Goal: Task Accomplishment & Management: Use online tool/utility

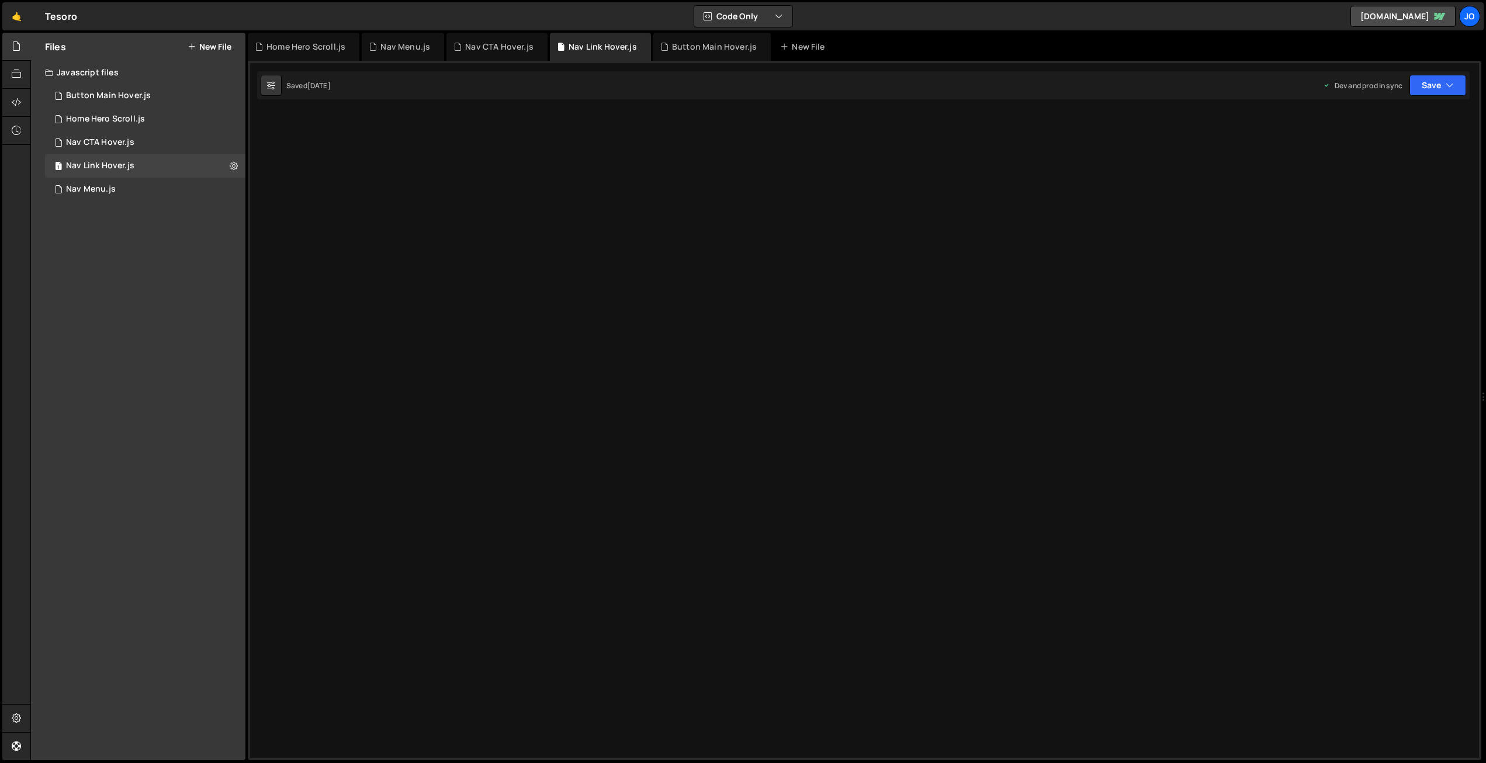
scroll to position [4910, 0]
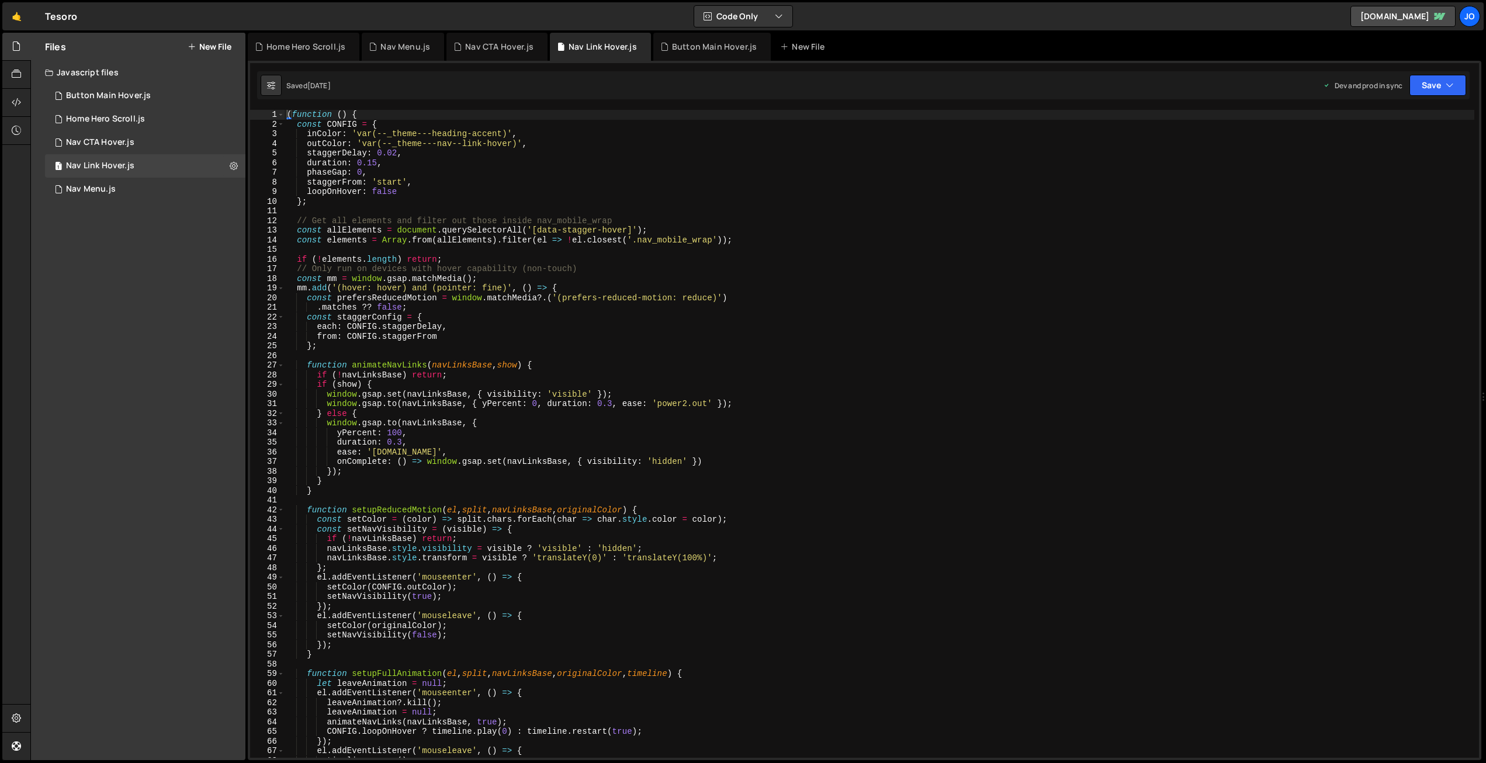
click at [213, 46] on button "New File" at bounding box center [210, 46] width 44 height 9
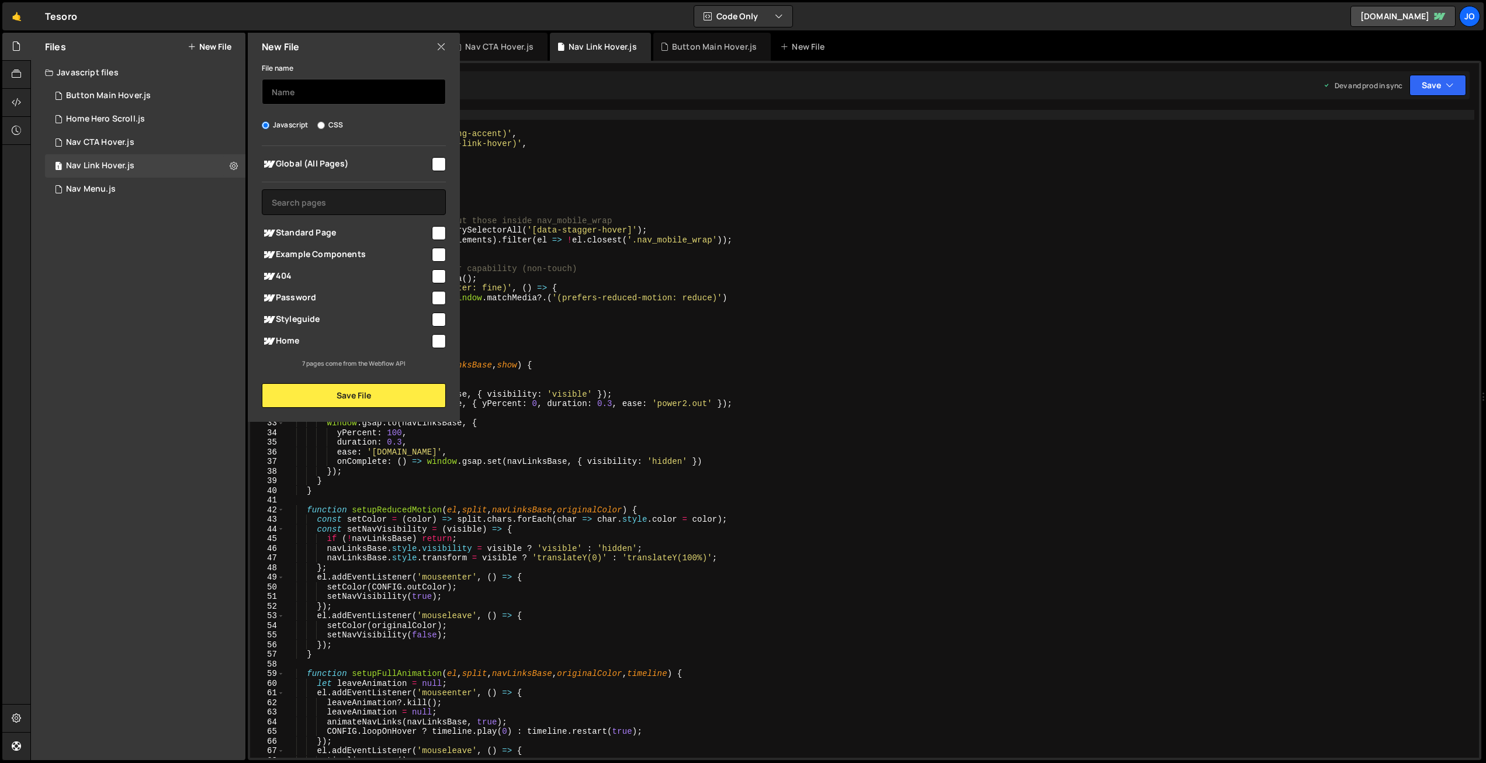
click at [308, 92] on input "text" at bounding box center [354, 92] width 184 height 26
type input "Gradient Headers"
click at [443, 162] on input "checkbox" at bounding box center [439, 164] width 14 height 14
checkbox input "true"
click at [348, 395] on button "Save File" at bounding box center [354, 395] width 184 height 25
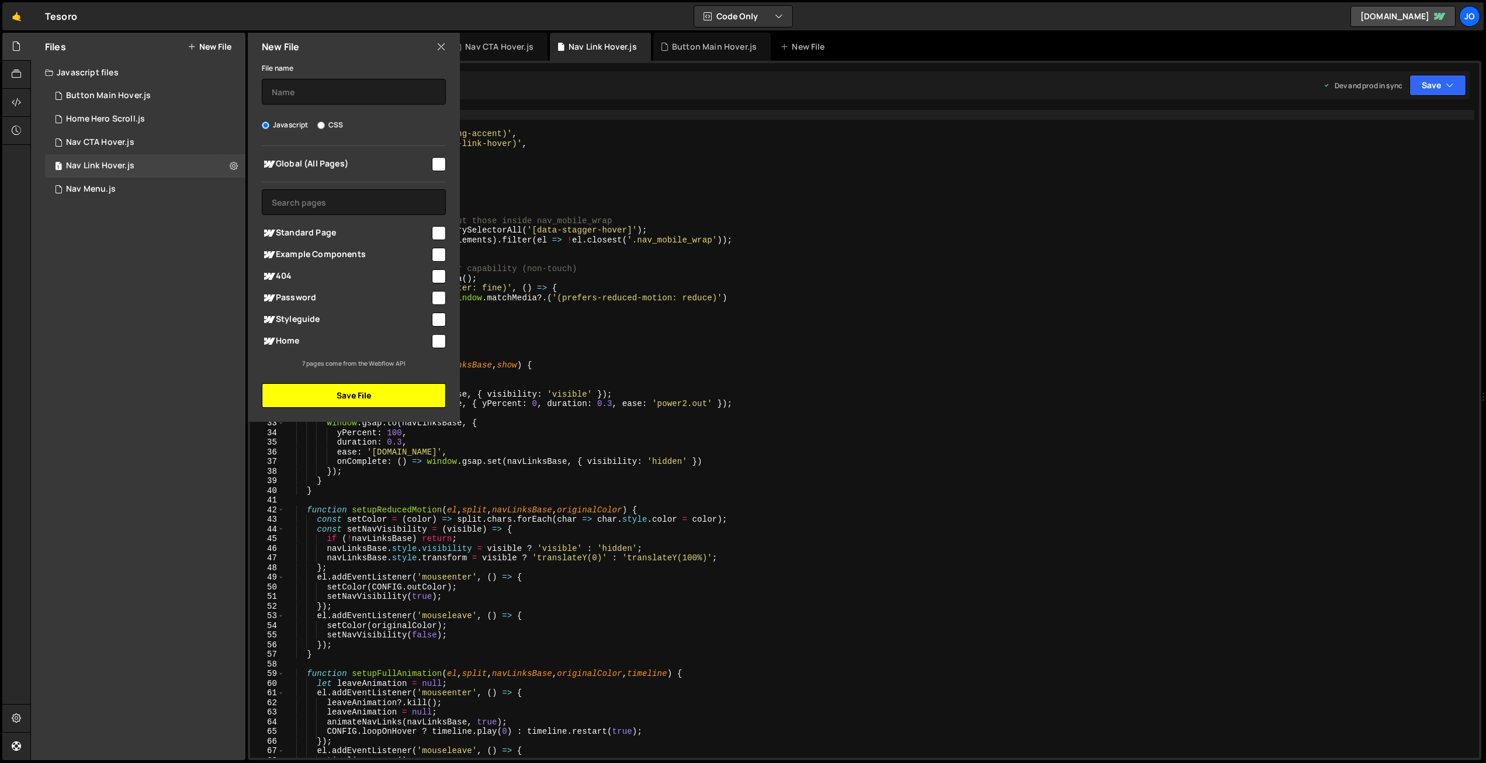
scroll to position [0, 0]
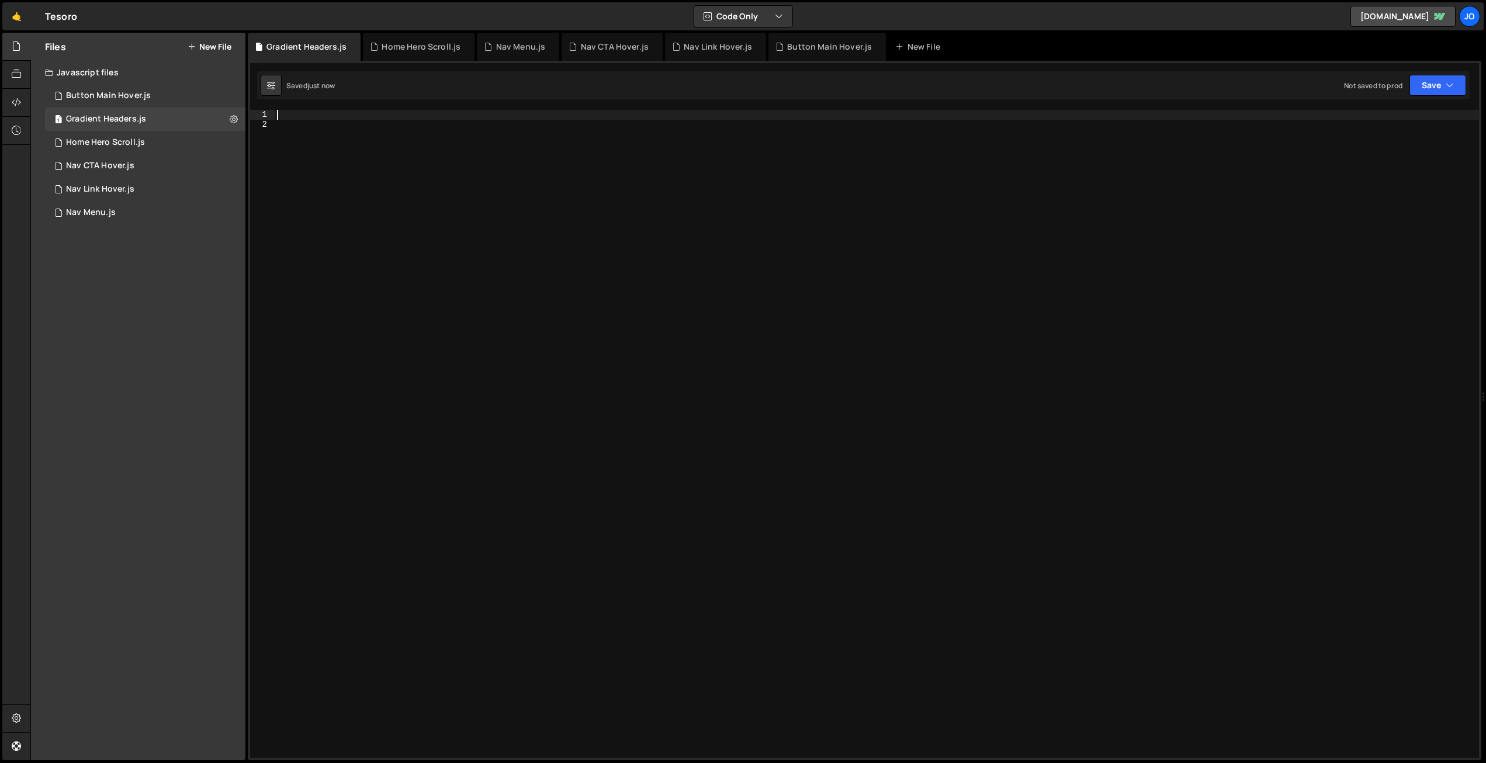
click at [334, 117] on div at bounding box center [877, 443] width 1204 height 667
paste textarea "<script> document.addEventListener("DOMContentLoaded", () => {"
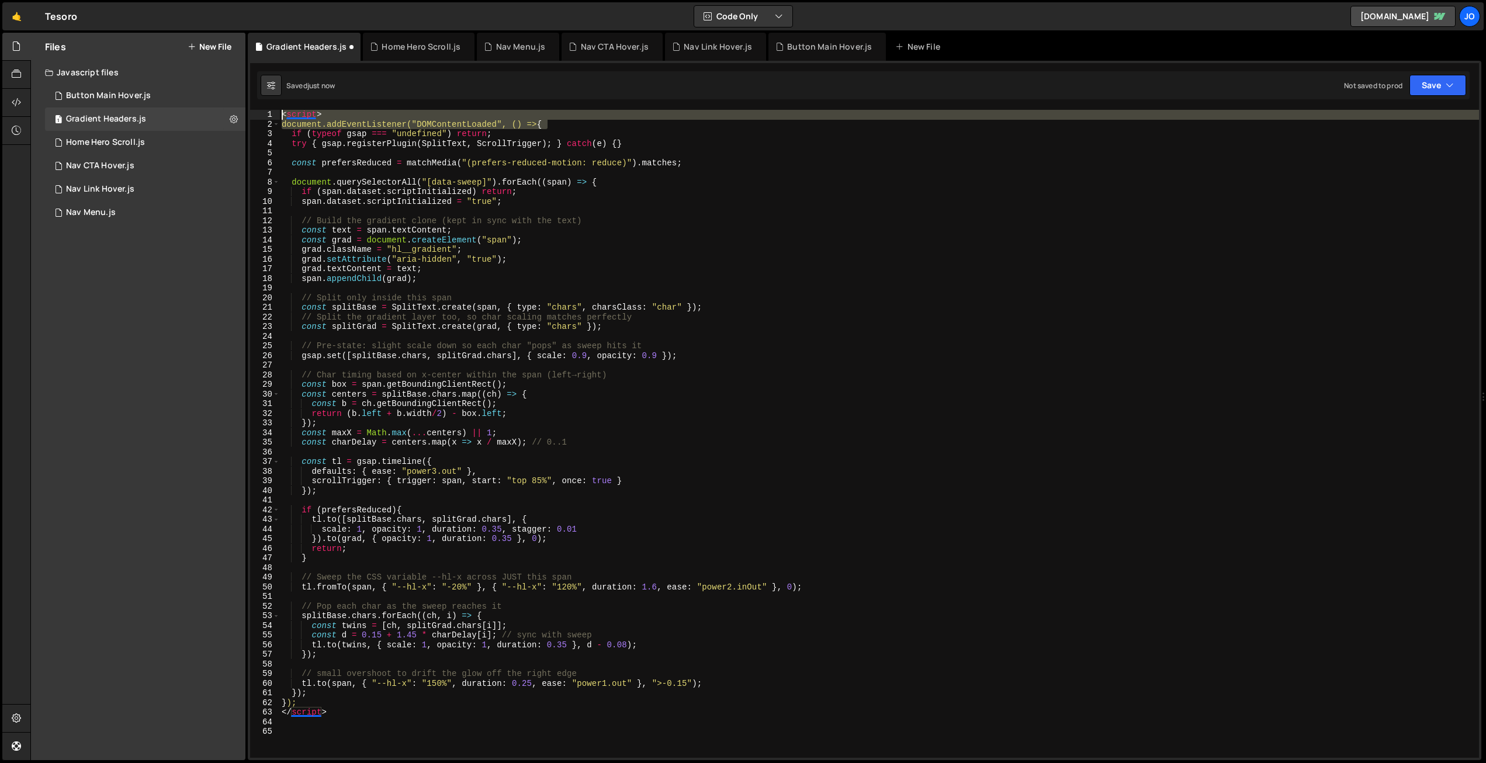
drag, startPoint x: 554, startPoint y: 123, endPoint x: 279, endPoint y: 563, distance: 518.6
click at [252, 109] on div "XXXXXXXXXXXXXXXXXXXXXXXXXXXXXXXXXXXXXXXXXXXXXXXXXXXXXXXXXXXXXXXXXXXXXXXXXXXXXXX…" at bounding box center [864, 410] width 1233 height 699
type textarea "<script> document.addEventListener("DOMContentLoaded", () => {"
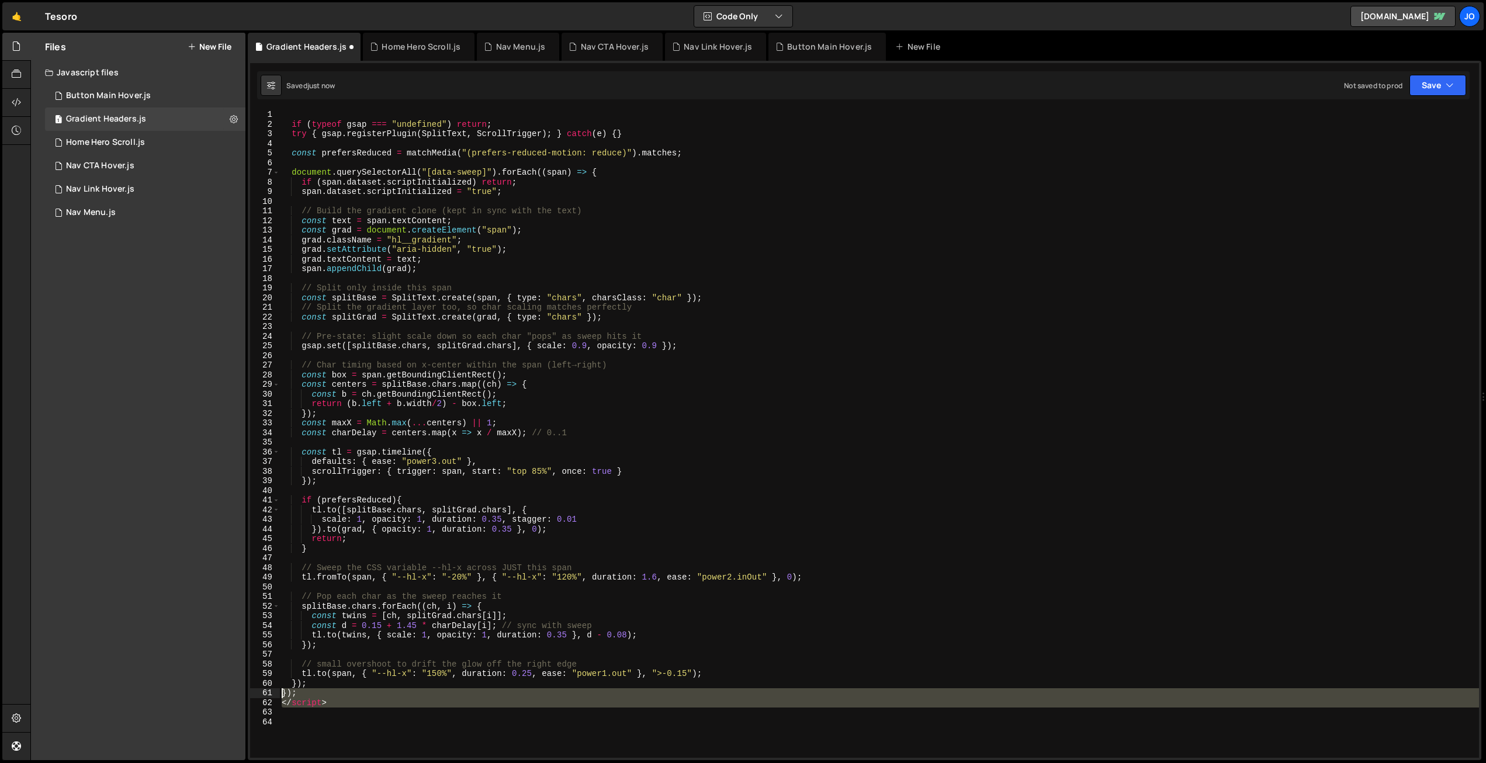
drag, startPoint x: 296, startPoint y: 703, endPoint x: 263, endPoint y: 692, distance: 35.1
click at [262, 691] on div "1 2 3 4 5 6 7 8 9 10 11 12 13 14 15 16 17 18 19 20 21 22 23 24 25 26 27 28 29 3…" at bounding box center [864, 434] width 1229 height 648
type textarea "}); </script>"
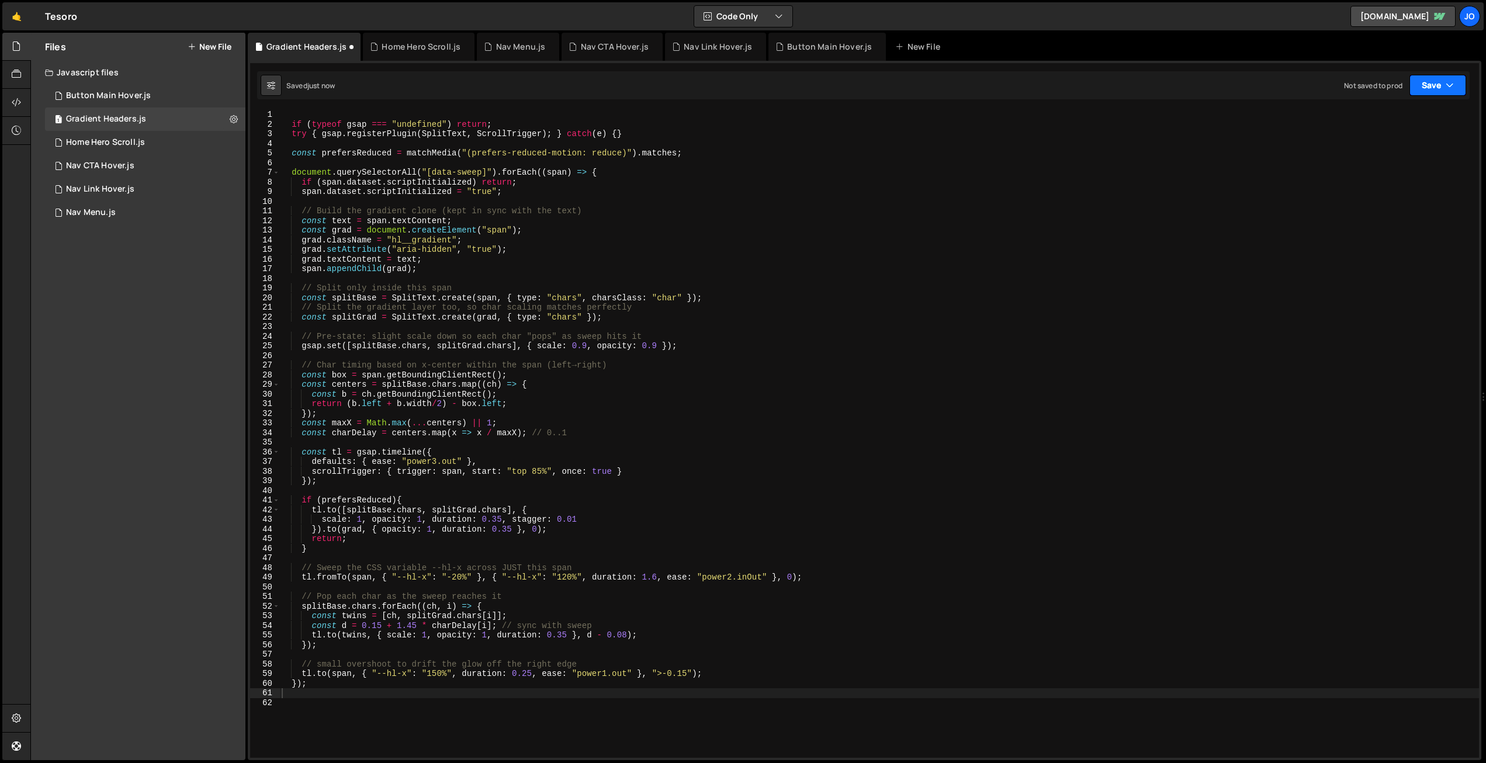
drag, startPoint x: 1445, startPoint y: 91, endPoint x: 1437, endPoint y: 94, distance: 8.7
click at [1445, 91] on button "Save" at bounding box center [1437, 85] width 57 height 21
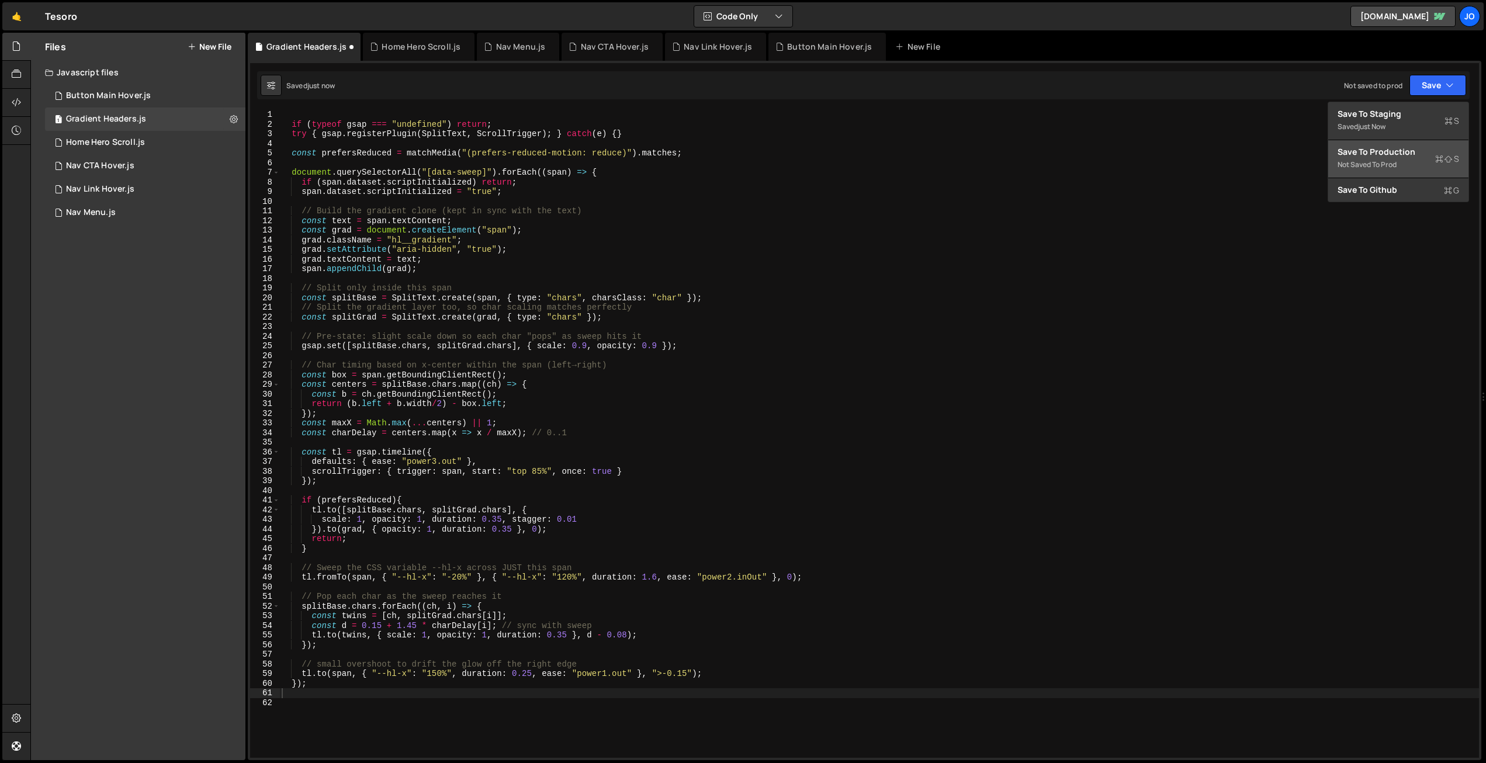
click at [1398, 156] on div "Save to Production S" at bounding box center [1398, 152] width 122 height 12
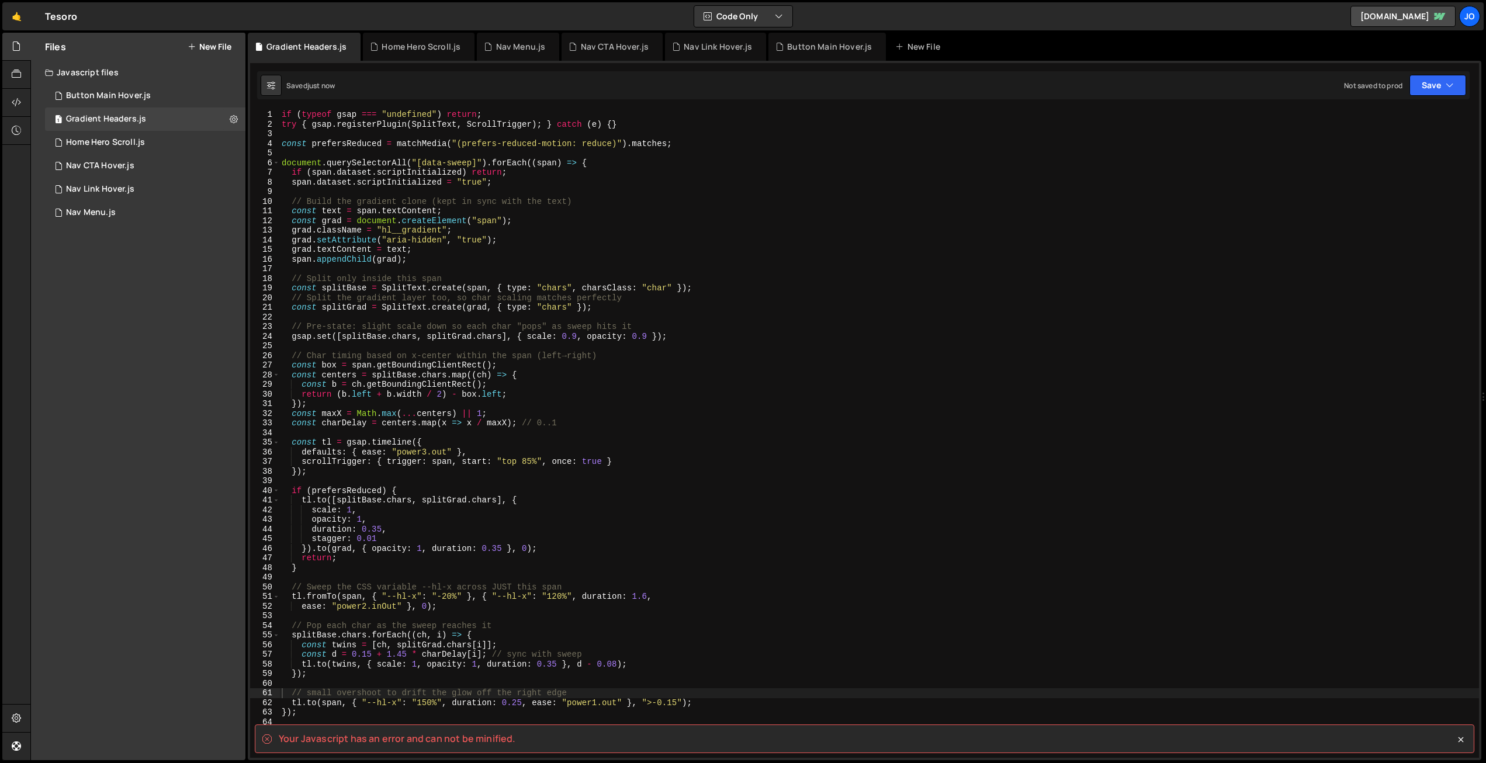
click at [441, 576] on div "if ( typeof gsap === "undefined" ) return ; try { gsap . registerPlugin ( Split…" at bounding box center [879, 443] width 1200 height 667
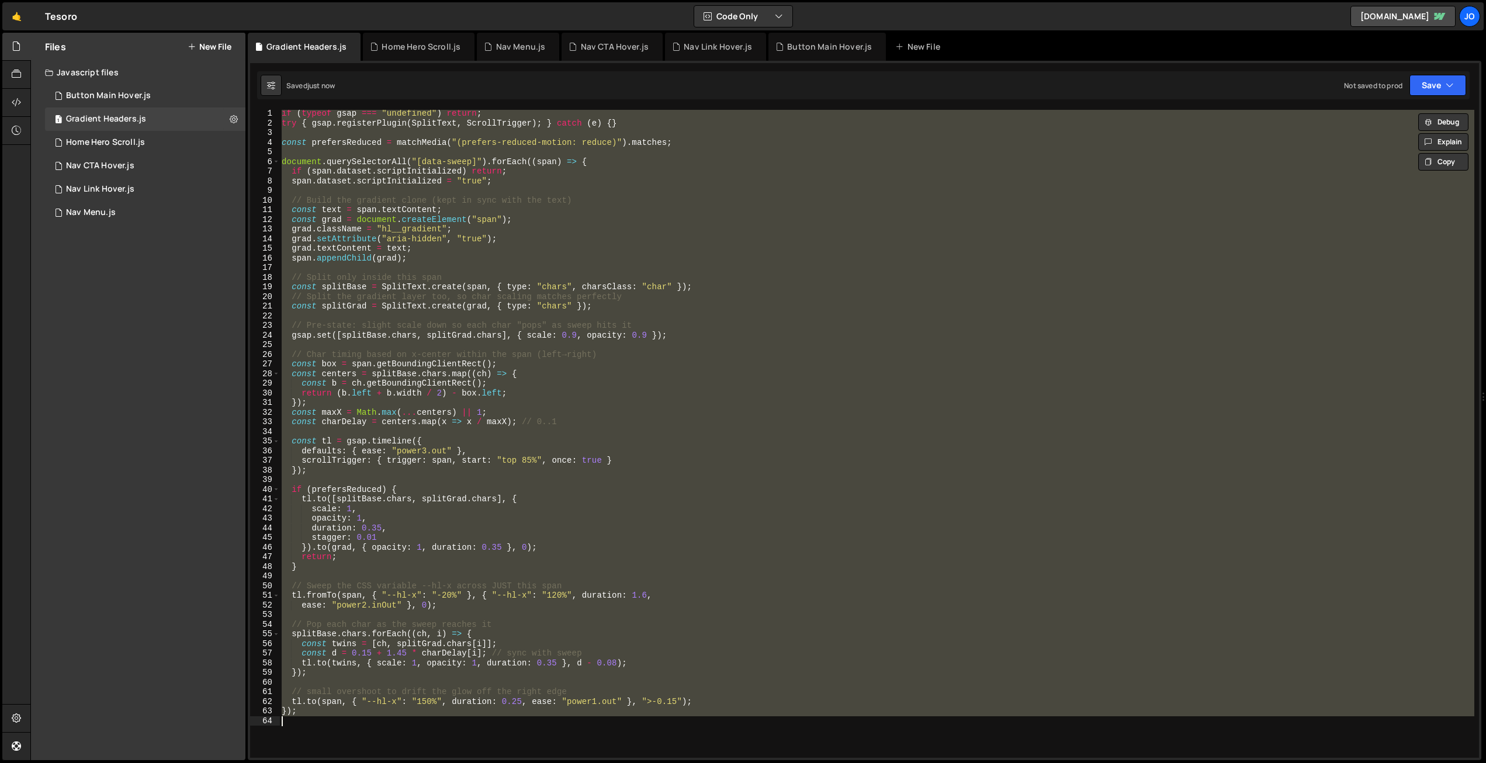
scroll to position [1, 0]
click at [410, 186] on div "if ( typeof gsap === "undefined" ) return ; try { gsap . registerPlugin ( Split…" at bounding box center [876, 434] width 1195 height 648
type textarea "});"
paste textarea
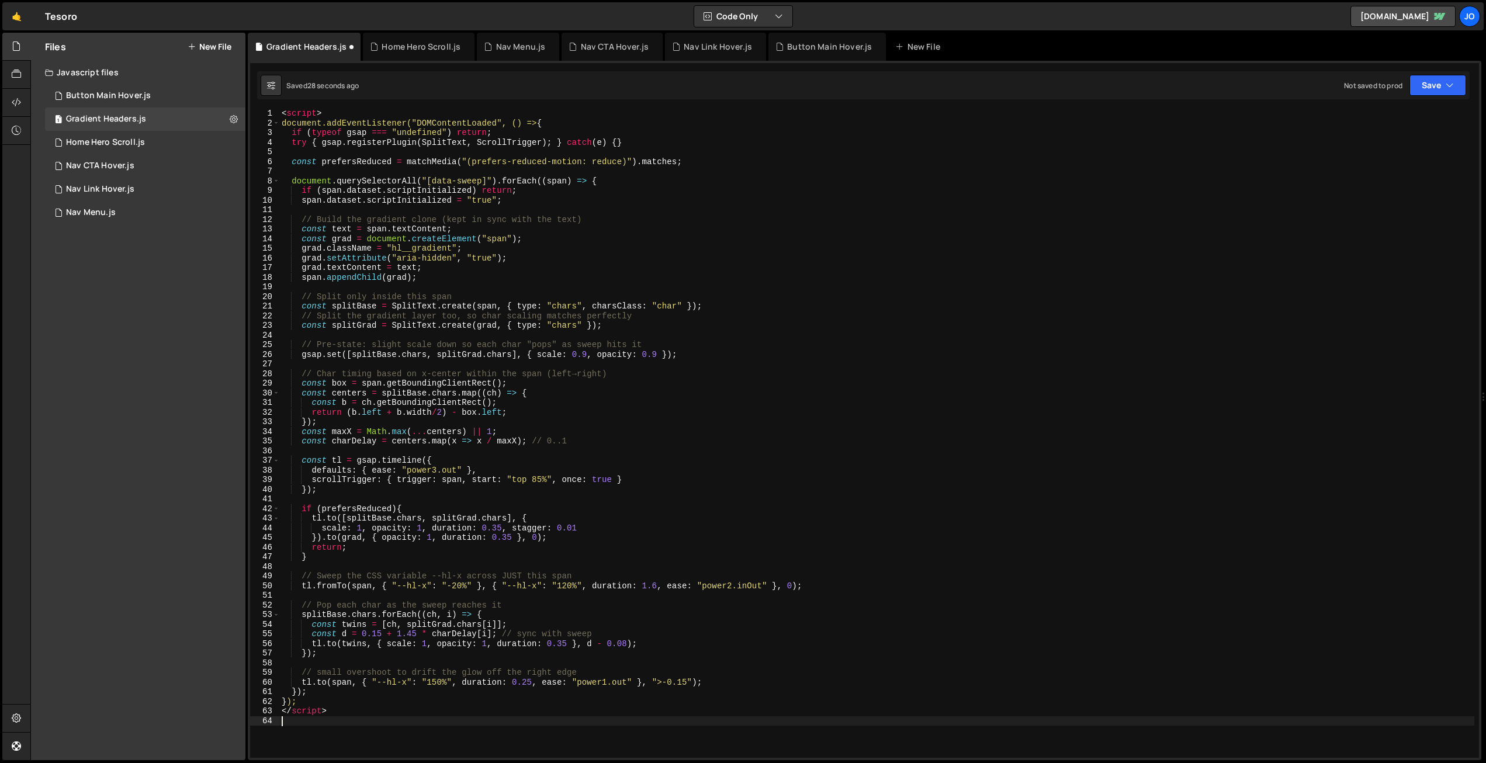
scroll to position [0, 0]
drag, startPoint x: 321, startPoint y: 113, endPoint x: 272, endPoint y: 112, distance: 48.5
click at [273, 112] on div "1 2 3 4 5 6 7 8 9 10 11 12 13 14 15 16 17 18 19 20 21 22 23 24 25 26 27 28 29 3…" at bounding box center [864, 434] width 1229 height 648
type textarea "<script>"
drag, startPoint x: 331, startPoint y: 715, endPoint x: 258, endPoint y: 713, distance: 73.6
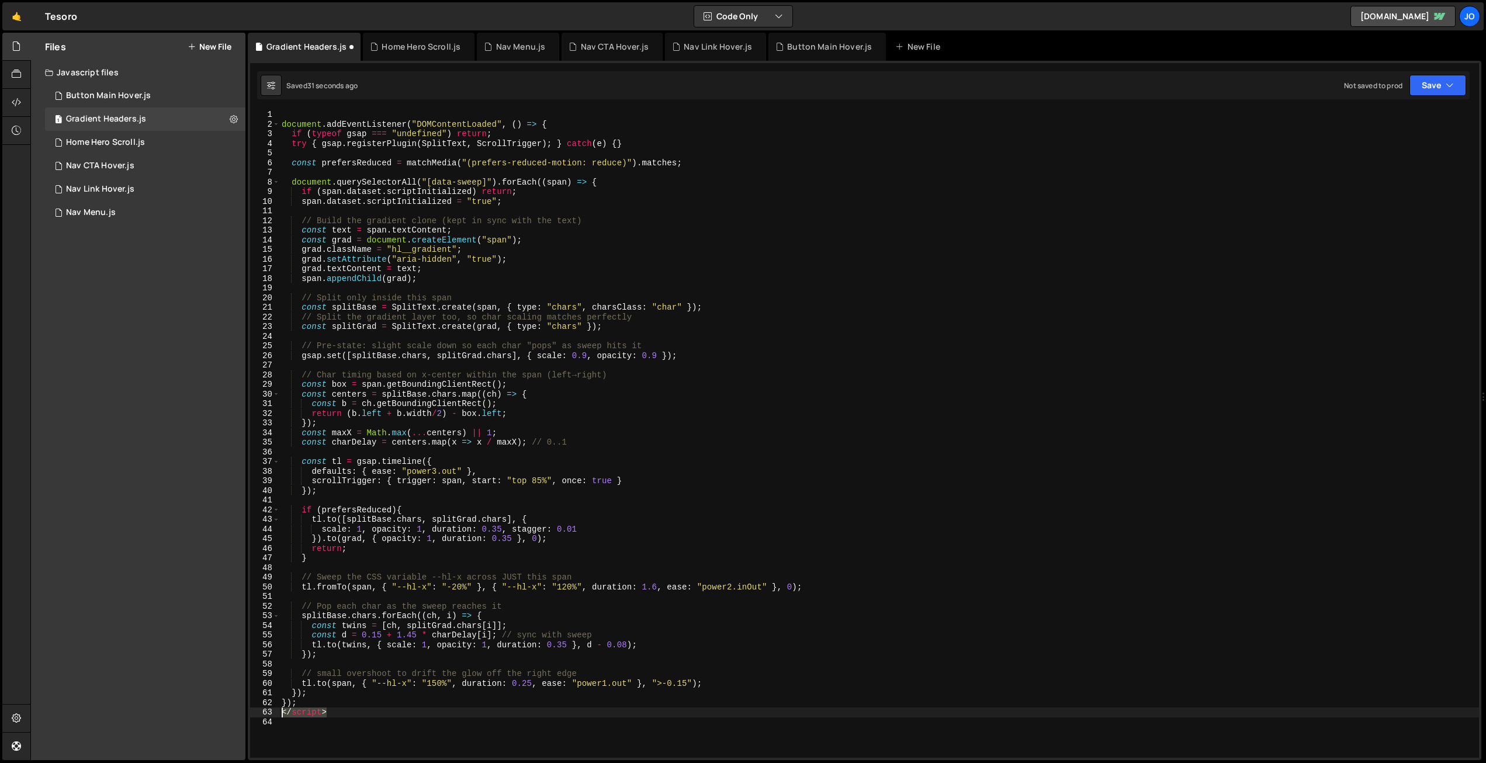
click at [258, 713] on div "1 2 3 4 5 6 7 8 9 10 11 12 13 14 15 16 17 18 19 20 21 22 23 24 25 26 27 28 29 3…" at bounding box center [864, 434] width 1229 height 648
type textarea "</script>"
click at [1432, 88] on button "Save" at bounding box center [1437, 85] width 57 height 21
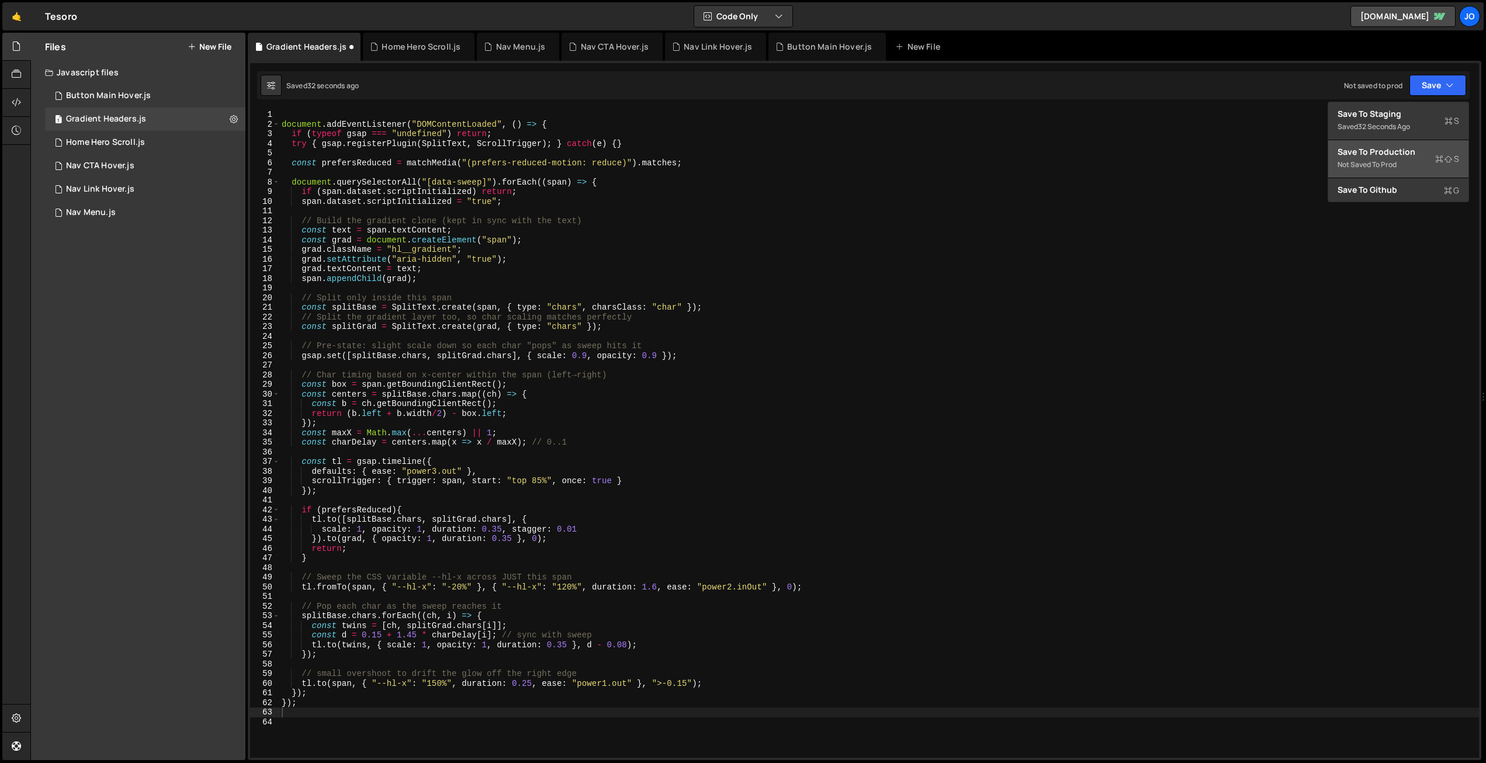
click at [1402, 146] on div "Save to Production S" at bounding box center [1398, 152] width 122 height 12
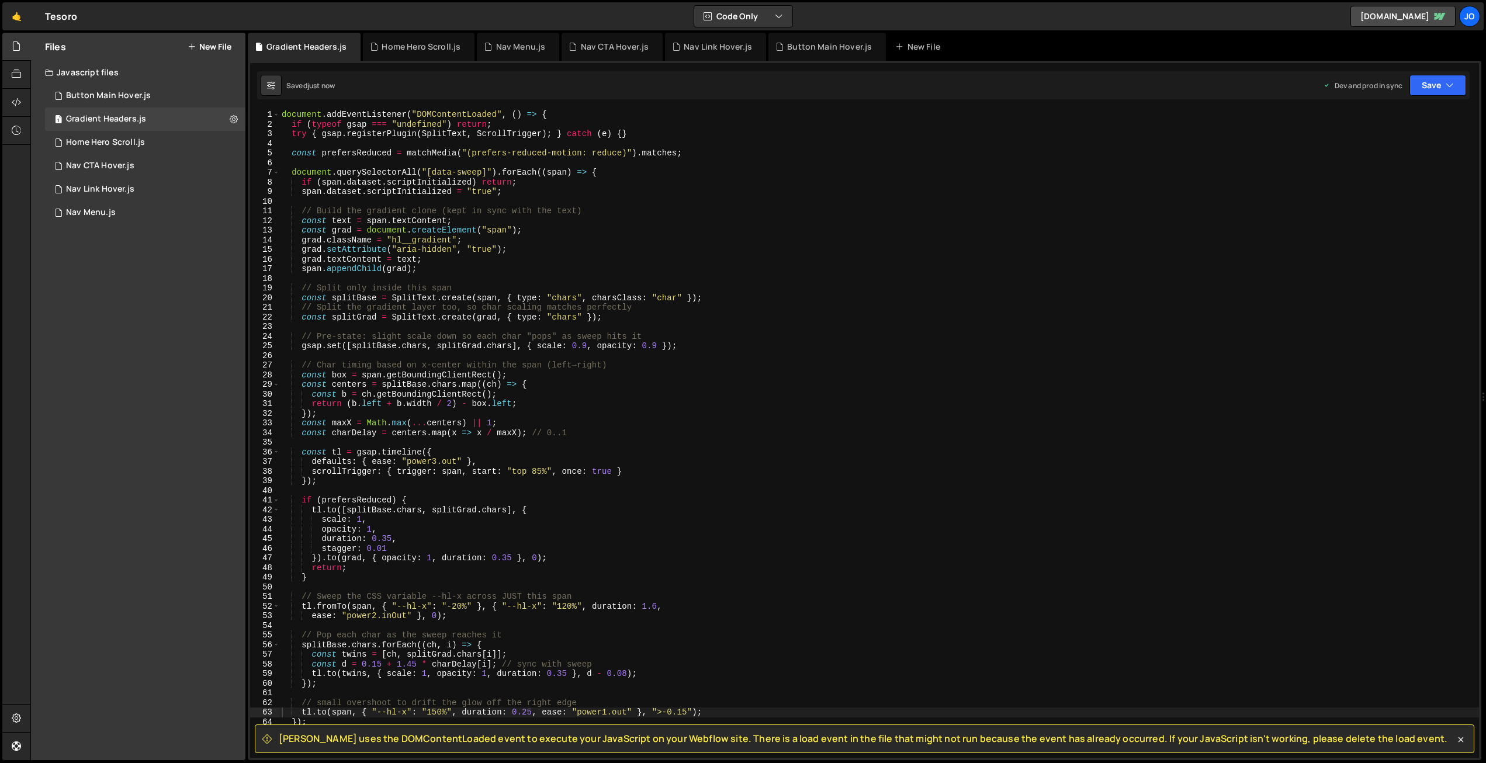
click at [546, 113] on div "document . addEventListener ( "DOMContentLoaded" , ( ) => { if ( typeof gsap ==…" at bounding box center [879, 443] width 1200 height 667
click at [377, 120] on div "document . addEventListener ( "DOMContentLoaded" , ( ) => { if ( typeof gsap ==…" at bounding box center [876, 442] width 1195 height 667
drag, startPoint x: 543, startPoint y: 112, endPoint x: 274, endPoint y: 116, distance: 268.8
click at [274, 116] on div "if (typeof gsap === "undefined") return; 1 2 3 4 5 6 7 8 9 10 11 12 13 14 15 16…" at bounding box center [864, 434] width 1229 height 648
type textarea "document.addEventListener("DOMContentLoaded", () => {"
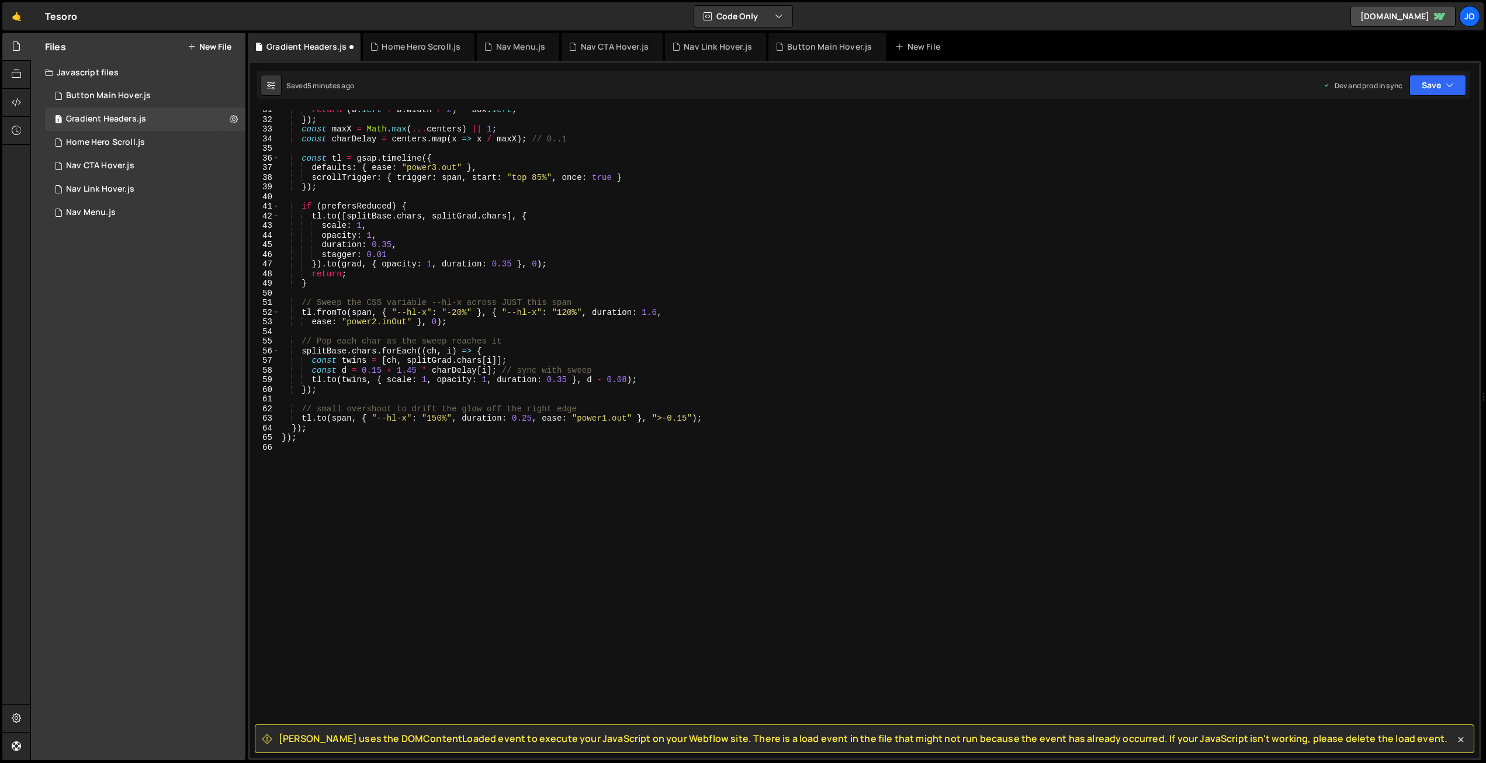
scroll to position [294, 0]
drag, startPoint x: 293, startPoint y: 438, endPoint x: 259, endPoint y: 439, distance: 33.3
click at [260, 438] on div "31 32 33 34 35 36 37 38 39 40 41 42 43 44 45 46 47 48 49 50 51 52 53 54 55 56 5…" at bounding box center [864, 434] width 1229 height 648
type textarea "});"
click at [1431, 88] on button "Save" at bounding box center [1437, 85] width 57 height 21
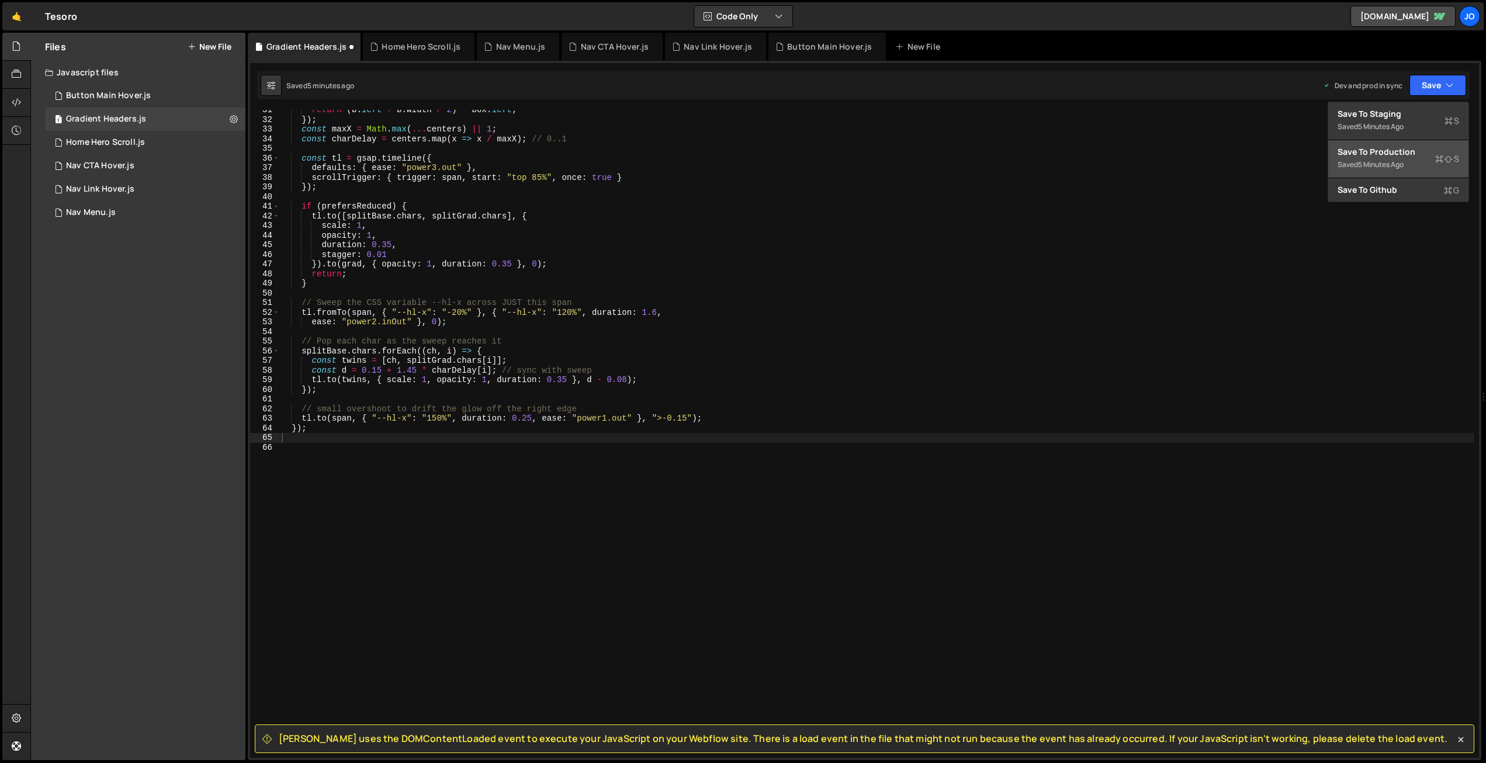
click at [1409, 147] on div "Save to Production S" at bounding box center [1398, 152] width 122 height 12
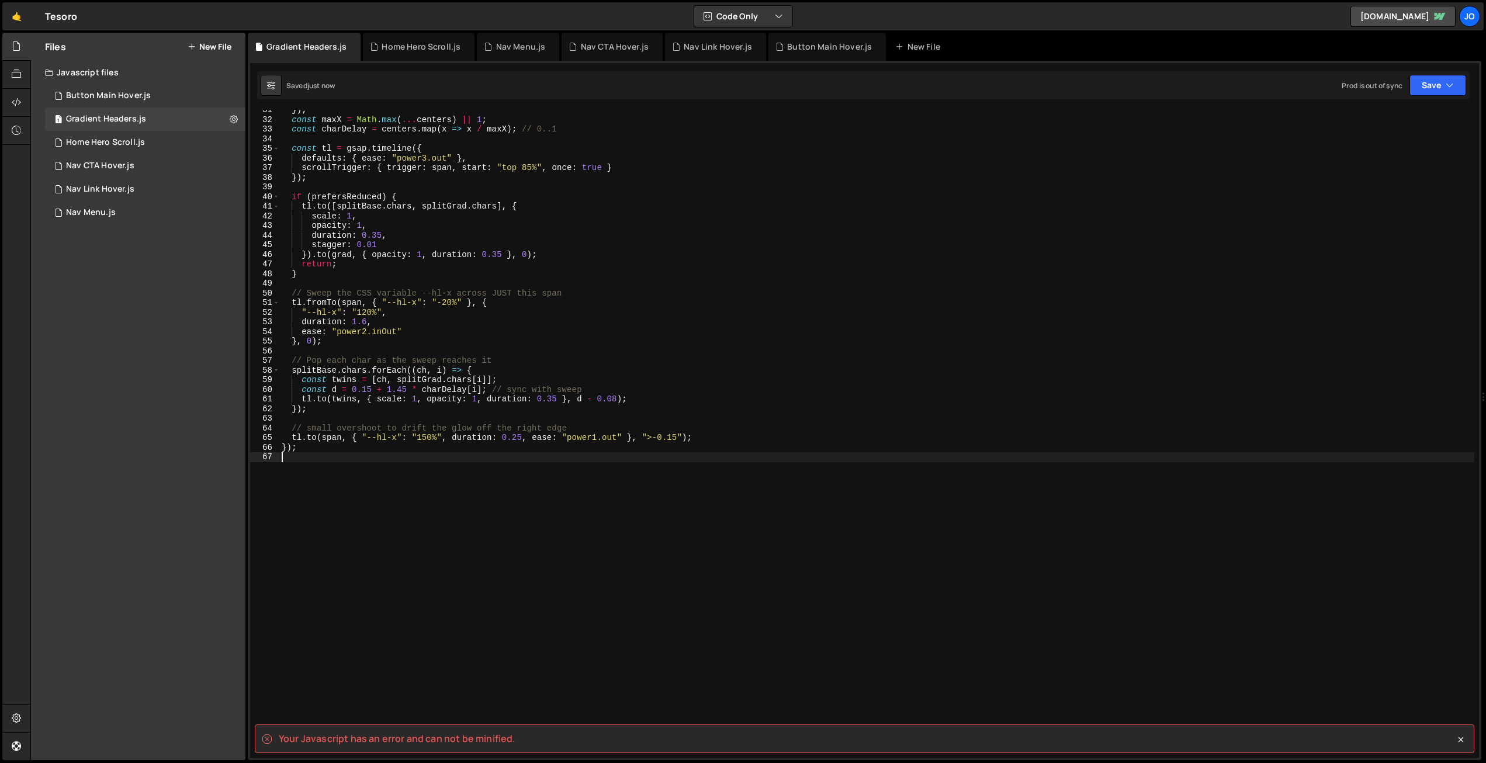
click at [460, 469] on div "}) ; const maxX = Math . max ( ... centers ) || 1 ; const charDelay = centers .…" at bounding box center [876, 438] width 1195 height 667
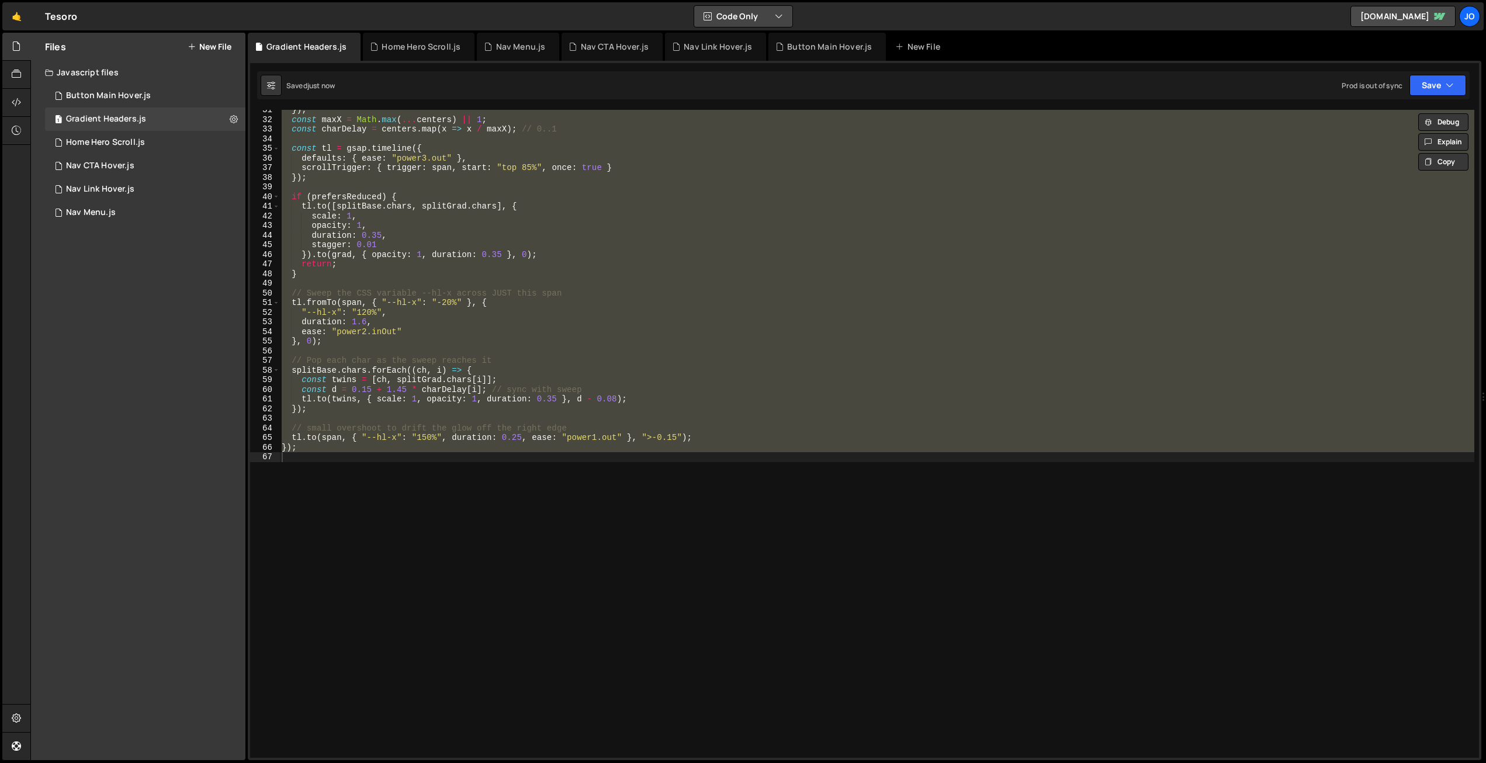
click at [776, 13] on icon "button" at bounding box center [779, 17] width 8 height 12
click at [463, 358] on div "}) ; const maxX = Math . max ( ... centers ) || 1 ; const charDelay = centers .…" at bounding box center [876, 434] width 1195 height 648
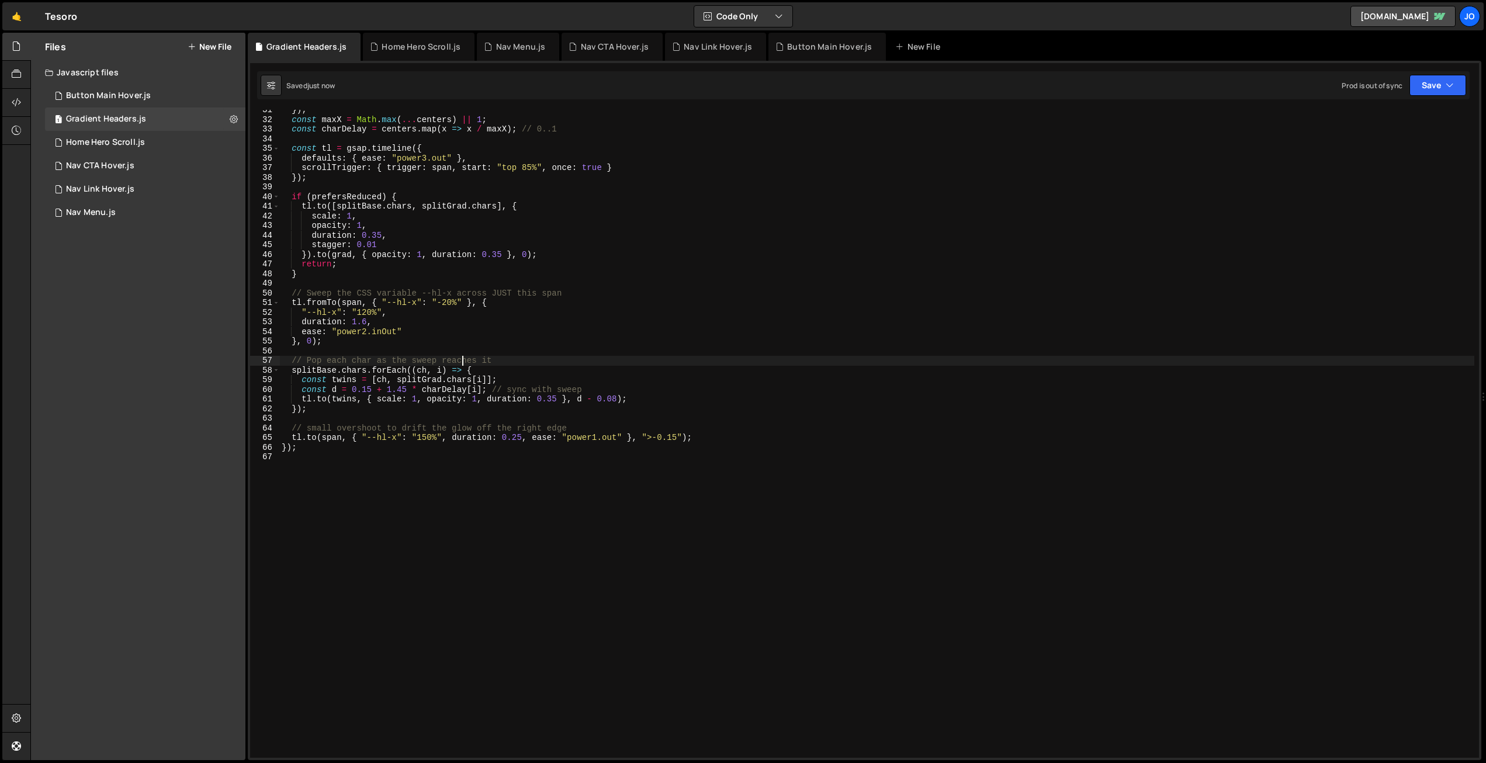
type textarea "});"
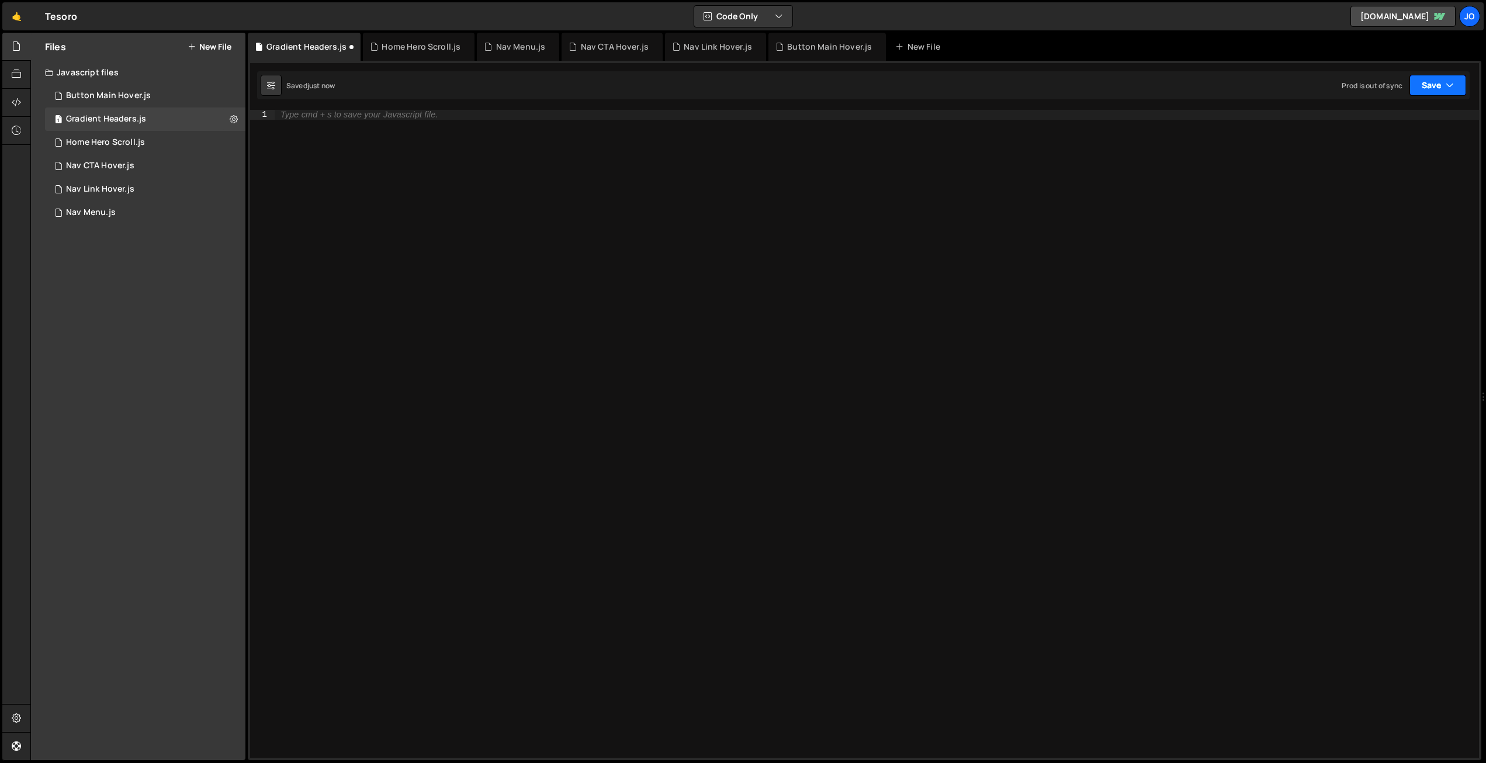
click at [1429, 88] on button "Save" at bounding box center [1437, 85] width 57 height 21
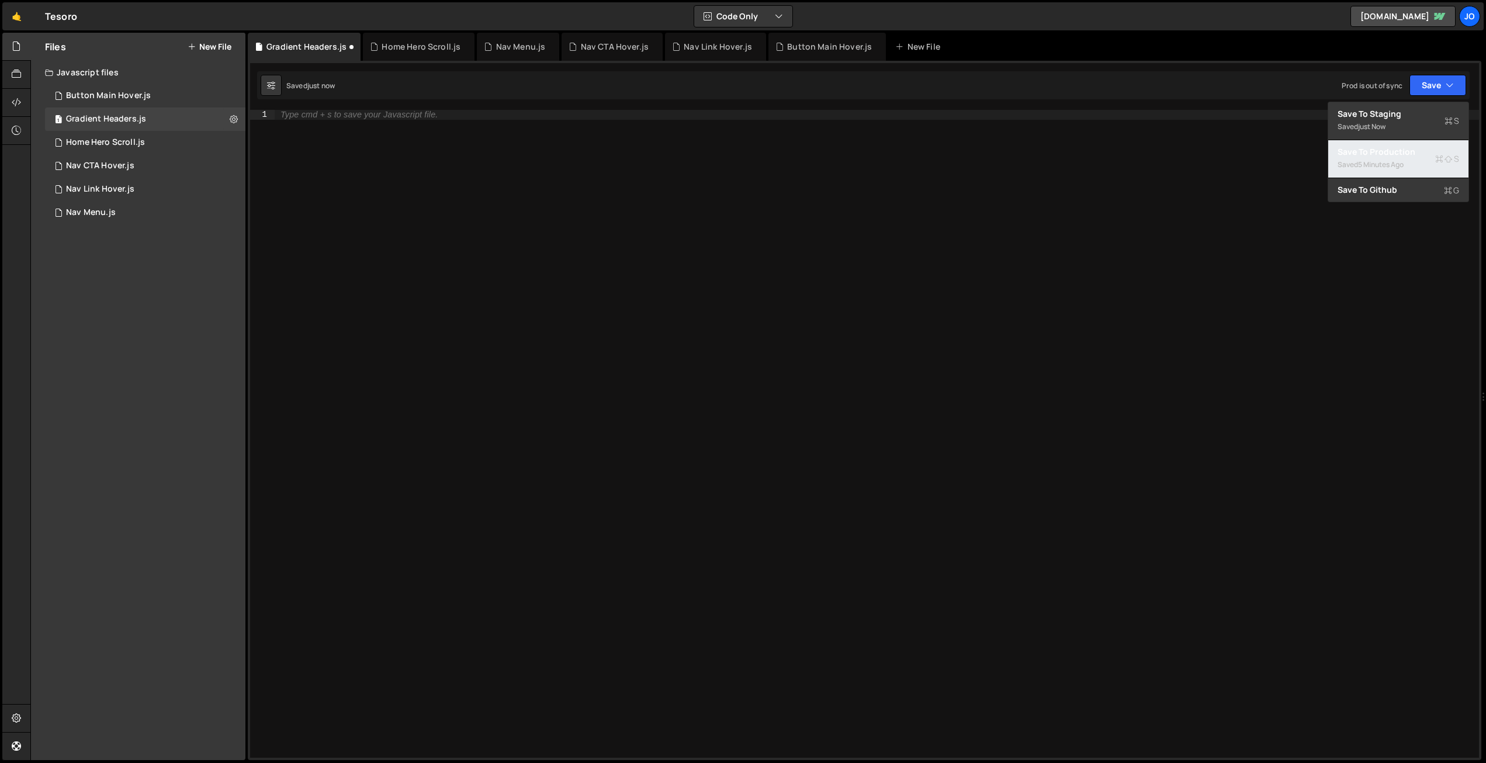
drag, startPoint x: 1385, startPoint y: 157, endPoint x: 1150, endPoint y: 118, distance: 238.0
click at [1384, 157] on div "Save to Production S" at bounding box center [1398, 152] width 122 height 12
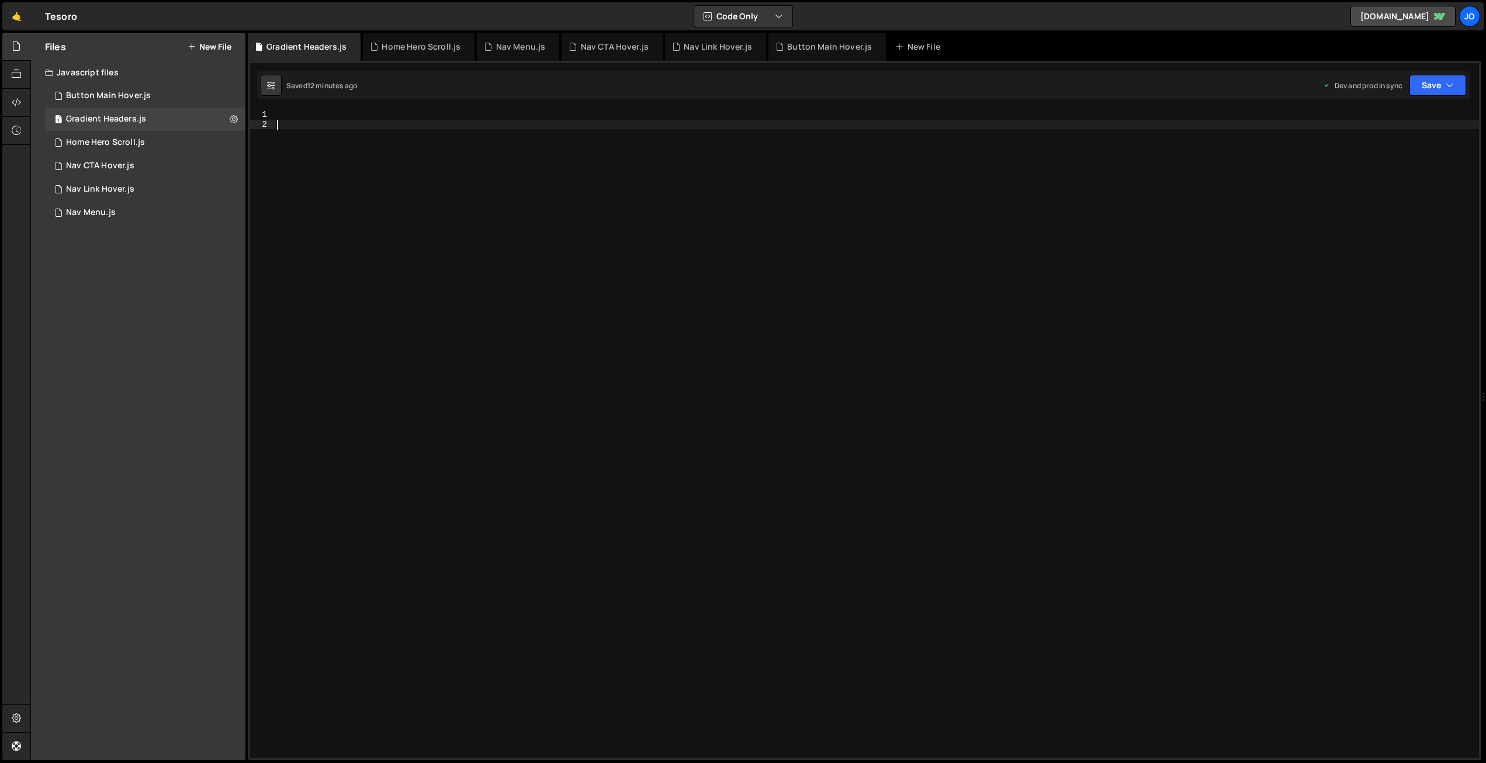
click at [501, 267] on div at bounding box center [877, 443] width 1204 height 667
click at [338, 112] on div at bounding box center [877, 443] width 1204 height 667
paste textarea "}"
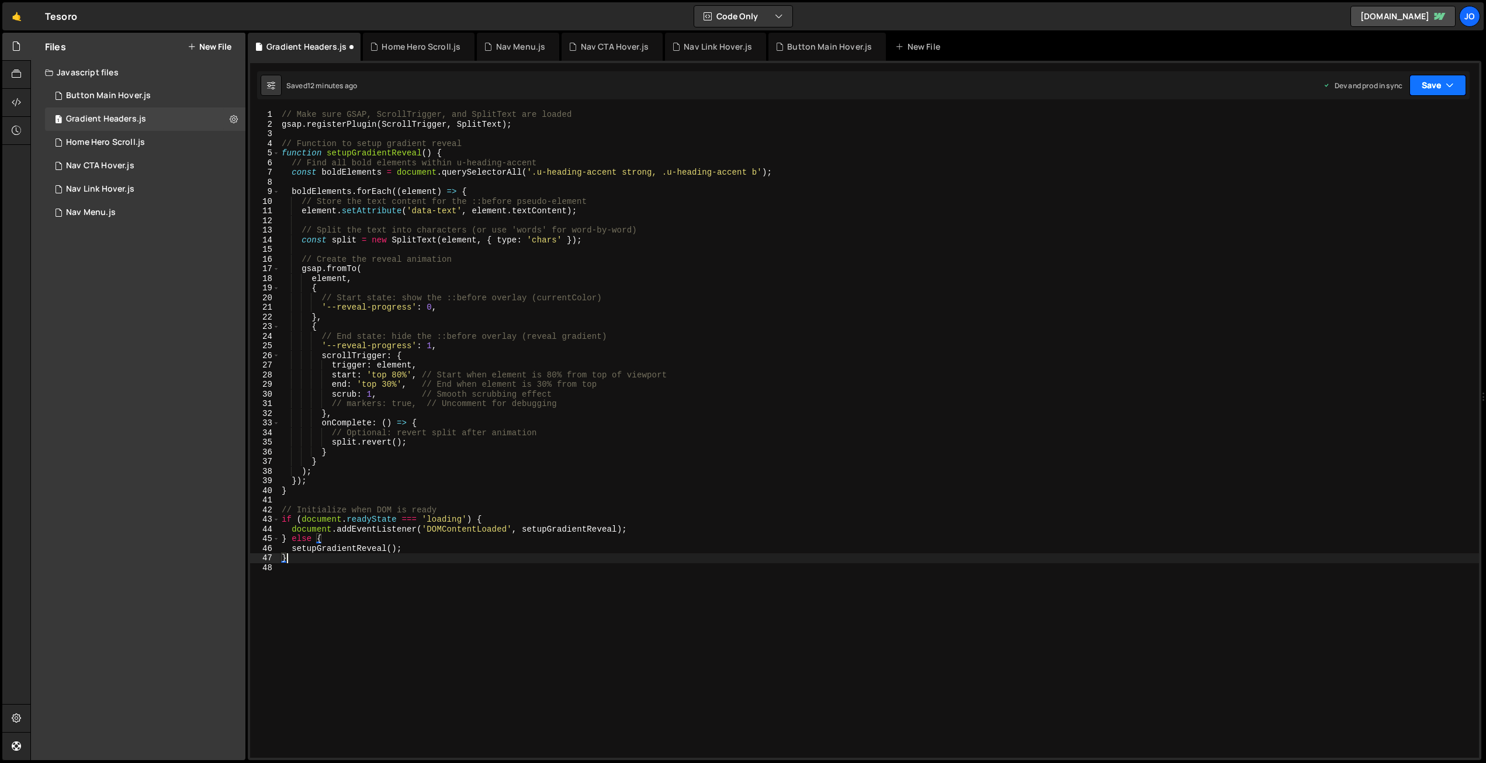
click at [1447, 82] on icon "button" at bounding box center [1449, 85] width 8 height 12
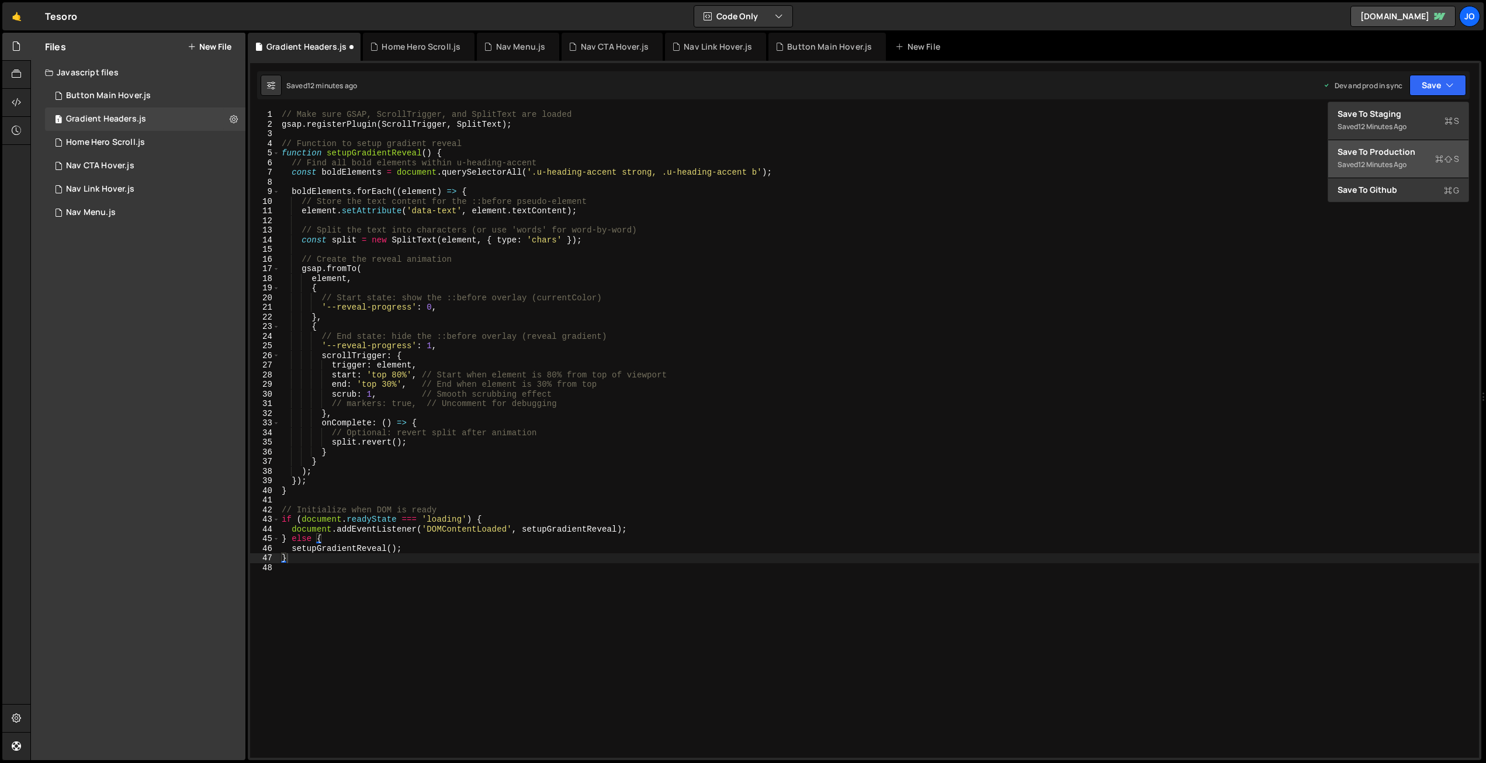
click at [1398, 153] on div "Save to Production S" at bounding box center [1398, 152] width 122 height 12
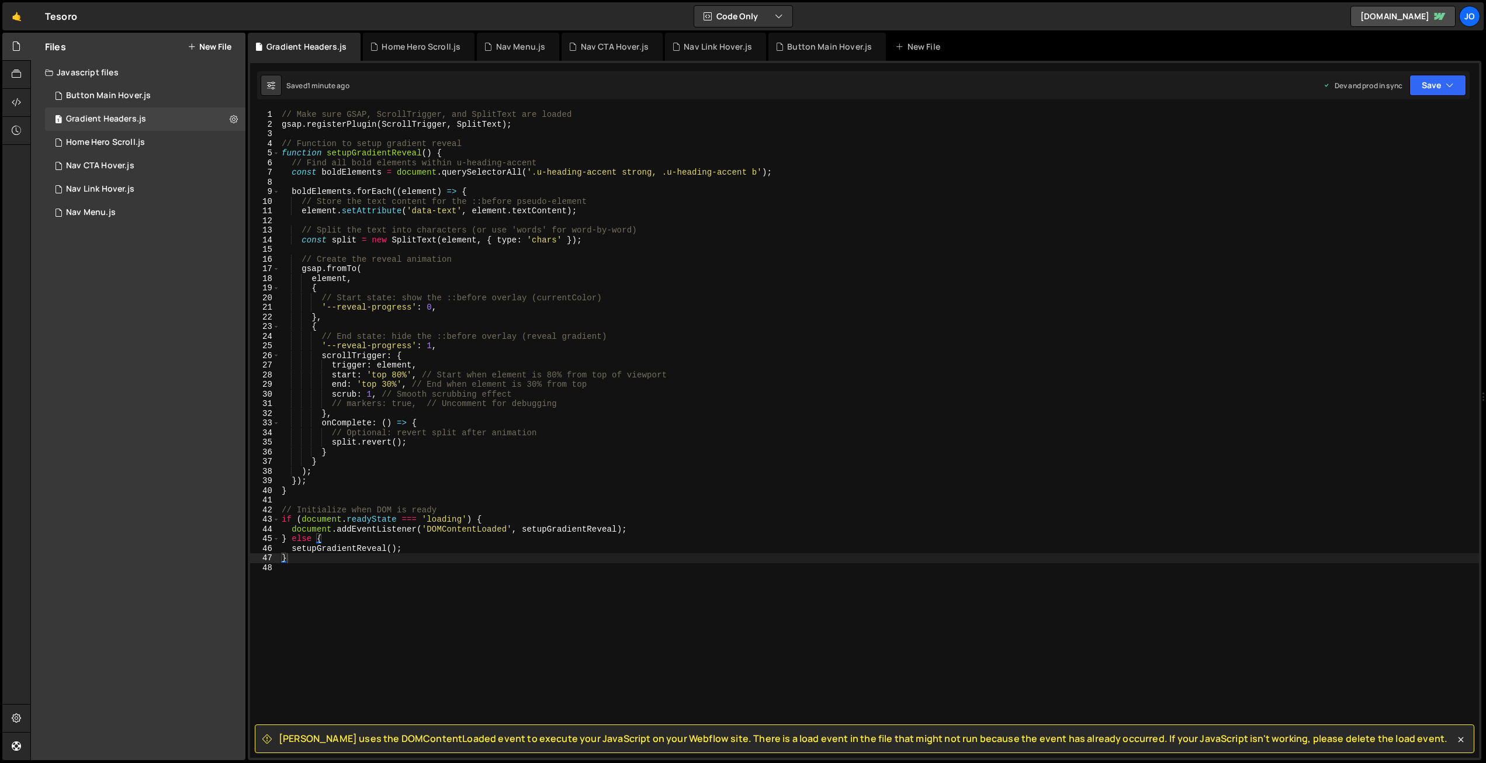
click at [511, 306] on div "// Make sure GSAP, ScrollTrigger, and SplitText are loaded gsap . registerPlugi…" at bounding box center [879, 443] width 1200 height 667
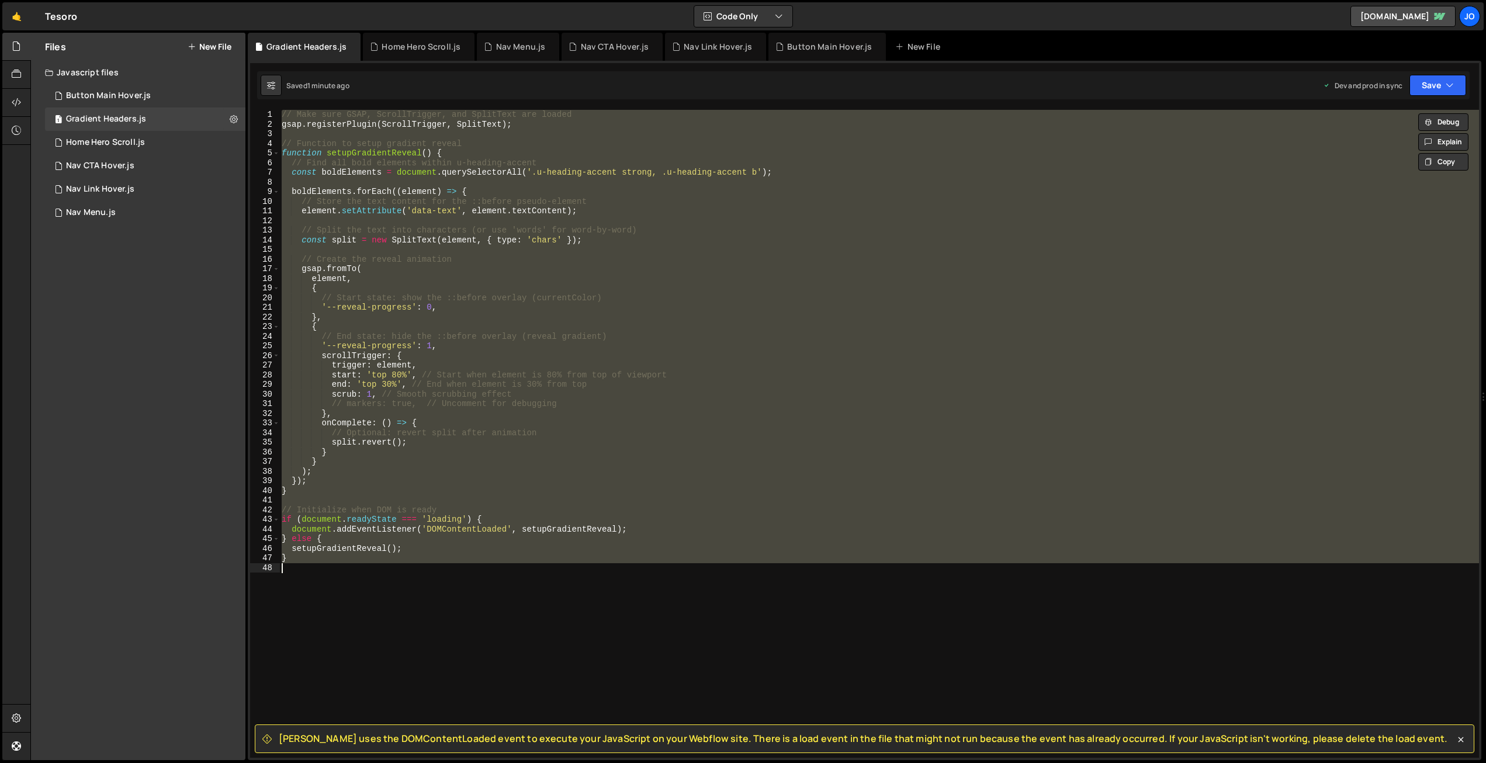
paste textarea
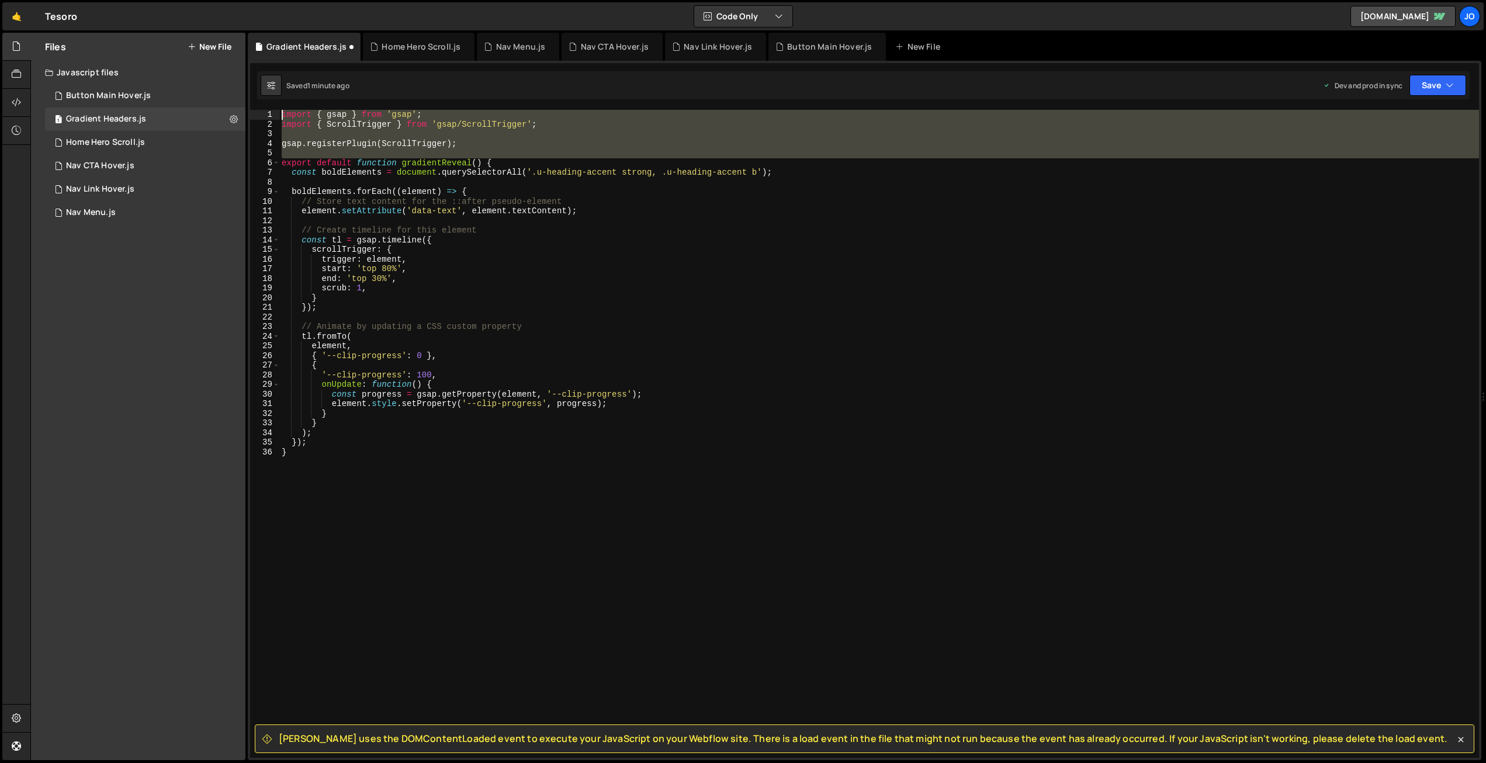
drag, startPoint x: 280, startPoint y: 163, endPoint x: 272, endPoint y: 105, distance: 58.5
click at [275, 98] on div "Debug Explain Copy Gradient Headers.js Home Hero Scroll.js Nav Menu.js Nav CTA …" at bounding box center [864, 397] width 1233 height 728
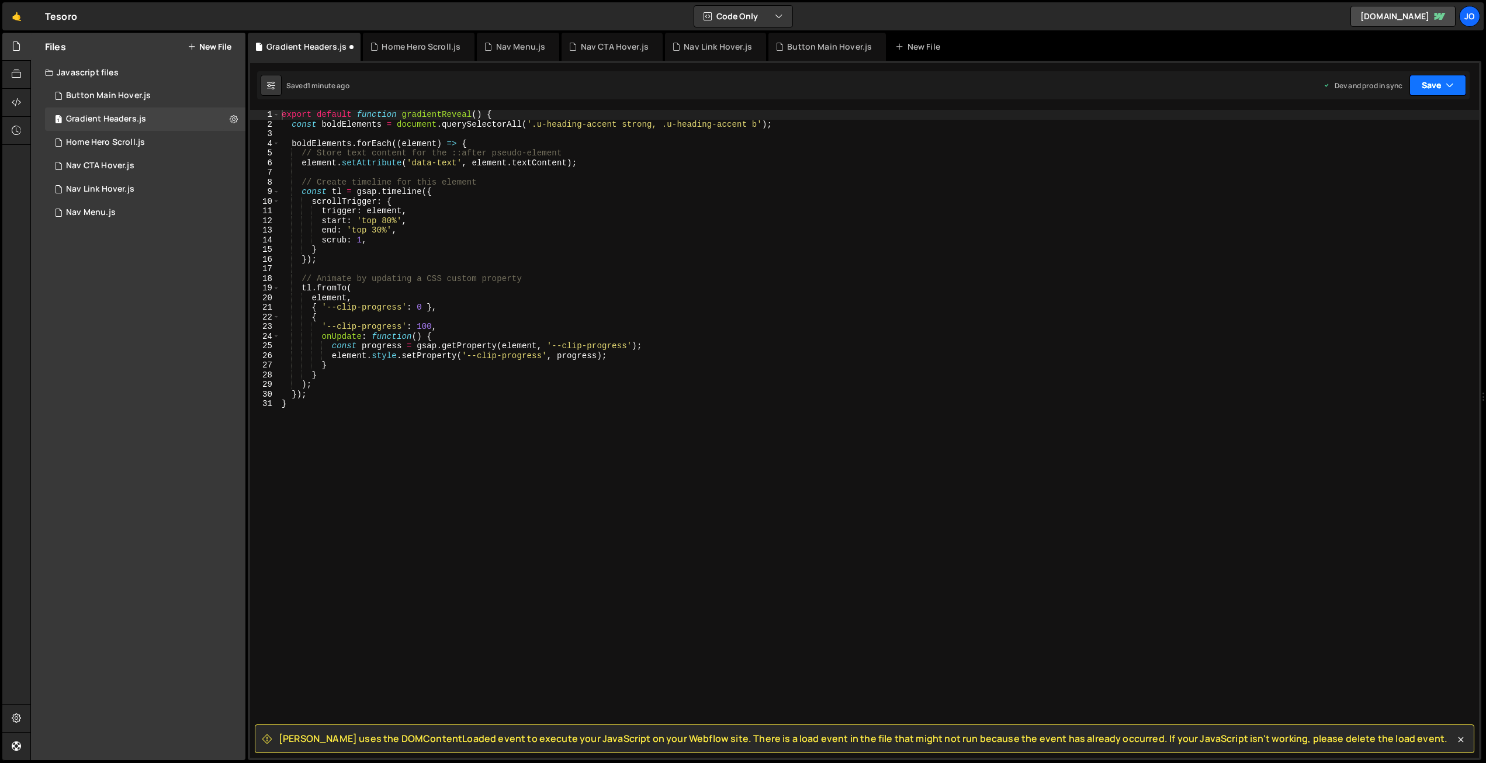
drag, startPoint x: 1444, startPoint y: 85, endPoint x: 1431, endPoint y: 91, distance: 14.4
click at [1444, 85] on button "Save" at bounding box center [1437, 85] width 57 height 21
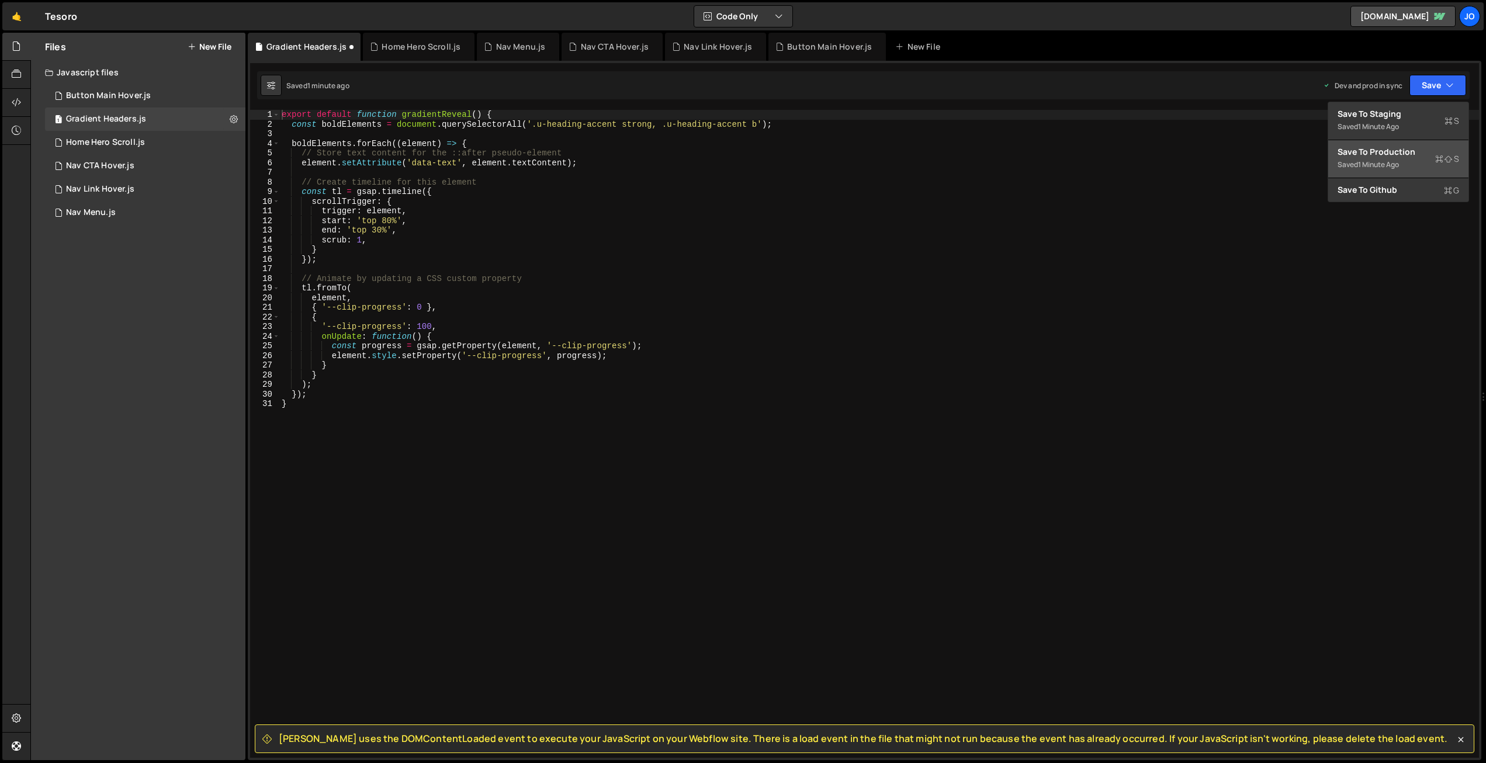
click at [1393, 151] on div "Save to Production S" at bounding box center [1398, 152] width 122 height 12
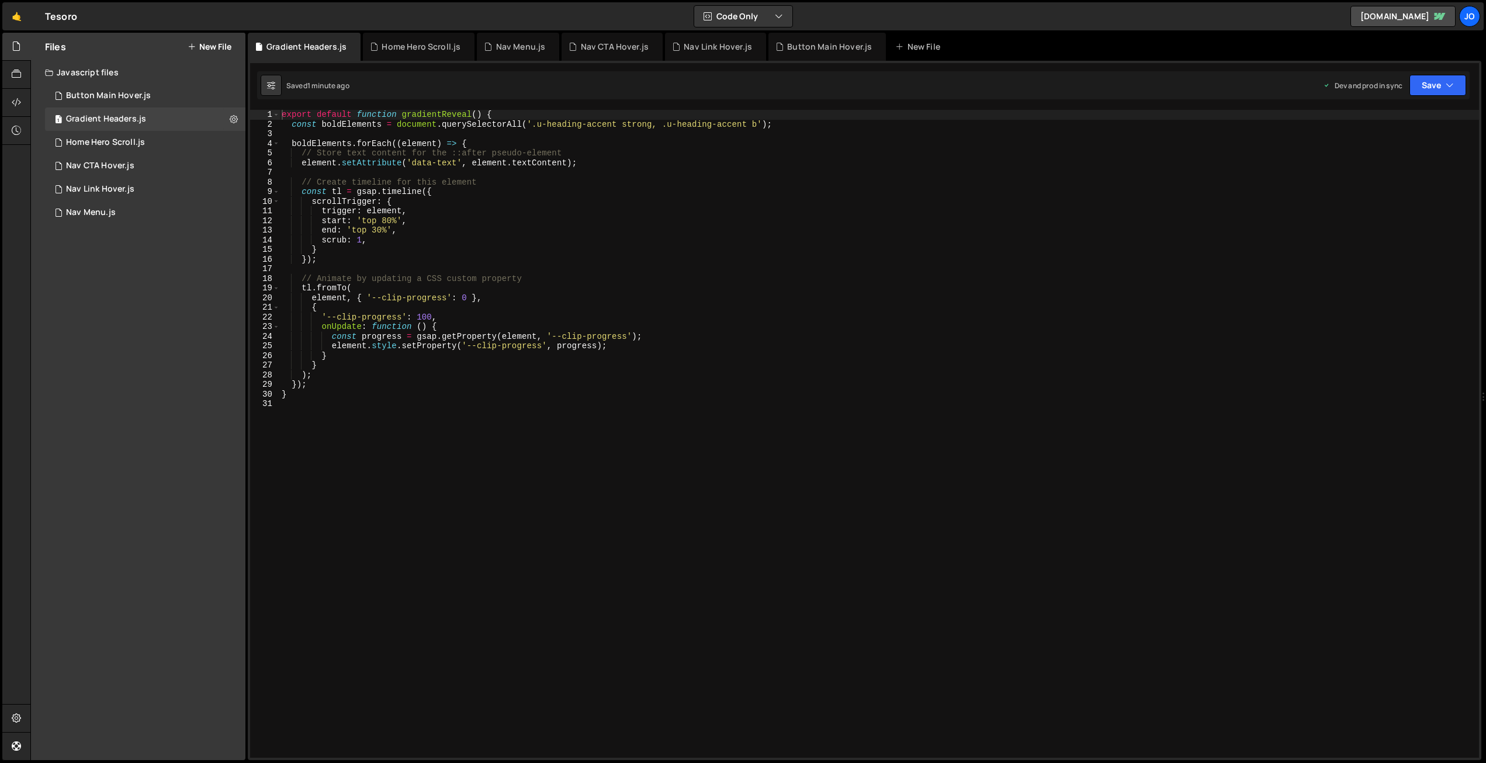
click at [511, 203] on div "export default function gradientReveal ( ) { const boldElements = document . qu…" at bounding box center [879, 443] width 1200 height 667
click at [472, 237] on div "export default function gradientReveal ( ) { const boldElements = document . qu…" at bounding box center [879, 443] width 1200 height 667
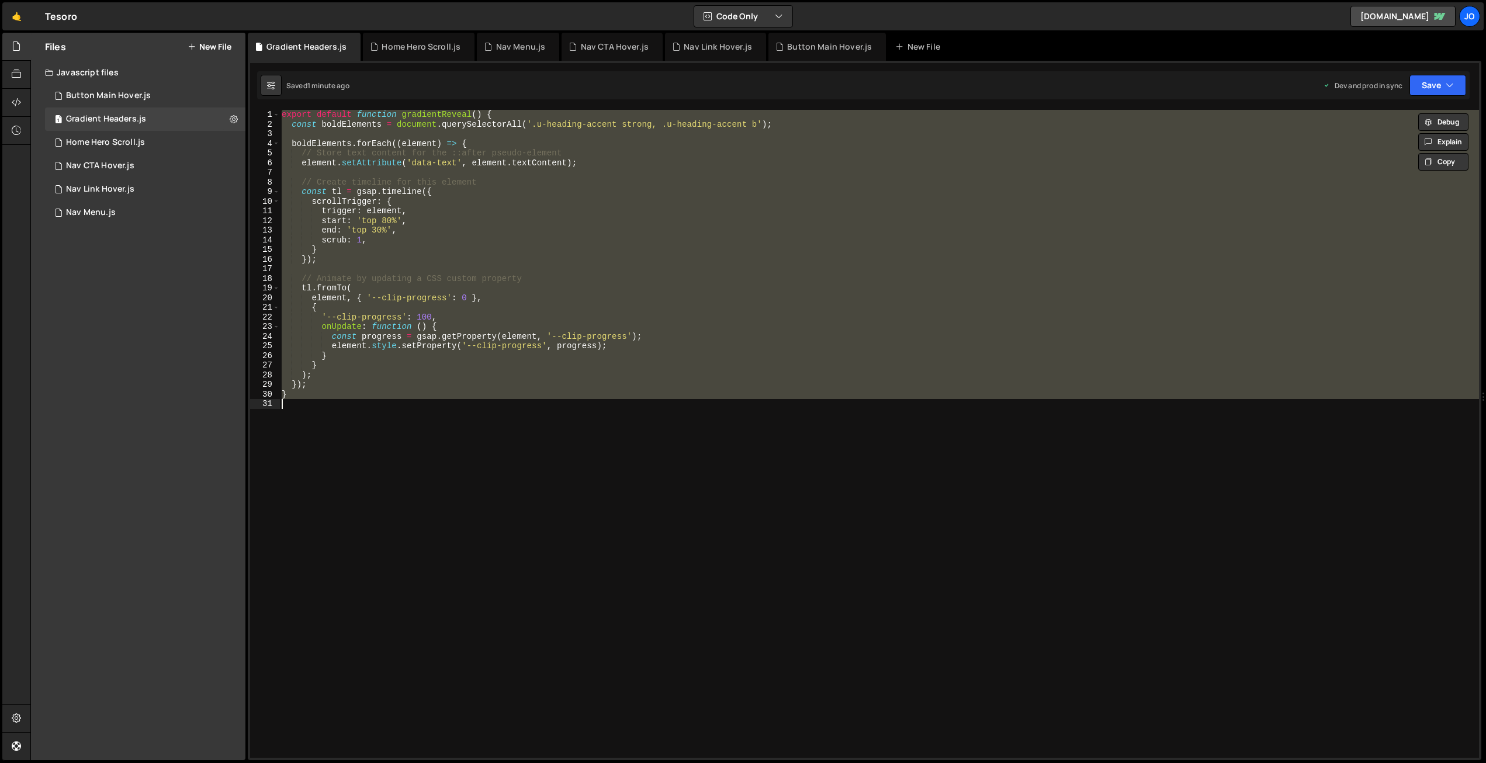
paste textarea
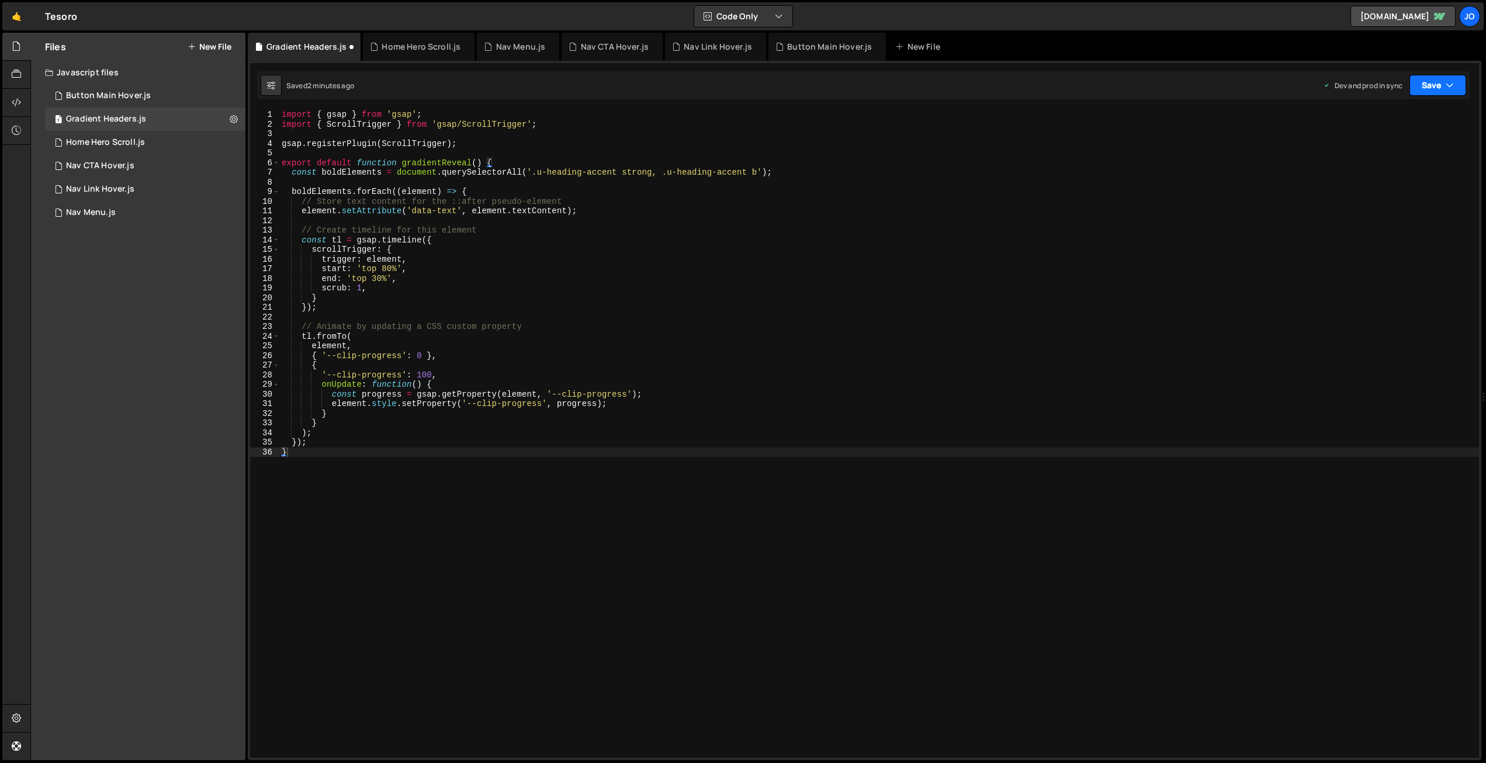
click at [1440, 85] on button "Save" at bounding box center [1437, 85] width 57 height 21
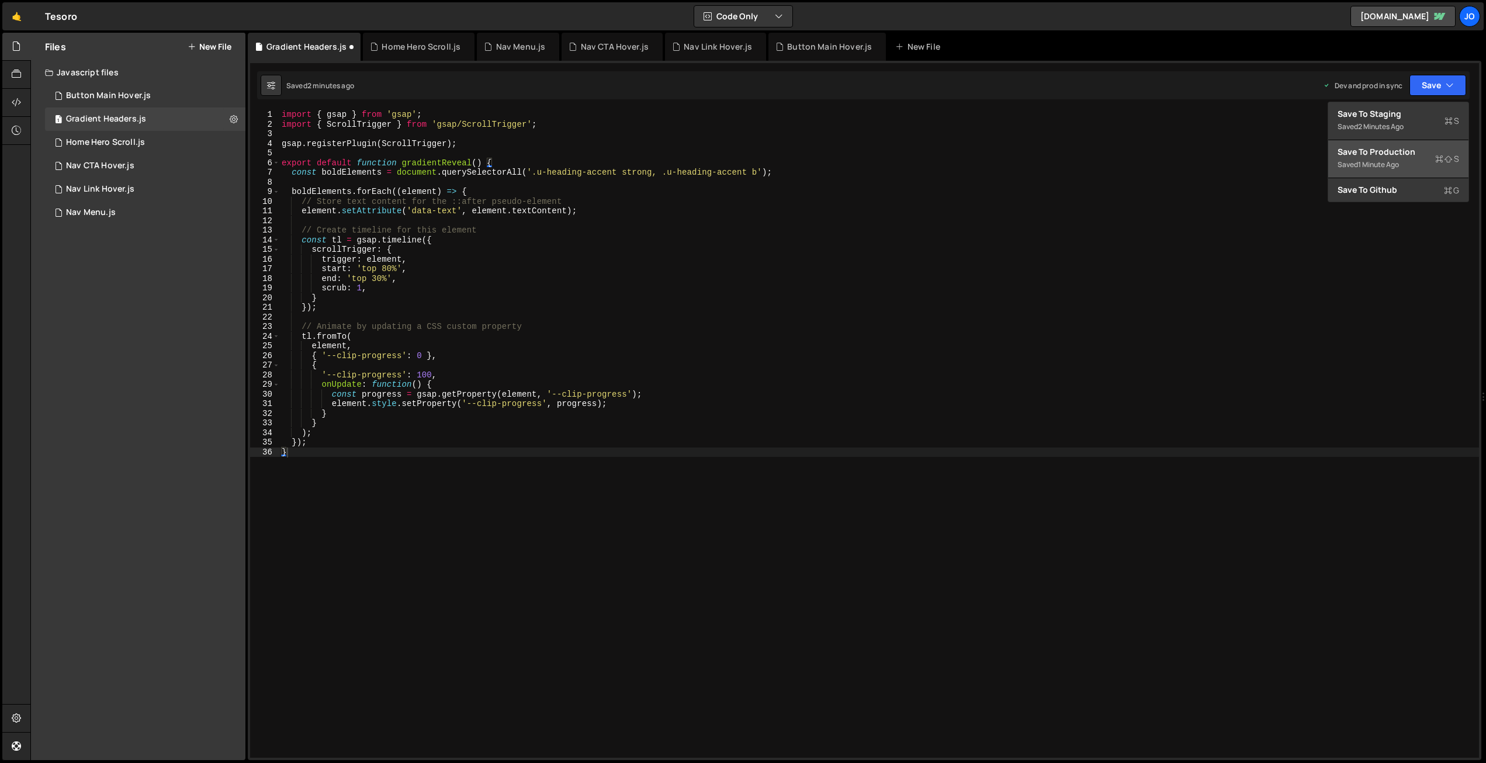
click at [1400, 156] on div "Save to Production S" at bounding box center [1398, 152] width 122 height 12
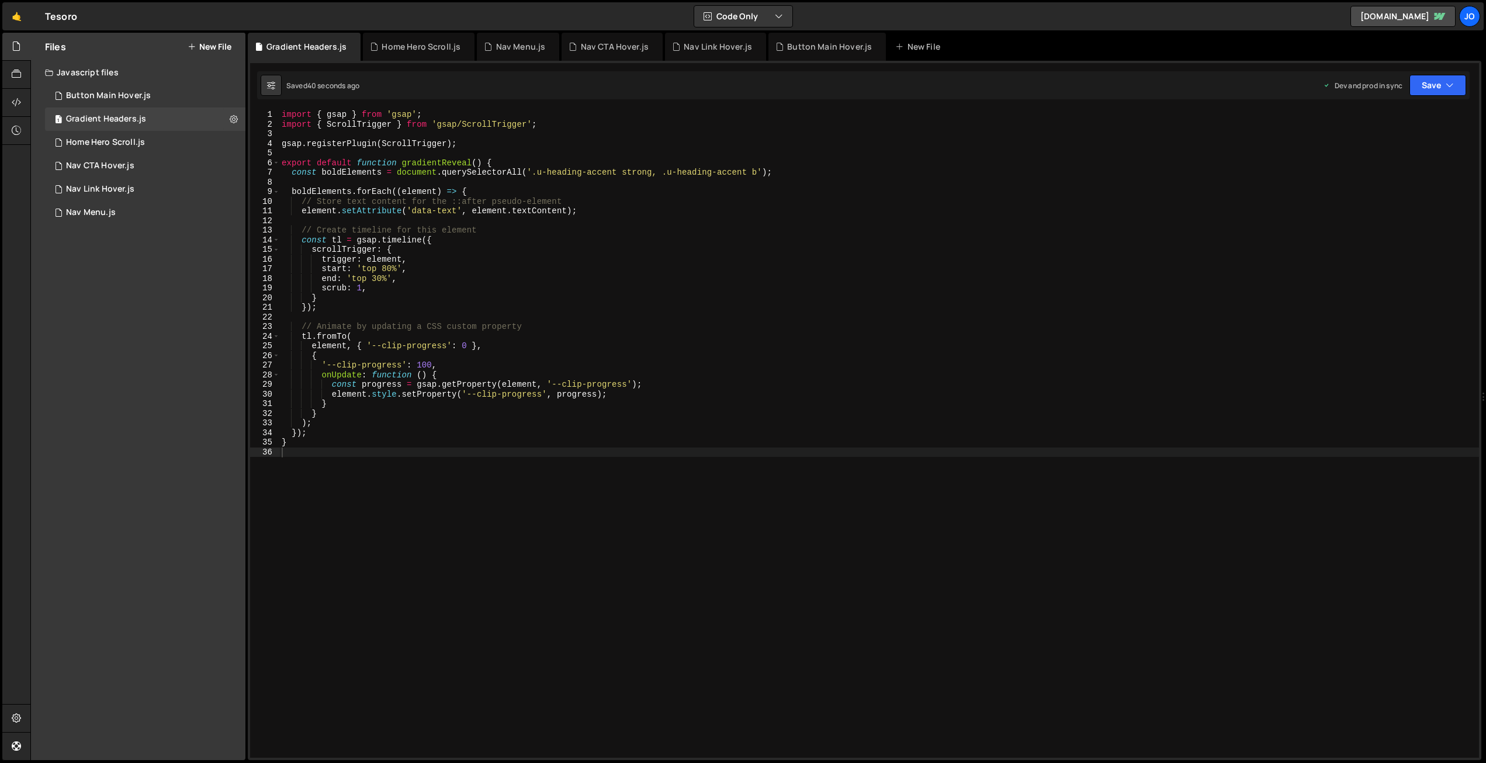
click at [567, 243] on div "import { gsap } from 'gsap' ; import { ScrollTrigger } from 'gsap/ScrollTrigger…" at bounding box center [879, 443] width 1200 height 667
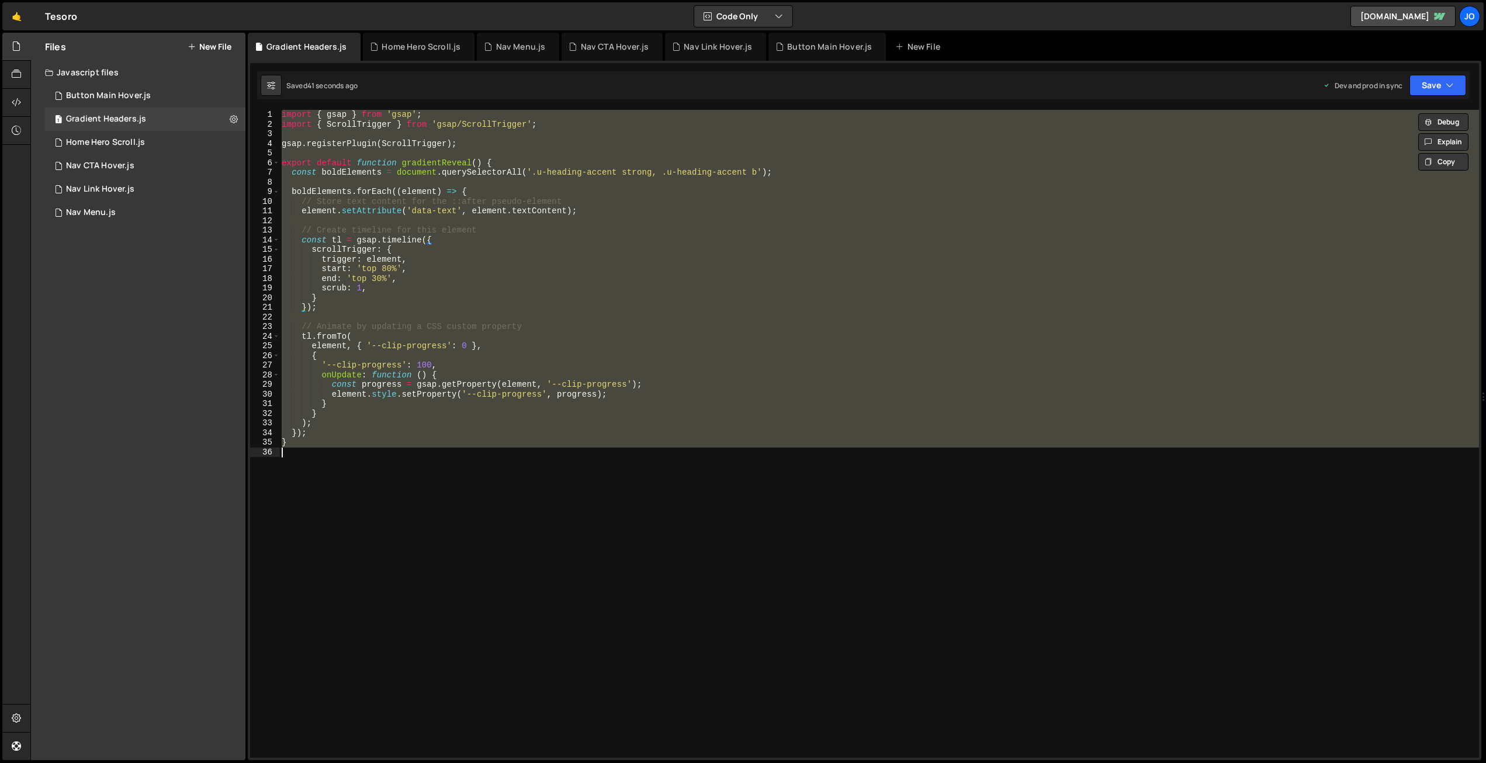
paste textarea
type textarea "}"
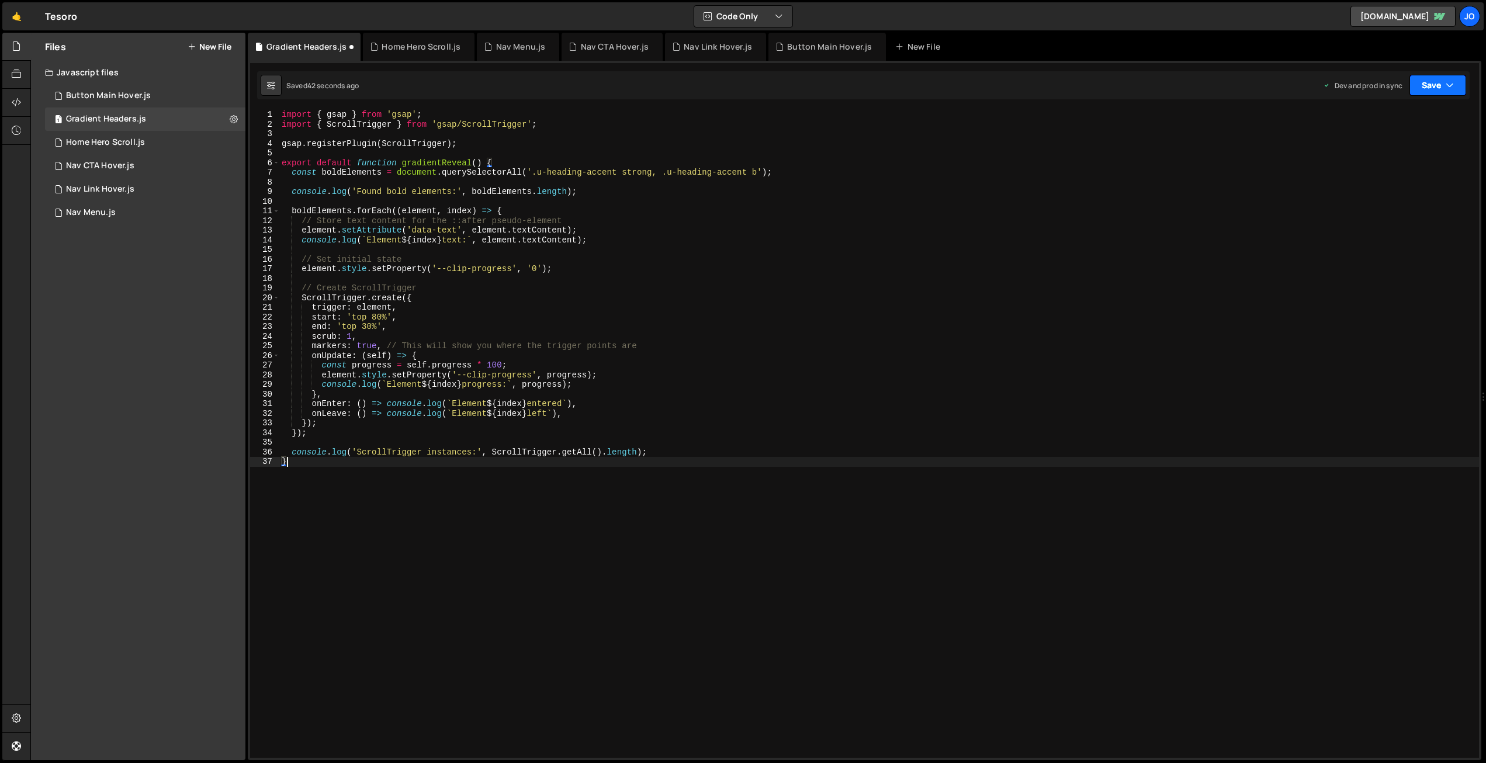
click at [1434, 86] on button "Save" at bounding box center [1437, 85] width 57 height 21
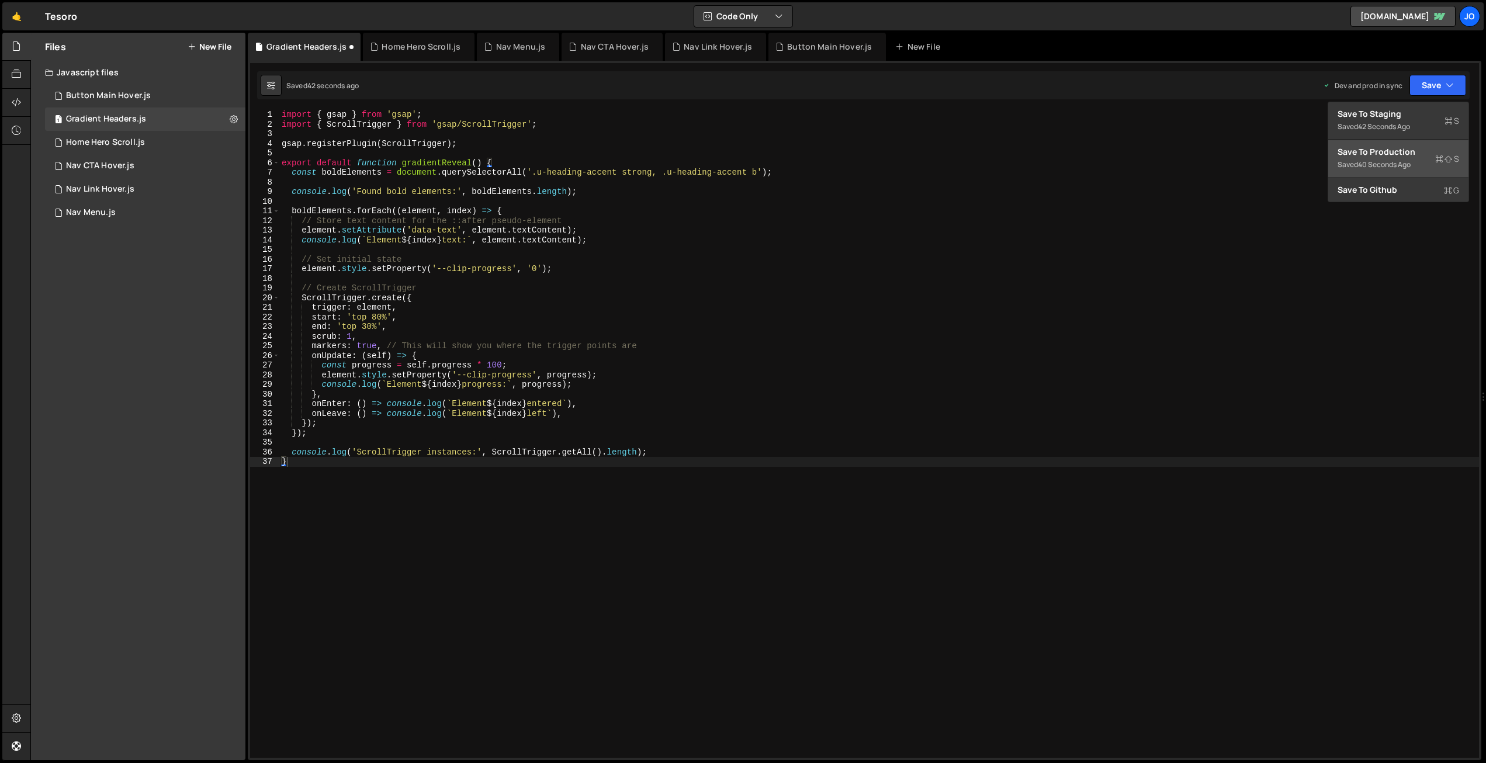
click at [1405, 164] on div "40 seconds ago" at bounding box center [1384, 165] width 53 height 10
click at [232, 119] on icon at bounding box center [234, 118] width 8 height 11
type input "Gradient Headers"
radio input "true"
checkbox input "true"
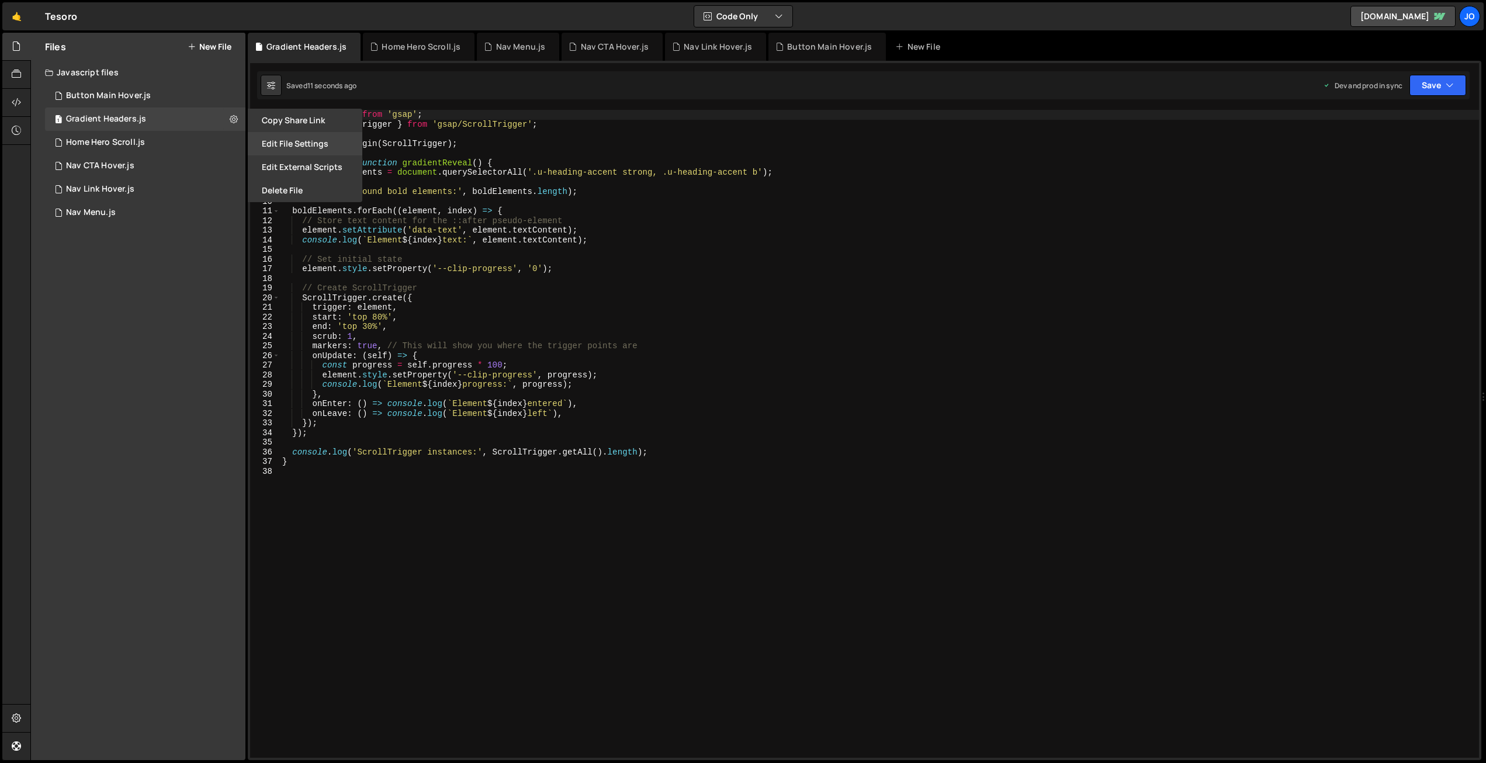
click at [286, 146] on button "Edit File Settings" at bounding box center [305, 143] width 115 height 23
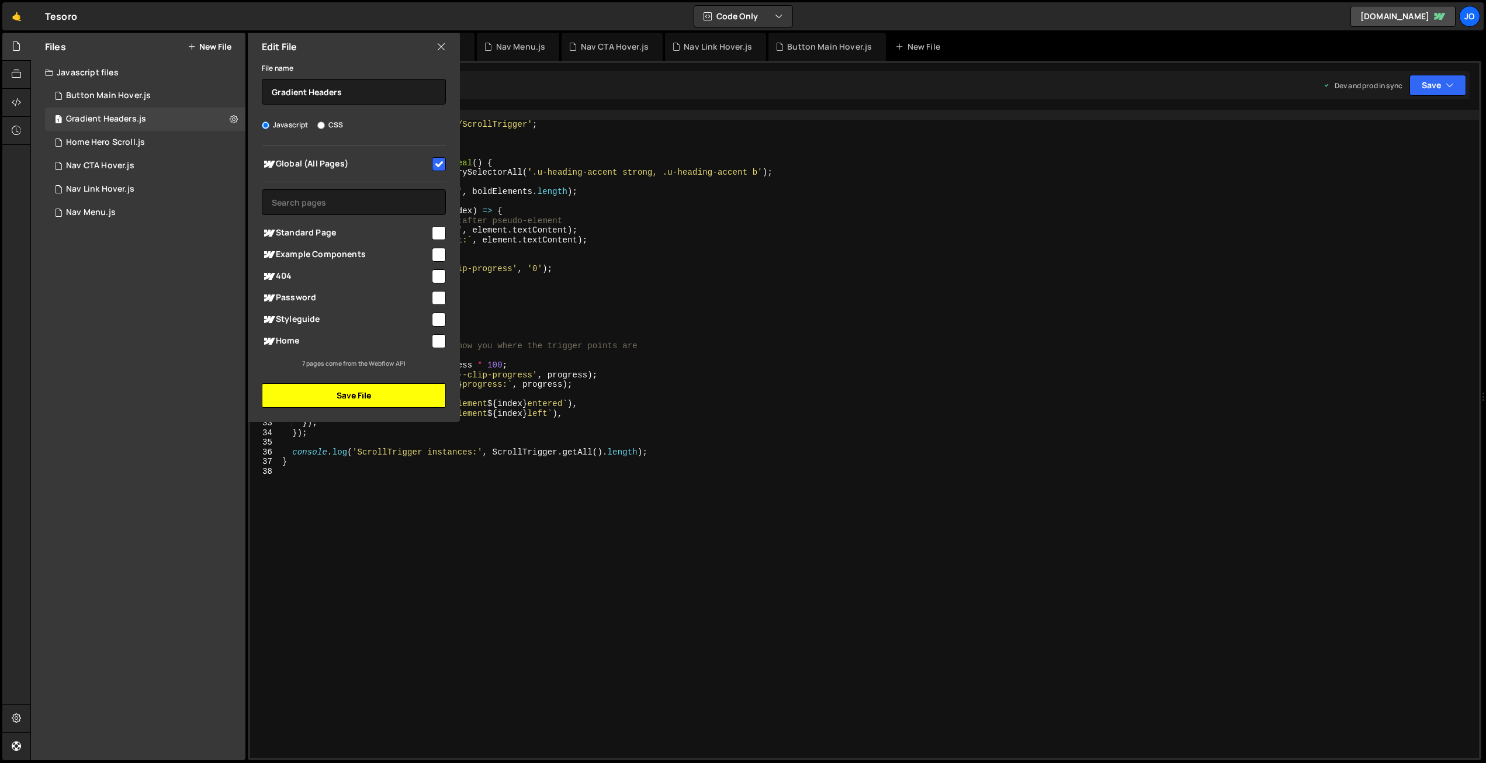
click at [356, 394] on button "Save File" at bounding box center [354, 395] width 184 height 25
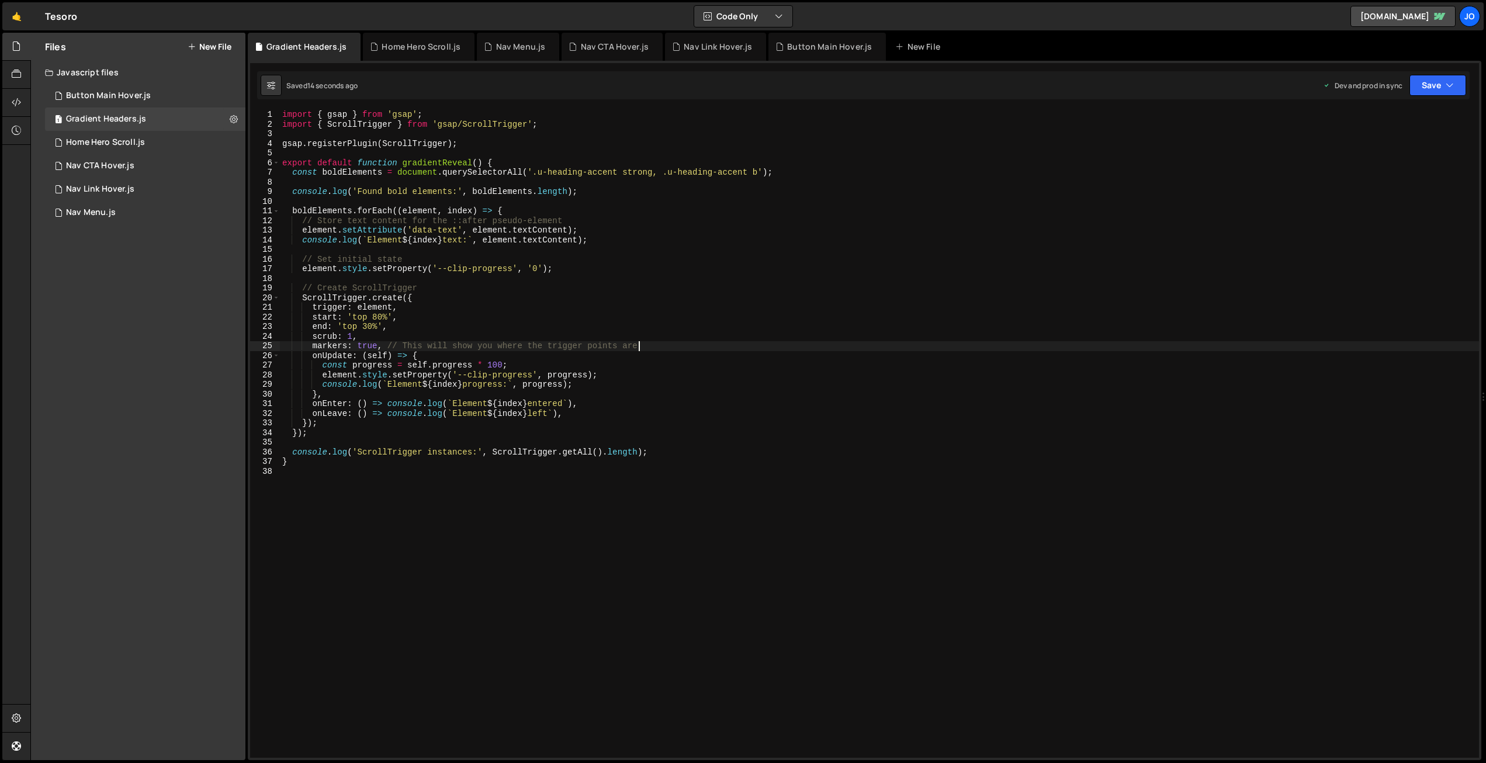
click at [677, 347] on div "import { gsap } from 'gsap' ; import { ScrollTrigger } from 'gsap/ScrollTrigger…" at bounding box center [879, 443] width 1199 height 667
click at [355, 145] on div "import { gsap } from 'gsap' ; import { ScrollTrigger } from 'gsap/ScrollTrigger…" at bounding box center [879, 443] width 1199 height 667
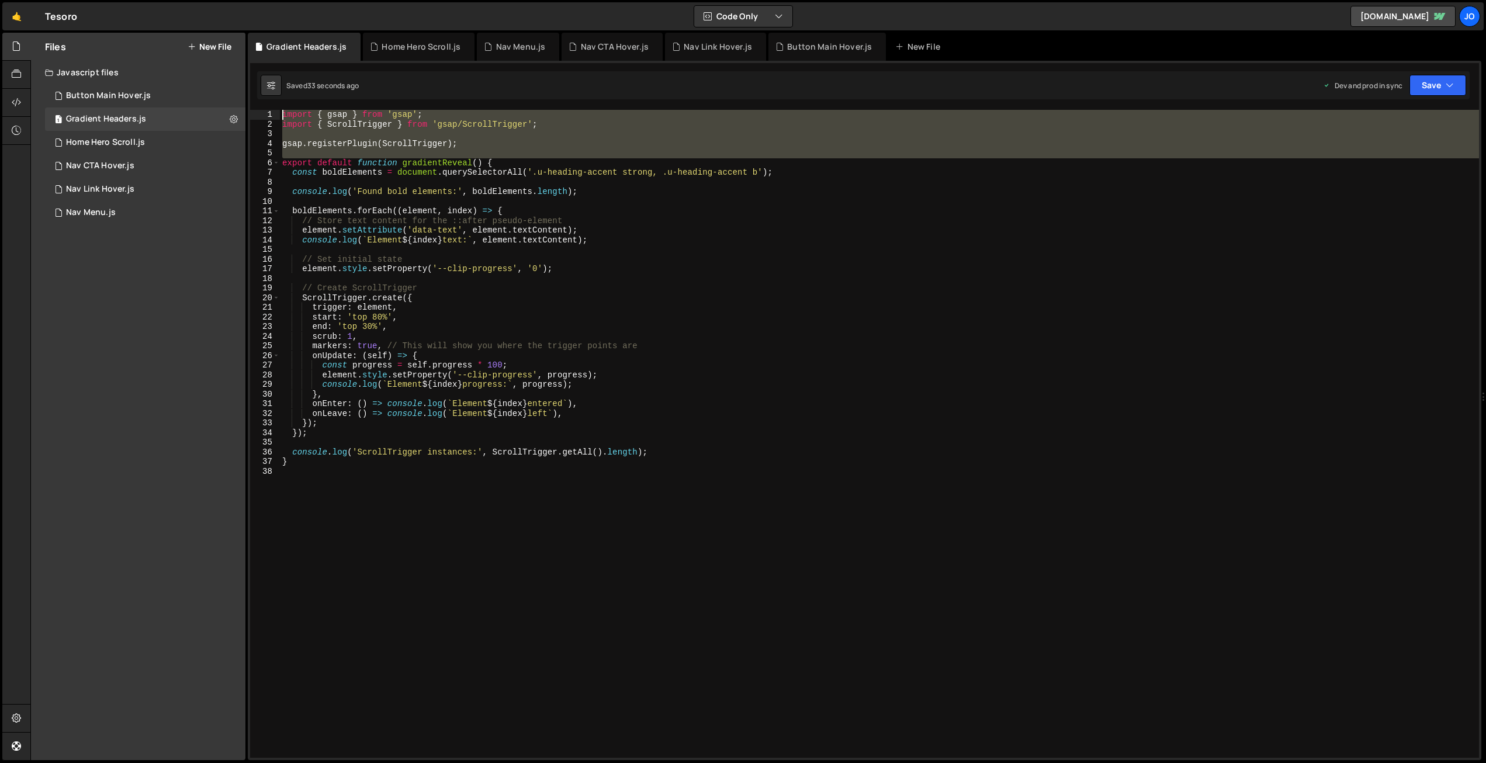
drag, startPoint x: 282, startPoint y: 162, endPoint x: 298, endPoint y: 109, distance: 55.1
click at [273, 101] on div "XXXXXXXXXXXXXXXXXXXXXXXXXXXXXXXXXXXXXXXXXXXXXXXXXXXXXXXXXXXXXXXXXXXXXXXXXXXXXXX…" at bounding box center [864, 410] width 1233 height 699
type textarea "export default function gradientReveal() {"
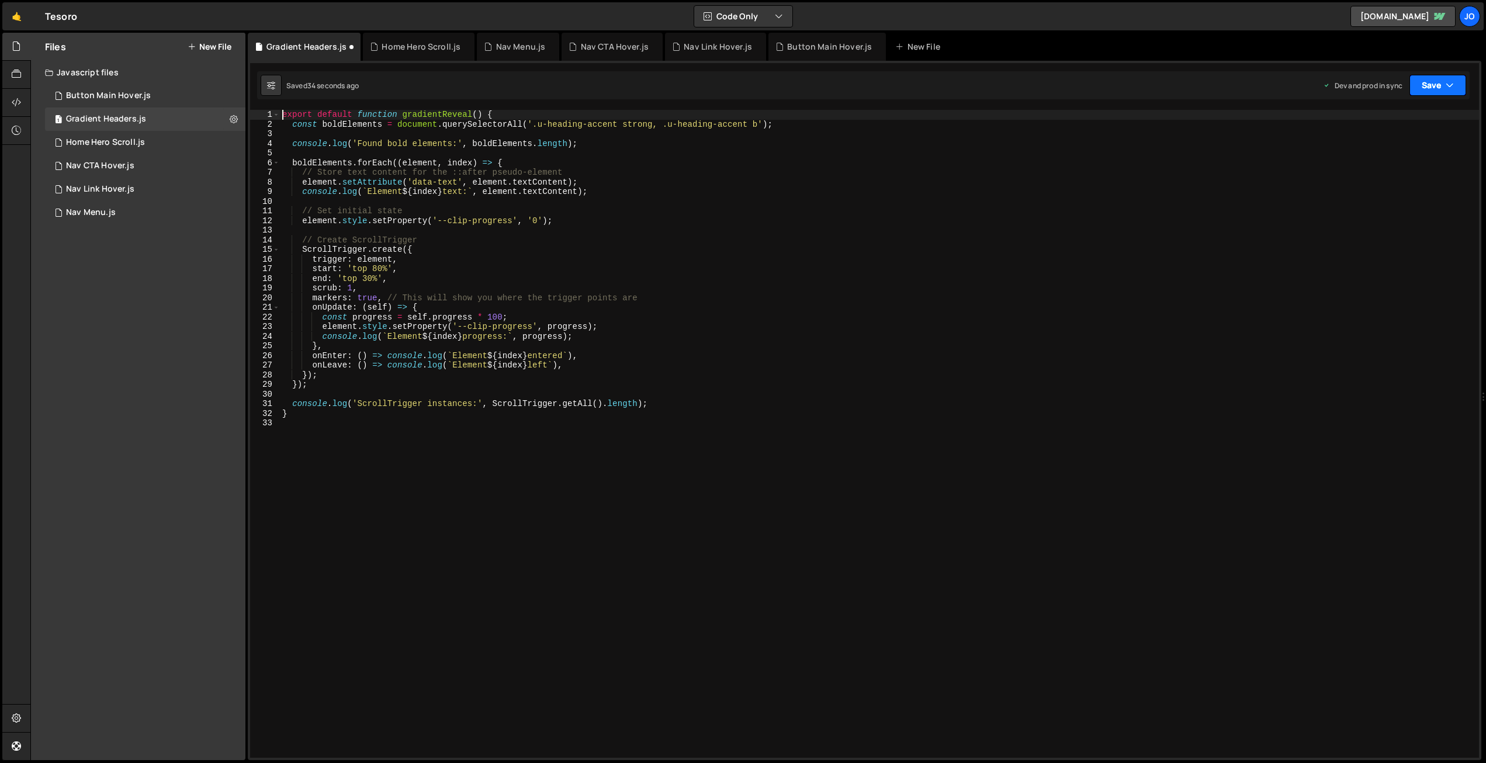
click at [1431, 85] on button "Save" at bounding box center [1437, 85] width 57 height 21
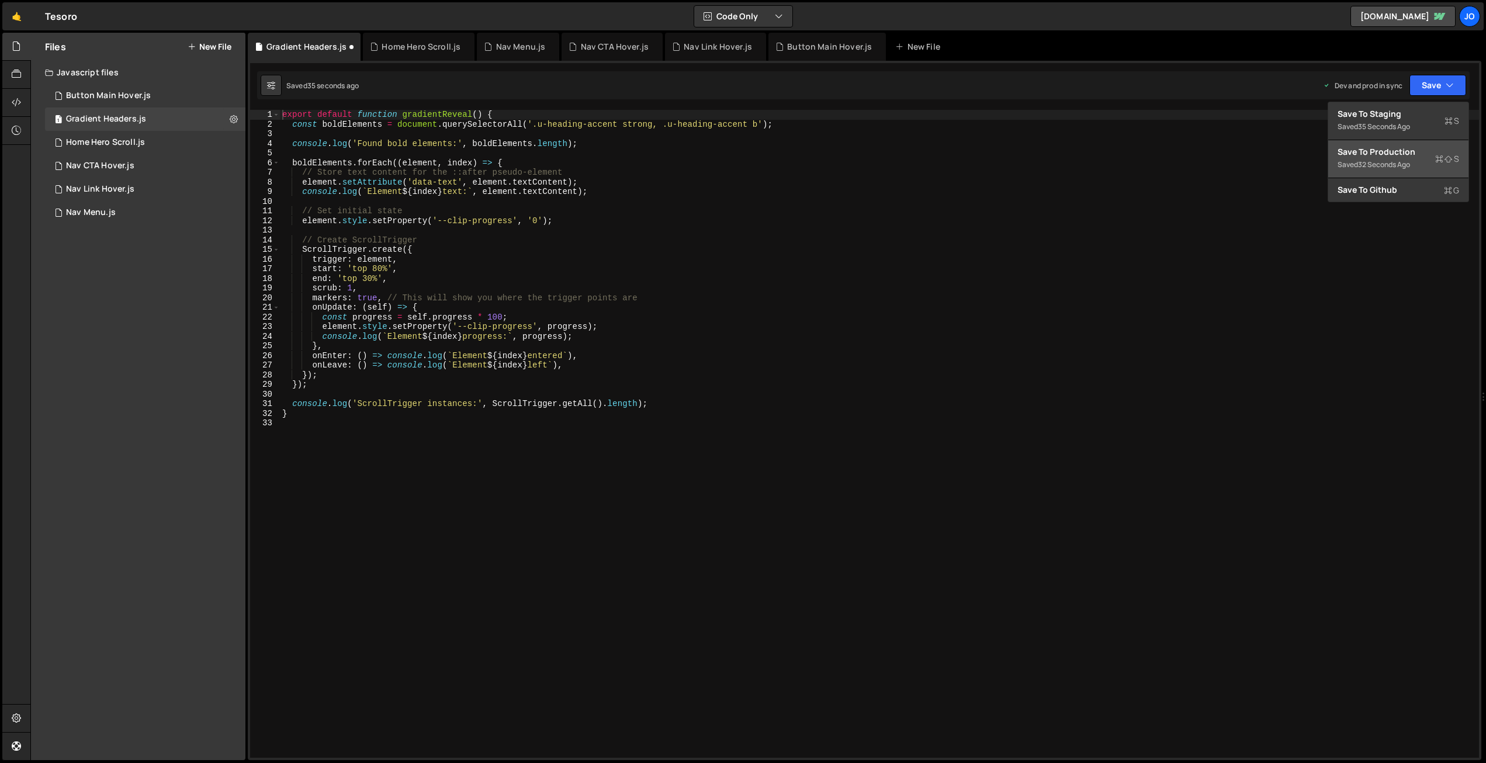
click at [1383, 161] on div "32 seconds ago" at bounding box center [1384, 165] width 52 height 10
click at [509, 203] on div "export default function gradientReveal ( ) { const boldElements = document . qu…" at bounding box center [879, 443] width 1199 height 667
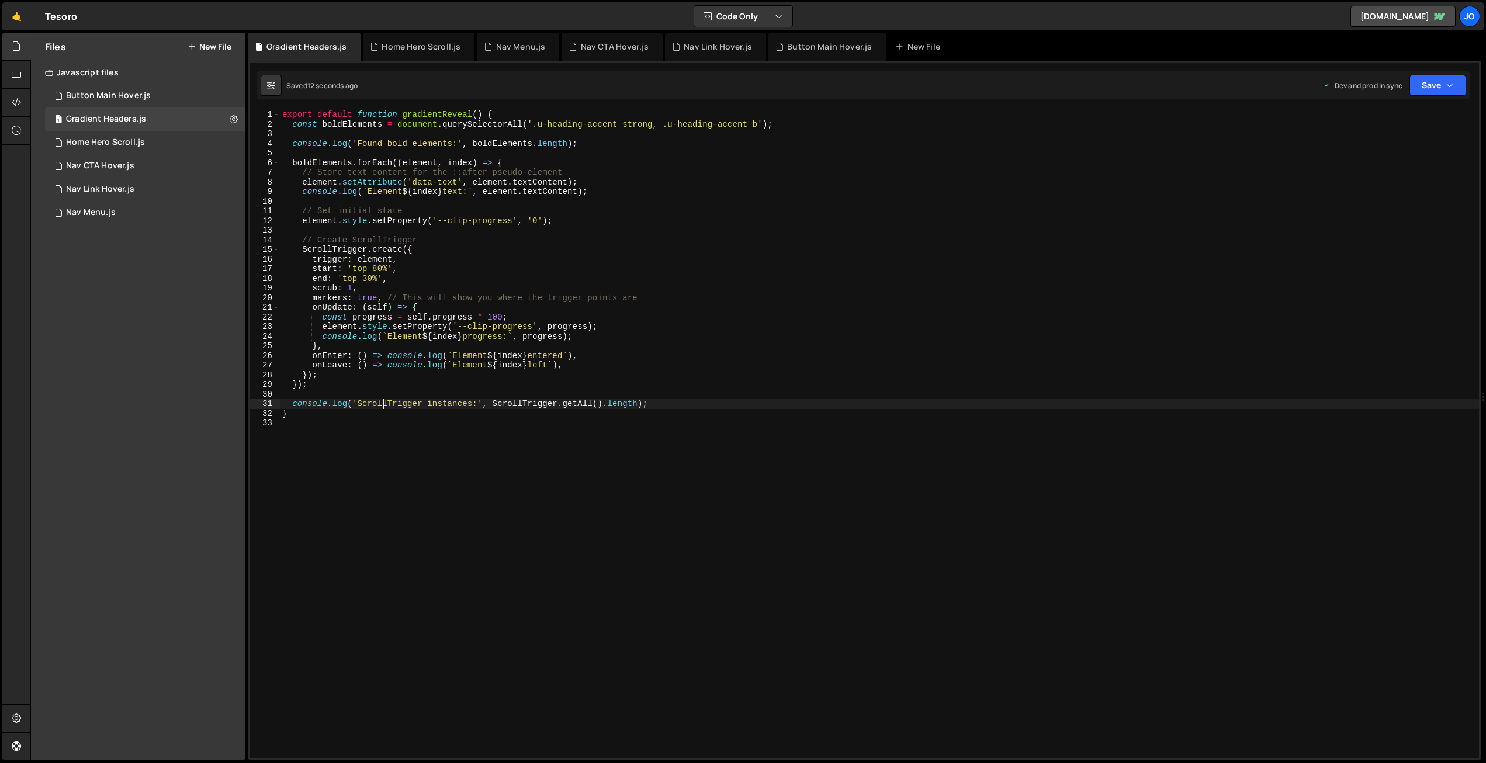
click at [381, 407] on div "export default function gradientReveal ( ) { const boldElements = document . qu…" at bounding box center [879, 443] width 1199 height 667
type textarea "console.log('ScrollTrigger instances:', ScrollTrigger.getAll().length);"
click at [521, 234] on div "export default function gradientReveal ( ) { const boldElements = document . qu…" at bounding box center [879, 443] width 1199 height 667
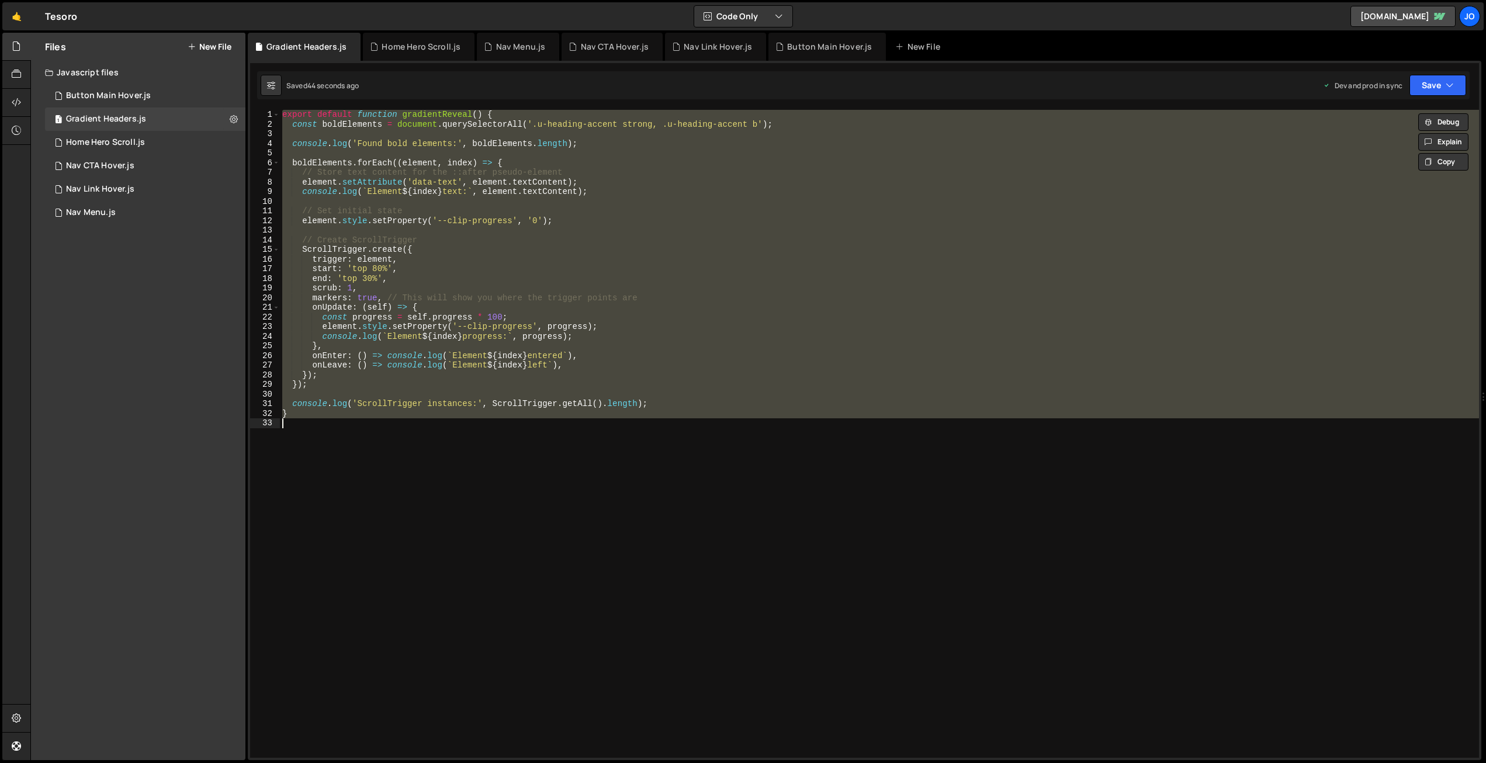
paste textarea
type textarea "}"
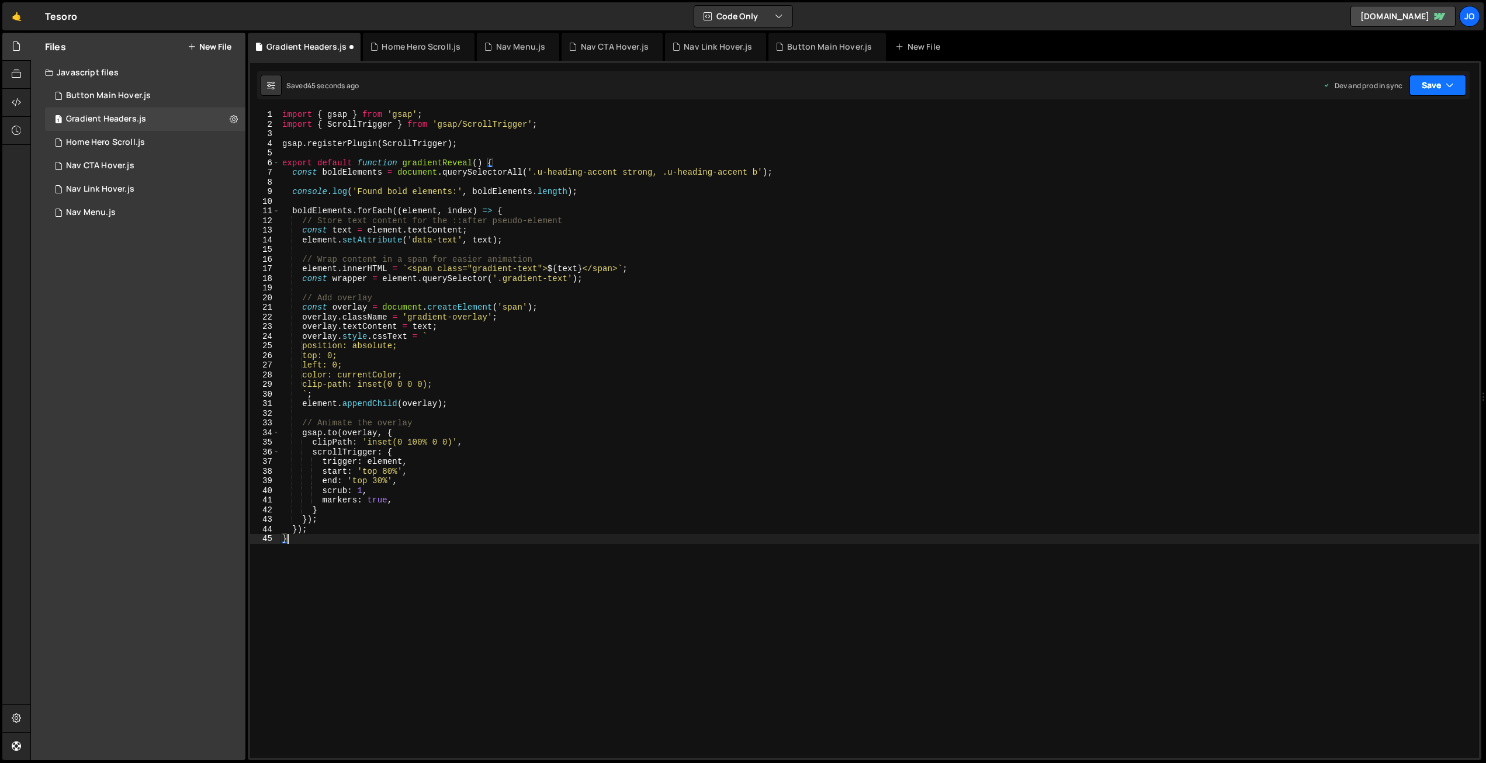
drag, startPoint x: 1427, startPoint y: 77, endPoint x: 1404, endPoint y: 121, distance: 49.4
click at [1427, 77] on button "Save" at bounding box center [1437, 85] width 57 height 21
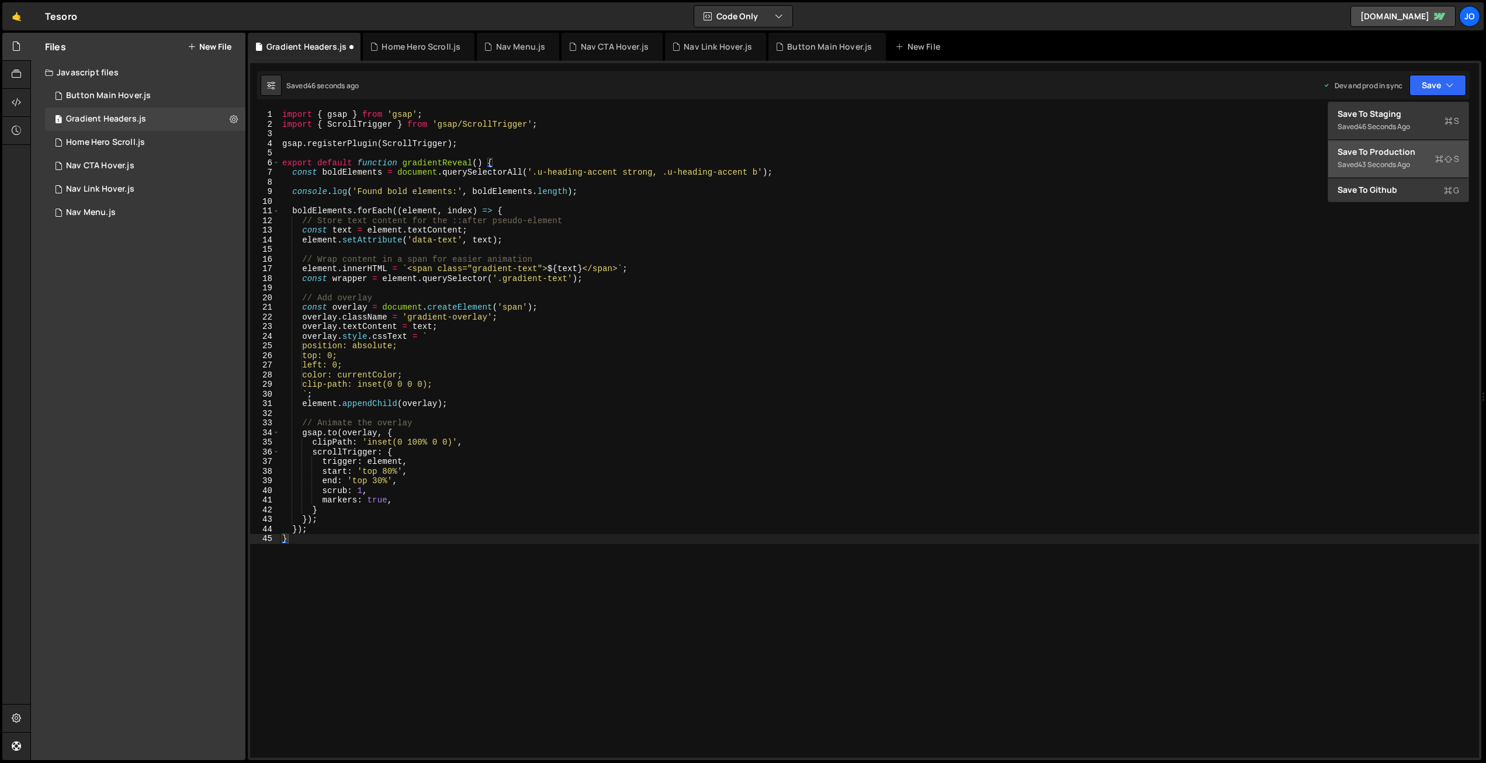
click at [1391, 155] on div "Save to Production S" at bounding box center [1398, 152] width 122 height 12
click at [448, 183] on div "import { gsap } from 'gsap' ; import { ScrollTrigger } from 'gsap/ScrollTrigger…" at bounding box center [879, 443] width 1199 height 667
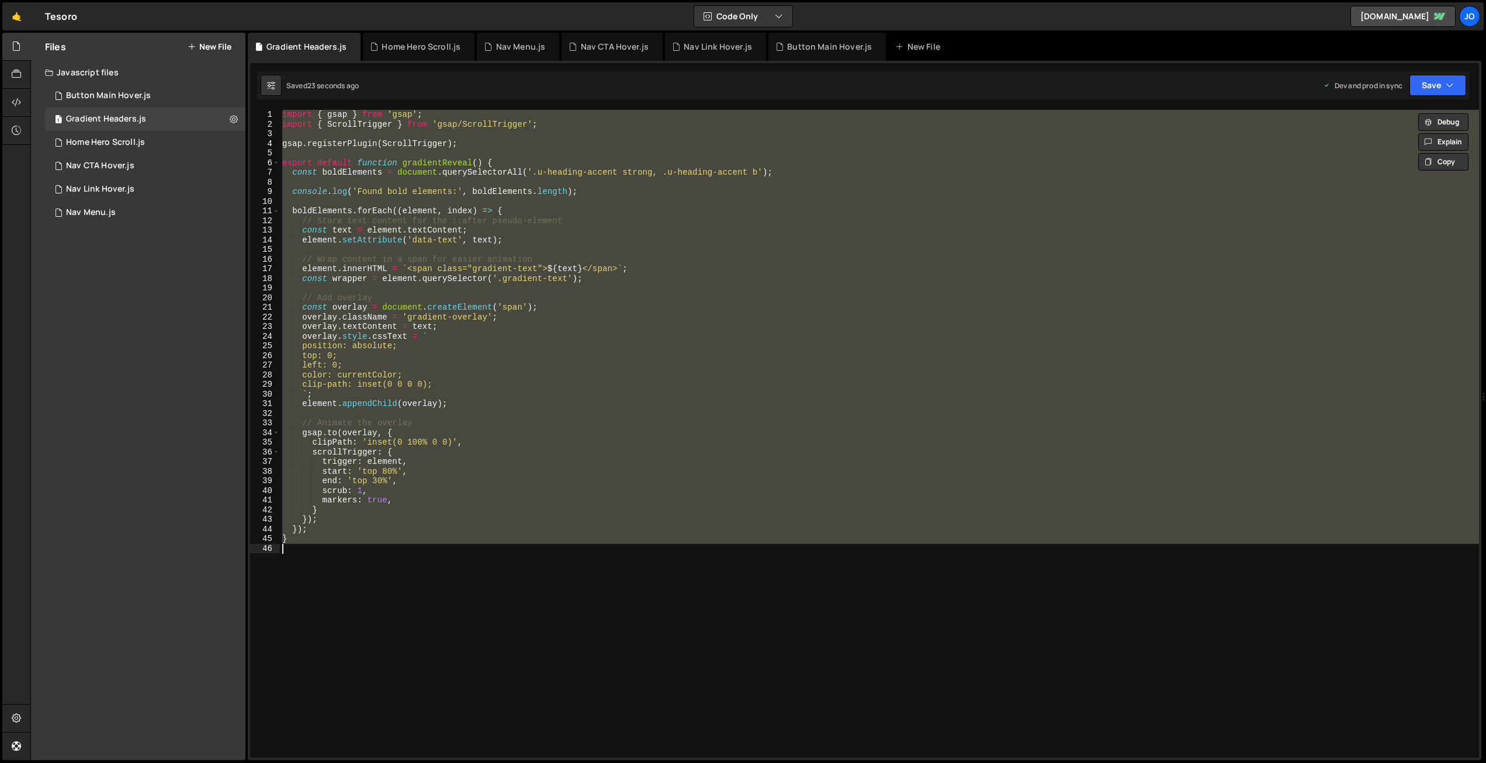
paste textarea ")();"
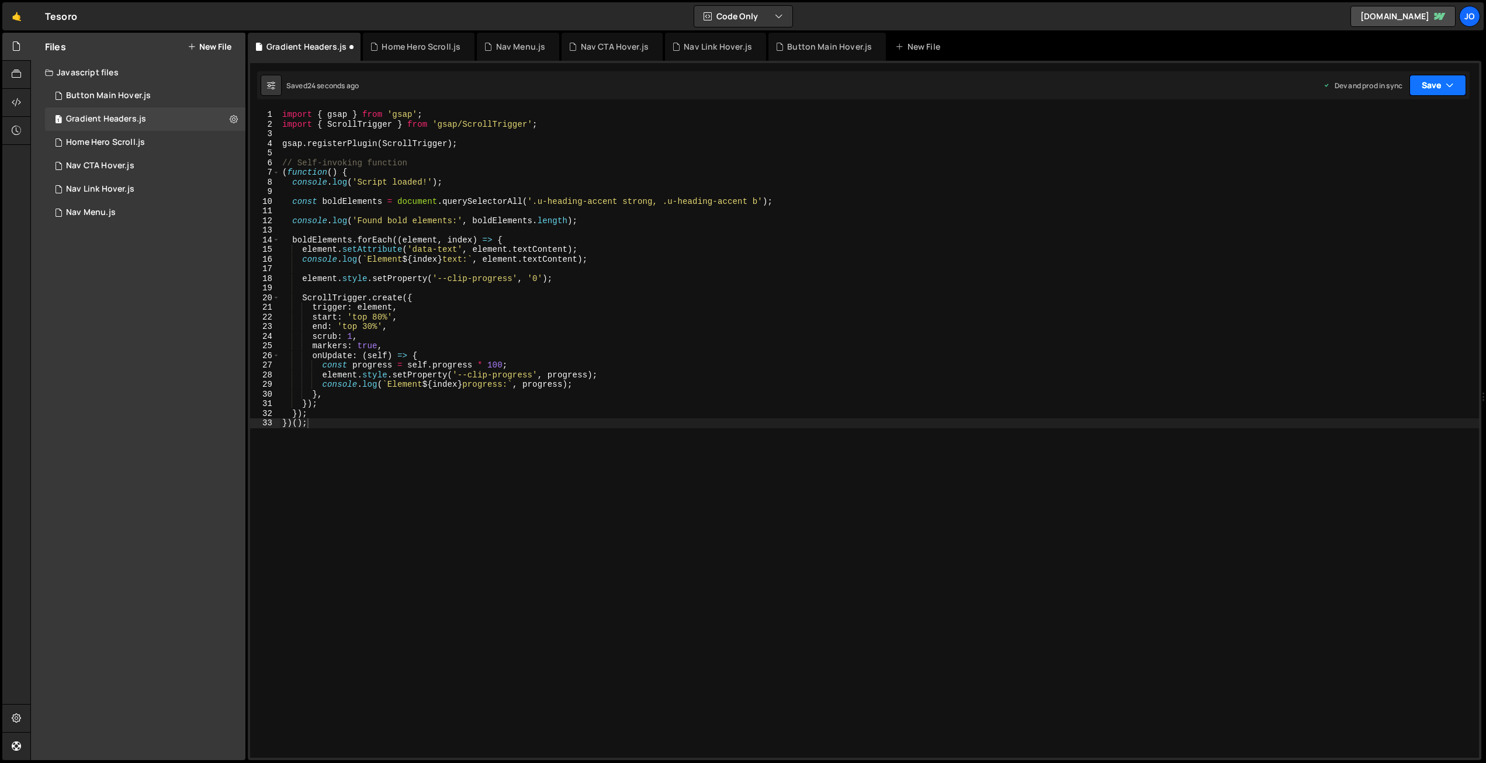
drag, startPoint x: 1430, startPoint y: 90, endPoint x: 1424, endPoint y: 122, distance: 32.1
click at [1430, 90] on button "Save" at bounding box center [1437, 85] width 57 height 21
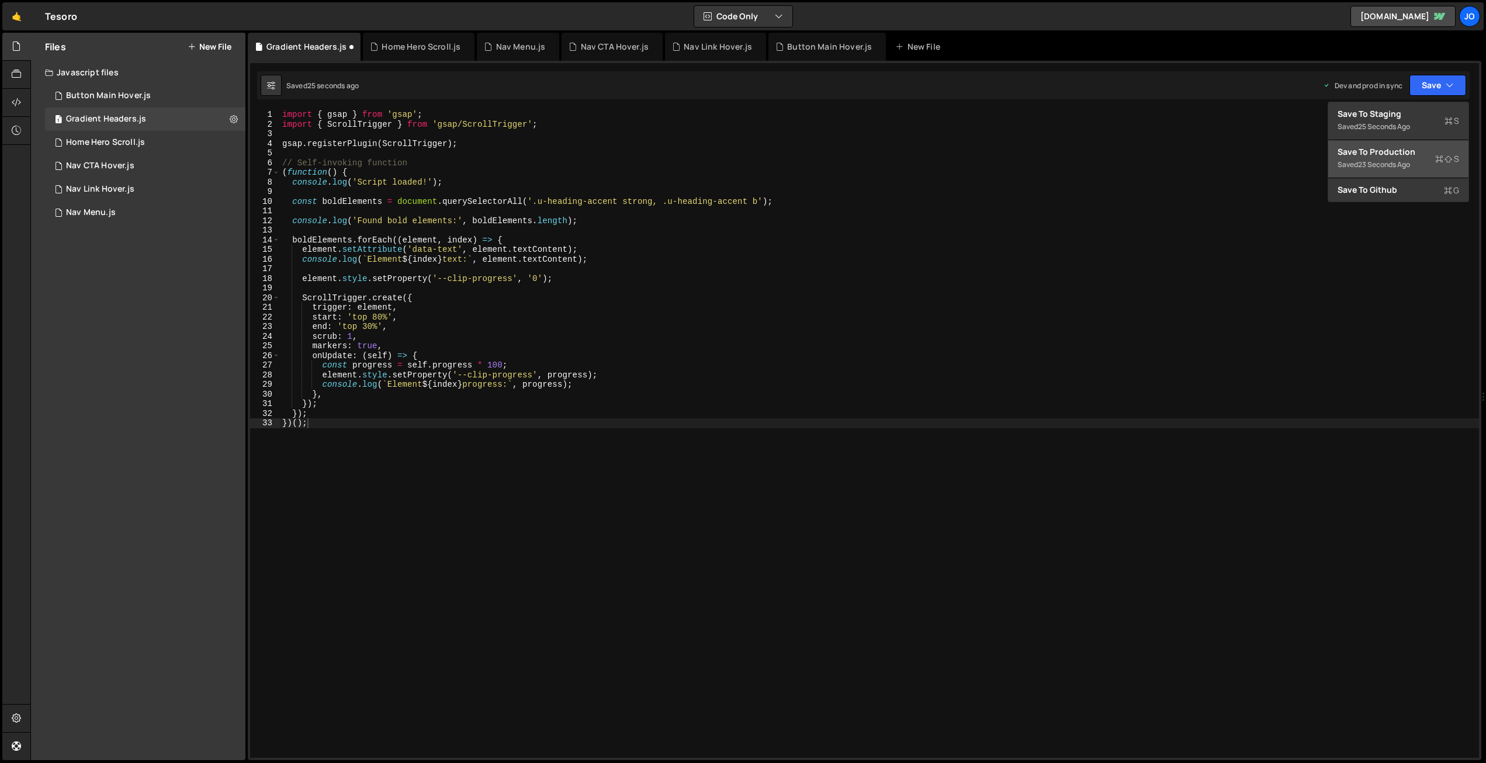
click at [1412, 151] on div "Save to Production S" at bounding box center [1398, 152] width 122 height 12
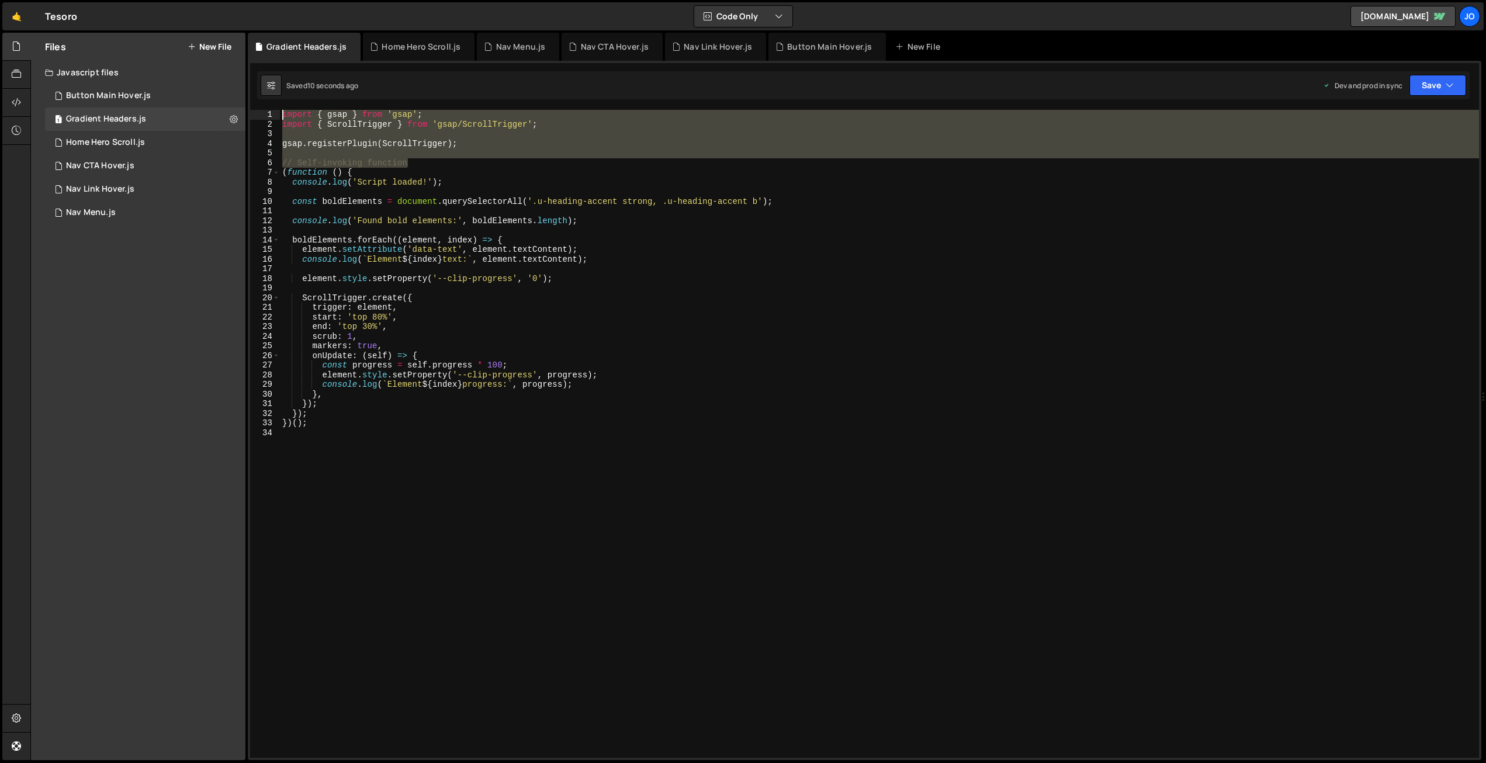
drag, startPoint x: 421, startPoint y: 161, endPoint x: 268, endPoint y: 113, distance: 160.4
click at [268, 113] on div "// Self-invoking function 1 2 3 4 5 6 7 8 9 10 11 12 13 14 15 16 17 18 19 20 21…" at bounding box center [864, 434] width 1229 height 648
click at [375, 117] on div "import { gsap } from 'gsap' ; import { ScrollTrigger } from 'gsap/ScrollTrigger…" at bounding box center [879, 434] width 1199 height 648
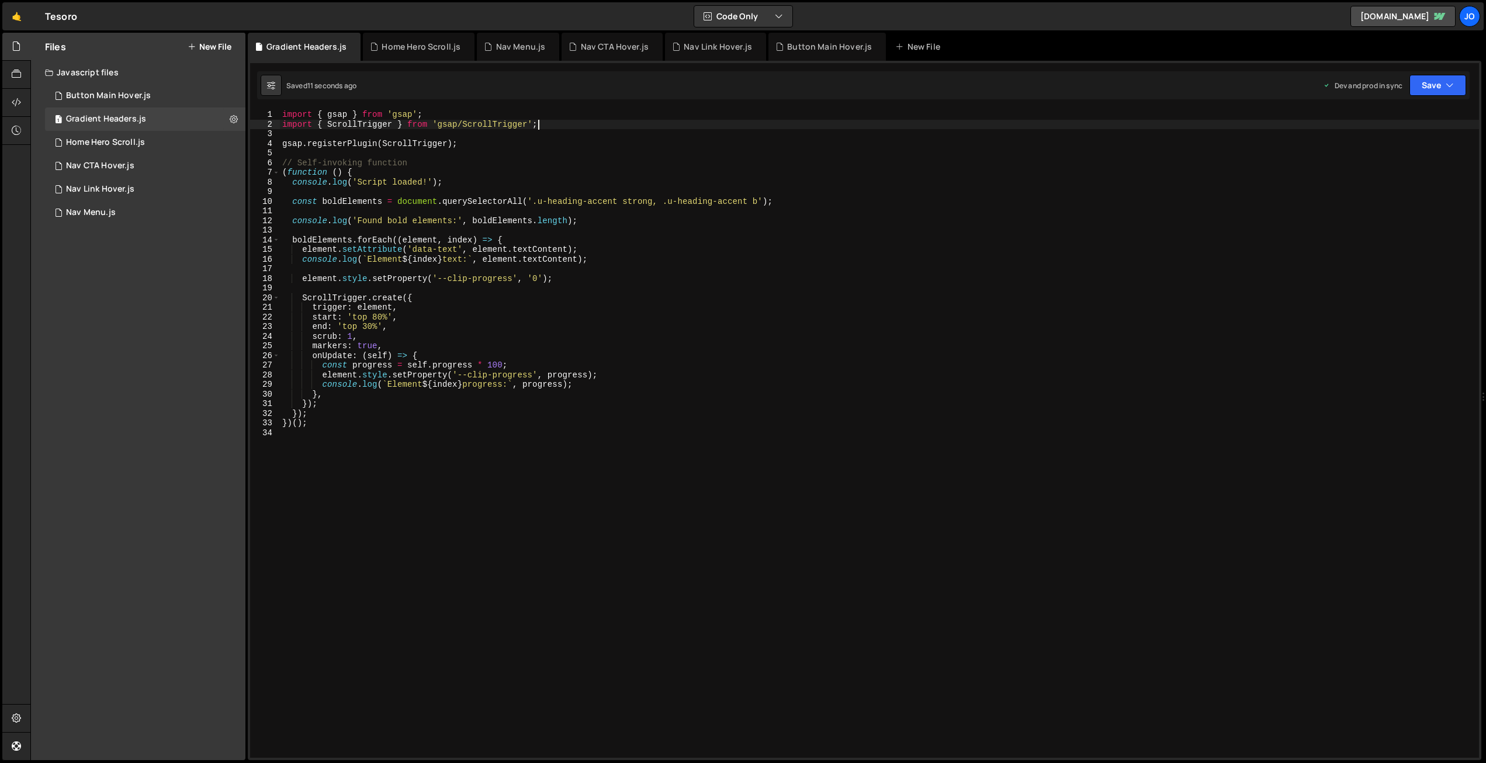
drag, startPoint x: 538, startPoint y: 125, endPoint x: 467, endPoint y: 139, distance: 72.1
click at [534, 126] on div "import { gsap } from 'gsap' ; import { ScrollTrigger } from 'gsap/ScrollTrigger…" at bounding box center [879, 443] width 1199 height 667
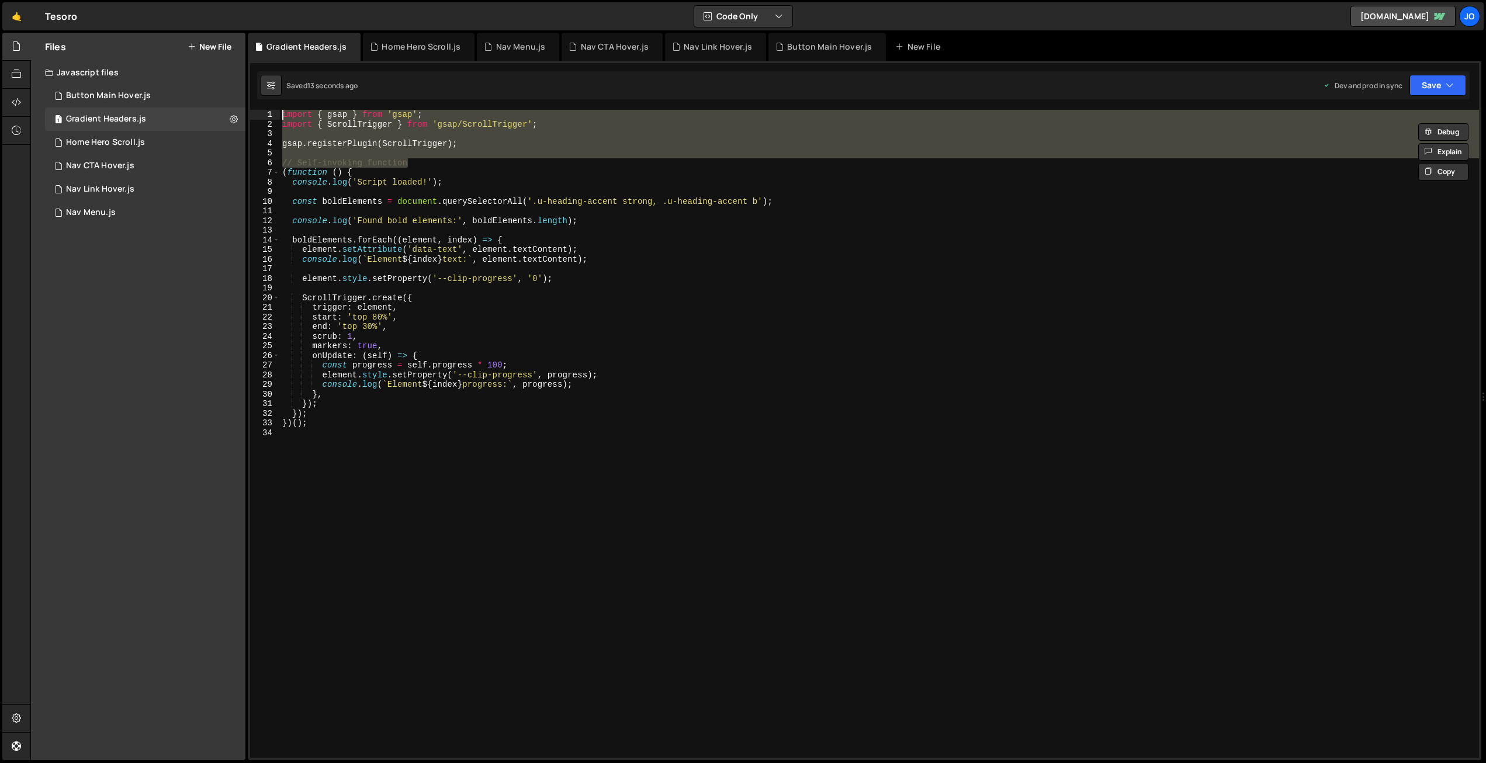
drag, startPoint x: 335, startPoint y: 141, endPoint x: 287, endPoint y: 117, distance: 53.8
click at [273, 108] on div "XXXXXXXXXXXXXXXXXXXXXXXXXXXXXXXXXXXXXXXXXXXXXXXXXXXXXXXXXXXXXXXXXXXXXXXXXXXXXXX…" at bounding box center [864, 410] width 1233 height 699
type textarea "import { gsap } from 'gsap'; import { ScrollTrigger } from 'gsap/ScrollTrigger';"
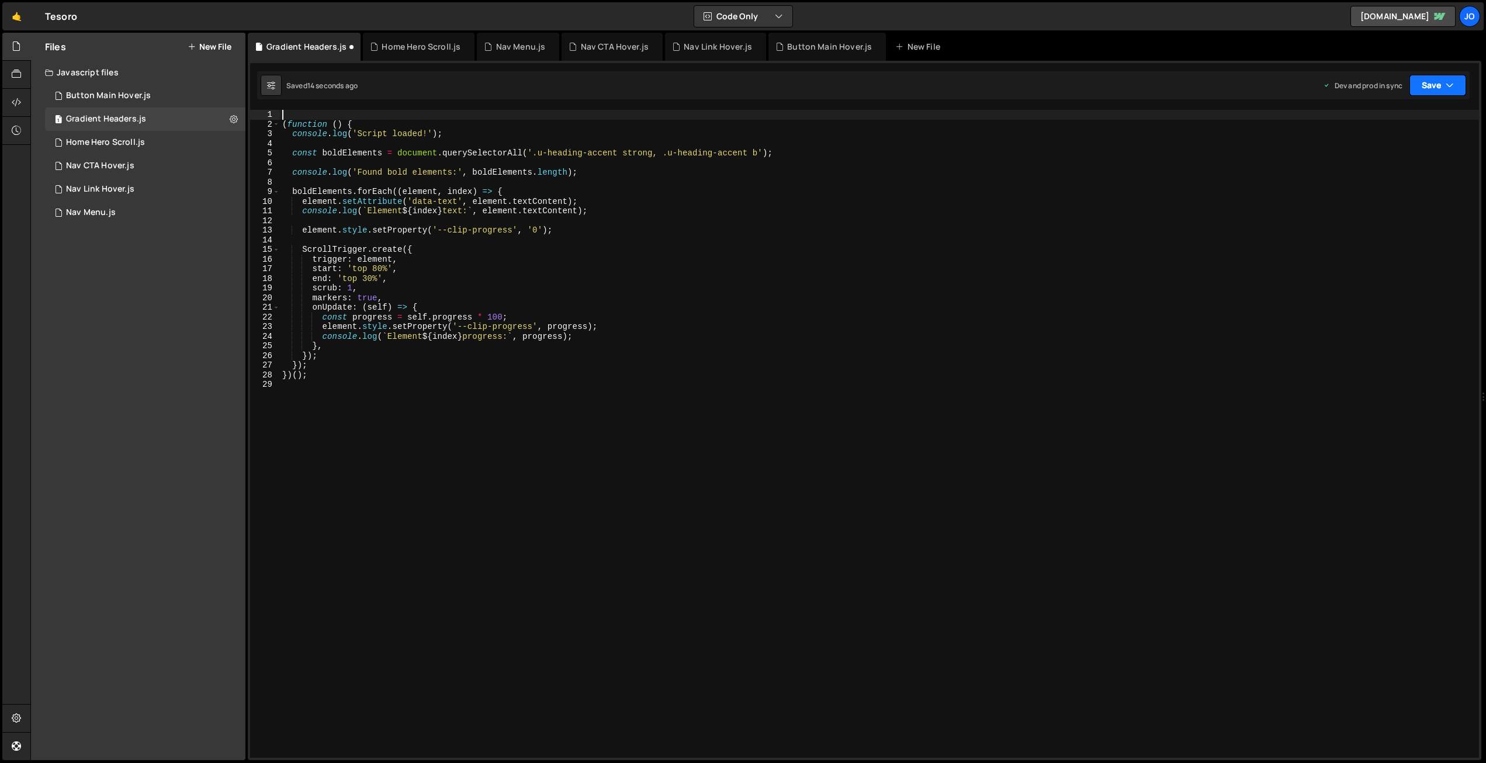
click at [1422, 83] on button "Save" at bounding box center [1437, 85] width 57 height 21
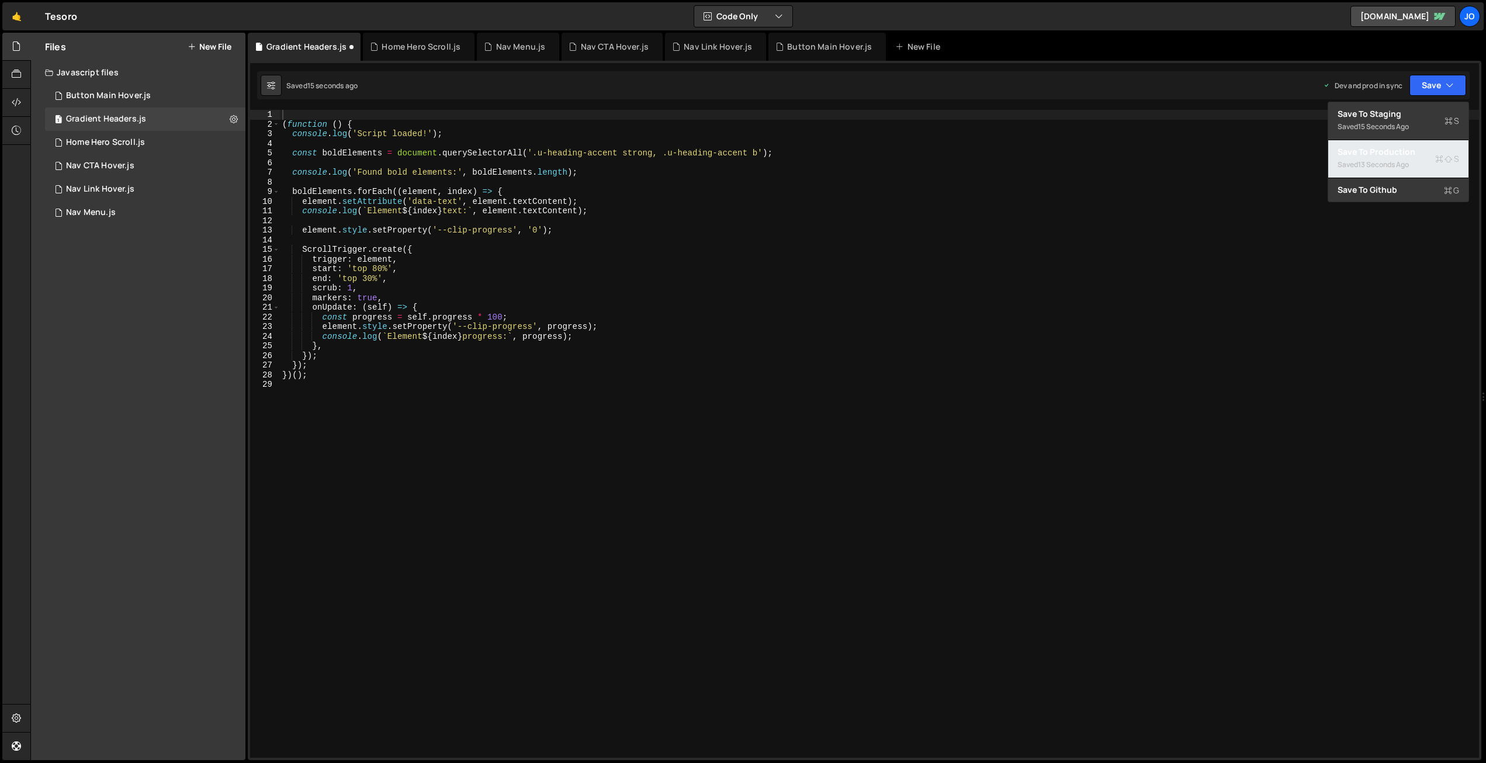
click at [1402, 162] on div "13 seconds ago" at bounding box center [1383, 165] width 51 height 10
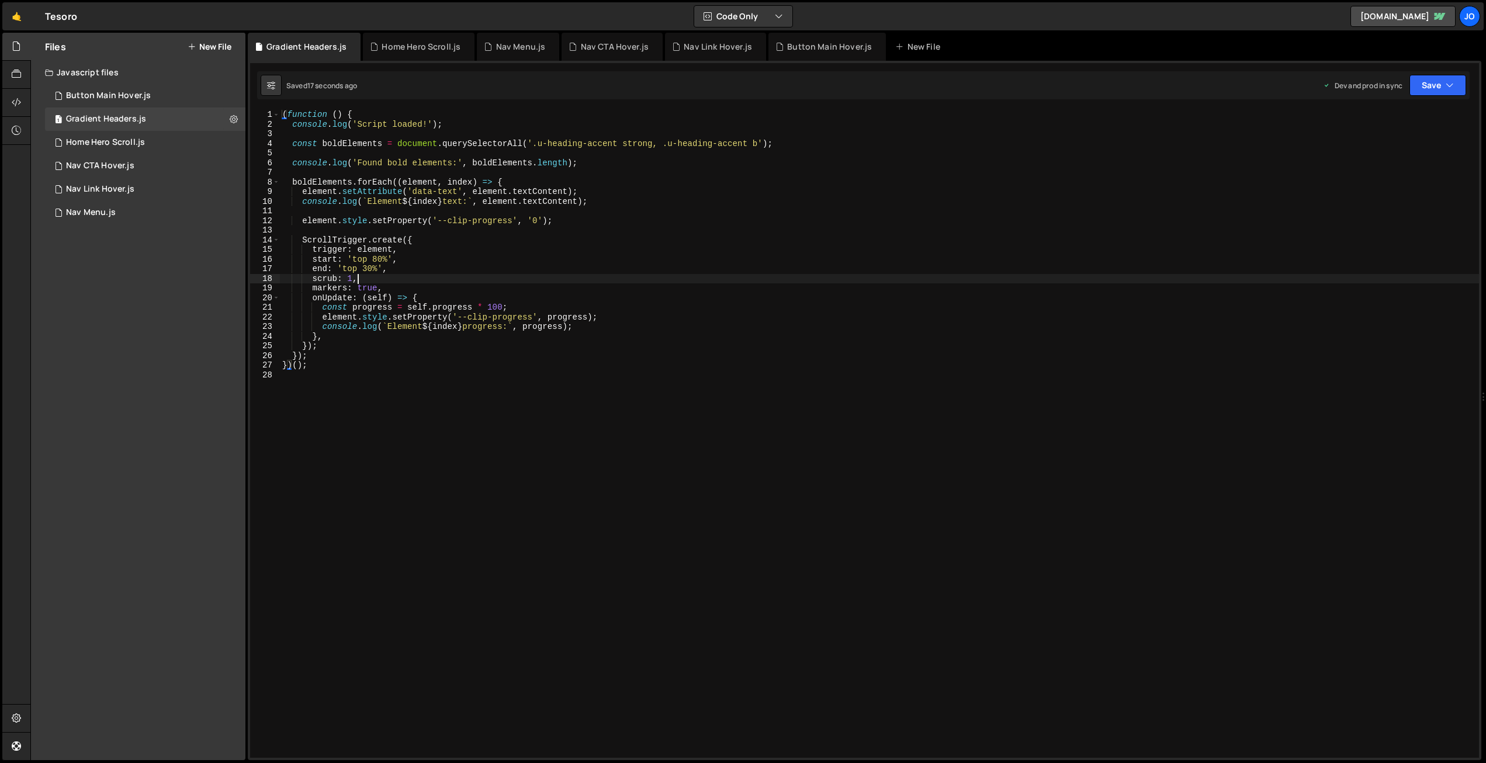
click at [499, 276] on div "( function ( ) { console . log ( 'Script loaded!' ) ; const boldElements = docu…" at bounding box center [879, 443] width 1199 height 667
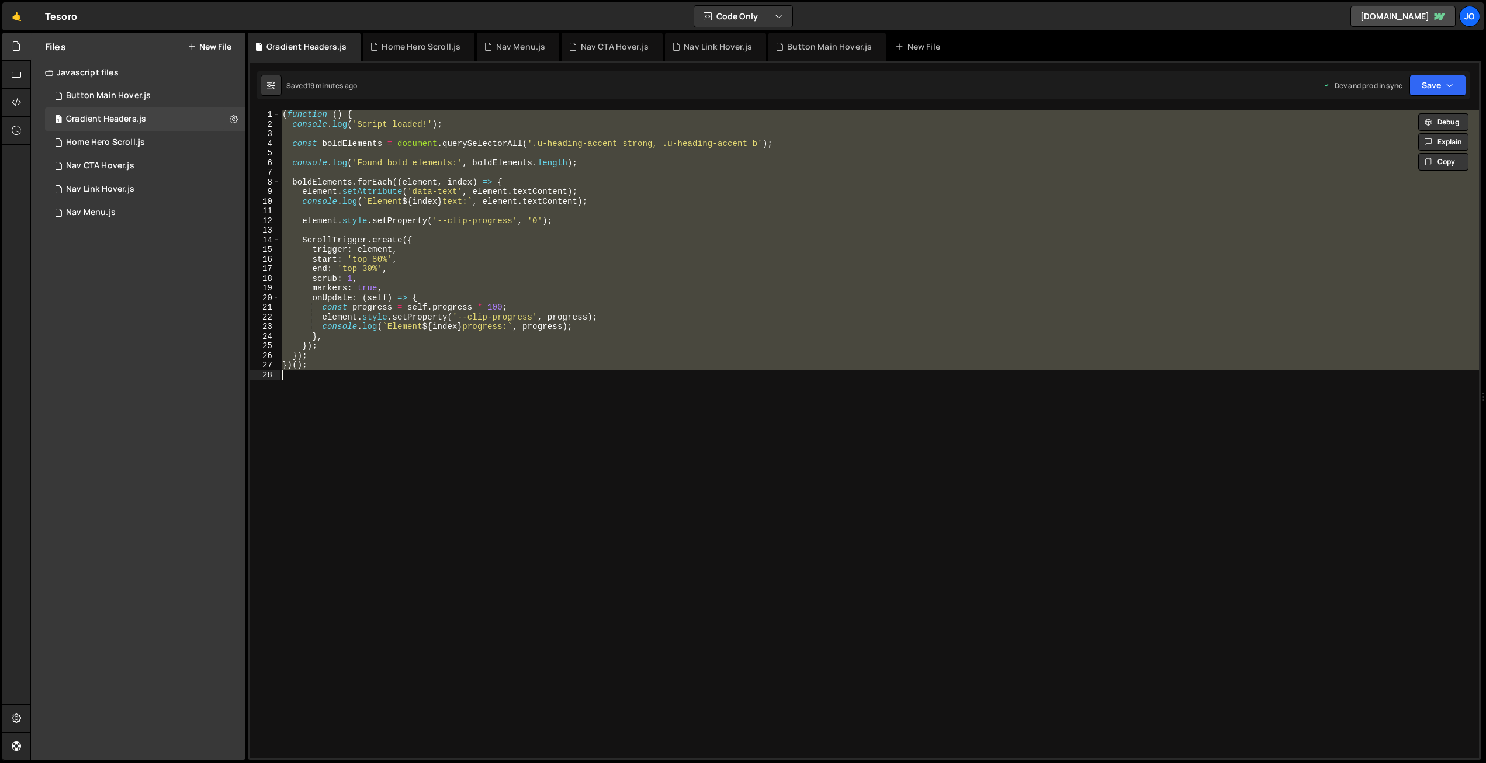
click at [403, 179] on div "( function ( ) { console . log ( 'Script loaded!' ) ; const boldElements = docu…" at bounding box center [879, 434] width 1199 height 648
paste textarea
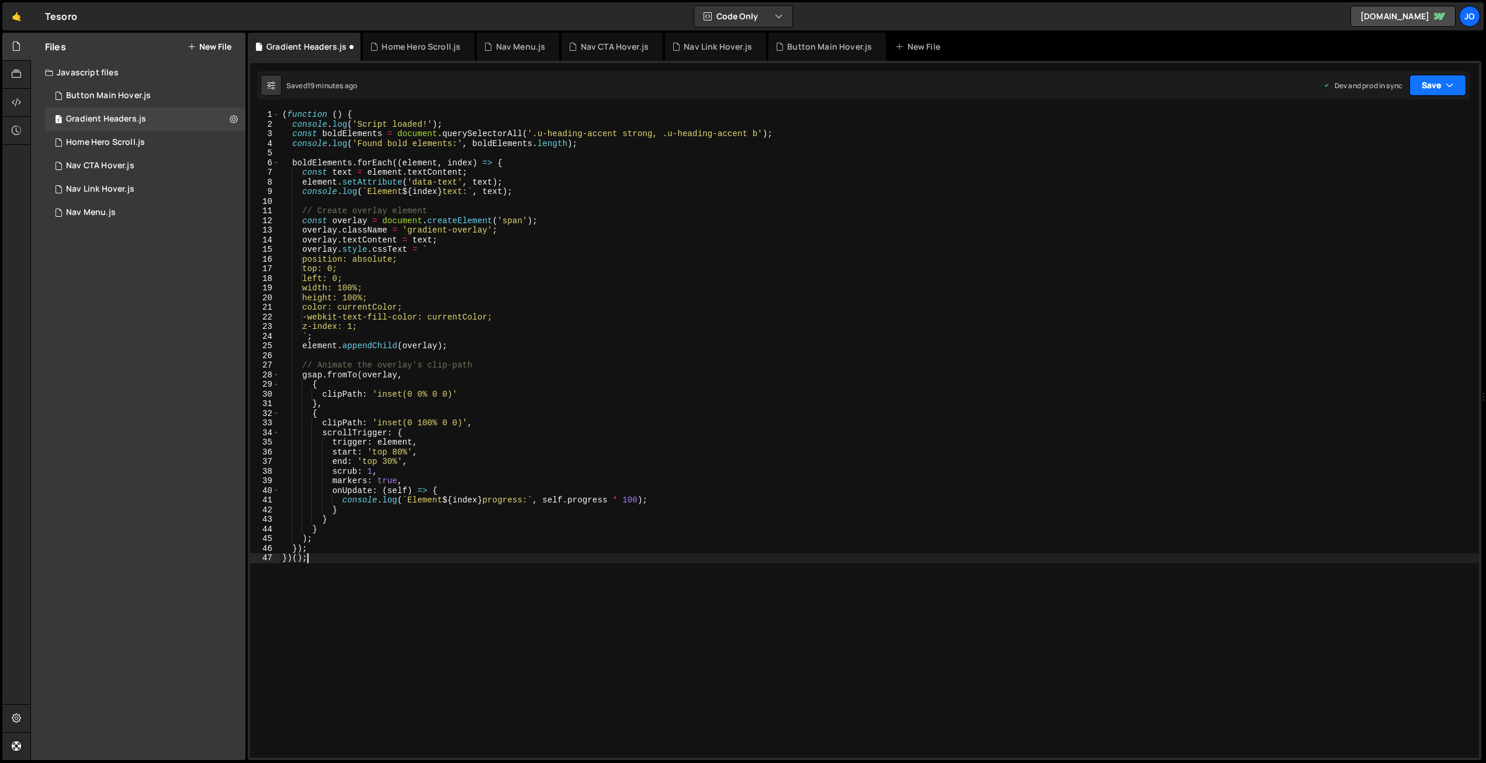
click at [1433, 75] on button "Save" at bounding box center [1437, 85] width 57 height 21
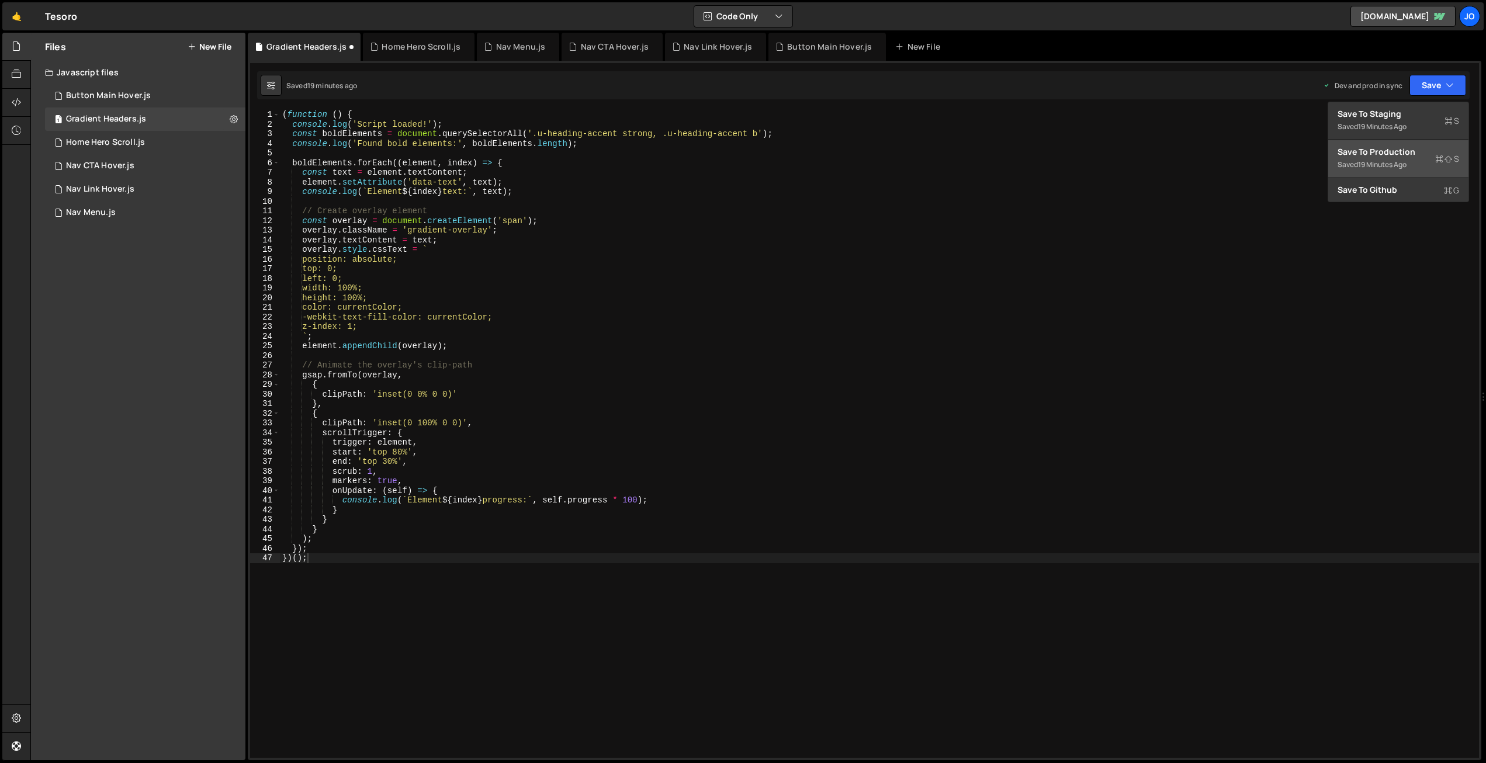
click at [1392, 154] on div "Save to Production S" at bounding box center [1398, 152] width 122 height 12
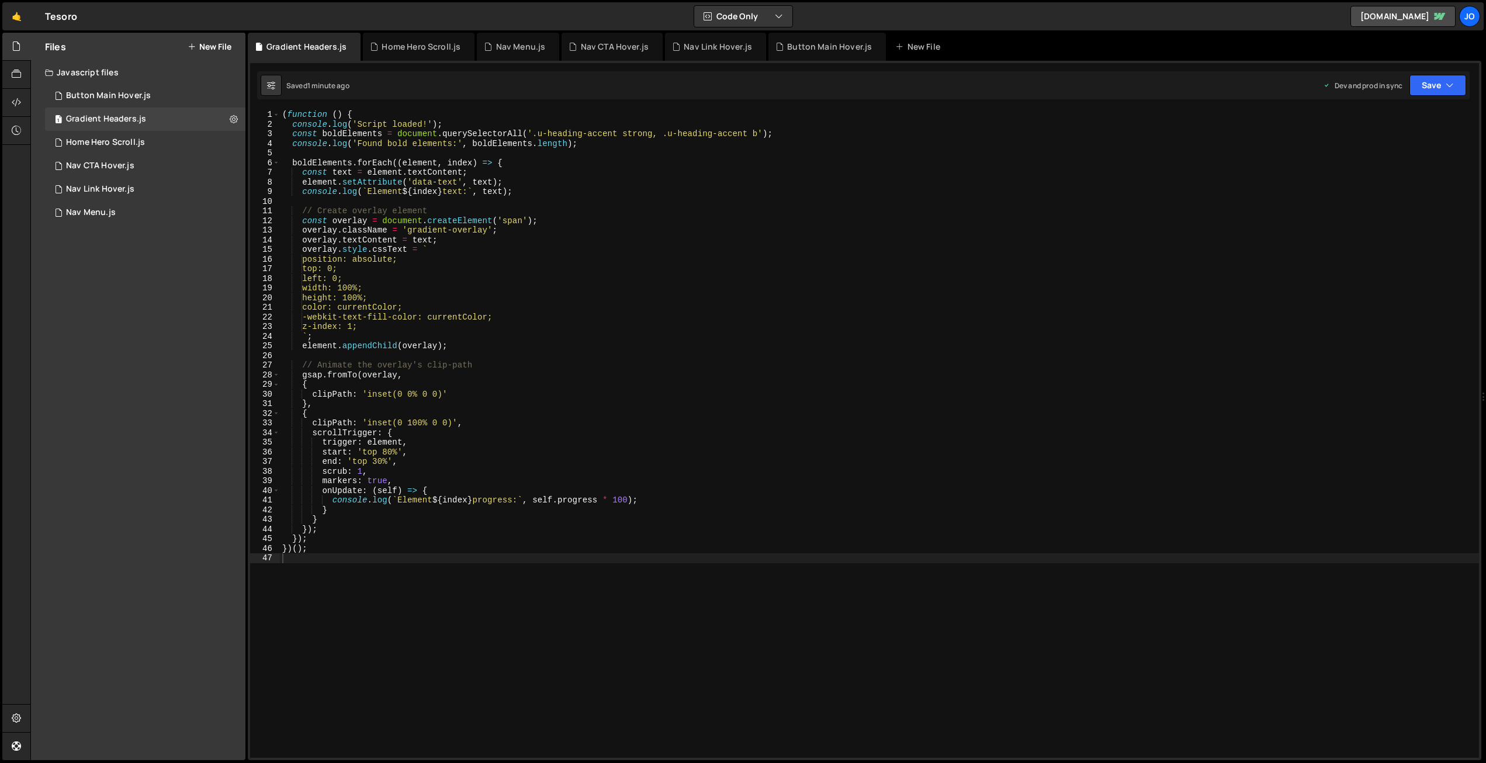
click at [365, 470] on div "( function ( ) { console . log ( 'Script loaded!' ) ; const boldElements = docu…" at bounding box center [879, 443] width 1199 height 667
click at [1432, 94] on button "Save" at bounding box center [1437, 85] width 57 height 21
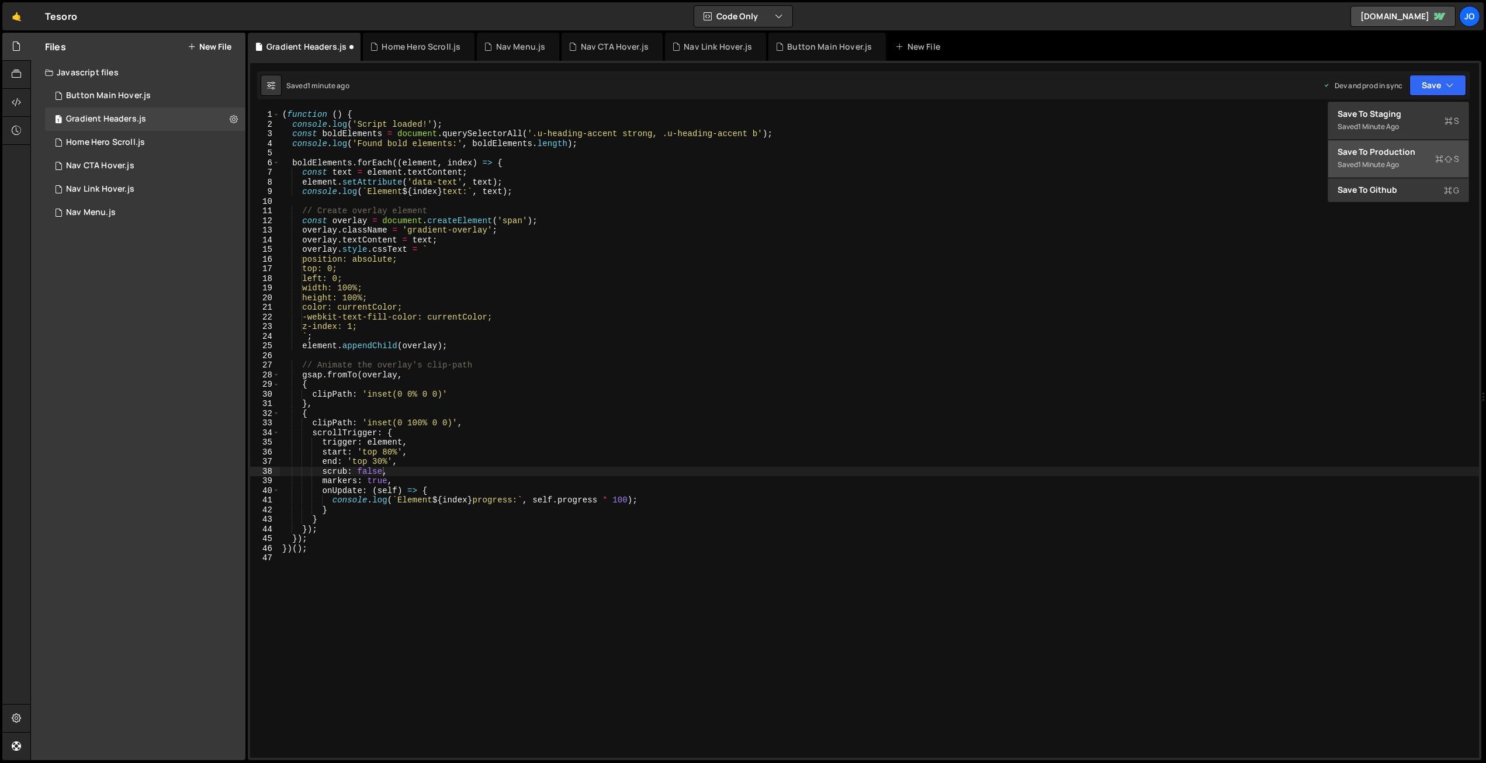
click at [1377, 151] on div "Save to Production S" at bounding box center [1398, 152] width 122 height 12
drag, startPoint x: 363, startPoint y: 325, endPoint x: 376, endPoint y: 330, distance: 14.2
click at [364, 325] on div "( function ( ) { console . log ( 'Script loaded!' ) ; const boldElements = docu…" at bounding box center [879, 443] width 1199 height 667
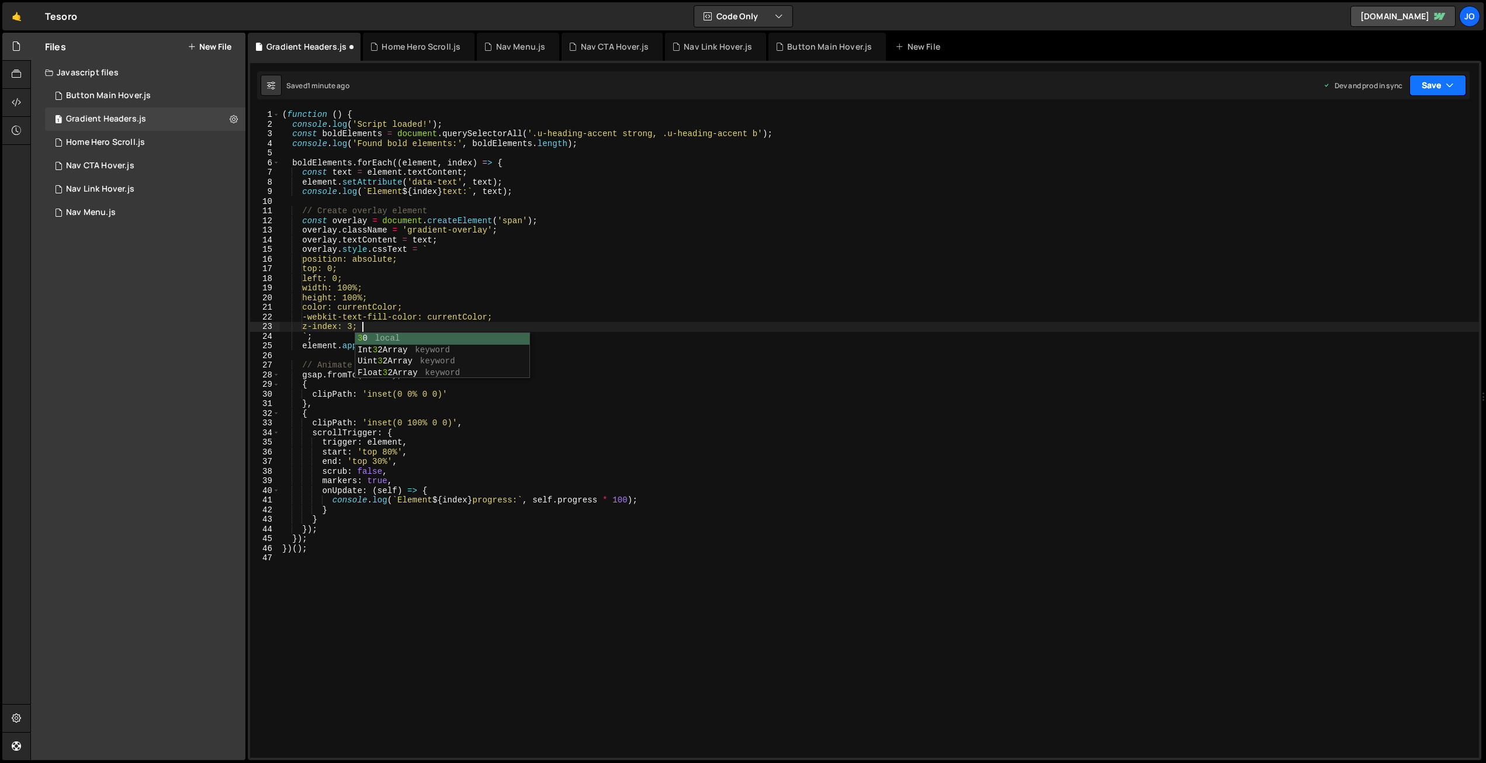
click at [1424, 85] on button "Save" at bounding box center [1437, 85] width 57 height 21
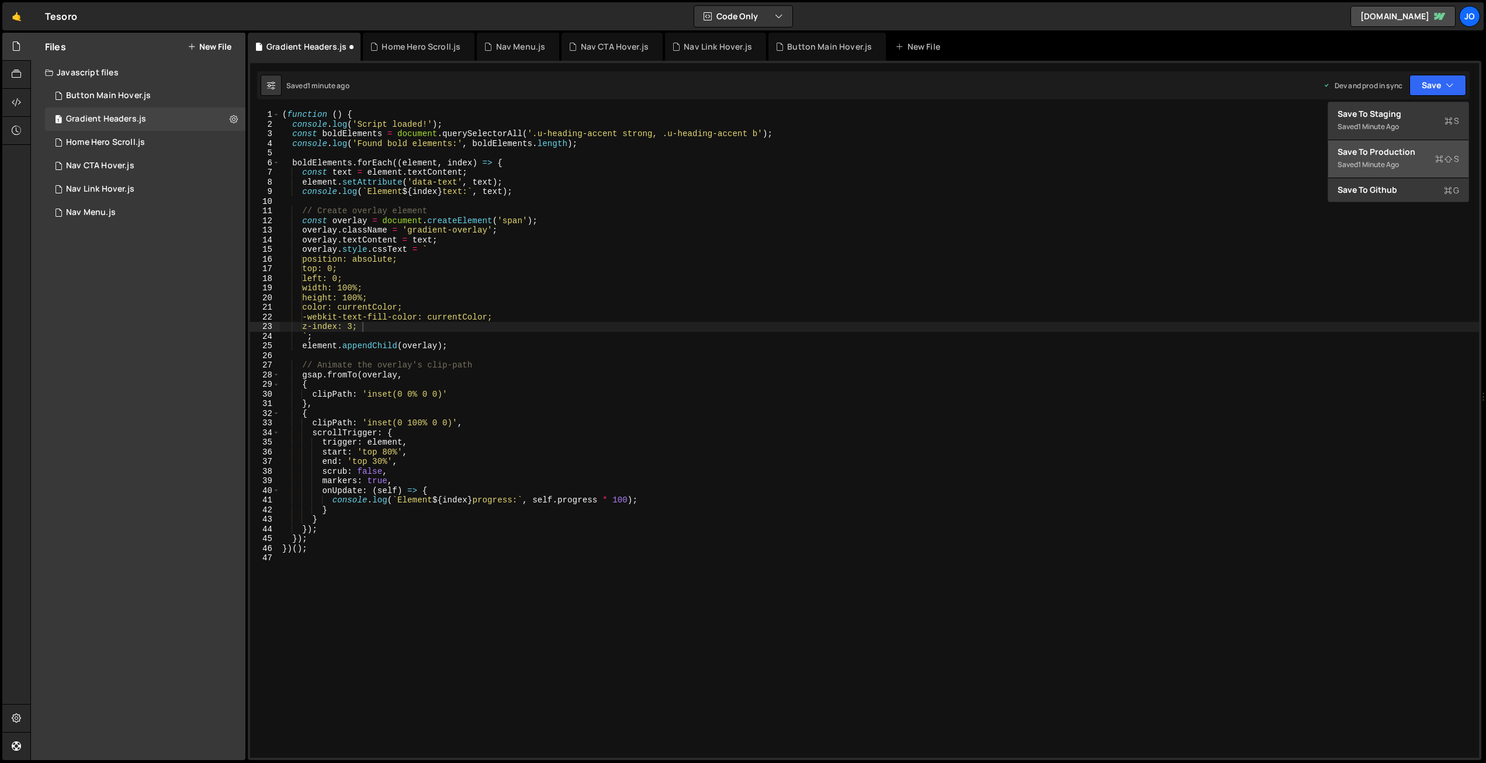
click at [1397, 148] on div "Save to Production S" at bounding box center [1398, 152] width 122 height 12
click at [646, 332] on div "( function ( ) { console . log ( 'Script loaded!' ) ; const boldElements = docu…" at bounding box center [879, 443] width 1199 height 667
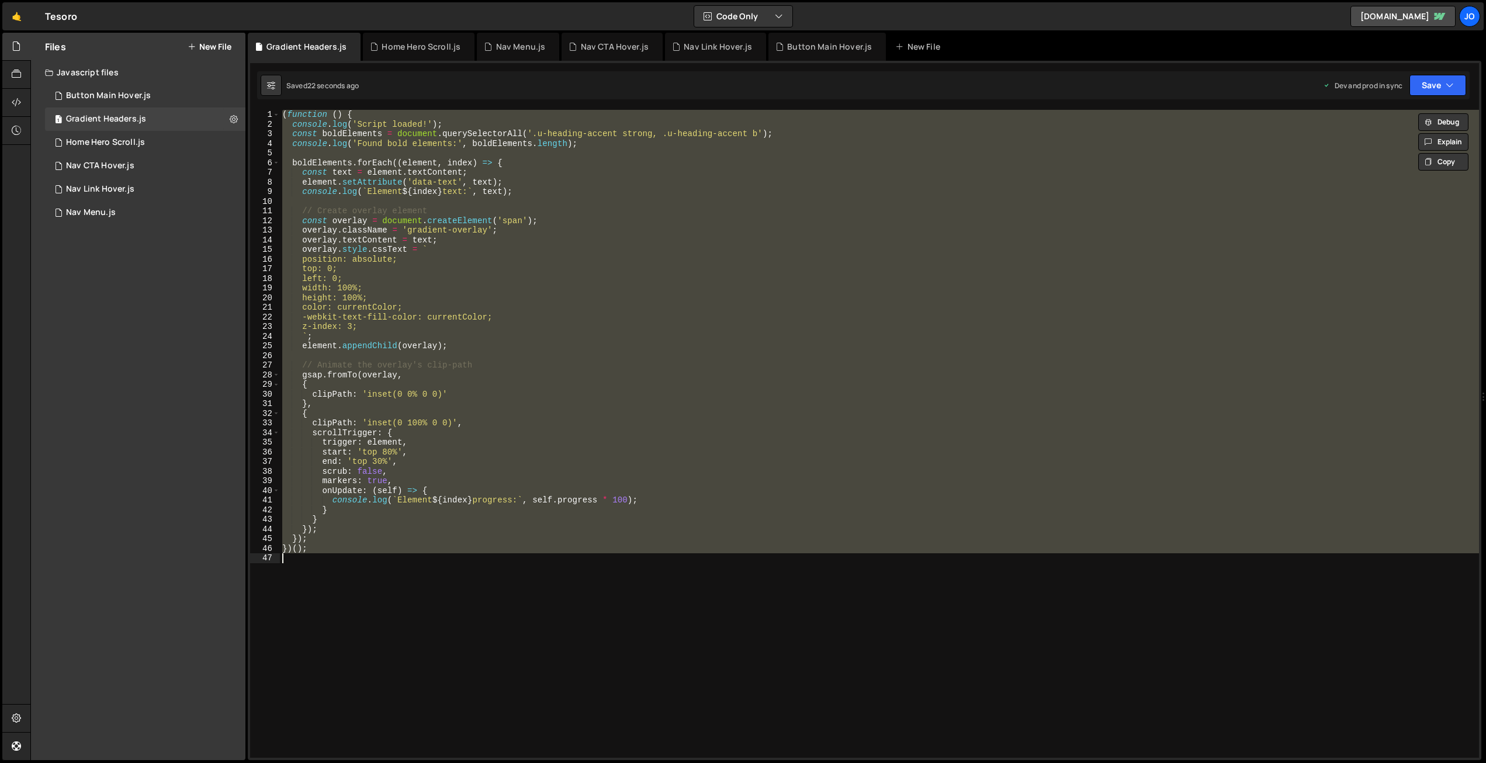
scroll to position [0, 1]
paste textarea
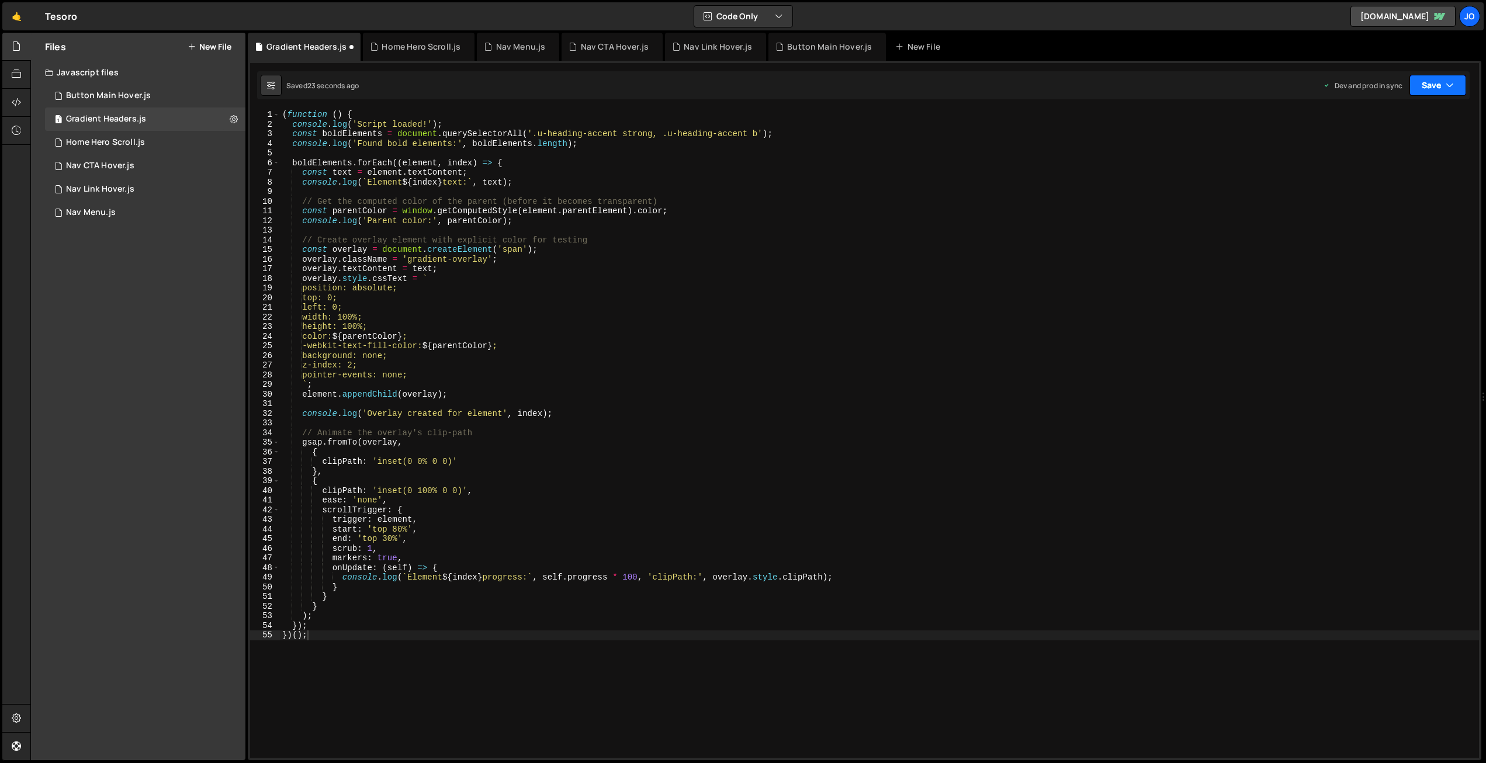
drag, startPoint x: 1430, startPoint y: 81, endPoint x: 1428, endPoint y: 105, distance: 24.0
click at [1430, 81] on button "Save" at bounding box center [1437, 85] width 57 height 21
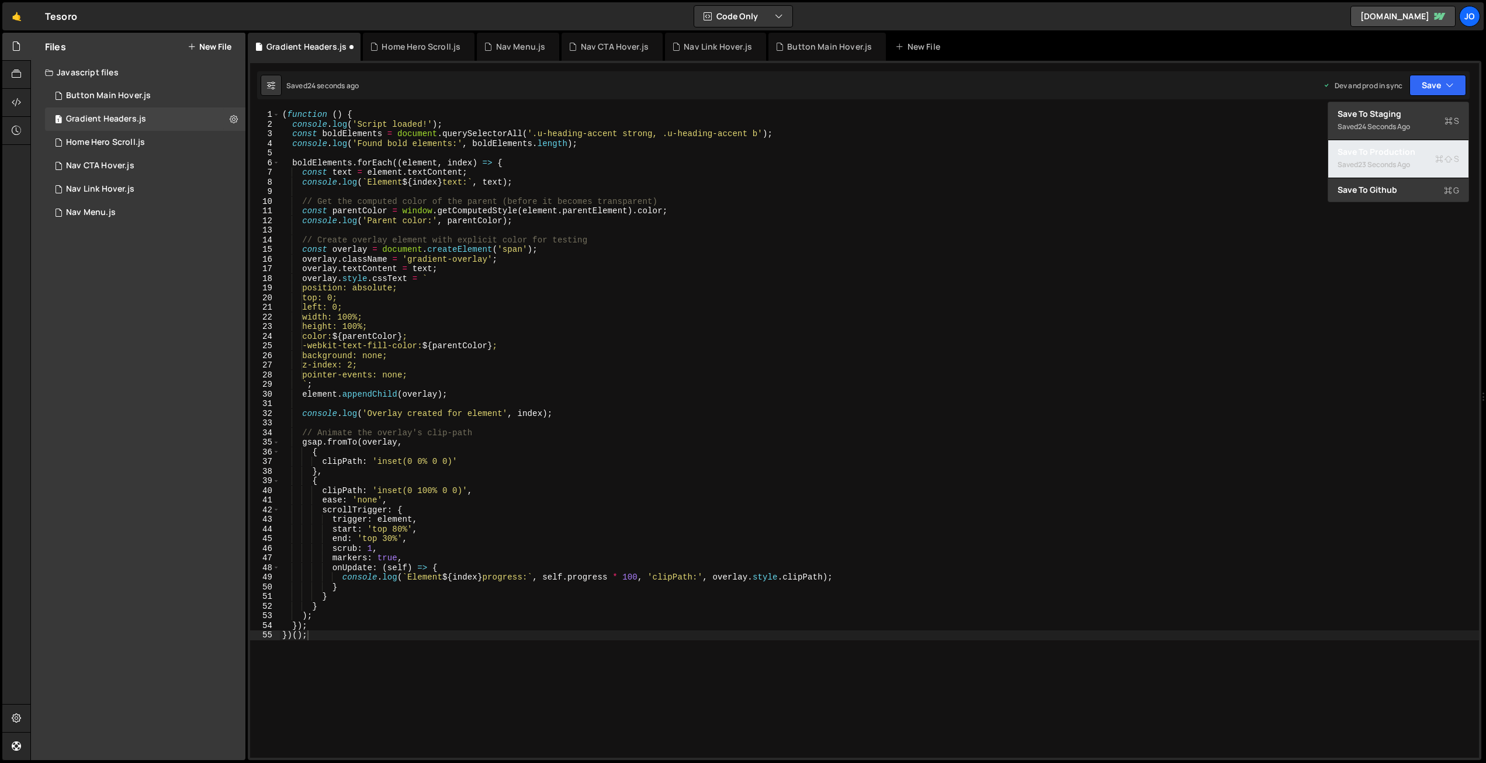
click at [1409, 168] on div "23 seconds ago" at bounding box center [1384, 165] width 52 height 10
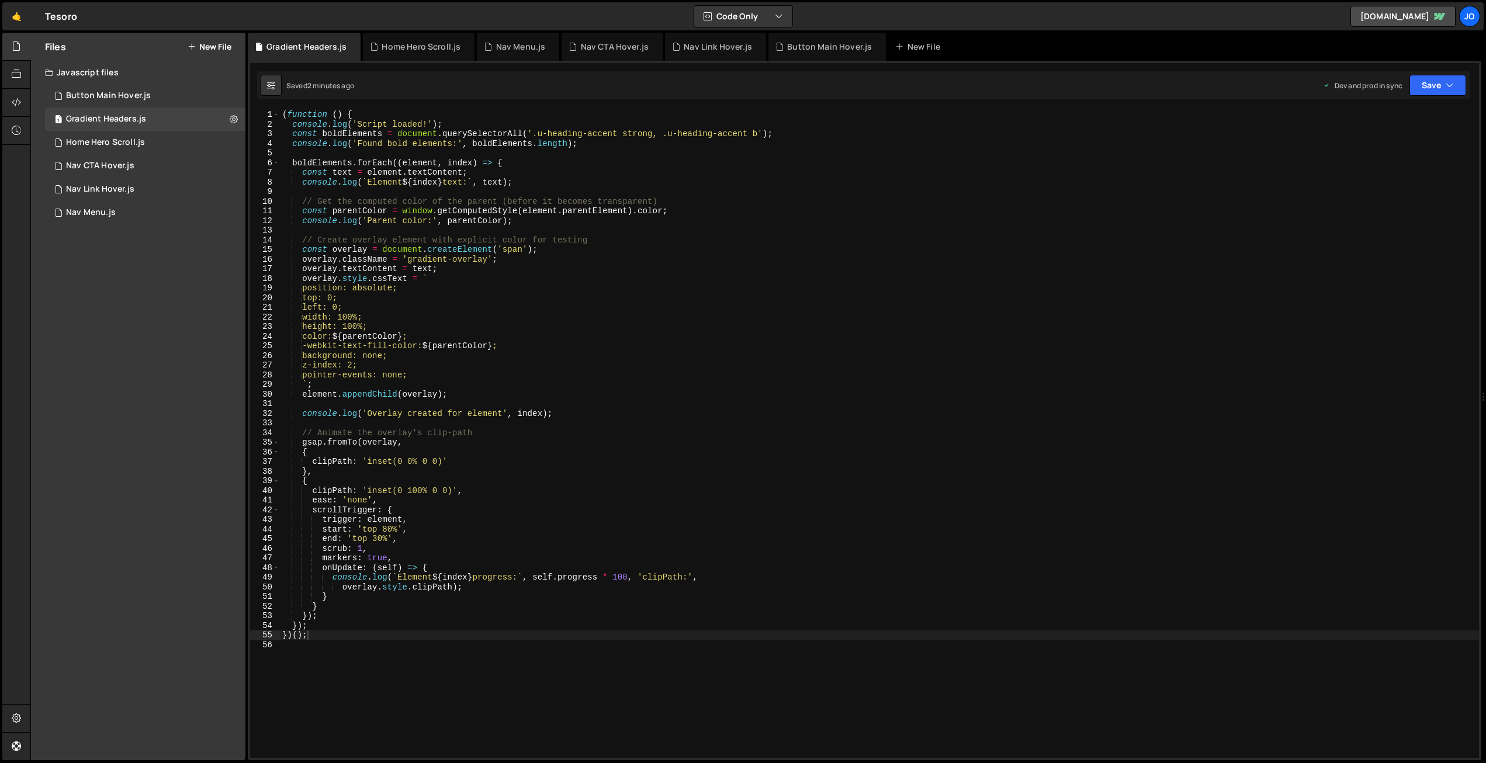
click at [365, 377] on div "( function ( ) { console . log ( 'Script loaded!' ) ; const boldElements = docu…" at bounding box center [879, 443] width 1199 height 667
type textarea "})();"
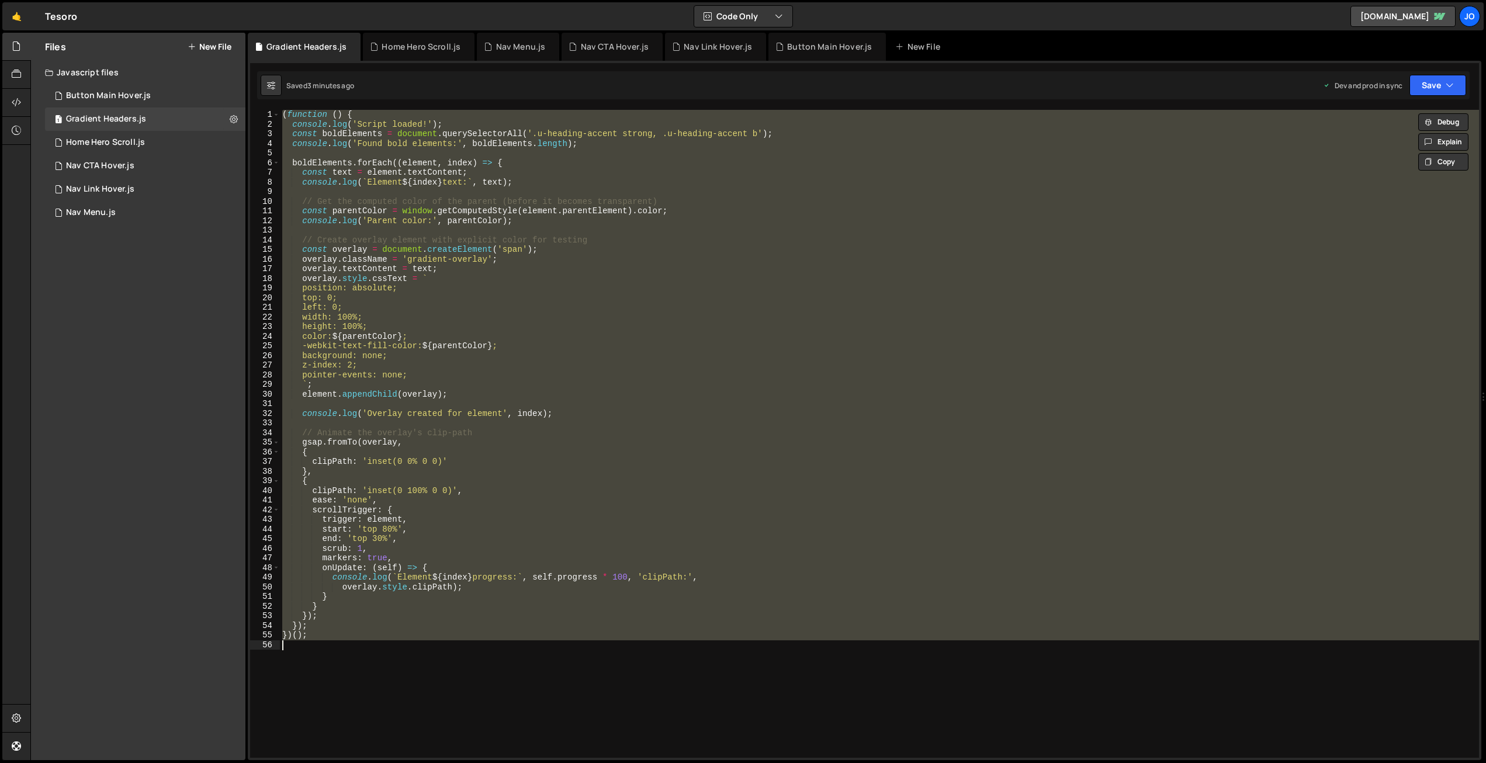
click at [508, 193] on div "( function ( ) { console . log ( 'Script loaded!' ) ; const boldElements = docu…" at bounding box center [879, 434] width 1199 height 648
paste textarea
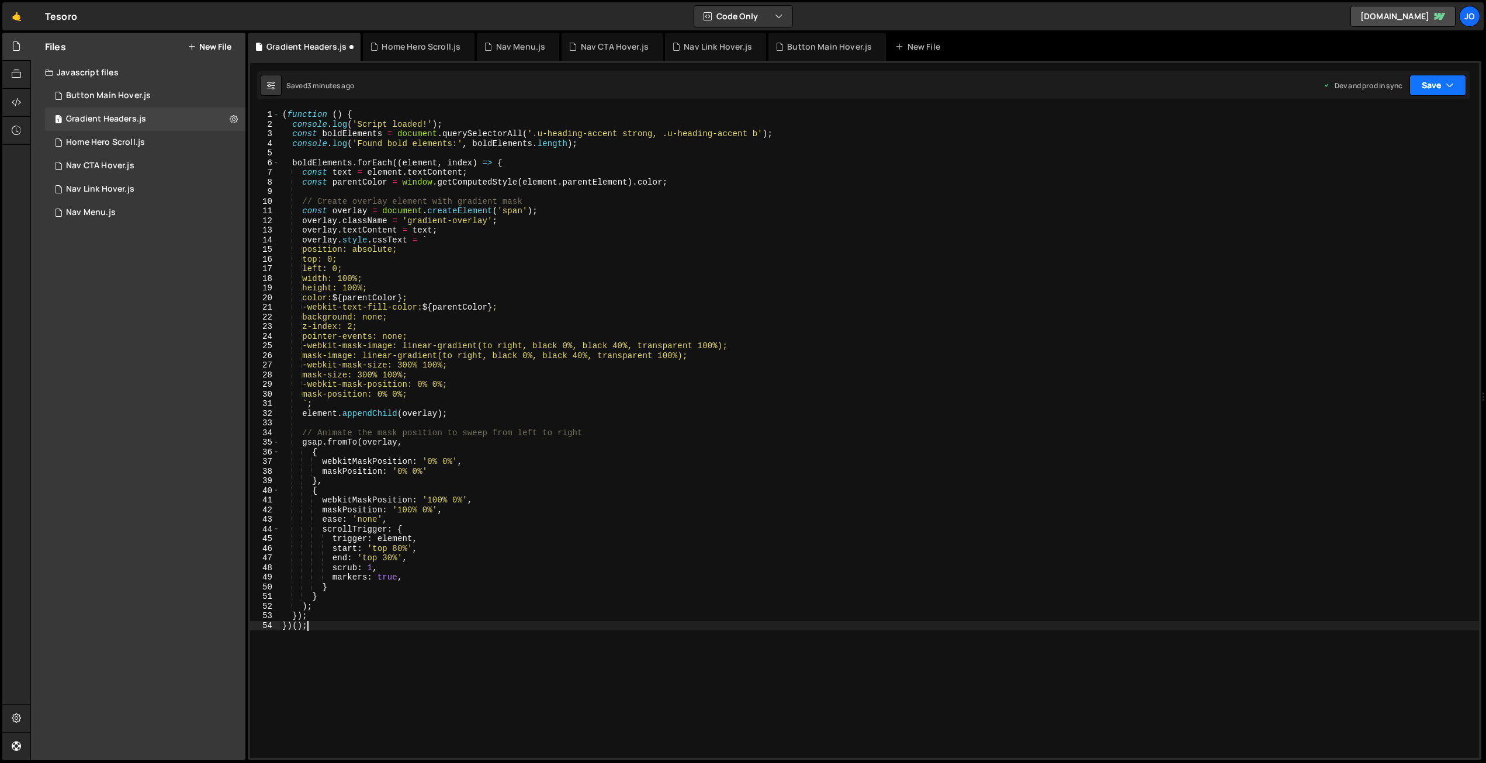
drag, startPoint x: 1442, startPoint y: 83, endPoint x: 1401, endPoint y: 116, distance: 52.4
click at [1441, 83] on button "Save" at bounding box center [1437, 85] width 57 height 21
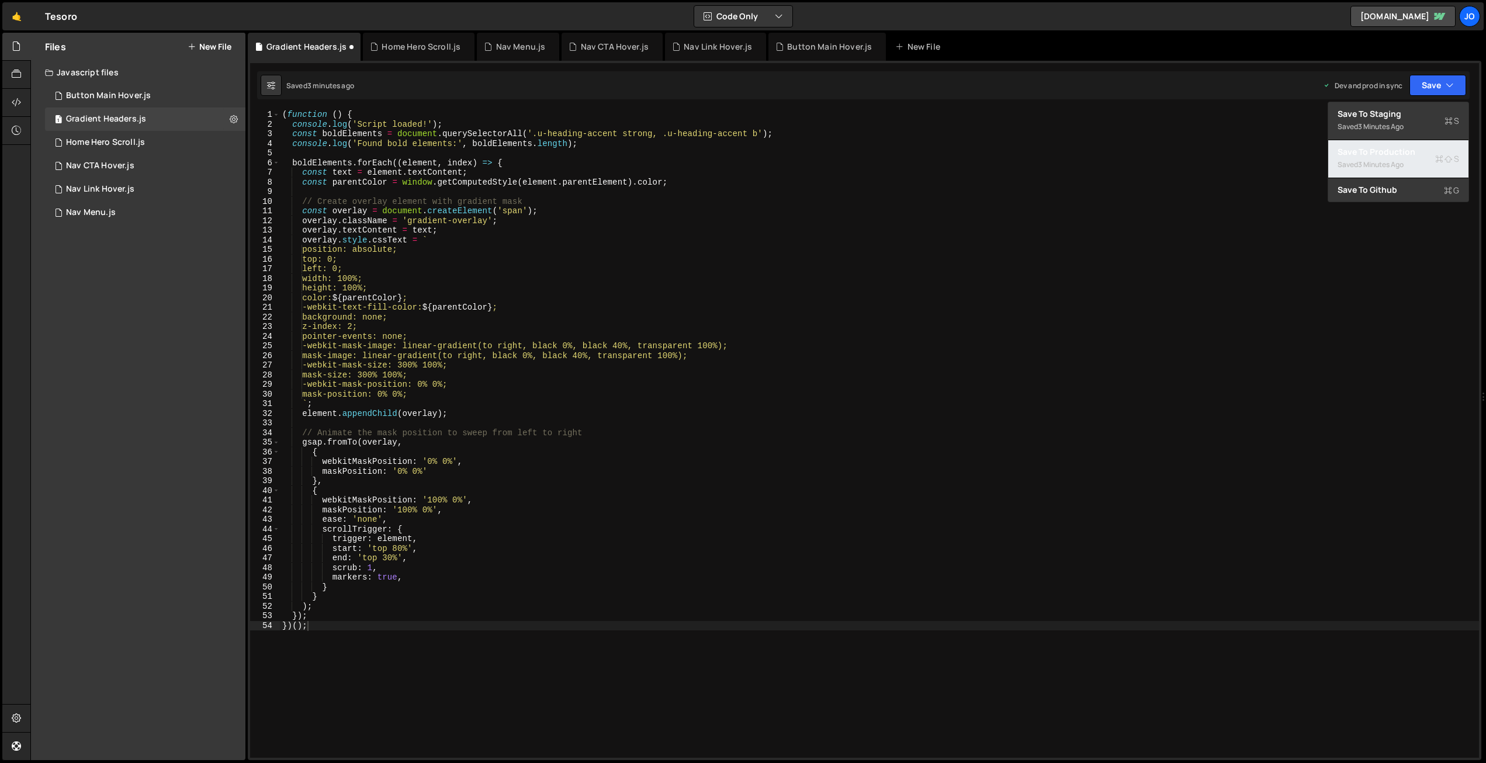
drag, startPoint x: 1381, startPoint y: 156, endPoint x: 1229, endPoint y: 122, distance: 155.1
click at [1381, 156] on div "Save to Production S" at bounding box center [1398, 152] width 122 height 12
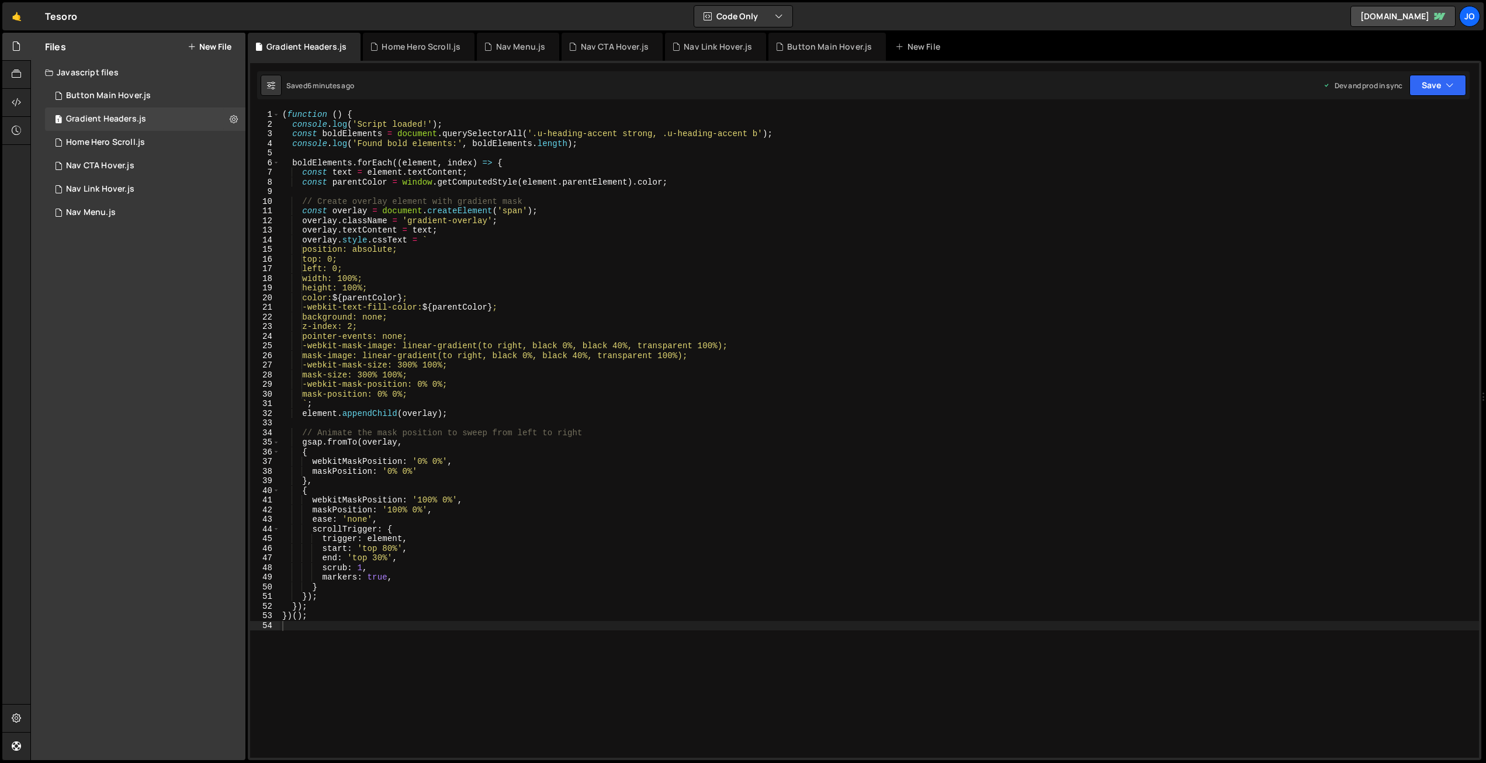
click at [450, 207] on div "( function ( ) { console . log ( 'Script loaded!' ) ; const boldElements = docu…" at bounding box center [879, 443] width 1199 height 667
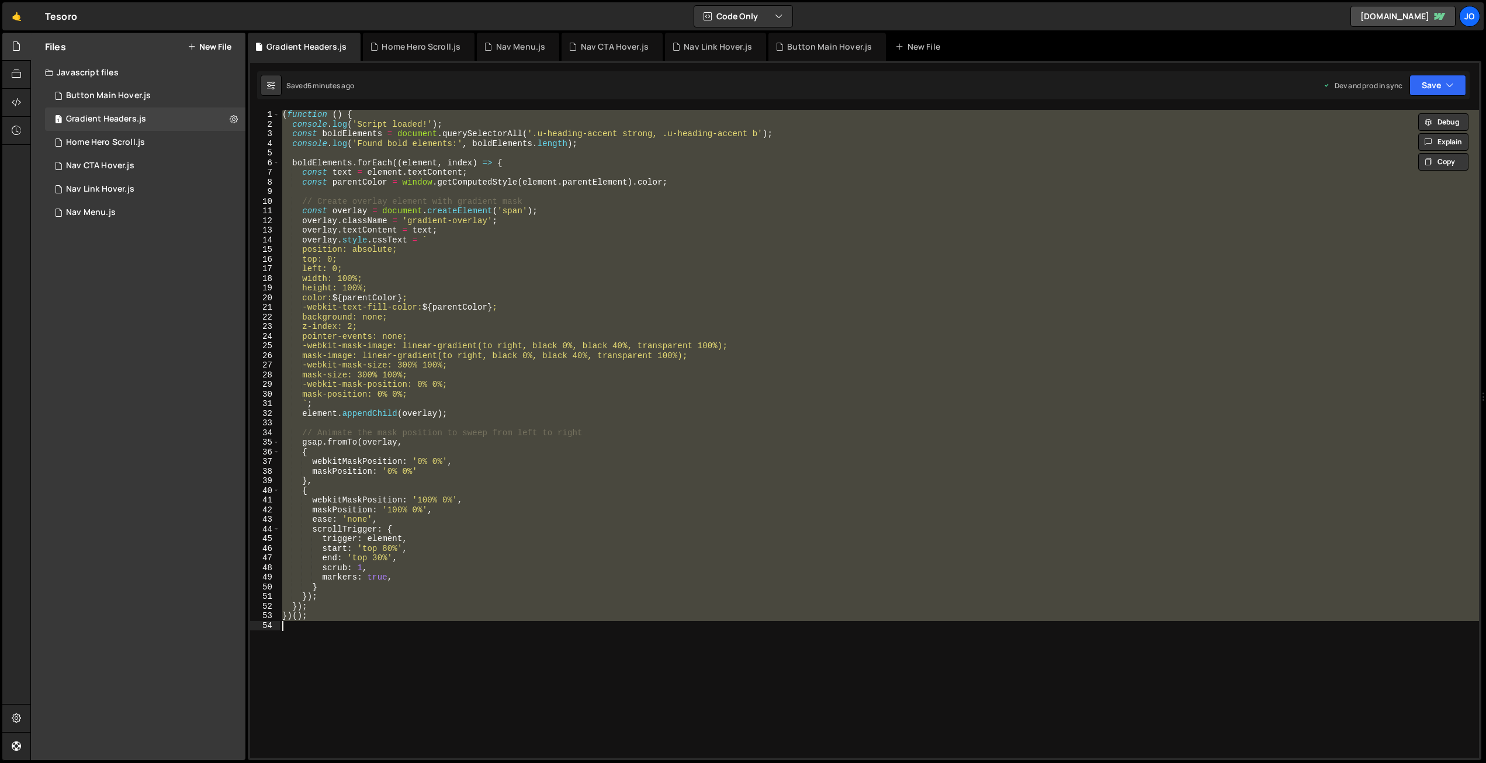
paste textarea
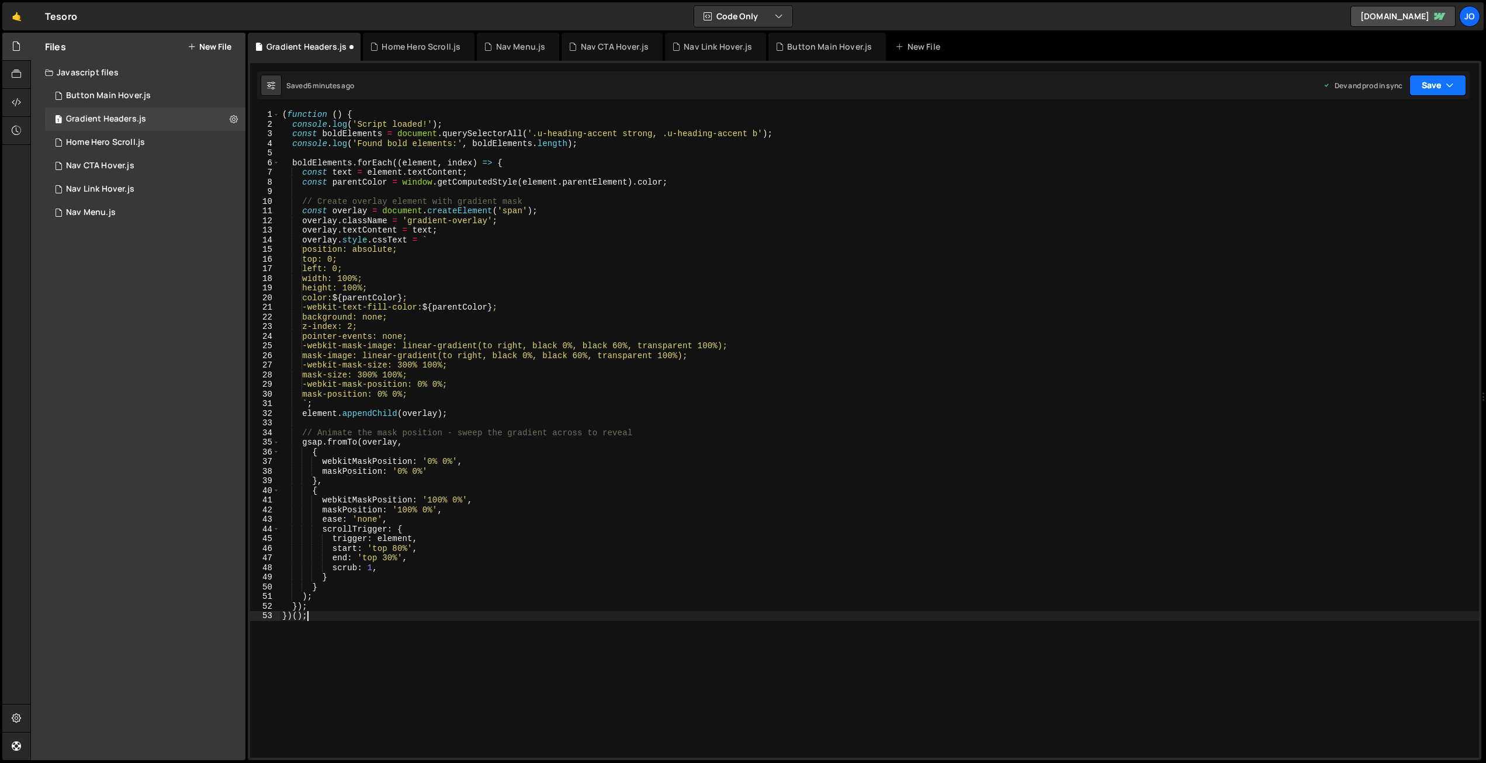
click at [1419, 94] on button "Save" at bounding box center [1437, 85] width 57 height 21
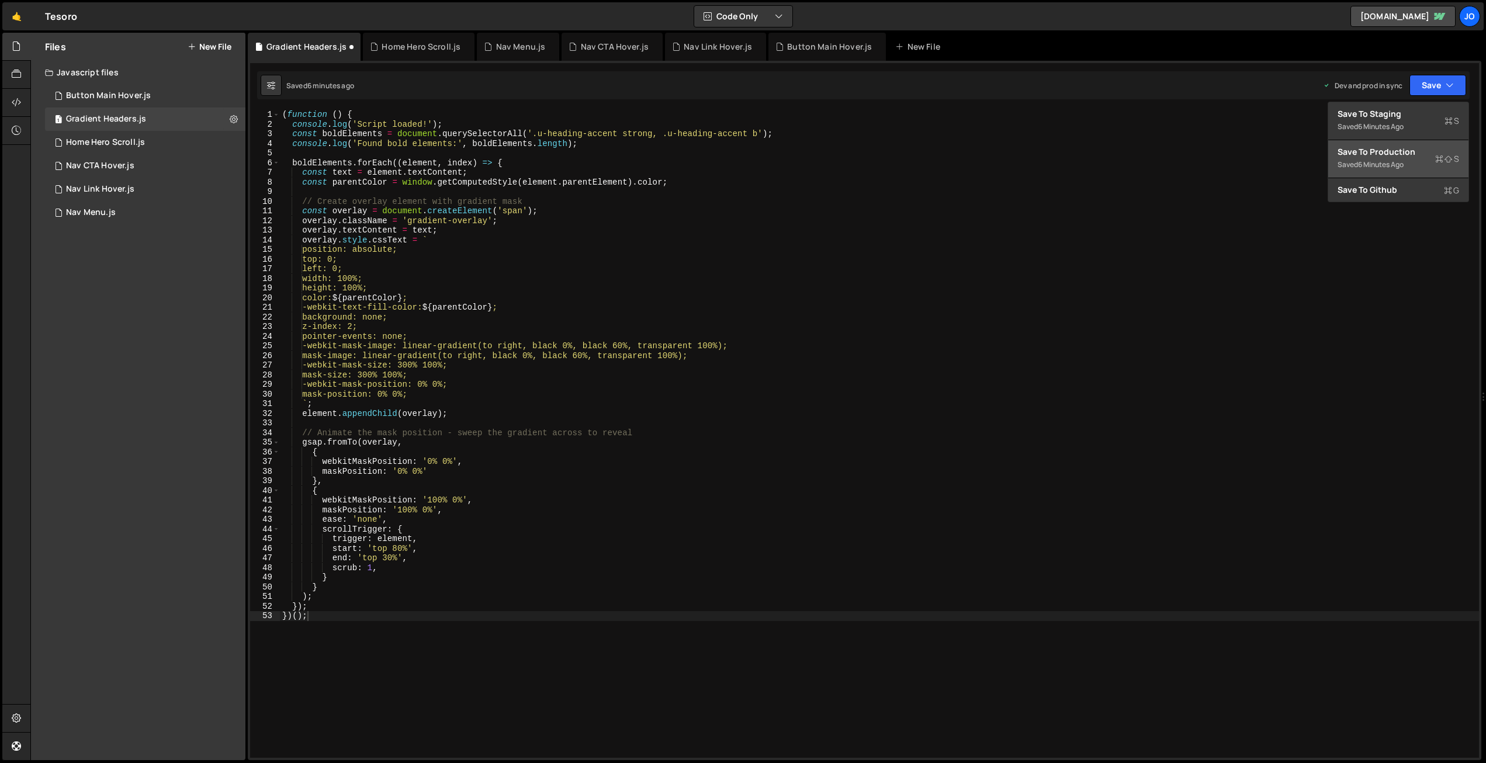
click at [1383, 154] on div "Save to Production S" at bounding box center [1398, 152] width 122 height 12
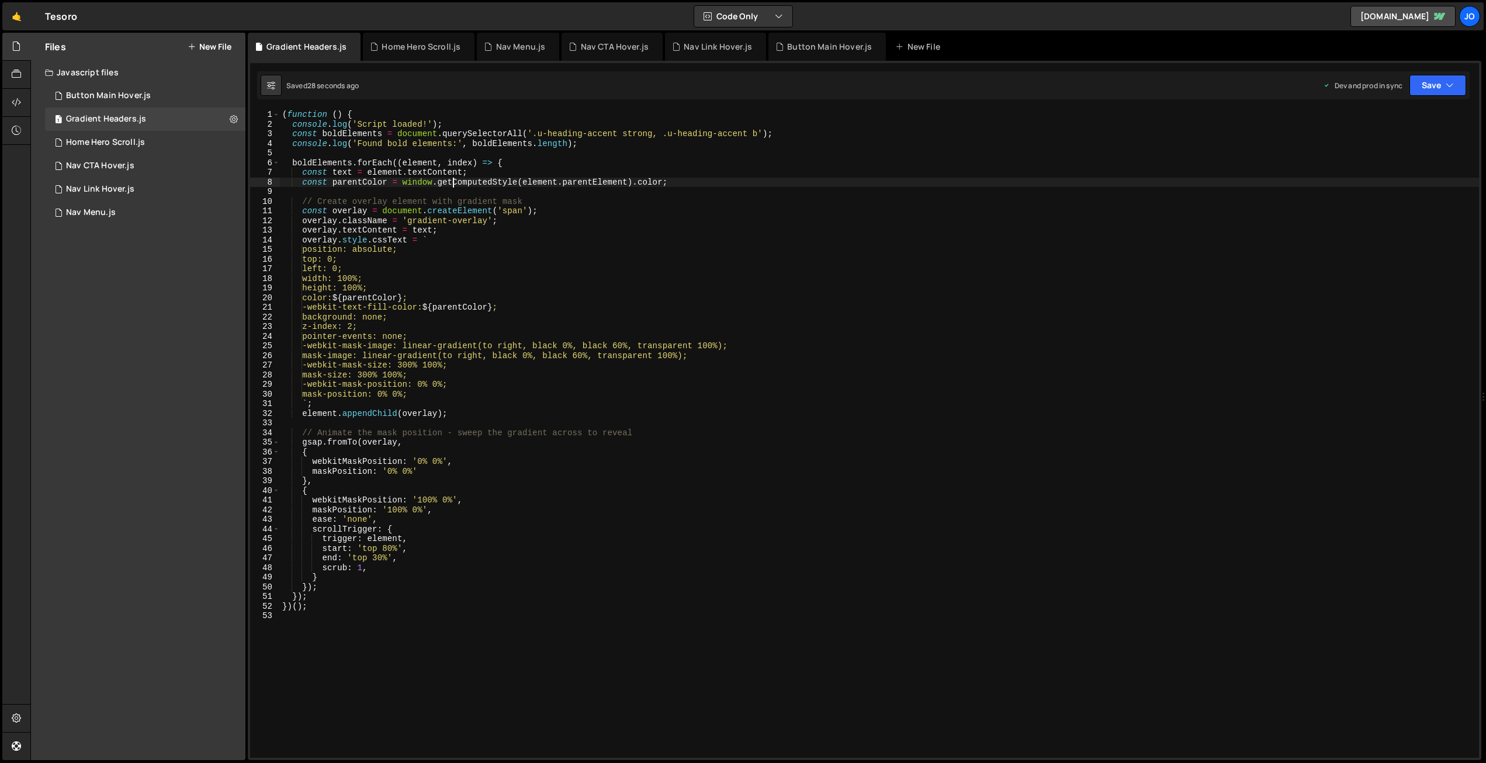
click at [453, 181] on div "( function ( ) { console . log ( 'Script loaded!' ) ; const boldElements = docu…" at bounding box center [879, 443] width 1199 height 667
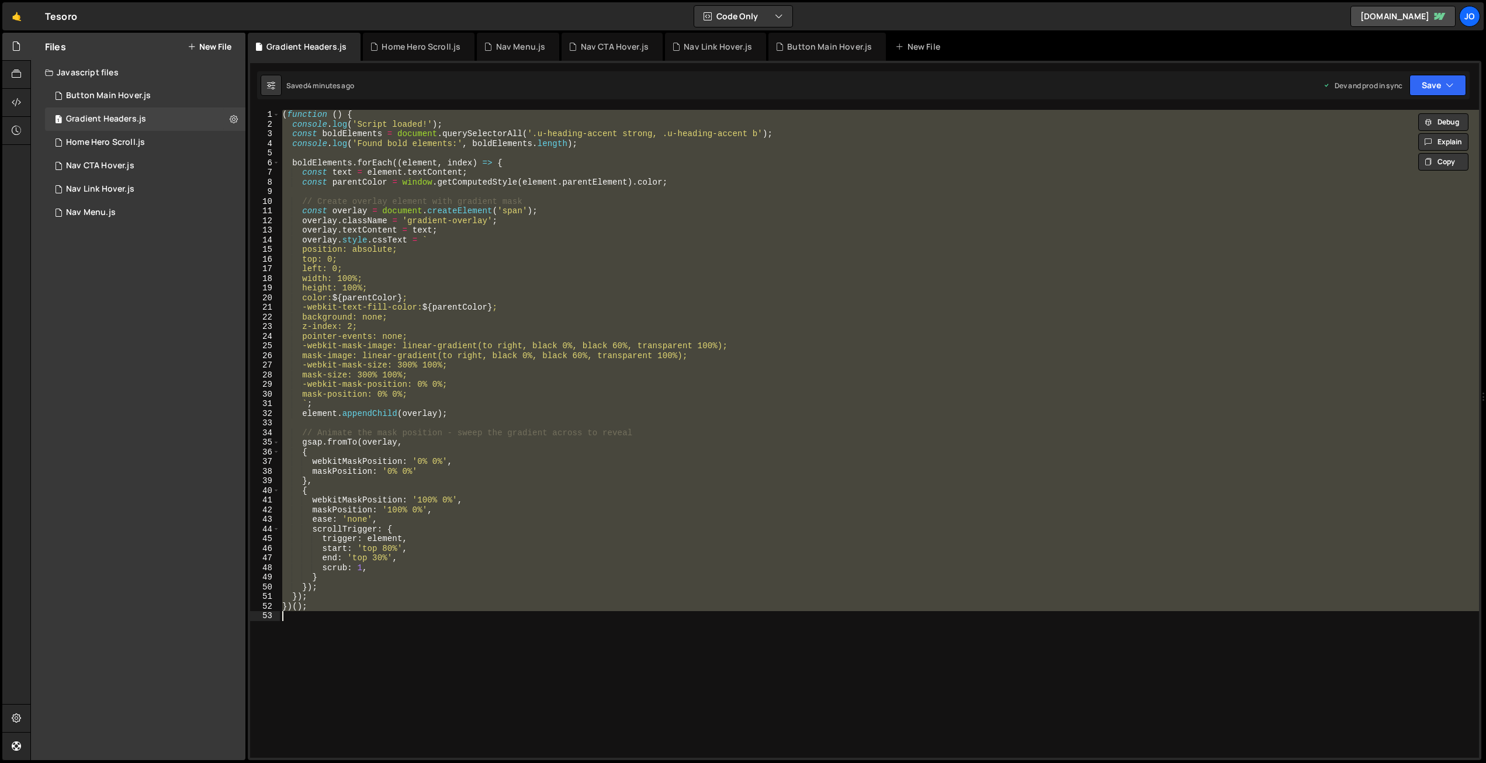
click at [493, 206] on div "( function ( ) { console . log ( 'Script loaded!' ) ; const boldElements = docu…" at bounding box center [879, 434] width 1199 height 648
type textarea "})();"
paste textarea
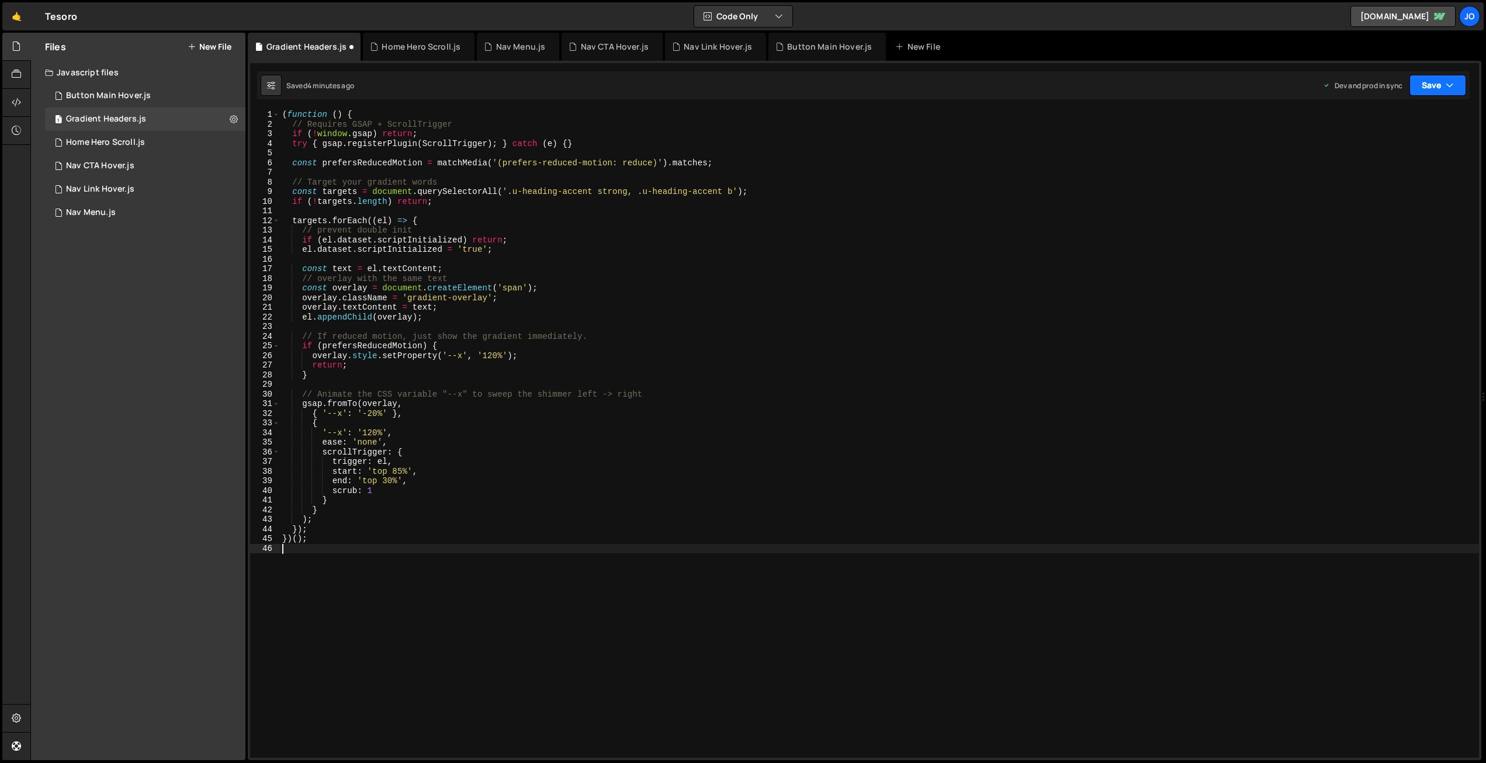
click at [1429, 85] on button "Save" at bounding box center [1437, 85] width 57 height 21
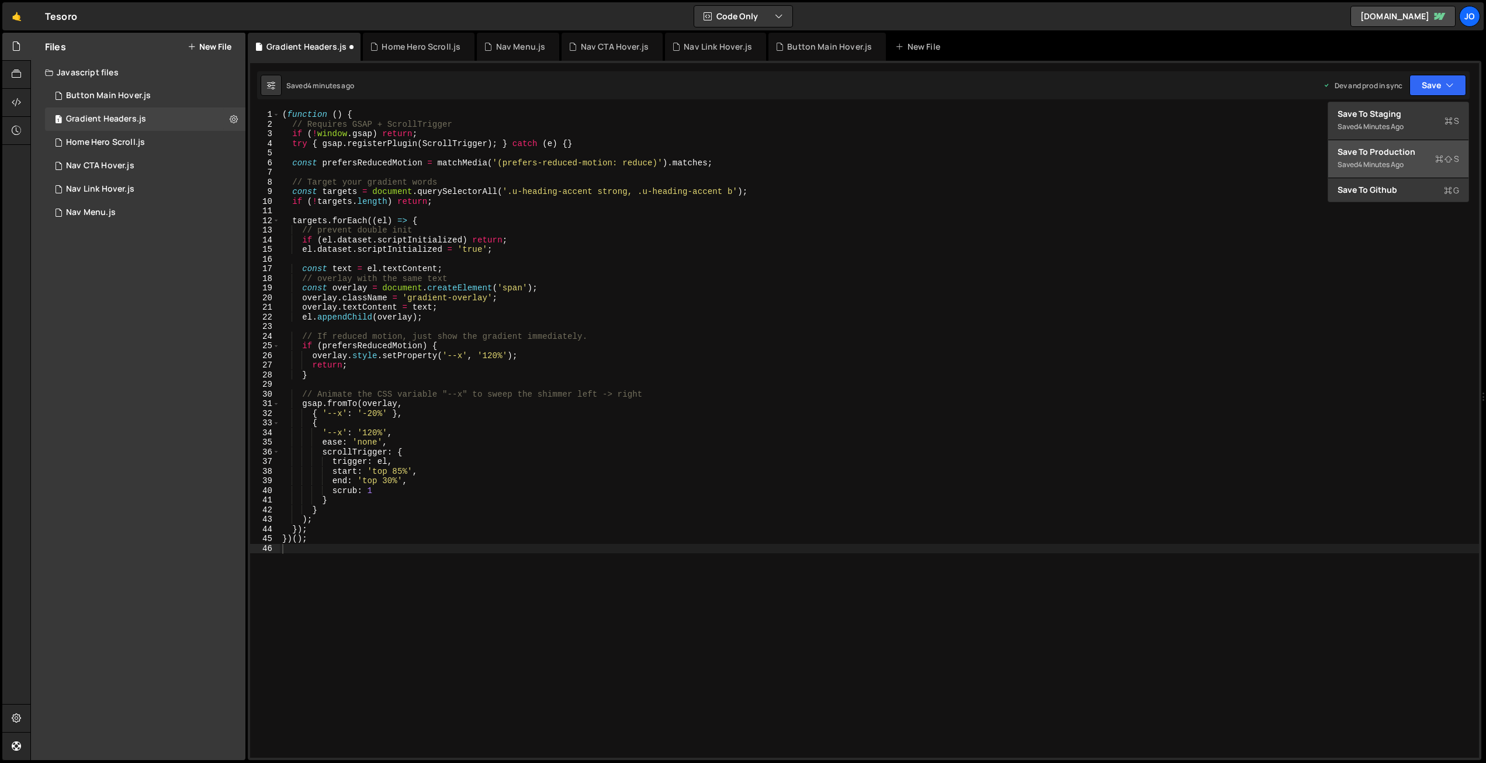
click at [1393, 157] on div "Save to Production S" at bounding box center [1398, 152] width 122 height 12
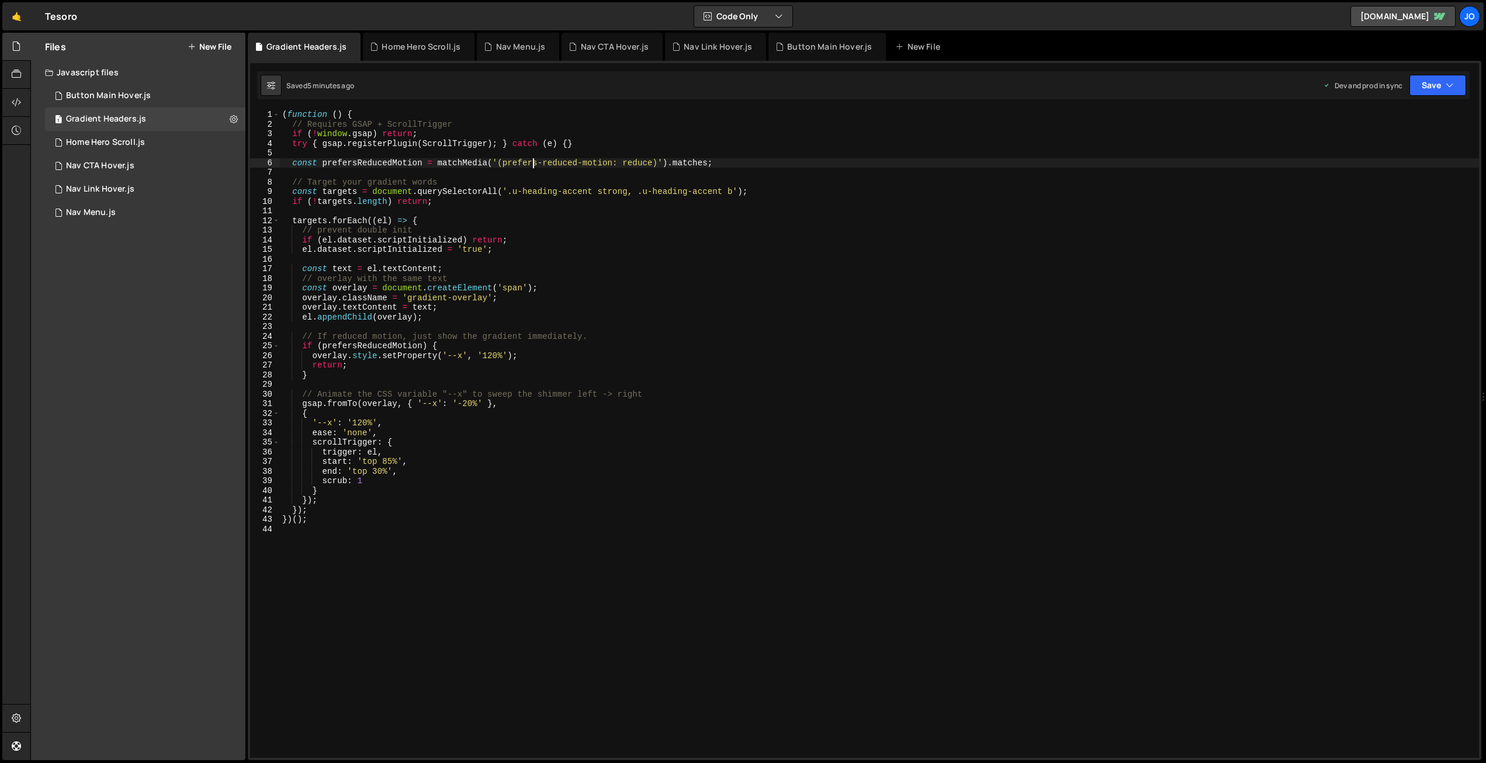
click at [534, 164] on div "( function ( ) { // Requires GSAP + ScrollTrigger if ( ! window . gsap ) return…" at bounding box center [879, 443] width 1199 height 667
type textarea "})();"
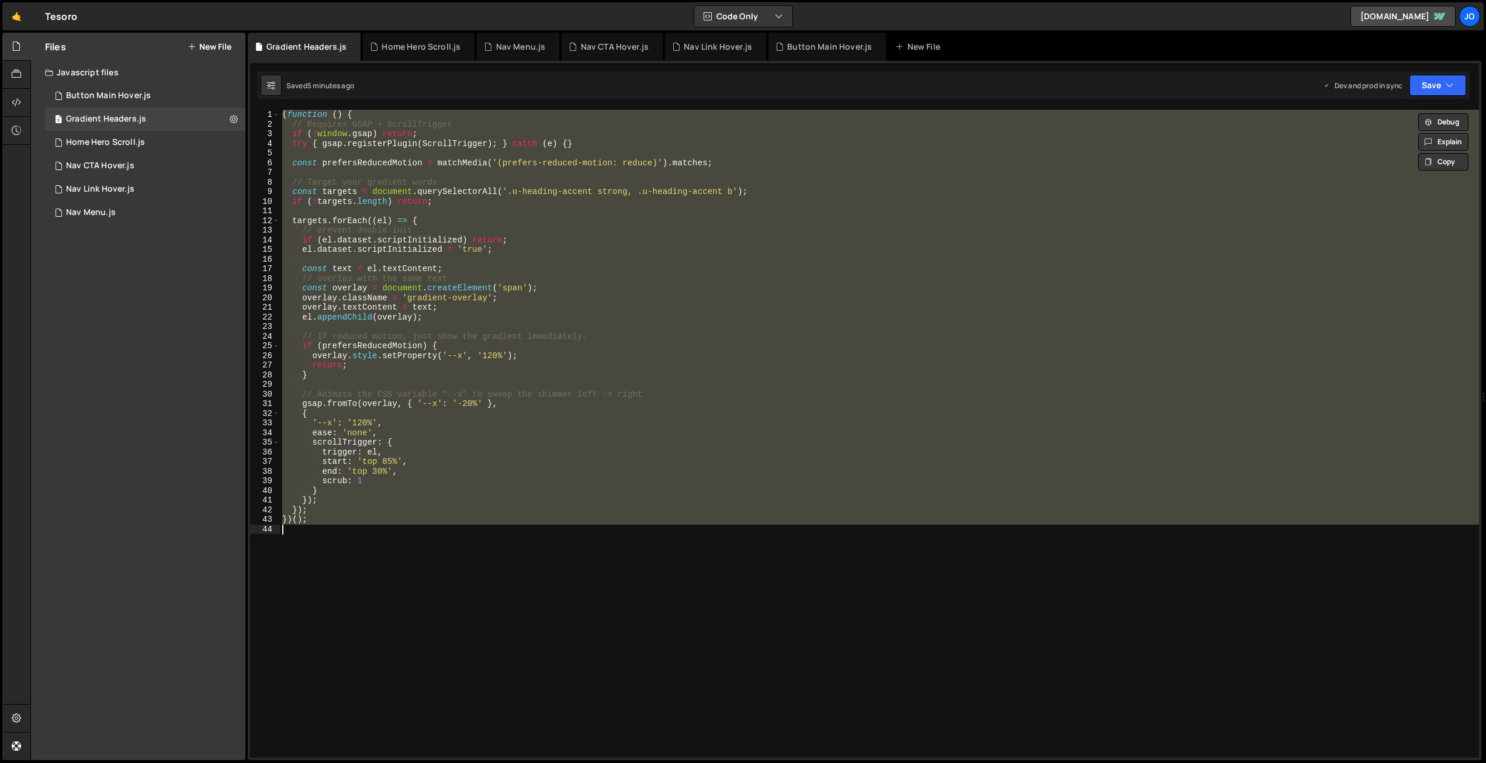
paste textarea
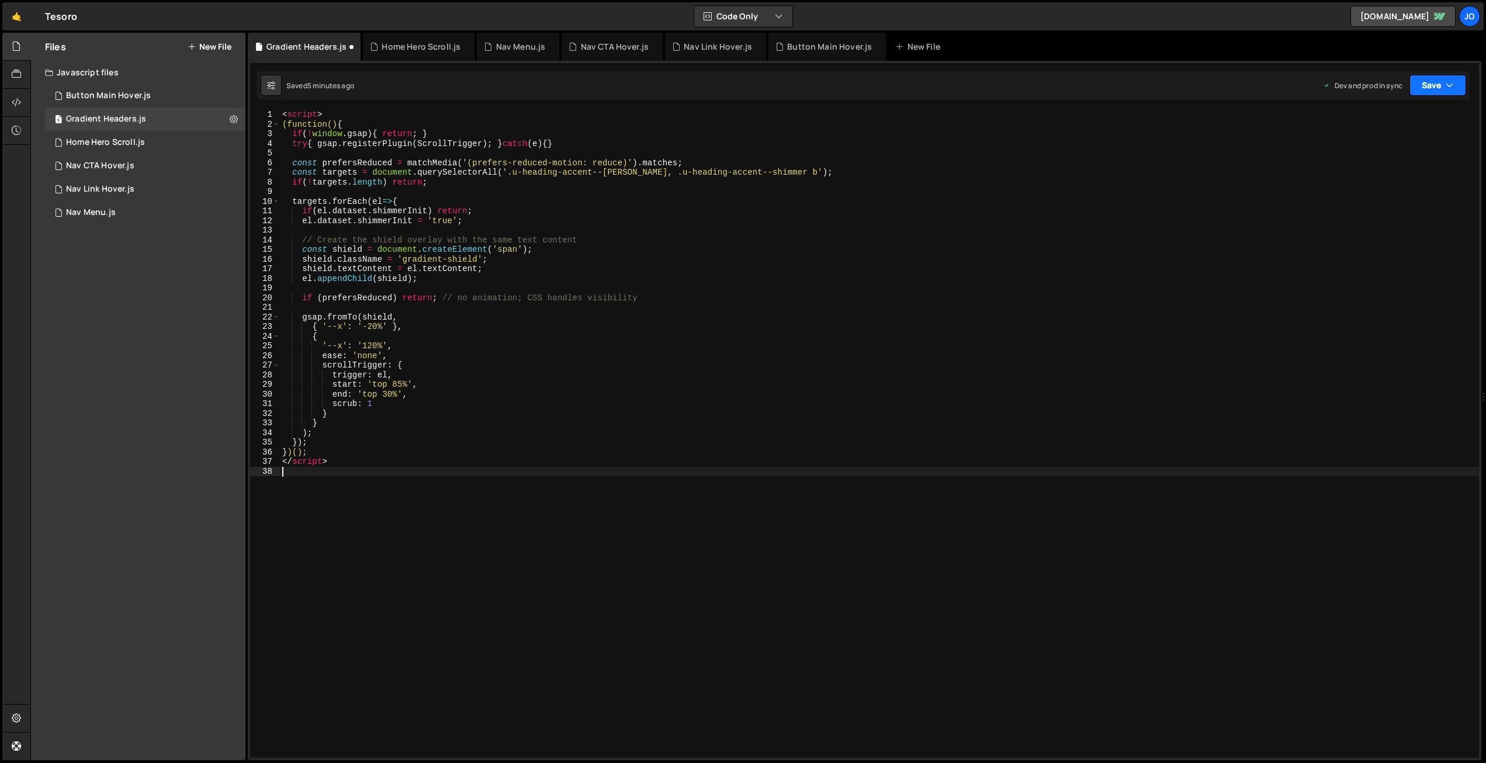
click at [1431, 87] on button "Save" at bounding box center [1437, 85] width 57 height 21
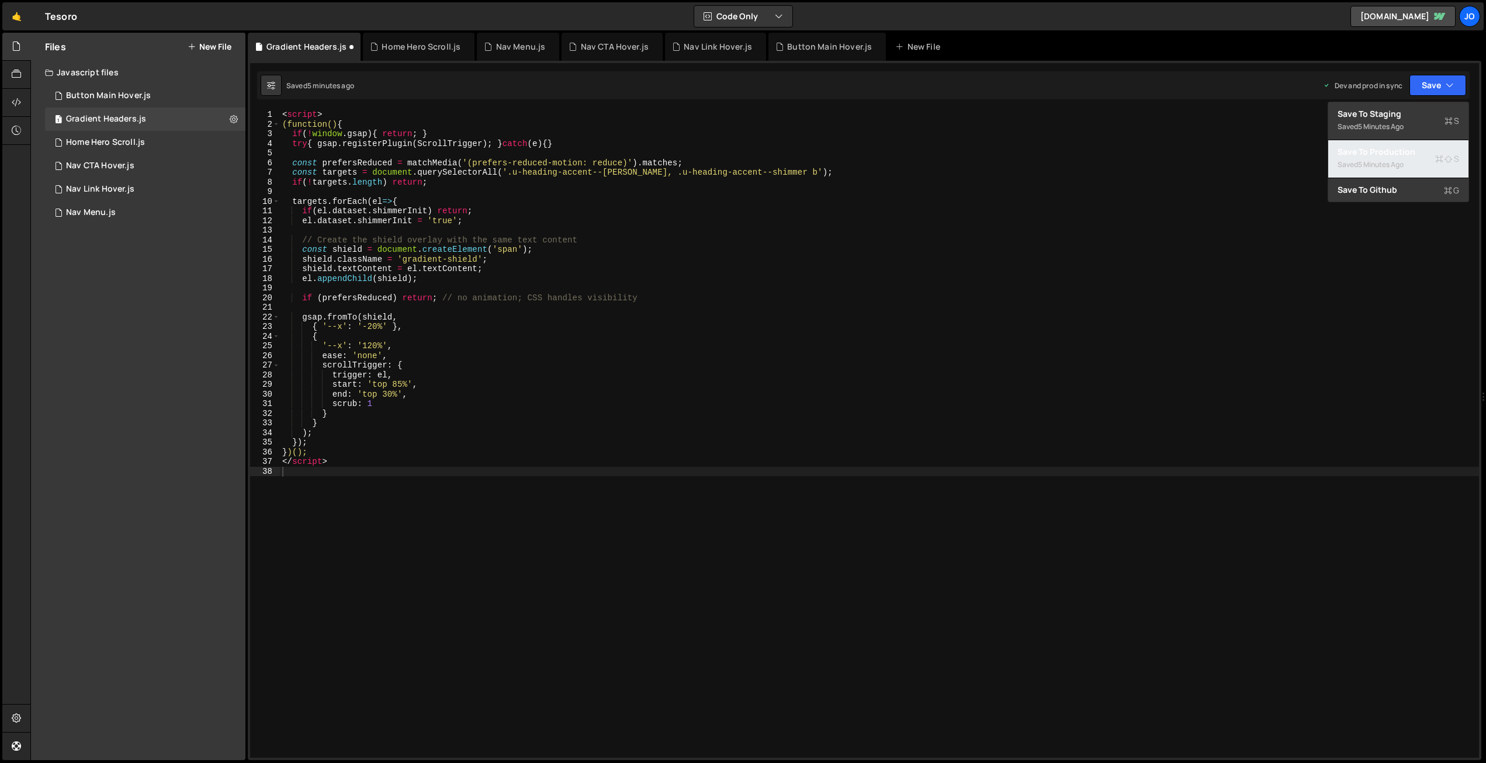
click at [1400, 158] on div "Saved 5 minutes ago" at bounding box center [1398, 165] width 122 height 14
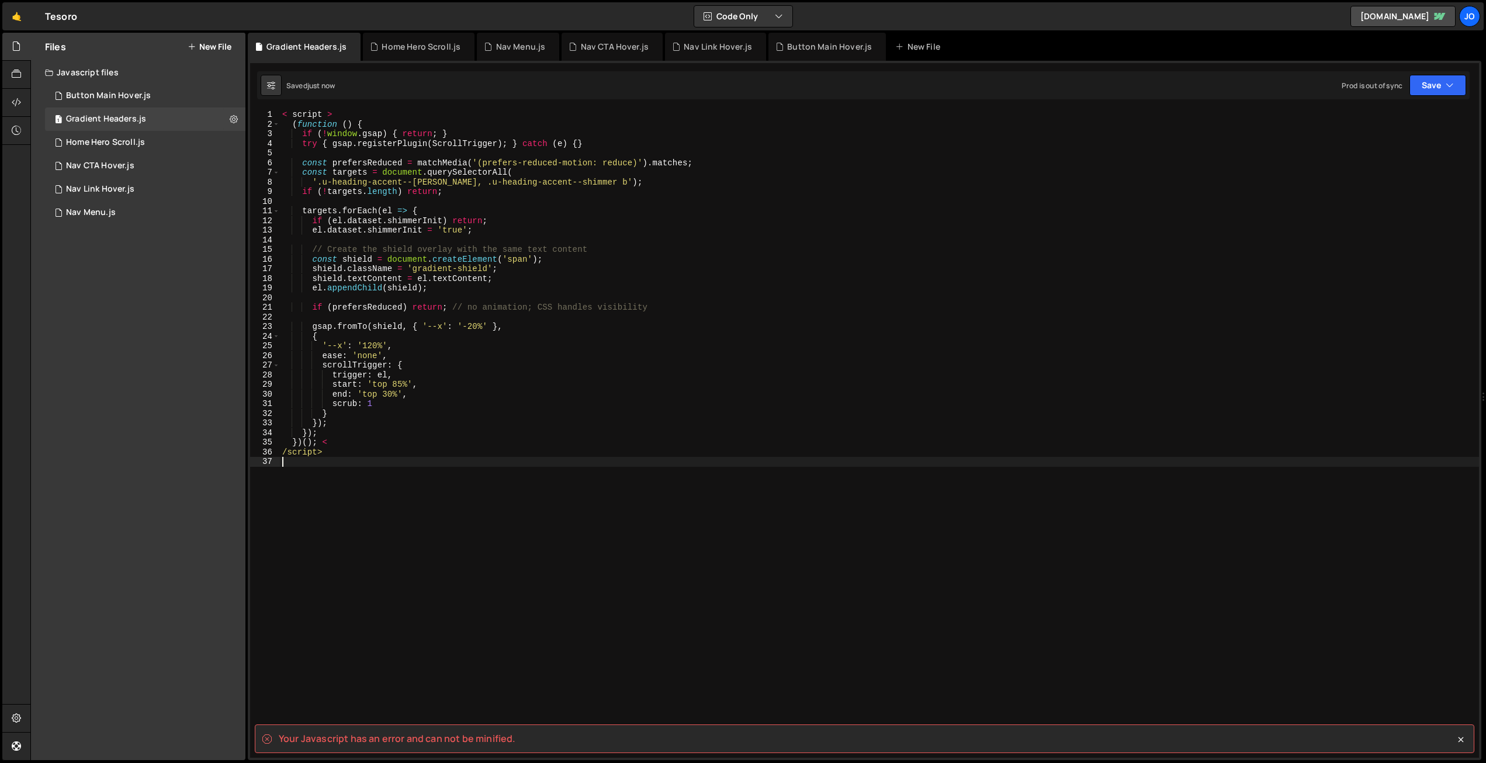
drag, startPoint x: 328, startPoint y: 493, endPoint x: 325, endPoint y: 459, distance: 34.0
click at [331, 489] on div "< script > ( function ( ) { if ( ! window . gsap ) { return ; } try { gsap . re…" at bounding box center [879, 443] width 1199 height 667
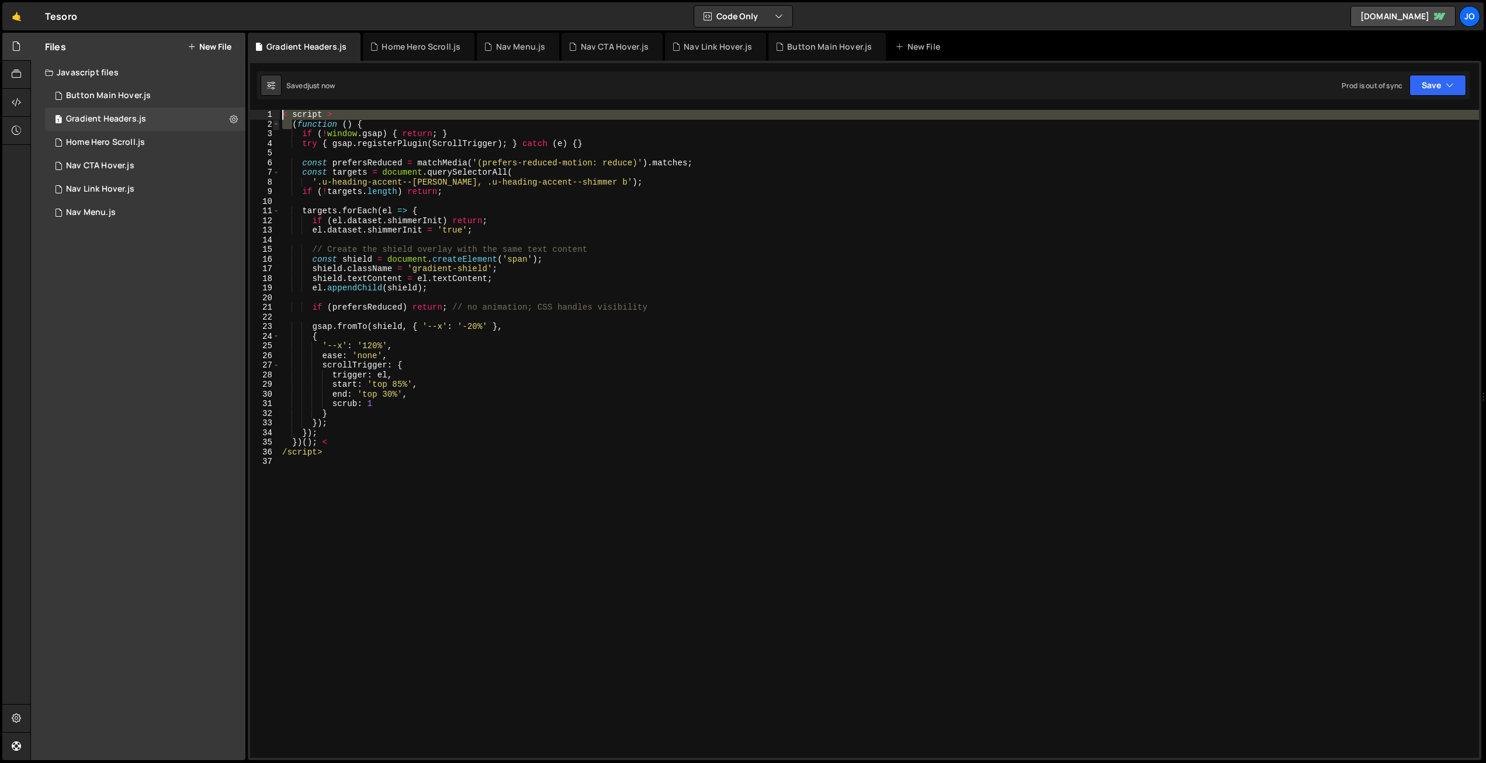
drag, startPoint x: 292, startPoint y: 124, endPoint x: 276, endPoint y: 125, distance: 15.2
click at [268, 105] on div "XXXXXXXXXXXXXXXXXXXXXXXXXXXXXXXXXXXXXXXXXXXXXXXXXXXXXXXXXXXXXXXXXXXXXXXXXXXXXXX…" at bounding box center [864, 410] width 1233 height 699
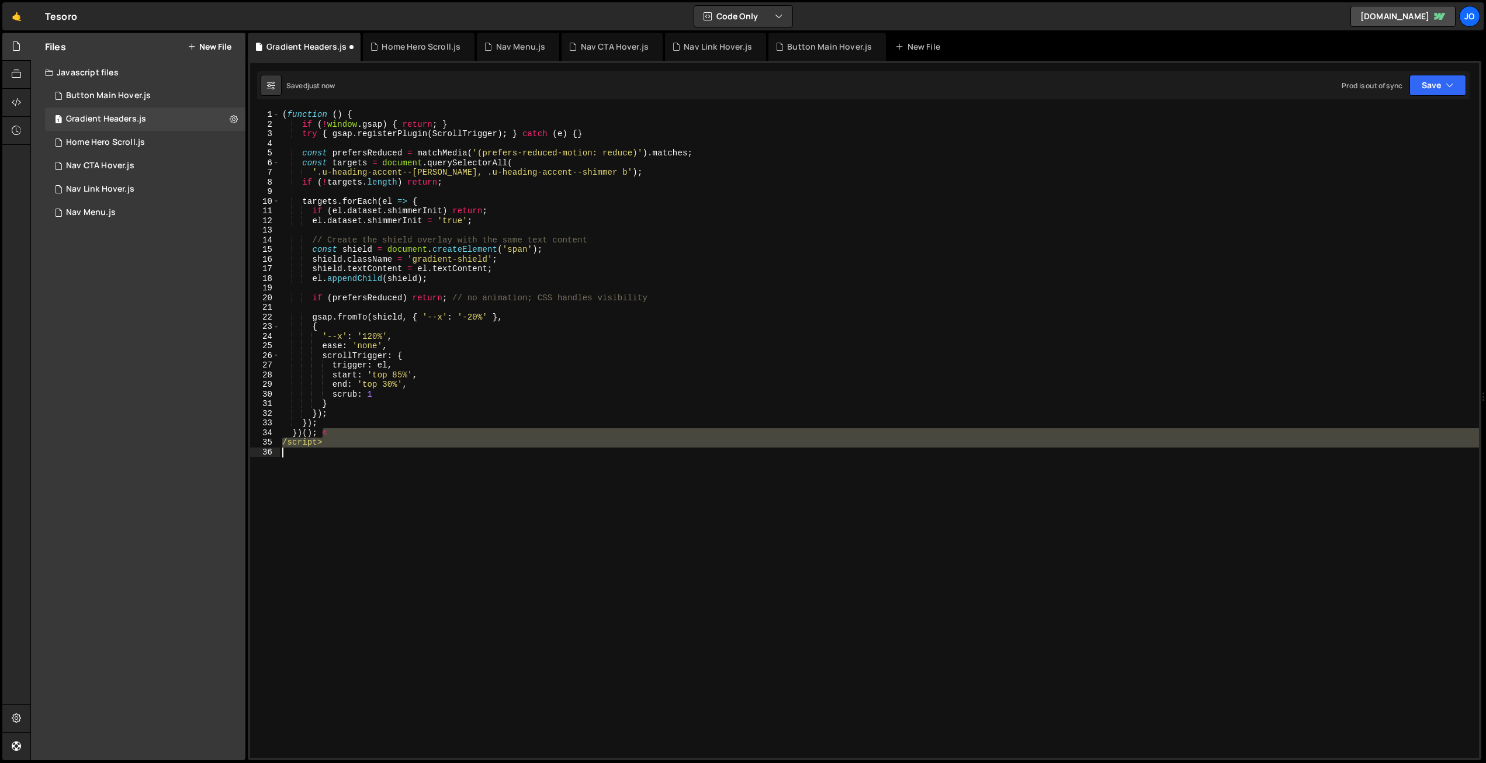
drag, startPoint x: 323, startPoint y: 434, endPoint x: 443, endPoint y: 470, distance: 126.3
click at [366, 494] on div "( function ( ) { if ( ! window . gsap ) { return ; } try { gsap . registerPlugi…" at bounding box center [879, 443] width 1199 height 667
type textarea "})();"
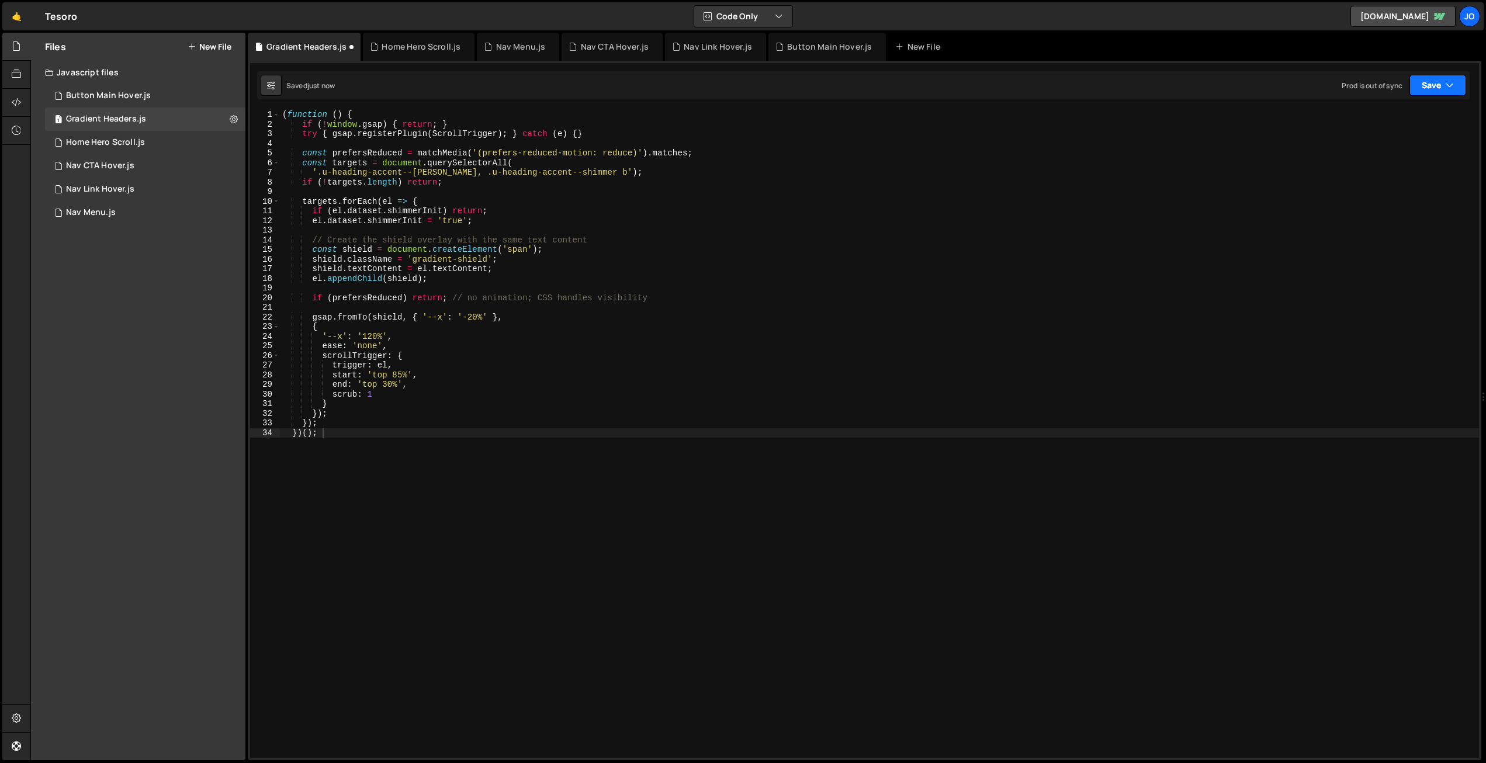
click at [1441, 88] on button "Save" at bounding box center [1437, 85] width 57 height 21
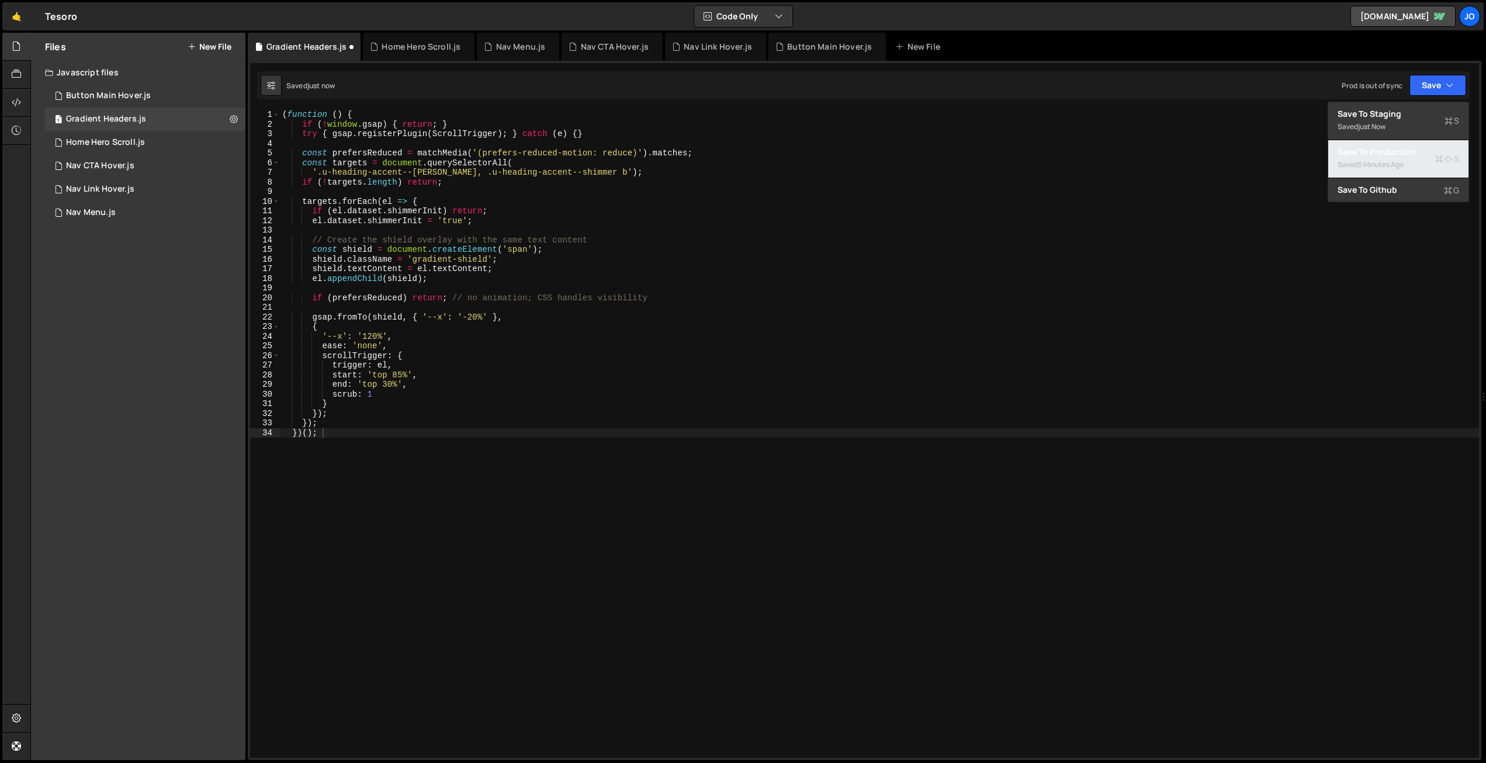
click at [1416, 149] on div "Save to Production S" at bounding box center [1398, 152] width 122 height 12
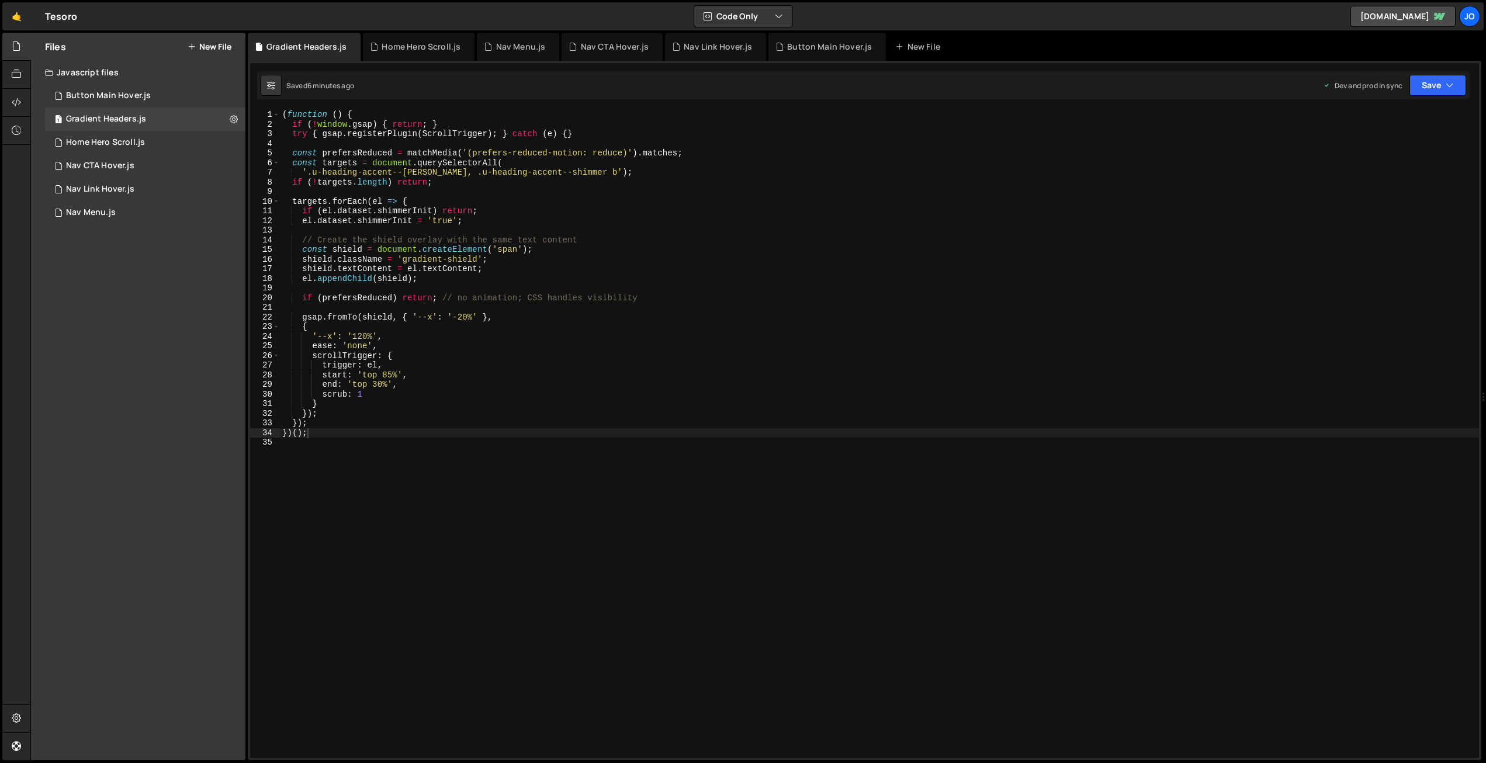
click at [565, 234] on div "( function ( ) { if ( ! window . gsap ) { return ; } try { gsap . registerPlugi…" at bounding box center [879, 443] width 1199 height 667
type textarea "})();"
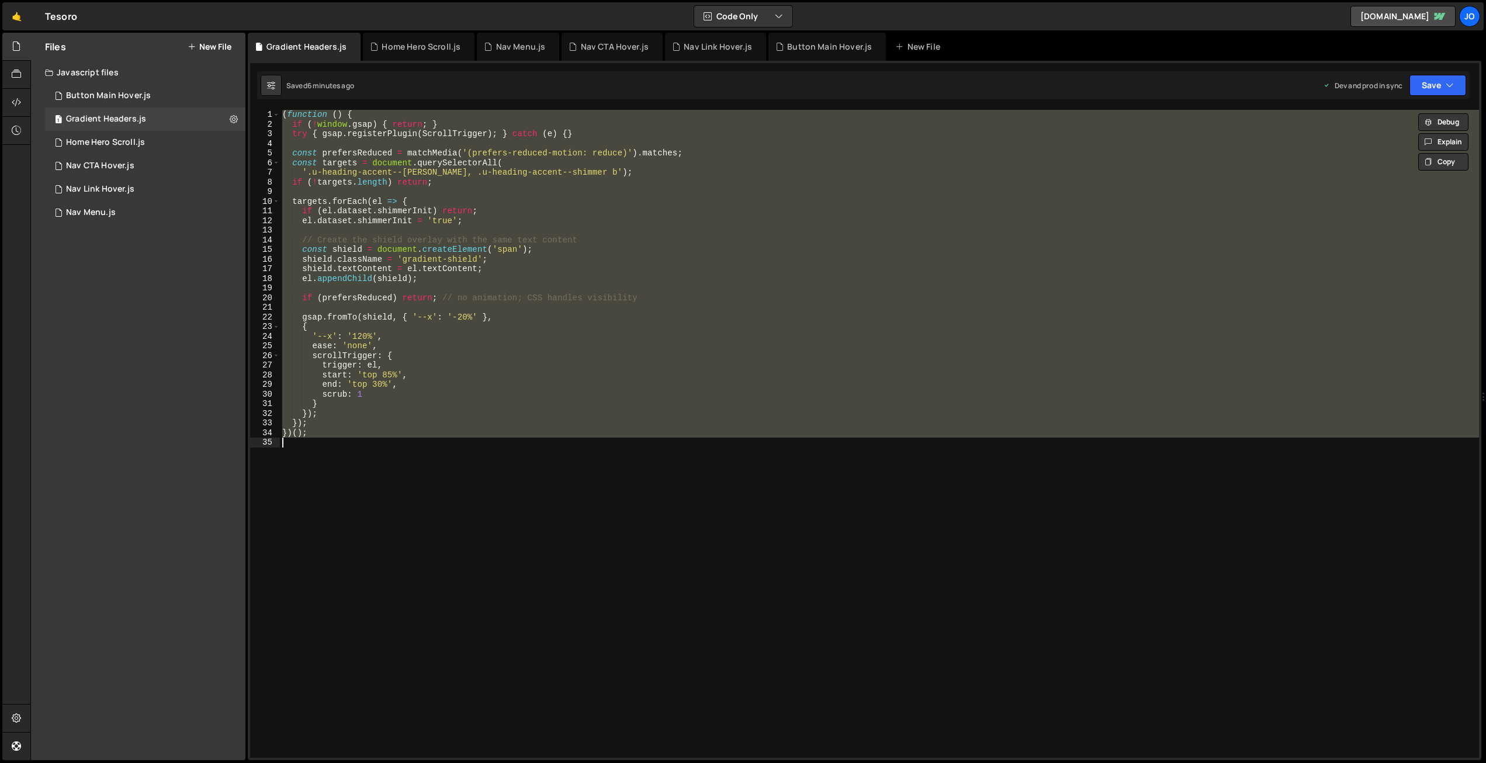
paste textarea
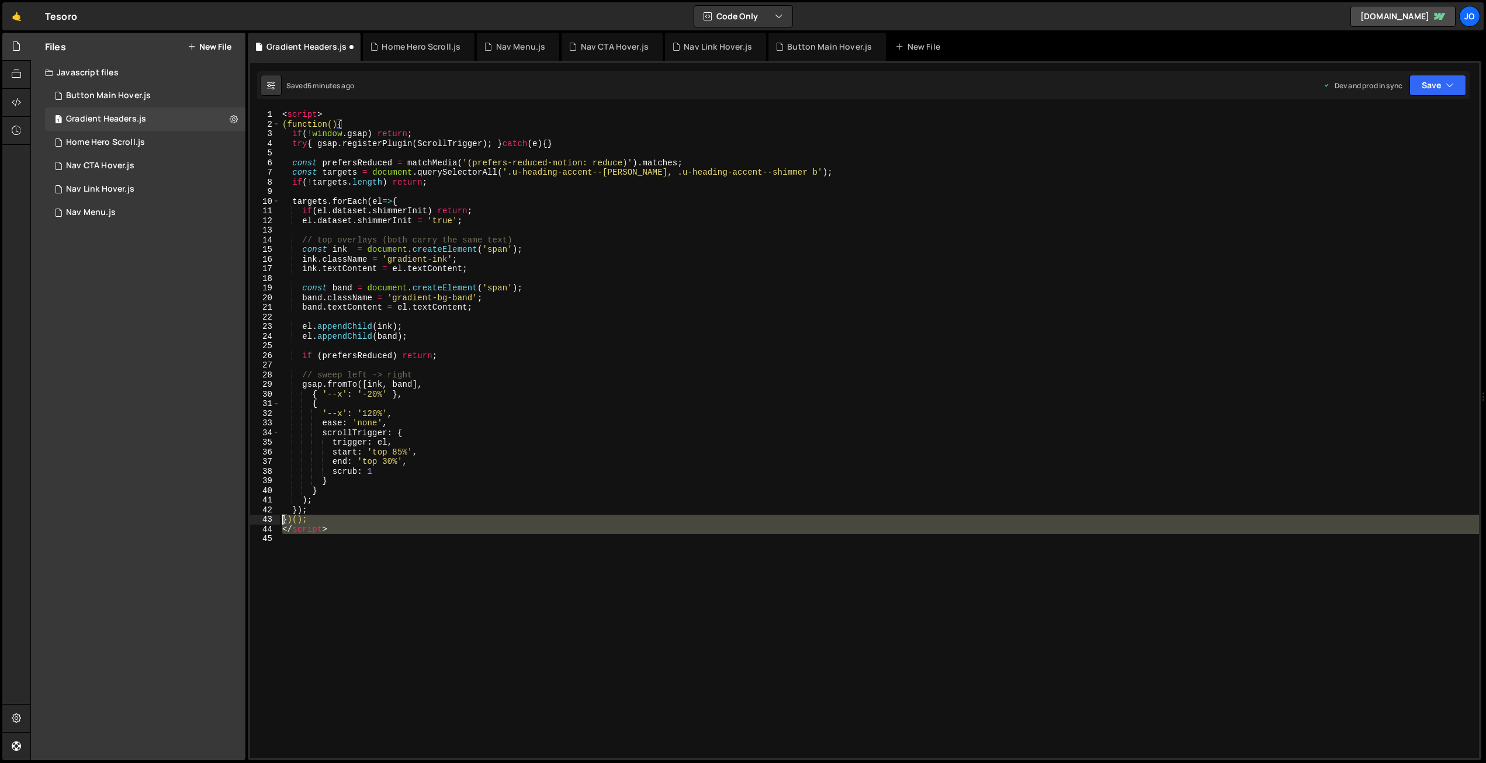
drag, startPoint x: 300, startPoint y: 542, endPoint x: 259, endPoint y: 524, distance: 44.2
click at [259, 524] on div "1 2 3 4 5 6 7 8 9 10 11 12 13 14 15 16 17 18 19 20 21 22 23 24 25 26 27 28 29 3…" at bounding box center [864, 434] width 1229 height 648
type textarea "})(); </script>"
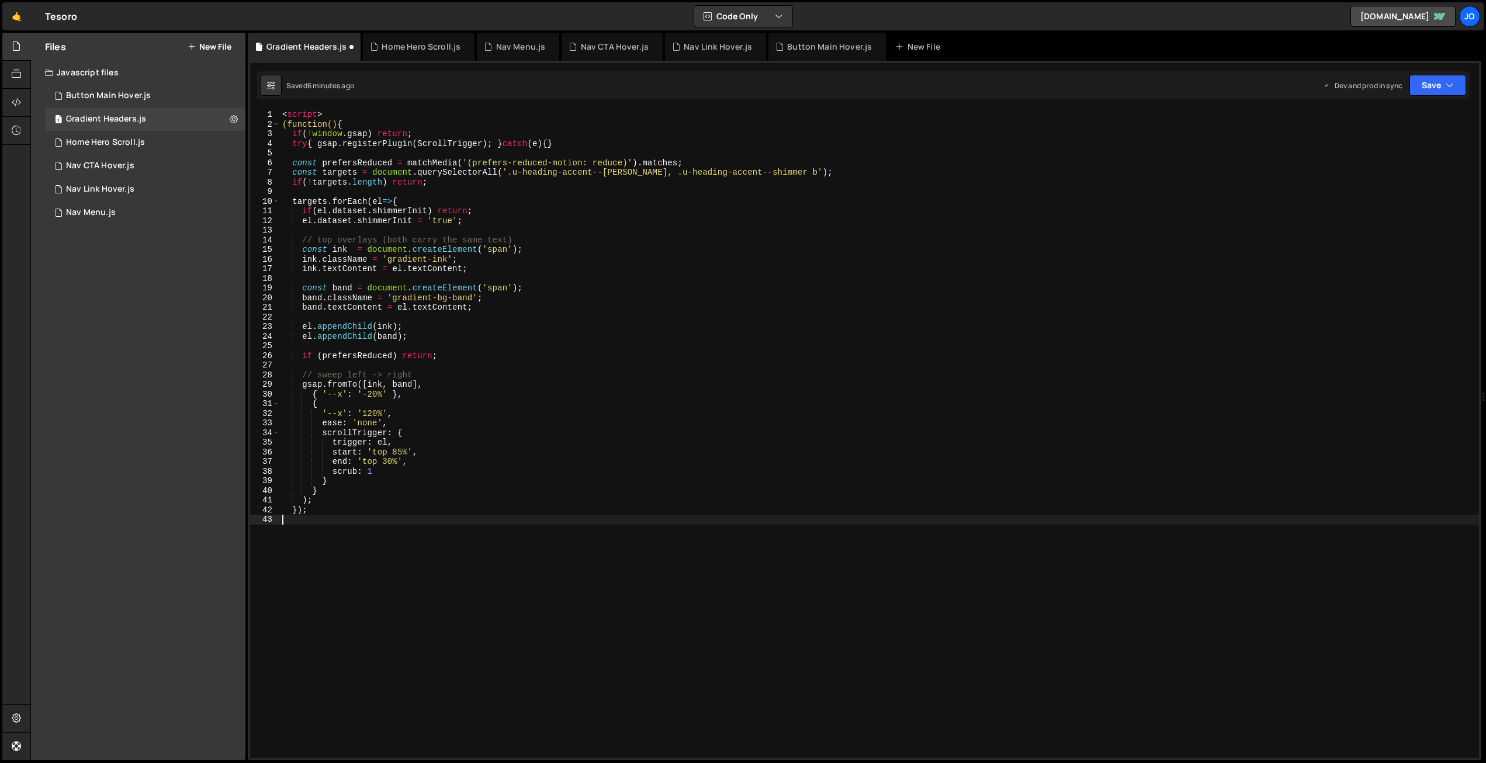
type textarea "</script>"
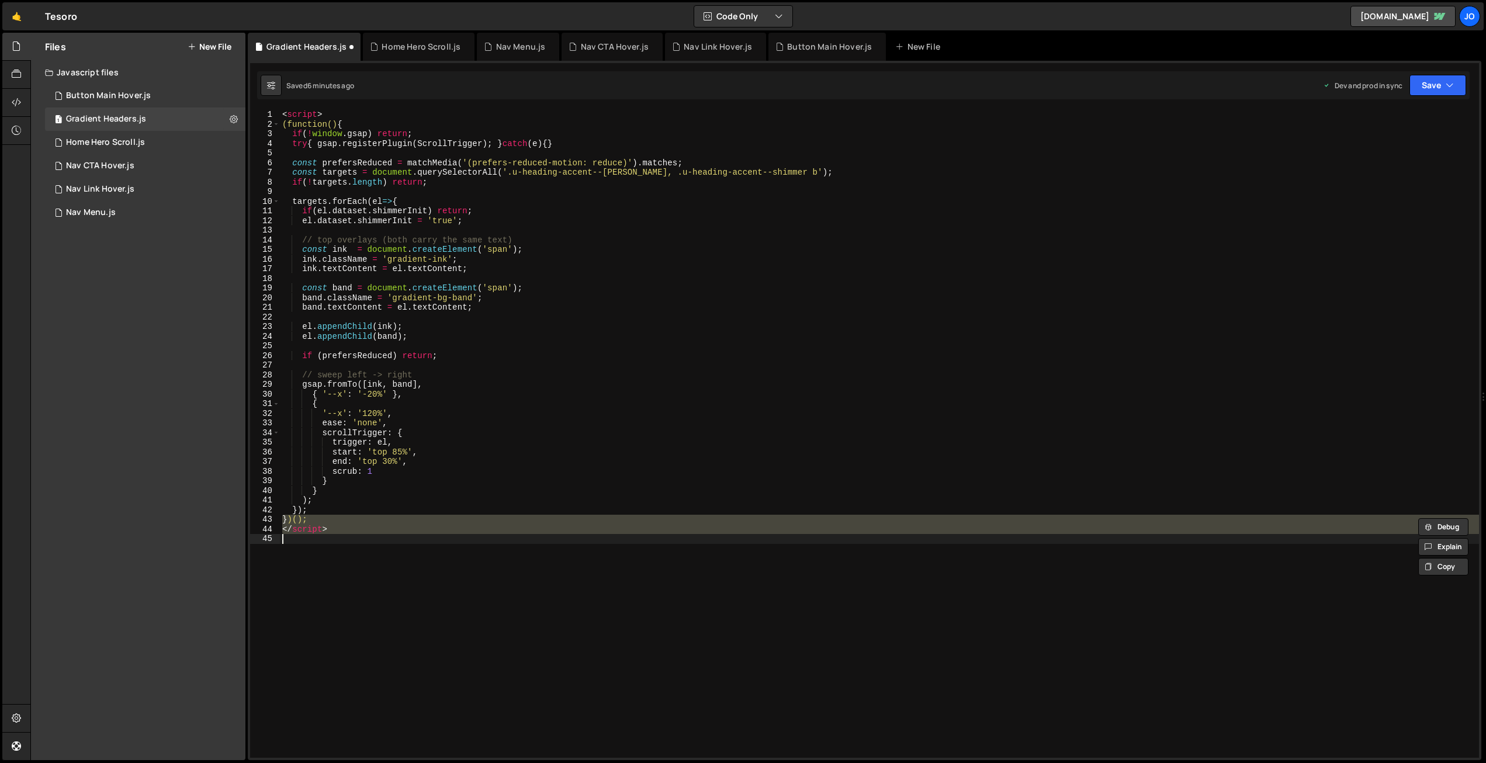
click at [333, 543] on div "< script > (function() { if ( ! window . gsap ) return ; try { gsap . registerP…" at bounding box center [879, 434] width 1199 height 648
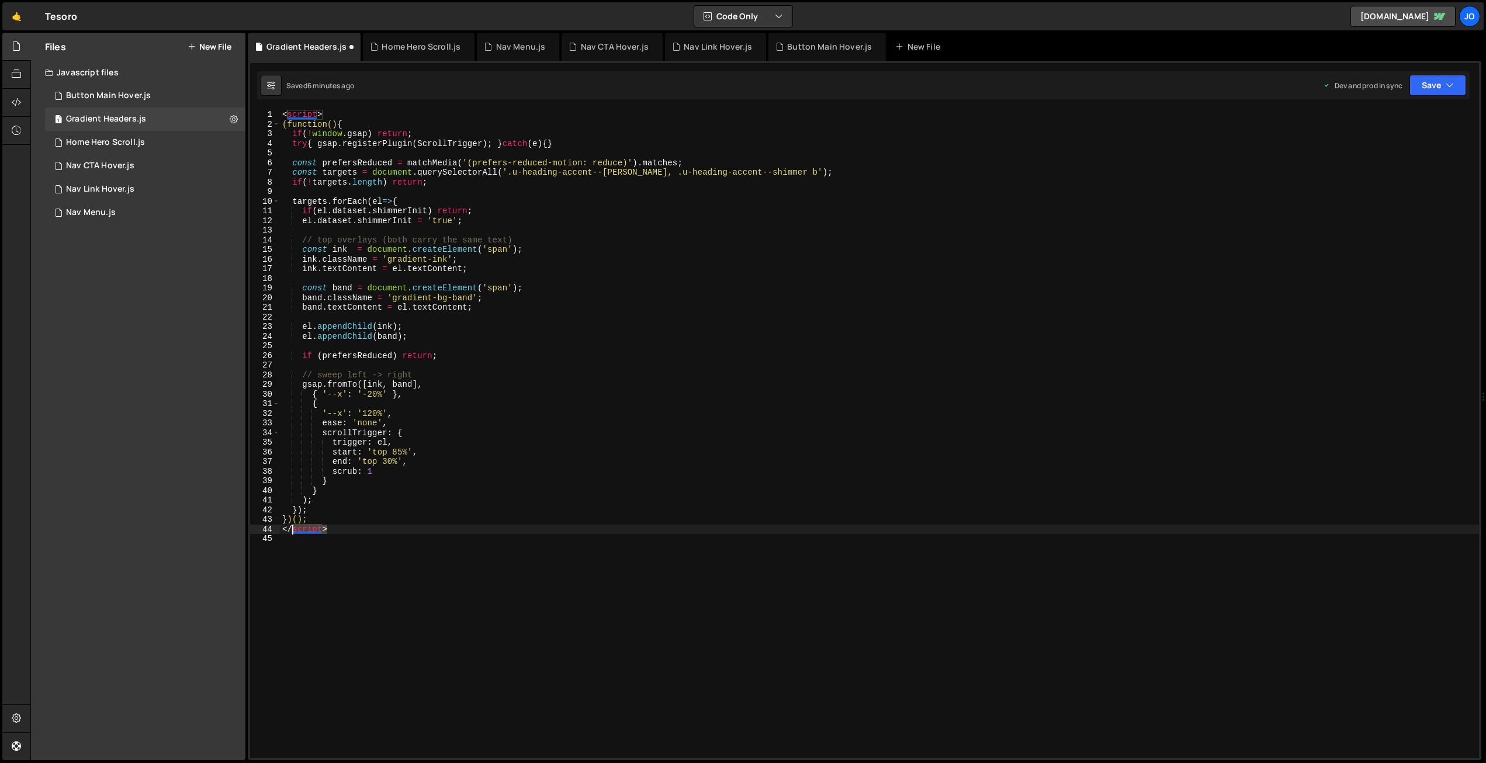
drag, startPoint x: 277, startPoint y: 526, endPoint x: 258, endPoint y: 526, distance: 19.3
click at [258, 526] on div "1 2 3 4 5 6 7 8 9 10 11 12 13 14 15 16 17 18 19 20 21 22 23 24 25 26 27 28 29 3…" at bounding box center [864, 434] width 1229 height 648
type textarea "</script>"
drag, startPoint x: 332, startPoint y: 113, endPoint x: 267, endPoint y: 114, distance: 65.4
click at [267, 114] on div "1 2 3 4 5 6 7 8 9 10 11 12 13 14 15 16 17 18 19 20 21 22 23 24 25 26 27 28 29 3…" at bounding box center [864, 434] width 1229 height 648
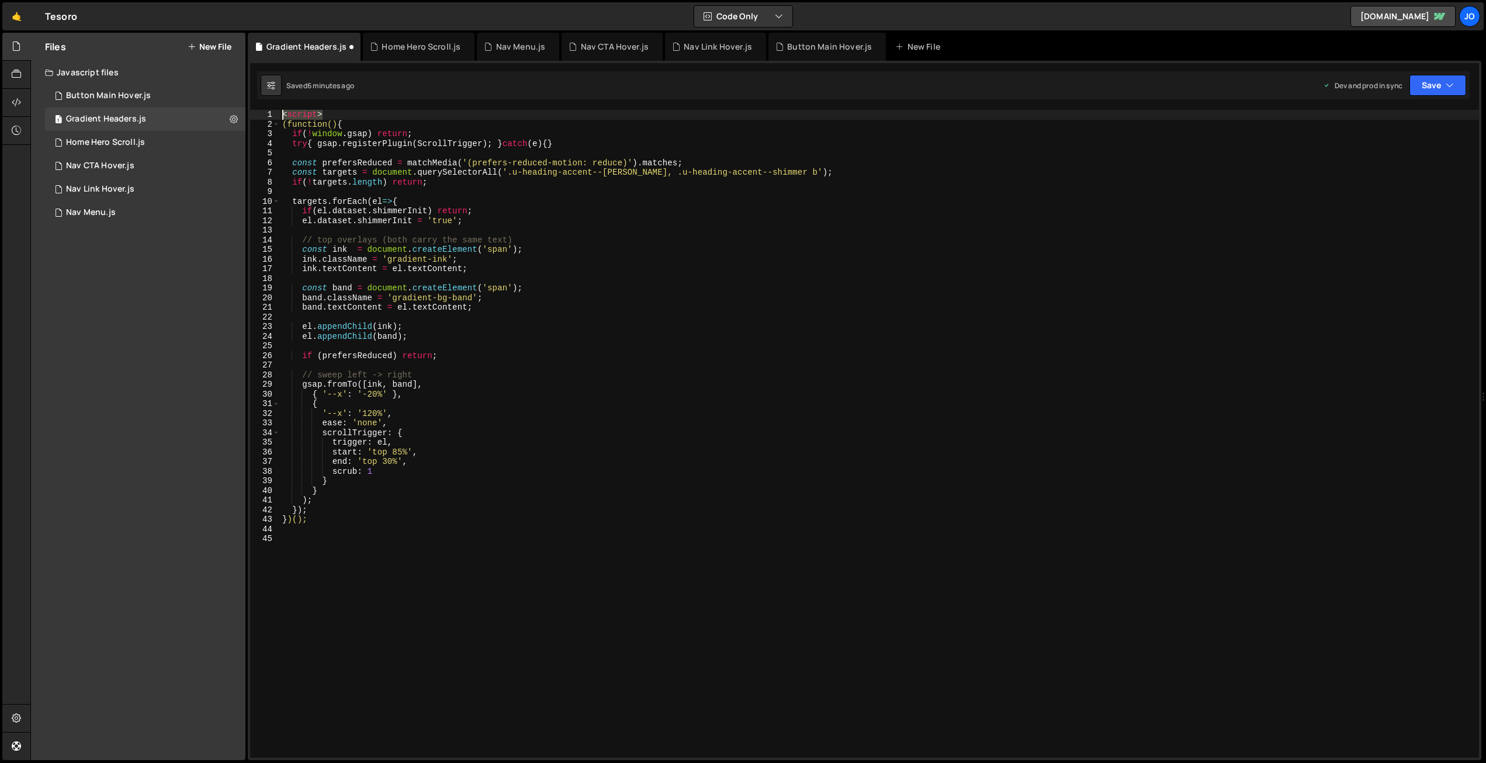
type textarea "<script>"
drag, startPoint x: 1427, startPoint y: 84, endPoint x: 1426, endPoint y: 100, distance: 16.4
click at [1427, 84] on button "Save" at bounding box center [1437, 85] width 57 height 21
click at [1406, 152] on div "Save to Production S" at bounding box center [1398, 152] width 122 height 12
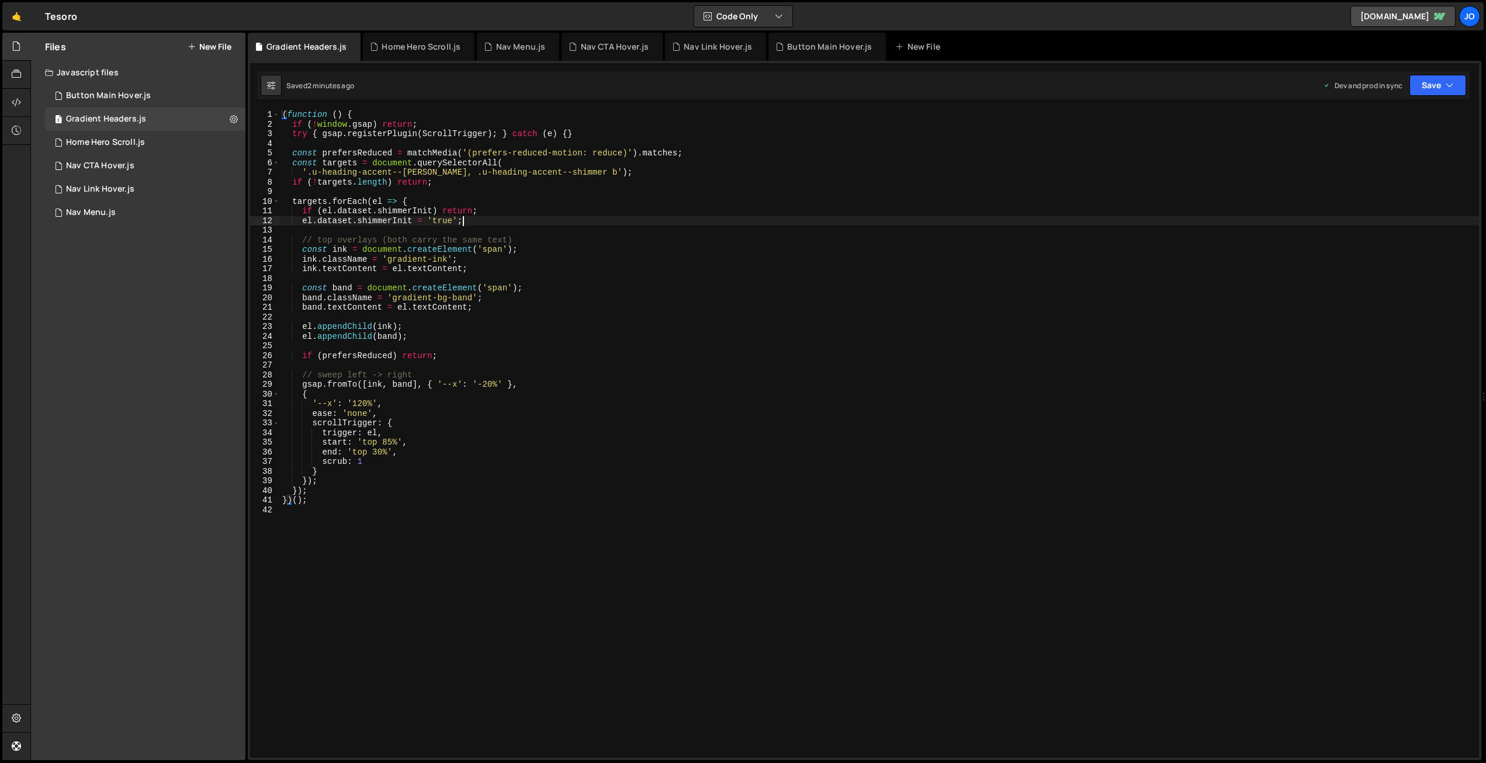
click at [528, 219] on div "( function ( ) { if ( ! window . gsap ) return ; try { gsap . registerPlugin ( …" at bounding box center [879, 443] width 1199 height 667
type textarea "})();"
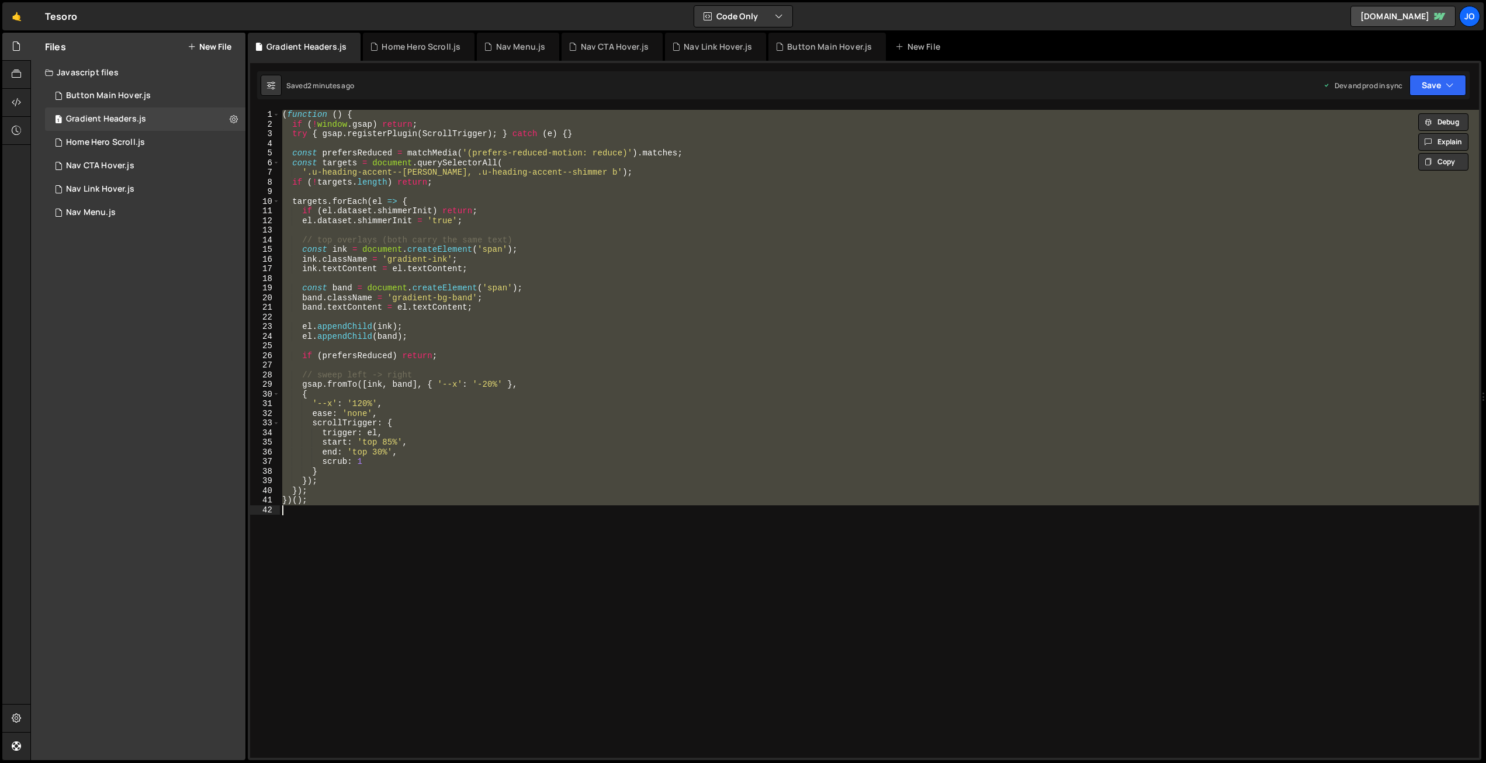
paste textarea
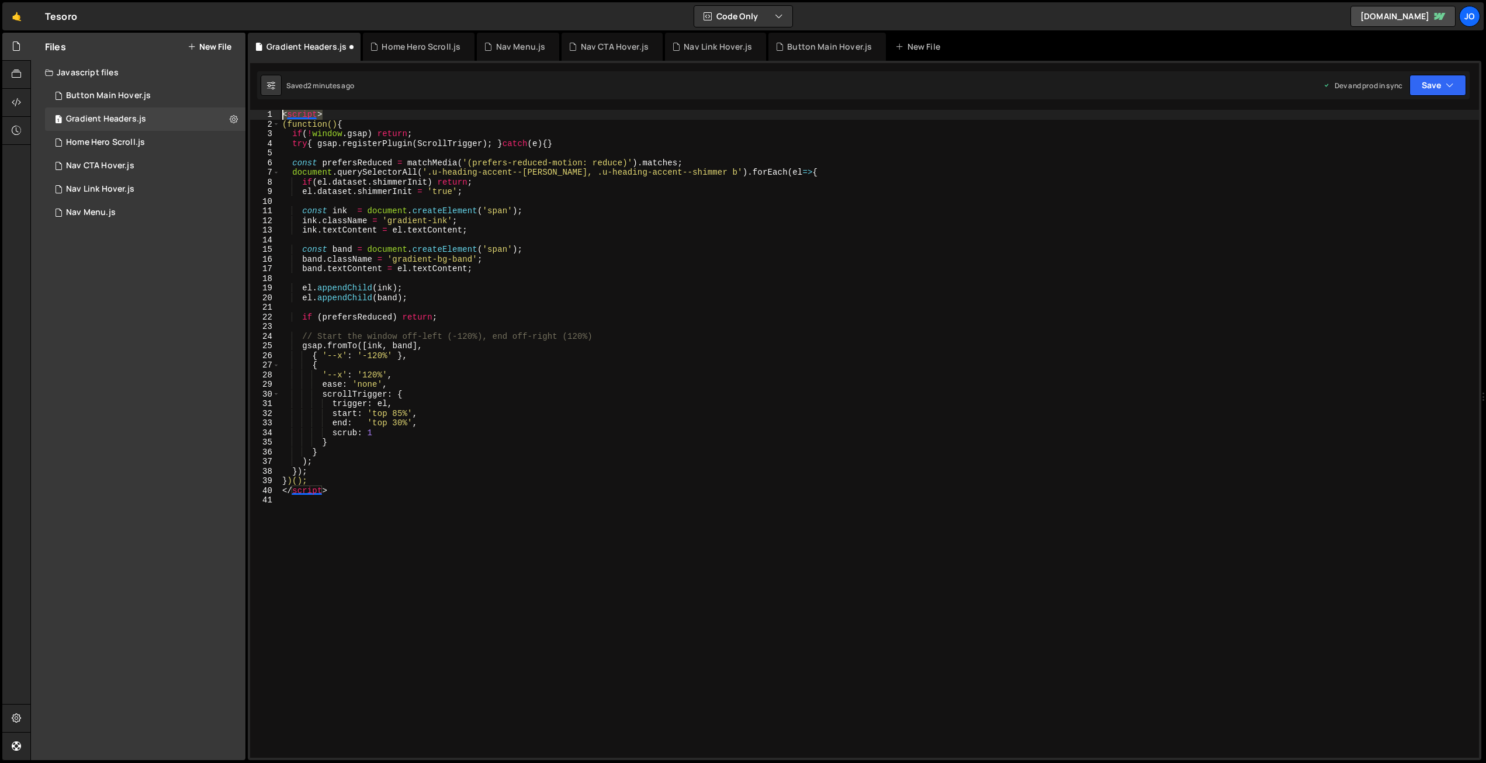
drag, startPoint x: 334, startPoint y: 110, endPoint x: 266, endPoint y: 148, distance: 78.2
click at [265, 115] on div "1 2 3 4 5 6 7 8 9 10 11 12 13 14 15 16 17 18 19 20 21 22 23 24 25 26 27 28 29 3…" at bounding box center [864, 434] width 1229 height 648
type textarea "<script>"
drag, startPoint x: 334, startPoint y: 492, endPoint x: 258, endPoint y: 492, distance: 76.0
click at [258, 491] on div "1 2 3 4 5 6 7 8 9 10 11 12 13 14 15 16 17 18 19 20 21 22 23 24 25 26 27 28 29 3…" at bounding box center [864, 434] width 1229 height 648
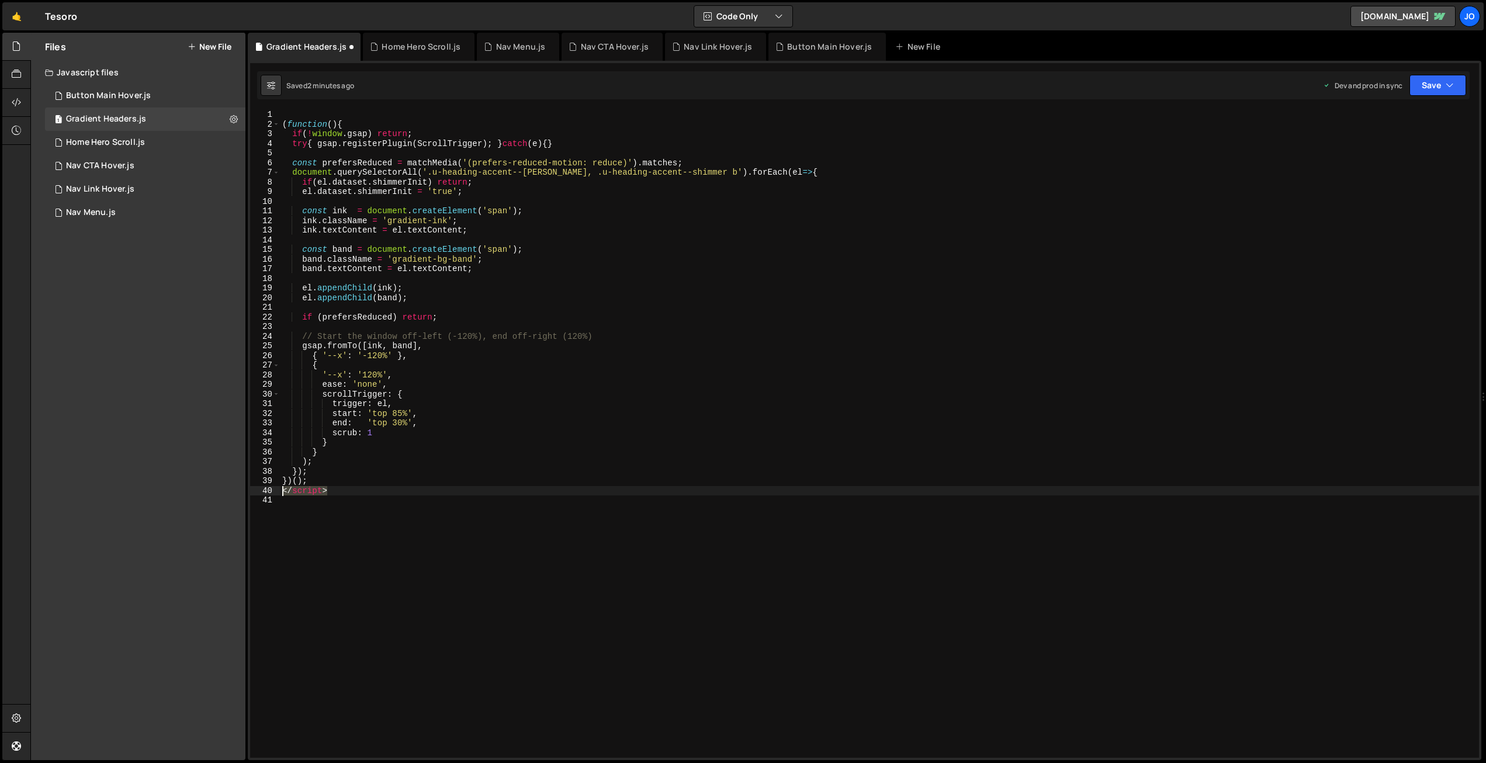
type textarea "</script>"
click at [1446, 86] on icon "button" at bounding box center [1449, 85] width 8 height 12
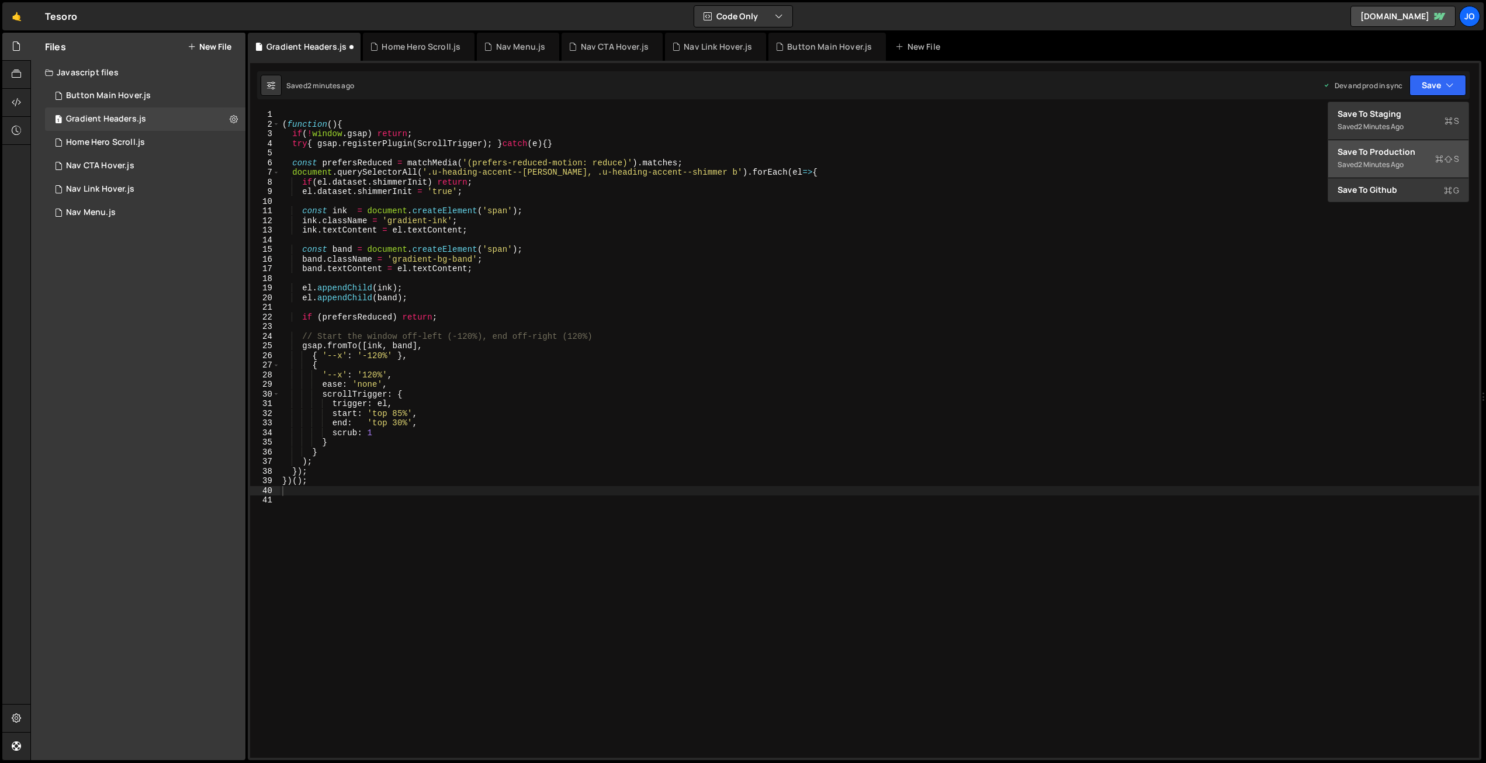
click at [1416, 155] on div "Save to Production S" at bounding box center [1398, 152] width 122 height 12
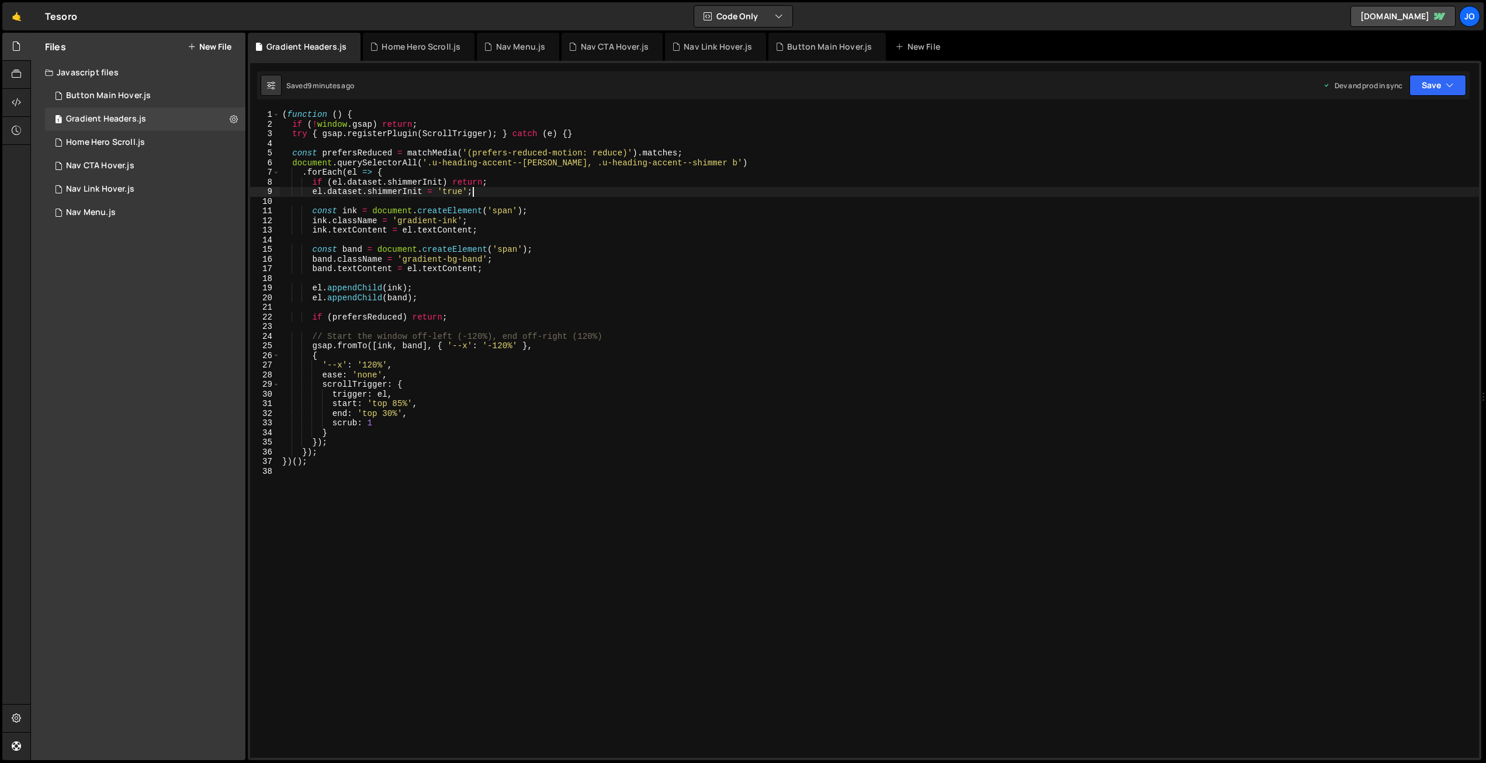
drag, startPoint x: 619, startPoint y: 188, endPoint x: 613, endPoint y: 189, distance: 6.7
click at [619, 188] on div "( function ( ) { if ( ! window . gsap ) return ; try { gsap . registerPlugin ( …" at bounding box center [879, 443] width 1199 height 667
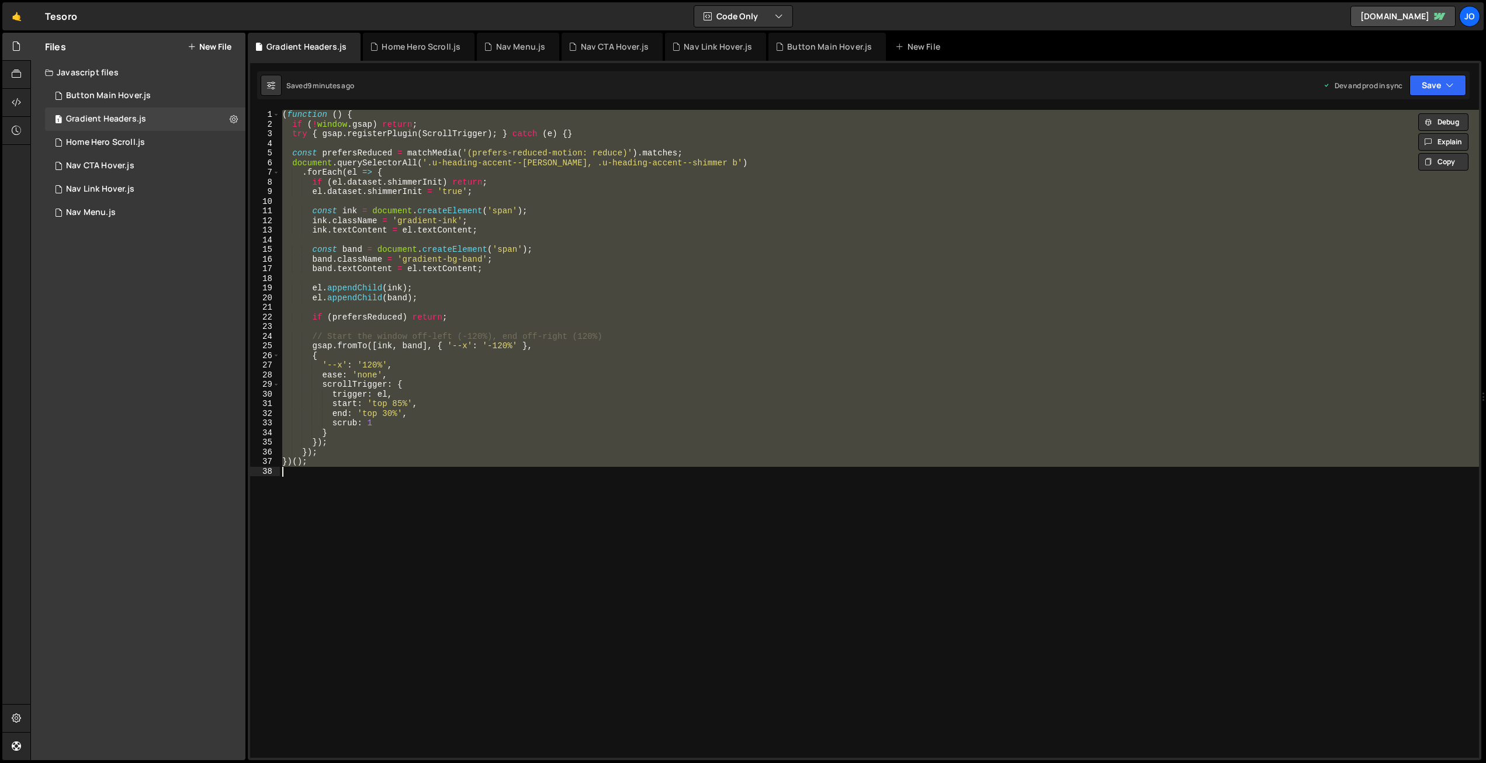
paste textarea
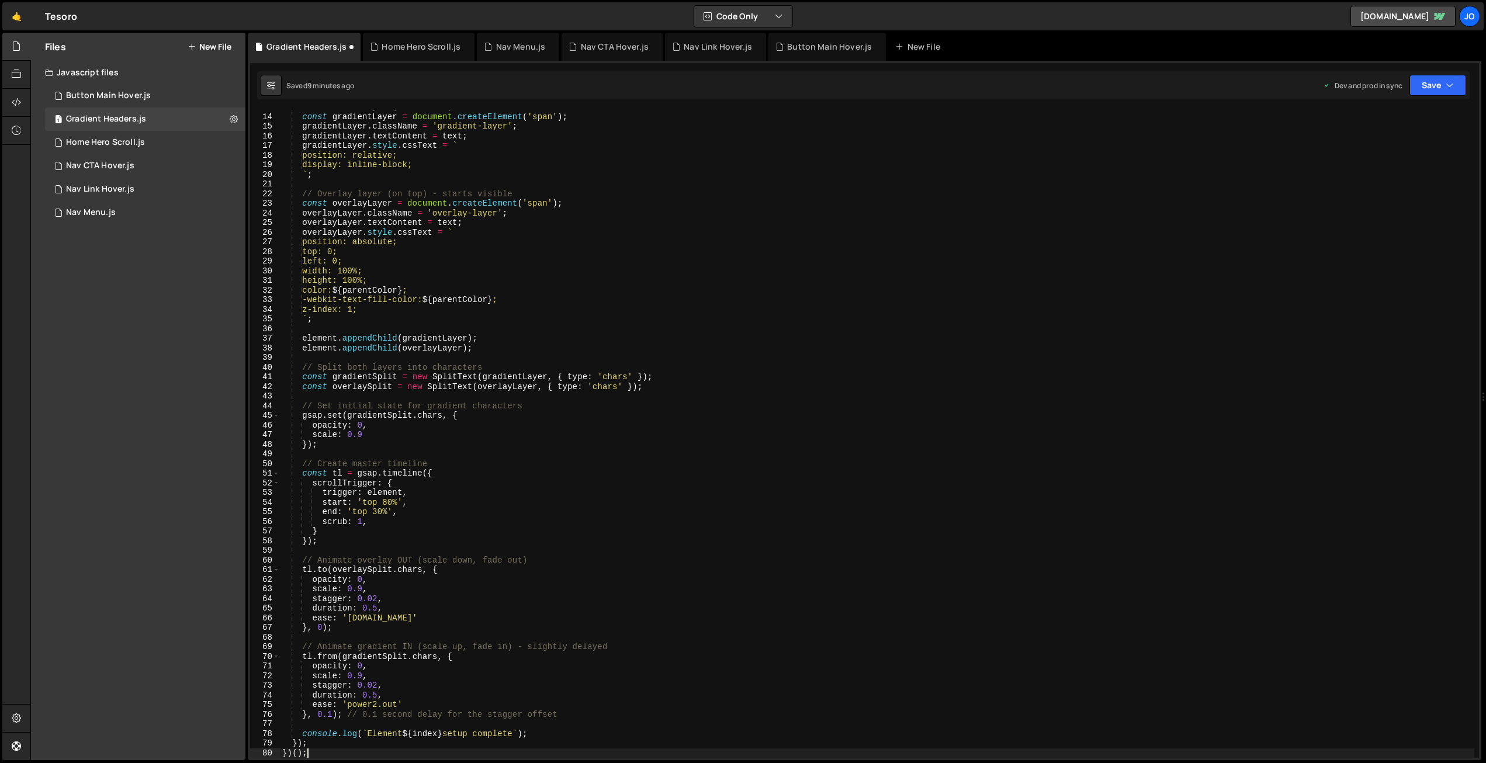
scroll to position [123, 0]
drag, startPoint x: 1440, startPoint y: 82, endPoint x: 1305, endPoint y: 98, distance: 135.8
click at [1440, 82] on button "Save" at bounding box center [1437, 85] width 57 height 21
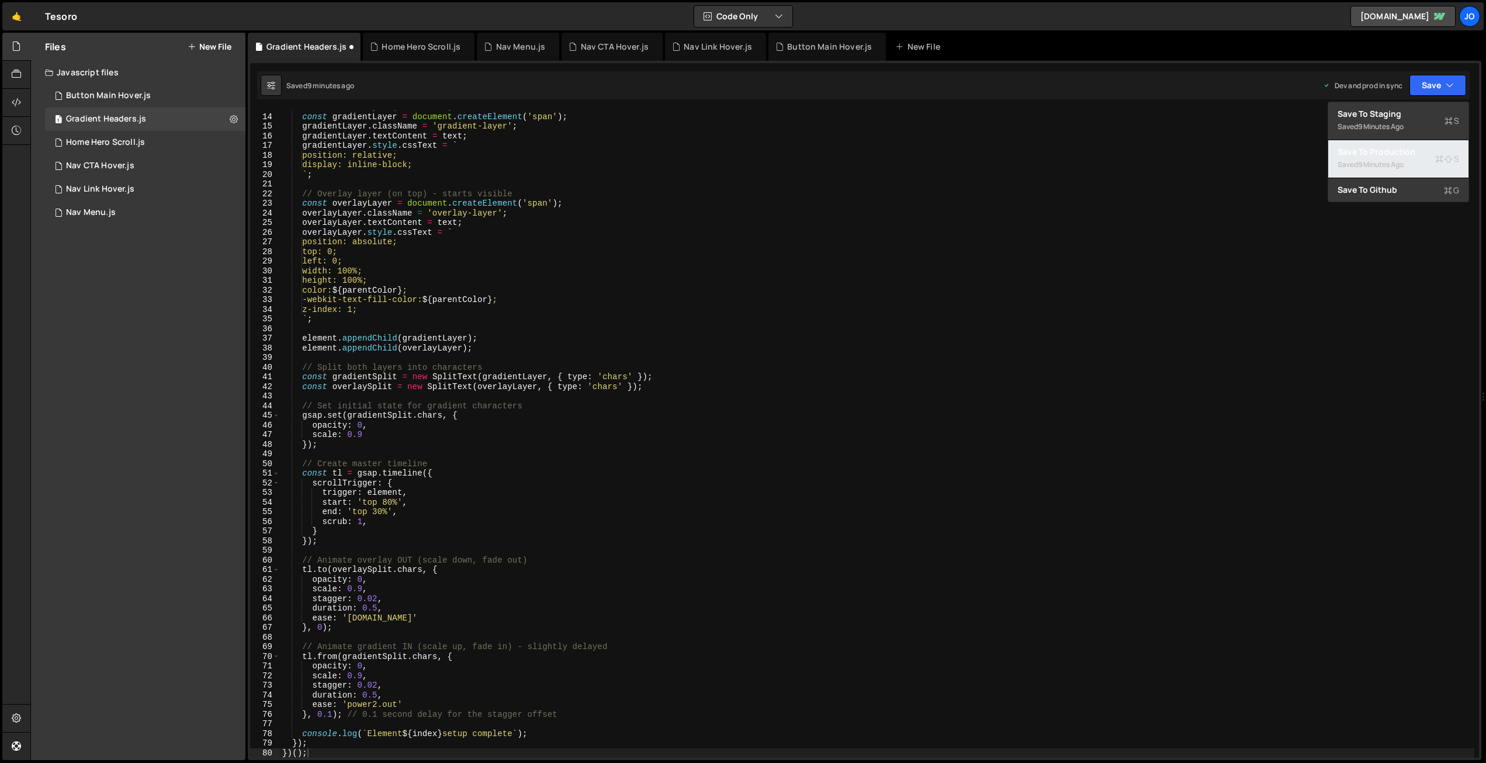
drag, startPoint x: 1367, startPoint y: 158, endPoint x: 1128, endPoint y: 180, distance: 239.4
click at [1367, 158] on div "Saved 9 minutes ago" at bounding box center [1398, 165] width 122 height 14
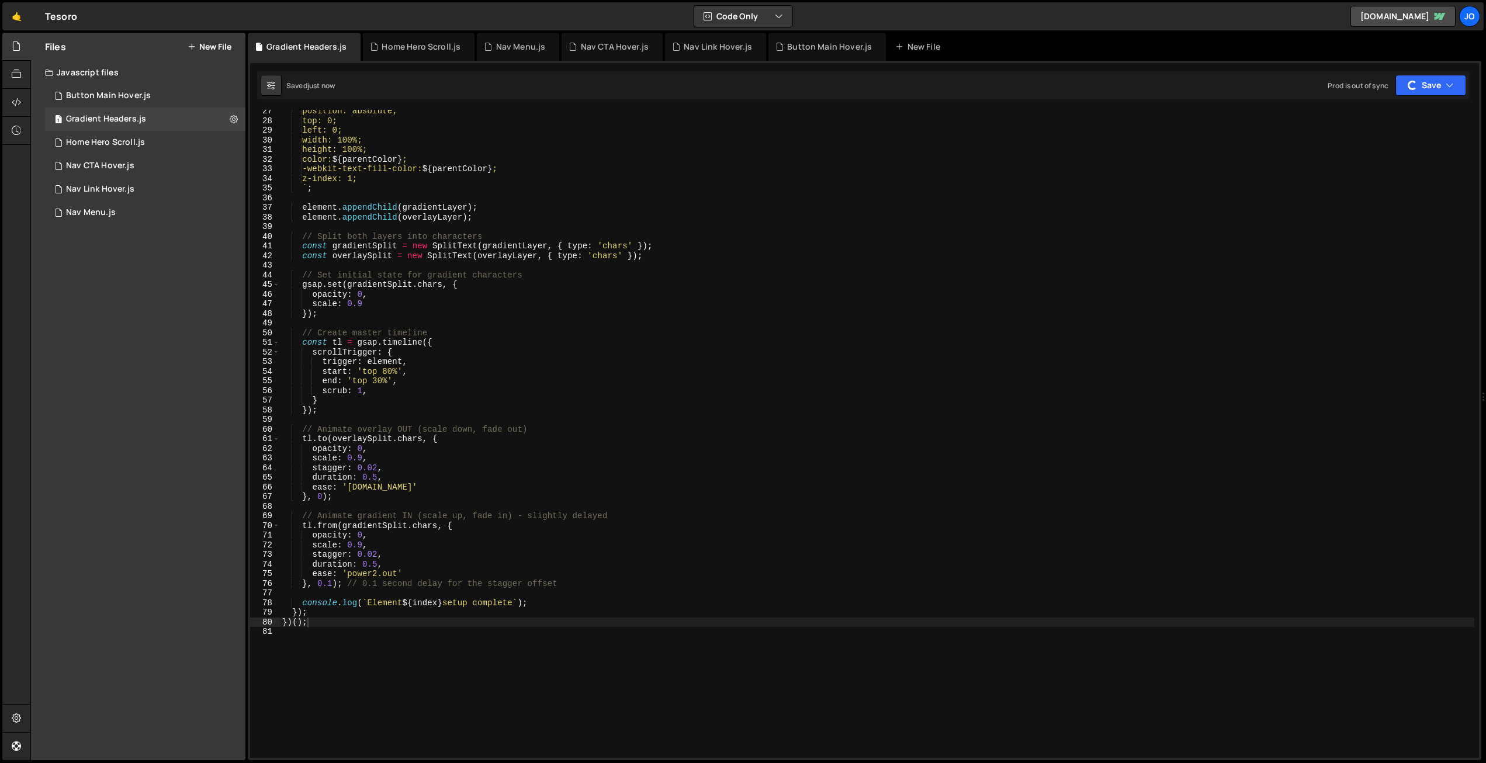
scroll to position [344, 0]
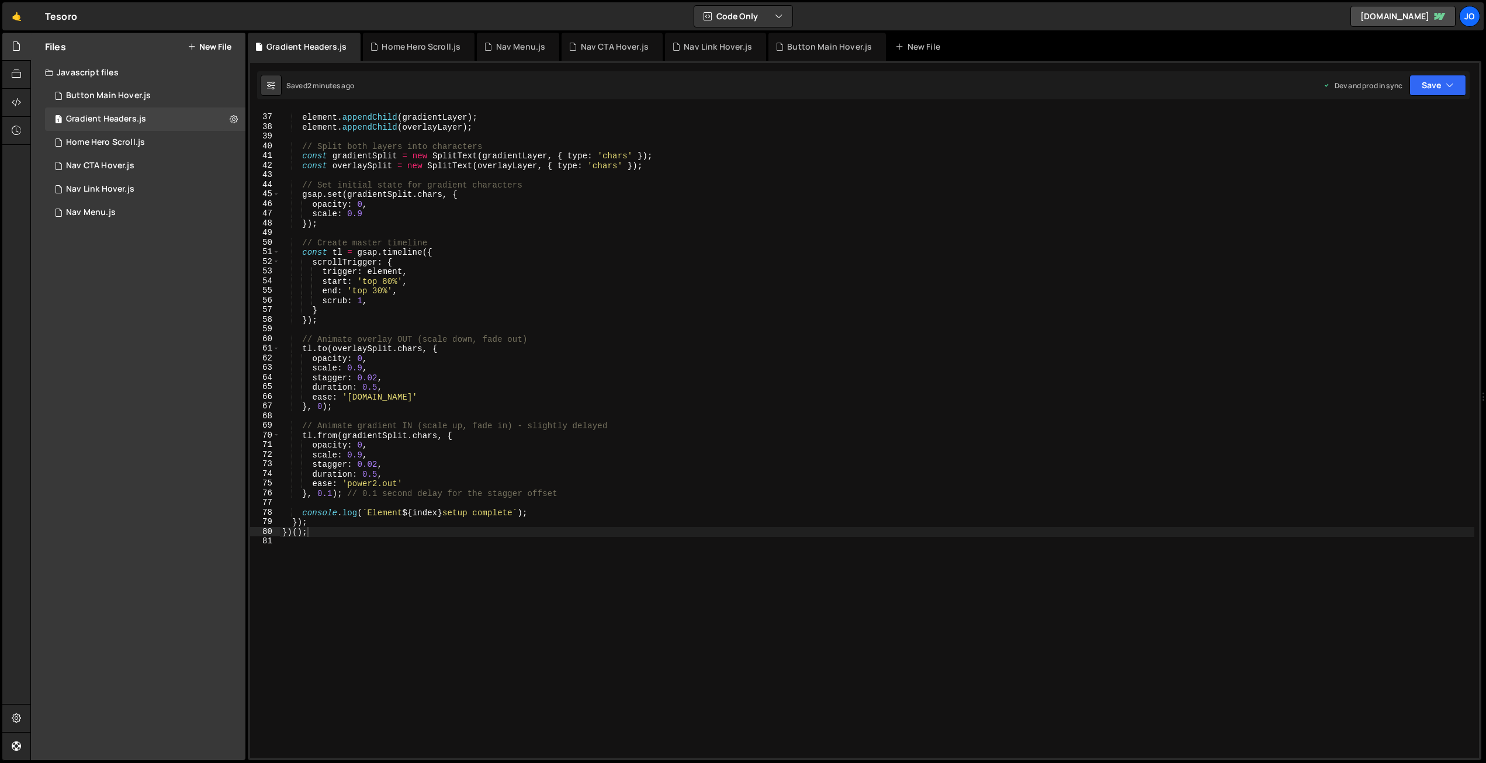
click at [505, 249] on div "element . appendChild ( gradientLayer ) ; element . appendChild ( overlayLayer …" at bounding box center [877, 436] width 1194 height 667
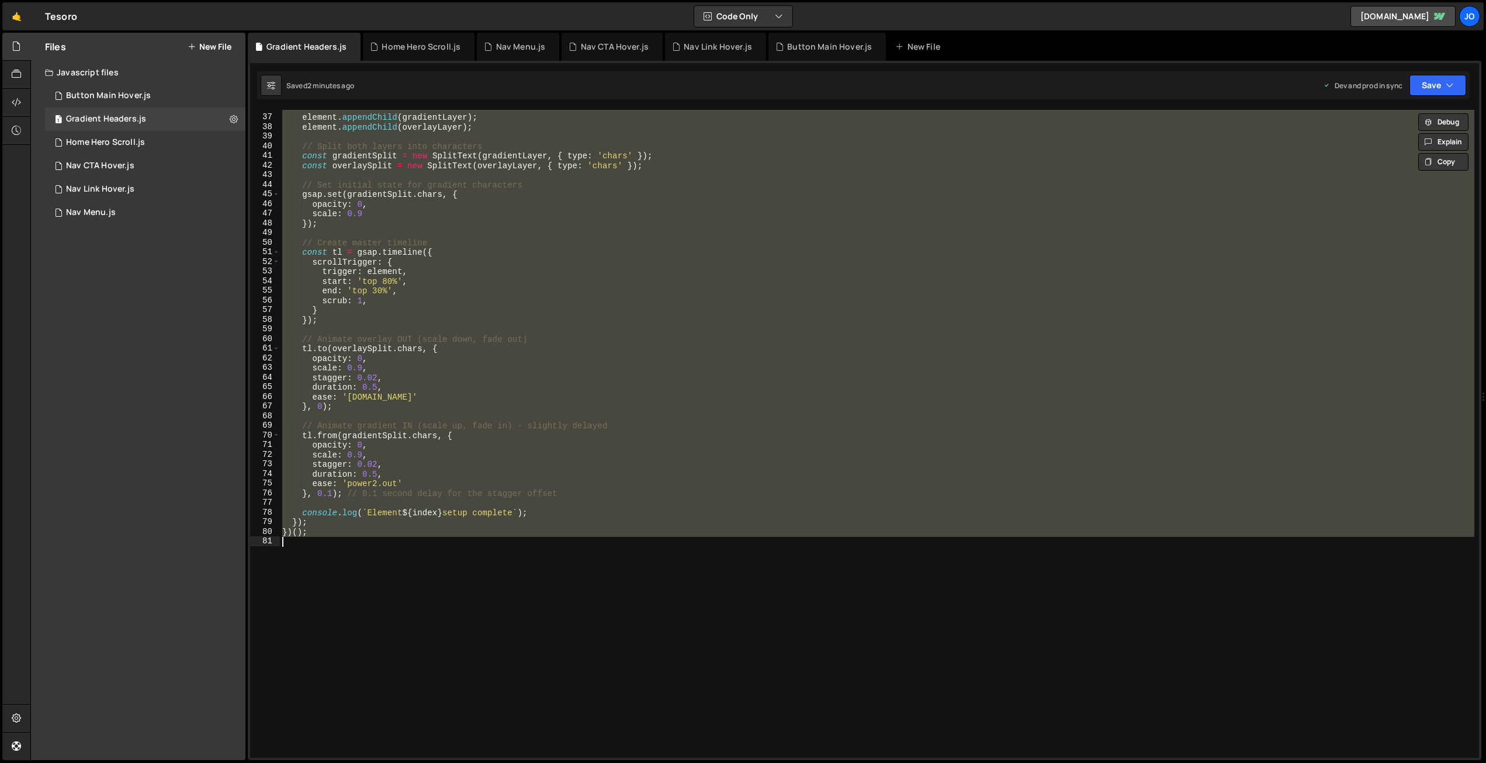
paste textarea
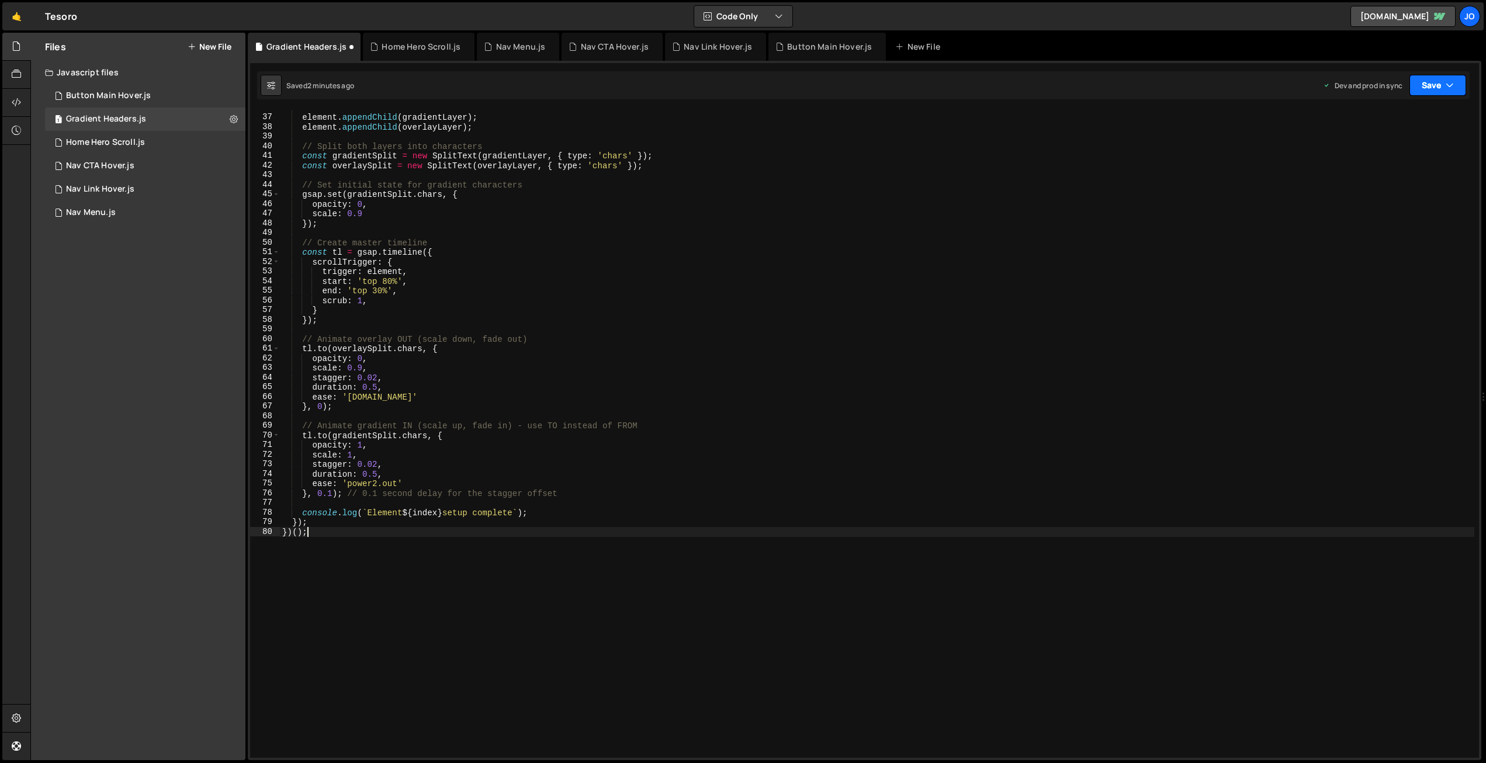
click at [1436, 86] on button "Save" at bounding box center [1437, 85] width 57 height 21
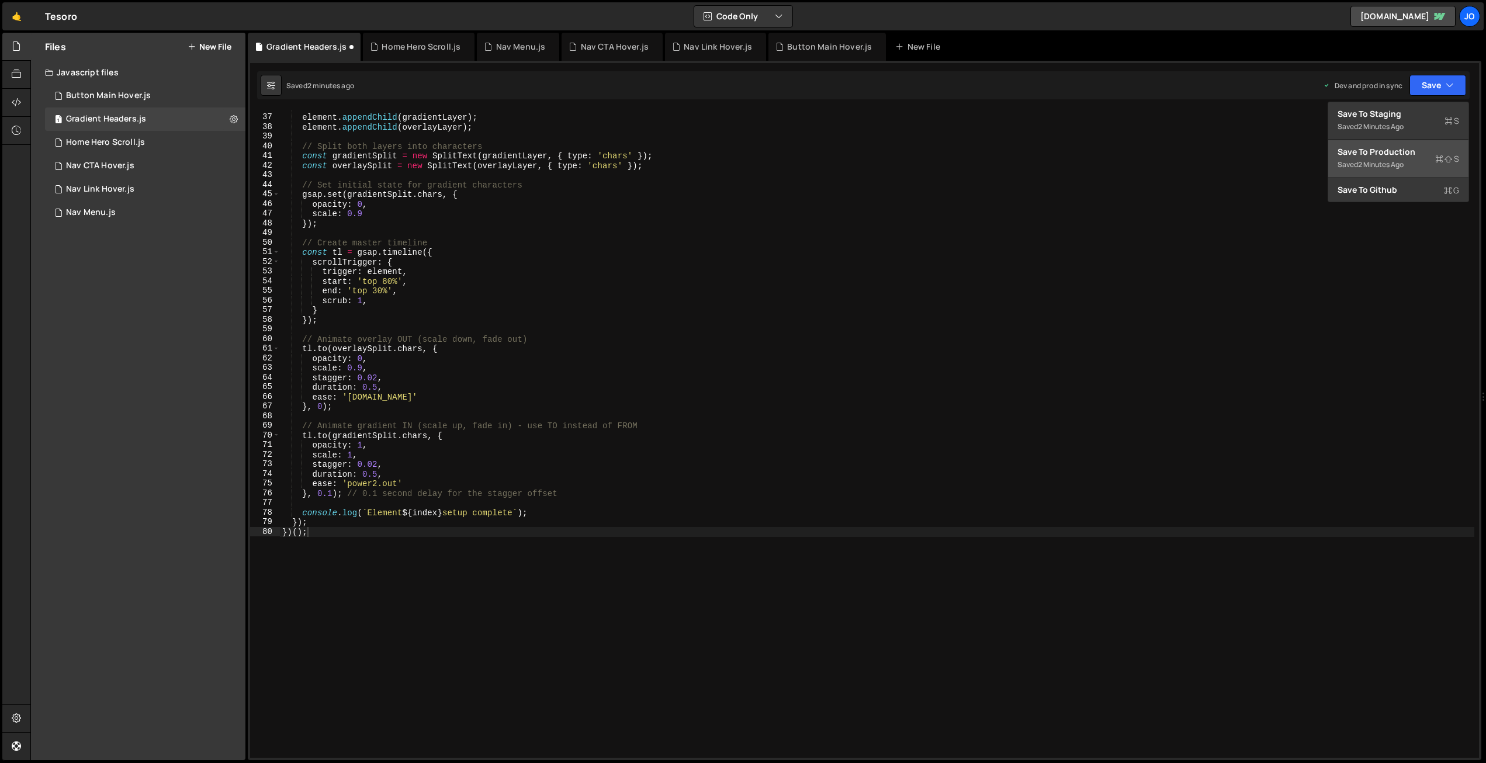
click at [1404, 154] on div "Save to Production S" at bounding box center [1398, 152] width 122 height 12
click at [538, 216] on div "element . appendChild ( gradientLayer ) ; element . appendChild ( overlayLayer …" at bounding box center [877, 436] width 1194 height 667
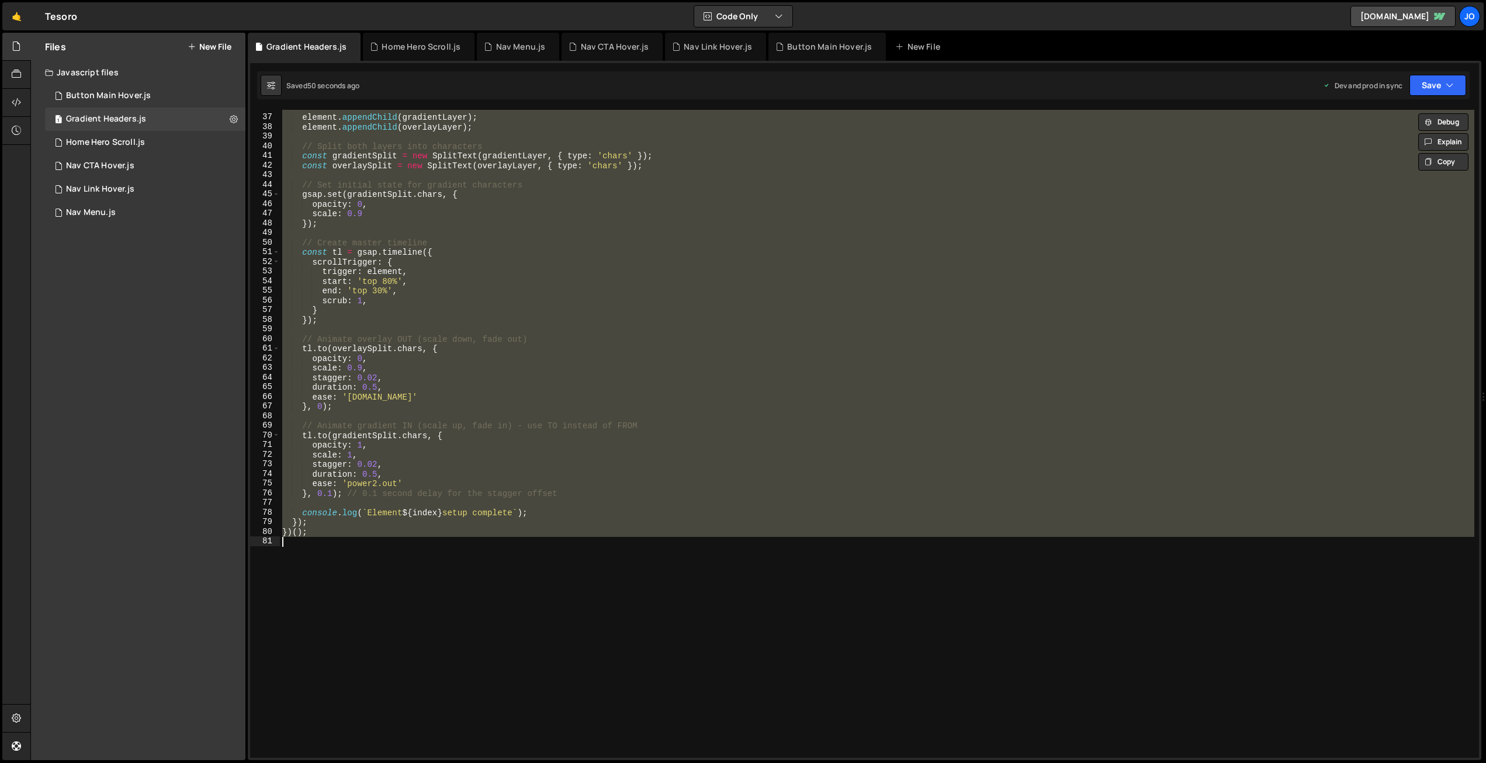
paste textarea
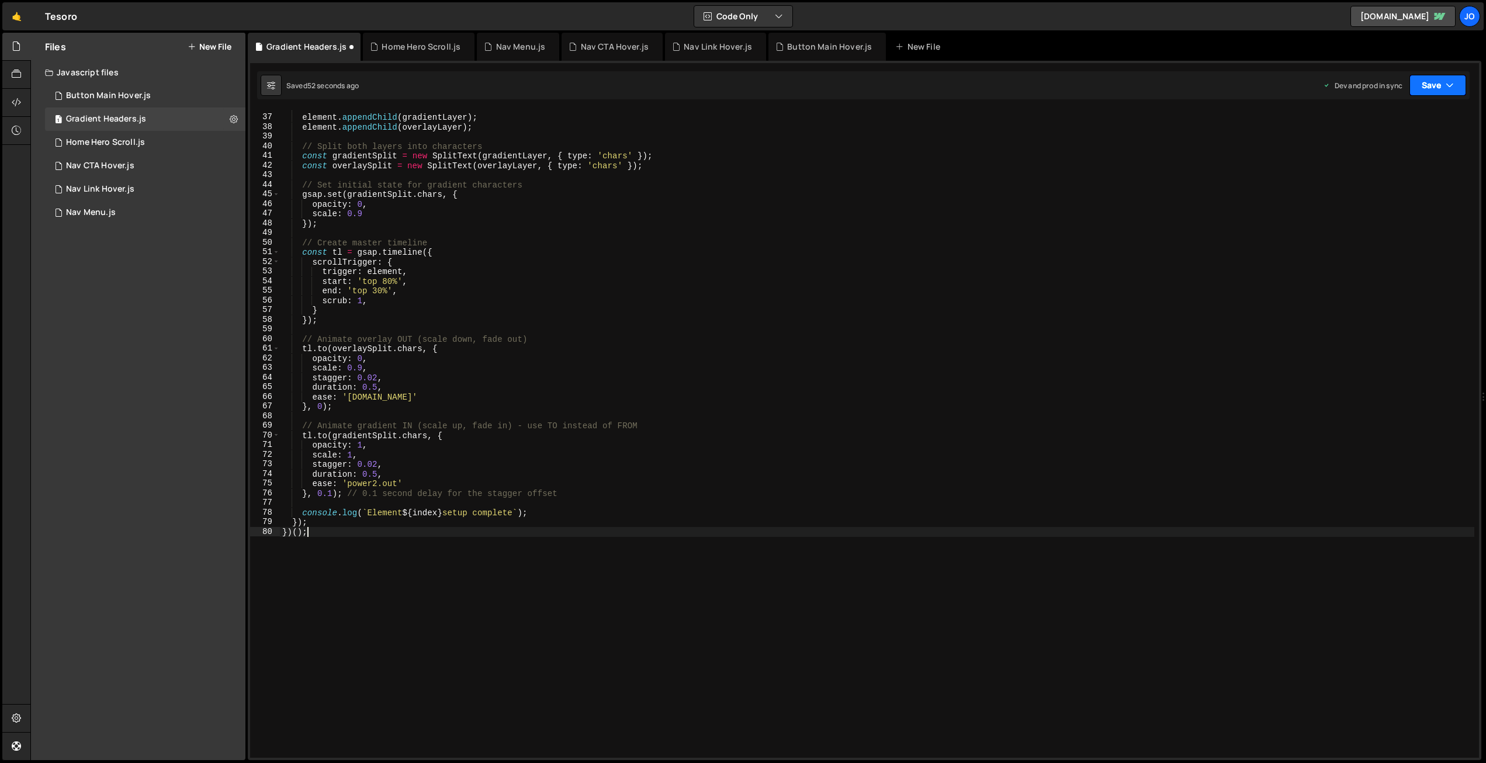
click at [1436, 85] on button "Save" at bounding box center [1437, 85] width 57 height 21
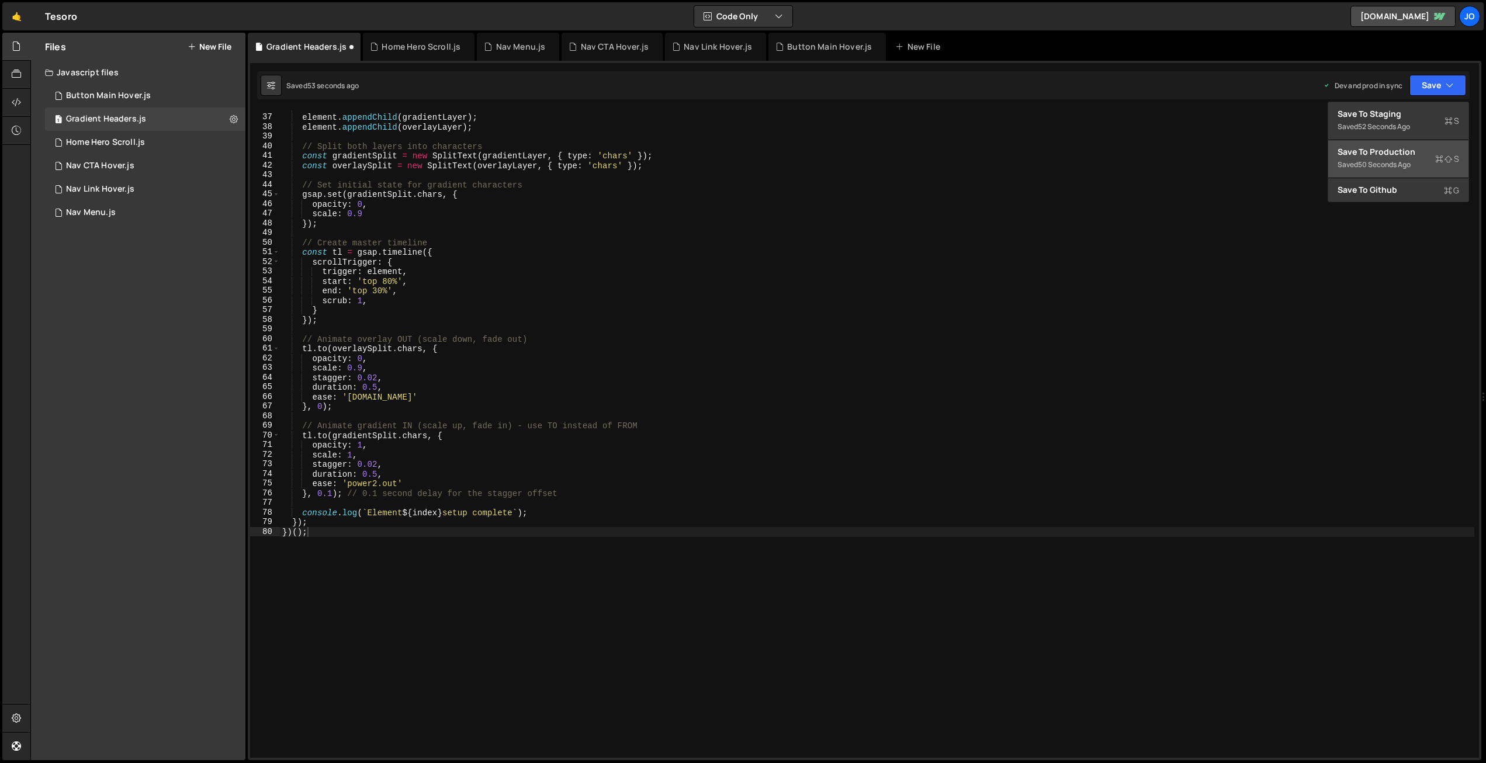
click at [1383, 159] on div "Saved 50 seconds ago" at bounding box center [1398, 165] width 122 height 14
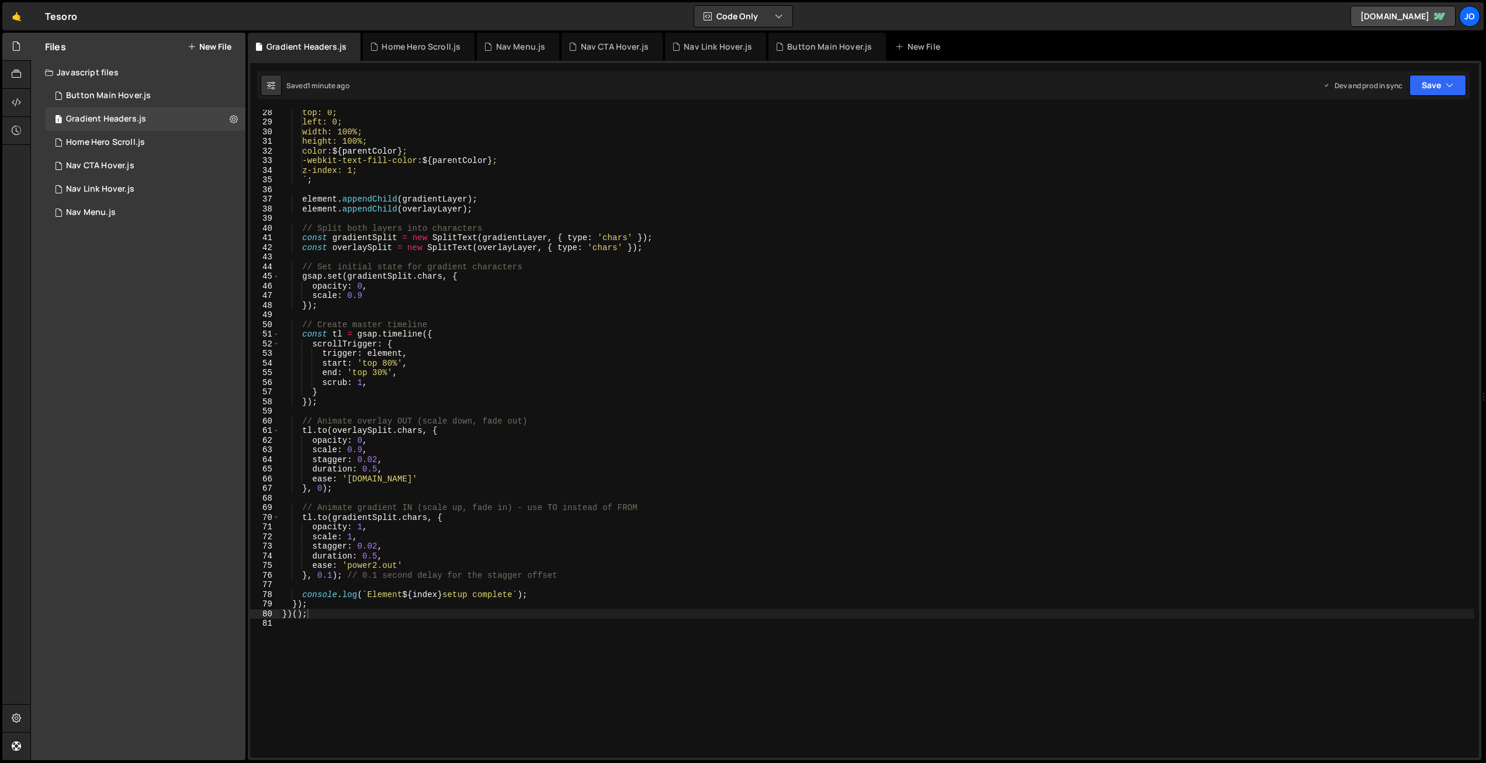
scroll to position [262, 0]
click at [359, 380] on div "top: 0; left: 0; width: 100%; height: 100%; color: ${ parentColor } ; -webkit-t…" at bounding box center [877, 441] width 1194 height 667
click at [1443, 83] on button "Save" at bounding box center [1437, 85] width 57 height 21
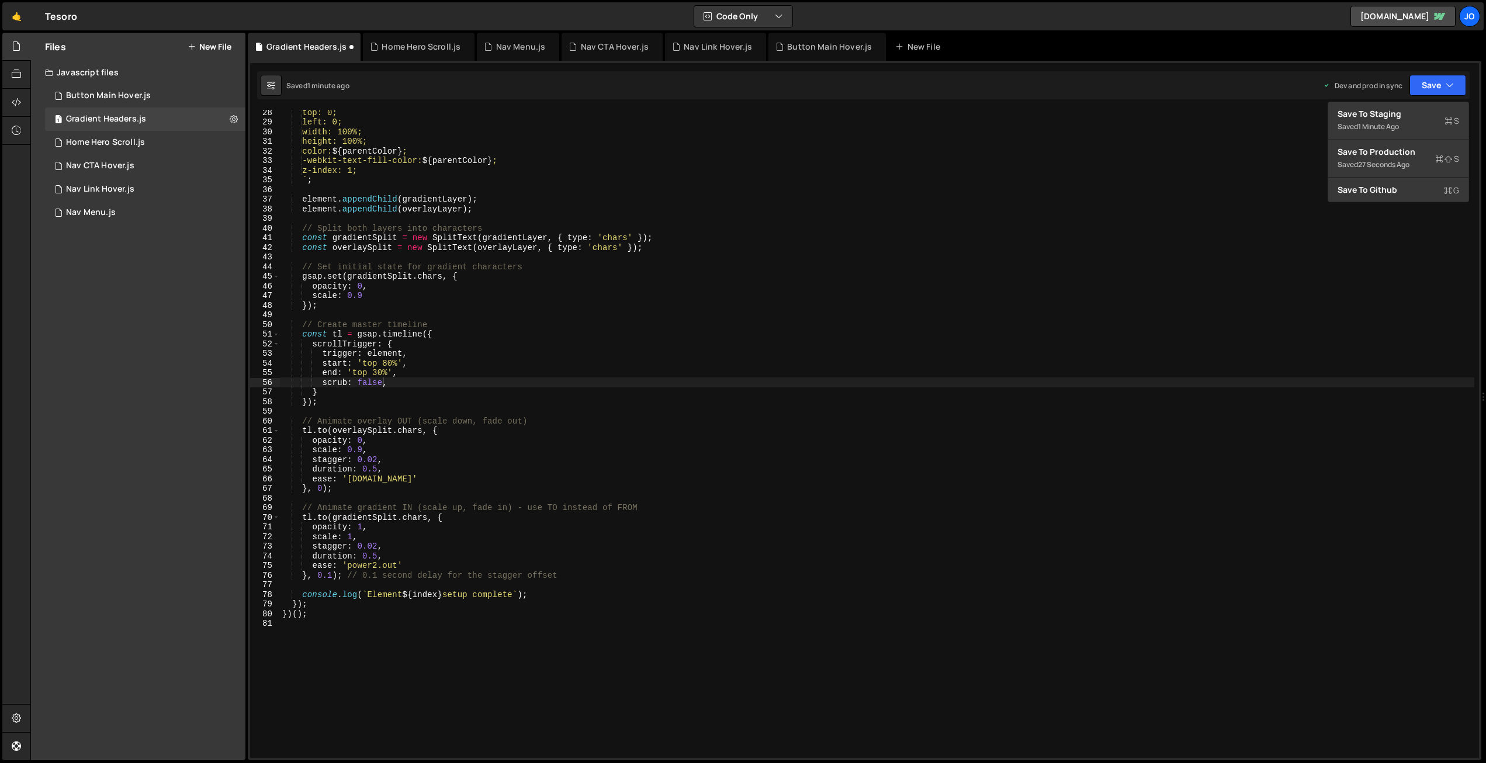
click at [450, 369] on div "top: 0; left: 0; width: 100%; height: 100%; color: ${ parentColor } ; -webkit-t…" at bounding box center [877, 441] width 1194 height 667
click at [409, 384] on div "top: 0; left: 0; width: 100%; height: 100%; color: ${ parentColor } ; -webkit-t…" at bounding box center [877, 441] width 1194 height 667
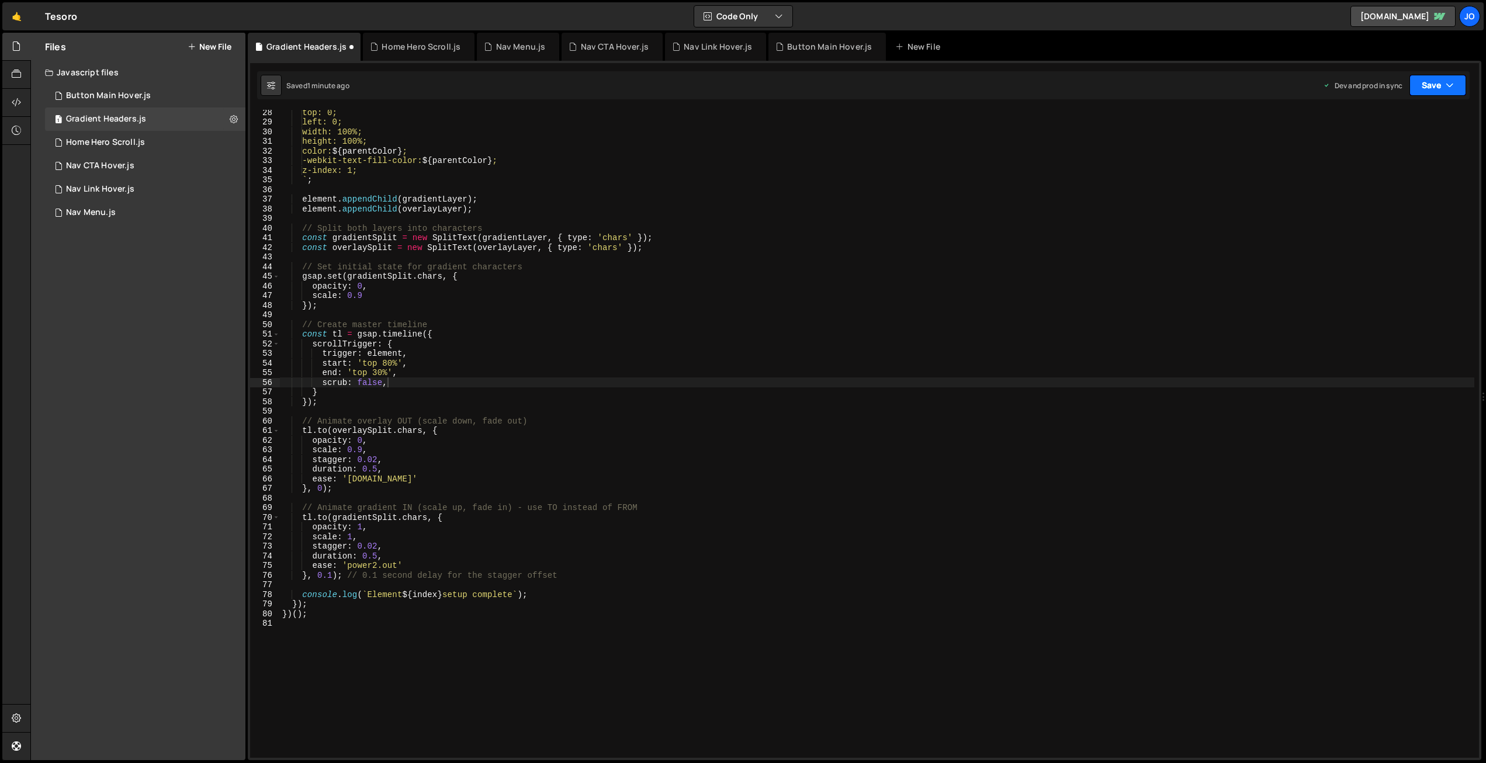
click at [1451, 95] on button "Save" at bounding box center [1437, 85] width 57 height 21
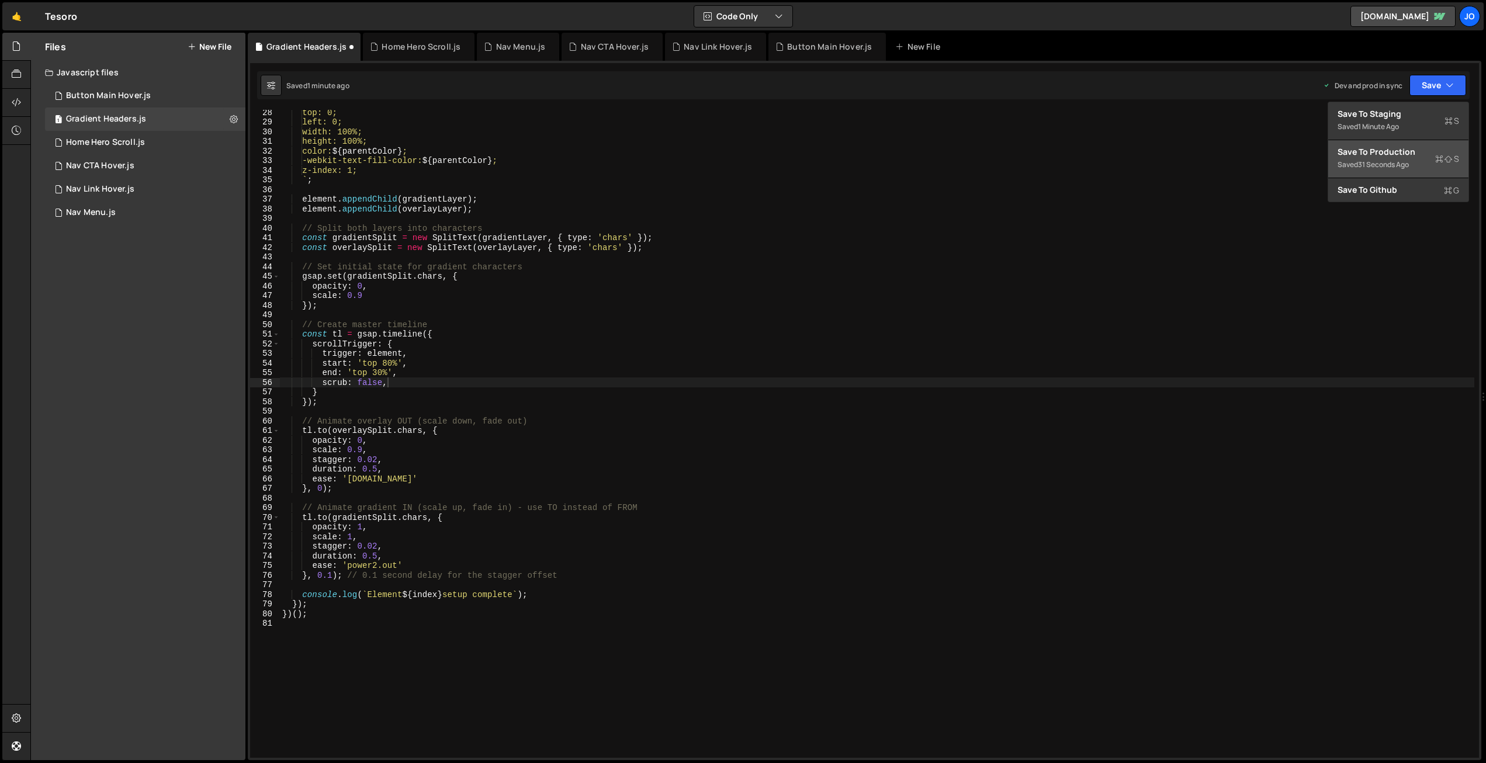
click at [1399, 152] on div "Save to Production S" at bounding box center [1398, 152] width 122 height 12
click at [466, 156] on div "top: 0; left: 0; width: 100%; height: 100%; color: ${ parentColor } ; -webkit-t…" at bounding box center [877, 441] width 1194 height 667
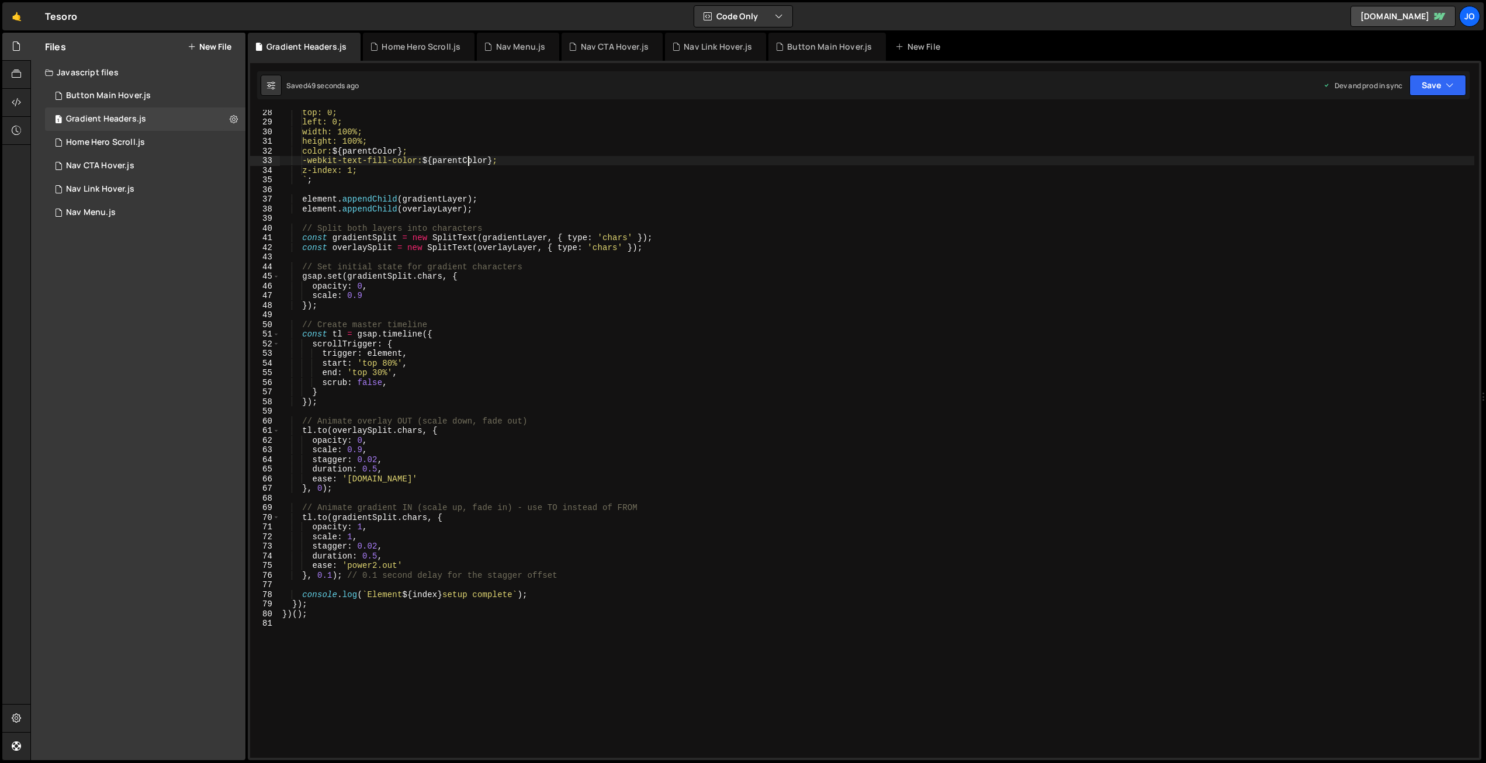
scroll to position [0, 1]
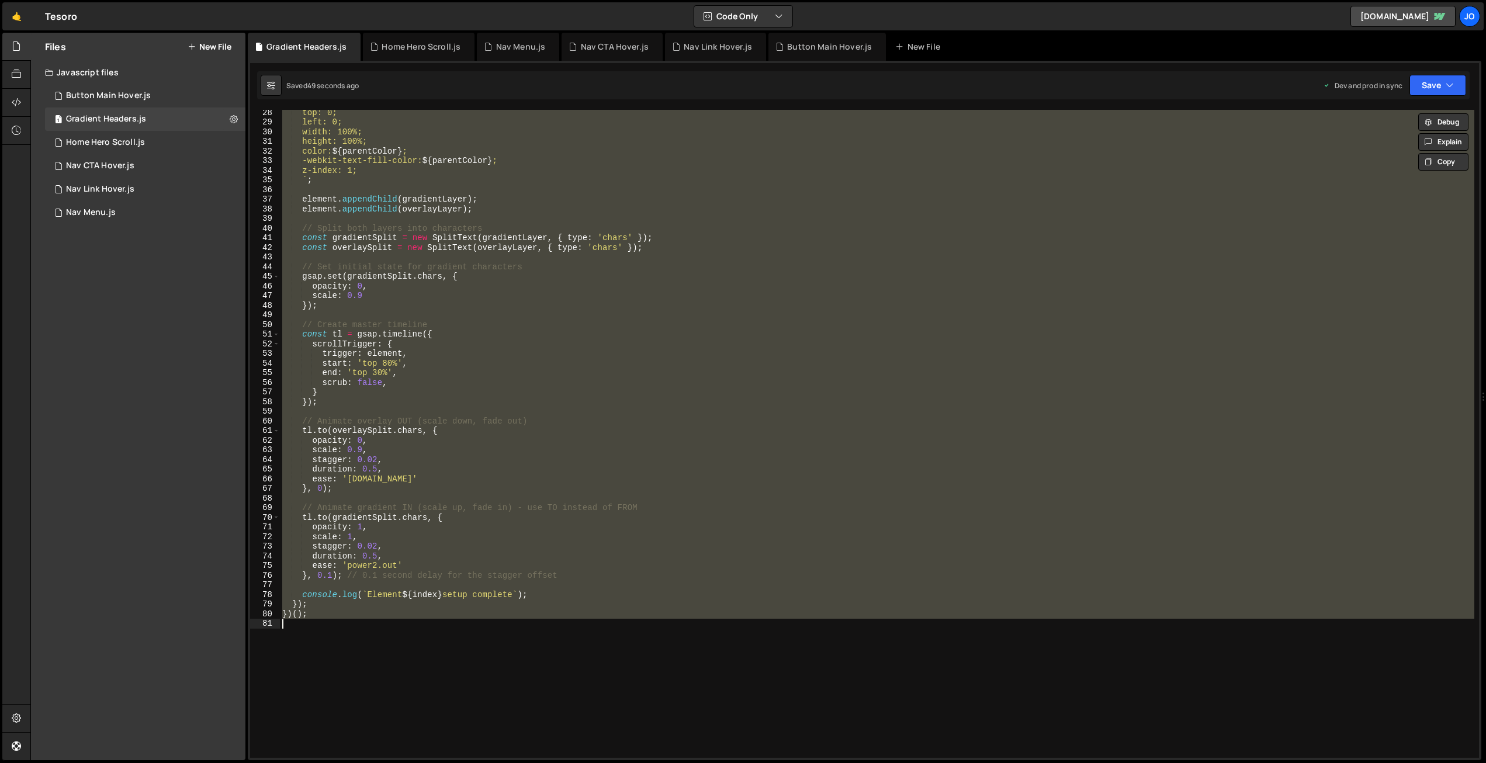
paste textarea
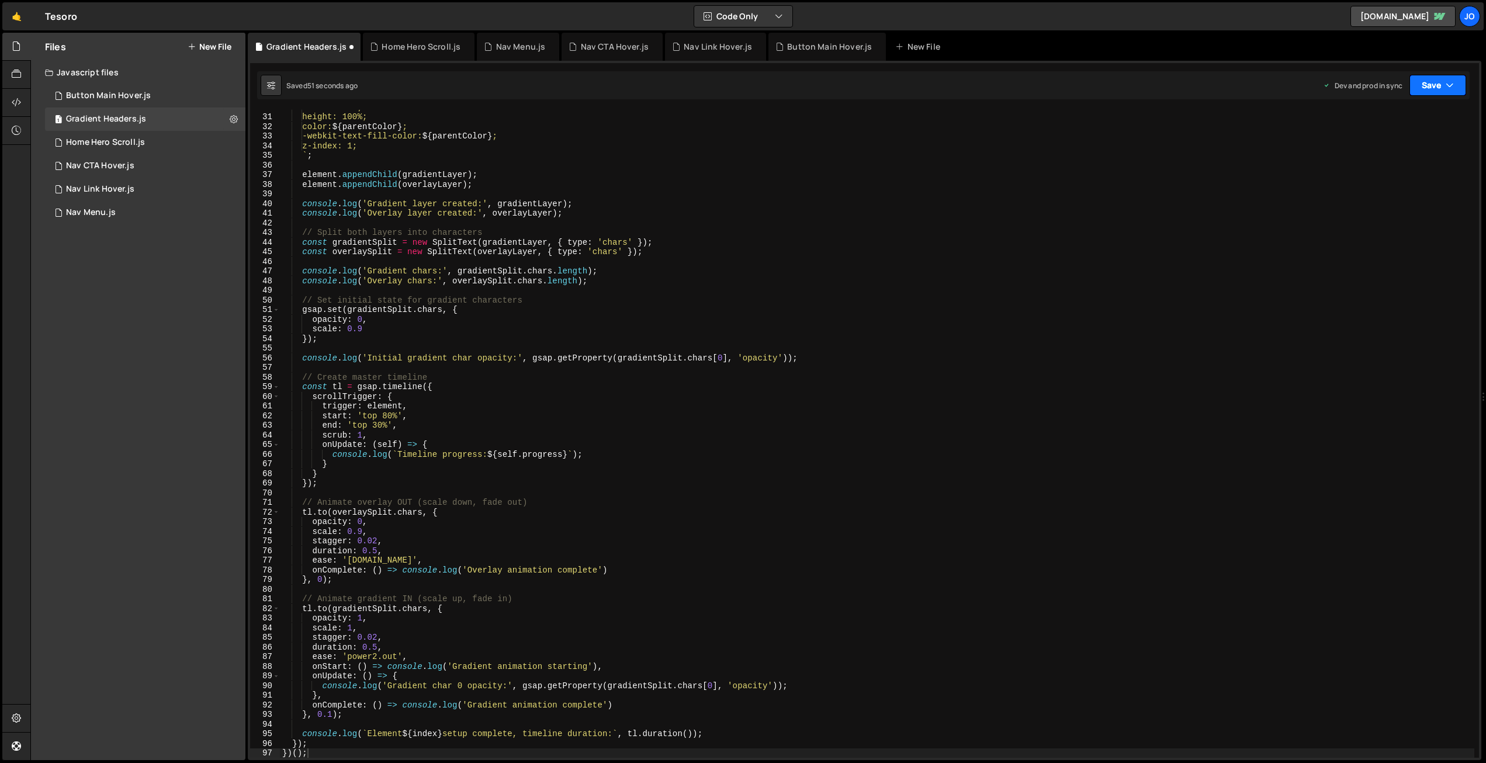
click at [1431, 81] on button "Save" at bounding box center [1437, 85] width 57 height 21
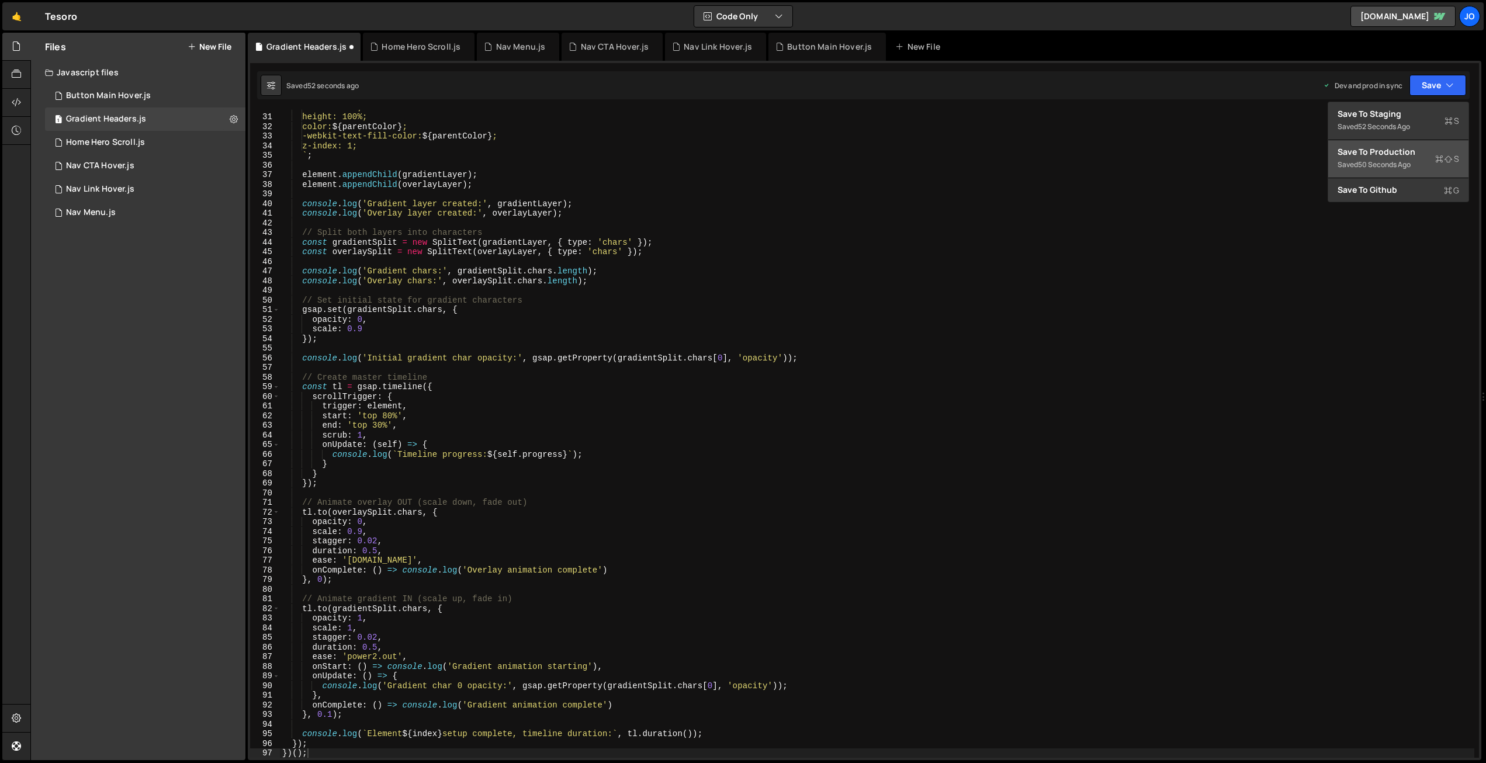
click at [1399, 158] on div "Saved 50 seconds ago" at bounding box center [1398, 165] width 122 height 14
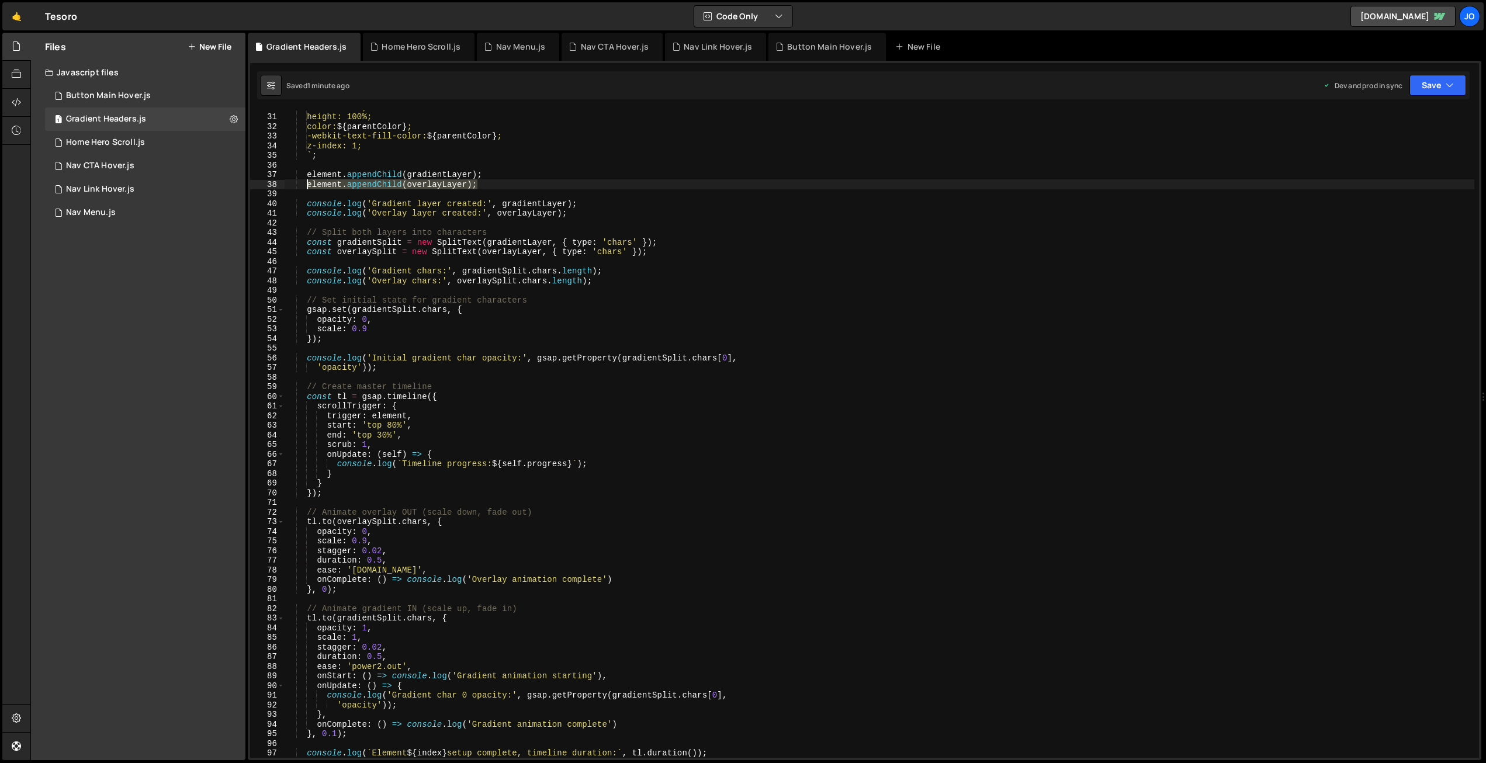
drag, startPoint x: 437, startPoint y: 183, endPoint x: 307, endPoint y: 181, distance: 130.3
click at [307, 181] on div "width: 100%; height: 100%; color: ${ parentColor } ; -webkit-text-fill-color: $…" at bounding box center [880, 435] width 1190 height 667
paste textarea "//"
click at [1430, 88] on button "Save" at bounding box center [1437, 85] width 57 height 21
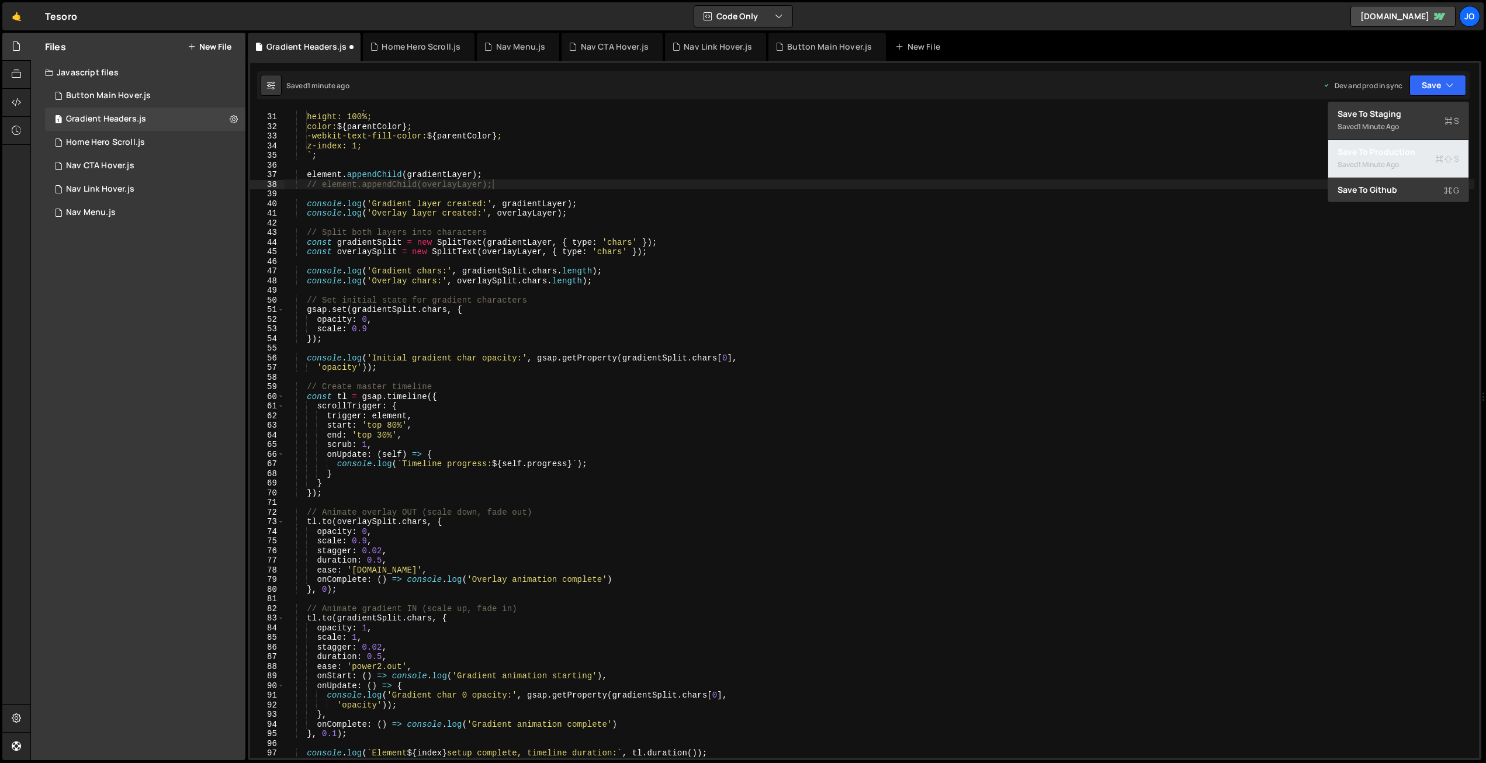
click at [1408, 151] on div "Save to Production S" at bounding box center [1398, 152] width 122 height 12
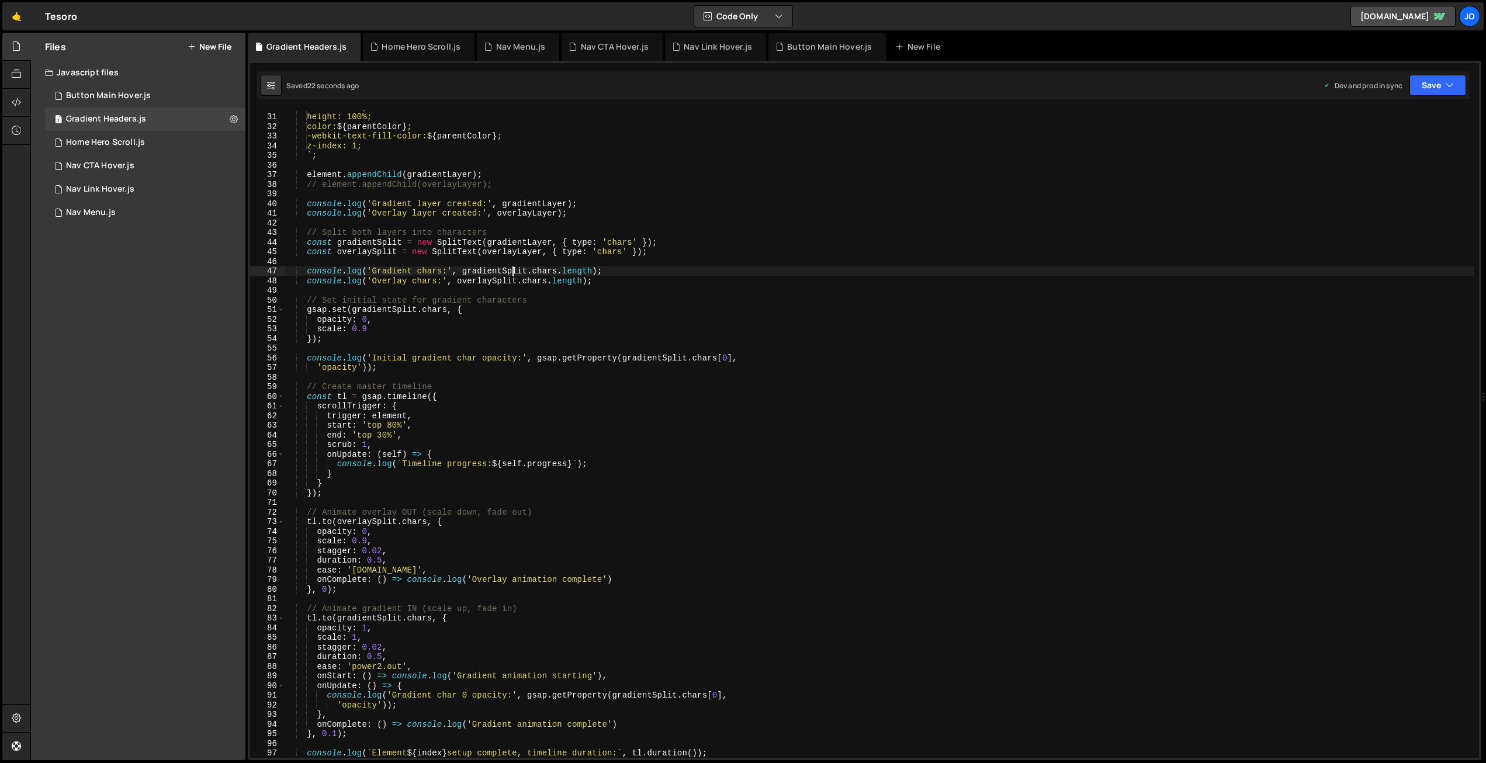
click at [513, 269] on div "width: 100%; height: 100%; color: ${ parentColor } ; -webkit-text-fill-color: $…" at bounding box center [880, 435] width 1190 height 667
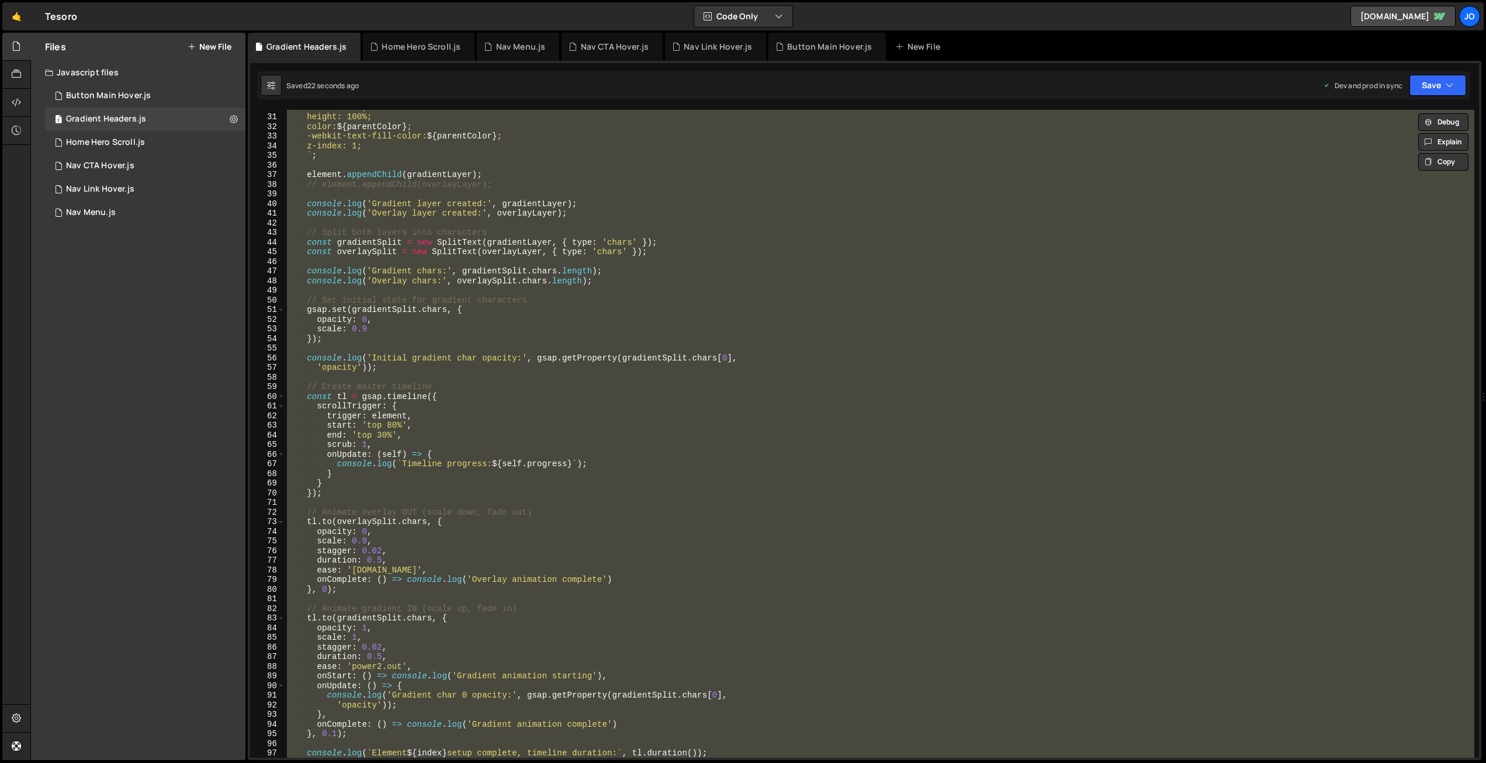
paste textarea
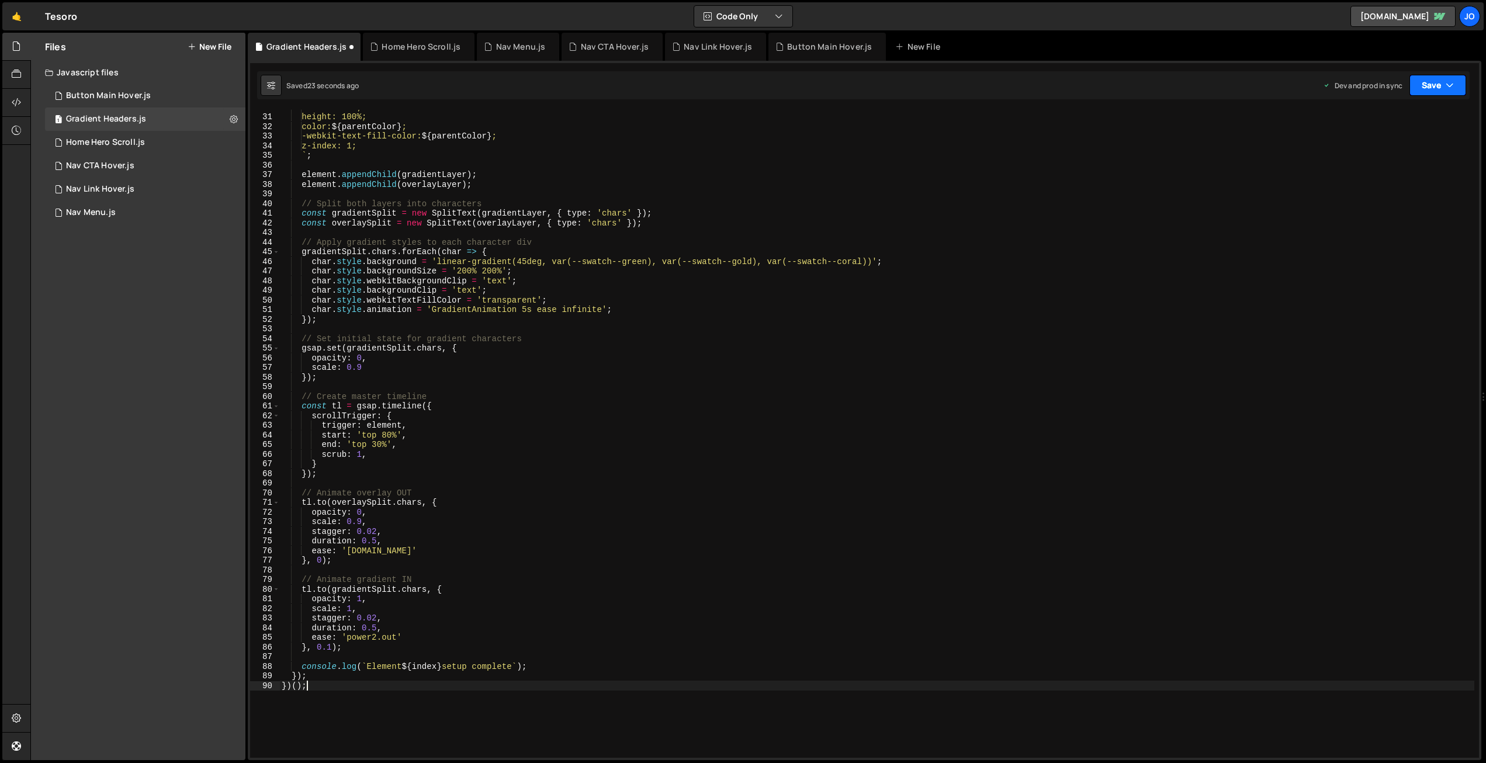
click at [1433, 83] on button "Save" at bounding box center [1437, 85] width 57 height 21
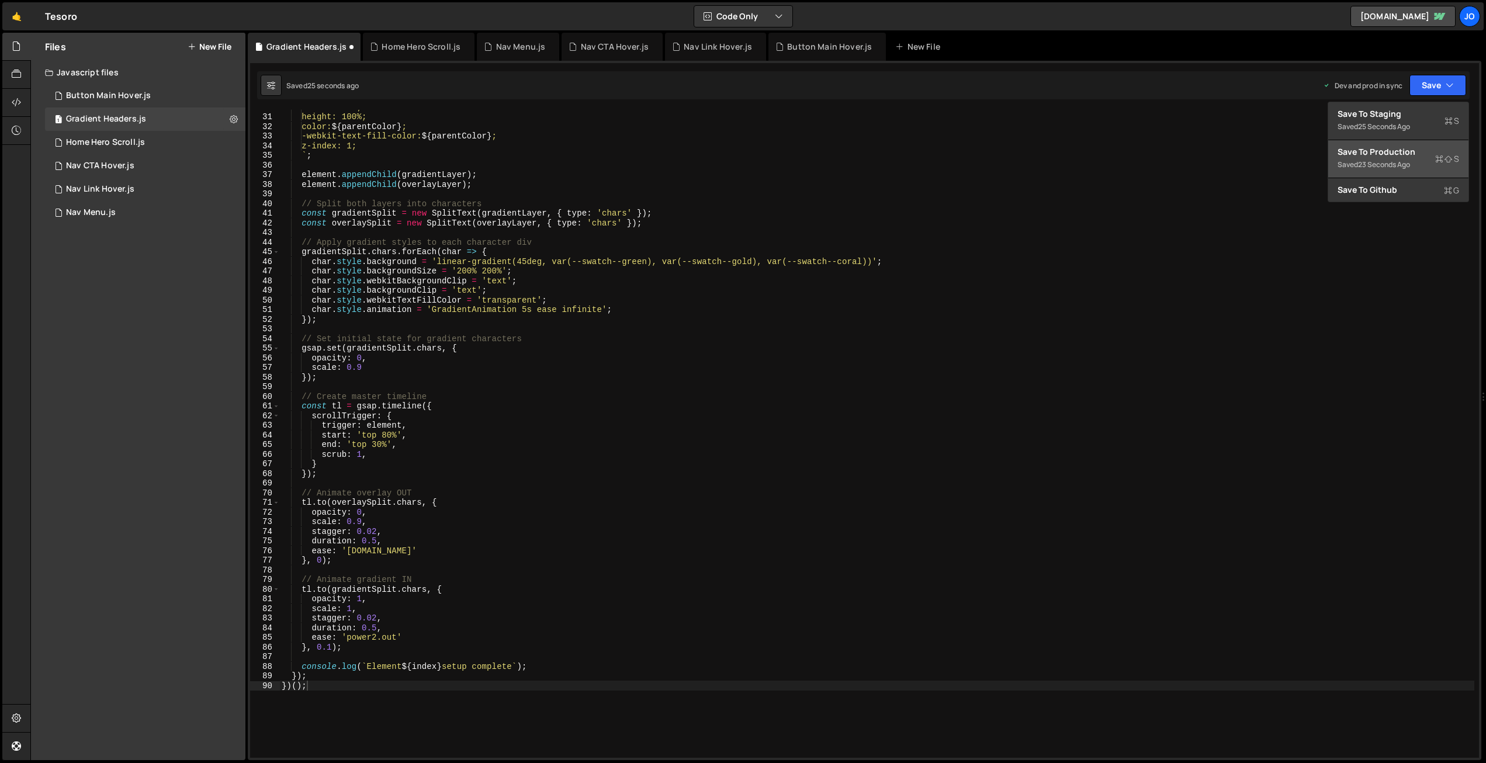
click at [1385, 150] on div "Save to Production S" at bounding box center [1398, 152] width 122 height 12
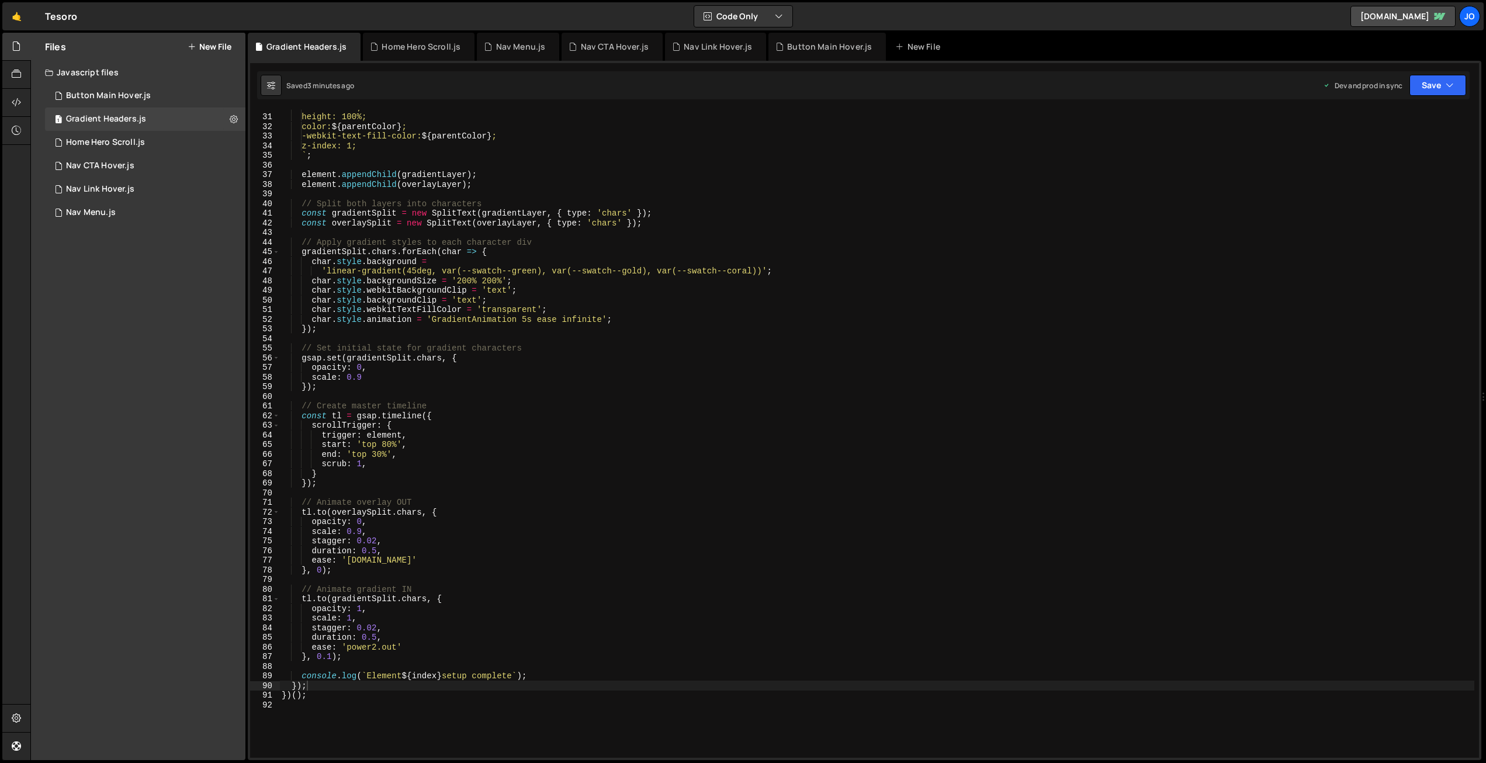
click at [458, 263] on div "width: 100%; height: 100%; color: ${ parentColor } ; -webkit-text-fill-color: $…" at bounding box center [876, 435] width 1195 height 667
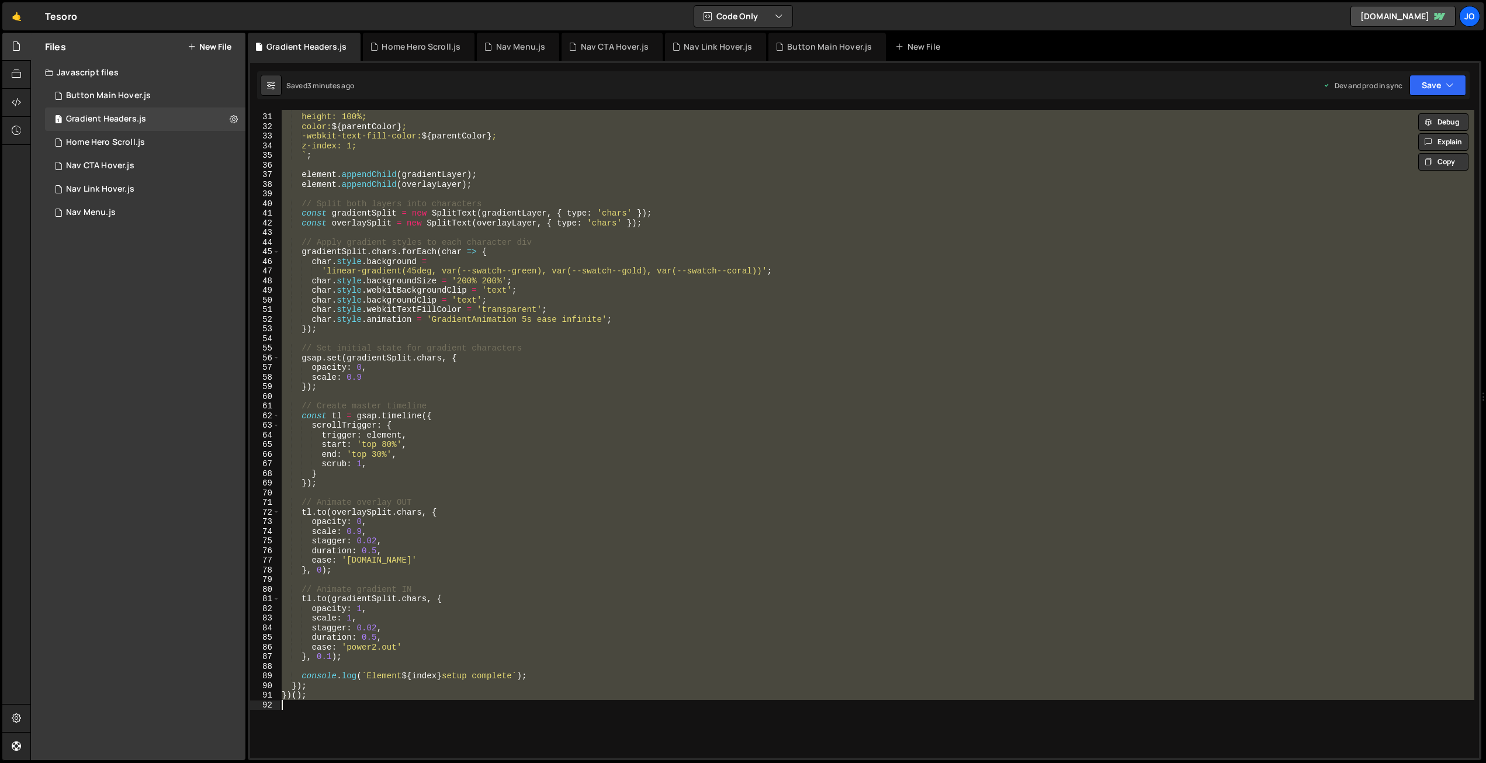
paste textarea
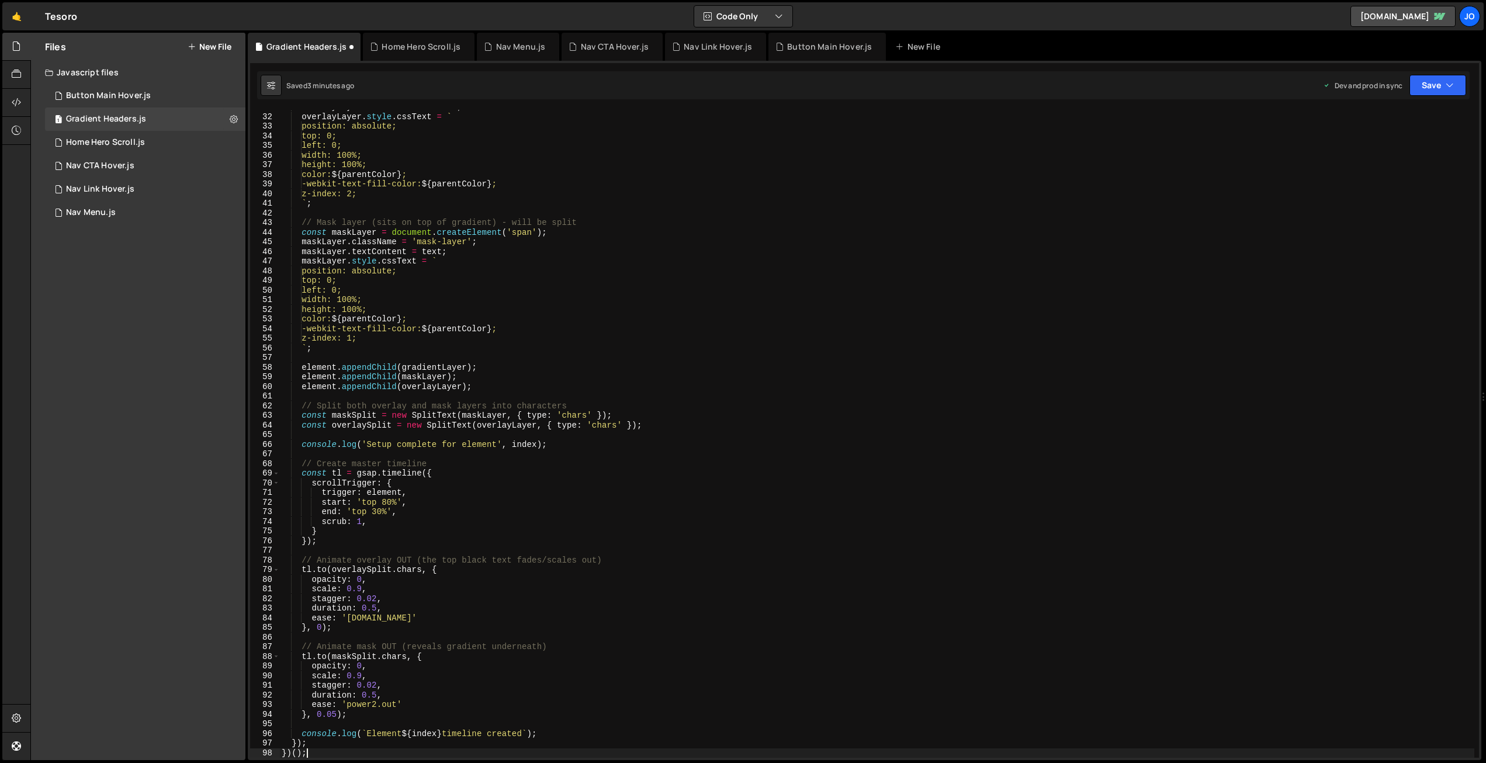
scroll to position [297, 0]
click at [1449, 84] on icon "button" at bounding box center [1449, 85] width 8 height 12
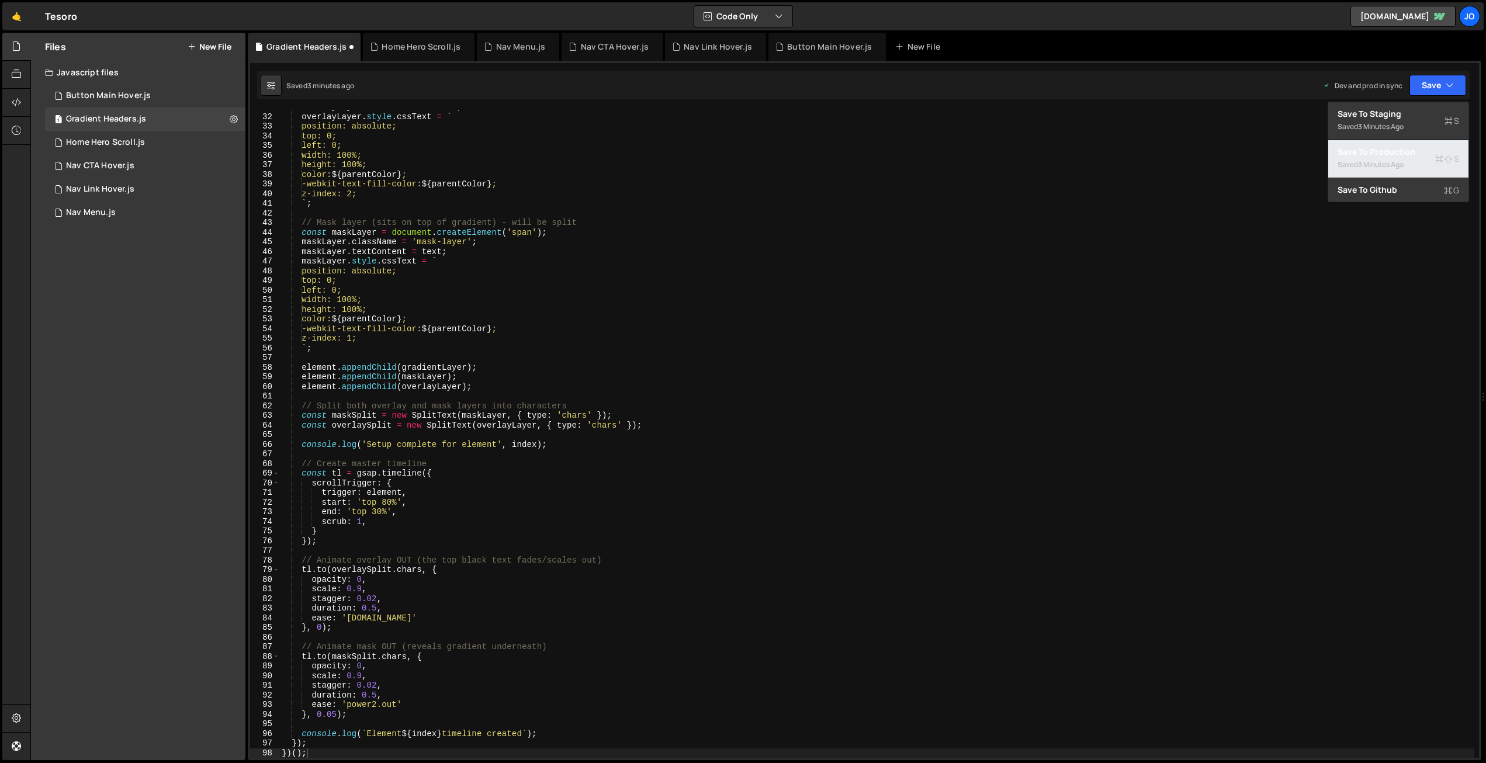
drag, startPoint x: 1402, startPoint y: 157, endPoint x: 1391, endPoint y: 159, distance: 10.8
click at [1402, 157] on div "Save to Production S" at bounding box center [1398, 152] width 122 height 12
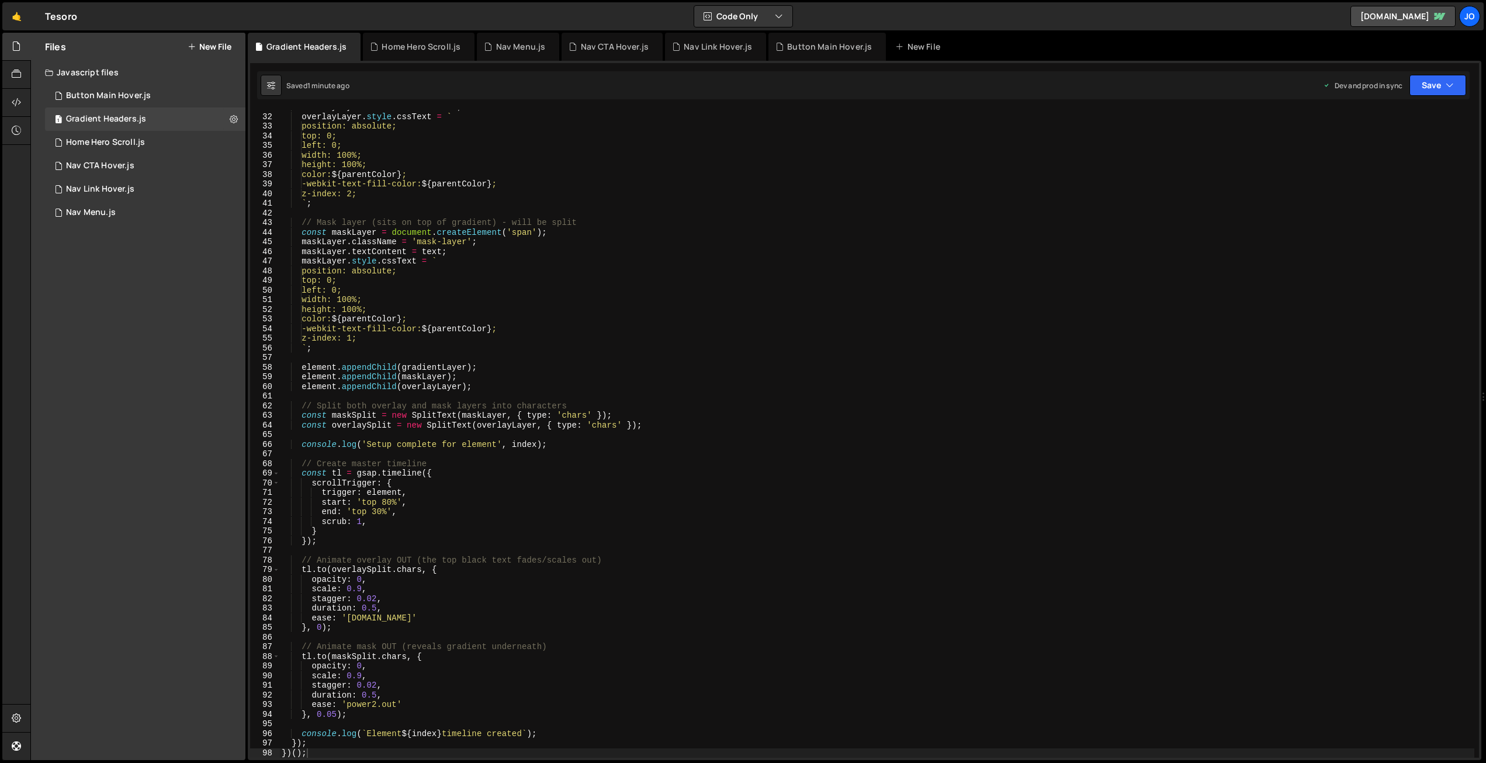
click at [532, 264] on div "overlayLayer . textContent = text ; overlayLayer . style . cssText = ` position…" at bounding box center [876, 435] width 1195 height 667
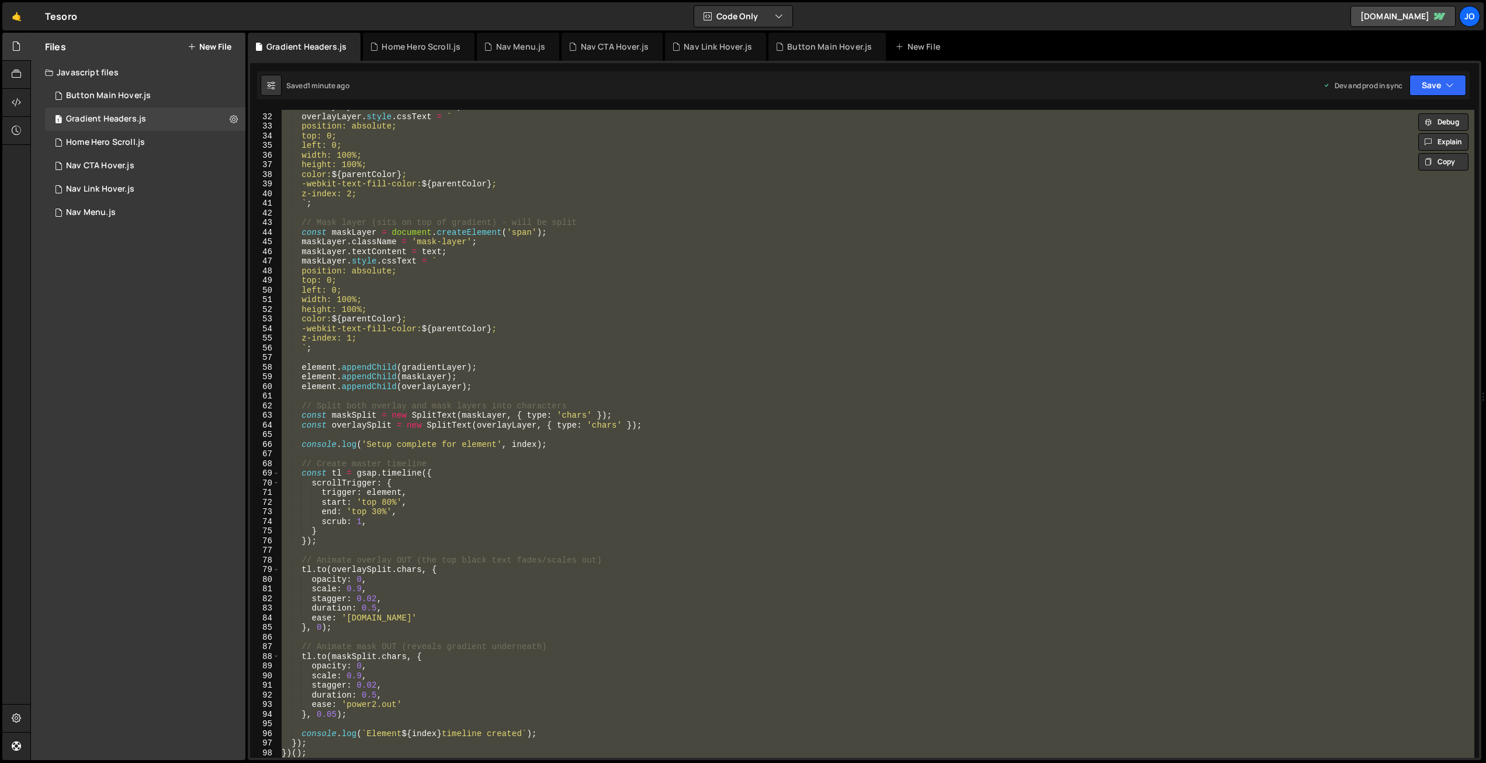
paste textarea
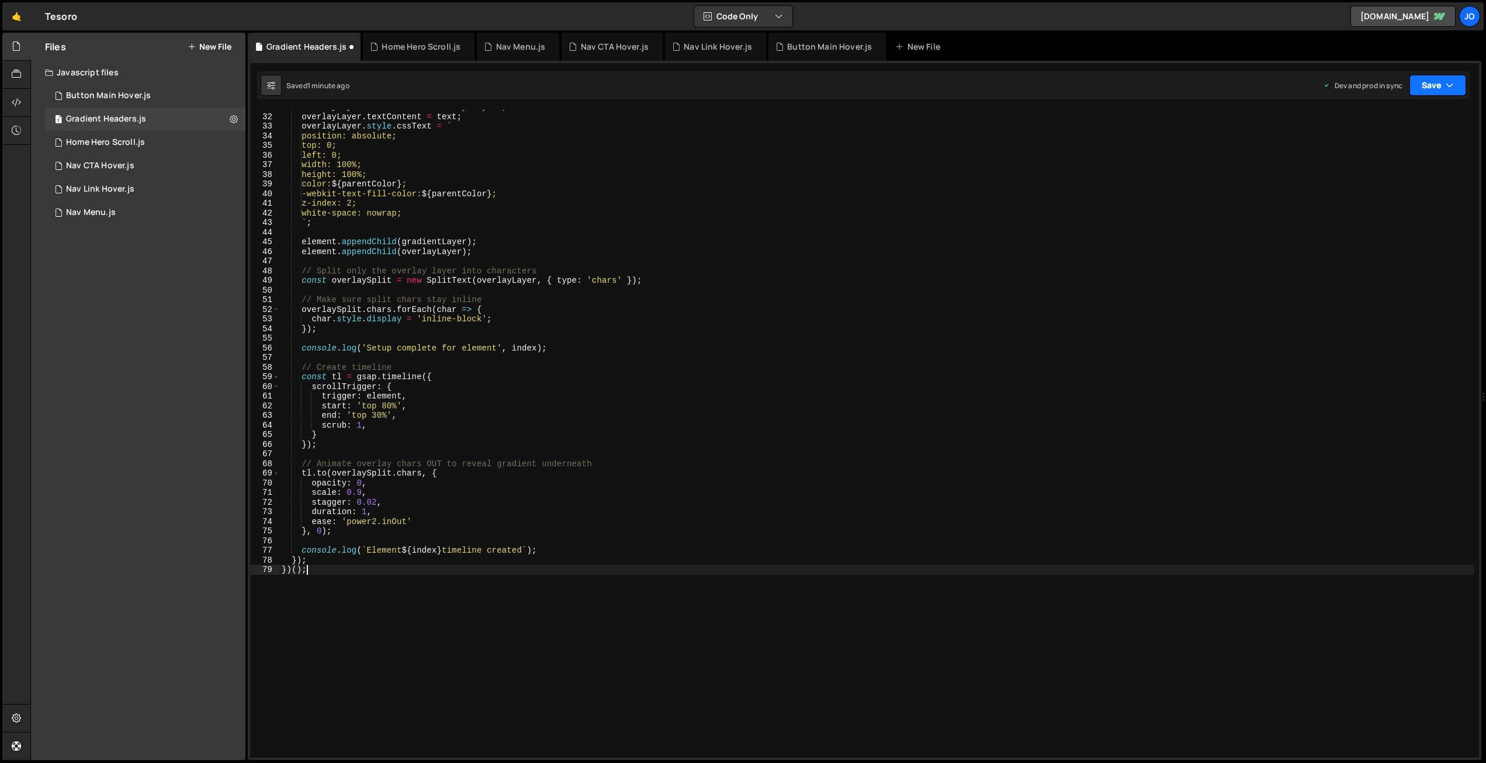
click at [1430, 80] on button "Save" at bounding box center [1437, 85] width 57 height 21
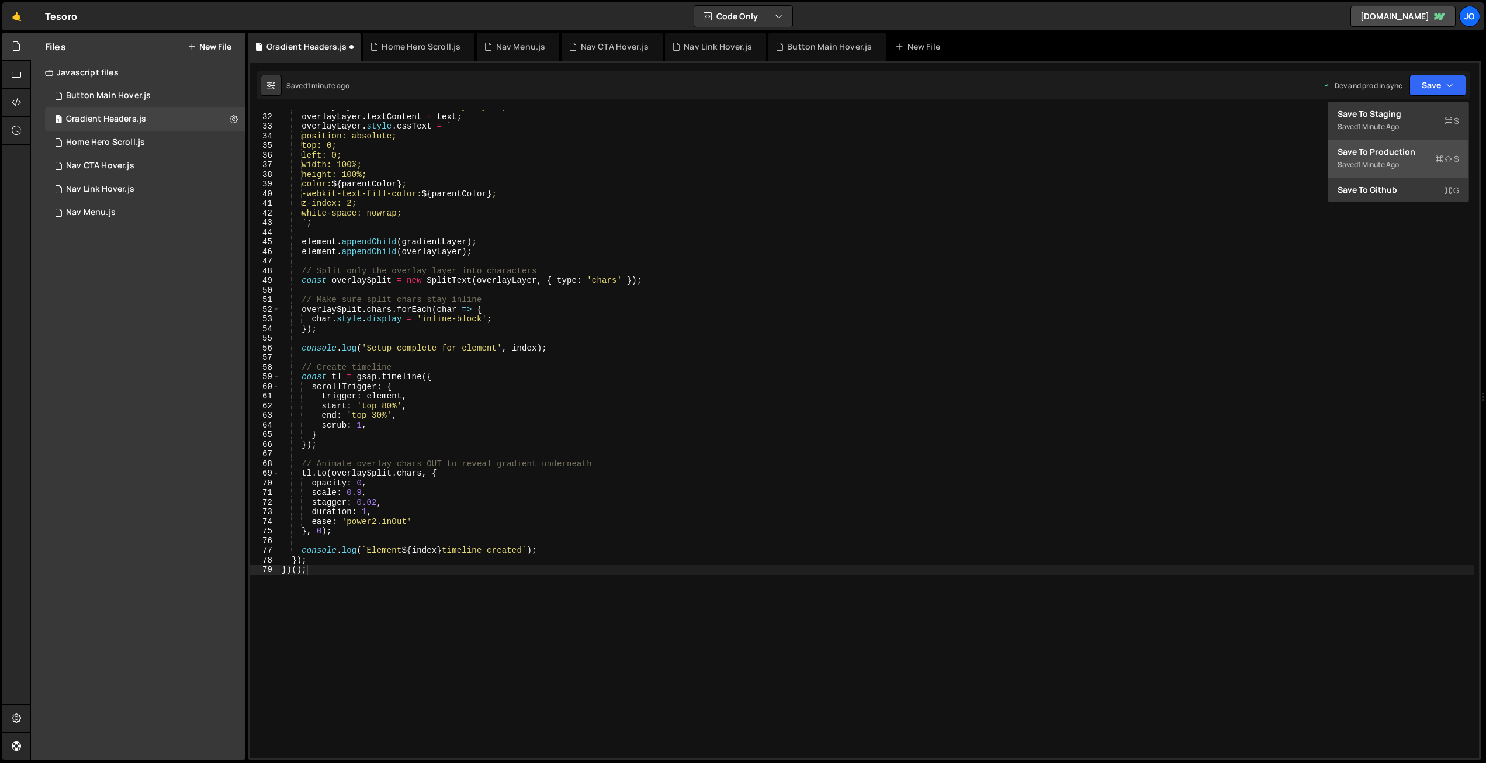
click at [1403, 153] on div "Save to Production S" at bounding box center [1398, 152] width 122 height 12
click at [536, 240] on div "overlayLayer . className = 'overlay-layer' ; overlayLayer . textContent = text …" at bounding box center [876, 435] width 1195 height 667
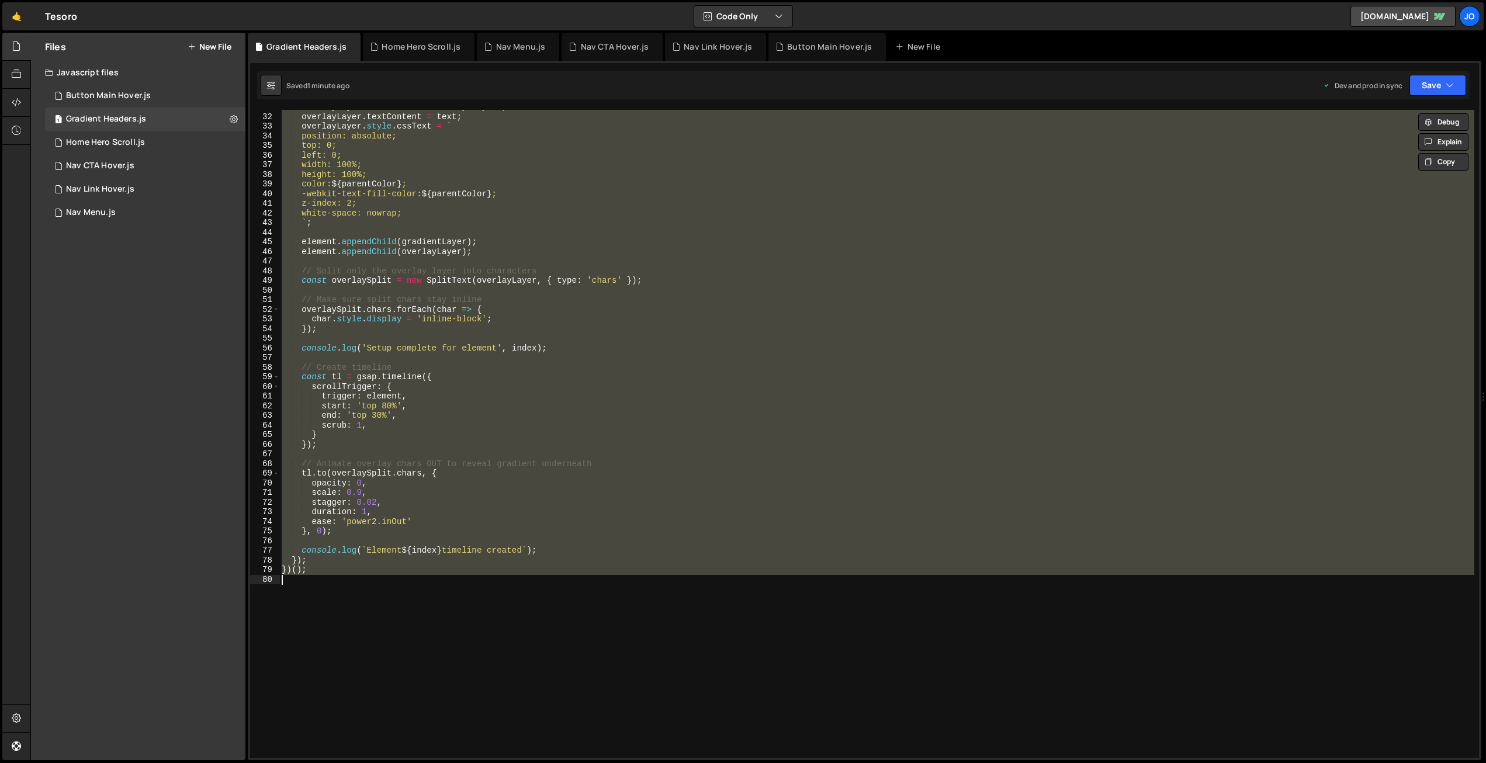
paste textarea
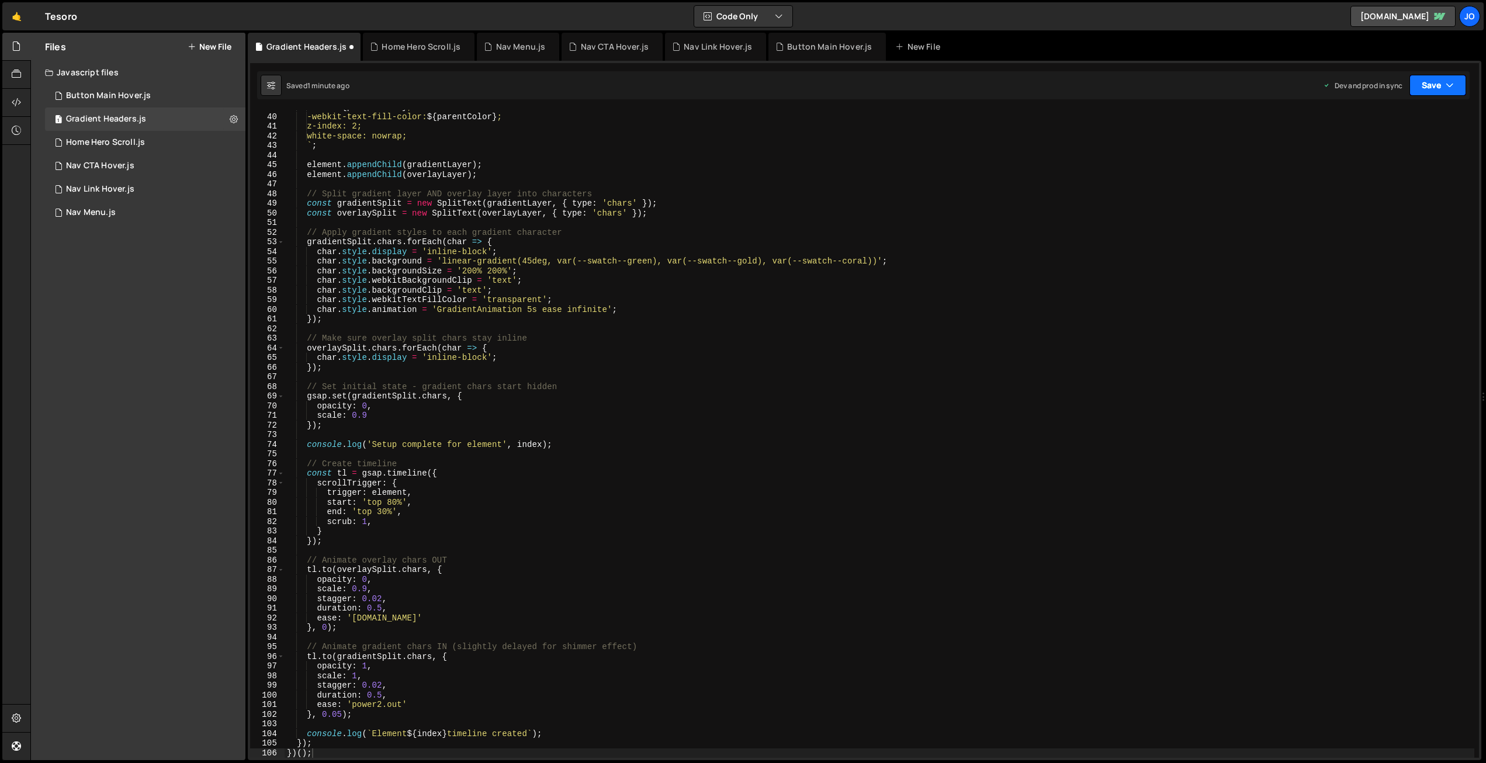
click at [1430, 84] on button "Save" at bounding box center [1437, 85] width 57 height 21
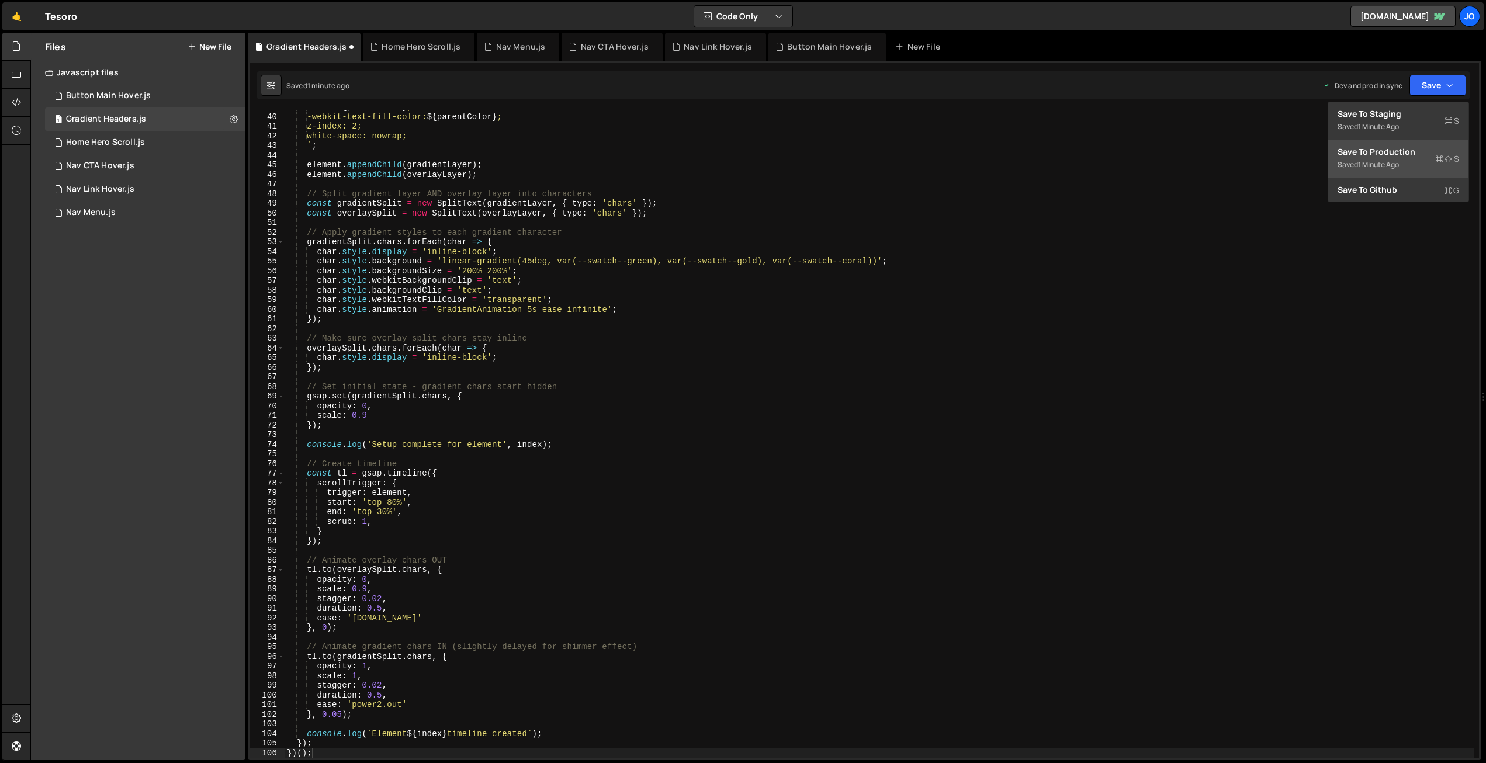
click at [1369, 153] on div "Save to Production S" at bounding box center [1398, 152] width 122 height 12
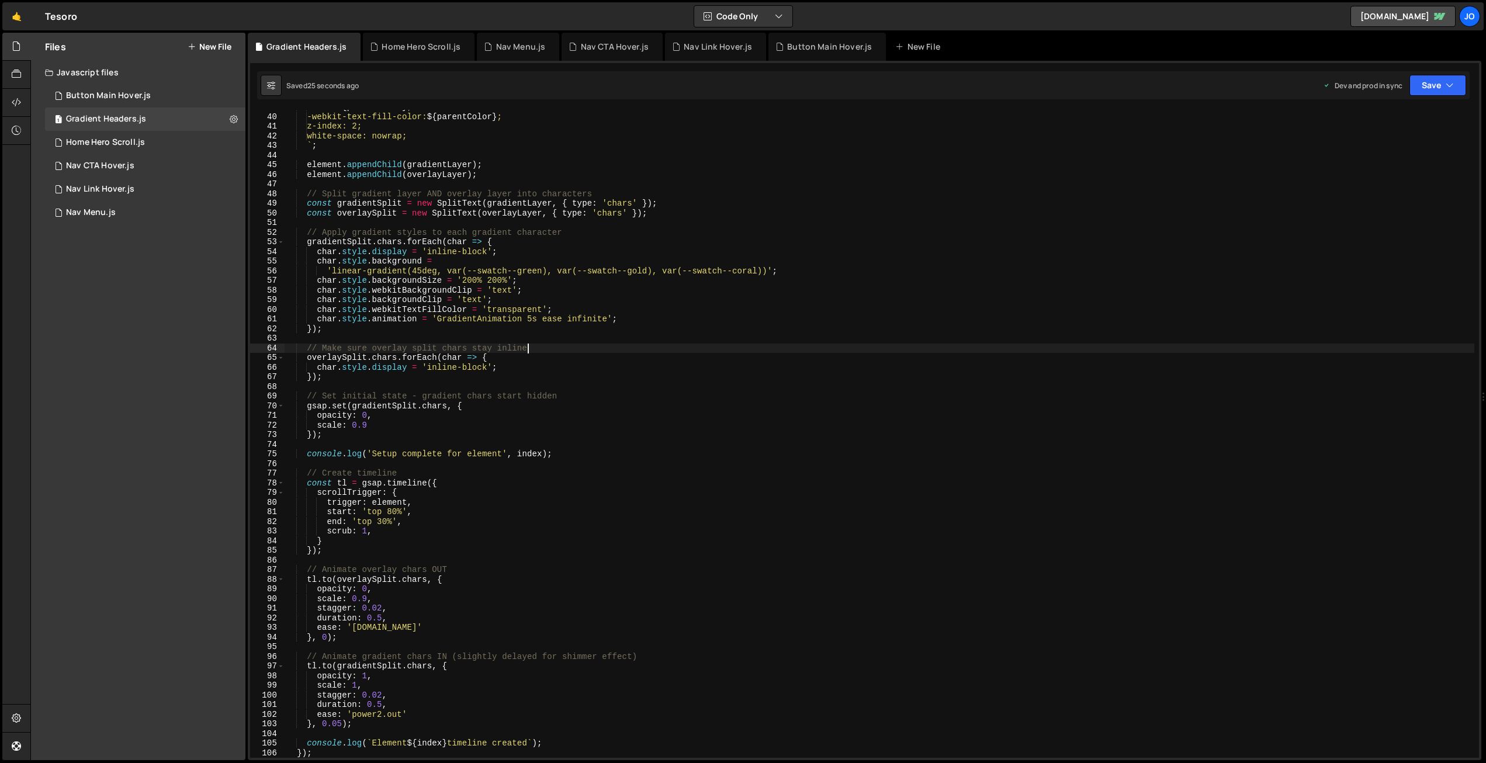
click at [605, 349] on div "color: ${ parentColor } ; -webkit-text-fill-color: ${ parentColor } ; z-index: …" at bounding box center [880, 435] width 1190 height 667
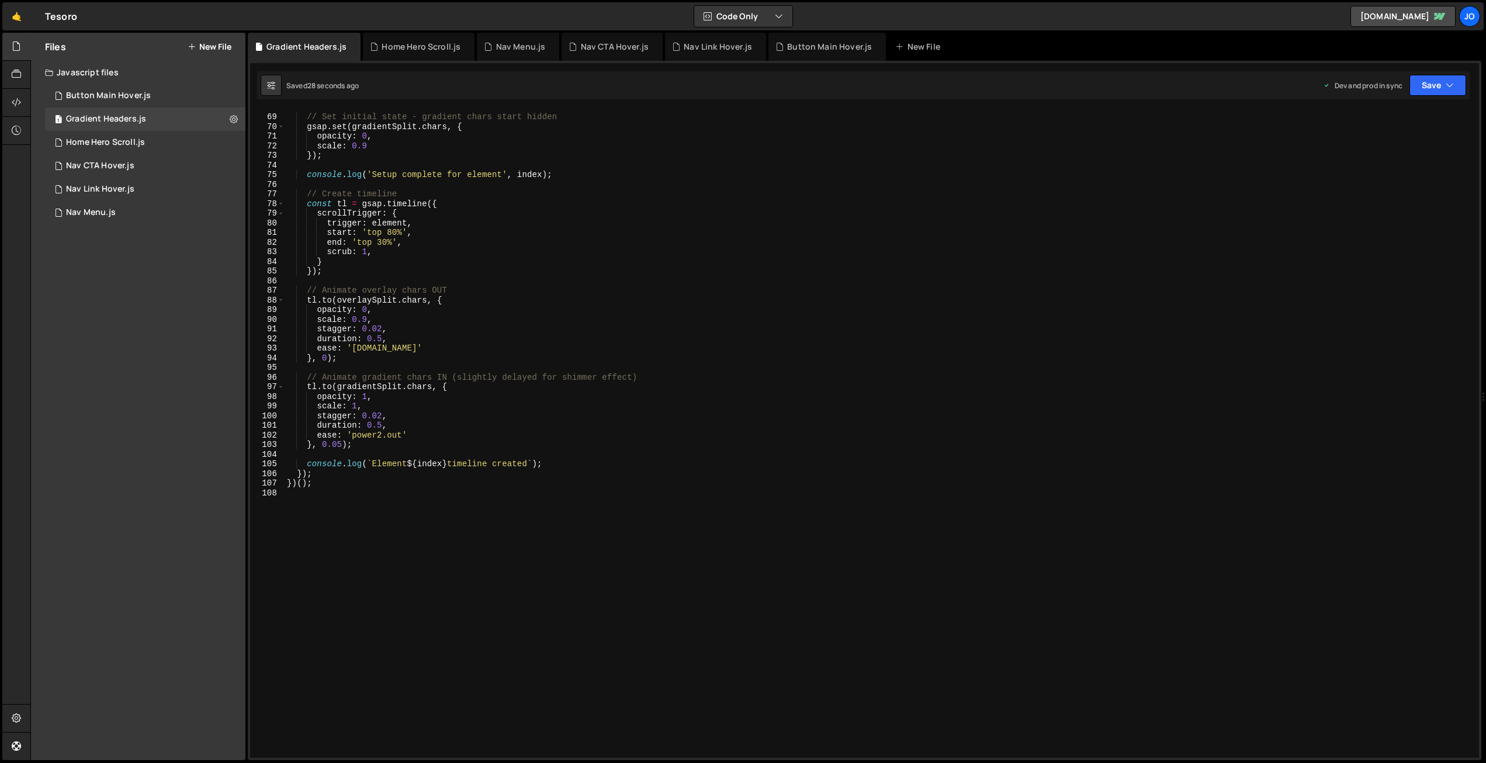
scroll to position [653, 0]
drag, startPoint x: 342, startPoint y: 445, endPoint x: 350, endPoint y: 445, distance: 8.2
click at [333, 445] on div "// Set initial state - gradient chars start hidden gsap . set ( gradientSplit .…" at bounding box center [880, 436] width 1190 height 667
drag, startPoint x: 1434, startPoint y: 88, endPoint x: 1425, endPoint y: 98, distance: 12.8
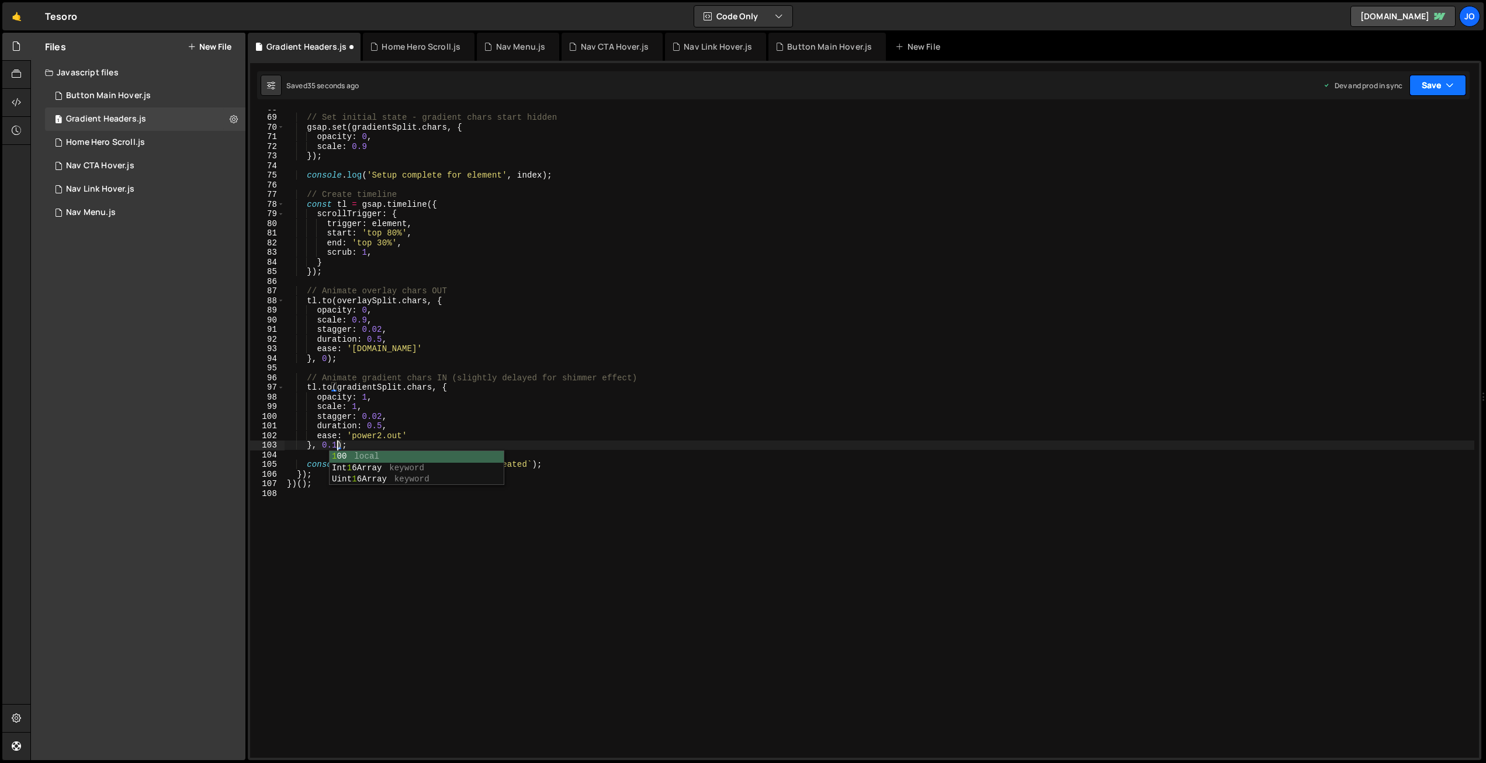
click at [1434, 88] on button "Save" at bounding box center [1437, 85] width 57 height 21
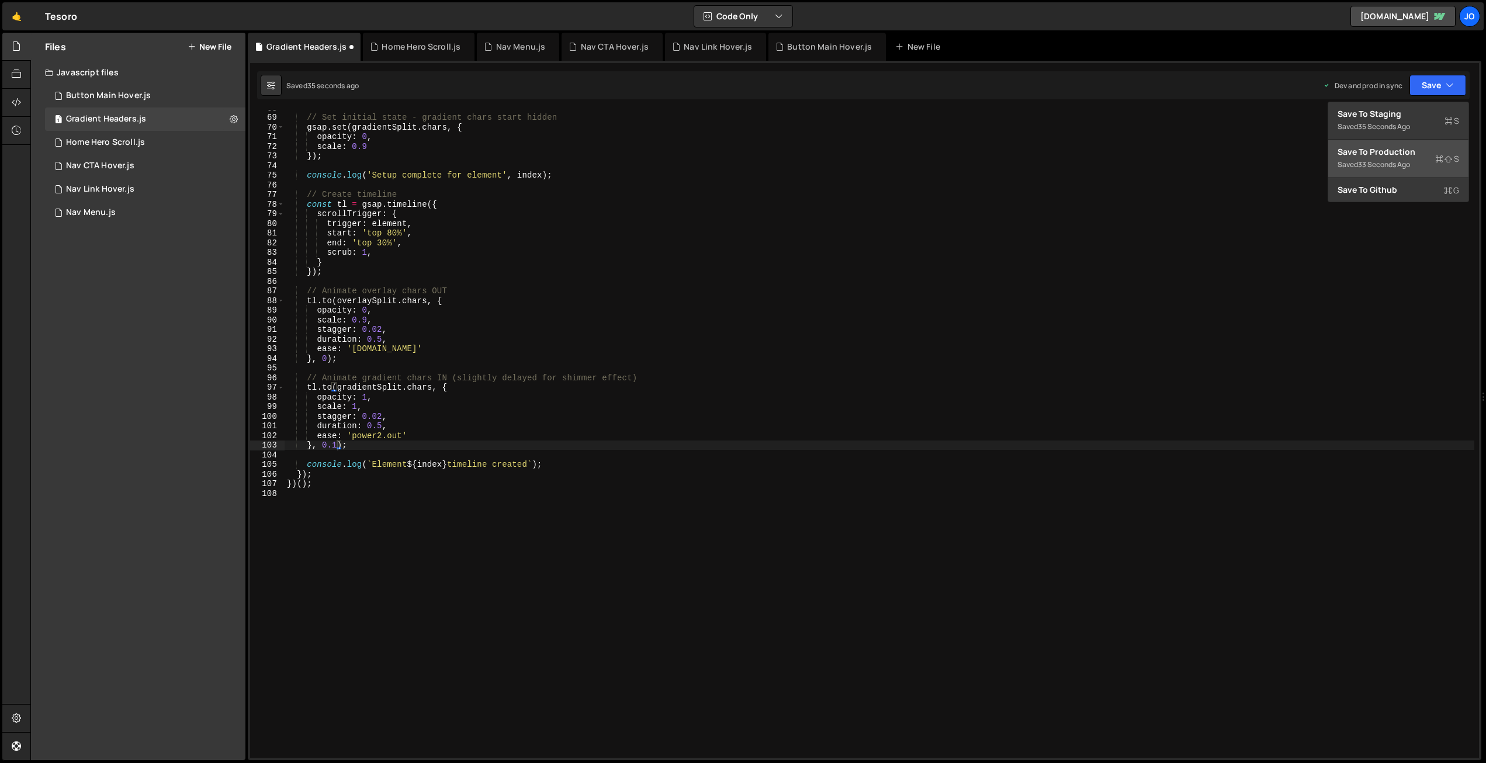
click at [1400, 158] on div "Saved 33 seconds ago" at bounding box center [1398, 165] width 122 height 14
drag, startPoint x: 338, startPoint y: 444, endPoint x: 357, endPoint y: 470, distance: 32.1
click at [340, 447] on div "// Set initial state - gradient chars start hidden gsap . set ( gradientSplit .…" at bounding box center [880, 436] width 1190 height 667
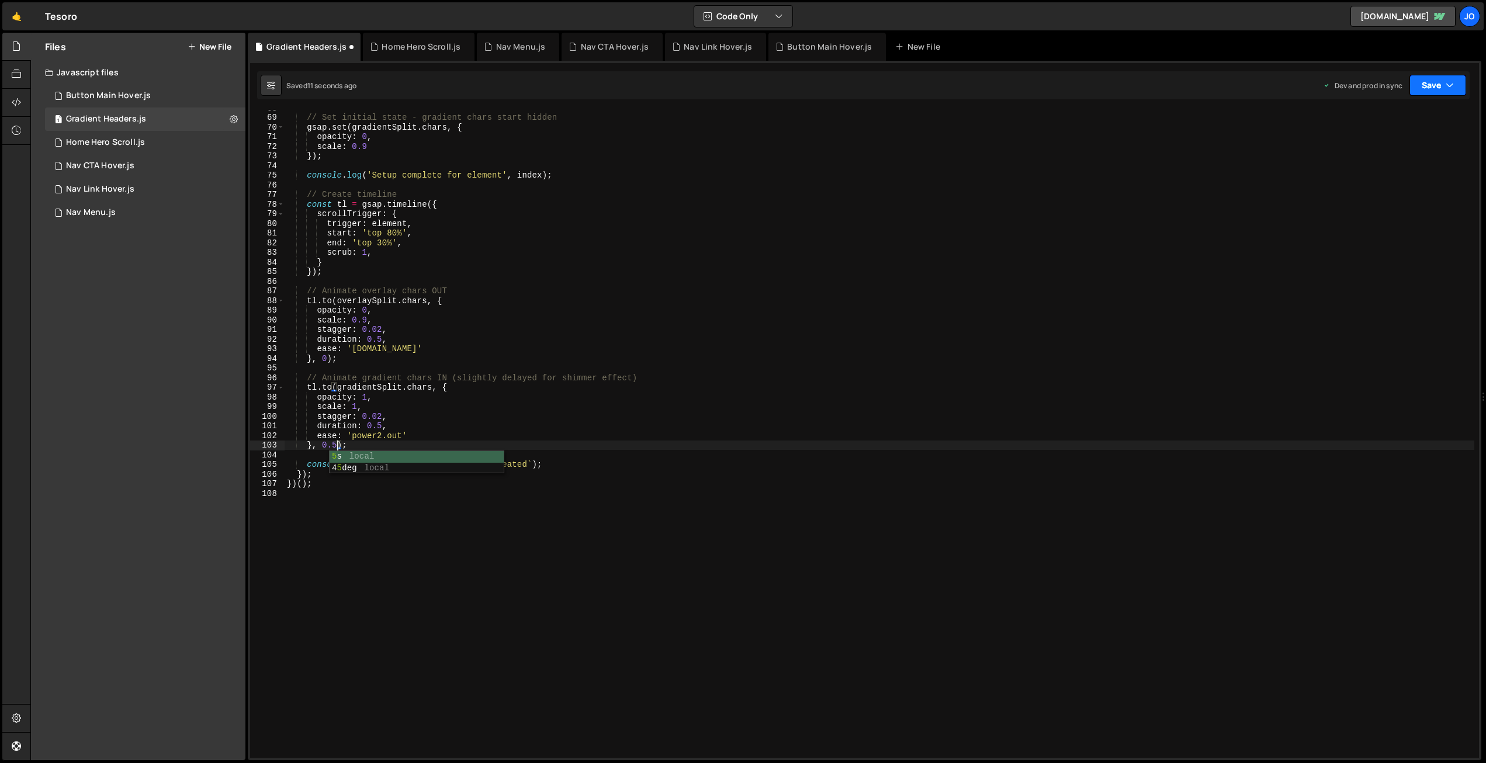
click at [1439, 83] on button "Save" at bounding box center [1437, 85] width 57 height 21
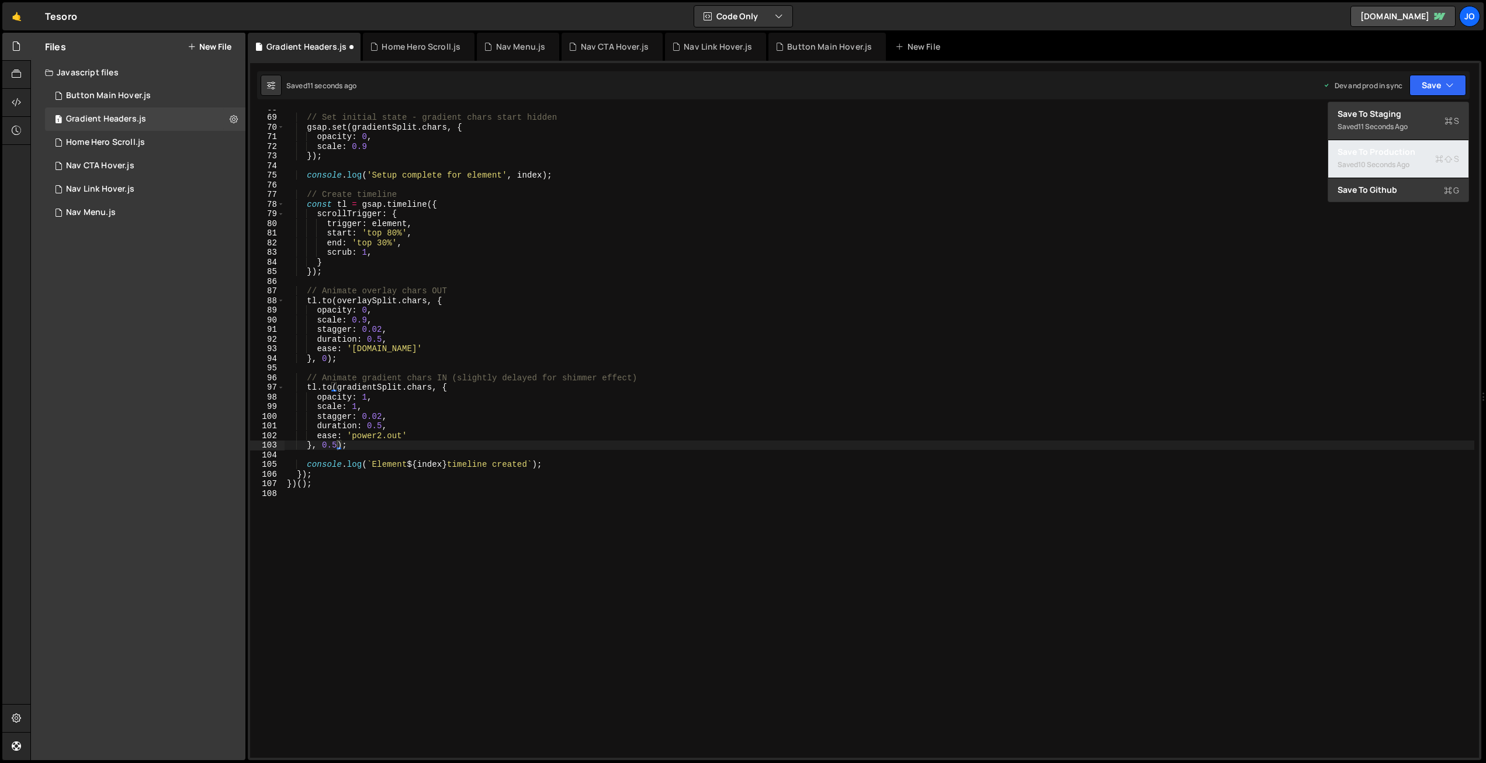
click at [1407, 151] on div "Save to Production S" at bounding box center [1398, 152] width 122 height 12
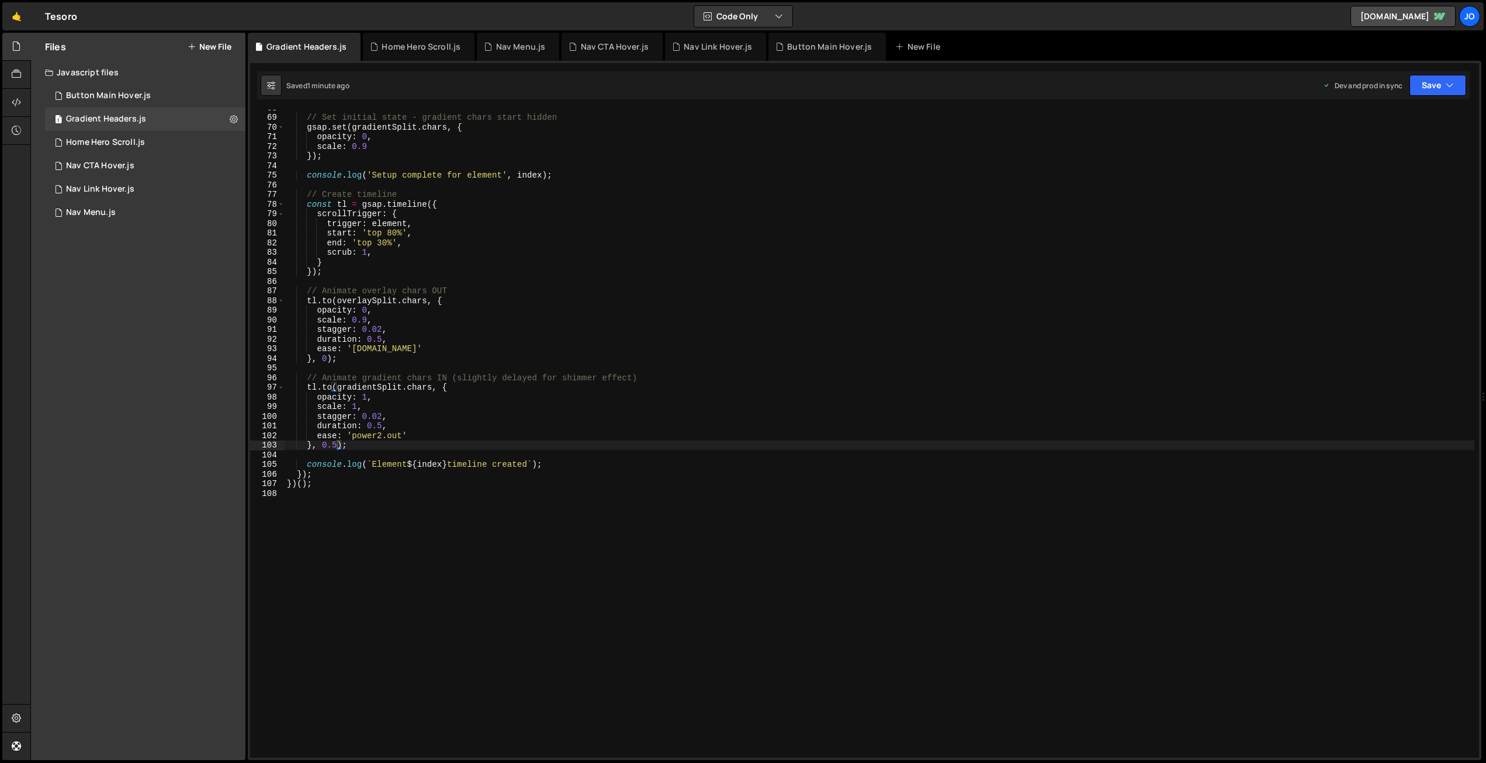
click at [472, 197] on div "// Set initial state - gradient chars start hidden gsap . set ( gradientSplit .…" at bounding box center [880, 436] width 1190 height 667
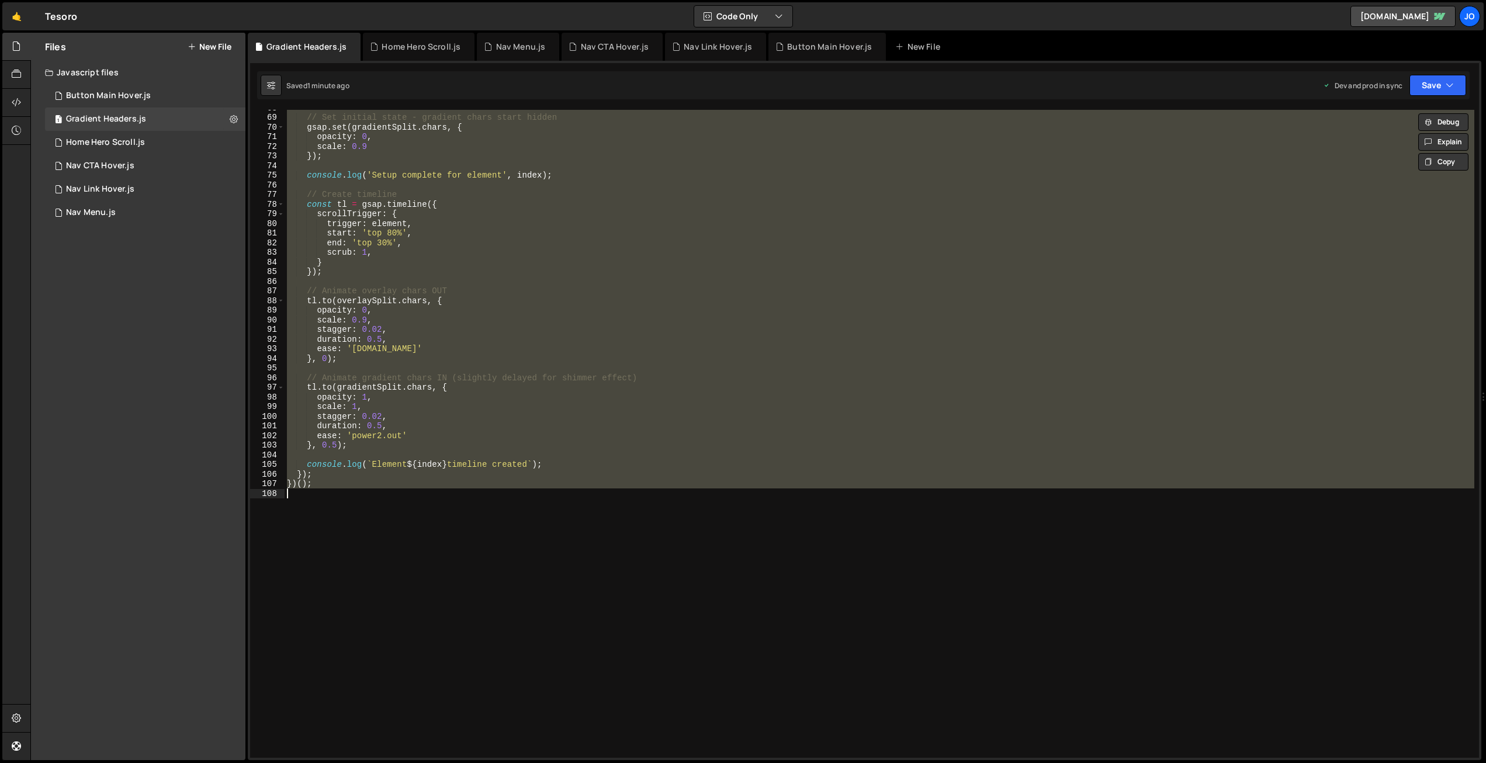
scroll to position [0, 1]
paste textarea
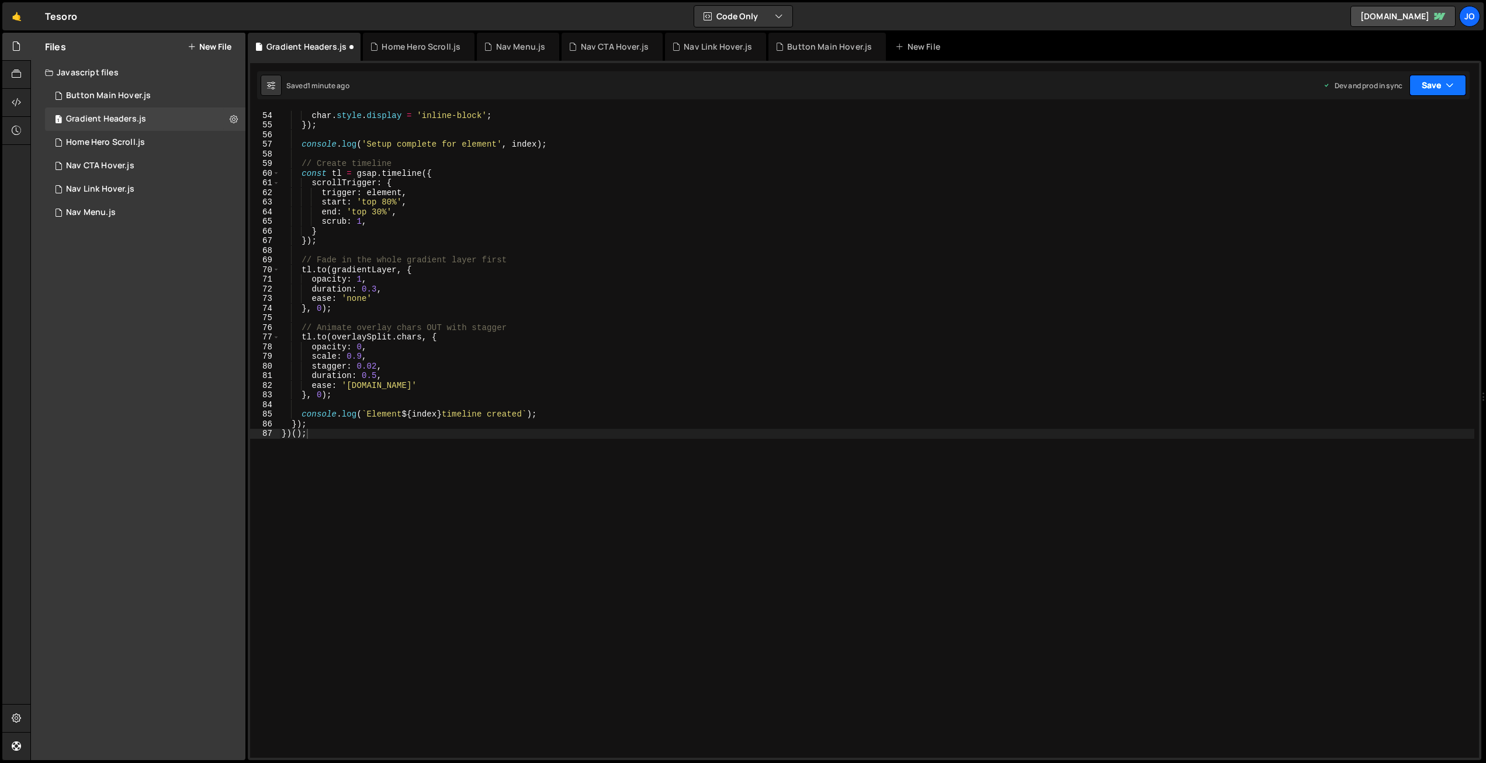
click at [1418, 85] on button "Save" at bounding box center [1437, 85] width 57 height 21
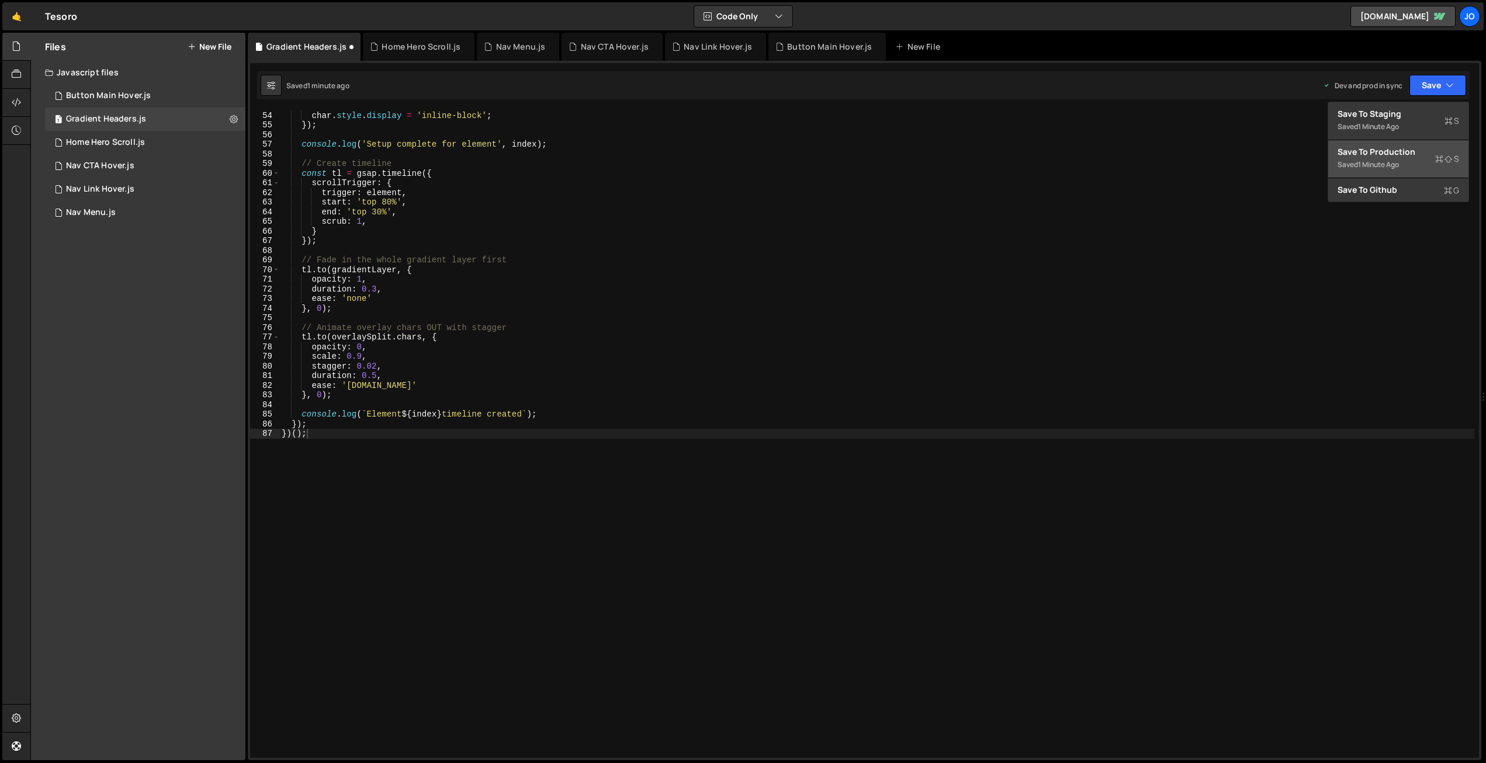
click at [1408, 166] on div "Saved 1 minute ago" at bounding box center [1398, 165] width 122 height 14
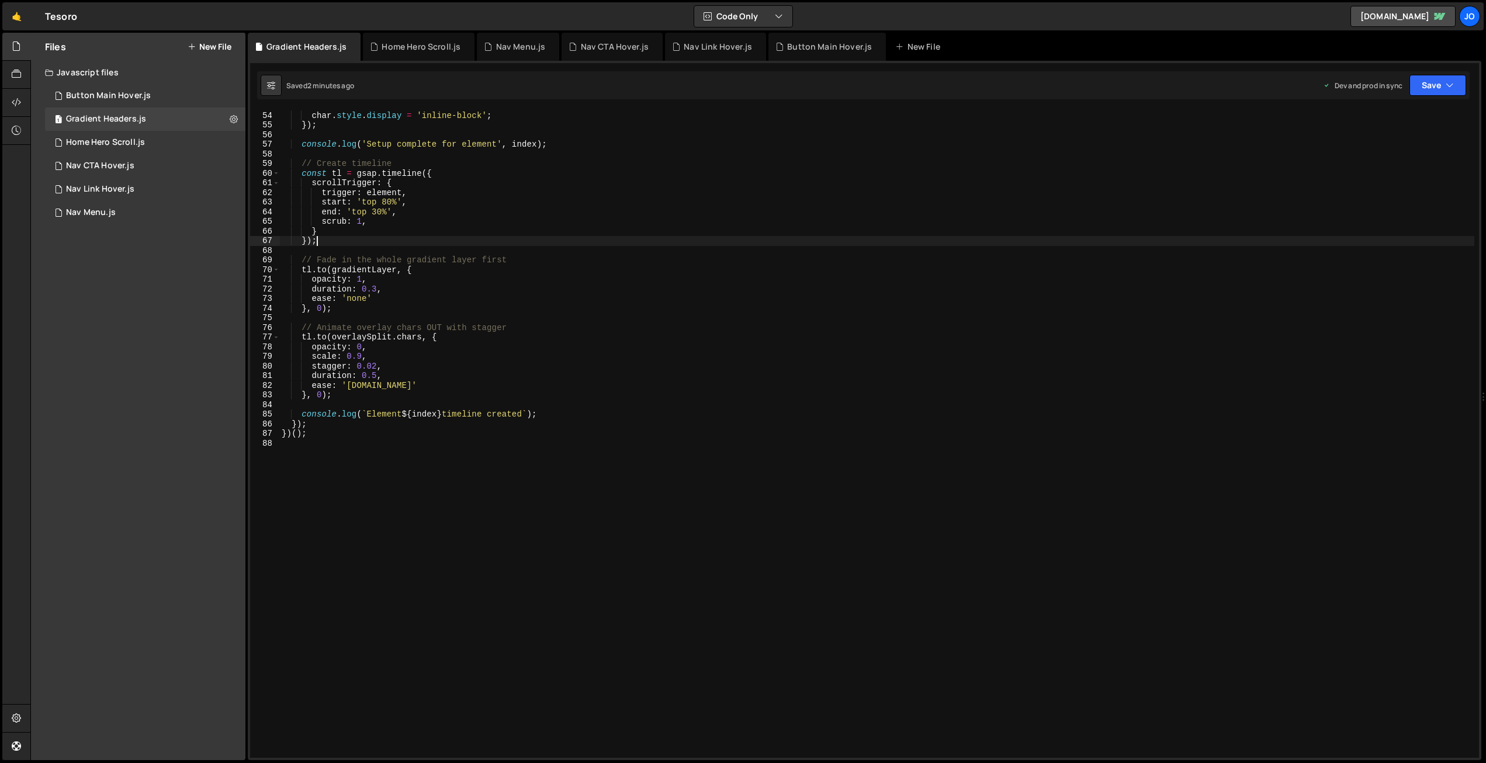
click at [501, 239] on div "overlaySplit . chars . forEach ( char => { char . style . display = 'inline-blo…" at bounding box center [876, 434] width 1195 height 667
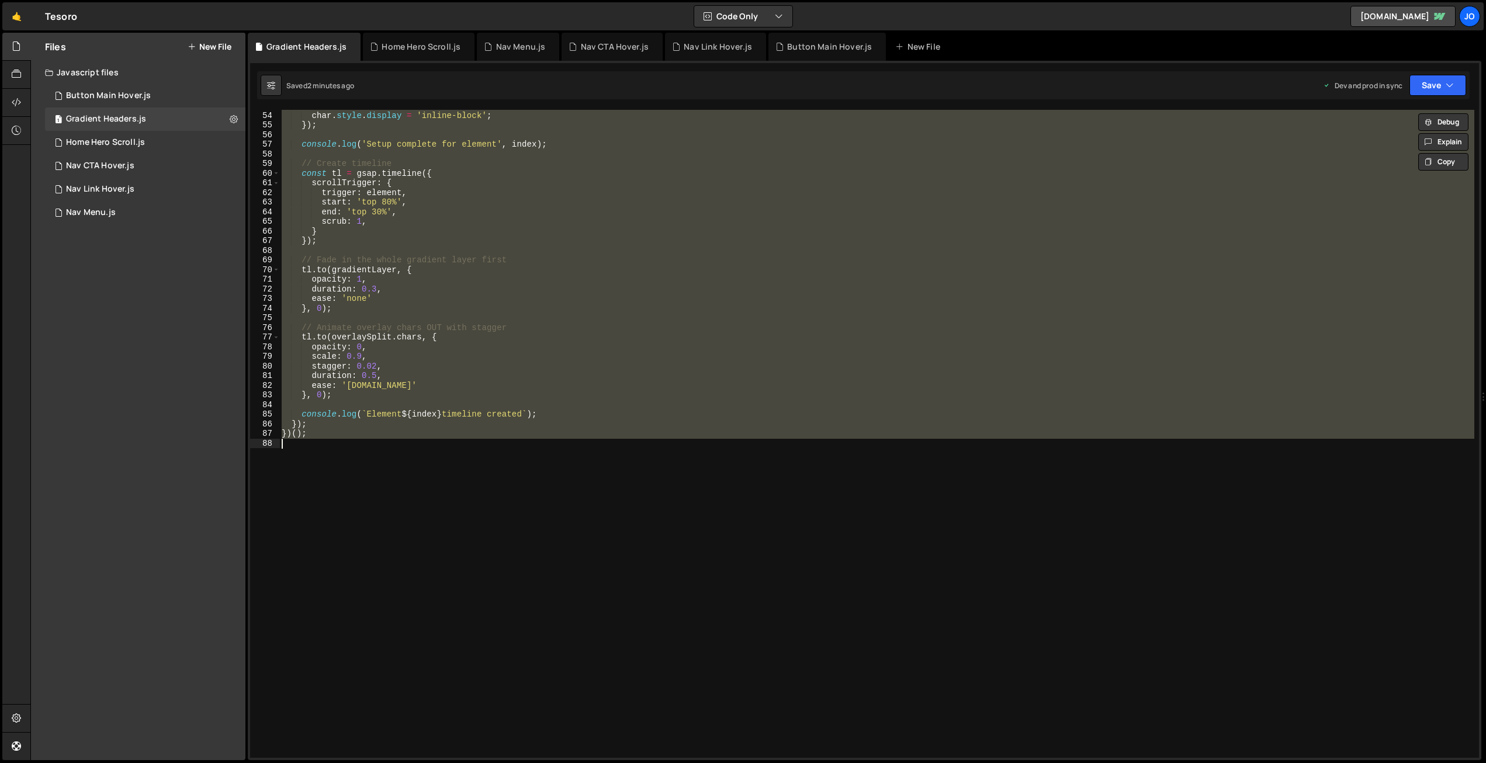
paste textarea
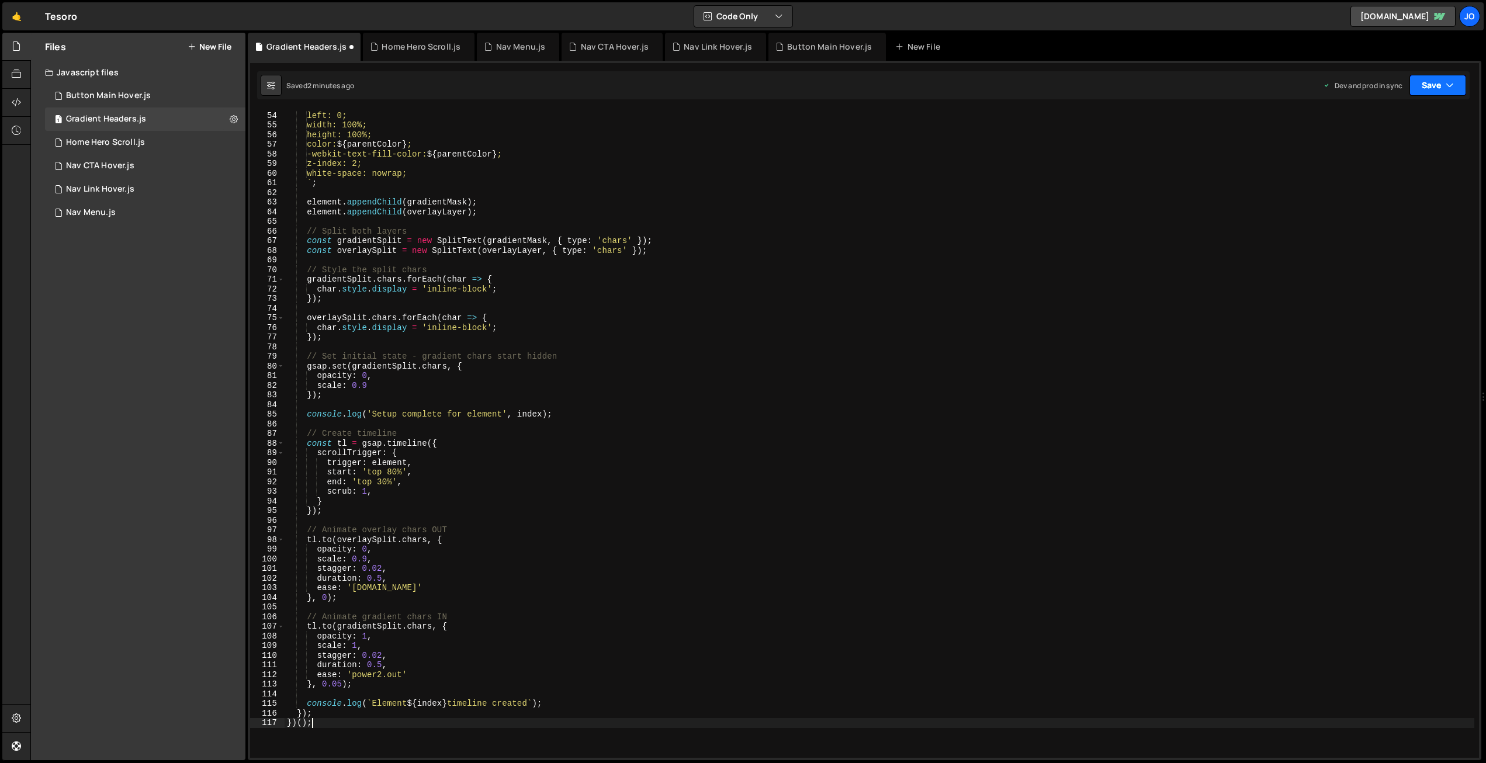
click at [1432, 88] on button "Save" at bounding box center [1437, 85] width 57 height 21
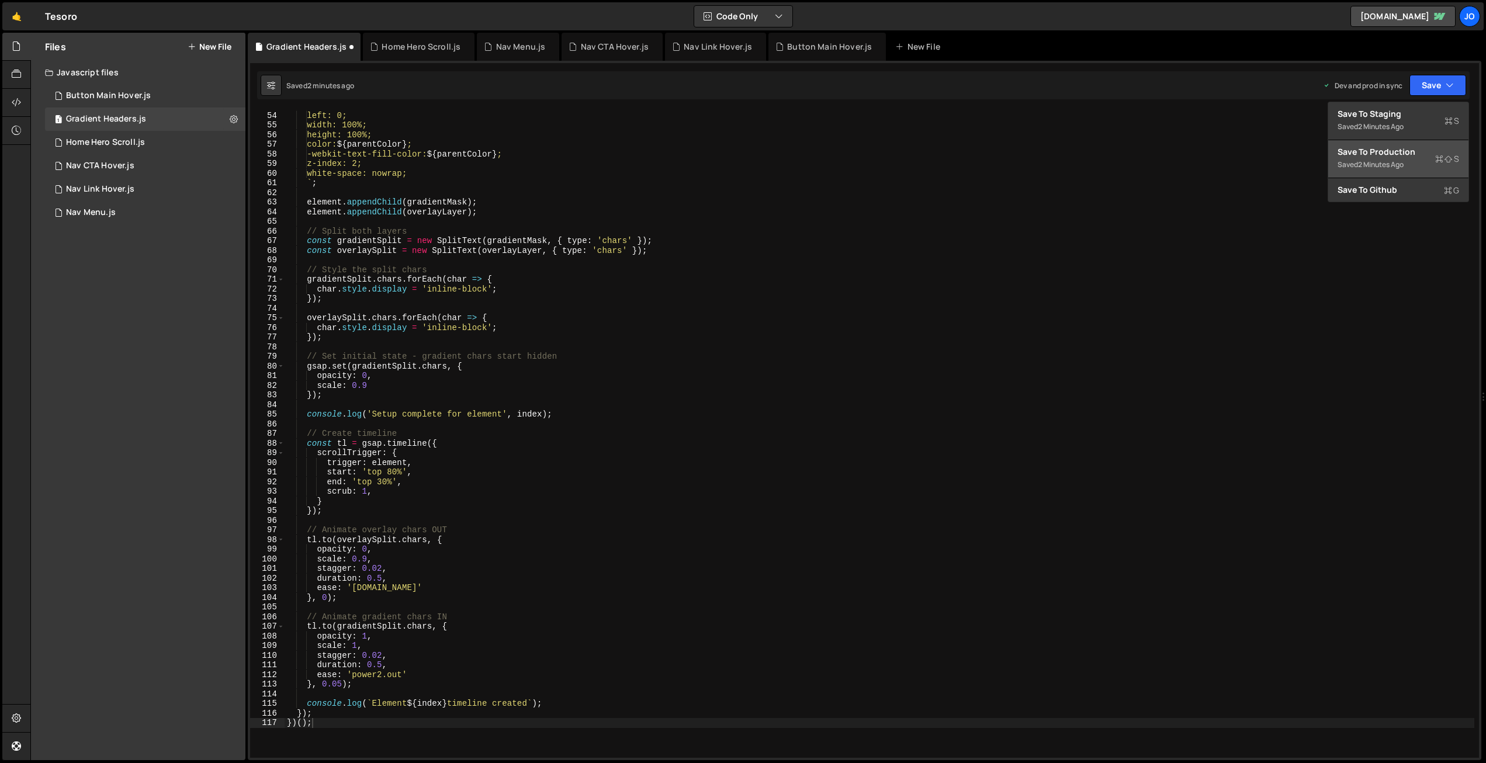
click at [1401, 147] on div "Save to Production S" at bounding box center [1398, 152] width 122 height 12
click at [608, 230] on div "top: 0; left: 0; width: 100%; height: 100%; color: ${ parentColor } ; -webkit-t…" at bounding box center [880, 434] width 1190 height 667
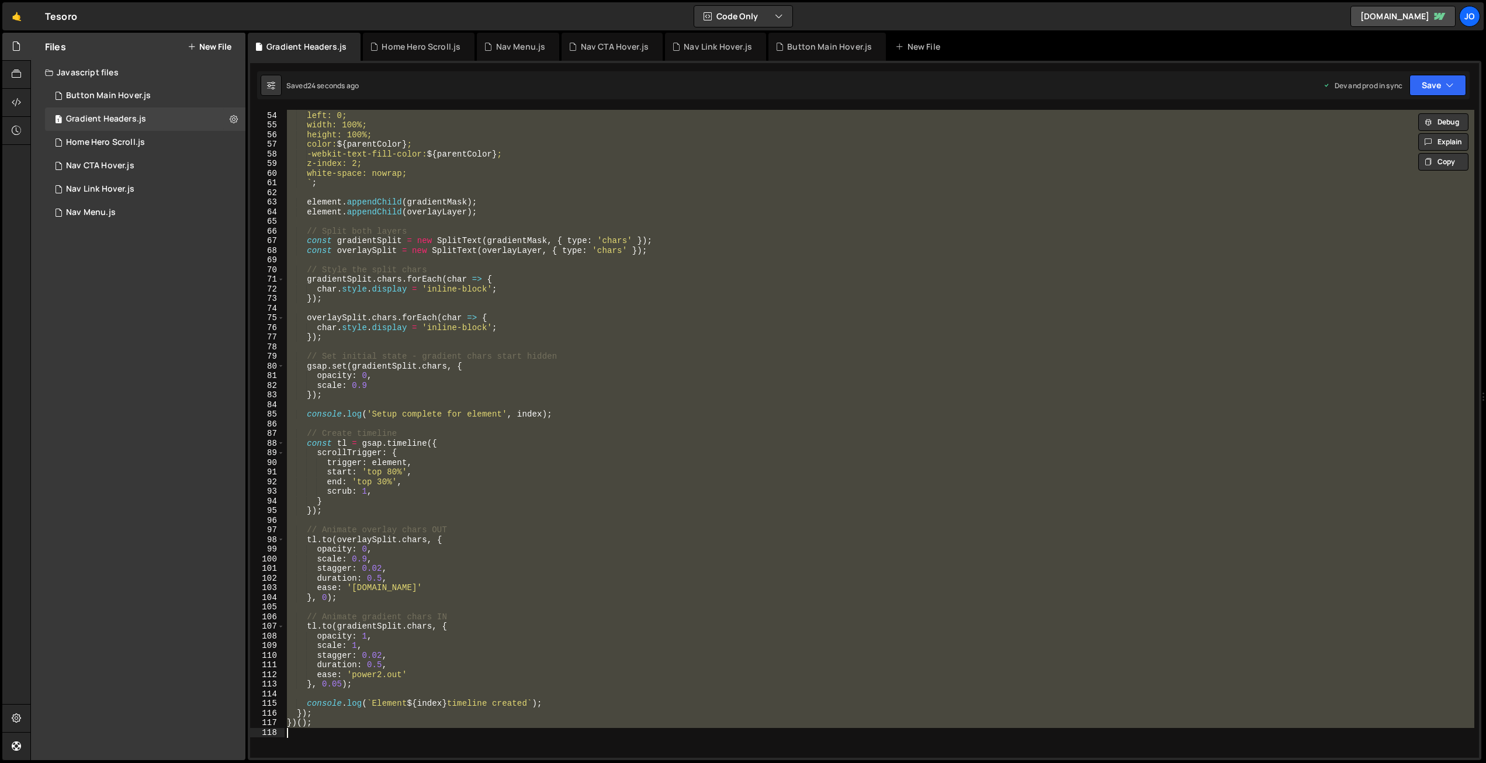
paste textarea
type textarea "})();"
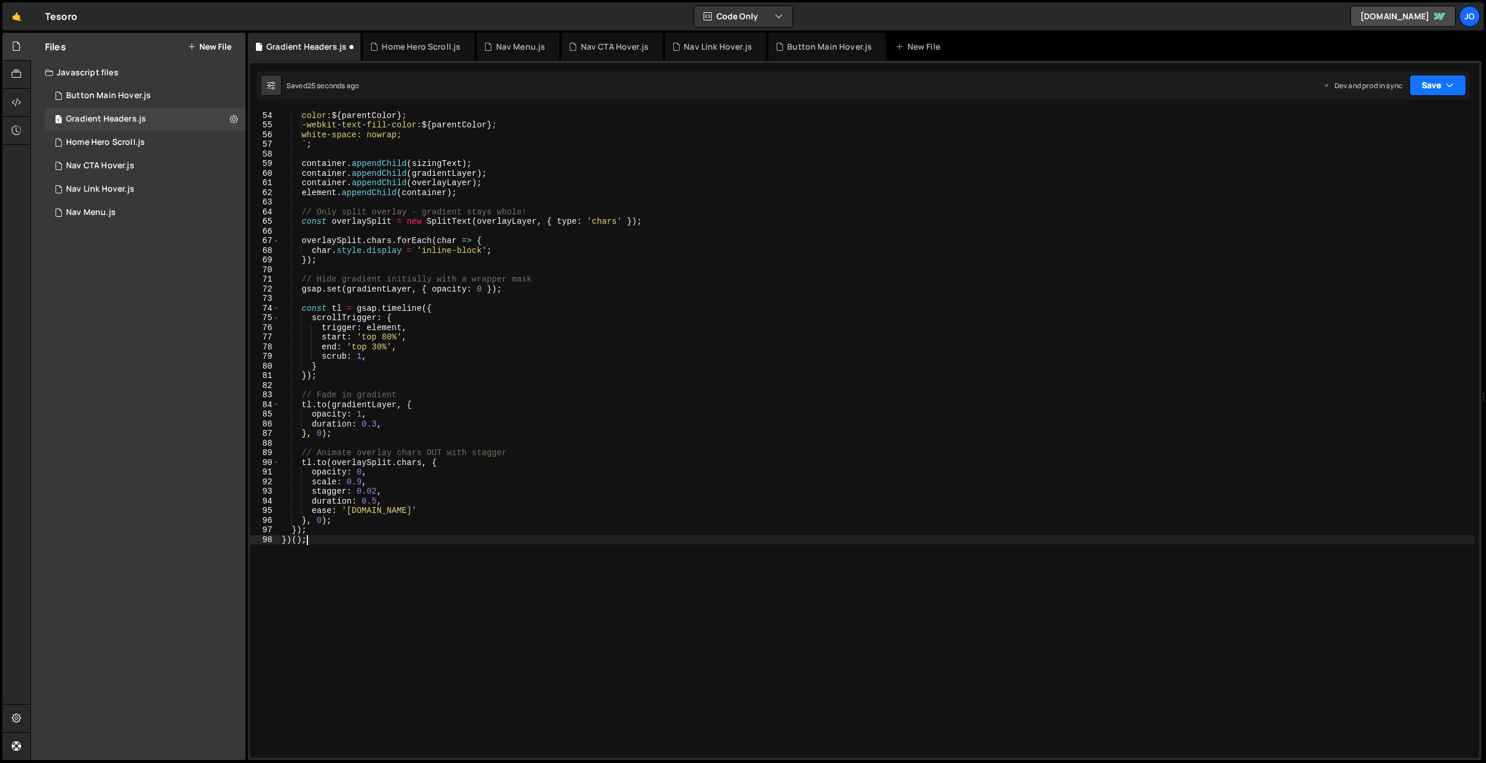
click at [1431, 84] on button "Save" at bounding box center [1437, 85] width 57 height 21
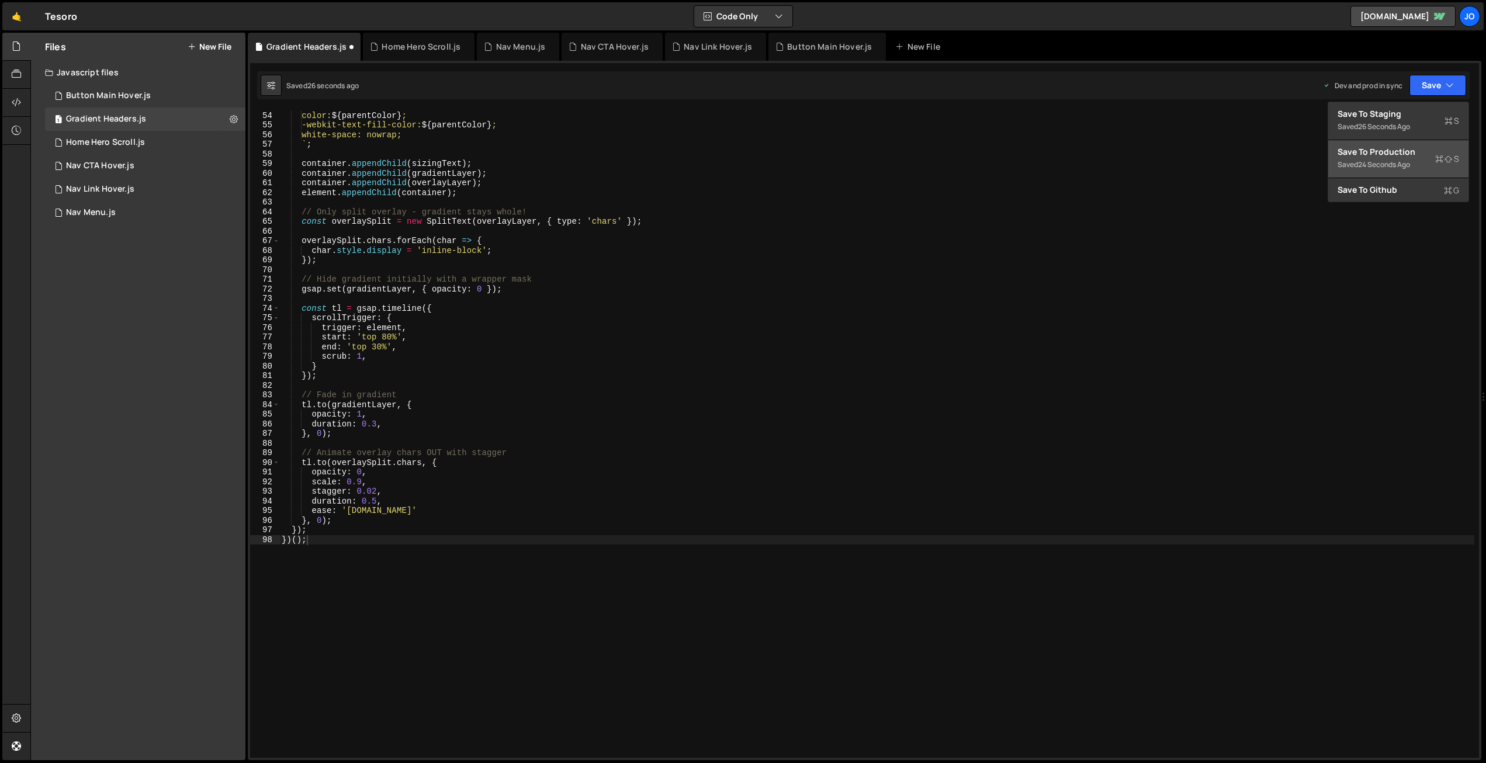
click at [1389, 171] on div "Saved 24 seconds ago" at bounding box center [1398, 165] width 122 height 14
click at [480, 227] on div "left: 0; color: ${ parentColor } ; -webkit-text-fill-color: ${ parentColor } ; …" at bounding box center [876, 434] width 1195 height 667
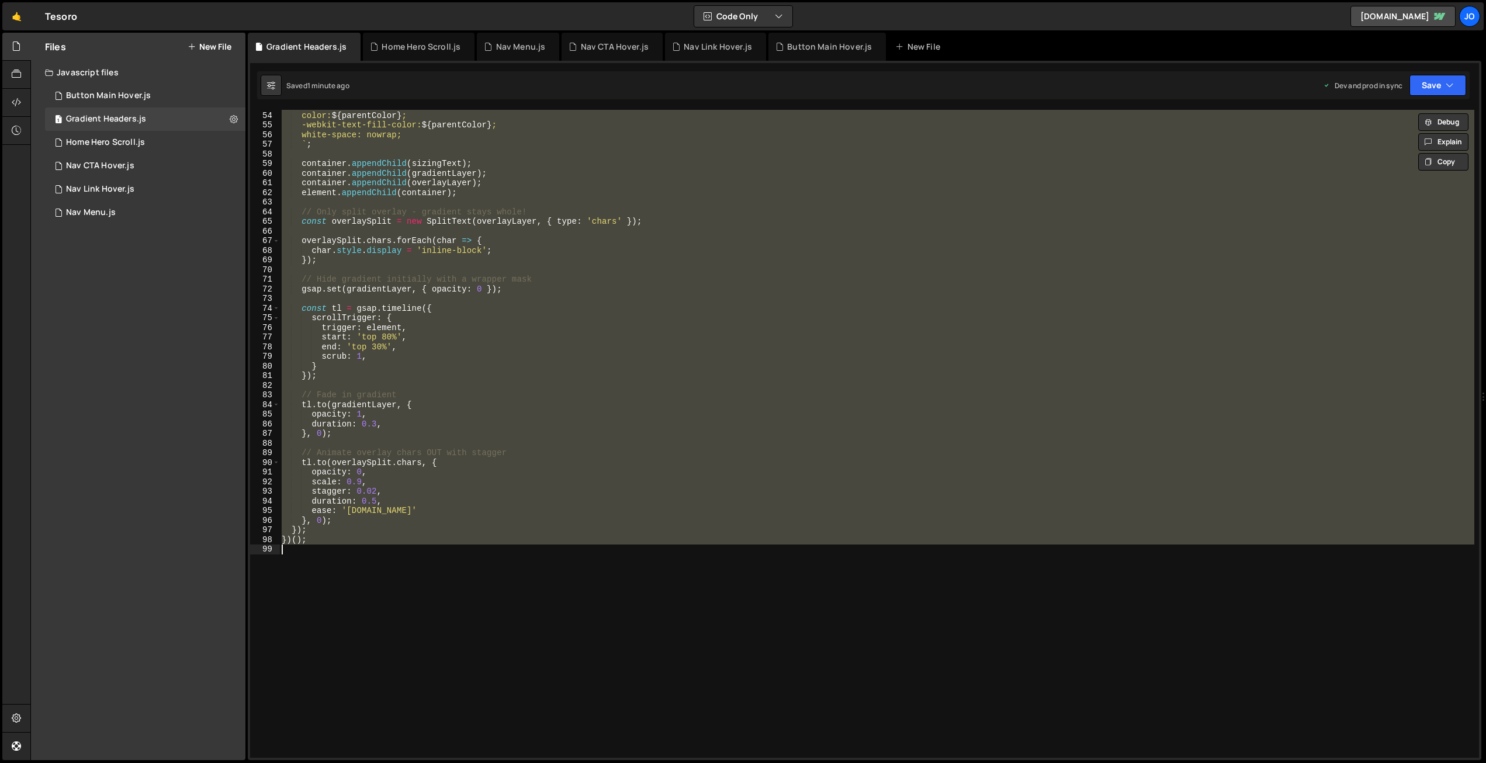
paste textarea
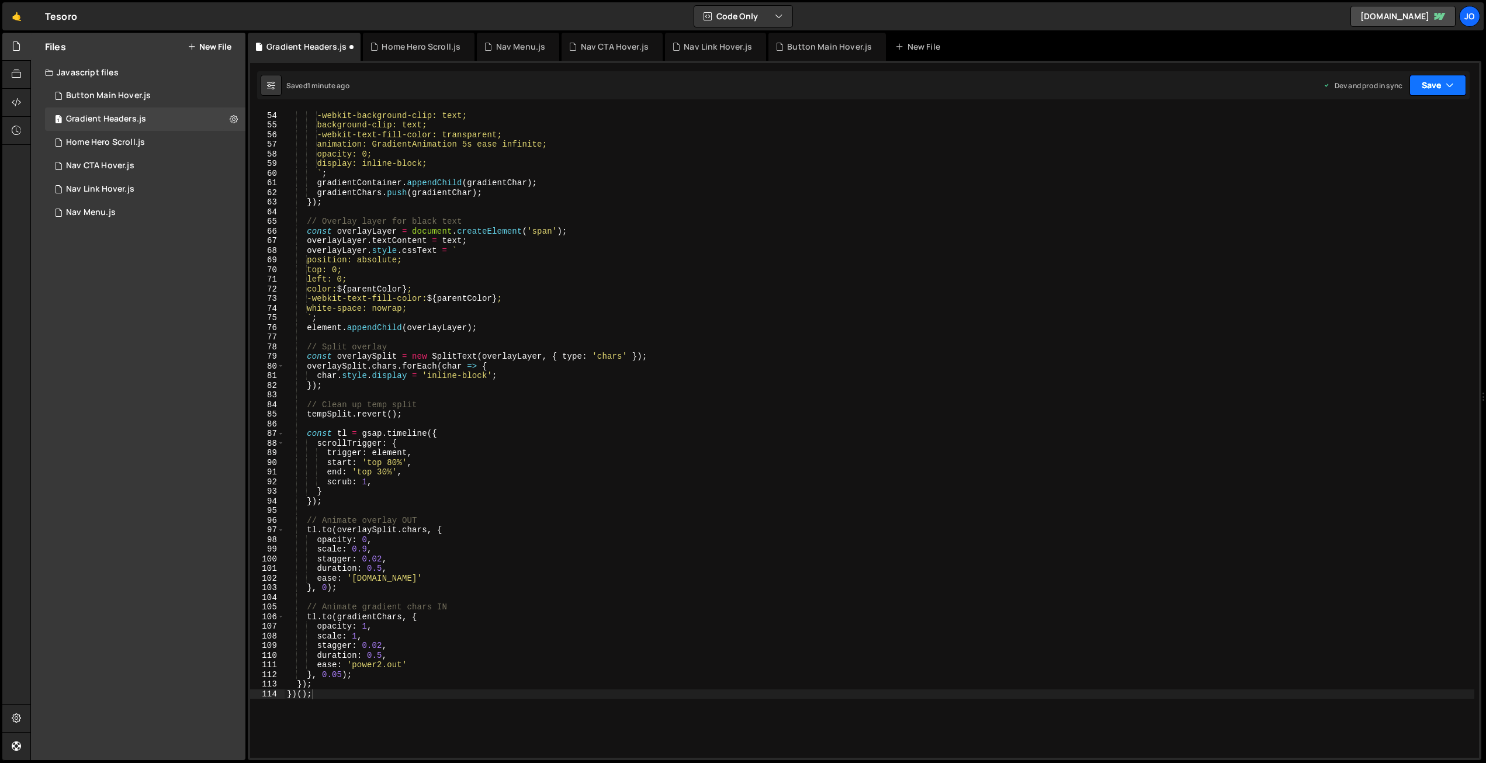
click at [1426, 86] on button "Save" at bounding box center [1437, 85] width 57 height 21
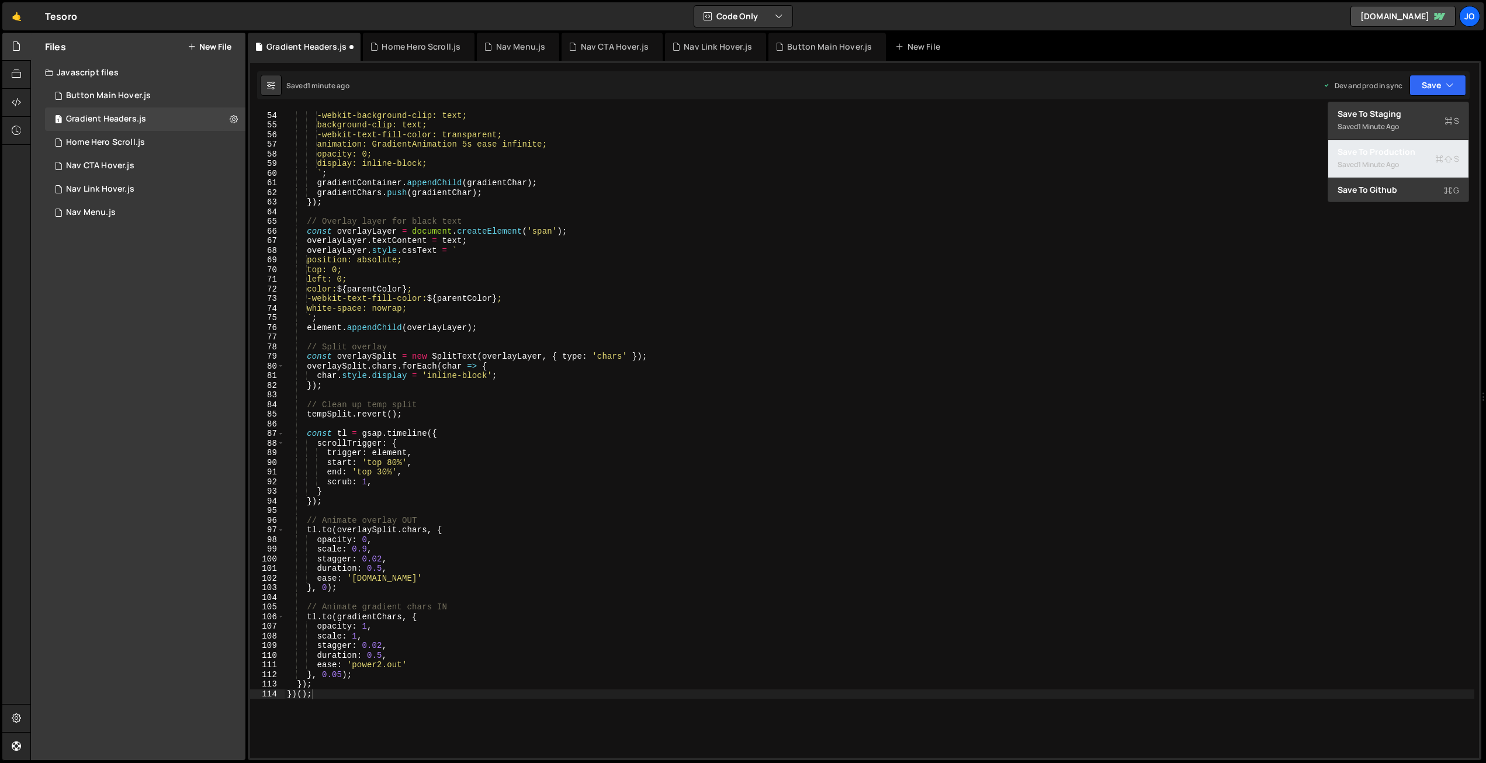
drag, startPoint x: 1400, startPoint y: 152, endPoint x: 1319, endPoint y: 169, distance: 83.1
click at [1400, 152] on div "Save to Production S" at bounding box center [1398, 152] width 122 height 12
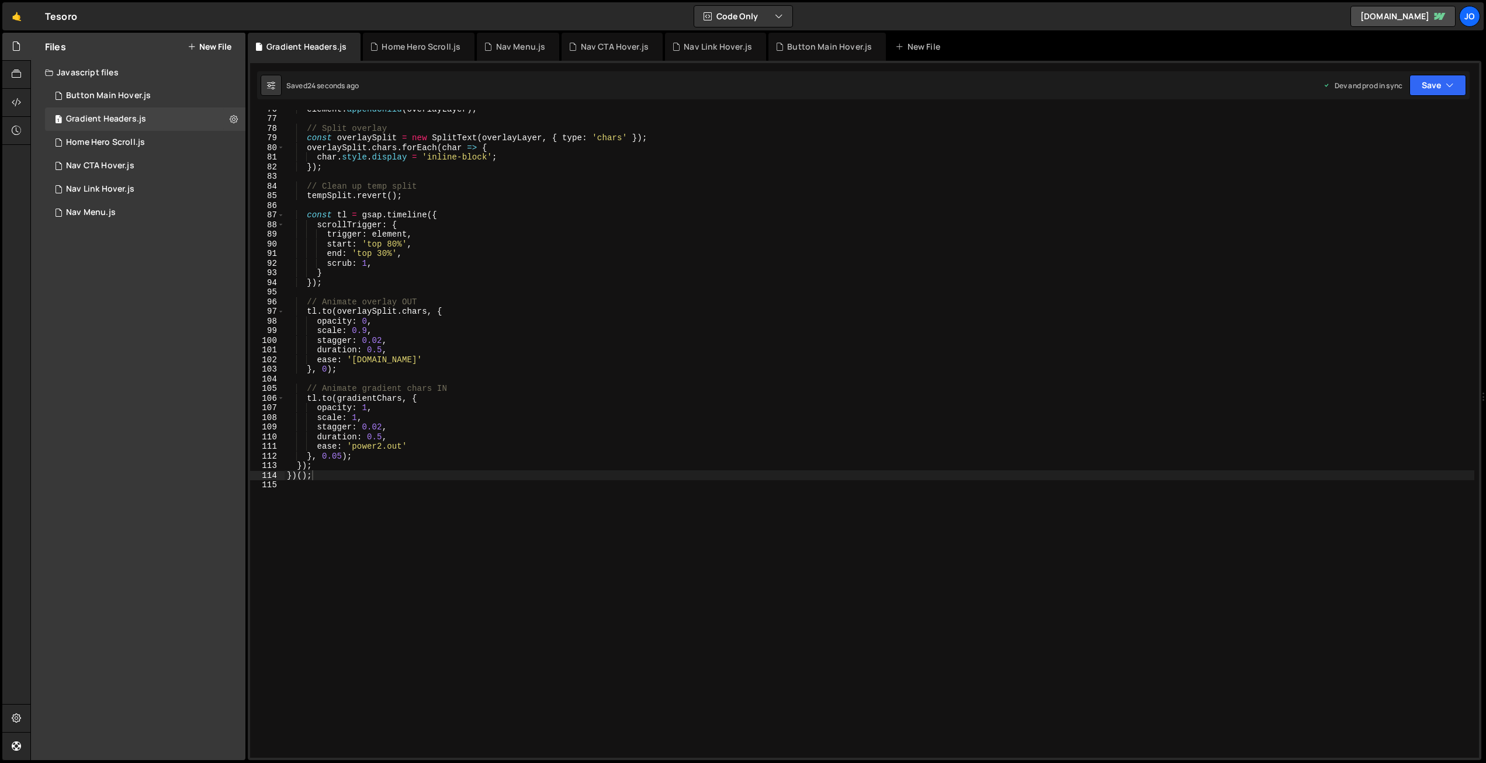
scroll to position [743, 0]
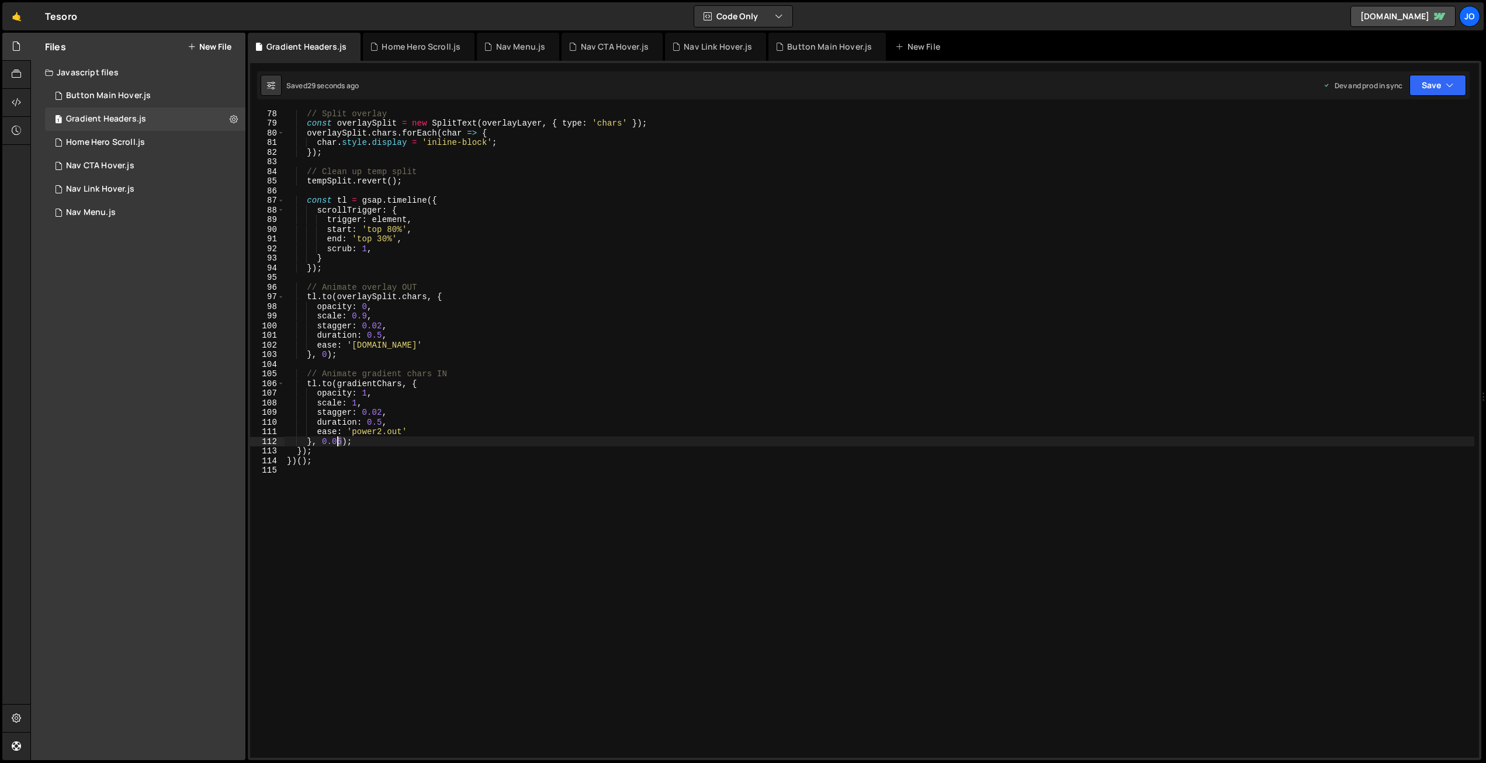
click at [335, 441] on div "// Split overlay const overlaySplit = new SplitText ( overlayLayer , { type : '…" at bounding box center [880, 442] width 1190 height 667
type textarea "}, 0.5);"
drag, startPoint x: 1427, startPoint y: 79, endPoint x: 1420, endPoint y: 96, distance: 18.9
click at [1427, 79] on button "Save" at bounding box center [1437, 85] width 57 height 21
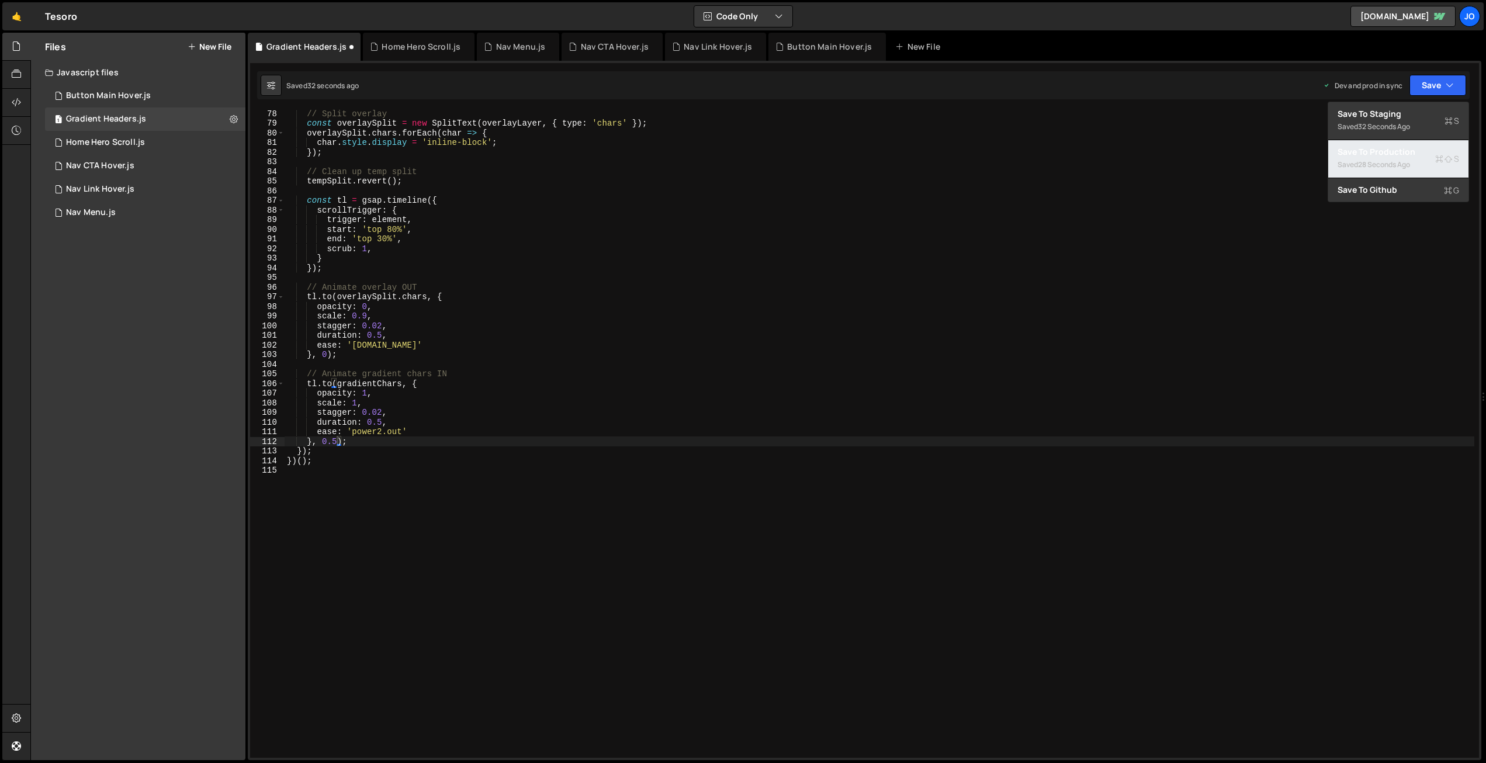
drag, startPoint x: 1402, startPoint y: 154, endPoint x: 1065, endPoint y: 153, distance: 336.5
click at [1402, 154] on div "Save to Production S" at bounding box center [1398, 152] width 122 height 12
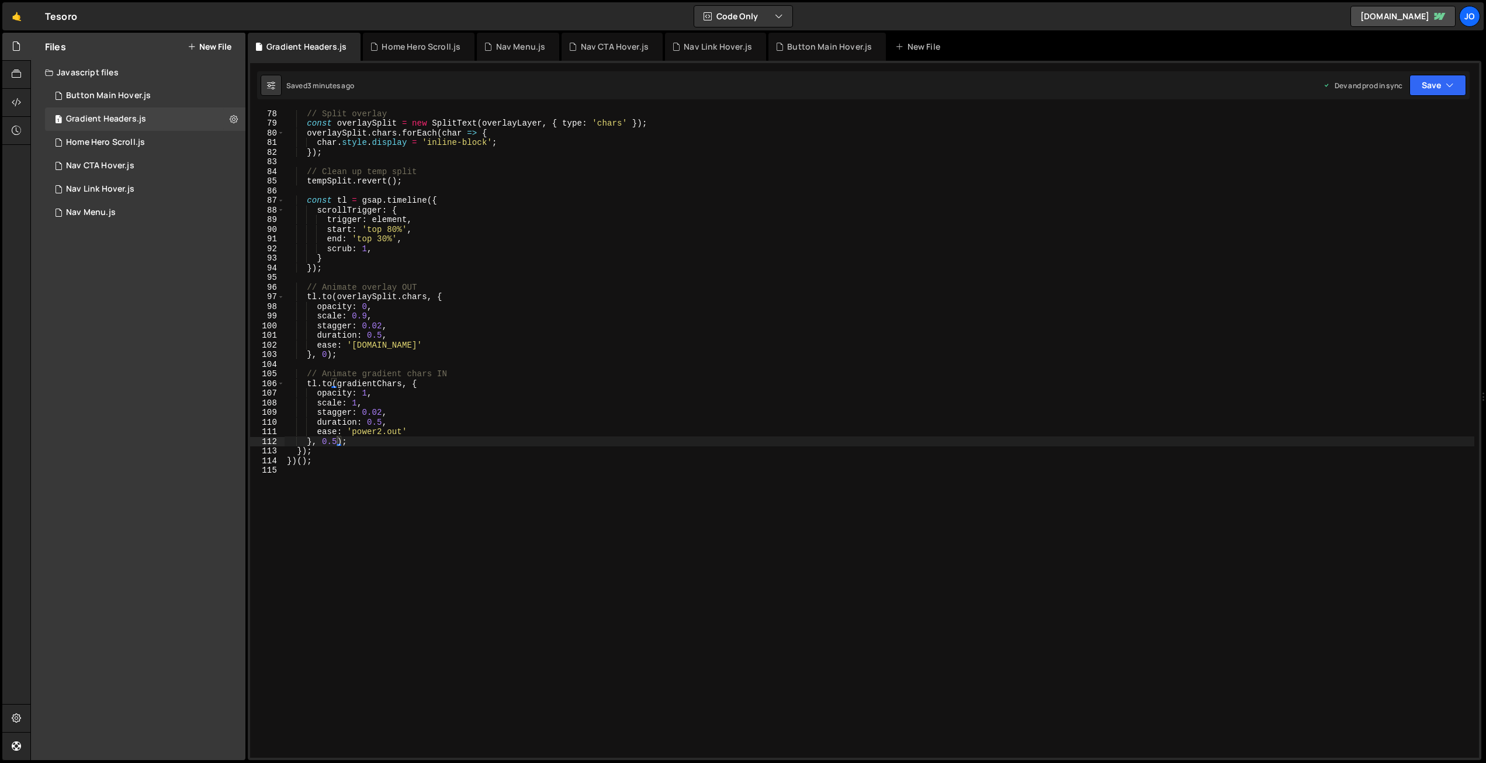
click at [533, 195] on div "// Split overlay const overlaySplit = new SplitText ( overlayLayer , { type : '…" at bounding box center [880, 442] width 1190 height 667
type textarea "})();"
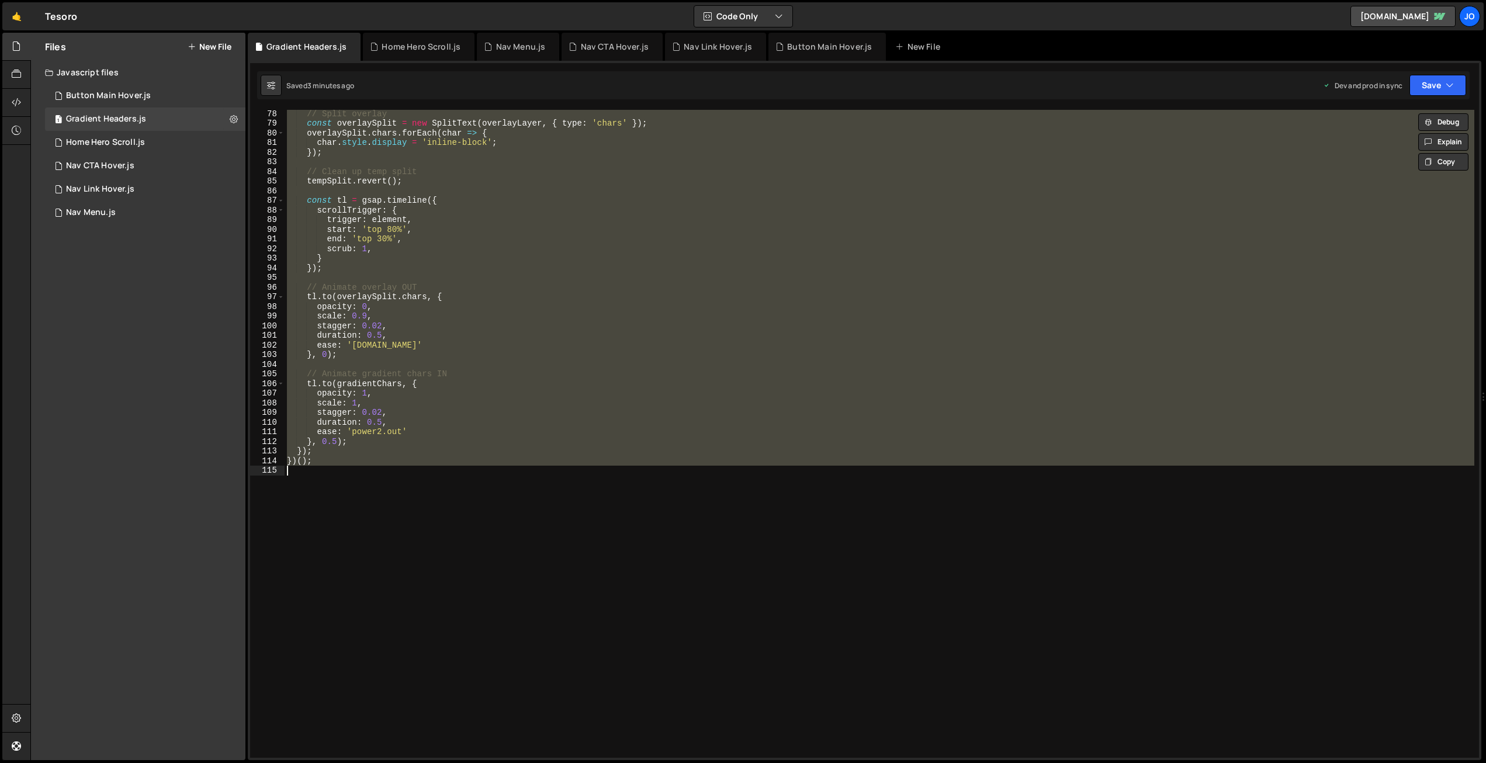
paste textarea
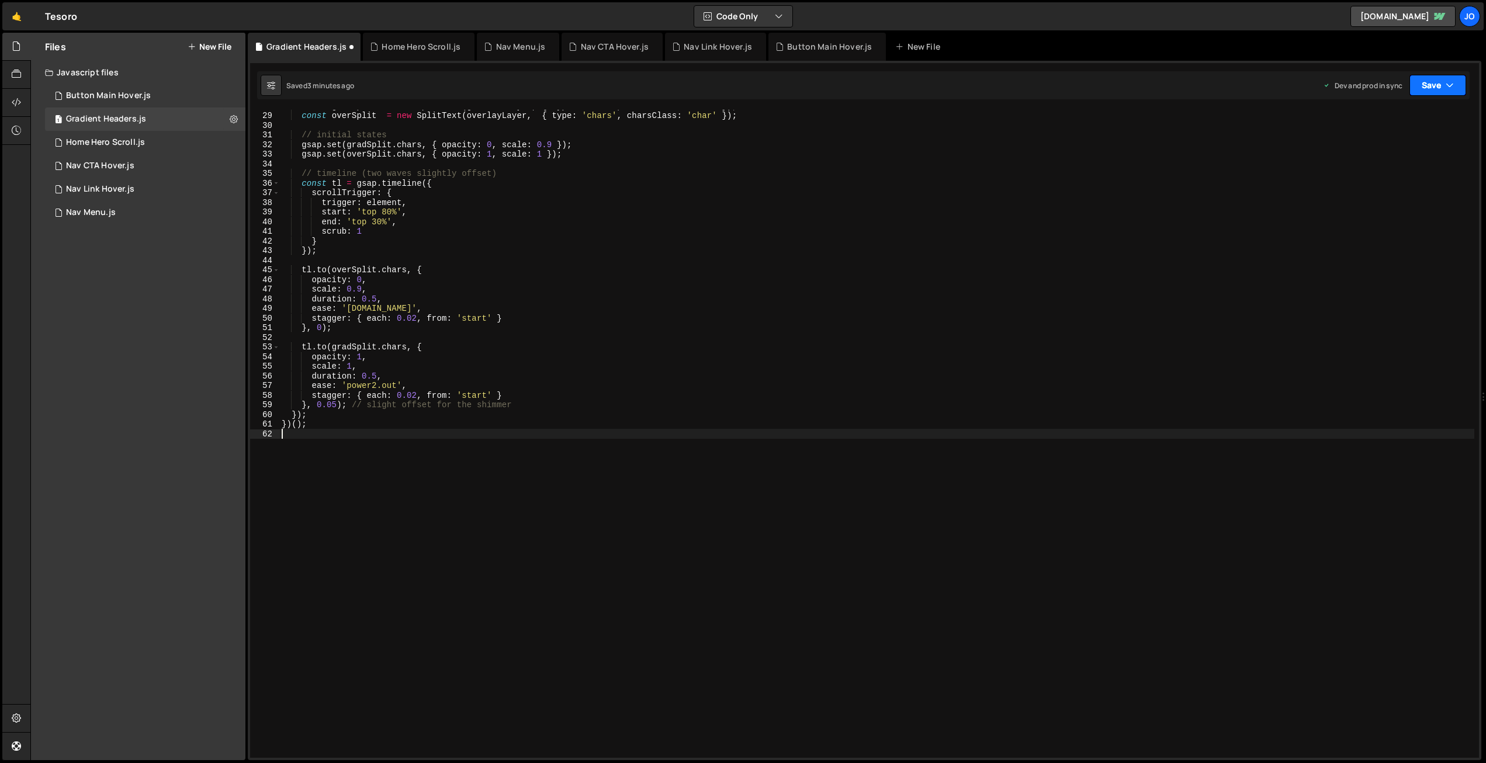
click at [1440, 83] on button "Save" at bounding box center [1437, 85] width 57 height 21
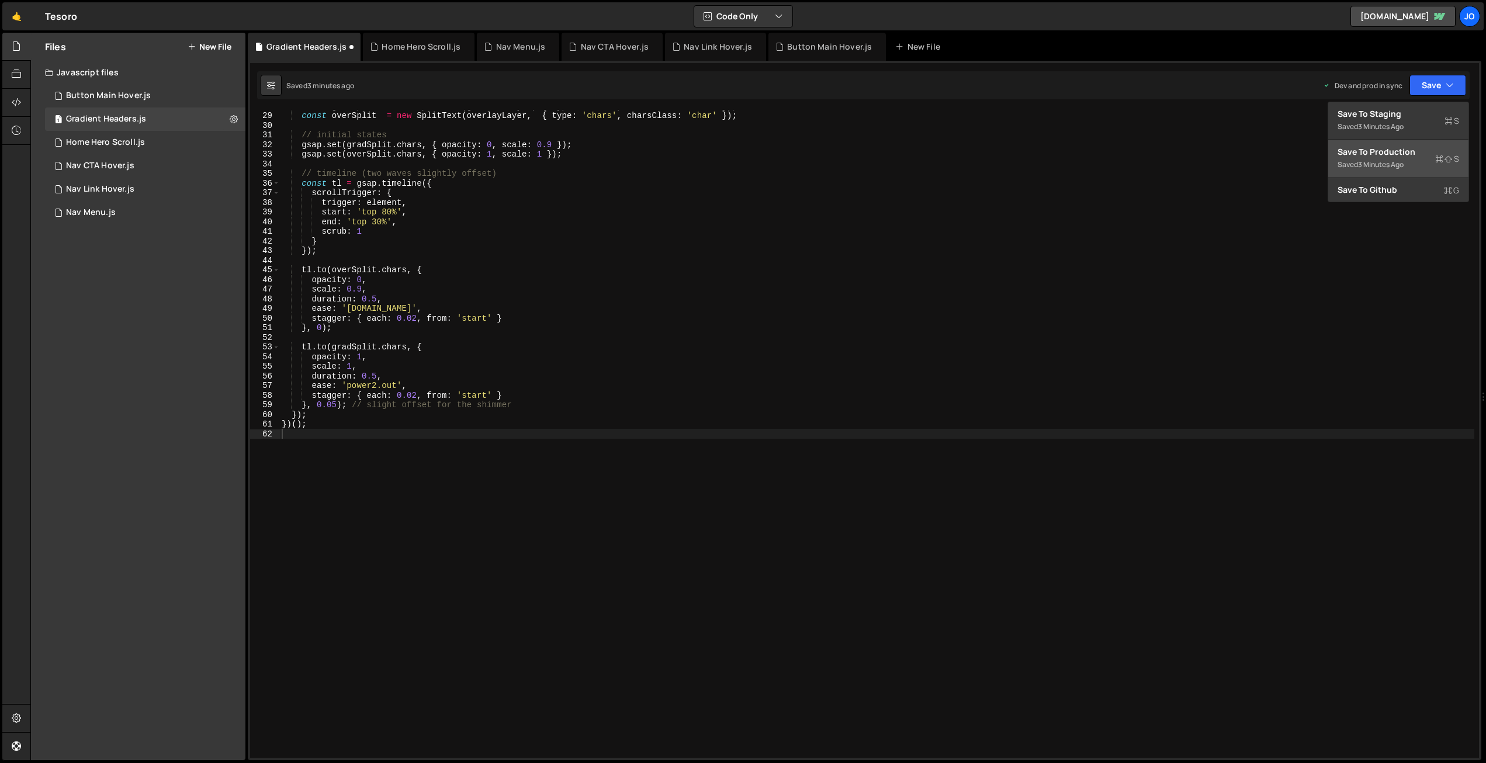
click at [1389, 152] on div "Save to Production S" at bounding box center [1398, 152] width 122 height 12
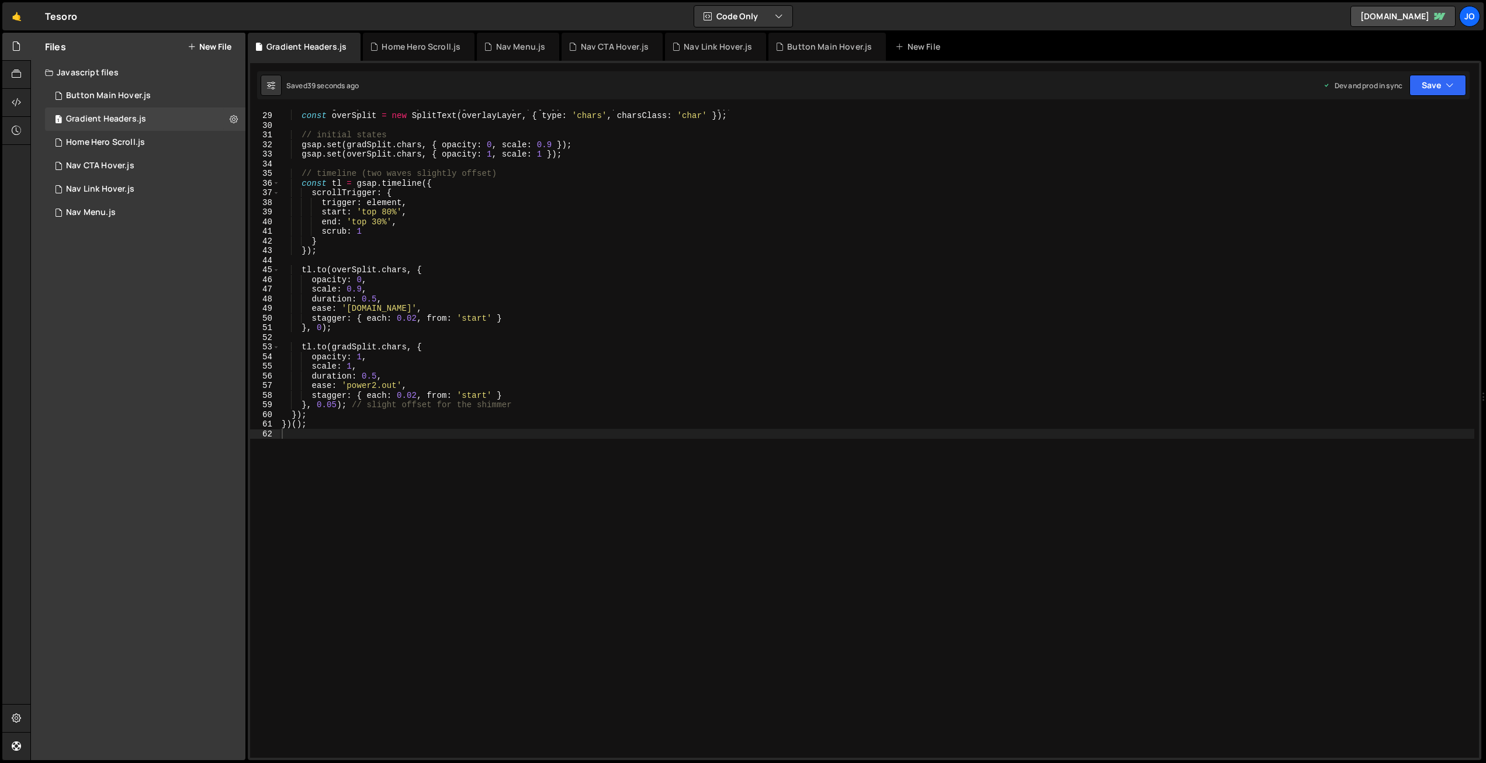
click at [435, 266] on div "const gradSplit = new SplitText ( gradientLayer , { type : 'chars' , charsClass…" at bounding box center [876, 434] width 1195 height 667
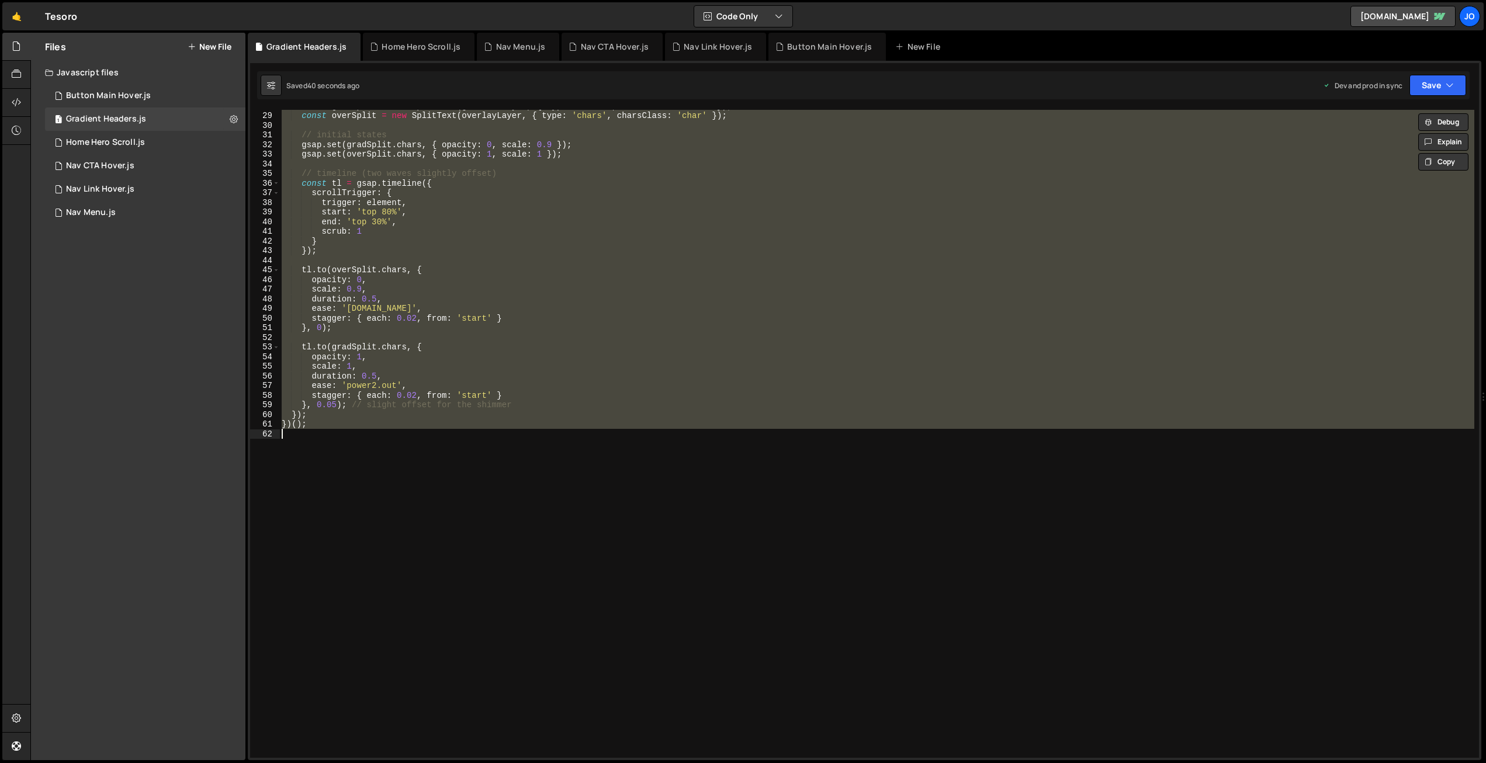
paste textarea
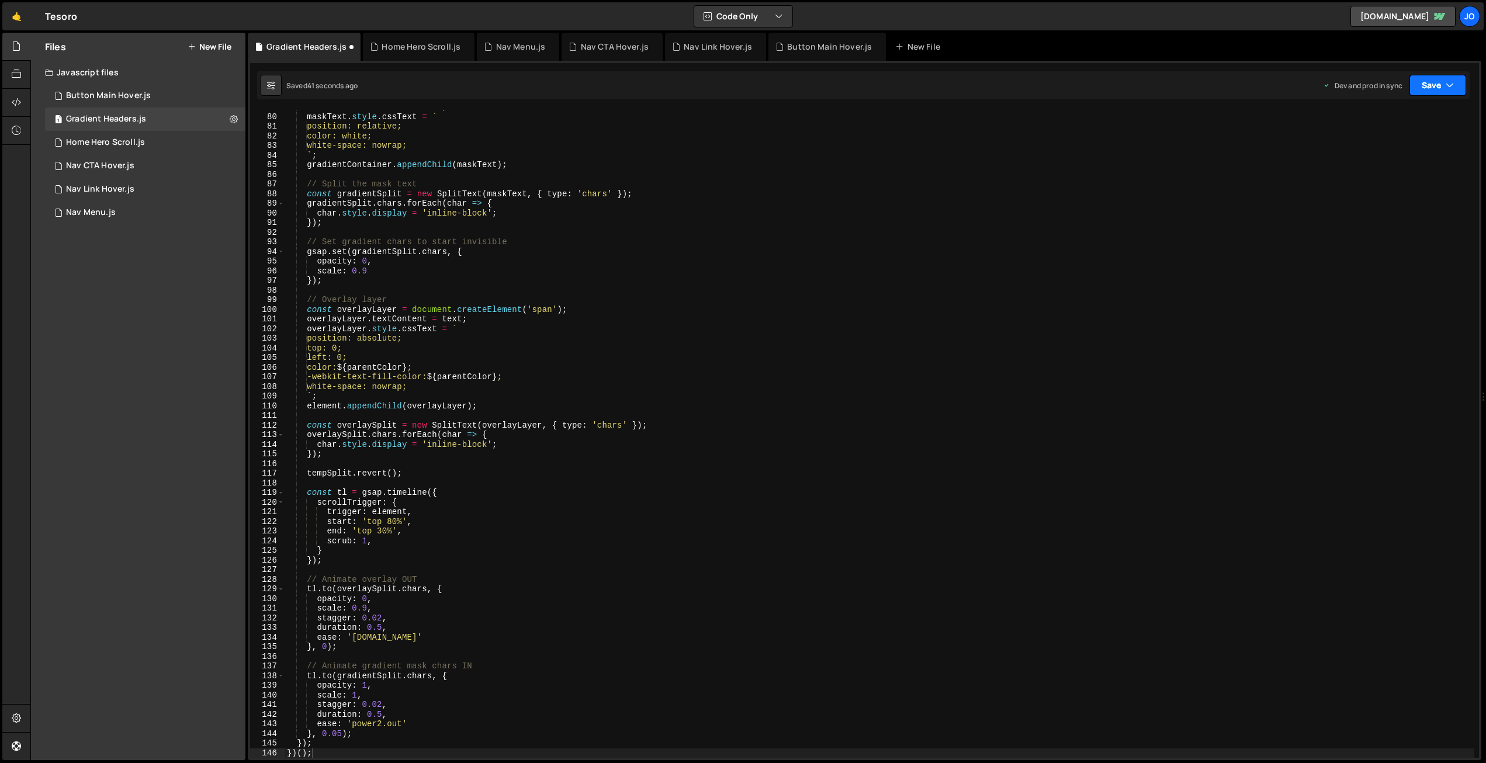
drag, startPoint x: 1427, startPoint y: 85, endPoint x: 1418, endPoint y: 99, distance: 16.9
click at [1427, 85] on button "Save" at bounding box center [1437, 85] width 57 height 21
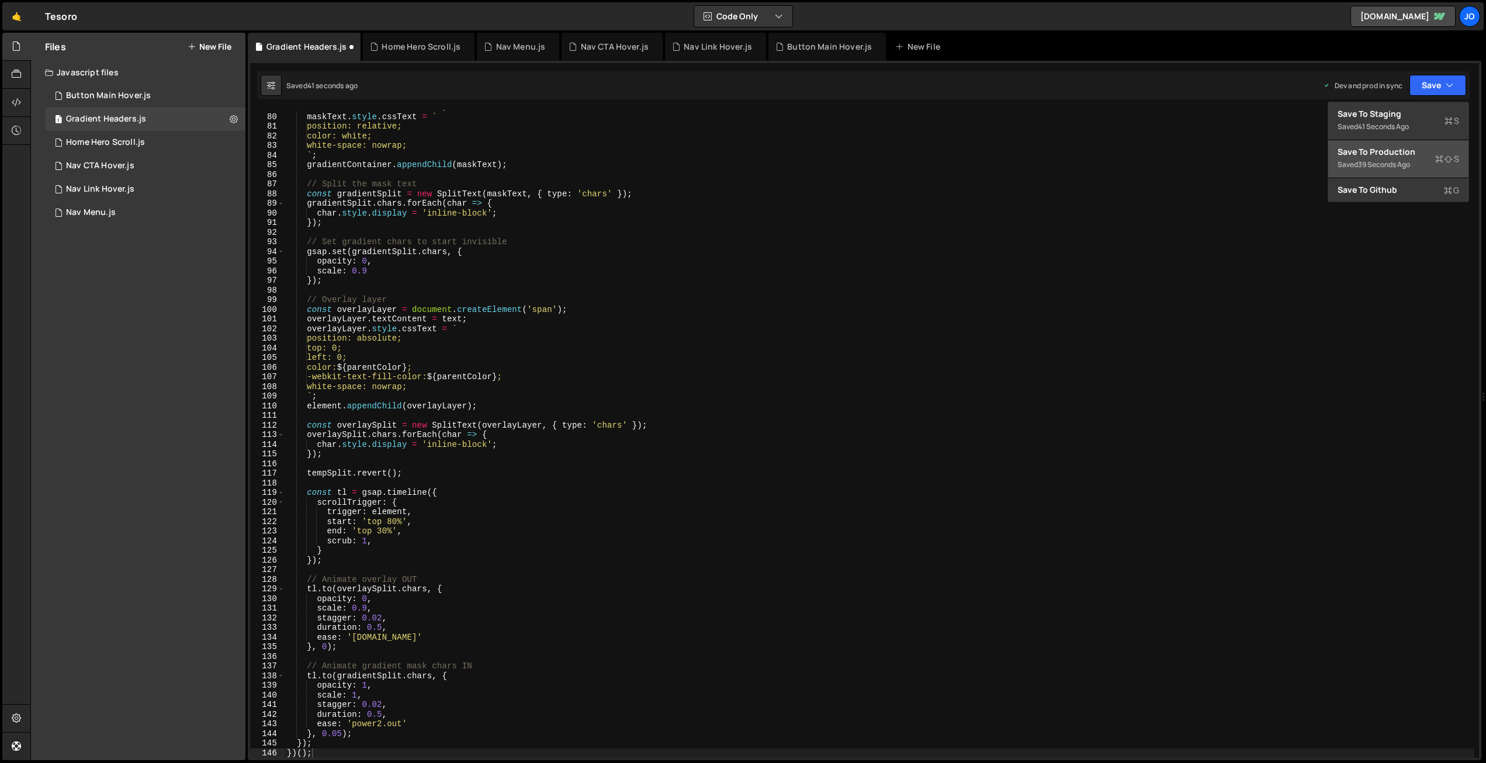
drag, startPoint x: 1389, startPoint y: 158, endPoint x: 968, endPoint y: 117, distance: 423.2
click at [1388, 158] on div "Saved 39 seconds ago" at bounding box center [1398, 165] width 122 height 14
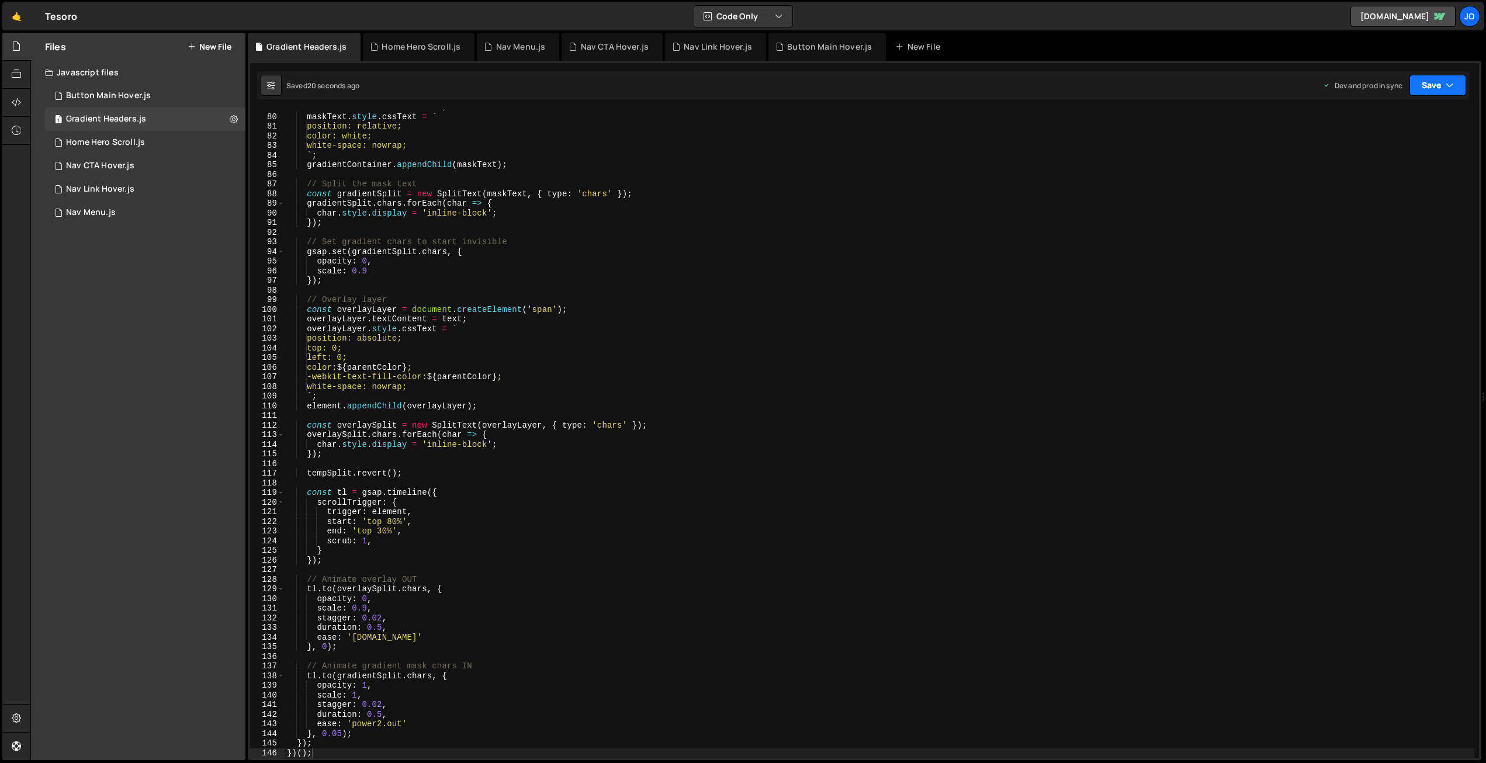
drag, startPoint x: 1451, startPoint y: 83, endPoint x: 1438, endPoint y: 105, distance: 26.0
click at [1451, 83] on icon "button" at bounding box center [1449, 85] width 8 height 12
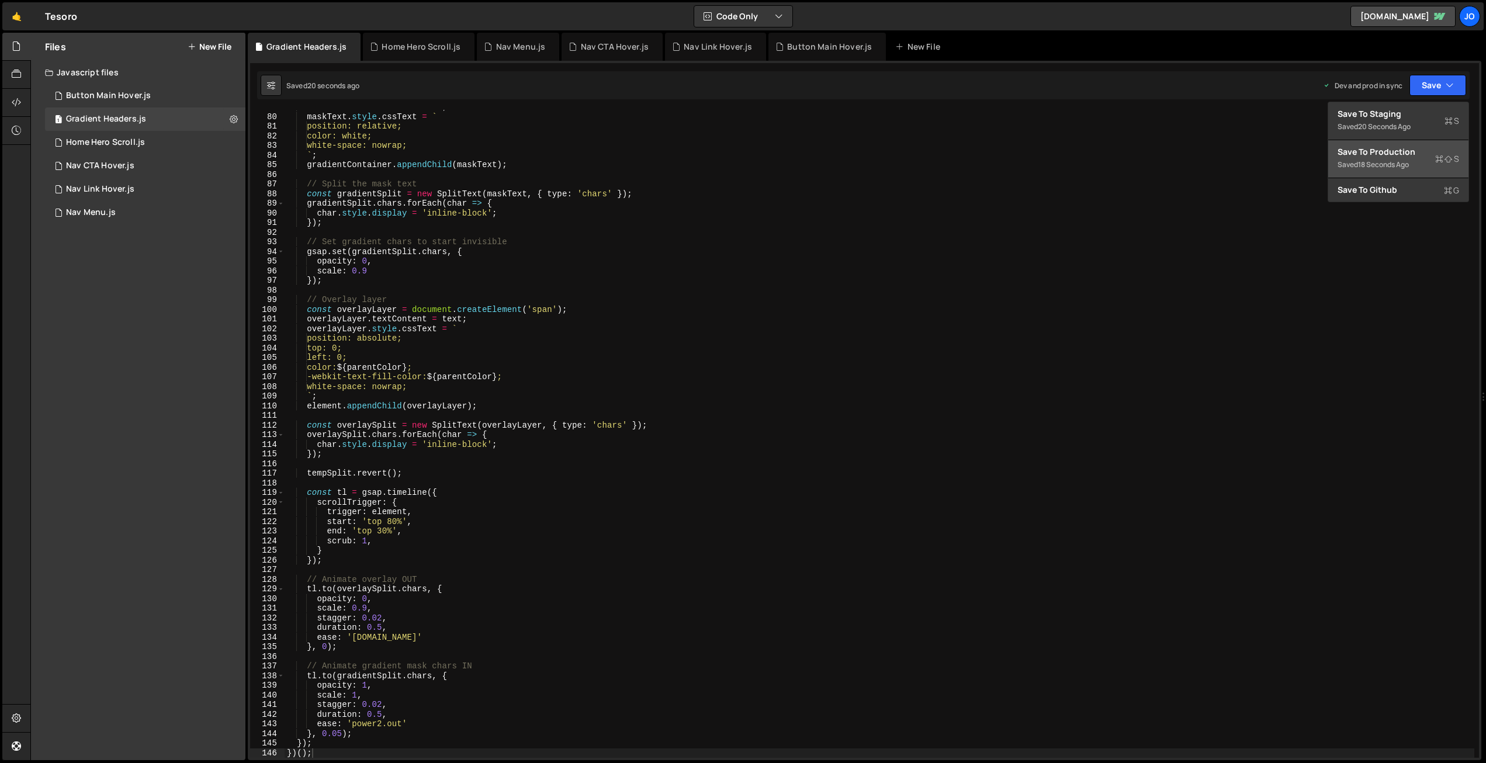
click at [1405, 148] on div "Save to Production S" at bounding box center [1398, 152] width 122 height 12
click at [459, 196] on div "maskText . textContent = text ; maskText . style . cssText = ` position: relati…" at bounding box center [880, 435] width 1190 height 667
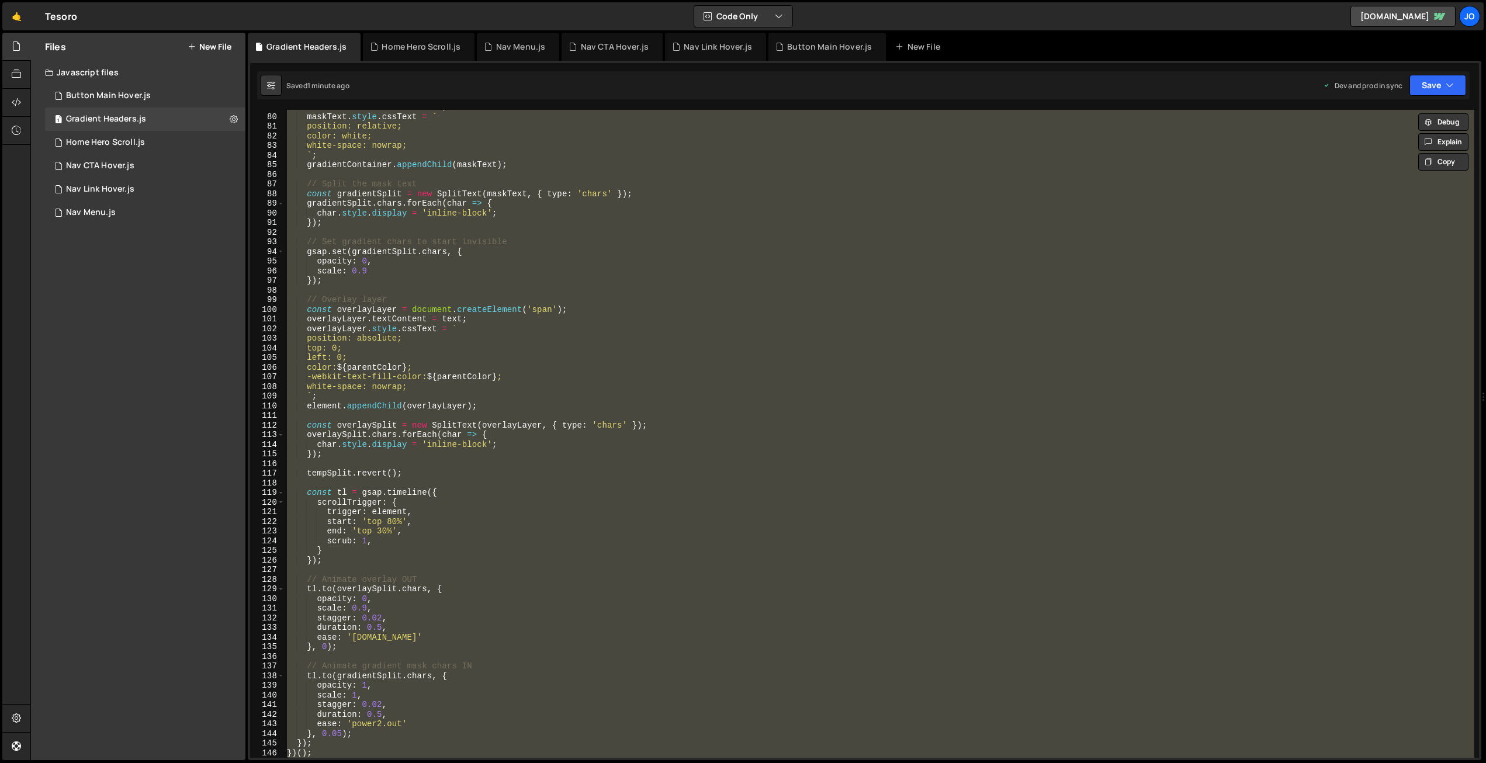
paste textarea
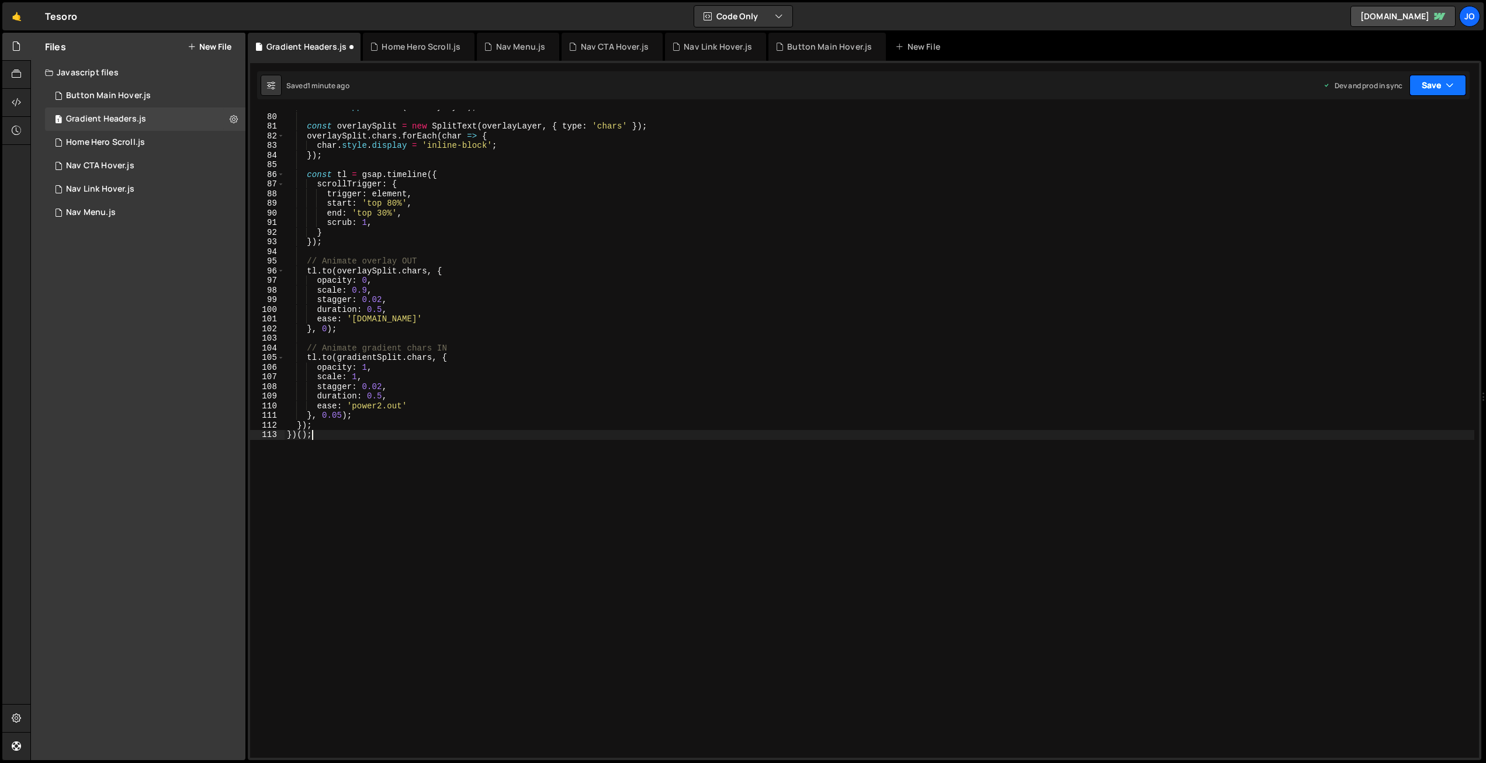
click at [1427, 80] on button "Save" at bounding box center [1437, 85] width 57 height 21
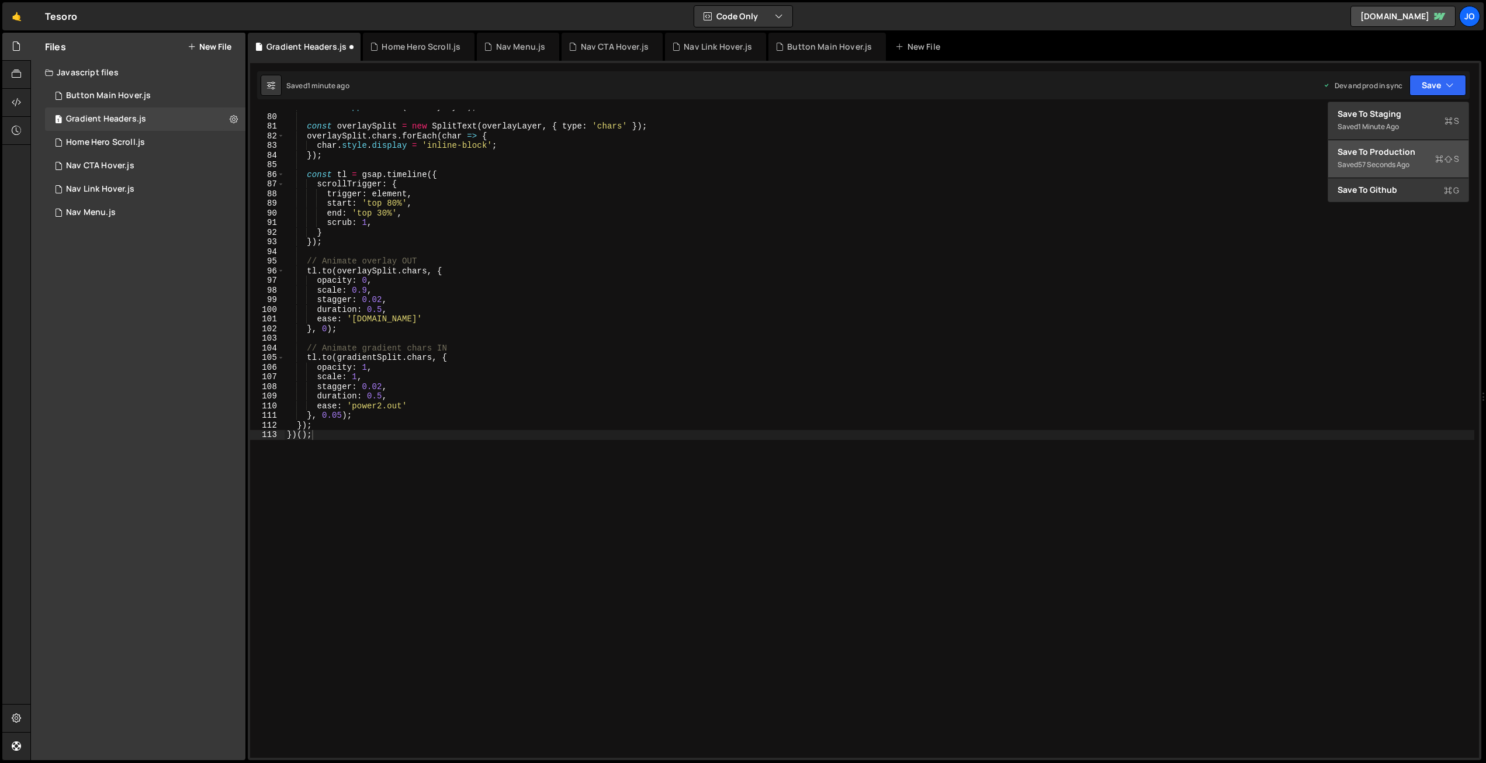
click at [1381, 158] on div "Saved 57 seconds ago" at bounding box center [1398, 165] width 122 height 14
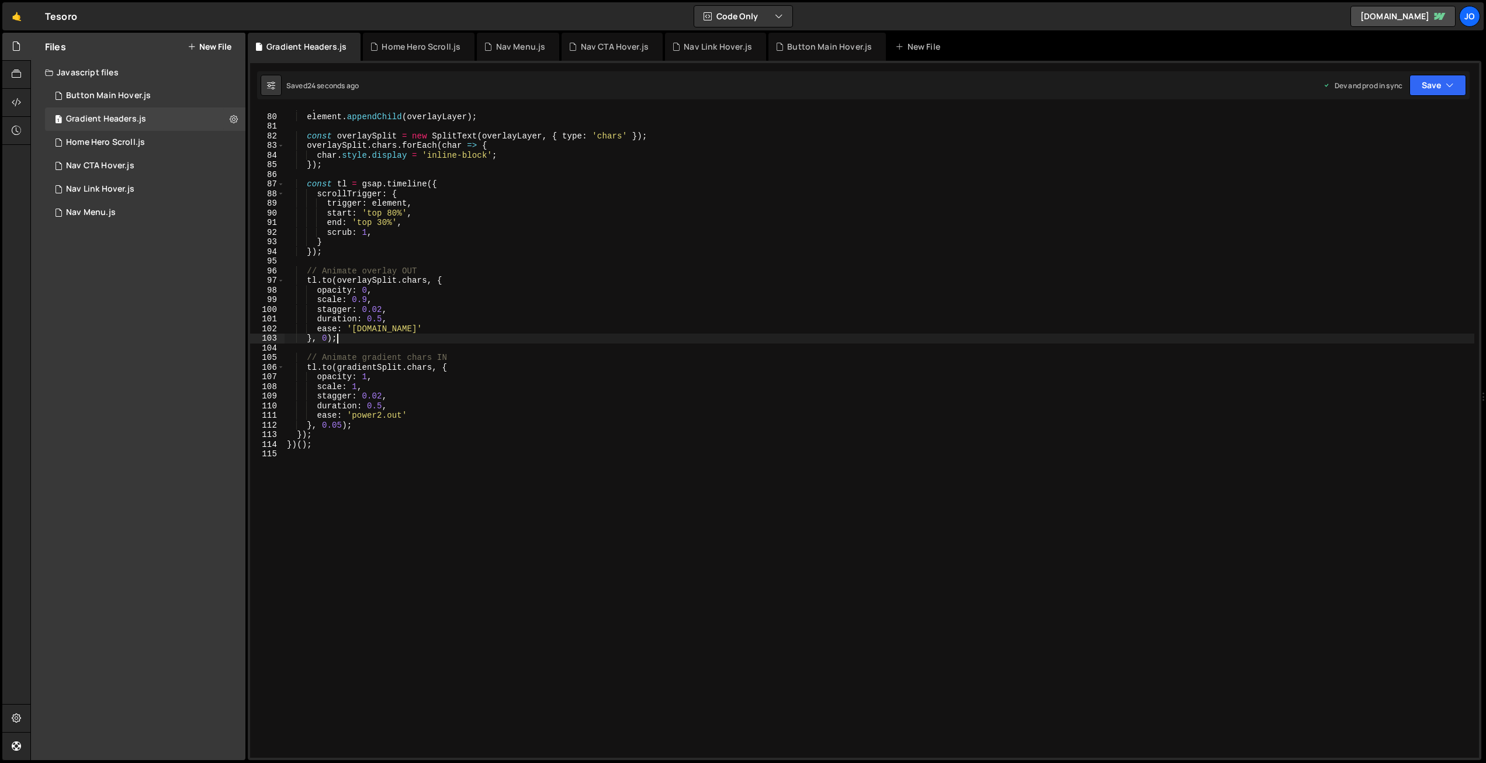
click at [497, 339] on div "` ; element . appendChild ( overlayLayer ) ; const overlaySplit = new SplitText…" at bounding box center [880, 435] width 1190 height 667
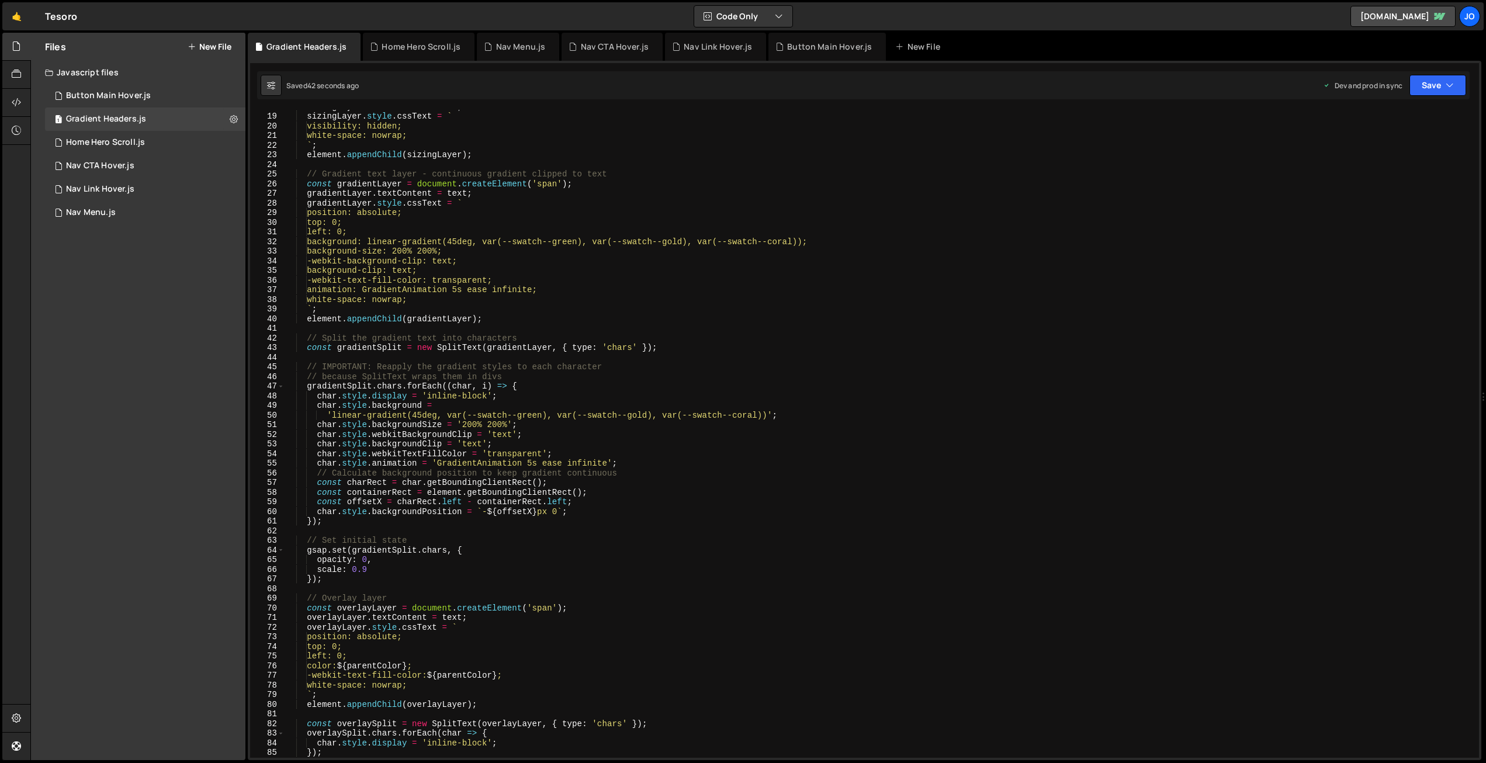
scroll to position [172, 0]
click at [466, 210] on div "sizingLayer . textContent = text ; sizingLayer . style . cssText = ` visibility…" at bounding box center [880, 435] width 1190 height 667
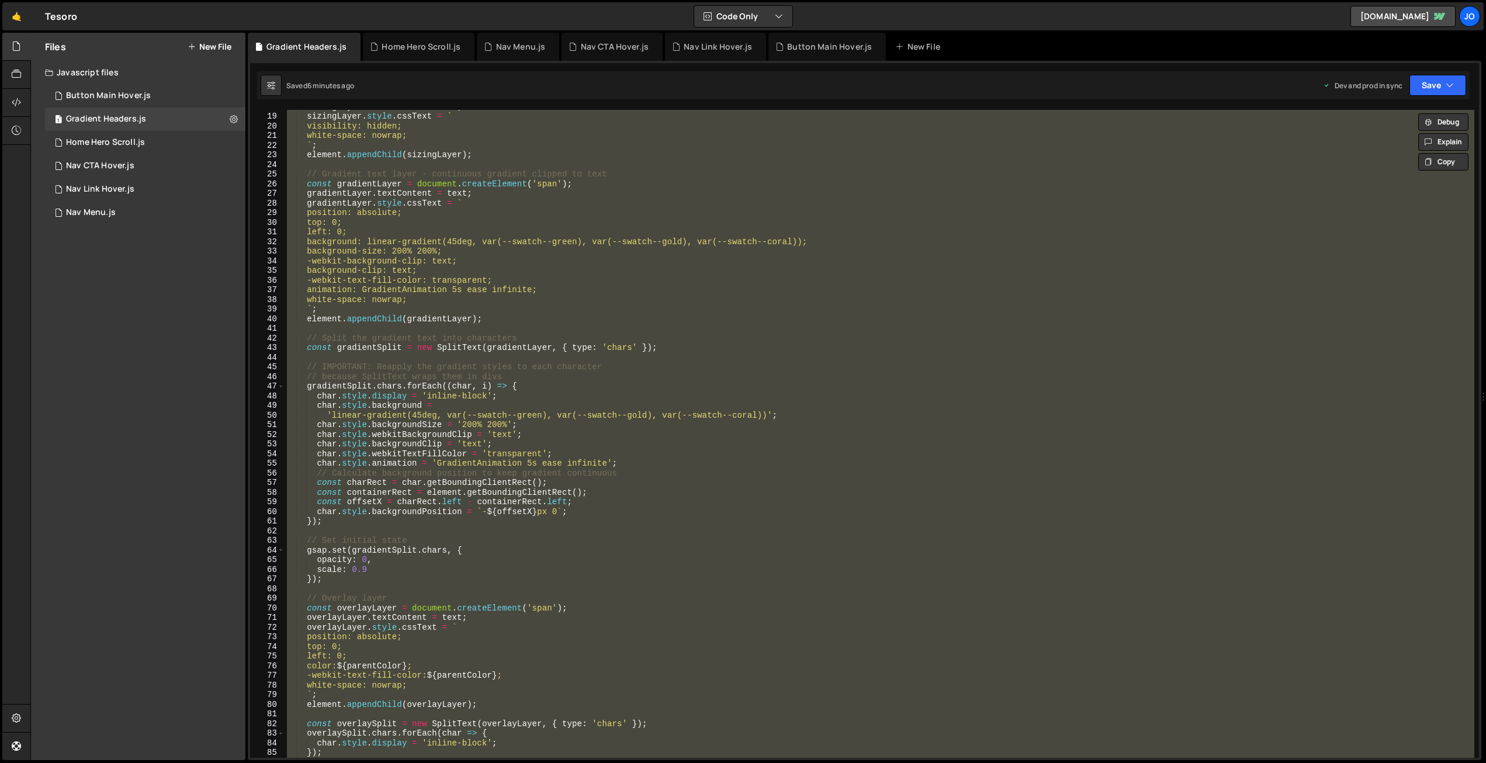
paste textarea
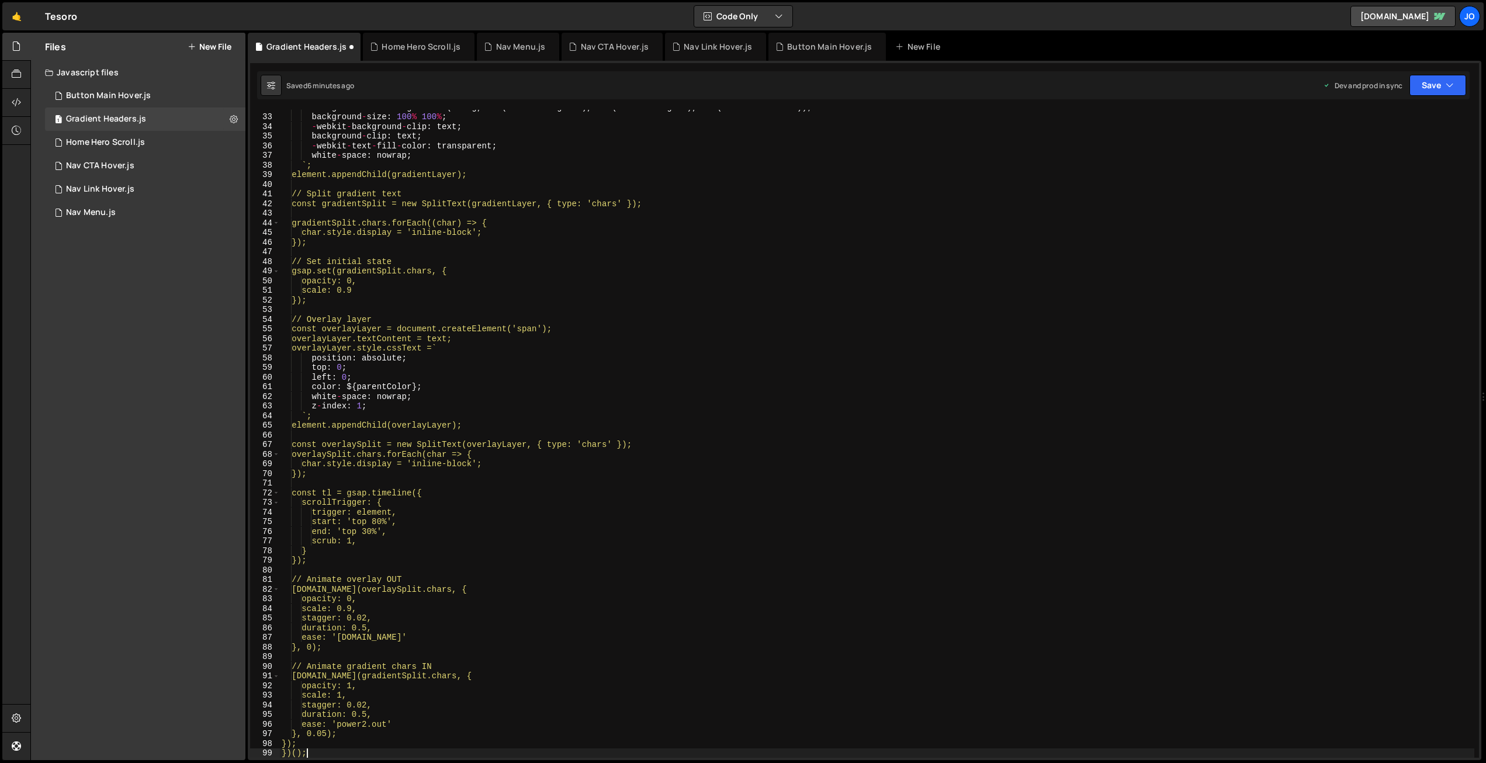
scroll to position [306, 0]
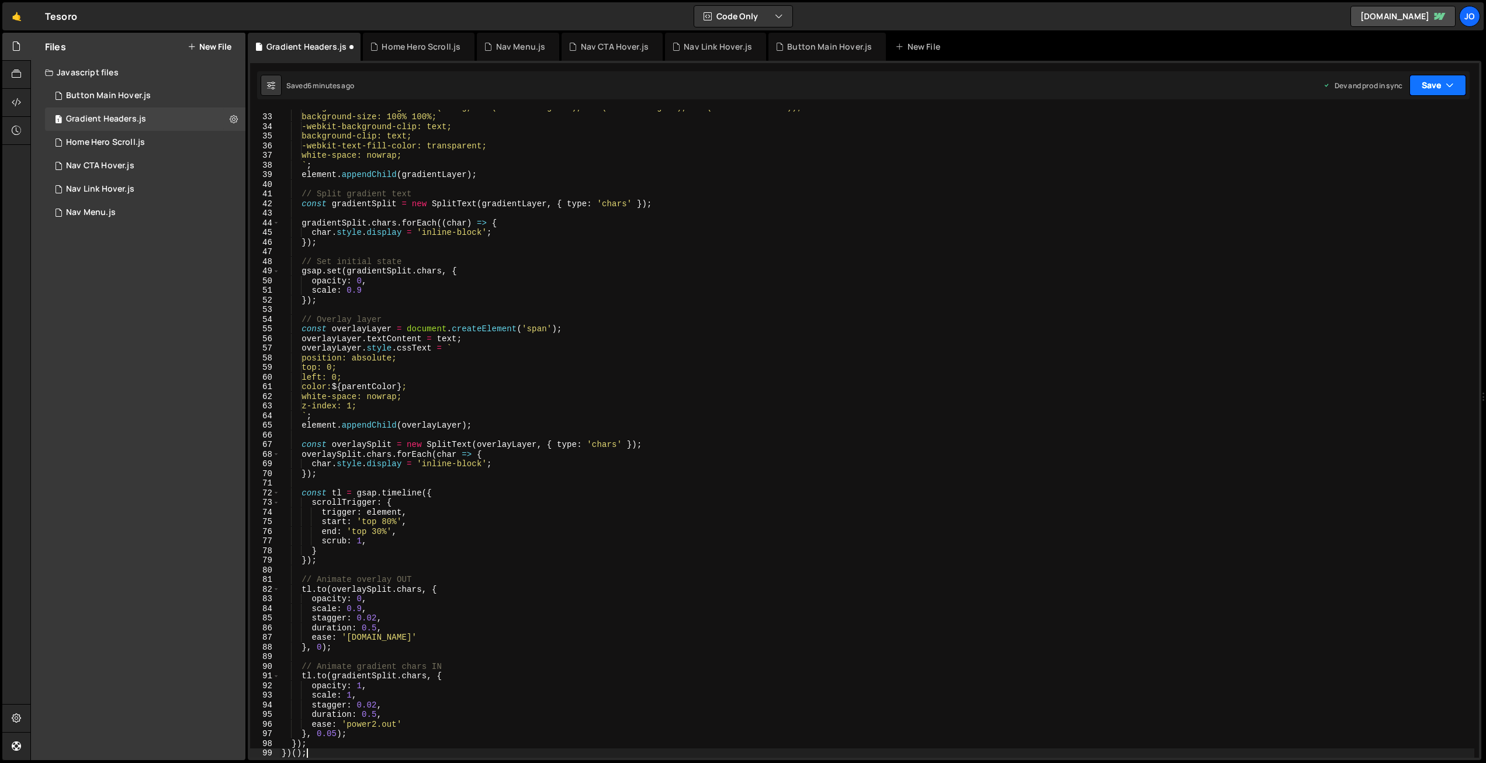
click at [1436, 82] on button "Save" at bounding box center [1437, 85] width 57 height 21
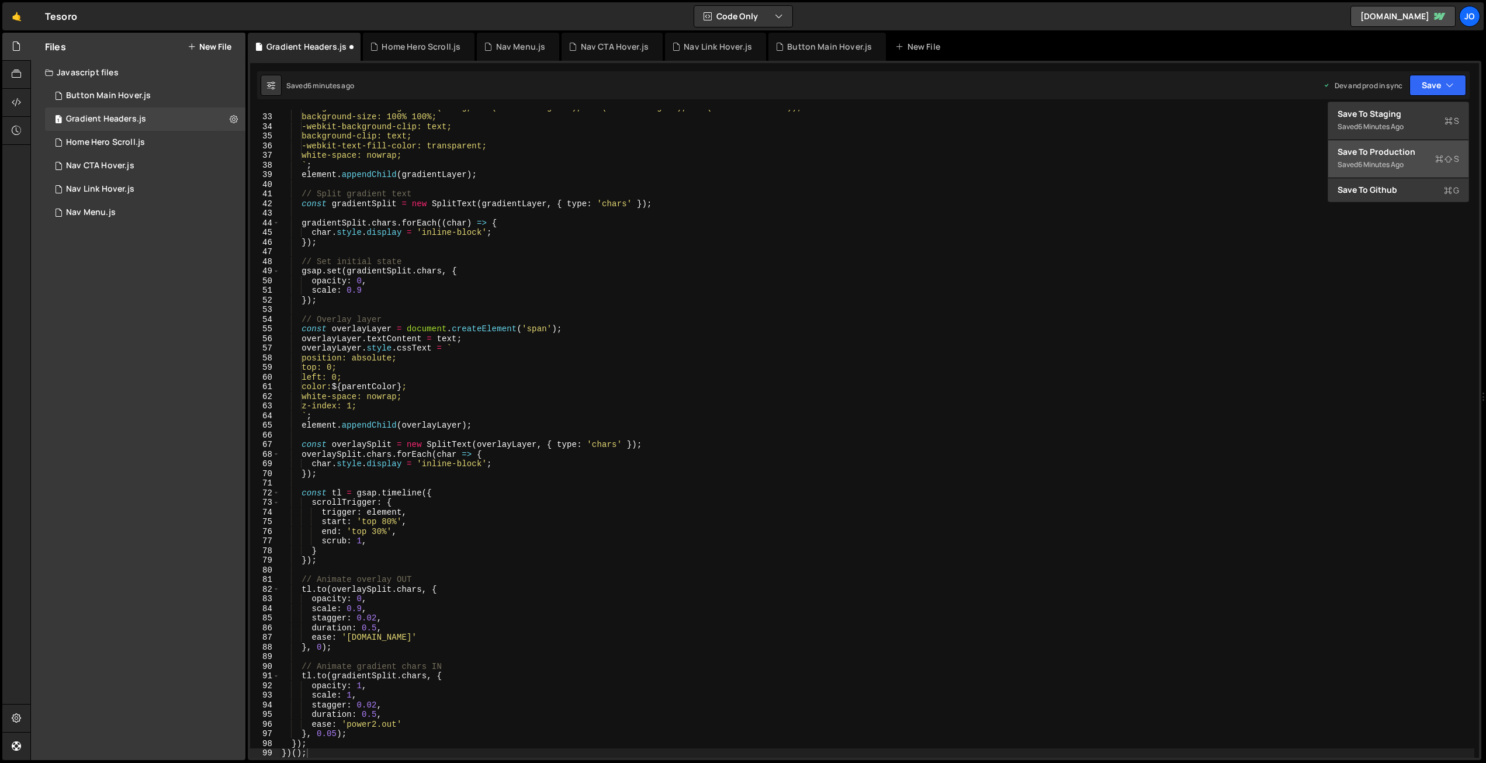
click at [1386, 154] on div "Save to Production S" at bounding box center [1398, 152] width 122 height 12
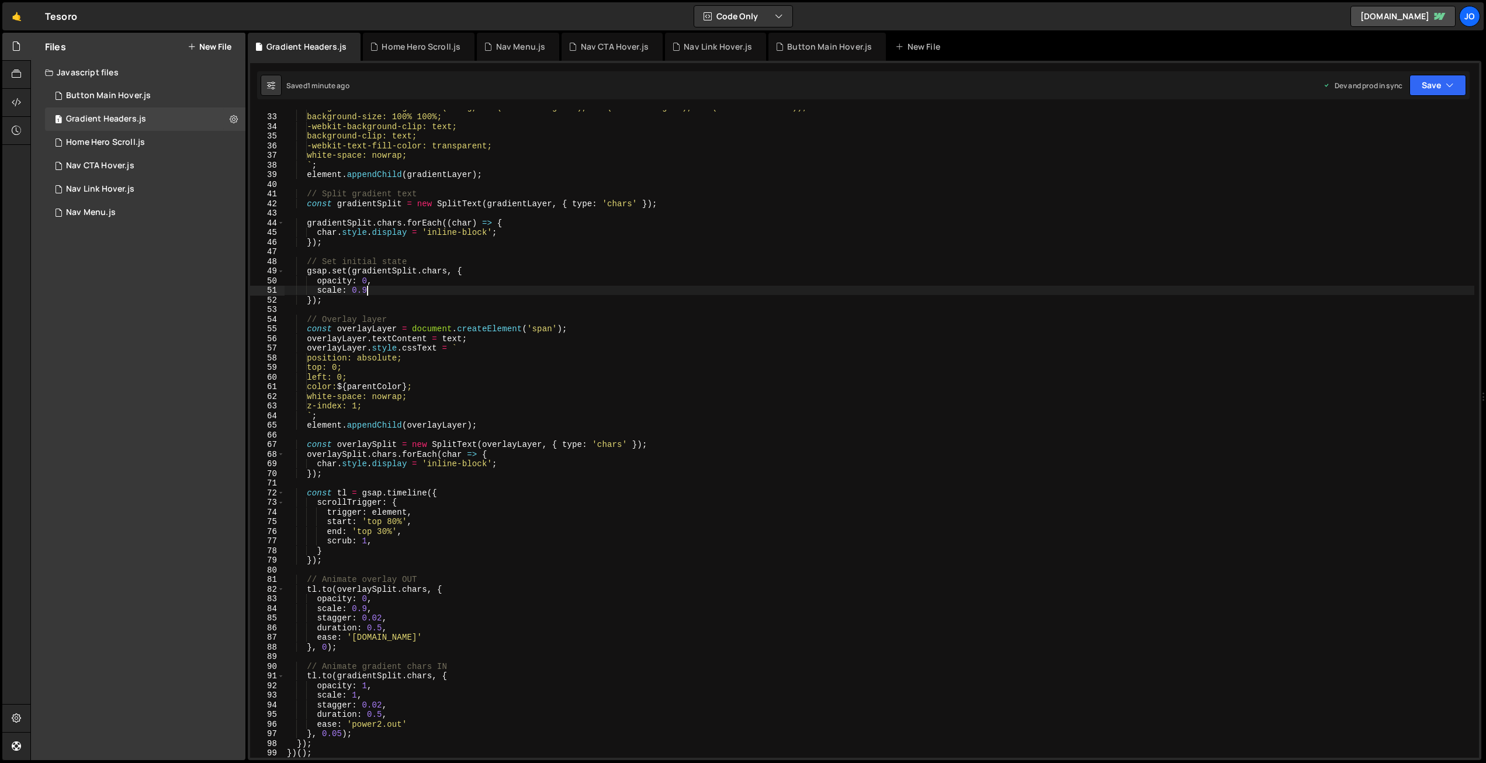
click at [650, 294] on div "background: linear-gradient(90deg, var(--swatch--green), var(--swatch--gold), v…" at bounding box center [880, 435] width 1190 height 667
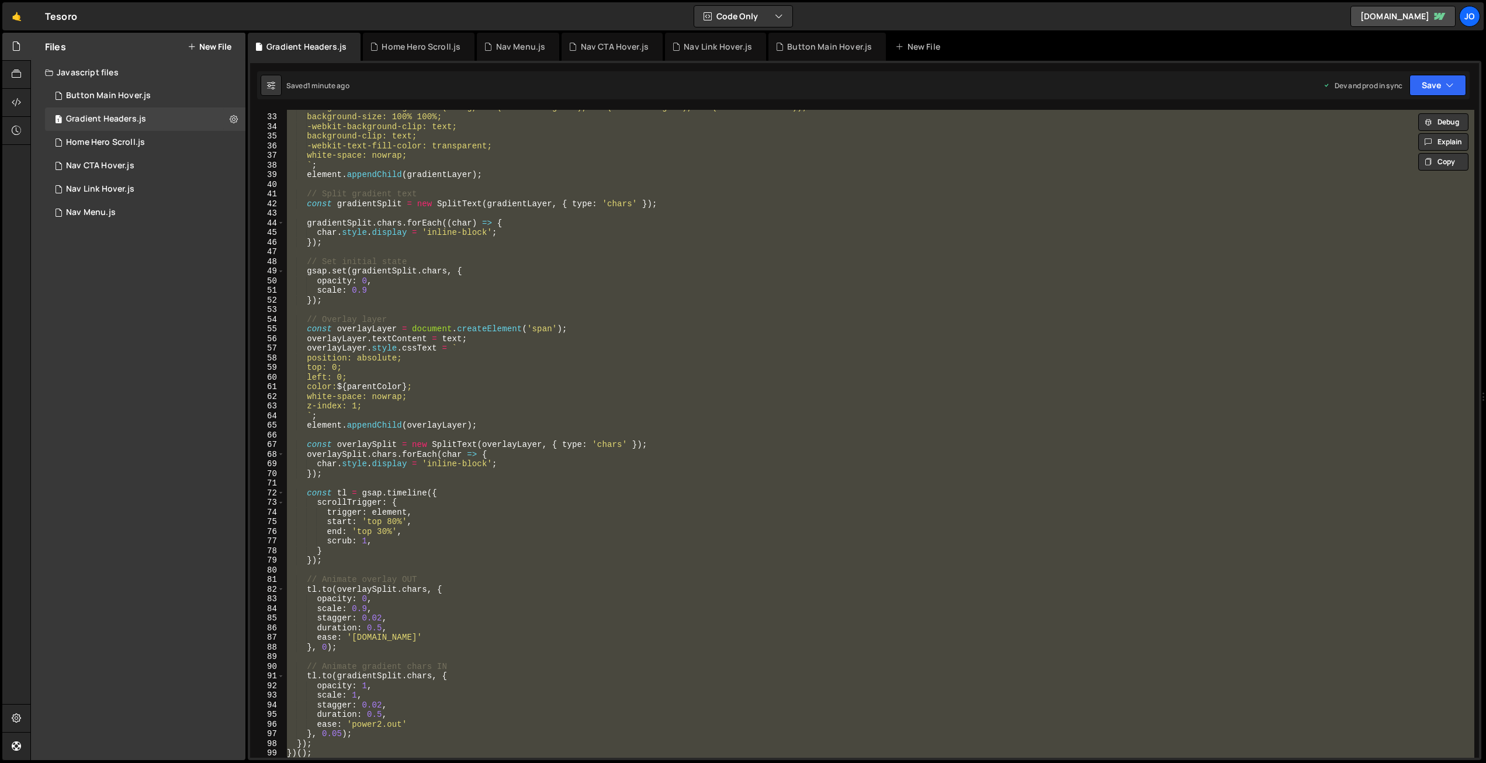
paste textarea
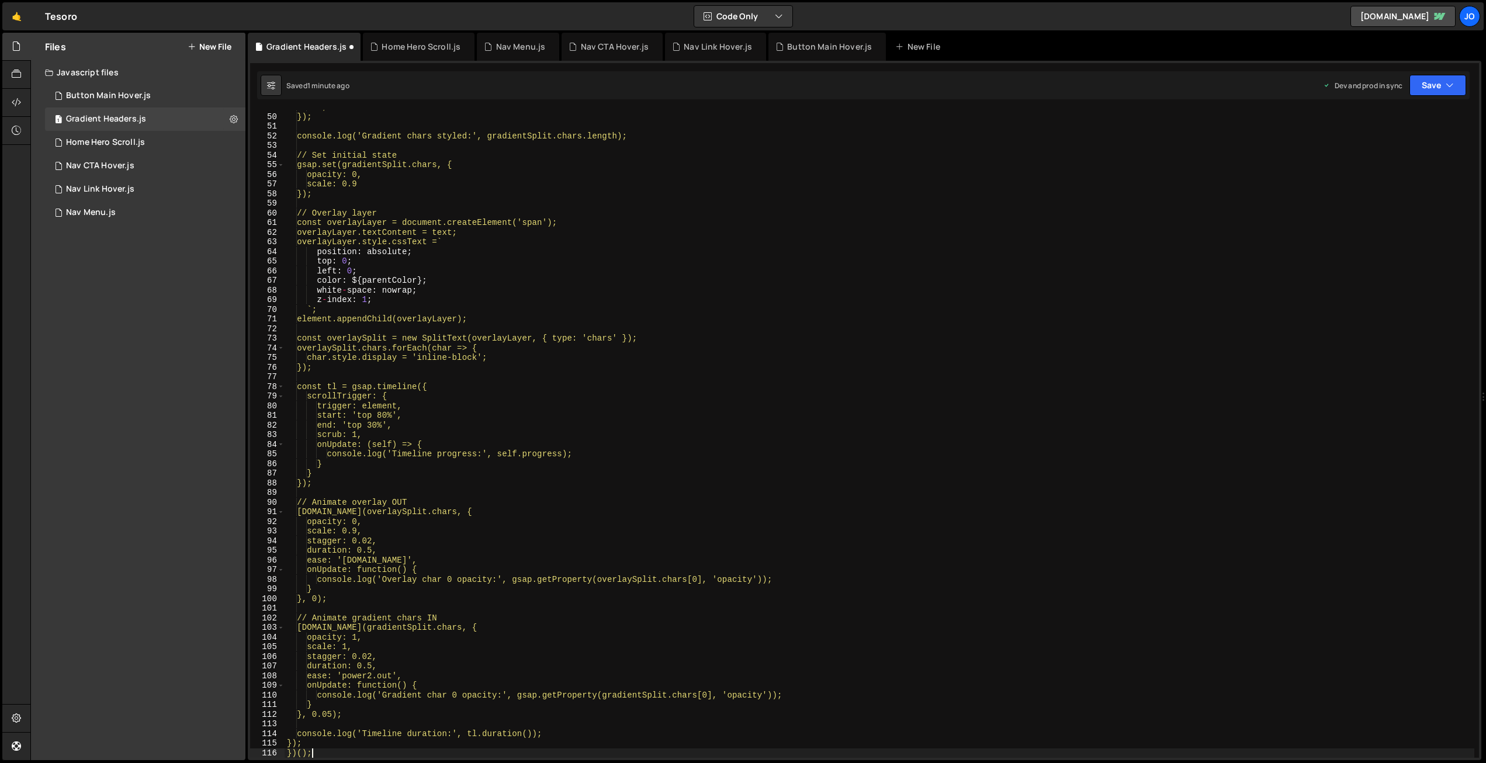
scroll to position [470, 0]
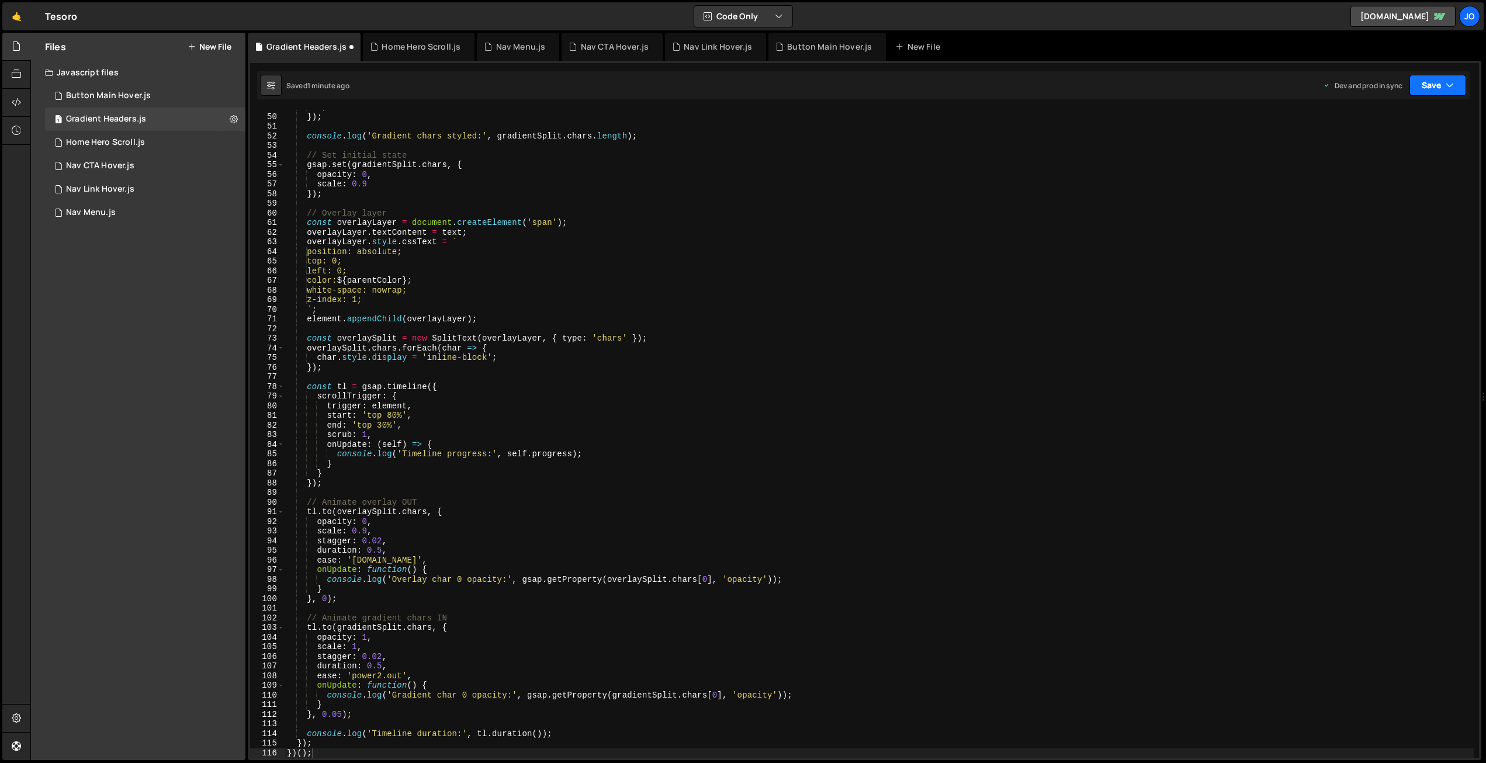
drag, startPoint x: 1434, startPoint y: 82, endPoint x: 1428, endPoint y: 91, distance: 10.9
click at [1435, 82] on button "Save" at bounding box center [1437, 85] width 57 height 21
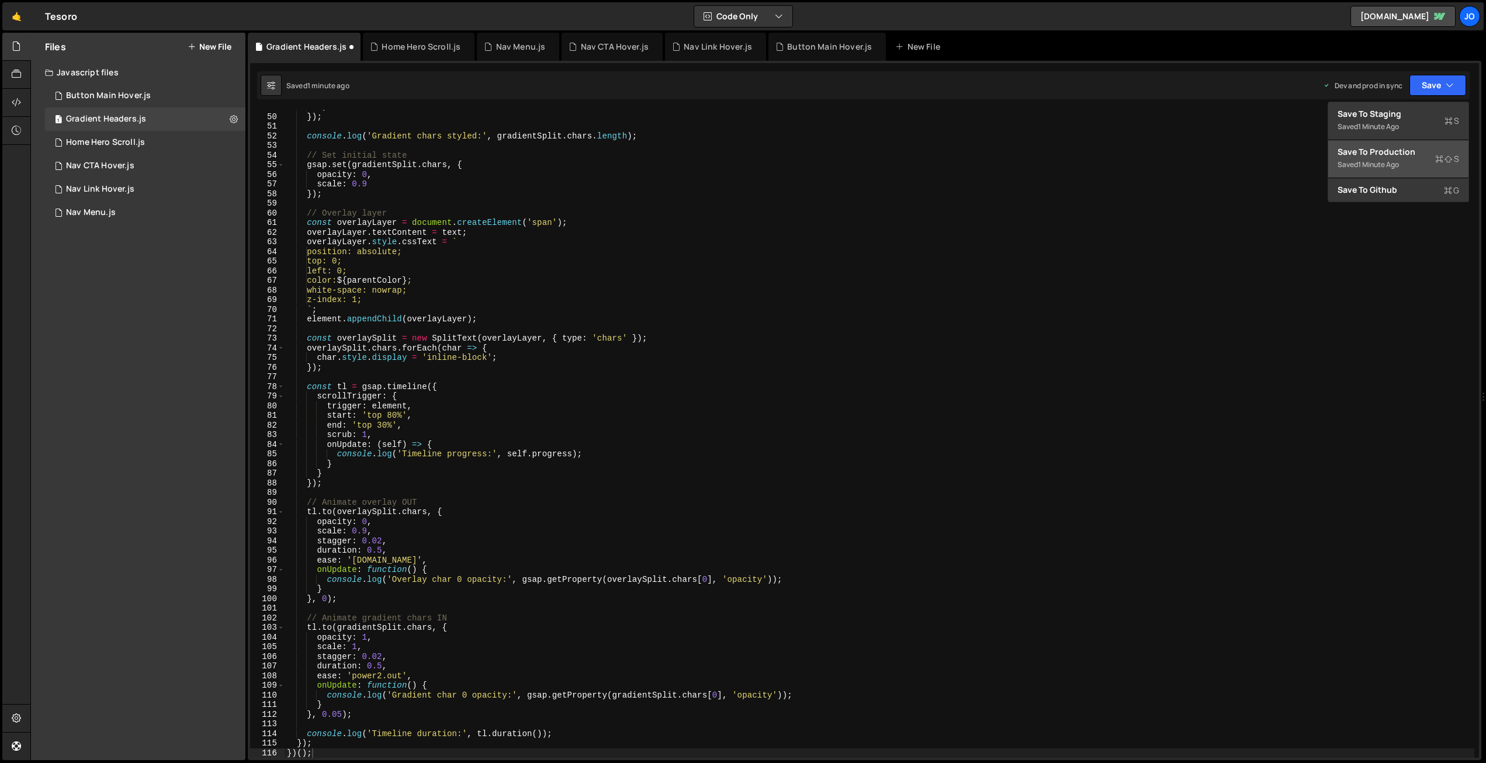
click at [1386, 158] on div "Saved 1 minute ago" at bounding box center [1398, 165] width 122 height 14
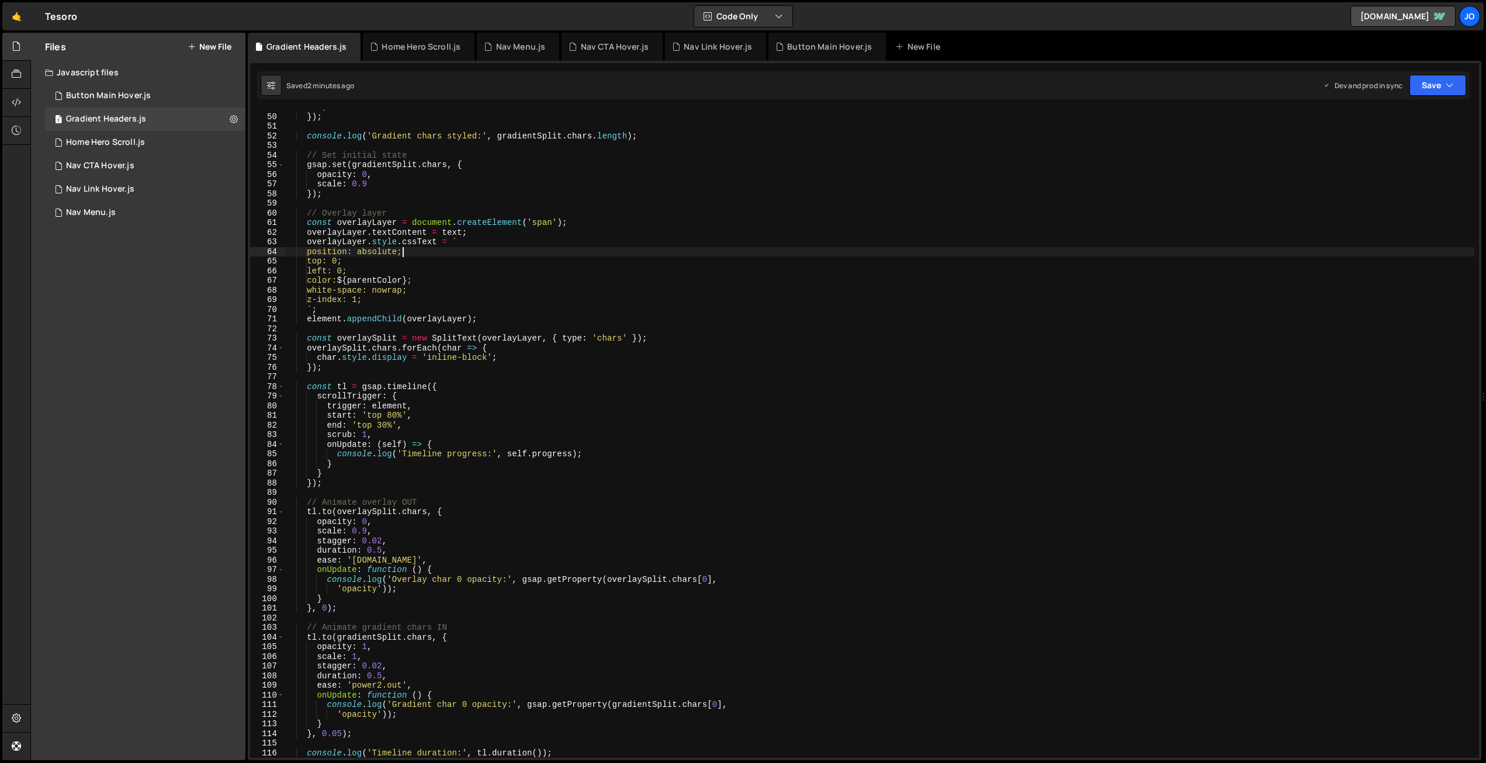
click at [403, 255] on div "` ; }) ; console . log ( 'Gradient chars styled:' , gradientSplit . chars . len…" at bounding box center [880, 435] width 1190 height 667
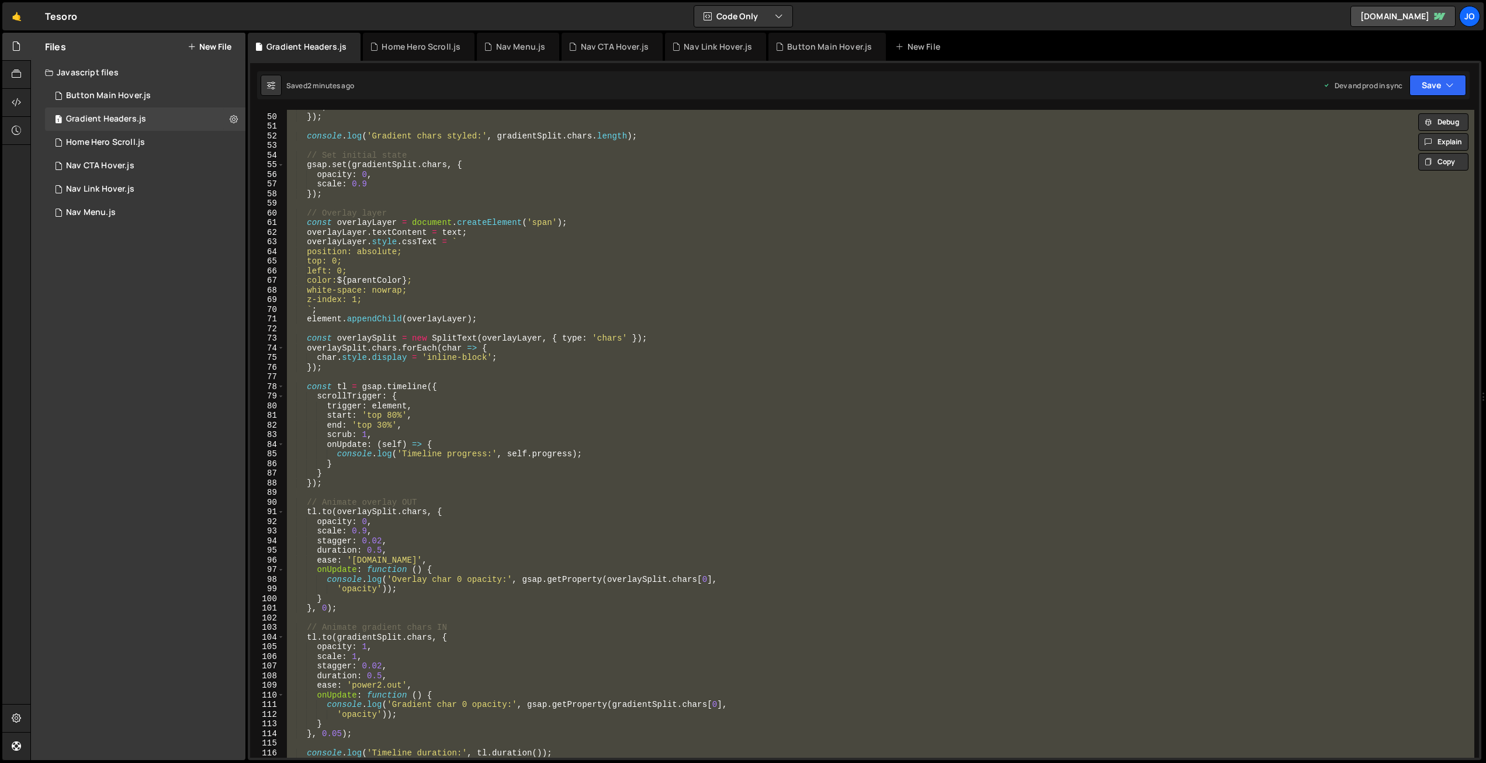
paste textarea
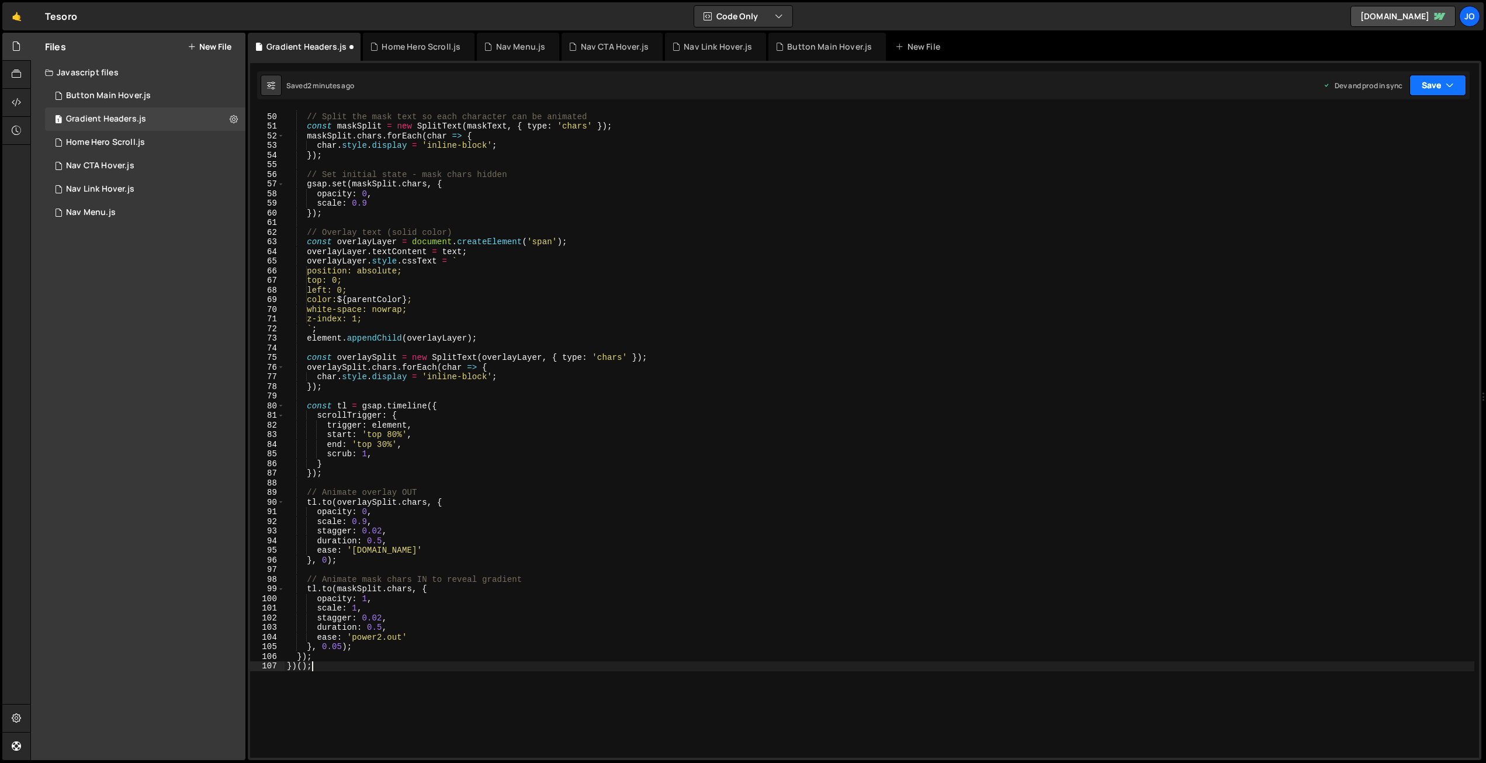
click at [1424, 87] on button "Save" at bounding box center [1437, 85] width 57 height 21
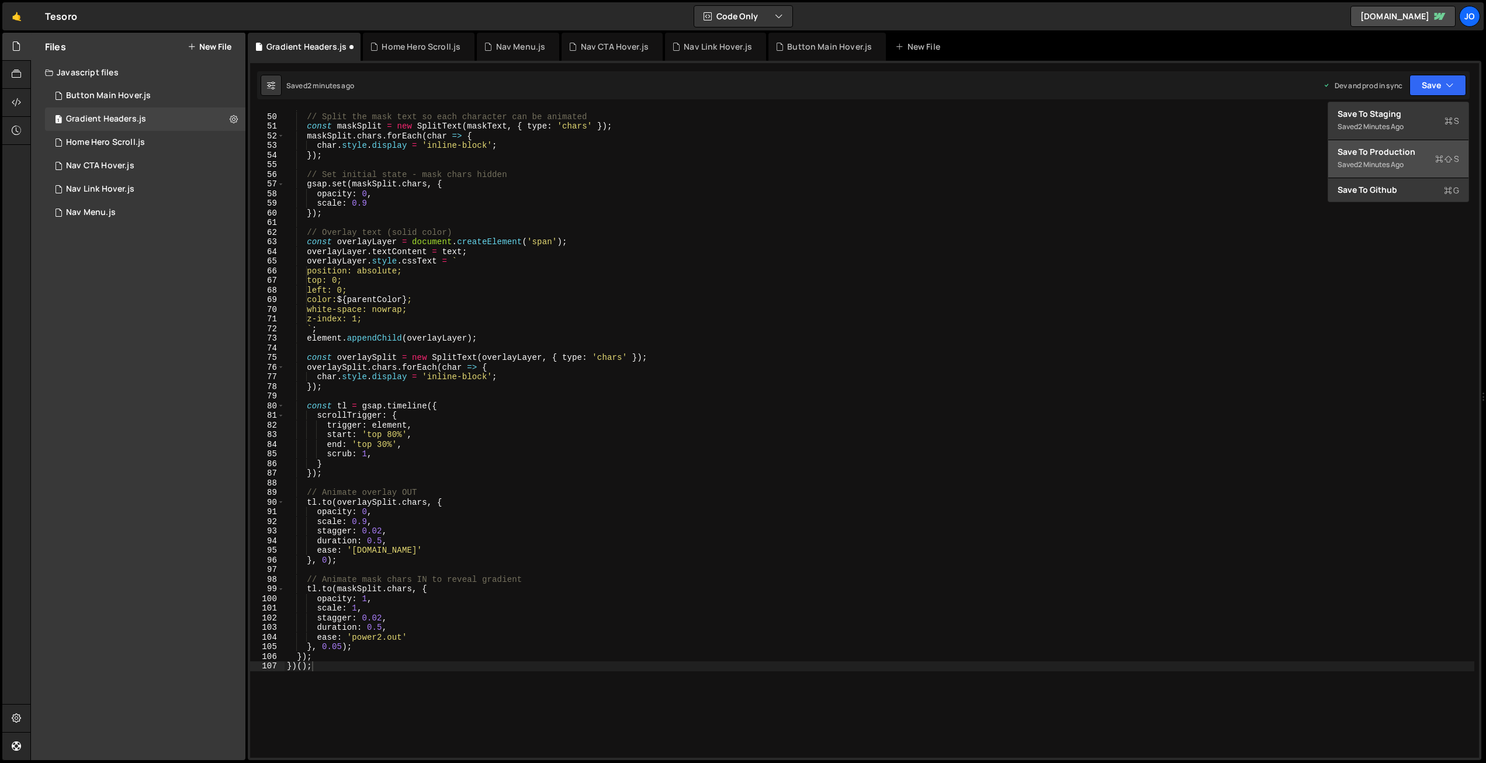
click at [1380, 158] on div "Saved 2 minutes ago" at bounding box center [1398, 165] width 122 height 14
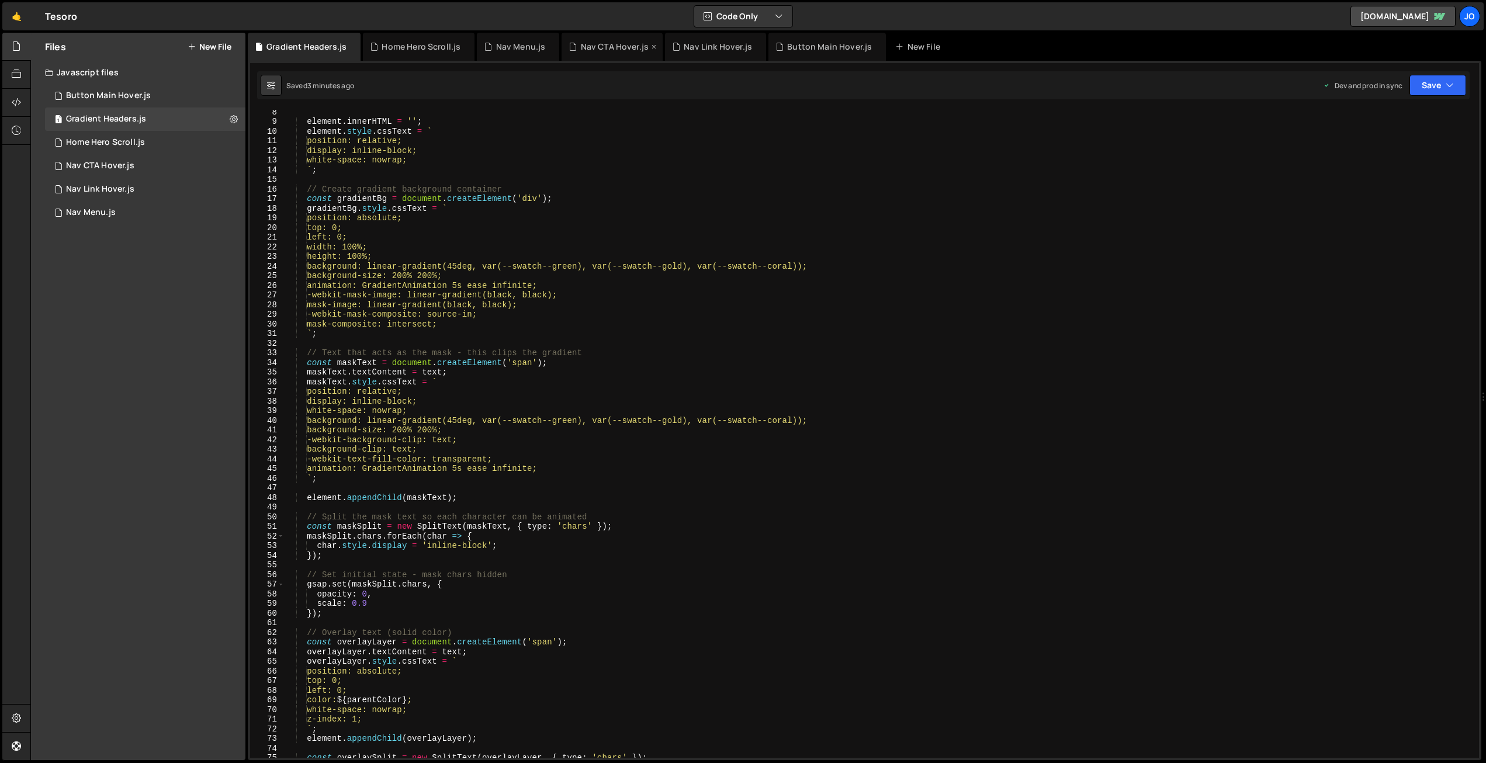
scroll to position [70, 0]
click at [515, 243] on div "element . innerHTML = '' ; element . style . cssText = ` position: relative; di…" at bounding box center [880, 440] width 1190 height 667
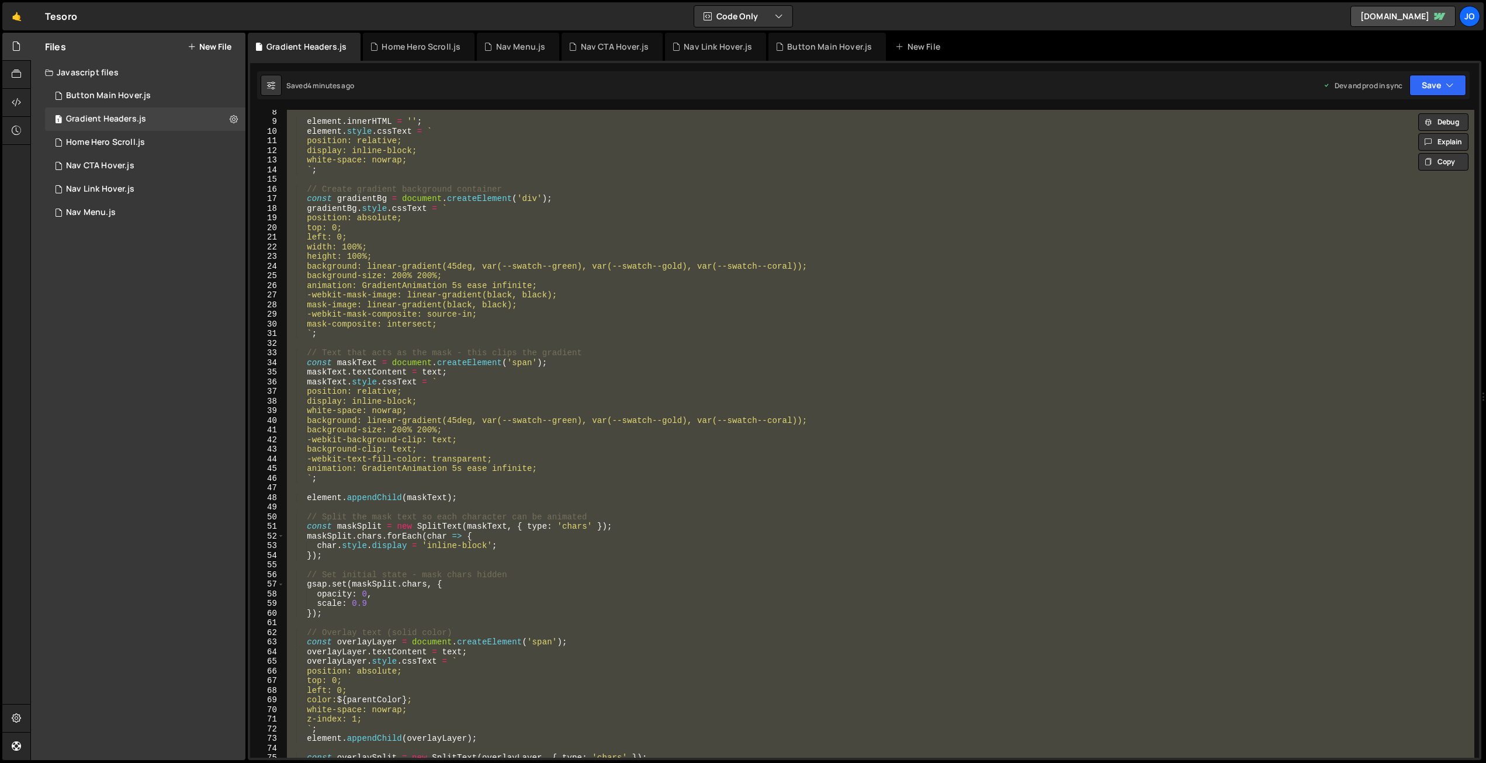
paste textarea
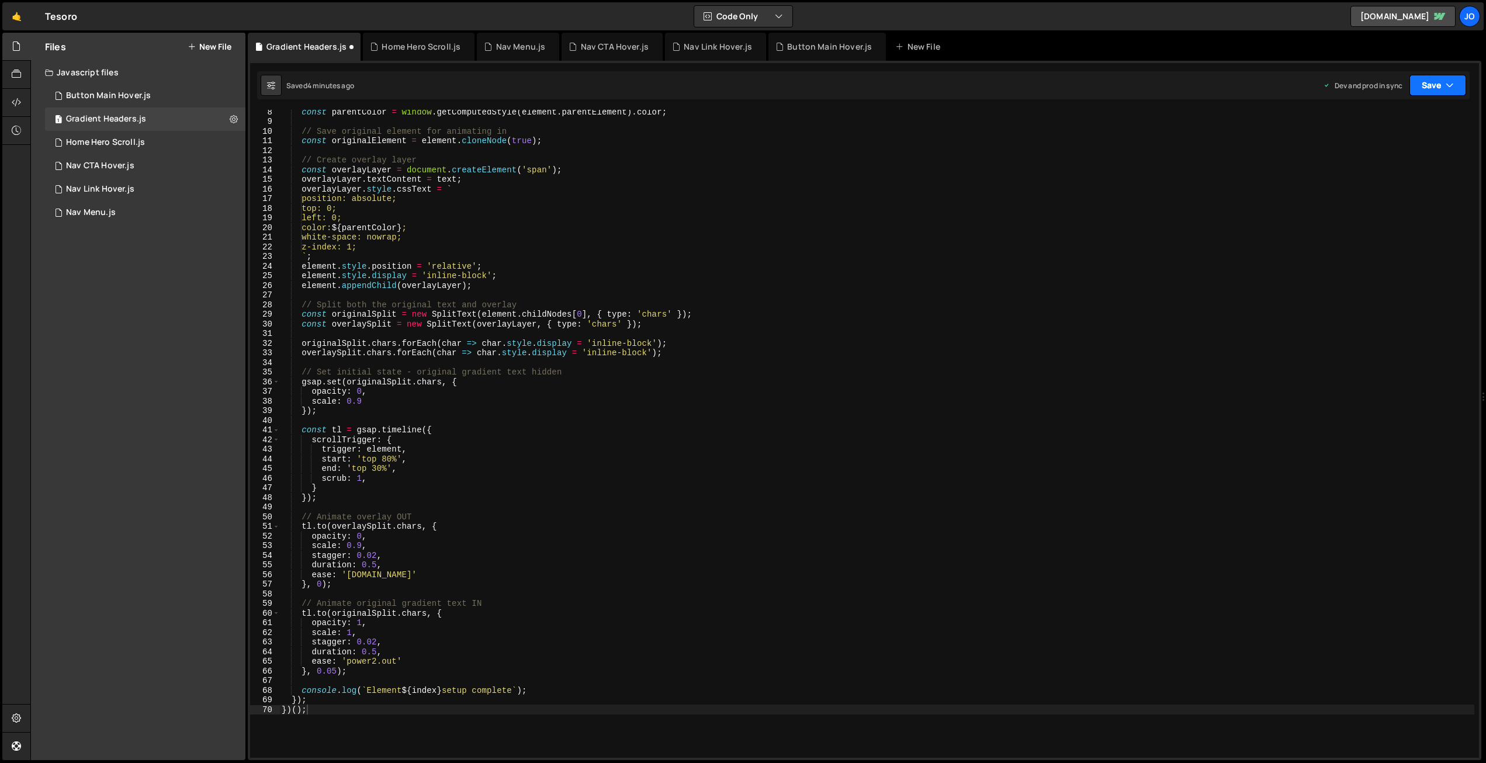
drag, startPoint x: 1442, startPoint y: 87, endPoint x: 1419, endPoint y: 145, distance: 62.9
click at [1443, 88] on button "Save" at bounding box center [1437, 85] width 57 height 21
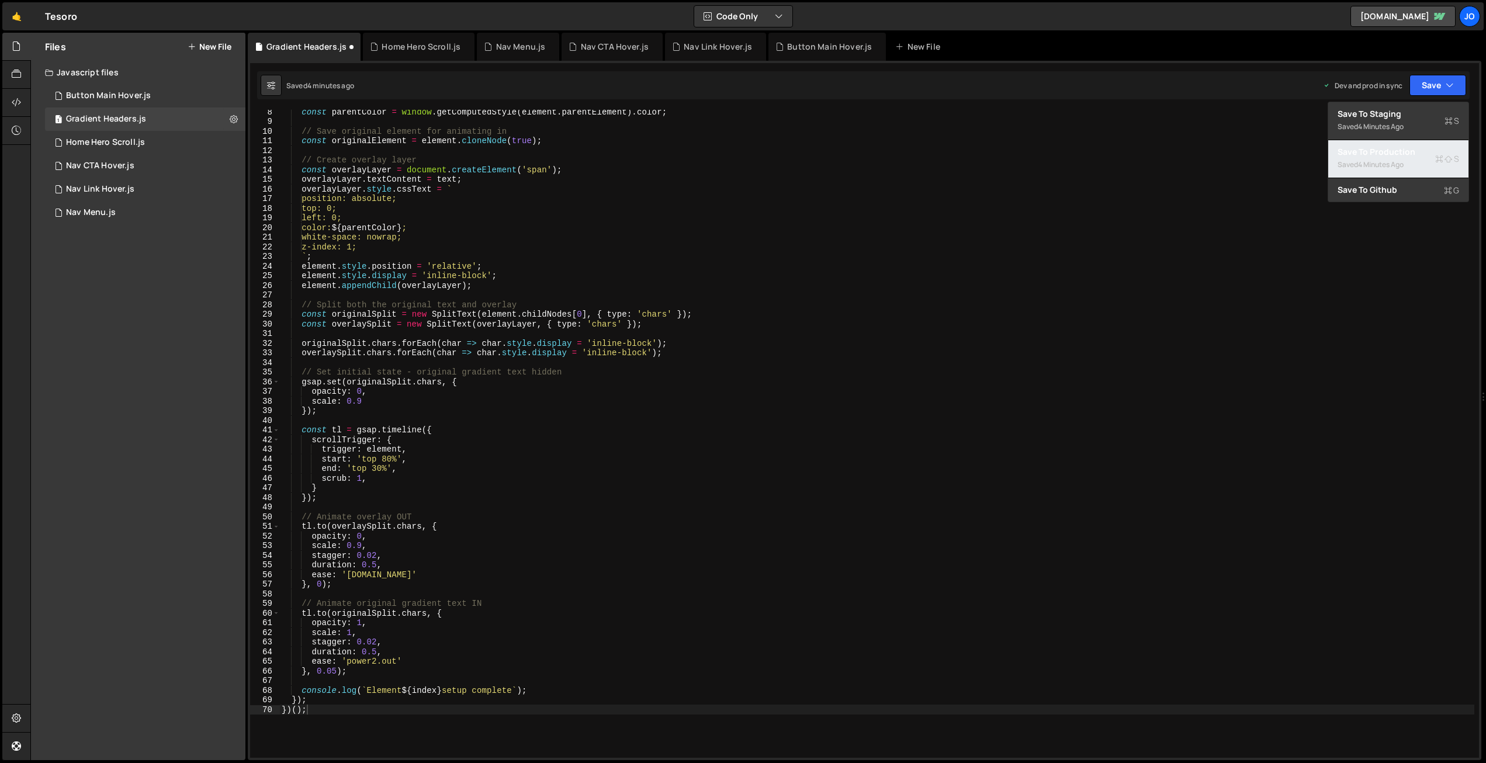
click at [1407, 164] on div "Saved 4 minutes ago" at bounding box center [1398, 165] width 122 height 14
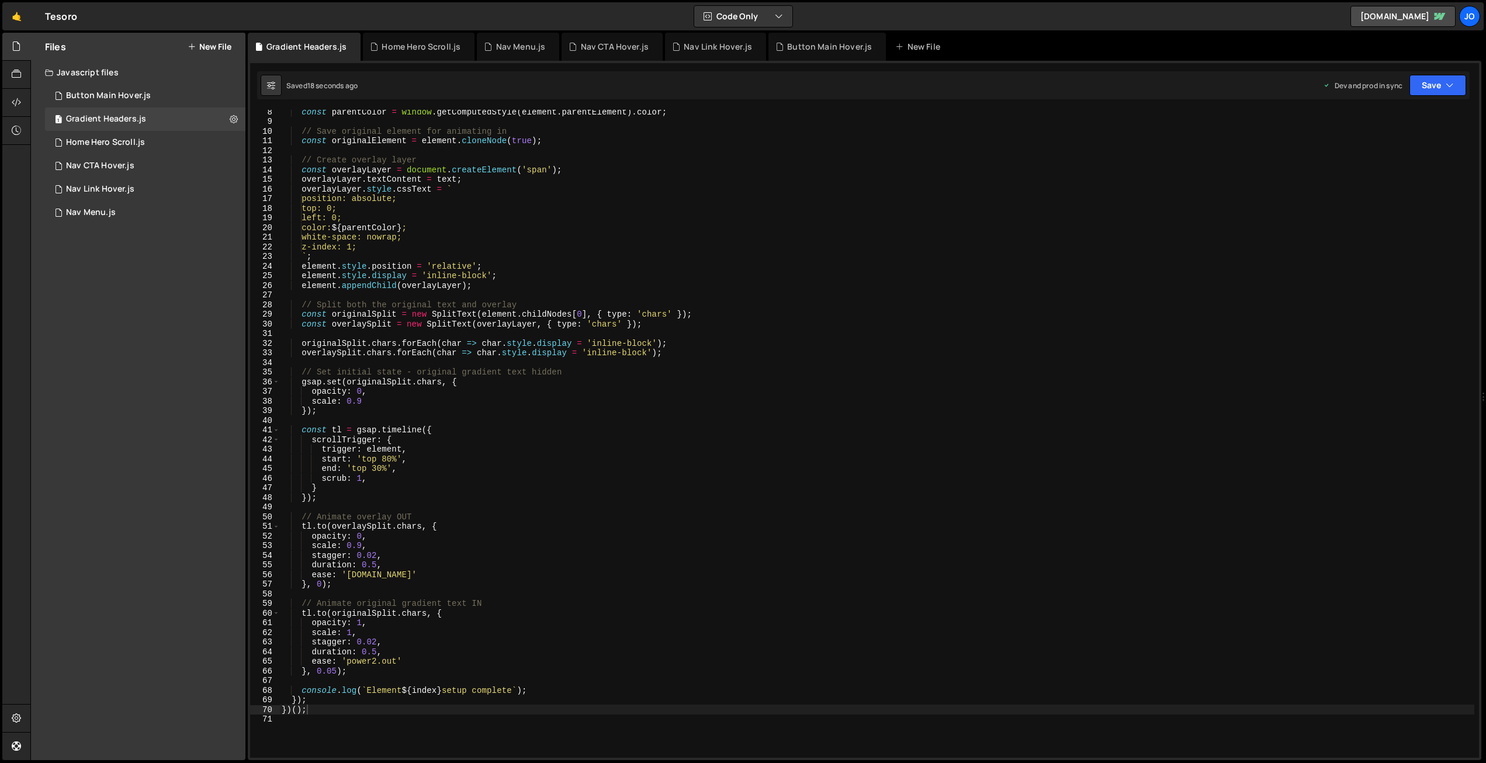
click at [632, 326] on div "const parentColor = window . getComputedStyle ( element . parentElement ) . col…" at bounding box center [876, 440] width 1195 height 667
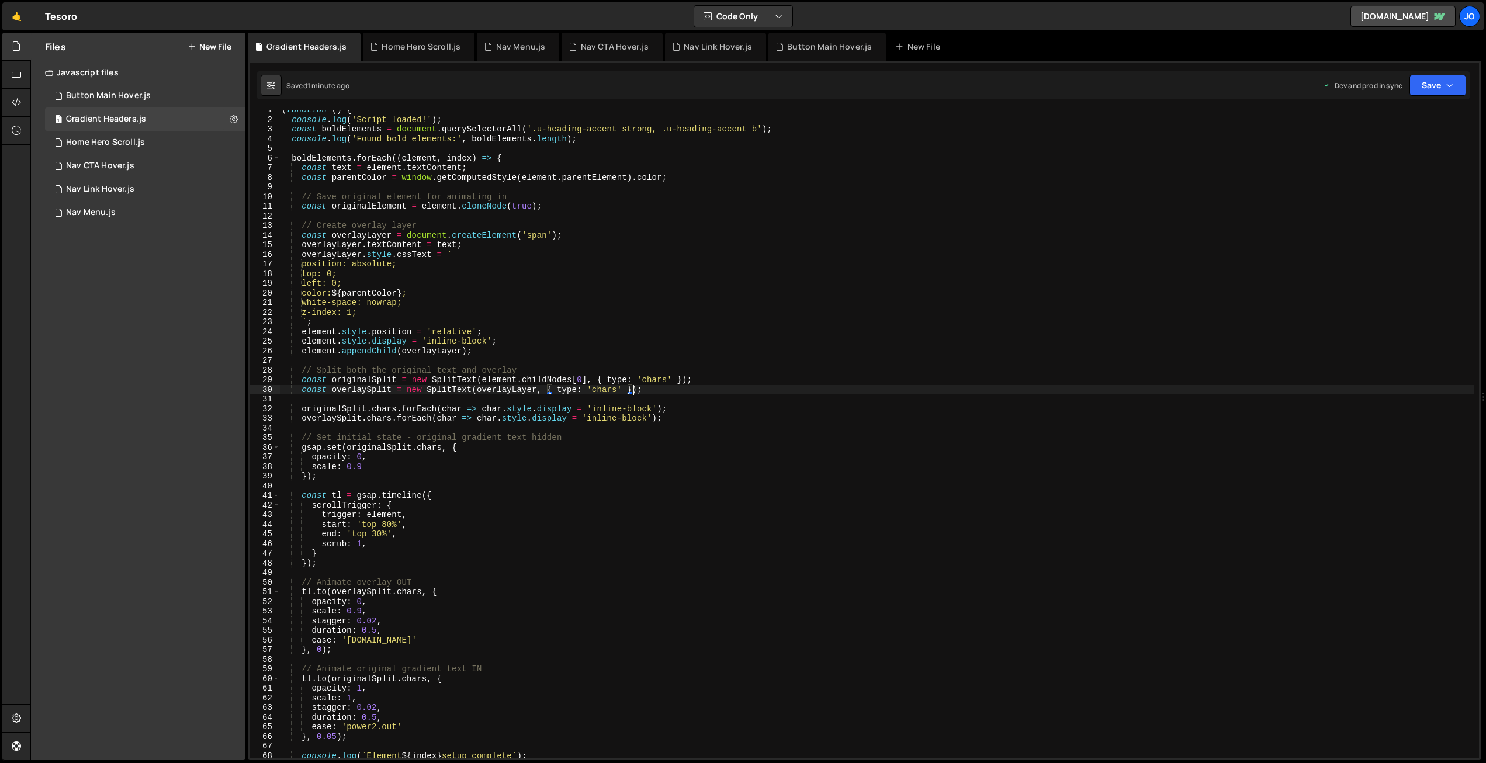
scroll to position [0, 0]
drag, startPoint x: 360, startPoint y: 316, endPoint x: 397, endPoint y: 376, distance: 70.9
click at [361, 317] on div "( function ( ) { console . log ( 'Script loaded!' ) ; const boldElements = docu…" at bounding box center [876, 443] width 1195 height 667
click at [1449, 80] on icon "button" at bounding box center [1449, 85] width 8 height 12
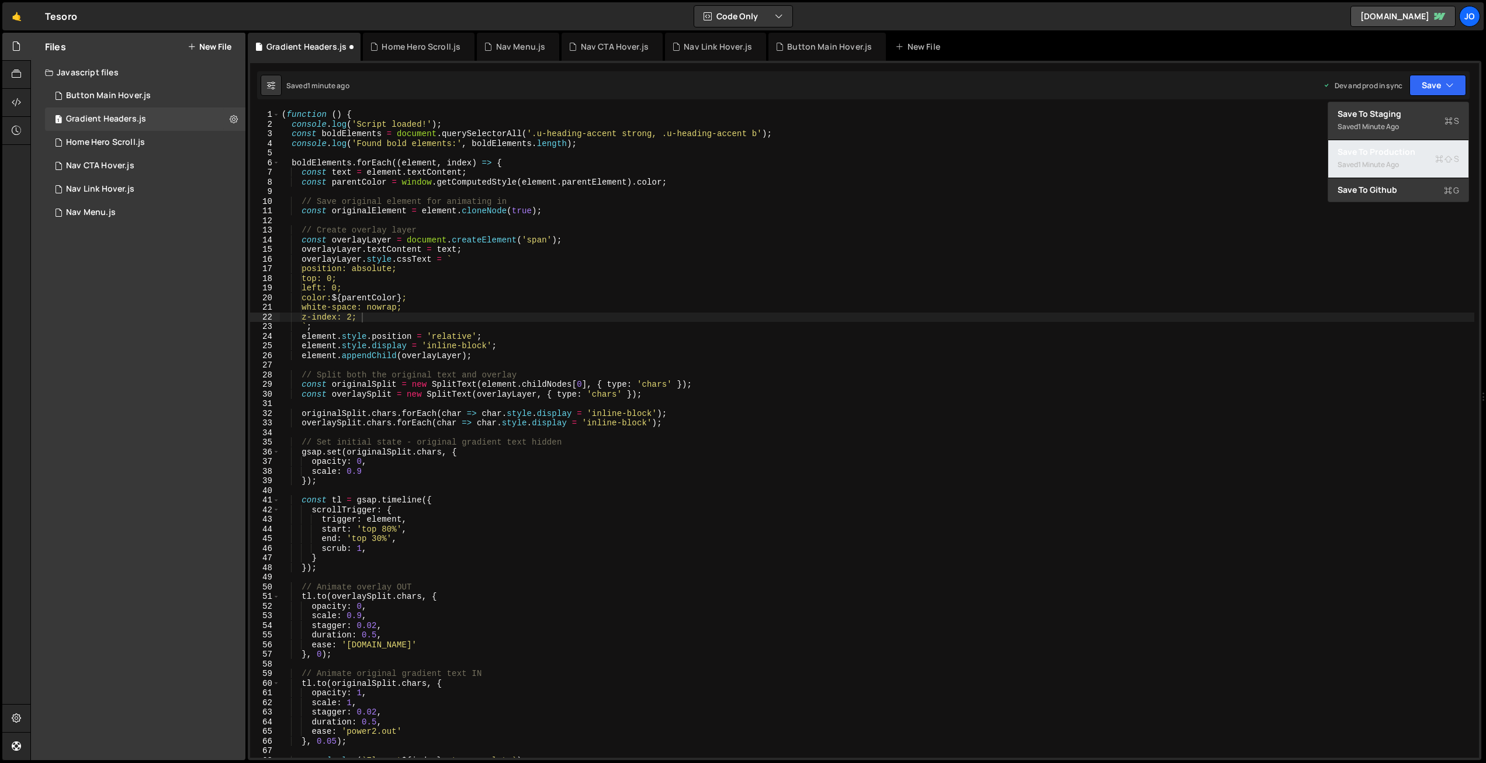
drag, startPoint x: 1393, startPoint y: 151, endPoint x: 1159, endPoint y: 157, distance: 234.9
click at [1393, 151] on div "Save to Production S" at bounding box center [1398, 152] width 122 height 12
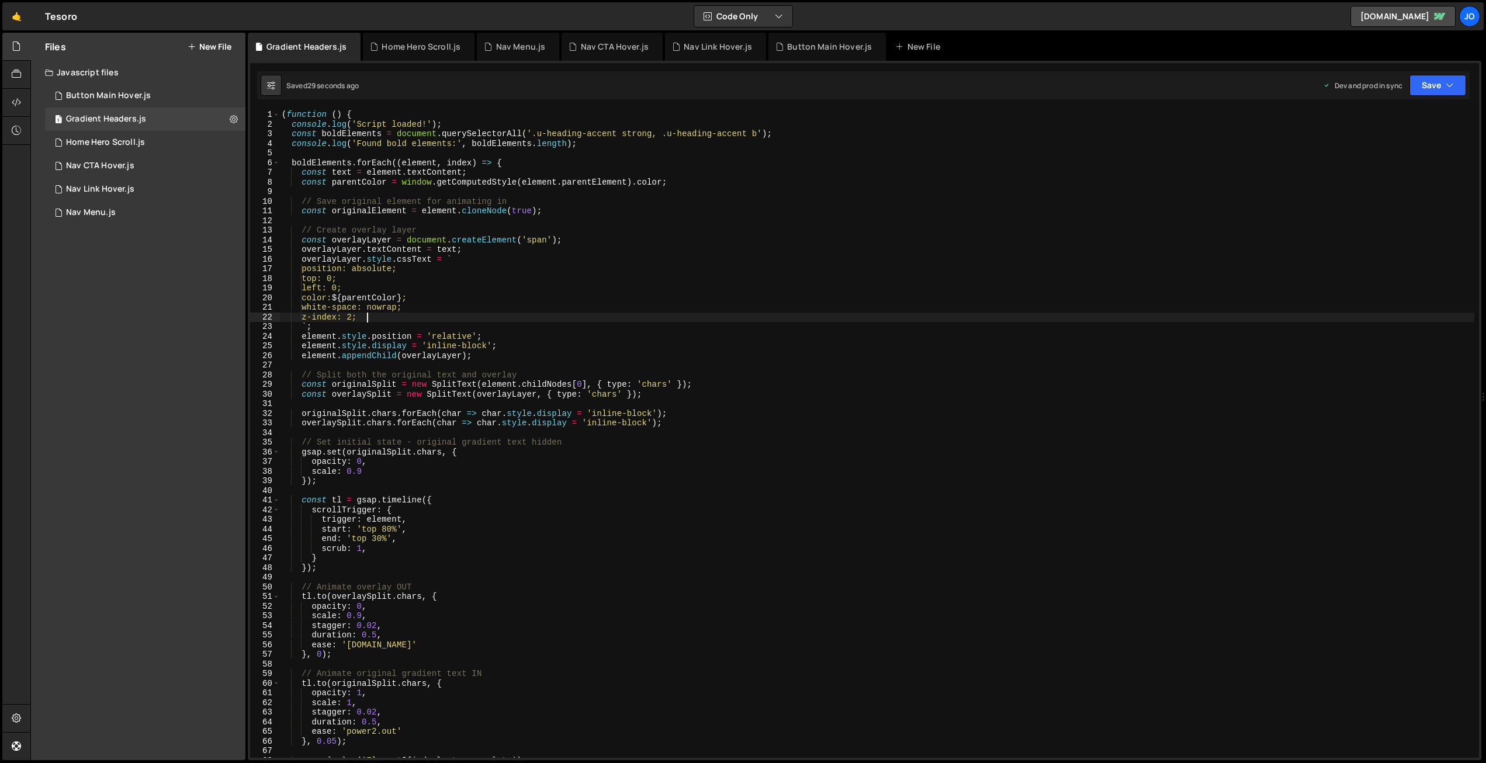
click at [416, 314] on div "( function ( ) { console . log ( 'Script loaded!' ) ; const boldElements = docu…" at bounding box center [876, 443] width 1195 height 667
type textarea "})();"
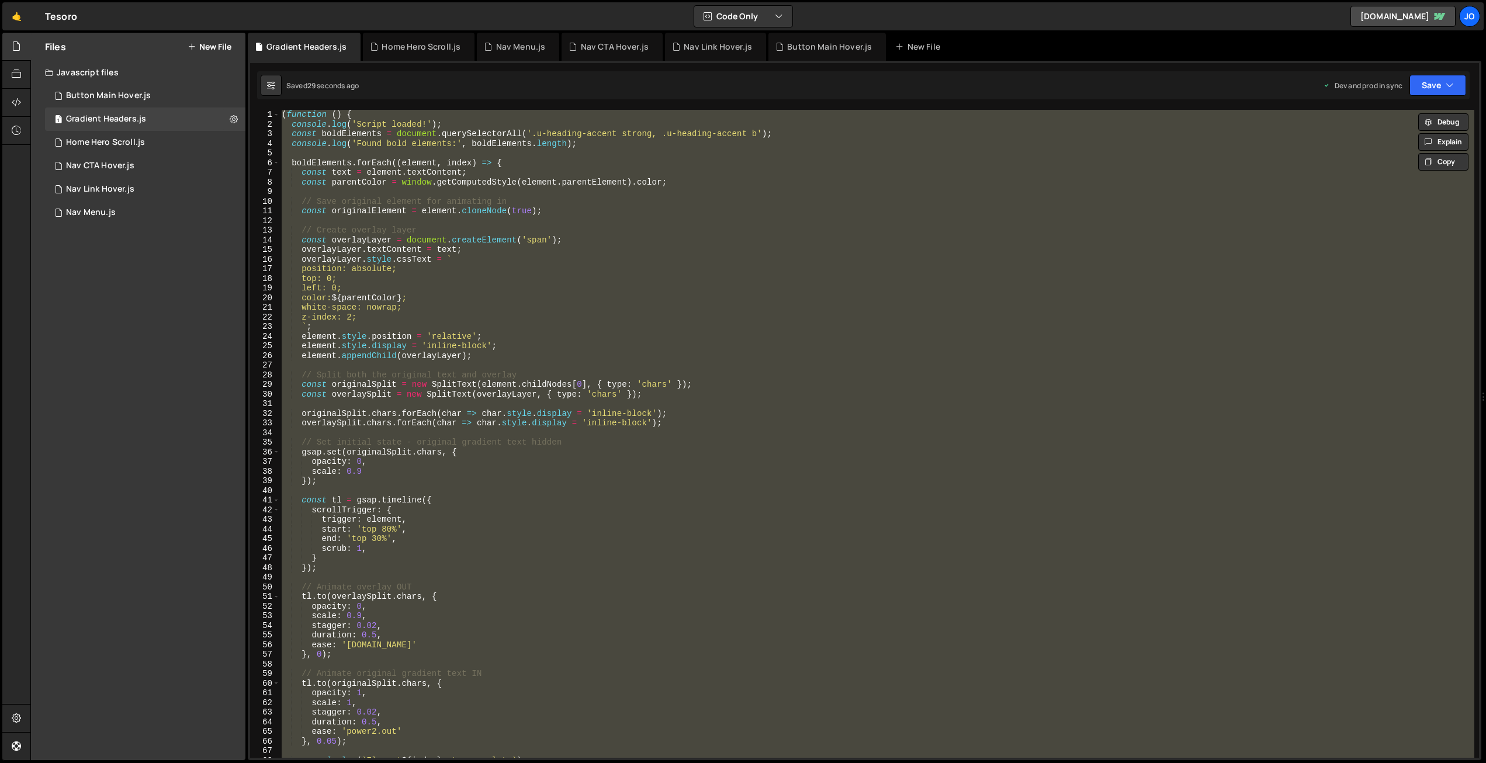
paste textarea
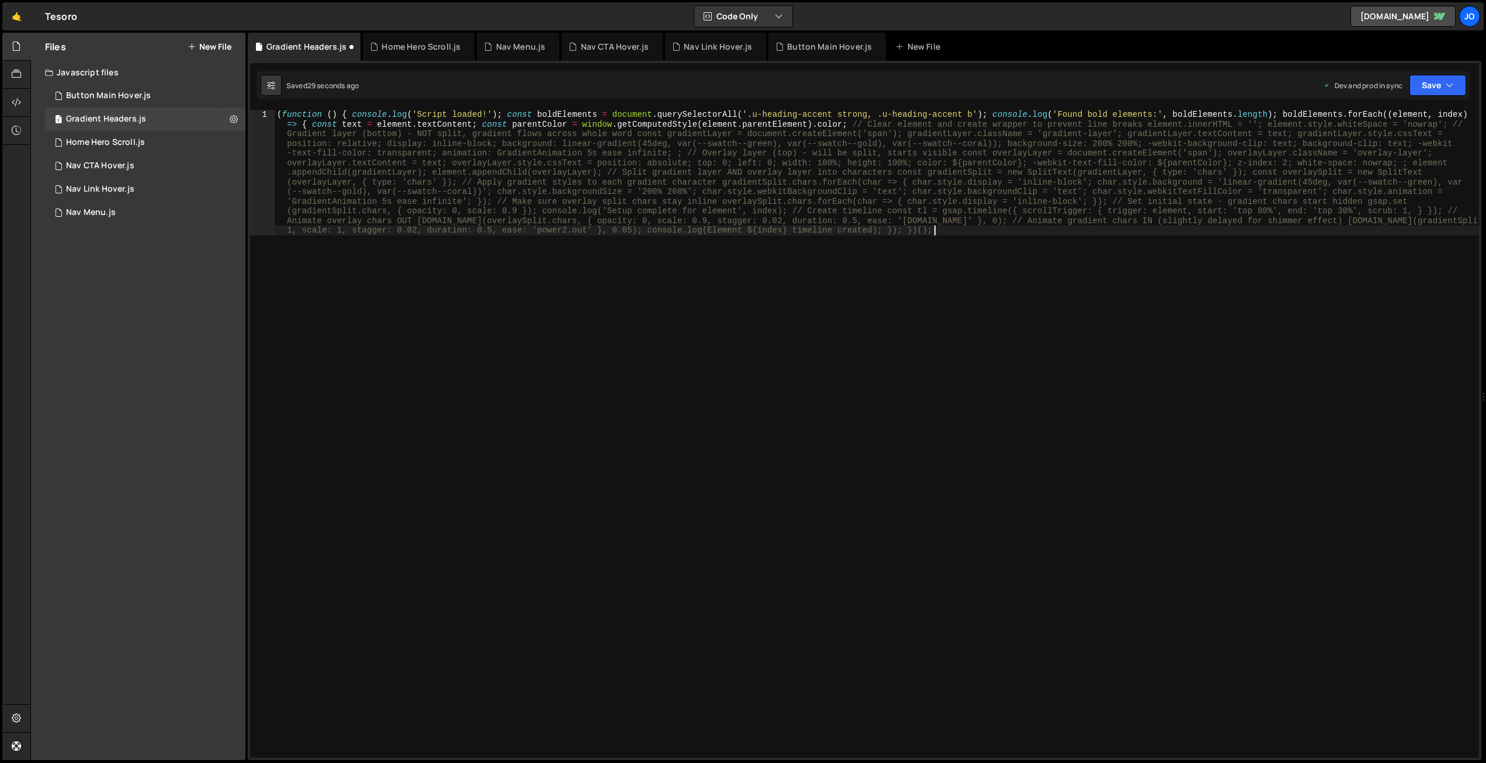
scroll to position [0, 0]
drag, startPoint x: 1440, startPoint y: 86, endPoint x: 1429, endPoint y: 95, distance: 14.1
click at [1440, 86] on button "Save" at bounding box center [1437, 85] width 57 height 21
click at [1380, 154] on div "Save to Production S" at bounding box center [1398, 152] width 122 height 12
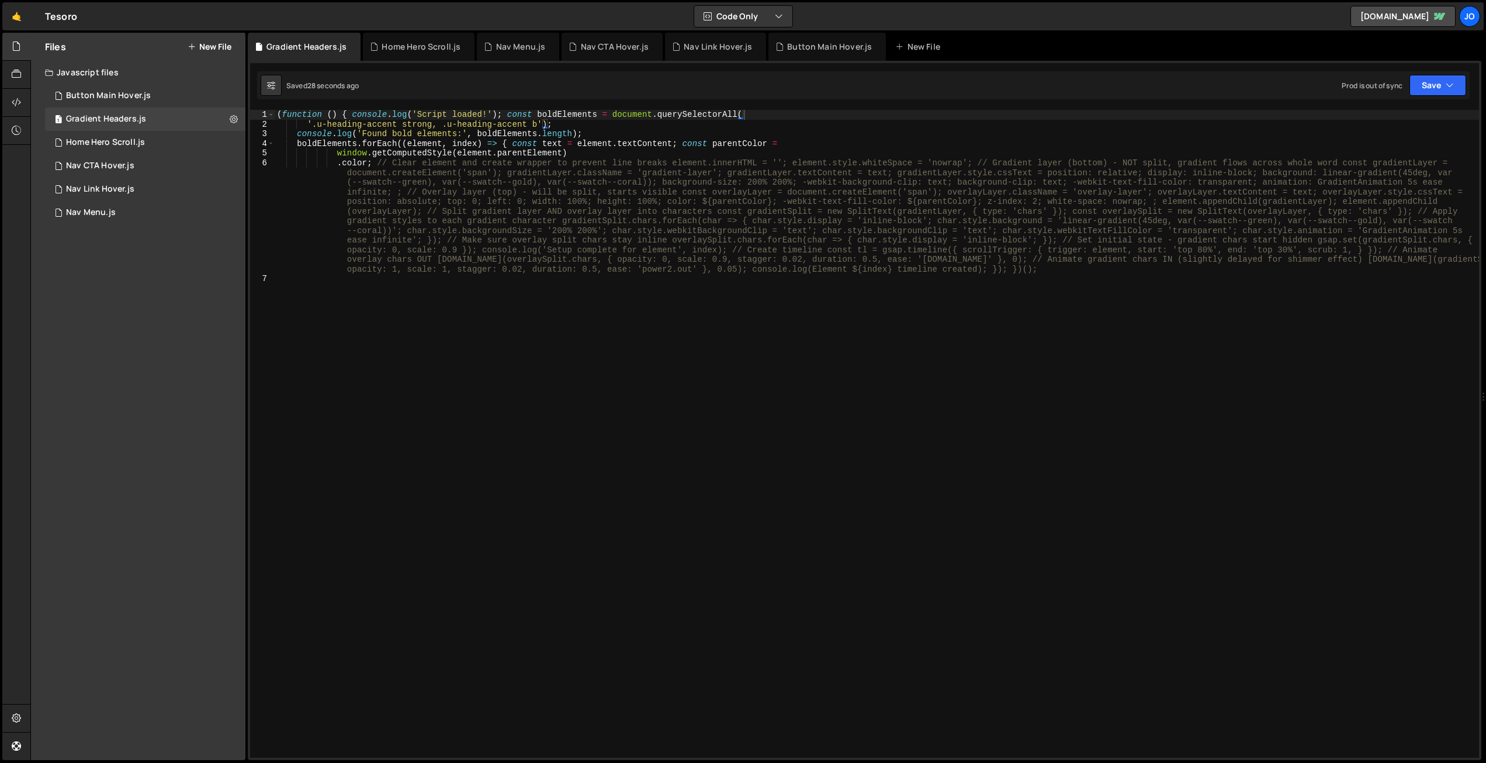
type textarea "boldElements.forEach((element, index) => { const text = element.textContent; co…"
click at [389, 145] on div "( function ( ) { console . log ( 'Script loaded!' ) ; const boldElements = docu…" at bounding box center [877, 443] width 1204 height 667
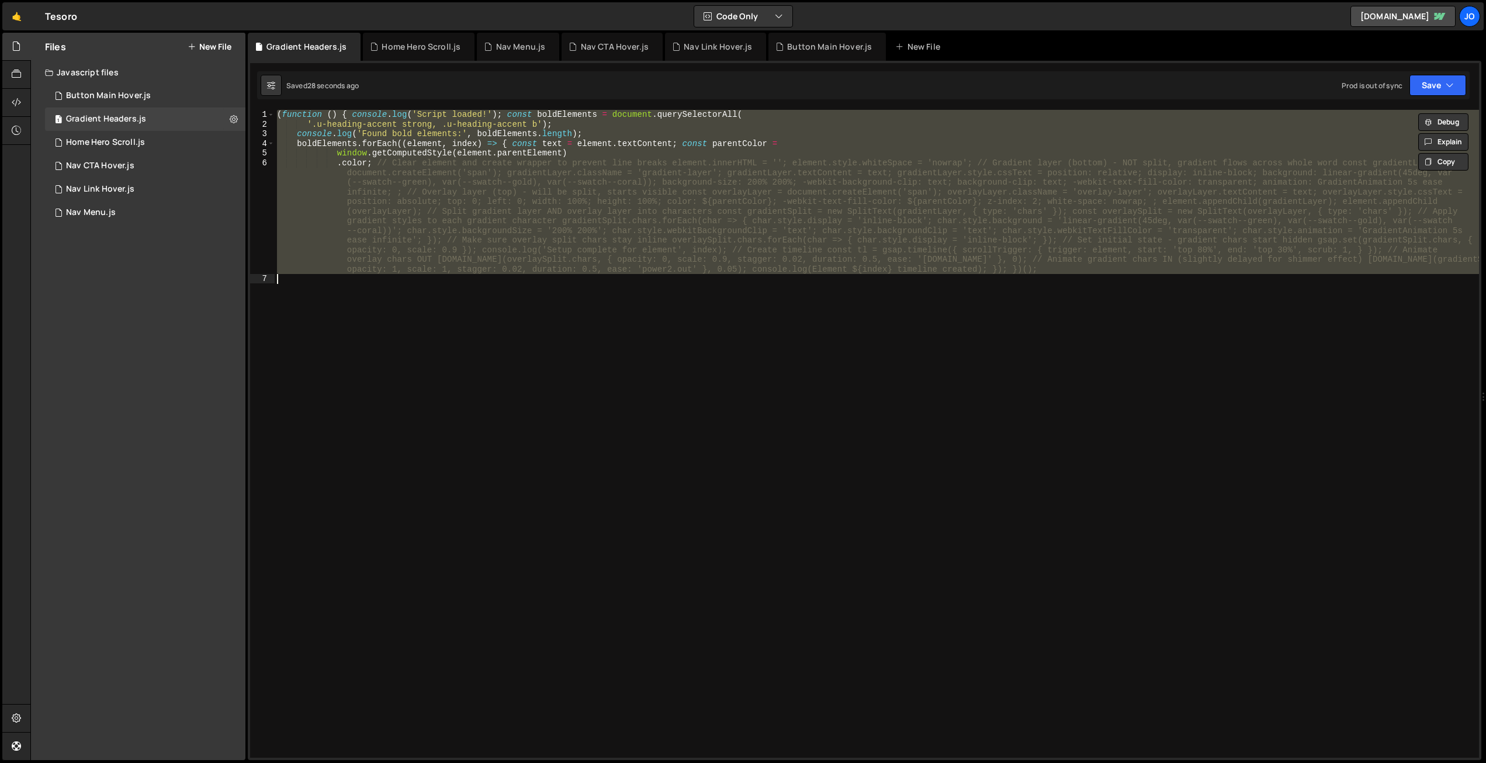
paste textarea "})();"
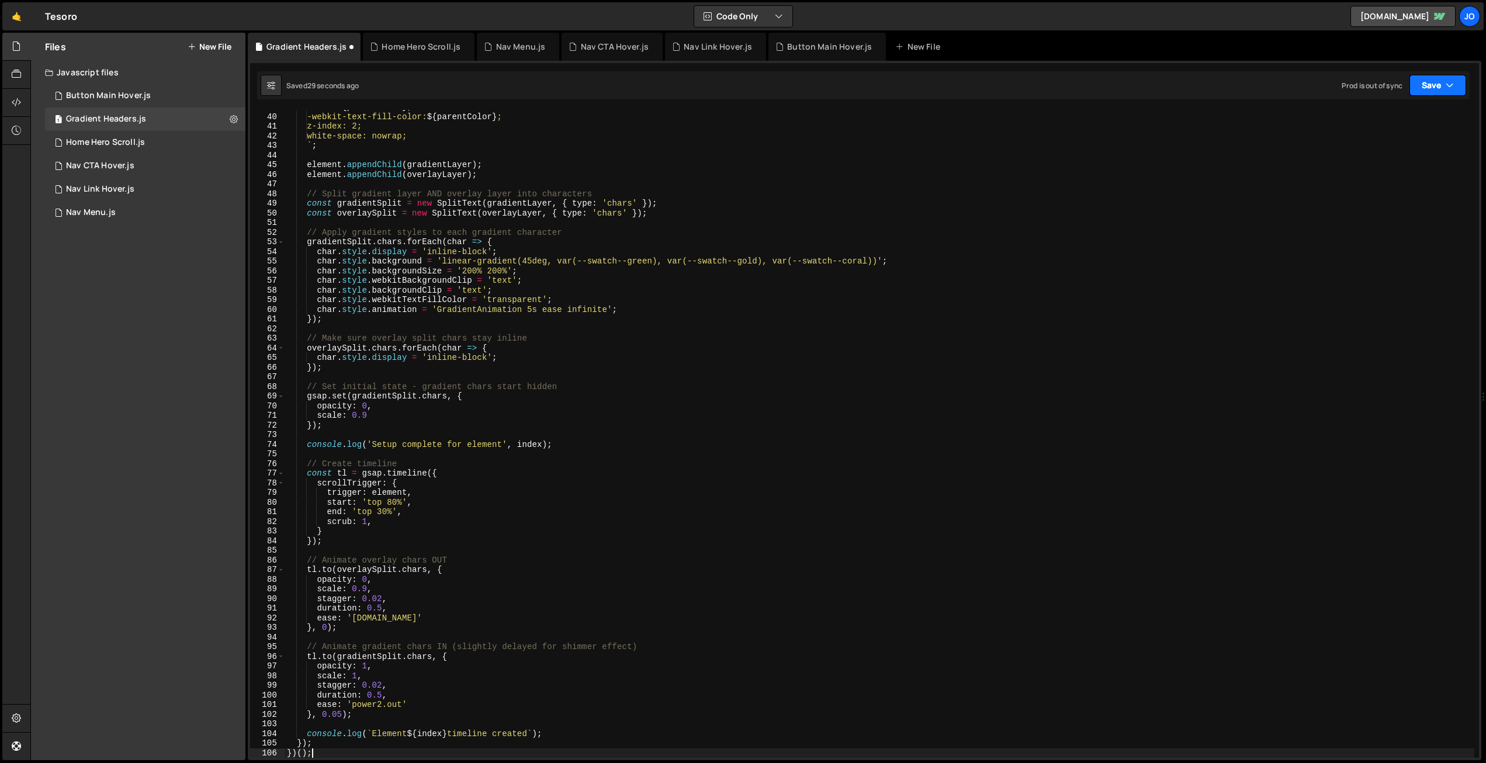
click at [1429, 87] on button "Save" at bounding box center [1437, 85] width 57 height 21
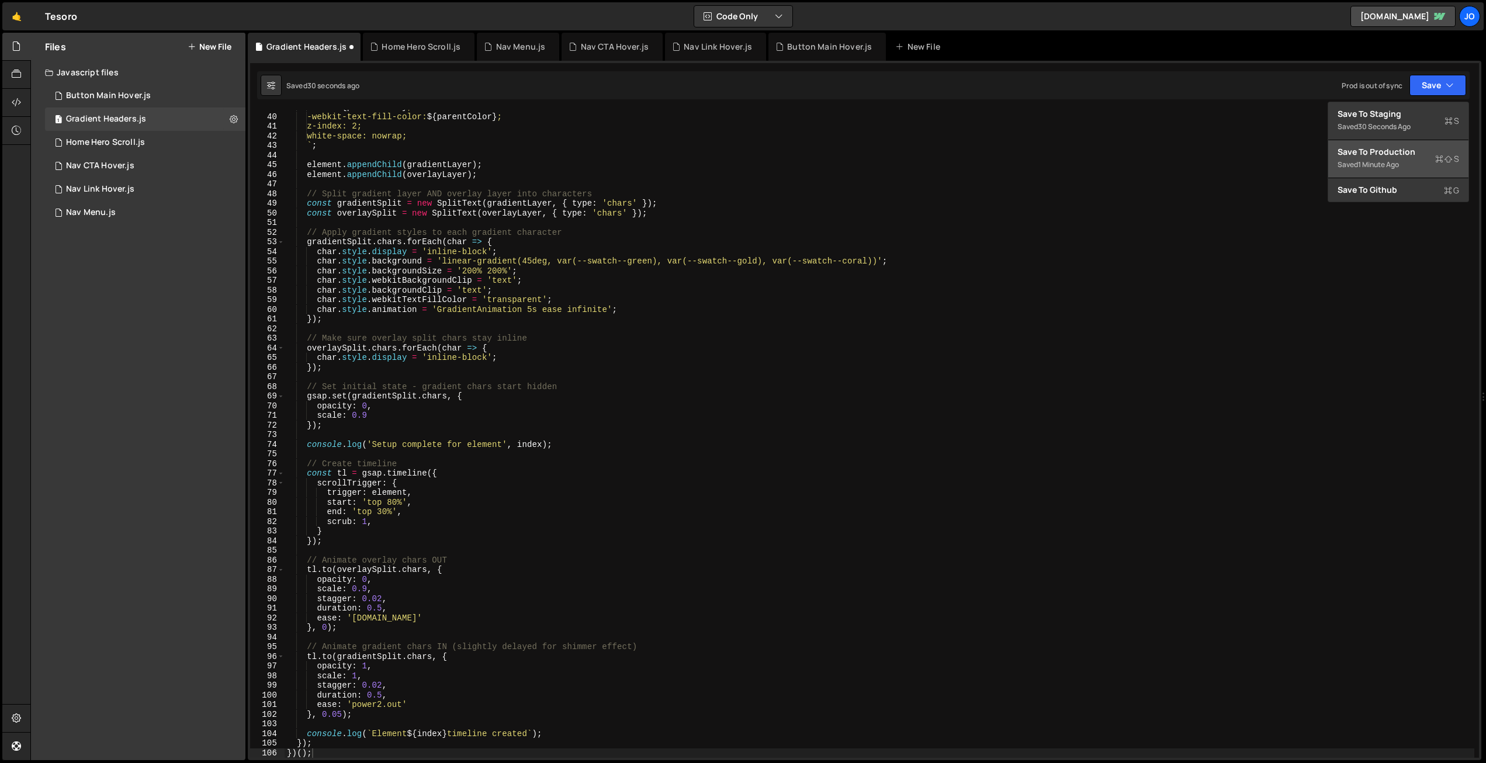
click at [1386, 162] on div "1 minute ago" at bounding box center [1378, 165] width 41 height 10
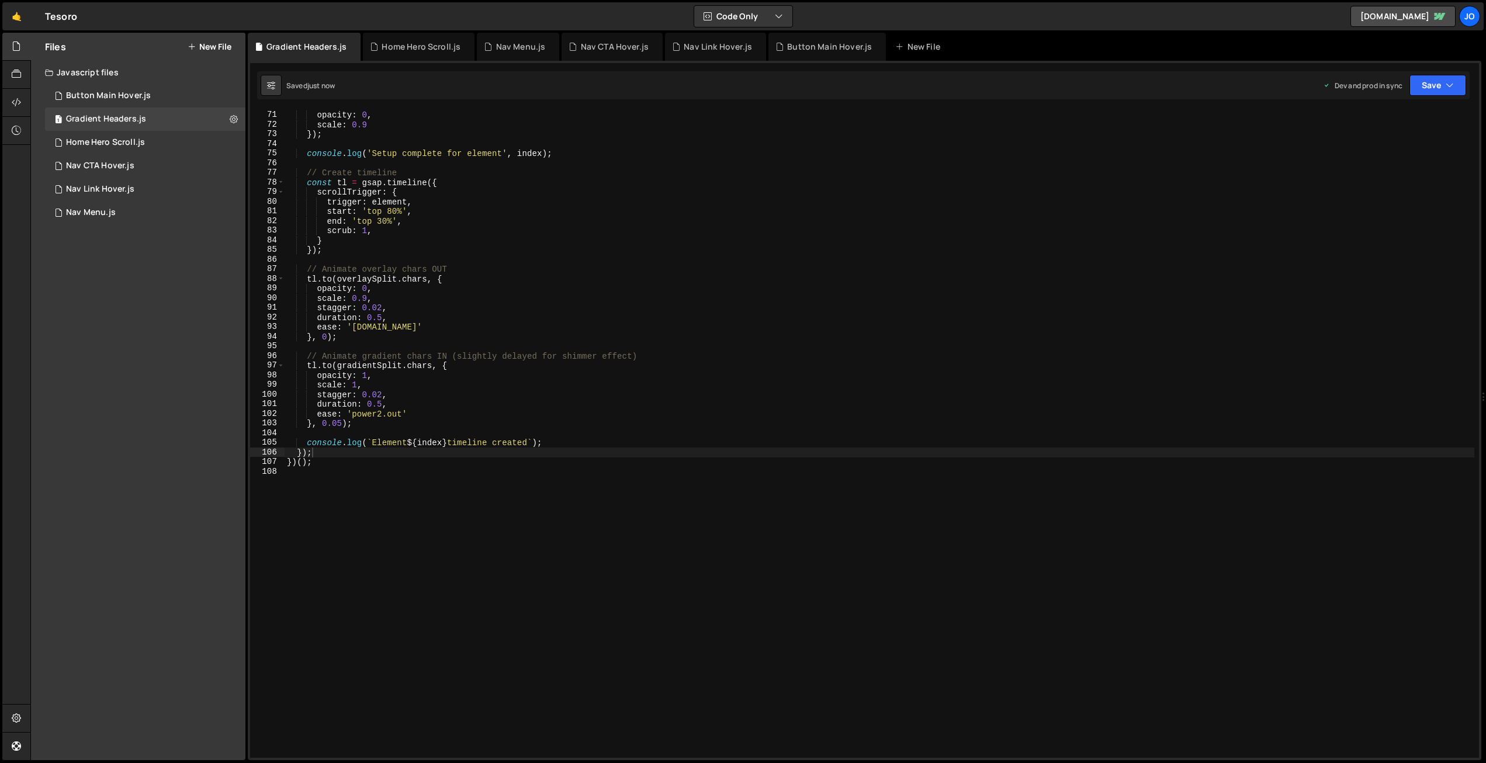
scroll to position [712, 0]
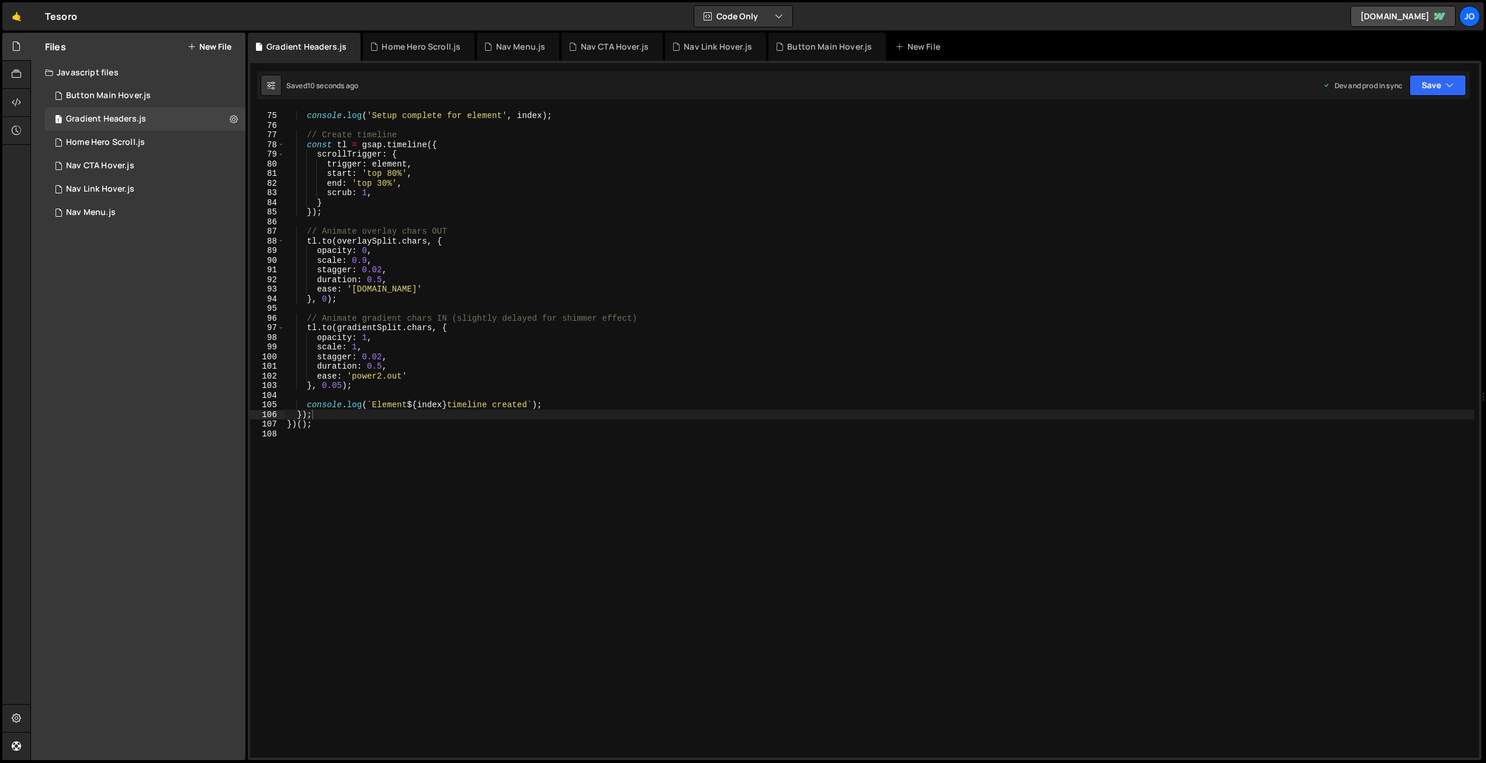
drag, startPoint x: 338, startPoint y: 384, endPoint x: 345, endPoint y: 391, distance: 9.1
click at [338, 384] on div "console . log ( 'Setup complete for element' , index ) ; // Create timeline con…" at bounding box center [880, 434] width 1190 height 667
drag, startPoint x: 1435, startPoint y: 87, endPoint x: 1430, endPoint y: 99, distance: 12.8
click at [1434, 87] on button "Save" at bounding box center [1437, 85] width 57 height 21
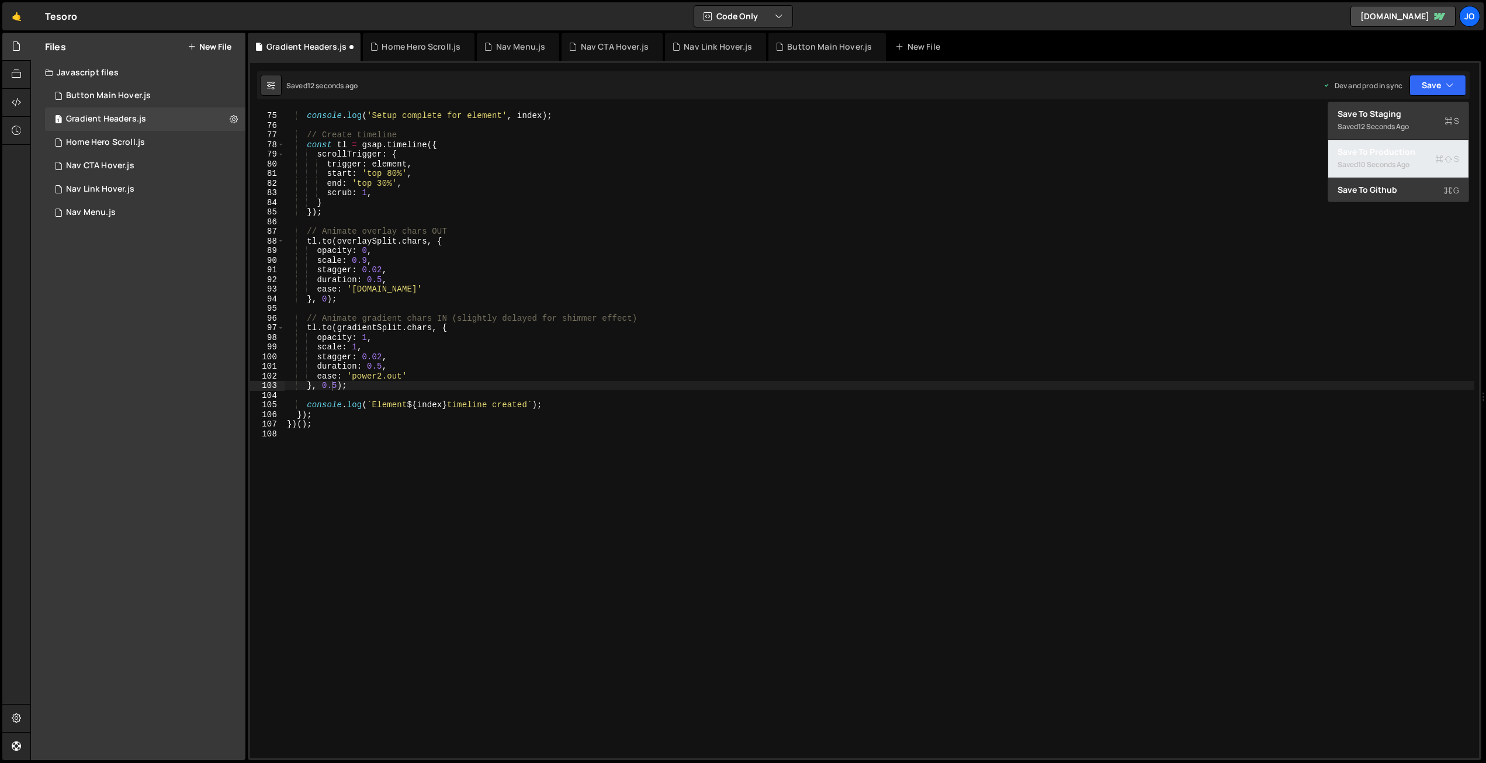
drag, startPoint x: 1406, startPoint y: 162, endPoint x: 1145, endPoint y: 135, distance: 262.0
click at [1406, 162] on div "10 seconds ago" at bounding box center [1383, 165] width 51 height 10
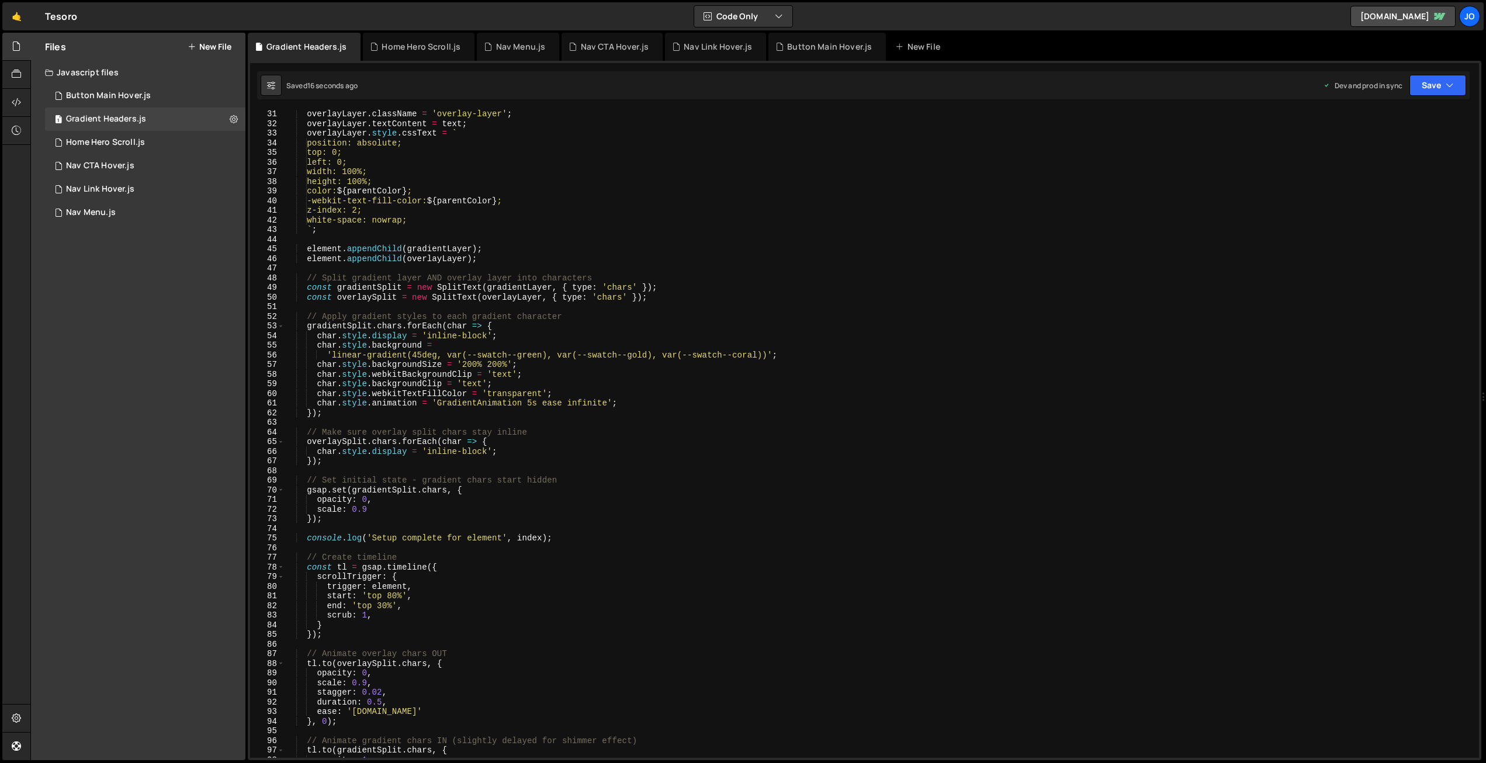
scroll to position [282, 0]
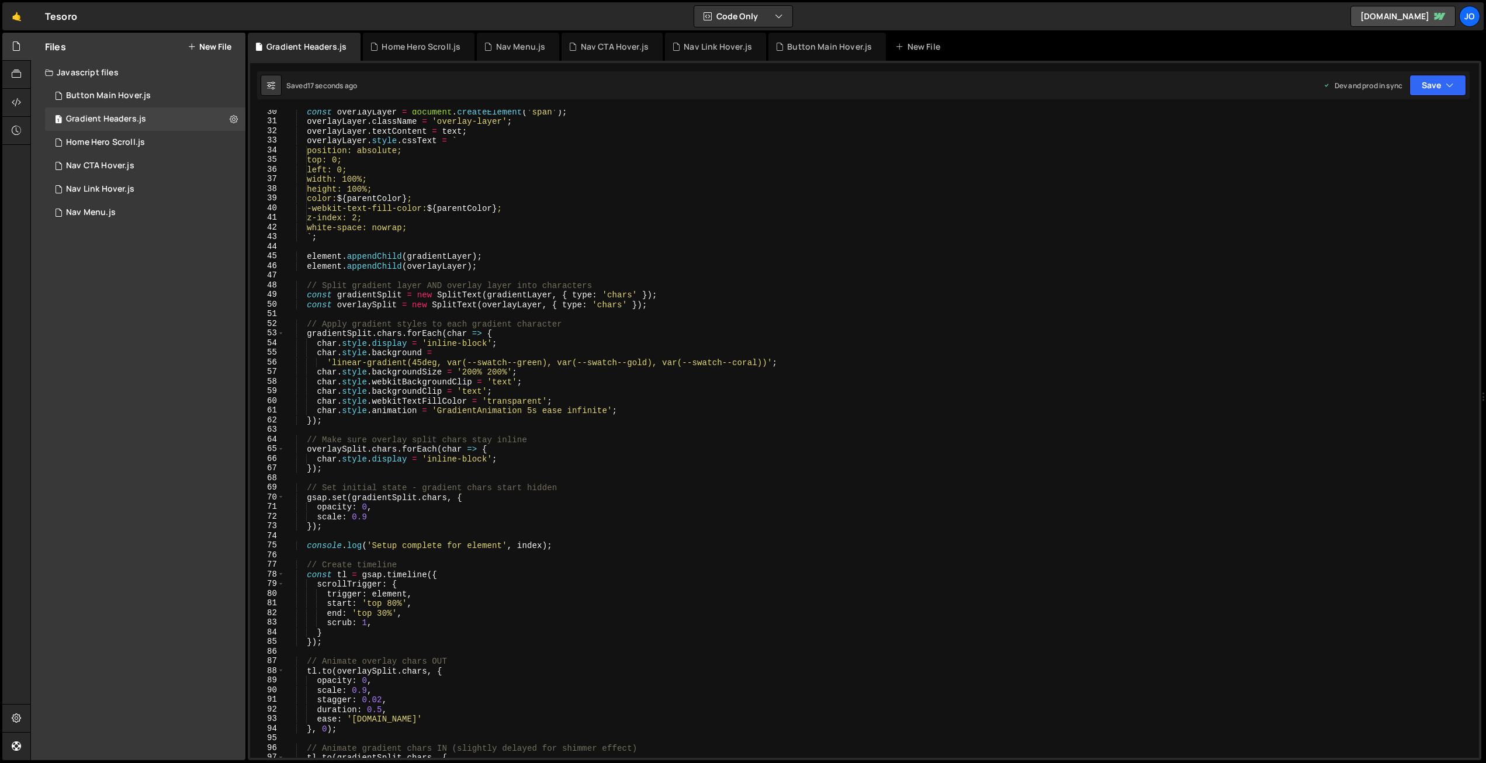
click at [421, 324] on div "const overlayLayer = document . createElement ( 'span' ) ; overlayLayer . class…" at bounding box center [880, 440] width 1190 height 667
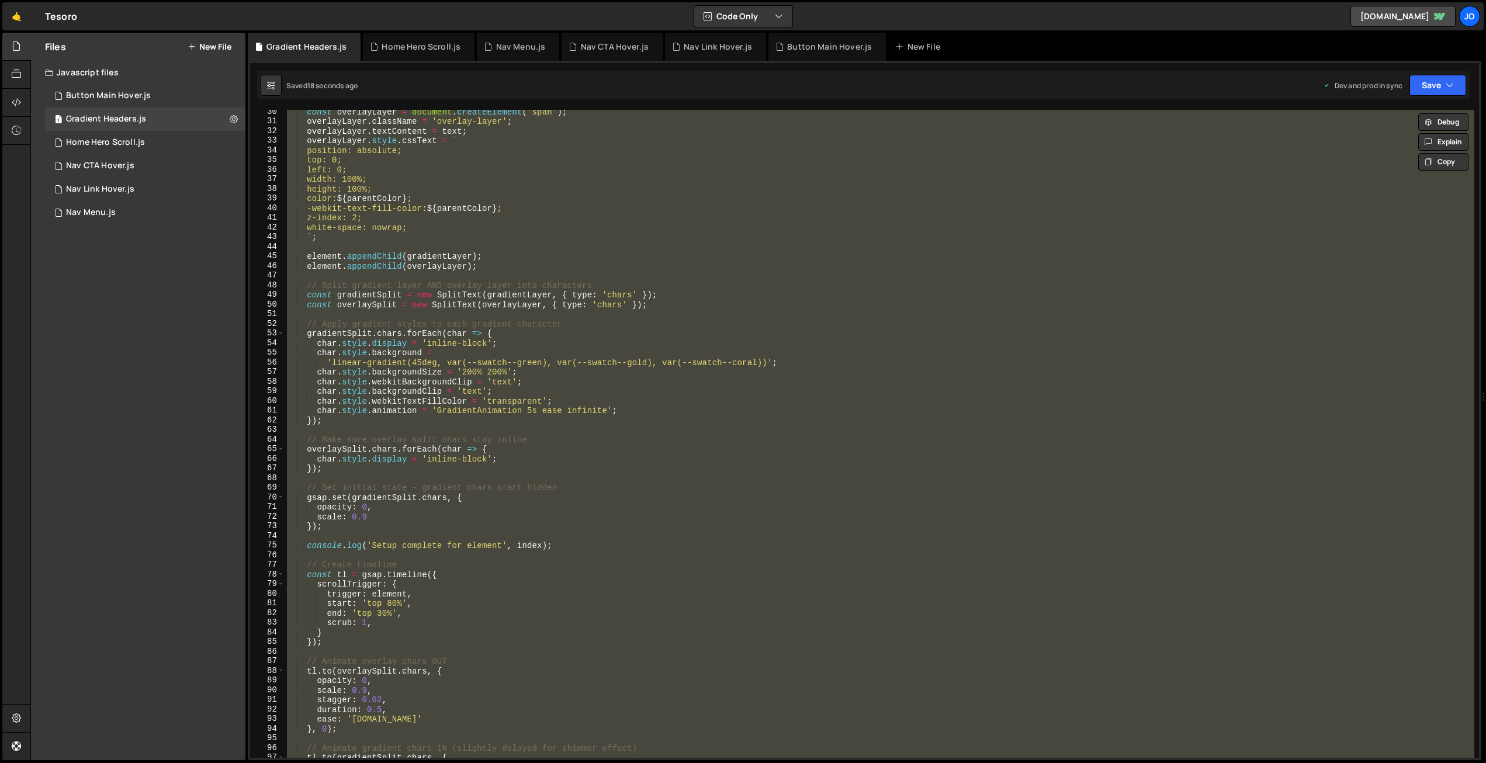
click at [523, 375] on div "const overlayLayer = document . createElement ( 'span' ) ; overlayLayer . class…" at bounding box center [880, 434] width 1190 height 648
click at [464, 366] on div "const overlayLayer = document . createElement ( 'span' ) ; overlayLayer . class…" at bounding box center [880, 434] width 1190 height 648
drag, startPoint x: 455, startPoint y: 372, endPoint x: 463, endPoint y: 369, distance: 9.2
click at [455, 371] on div "const overlayLayer = document . createElement ( 'span' ) ; overlayLayer . class…" at bounding box center [880, 434] width 1190 height 648
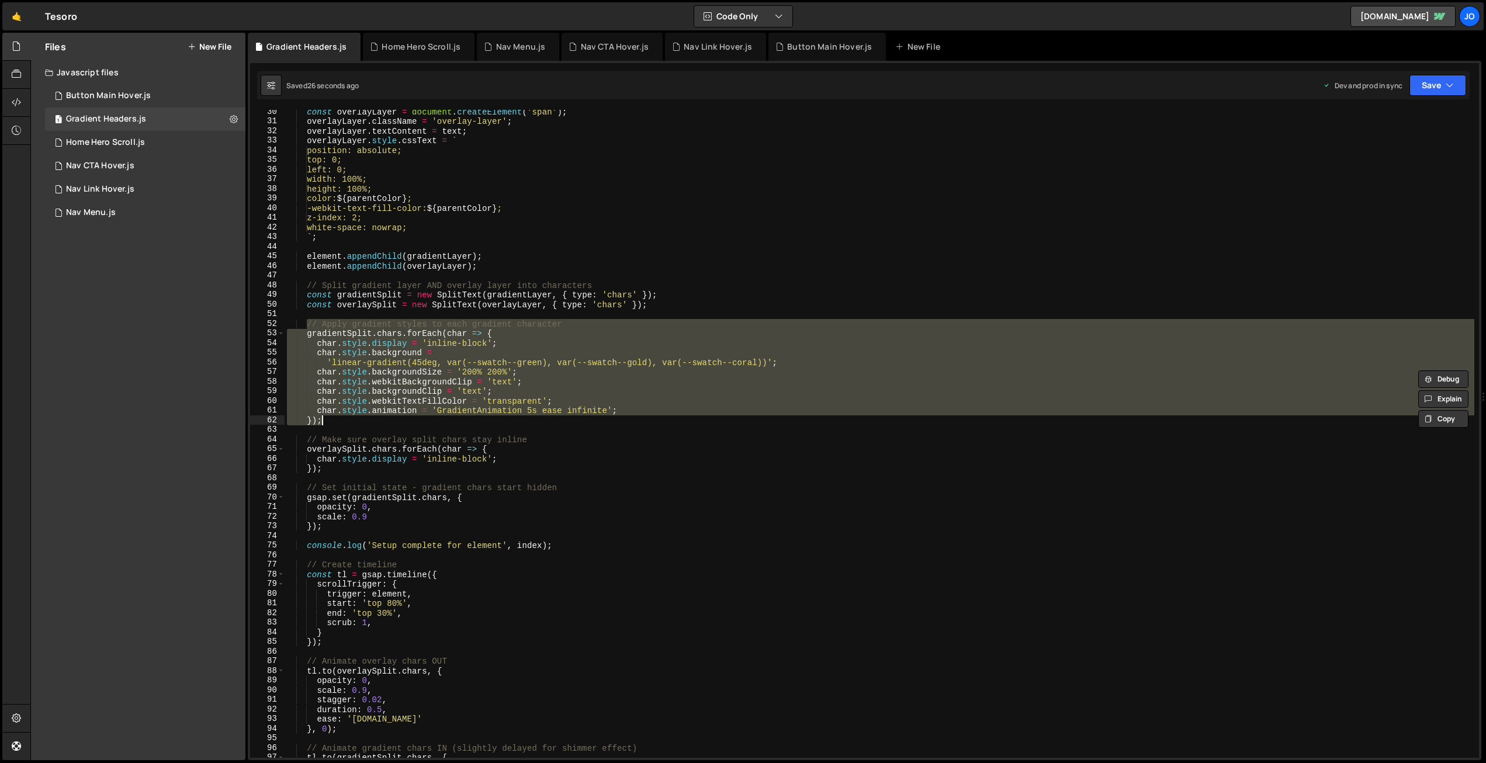
drag, startPoint x: 307, startPoint y: 323, endPoint x: 349, endPoint y: 421, distance: 106.6
click at [349, 421] on div "const overlayLayer = document . createElement ( 'span' ) ; overlayLayer . class…" at bounding box center [880, 440] width 1190 height 667
type textarea "char.style.animation = 'GradientAnimation 5s ease infinite'; });"
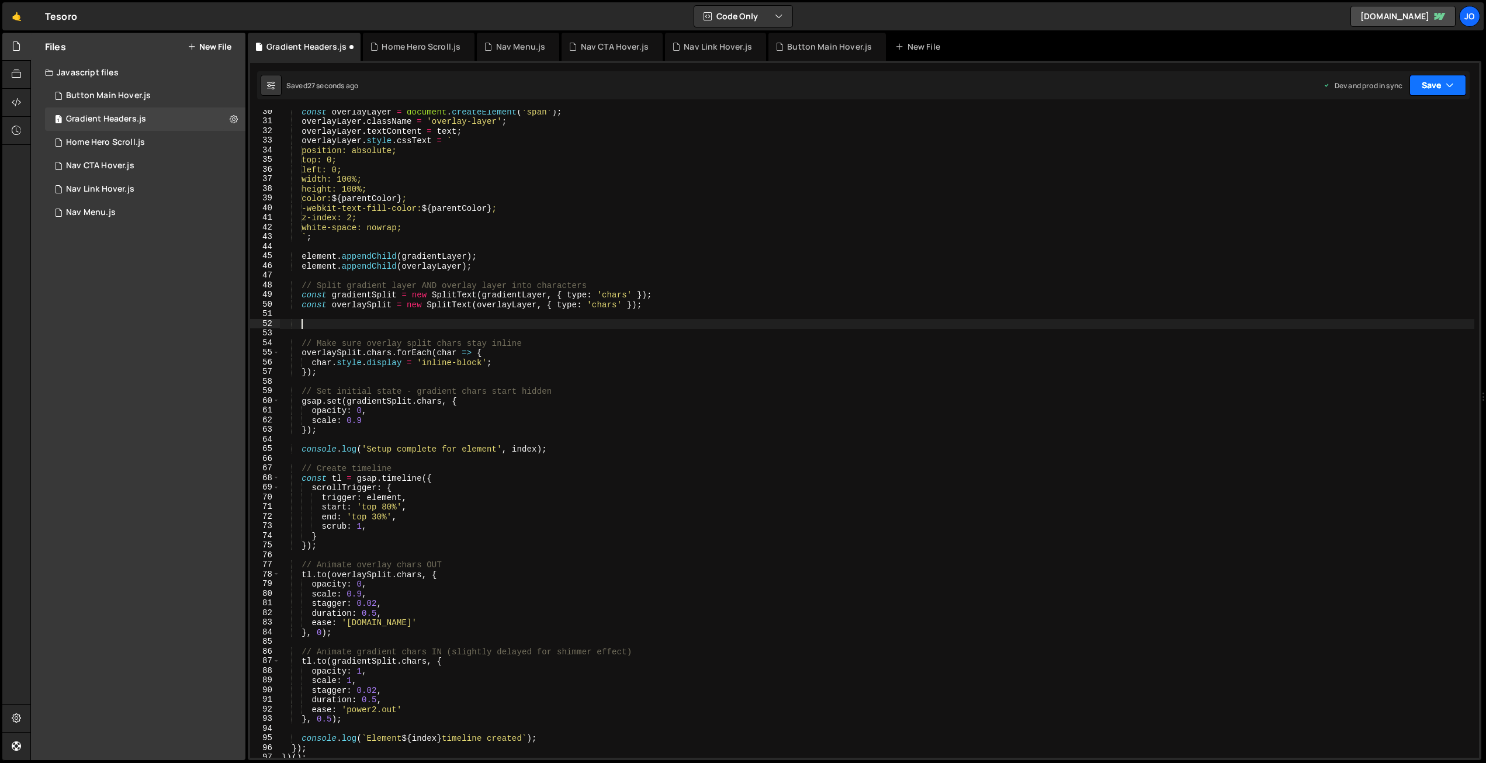
click at [1448, 89] on icon "button" at bounding box center [1449, 85] width 8 height 12
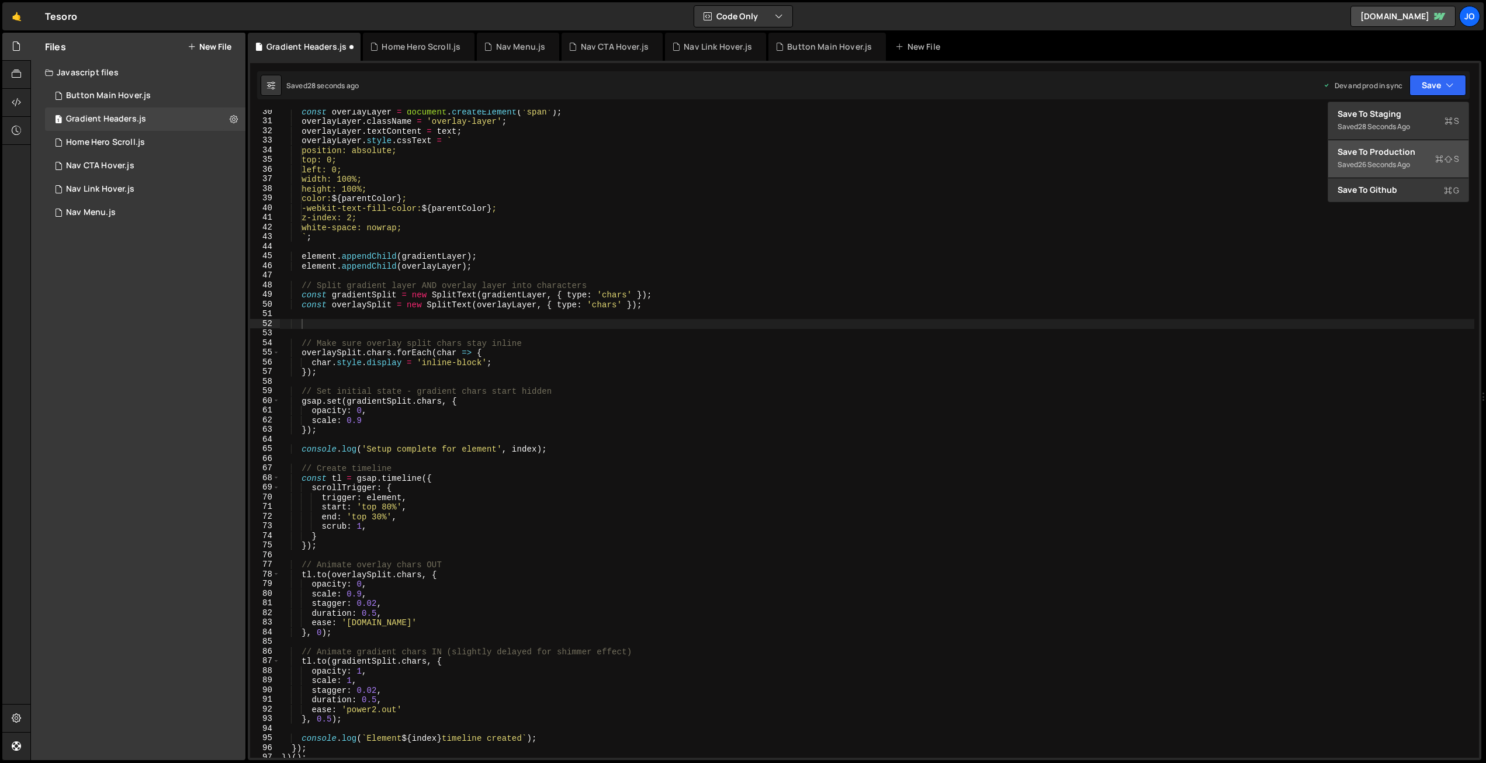
click at [1400, 160] on div "26 seconds ago" at bounding box center [1384, 165] width 52 height 10
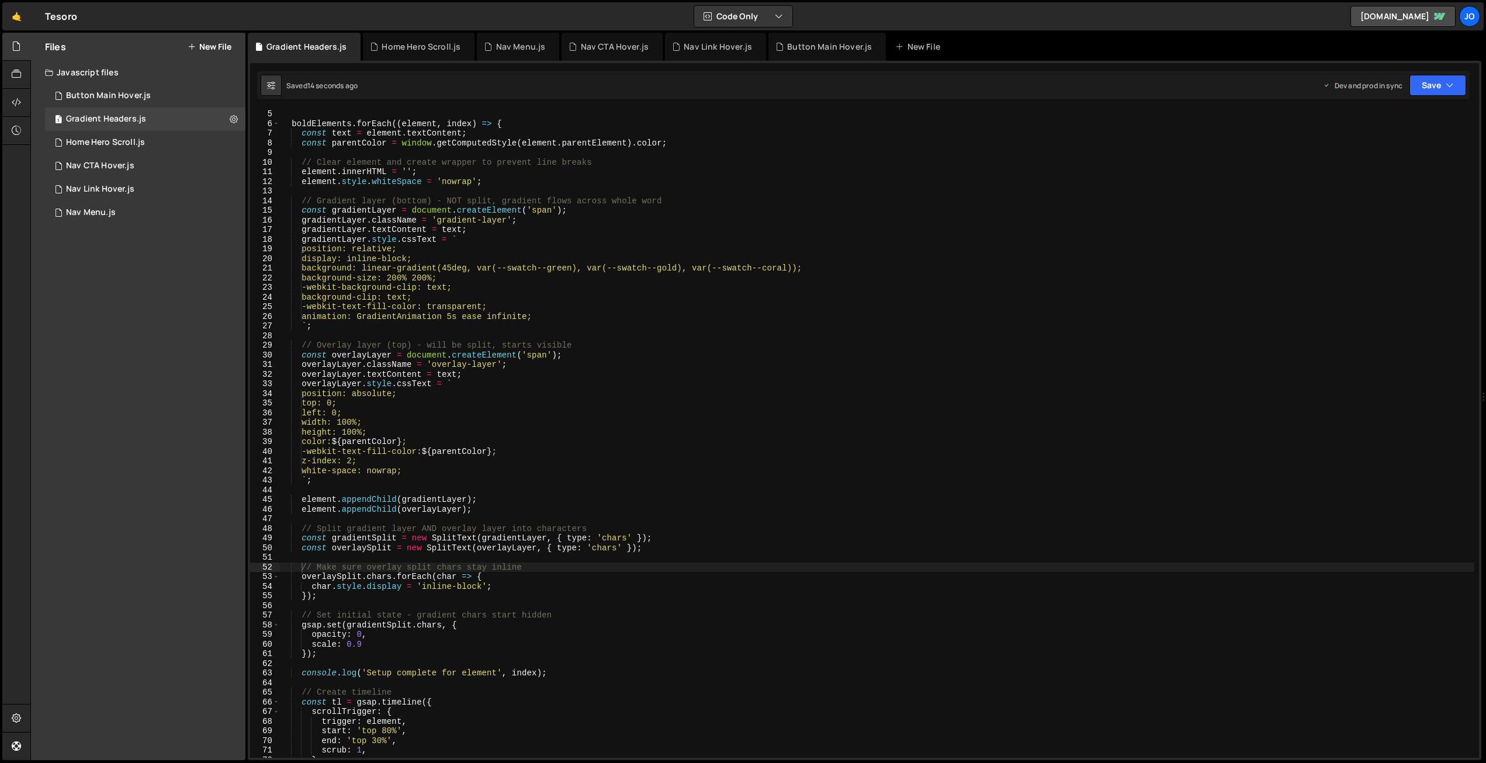
scroll to position [39, 0]
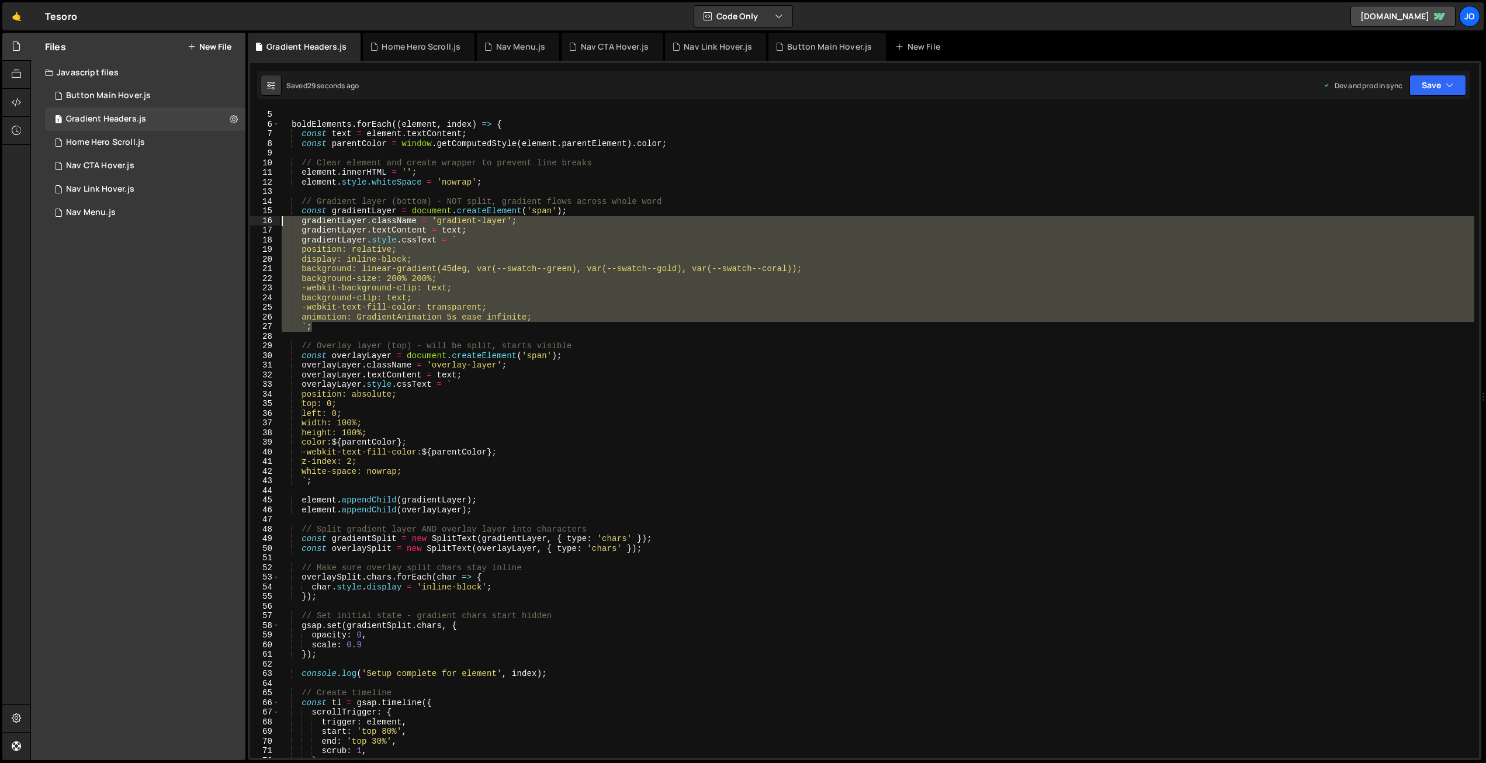
drag, startPoint x: 317, startPoint y: 327, endPoint x: 280, endPoint y: 222, distance: 110.9
click at [282, 222] on div "boldElements . forEach (( element , index ) => { const text = element . textCon…" at bounding box center [876, 443] width 1195 height 667
type textarea "gradientLayer.className = 'gradient-layer'; gradientLayer.textContent = text;"
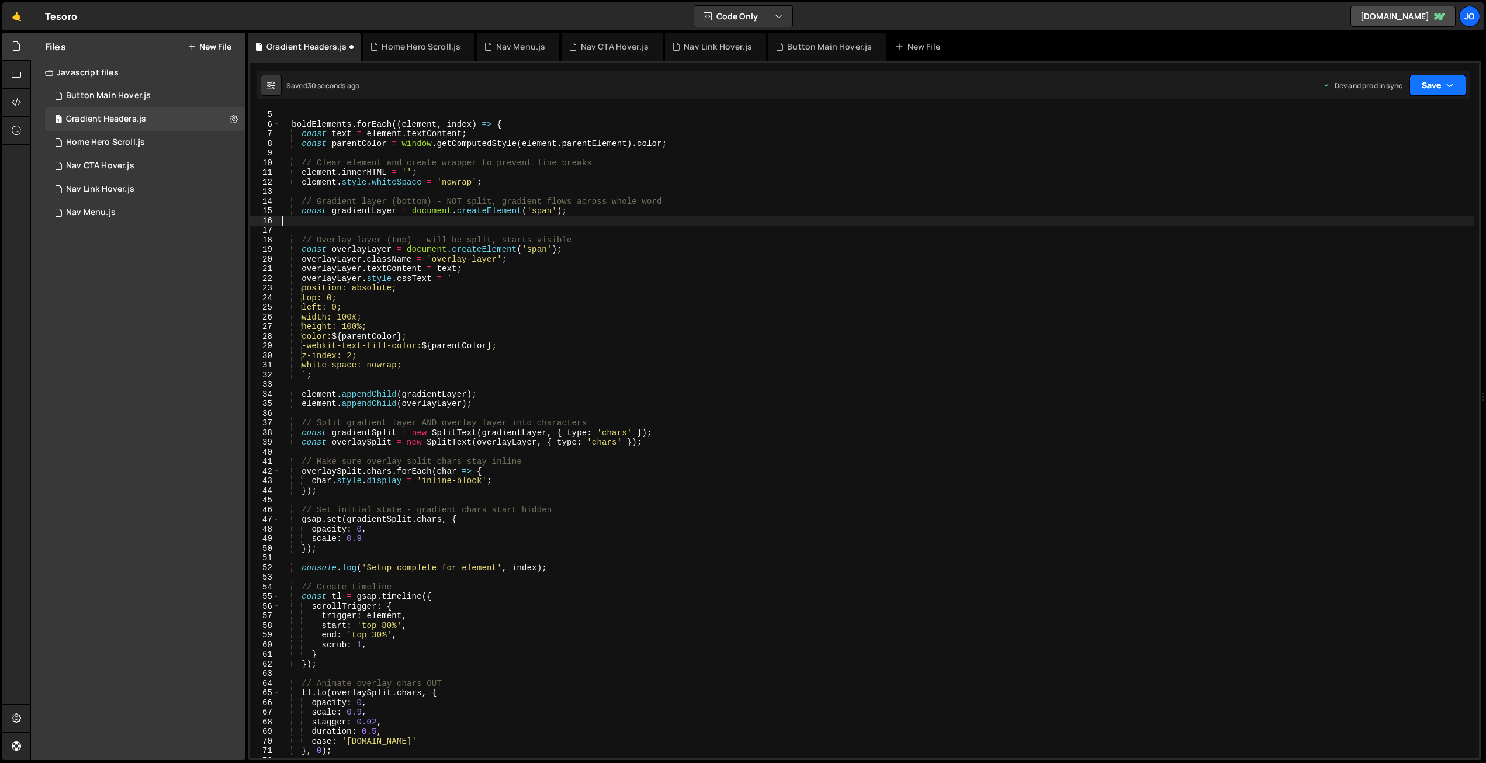
click at [1449, 84] on icon "button" at bounding box center [1449, 85] width 8 height 12
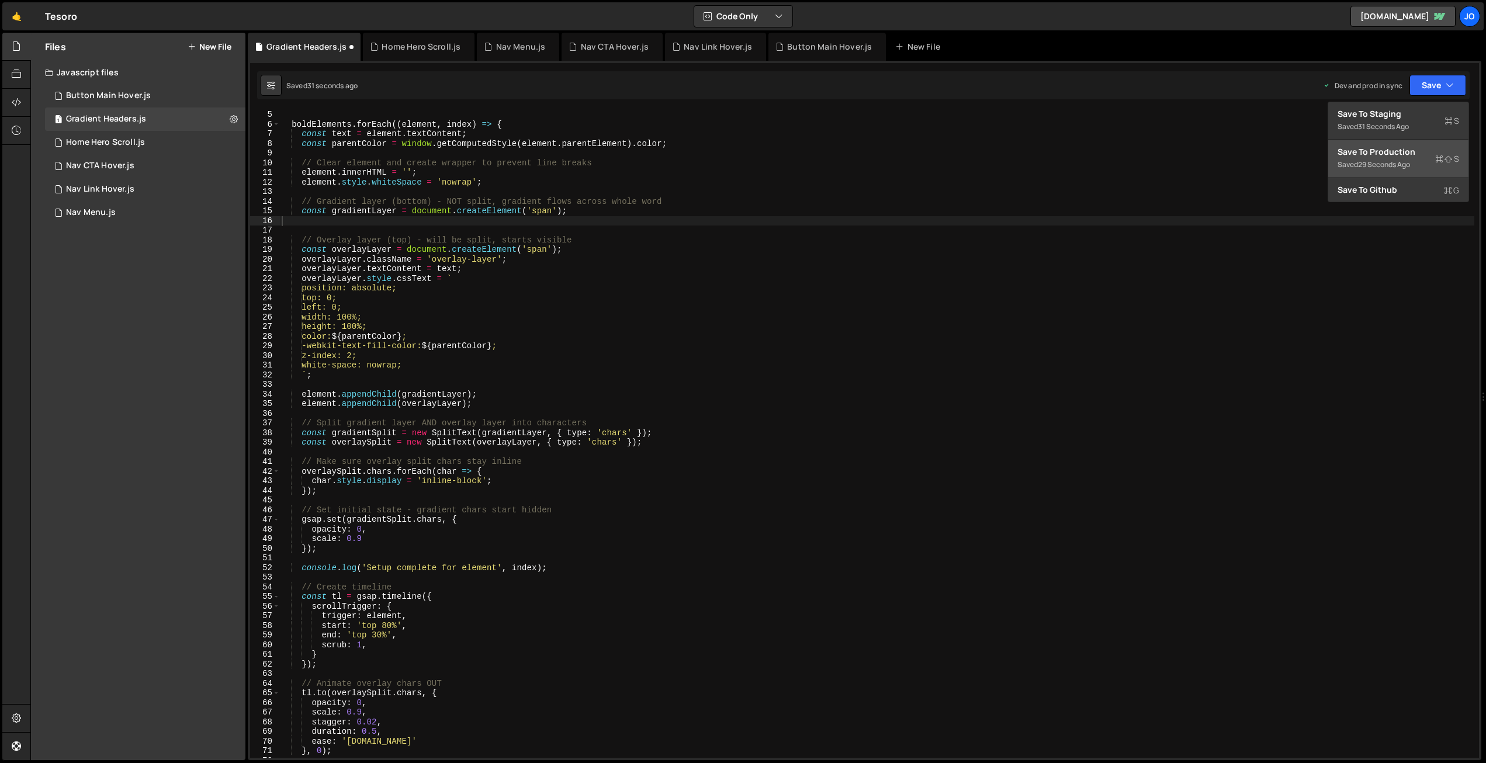
click at [1395, 149] on div "Save to Production S" at bounding box center [1398, 152] width 122 height 12
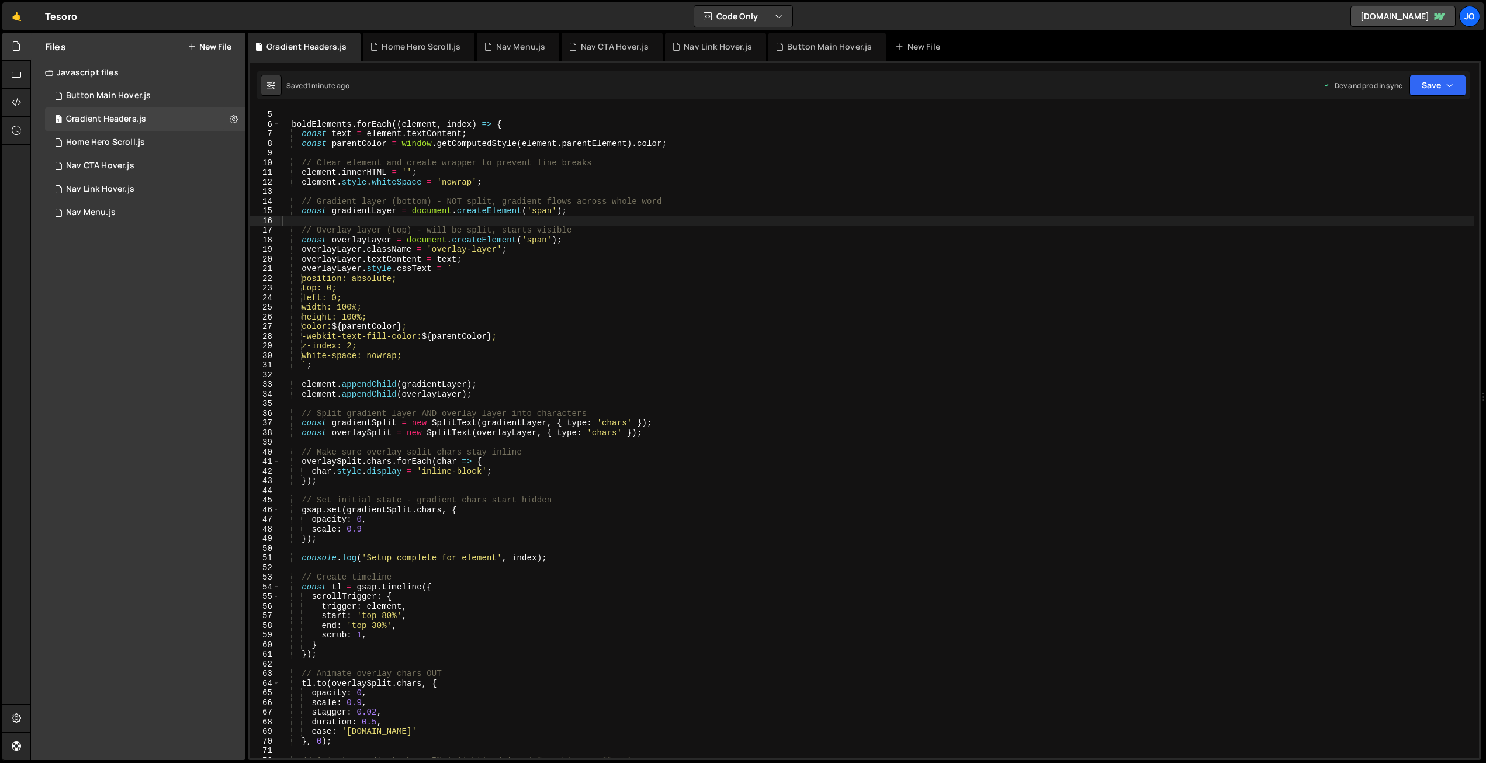
click at [419, 203] on div "boldElements . forEach (( element , index ) => { const text = element . textCon…" at bounding box center [876, 443] width 1195 height 667
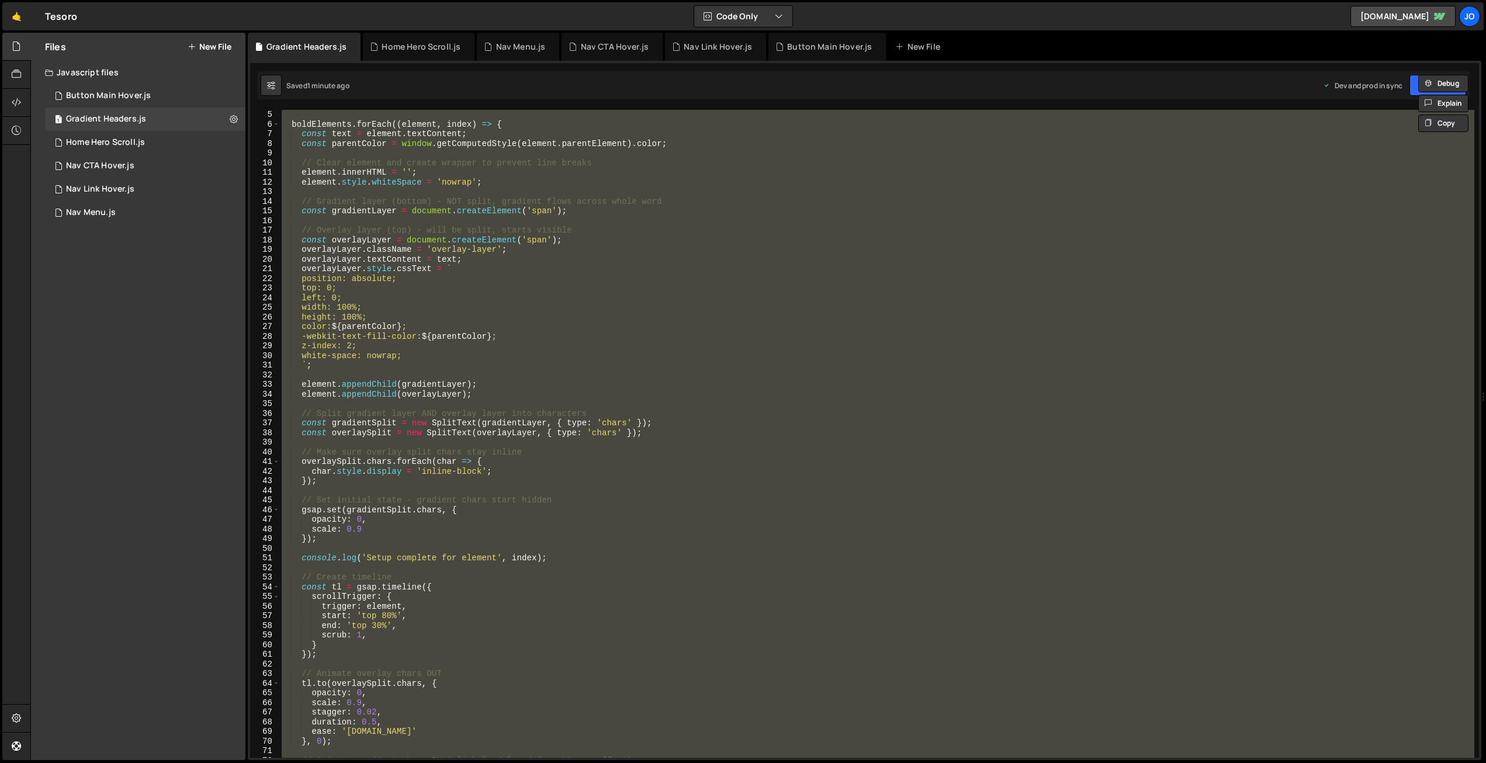
paste textarea
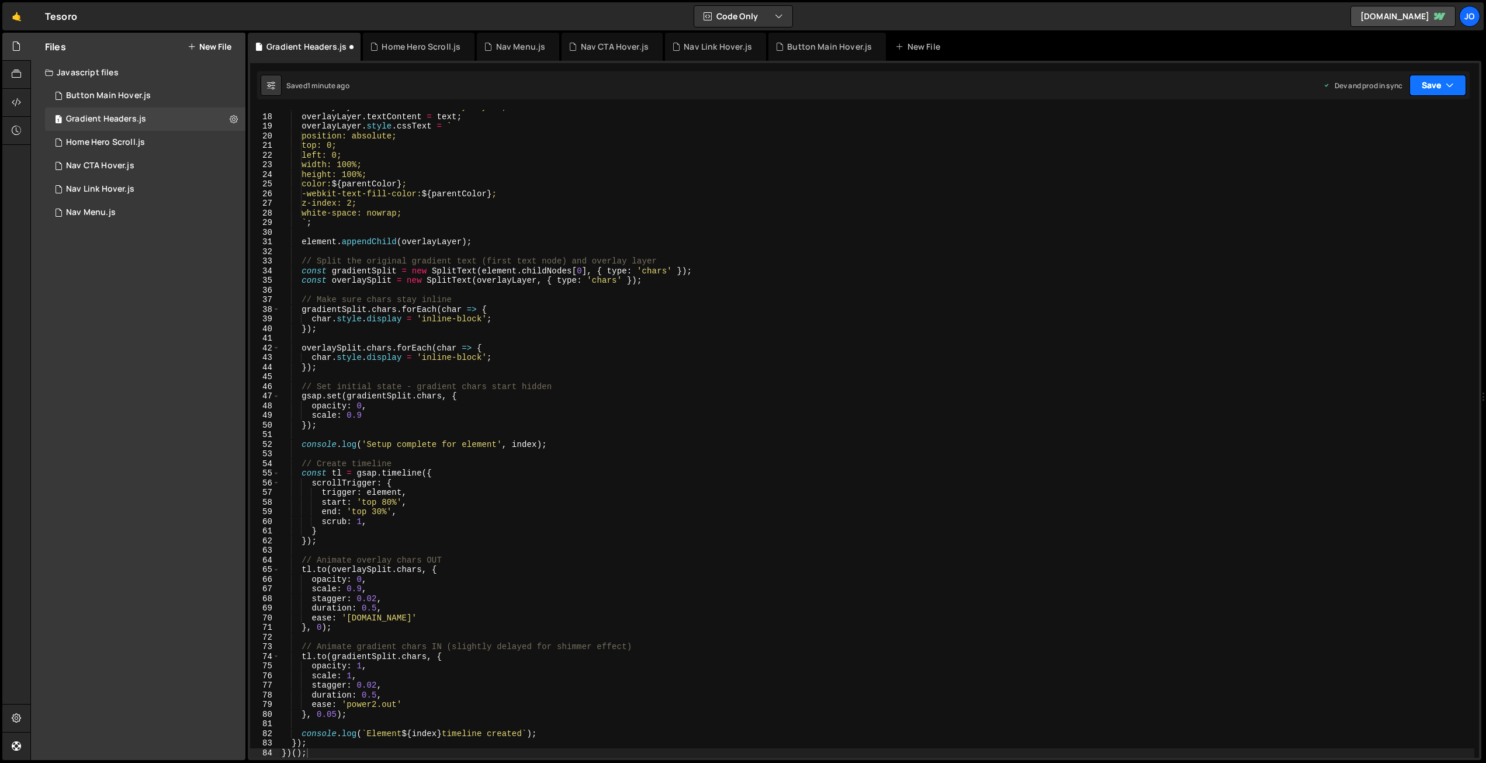
click at [1417, 88] on button "Save" at bounding box center [1437, 85] width 57 height 21
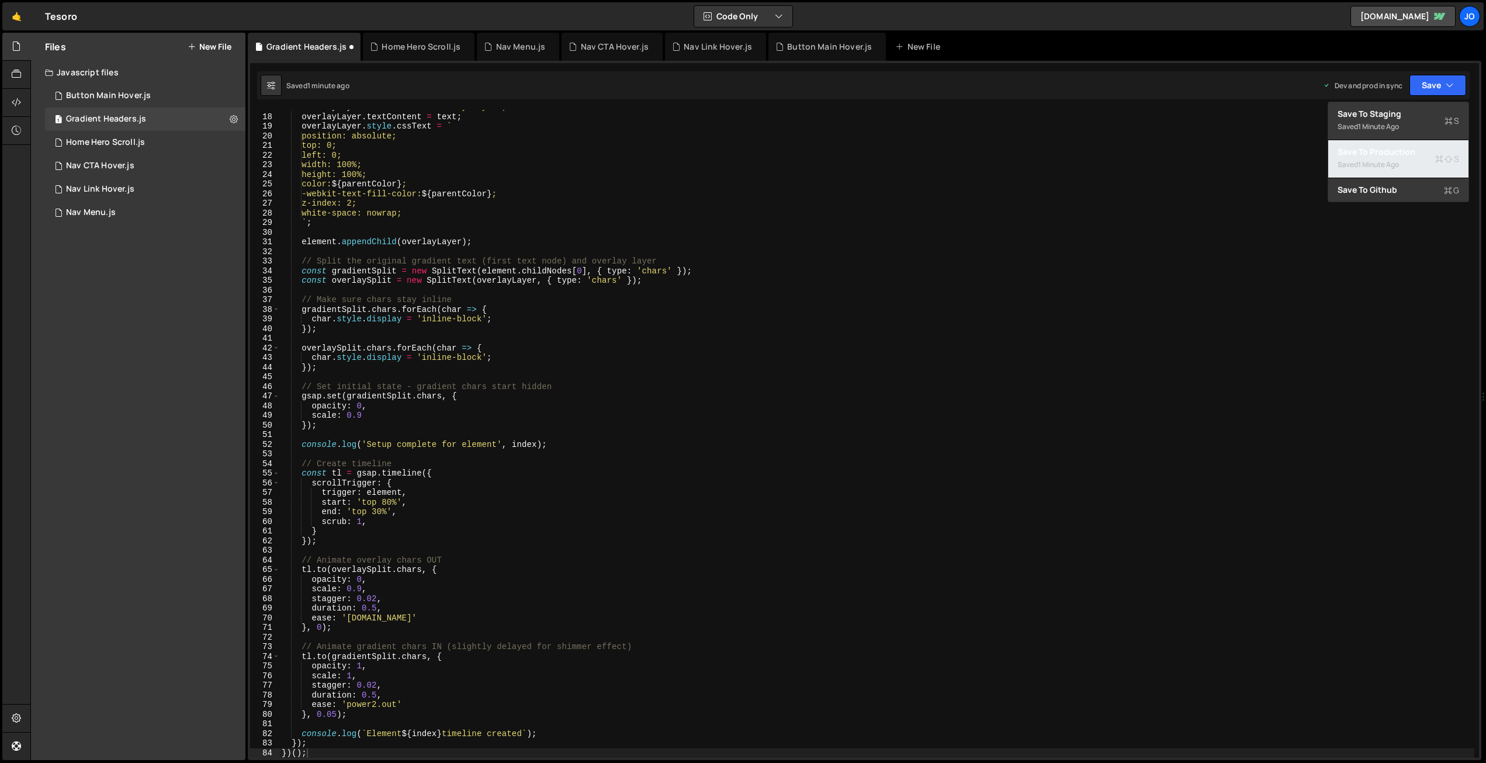
click at [1406, 162] on div "Saved 1 minute ago" at bounding box center [1398, 165] width 122 height 14
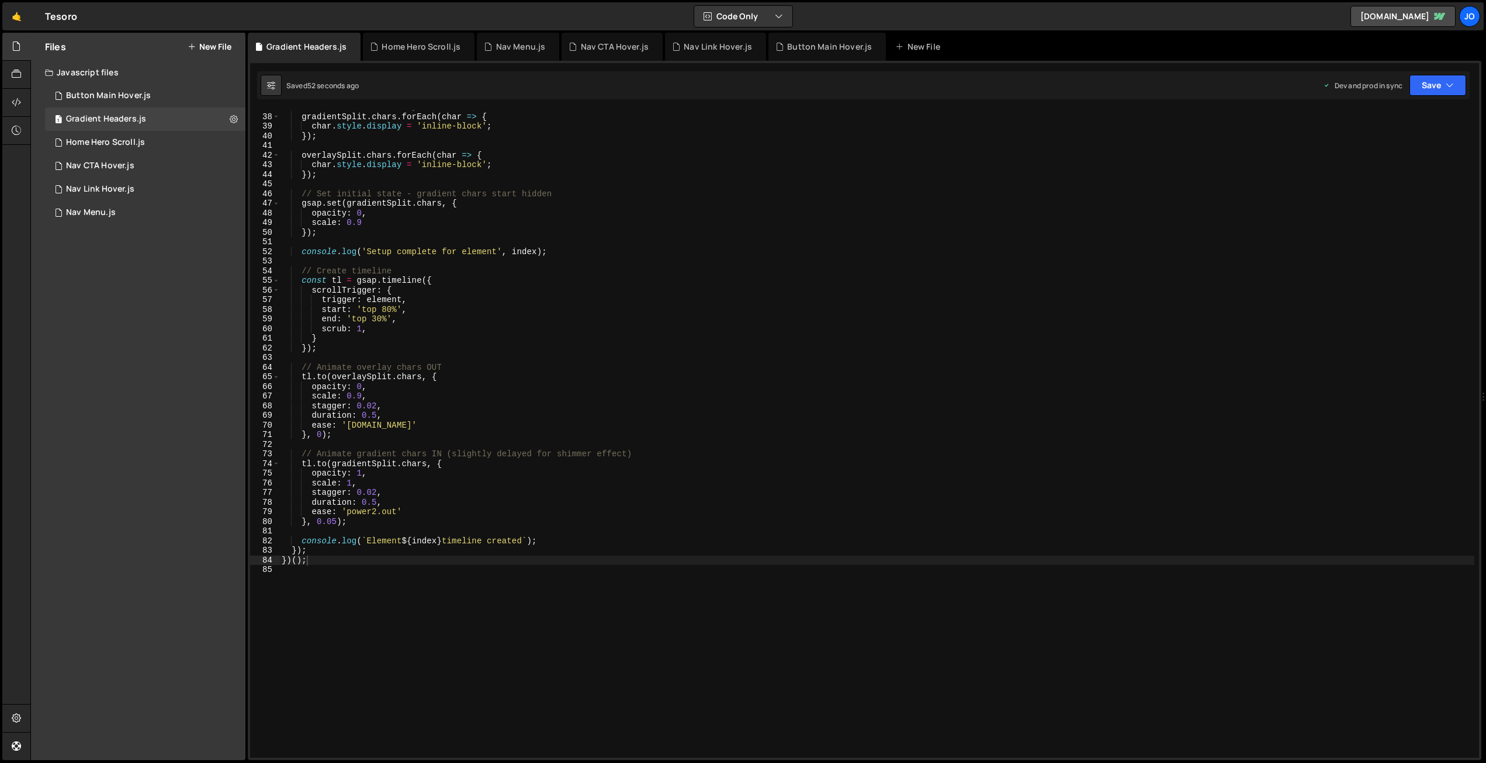
scroll to position [363, 0]
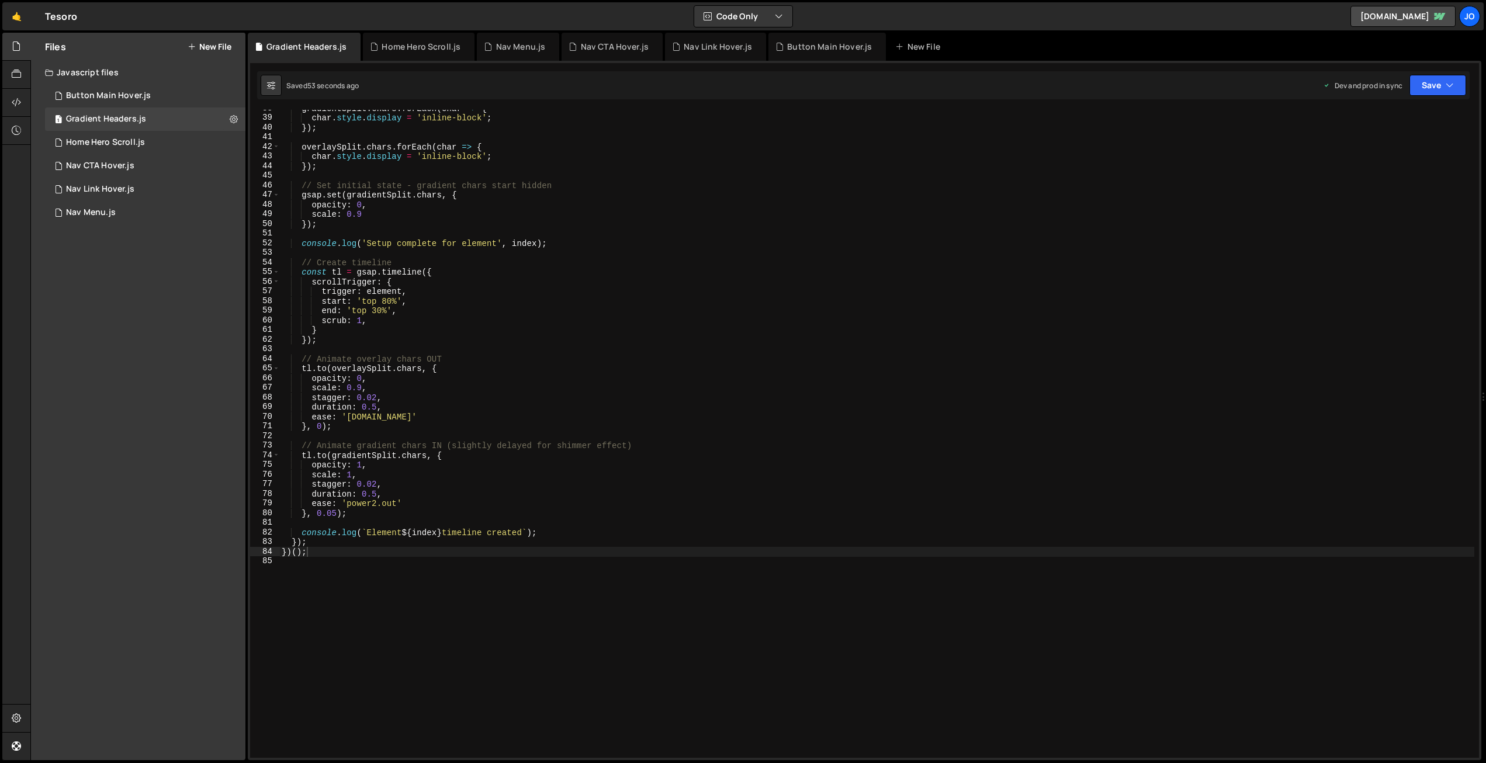
click at [334, 512] on div "gradientSplit . chars . forEach ( char => { char . style . display = 'inline-bl…" at bounding box center [876, 436] width 1195 height 667
drag, startPoint x: 1453, startPoint y: 75, endPoint x: 1427, endPoint y: 123, distance: 54.7
click at [1453, 75] on button "Save" at bounding box center [1437, 85] width 57 height 21
click at [1406, 162] on div "54 seconds ago" at bounding box center [1384, 165] width 52 height 10
click at [476, 202] on div "gradientSplit . chars . forEach ( char => { char . style . display = 'inline-bl…" at bounding box center [876, 436] width 1195 height 667
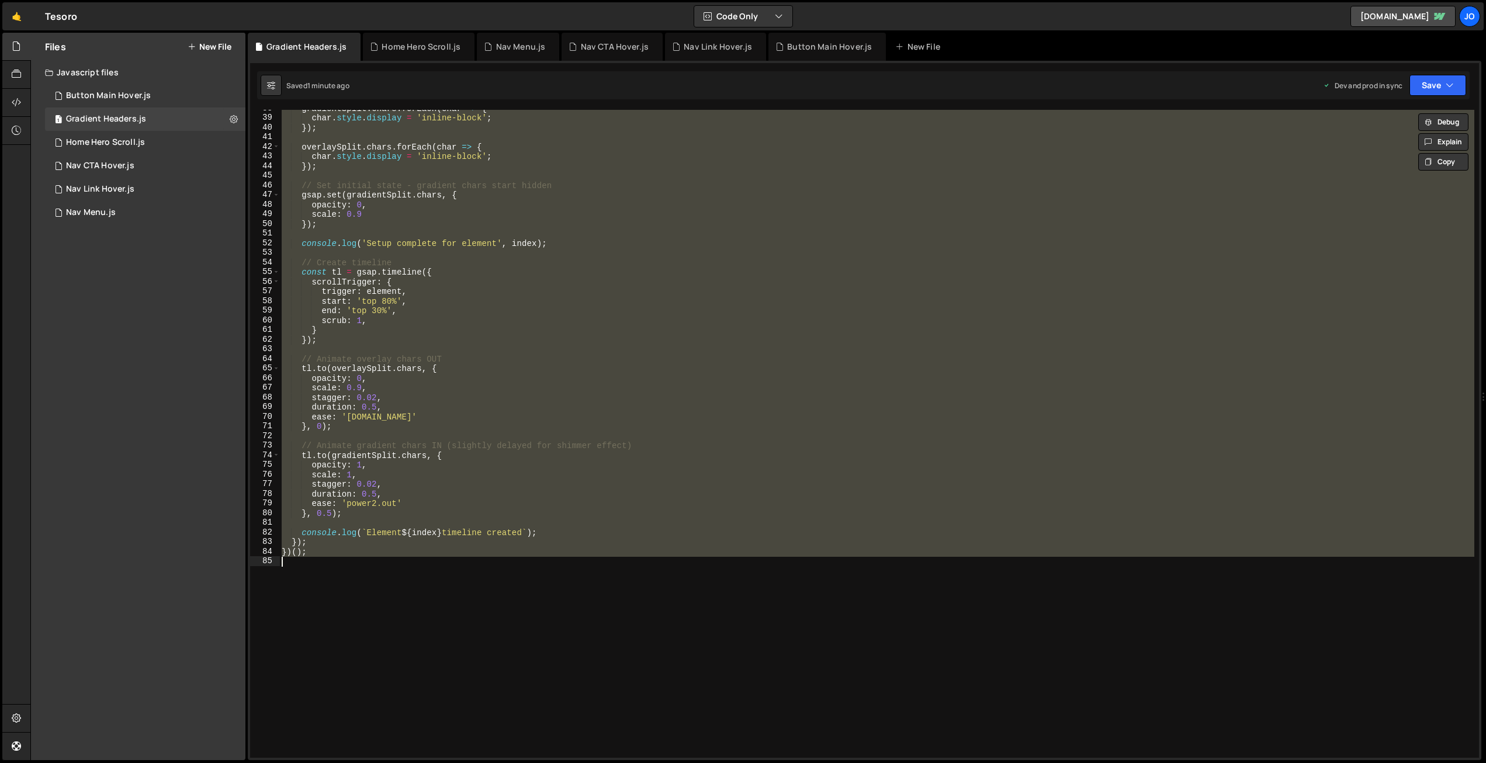
paste textarea
type textarea "})();"
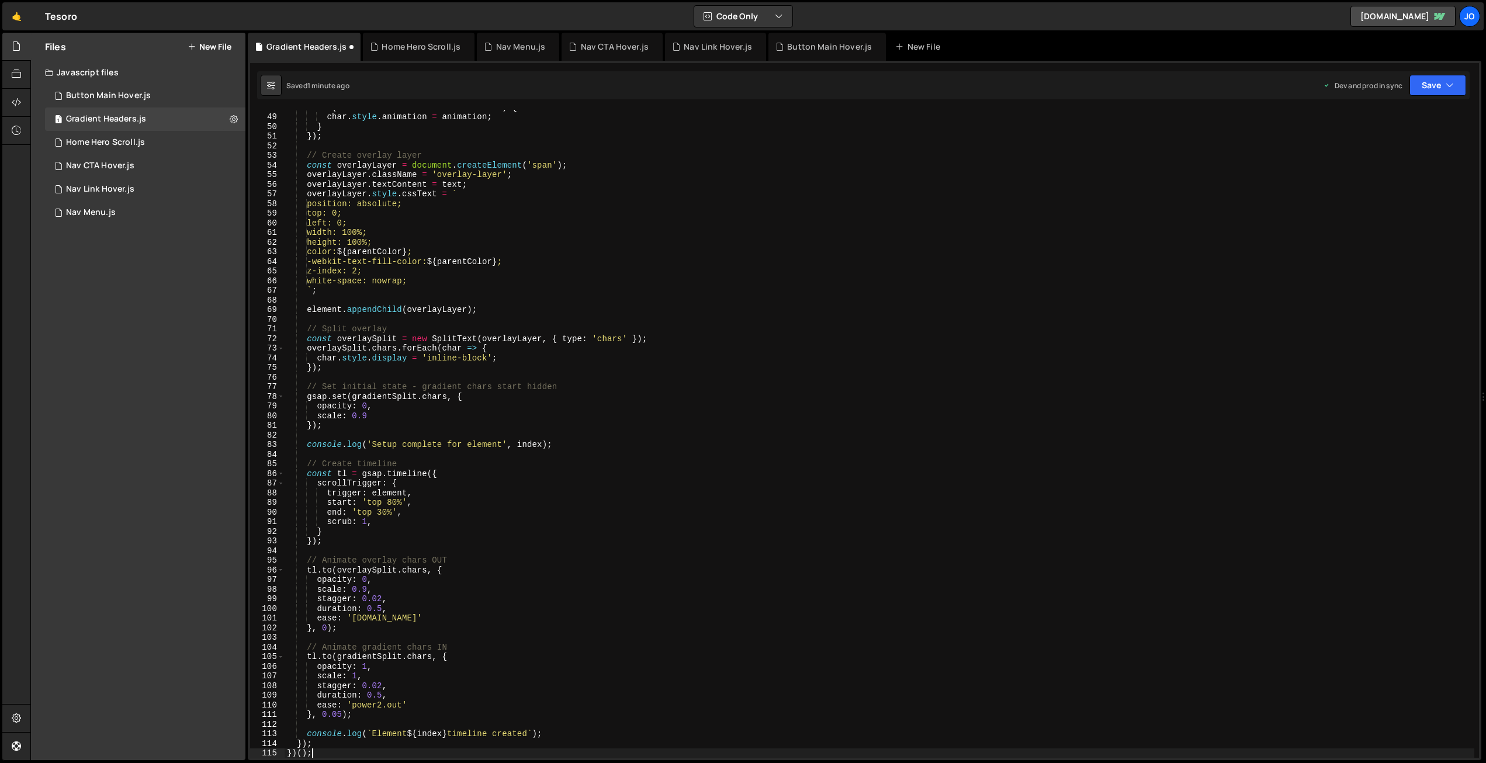
scroll to position [460, 0]
drag, startPoint x: 1439, startPoint y: 84, endPoint x: 1422, endPoint y: 107, distance: 28.7
click at [1439, 84] on button "Save" at bounding box center [1437, 85] width 57 height 21
click at [1396, 165] on div "1 minute ago" at bounding box center [1378, 165] width 41 height 10
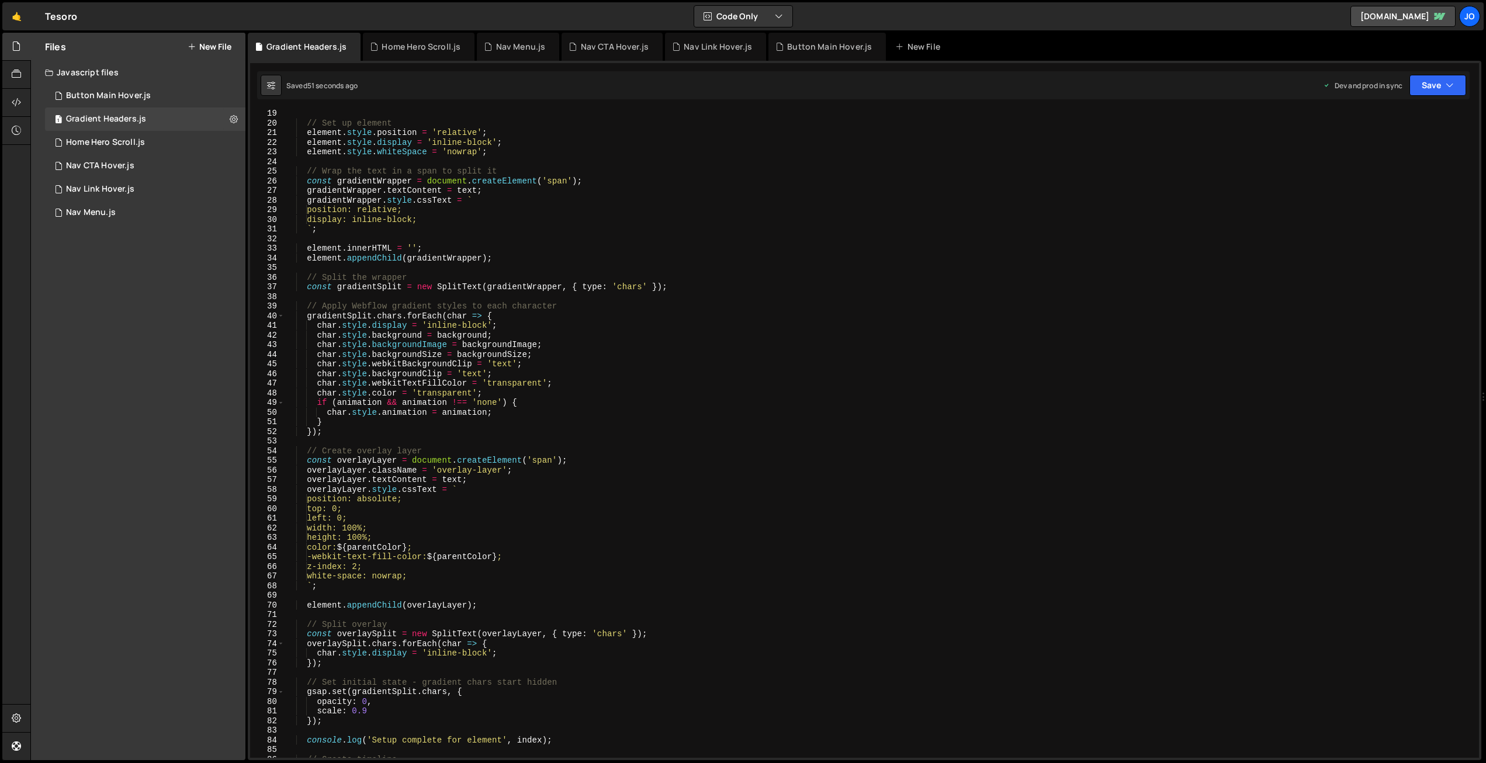
scroll to position [175, 0]
click at [586, 268] on div "// Set up element element . style . position = 'relative' ; element . style . d…" at bounding box center [880, 442] width 1190 height 667
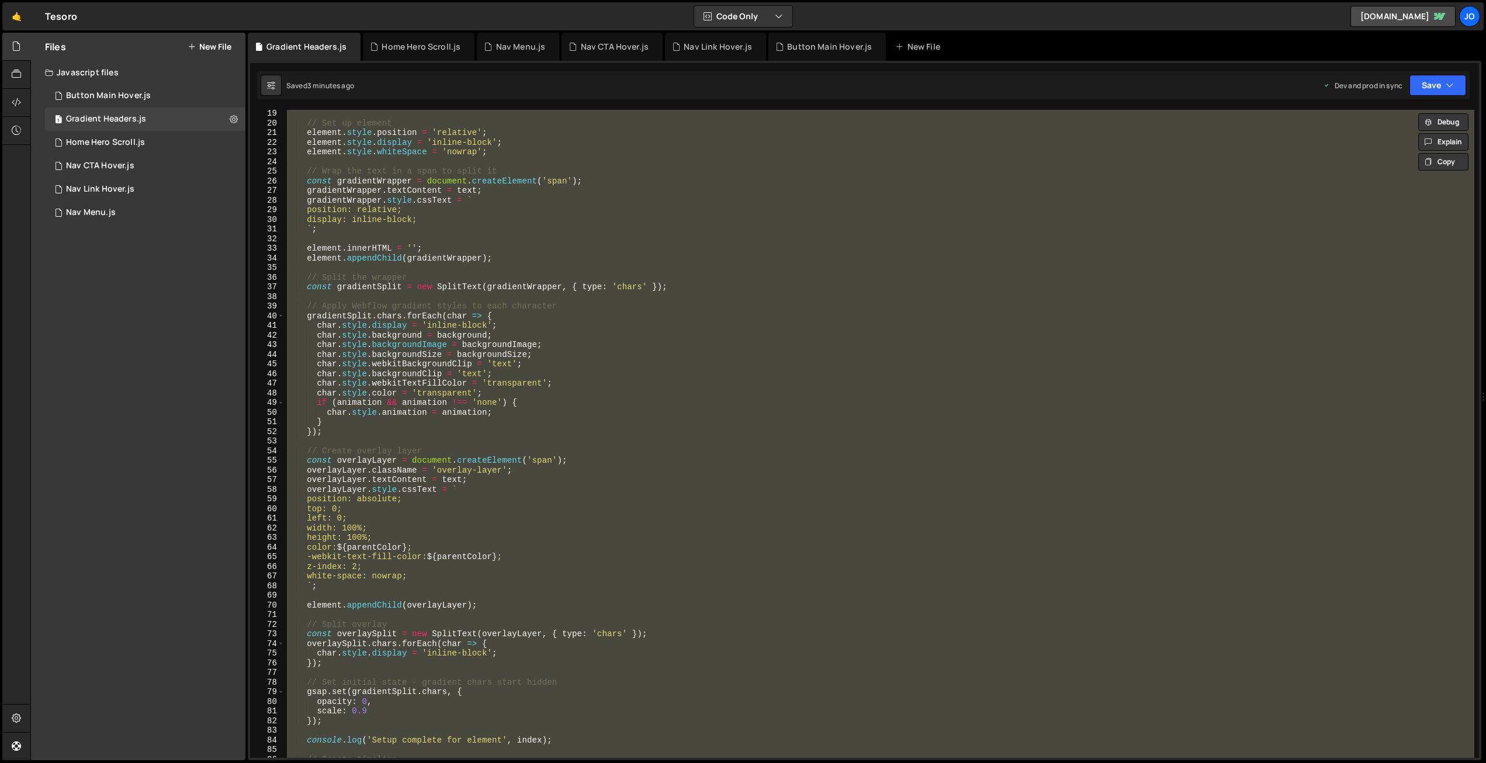
paste textarea
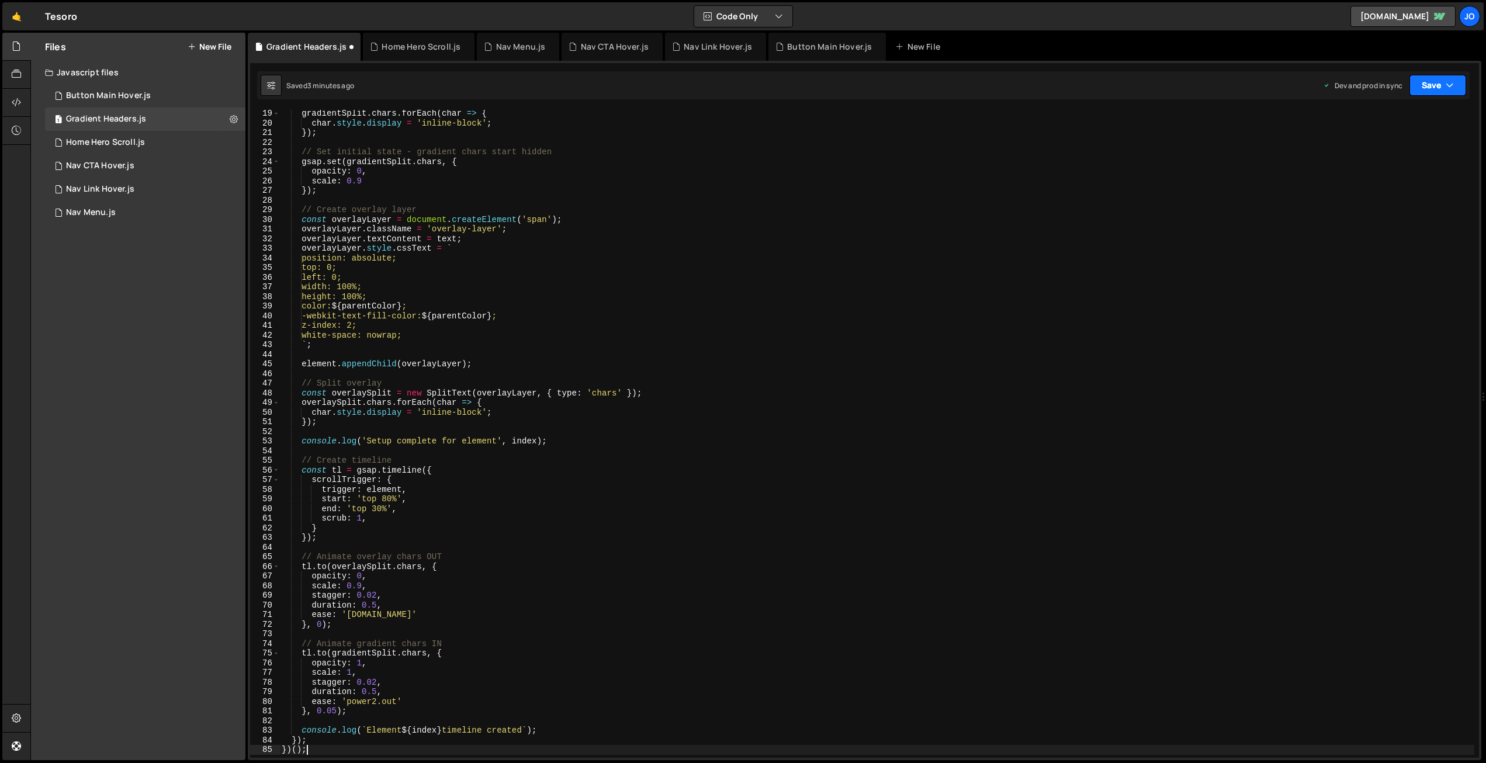
click at [1429, 79] on button "Save" at bounding box center [1437, 85] width 57 height 21
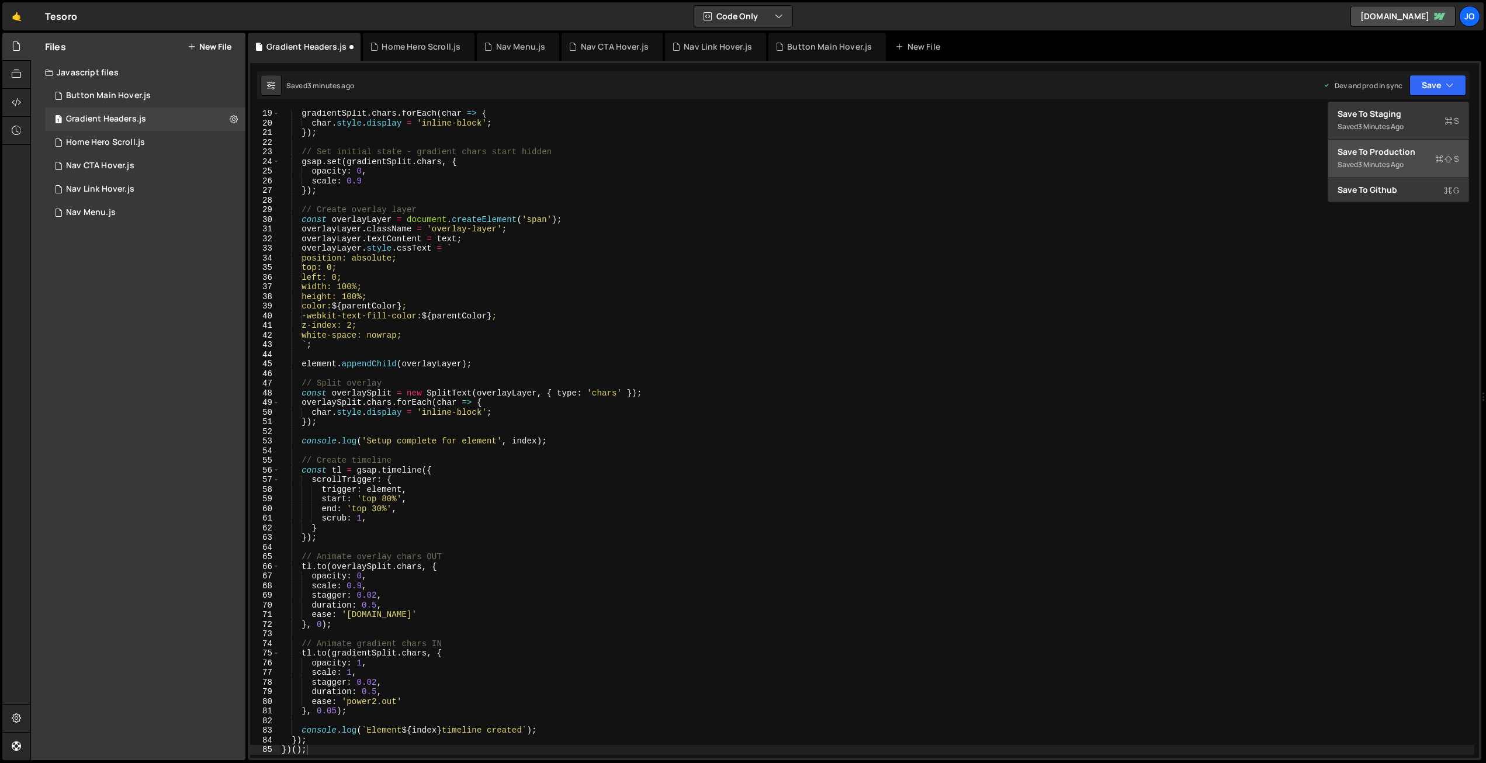
click at [1382, 164] on div "3 minutes ago" at bounding box center [1381, 165] width 46 height 10
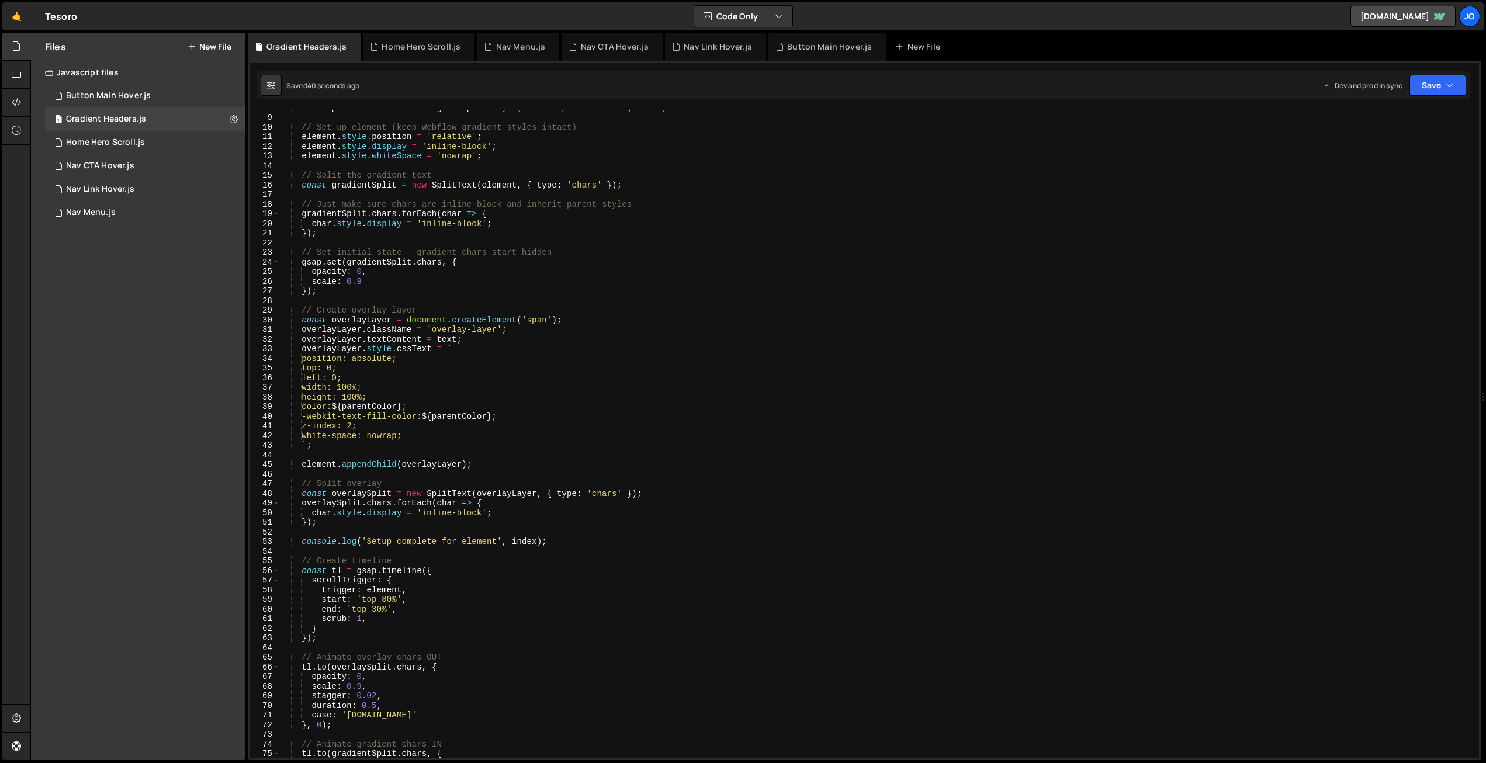
scroll to position [74, 0]
click at [362, 271] on div "const parentColor = window . getComputedStyle ( element . parentElement ) . col…" at bounding box center [876, 436] width 1195 height 667
click at [1426, 79] on button "Save" at bounding box center [1437, 85] width 57 height 21
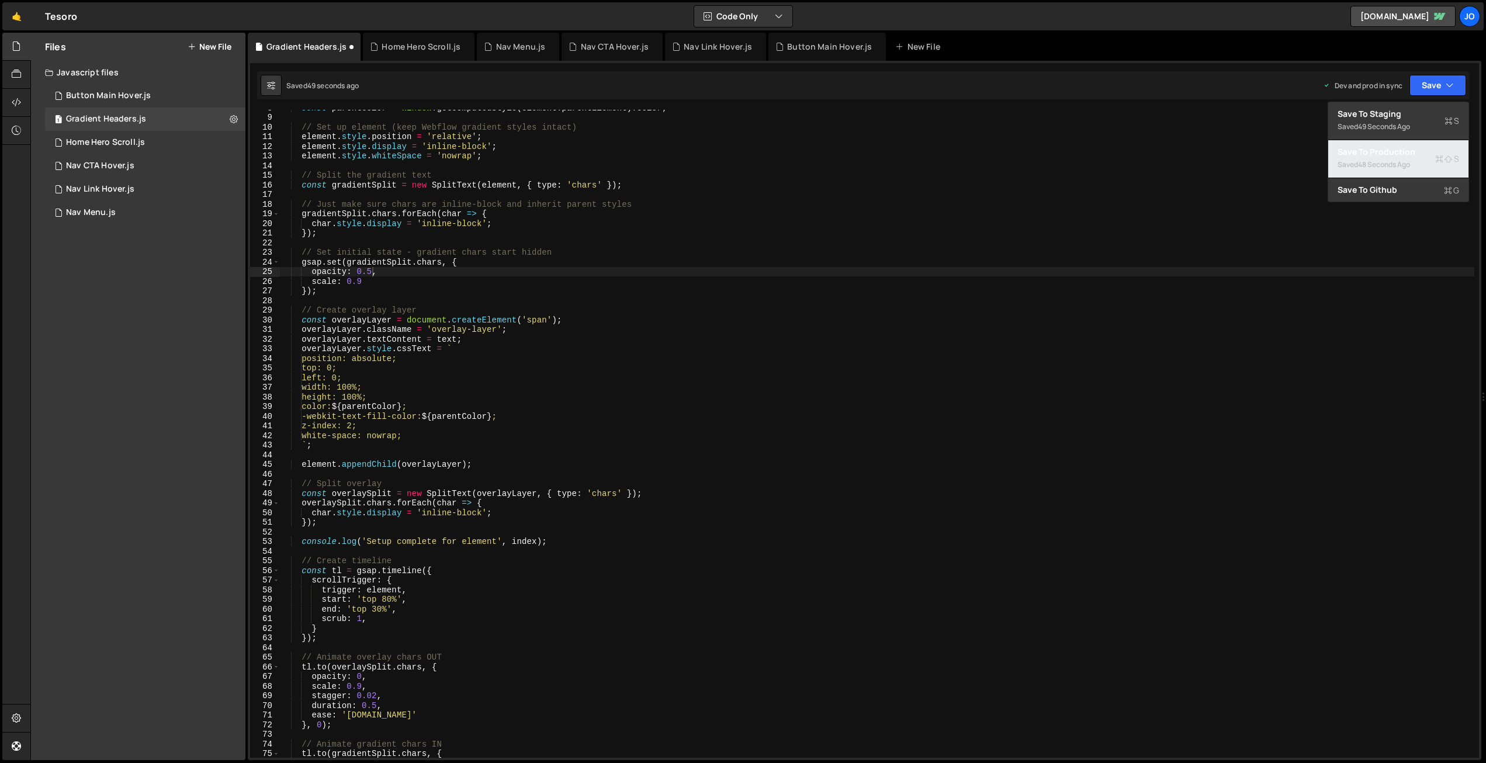
drag, startPoint x: 1403, startPoint y: 153, endPoint x: 1308, endPoint y: 143, distance: 96.3
click at [1402, 153] on div "Save to Production S" at bounding box center [1398, 152] width 122 height 12
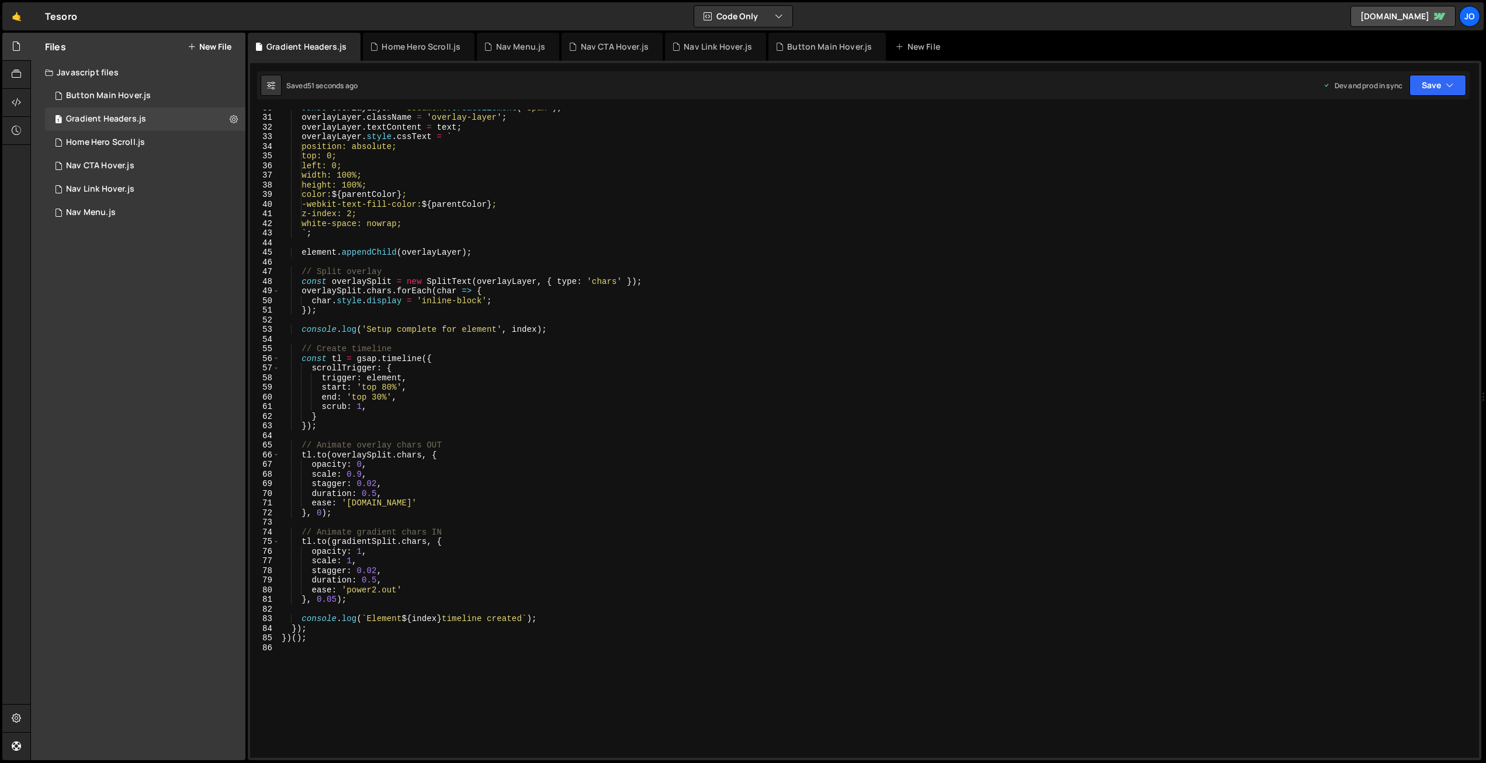
scroll to position [0, 5]
drag, startPoint x: 345, startPoint y: 465, endPoint x: 313, endPoint y: 464, distance: 32.7
click at [313, 464] on div "const overlayLayer = document . createElement ( 'span' ) ; overlayLayer . class…" at bounding box center [876, 436] width 1195 height 667
drag, startPoint x: 355, startPoint y: 464, endPoint x: 313, endPoint y: 463, distance: 42.1
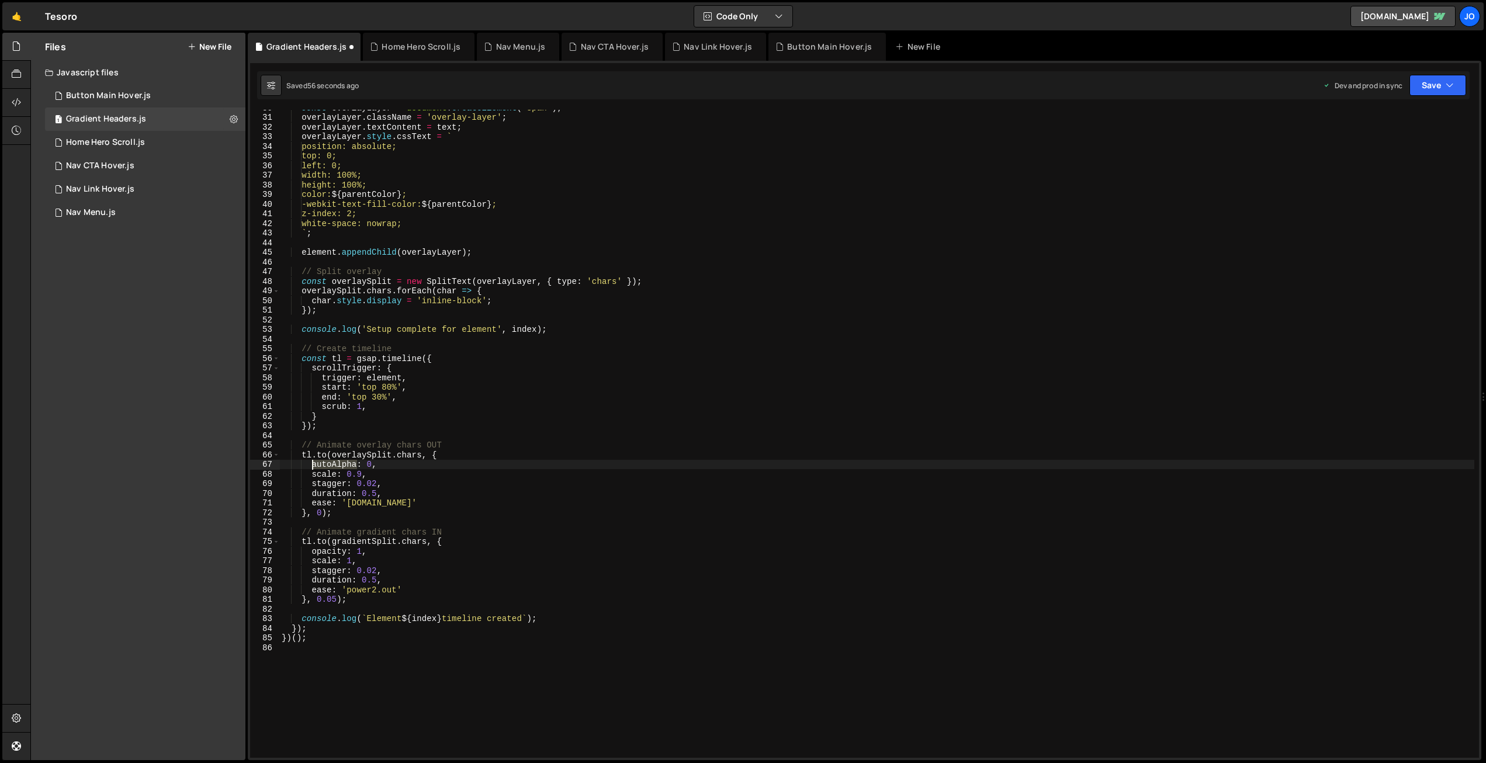
click at [313, 463] on div "const overlayLayer = document . createElement ( 'span' ) ; overlayLayer . class…" at bounding box center [876, 436] width 1195 height 667
drag, startPoint x: 347, startPoint y: 548, endPoint x: 313, endPoint y: 548, distance: 33.9
click at [313, 548] on div "const overlayLayer = document . createElement ( 'span' ) ; overlayLayer . class…" at bounding box center [876, 436] width 1195 height 667
paste textarea "autoAlpha"
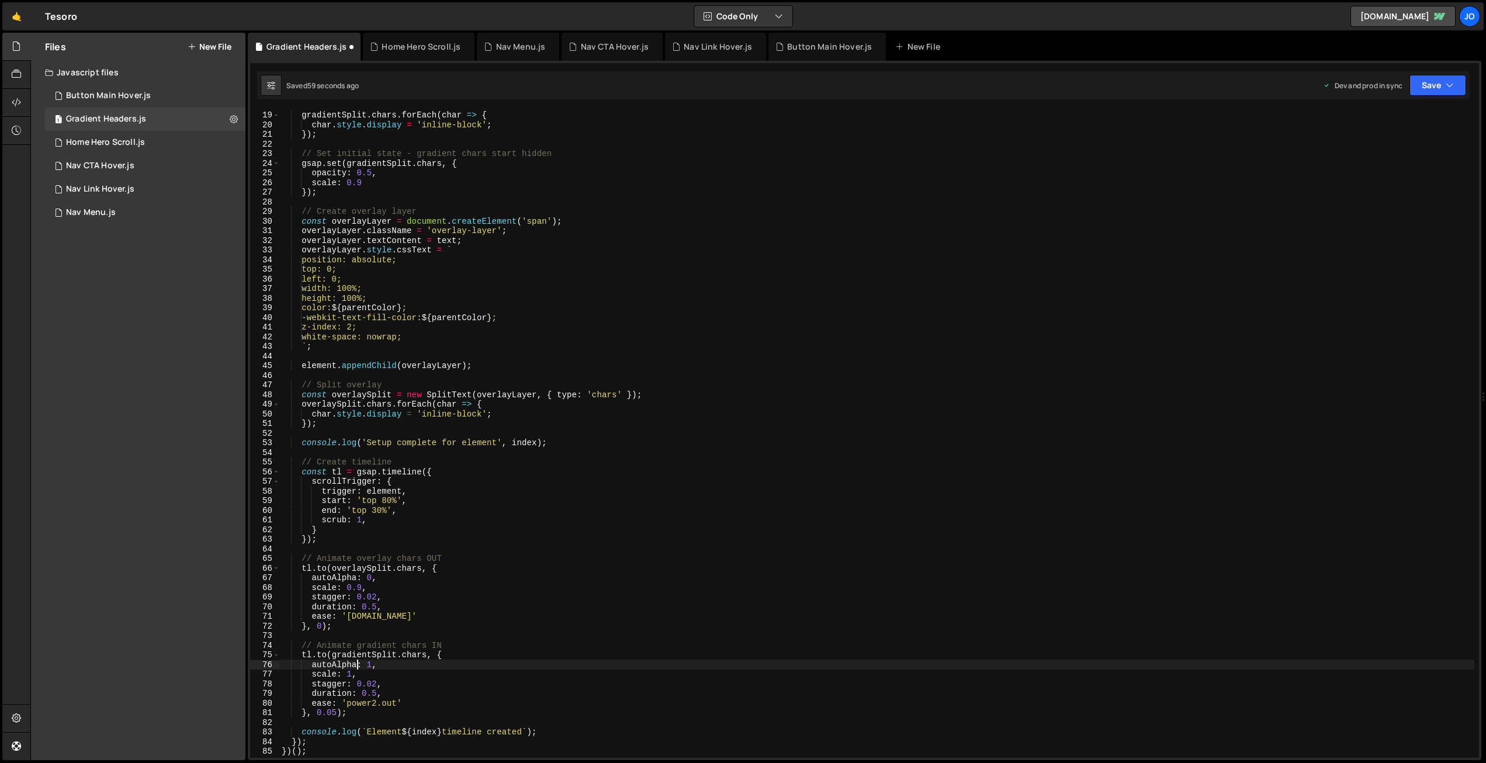
scroll to position [165, 0]
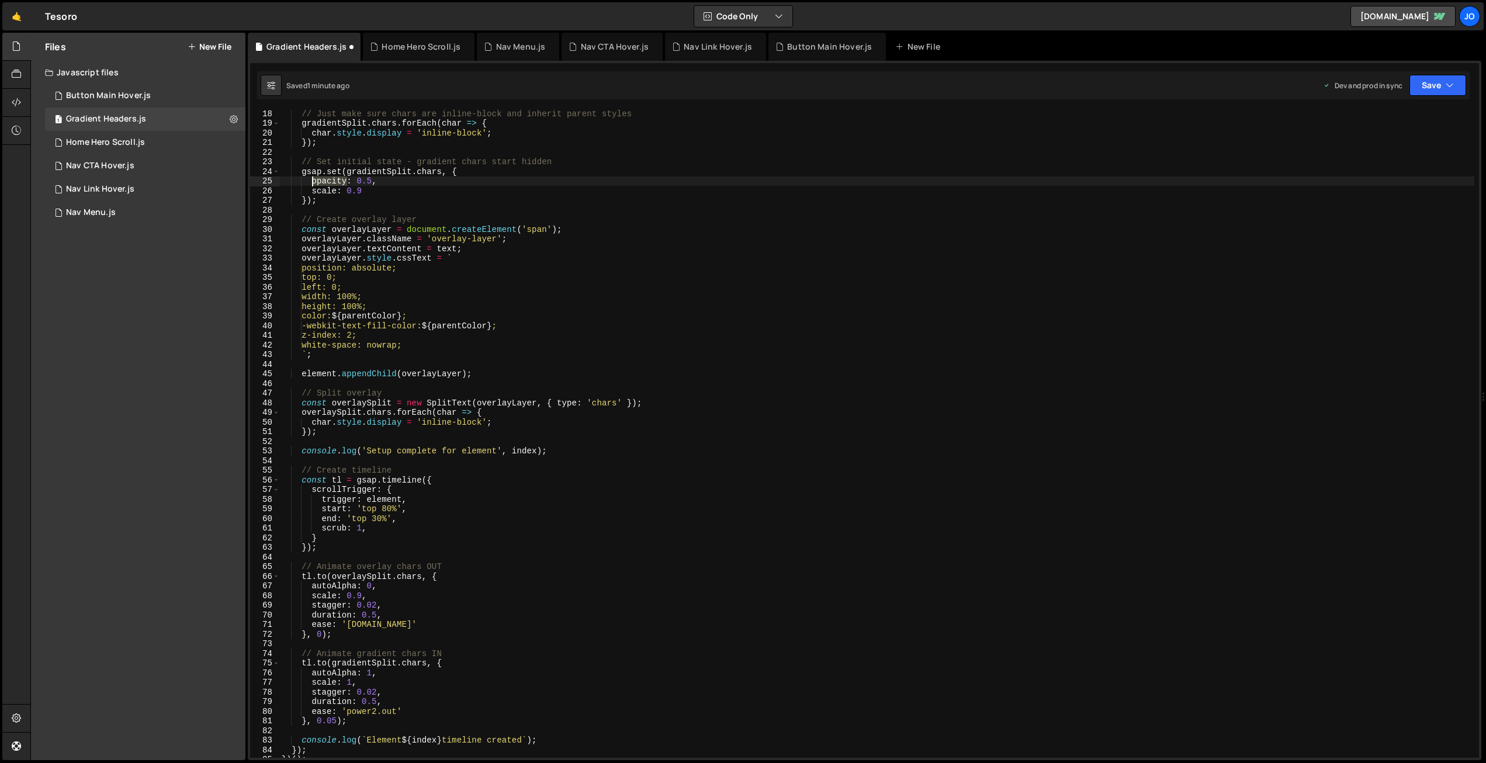
drag, startPoint x: 342, startPoint y: 178, endPoint x: 313, endPoint y: 178, distance: 29.8
click at [313, 178] on div "// Just make sure chars are inline-block and inherit parent styles gradientSpli…" at bounding box center [876, 442] width 1195 height 667
paste textarea "autoAlpha"
type textarea "autoAlpha: 0.5,"
drag, startPoint x: 1437, startPoint y: 84, endPoint x: 1430, endPoint y: 104, distance: 21.3
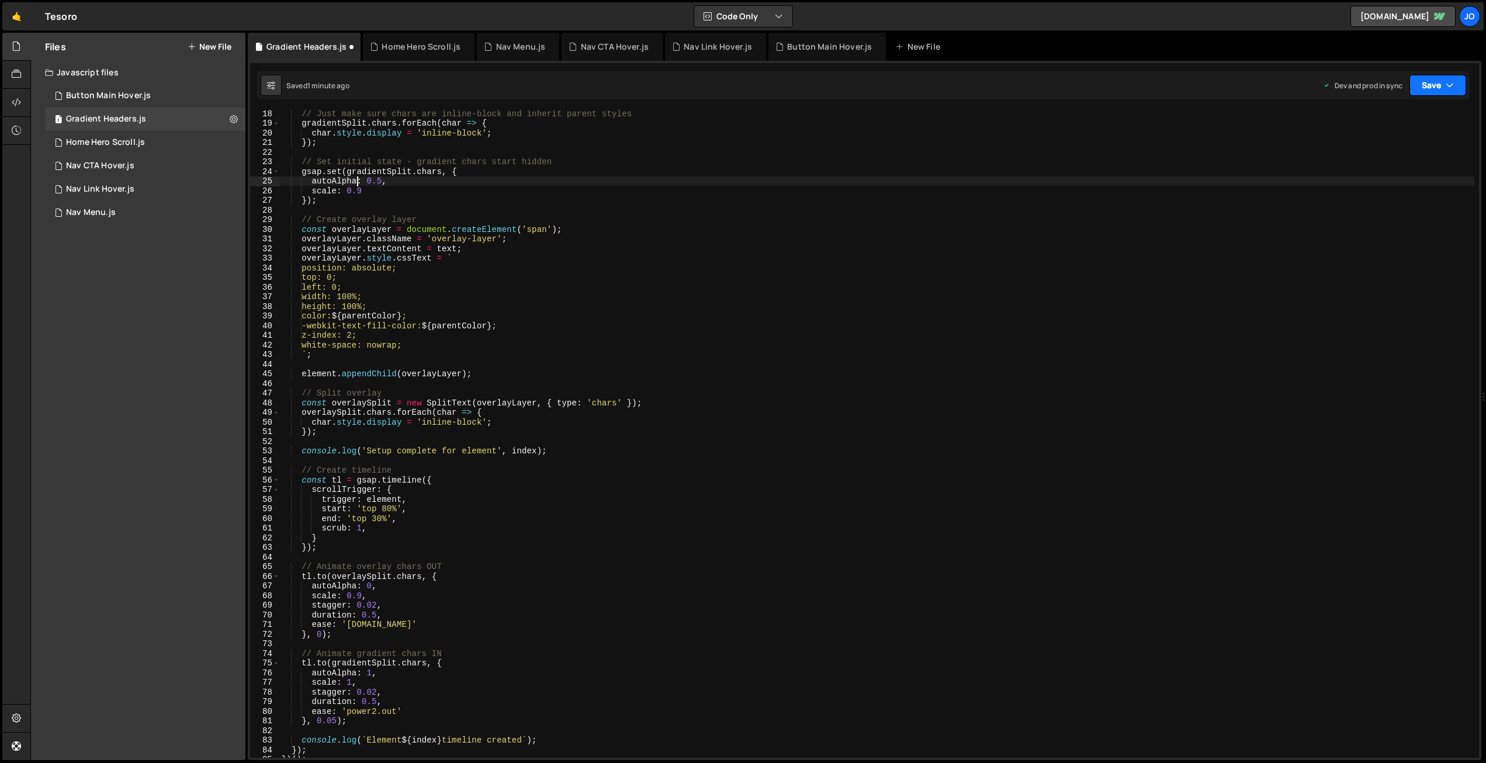
click at [1437, 85] on button "Save" at bounding box center [1437, 85] width 57 height 21
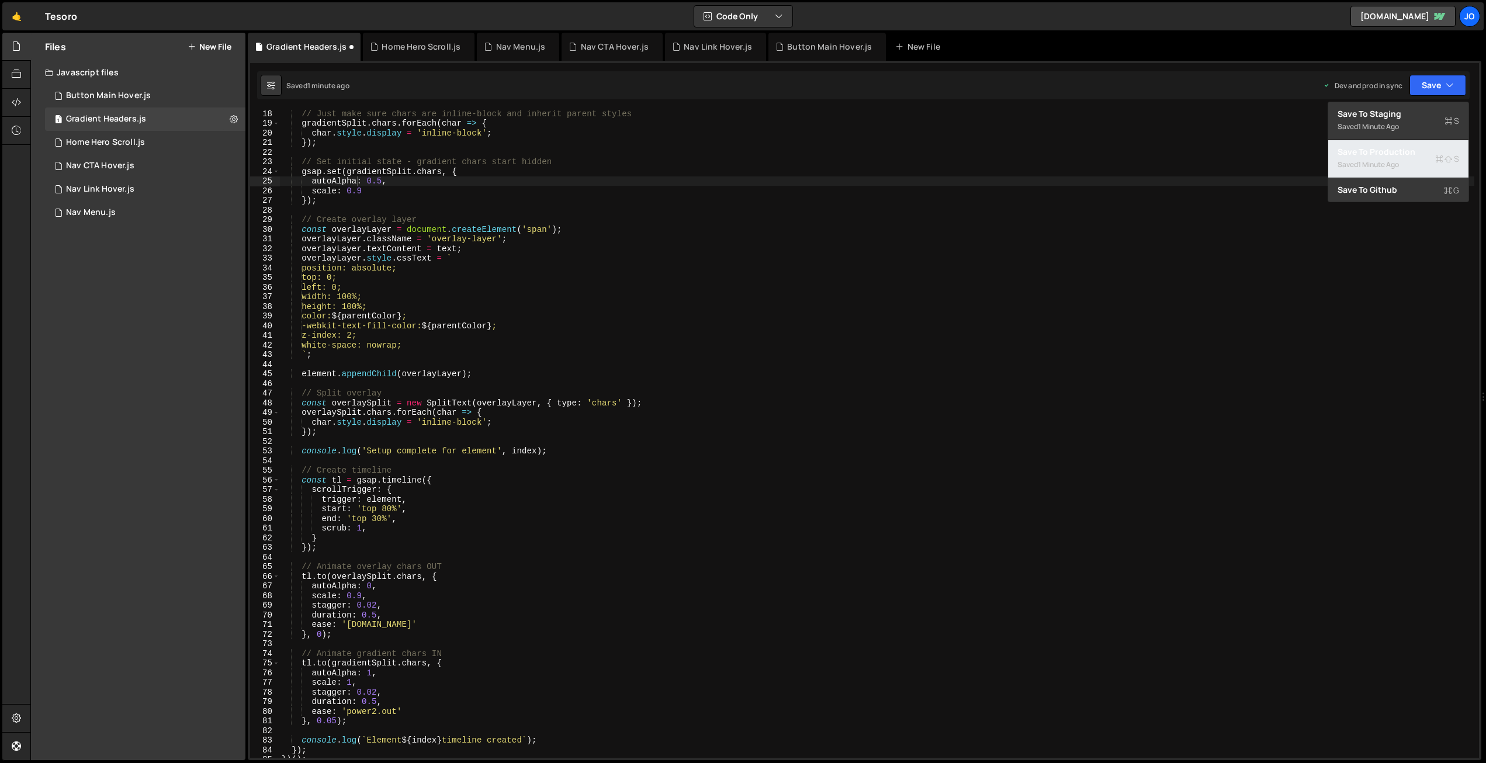
drag, startPoint x: 1408, startPoint y: 151, endPoint x: 1326, endPoint y: 147, distance: 81.9
click at [1408, 151] on div "Save to Production S" at bounding box center [1398, 152] width 122 height 12
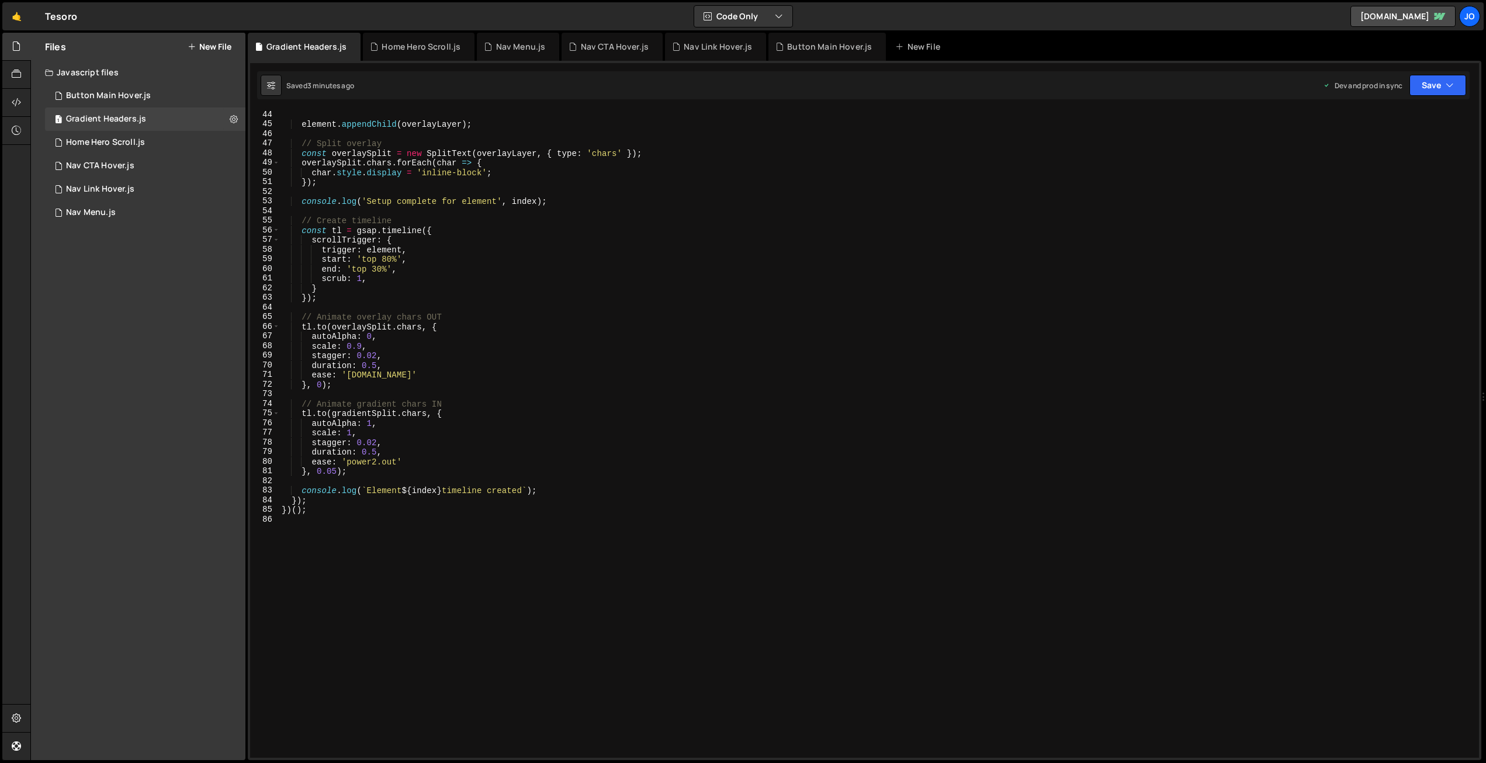
scroll to position [0, 0]
click at [521, 195] on div "element . appendChild ( overlayLayer ) ; // Split overlay const overlaySplit = …" at bounding box center [876, 443] width 1195 height 667
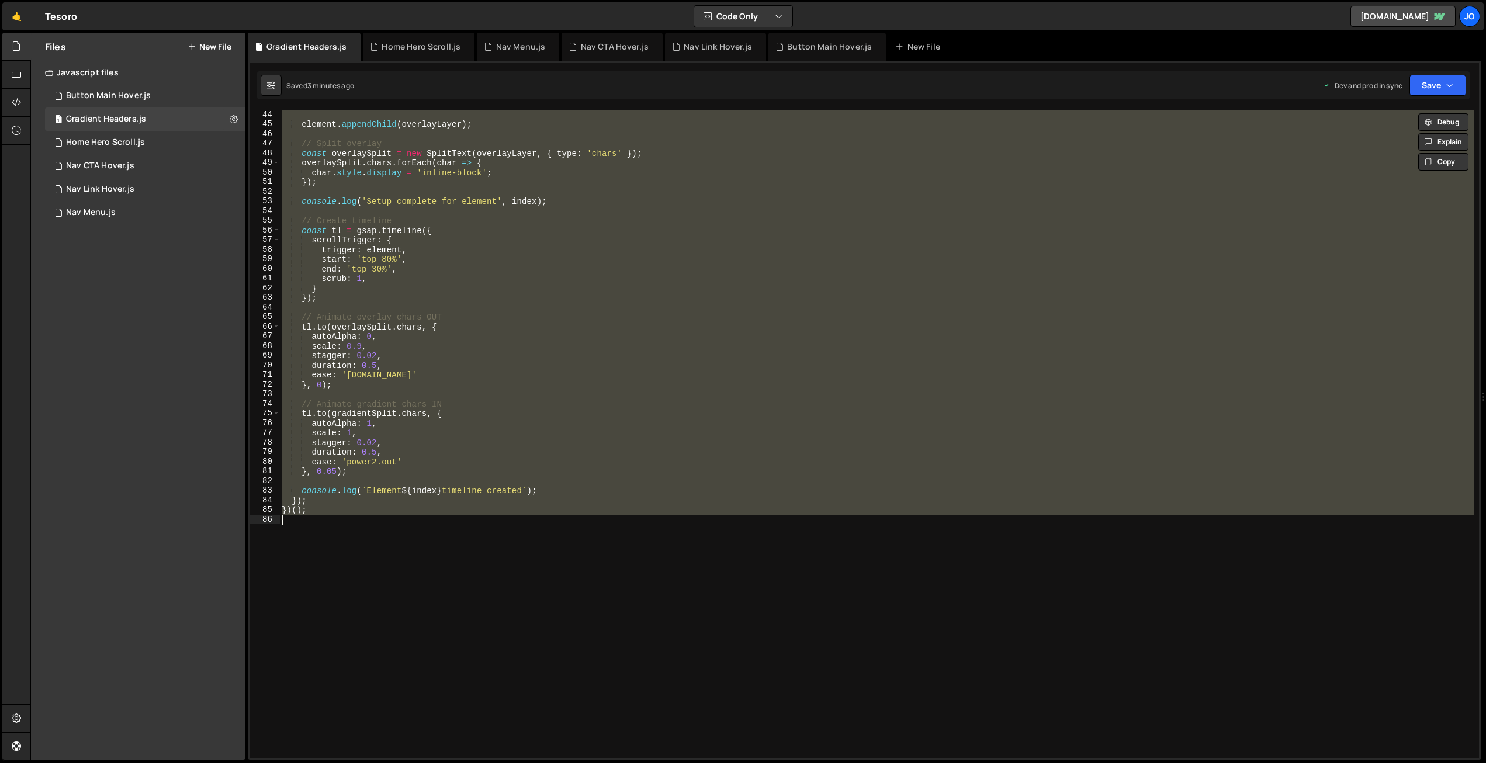
paste textarea ";"
type textarea "});"
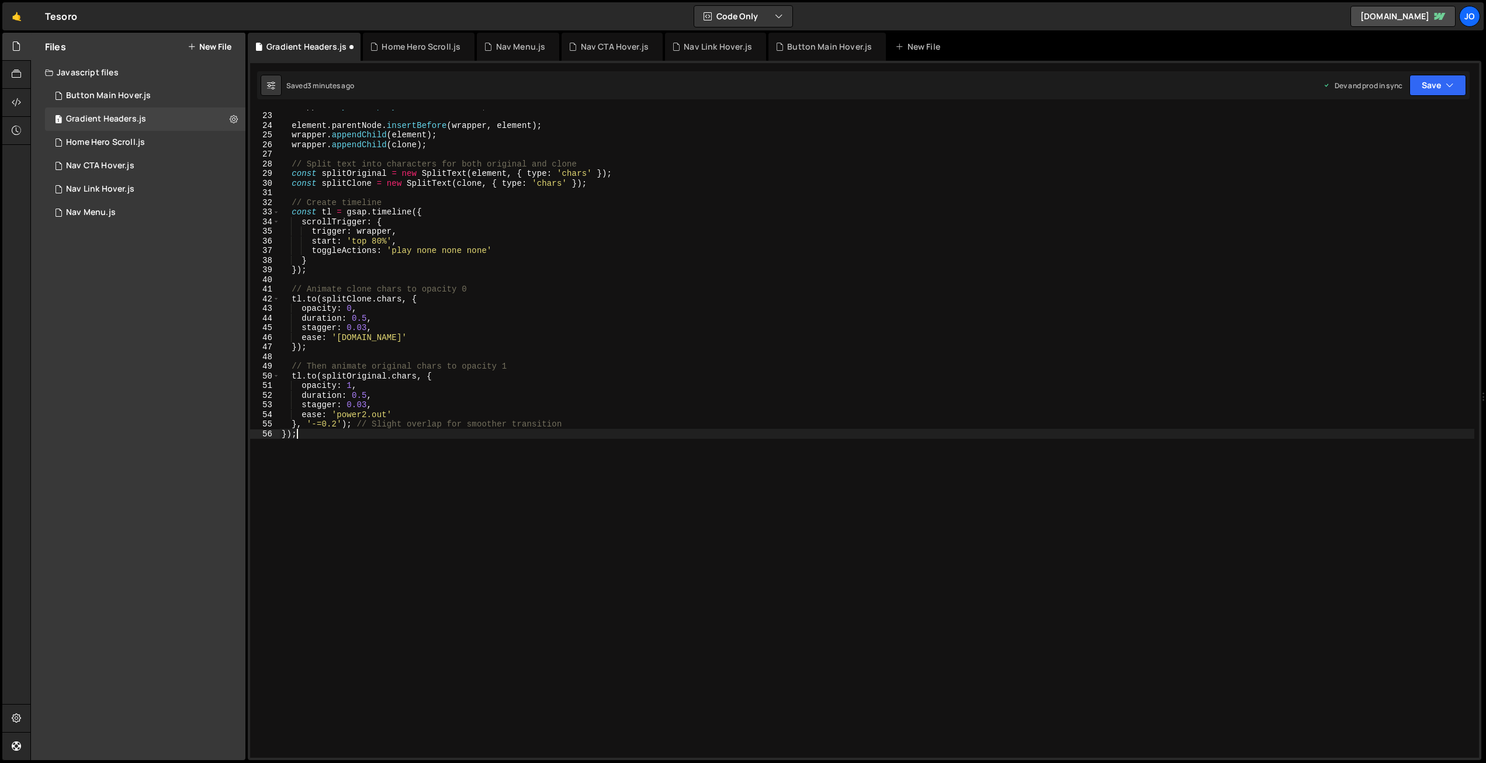
scroll to position [211, 0]
drag, startPoint x: 1440, startPoint y: 86, endPoint x: 1423, endPoint y: 102, distance: 24.0
click at [1440, 86] on button "Save" at bounding box center [1437, 85] width 57 height 21
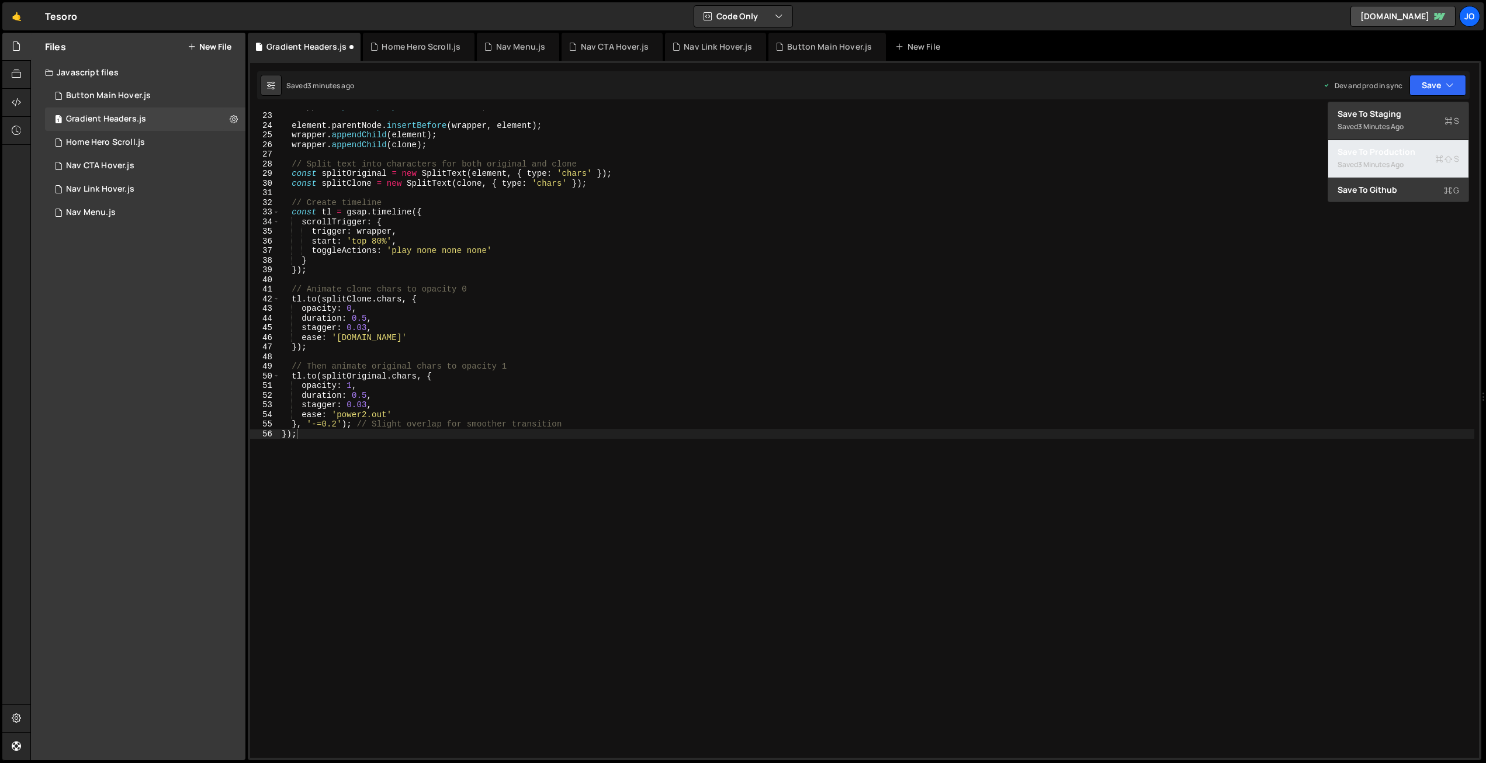
click at [1377, 166] on div "3 minutes ago" at bounding box center [1381, 165] width 46 height 10
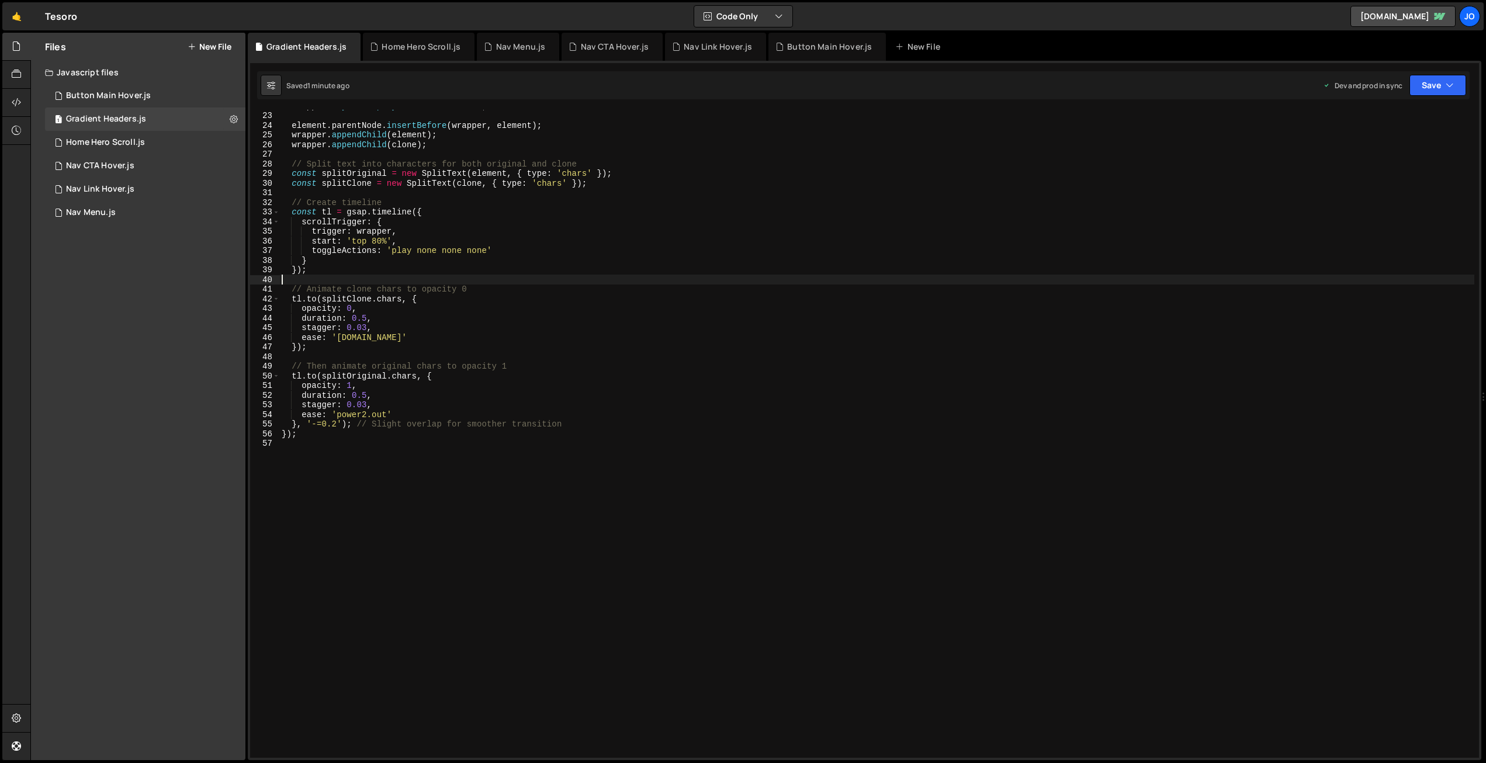
click at [612, 284] on div "wrapper . style . display = 'inline-block' ; element . parentNode . insertBefor…" at bounding box center [876, 434] width 1195 height 667
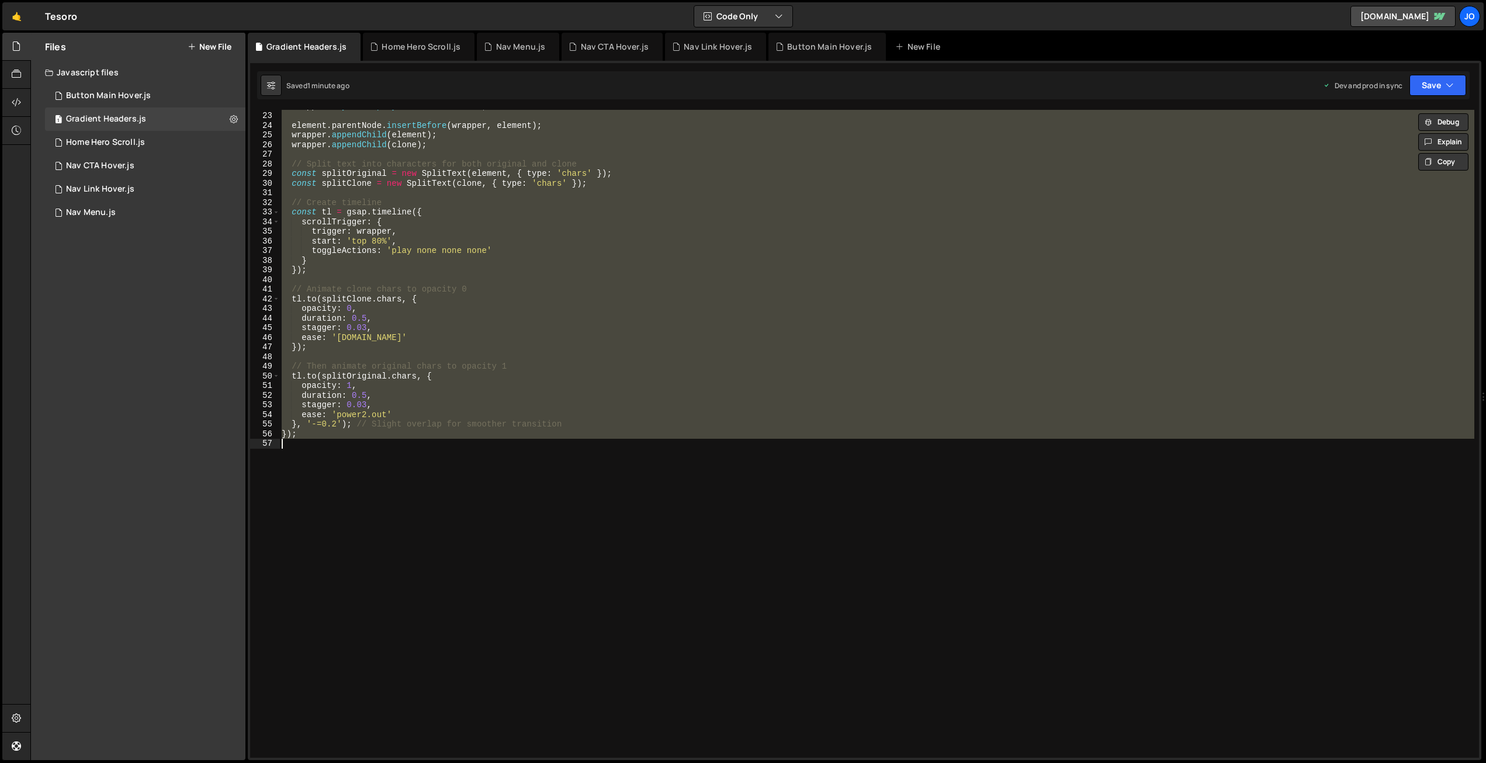
paste textarea
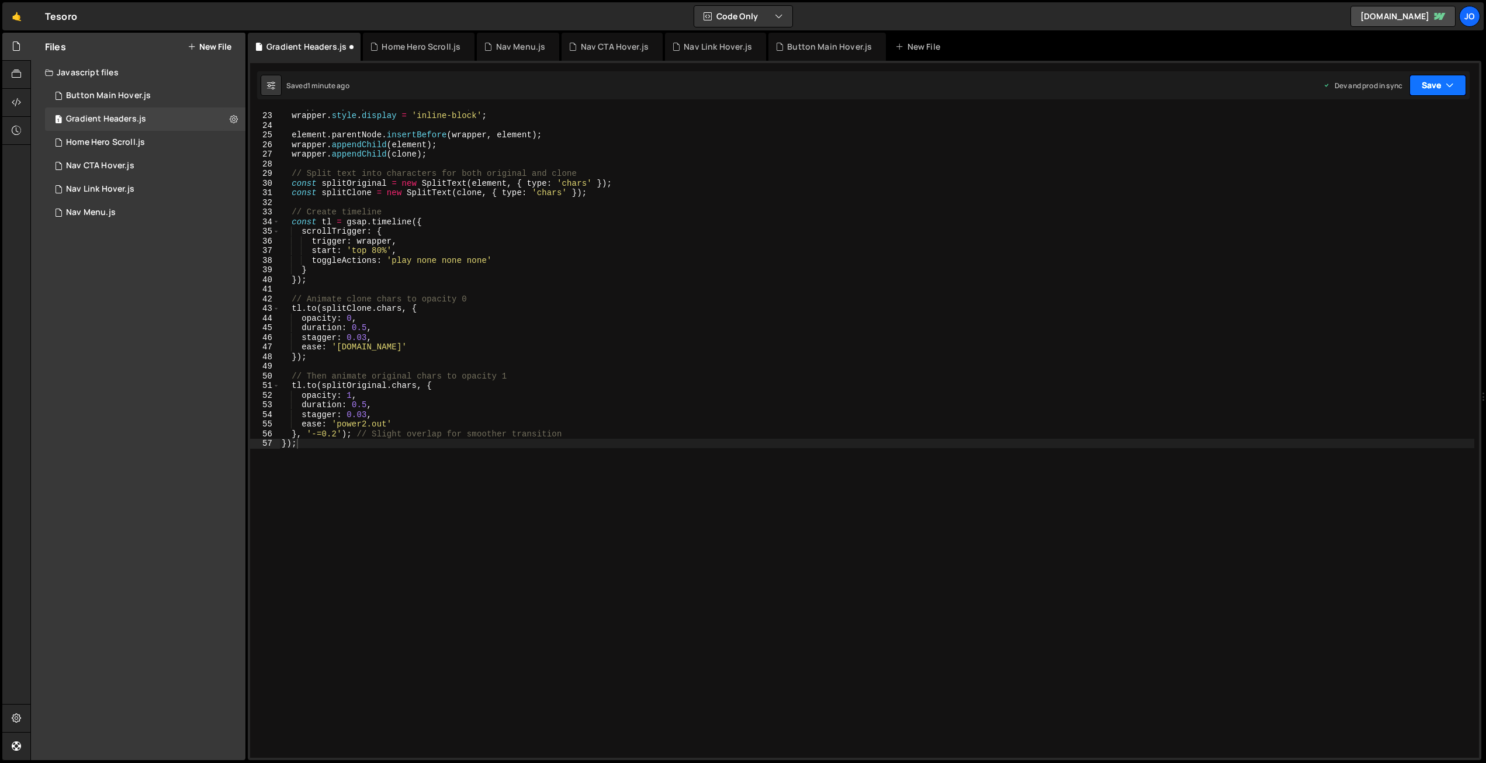
click at [1429, 88] on button "Save" at bounding box center [1437, 85] width 57 height 21
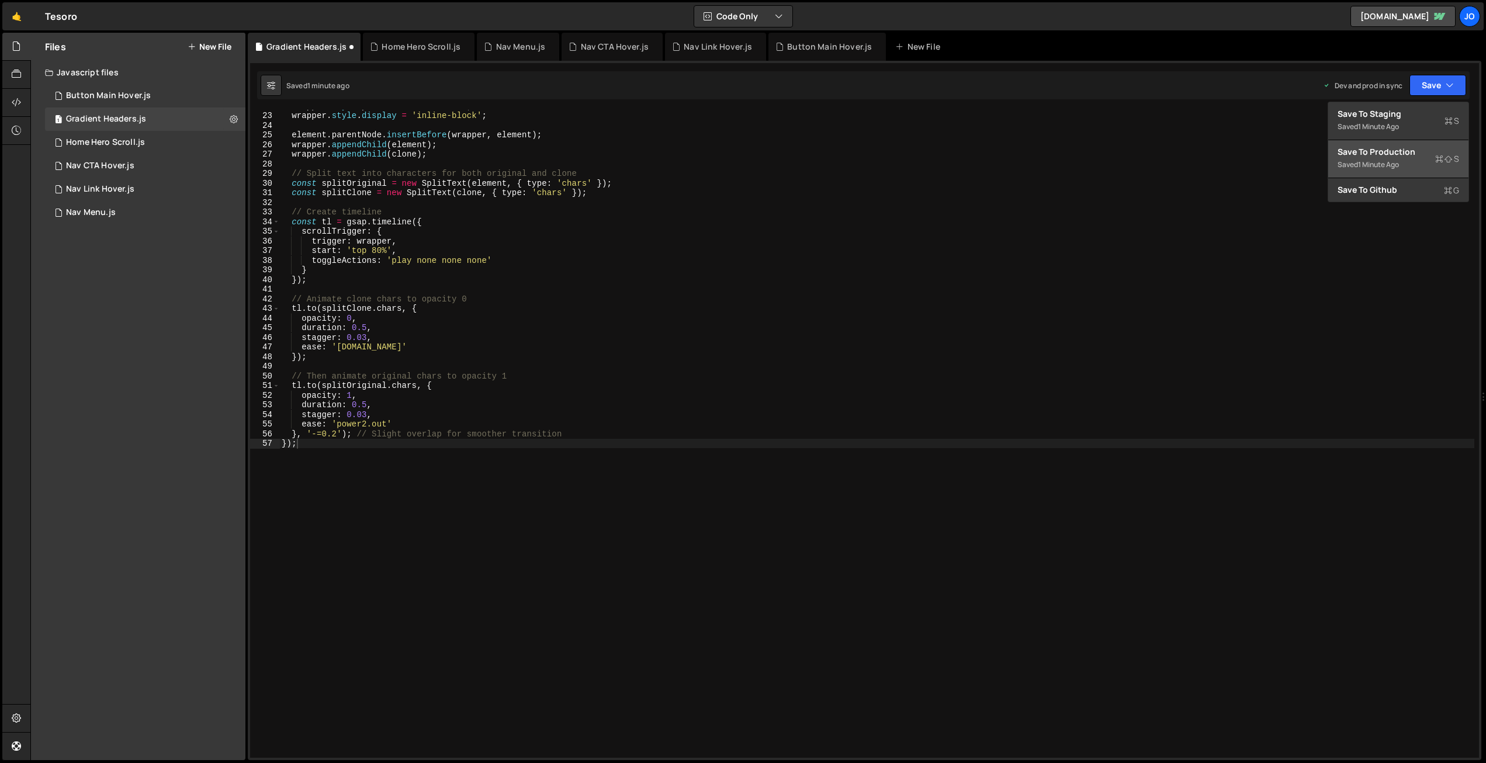
click at [1412, 147] on div "Save to Production S" at bounding box center [1398, 152] width 122 height 12
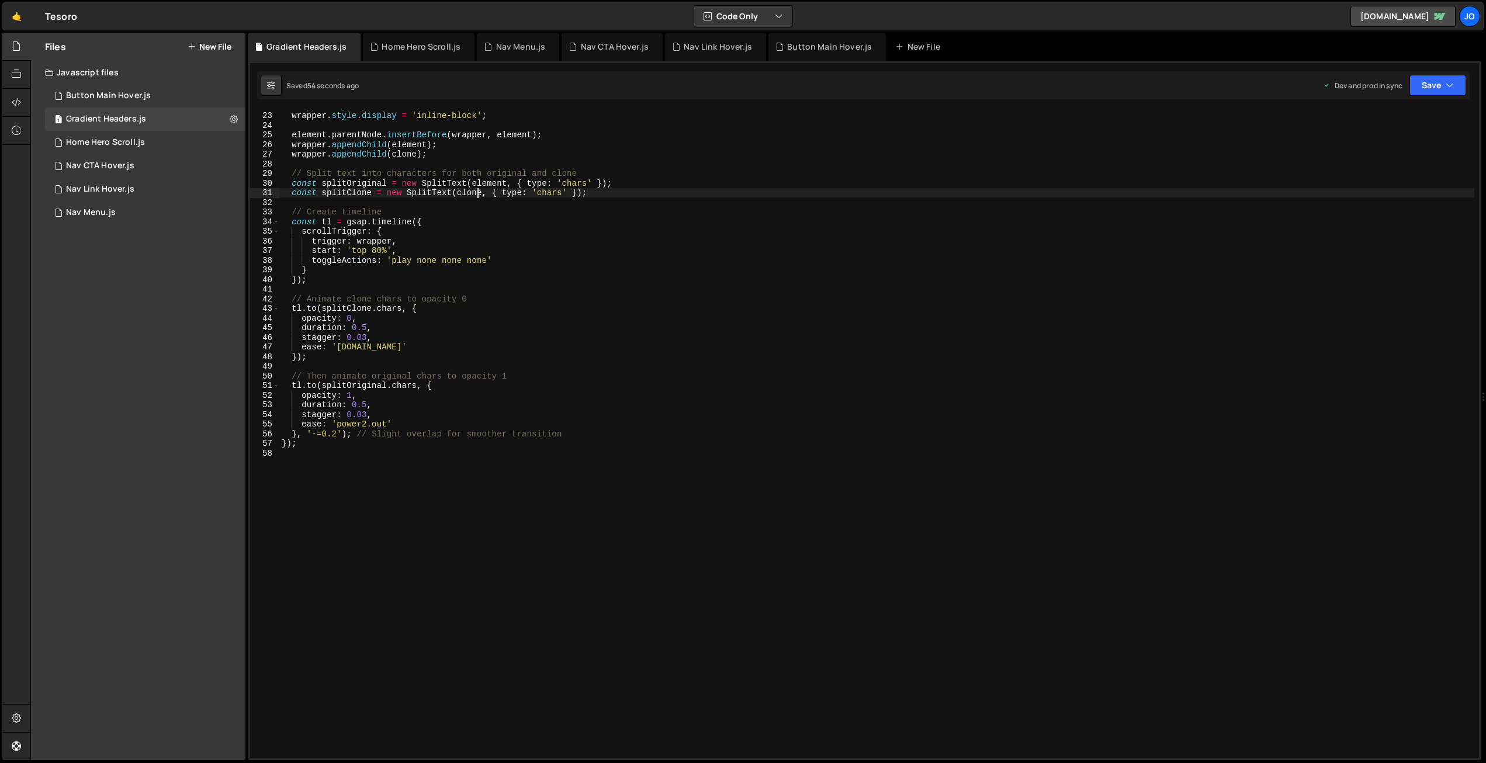
click at [477, 197] on div "wrapper . style . position = 'relative' ; wrapper . style . display = 'inline-b…" at bounding box center [876, 434] width 1195 height 667
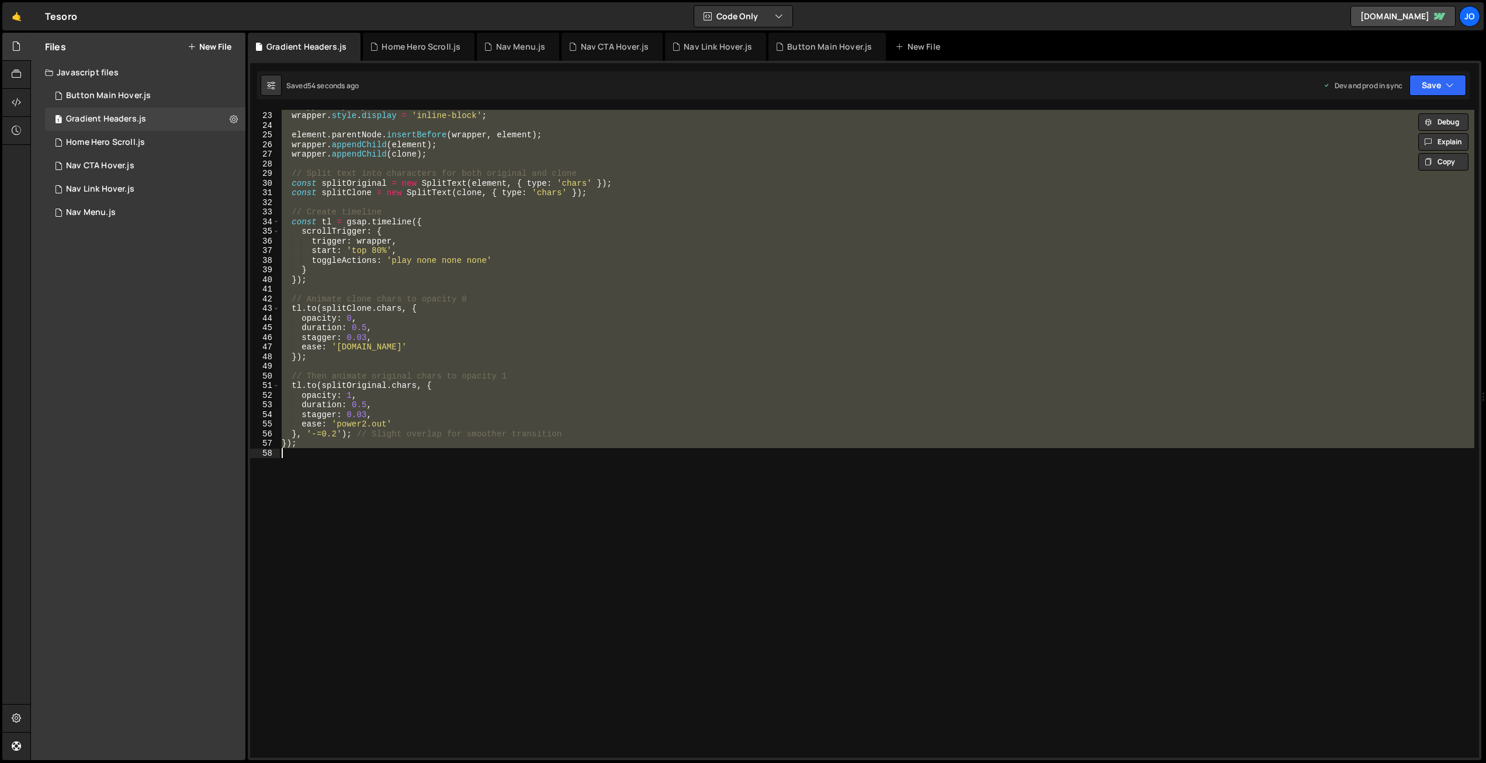
paste textarea
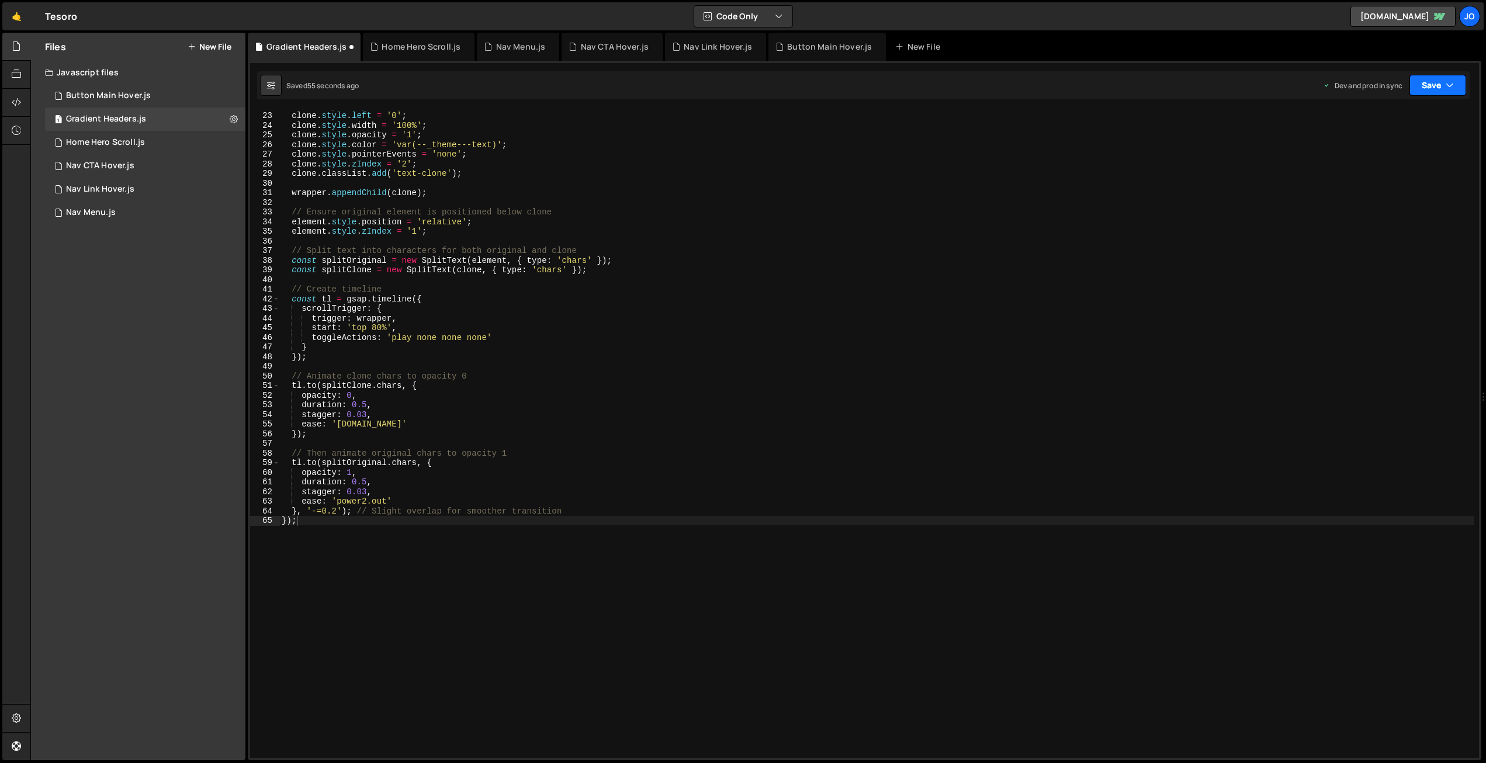
click at [1457, 82] on button "Save" at bounding box center [1437, 85] width 57 height 21
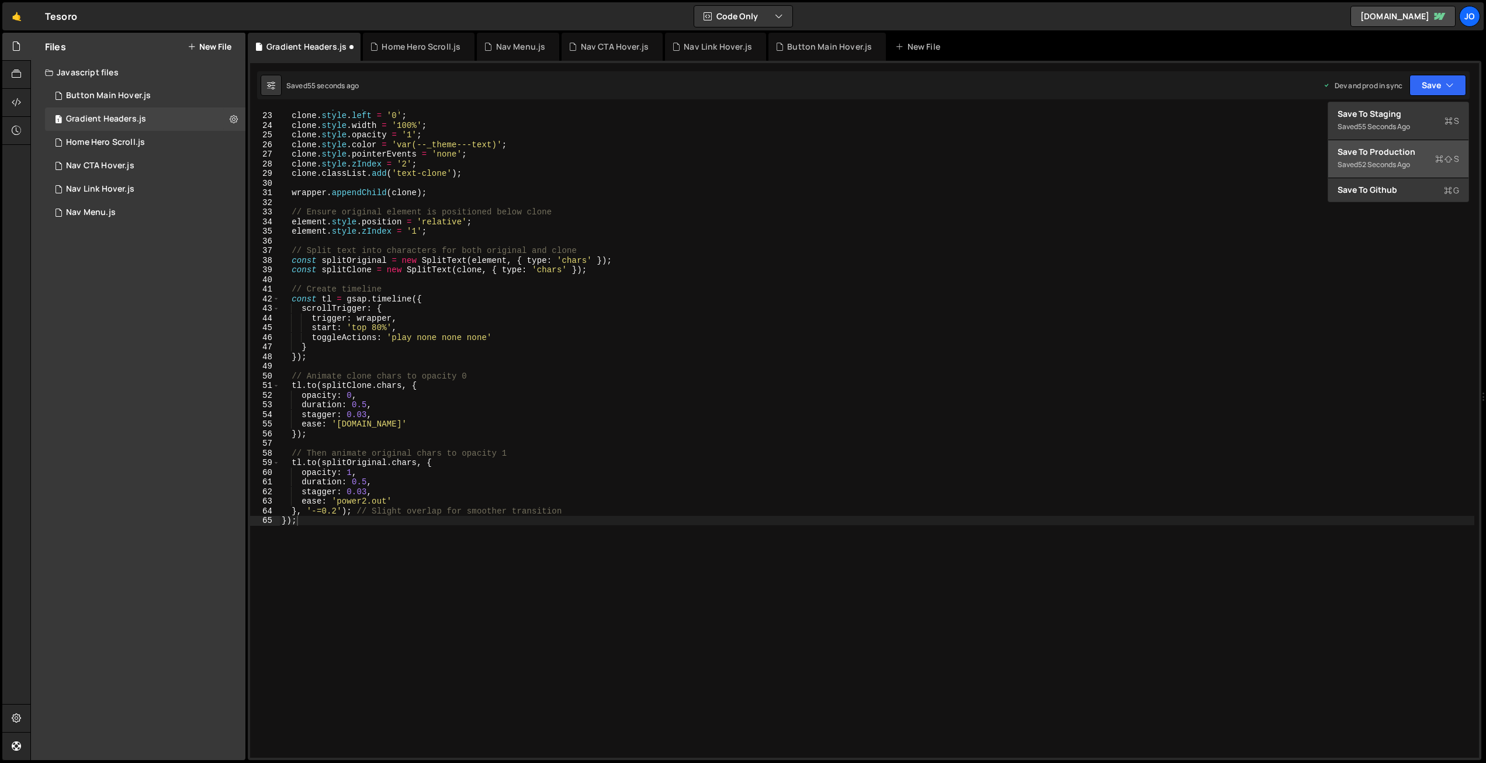
click at [1398, 157] on div "Save to Production S" at bounding box center [1398, 152] width 122 height 12
click at [425, 118] on div "clone . style . top = '0' ; clone . style . left = '0' ; clone . style . width …" at bounding box center [876, 434] width 1195 height 667
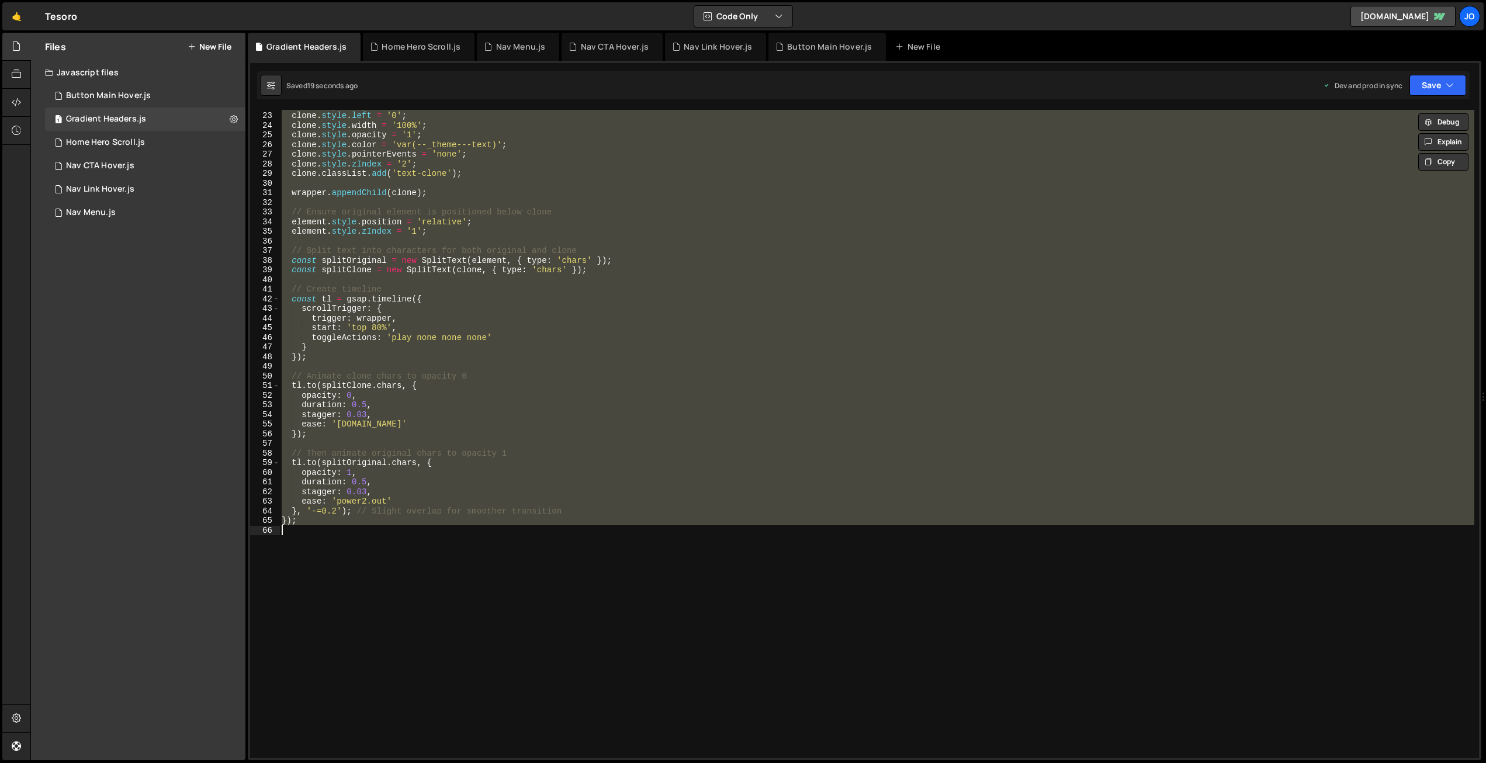
paste textarea
type textarea "});"
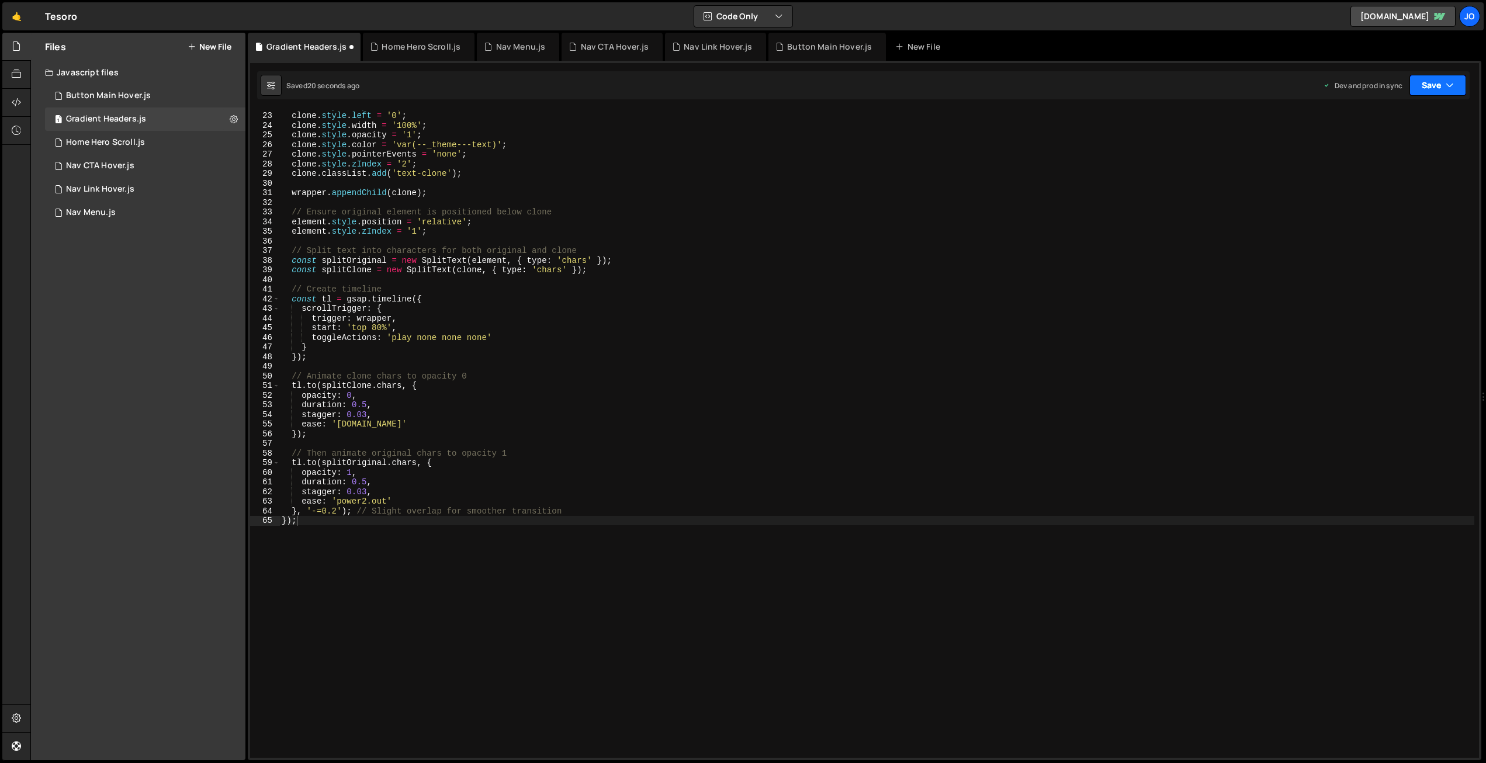
click at [1419, 85] on button "Save" at bounding box center [1437, 85] width 57 height 21
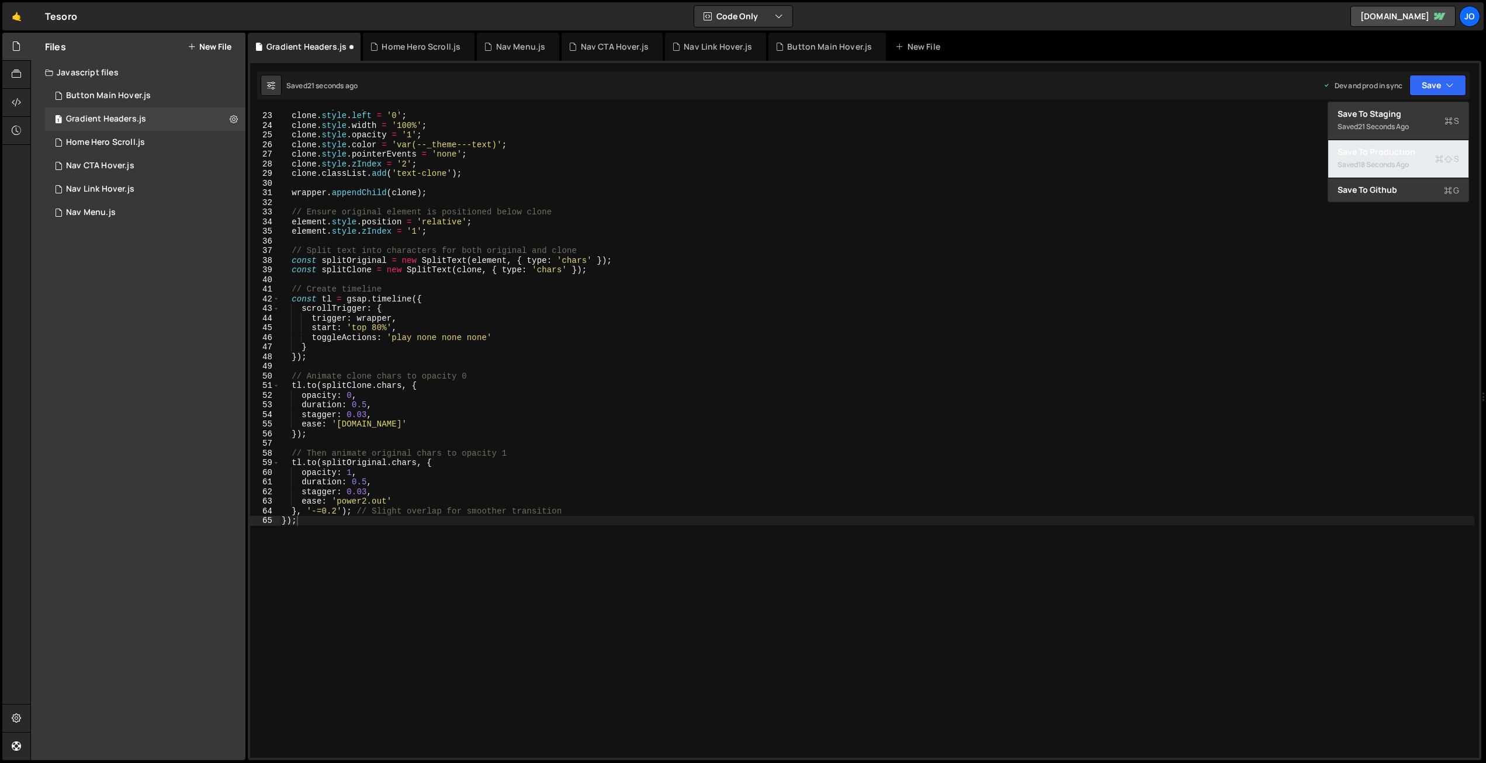
click at [1391, 158] on div "Saved 18 seconds ago" at bounding box center [1398, 165] width 122 height 14
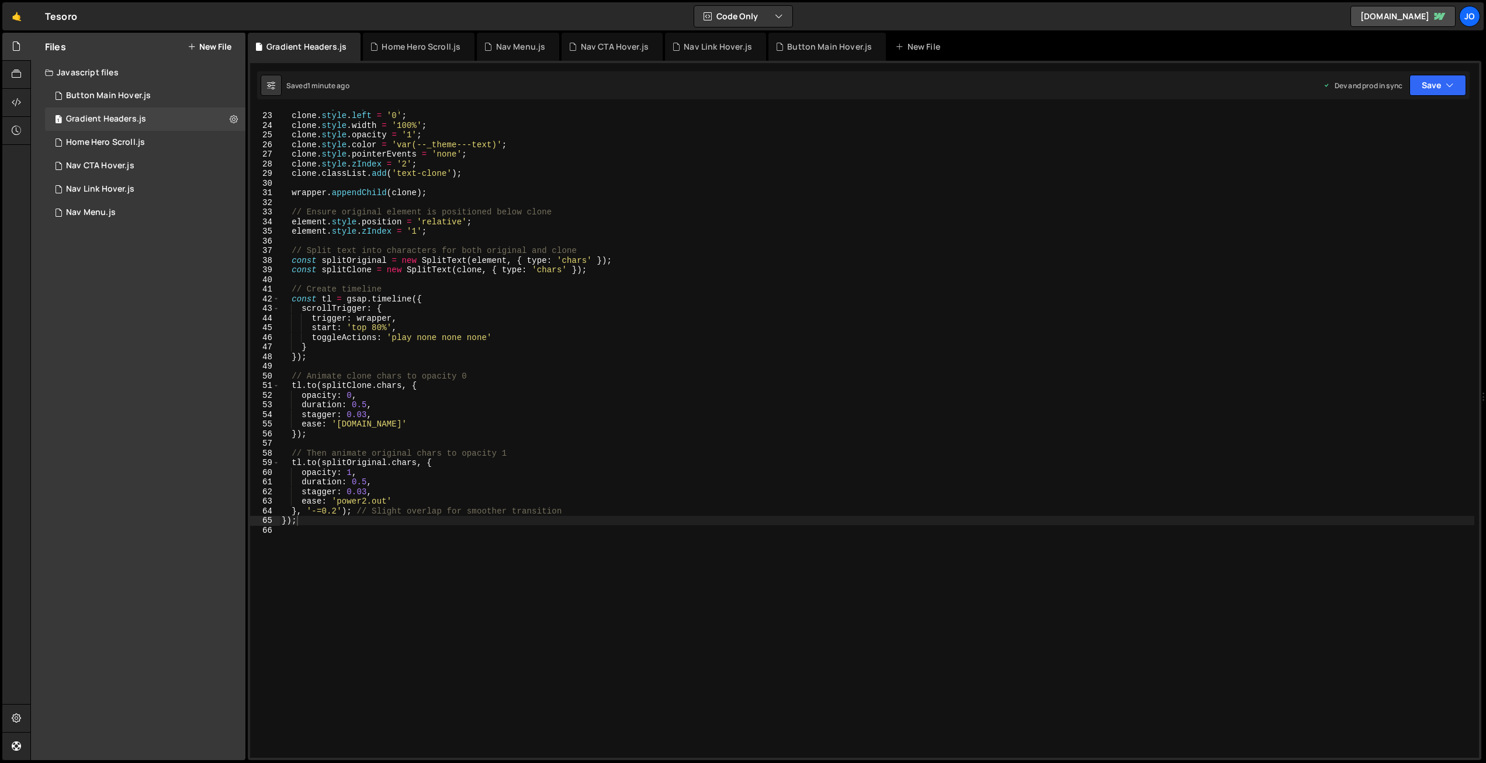
click at [435, 206] on div "clone . style . top = '0' ; clone . style . left = '0' ; clone . style . width …" at bounding box center [876, 434] width 1195 height 667
type textarea "});"
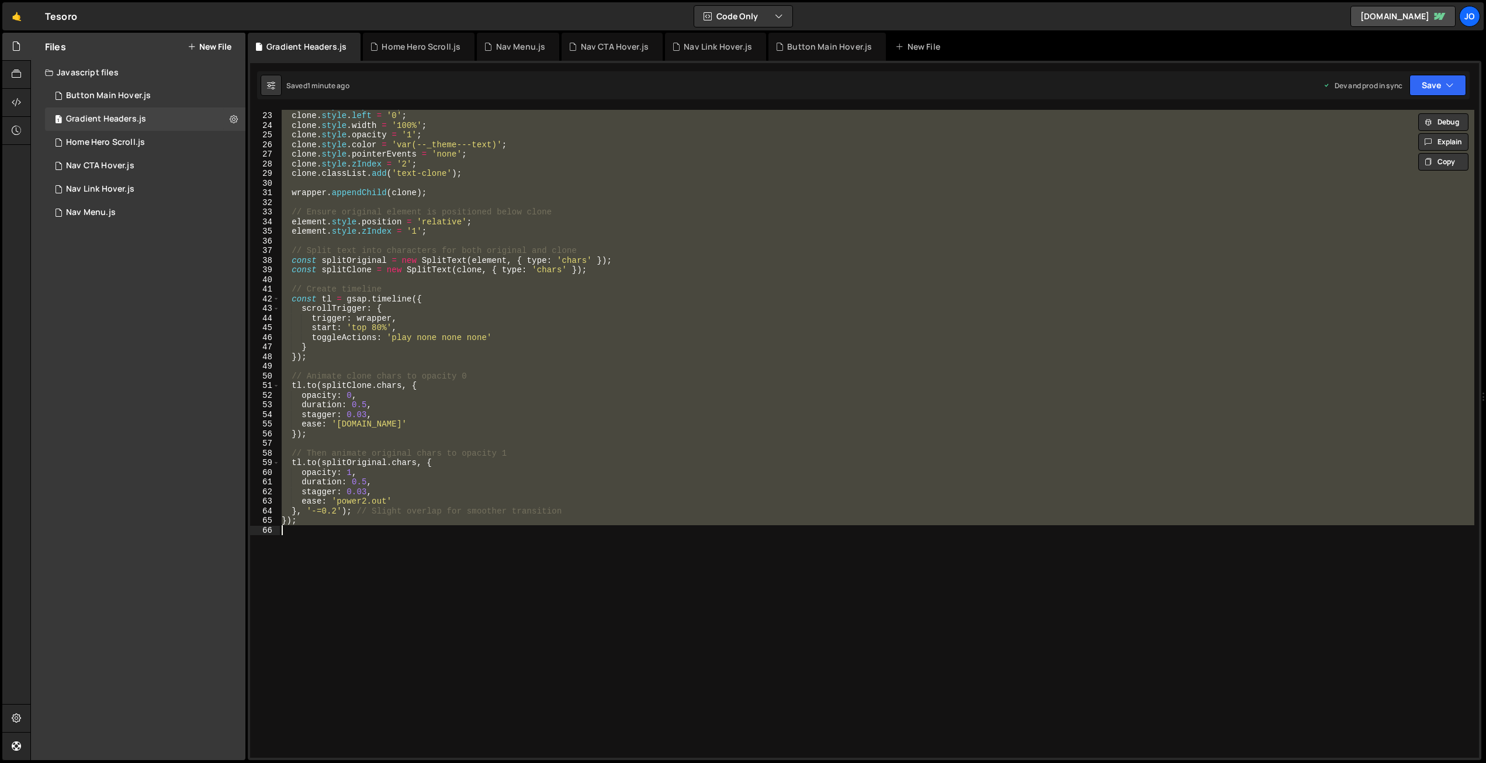
paste textarea
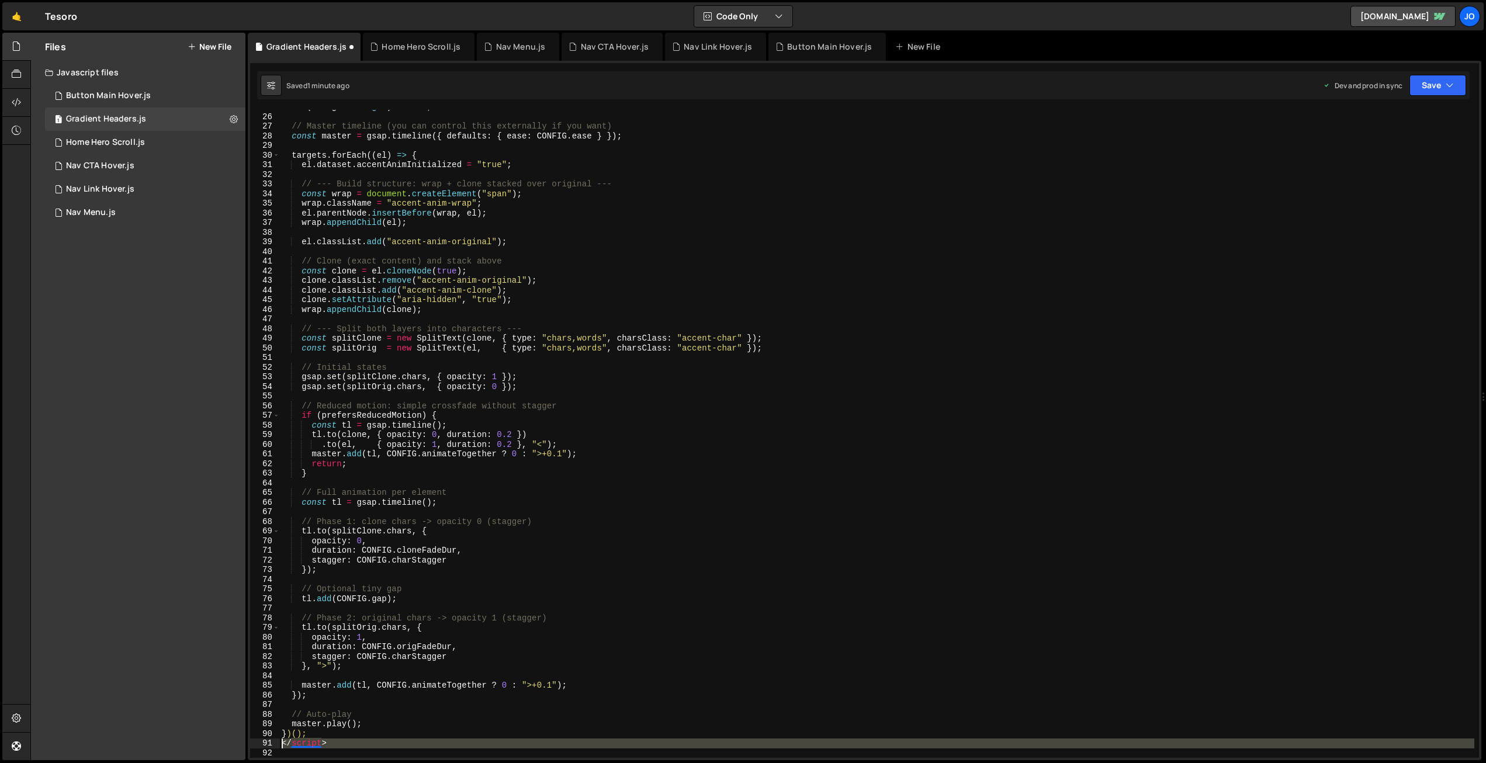
drag, startPoint x: 290, startPoint y: 751, endPoint x: 274, endPoint y: 745, distance: 17.6
click at [274, 745] on div "25 26 27 28 29 30 31 32 33 34 35 36 37 38 39 40 41 42 43 44 45 46 47 48 49 50 5…" at bounding box center [864, 434] width 1229 height 648
type textarea "</script>"
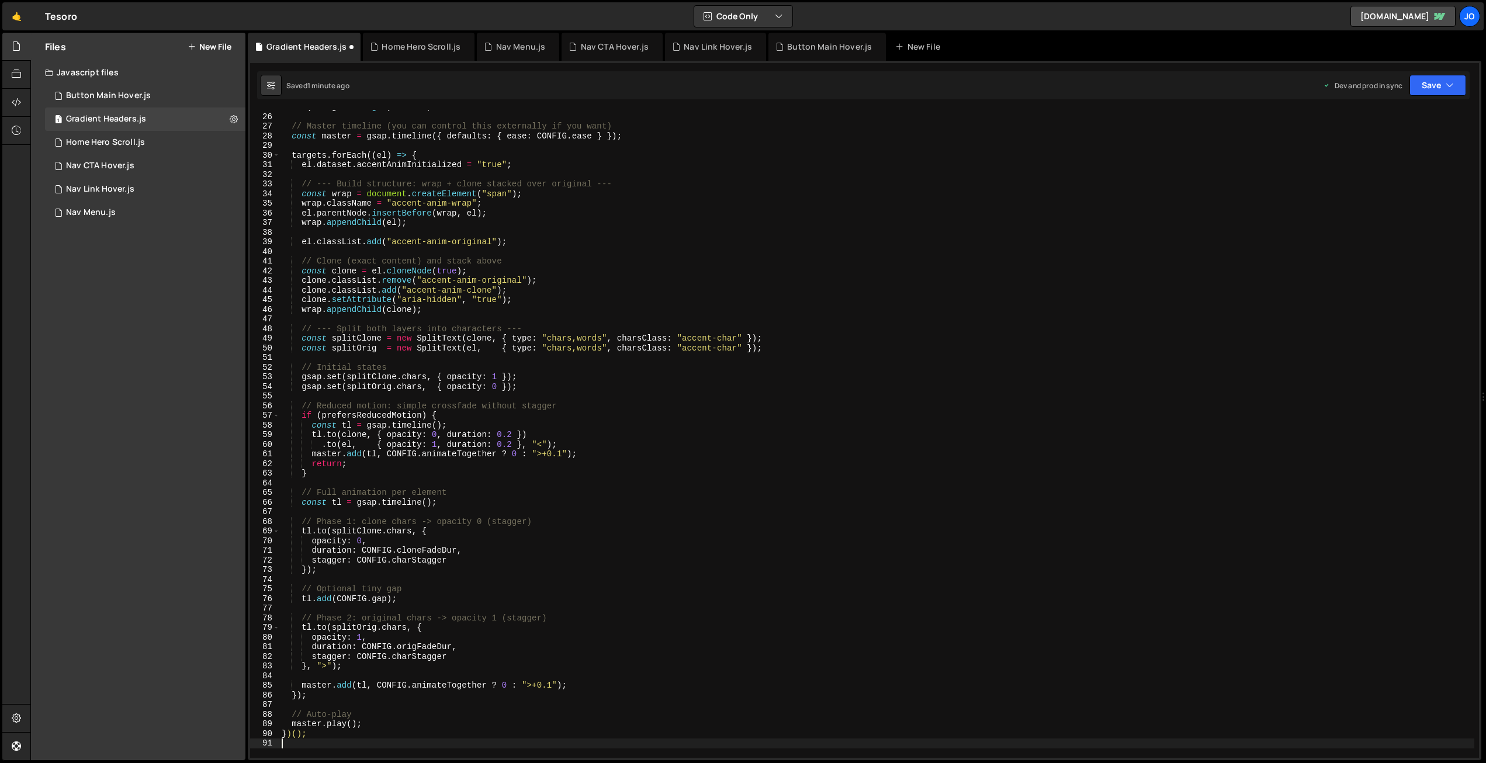
scroll to position [0, 0]
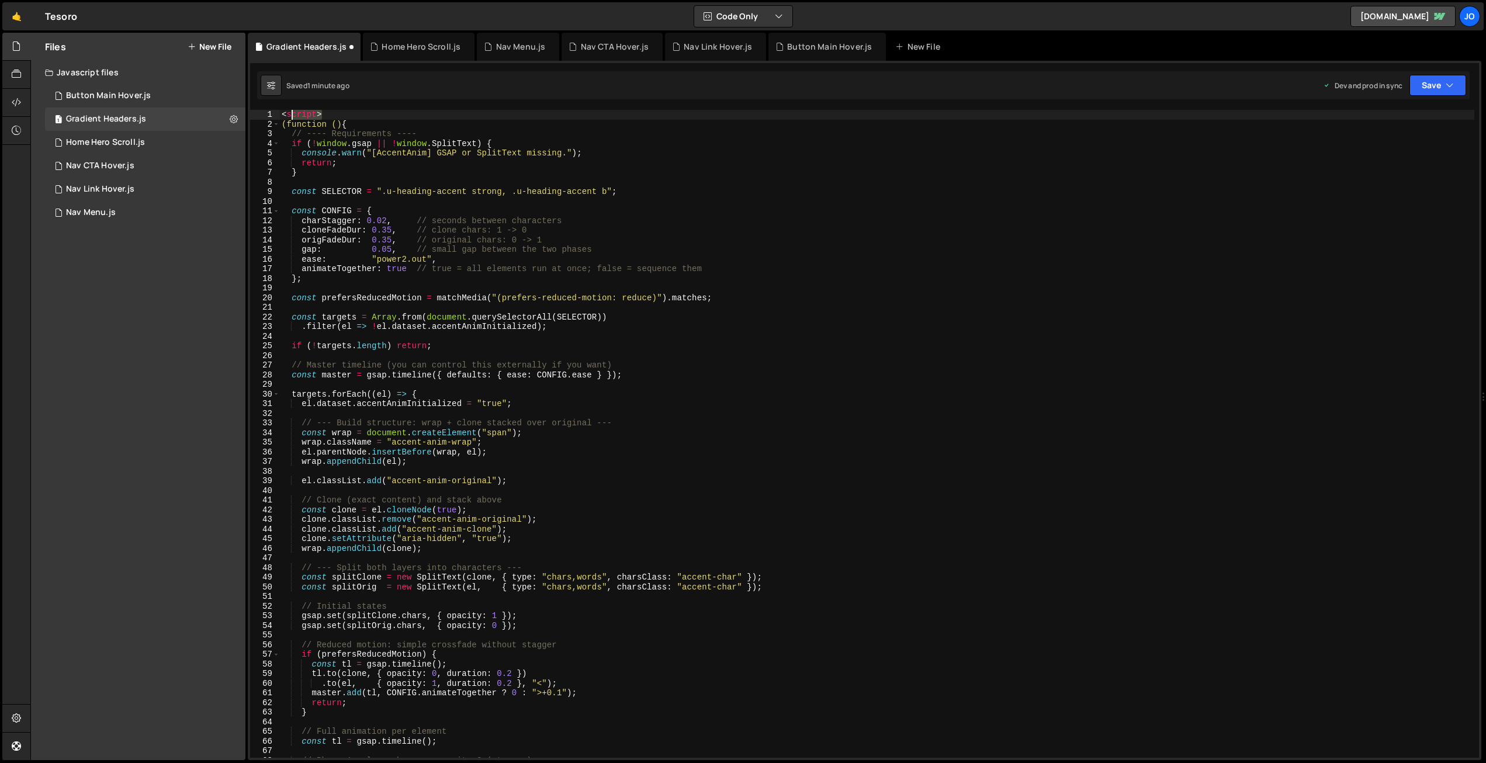
drag, startPoint x: 285, startPoint y: 111, endPoint x: 256, endPoint y: 108, distance: 28.2
click at [256, 108] on div "XXXXXXXXXXXXXXXXXXXXXXXXXXXXXXXXXXXXXXXXXXXXXXXXXXXXXXXXXXXXXXXXXXXXXXXXXXXXXXX…" at bounding box center [864, 410] width 1233 height 699
type textarea "<script>"
click at [1434, 81] on button "Save" at bounding box center [1437, 85] width 57 height 21
click at [1412, 151] on div "Save to Production S" at bounding box center [1398, 152] width 122 height 12
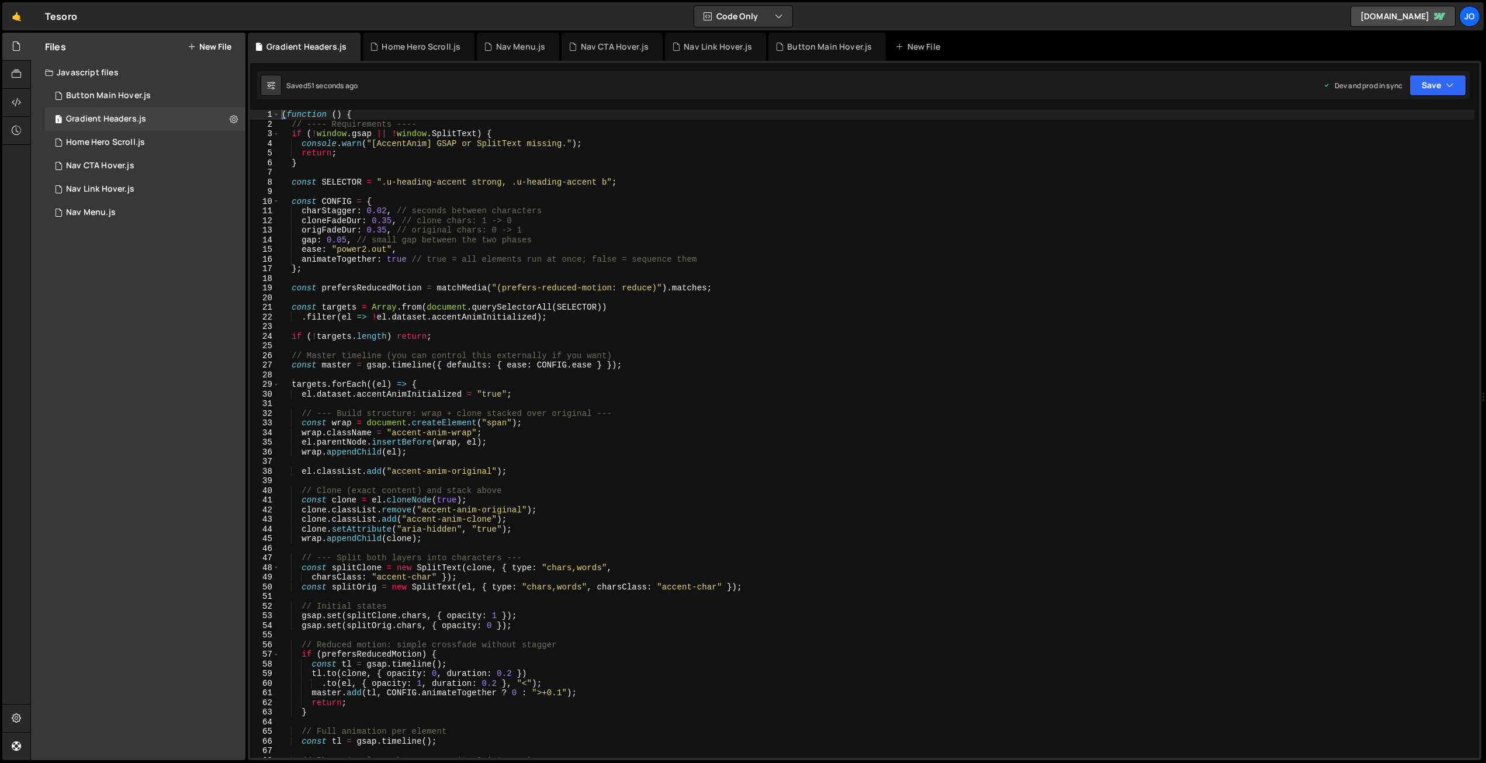
click at [468, 200] on div "( function ( ) { // ---- Requirements ---- if ( ! window . gsap || ! window . S…" at bounding box center [876, 443] width 1195 height 667
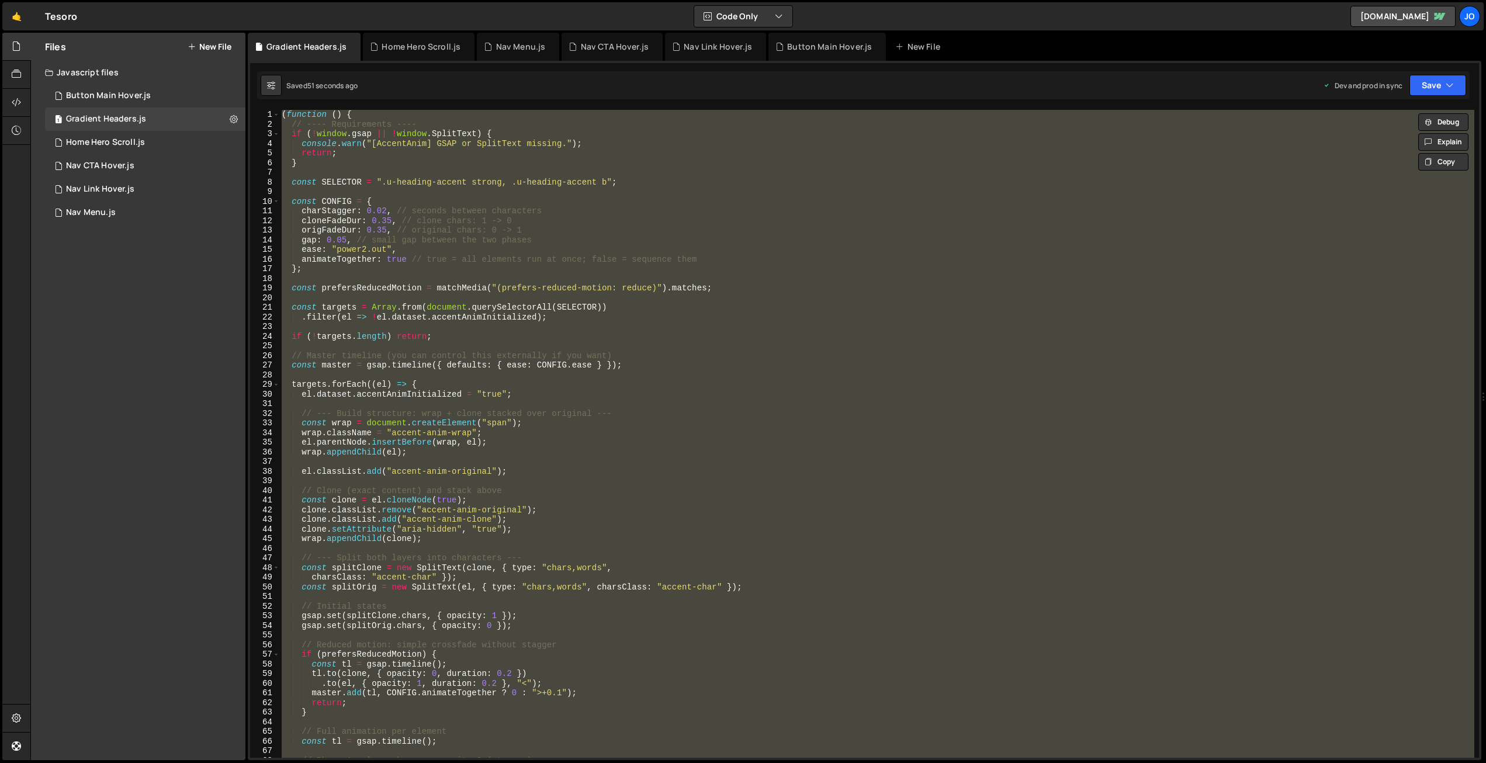
paste textarea ";"
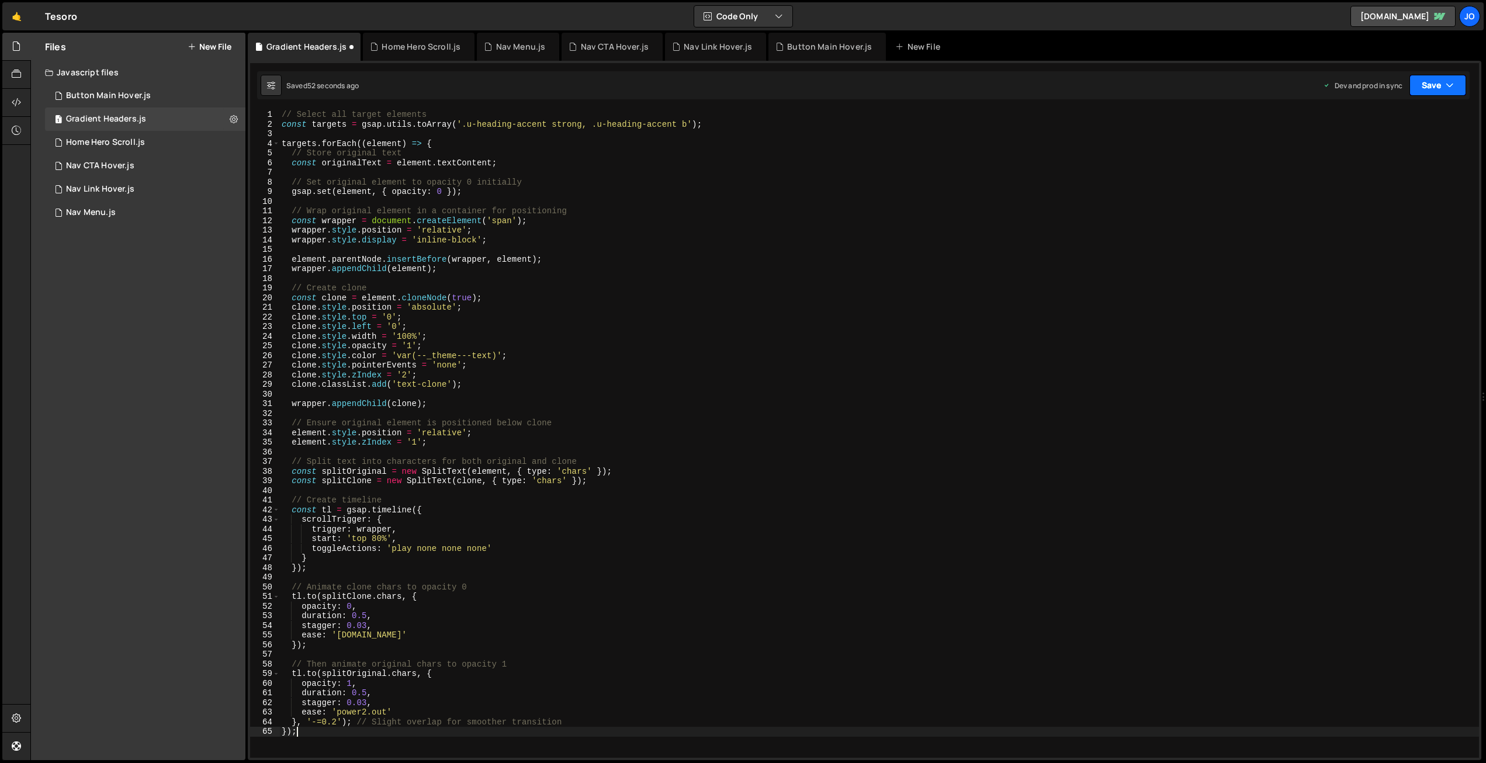
click at [1456, 84] on button "Save" at bounding box center [1437, 85] width 57 height 21
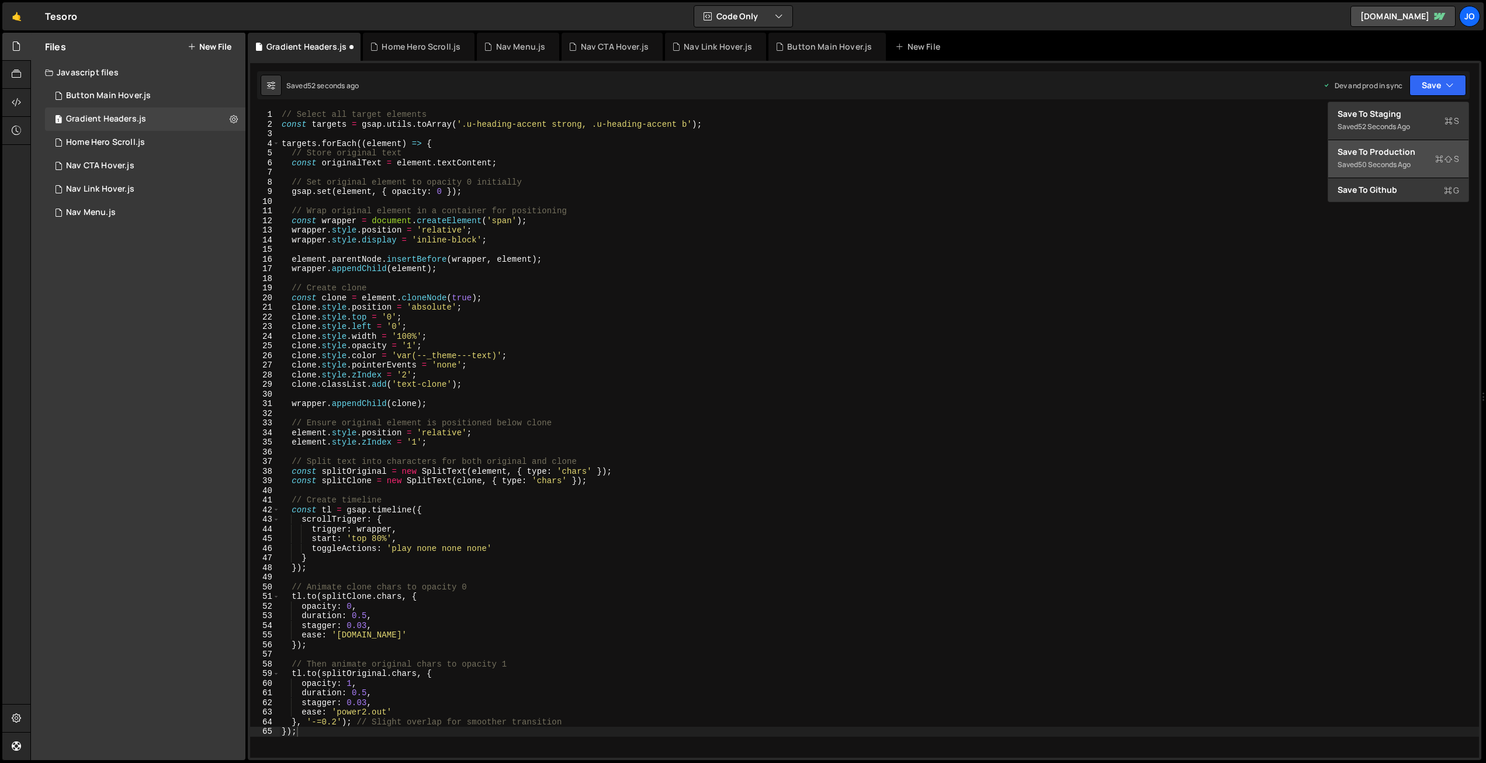
click at [1409, 150] on div "Save to Production S" at bounding box center [1398, 152] width 122 height 12
click at [453, 98] on div "Saved 57 seconds ago Dev and prod in sync Upgrade to Edit Save Save to Staging …" at bounding box center [863, 85] width 1212 height 28
click at [435, 158] on div "// Select all target elements const targets = gsap . utils . toArray ( '.u-head…" at bounding box center [879, 443] width 1200 height 667
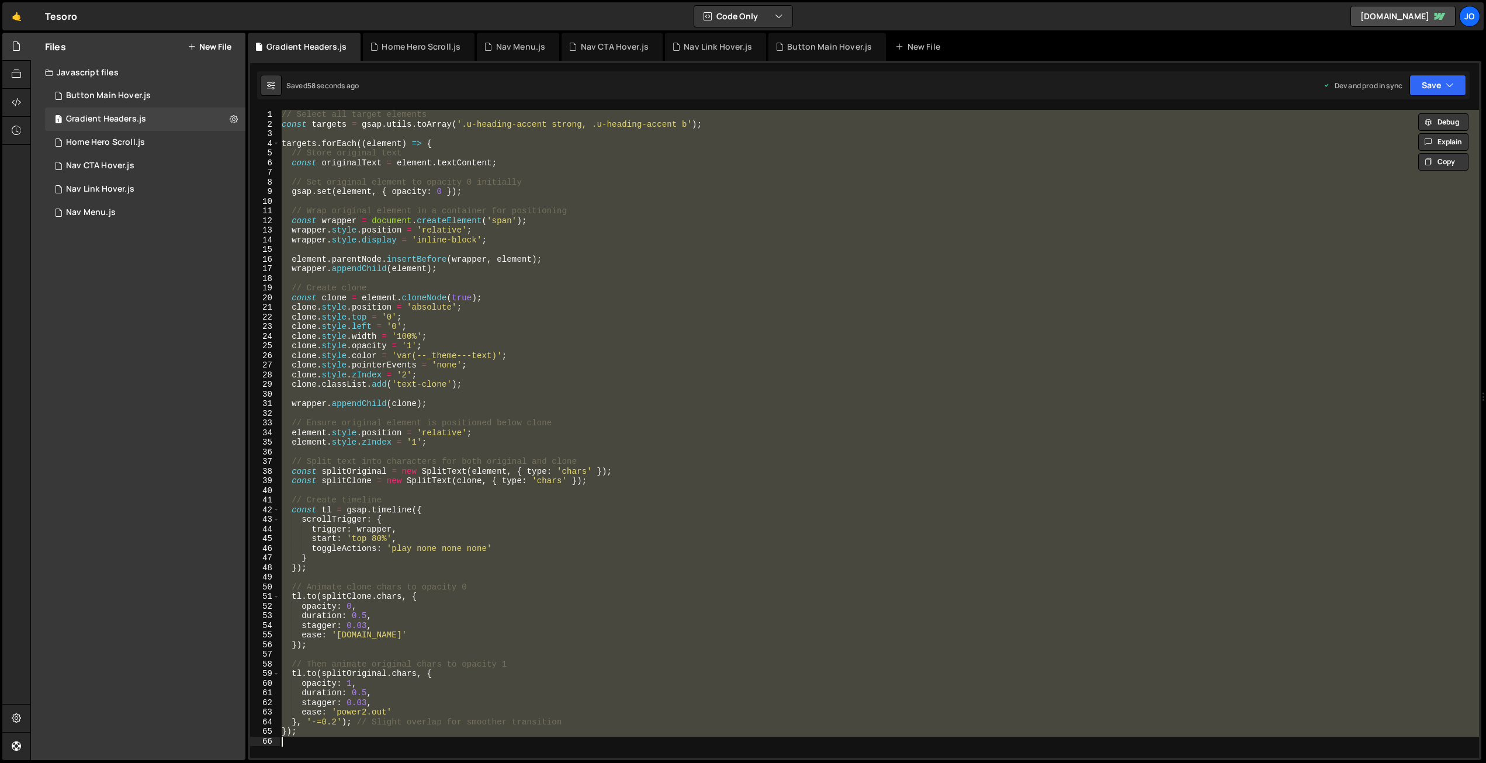
paste textarea
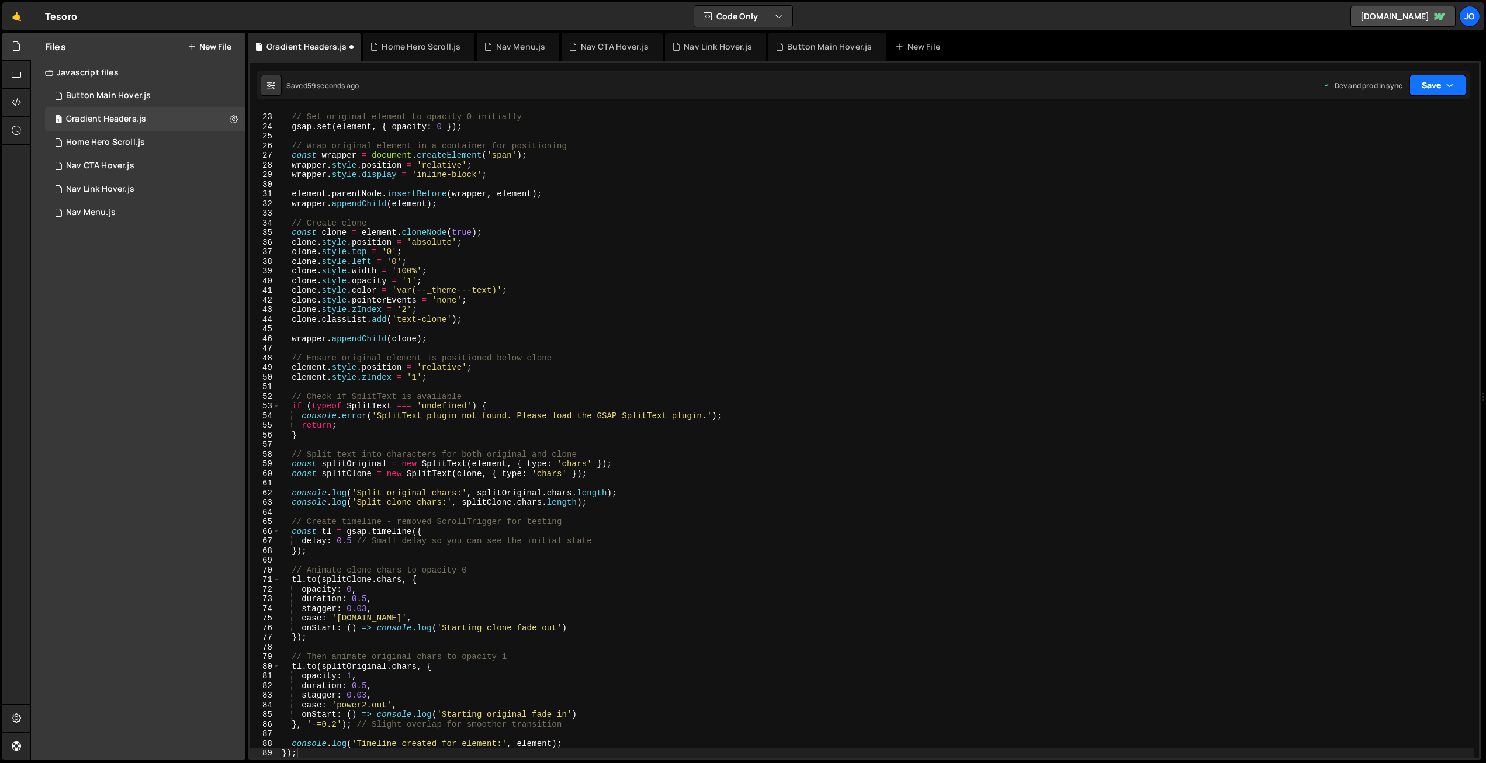
drag, startPoint x: 1429, startPoint y: 85, endPoint x: 1433, endPoint y: 130, distance: 45.8
click at [1429, 85] on button "Save" at bounding box center [1437, 85] width 57 height 21
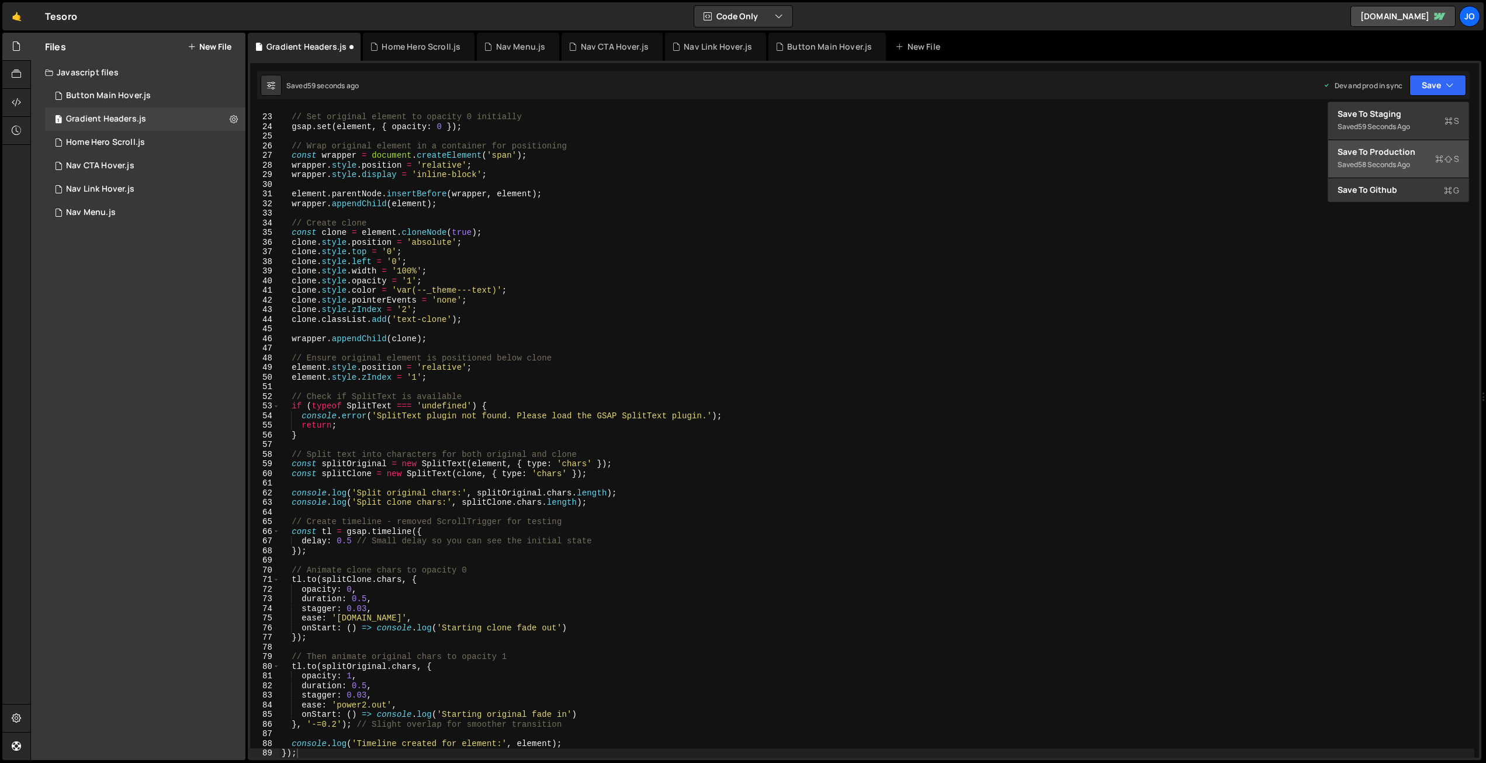
click at [1417, 150] on div "Save to Production S" at bounding box center [1398, 152] width 122 height 12
click at [452, 227] on div "// Set original element to opacity 0 initially gsap . set ( element , { opacity…" at bounding box center [876, 435] width 1195 height 667
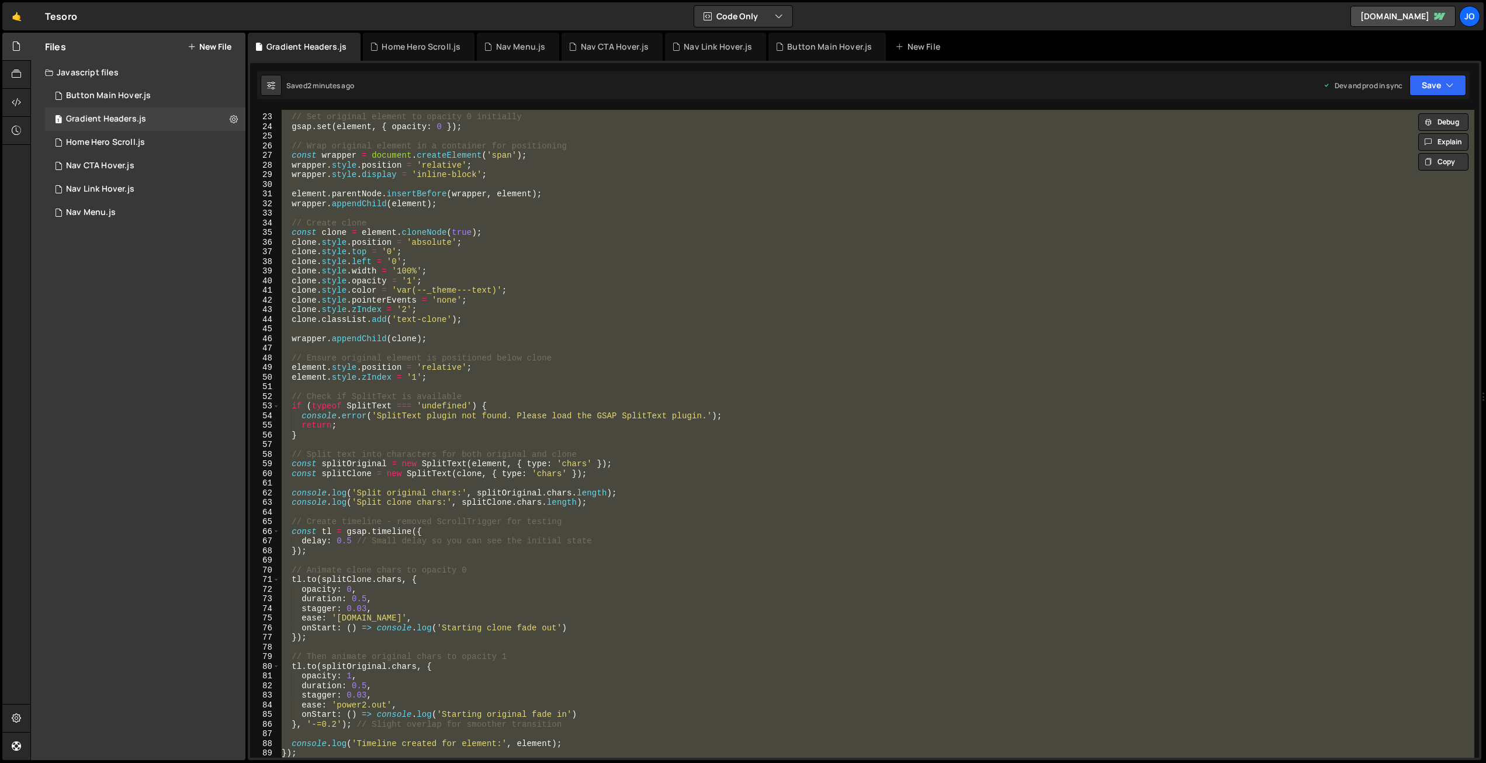
paste textarea
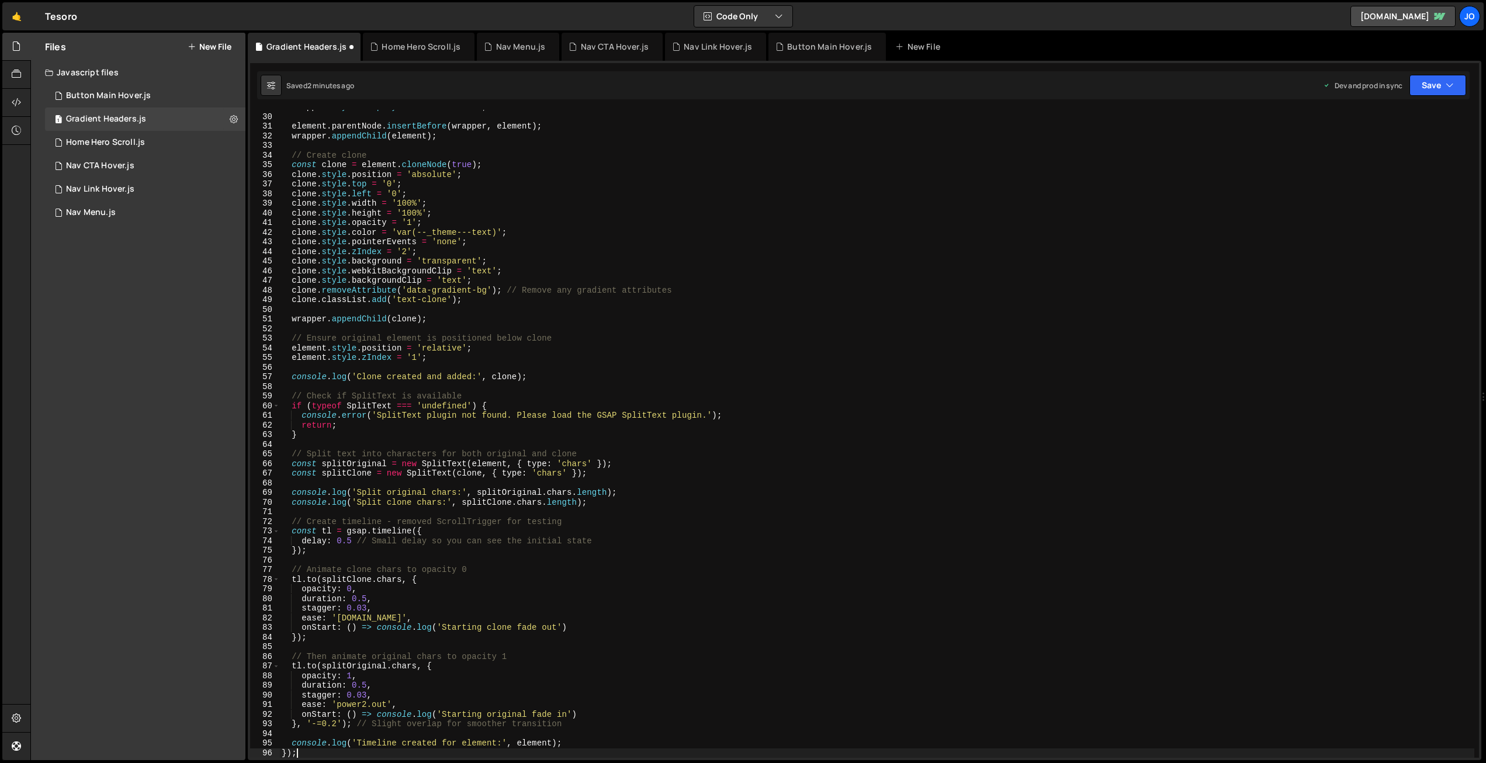
scroll to position [278, 0]
click at [1427, 75] on button "Save" at bounding box center [1437, 85] width 57 height 21
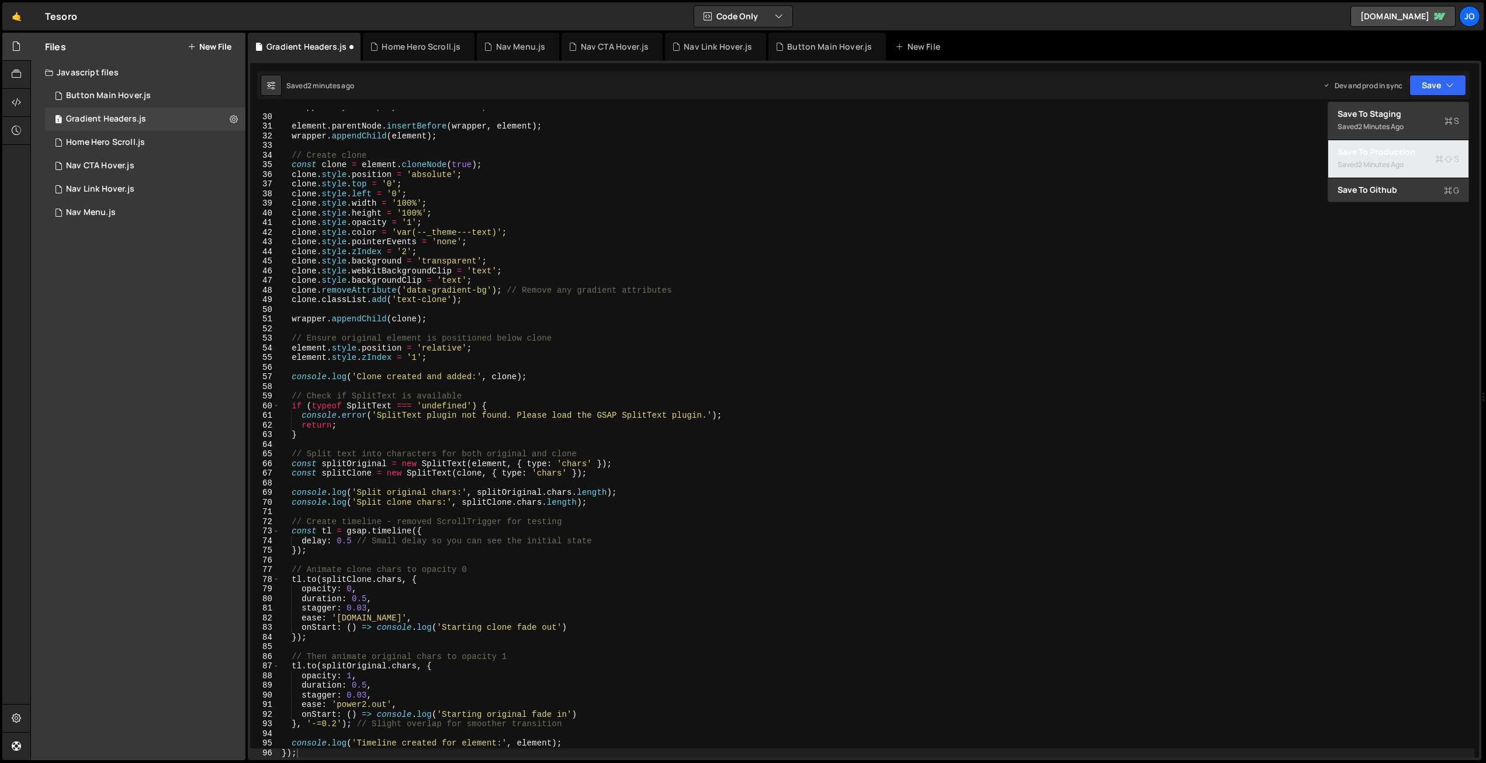
click at [1398, 152] on div "Save to Production S" at bounding box center [1398, 152] width 122 height 12
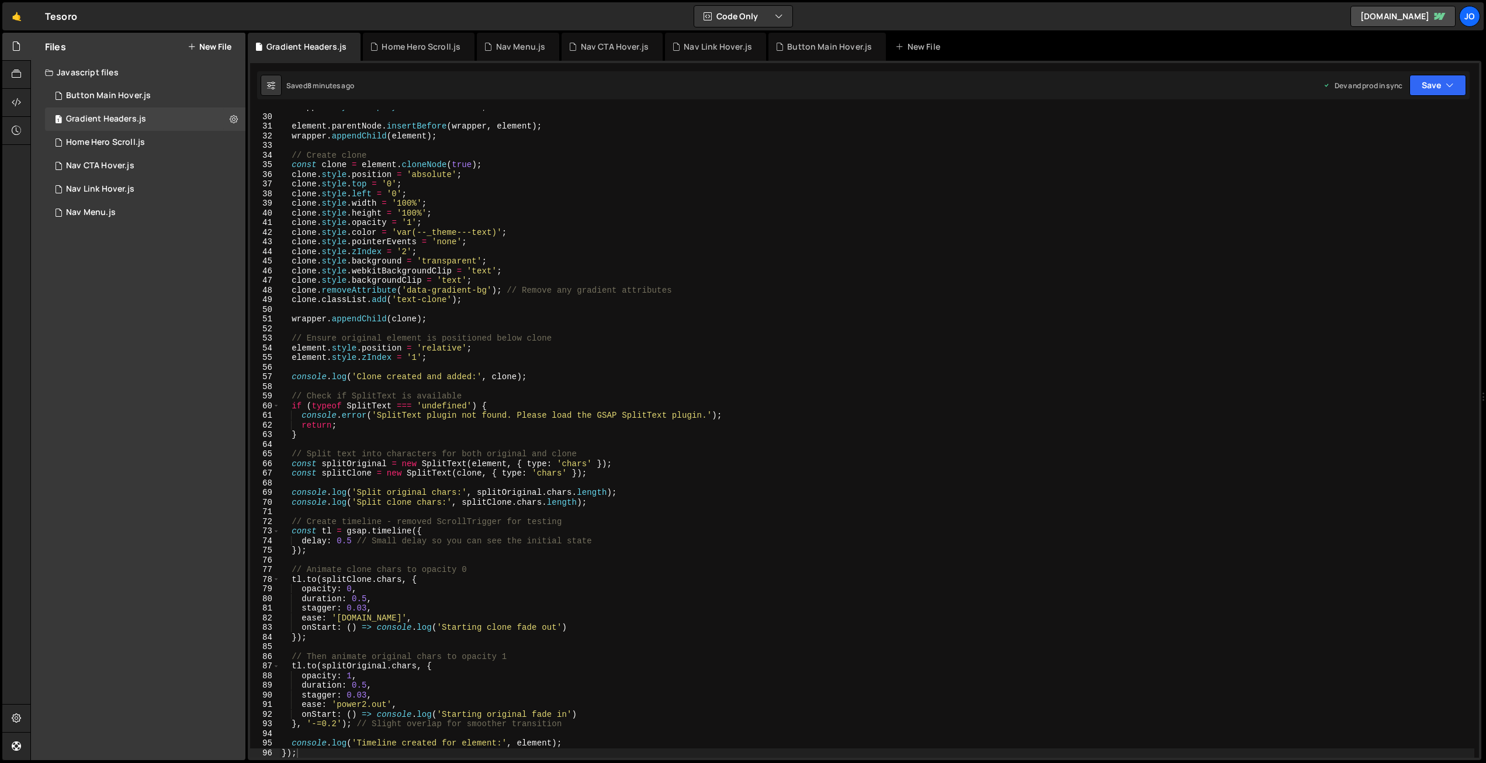
click at [507, 262] on div "wrapper . style . display = 'inline-block' ; element . parentNode . insertBefor…" at bounding box center [876, 435] width 1195 height 667
paste textarea "animateTextClones();"
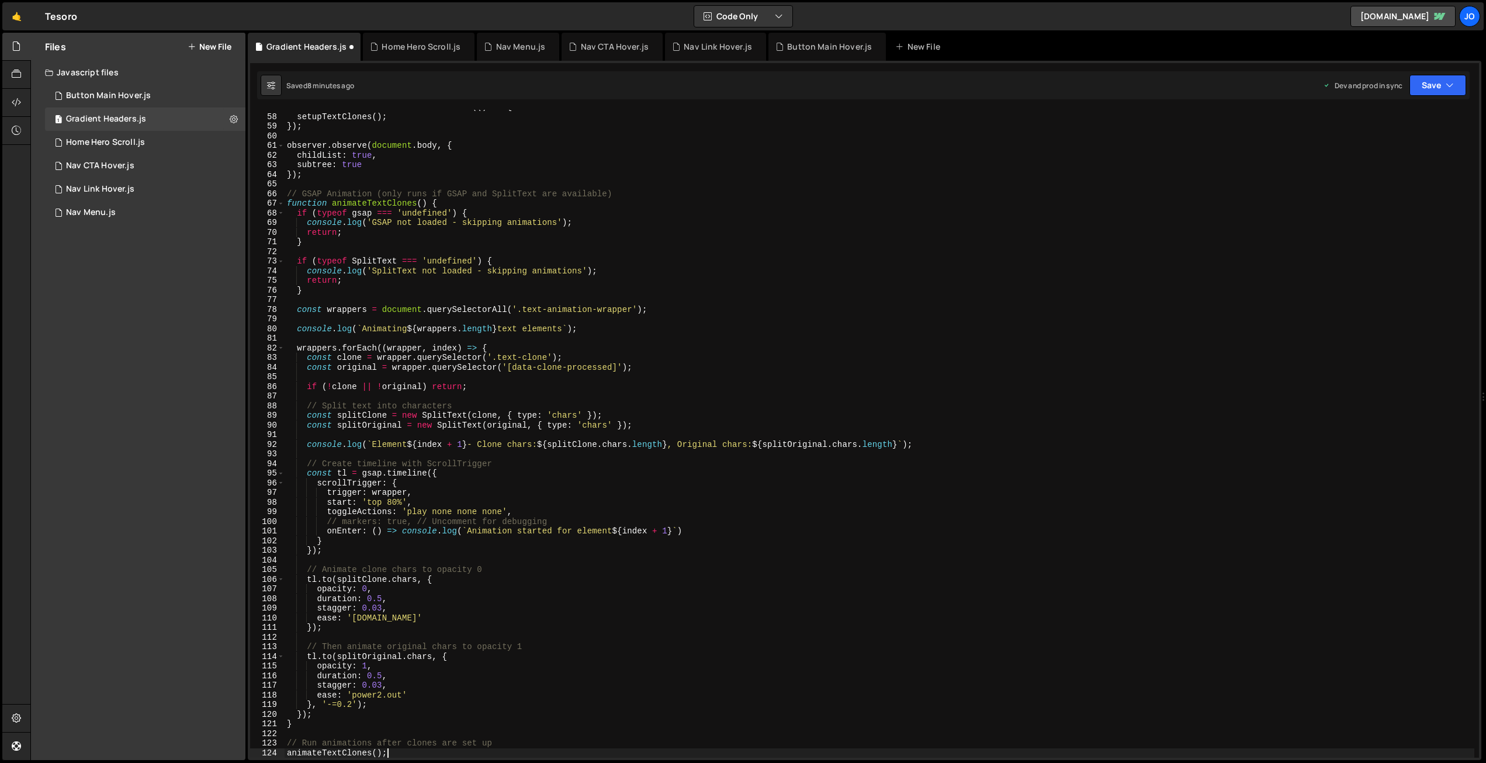
scroll to position [547, 0]
drag, startPoint x: 1431, startPoint y: 83, endPoint x: 1406, endPoint y: 108, distance: 35.1
click at [1431, 84] on button "Save" at bounding box center [1437, 85] width 57 height 21
click at [1358, 165] on div "8 minutes ago" at bounding box center [1381, 165] width 46 height 10
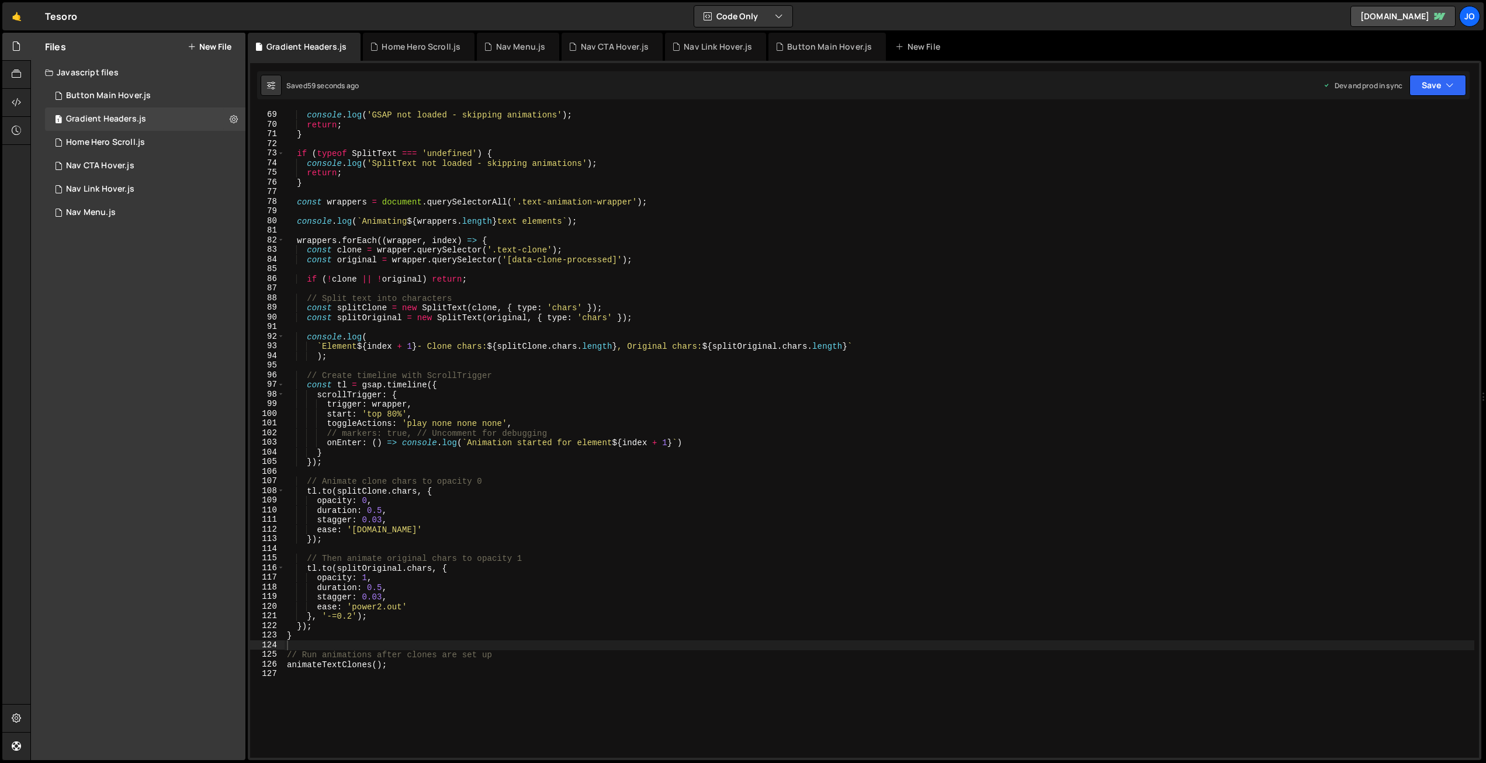
scroll to position [656, 0]
click at [327, 615] on div "if ( typeof gsap === 'undefined' ) { console . log ( 'GSAP not loaded - skippin…" at bounding box center [880, 433] width 1190 height 667
drag, startPoint x: 358, startPoint y: 616, endPoint x: 323, endPoint y: 613, distance: 35.1
click at [323, 613] on div "if ( typeof gsap === 'undefined' ) { console . log ( 'GSAP not loaded - skippin…" at bounding box center [880, 433] width 1190 height 667
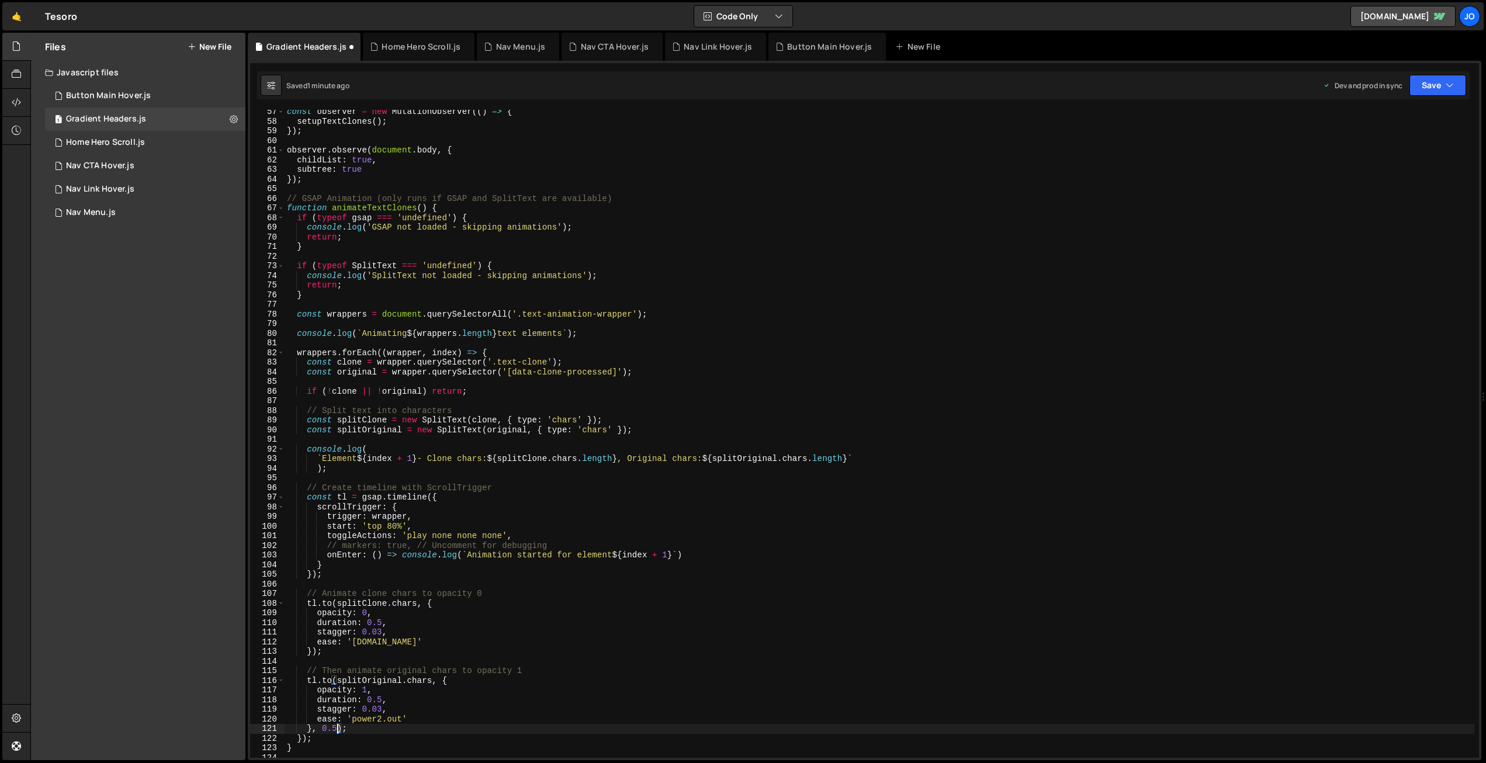
scroll to position [542, 0]
drag, startPoint x: 1434, startPoint y: 83, endPoint x: 1407, endPoint y: 122, distance: 47.5
click at [1433, 84] on button "Save" at bounding box center [1437, 85] width 57 height 21
click at [1392, 160] on div "1 minute ago" at bounding box center [1378, 165] width 41 height 10
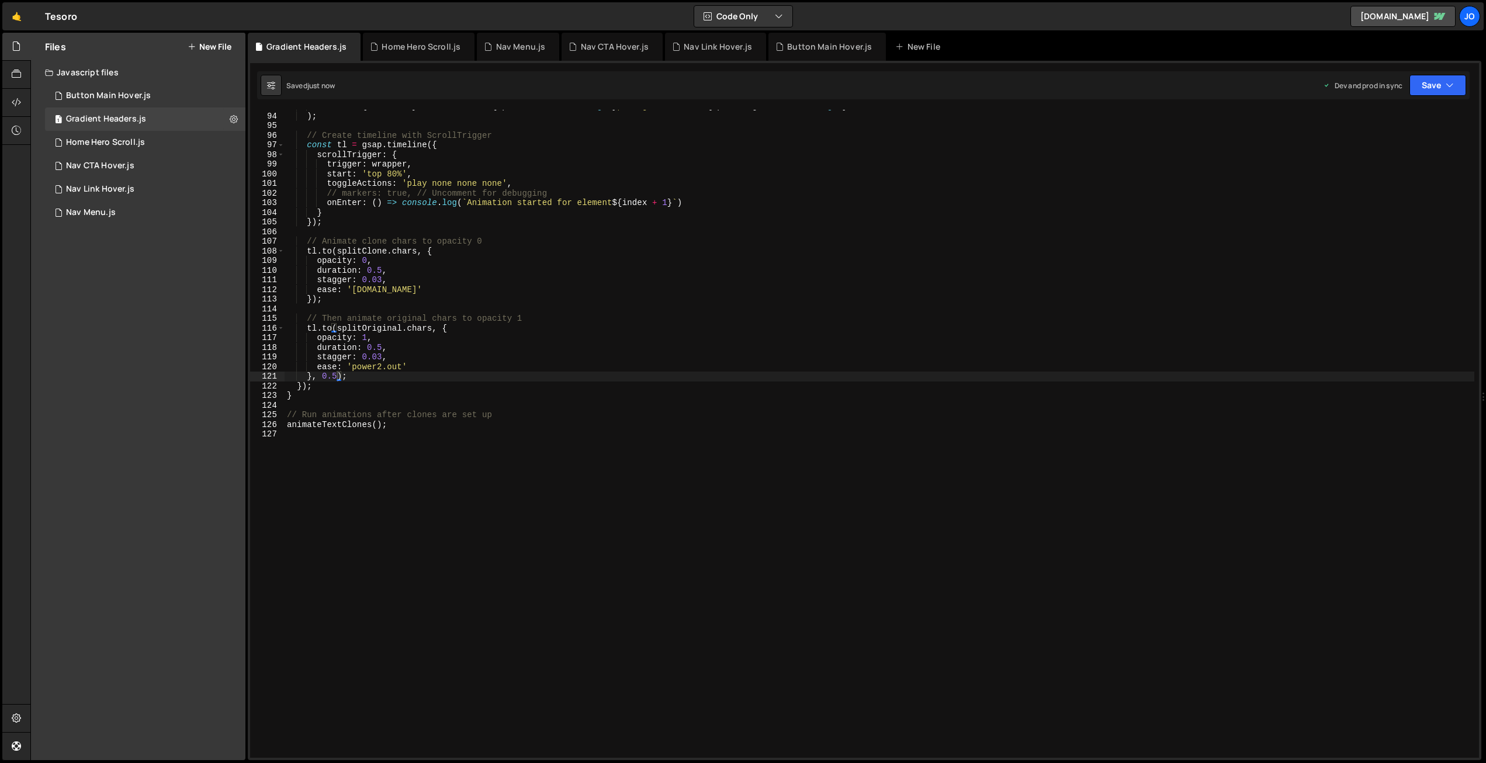
scroll to position [895, 0]
click at [441, 251] on div "` Element ${ index + 1 } - Clone chars: ${ splitClone . chars . length } , Orig…" at bounding box center [880, 435] width 1190 height 667
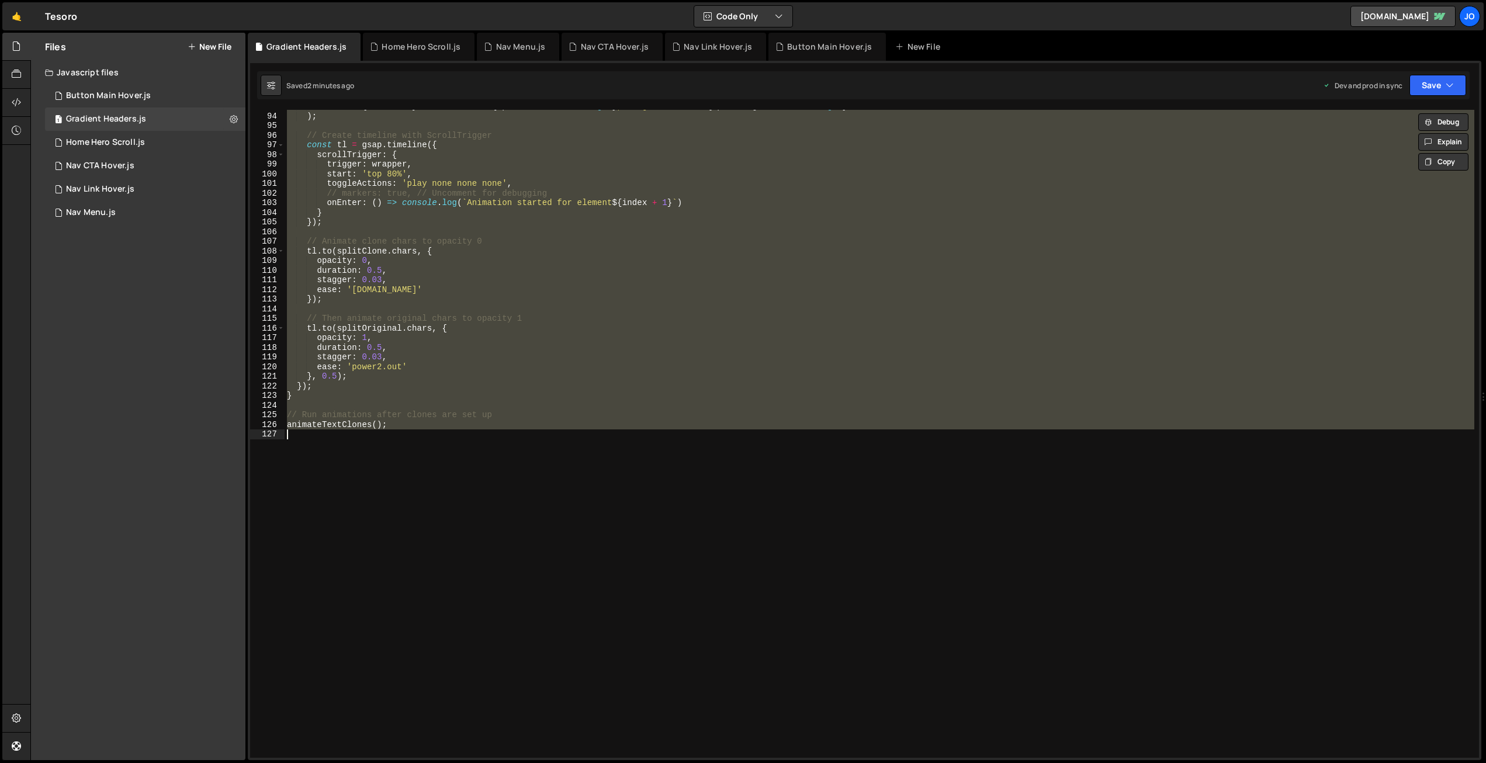
paste textarea
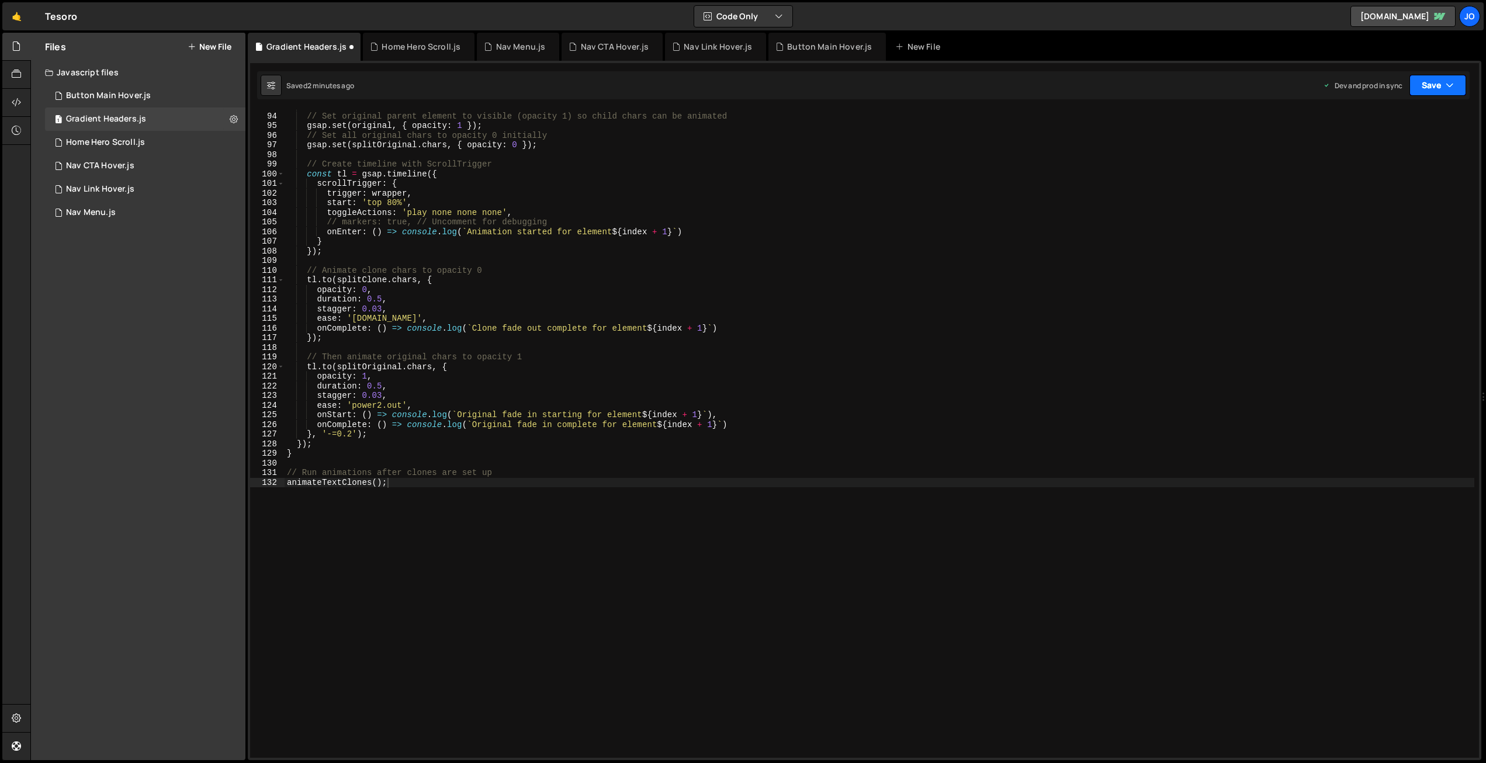
click at [1432, 85] on button "Save" at bounding box center [1437, 85] width 57 height 21
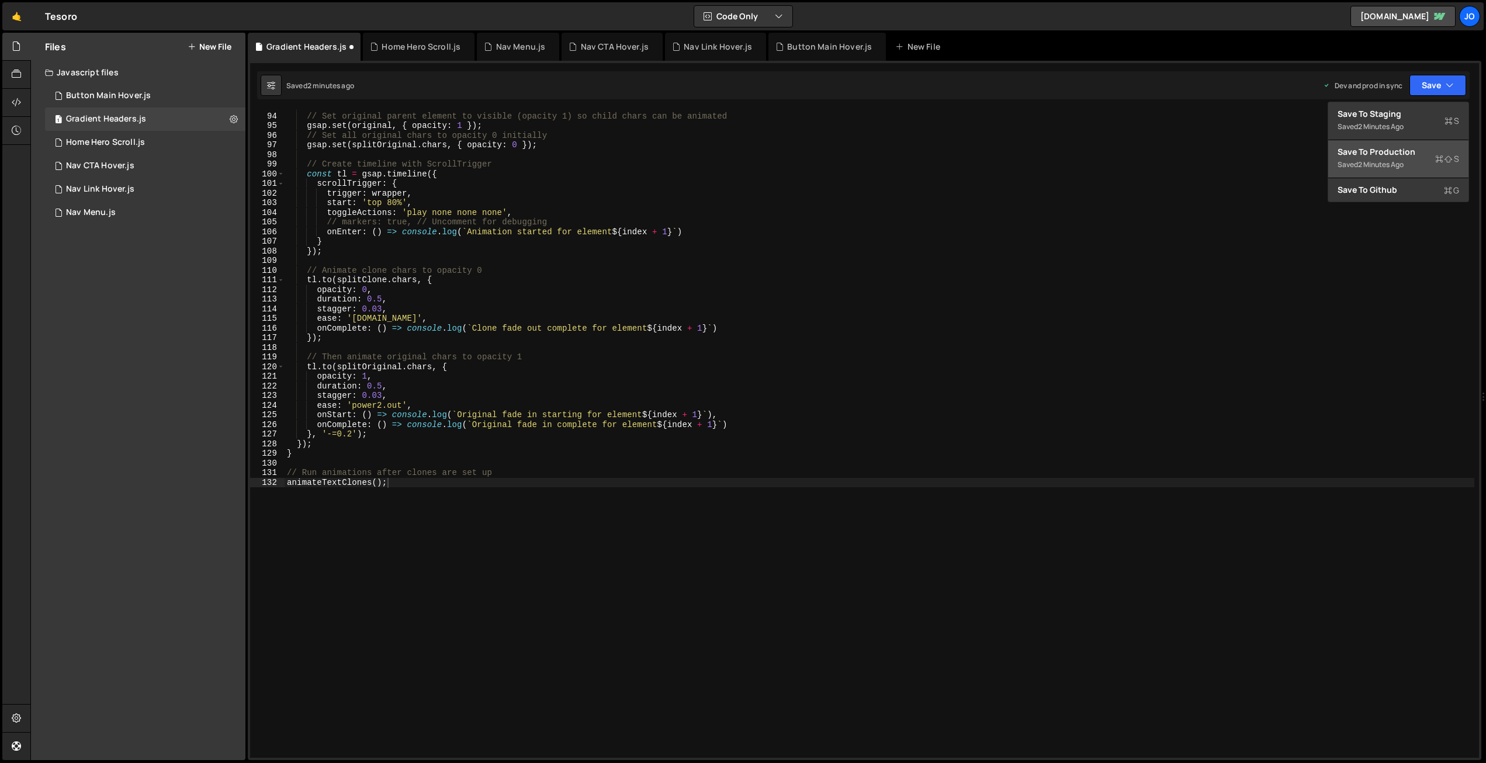
click at [1388, 158] on div "Saved 2 minutes ago" at bounding box center [1398, 165] width 122 height 14
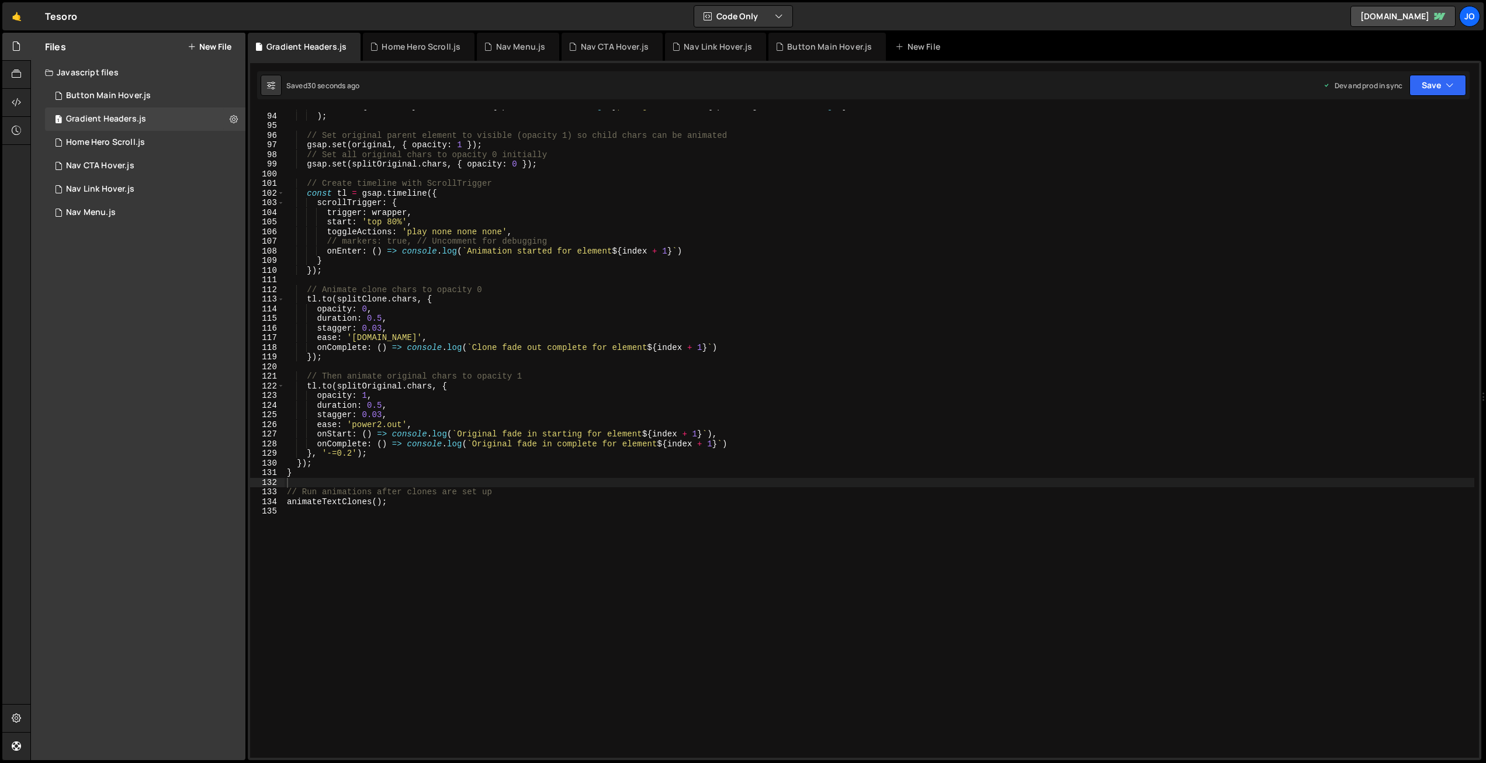
click at [456, 274] on div "` Element ${ index + 1 } - Clone chars: ${ splitClone . chars . length } , Orig…" at bounding box center [880, 435] width 1190 height 667
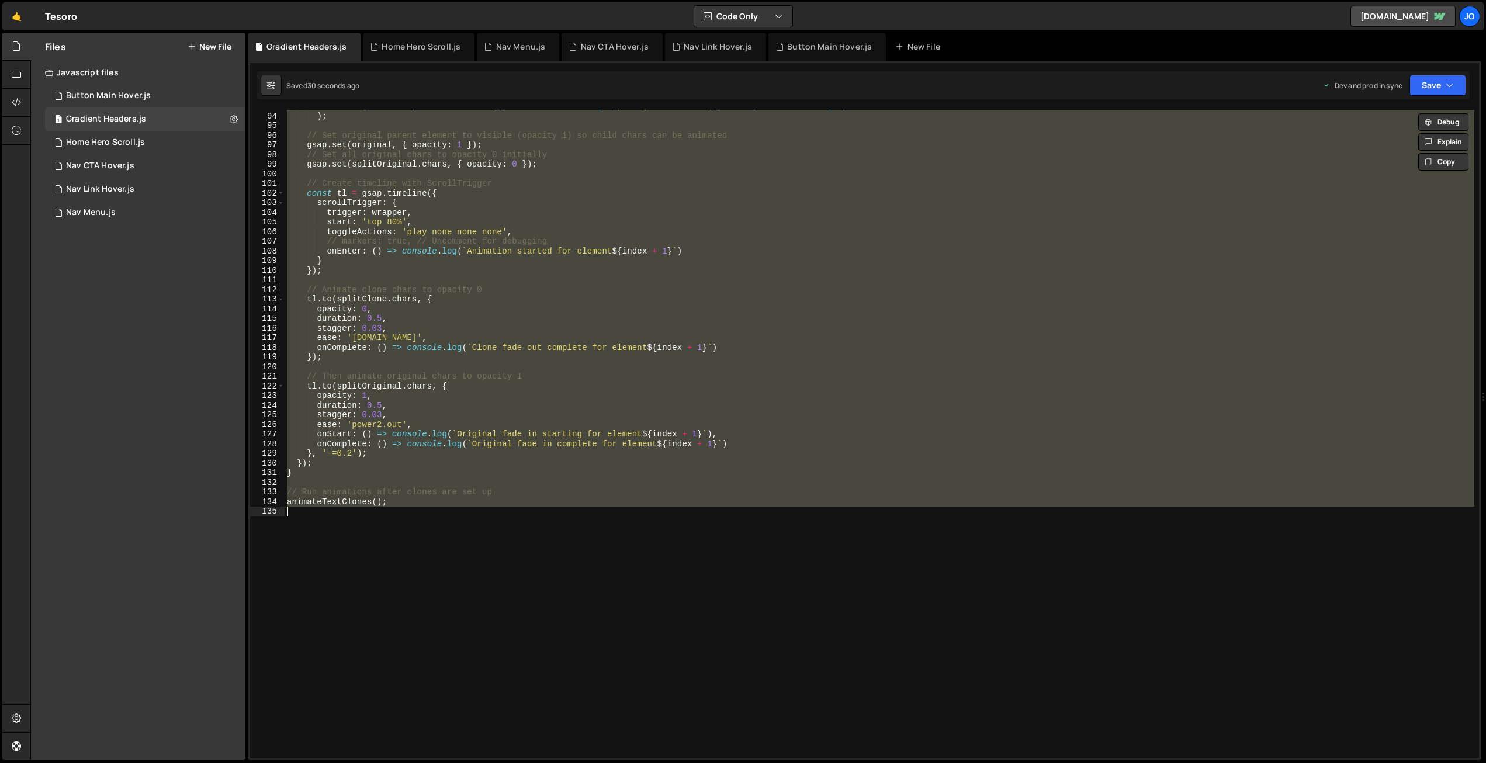
paste textarea "})();"
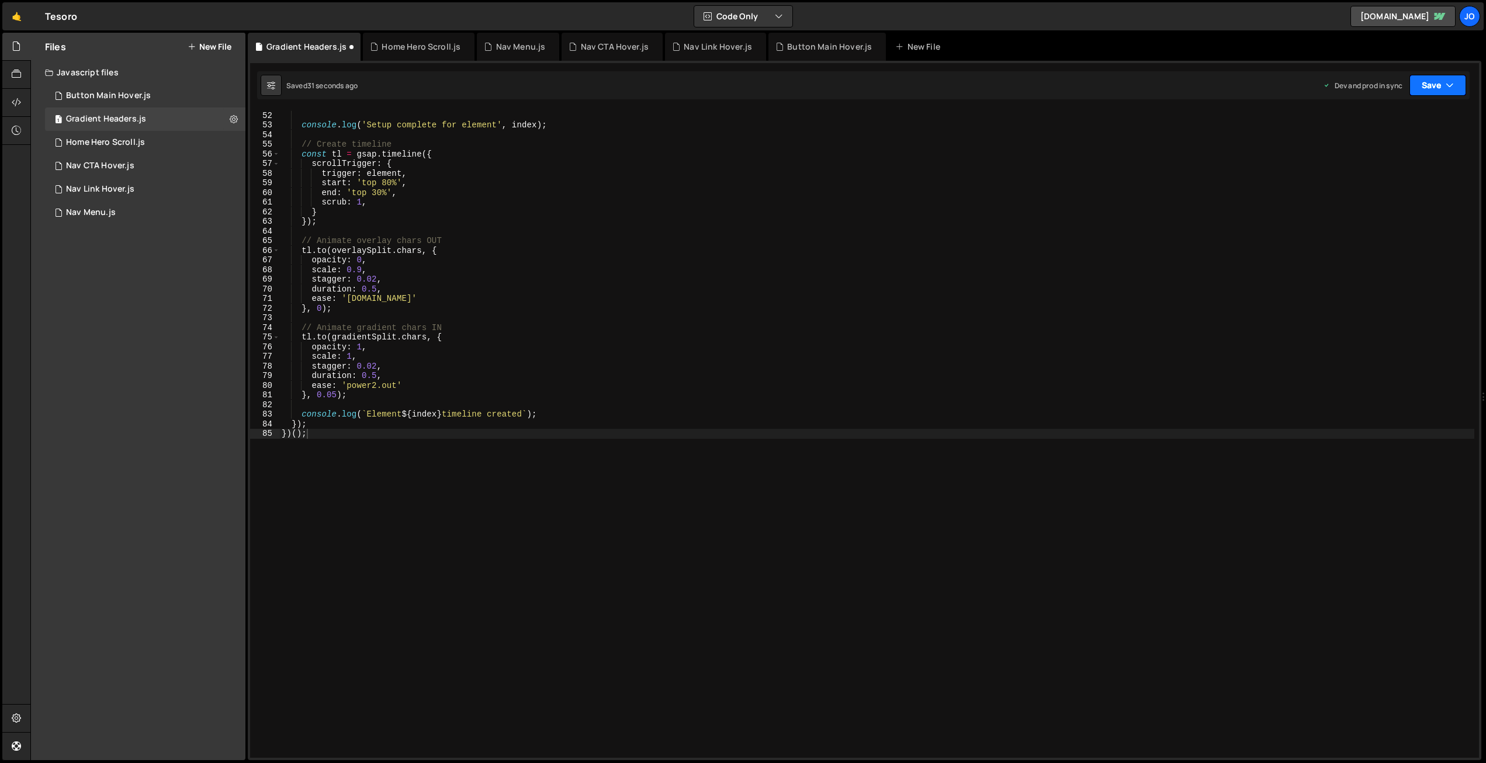
click at [1437, 82] on button "Save" at bounding box center [1437, 85] width 57 height 21
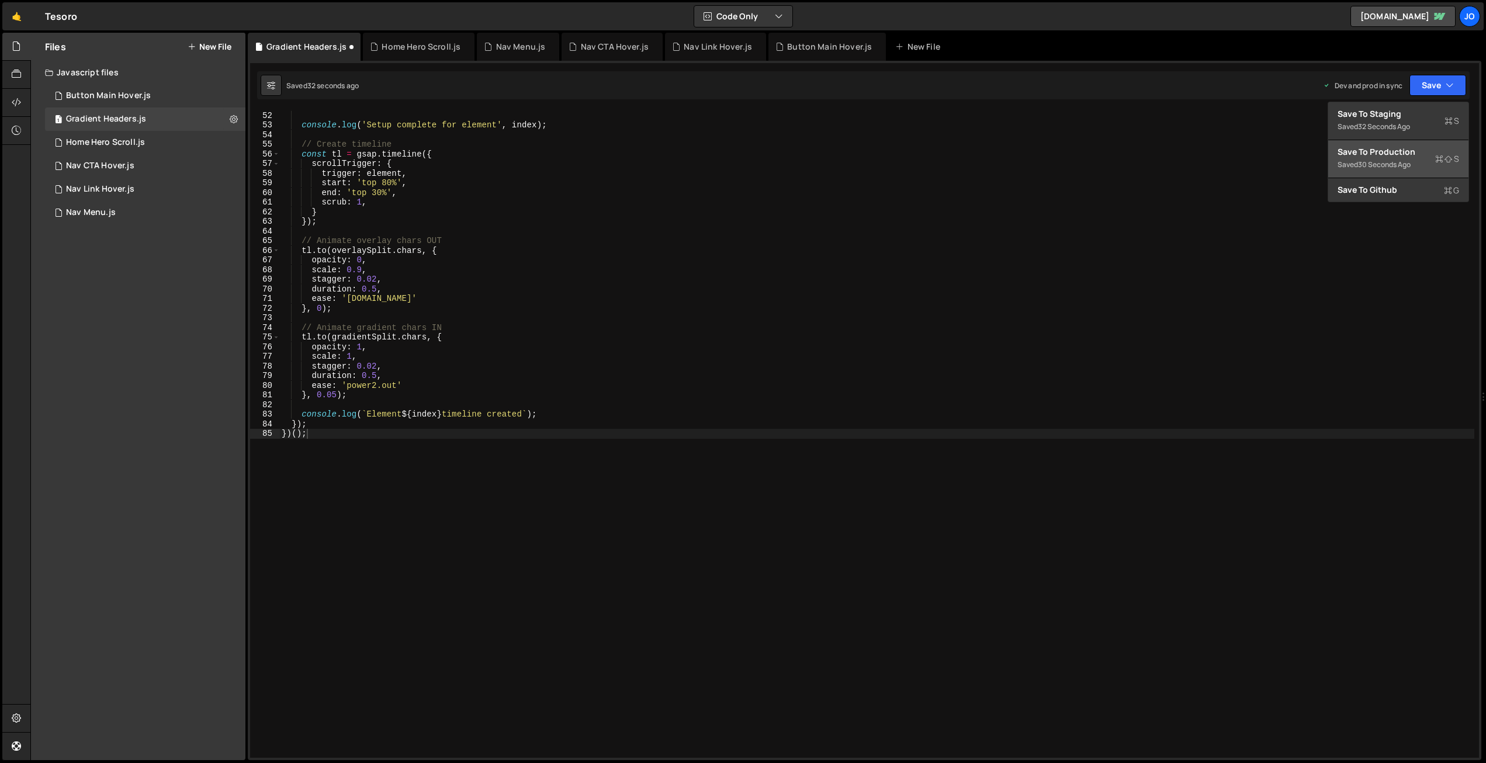
click at [1395, 149] on div "Save to Production S" at bounding box center [1398, 152] width 122 height 12
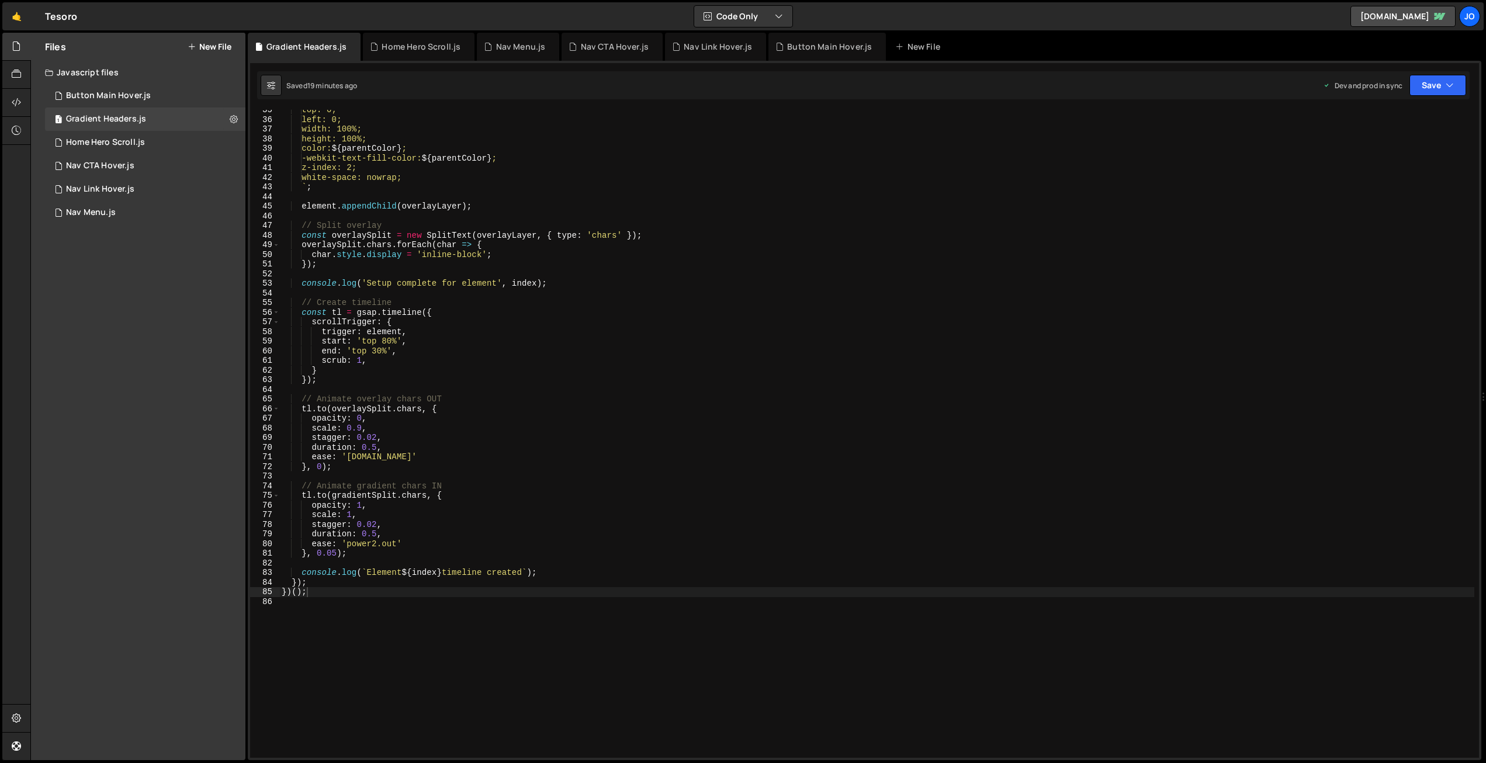
scroll to position [333, 0]
click at [421, 313] on div "top: 0; left: 0; width: 100%; height: 100%; color: ${ parentColor } ; -webkit-t…" at bounding box center [876, 437] width 1195 height 667
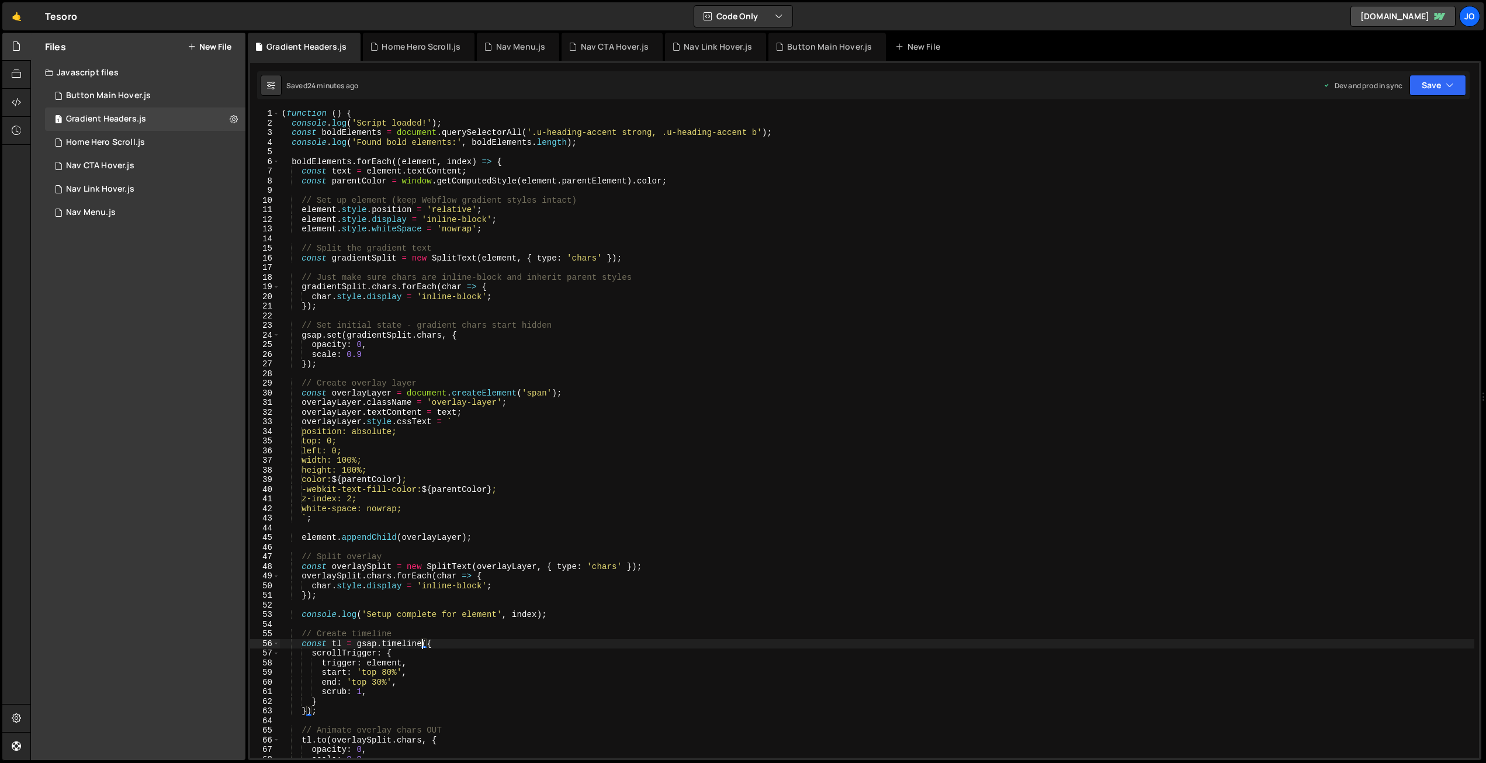
scroll to position [0, 0]
click at [390, 199] on div "( function ( ) { console . log ( 'Script loaded!' ) ; const boldElements = docu…" at bounding box center [876, 443] width 1195 height 667
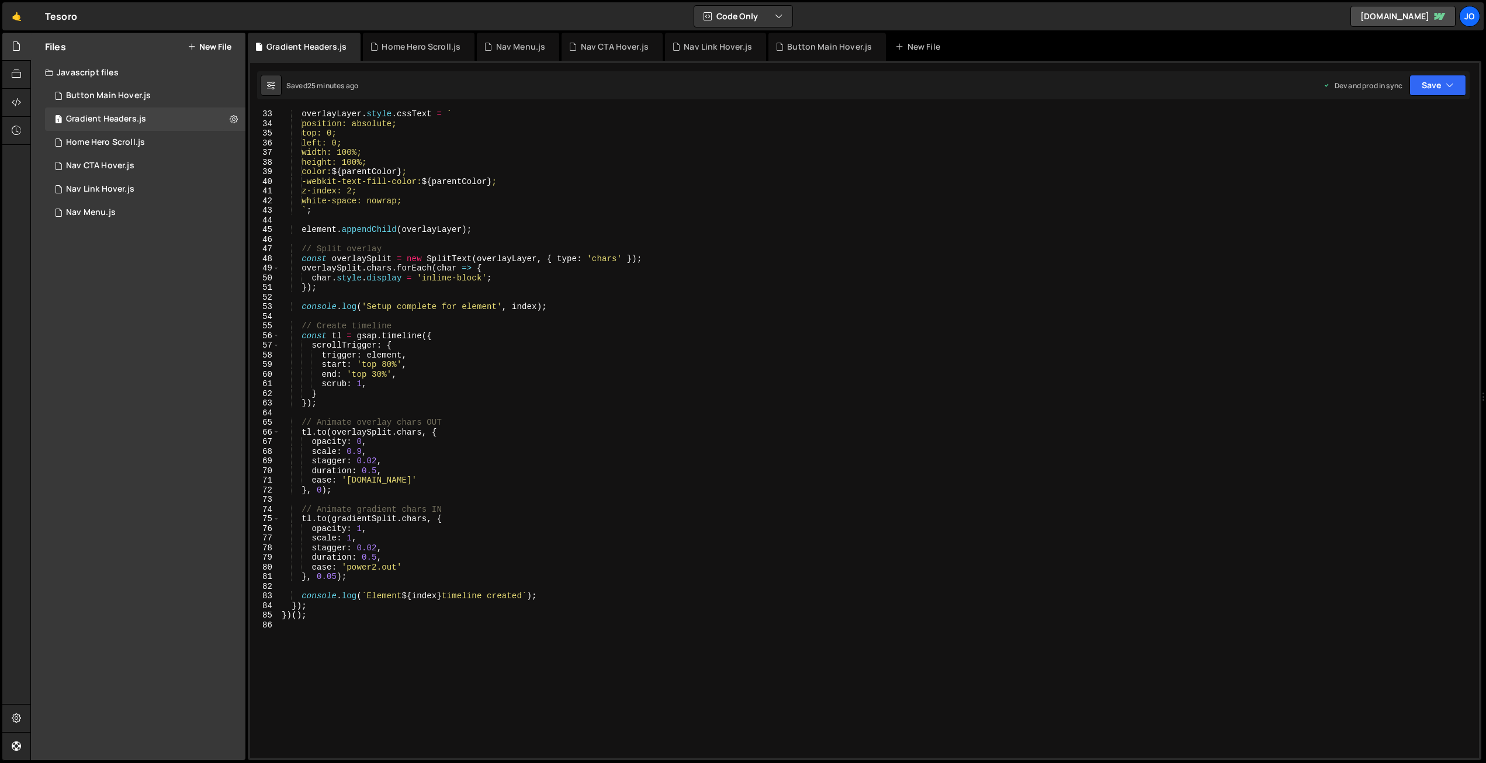
scroll to position [309, 0]
click at [601, 383] on div "overlayLayer . style . cssText = ` position: absolute; top: 0; left: 0; width: …" at bounding box center [876, 442] width 1195 height 667
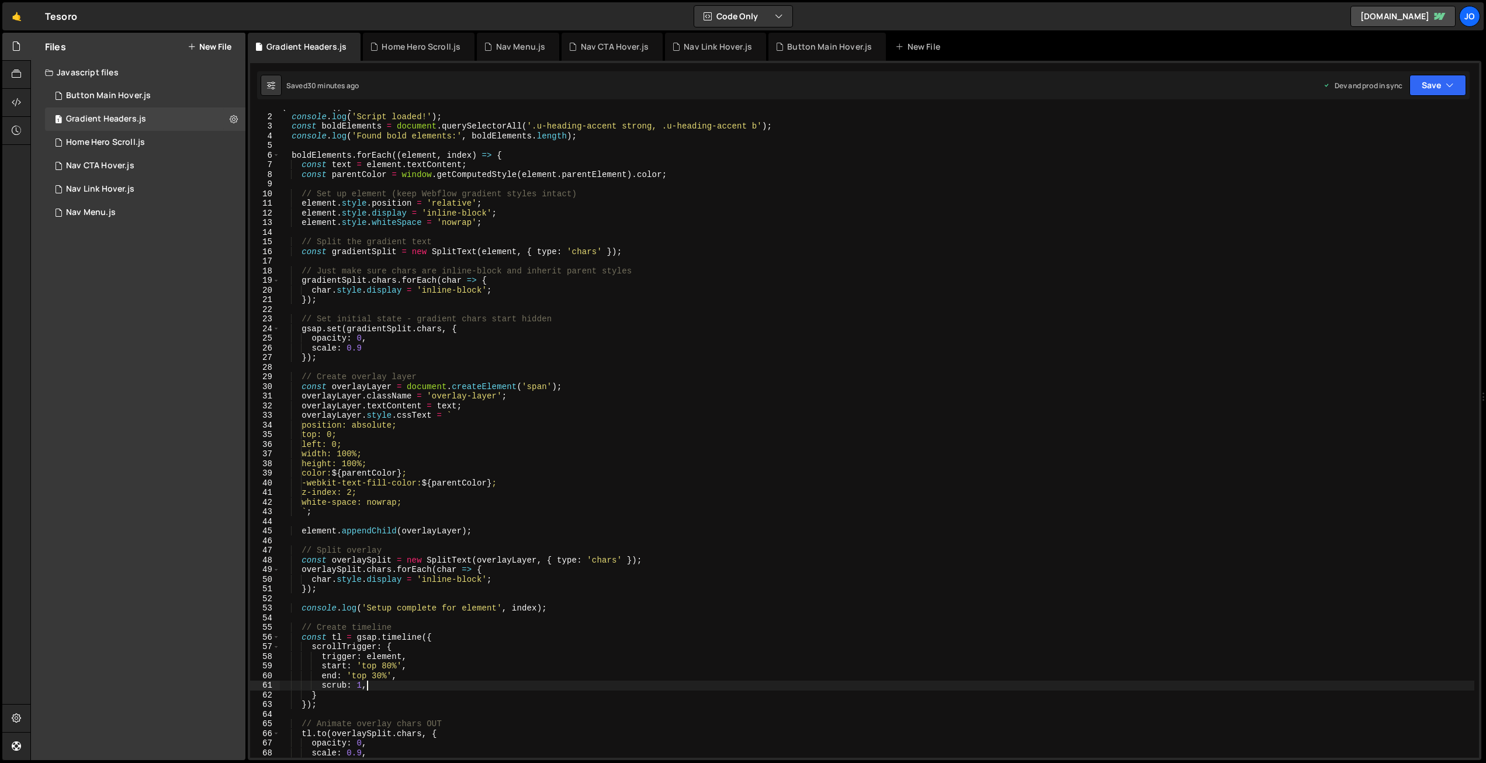
scroll to position [0, 0]
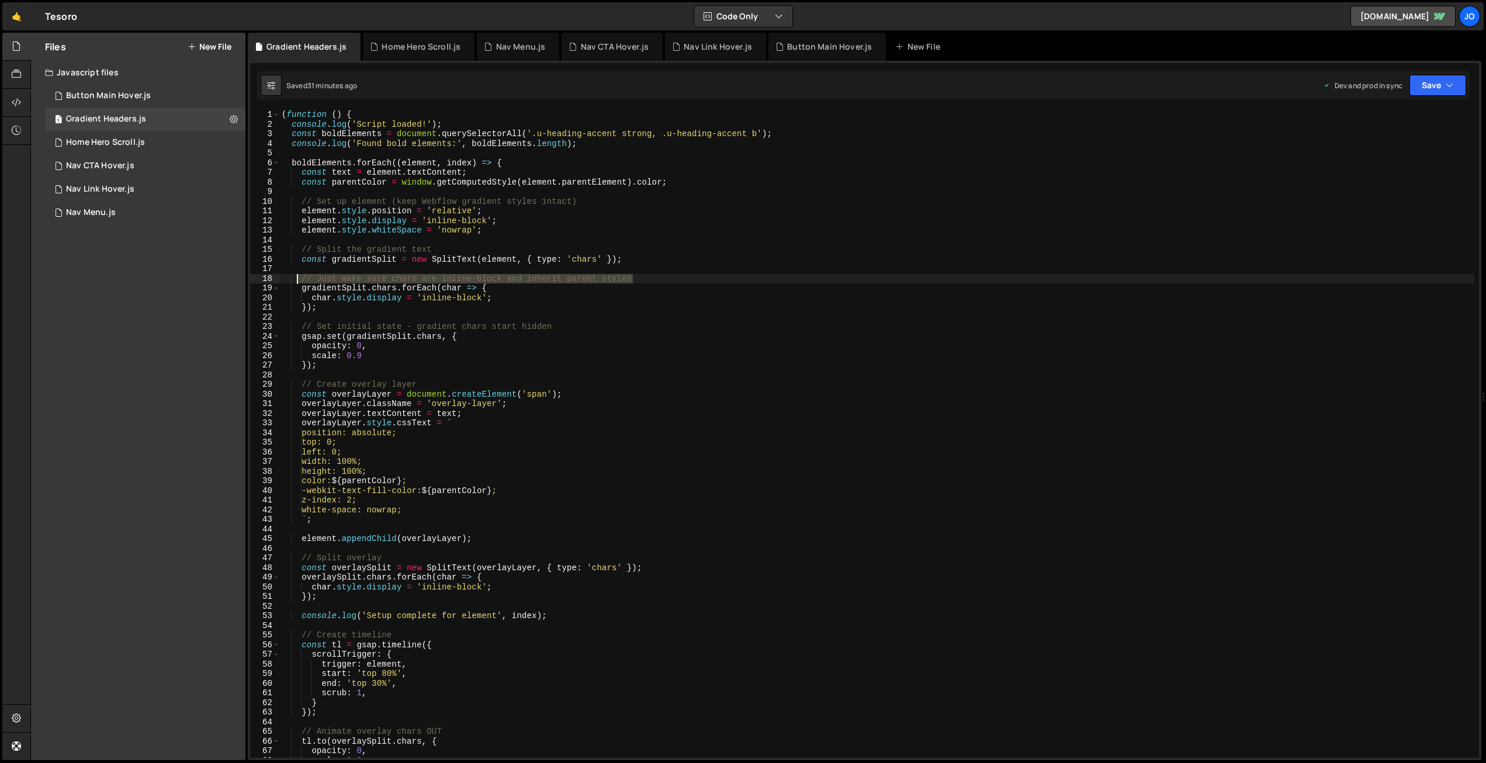
drag, startPoint x: 566, startPoint y: 282, endPoint x: 286, endPoint y: 282, distance: 280.4
click at [286, 282] on div "( function ( ) { console . log ( 'Script loaded!' ) ; const boldElements = docu…" at bounding box center [876, 443] width 1195 height 667
type textarea "// Just make sure chars are inline-block and inherit parent styles"
click at [449, 314] on div "( function ( ) { console . log ( 'Script loaded!' ) ; const boldElements = docu…" at bounding box center [876, 443] width 1195 height 667
type textarea "})();"
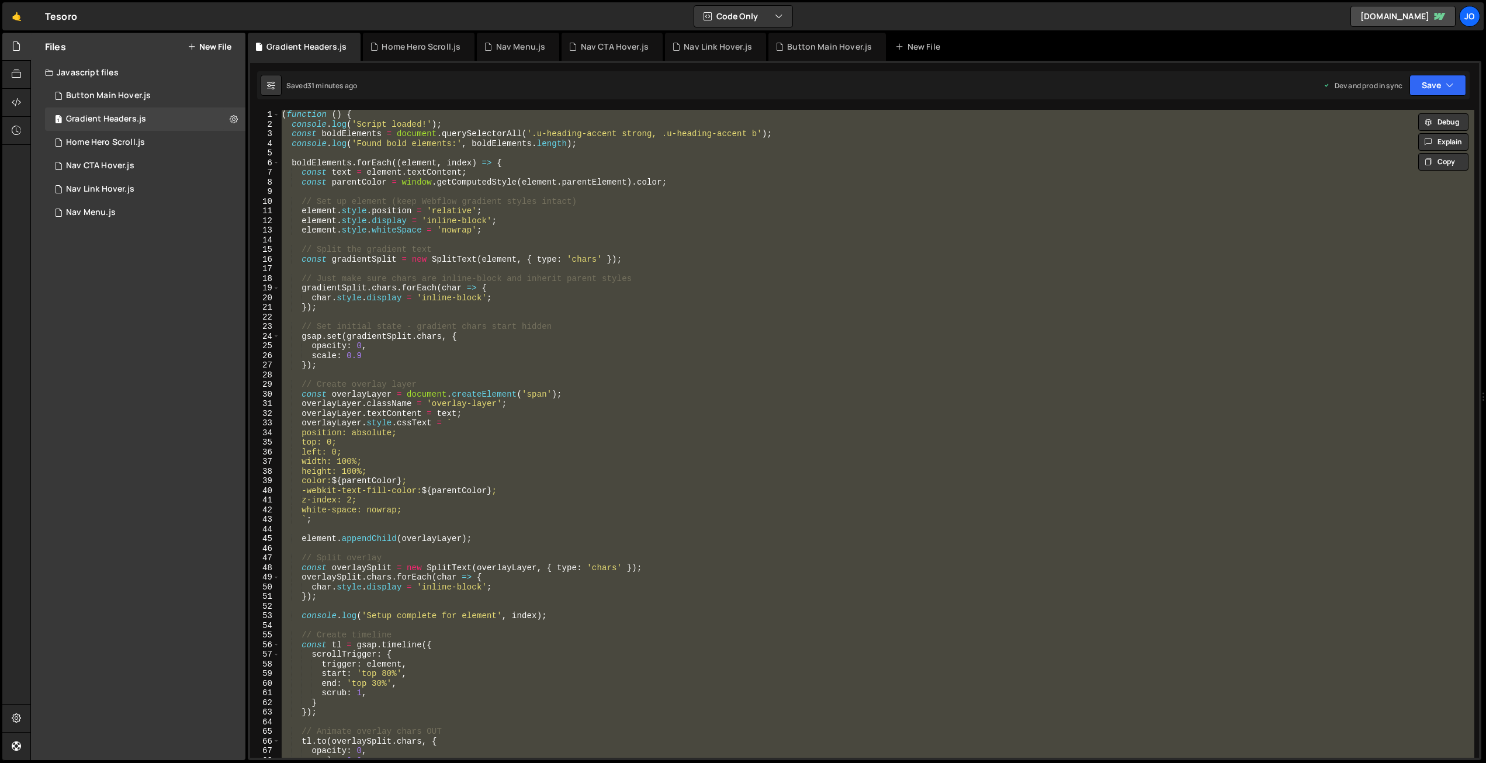
click at [522, 313] on div "( function ( ) { console . log ( 'Script loaded!' ) ; const boldElements = docu…" at bounding box center [876, 434] width 1195 height 648
paste textarea
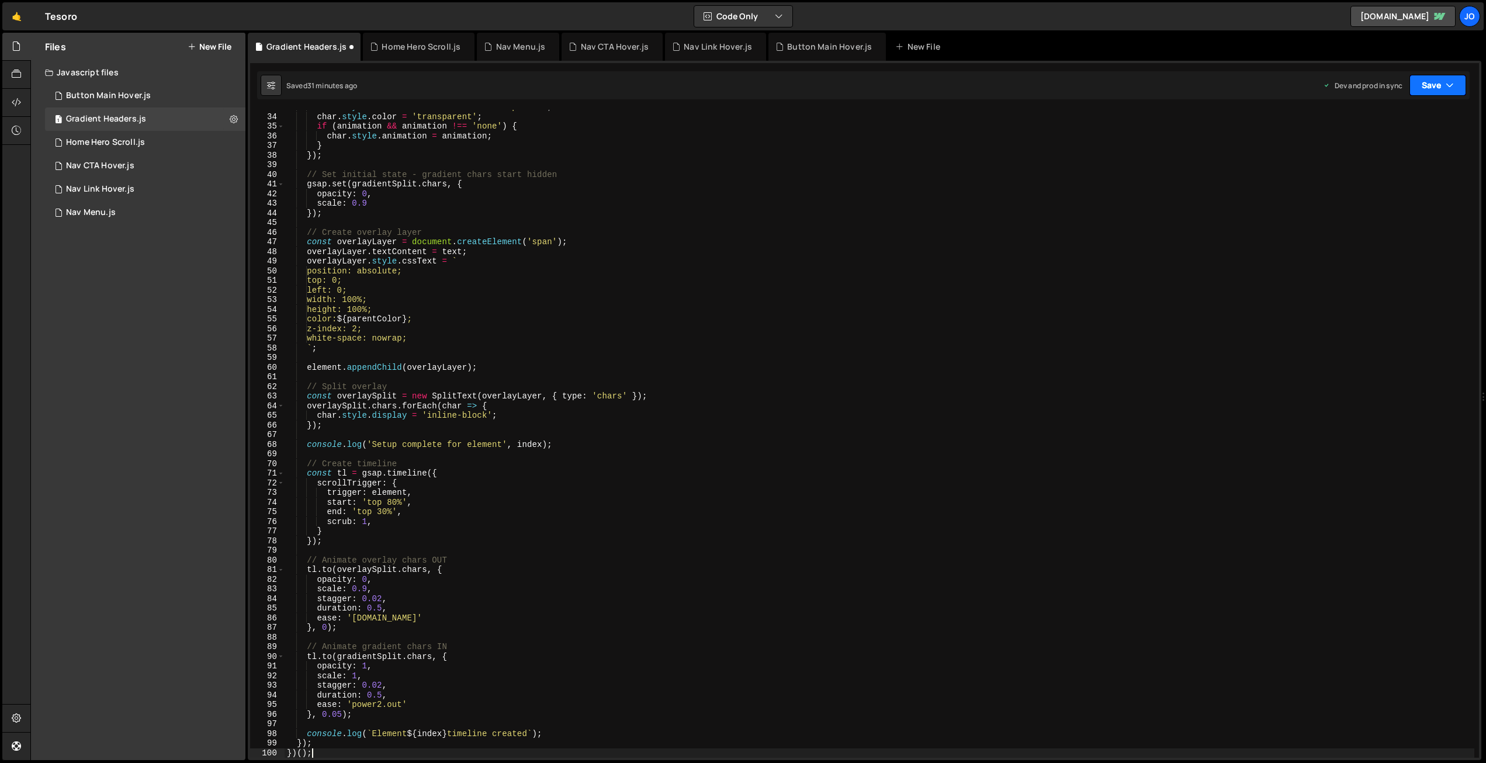
drag, startPoint x: 1440, startPoint y: 87, endPoint x: 1427, endPoint y: 99, distance: 17.4
click at [1440, 87] on button "Save" at bounding box center [1437, 85] width 57 height 21
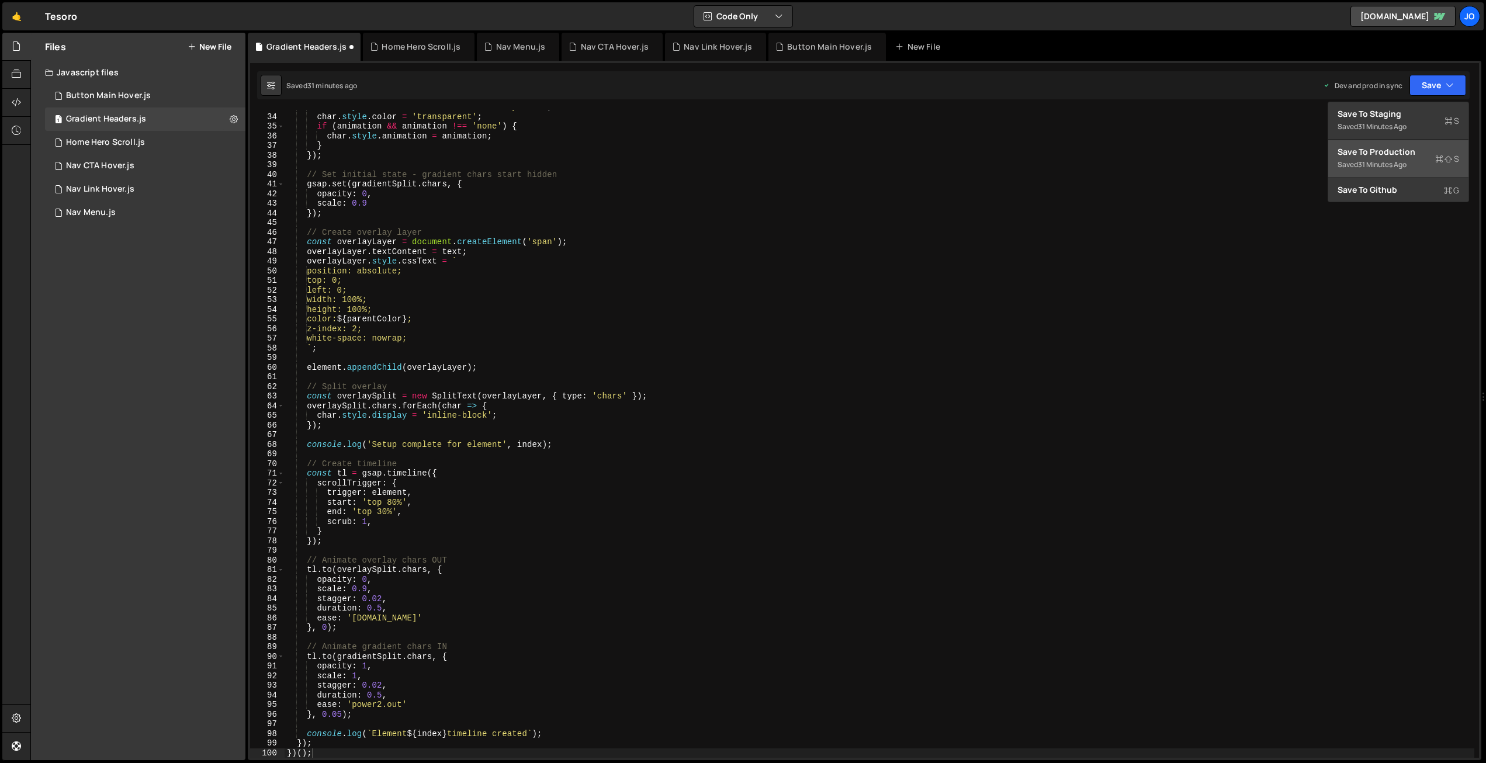
click at [1393, 153] on div "Save to Production S" at bounding box center [1398, 152] width 122 height 12
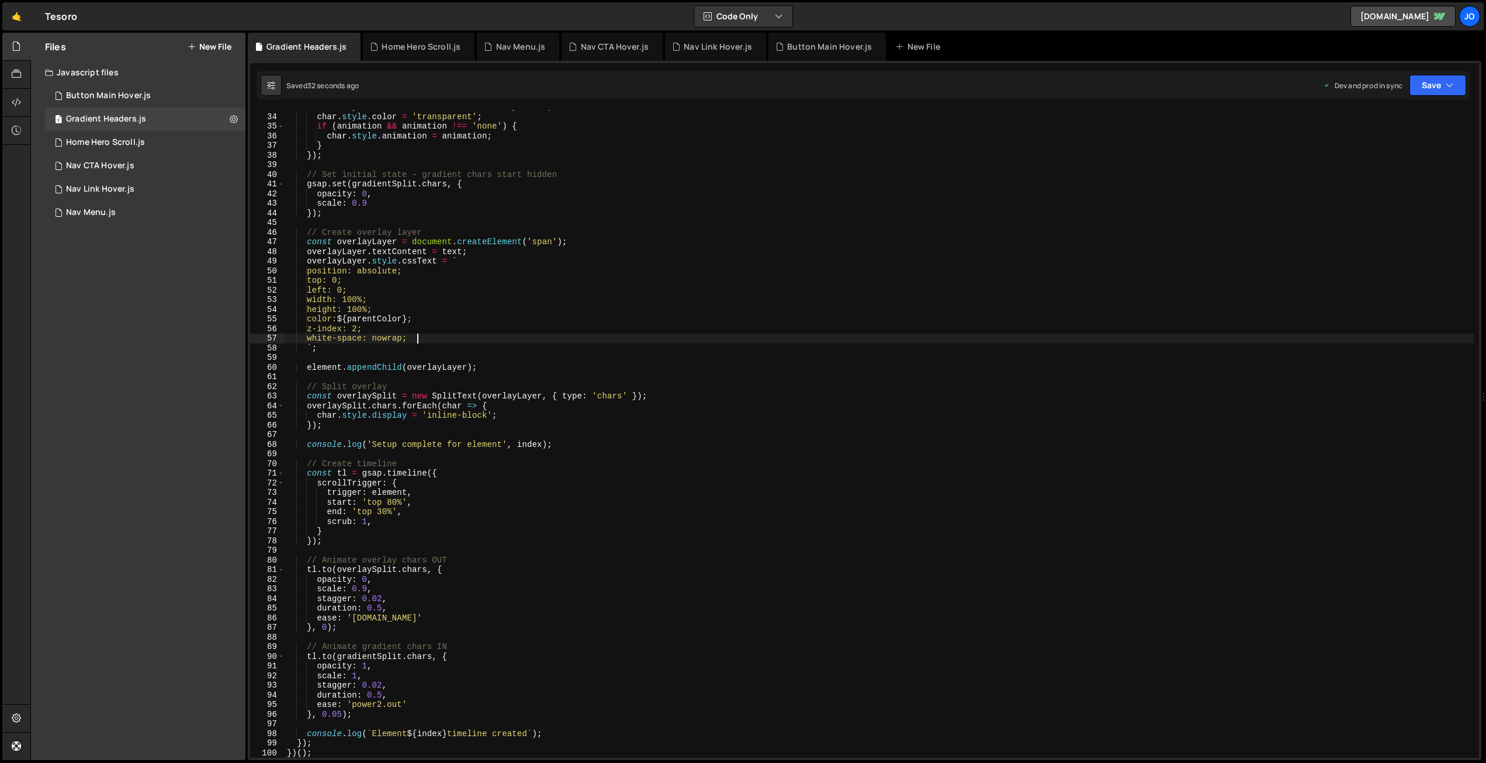
click at [500, 341] on div "char . style . webkitTextFillColor = 'transparent' ; char . style . color = 'tr…" at bounding box center [880, 435] width 1190 height 667
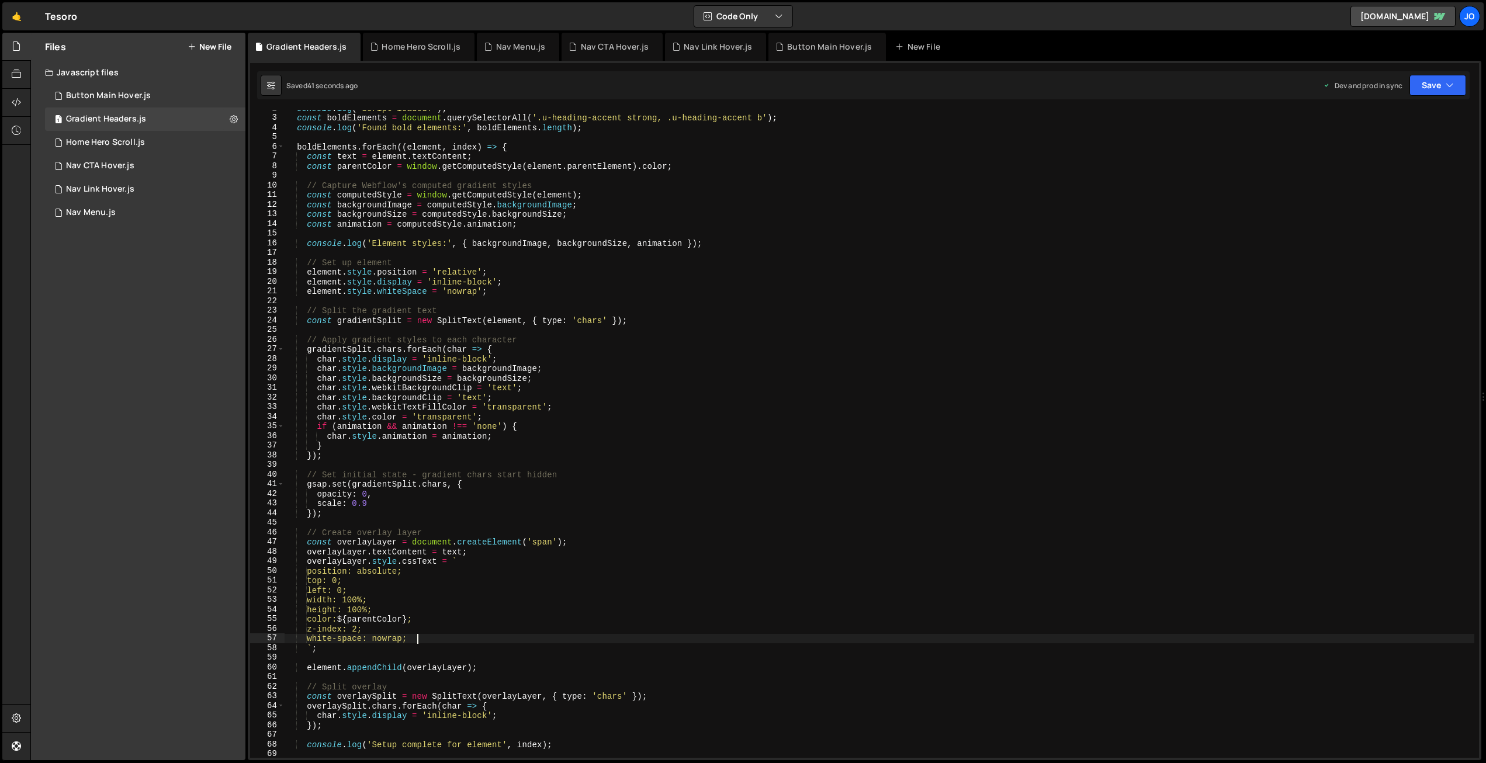
scroll to position [0, 0]
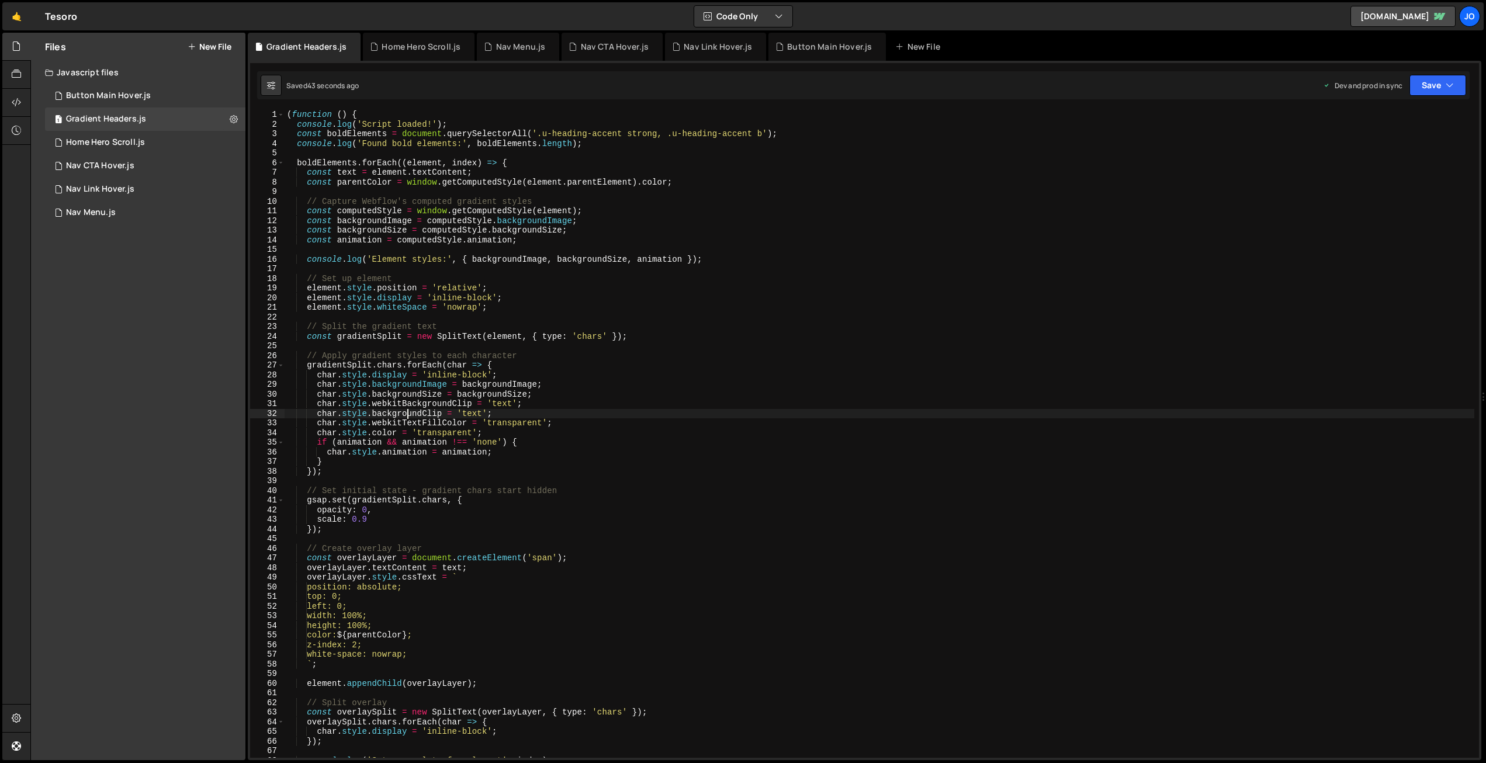
click at [409, 415] on div "( function ( ) { console . log ( 'Script loaded!' ) ; const boldElements = docu…" at bounding box center [880, 443] width 1190 height 667
type textarea "char.style.backgroundClip = 'text';"
click at [396, 345] on div "( function ( ) { console . log ( 'Script loaded!' ) ; const boldElements = docu…" at bounding box center [880, 443] width 1190 height 667
type textarea "})();"
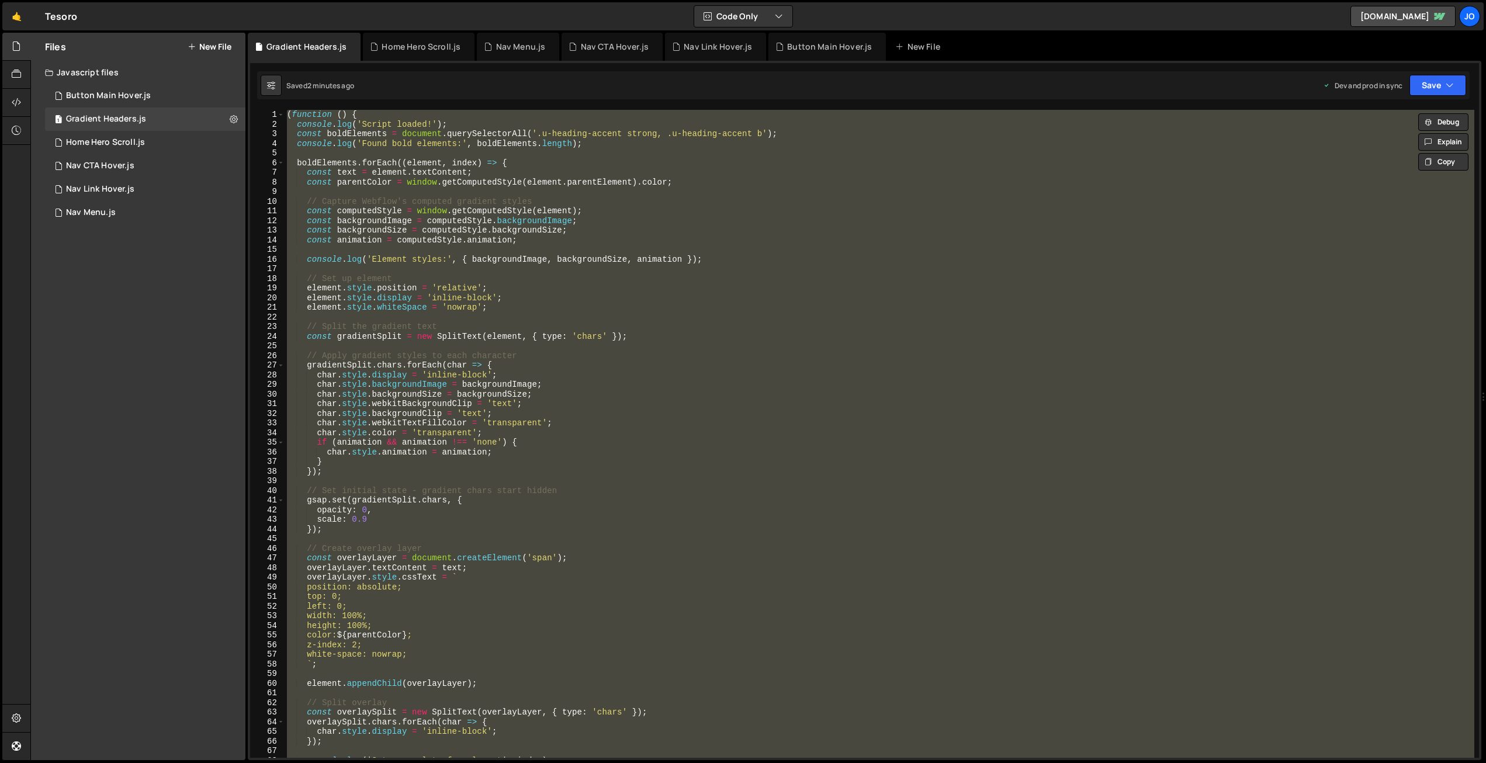
click at [469, 267] on div "( function ( ) { console . log ( 'Script loaded!' ) ; const boldElements = docu…" at bounding box center [880, 434] width 1190 height 648
paste textarea
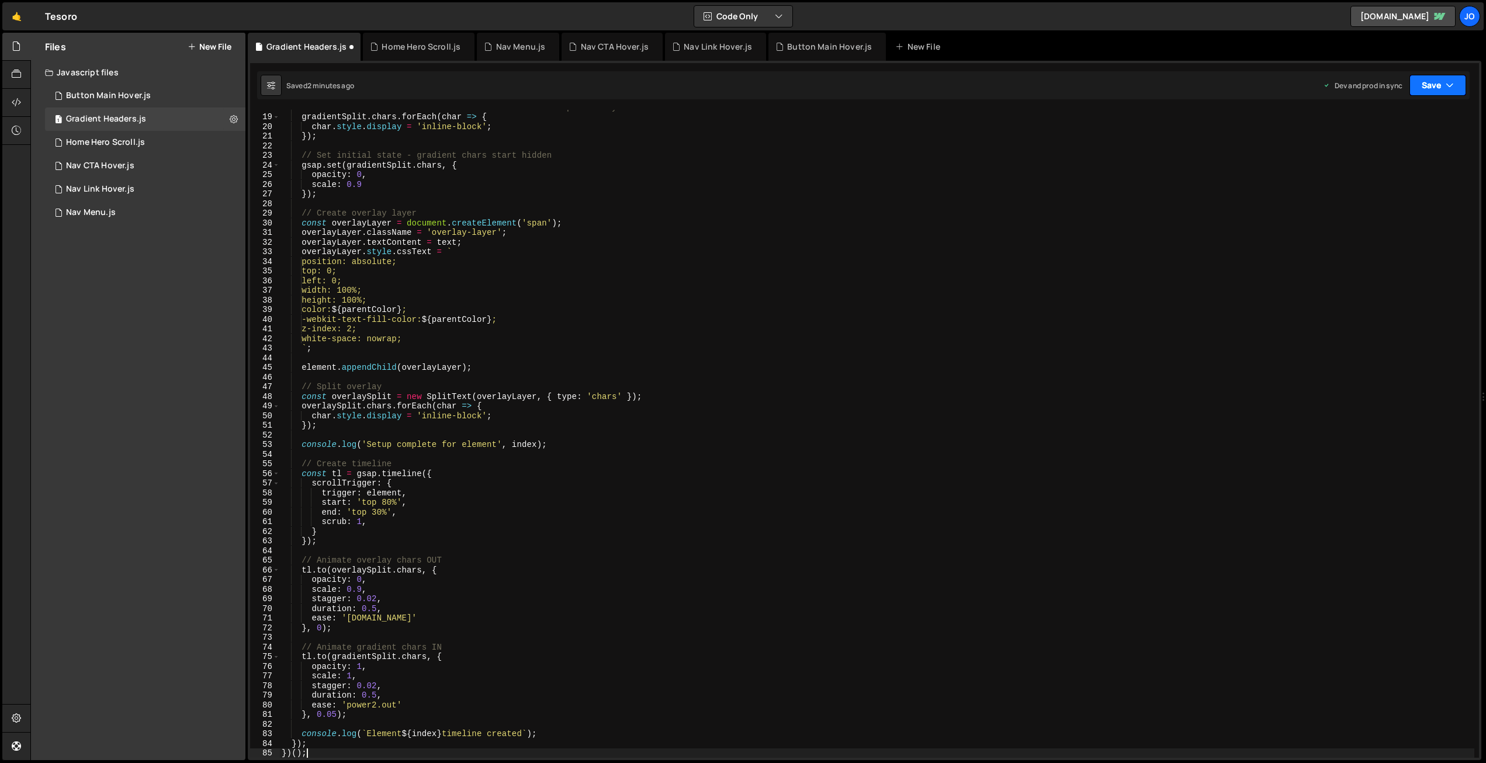
click at [1443, 85] on button "Save" at bounding box center [1437, 85] width 57 height 21
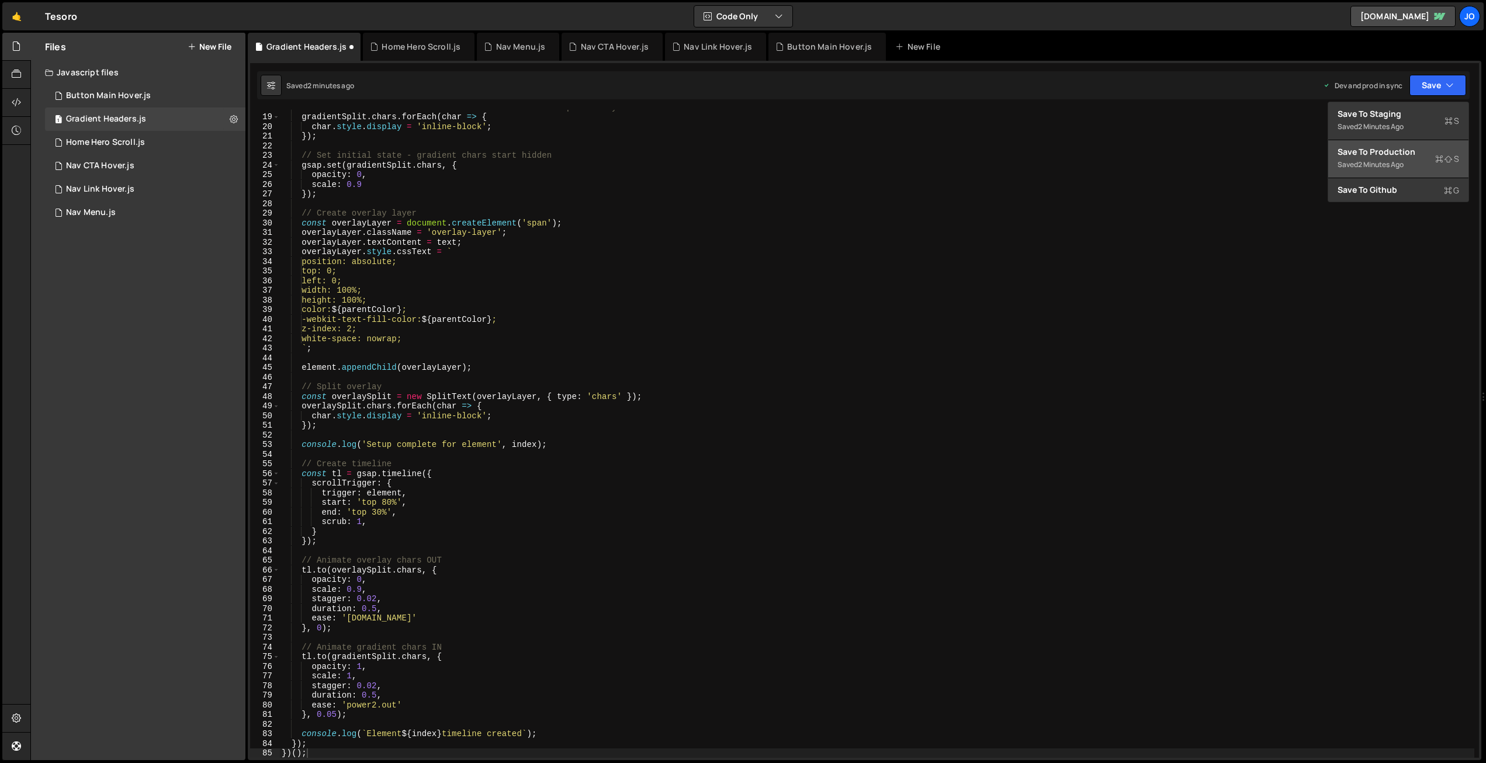
click at [1399, 160] on div "2 minutes ago" at bounding box center [1381, 165] width 46 height 10
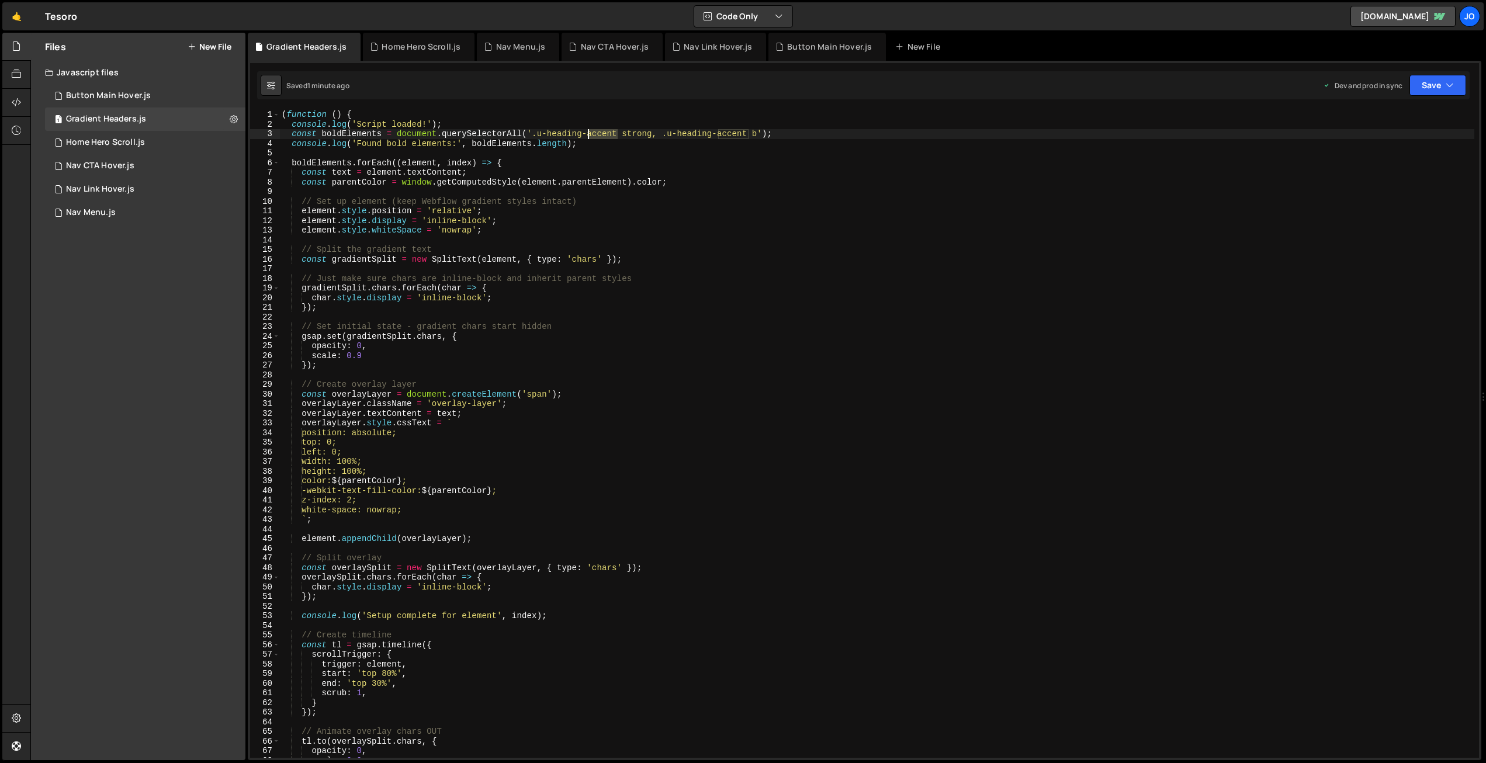
drag, startPoint x: 603, startPoint y: 133, endPoint x: 585, endPoint y: 132, distance: 17.5
click at [587, 131] on div "( function ( ) { console . log ( 'Script loaded!' ) ; const boldElements = docu…" at bounding box center [876, 443] width 1195 height 667
drag, startPoint x: 754, startPoint y: 134, endPoint x: 727, endPoint y: 133, distance: 26.3
click at [727, 133] on div "( function ( ) { console . log ( 'Script loaded!' ) ; const boldElements = docu…" at bounding box center [876, 443] width 1195 height 667
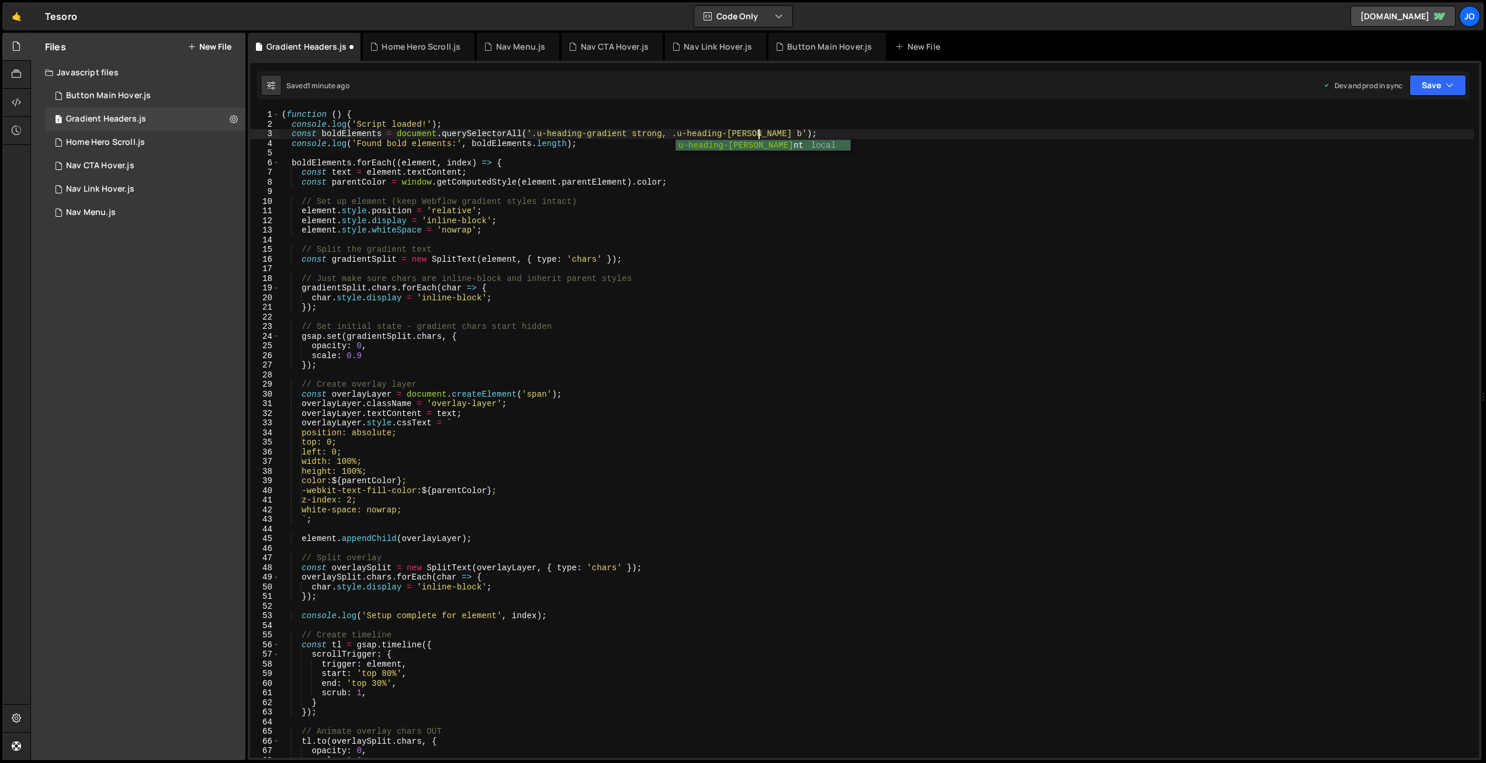
scroll to position [0, 34]
click at [1438, 81] on button "Save" at bounding box center [1437, 85] width 57 height 21
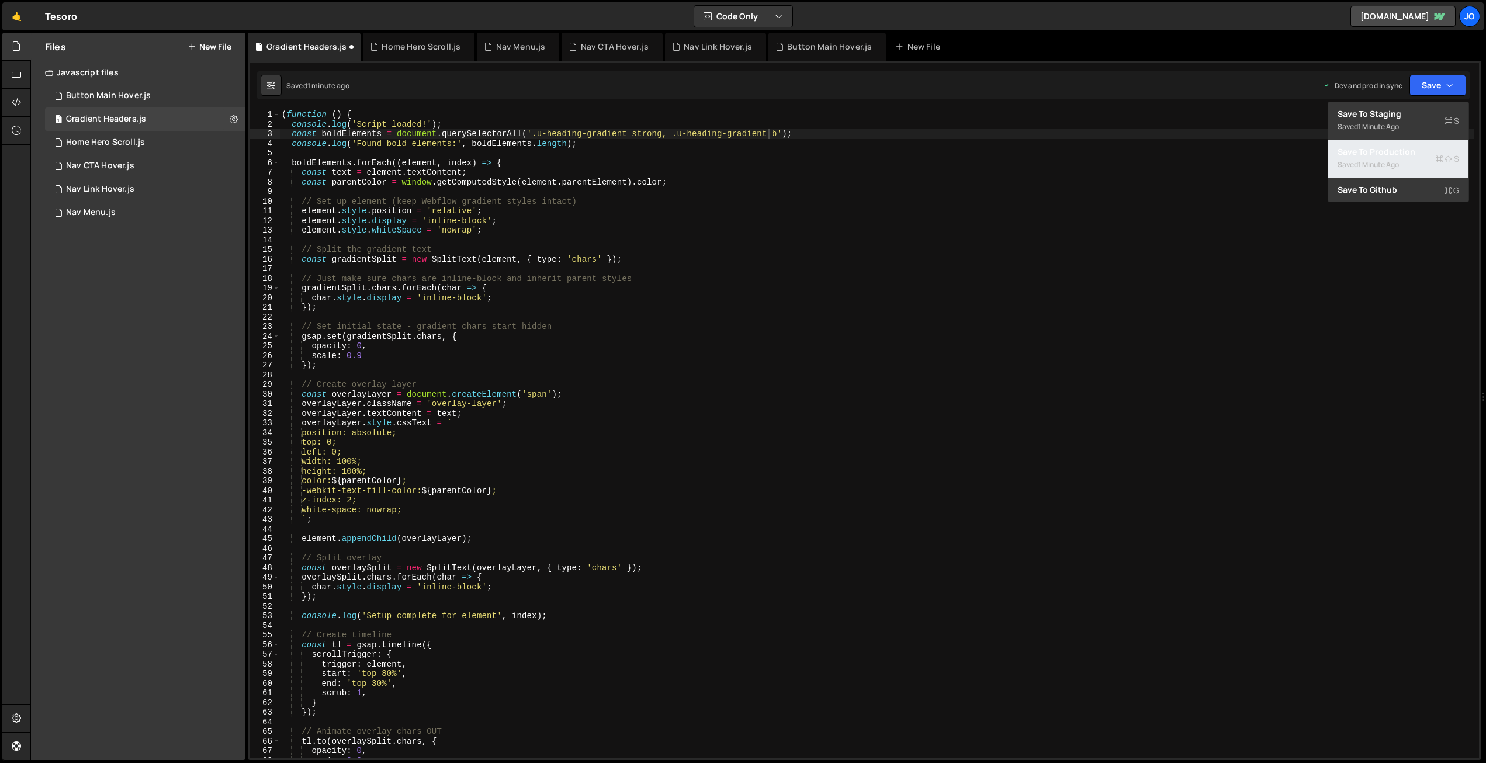
click at [1399, 153] on div "Save to Production S" at bounding box center [1398, 152] width 122 height 12
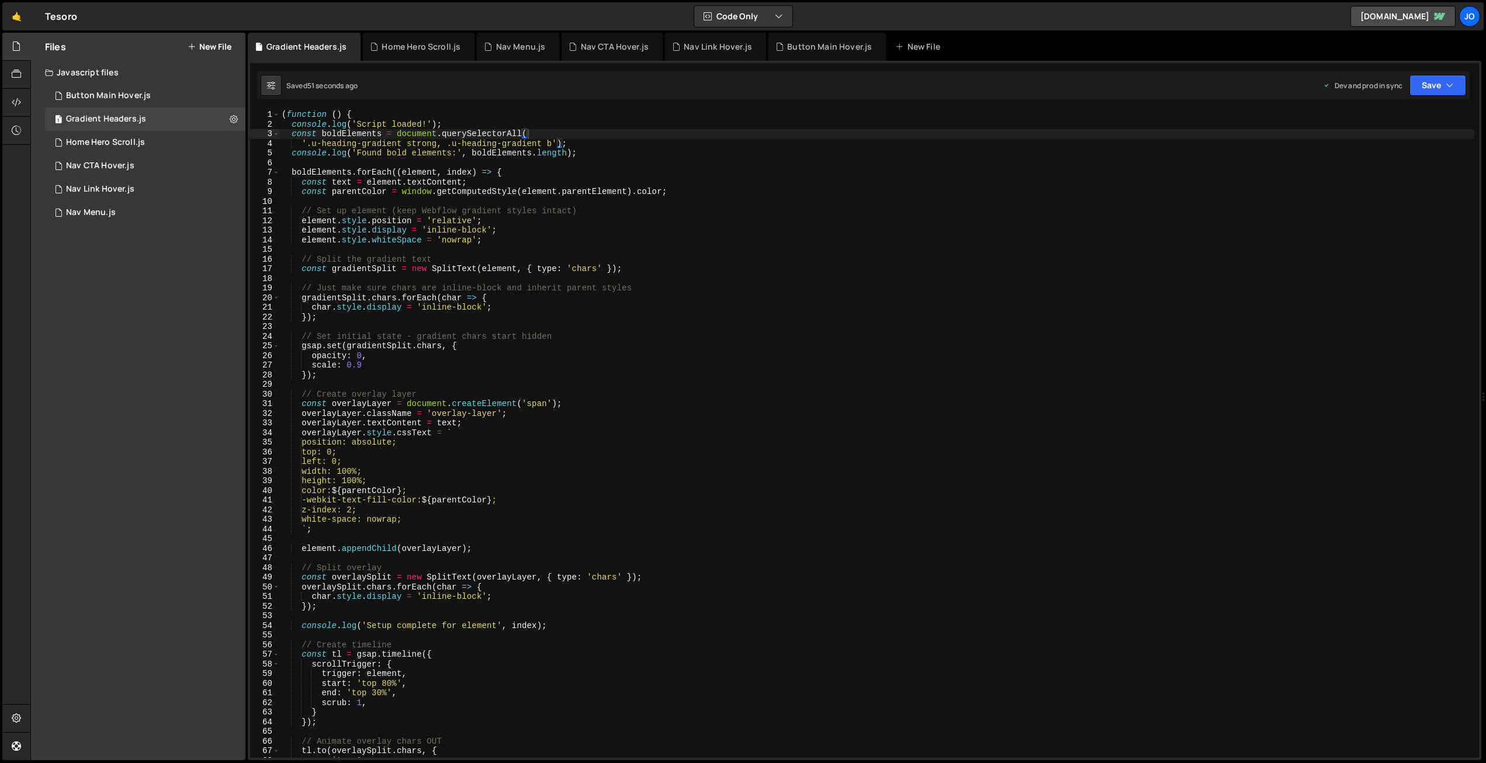
click at [588, 284] on div "( function ( ) { console . log ( 'Script loaded!' ) ; const boldElements = docu…" at bounding box center [876, 443] width 1195 height 667
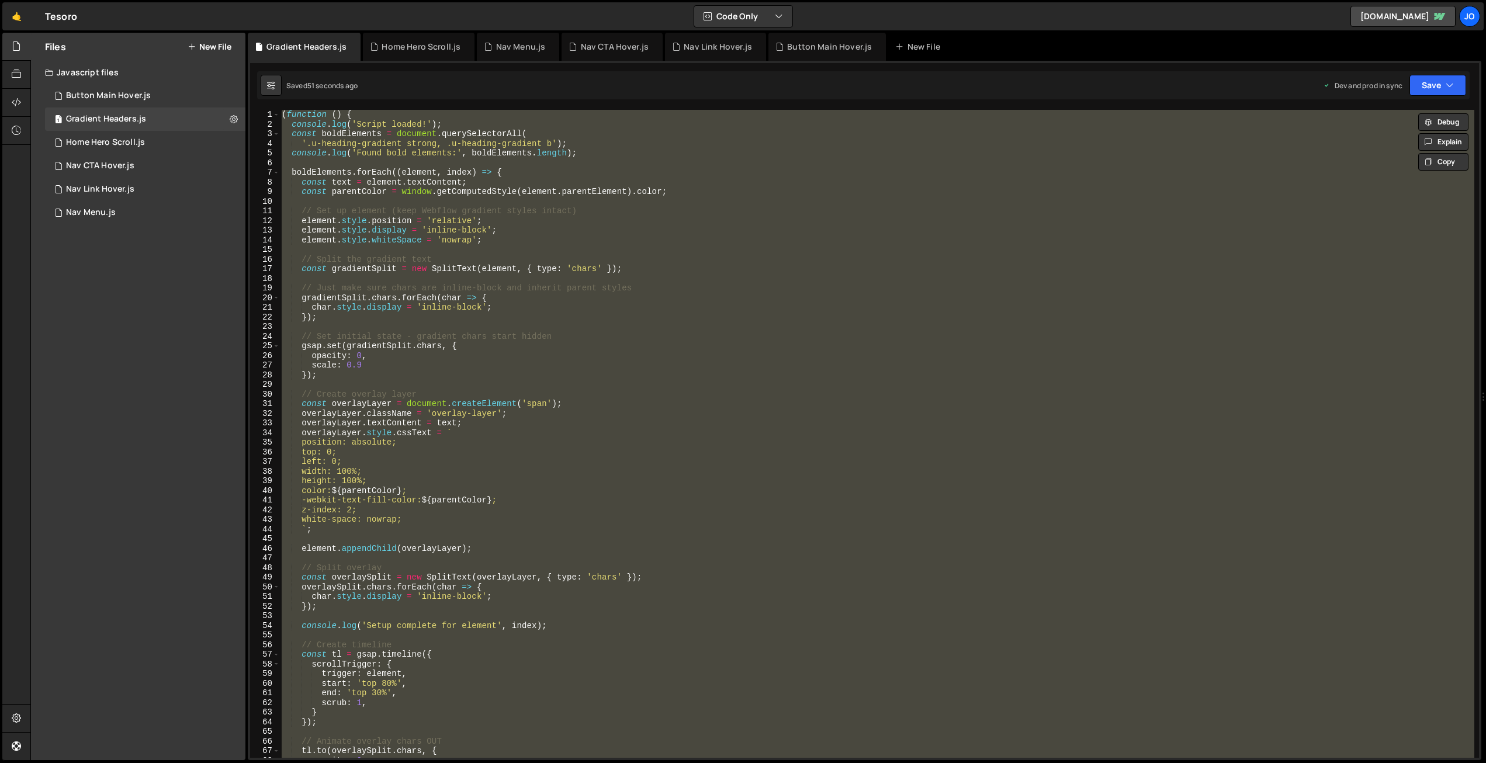
paste textarea
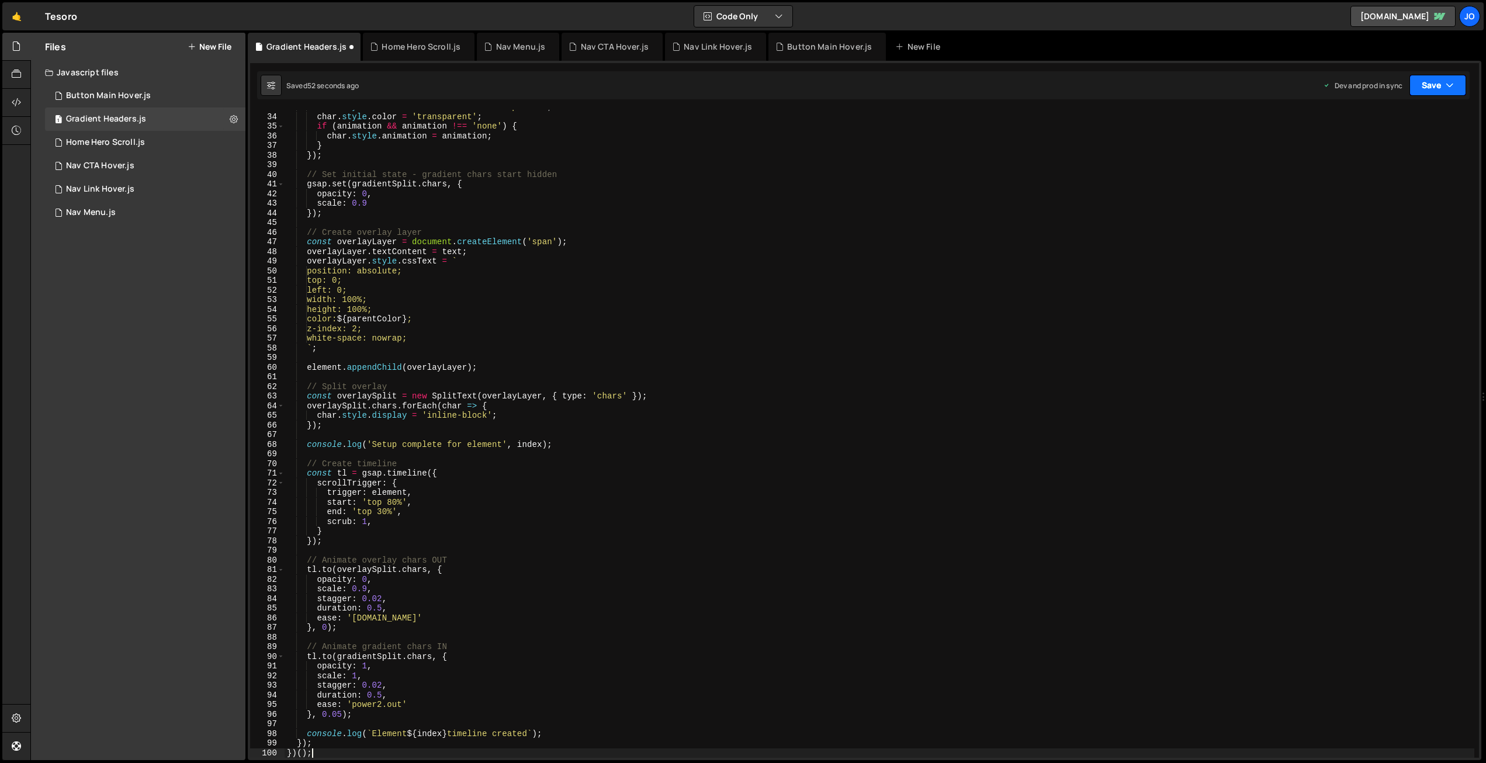
click at [1437, 84] on button "Save" at bounding box center [1437, 85] width 57 height 21
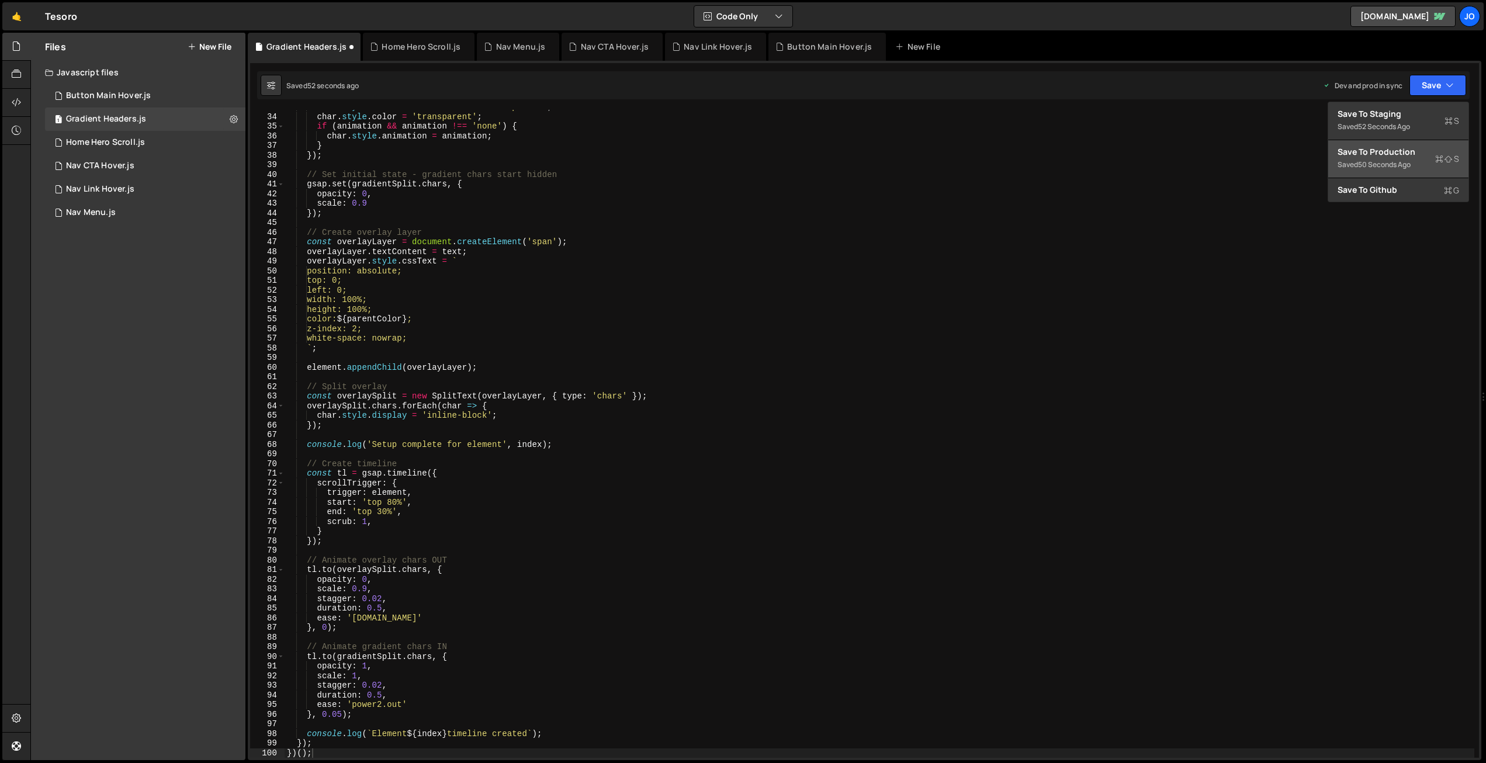
click at [1414, 155] on div "Save to Production S" at bounding box center [1398, 152] width 122 height 12
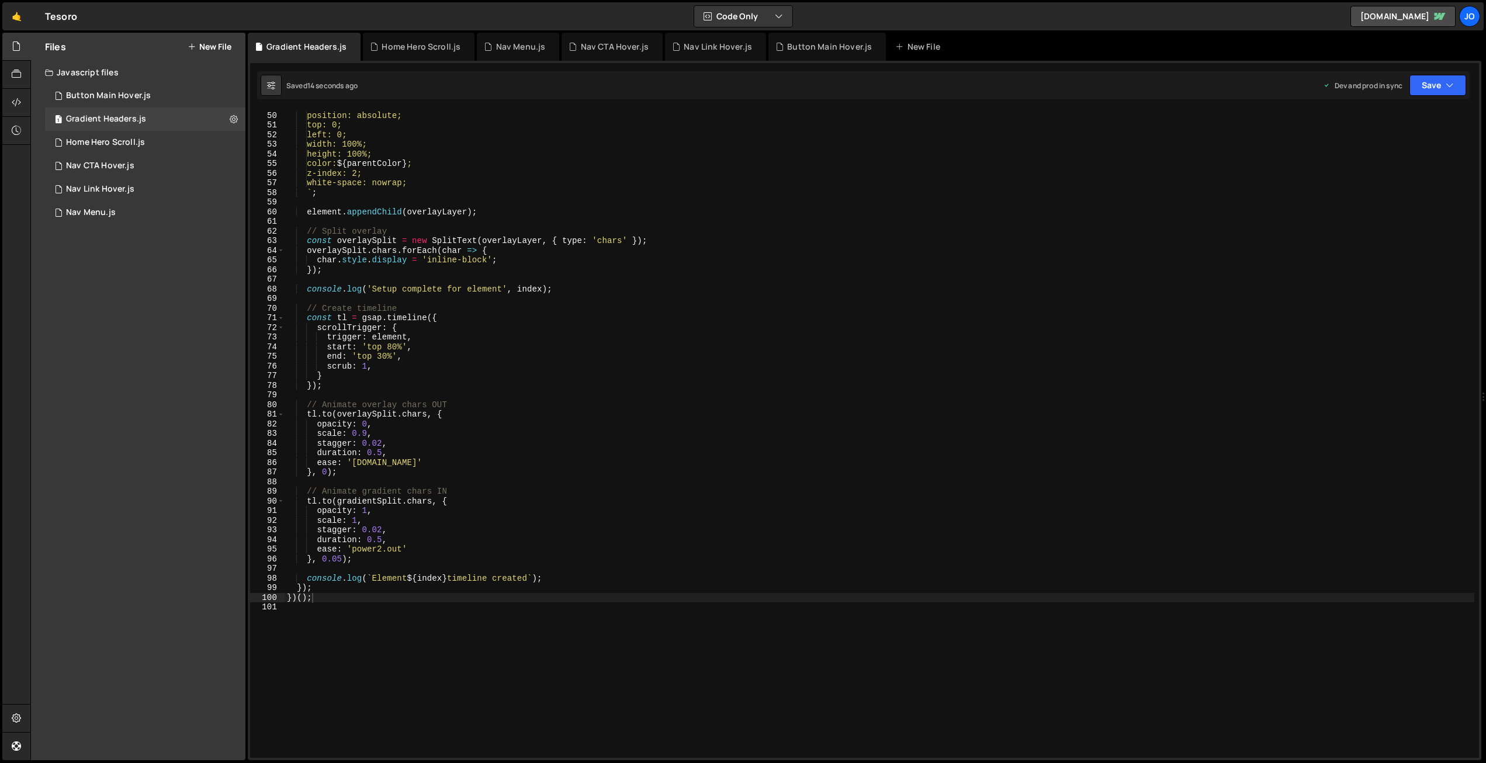
scroll to position [473, 0]
click at [522, 242] on div "position: absolute; top: 0; left: 0; width: 100%; height: 100%; color: ${ paren…" at bounding box center [880, 442] width 1190 height 667
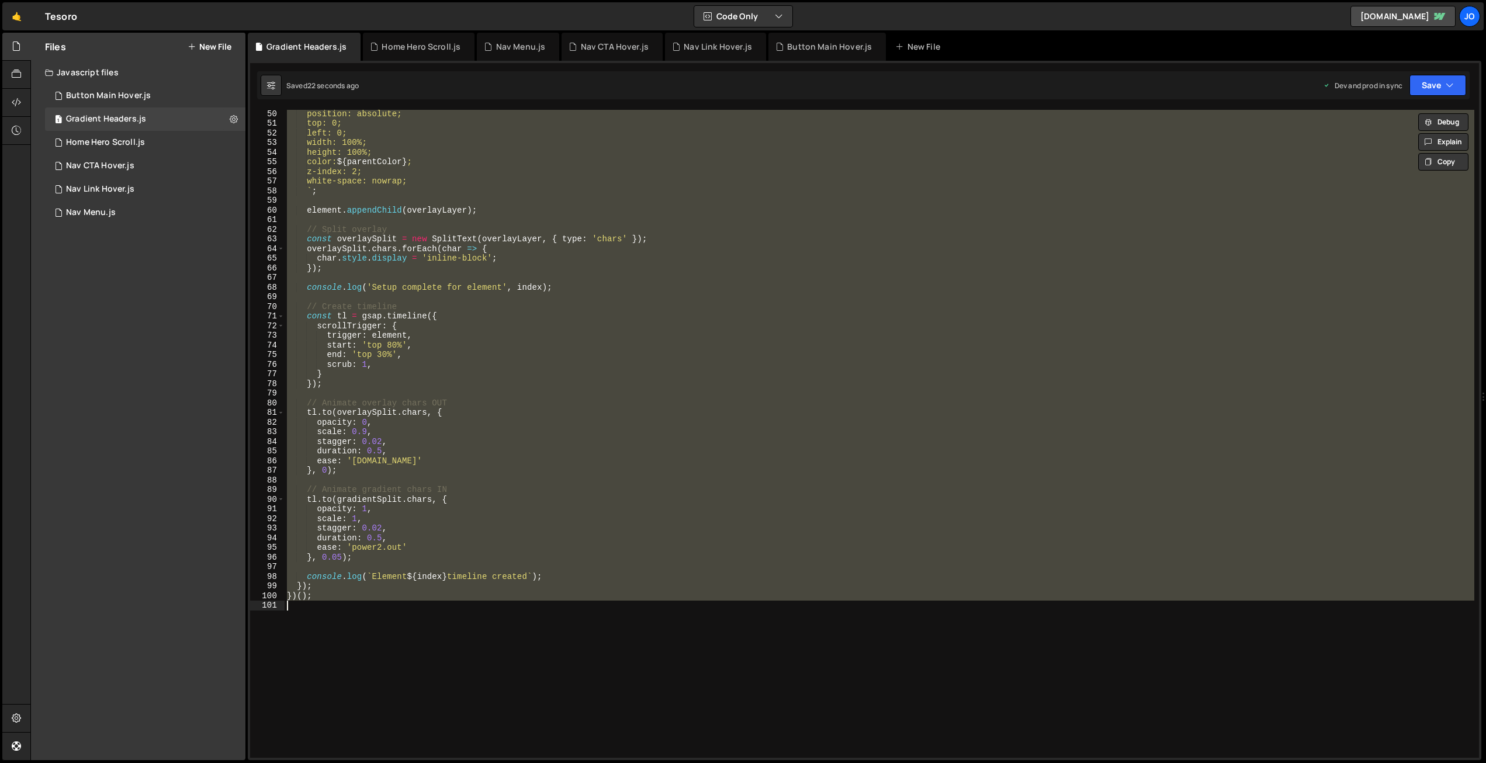
paste textarea
type textarea "})();"
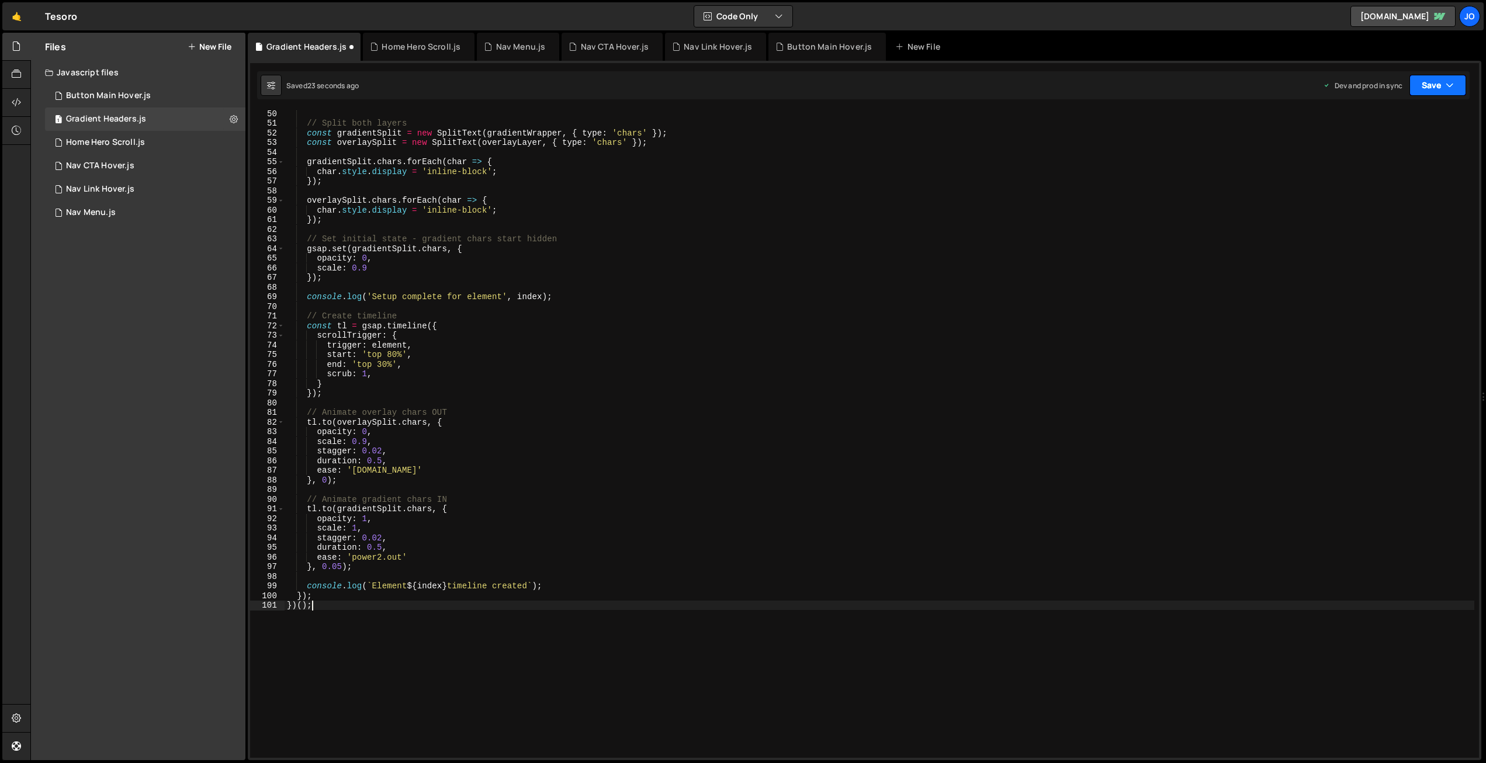
click at [1431, 81] on button "Save" at bounding box center [1437, 85] width 57 height 21
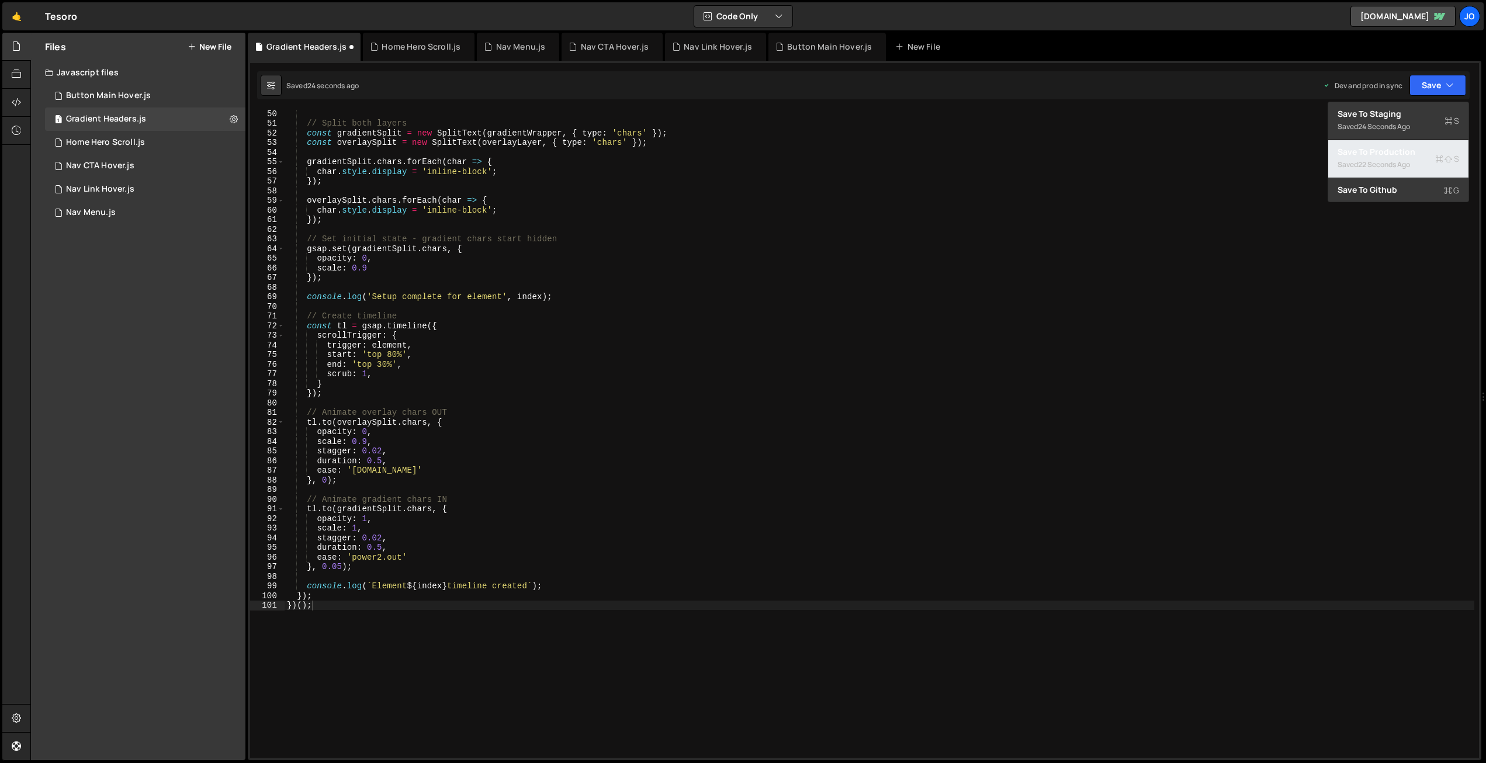
click at [1416, 146] on div "Save to Production S" at bounding box center [1398, 152] width 122 height 12
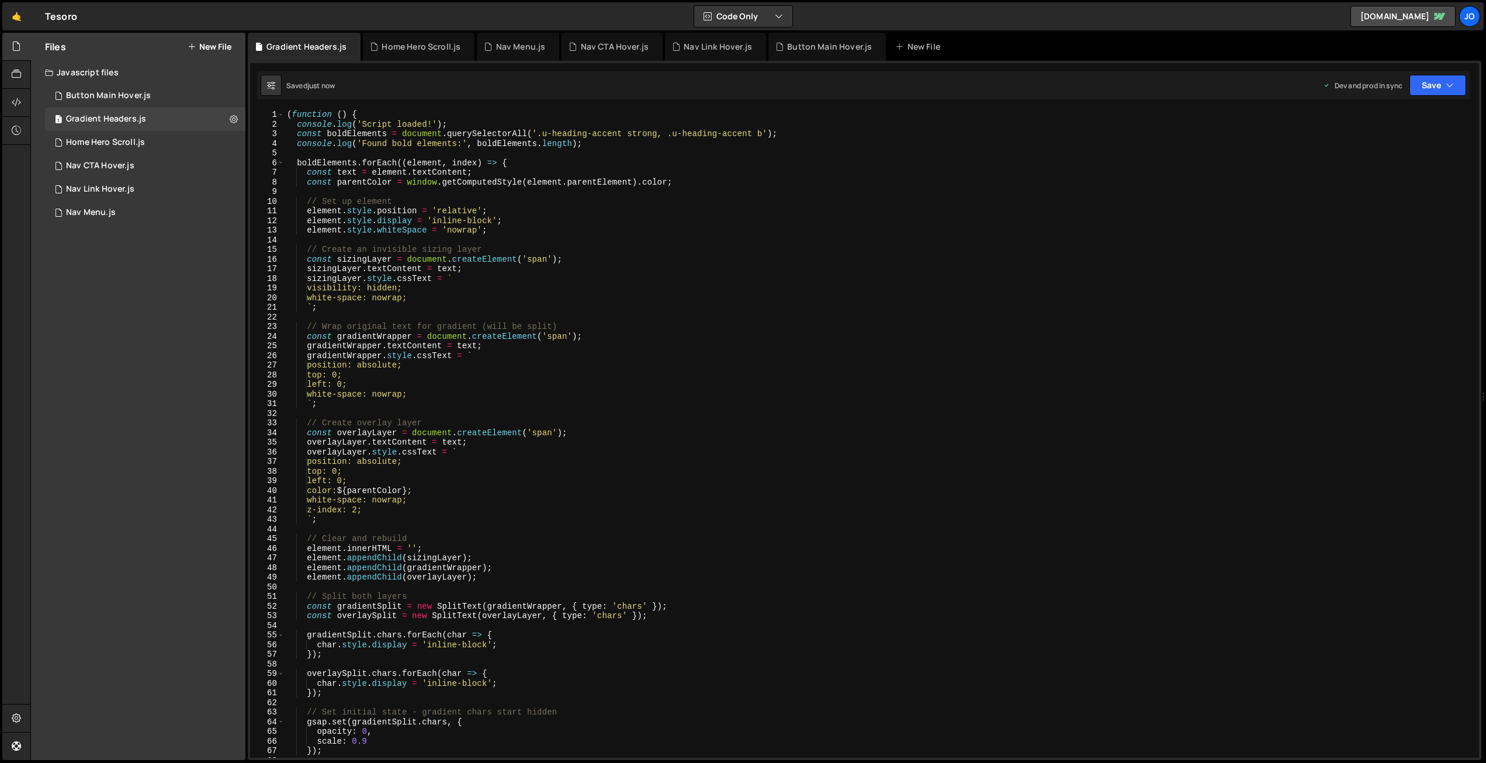
scroll to position [0, 0]
click at [405, 157] on div "( function ( ) { console . log ( 'Script loaded!' ) ; const boldElements = docu…" at bounding box center [880, 443] width 1190 height 667
click at [516, 250] on div "( function ( ) { console . log ( 'Script loaded!' ) ; const boldElements = docu…" at bounding box center [880, 443] width 1190 height 667
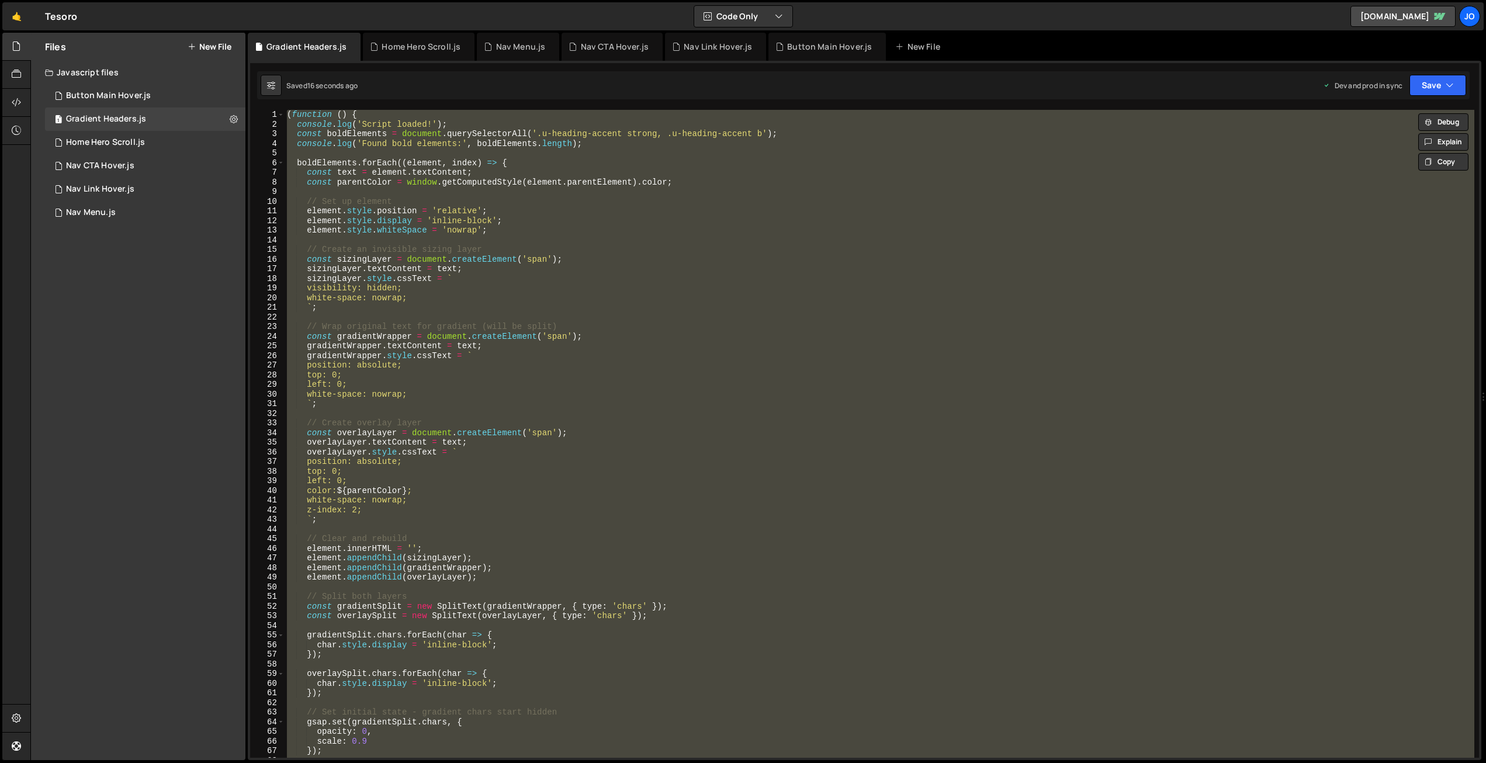
paste textarea
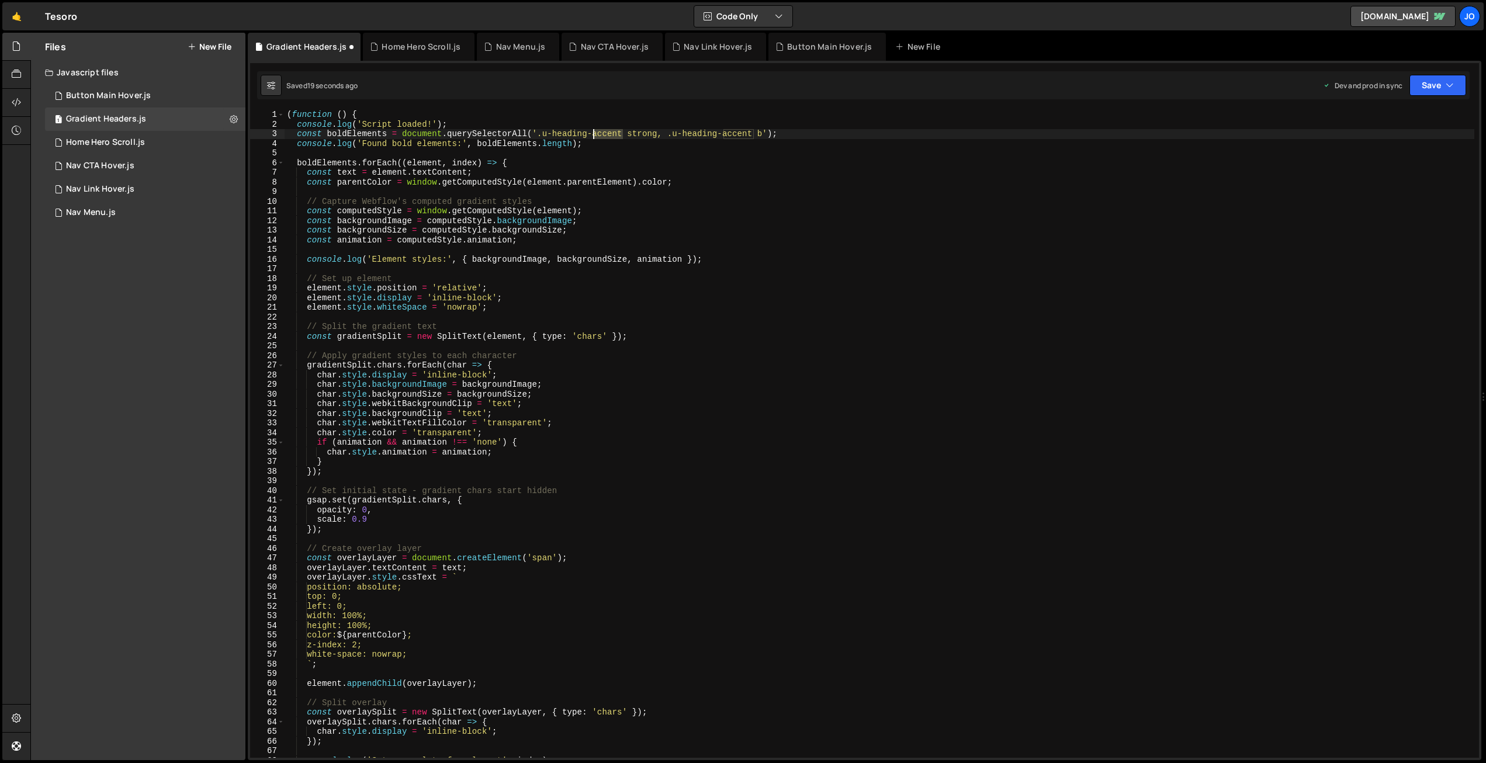
drag, startPoint x: 622, startPoint y: 133, endPoint x: 591, endPoint y: 132, distance: 31.6
click at [591, 132] on div "( function ( ) { console . log ( 'Script loaded!' ) ; const boldElements = docu…" at bounding box center [880, 443] width 1190 height 667
drag, startPoint x: 765, startPoint y: 133, endPoint x: 734, endPoint y: 132, distance: 30.4
click at [736, 132] on div "( function ( ) { console . log ( 'Script loaded!' ) ; const boldElements = docu…" at bounding box center [880, 443] width 1190 height 667
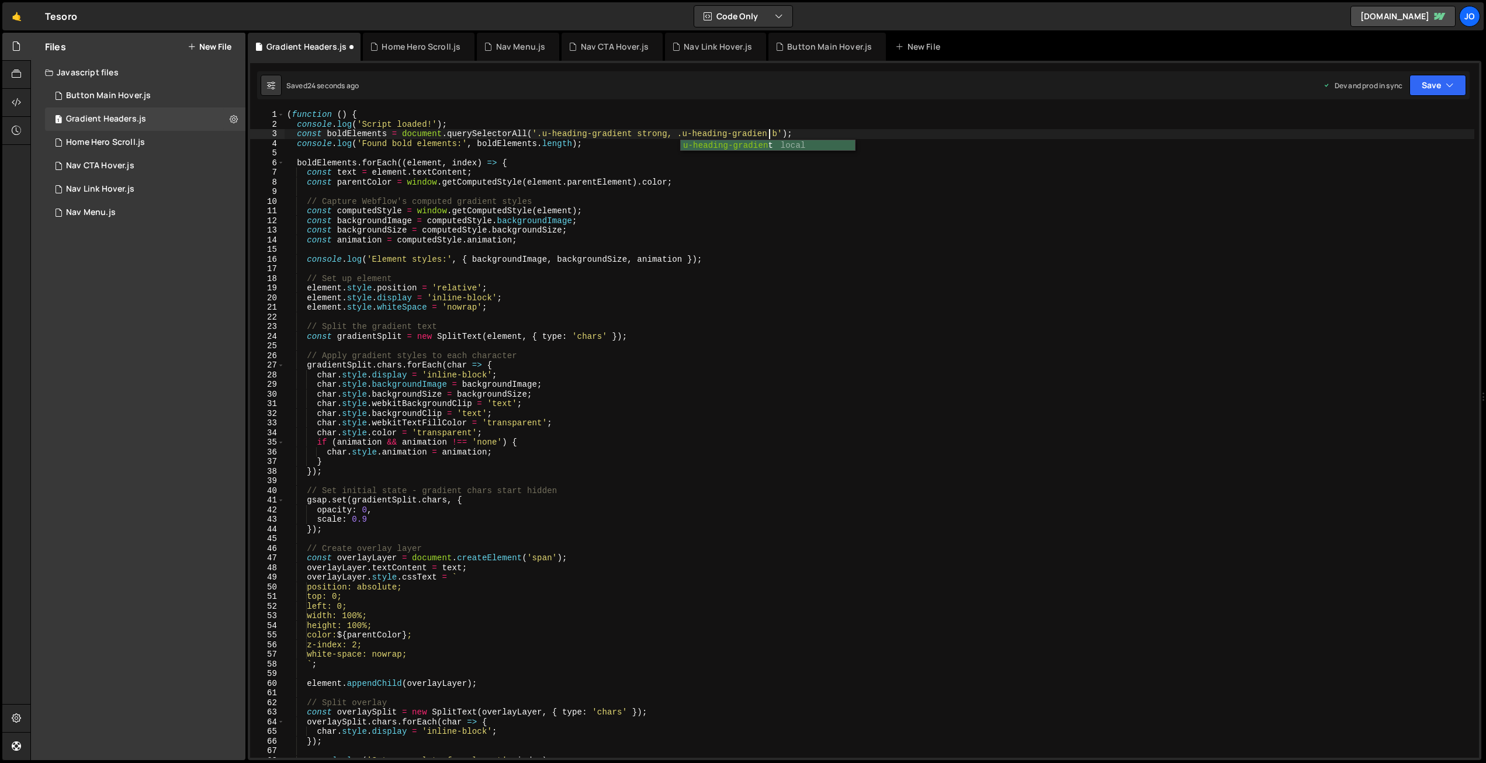
scroll to position [0, 34]
drag, startPoint x: 1434, startPoint y: 93, endPoint x: 1419, endPoint y: 131, distance: 40.7
click at [1433, 95] on button "Save" at bounding box center [1437, 85] width 57 height 21
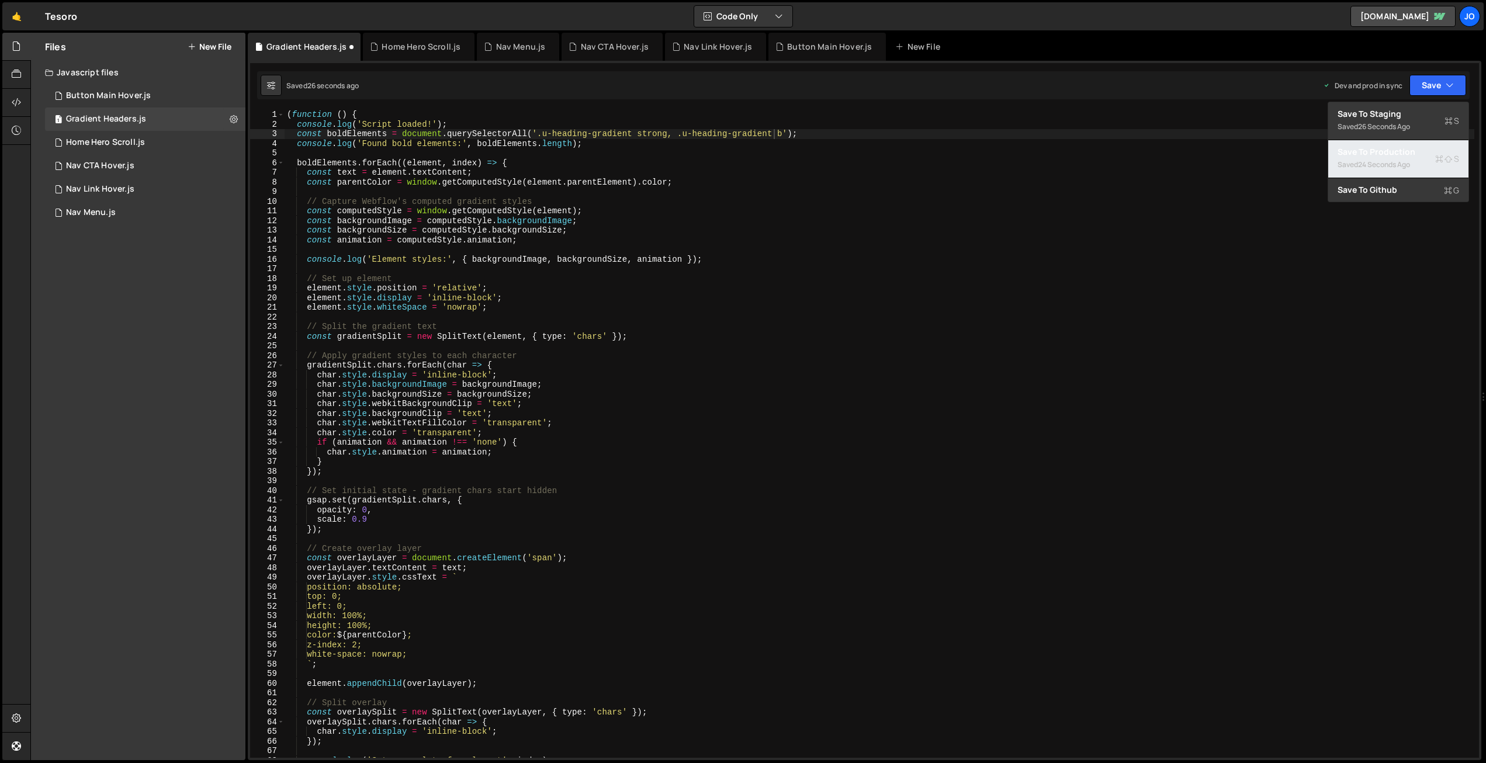
drag, startPoint x: 1409, startPoint y: 158, endPoint x: 1126, endPoint y: 115, distance: 286.2
click at [1409, 158] on div "Saved 24 seconds ago" at bounding box center [1398, 165] width 122 height 14
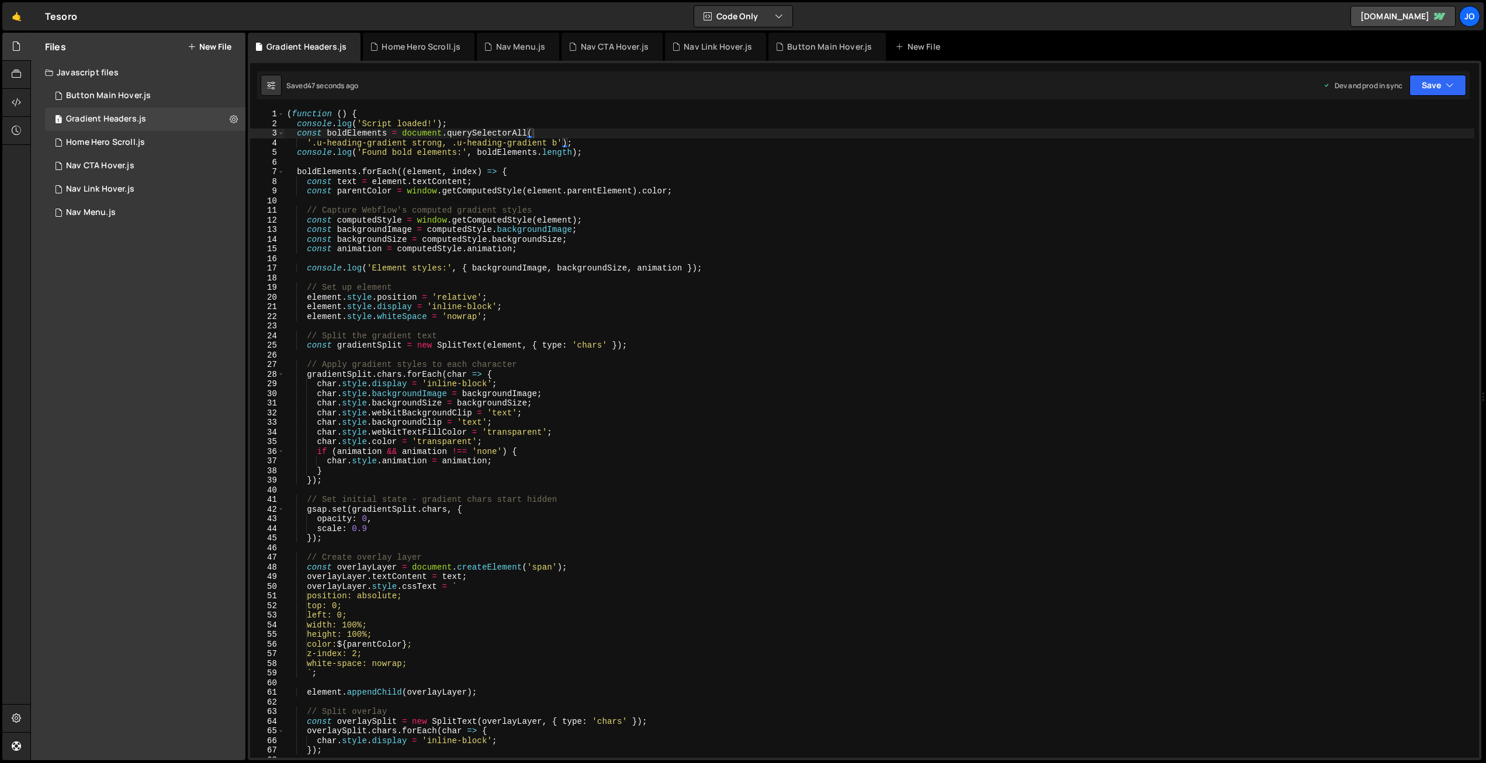
scroll to position [1, 0]
type textarea "char.style.backgroundImage = backgroundImage;"
drag, startPoint x: 554, startPoint y: 393, endPoint x: 270, endPoint y: 394, distance: 284.5
click at [269, 394] on div "char.style.backgroundImage = backgroundImage; 1 2 3 4 5 6 7 8 9 10 11 12 13 14 …" at bounding box center [864, 434] width 1229 height 648
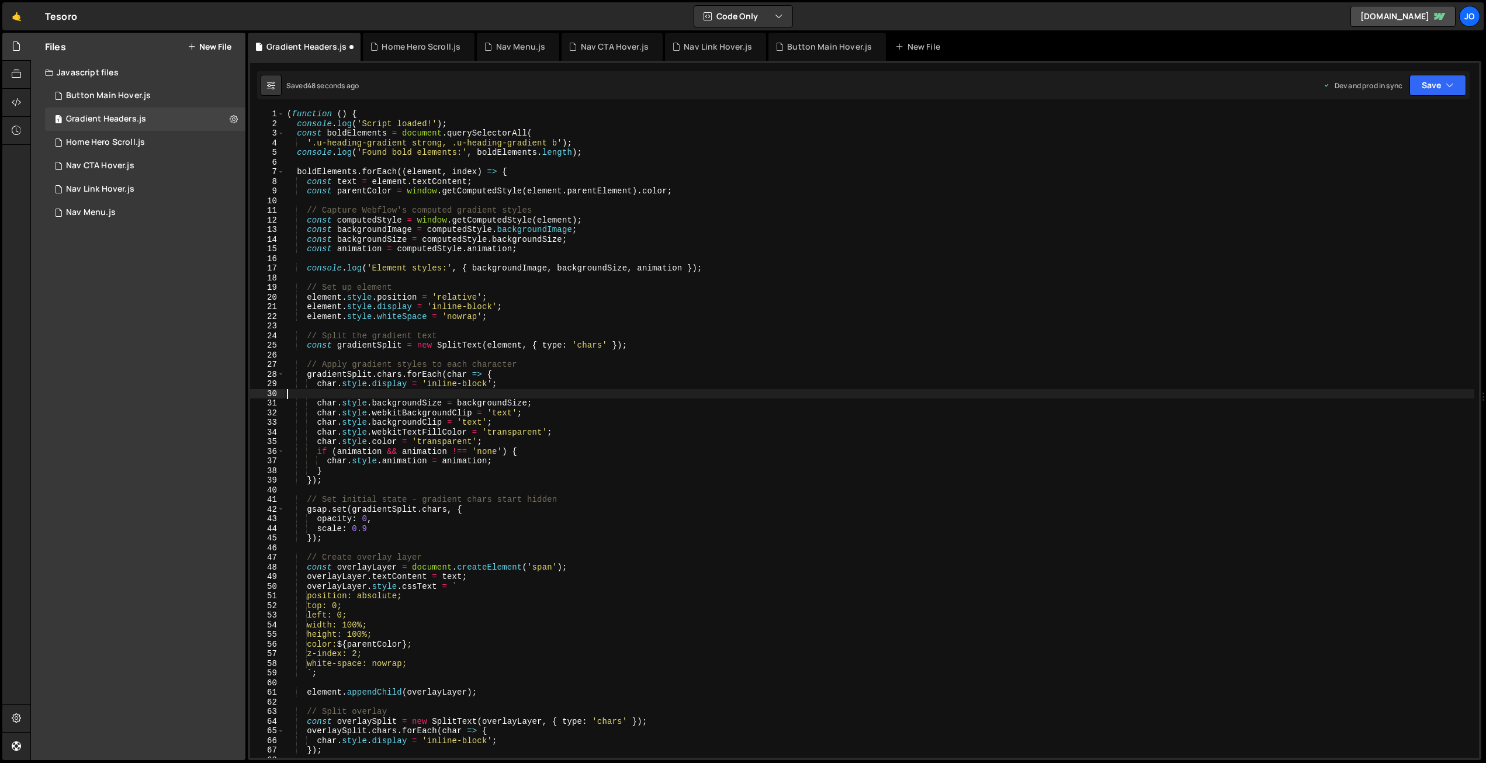
scroll to position [0, 0]
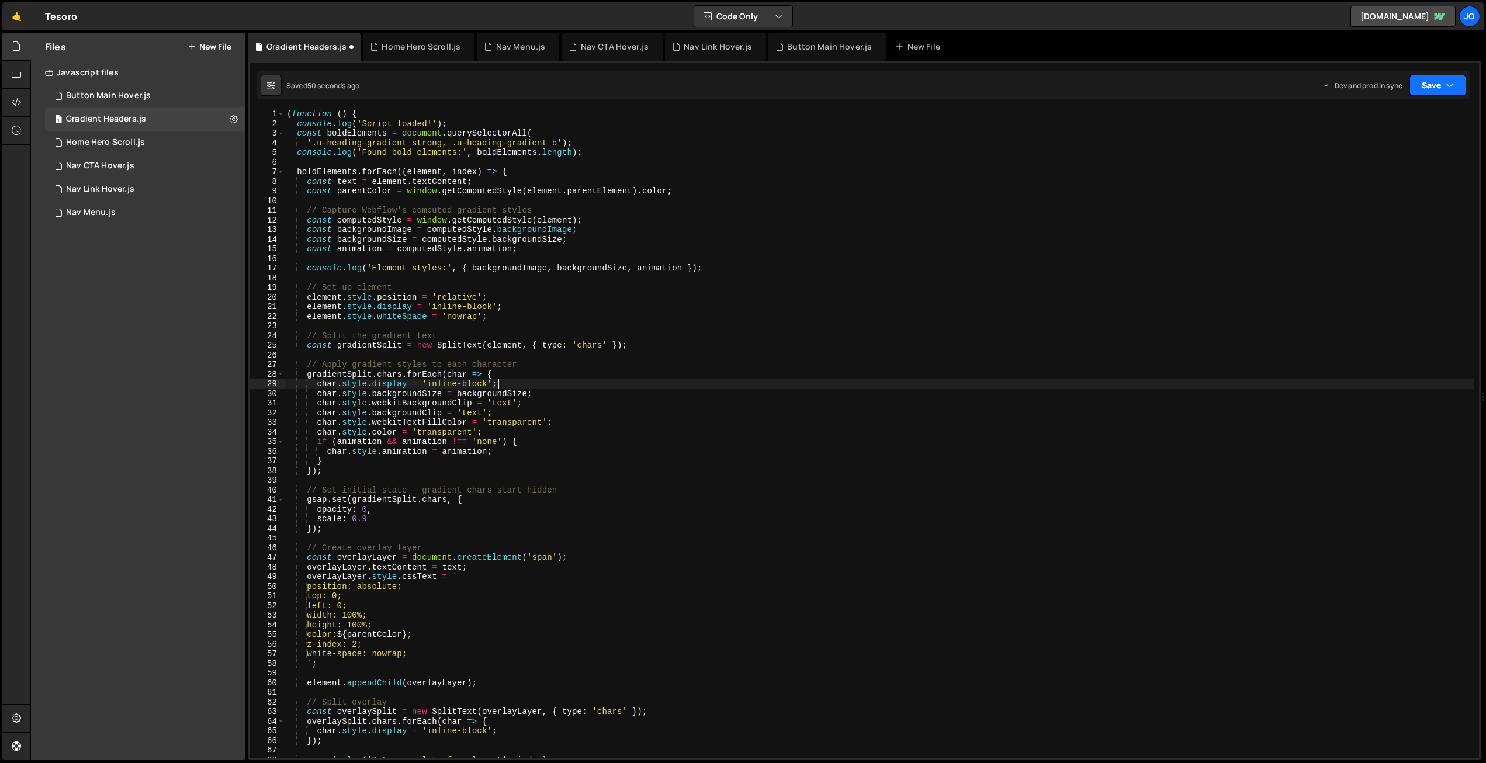
click at [1423, 84] on button "Save" at bounding box center [1437, 85] width 57 height 21
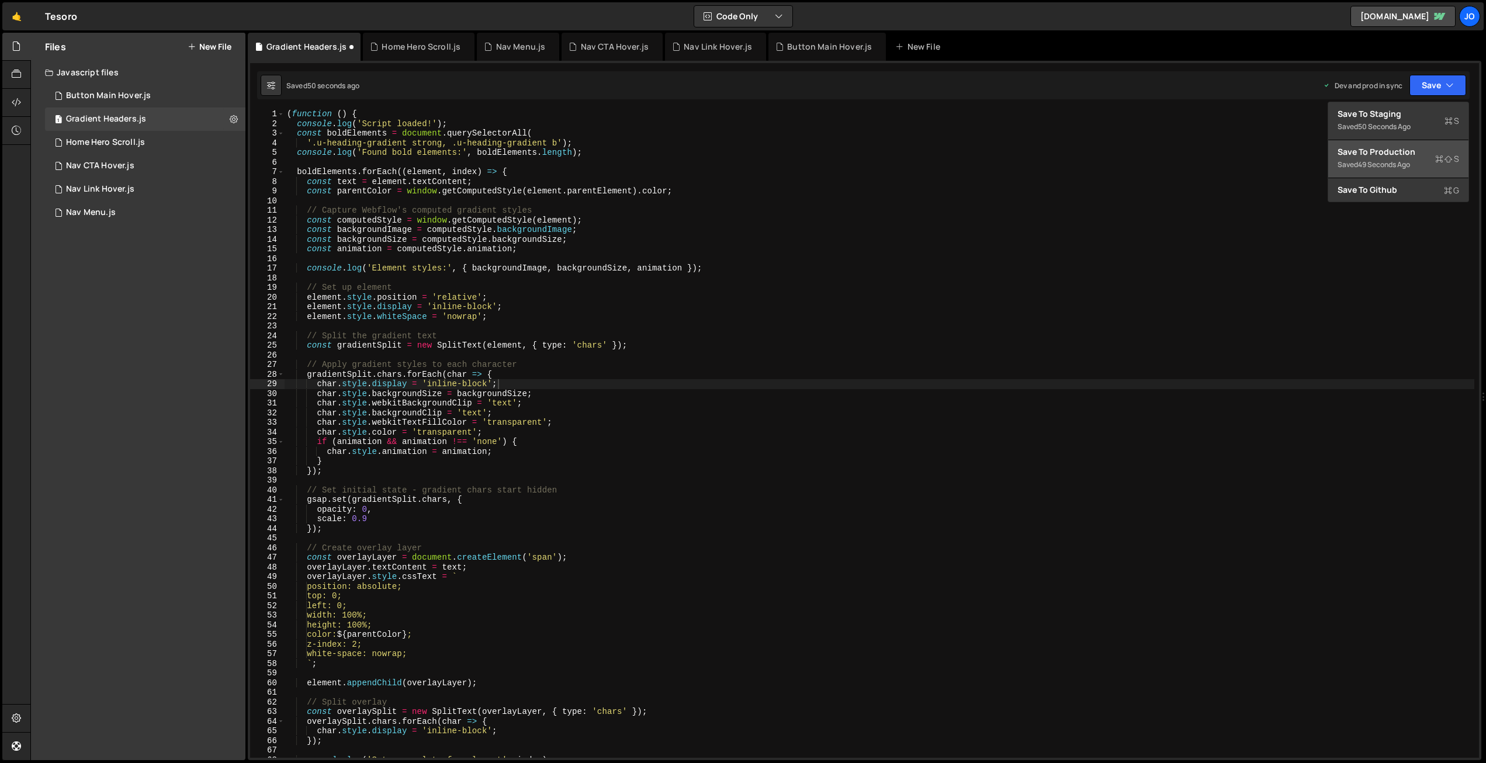
click at [1412, 151] on div "Save to Production S" at bounding box center [1398, 152] width 122 height 12
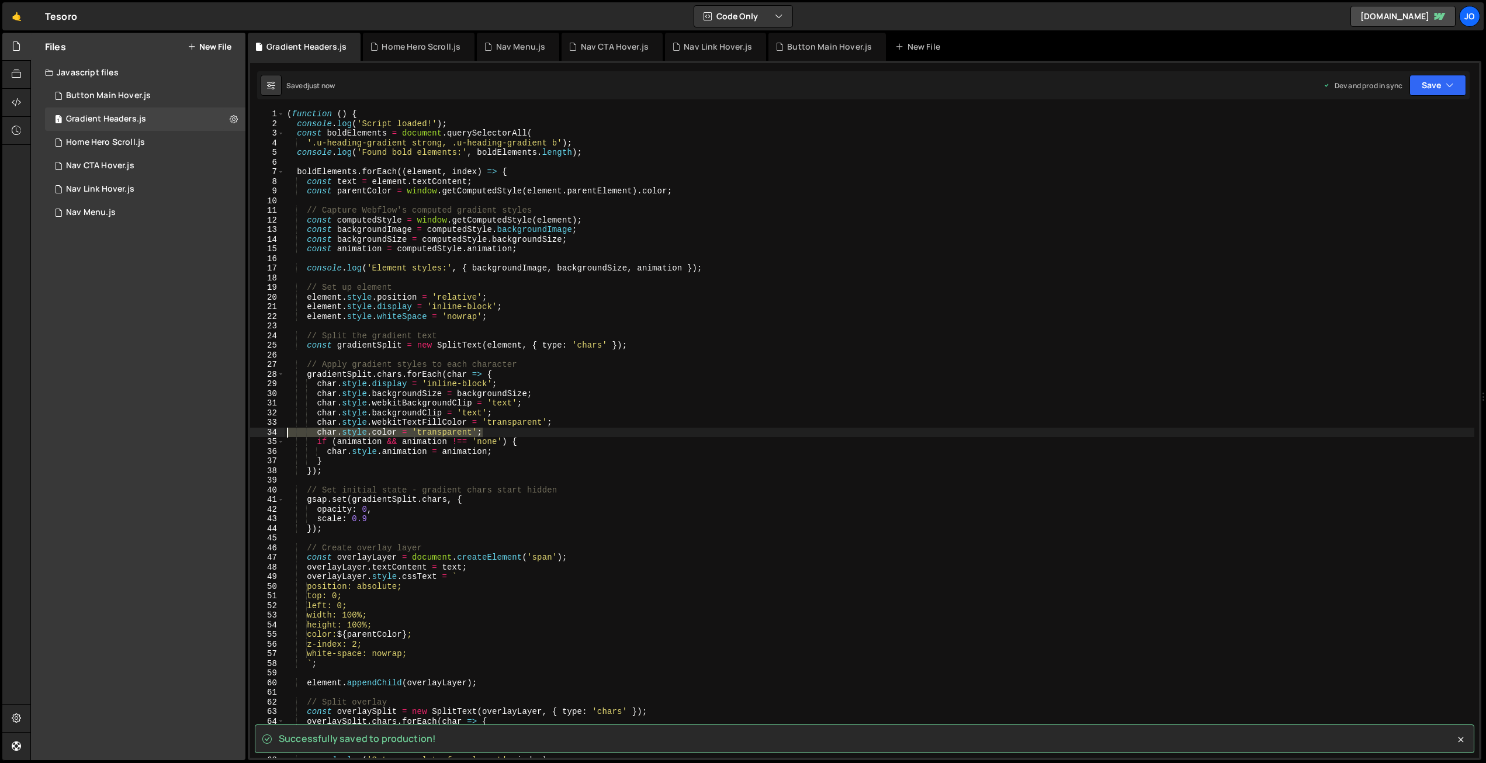
drag, startPoint x: 475, startPoint y: 428, endPoint x: 248, endPoint y: 435, distance: 227.4
click at [248, 434] on div "Successfully saved to production! XXXXXXXXXXXXXXXXXXXXXXXXXXXXXXXXXXXXXXXXXXXXX…" at bounding box center [864, 410] width 1233 height 699
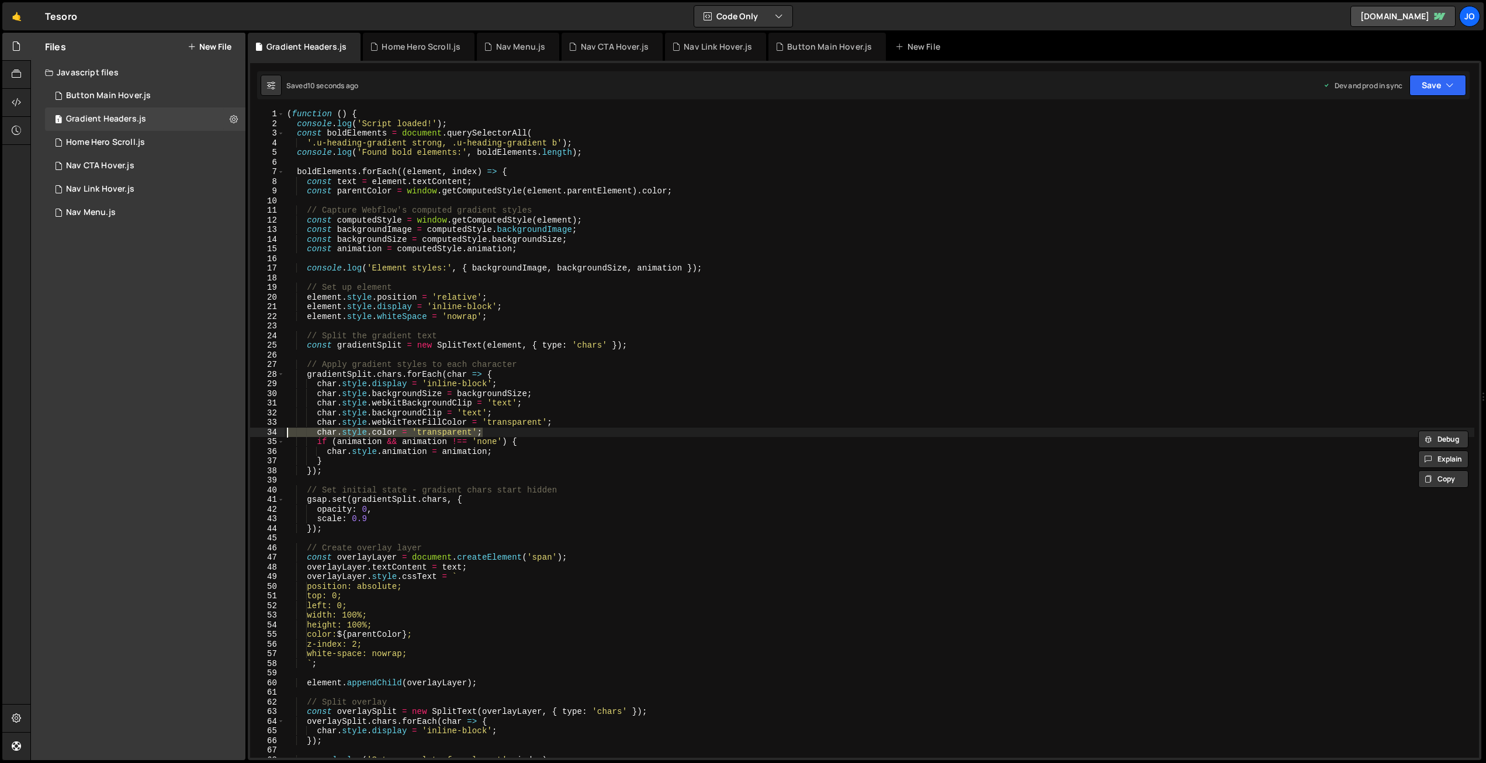
click at [487, 435] on div "( function ( ) { console . log ( 'Script loaded!' ) ; const boldElements = docu…" at bounding box center [880, 434] width 1190 height 648
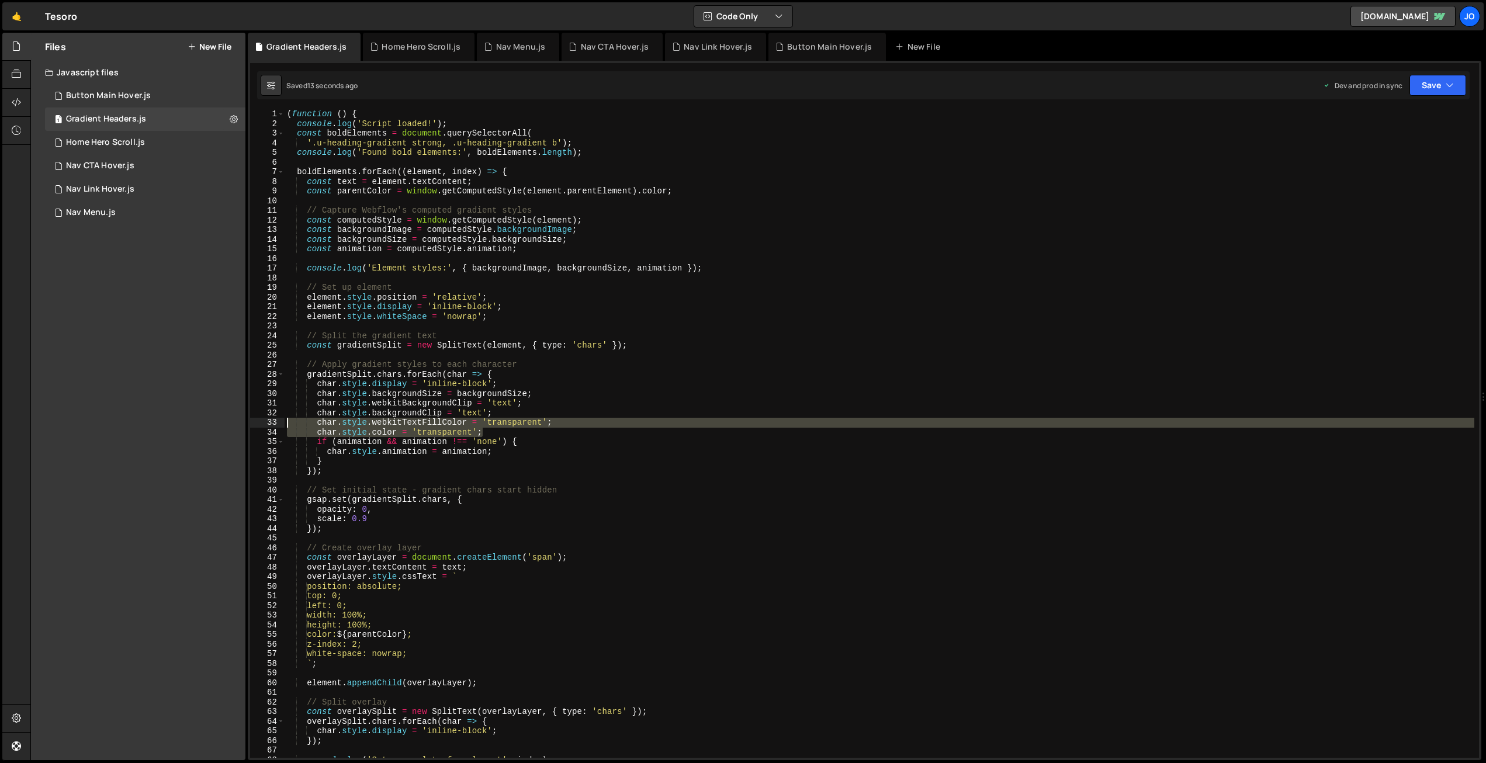
drag, startPoint x: 494, startPoint y: 432, endPoint x: 234, endPoint y: 423, distance: 260.8
click at [234, 423] on div "Files New File Javascript files 1 Button Main Hover.js 0 1 Gradient Headers.js …" at bounding box center [757, 397] width 1455 height 728
type textarea "char.style.webkitTextFillColor = 'transparent'; char.style.color = 'transparent…"
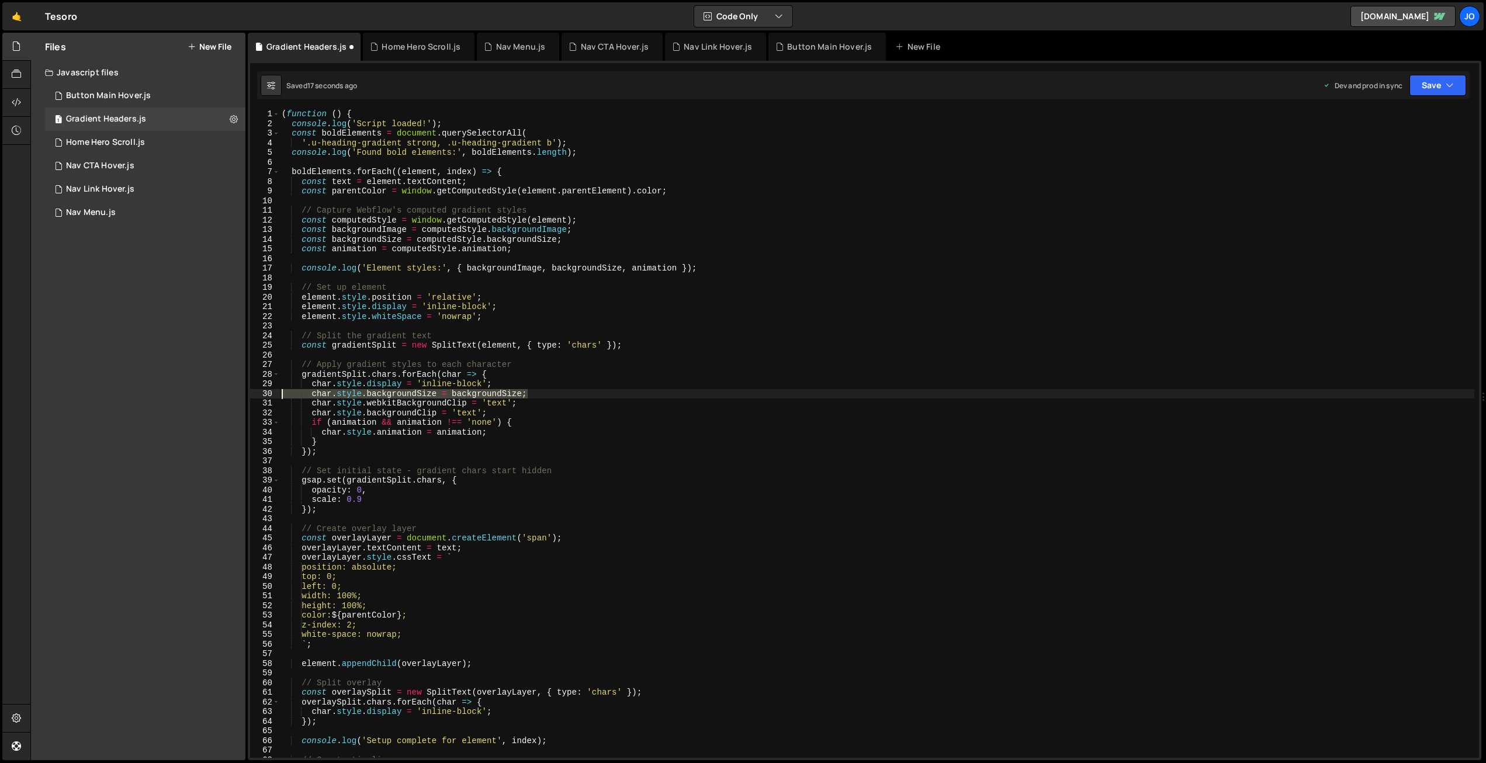
drag, startPoint x: 543, startPoint y: 392, endPoint x: 214, endPoint y: 395, distance: 329.5
click at [215, 394] on div "Files New File Javascript files 1 Button Main Hover.js 0 1 Gradient Headers.js …" at bounding box center [757, 397] width 1455 height 728
type textarea "char.style.backgroundSize = backgroundSize;"
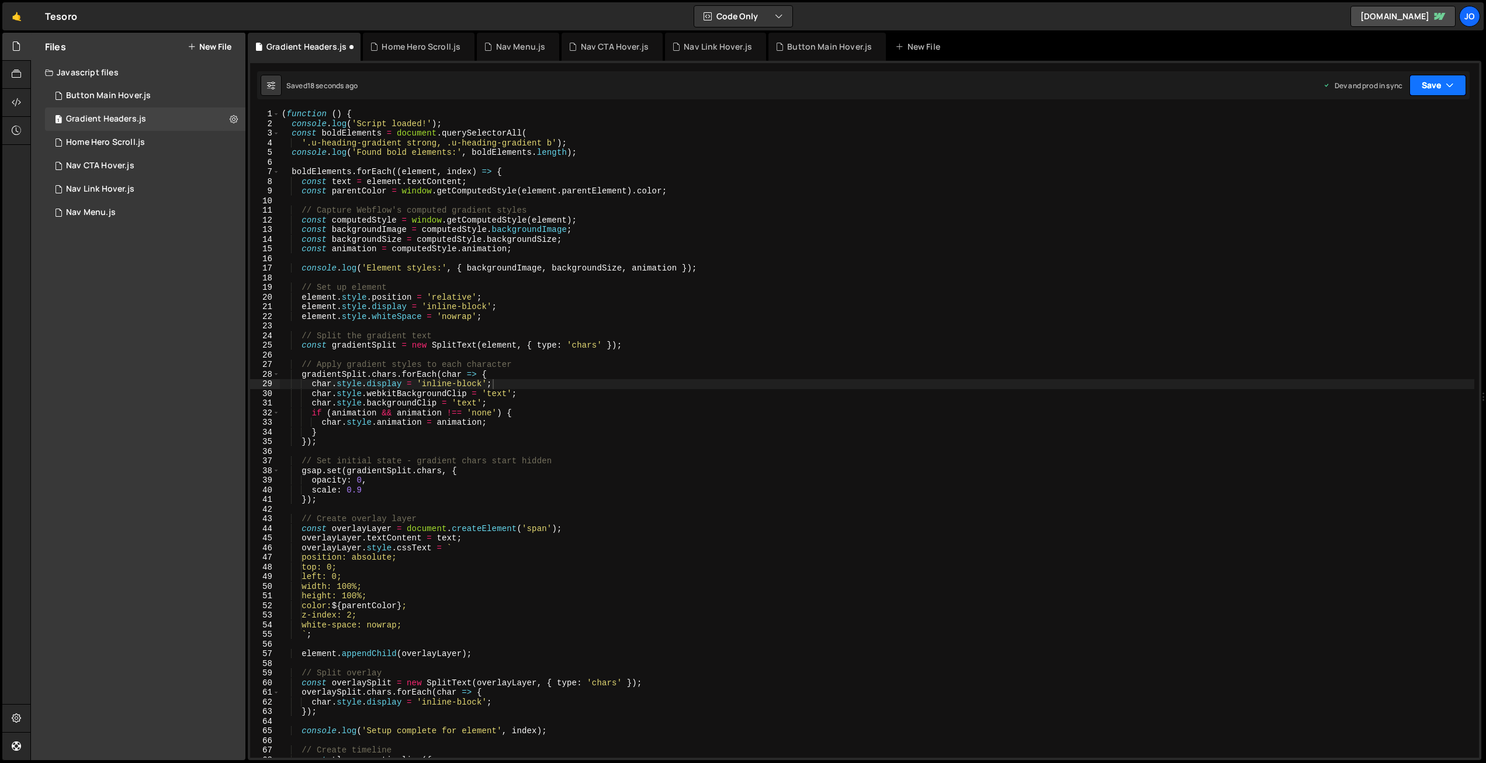
click at [1439, 86] on button "Save" at bounding box center [1437, 85] width 57 height 21
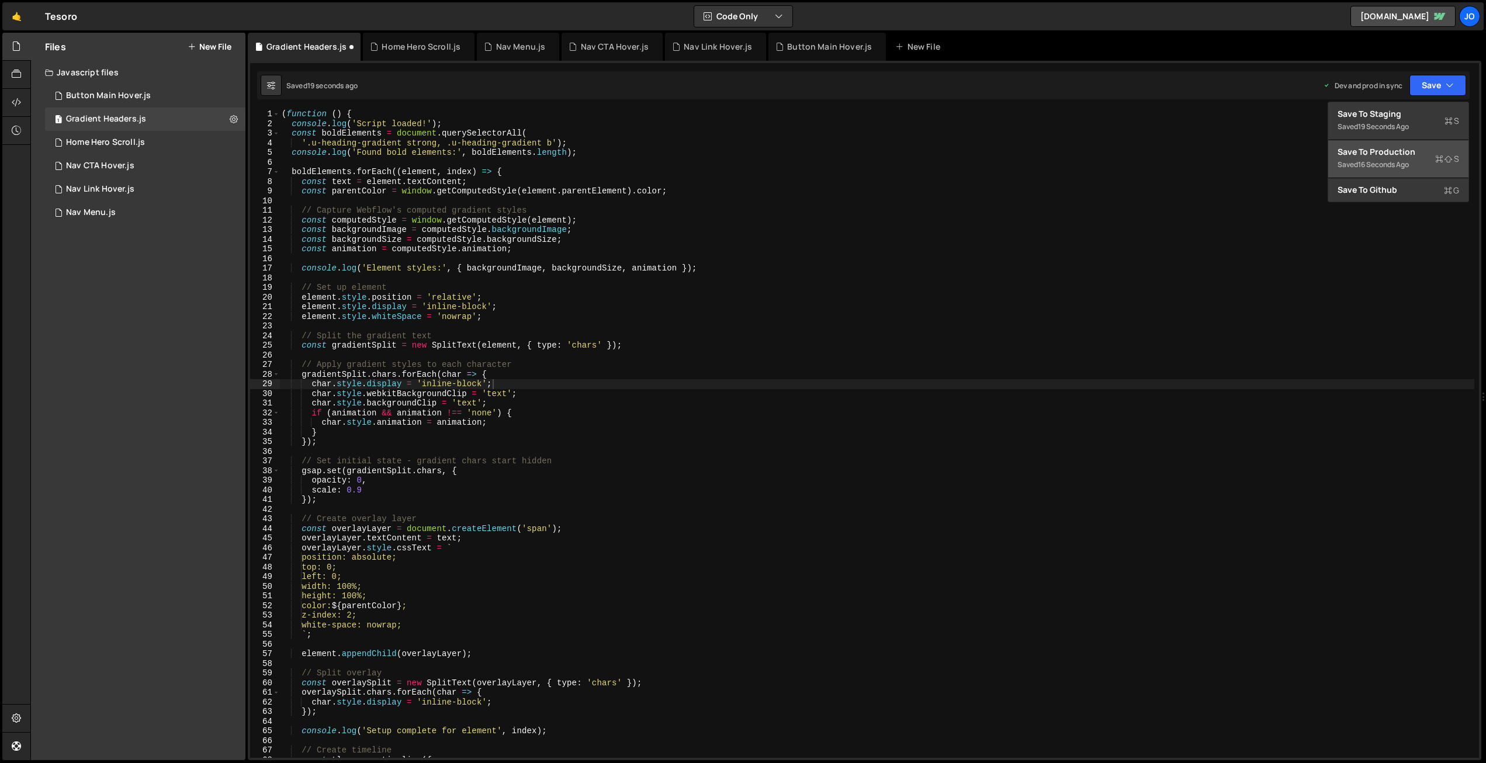
click at [1391, 171] on div "Saved 16 seconds ago" at bounding box center [1398, 165] width 122 height 14
click at [428, 407] on div "( function ( ) { console . log ( 'Script loaded!' ) ; const boldElements = docu…" at bounding box center [876, 442] width 1195 height 667
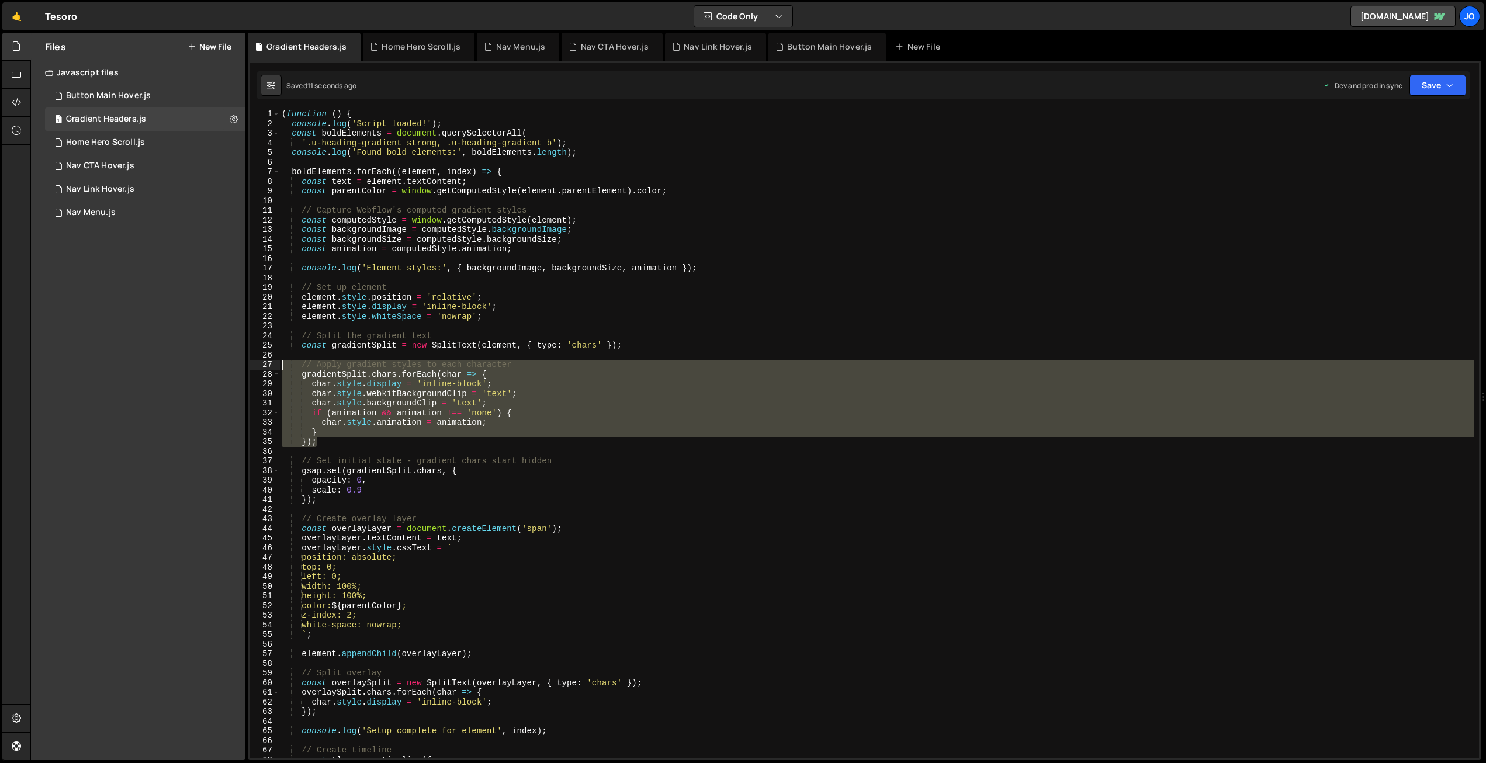
drag, startPoint x: 323, startPoint y: 441, endPoint x: 260, endPoint y: 365, distance: 98.8
click at [260, 365] on div "char.style.backgroundClip = 'text'; 1 2 3 4 5 6 7 8 9 10 11 12 13 14 15 16 17 1…" at bounding box center [864, 434] width 1229 height 648
type textarea "// Apply gradient styles to each character gradientSplit.chars.forEach(char => {"
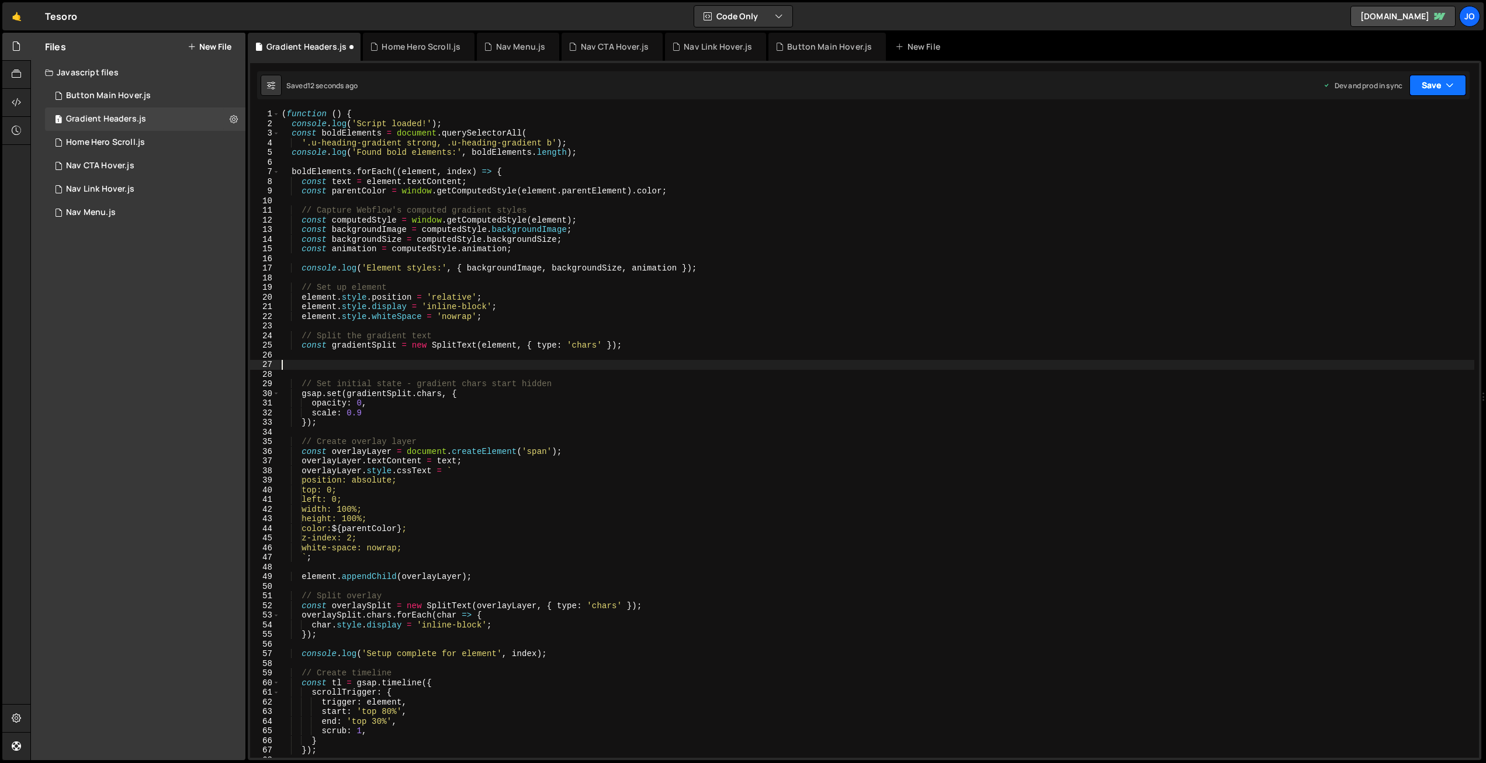
click at [1422, 84] on button "Save" at bounding box center [1437, 85] width 57 height 21
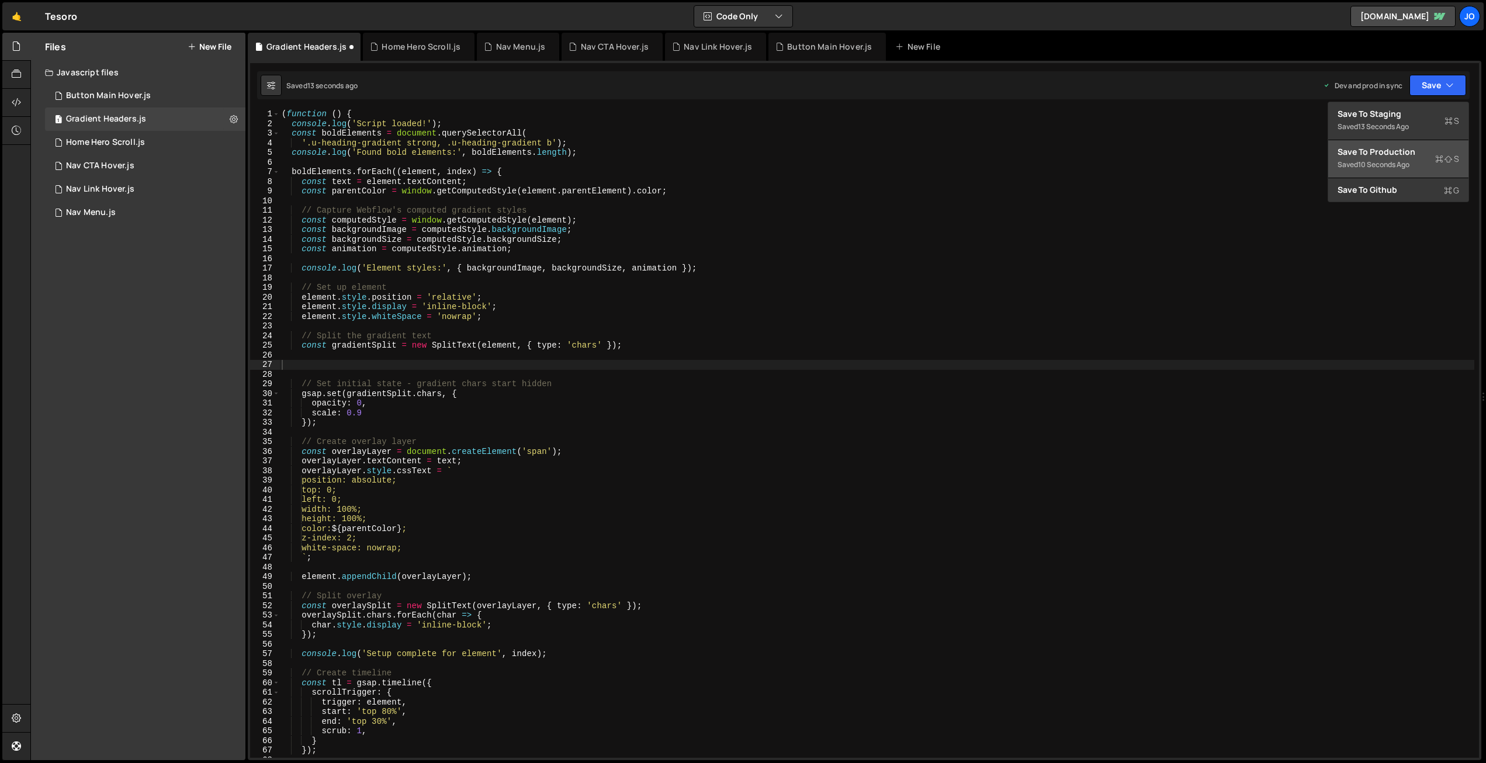
click at [1381, 175] on button "Save to Production S Saved 10 seconds ago" at bounding box center [1398, 159] width 140 height 38
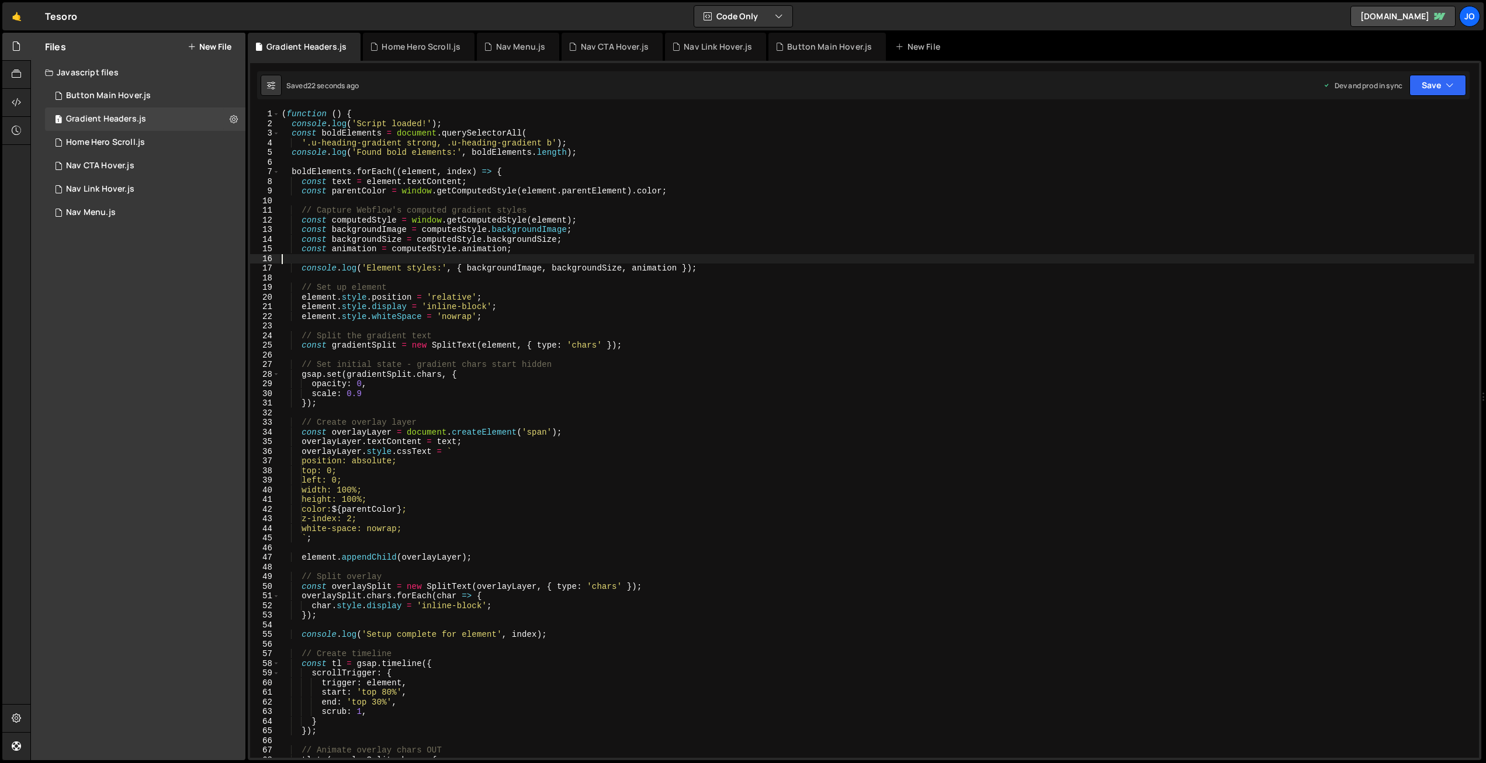
click at [485, 258] on div "( function ( ) { console . log ( 'Script loaded!' ) ; const boldElements = docu…" at bounding box center [876, 442] width 1195 height 667
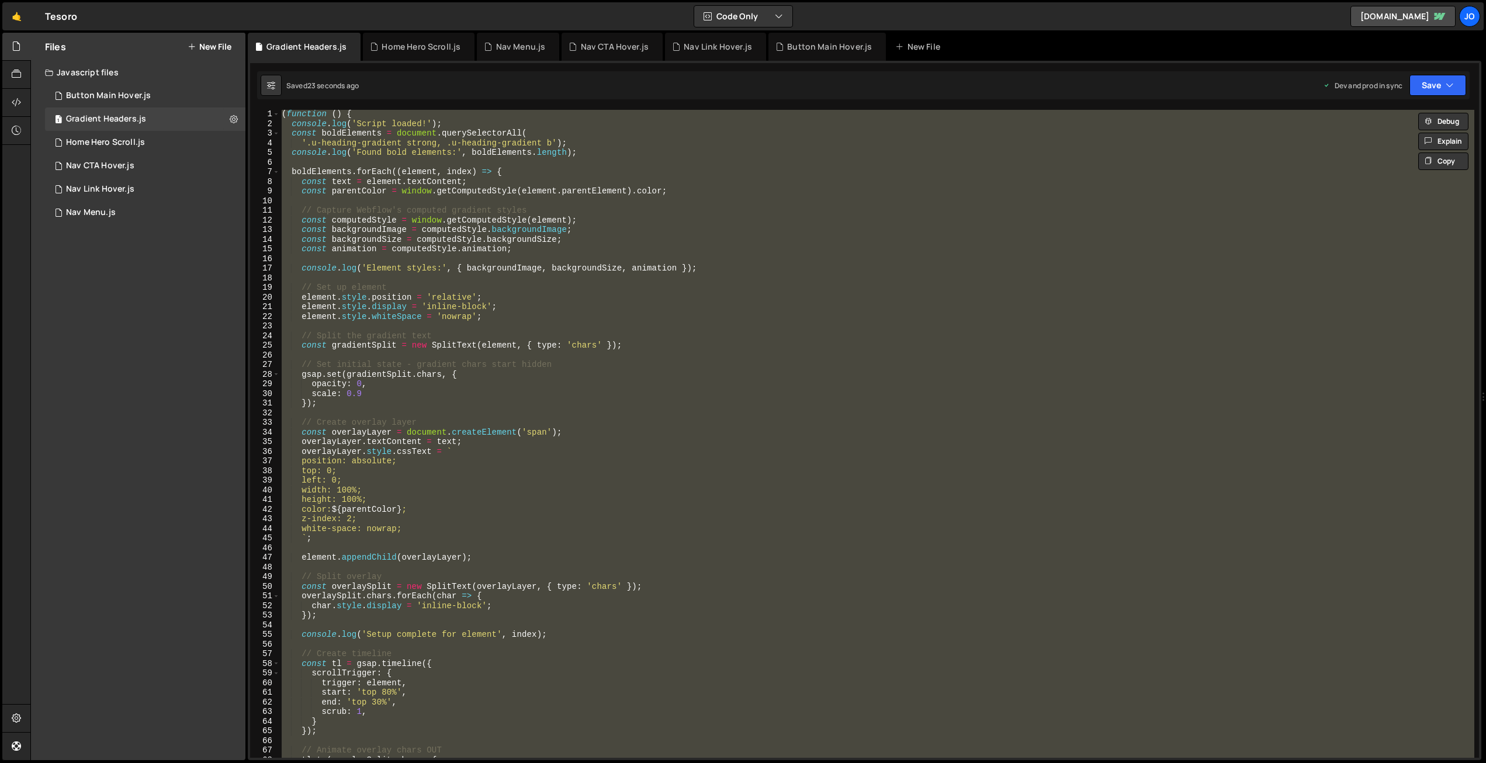
paste textarea
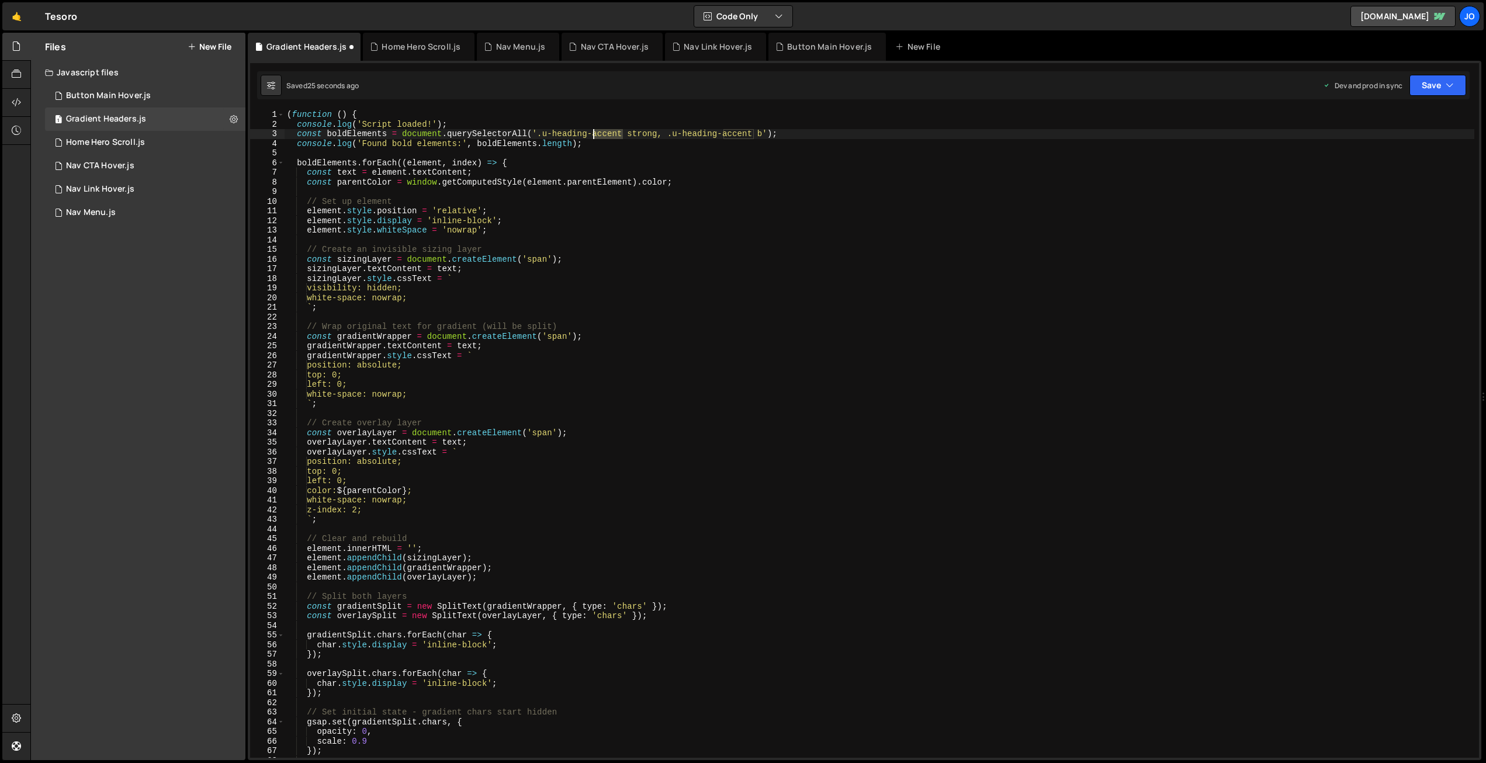
drag, startPoint x: 622, startPoint y: 133, endPoint x: 592, endPoint y: 133, distance: 30.4
click at [592, 133] on div "( function ( ) { console . log ( 'Script loaded!' ) ; const boldElements = docu…" at bounding box center [880, 443] width 1190 height 667
drag, startPoint x: 763, startPoint y: 132, endPoint x: 734, endPoint y: 132, distance: 29.2
click at [734, 132] on div "( function ( ) { console . log ( 'Script loaded!' ) ; const boldElements = docu…" at bounding box center [880, 443] width 1190 height 667
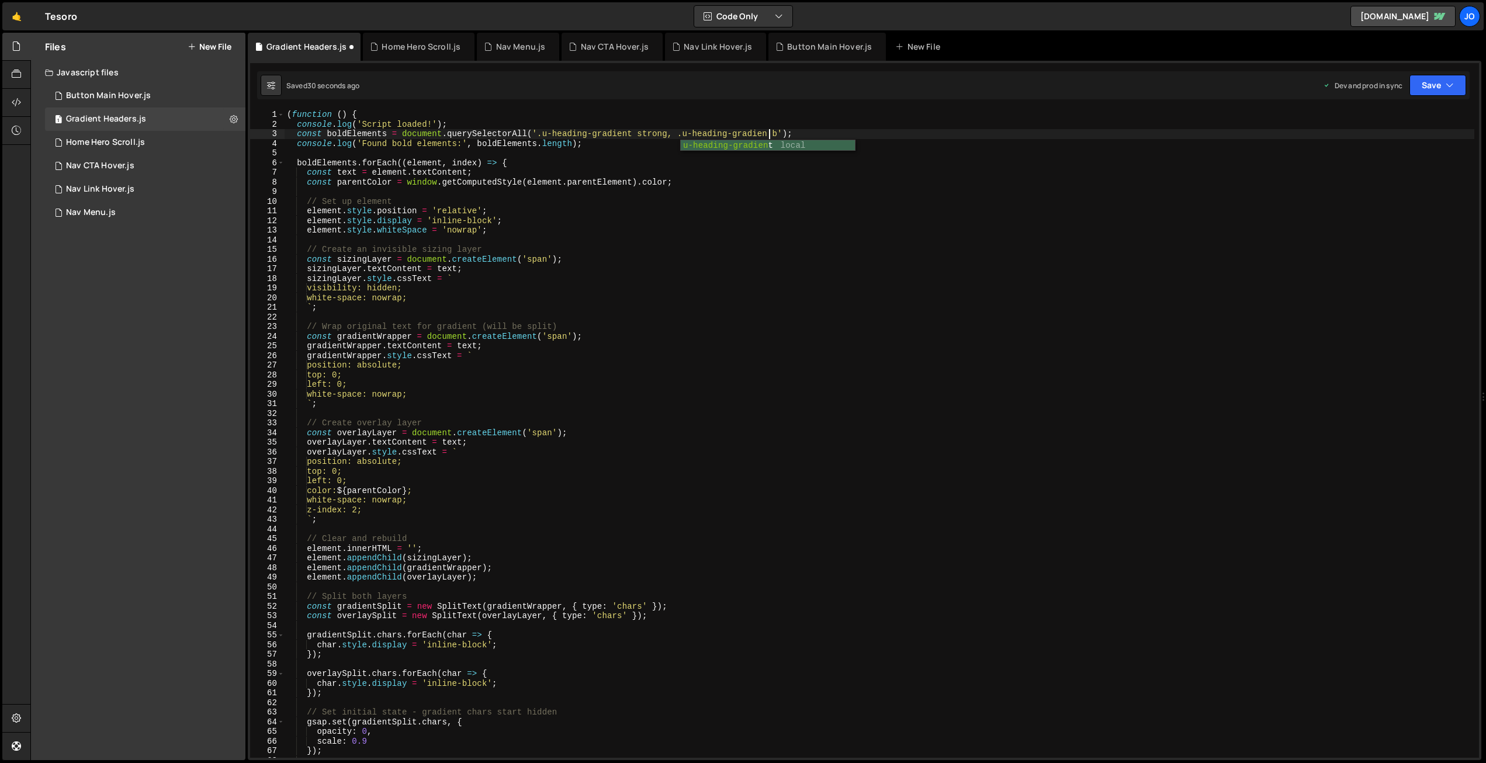
scroll to position [0, 34]
click at [1426, 91] on button "Save" at bounding box center [1437, 85] width 57 height 21
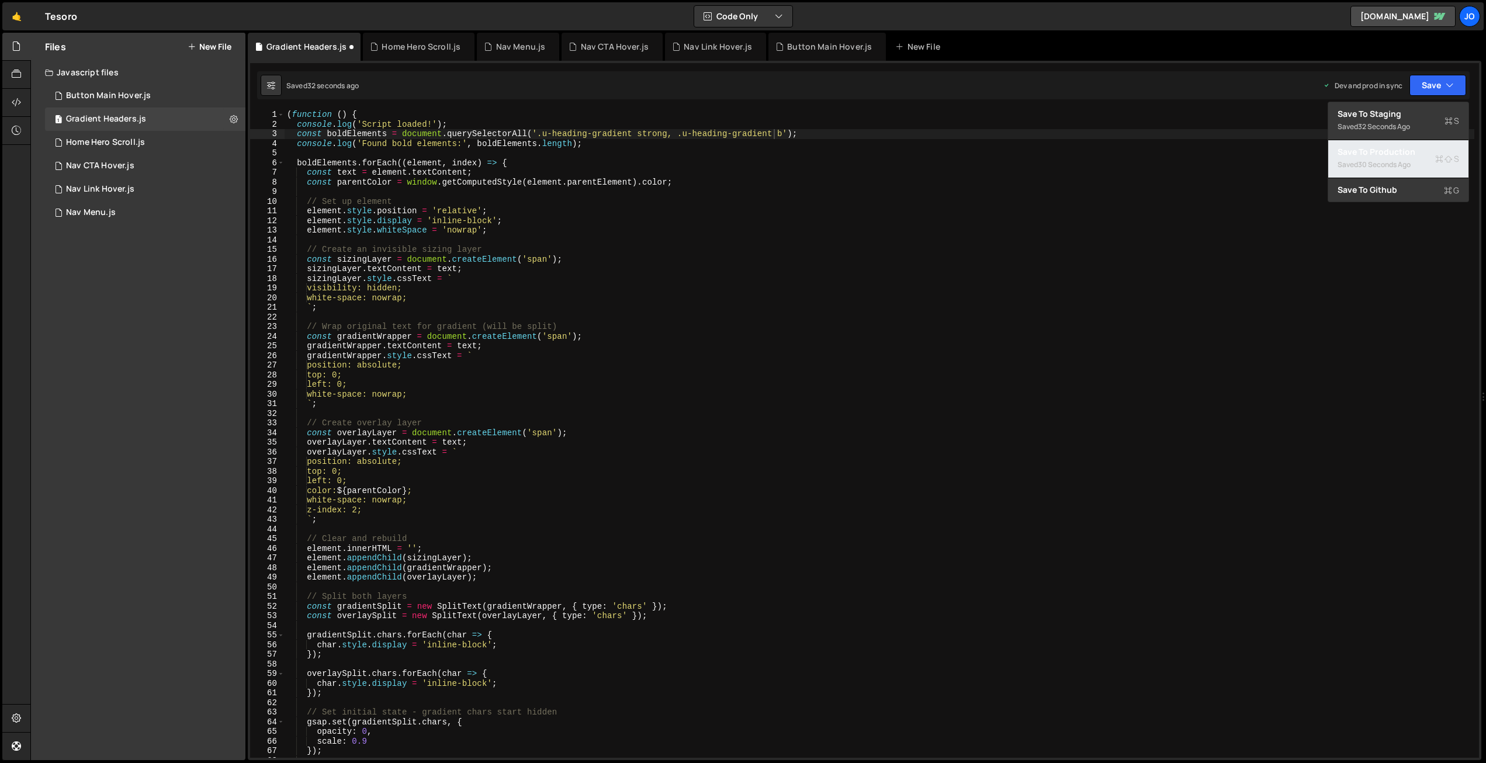
drag, startPoint x: 1402, startPoint y: 152, endPoint x: 1389, endPoint y: 151, distance: 12.9
click at [1401, 152] on div "Save to Production S" at bounding box center [1398, 152] width 122 height 12
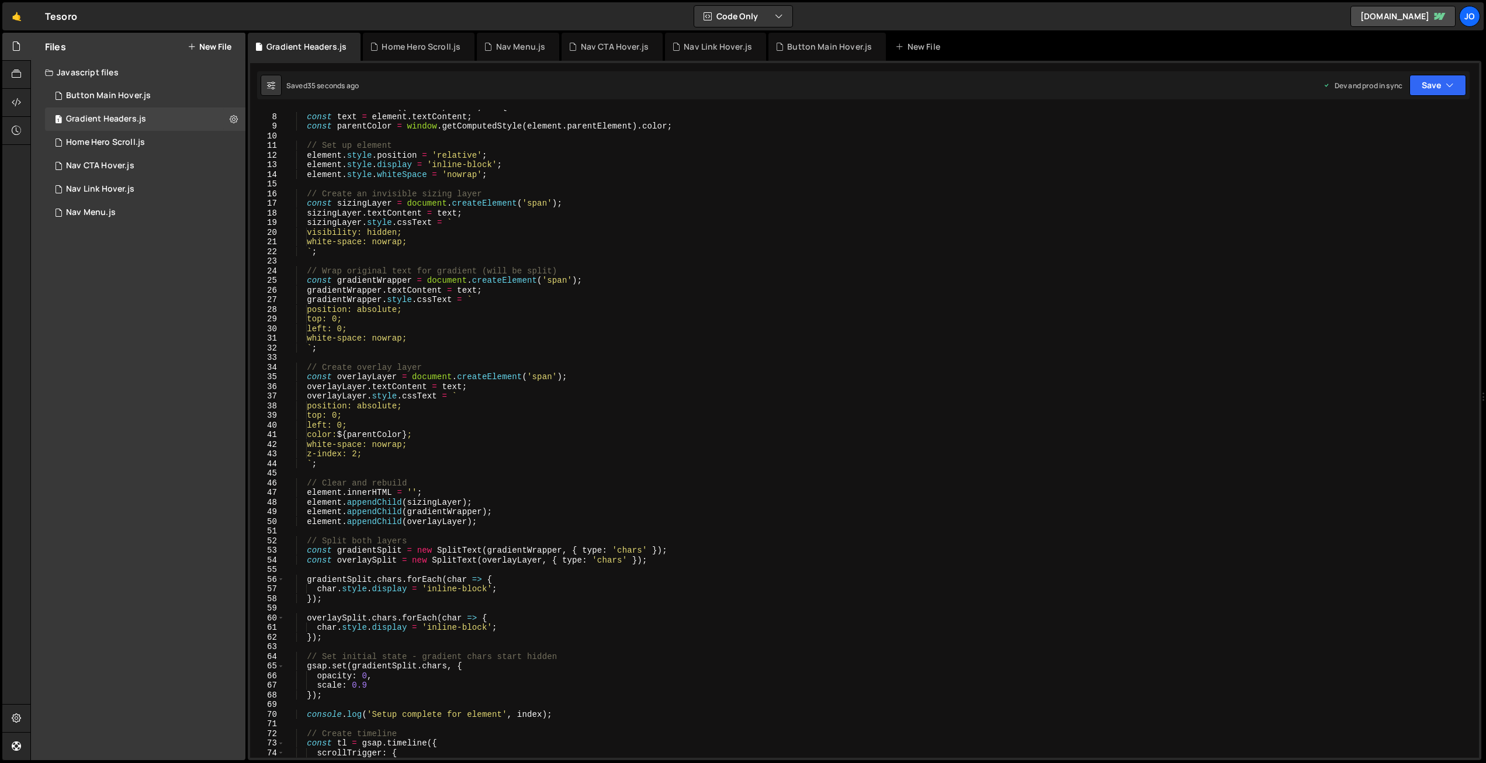
scroll to position [29, 0]
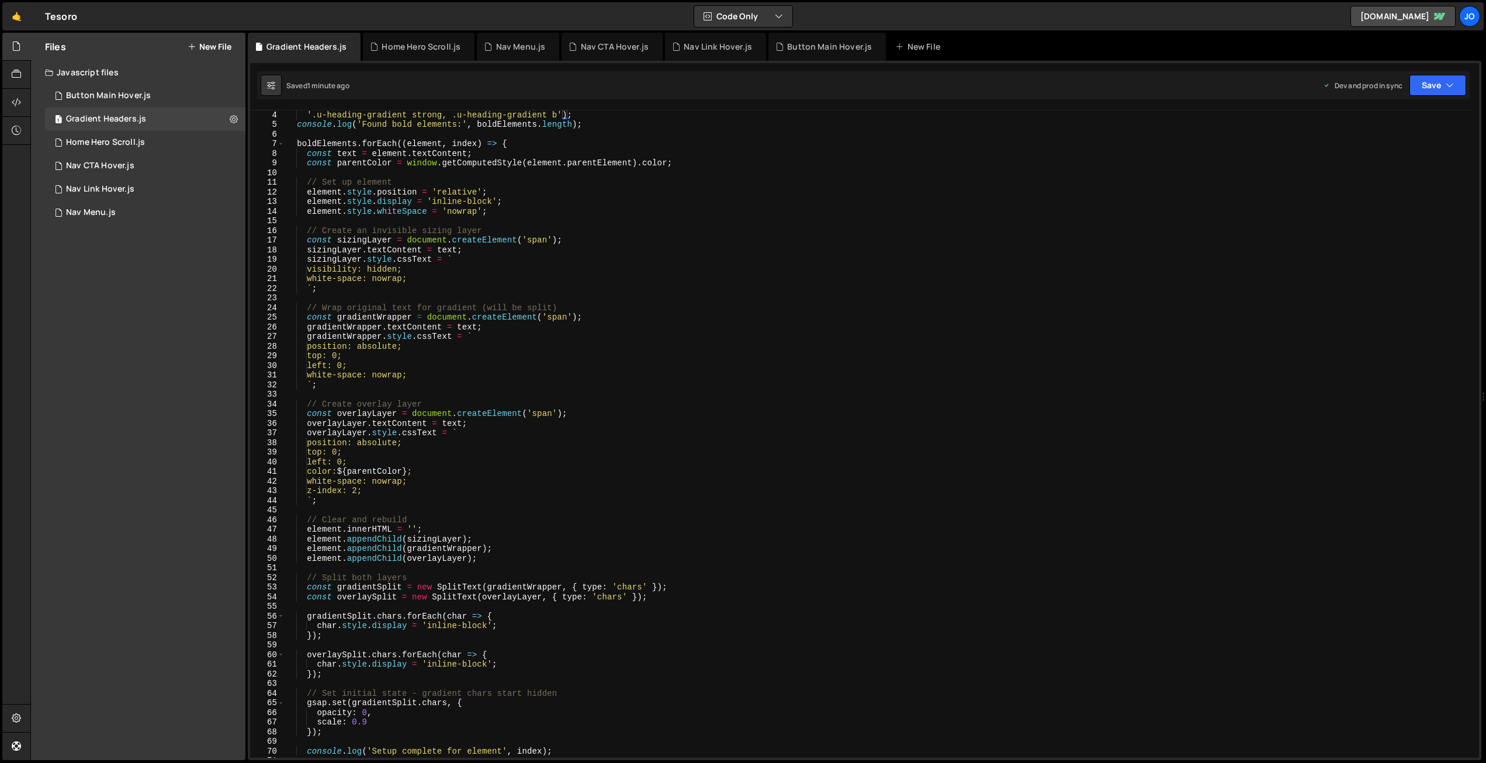
click at [533, 229] on div "const boldElements = document . querySelectorAll ( '.u-heading-gradient strong,…" at bounding box center [880, 433] width 1190 height 667
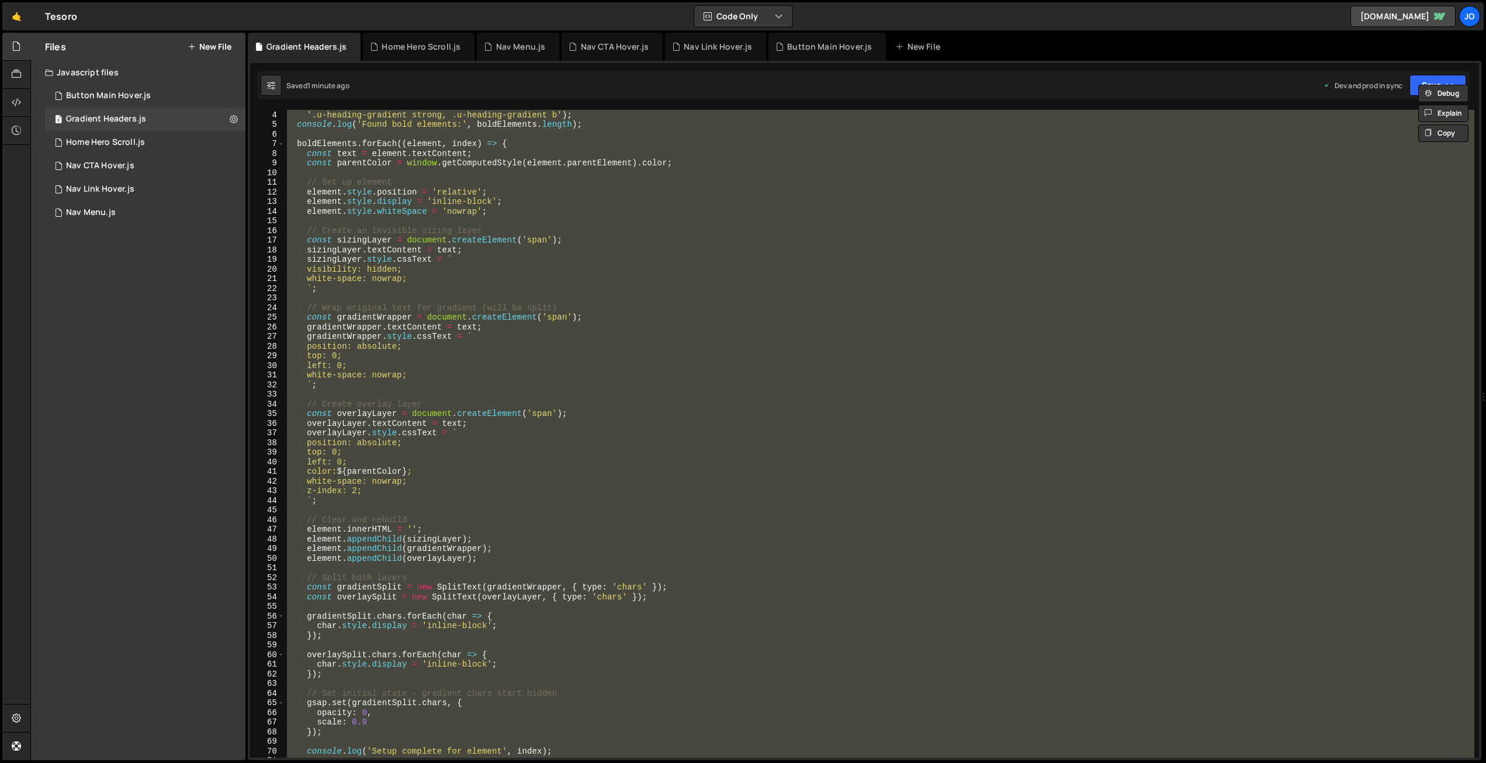
scroll to position [0, 1]
paste textarea
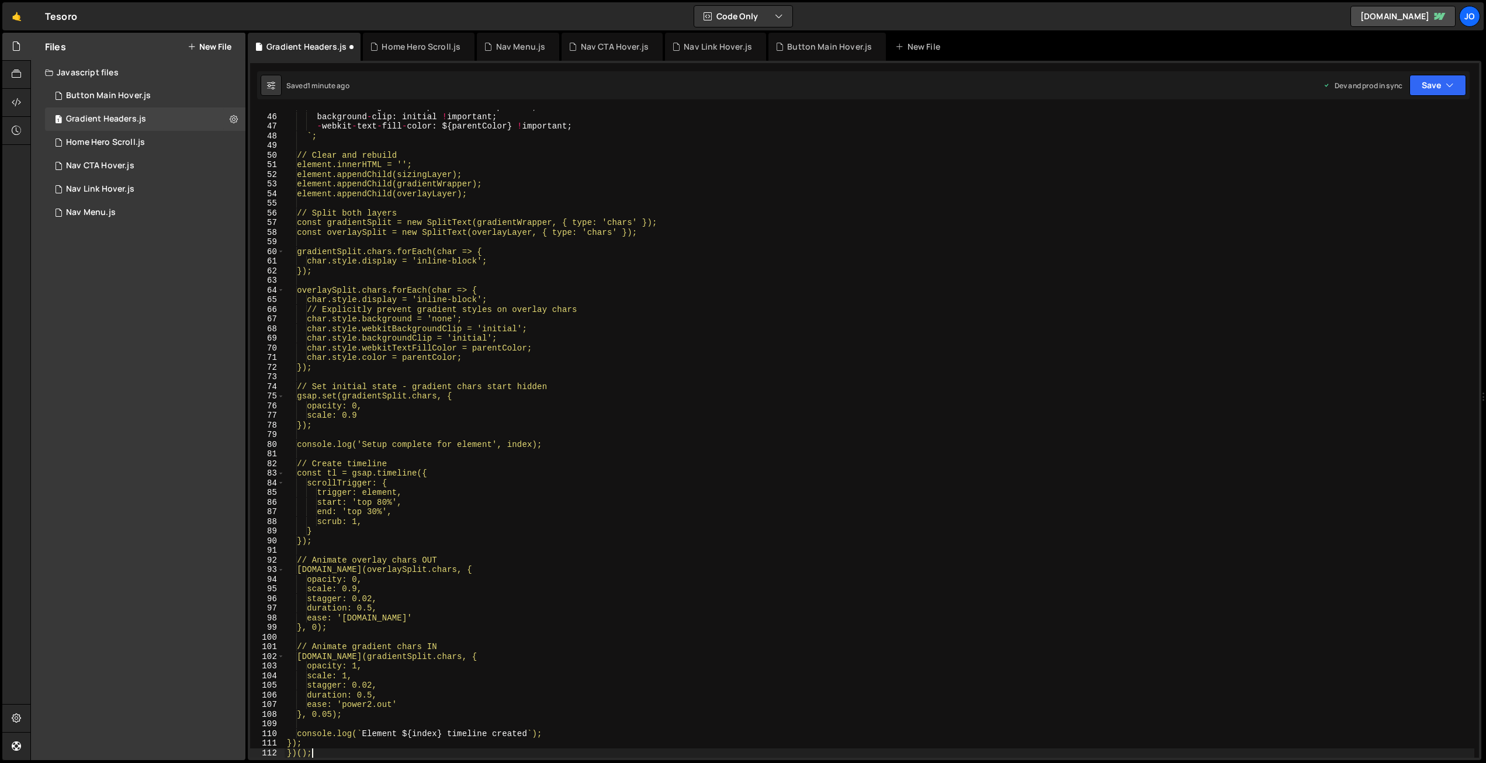
scroll to position [432, 0]
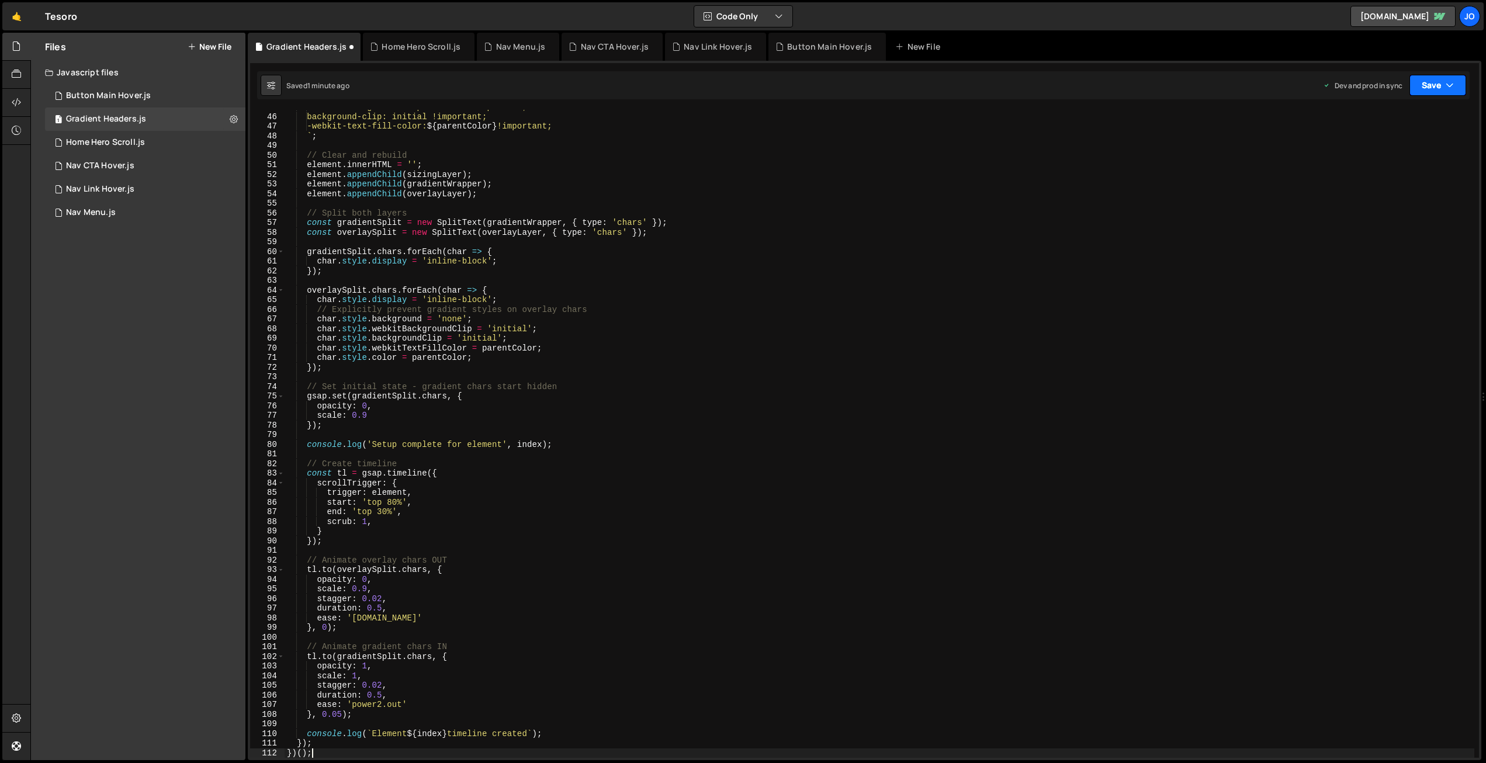
click at [1416, 79] on button "Save" at bounding box center [1437, 85] width 57 height 21
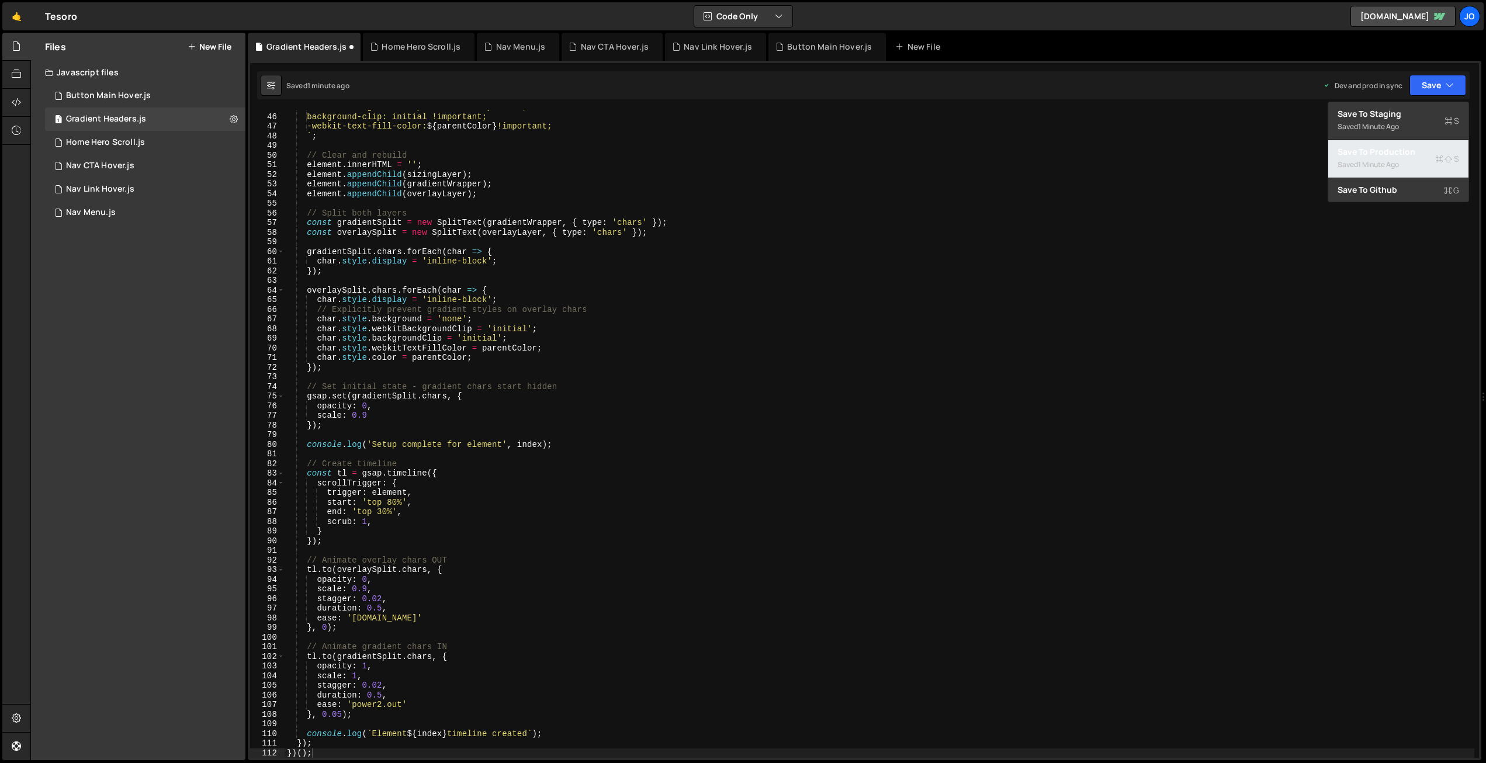
click at [1400, 157] on div "Save to Production S" at bounding box center [1398, 152] width 122 height 12
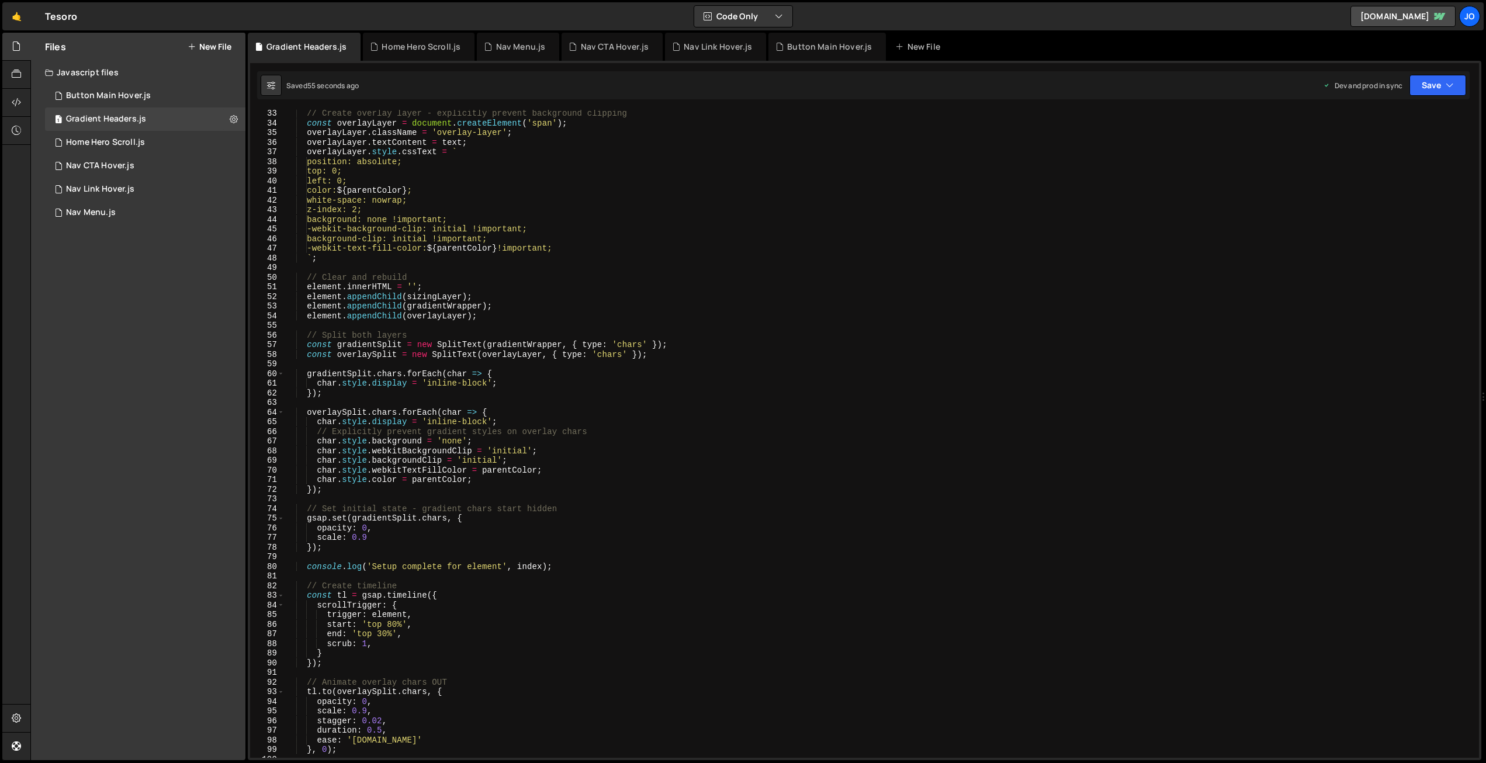
scroll to position [0, 0]
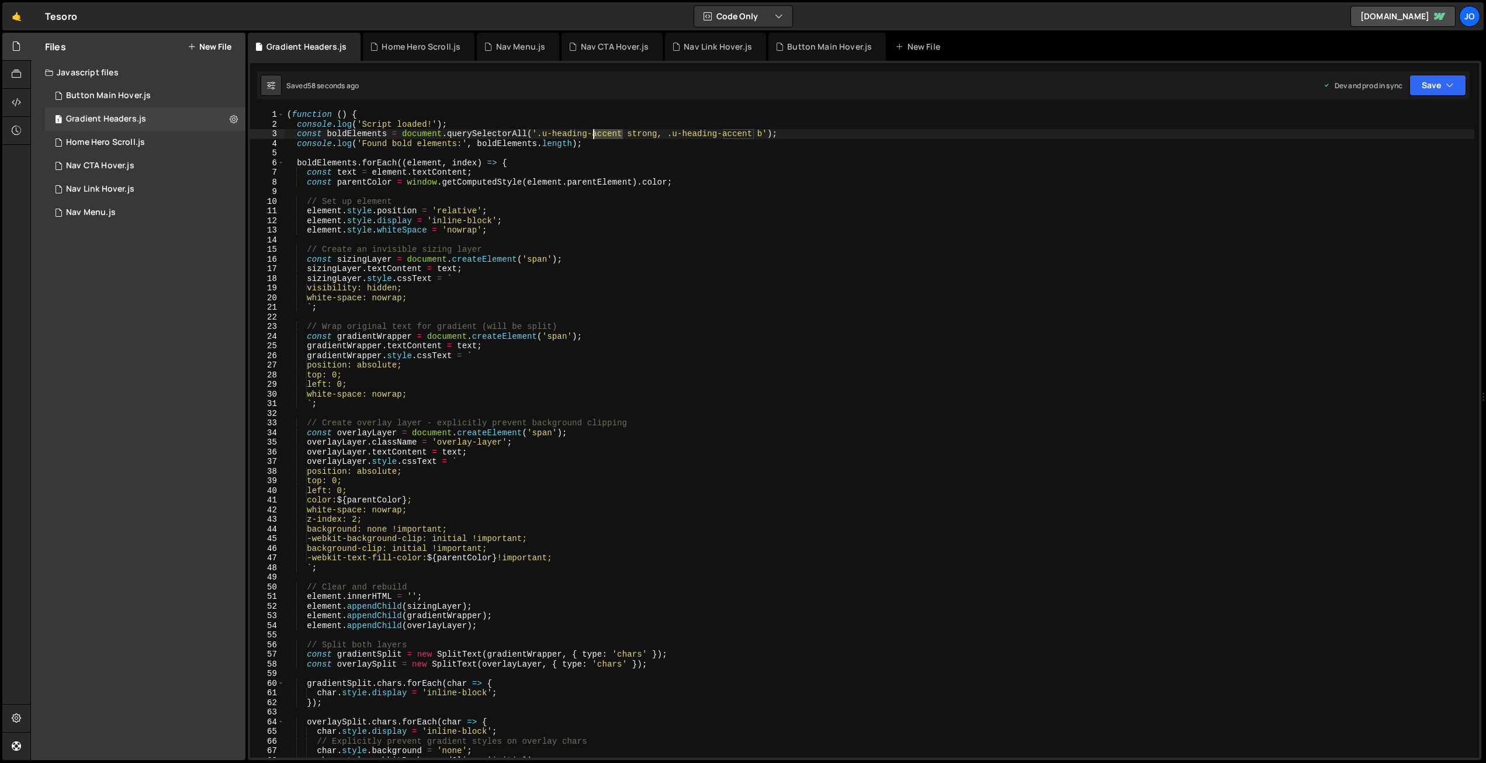
drag, startPoint x: 623, startPoint y: 133, endPoint x: 592, endPoint y: 132, distance: 31.0
click at [592, 132] on div "( function ( ) { console . log ( 'Script loaded!' ) ; const boldElements = docu…" at bounding box center [880, 443] width 1190 height 667
drag, startPoint x: 763, startPoint y: 133, endPoint x: 734, endPoint y: 131, distance: 28.7
click at [734, 131] on div "( function ( ) { console . log ( 'Script loaded!' ) ; const boldElements = docu…" at bounding box center [880, 443] width 1190 height 667
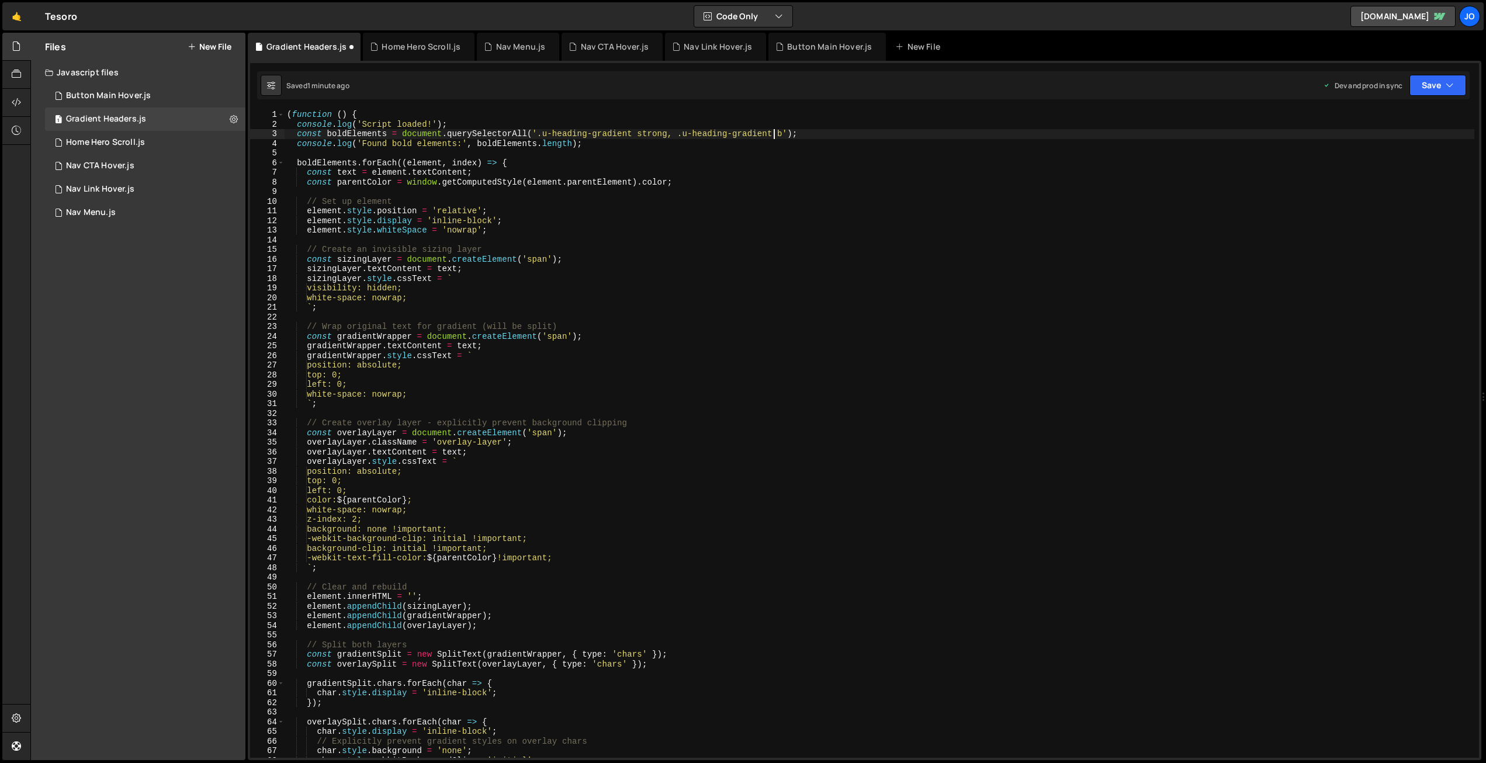
scroll to position [0, 34]
drag, startPoint x: 1429, startPoint y: 84, endPoint x: 1420, endPoint y: 98, distance: 15.7
click at [1429, 84] on button "Save" at bounding box center [1437, 85] width 57 height 21
click at [1406, 155] on div "Save to Production S" at bounding box center [1398, 152] width 122 height 12
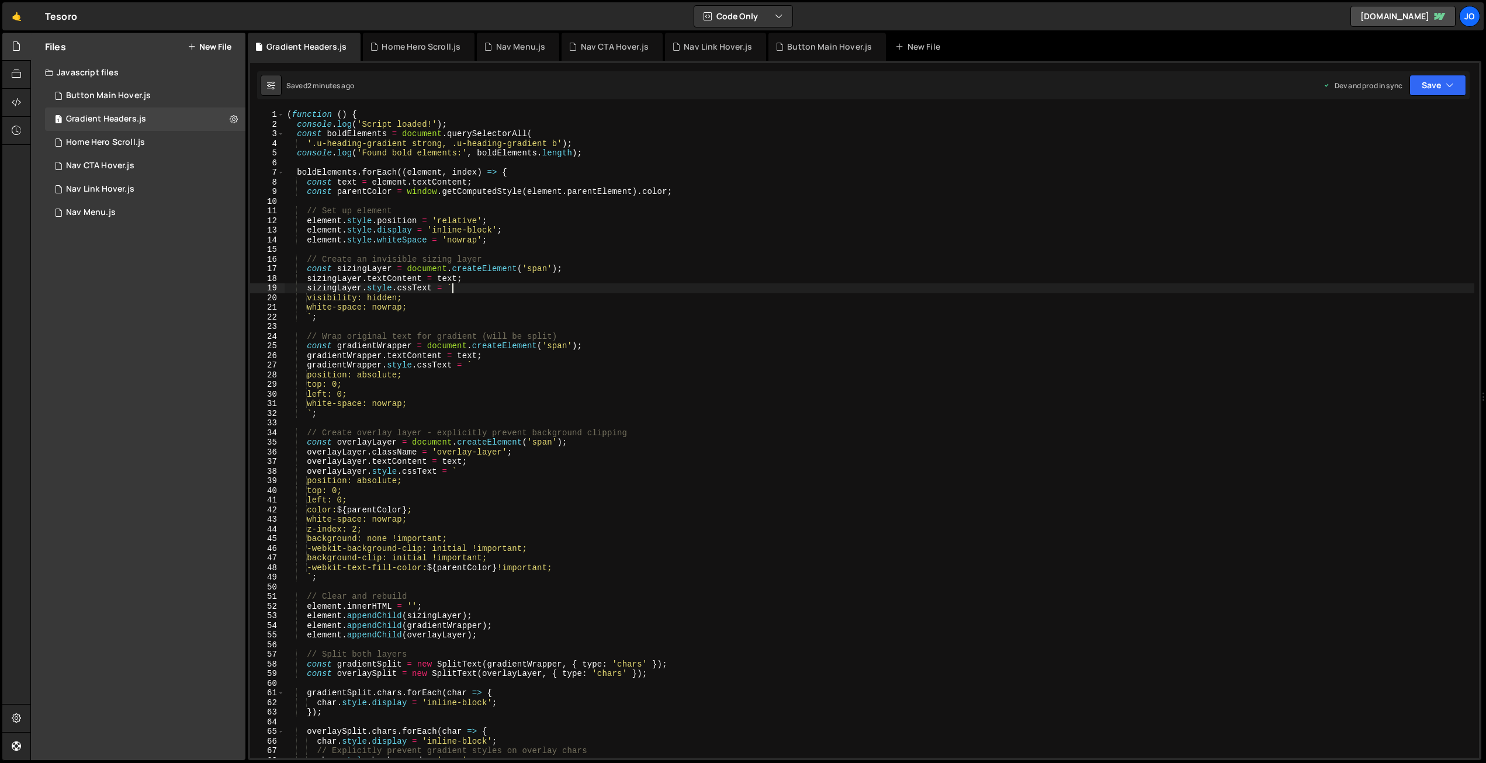
click at [585, 284] on div "( function ( ) { console . log ( 'Script loaded!' ) ; const boldElements = docu…" at bounding box center [880, 443] width 1190 height 667
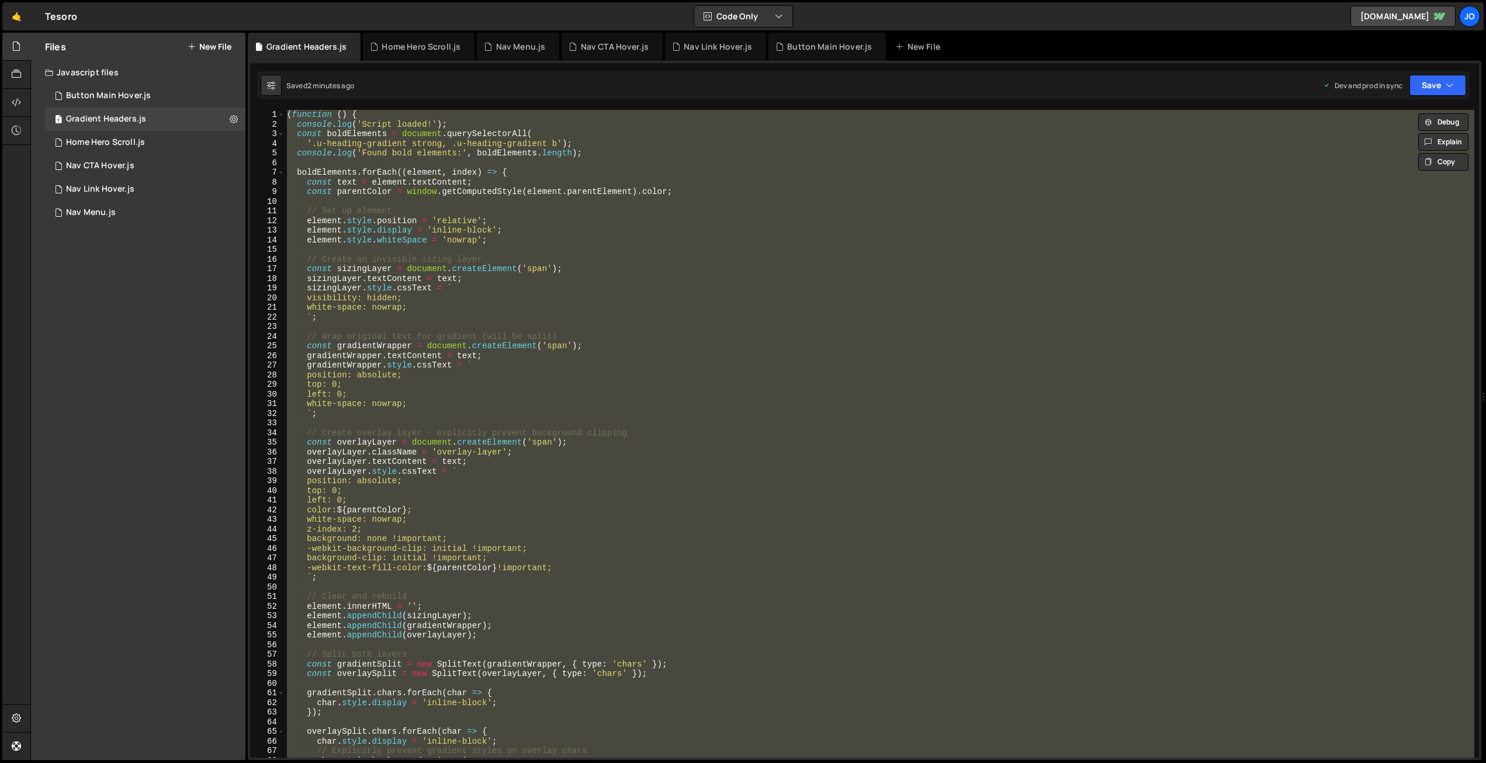
paste textarea
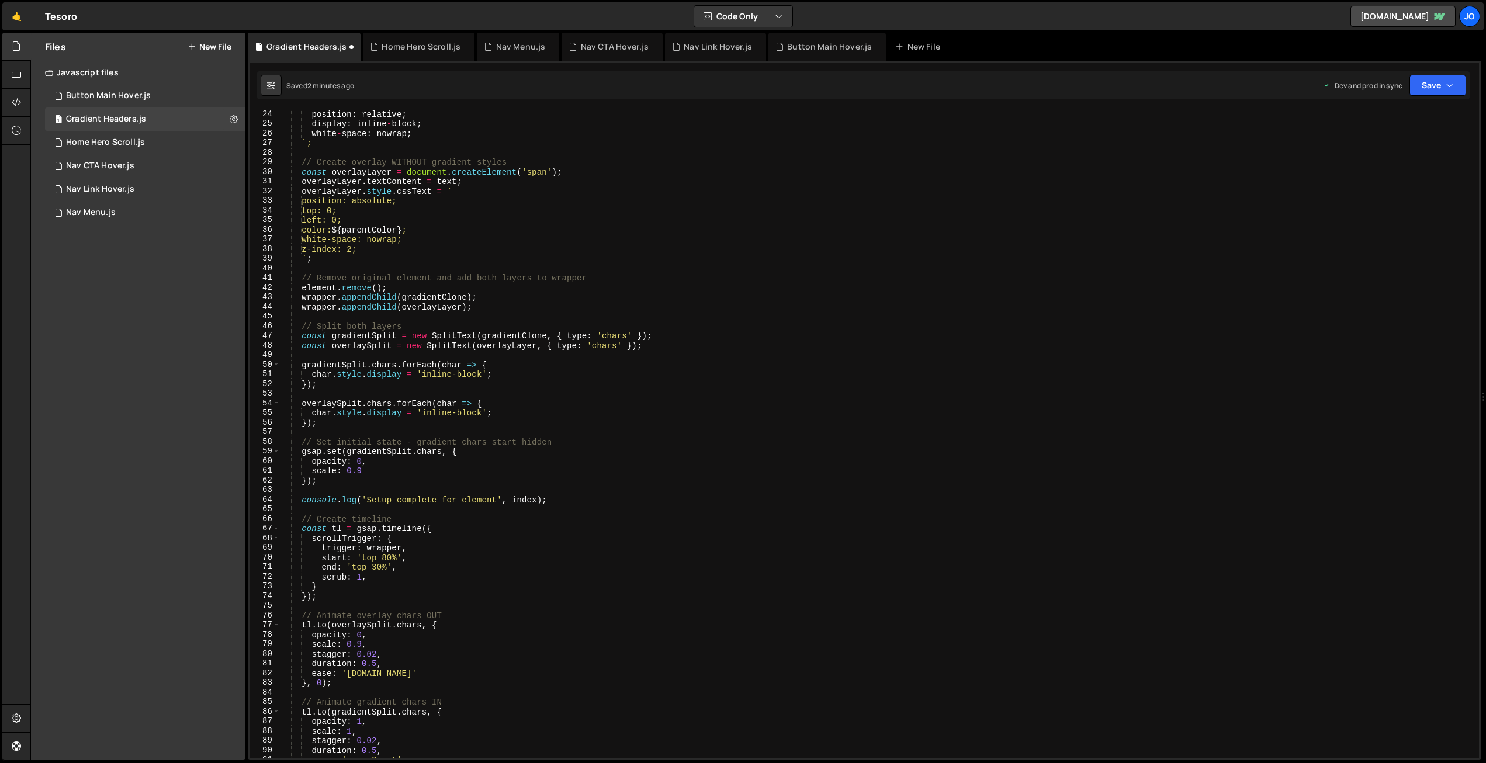
scroll to position [0, 0]
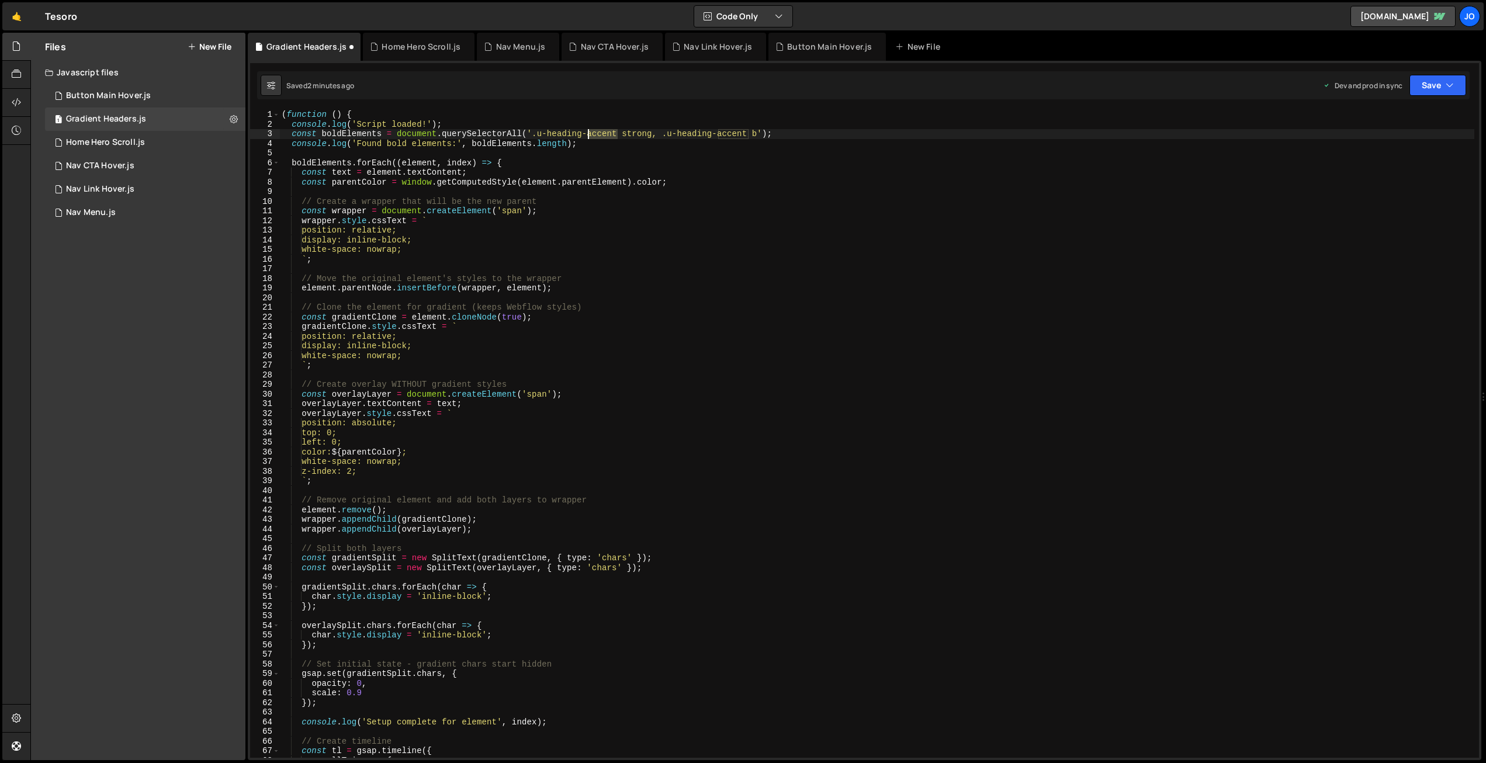
drag, startPoint x: 616, startPoint y: 133, endPoint x: 585, endPoint y: 132, distance: 31.0
click at [585, 132] on div "( function ( ) { console . log ( 'Script loaded!' ) ; const boldElements = docu…" at bounding box center [876, 443] width 1195 height 667
drag, startPoint x: 757, startPoint y: 133, endPoint x: 729, endPoint y: 132, distance: 28.7
click at [729, 132] on div "( function ( ) { console . log ( 'Script loaded!' ) ; const boldElements = docu…" at bounding box center [876, 443] width 1195 height 667
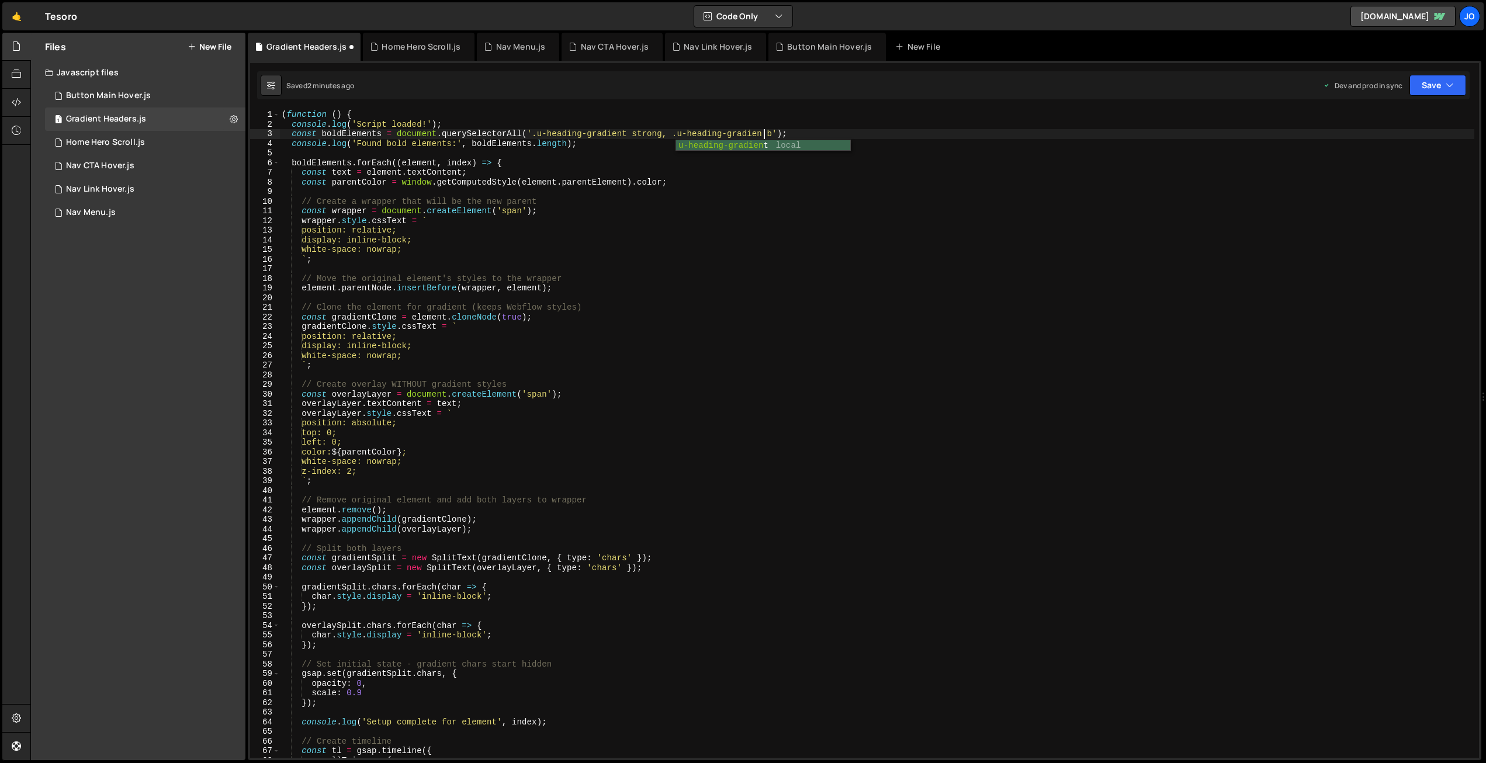
scroll to position [0, 34]
click at [1440, 82] on button "Save" at bounding box center [1437, 85] width 57 height 21
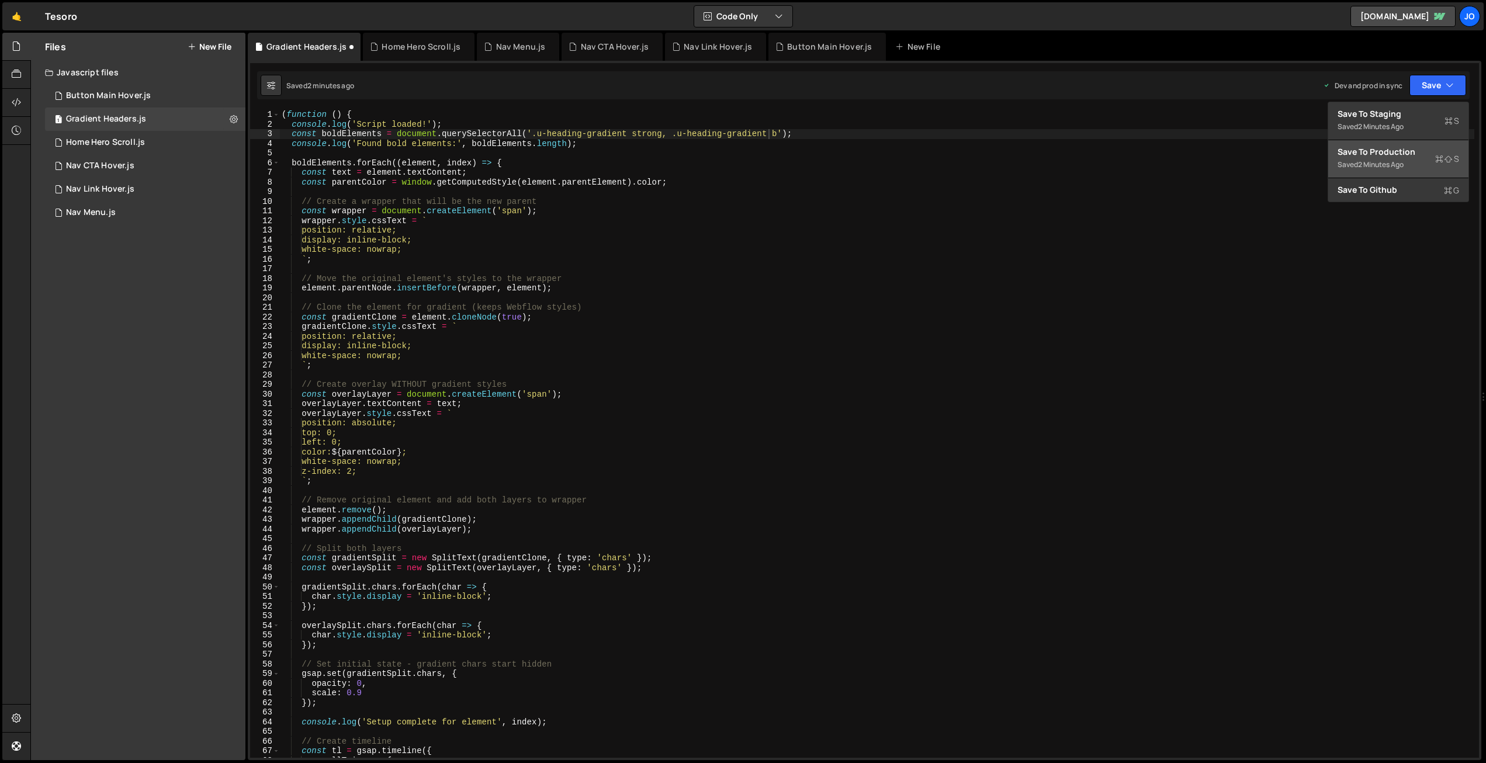
click at [1414, 153] on div "Save to Production S" at bounding box center [1398, 152] width 122 height 12
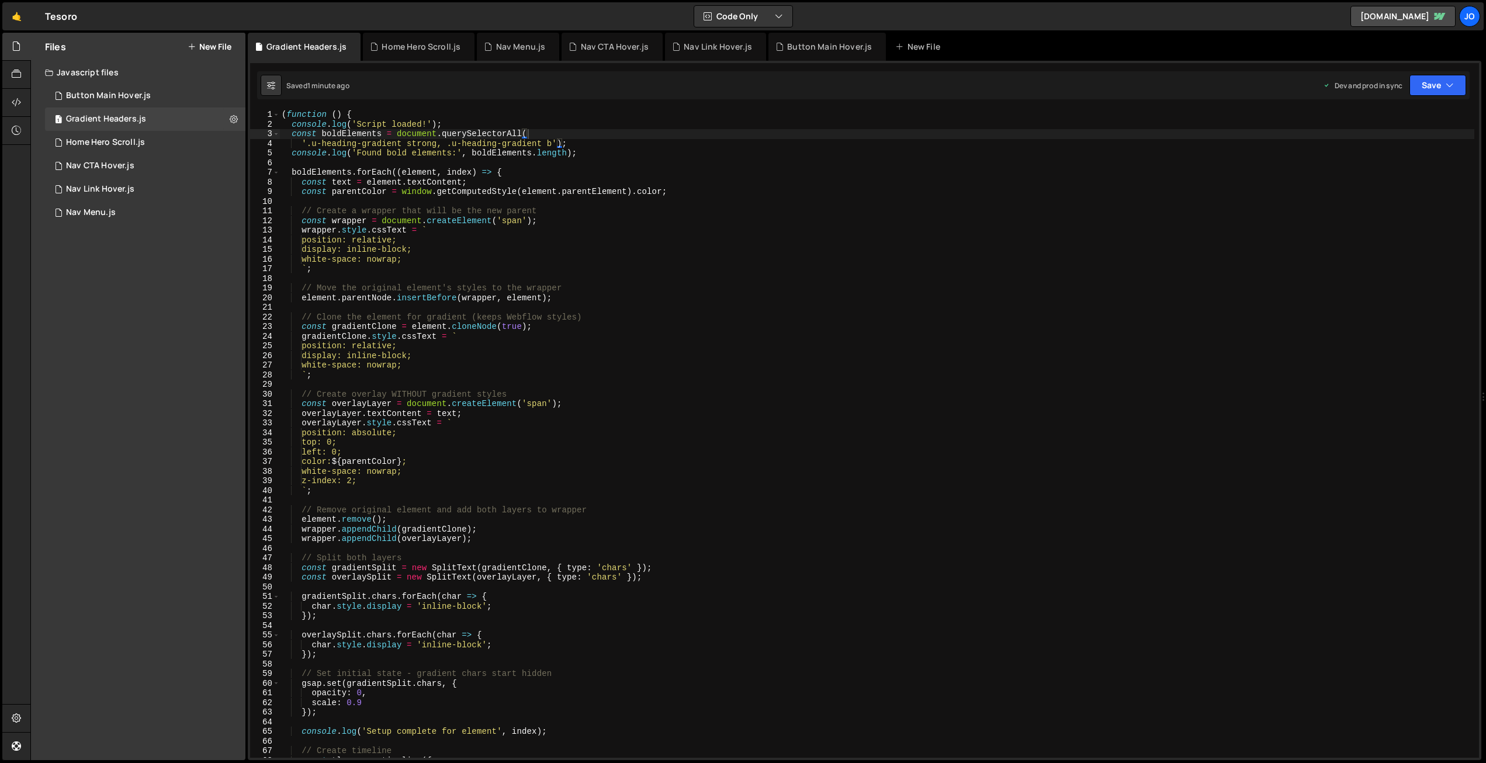
click at [559, 376] on div "( function ( ) { console . log ( 'Script loaded!' ) ; const boldElements = docu…" at bounding box center [876, 443] width 1195 height 667
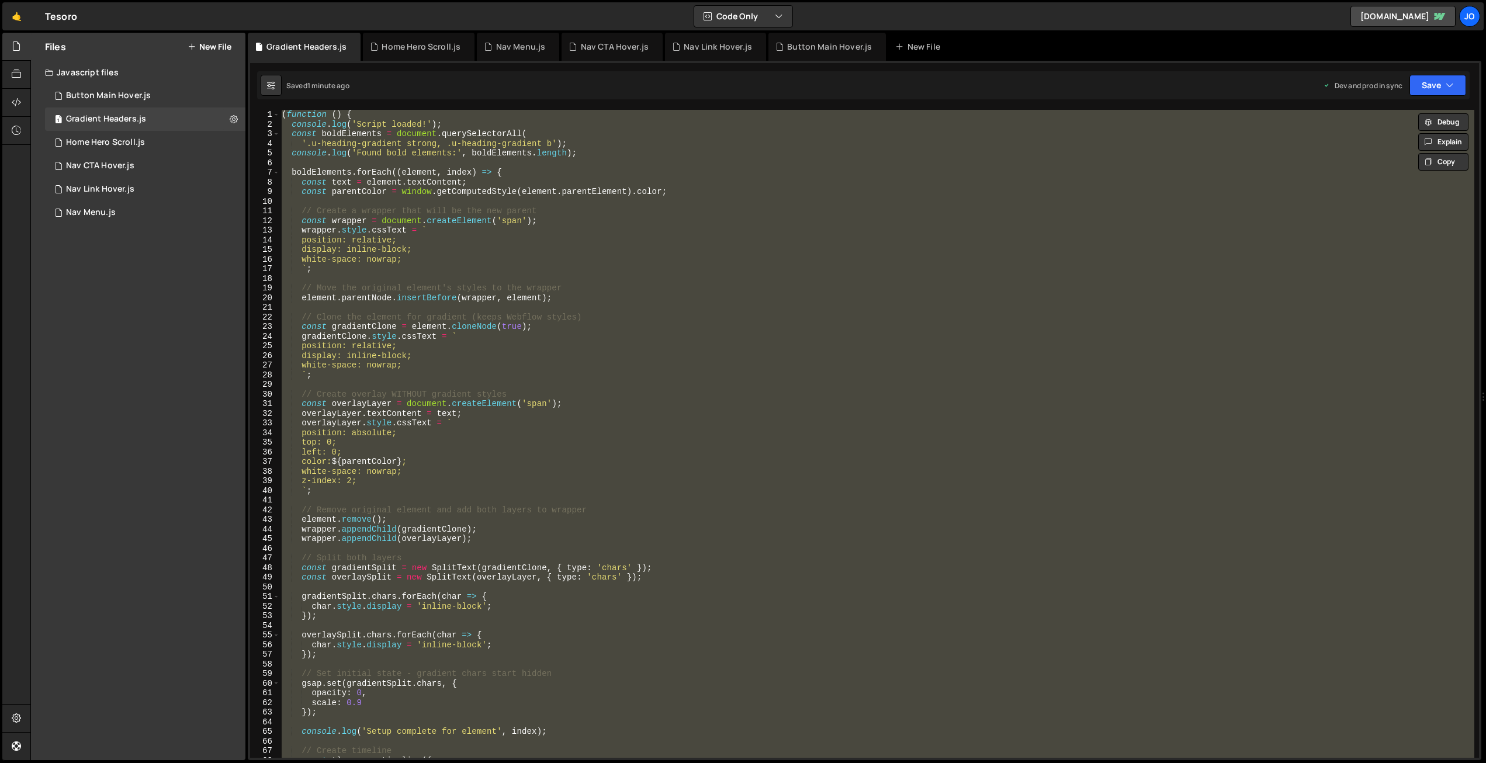
paste textarea
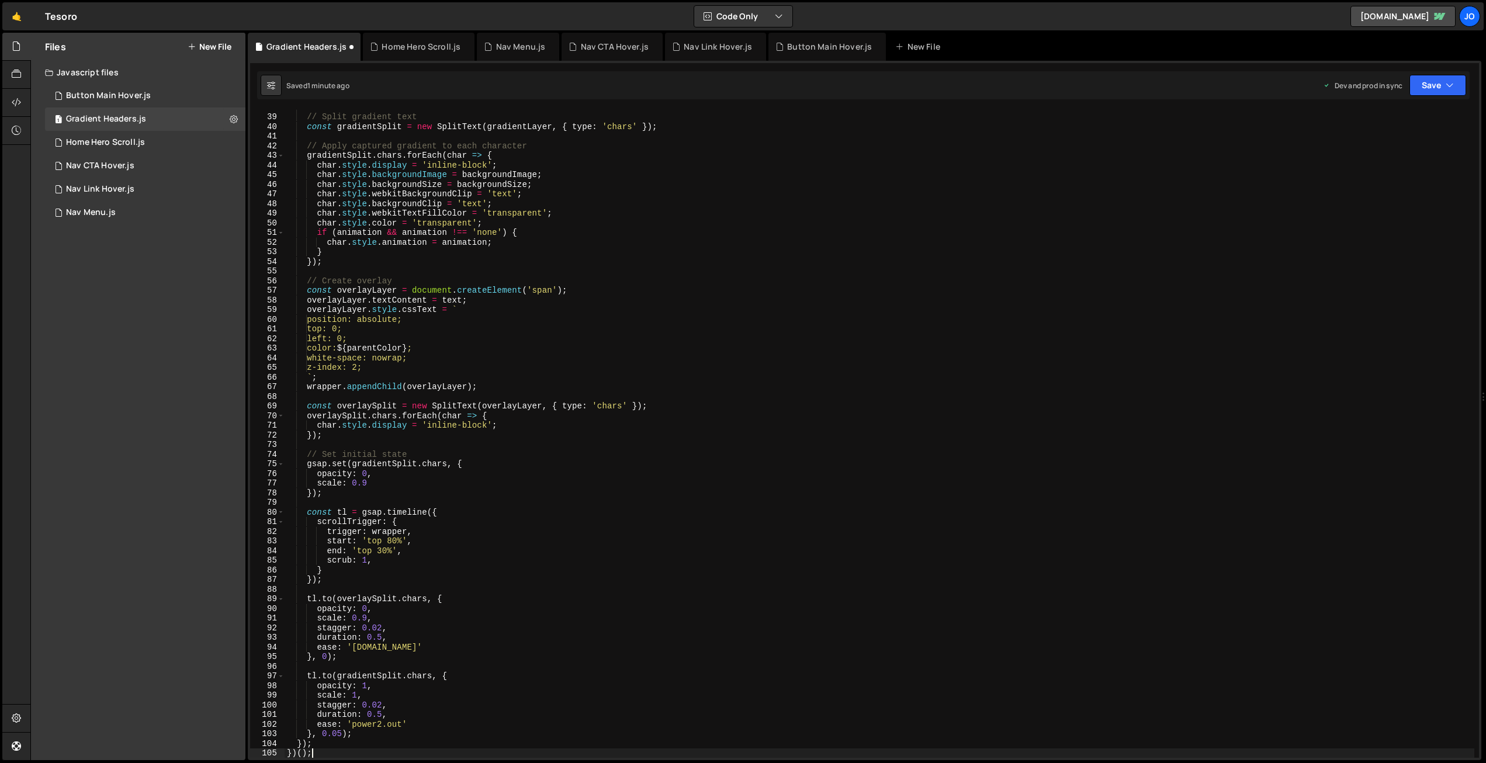
scroll to position [0, 0]
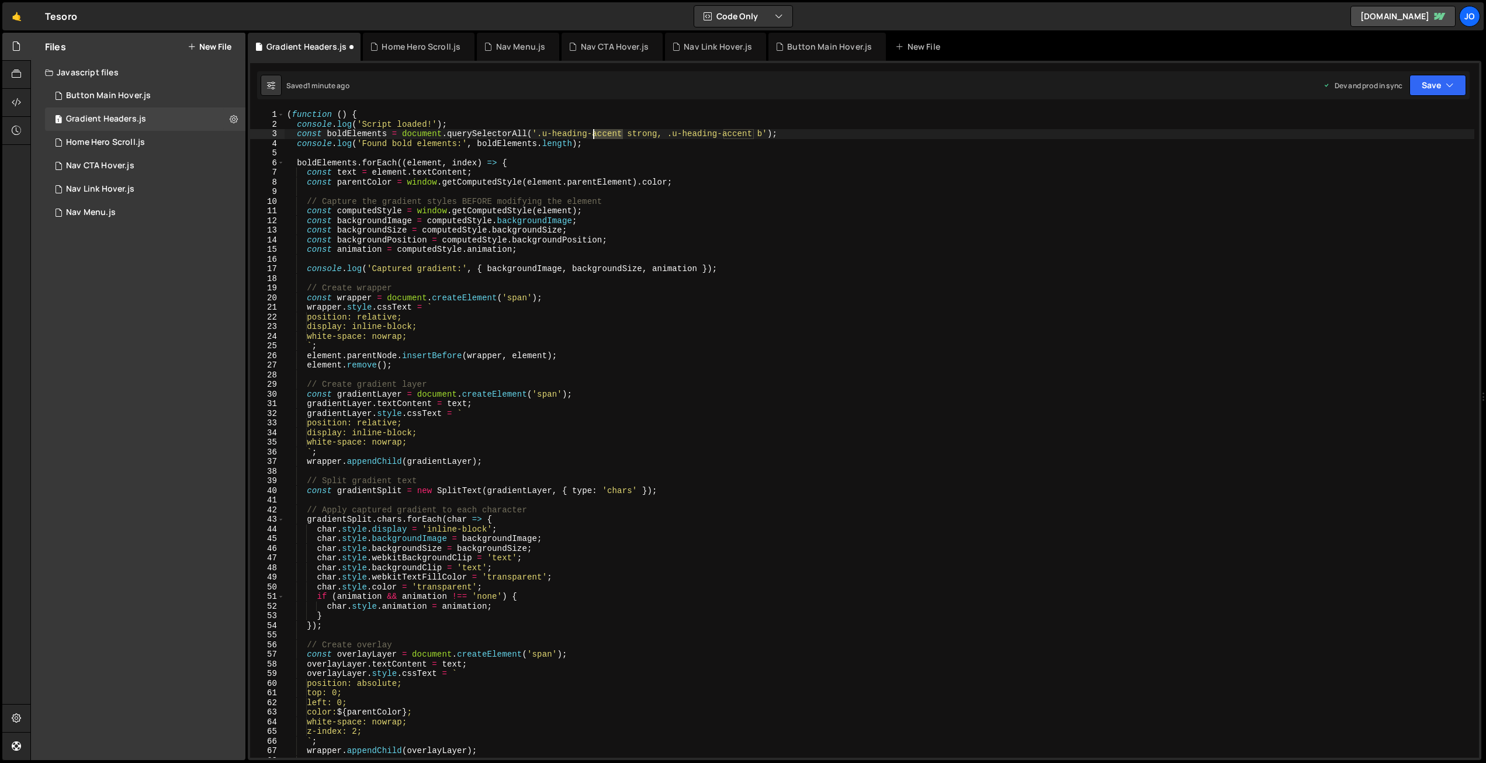
drag, startPoint x: 624, startPoint y: 133, endPoint x: 592, endPoint y: 132, distance: 32.2
click at [592, 132] on div "( function ( ) { console . log ( 'Script loaded!' ) ; const boldElements = docu…" at bounding box center [880, 443] width 1190 height 667
drag, startPoint x: 758, startPoint y: 132, endPoint x: 734, endPoint y: 131, distance: 24.0
click at [734, 131] on div "( function ( ) { console . log ( 'Script loaded!' ) ; const boldElements = docu…" at bounding box center [880, 443] width 1190 height 667
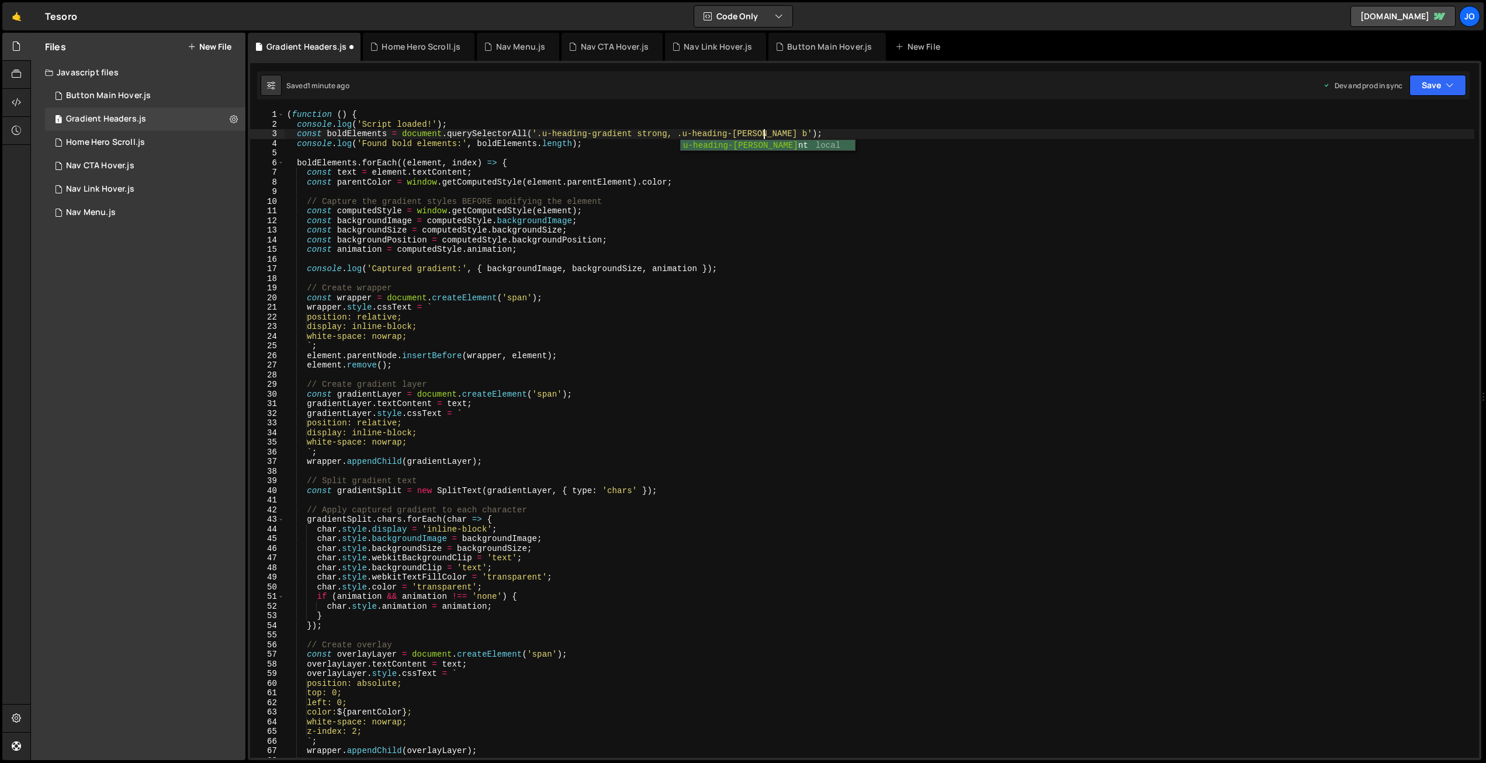
scroll to position [0, 34]
click at [1431, 88] on button "Save" at bounding box center [1437, 85] width 57 height 21
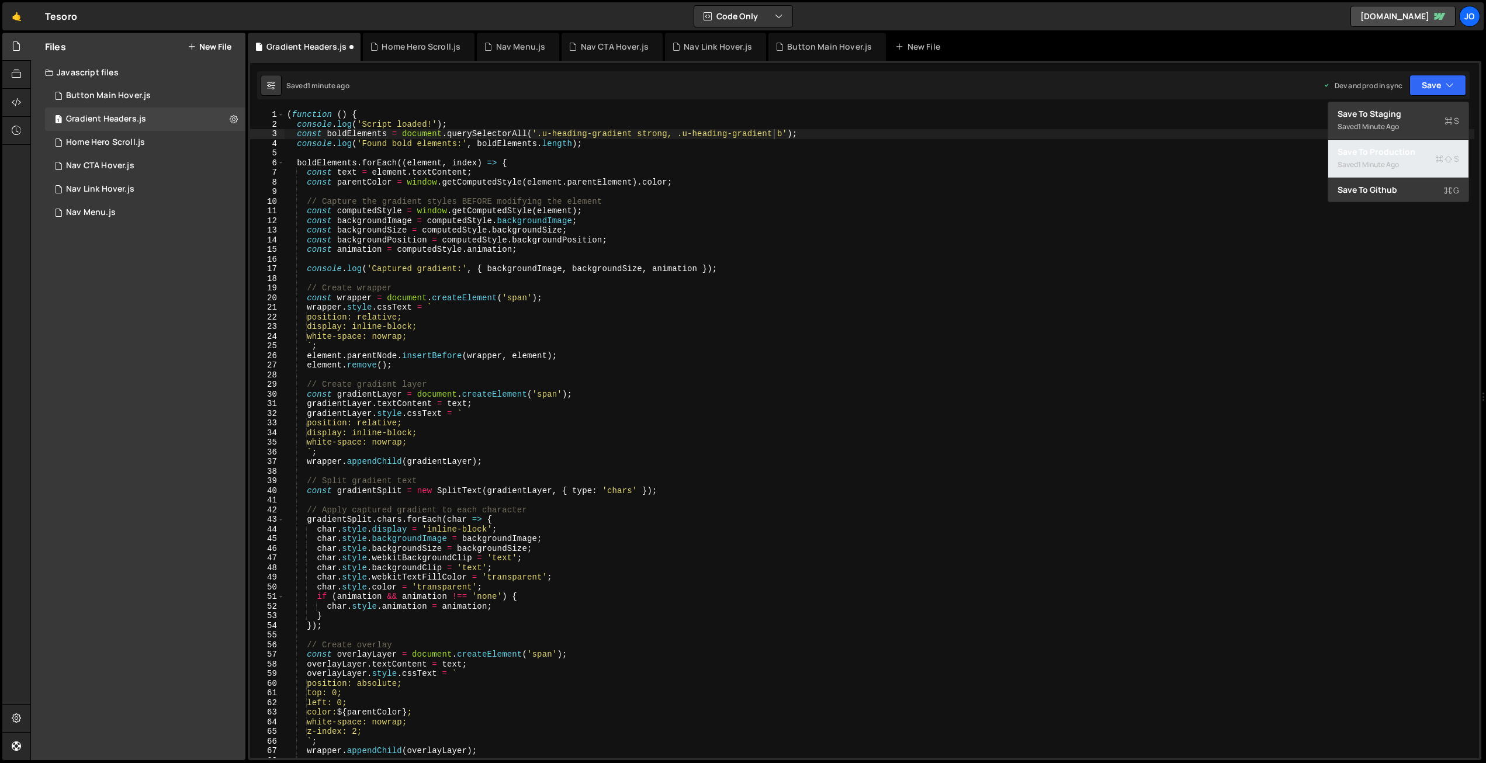
click at [1396, 161] on div "1 minute ago" at bounding box center [1378, 165] width 41 height 10
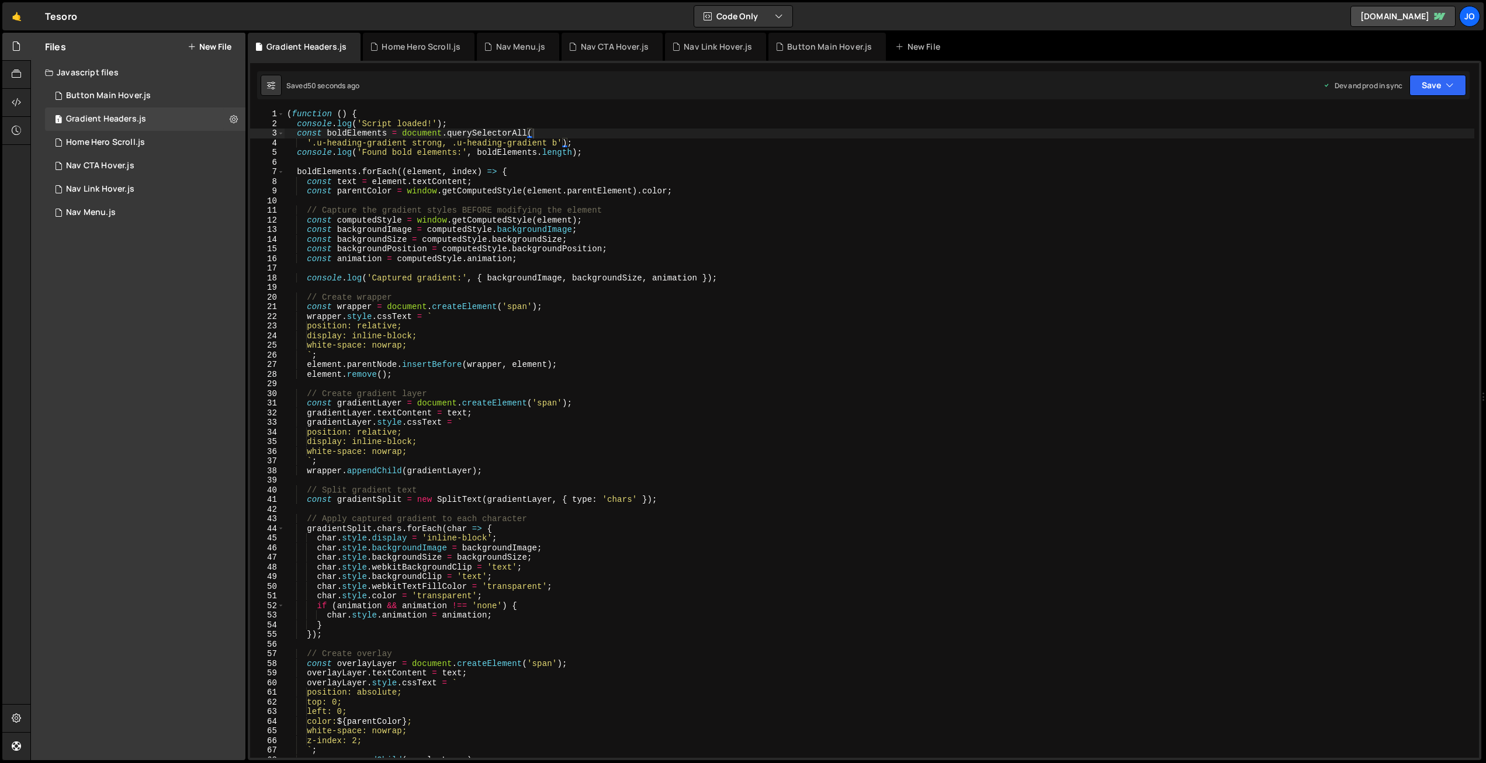
scroll to position [0, 0]
click at [493, 312] on div "( function ( ) { console . log ( 'Script loaded!' ) ; const boldElements = docu…" at bounding box center [880, 442] width 1190 height 667
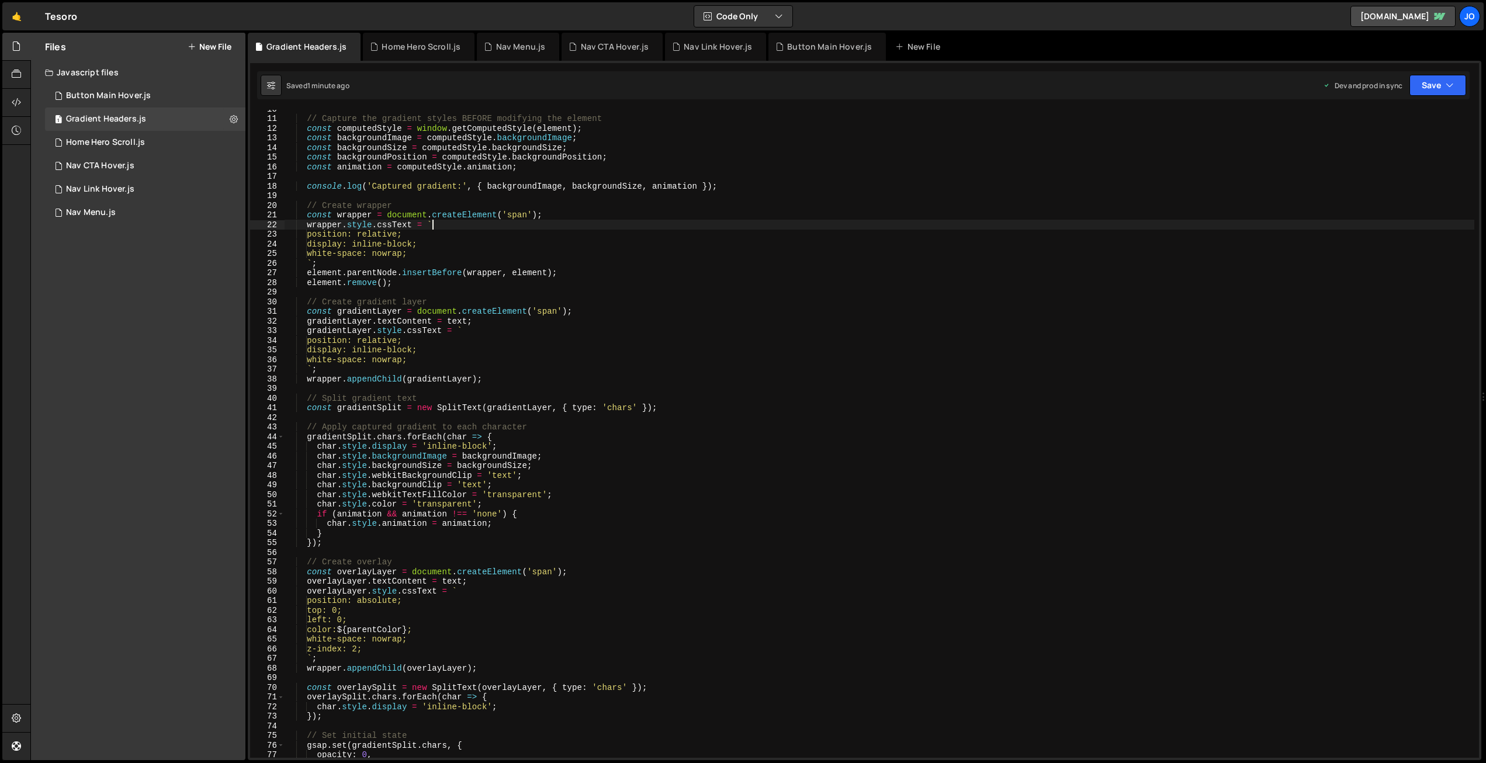
scroll to position [96, 0]
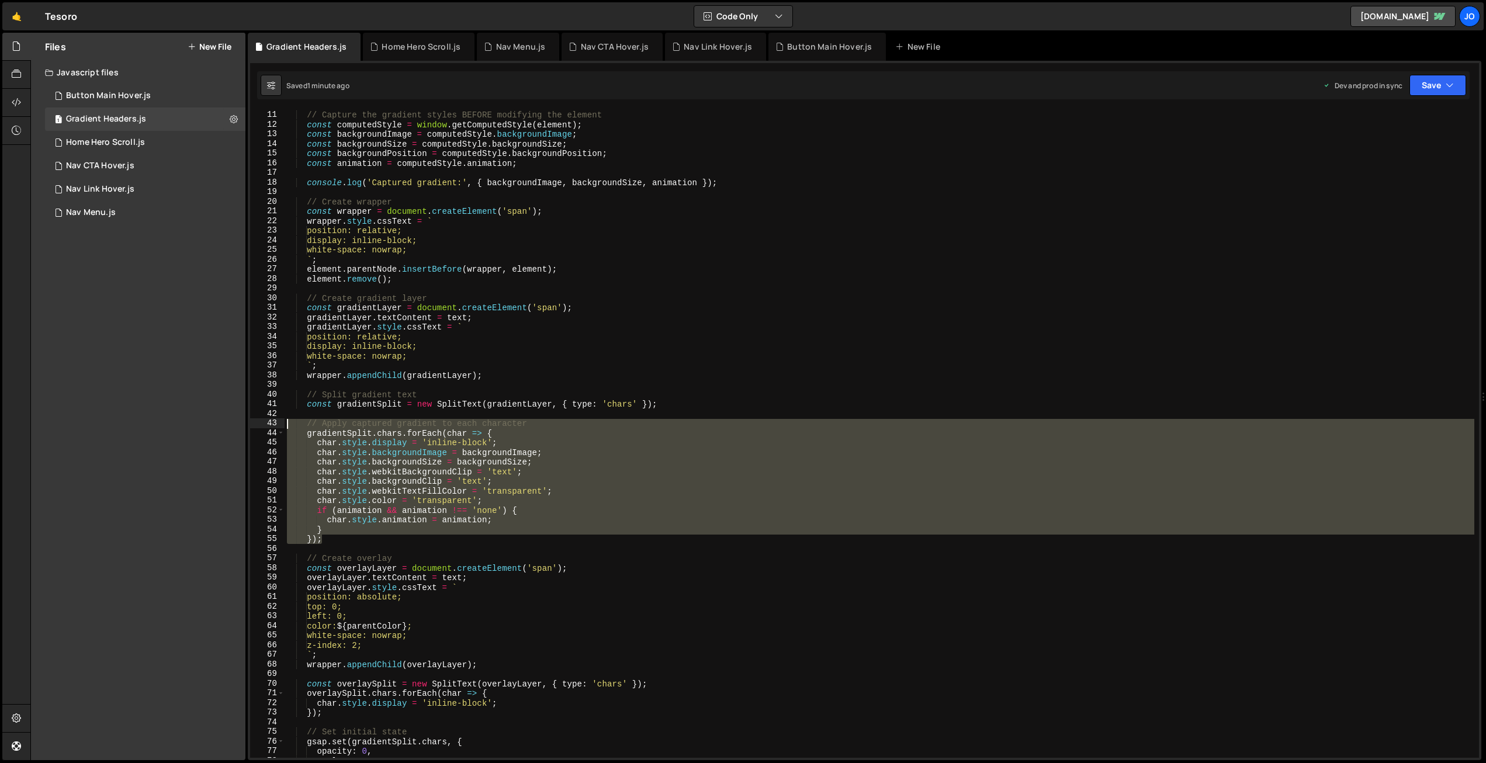
drag, startPoint x: 332, startPoint y: 542, endPoint x: 266, endPoint y: 420, distance: 138.5
click at [266, 420] on div "wrapper.style.cssText = ` 10 11 12 13 14 15 16 17 18 19 20 21 22 23 24 25 26 27…" at bounding box center [864, 434] width 1229 height 648
type textarea "// Apply captured gradient to each character gradientSplit.chars.forEach(char =…"
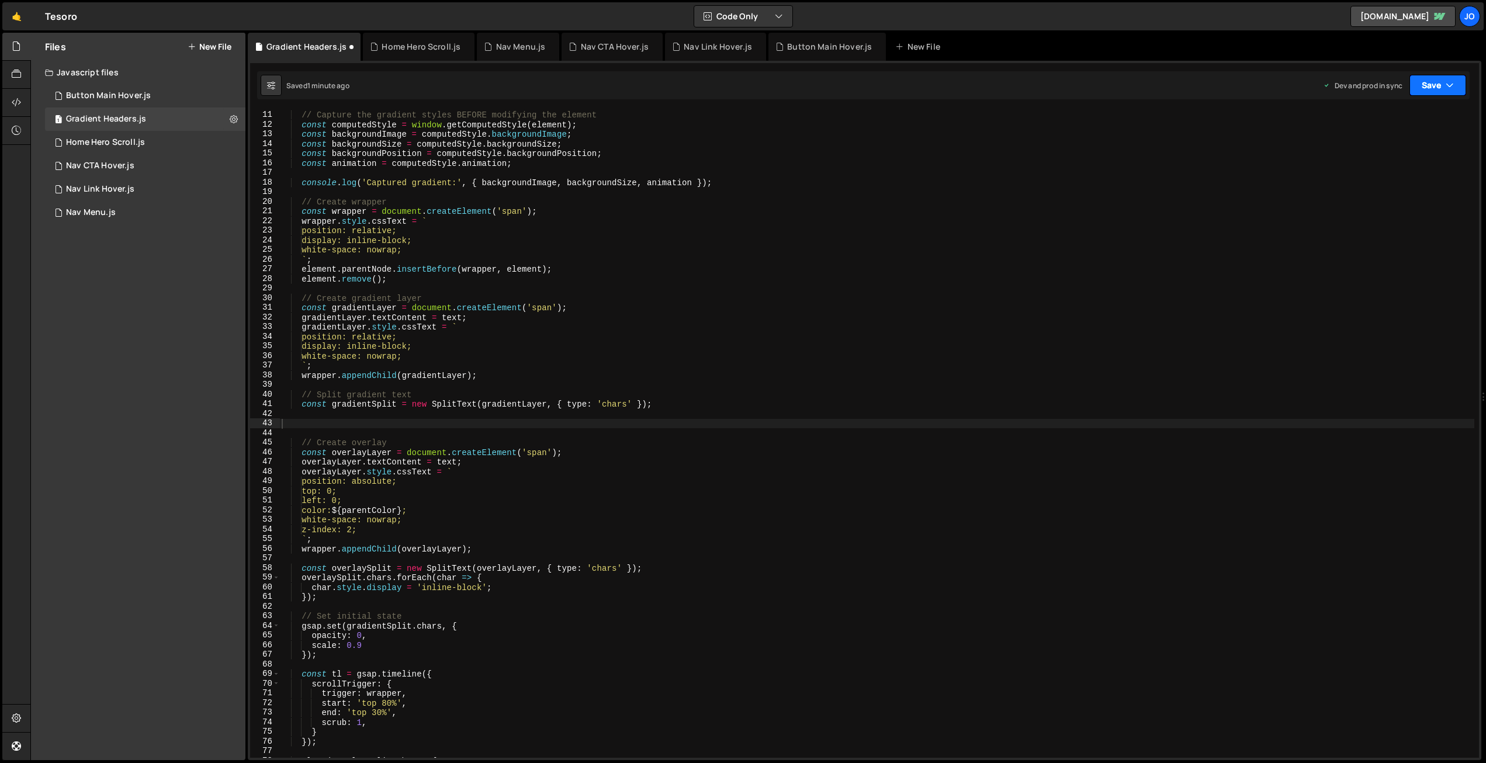
drag, startPoint x: 1433, startPoint y: 90, endPoint x: 1422, endPoint y: 110, distance: 23.6
click at [1433, 91] on button "Save" at bounding box center [1437, 85] width 57 height 21
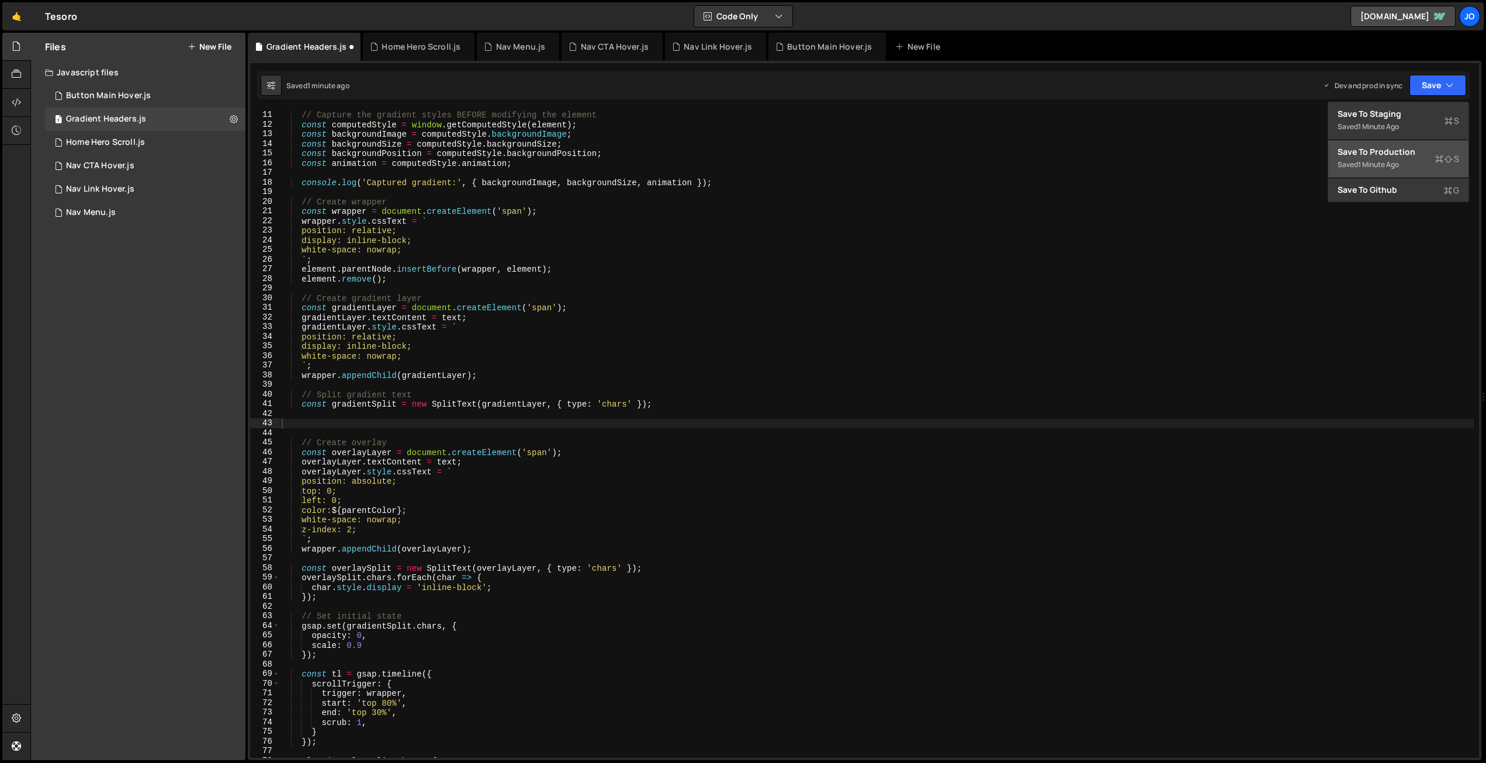
click at [1401, 156] on div "Save to Production S" at bounding box center [1398, 152] width 122 height 12
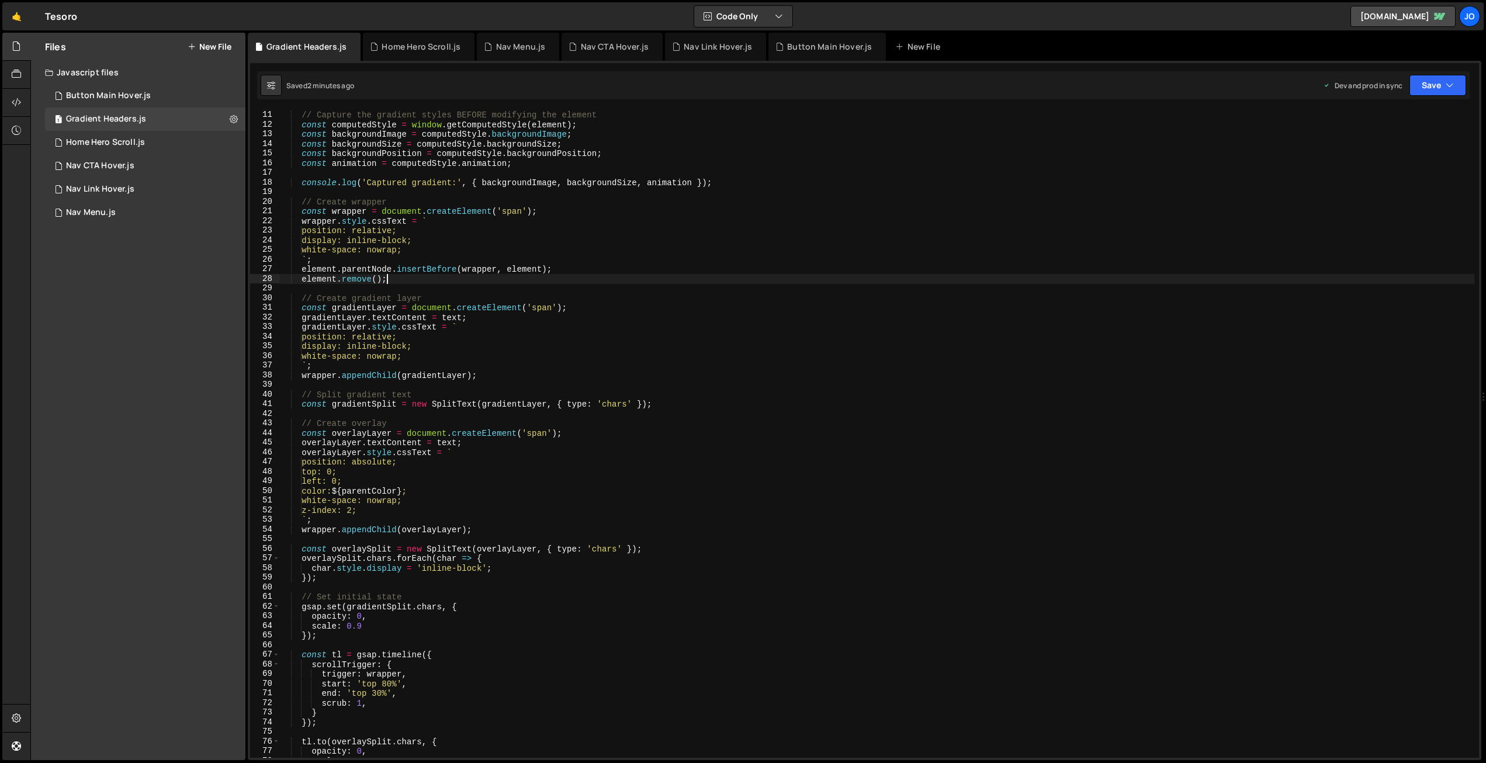
click at [480, 282] on div "// Capture the gradient styles BEFORE modifying the element const computedStyle…" at bounding box center [876, 433] width 1195 height 667
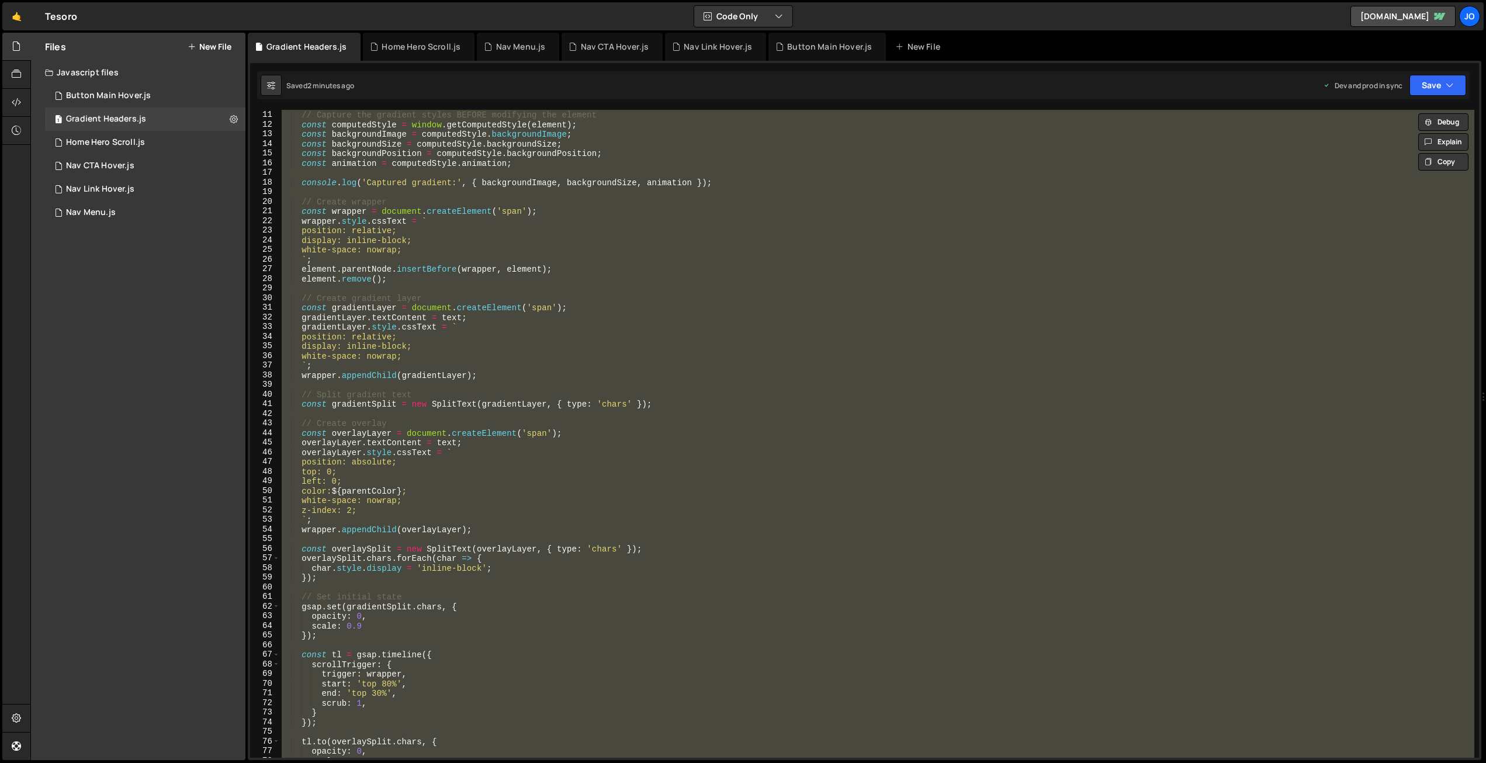
paste textarea ";"
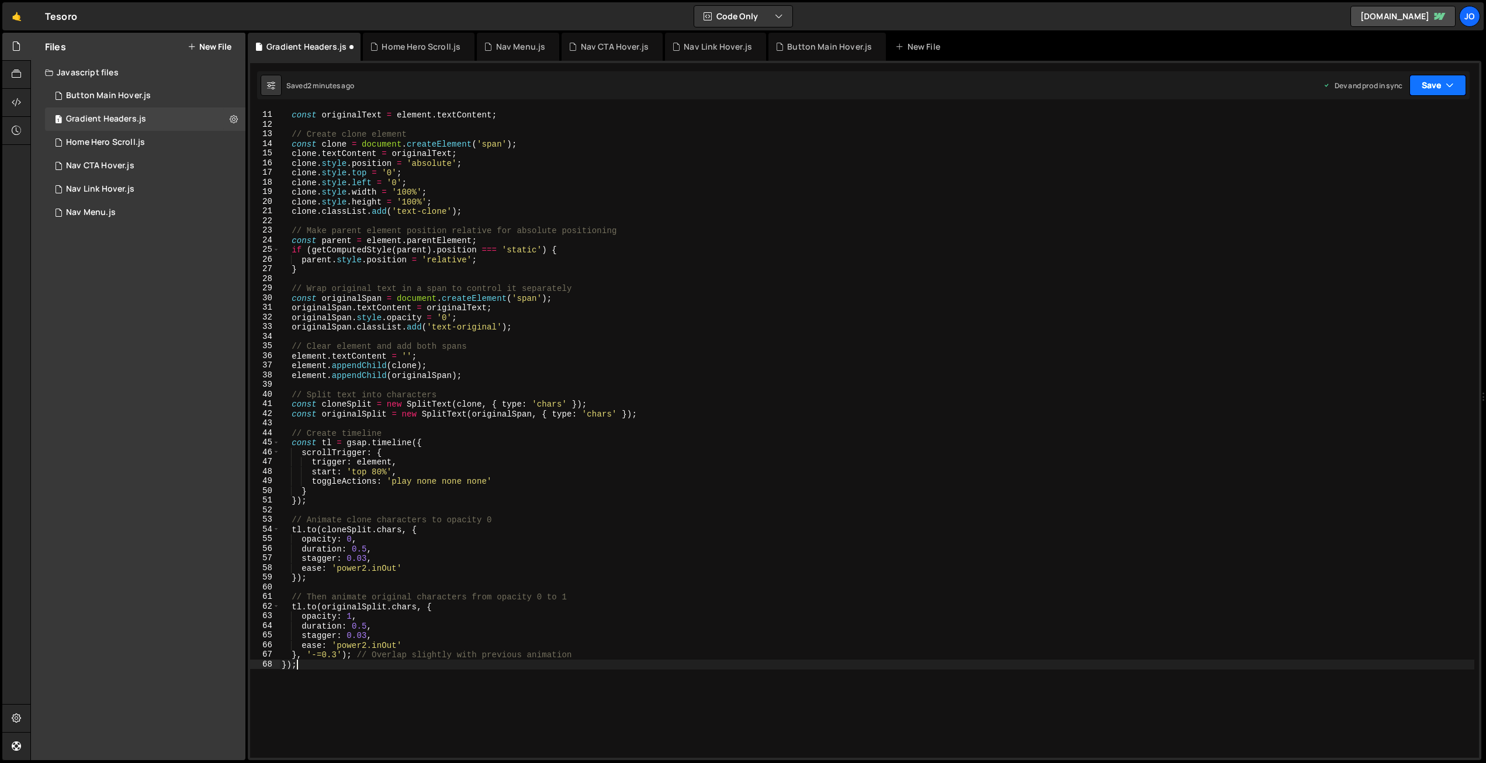
drag, startPoint x: 1443, startPoint y: 86, endPoint x: 1438, endPoint y: 93, distance: 8.1
click at [1443, 86] on button "Save" at bounding box center [1437, 85] width 57 height 21
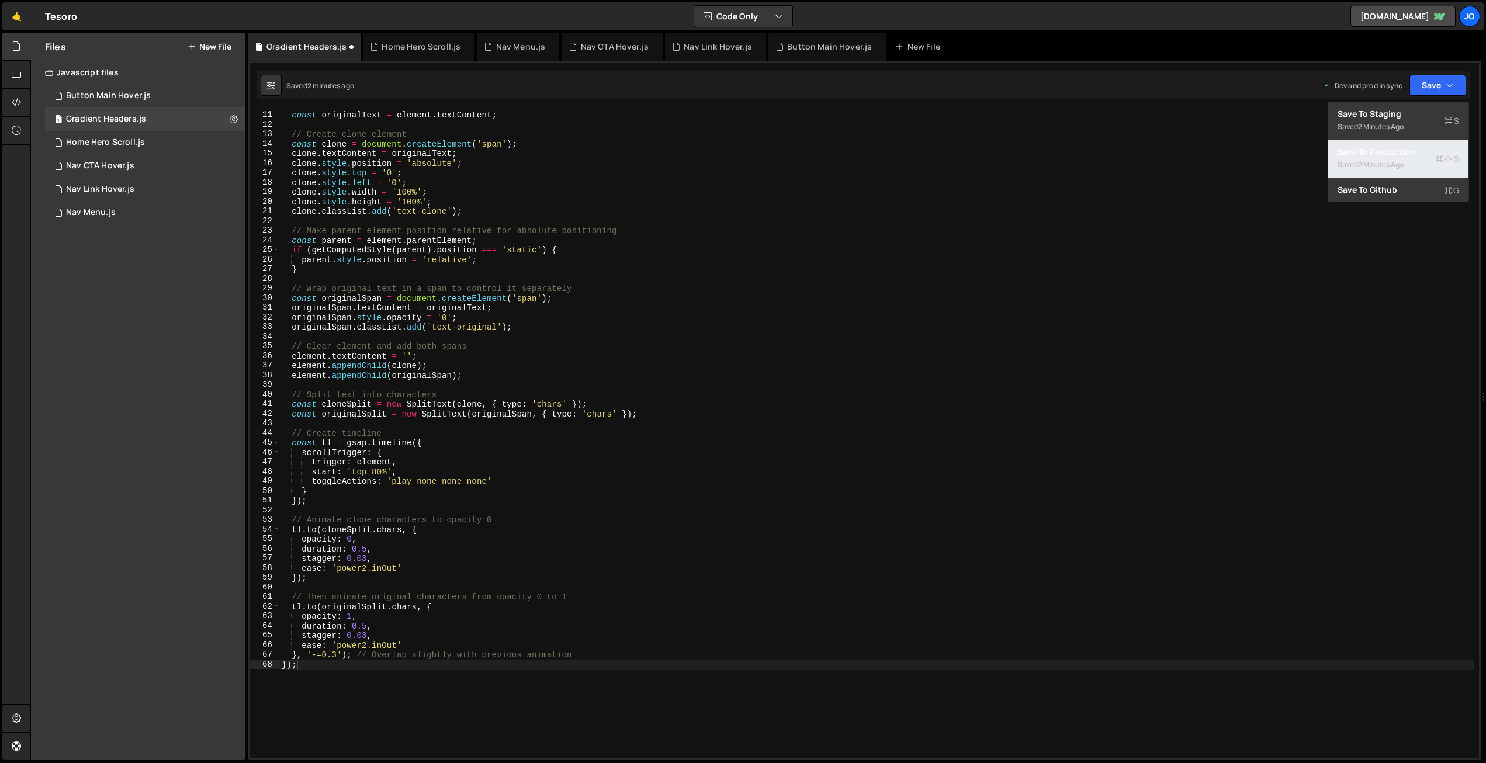
drag, startPoint x: 1408, startPoint y: 159, endPoint x: 1403, endPoint y: 162, distance: 6.0
click at [1408, 159] on div "Saved 2 minutes ago" at bounding box center [1398, 165] width 122 height 14
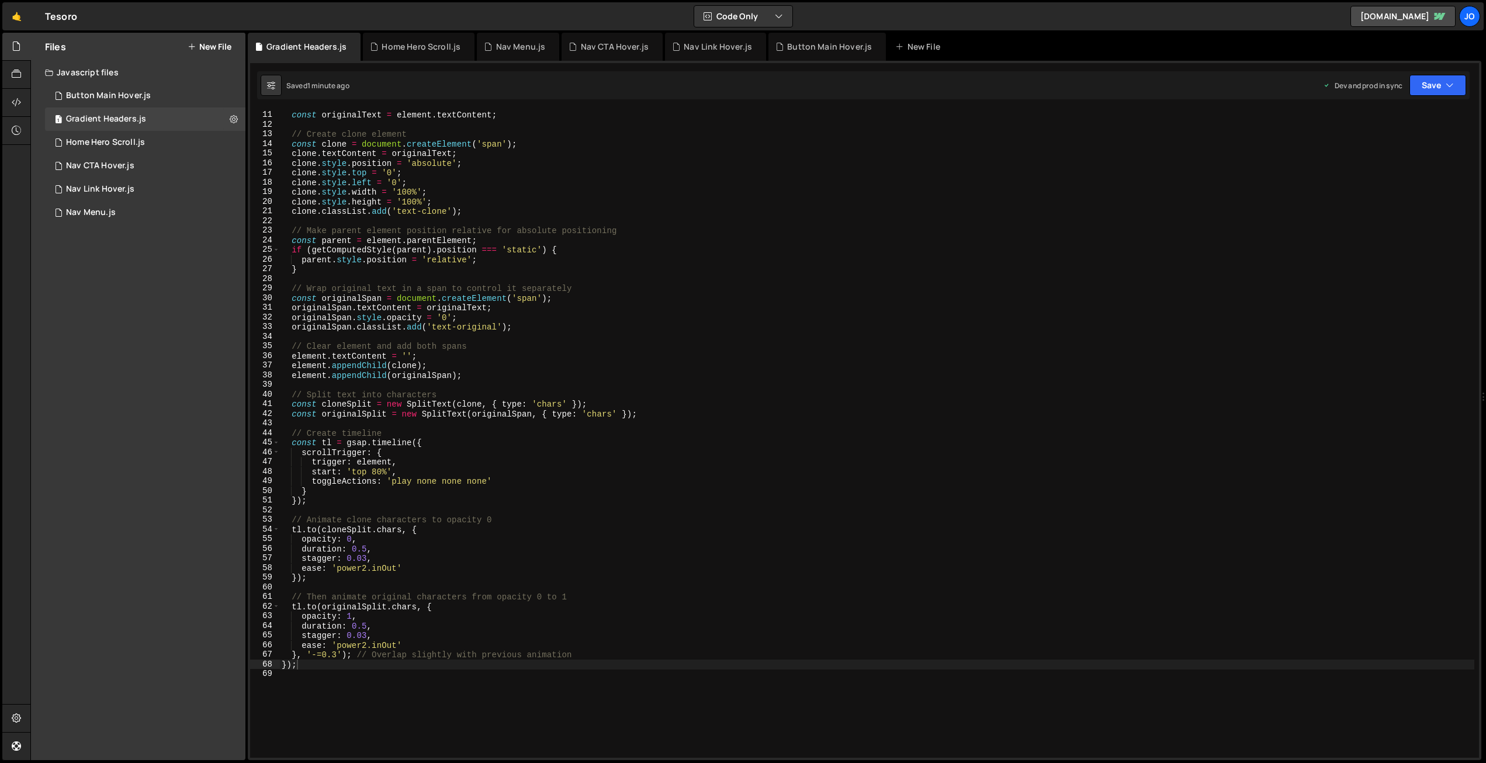
click at [500, 287] on div "// Store original text const originalText = element . textContent ; // Create c…" at bounding box center [876, 433] width 1195 height 667
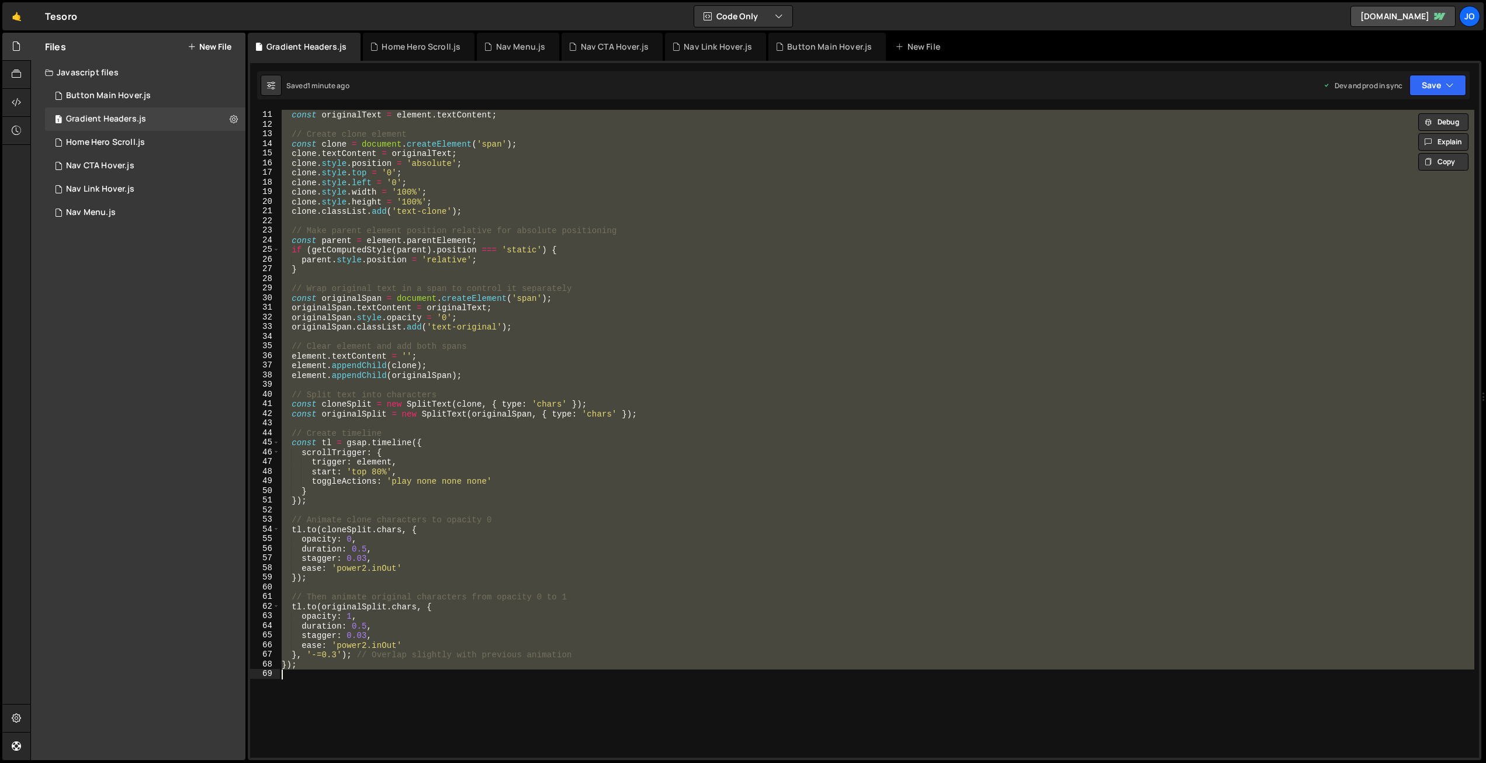
paste textarea
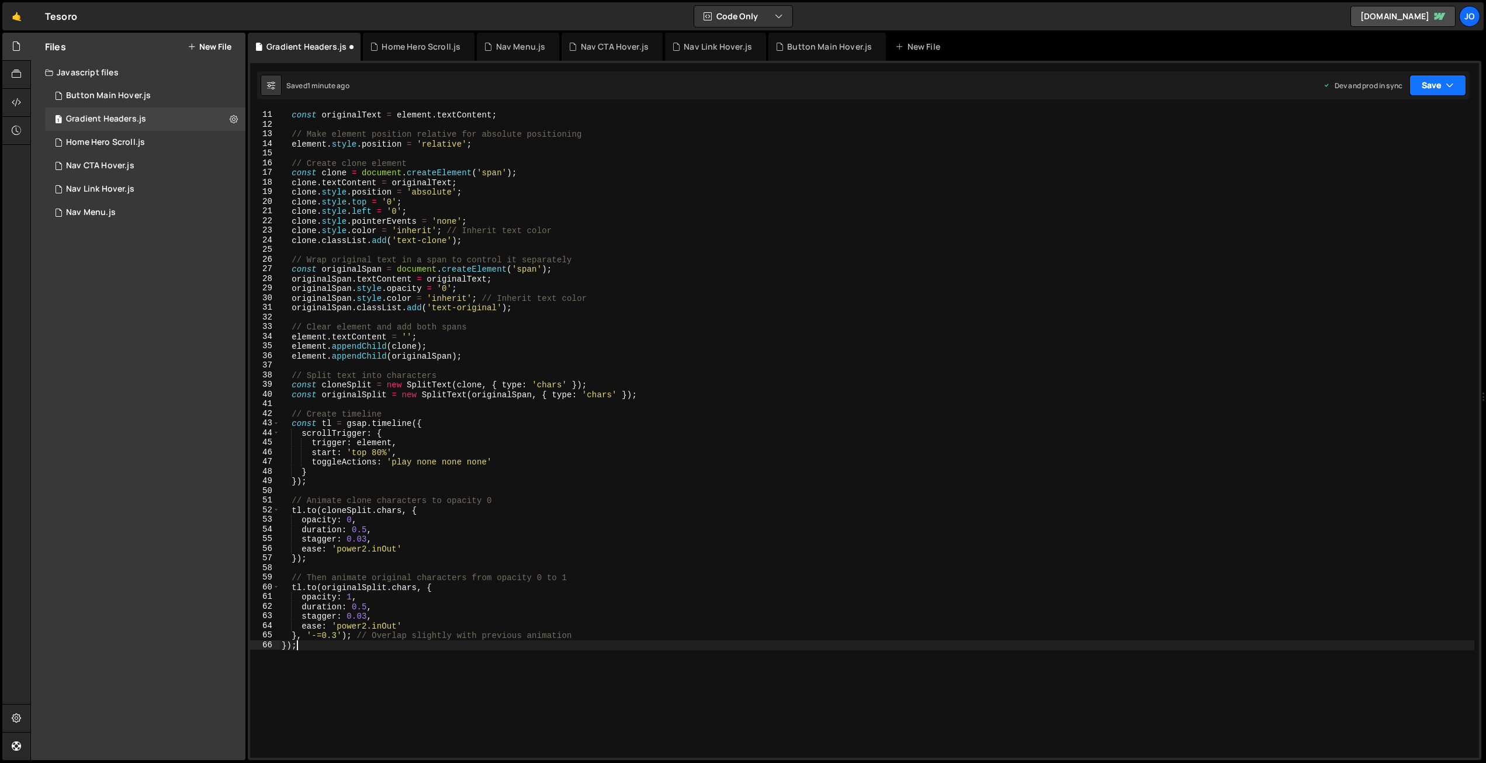
click at [1422, 84] on button "Save" at bounding box center [1437, 85] width 57 height 21
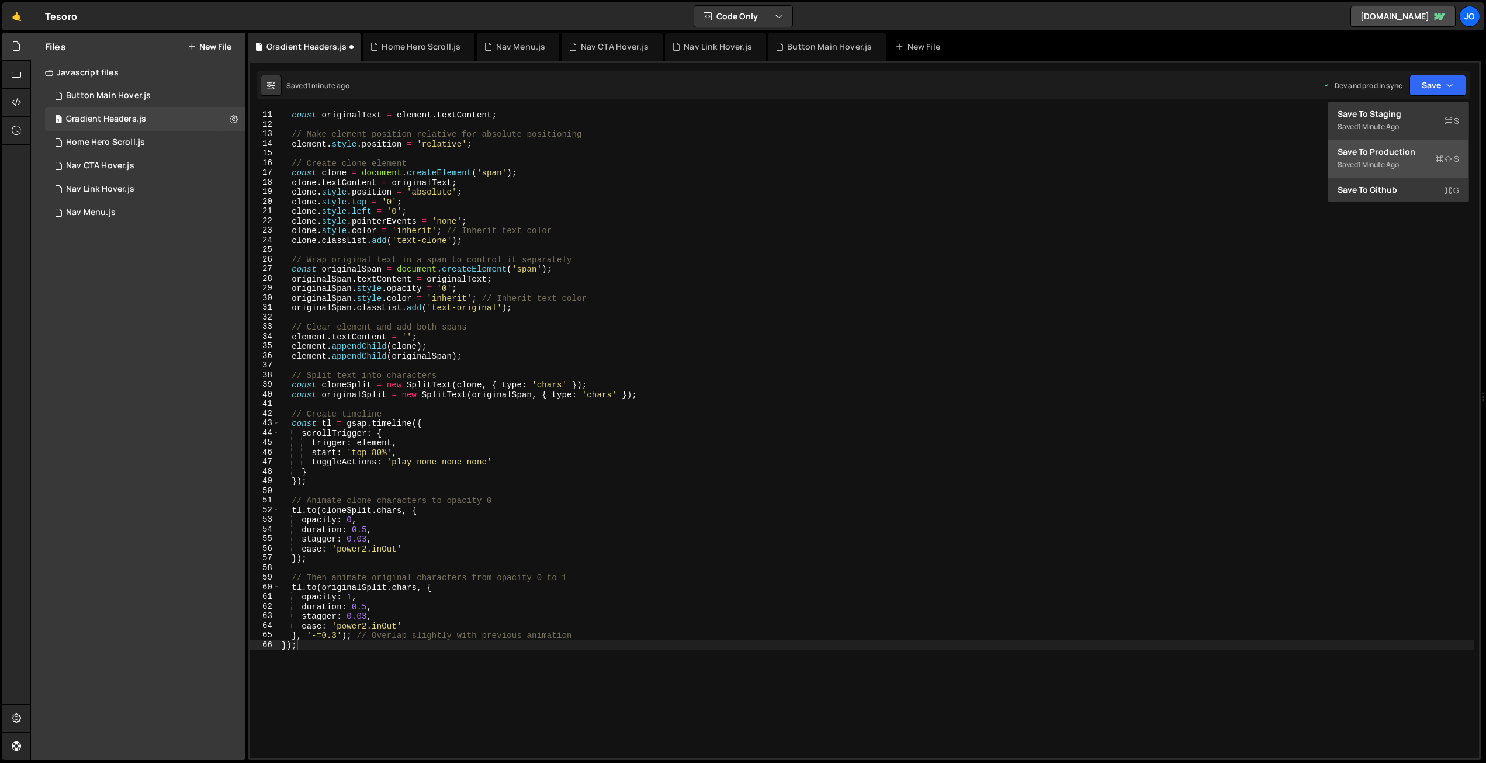
click at [1375, 155] on div "Save to Production S" at bounding box center [1398, 152] width 122 height 12
click at [578, 221] on div "// Store original text const originalText = element . textContent ; // Make ele…" at bounding box center [876, 433] width 1195 height 667
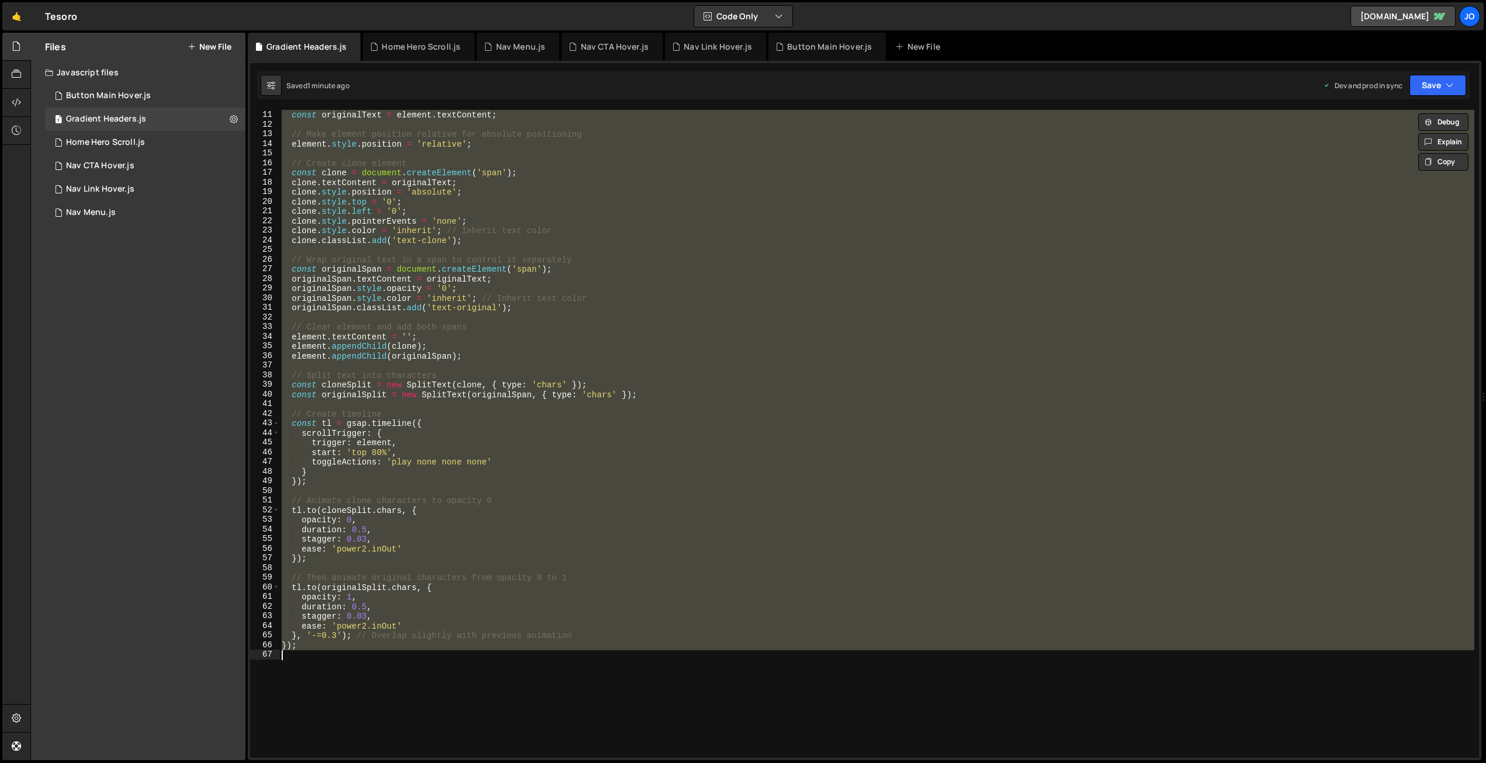
paste textarea "();"
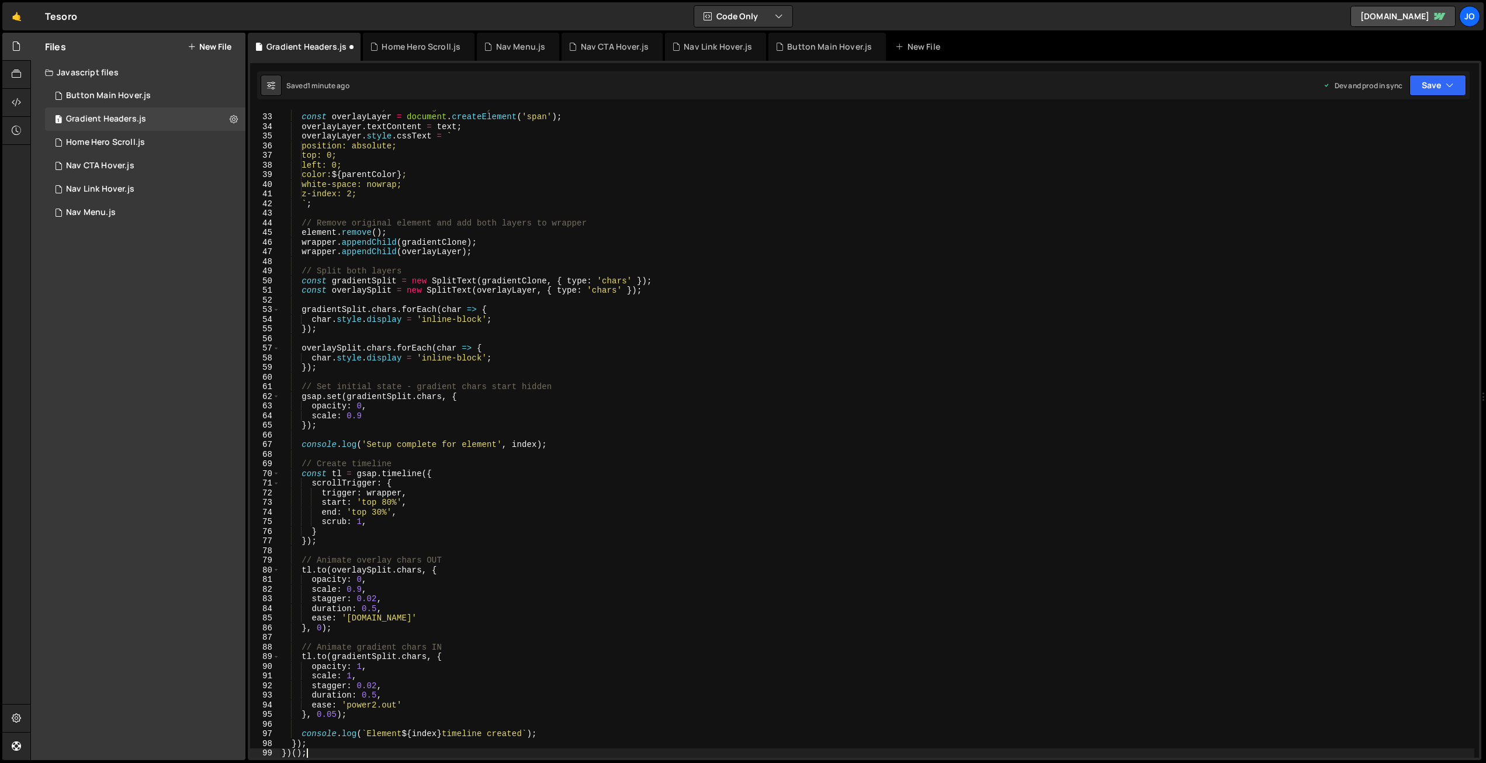
scroll to position [306, 0]
drag, startPoint x: 1444, startPoint y: 88, endPoint x: 1431, endPoint y: 108, distance: 24.2
click at [1444, 88] on button "Save" at bounding box center [1437, 85] width 57 height 21
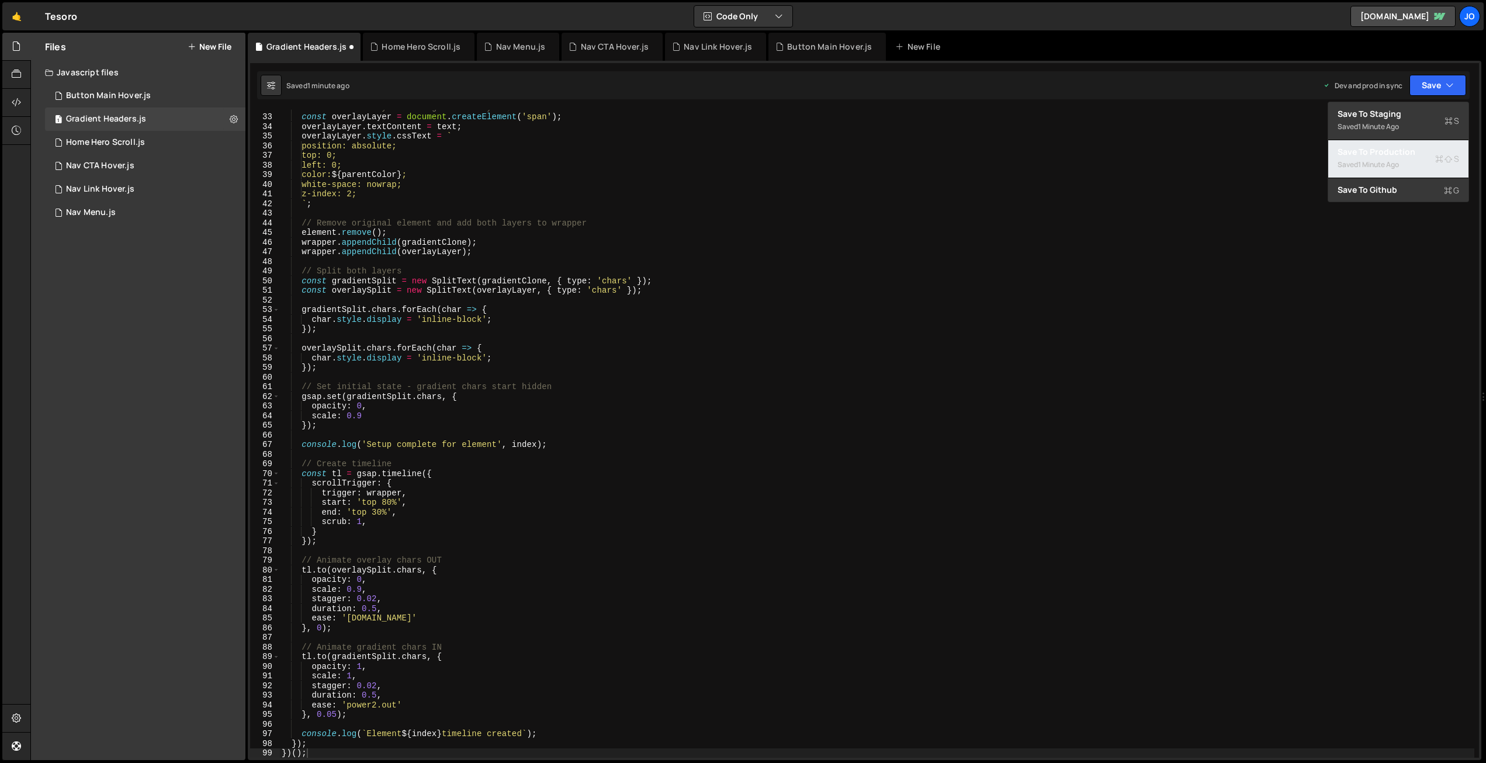
drag, startPoint x: 1407, startPoint y: 164, endPoint x: 1302, endPoint y: 166, distance: 104.6
click at [1407, 164] on div "Saved 1 minute ago" at bounding box center [1398, 165] width 122 height 14
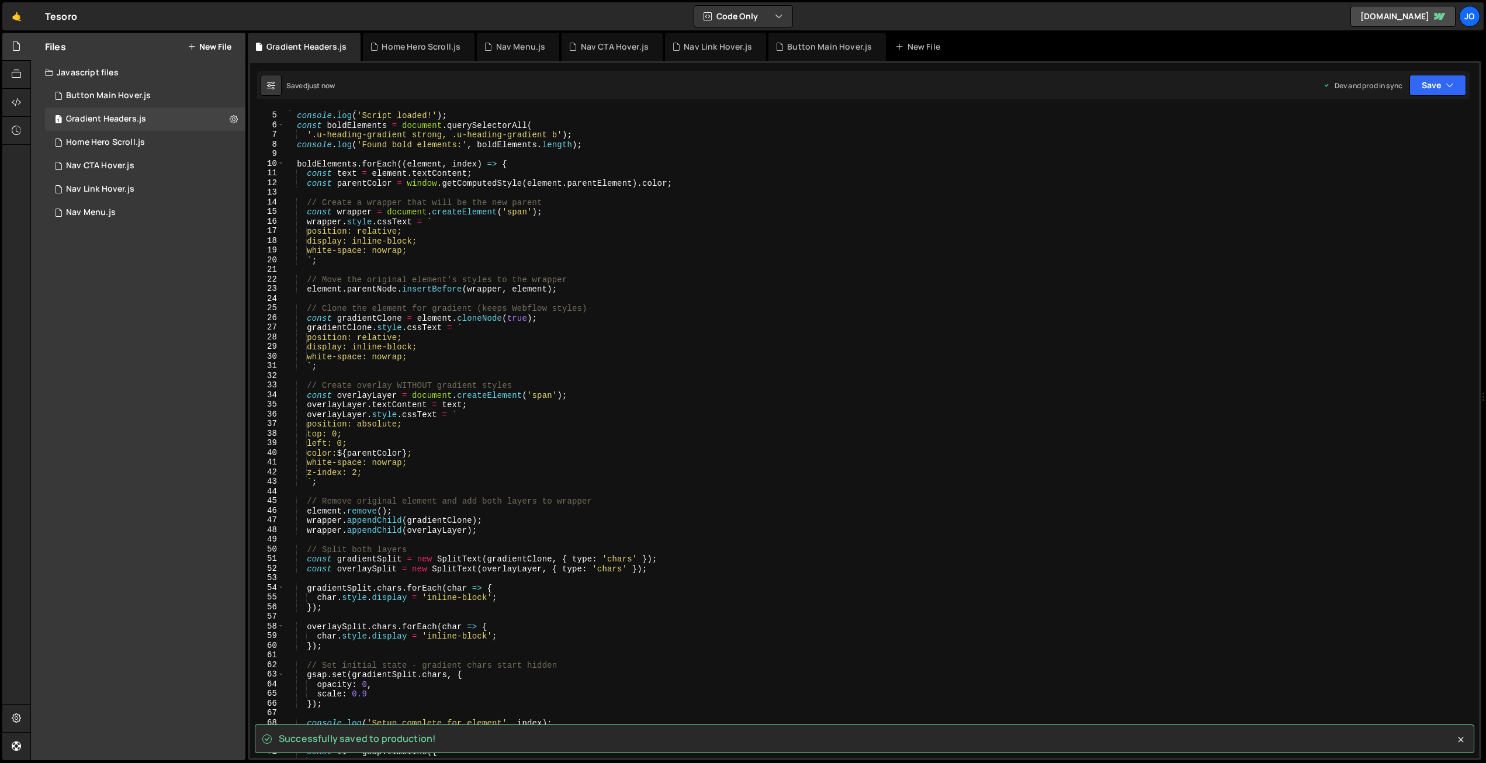
scroll to position [38, 0]
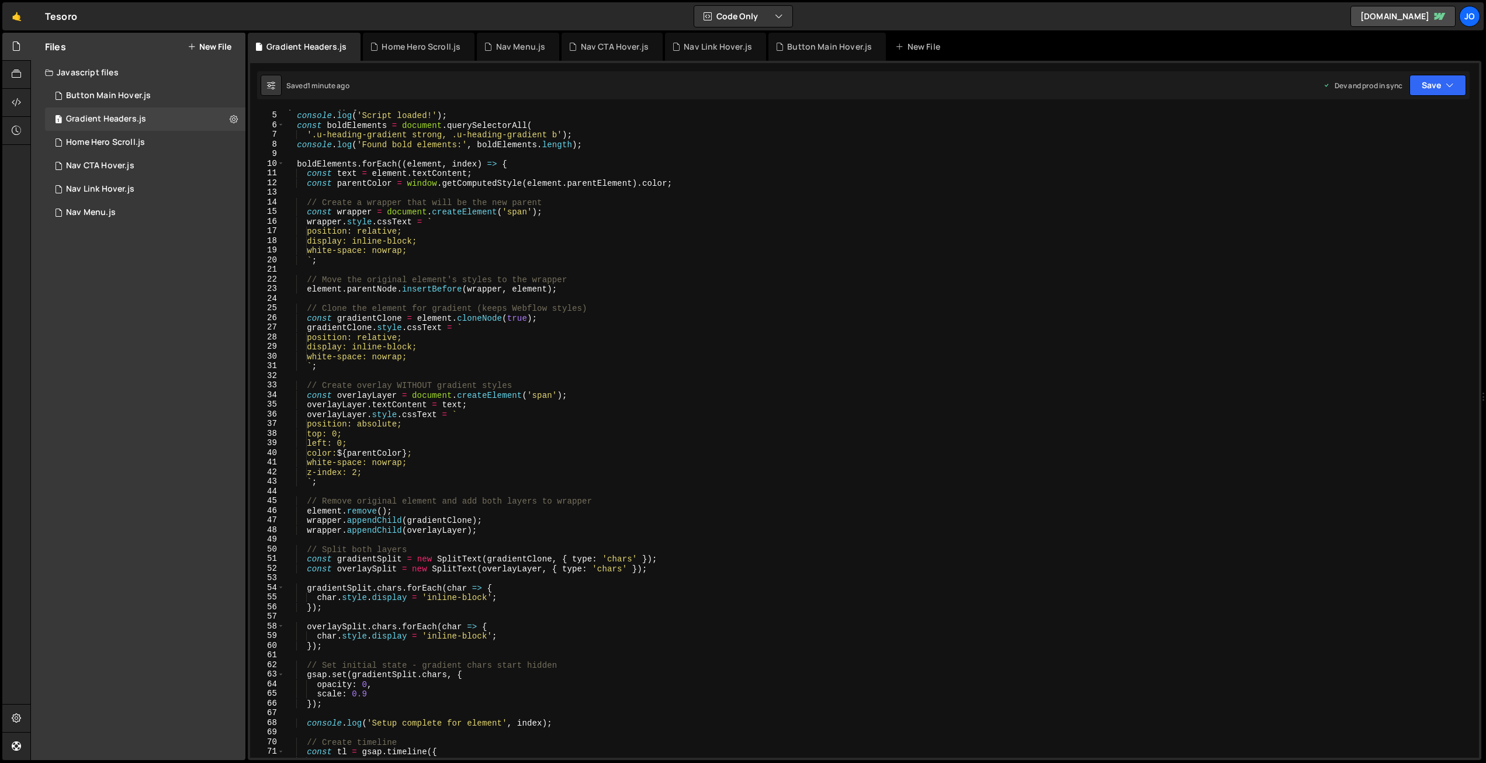
click at [496, 168] on div "( function ( ) { console . log ( 'Script loaded!' ) ; const boldElements = docu…" at bounding box center [880, 434] width 1190 height 667
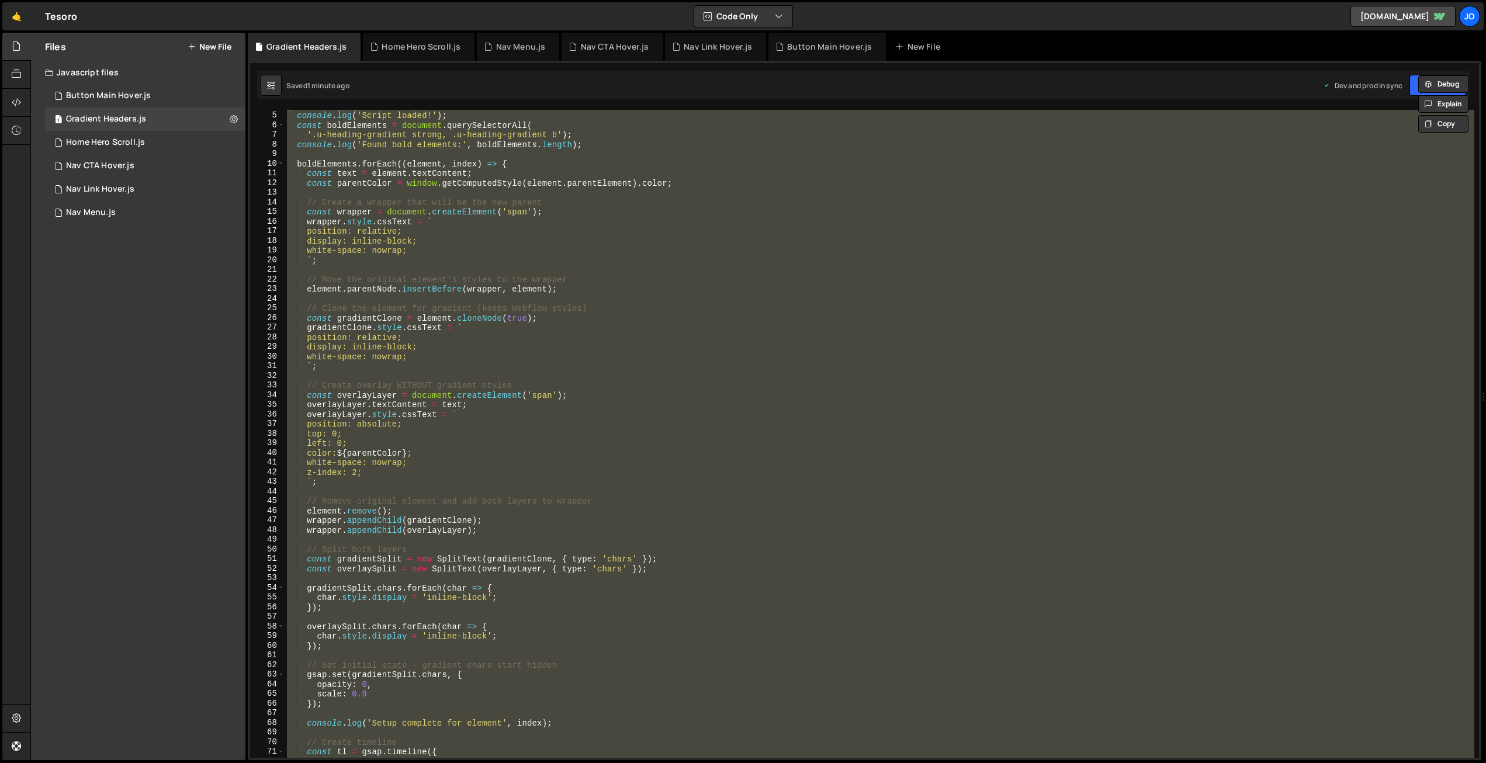
paste textarea
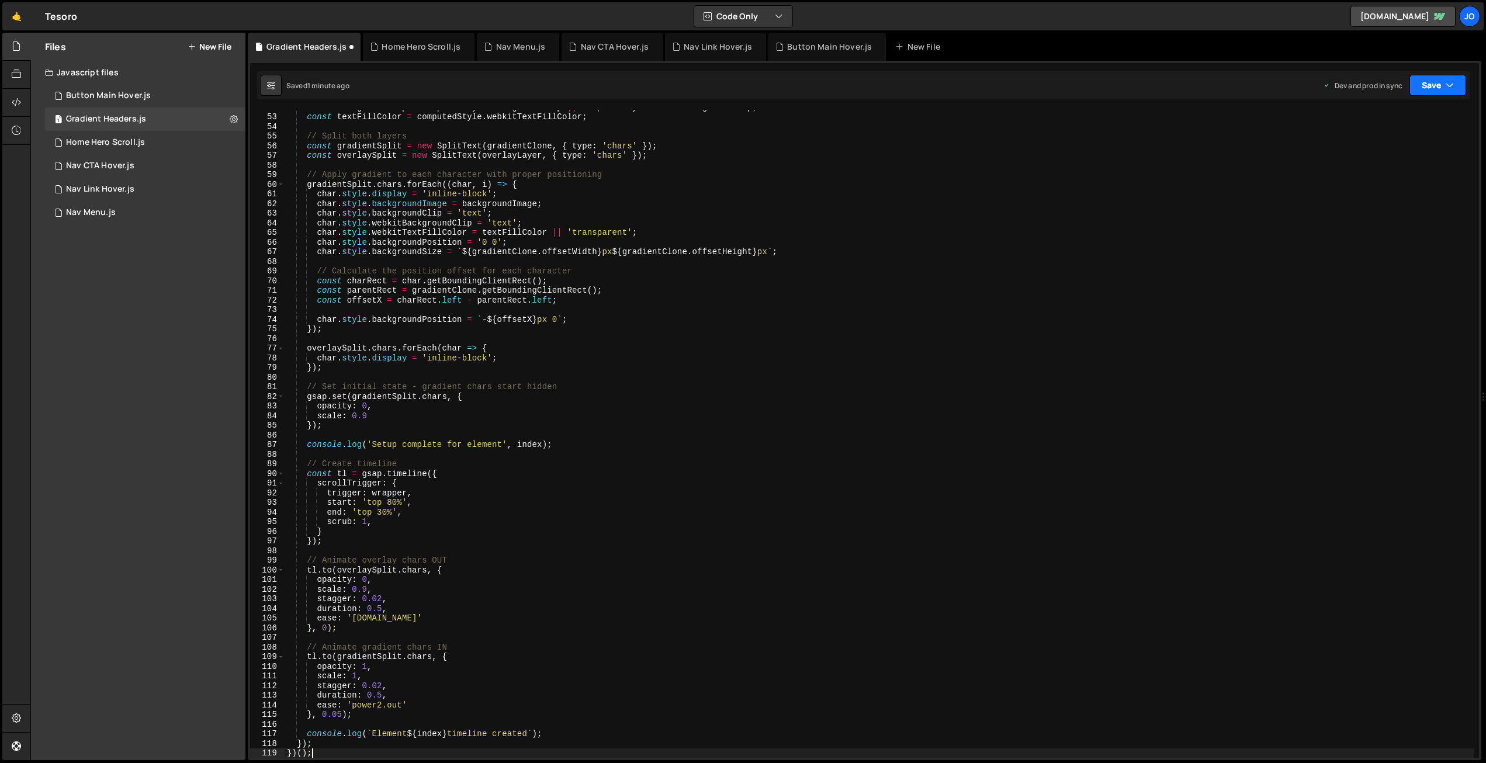
drag, startPoint x: 1412, startPoint y: 88, endPoint x: 1410, endPoint y: 103, distance: 15.3
click at [1412, 88] on button "Save" at bounding box center [1437, 85] width 57 height 21
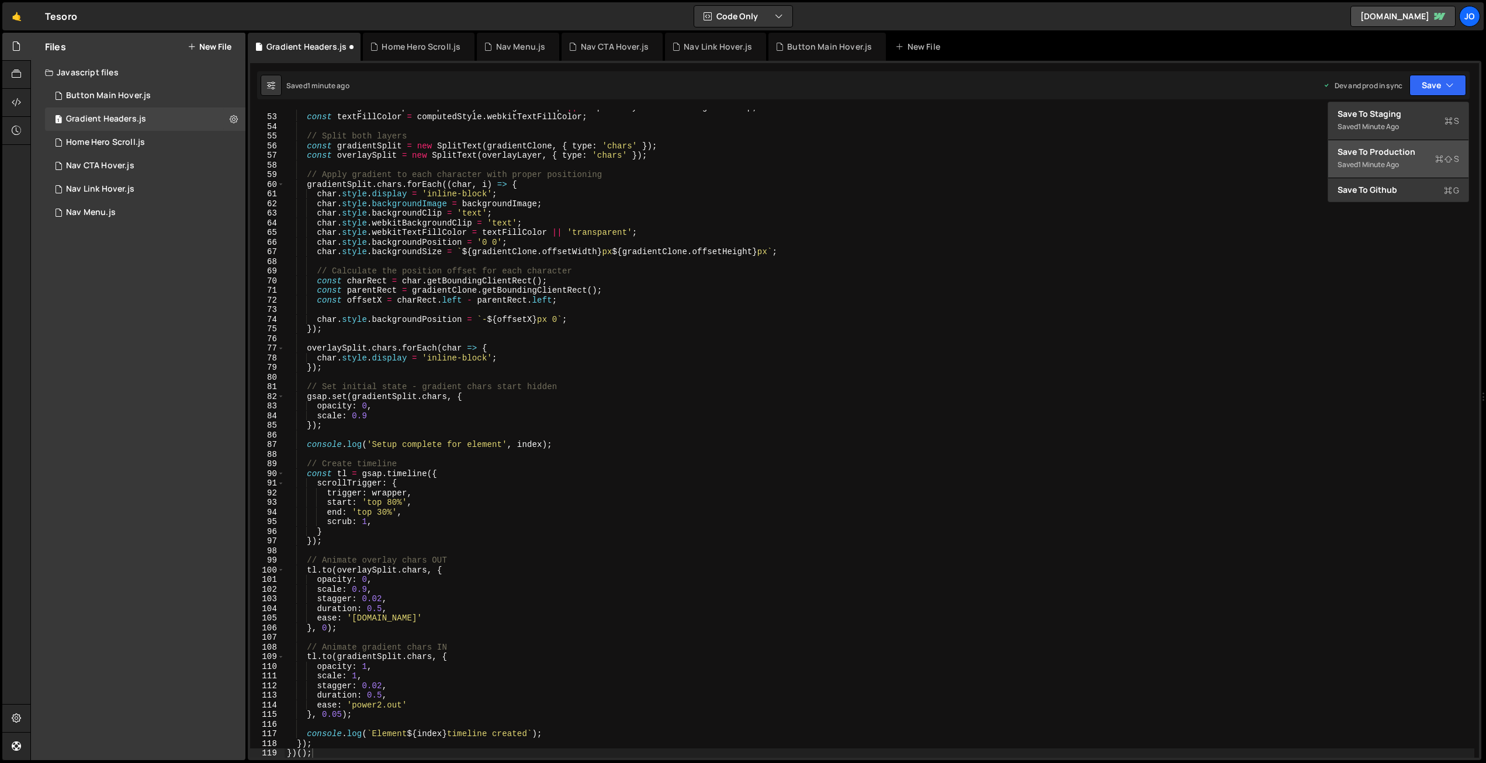
click at [1398, 150] on div "Save to Production S" at bounding box center [1398, 152] width 122 height 12
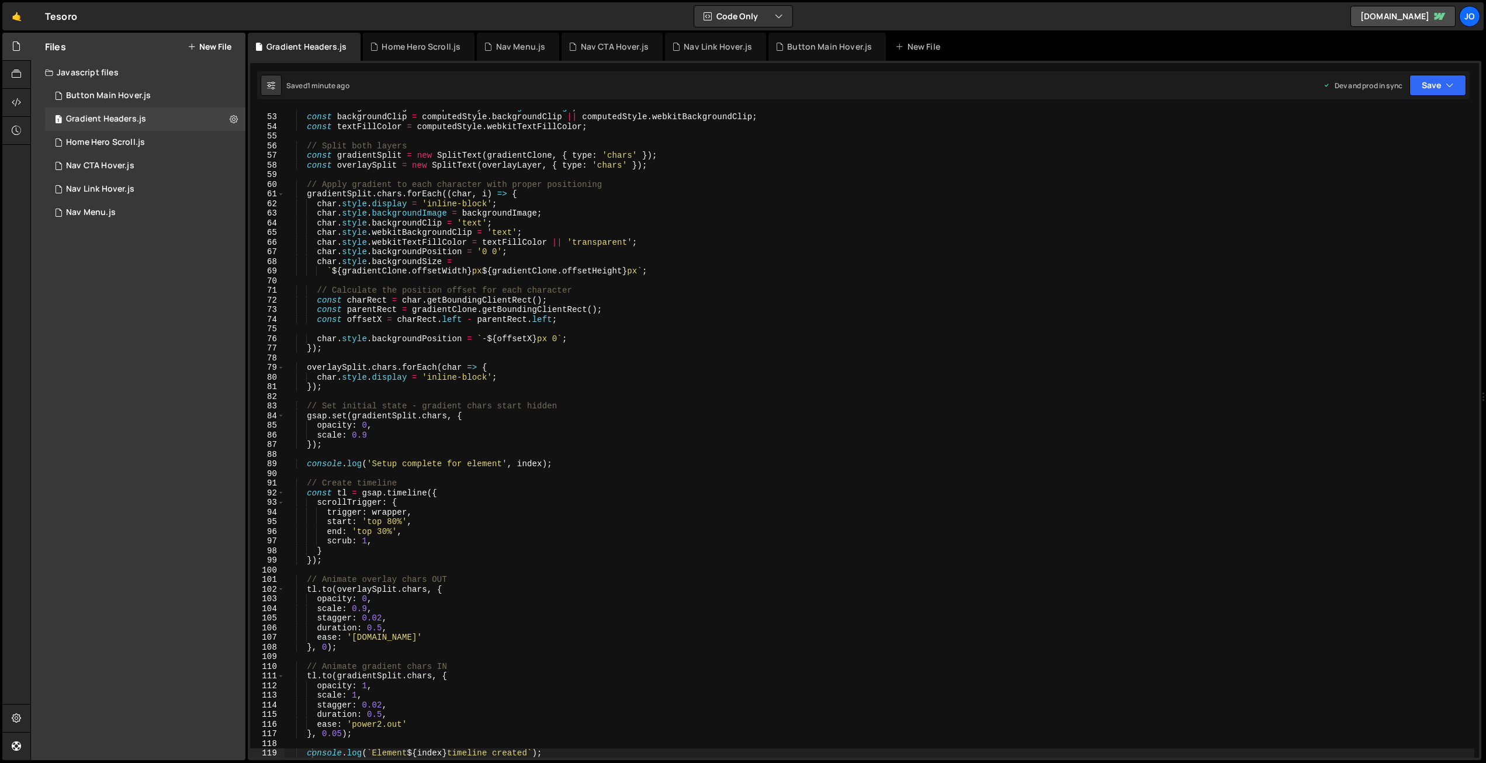
click at [458, 182] on div "const backgroundImage = computedStyle . backgroundImage ; const backgroundClip …" at bounding box center [880, 435] width 1190 height 667
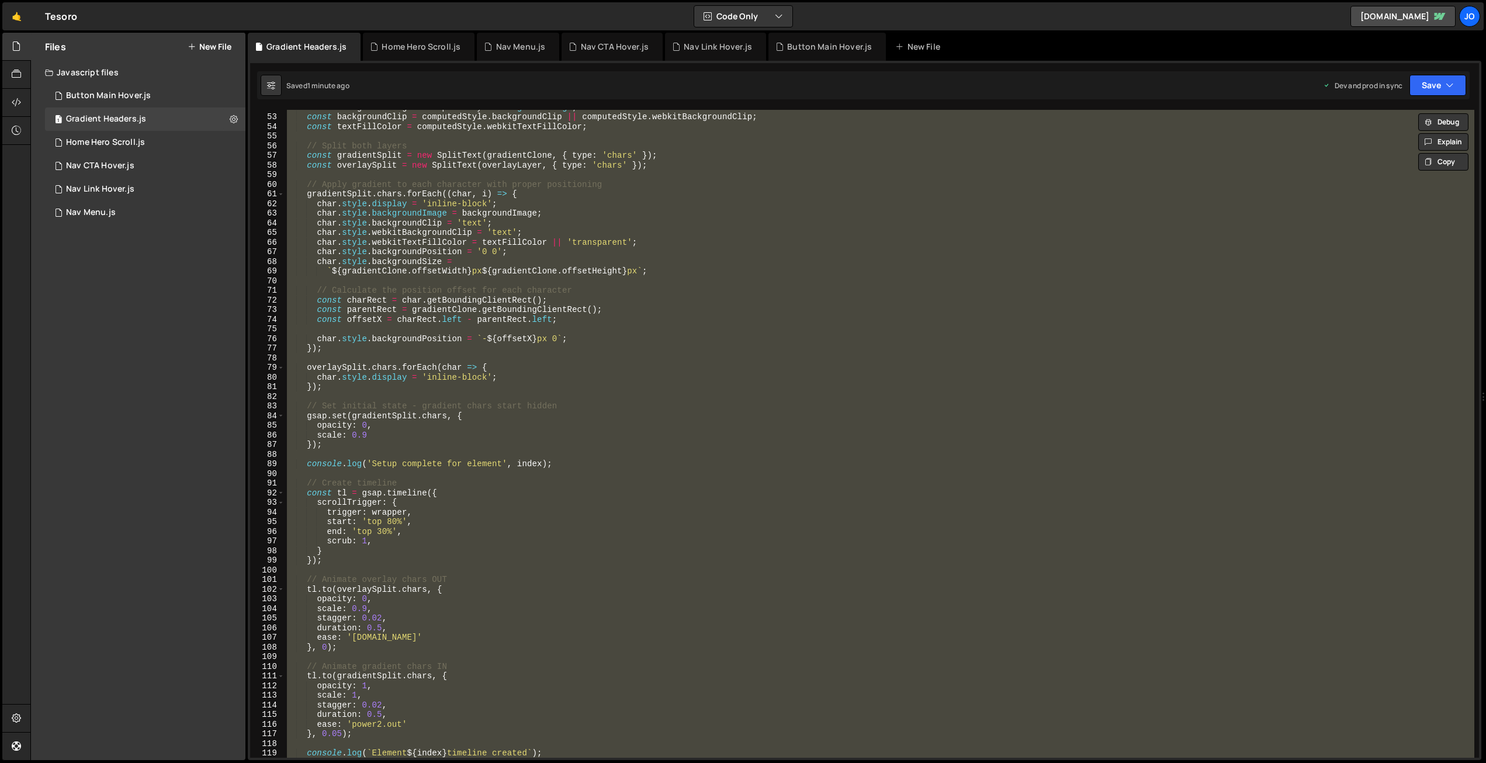
paste textarea
type textarea "})();"
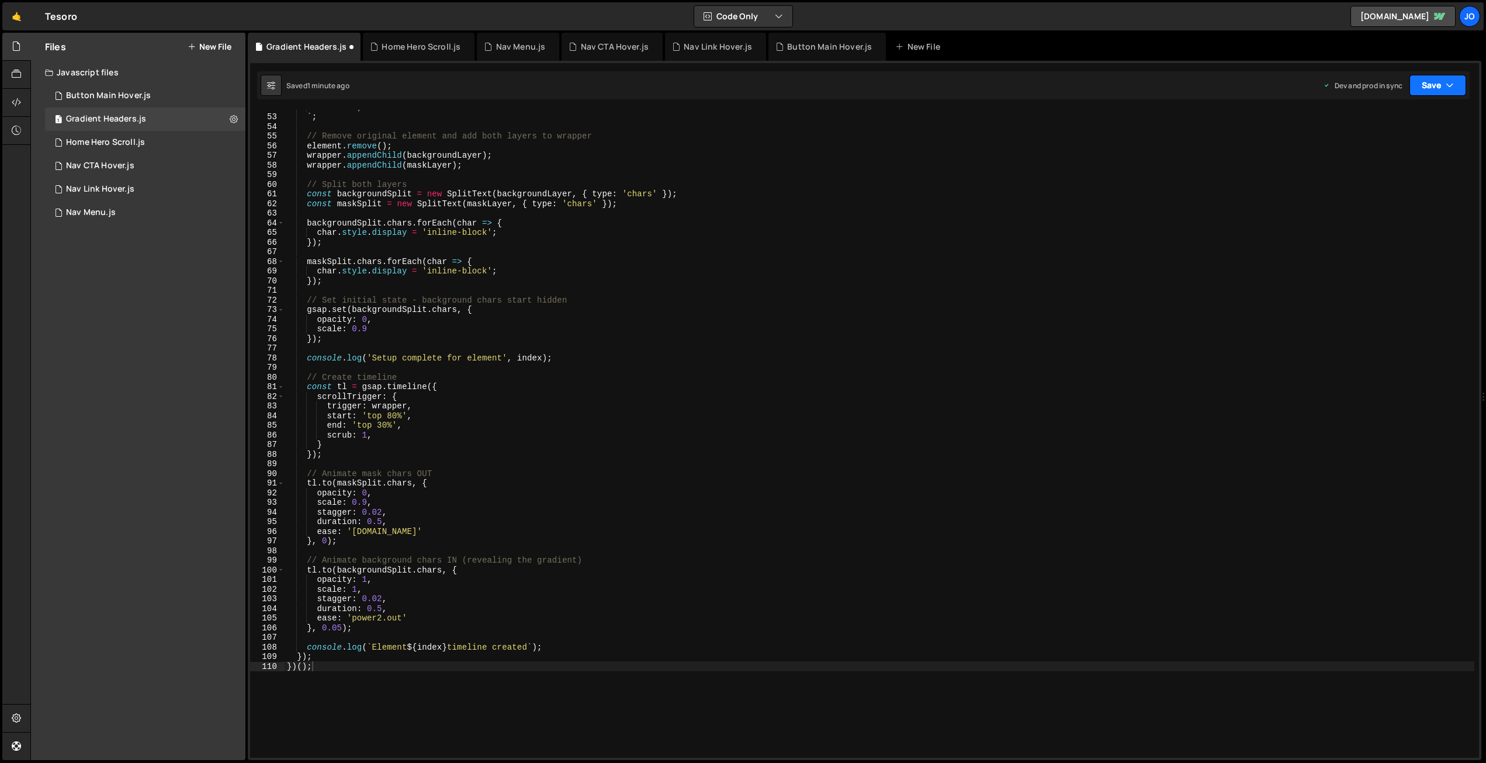
drag, startPoint x: 1437, startPoint y: 88, endPoint x: 1421, endPoint y: 113, distance: 30.0
click at [1437, 89] on button "Save" at bounding box center [1437, 85] width 57 height 21
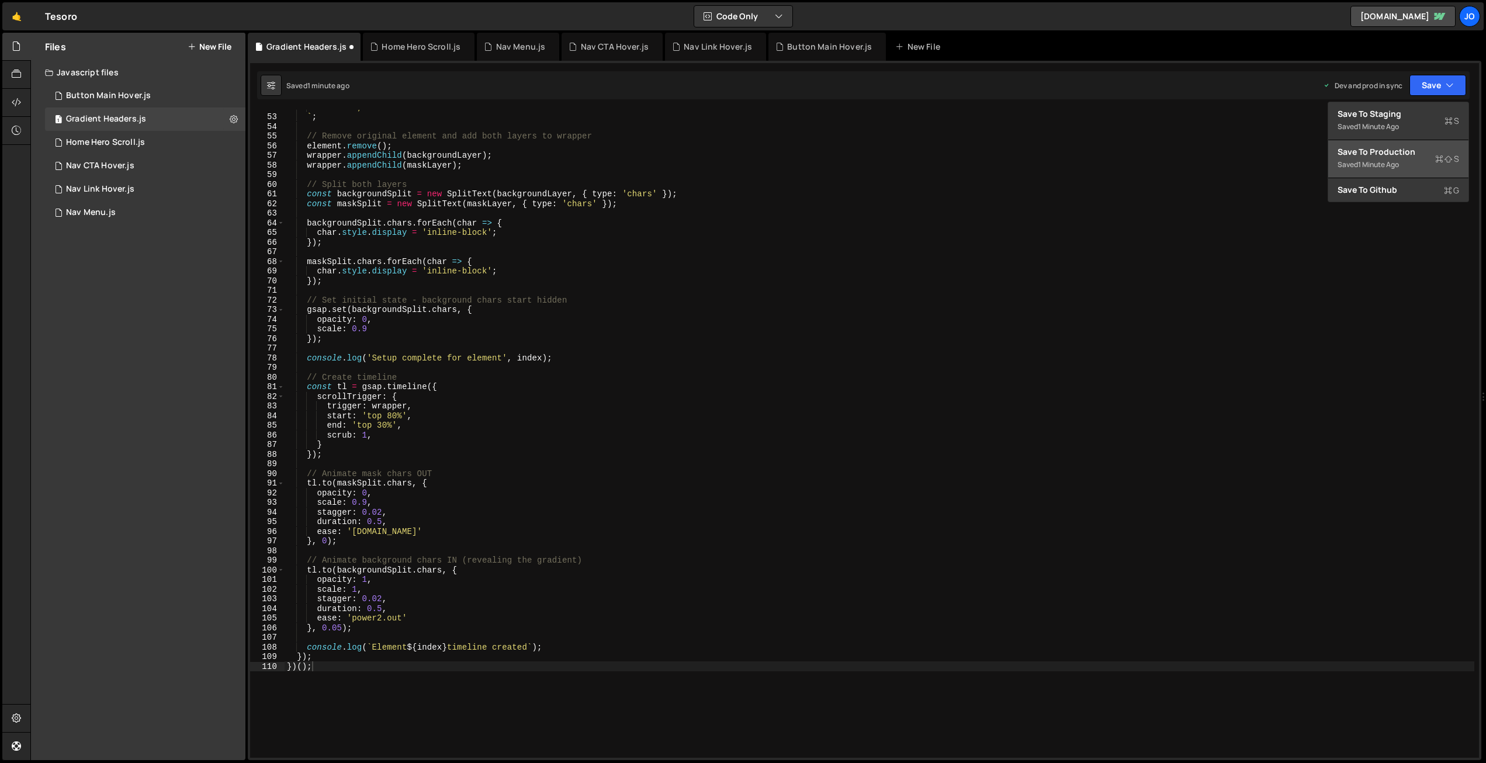
click at [1406, 149] on div "Save to Production S" at bounding box center [1398, 152] width 122 height 12
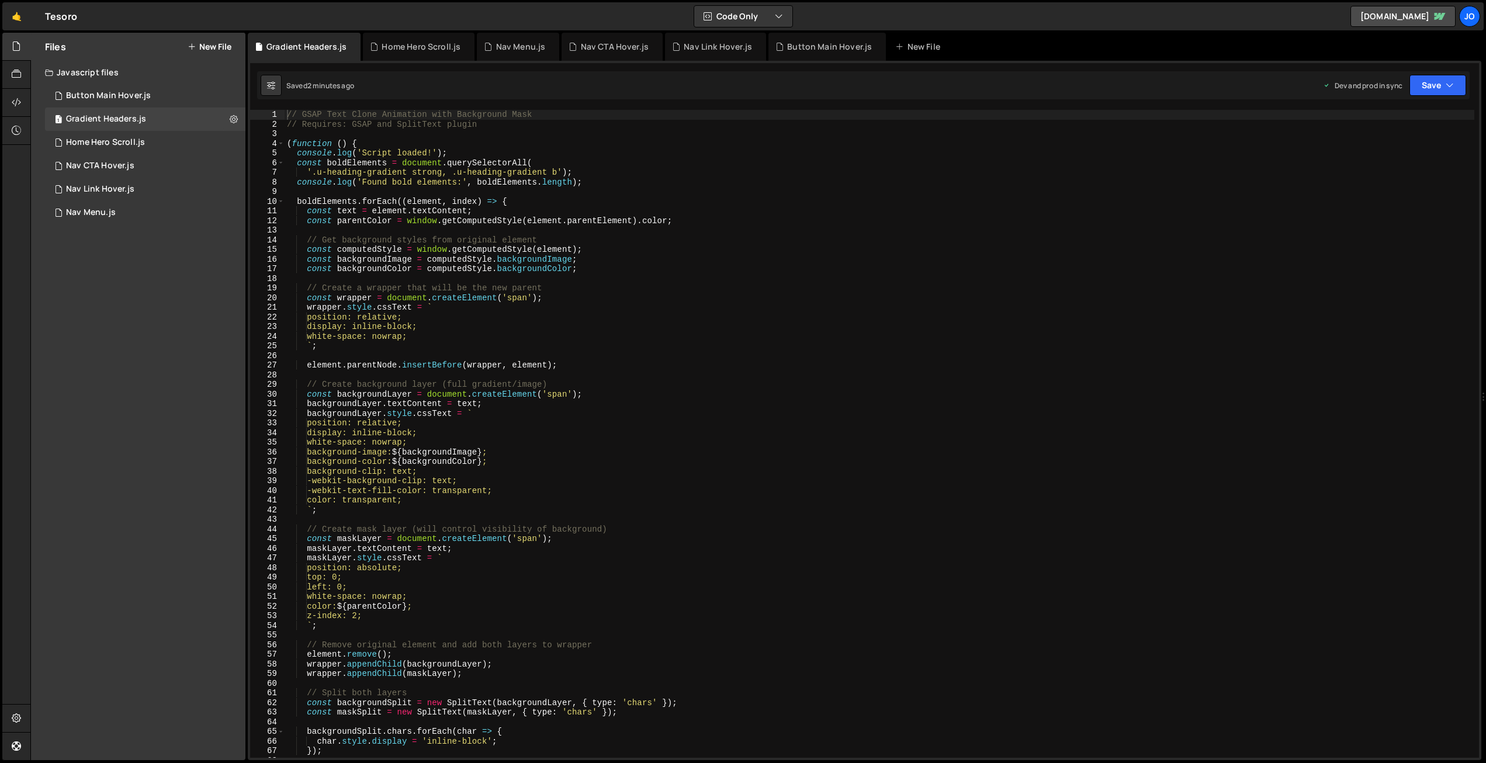
type textarea "const computedStyle = window.getComputedStyle(element);"
click at [542, 249] on div "// GSAP Text Clone Animation with Background Mask // Requires: GSAP and SplitTe…" at bounding box center [880, 443] width 1190 height 667
click at [509, 278] on div "// GSAP Text Clone Animation with Background Mask // Requires: GSAP and SplitTe…" at bounding box center [880, 443] width 1190 height 667
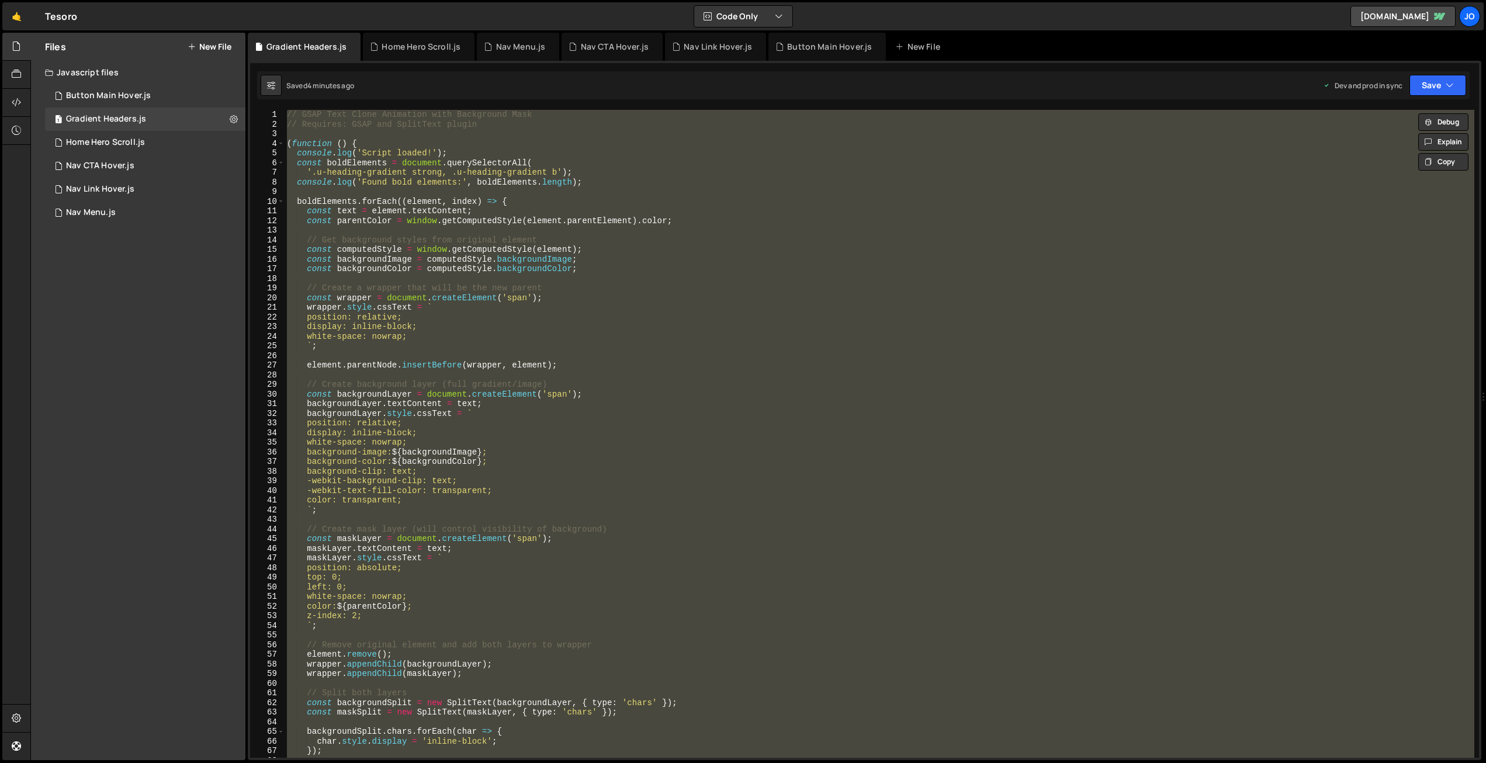
paste textarea
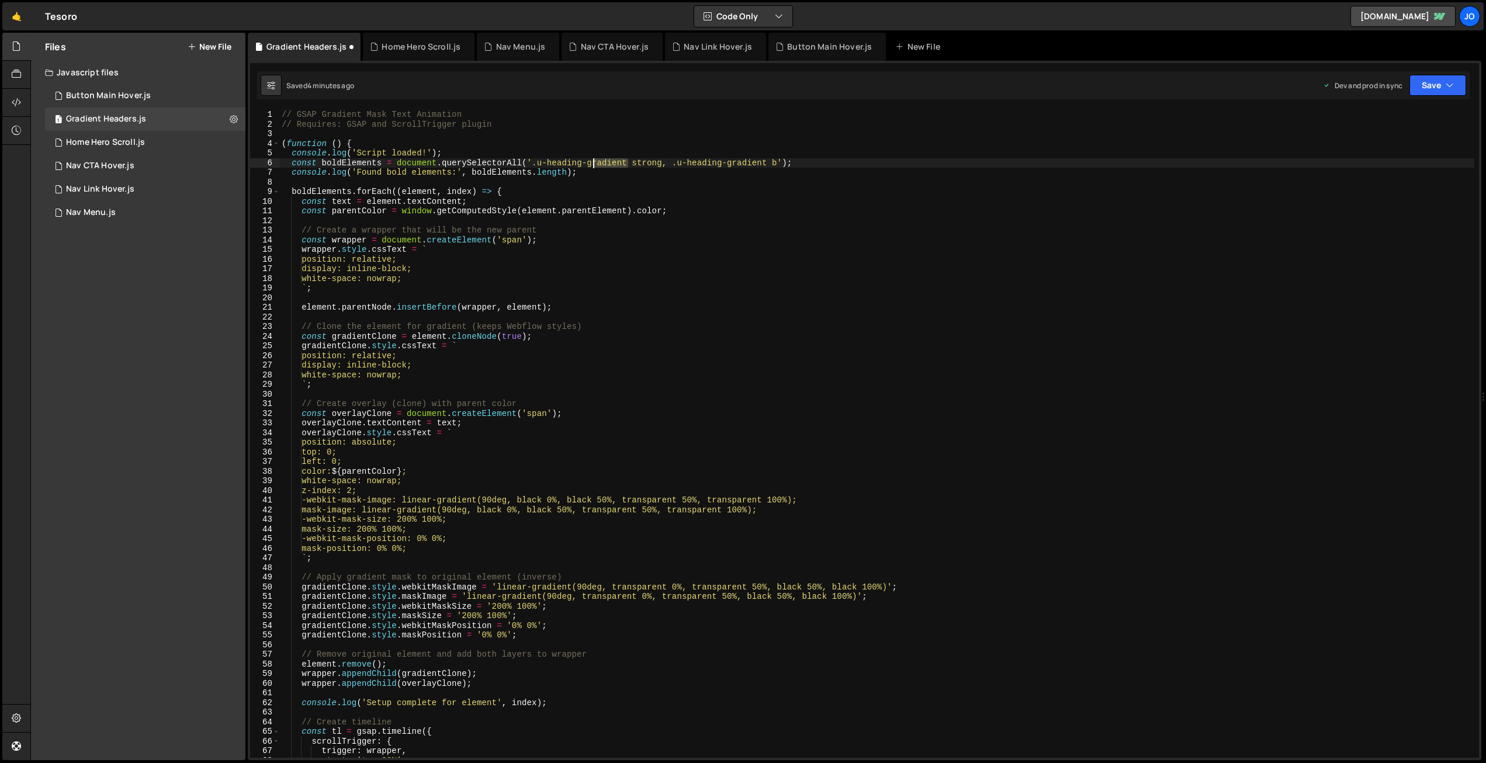
drag, startPoint x: 628, startPoint y: 162, endPoint x: 588, endPoint y: 160, distance: 39.8
click at [588, 160] on div "// GSAP Gradient Mask Text Animation // Requires: GSAP and ScrollTrigger plugin…" at bounding box center [876, 443] width 1195 height 667
drag, startPoint x: 757, startPoint y: 160, endPoint x: 717, endPoint y: 160, distance: 39.7
click at [715, 160] on div "// GSAP Gradient Mask Text Animation // Requires: GSAP and ScrollTrigger plugin…" at bounding box center [876, 443] width 1195 height 667
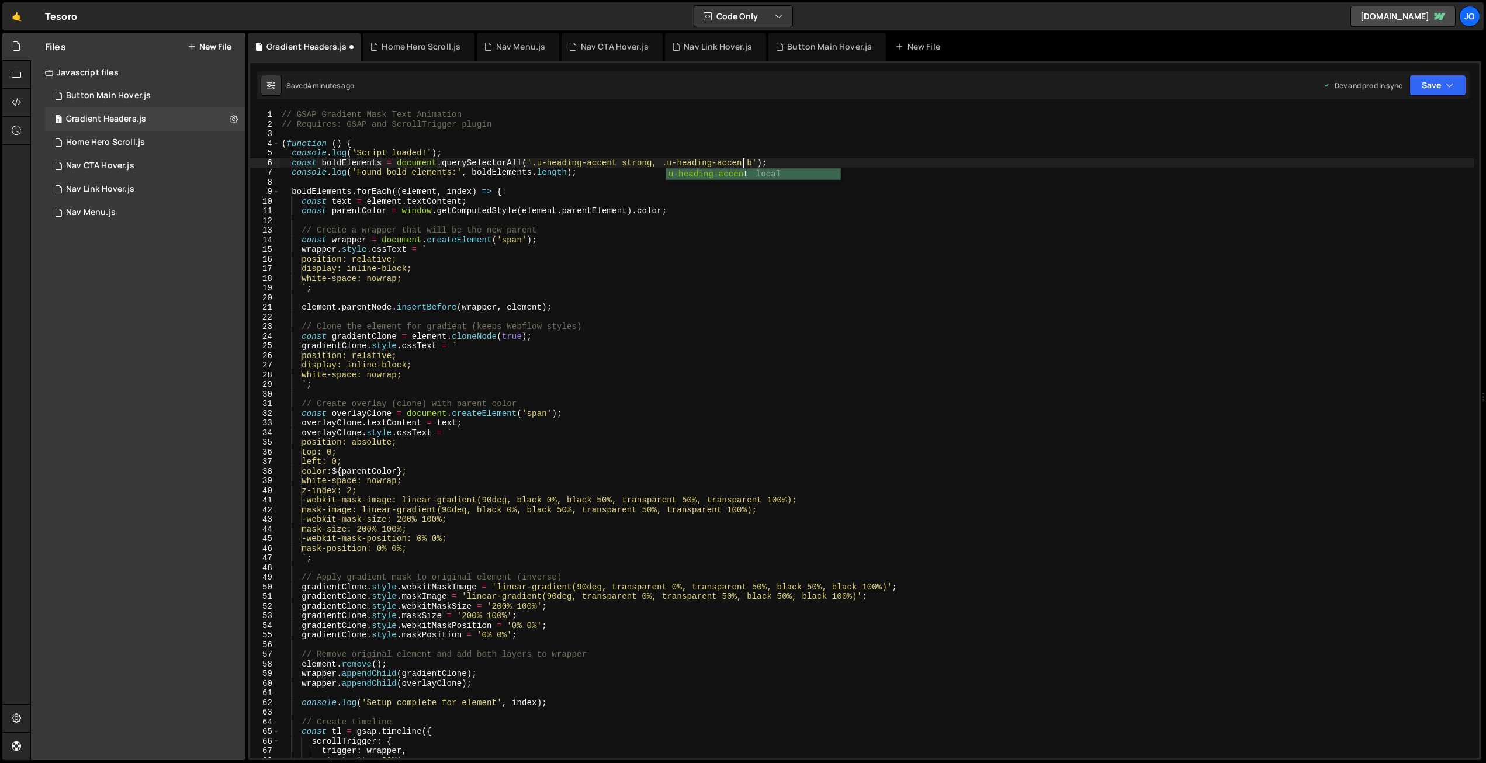
scroll to position [0, 32]
drag, startPoint x: 1436, startPoint y: 96, endPoint x: 1429, endPoint y: 110, distance: 15.4
click at [1436, 96] on div "Saved 4 minutes ago Dev and prod in sync Upgrade to Edit Save Save to Staging S…" at bounding box center [863, 85] width 1212 height 28
click at [1426, 84] on button "Save" at bounding box center [1437, 85] width 57 height 21
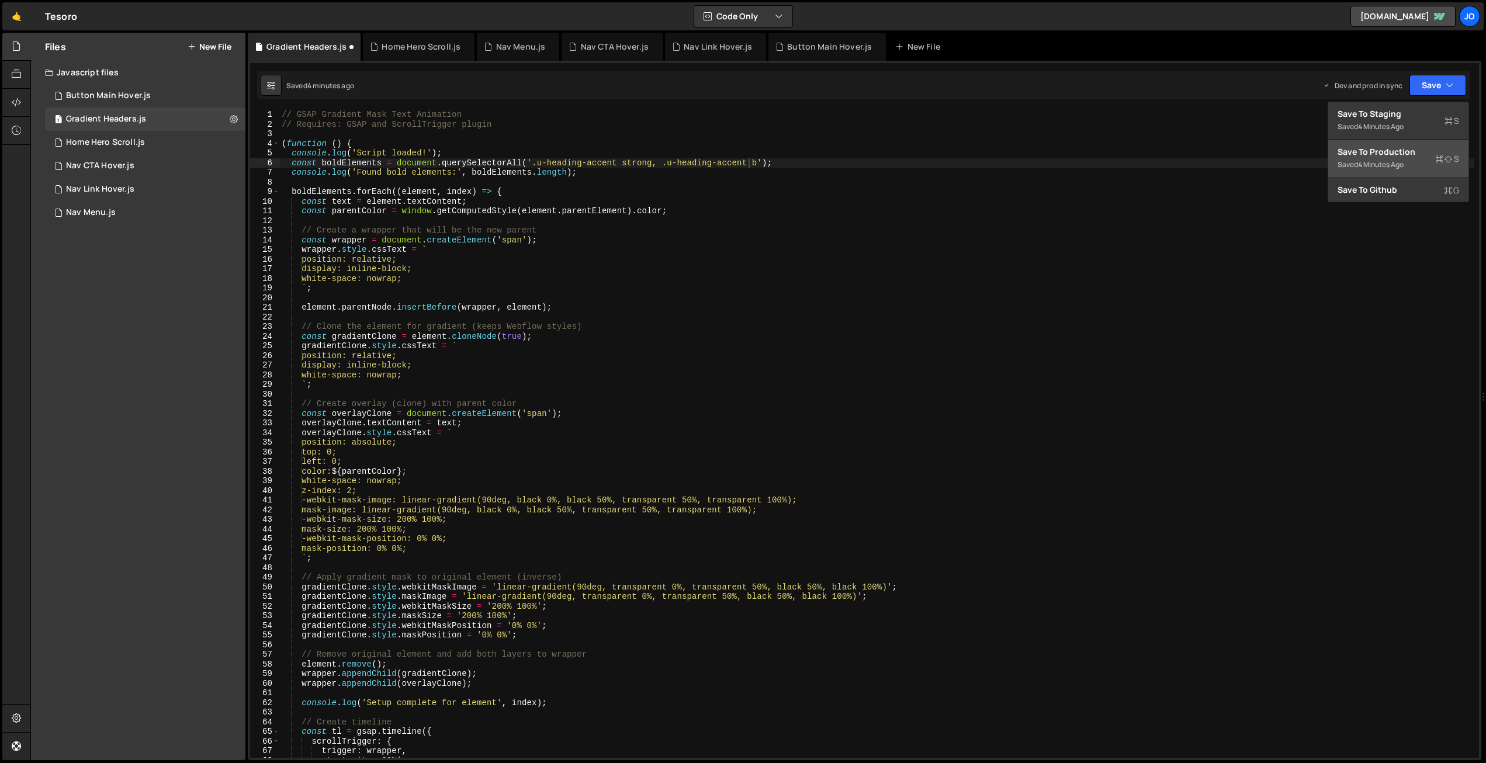
click at [1396, 157] on div "Save to Production S" at bounding box center [1398, 152] width 122 height 12
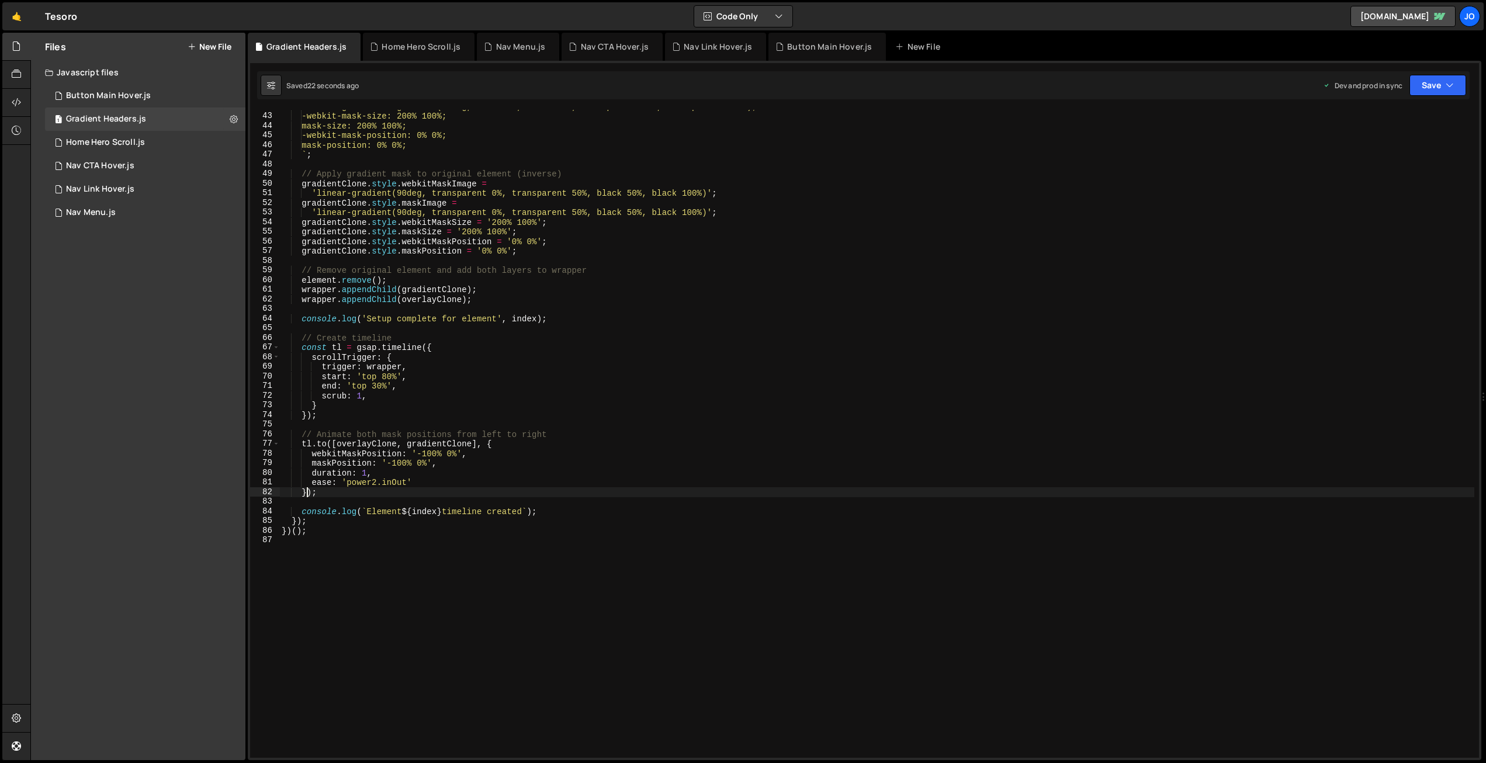
scroll to position [0, 2]
click at [308, 494] on div "mask-image: linear-gradient(90deg, black 0%, black 50%, transparent 50%, transp…" at bounding box center [876, 435] width 1195 height 667
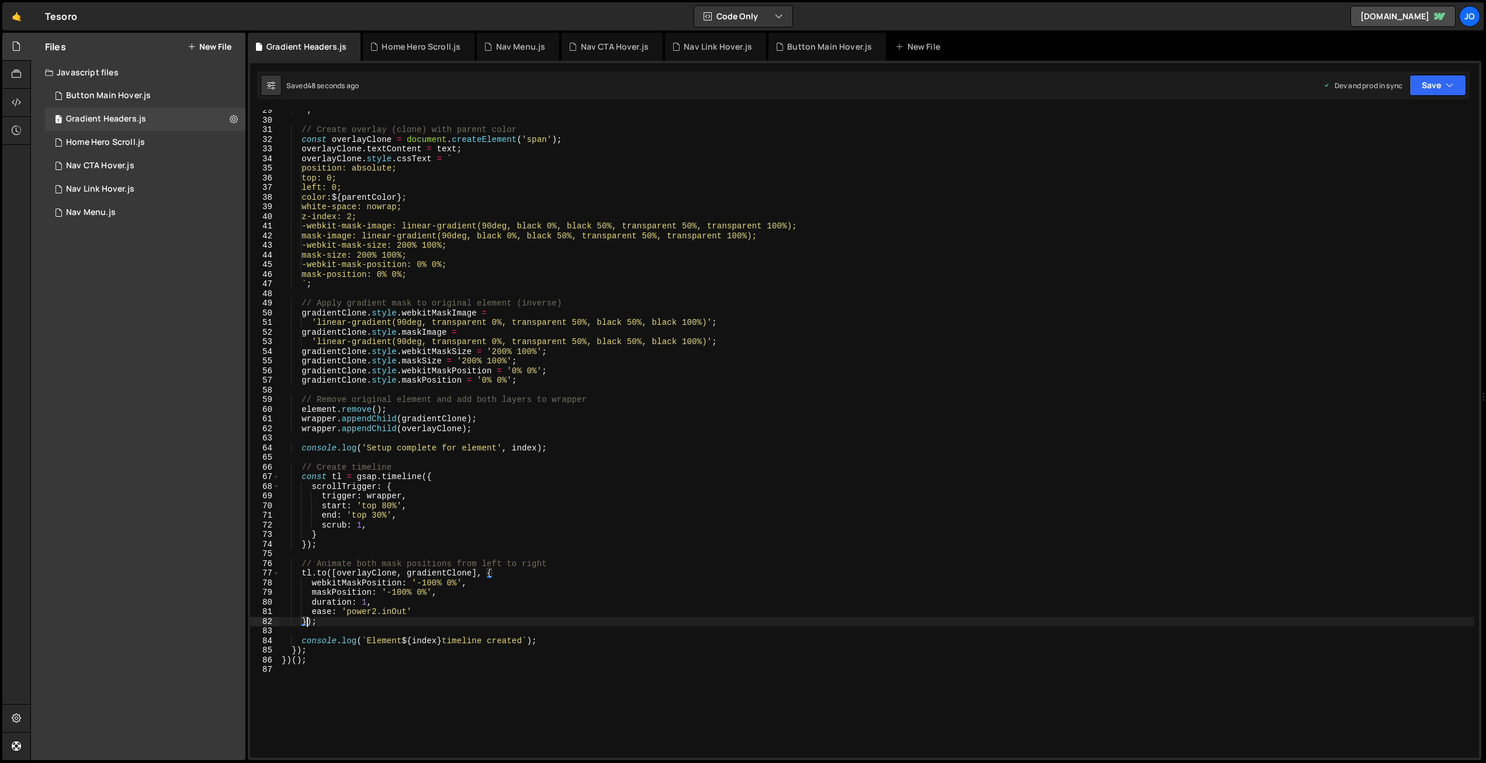
scroll to position [274, 0]
click at [608, 288] on div "` ; // Create overlay (clone) with parent color const overlayClone = document .…" at bounding box center [876, 439] width 1195 height 667
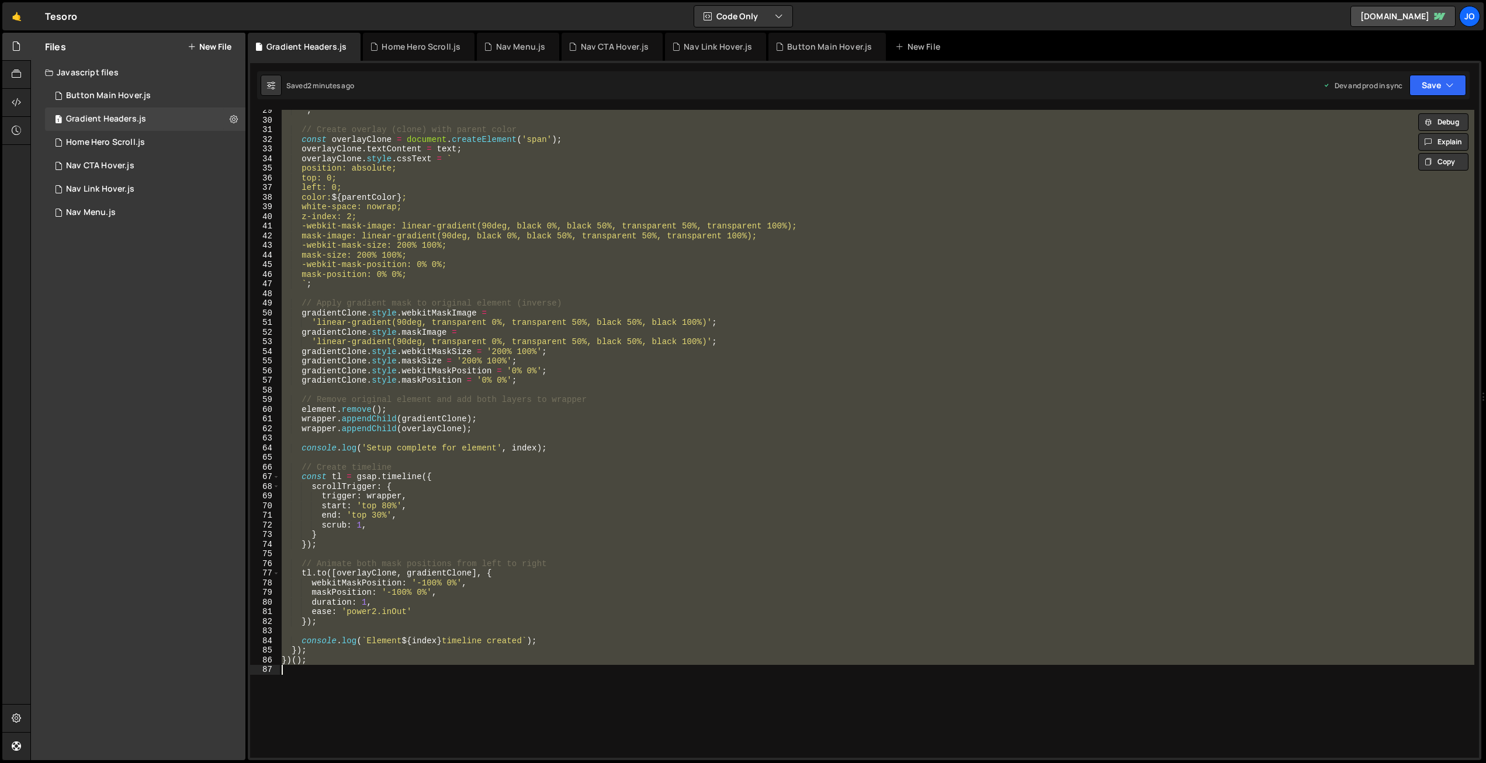
paste textarea
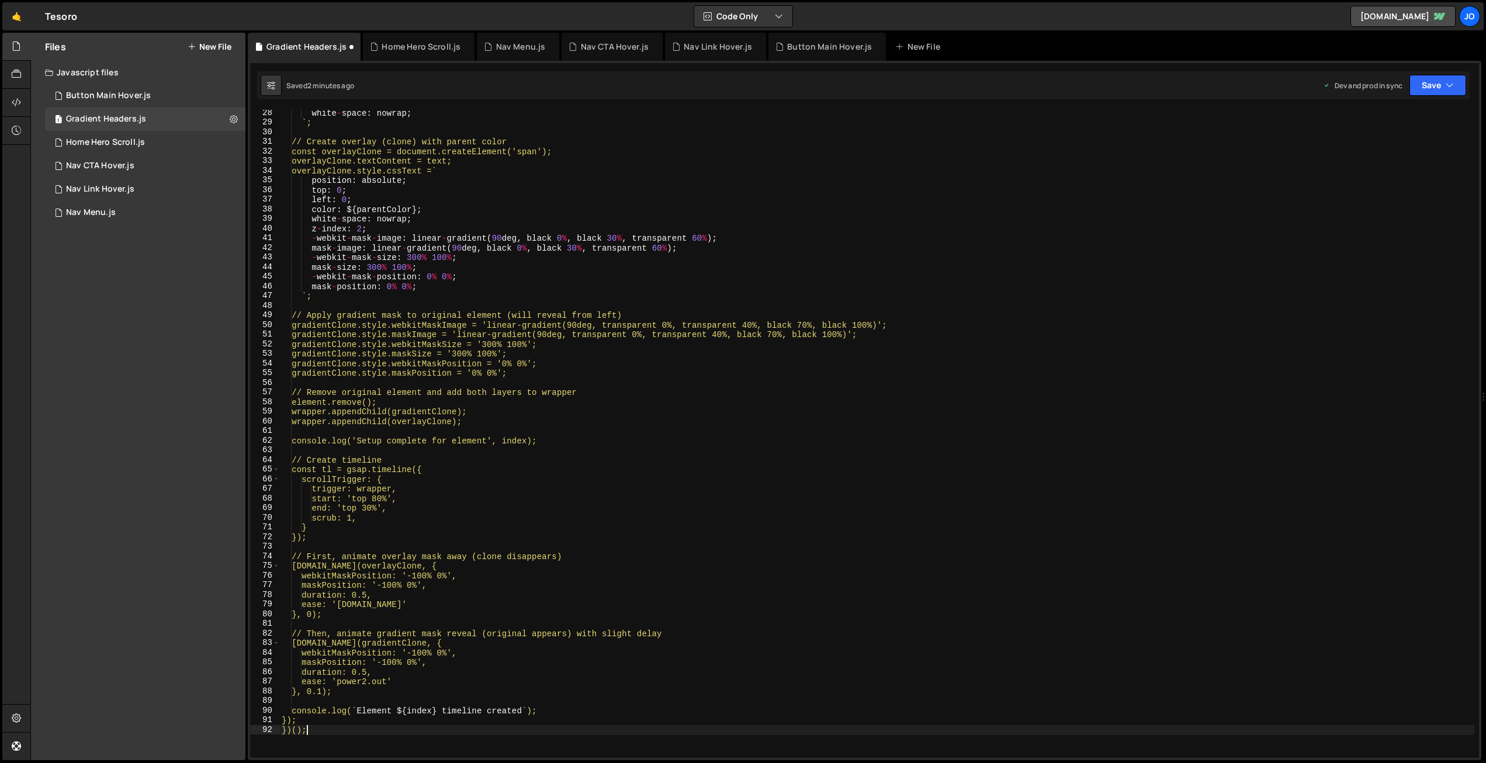
scroll to position [0, 0]
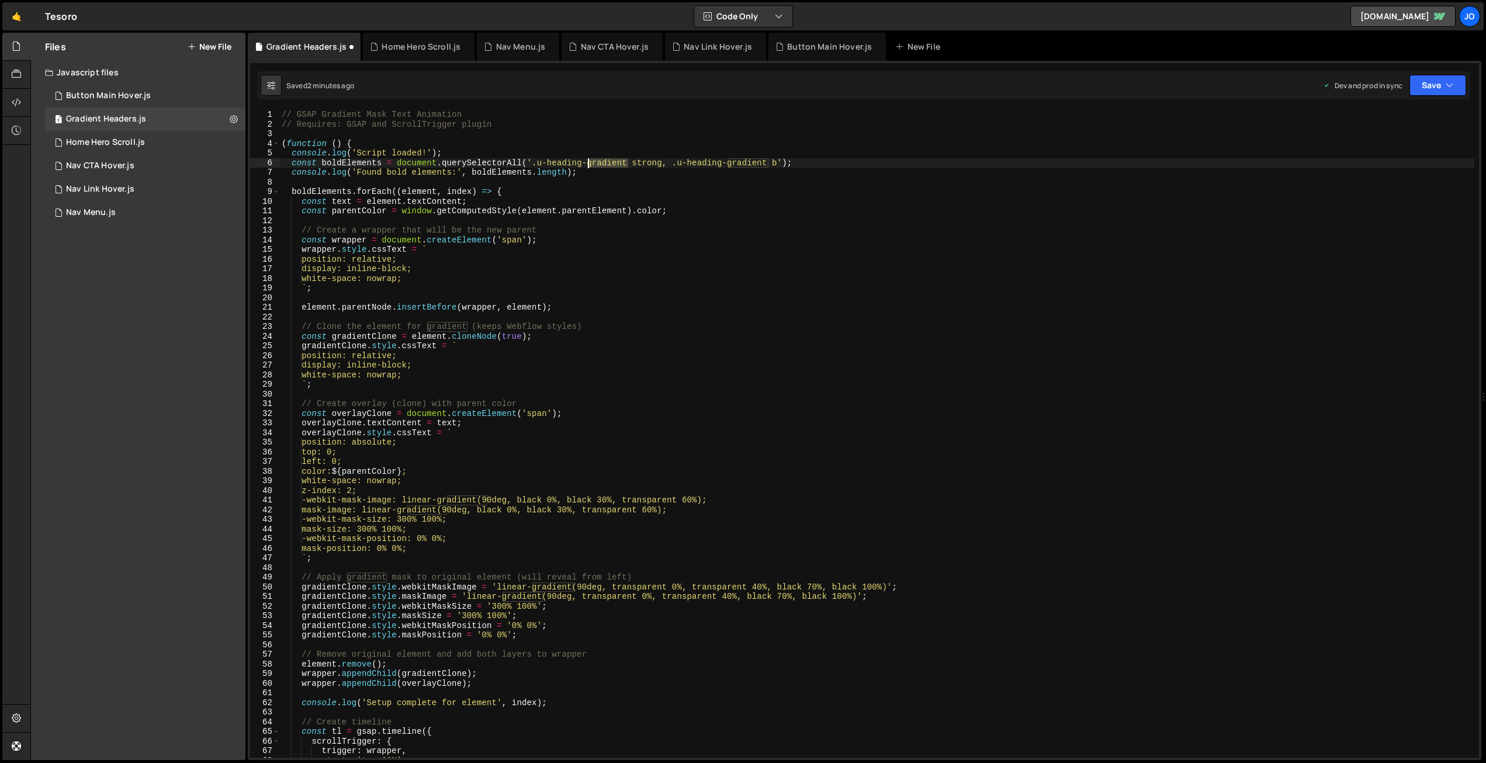
drag, startPoint x: 616, startPoint y: 161, endPoint x: 587, endPoint y: 160, distance: 29.8
click at [588, 160] on div "// GSAP Gradient Mask Text Animation // Requires: GSAP and ScrollTrigger plugin…" at bounding box center [876, 443] width 1195 height 667
drag, startPoint x: 757, startPoint y: 161, endPoint x: 720, endPoint y: 160, distance: 37.4
click at [720, 160] on div "// GSAP Gradient Mask Text Animation // Requires: GSAP and ScrollTrigger plugin…" at bounding box center [876, 443] width 1195 height 667
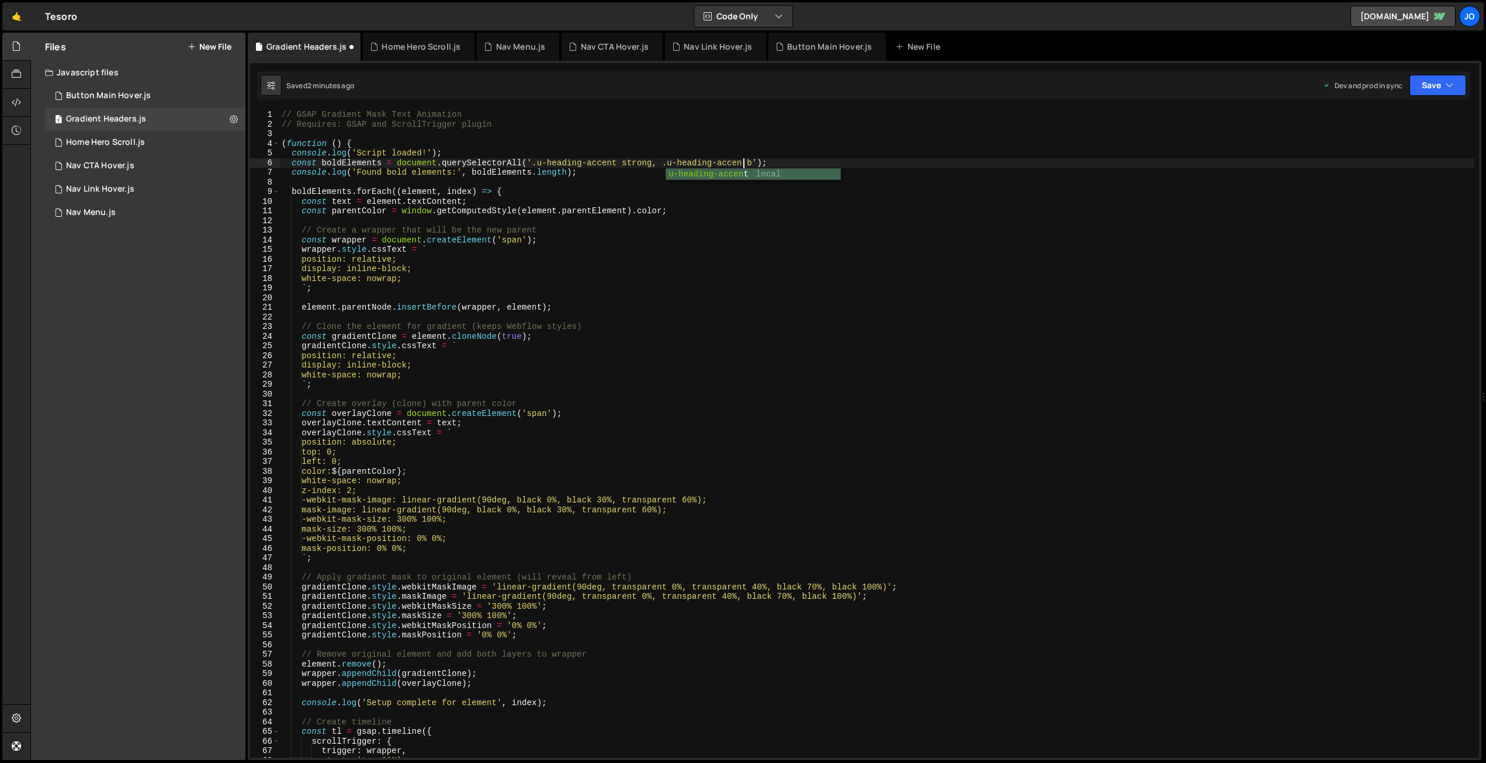
scroll to position [0, 32]
drag, startPoint x: 1425, startPoint y: 89, endPoint x: 1420, endPoint y: 103, distance: 14.8
click at [1424, 89] on button "Save" at bounding box center [1437, 85] width 57 height 21
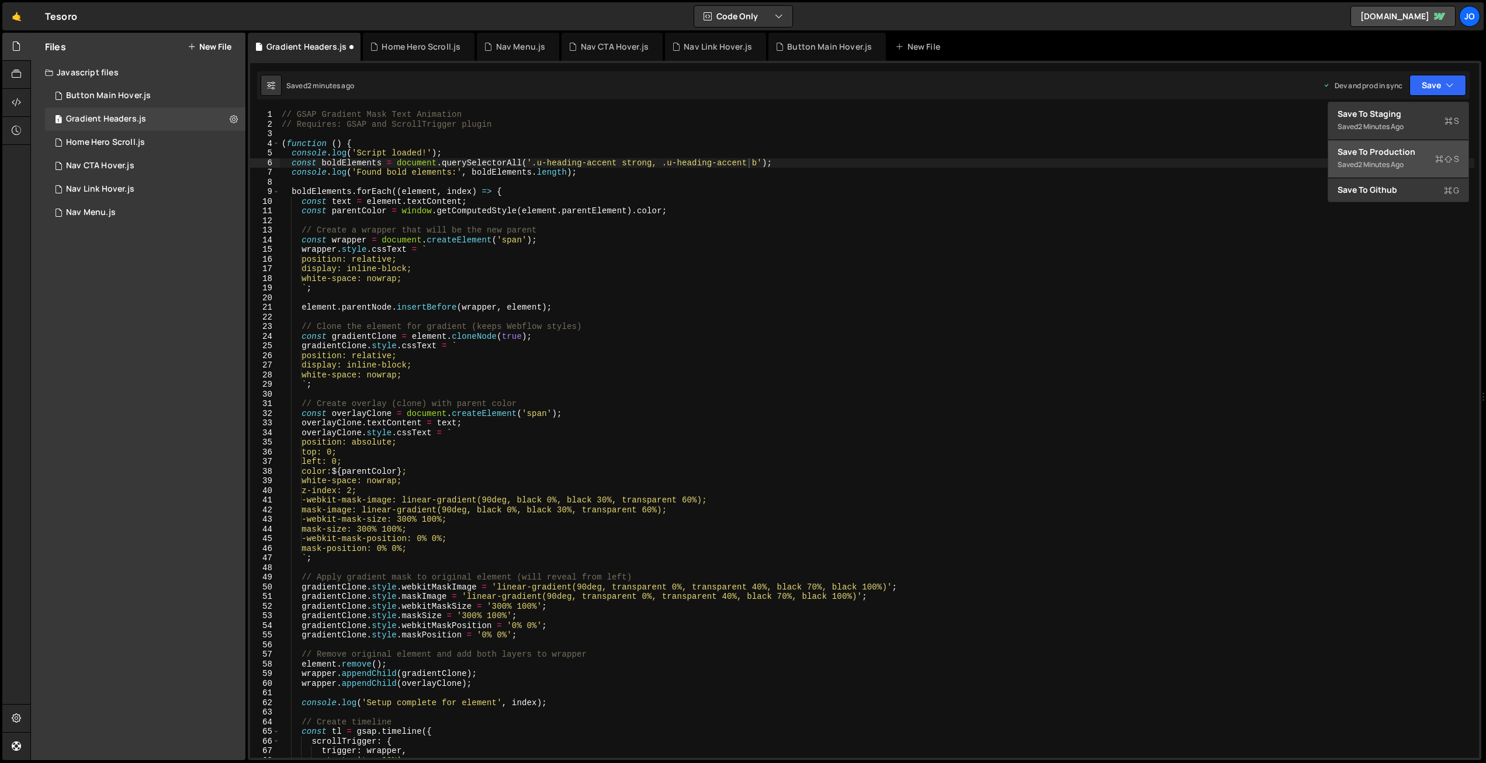
click at [1396, 153] on div "Save to Production S" at bounding box center [1398, 152] width 122 height 12
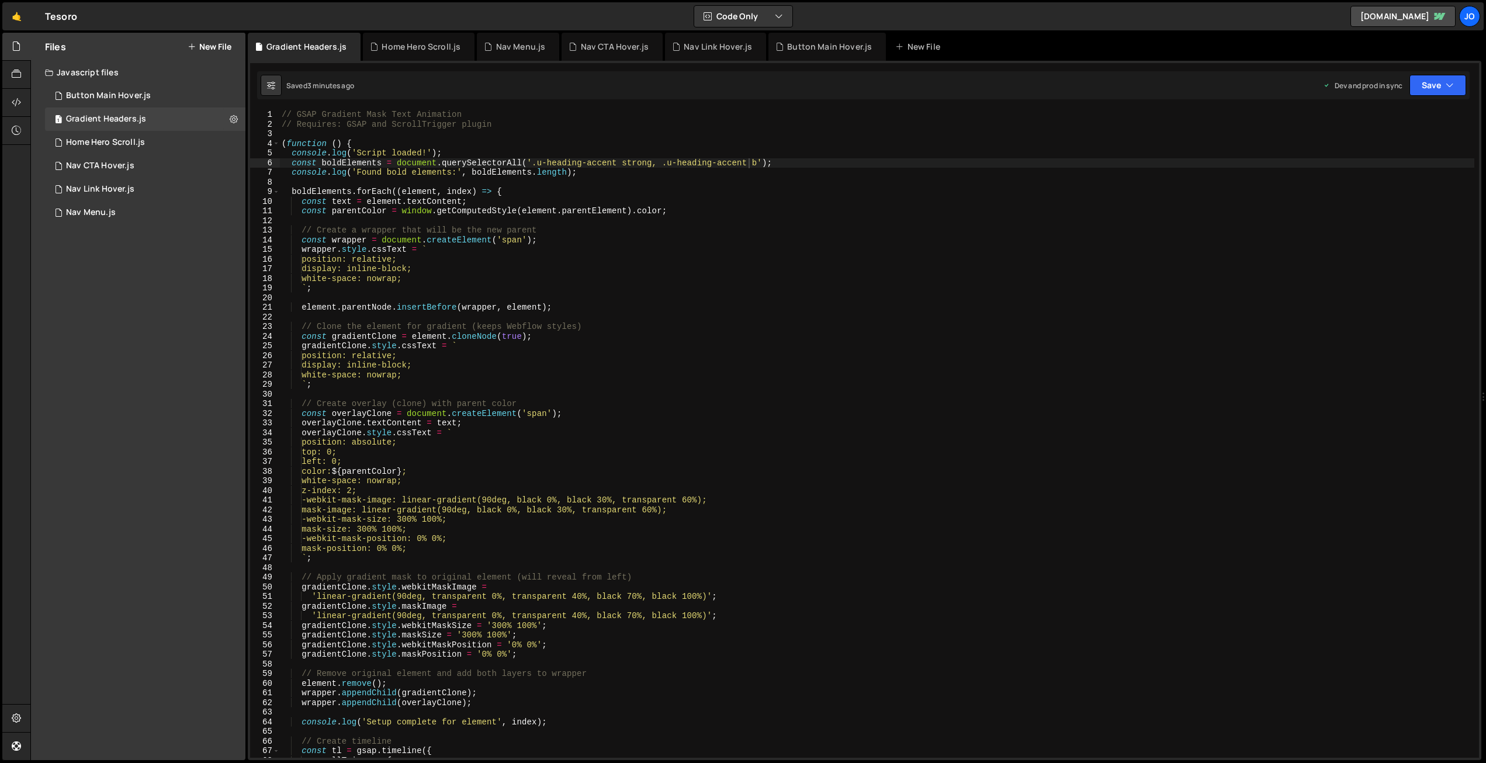
click at [602, 278] on div "// GSAP Gradient Mask Text Animation // Requires: GSAP and ScrollTrigger plugin…" at bounding box center [876, 443] width 1195 height 667
paste textarea
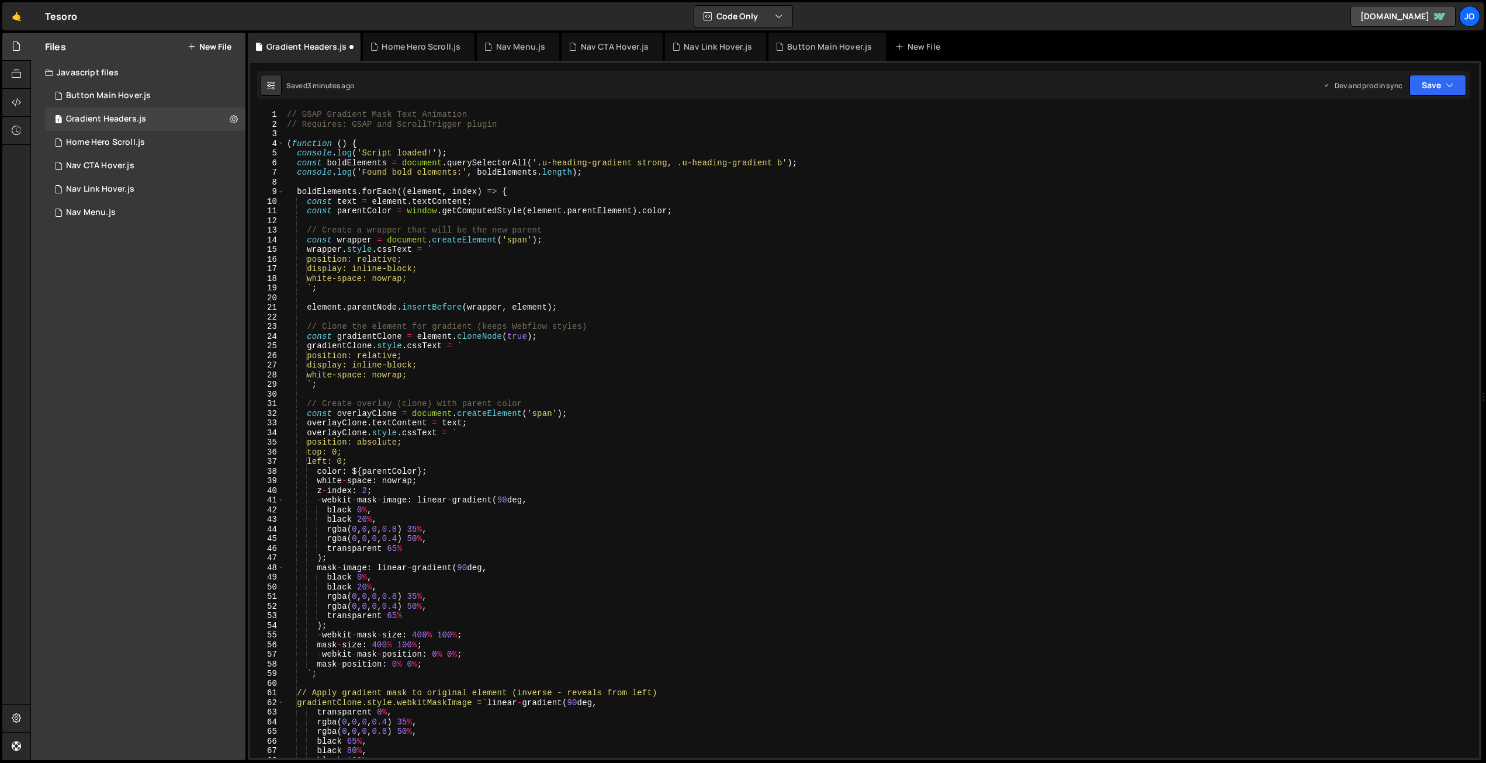
scroll to position [0, 0]
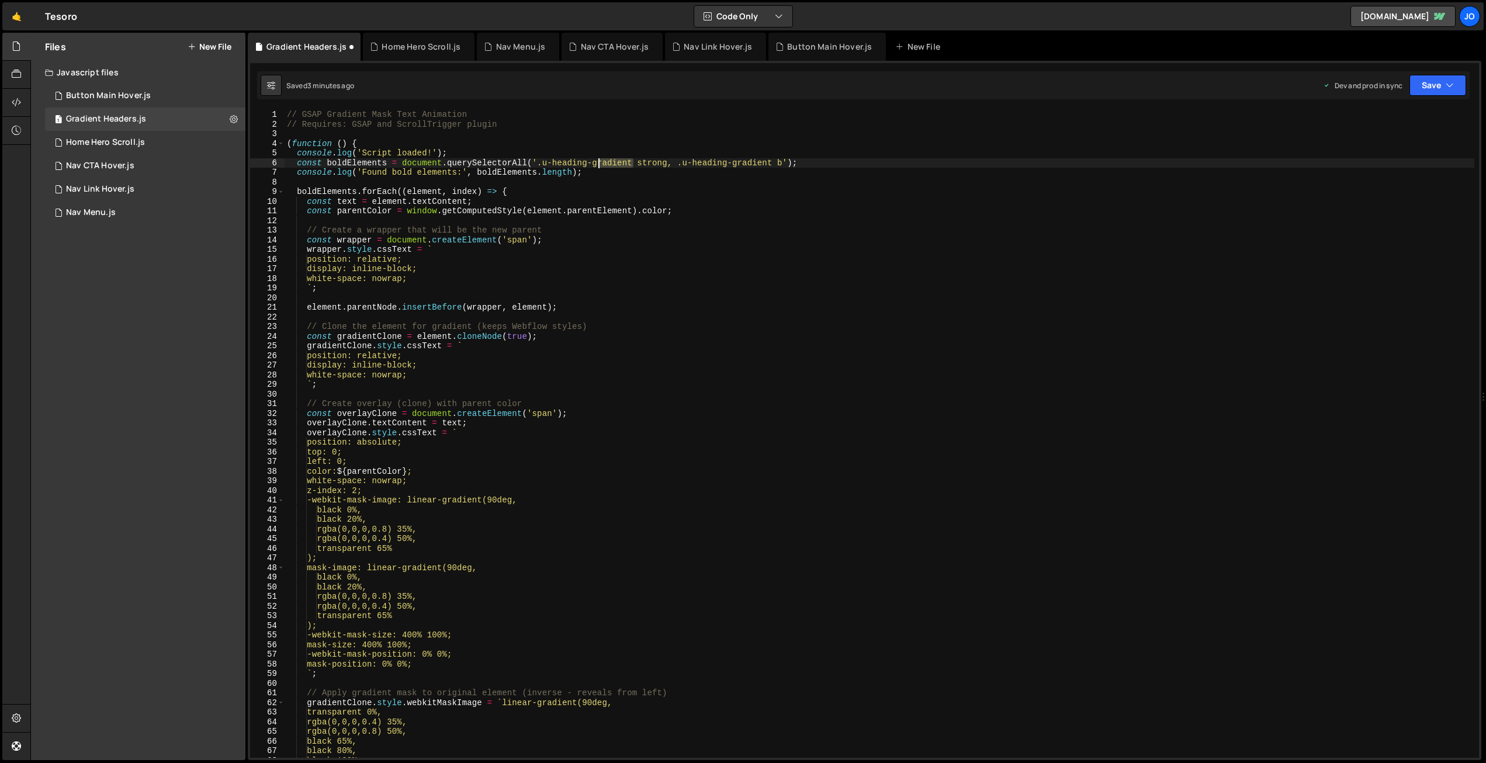
drag, startPoint x: 633, startPoint y: 163, endPoint x: 594, endPoint y: 161, distance: 38.6
click at [594, 161] on div "// GSAP Gradient Mask Text Animation // Requires: GSAP and ScrollTrigger plugin…" at bounding box center [880, 443] width 1190 height 667
drag, startPoint x: 755, startPoint y: 161, endPoint x: 724, endPoint y: 160, distance: 31.0
click at [724, 160] on div "// GSAP Gradient Mask Text Animation // Requires: GSAP and ScrollTrigger plugin…" at bounding box center [880, 443] width 1190 height 667
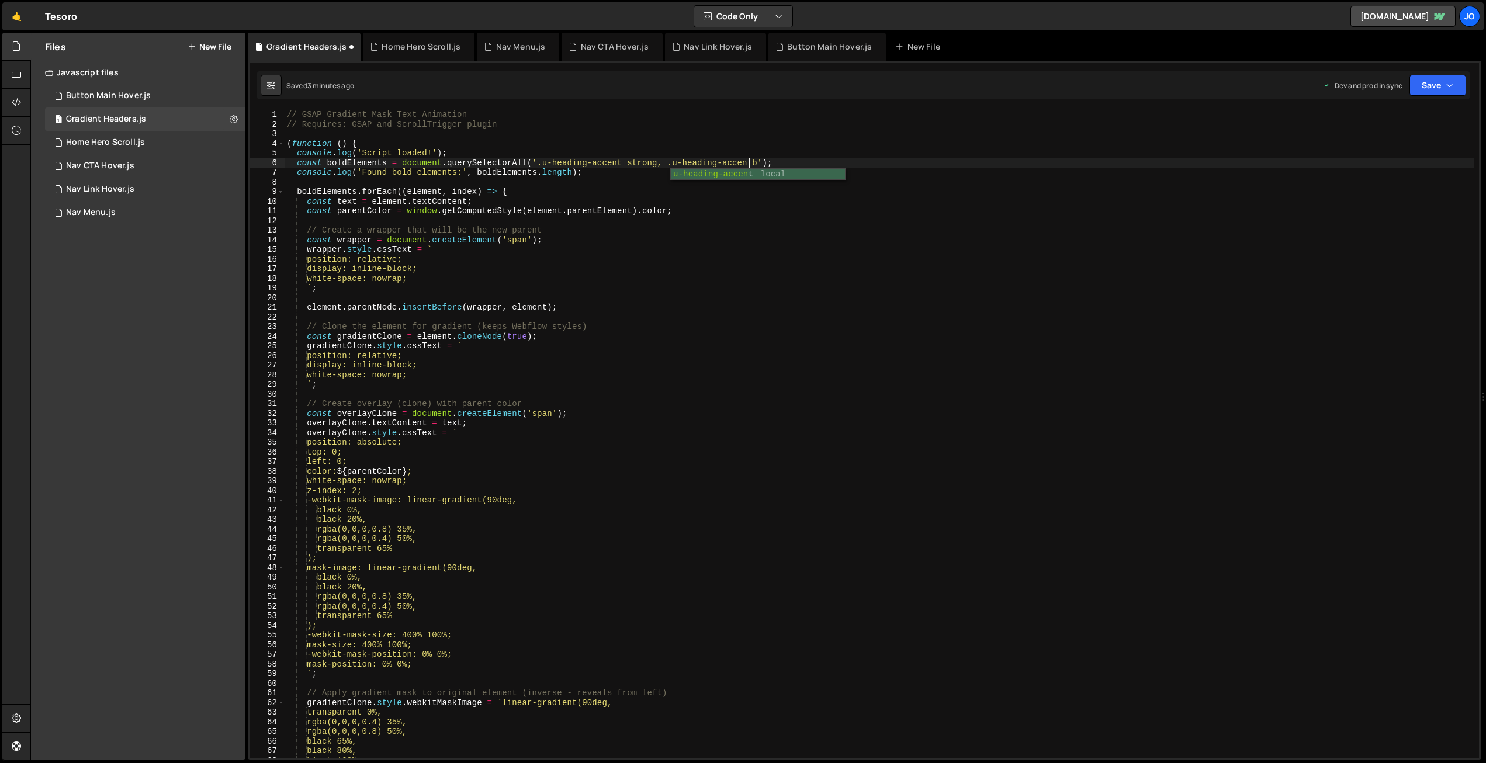
scroll to position [0, 32]
drag, startPoint x: 1441, startPoint y: 90, endPoint x: 1426, endPoint y: 108, distance: 23.3
click at [1441, 90] on button "Save" at bounding box center [1437, 85] width 57 height 21
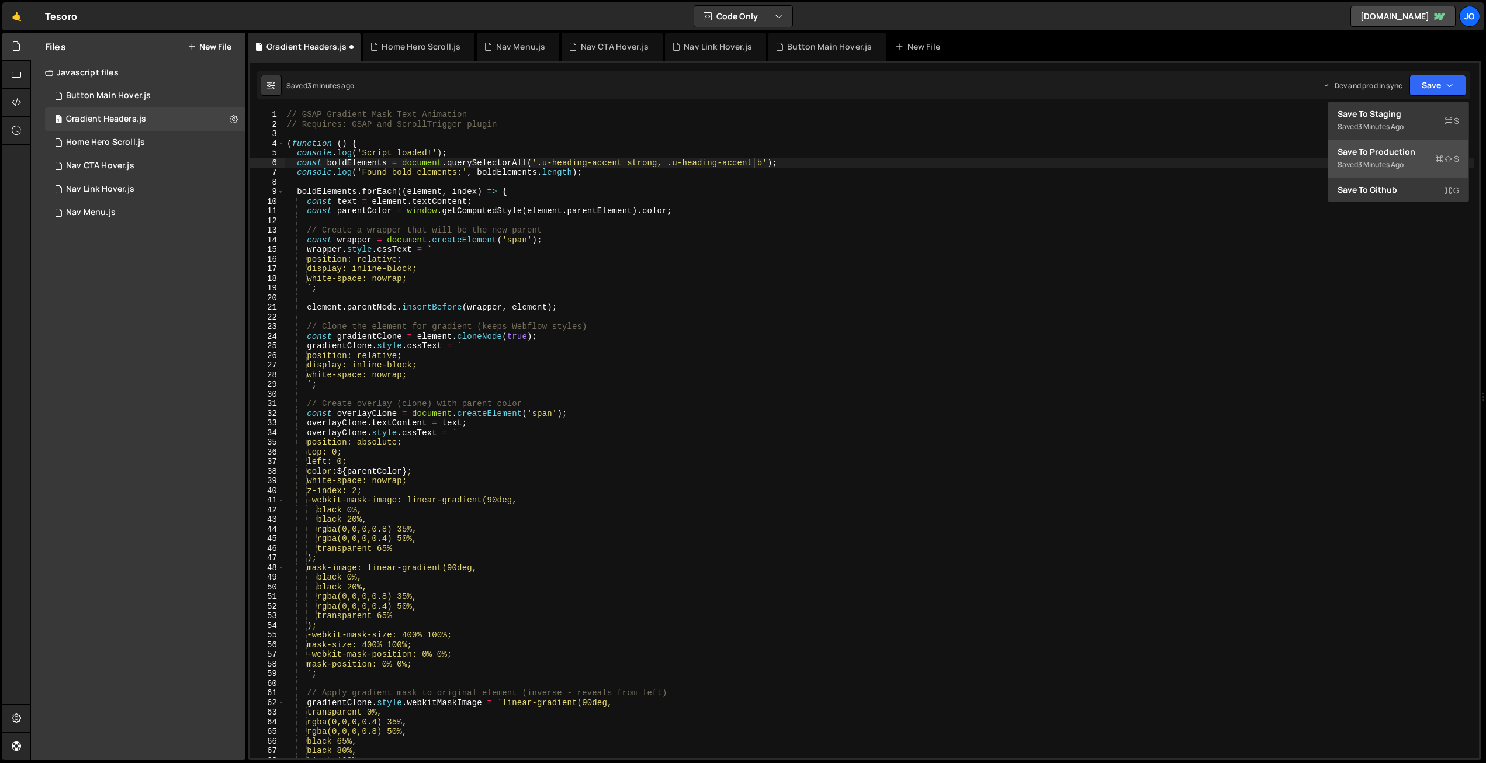
click at [1398, 162] on div "3 minutes ago" at bounding box center [1381, 165] width 46 height 10
click at [548, 250] on div "// GSAP Gradient Mask Text Animation // Requires: GSAP and ScrollTrigger plugin…" at bounding box center [880, 443] width 1190 height 667
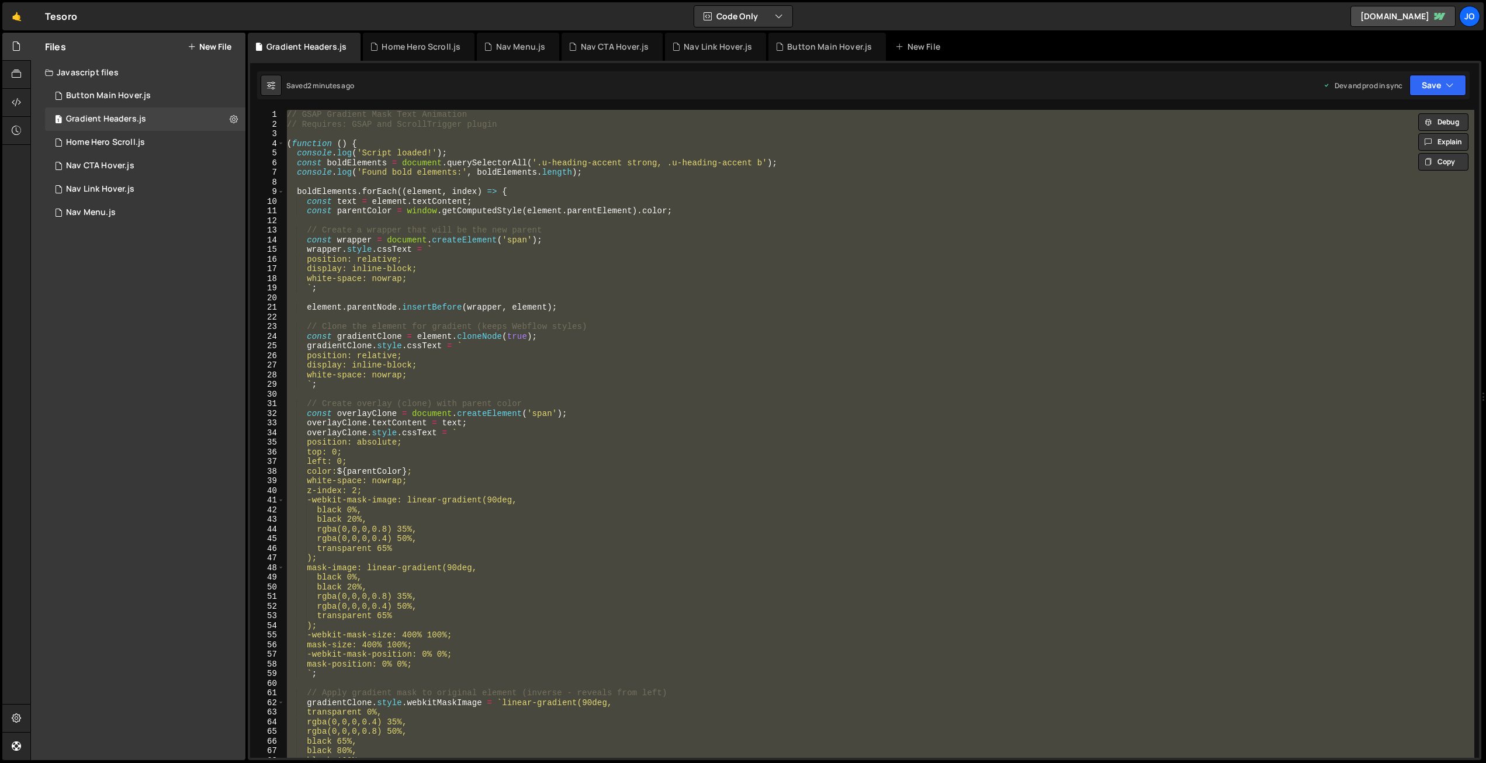
scroll to position [0, 1]
click at [539, 202] on div "// GSAP Gradient Mask Text Animation // Requires: GSAP and ScrollTrigger plugin…" at bounding box center [880, 434] width 1190 height 648
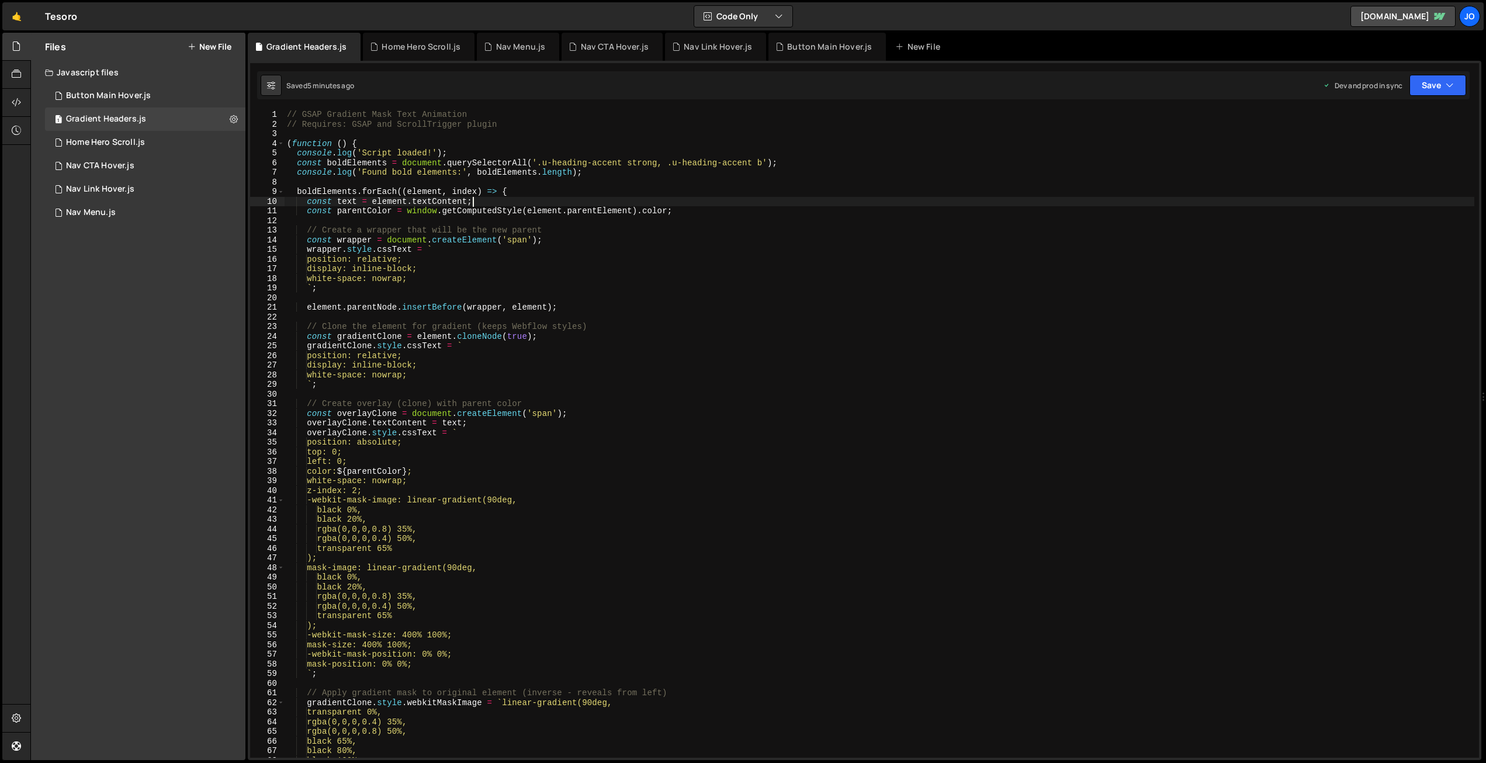
type textarea "})();"
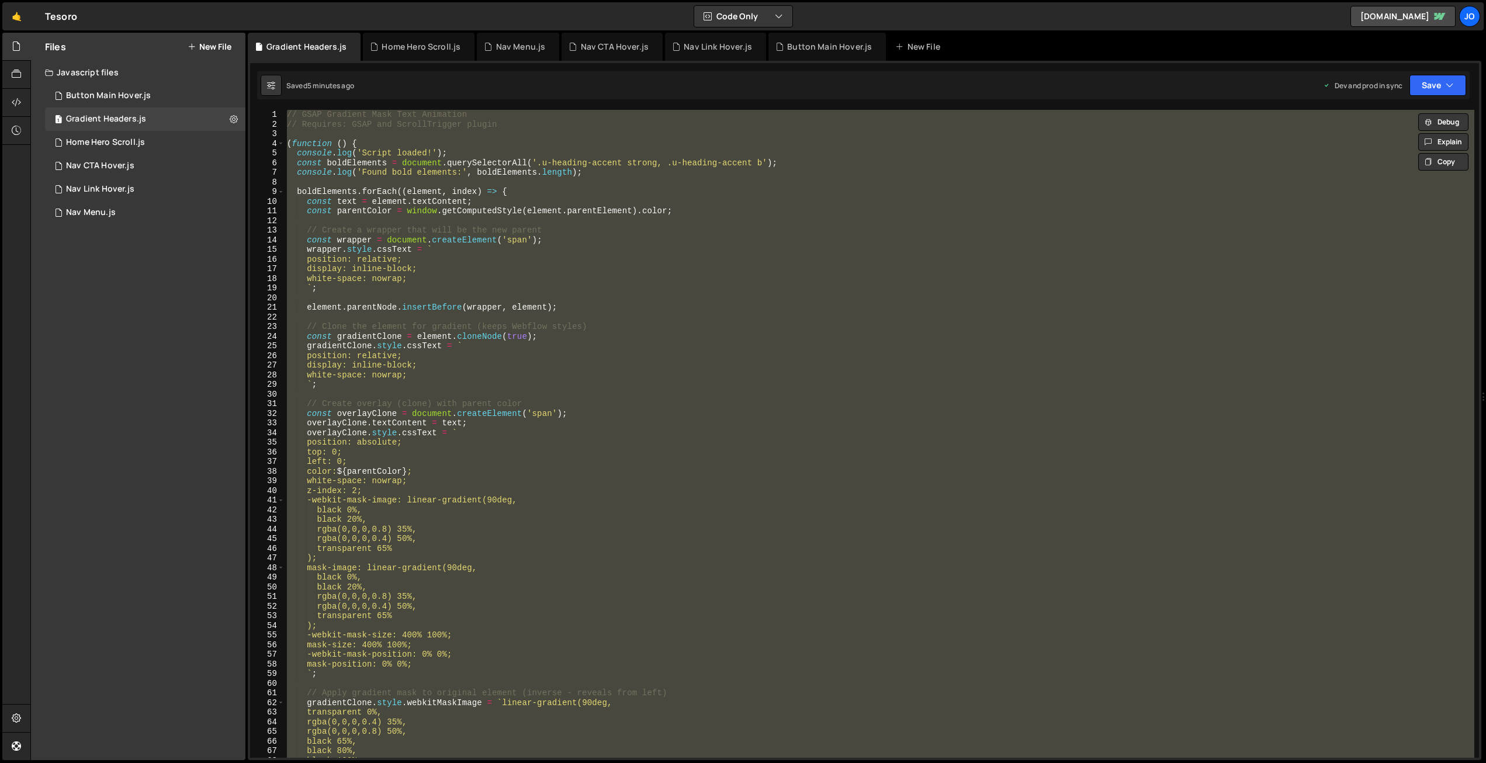
paste textarea
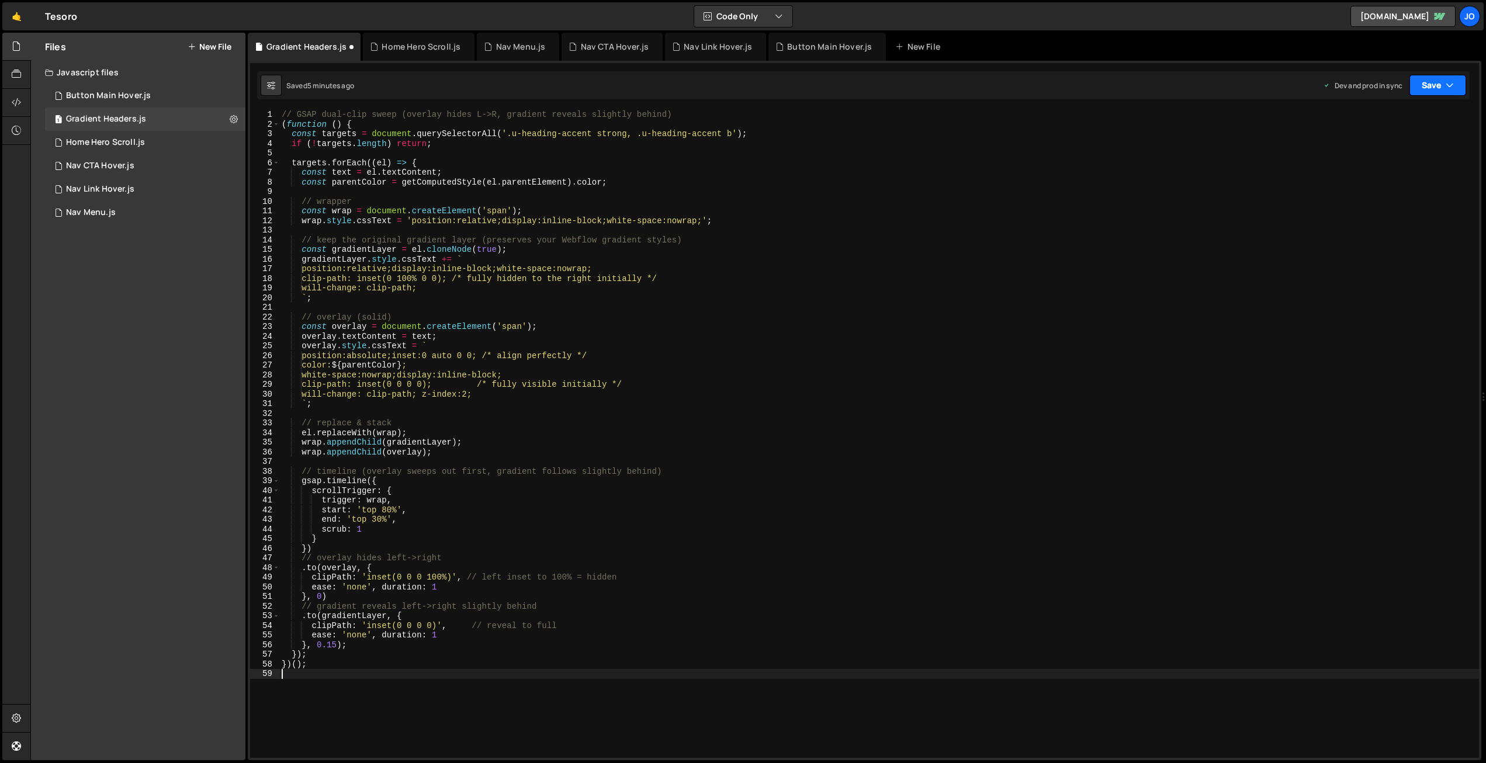
drag, startPoint x: 1423, startPoint y: 89, endPoint x: 1401, endPoint y: 118, distance: 36.7
click at [1423, 89] on button "Save" at bounding box center [1437, 85] width 57 height 21
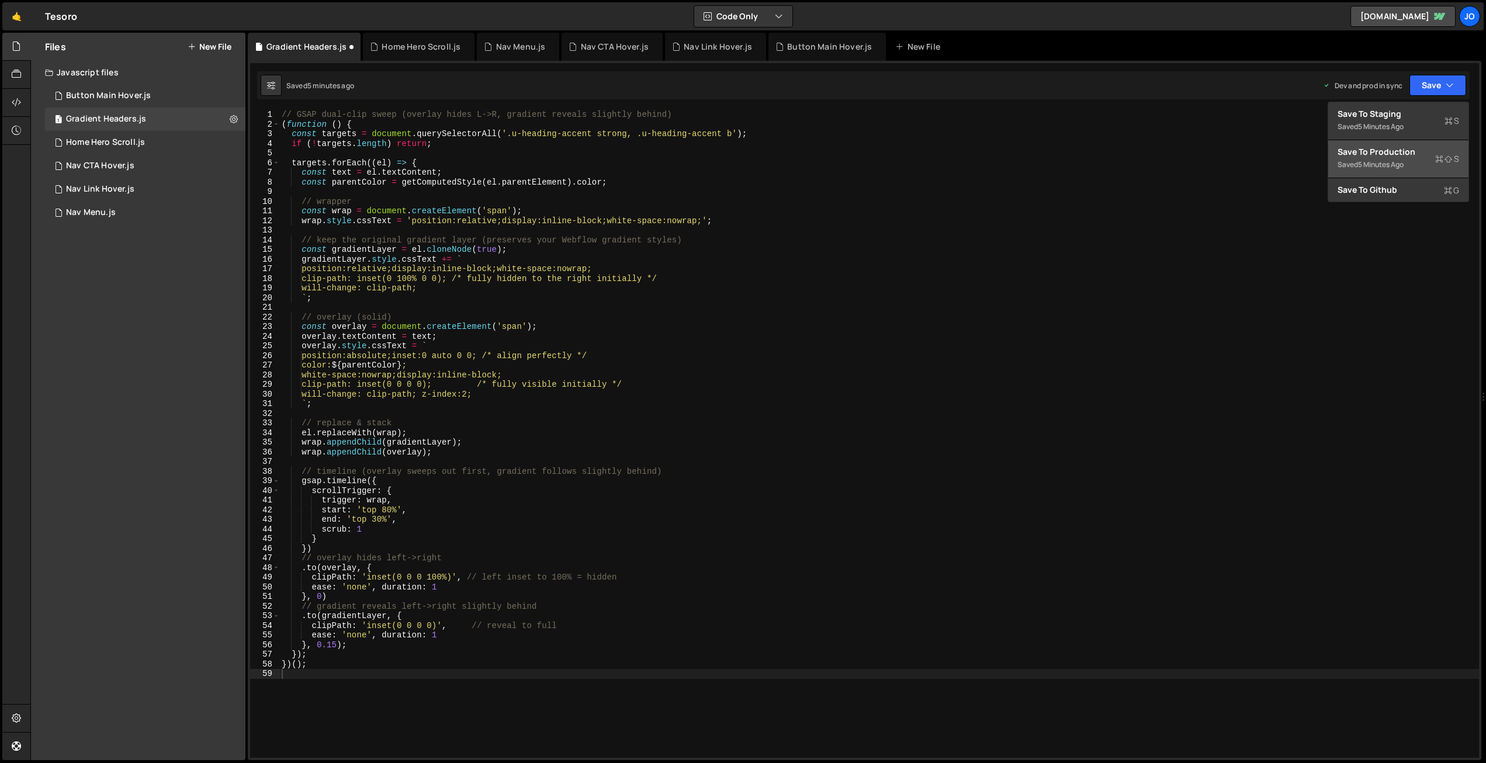
click at [1381, 149] on div "Save to Production S" at bounding box center [1398, 152] width 122 height 12
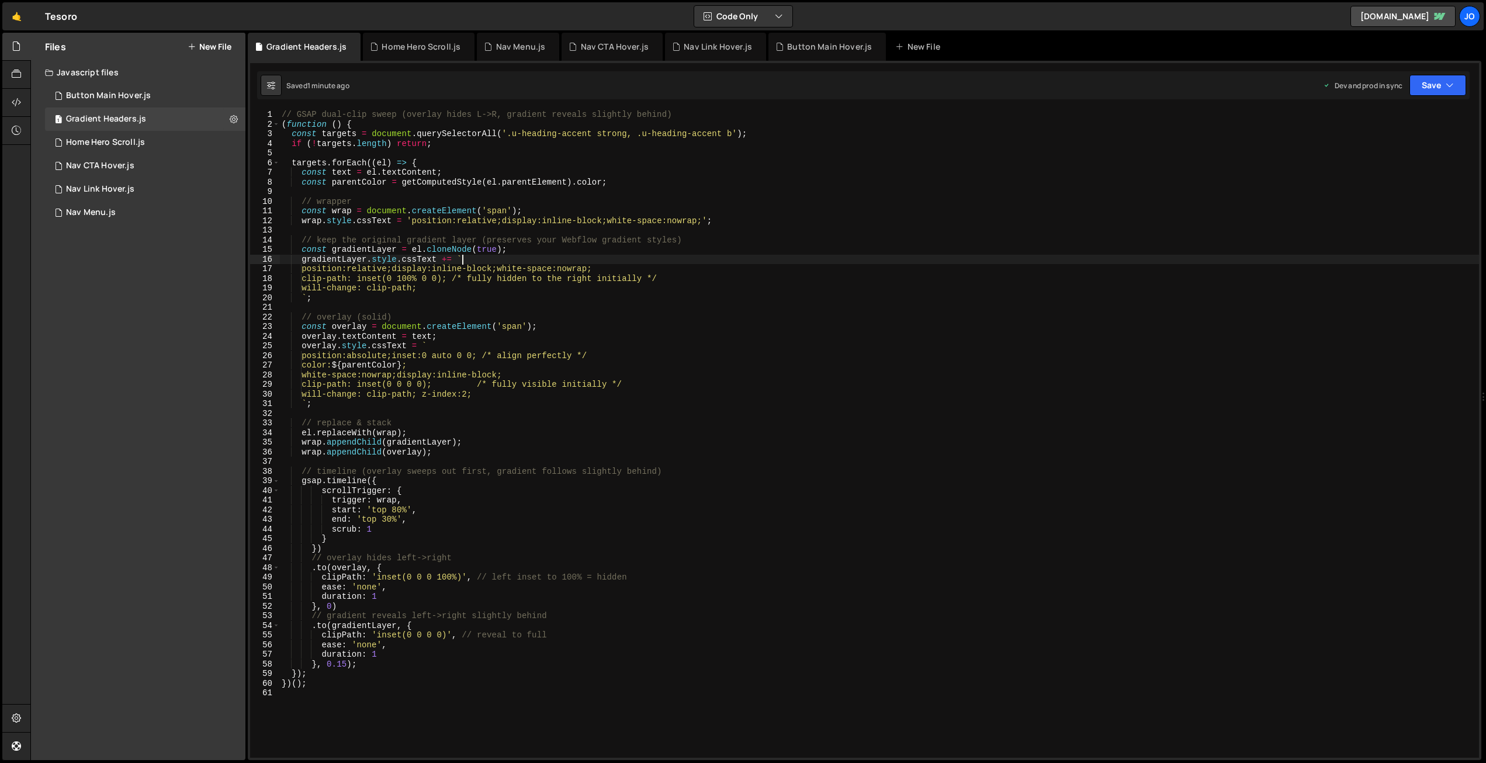
click at [488, 257] on div "// GSAP dual-clip sweep (overlay hides L->R, gradient reveals slightly behind) …" at bounding box center [879, 443] width 1200 height 667
type textarea "})();"
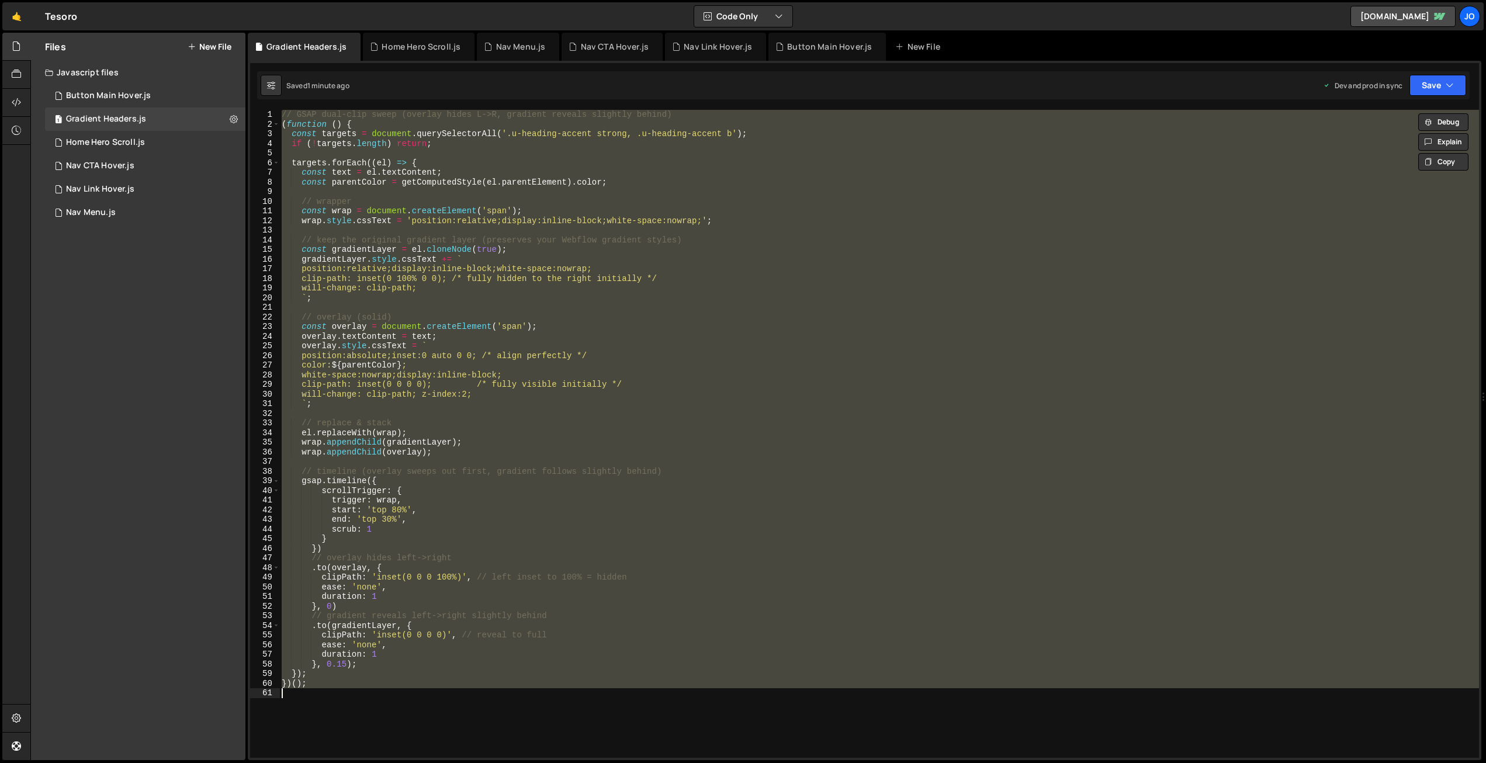
paste textarea
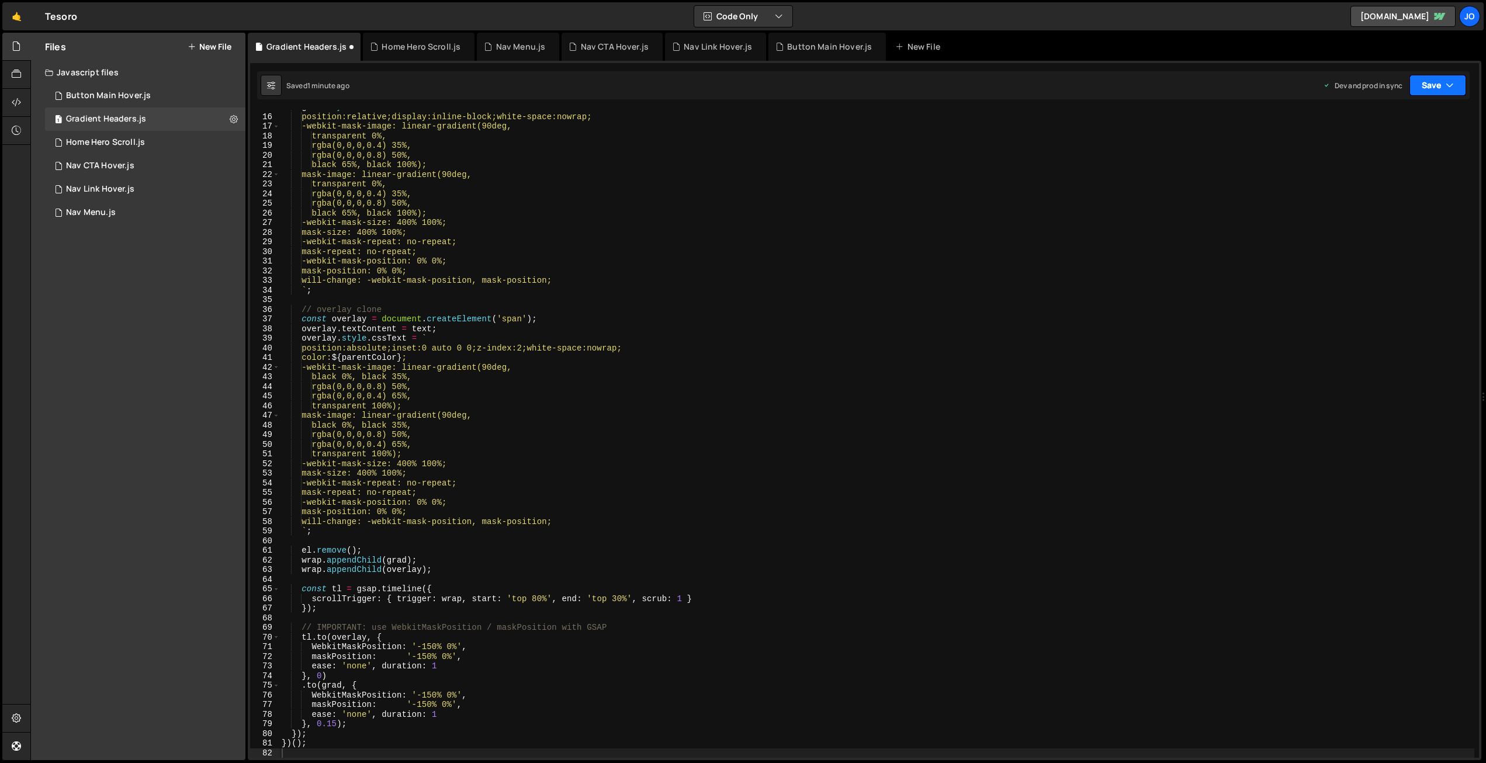
drag, startPoint x: 1441, startPoint y: 80, endPoint x: 1423, endPoint y: 102, distance: 28.3
click at [1441, 80] on button "Save" at bounding box center [1437, 85] width 57 height 21
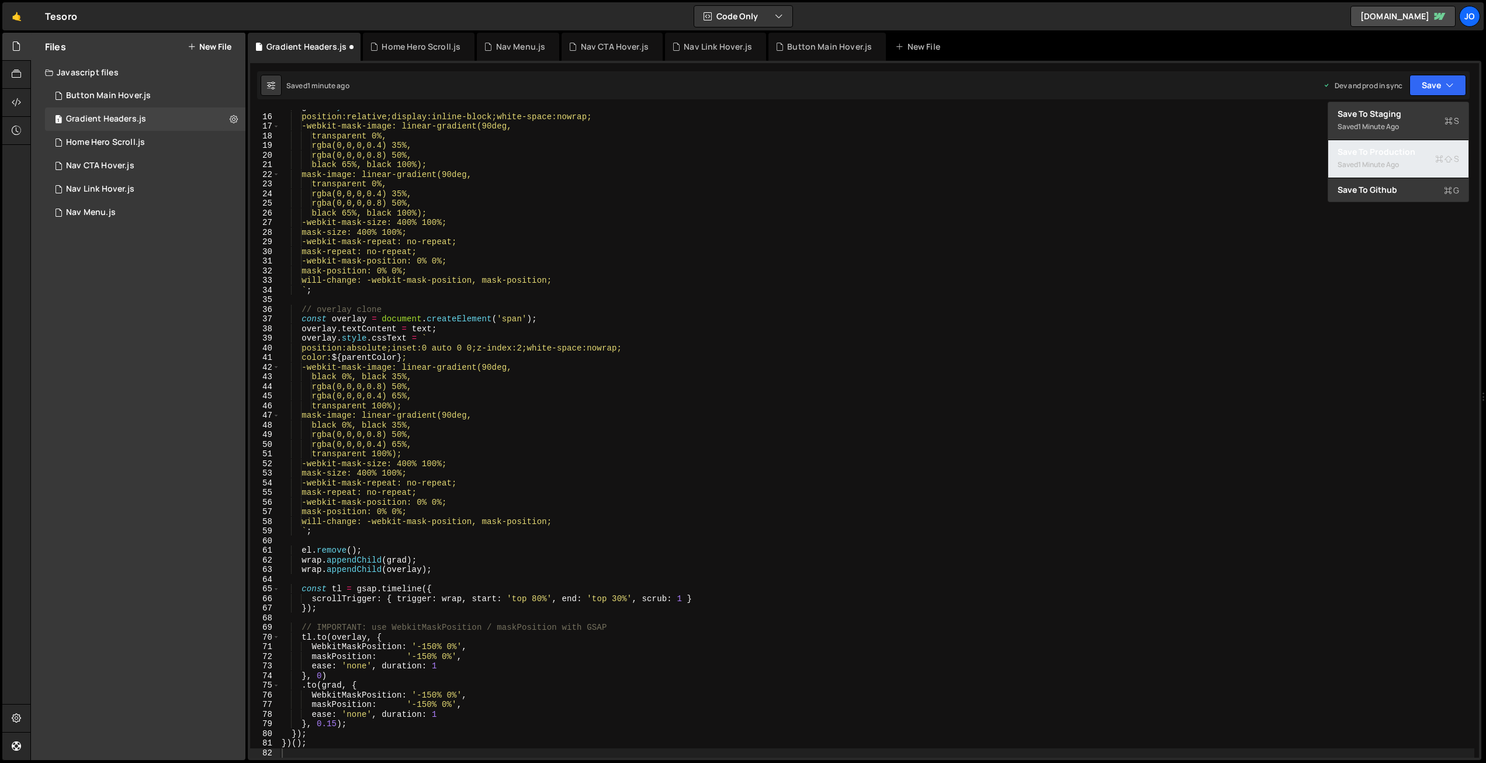
click at [1384, 152] on div "Save to Production S" at bounding box center [1398, 152] width 122 height 12
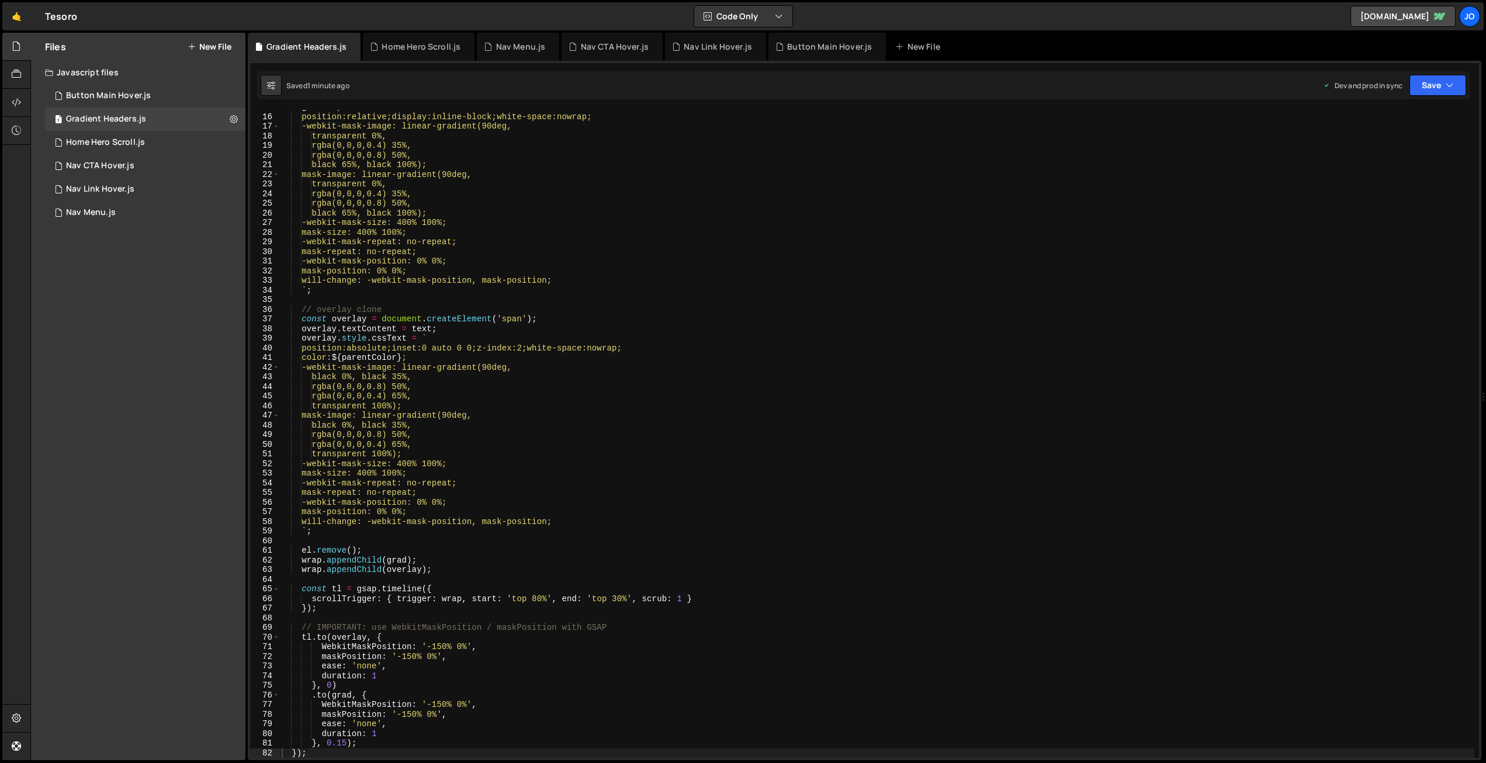
click at [521, 200] on div "grad . style . cssText += ` position:relative;display:inline-block;white-space:…" at bounding box center [876, 435] width 1195 height 667
type textarea "})();"
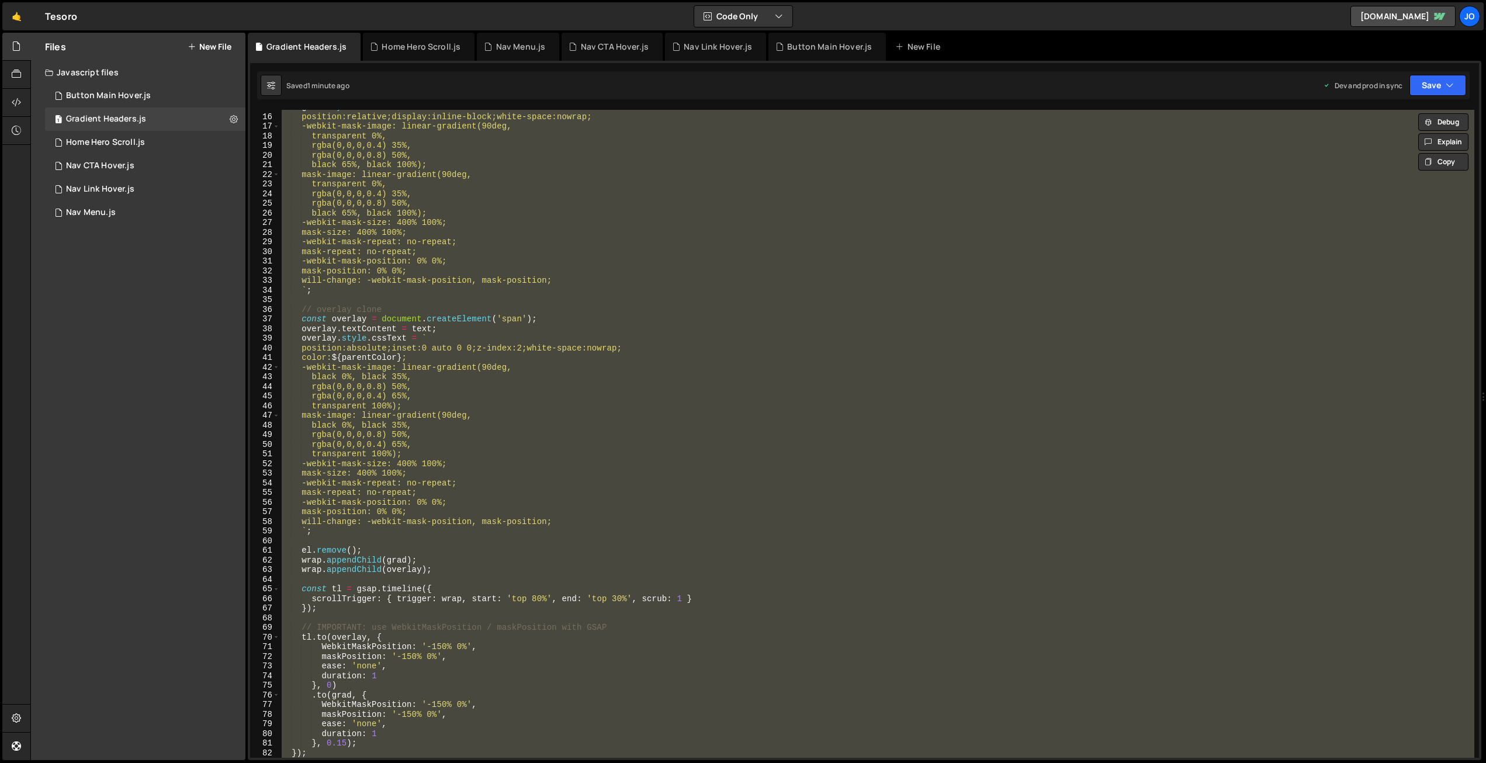
paste textarea
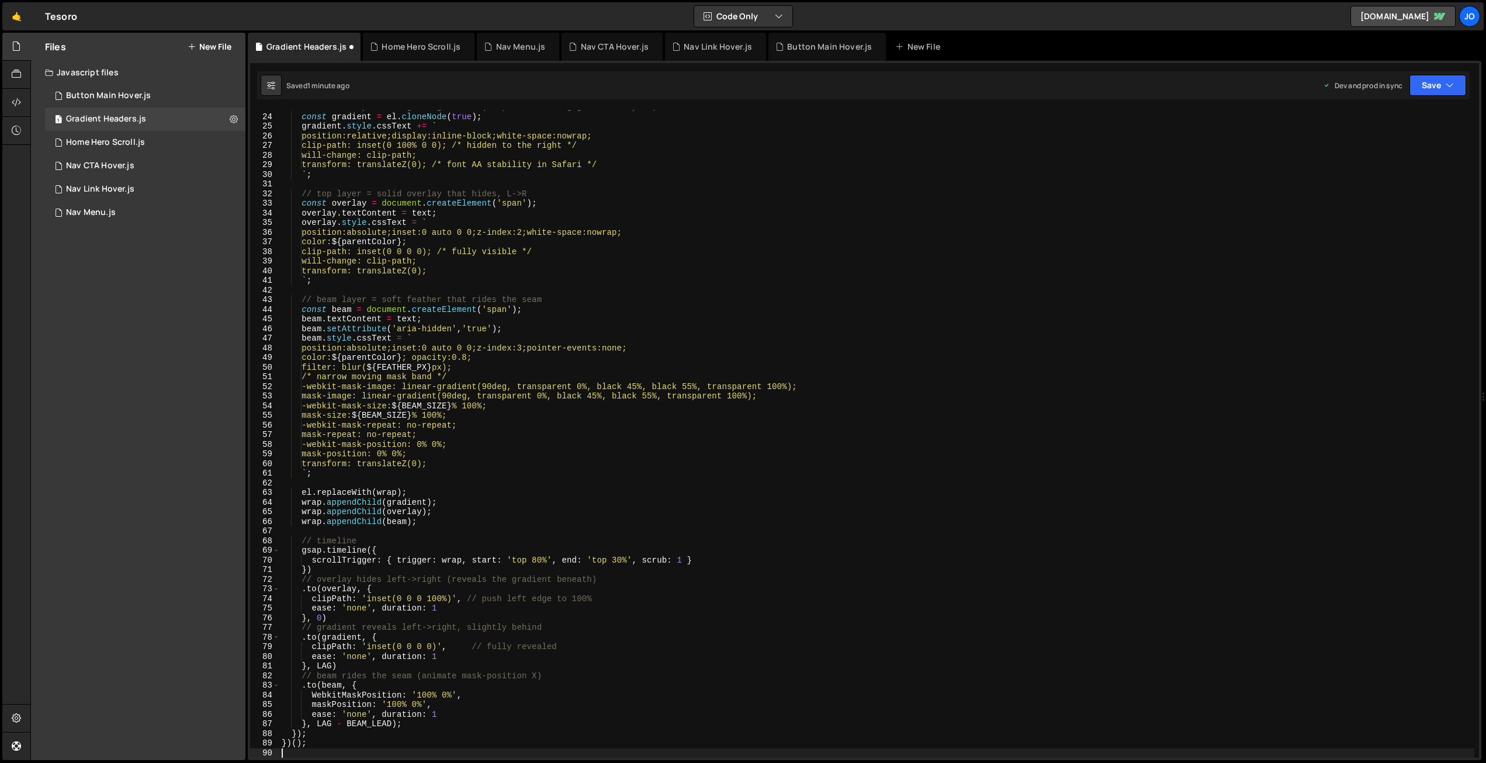
scroll to position [220, 0]
click at [1452, 83] on icon "button" at bounding box center [1449, 85] width 8 height 12
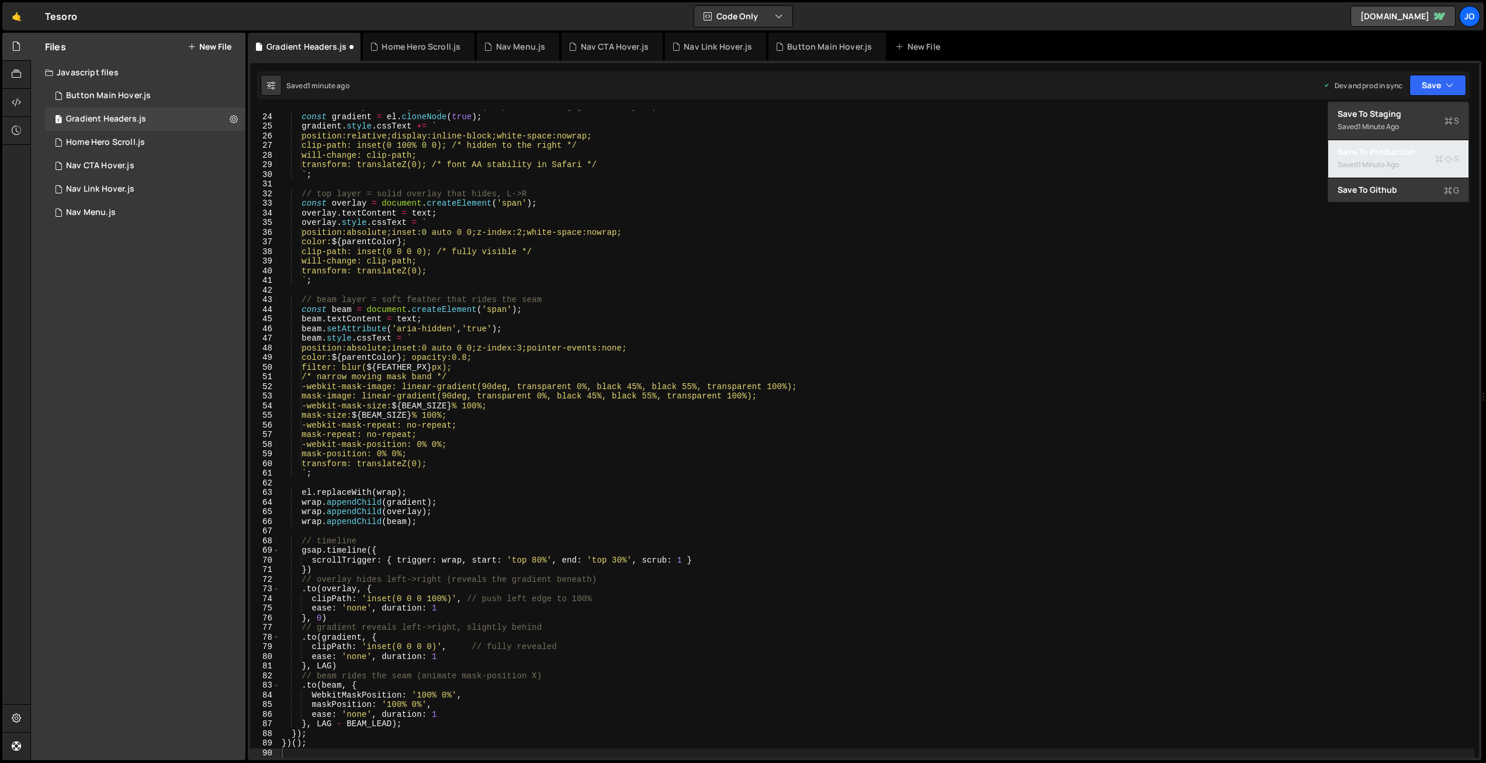
click at [1367, 164] on div "1 minute ago" at bounding box center [1378, 165] width 41 height 10
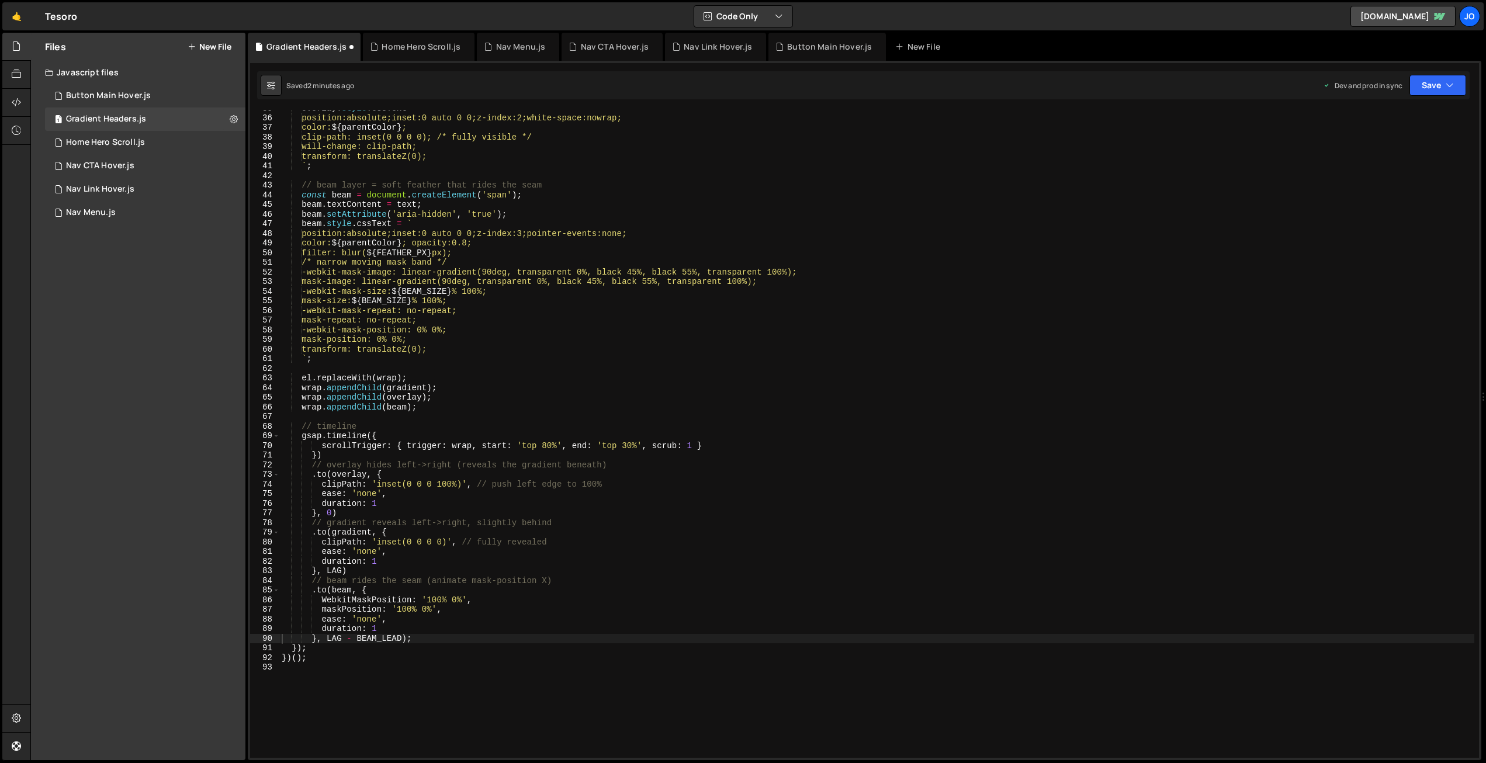
scroll to position [335, 0]
click at [508, 255] on div "overlay . style . cssText = ` position:absolute;inset:0 auto 0 0;z-index:2;whit…" at bounding box center [876, 436] width 1195 height 667
type textarea "})();"
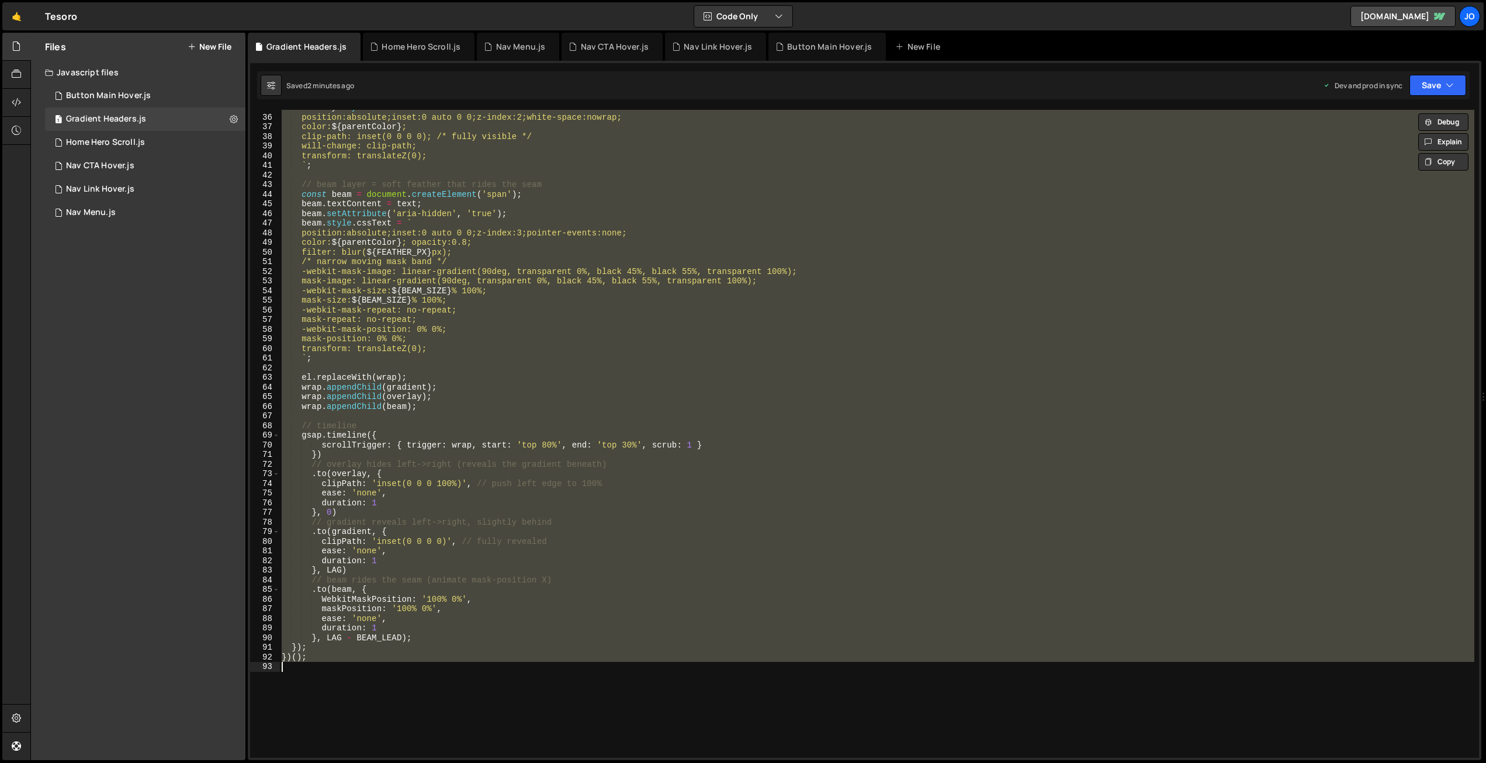
paste textarea
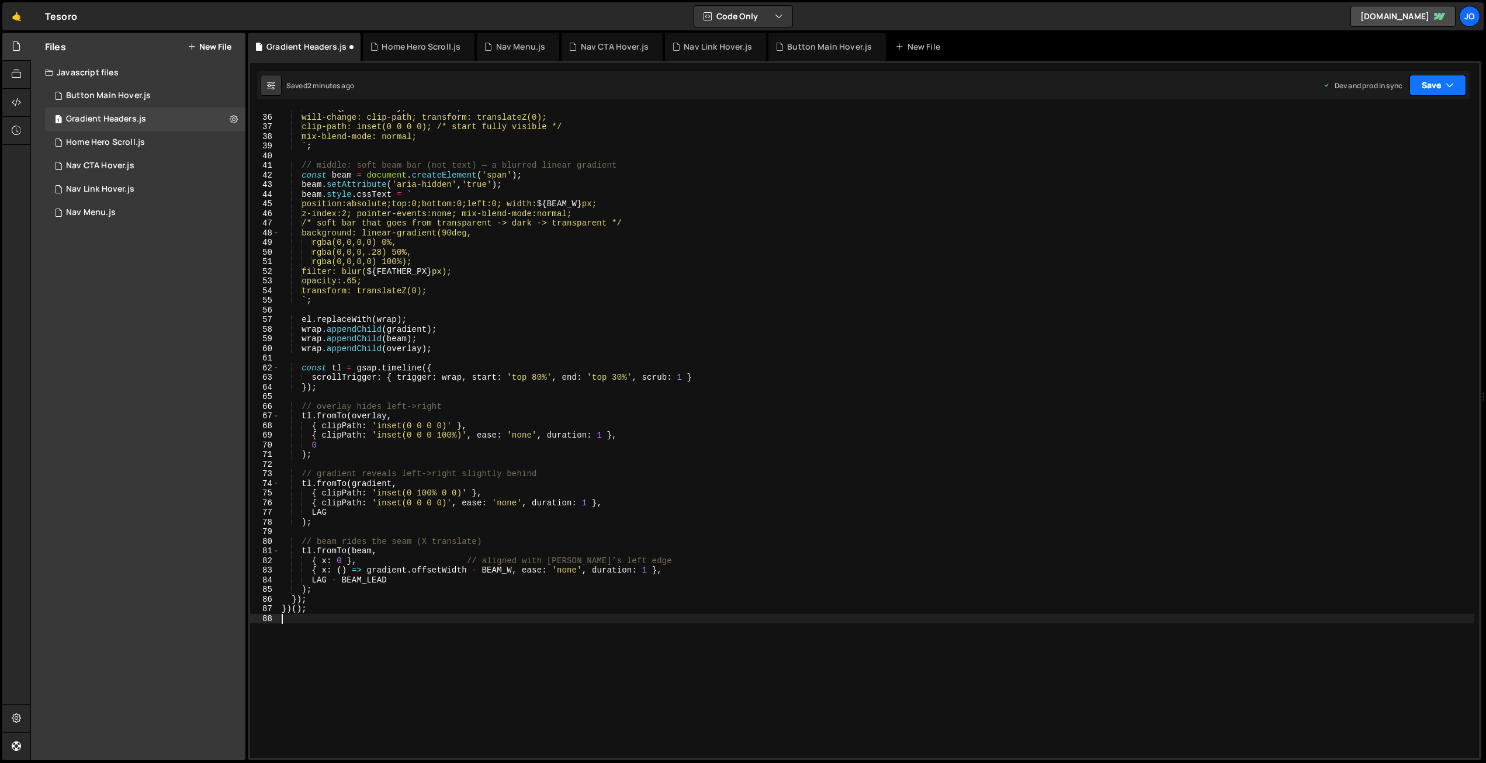
click at [1442, 78] on button "Save" at bounding box center [1437, 85] width 57 height 21
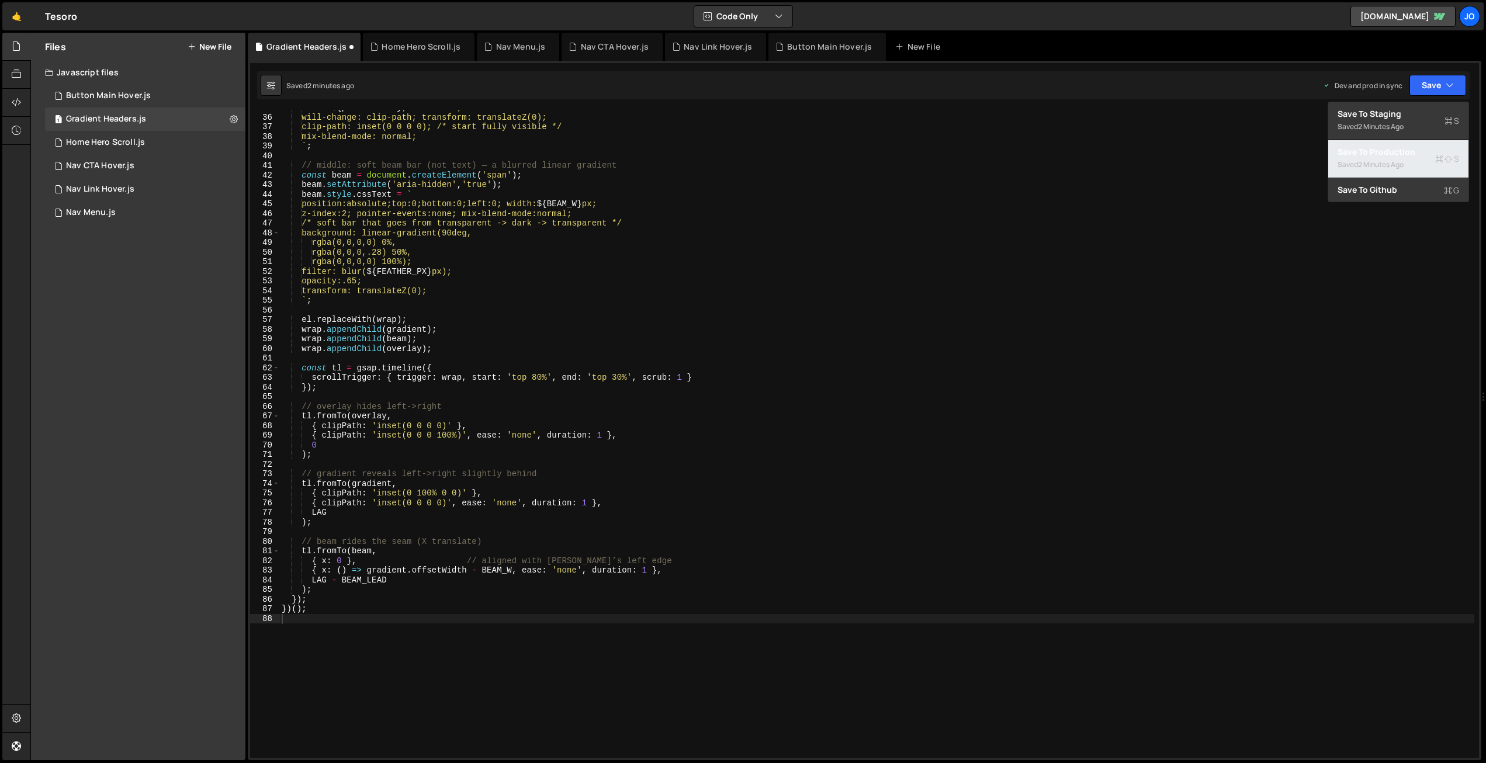
click at [1397, 152] on div "Save to Production S" at bounding box center [1398, 152] width 122 height 12
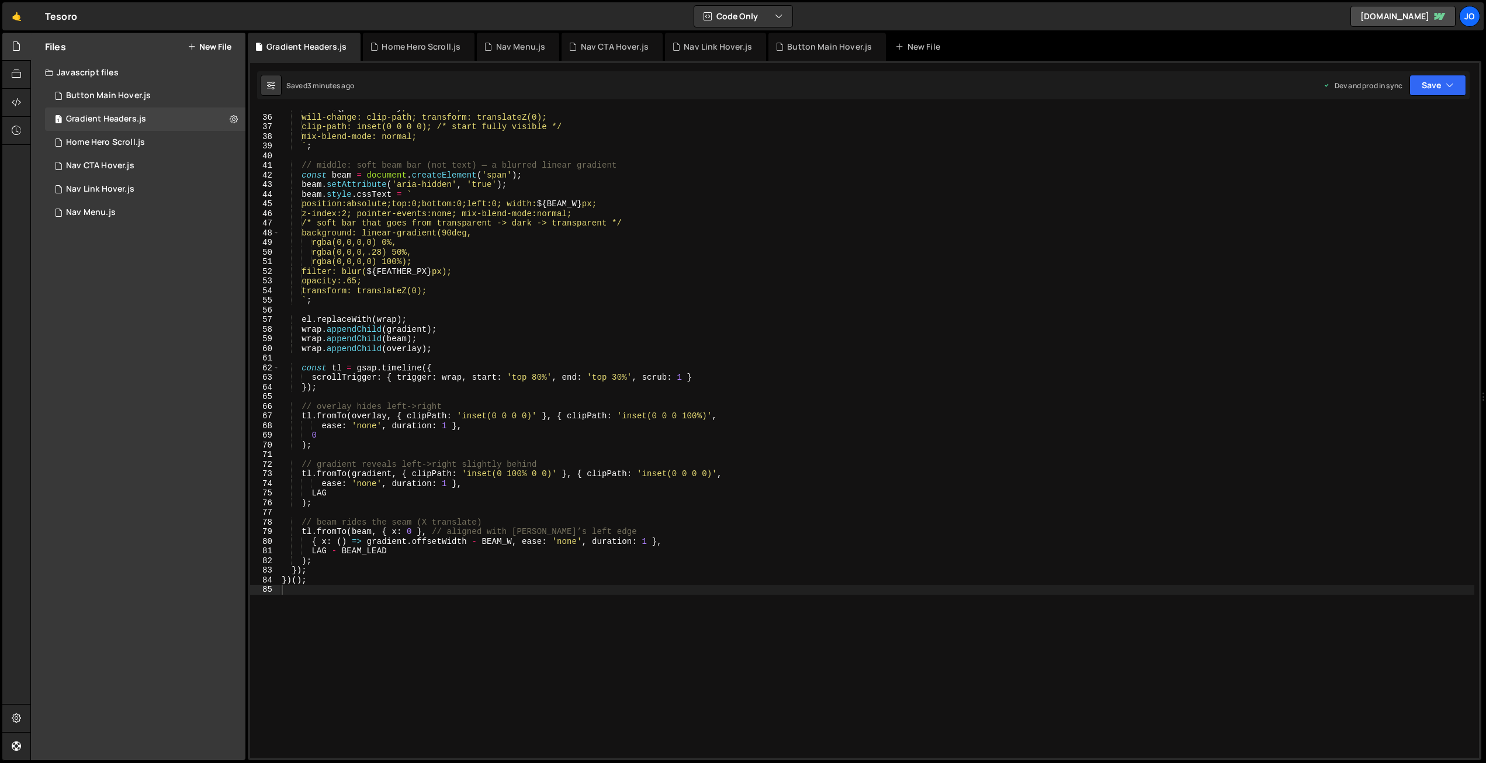
click at [574, 225] on div "color: ${ parentColor } ; z-index:3; will-change: clip-path; transform: transla…" at bounding box center [876, 436] width 1195 height 667
type textarea "})();"
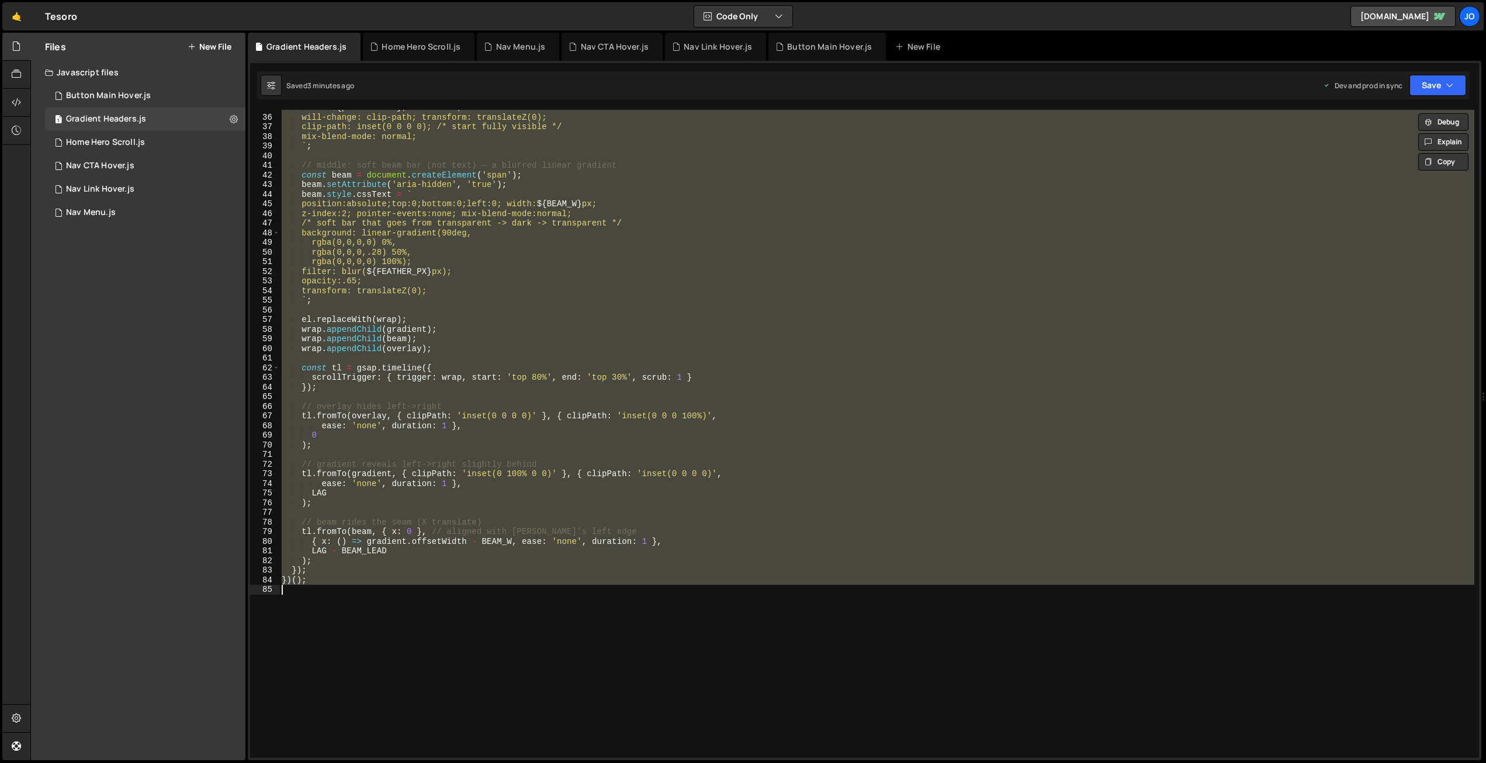
paste textarea
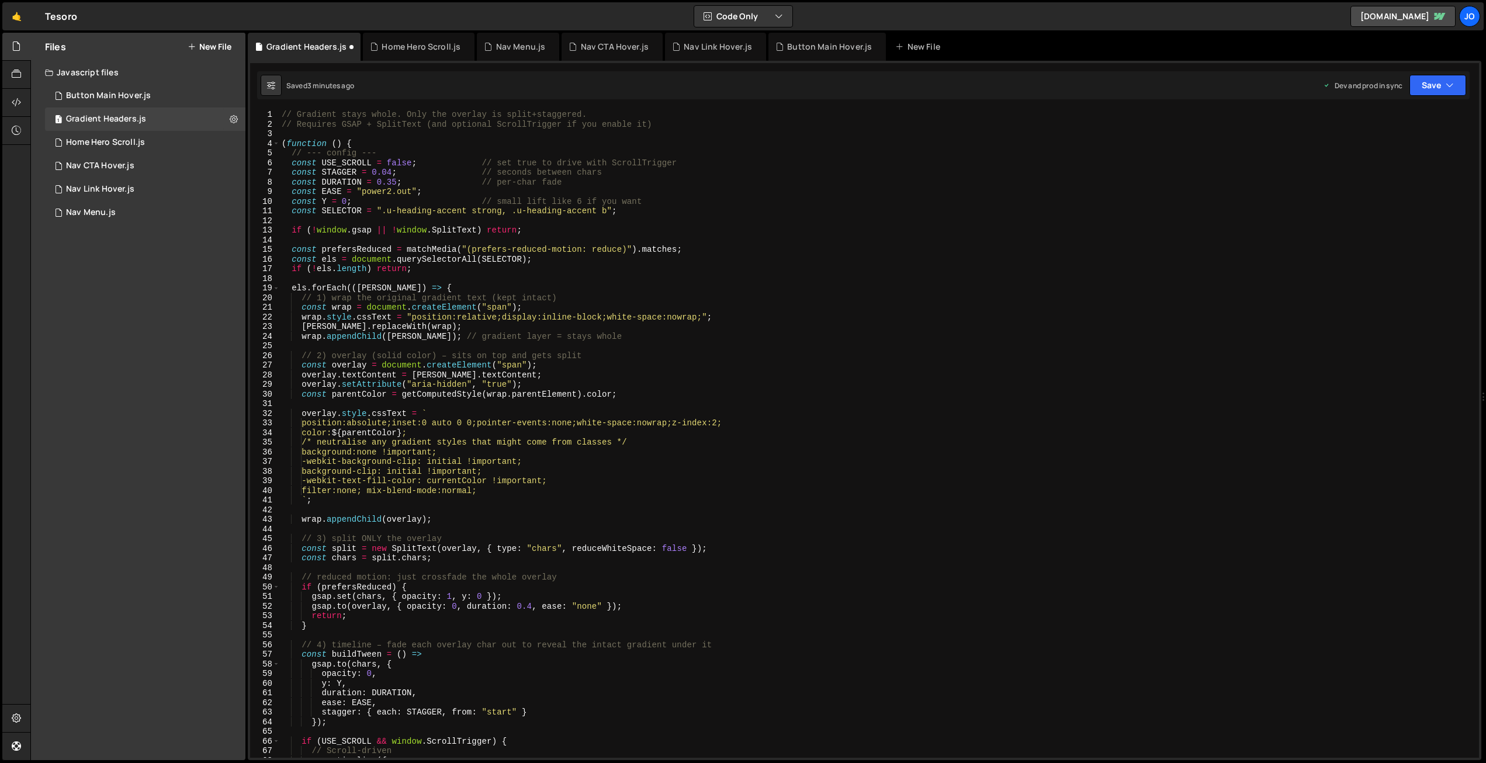
scroll to position [0, 0]
click at [1441, 88] on button "Save" at bounding box center [1437, 85] width 57 height 21
click at [1409, 150] on div "Save to Production S" at bounding box center [1398, 152] width 122 height 12
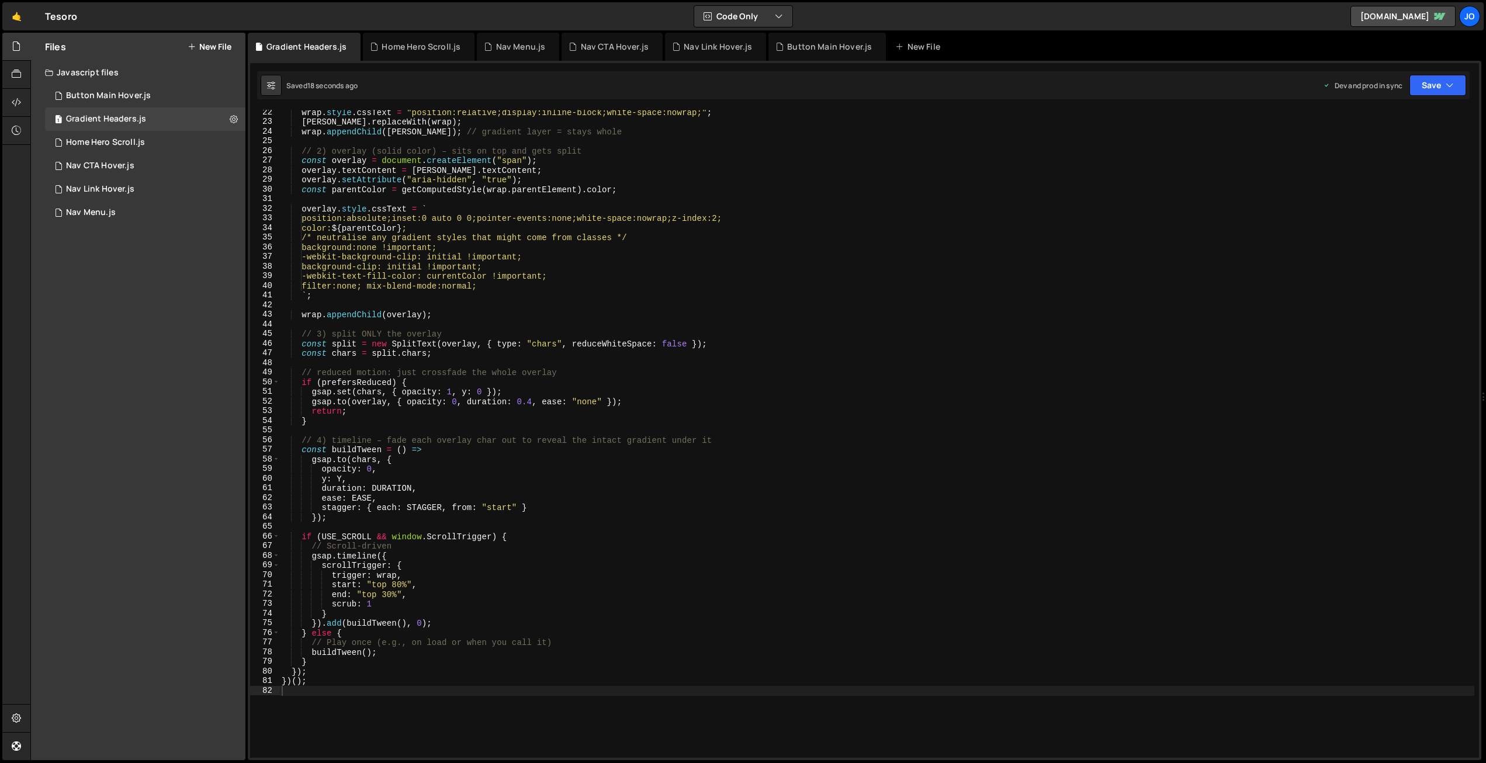
scroll to position [210, 0]
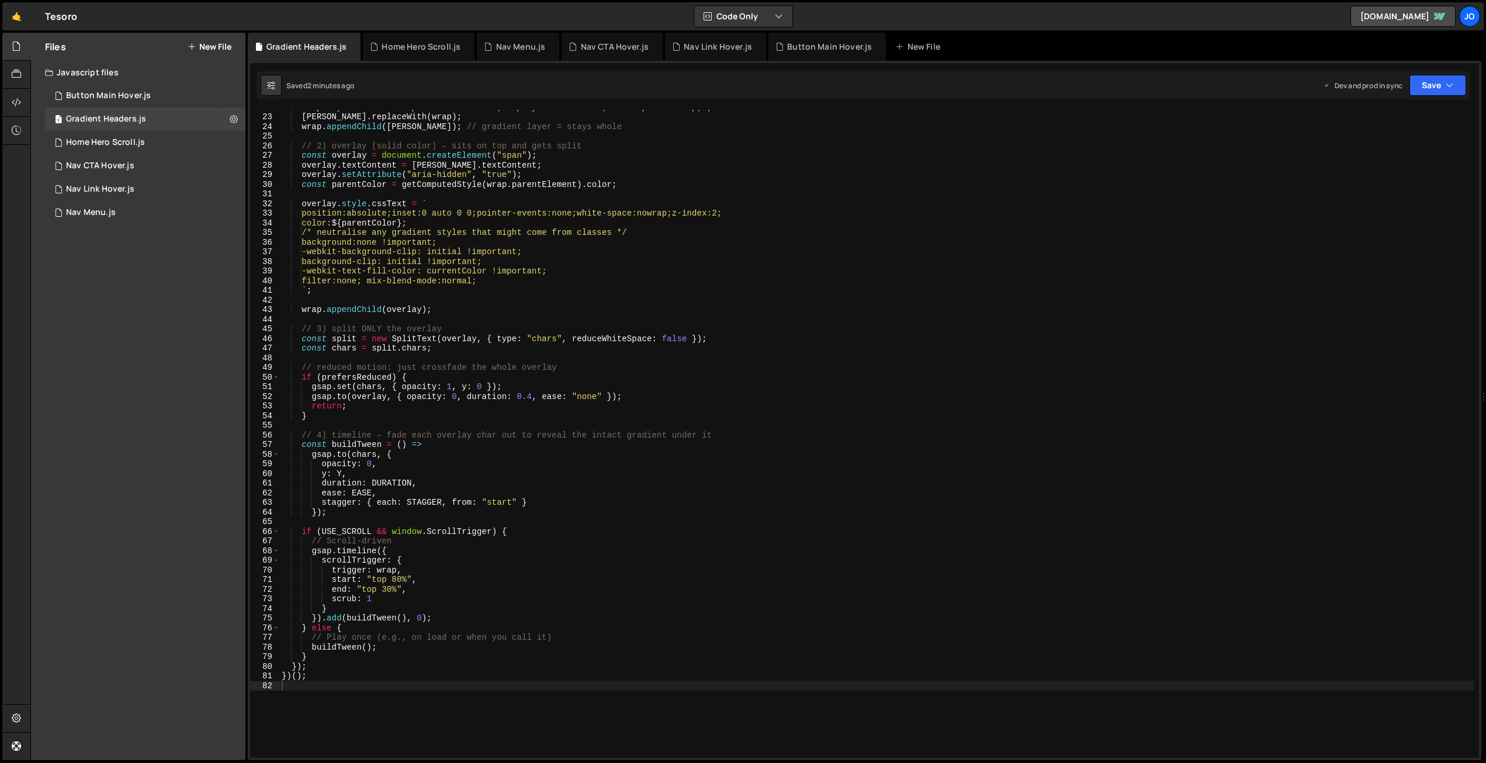
click at [541, 252] on div "wrap . style . cssText = "position:relative;display:inline-block;white-space:no…" at bounding box center [876, 435] width 1195 height 667
type textarea "})();"
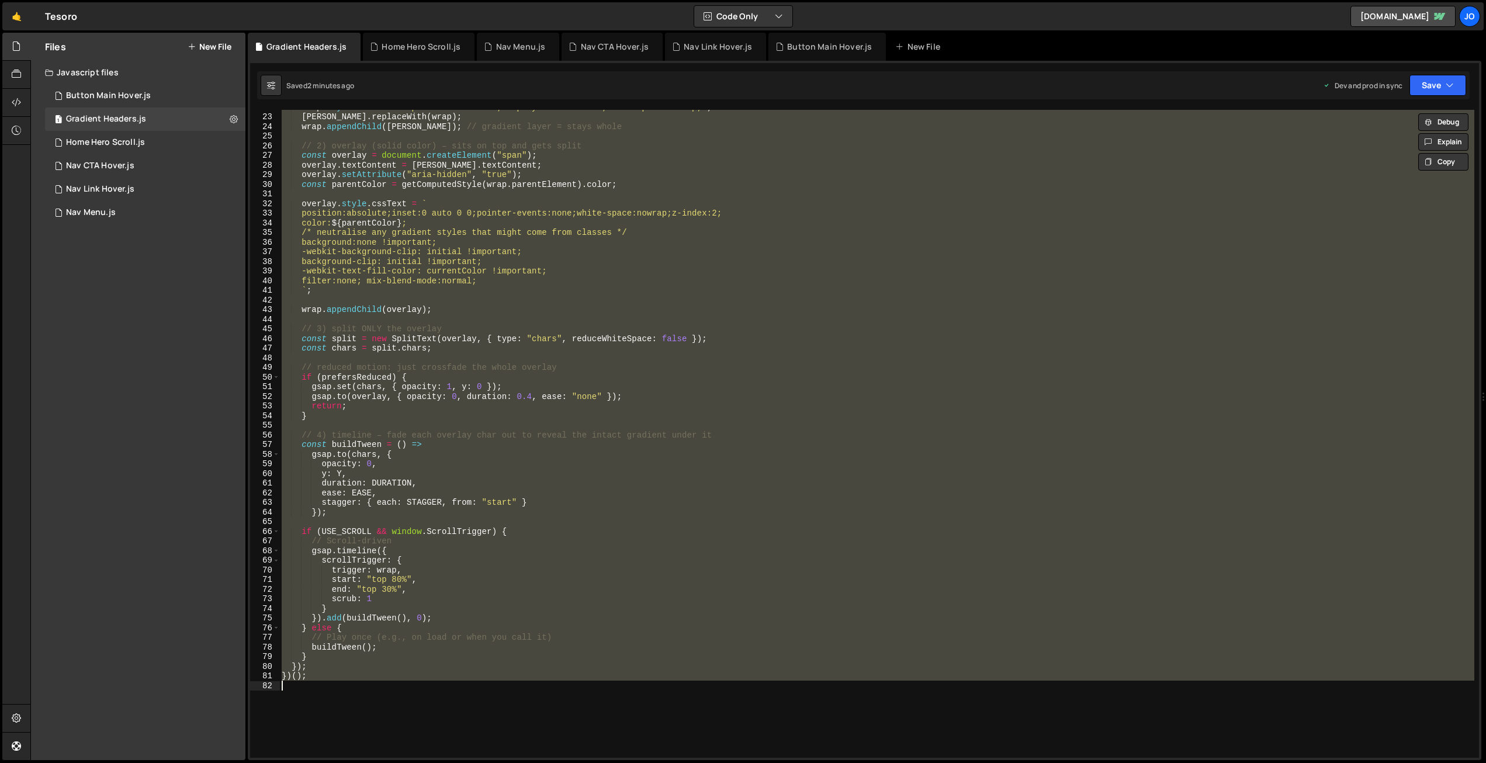
paste textarea
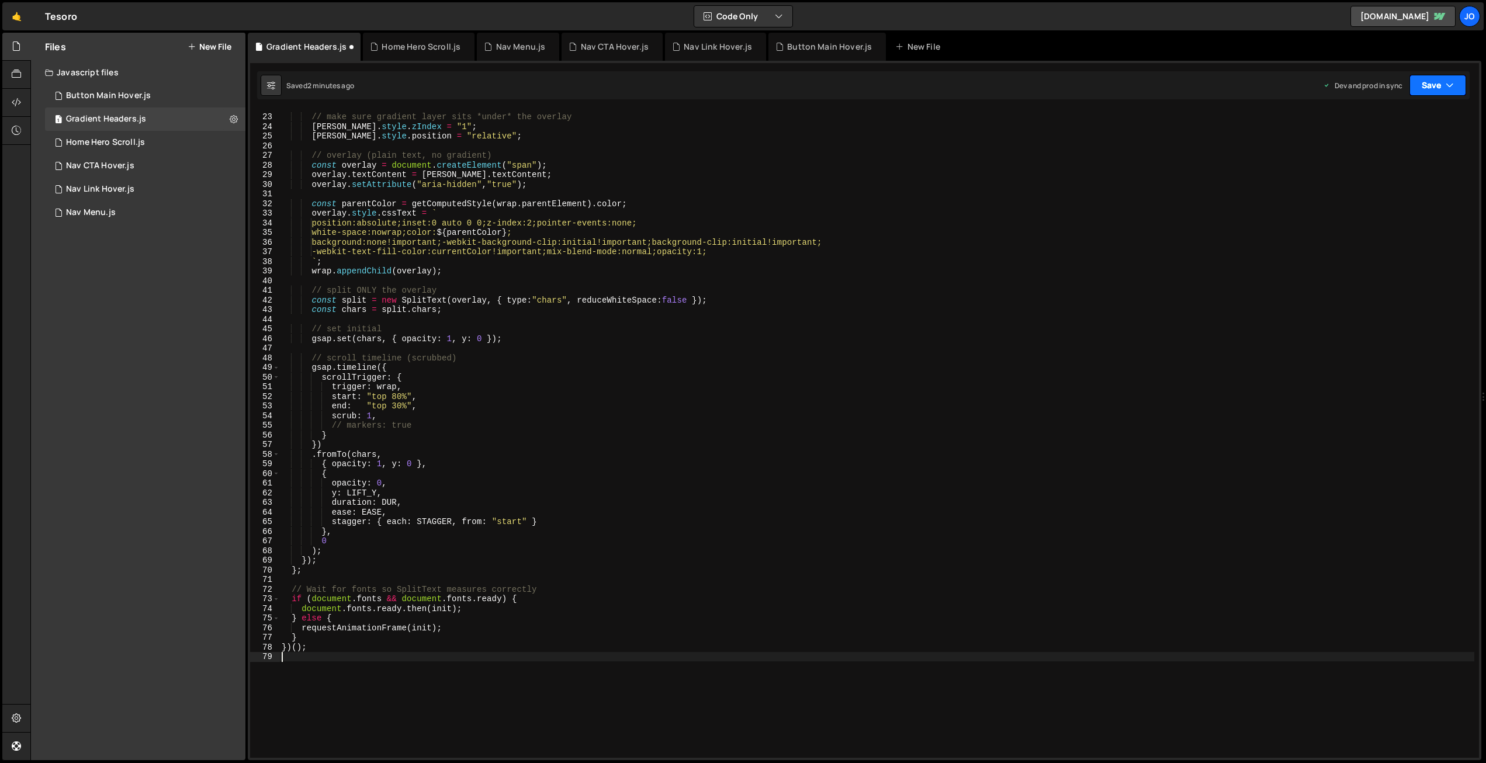
click at [1439, 91] on button "Save" at bounding box center [1437, 85] width 57 height 21
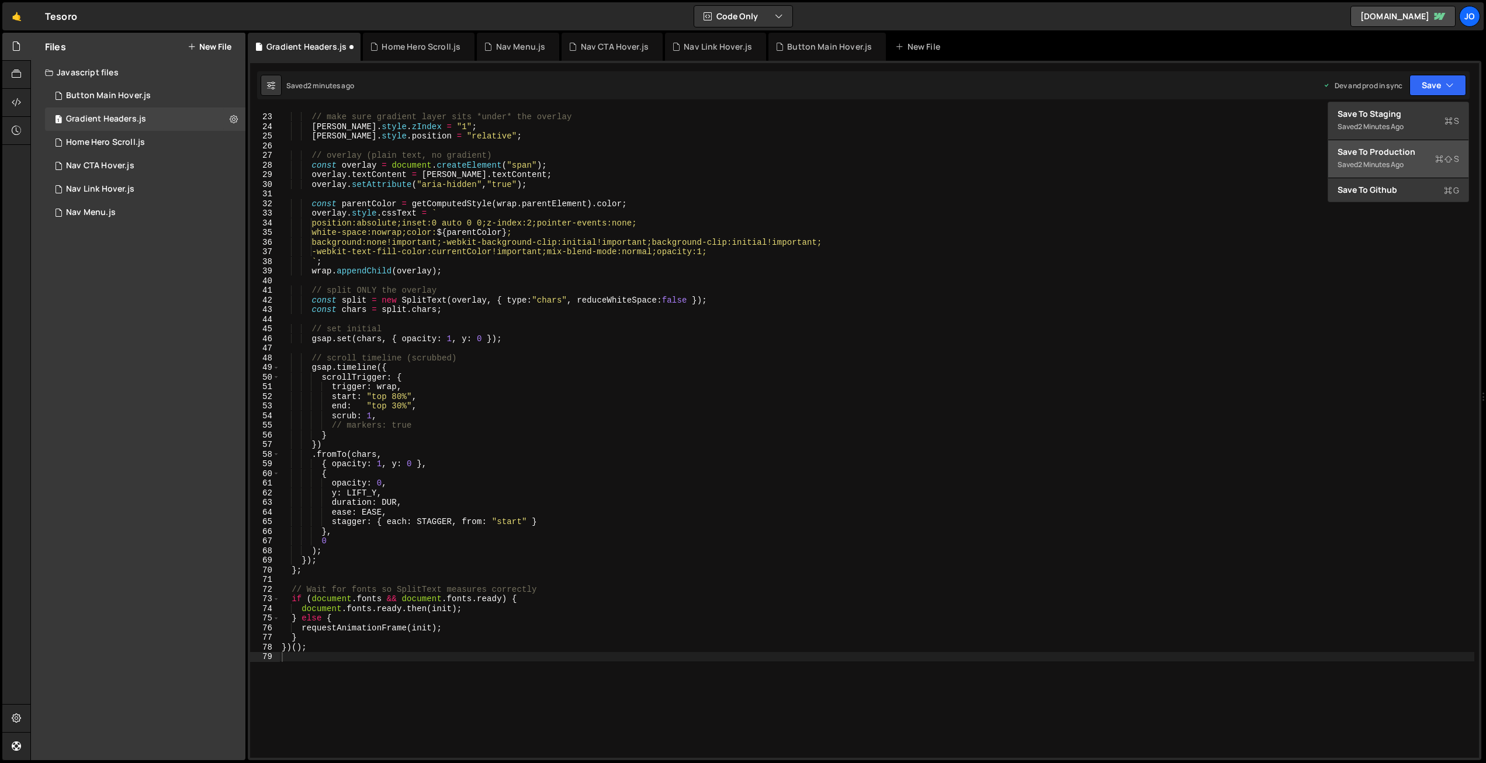
click at [1417, 148] on div "Save to Production S" at bounding box center [1398, 152] width 122 height 12
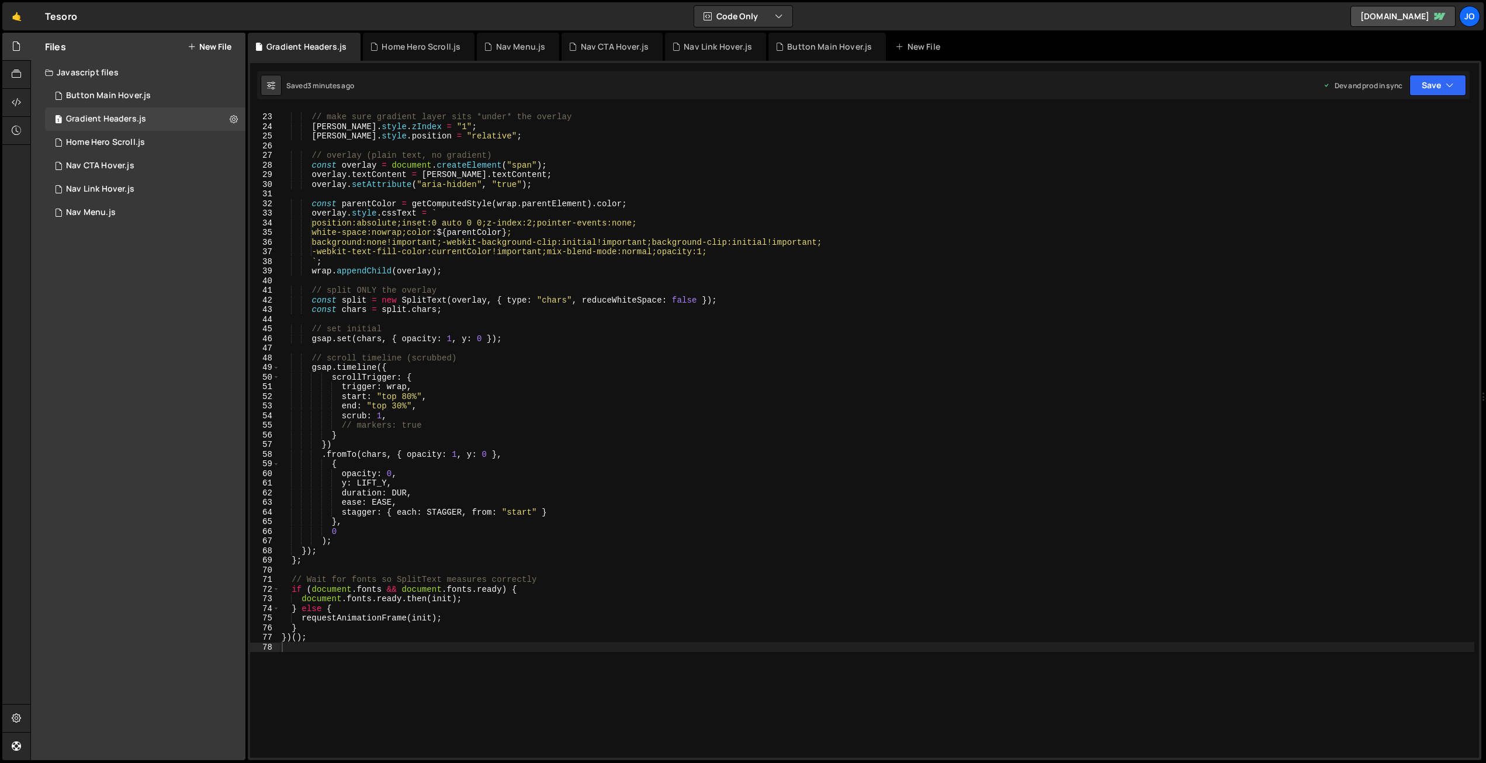
click at [478, 263] on div "// make sure gradient layer sits *under* the overlay [PERSON_NAME] . style . zI…" at bounding box center [876, 435] width 1195 height 667
type textarea "})();"
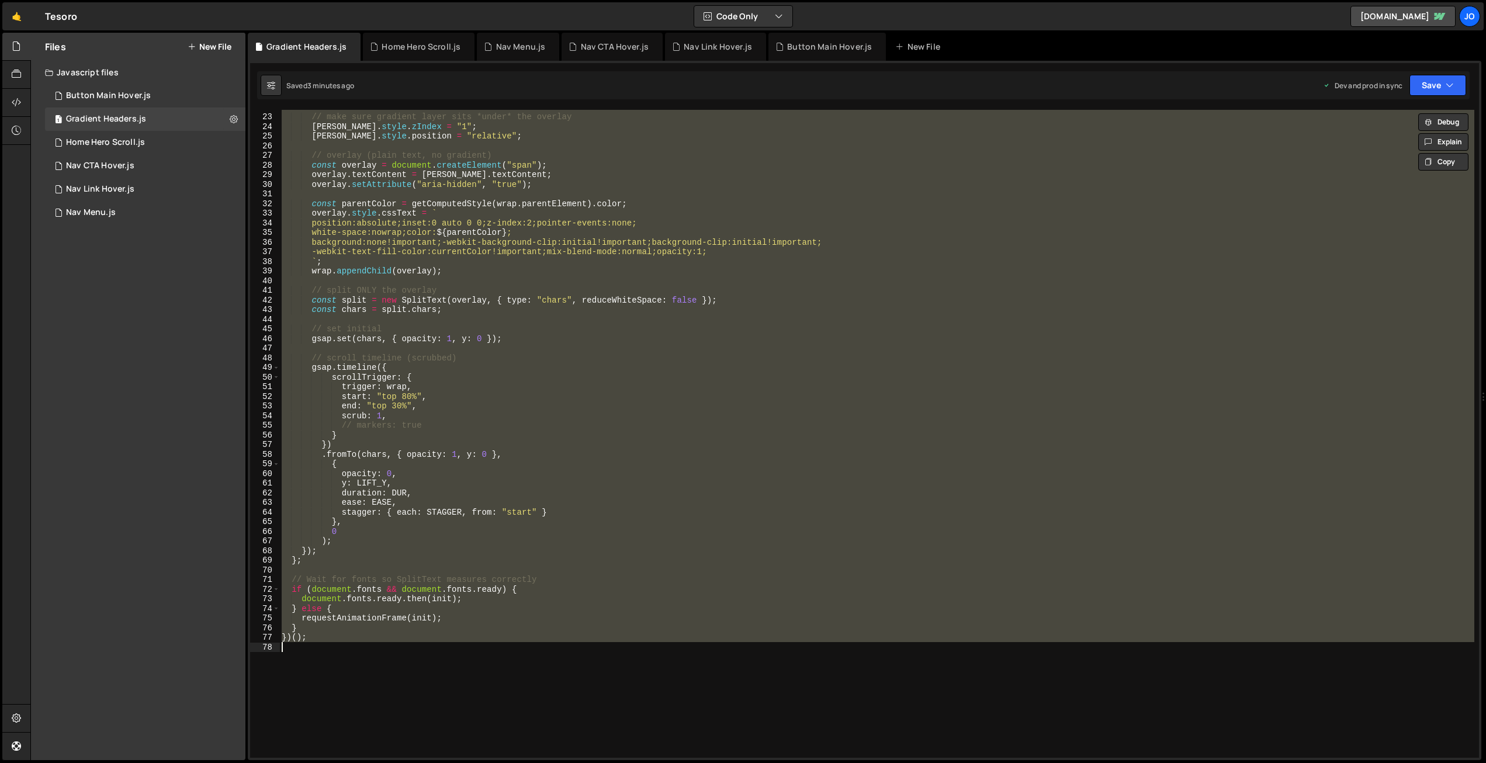
paste textarea
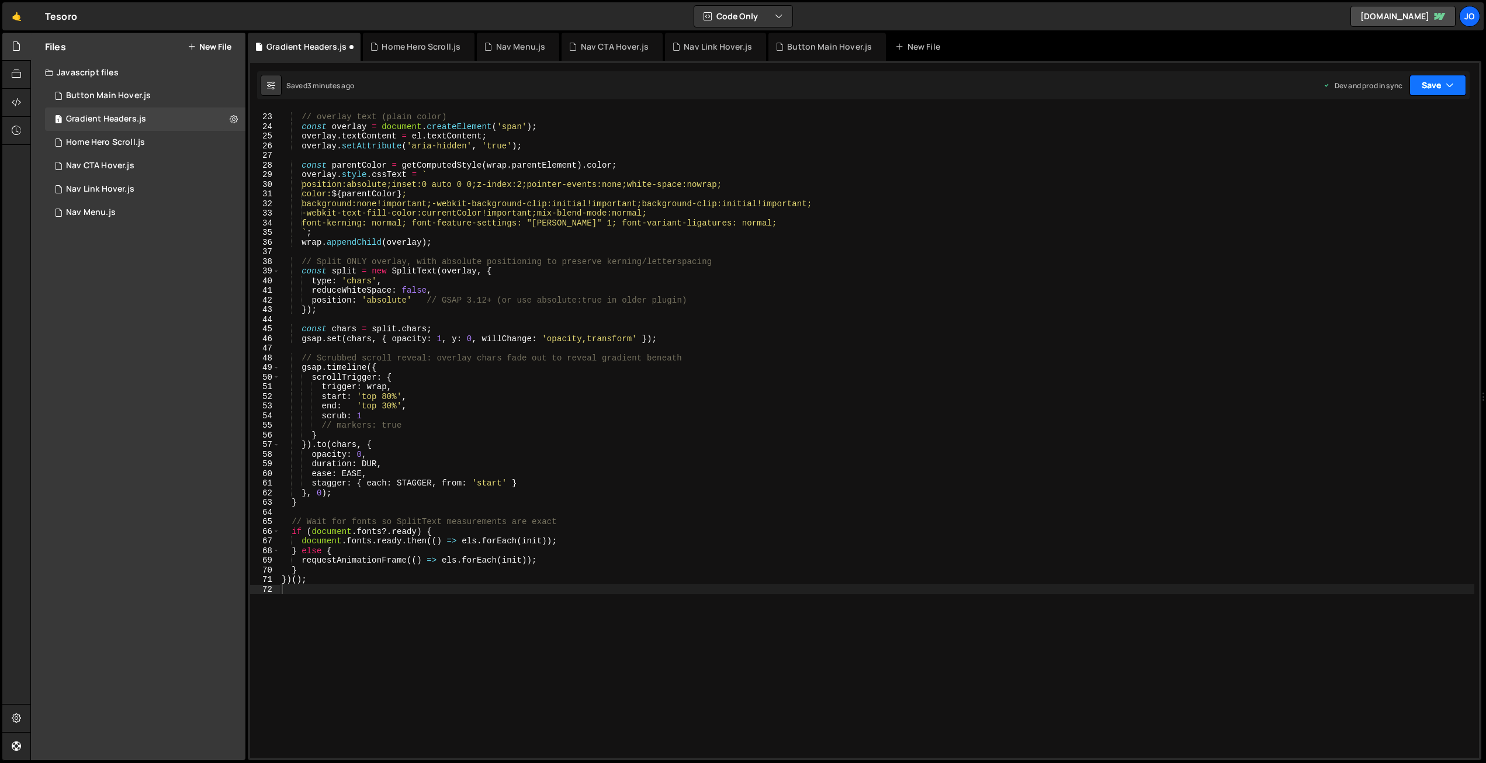
click at [1450, 83] on icon "button" at bounding box center [1449, 85] width 8 height 12
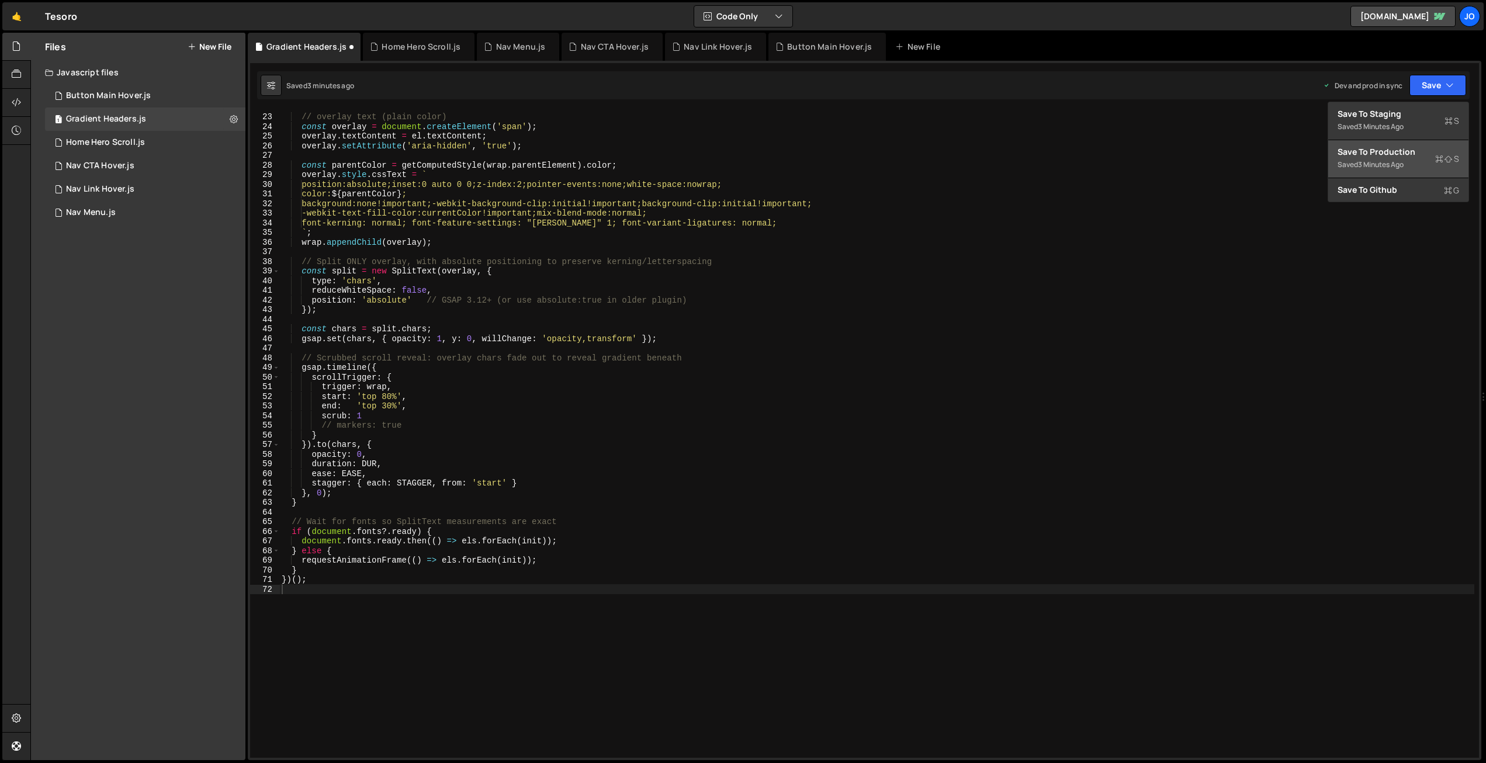
click at [1406, 147] on div "Save to Production S" at bounding box center [1398, 152] width 122 height 12
click at [584, 190] on div "// overlay text (plain color) const overlay = document . createElement ( 'span'…" at bounding box center [876, 435] width 1195 height 667
type textarea "})();"
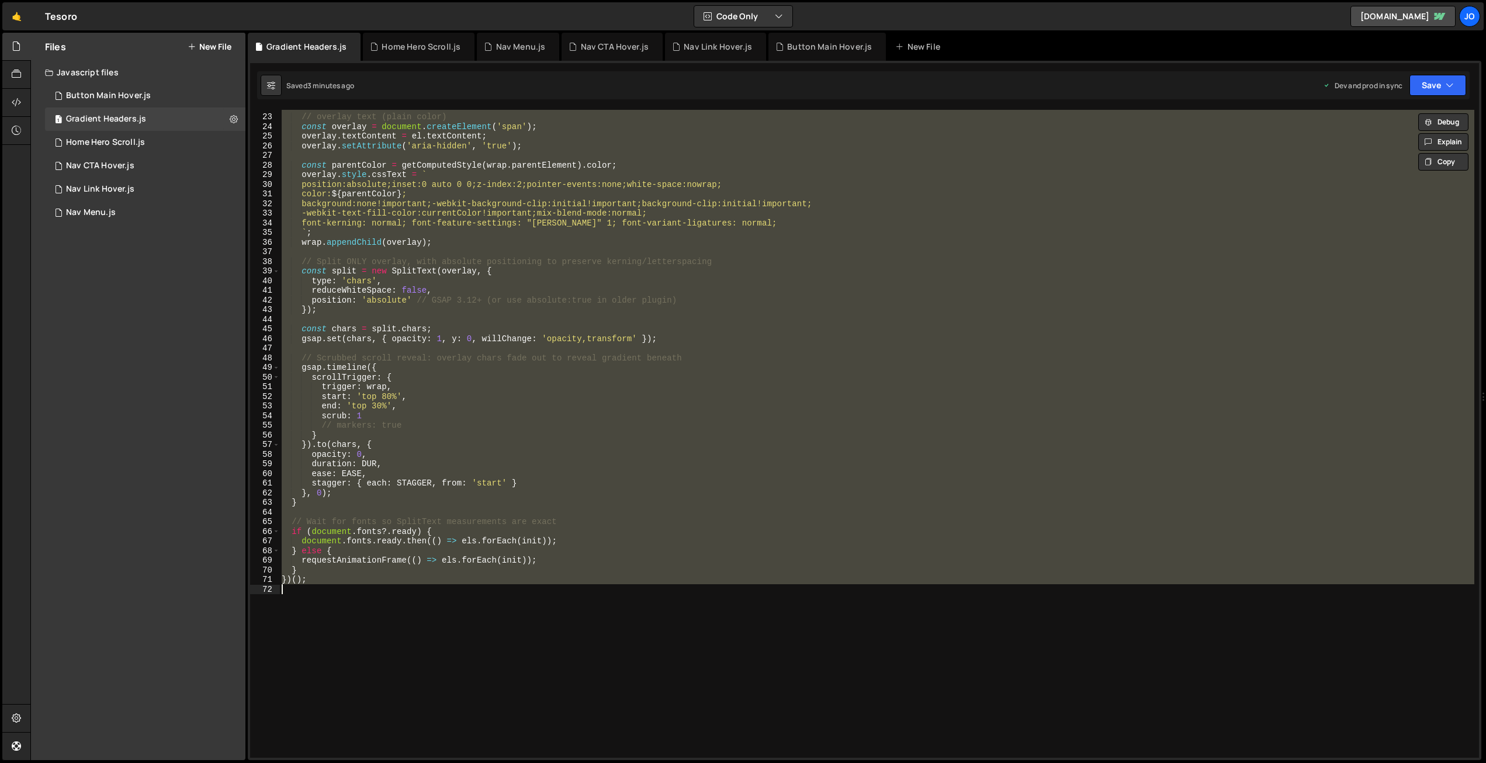
paste textarea
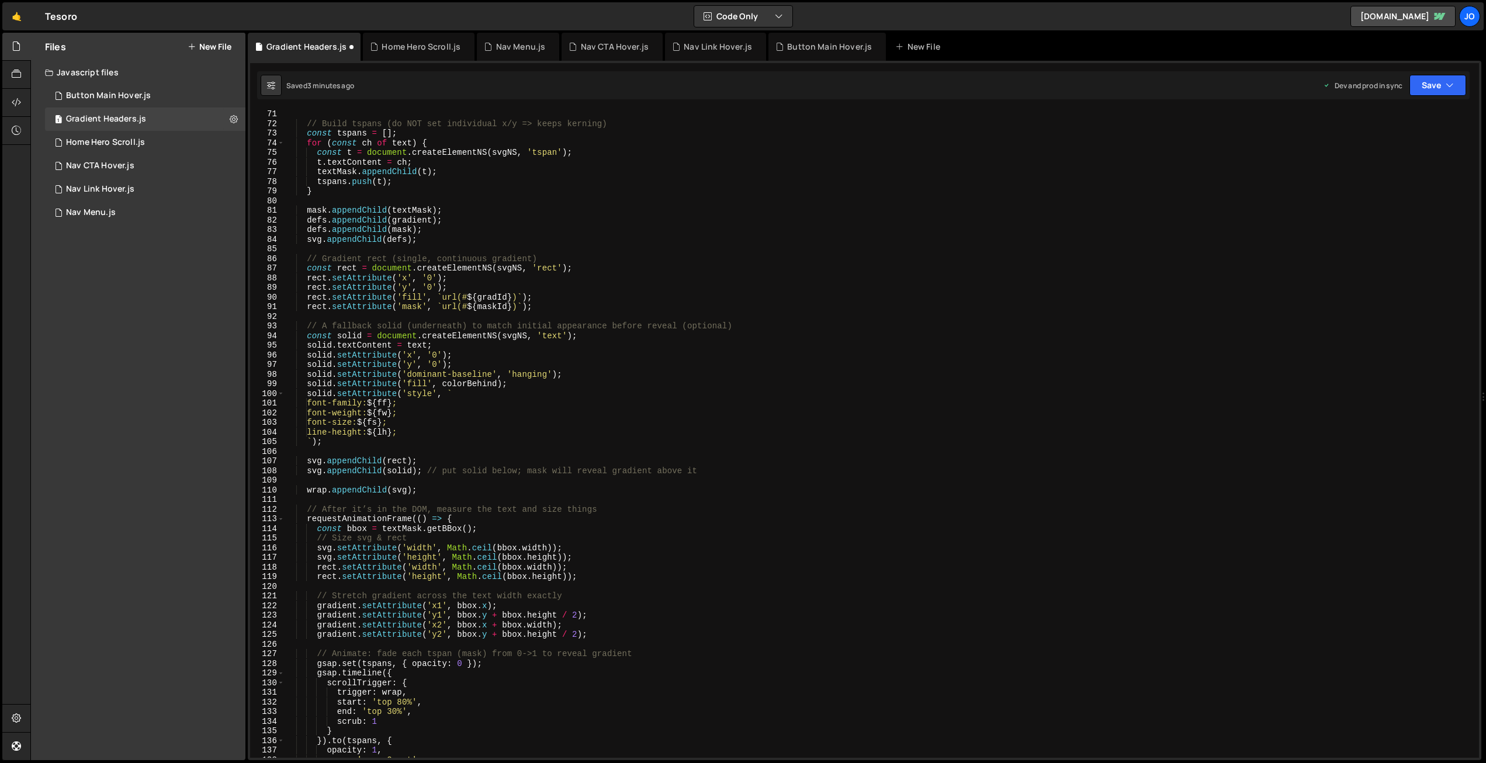
scroll to position [0, 0]
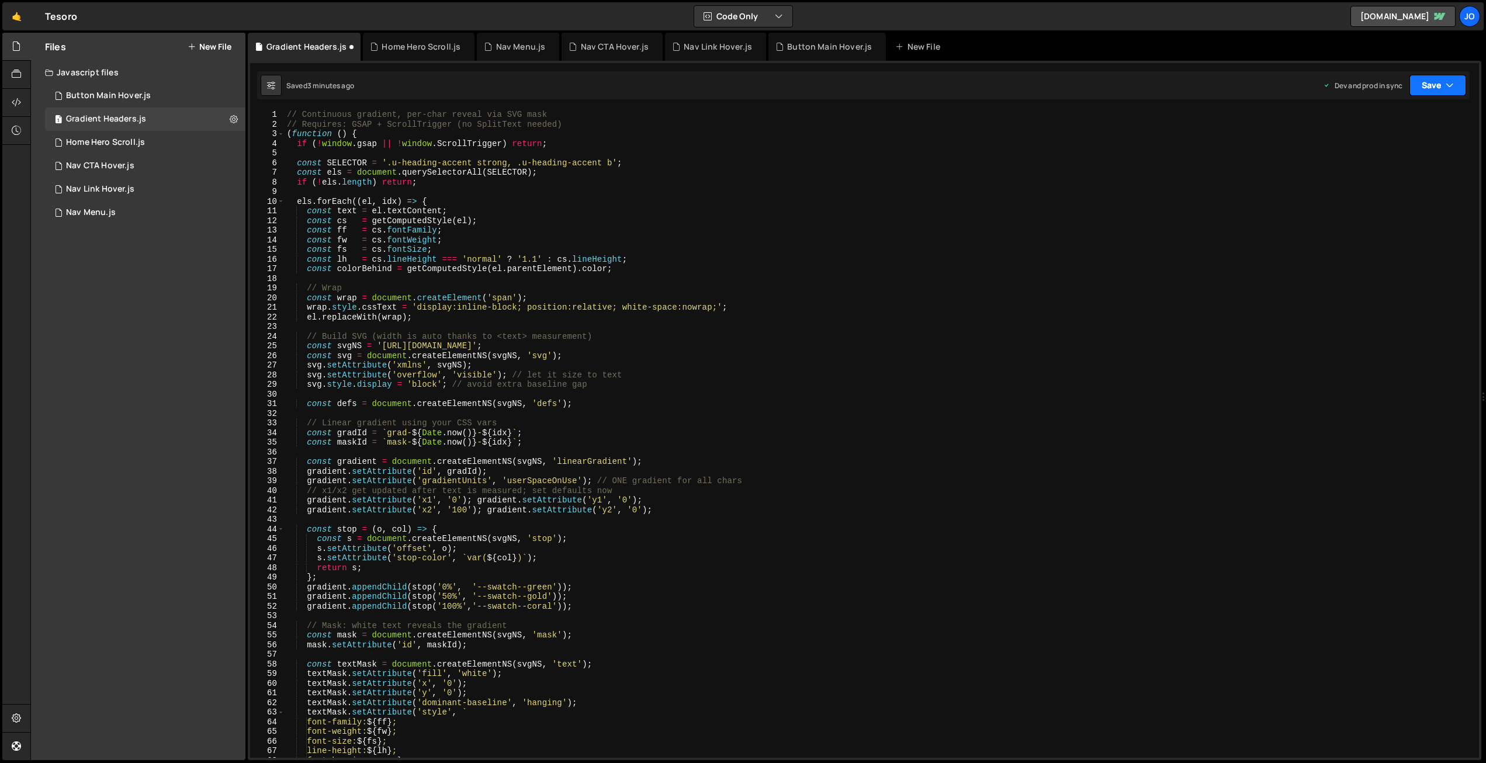
drag, startPoint x: 1427, startPoint y: 86, endPoint x: 1417, endPoint y: 105, distance: 22.0
click at [1427, 86] on button "Save" at bounding box center [1437, 85] width 57 height 21
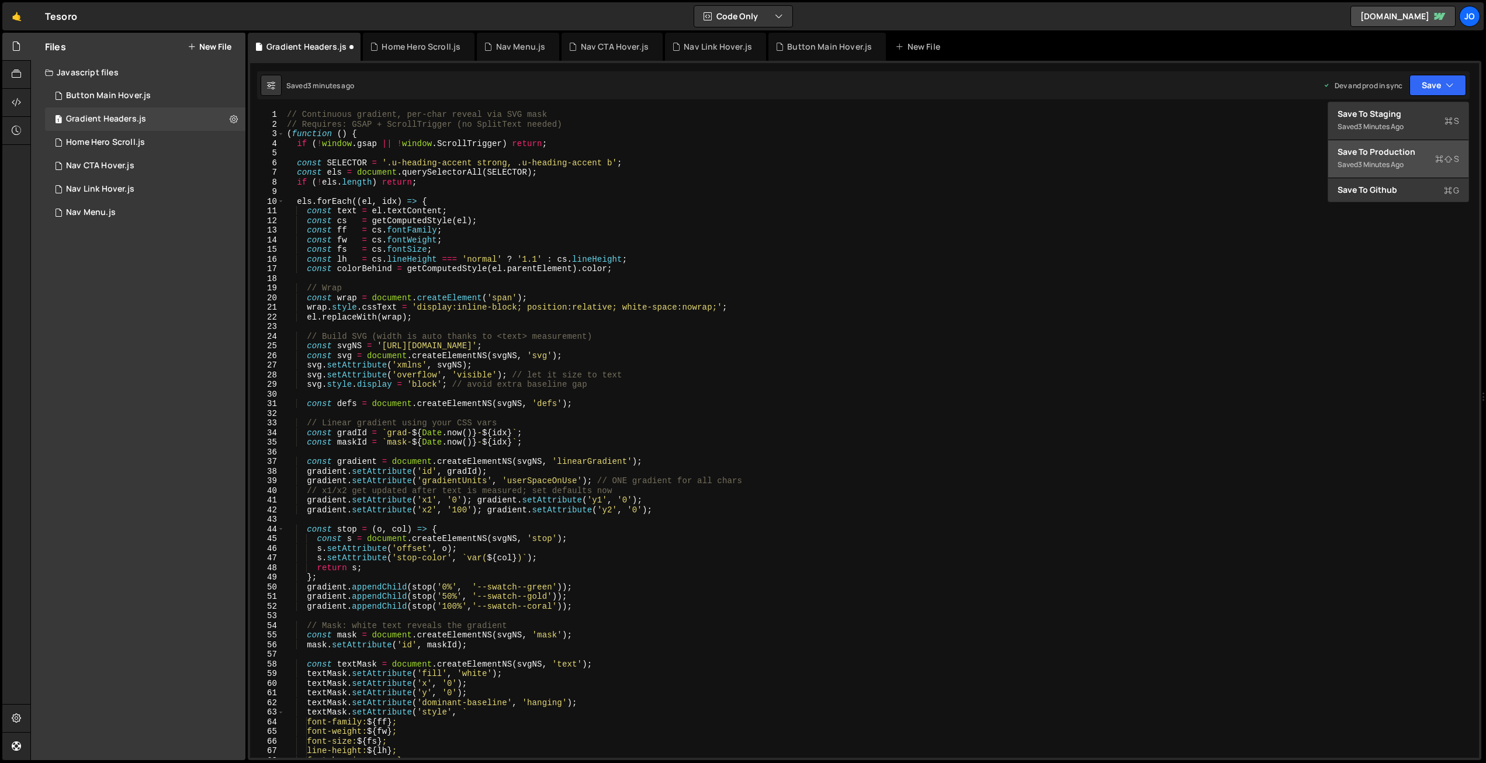
click at [1391, 150] on div "Save to Production S" at bounding box center [1398, 152] width 122 height 12
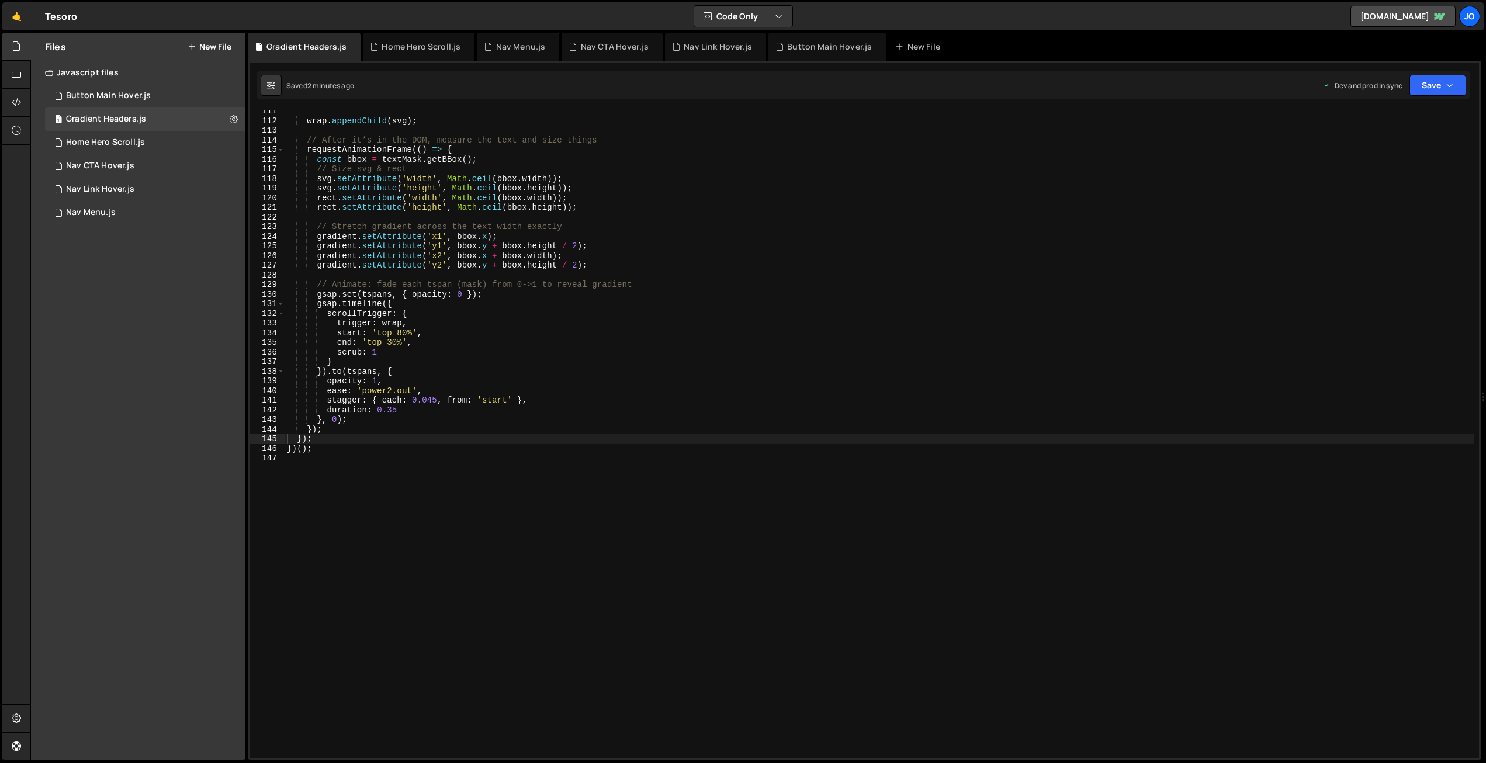
click at [528, 267] on div "wrap . appendChild ( svg ) ; // After it’s in the DOM, measure the text and siz…" at bounding box center [880, 439] width 1190 height 667
type textarea "})();"
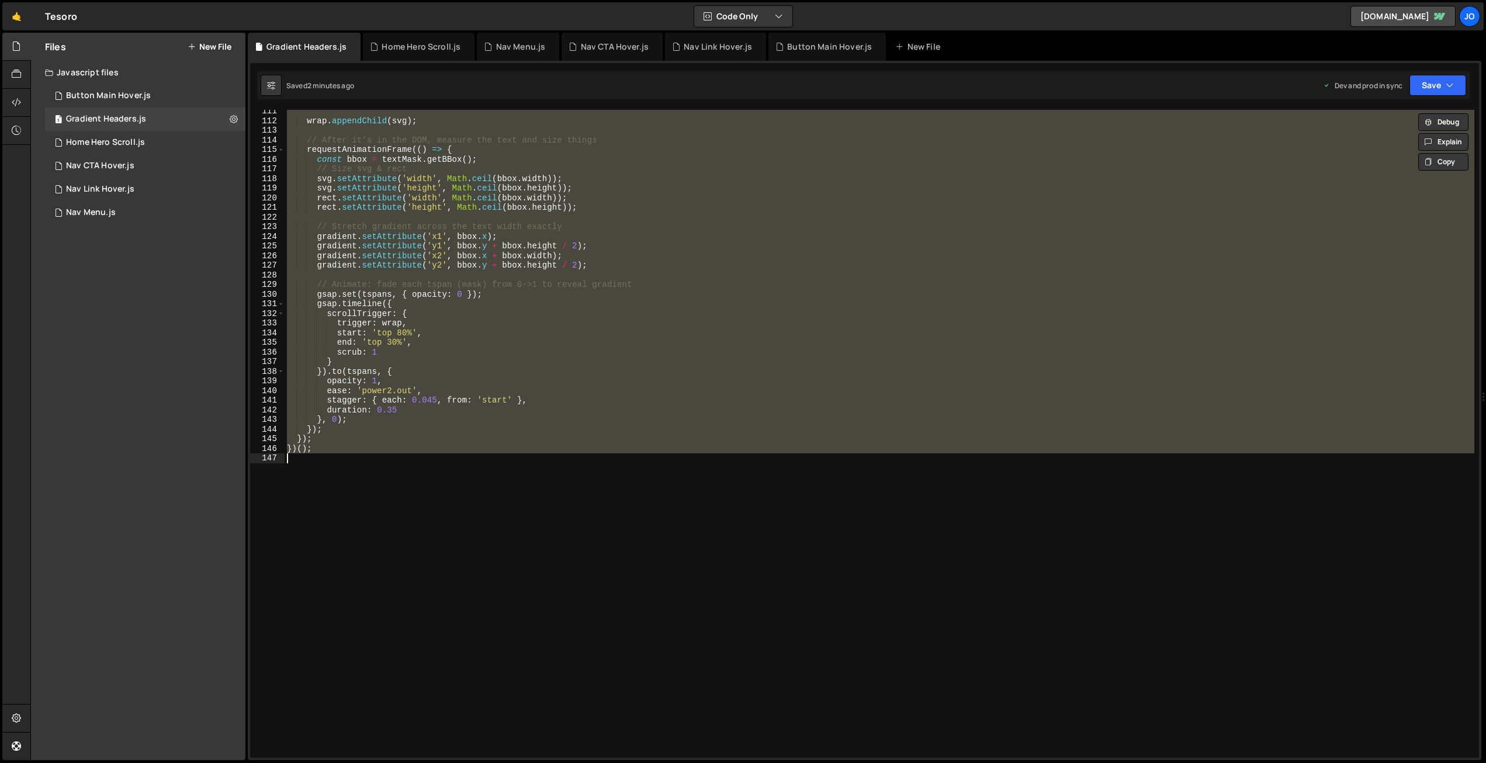
paste textarea
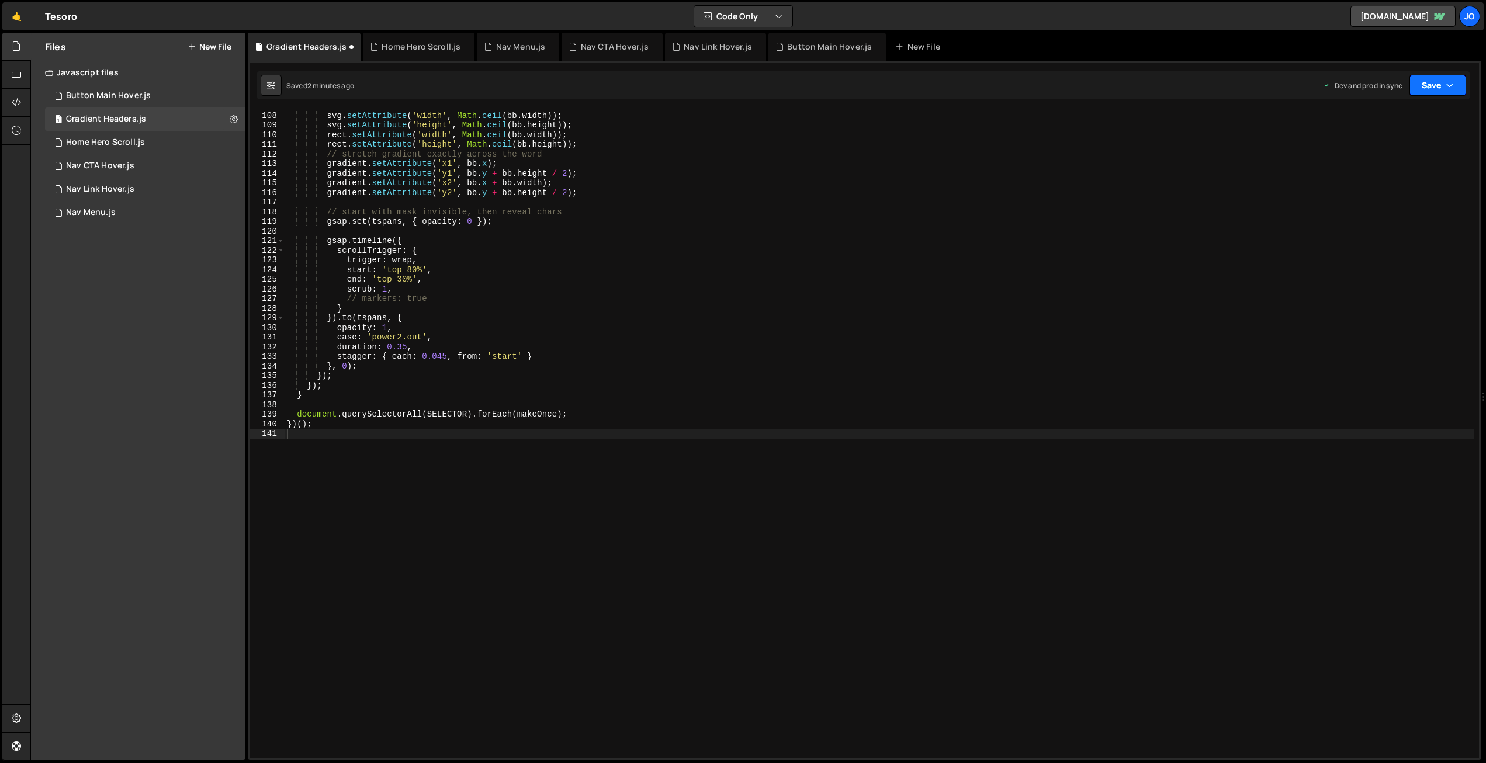
click at [1428, 85] on button "Save" at bounding box center [1437, 85] width 57 height 21
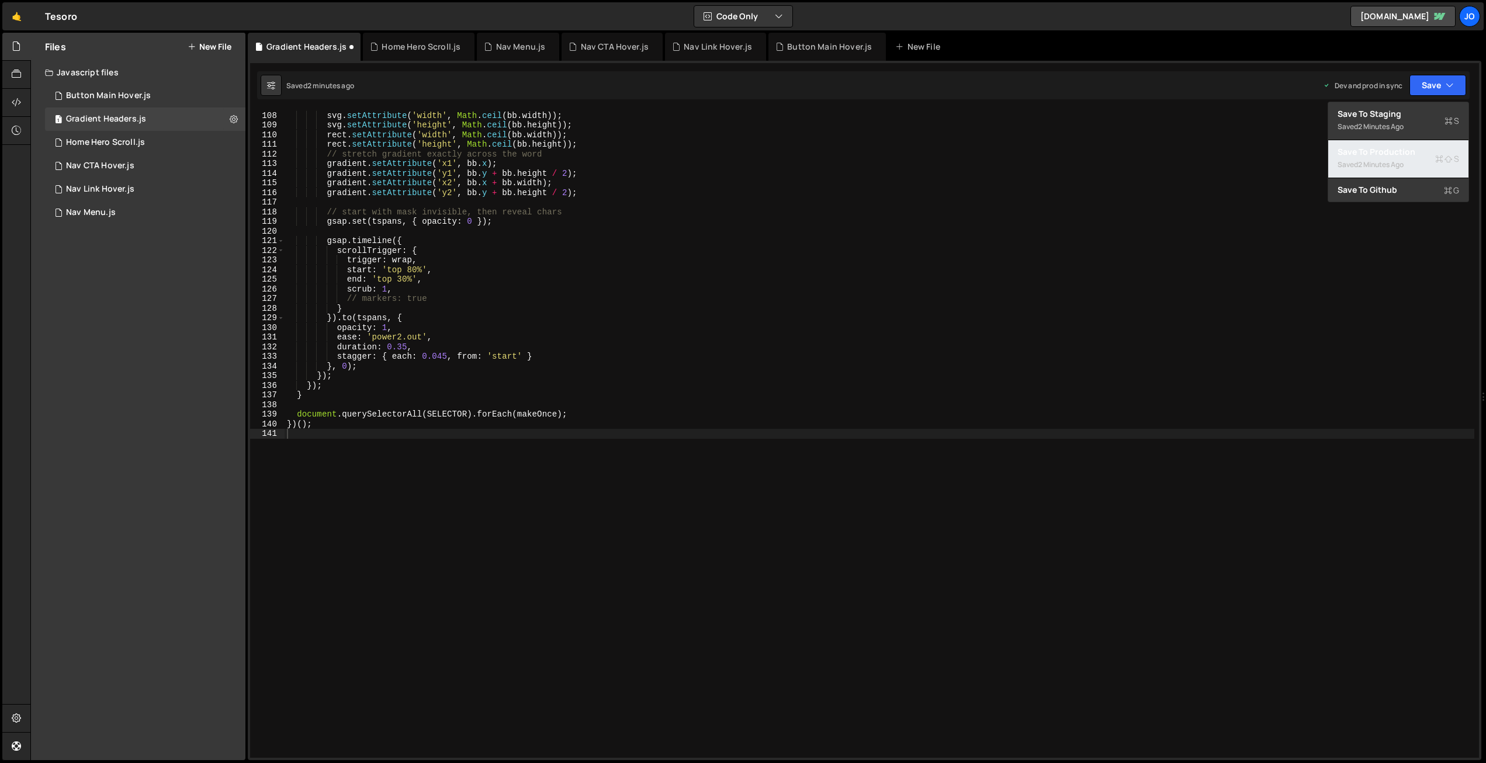
click at [1403, 151] on div "Save to Production S" at bounding box center [1398, 152] width 122 height 12
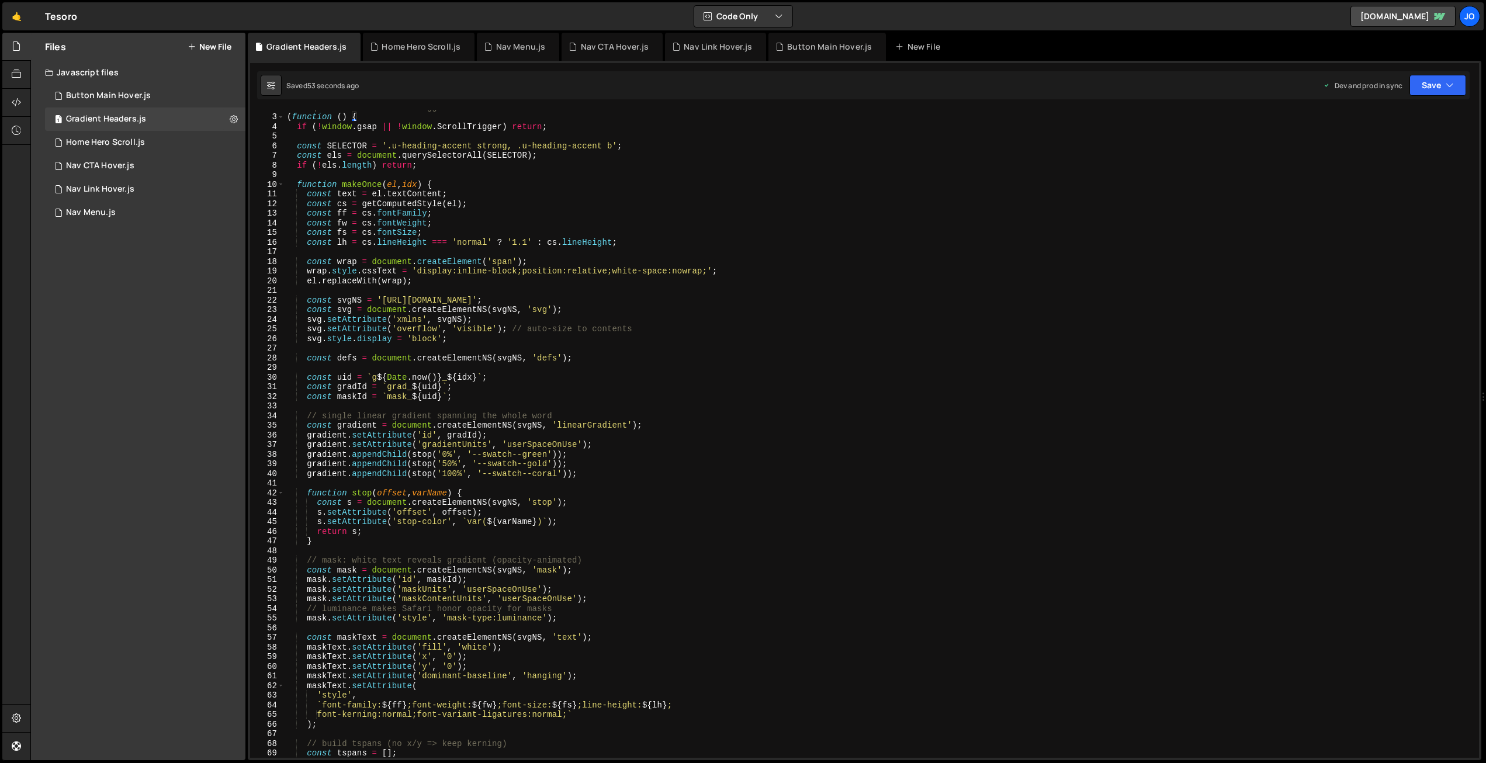
scroll to position [0, 0]
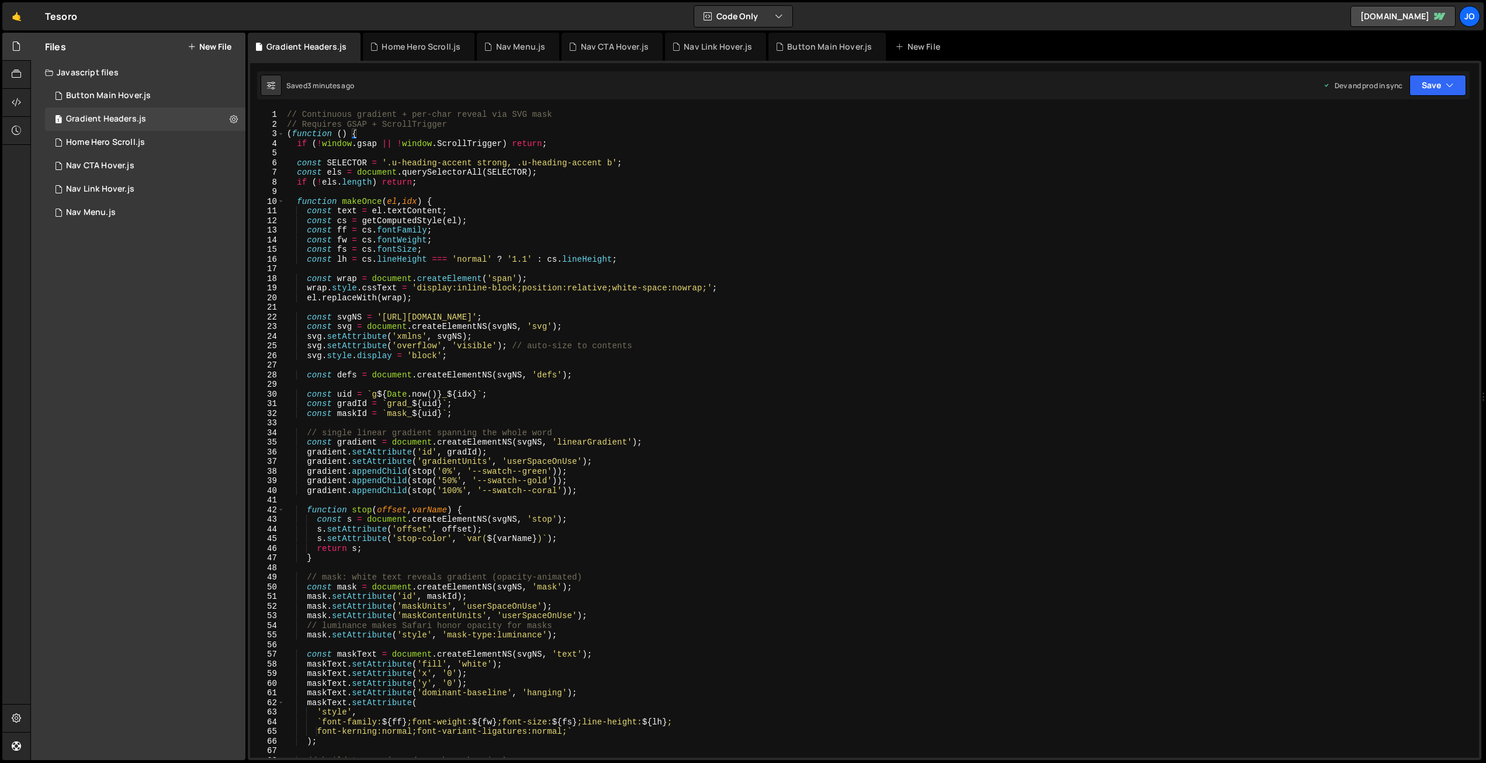
click at [574, 209] on div "// Continuous gradient + per-char reveal via SVG mask // Requires GSAP + Scroll…" at bounding box center [880, 443] width 1190 height 667
type textarea "})();"
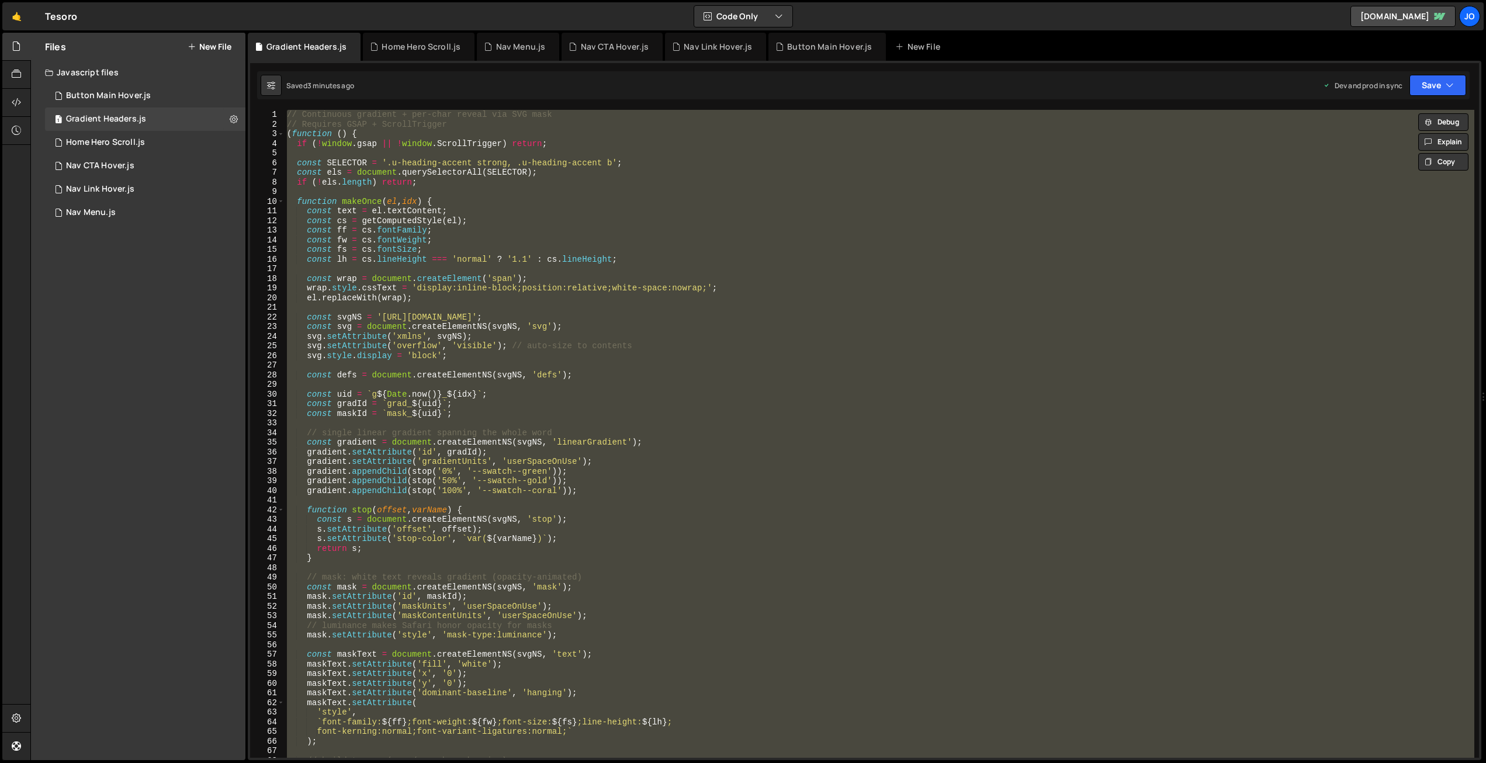
paste textarea
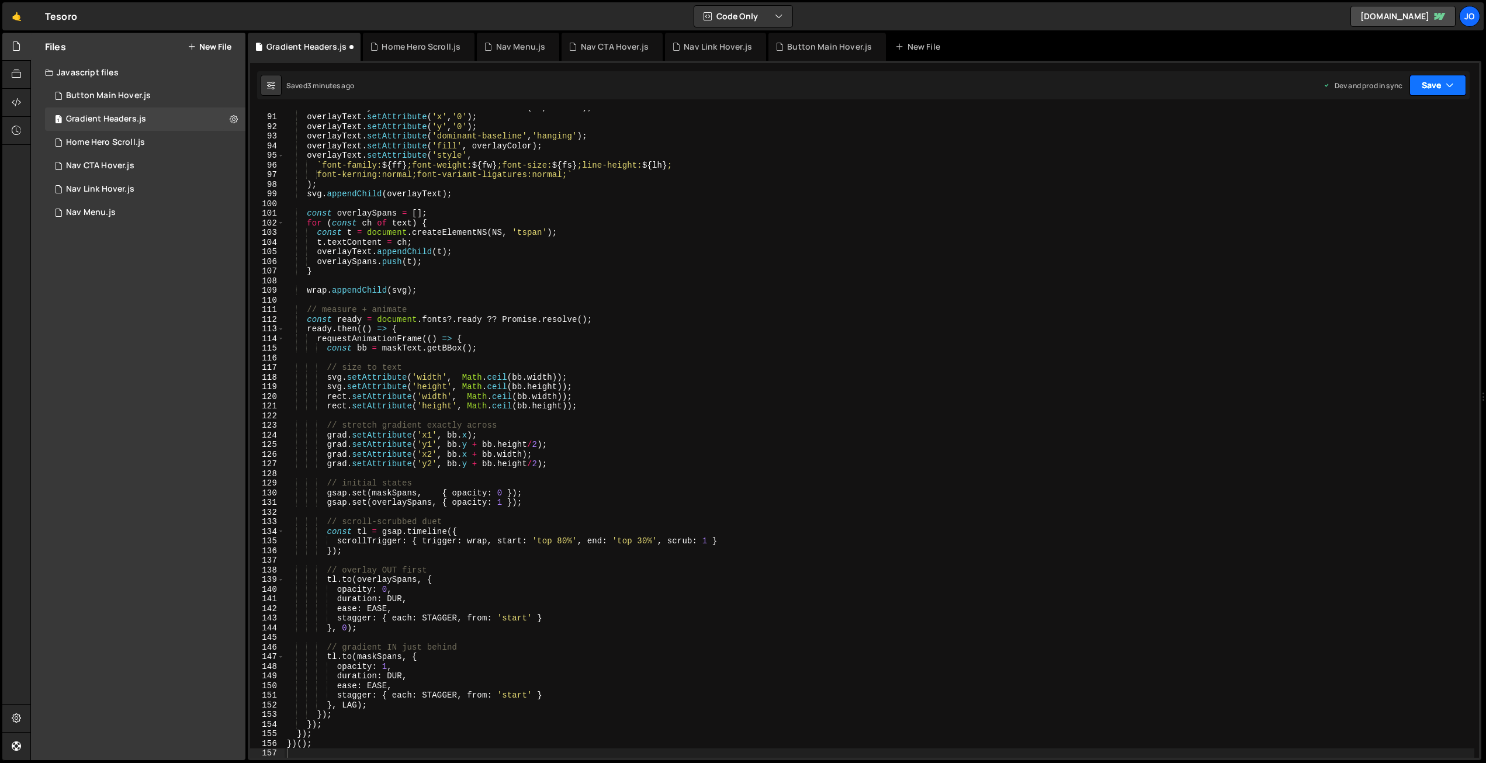
click at [1419, 84] on button "Save" at bounding box center [1437, 85] width 57 height 21
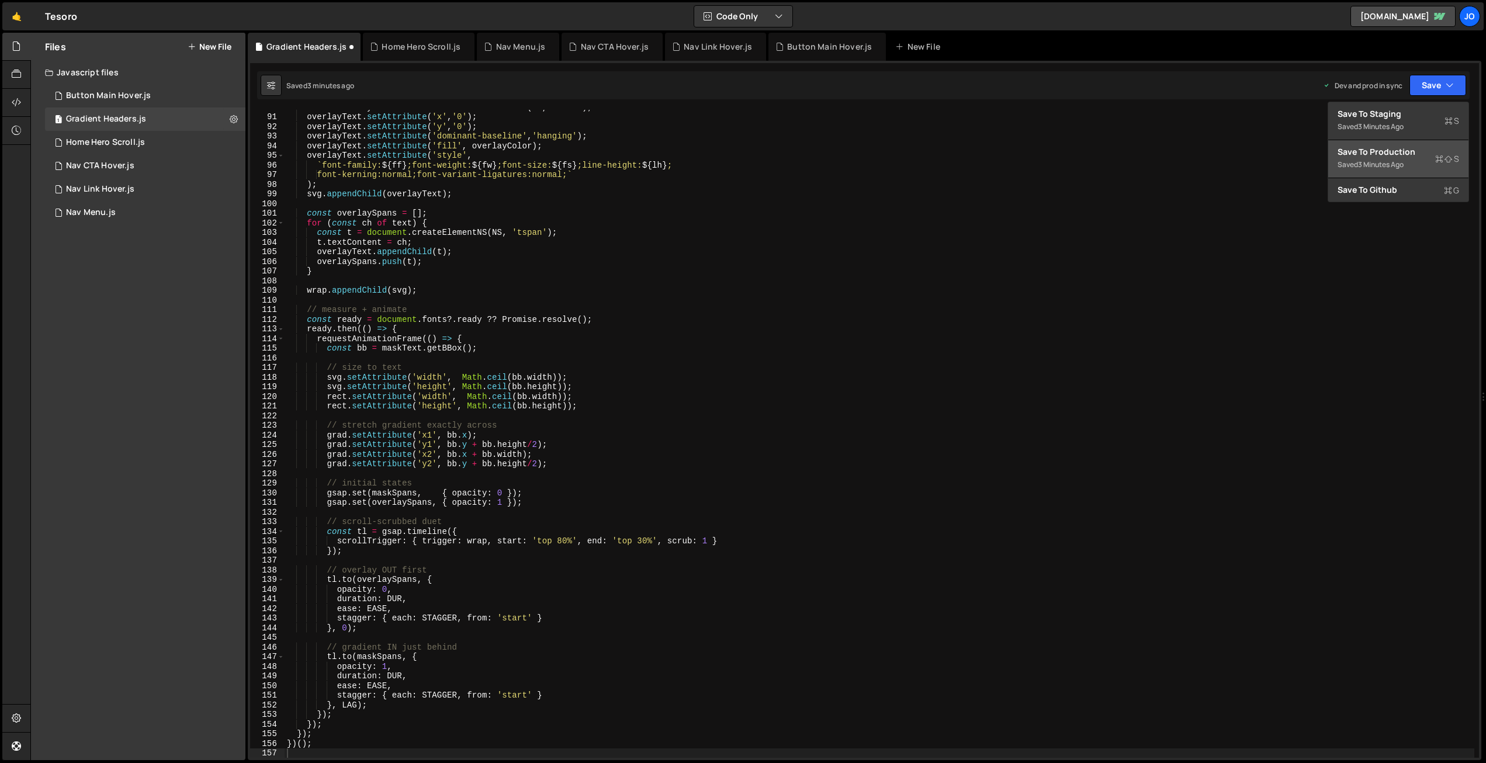
click at [1408, 143] on button "Save to Production S Saved 3 minutes ago" at bounding box center [1398, 159] width 140 height 38
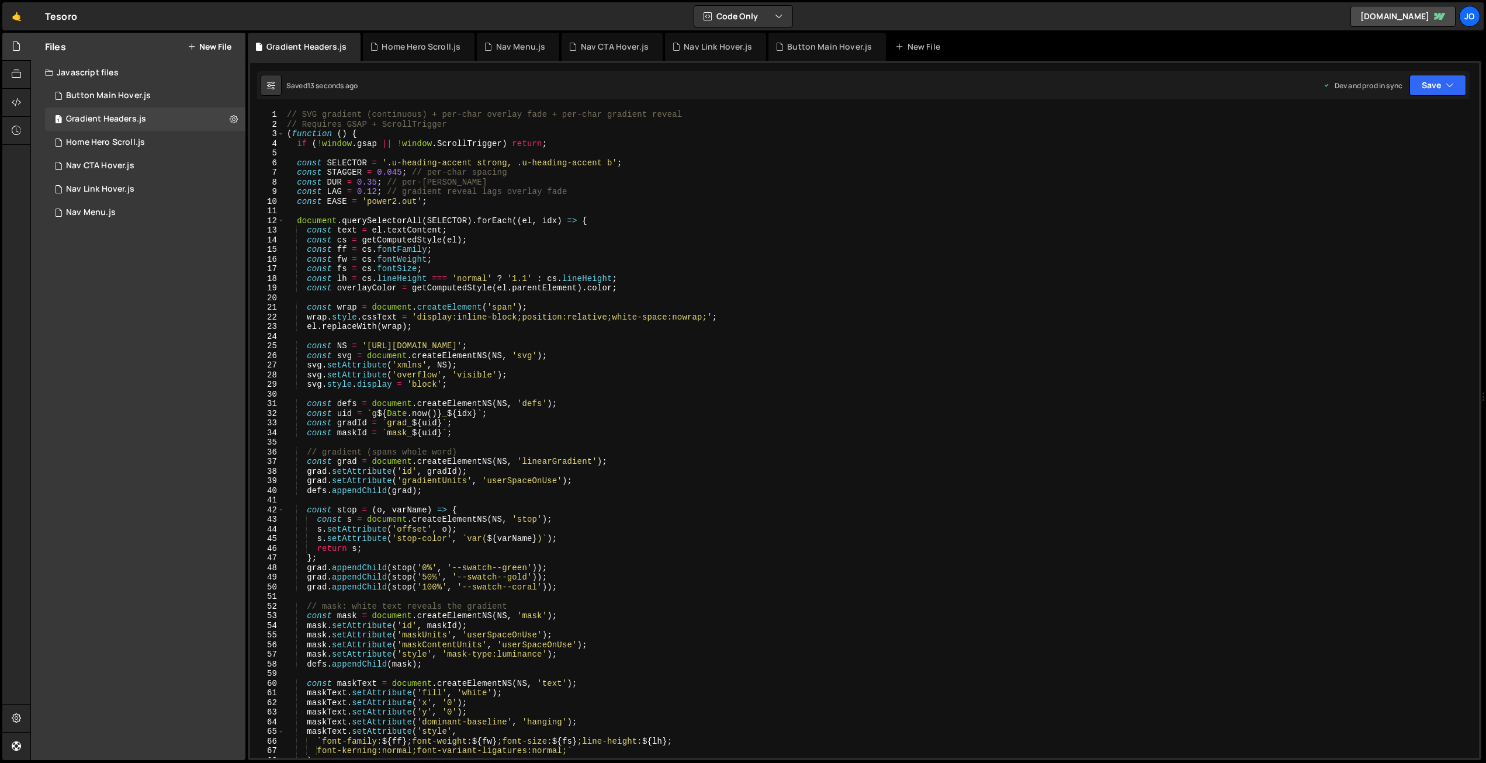
scroll to position [0, 0]
drag, startPoint x: 377, startPoint y: 189, endPoint x: 391, endPoint y: 231, distance: 44.5
click at [377, 189] on div "// SVG gradient (continuous) + per-char overlay fade + per-char gradient reveal…" at bounding box center [880, 443] width 1190 height 667
type textarea "const LAG = 0.5; // gradient reveal lags overlay fade"
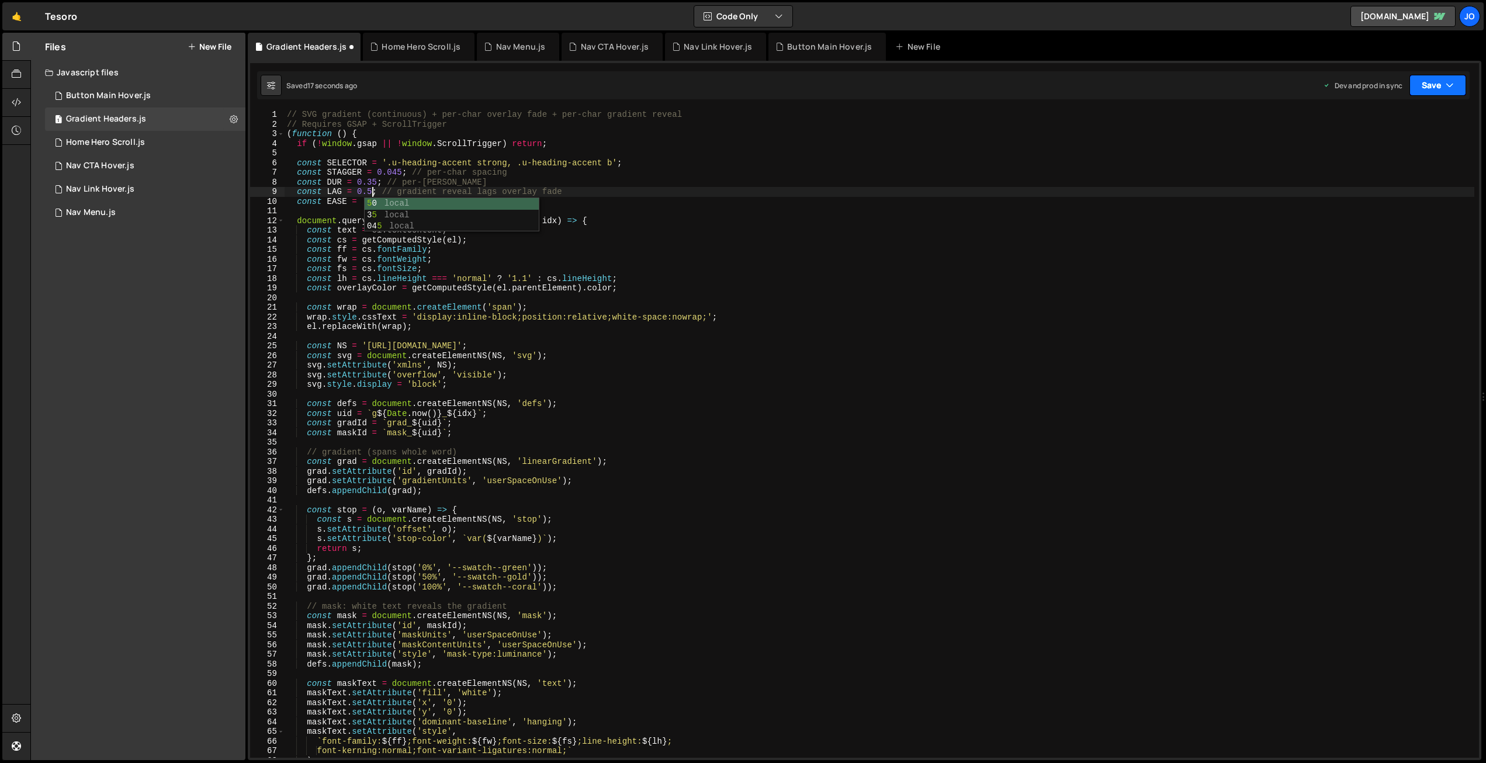
click at [1445, 88] on icon "button" at bounding box center [1449, 85] width 8 height 12
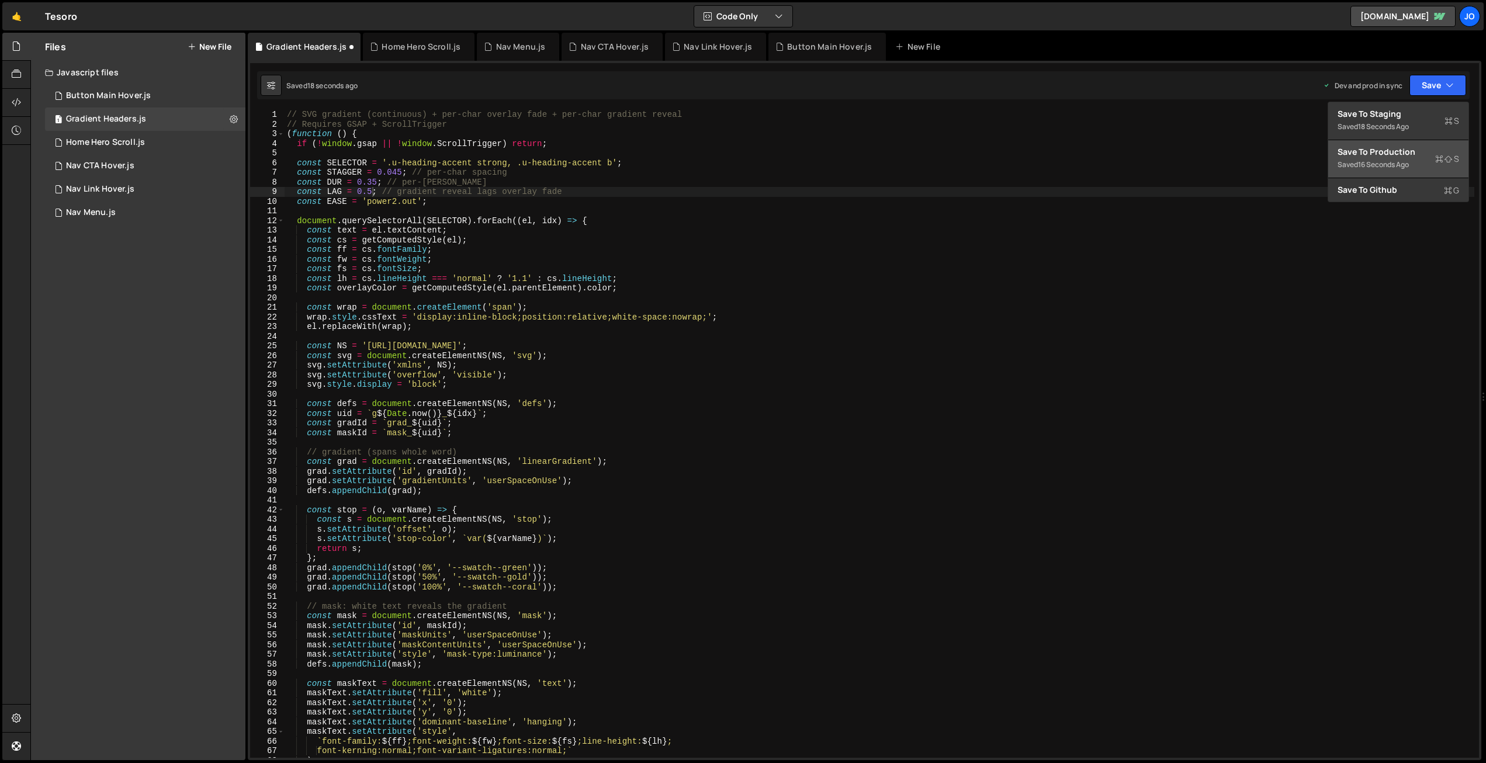
click at [1384, 163] on div "16 seconds ago" at bounding box center [1383, 165] width 51 height 10
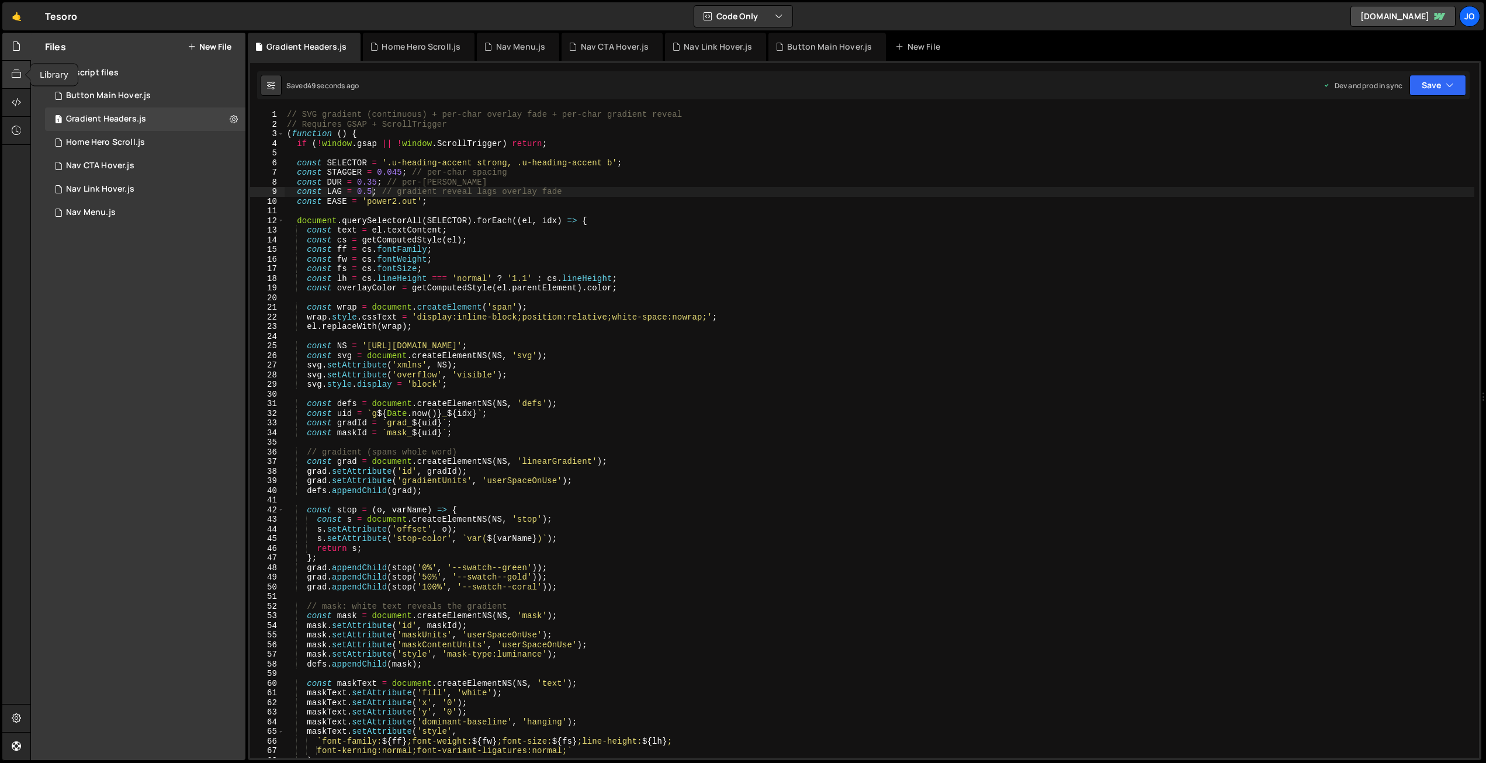
click at [12, 75] on icon at bounding box center [16, 74] width 9 height 13
click at [185, 96] on div "GSAP Scroll Trigger.js 0" at bounding box center [145, 95] width 200 height 23
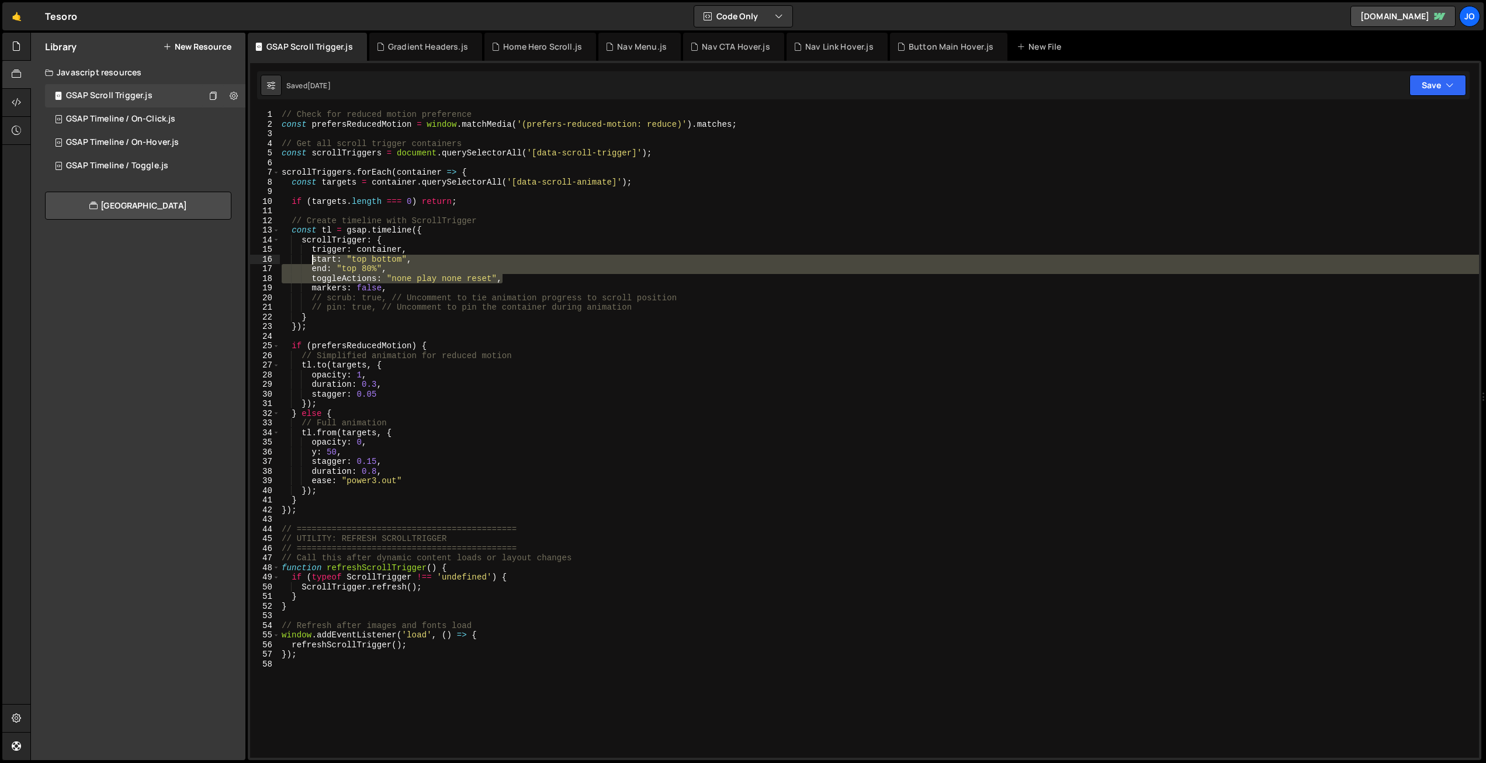
drag, startPoint x: 501, startPoint y: 278, endPoint x: 312, endPoint y: 258, distance: 189.7
click at [312, 258] on div "// Check for reduced motion preference const prefersReducedMotion = window . ma…" at bounding box center [879, 443] width 1200 height 667
type textarea "start: "top bottom", end: "top 80%","
click at [410, 48] on div "Gradient Headers.js" at bounding box center [428, 47] width 80 height 12
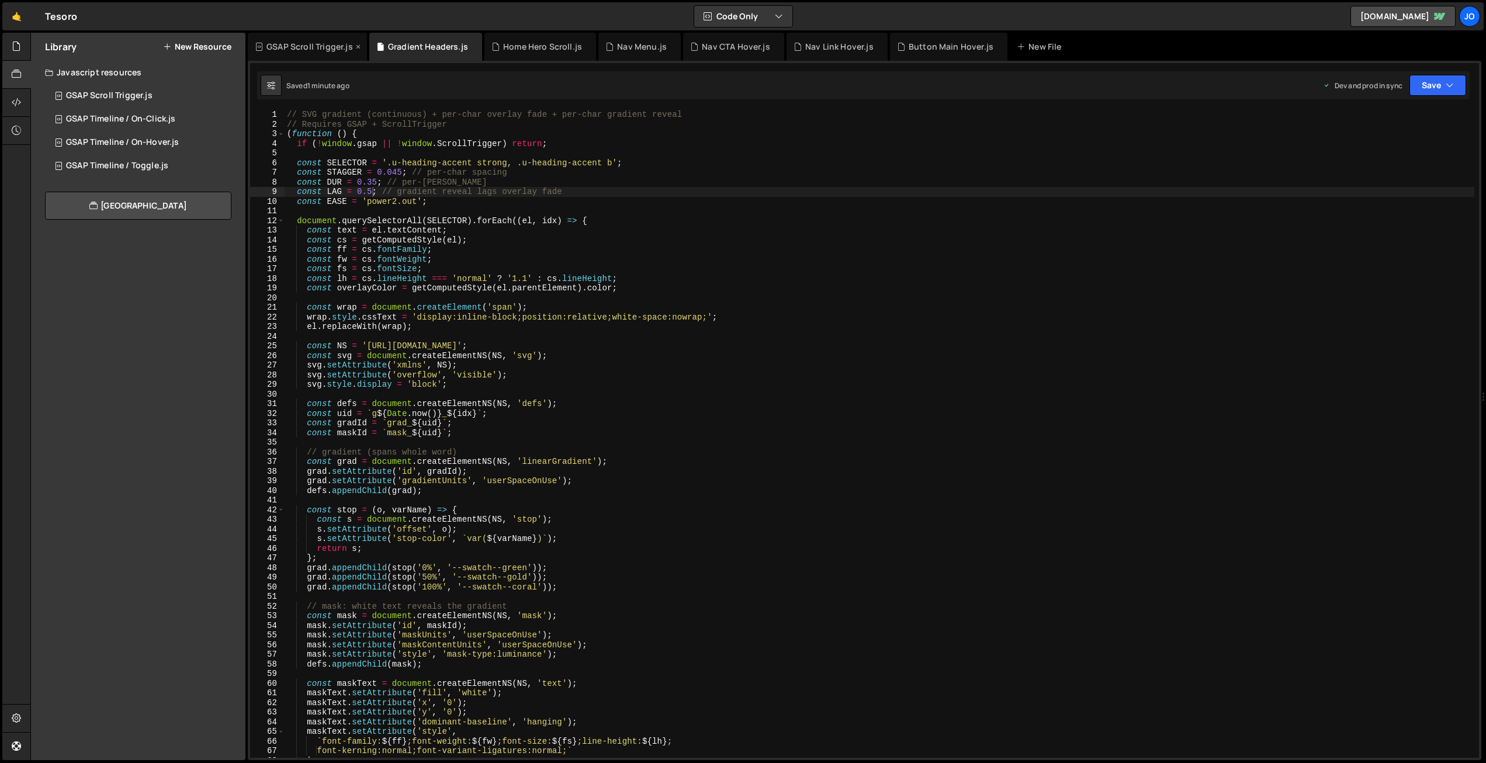
click at [357, 46] on icon at bounding box center [358, 47] width 8 height 12
click at [489, 198] on div "// SVG gradient (continuous) + per-char overlay fade + per-char gradient reveal…" at bounding box center [880, 443] width 1190 height 667
type textarea "})();"
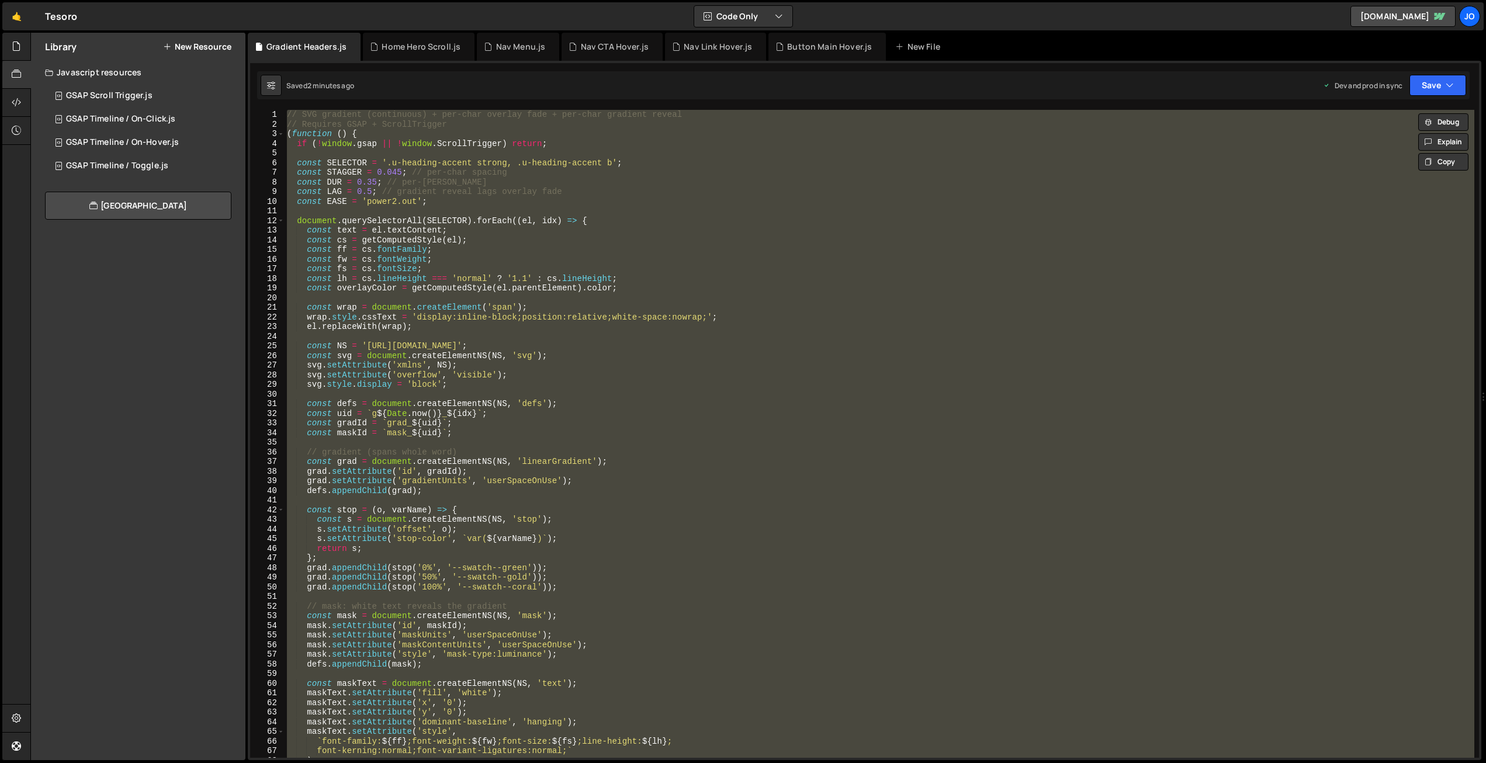
paste textarea
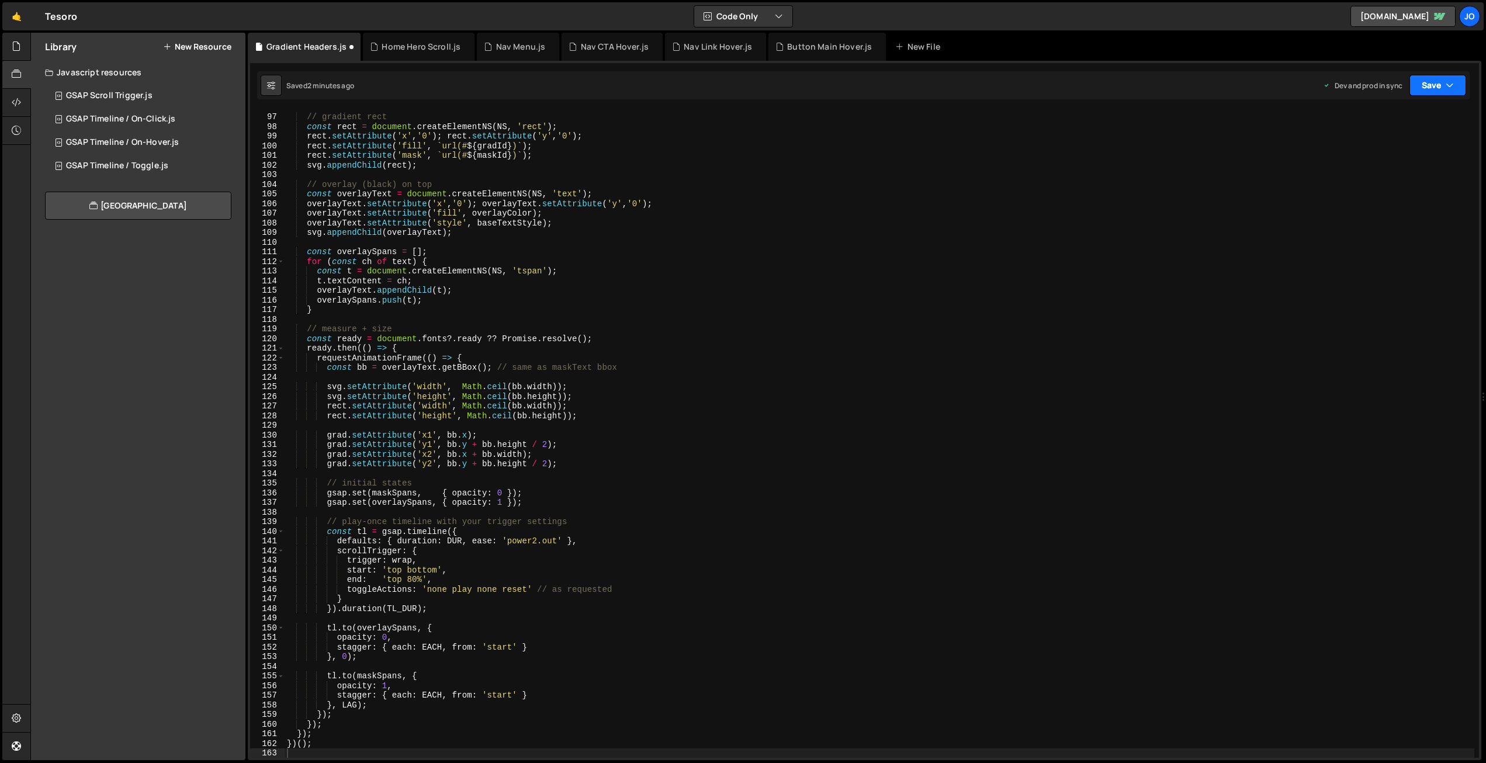
click at [1429, 84] on button "Save" at bounding box center [1437, 85] width 57 height 21
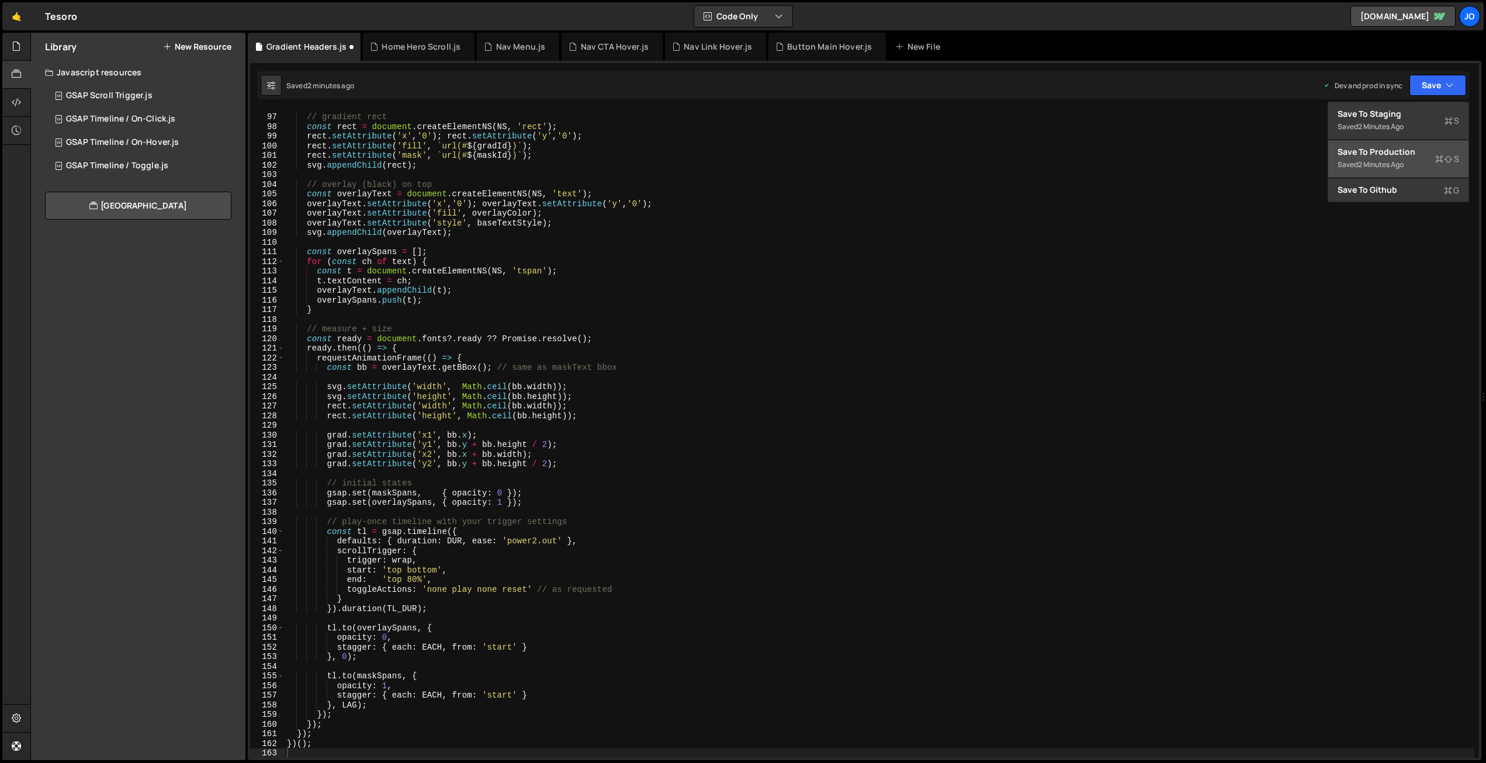
click at [1414, 148] on div "Save to Production S" at bounding box center [1398, 152] width 122 height 12
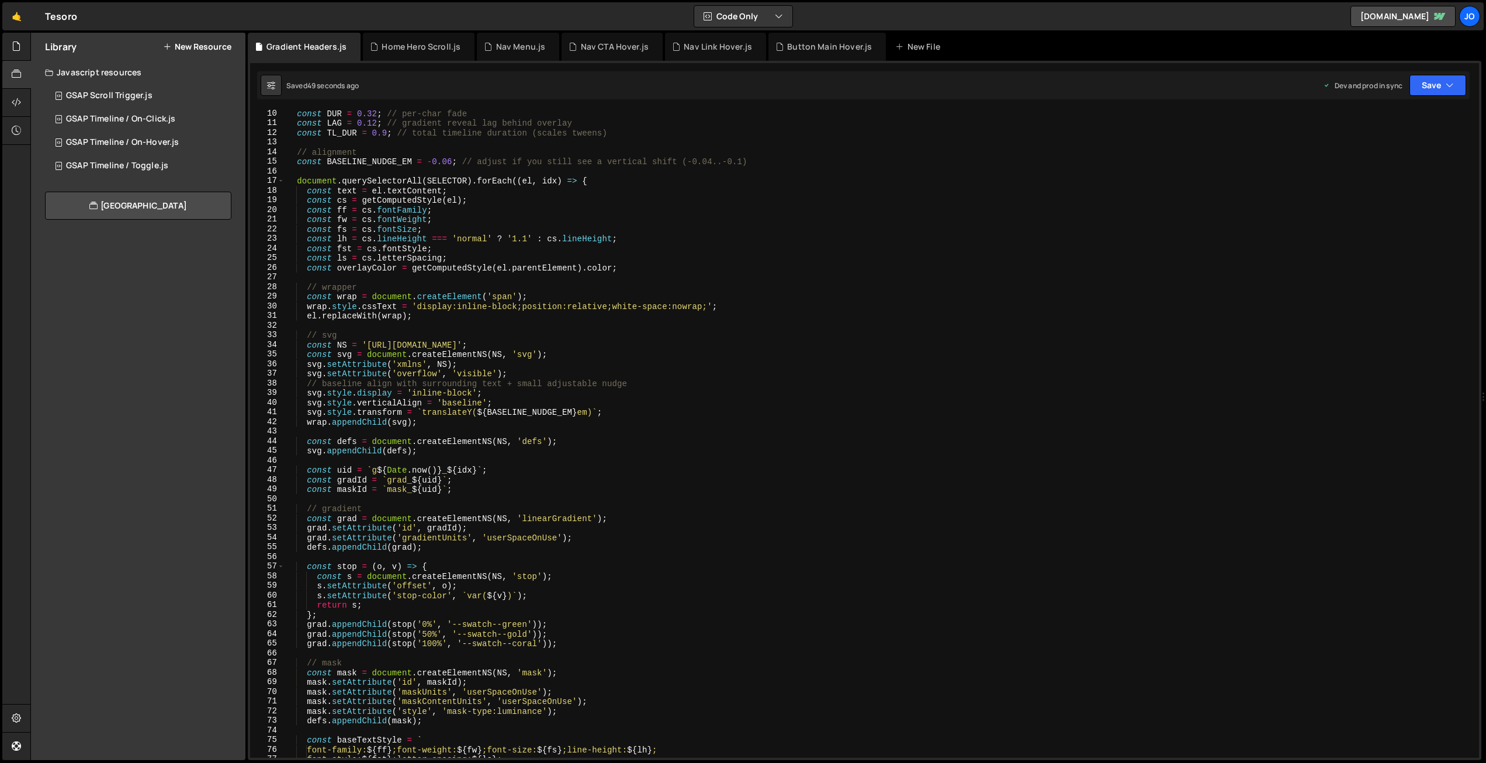
scroll to position [0, 0]
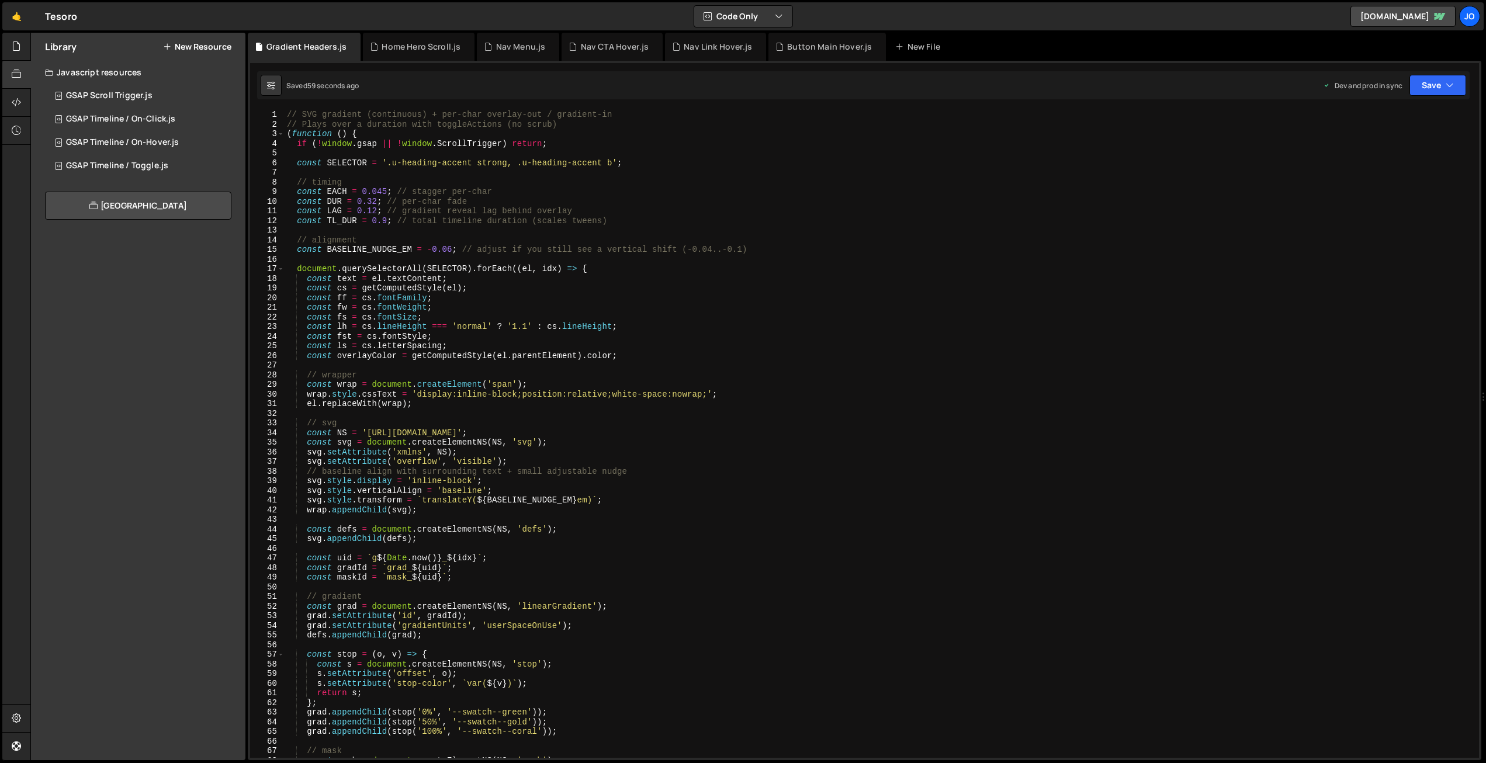
click at [452, 247] on div "// SVG gradient (continuous) + per-char overlay-out / gradient-in // Plays over…" at bounding box center [880, 443] width 1190 height 667
click at [1458, 86] on button "Save" at bounding box center [1437, 85] width 57 height 21
click at [1399, 155] on div "Save to Production S" at bounding box center [1398, 152] width 122 height 12
drag, startPoint x: 447, startPoint y: 248, endPoint x: 460, endPoint y: 275, distance: 30.0
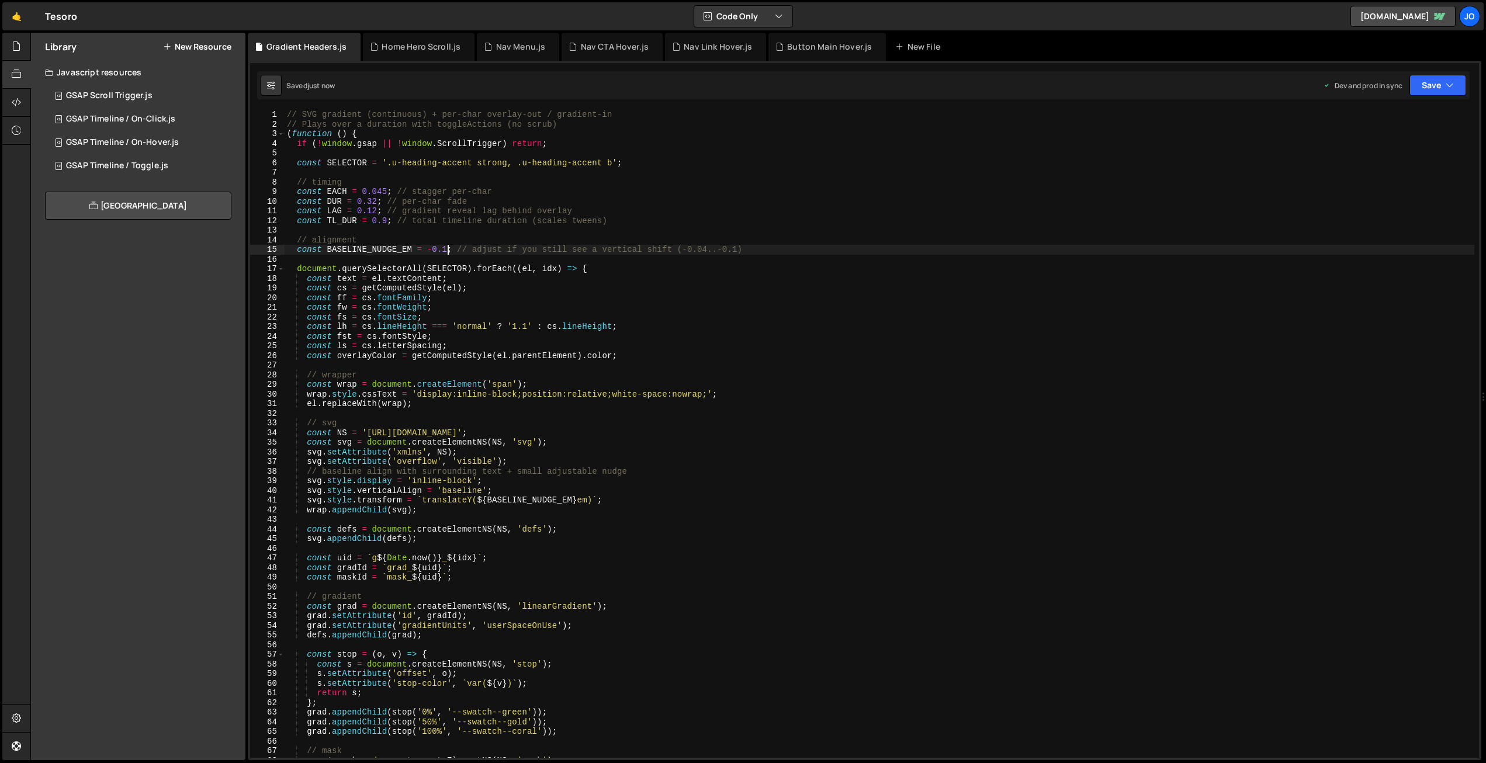
click at [448, 248] on div "// SVG gradient (continuous) + per-char overlay-out / gradient-in // Plays over…" at bounding box center [880, 443] width 1190 height 667
click at [1450, 85] on icon "button" at bounding box center [1449, 85] width 8 height 12
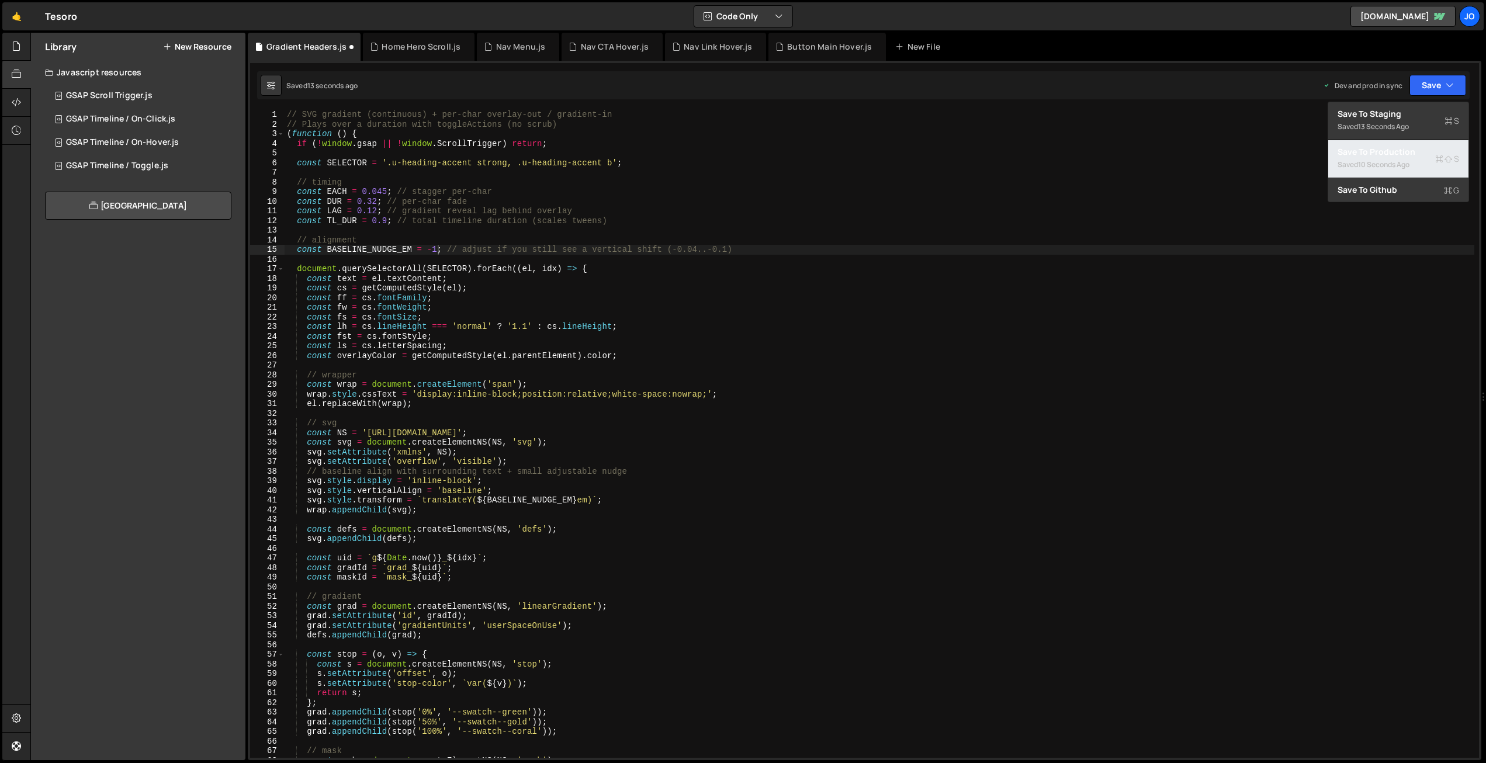
click at [1400, 158] on div "Saved 10 seconds ago" at bounding box center [1398, 165] width 122 height 14
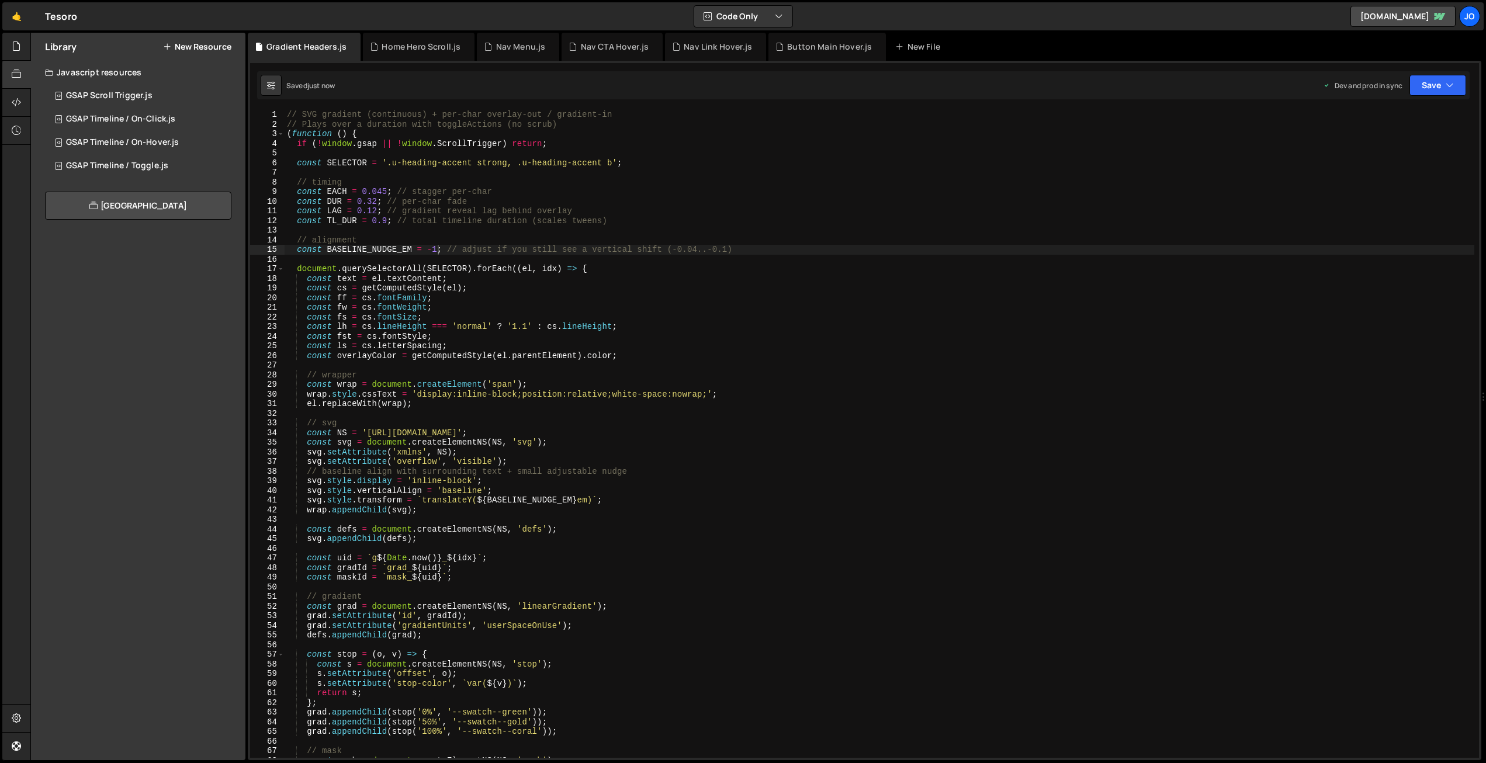
drag, startPoint x: 434, startPoint y: 248, endPoint x: 507, endPoint y: 288, distance: 83.7
click at [434, 248] on div "// SVG gradient (continuous) + per-char overlay-out / gradient-in // Plays over…" at bounding box center [880, 443] width 1190 height 667
click at [1423, 92] on button "Save" at bounding box center [1437, 85] width 57 height 21
click at [1402, 152] on div "Save to Production S" at bounding box center [1398, 152] width 122 height 12
type textarea "const lh = cs.lineHeight === 'normal' ? '1.1' : cs.lineHeight;"
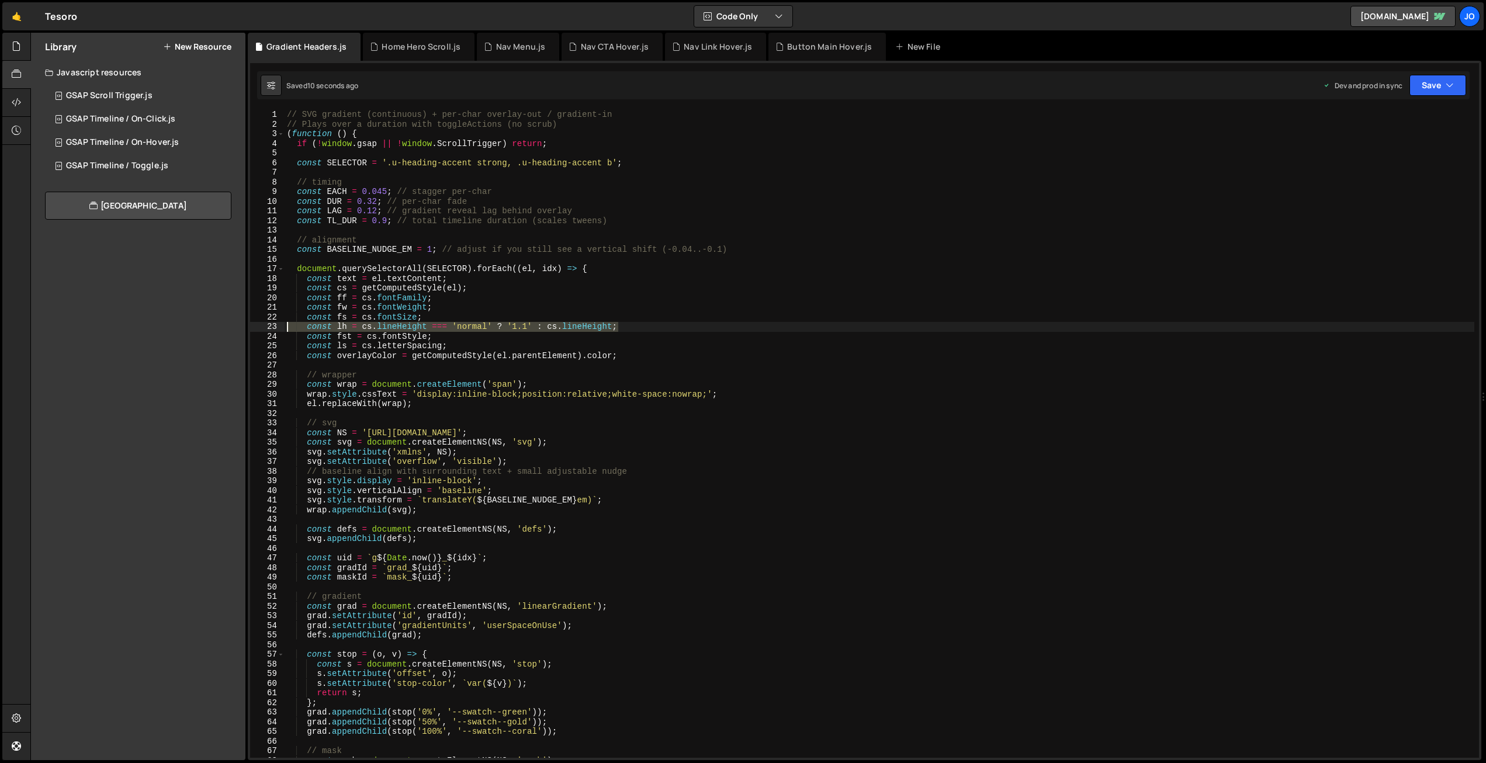
drag, startPoint x: 601, startPoint y: 324, endPoint x: 261, endPoint y: 325, distance: 340.6
click at [261, 325] on div "const lh = cs.lineHeight === 'normal' ? '1.1' : cs.lineHeight; 1 2 3 4 5 6 7 8 …" at bounding box center [864, 434] width 1229 height 648
drag, startPoint x: 1439, startPoint y: 84, endPoint x: 1426, endPoint y: 115, distance: 33.8
click at [1439, 85] on button "Save" at bounding box center [1437, 85] width 57 height 21
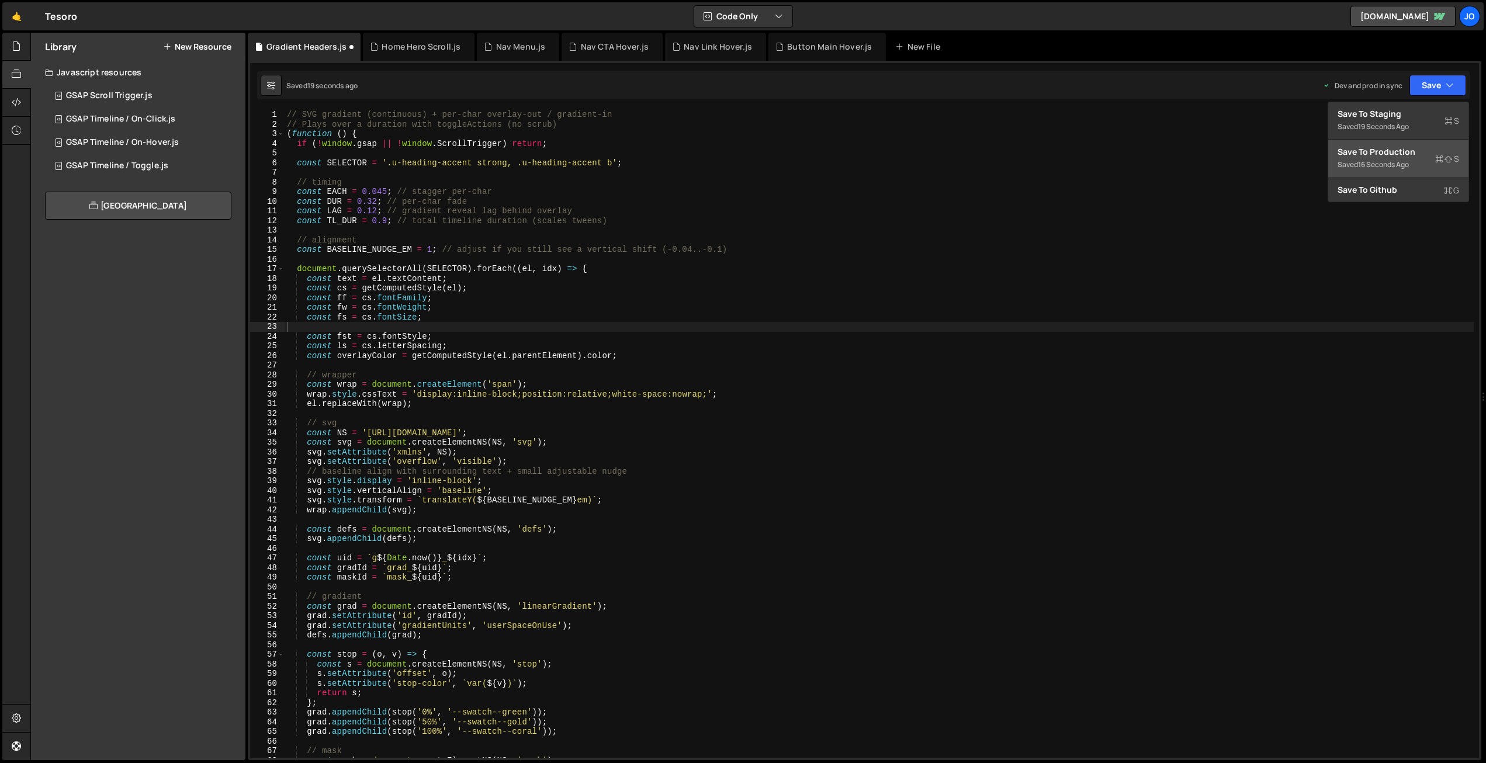
click at [1400, 151] on div "Save to Production S" at bounding box center [1398, 152] width 122 height 12
click at [400, 322] on div "// SVG gradient (continuous) + per-char overlay-out / gradient-in // Plays over…" at bounding box center [880, 443] width 1190 height 667
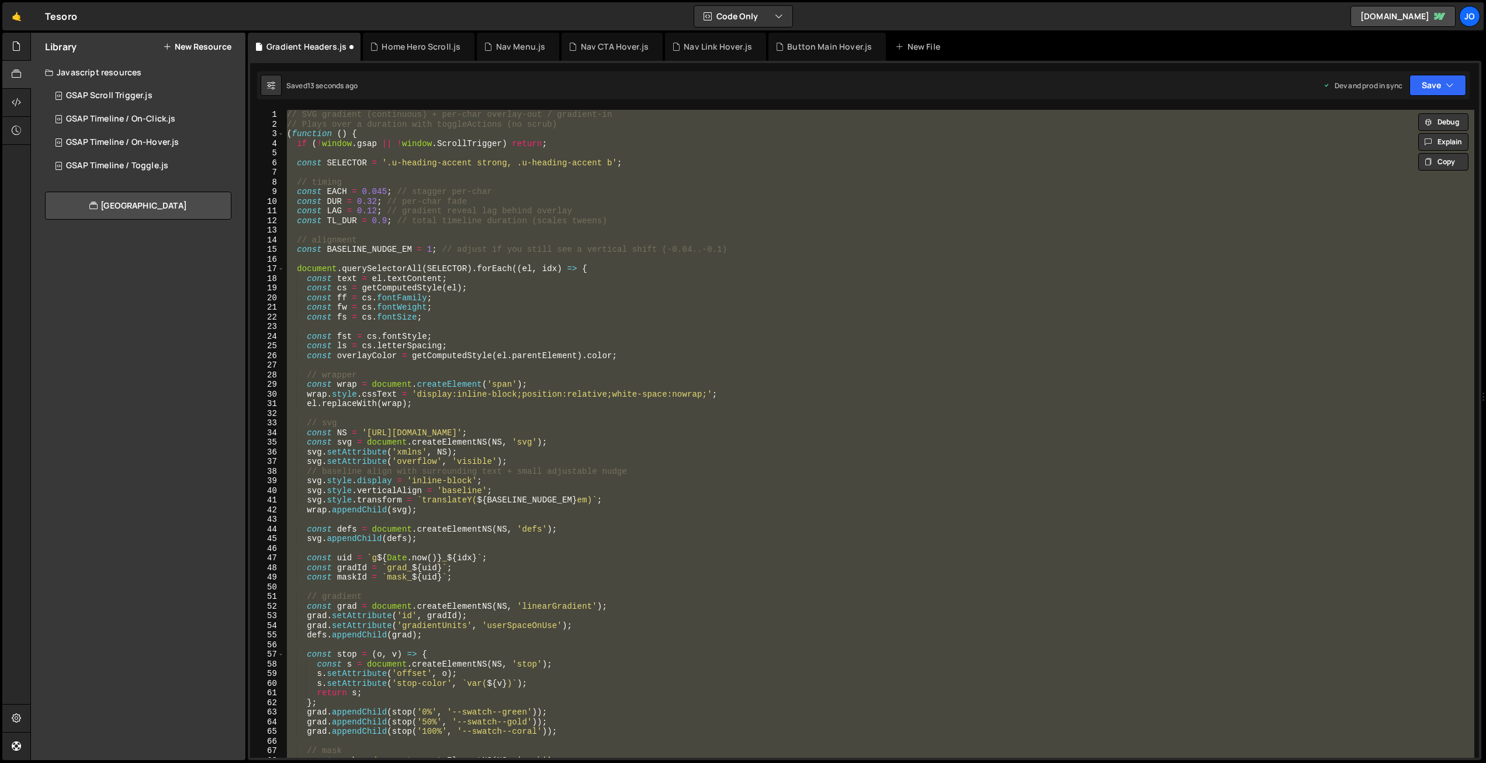
click at [430, 299] on div "// SVG gradient (continuous) + per-char overlay-out / gradient-in // Plays over…" at bounding box center [880, 434] width 1190 height 648
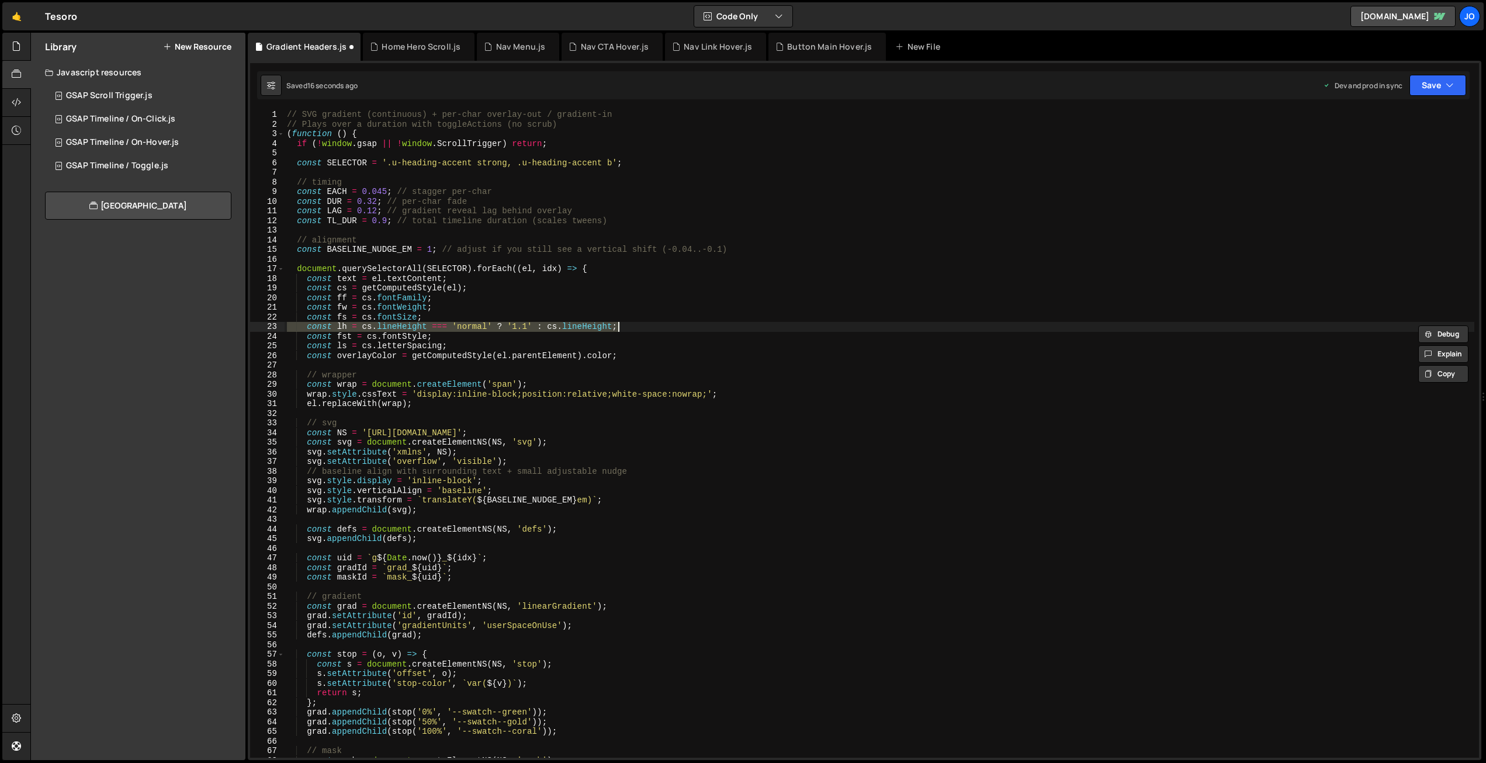
drag, startPoint x: 490, startPoint y: 324, endPoint x: 504, endPoint y: 324, distance: 14.0
click at [491, 324] on div "// SVG gradient (continuous) + per-char overlay-out / gradient-in // Plays over…" at bounding box center [880, 434] width 1190 height 648
click at [528, 325] on div "// SVG gradient (continuous) + per-char overlay-out / gradient-in // Plays over…" at bounding box center [880, 443] width 1190 height 667
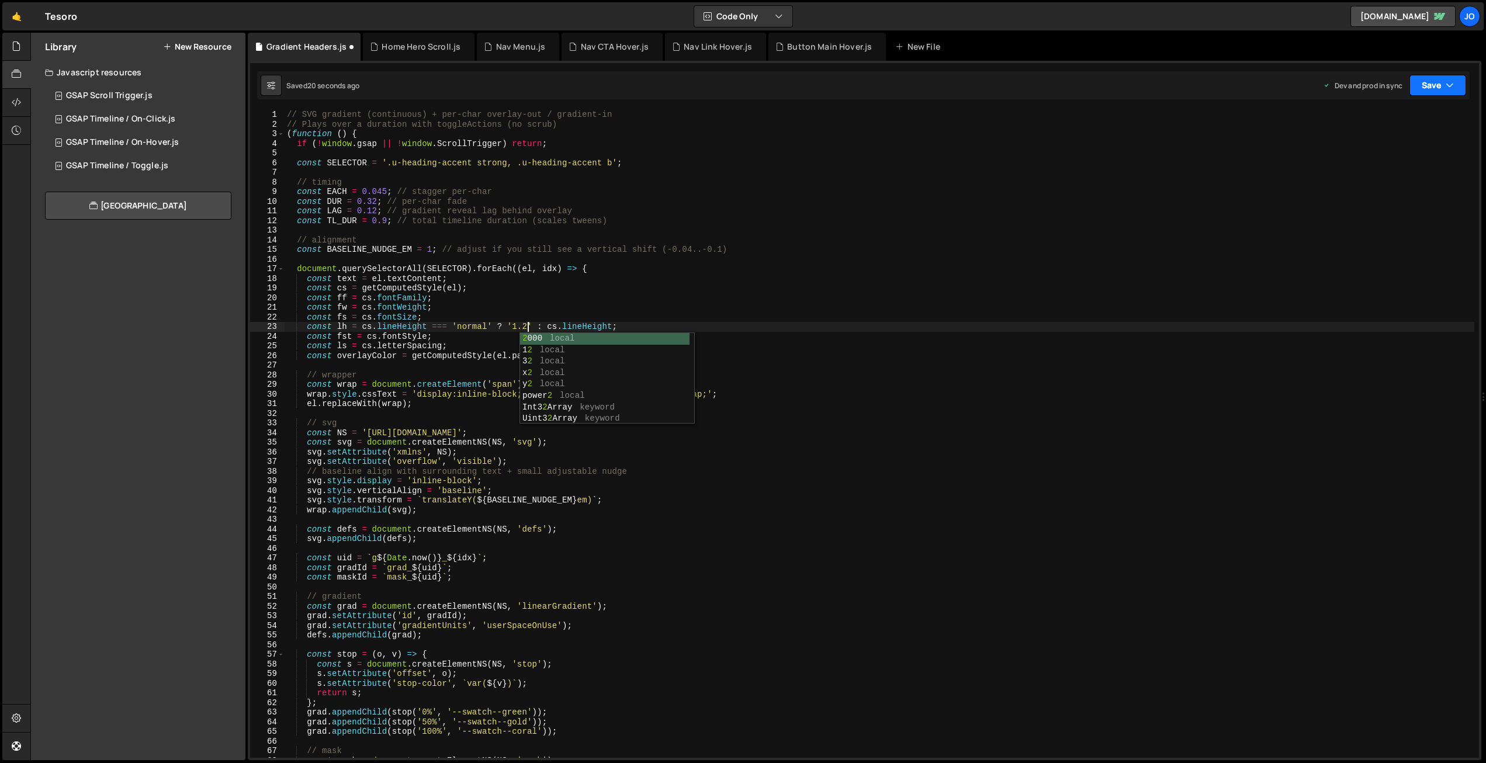
click at [1431, 80] on button "Save" at bounding box center [1437, 85] width 57 height 21
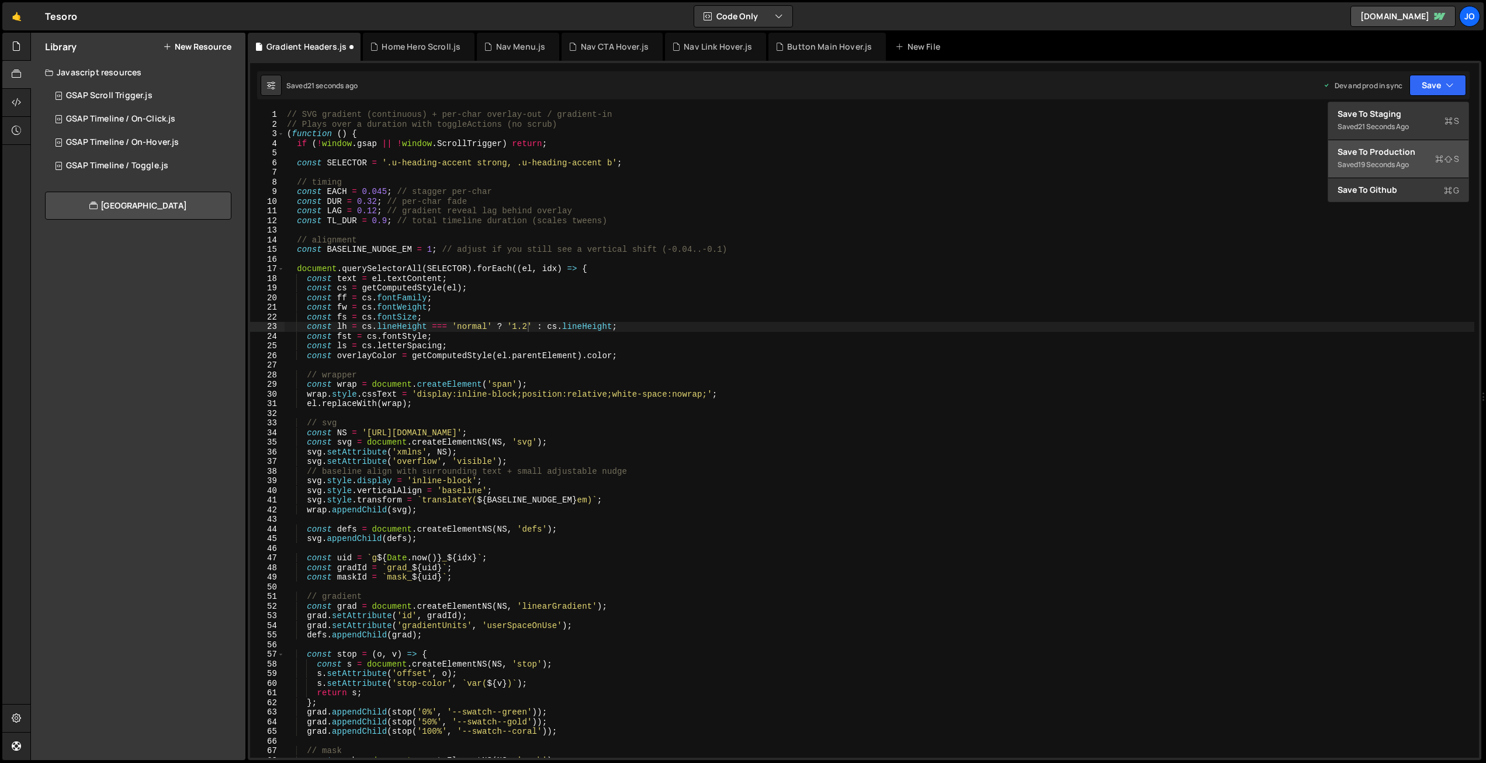
click at [1383, 154] on div "Save to Production S" at bounding box center [1398, 152] width 122 height 12
click at [516, 188] on div "// SVG gradient (continuous) + per-char overlay-out / gradient-in // Plays over…" at bounding box center [880, 443] width 1190 height 667
type textarea "})();"
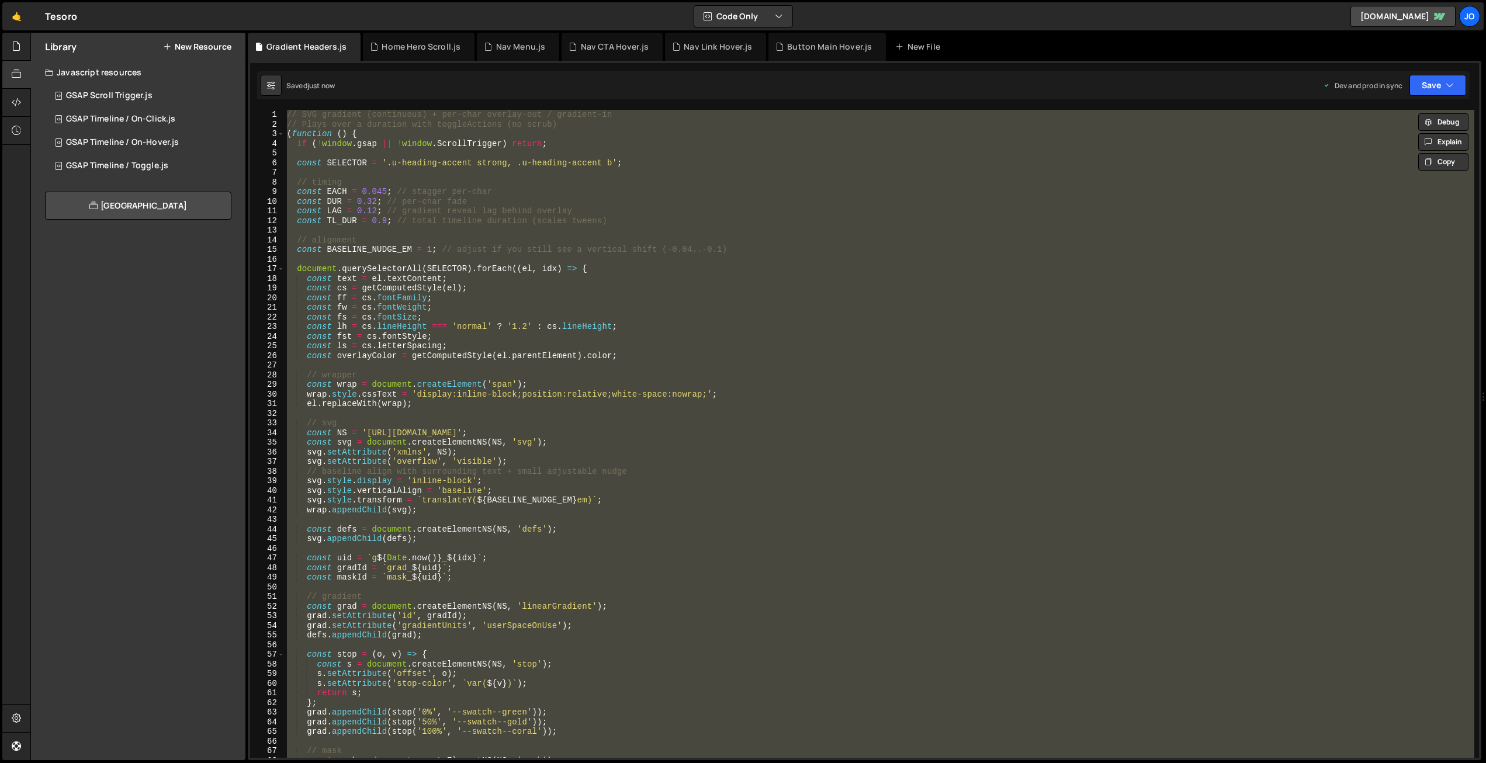
scroll to position [0, 1]
paste textarea
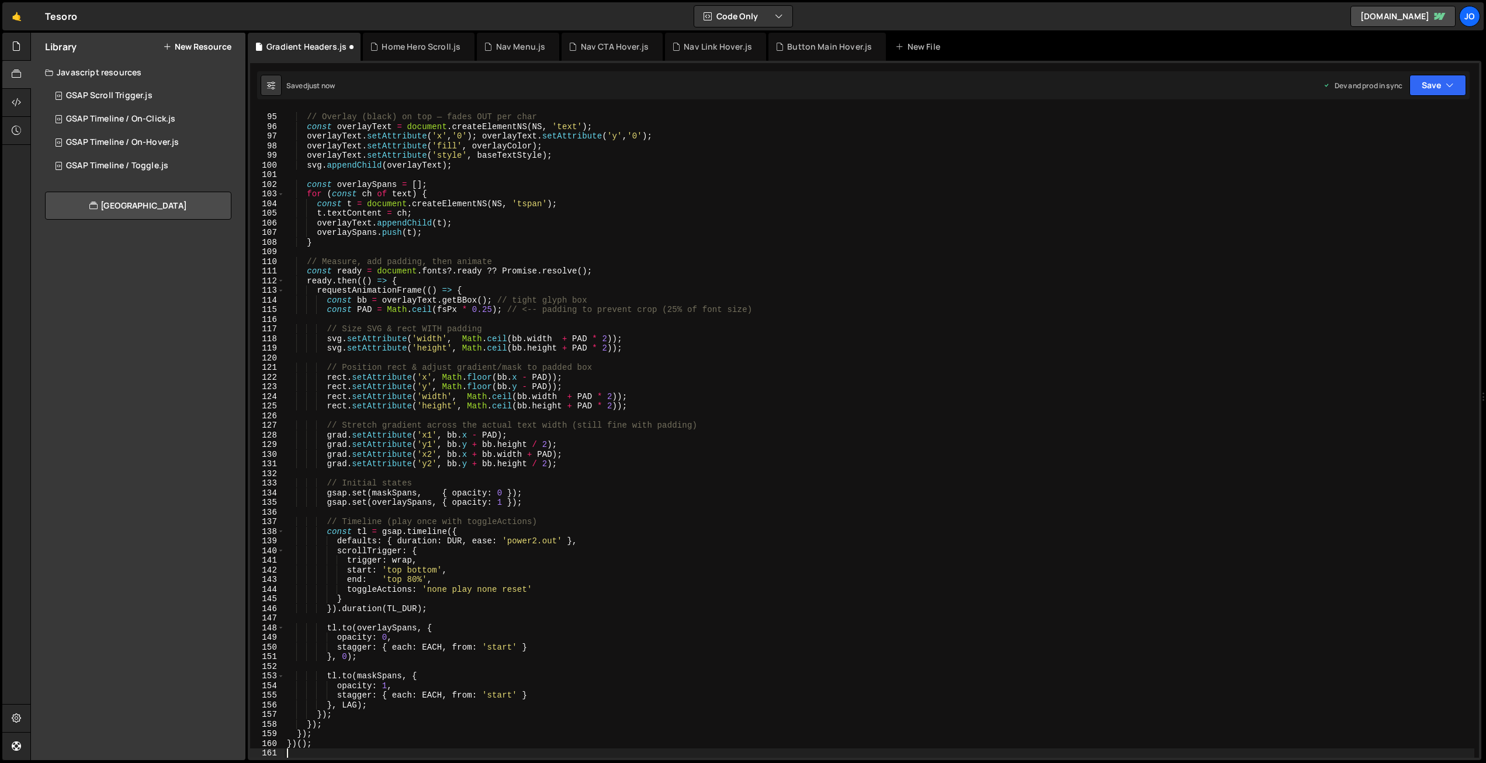
scroll to position [904, 0]
click at [1430, 84] on button "Save" at bounding box center [1437, 85] width 57 height 21
click at [1405, 157] on div "Save to Production S" at bounding box center [1398, 152] width 122 height 12
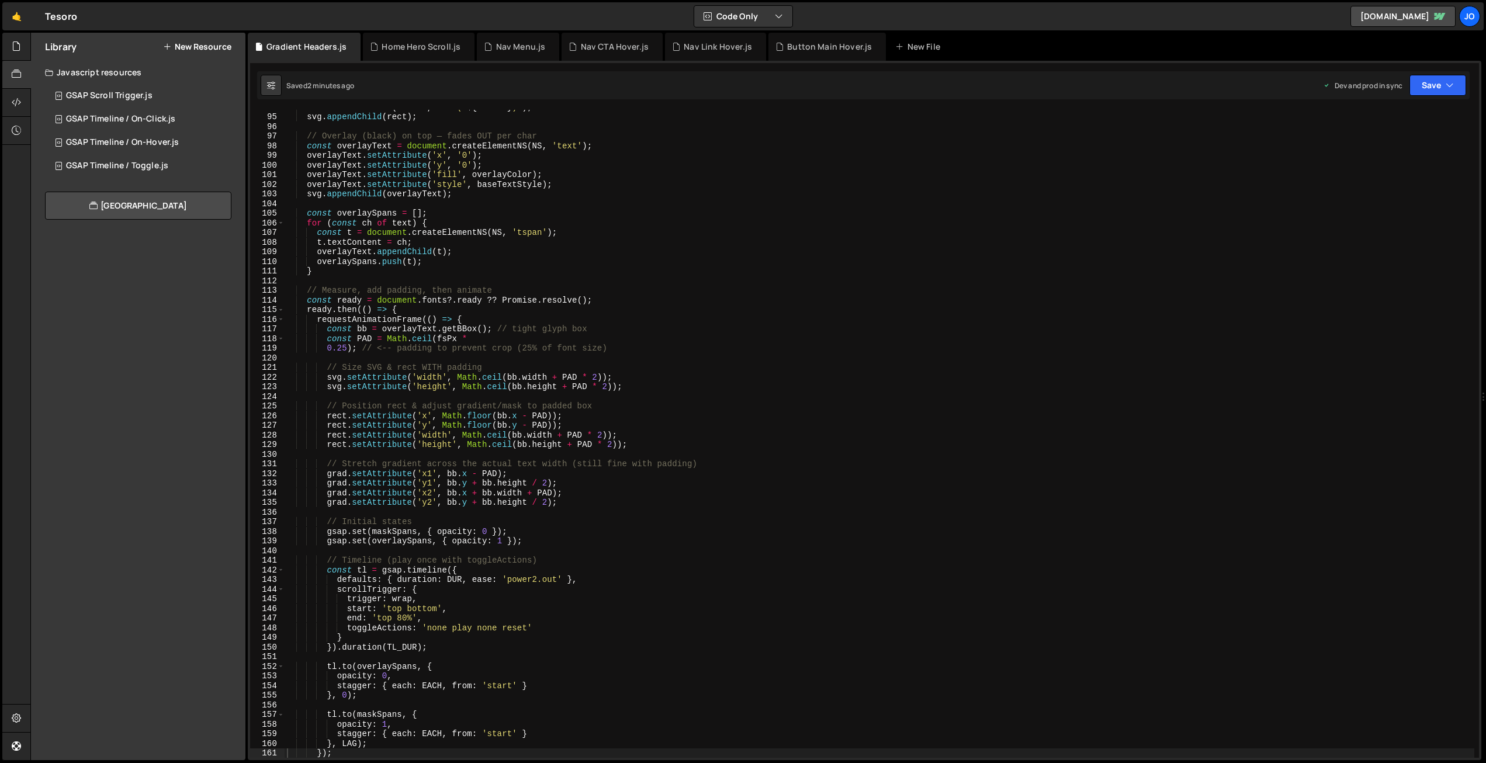
click at [519, 219] on div "rect . setAttribute ( 'mask' , ` url(# ${ maskId } ) ` ) ; svg . appendChild ( …" at bounding box center [880, 435] width 1190 height 667
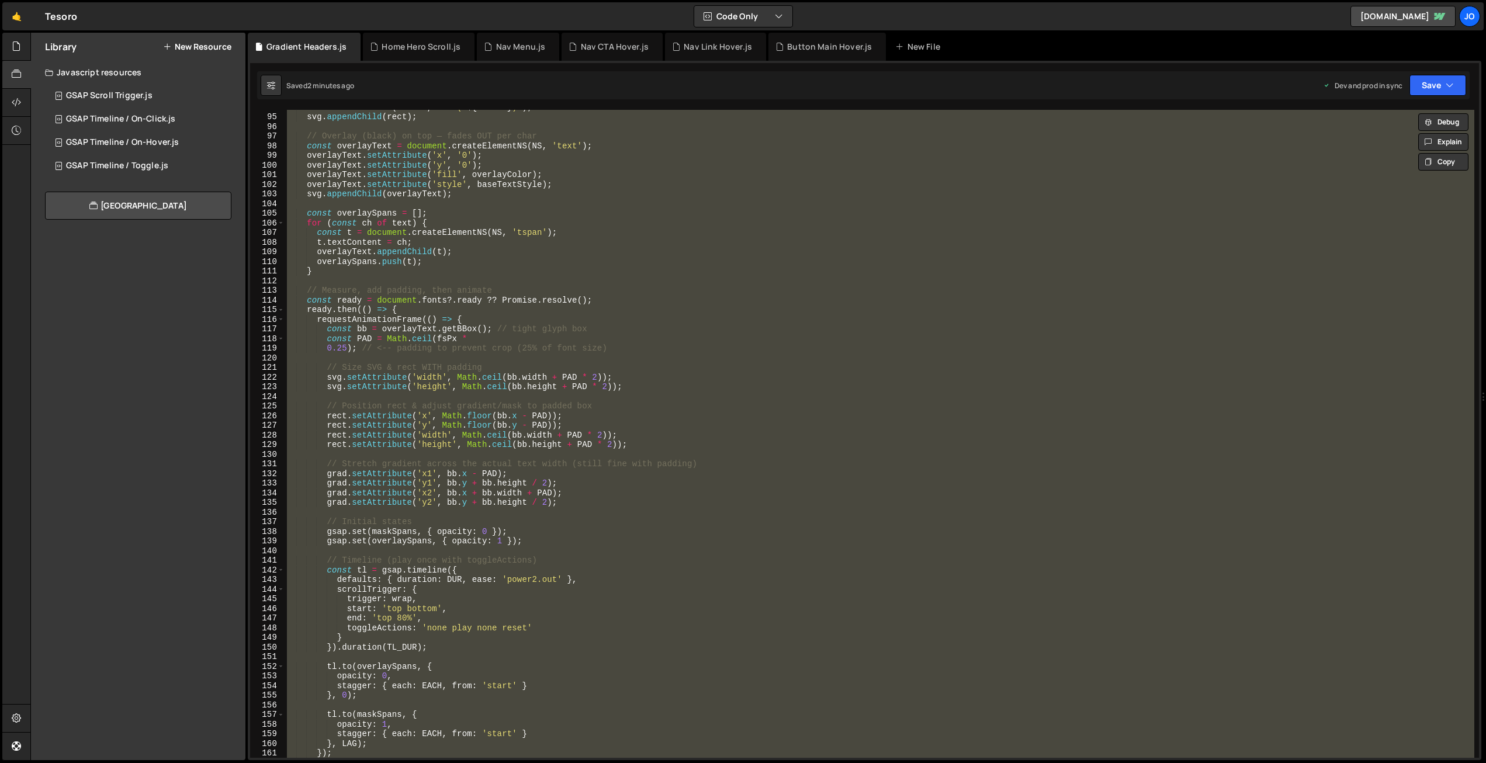
paste textarea
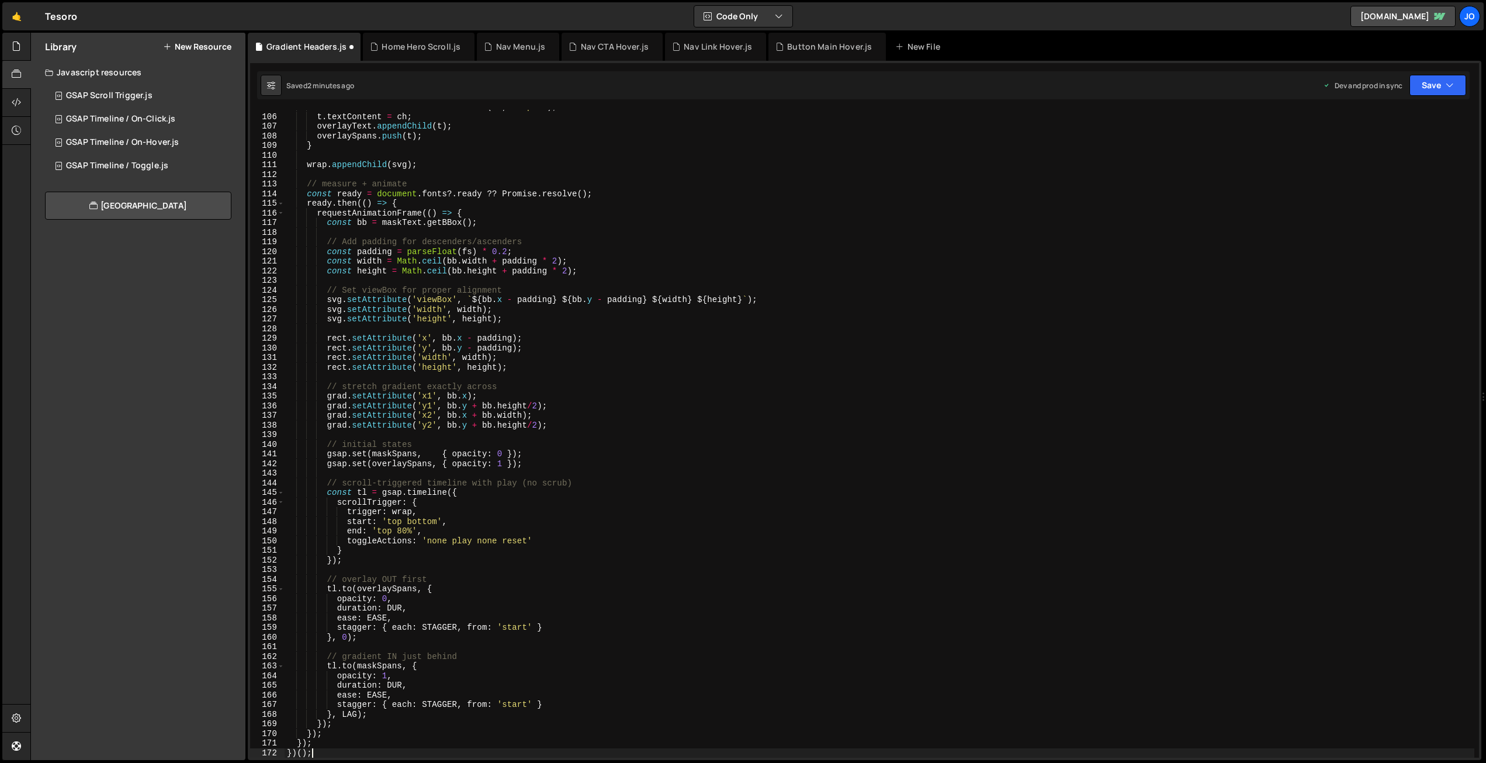
scroll to position [1010, 0]
click at [1420, 84] on button "Save" at bounding box center [1437, 85] width 57 height 21
click at [1399, 152] on div "Save to Production S" at bounding box center [1398, 152] width 122 height 12
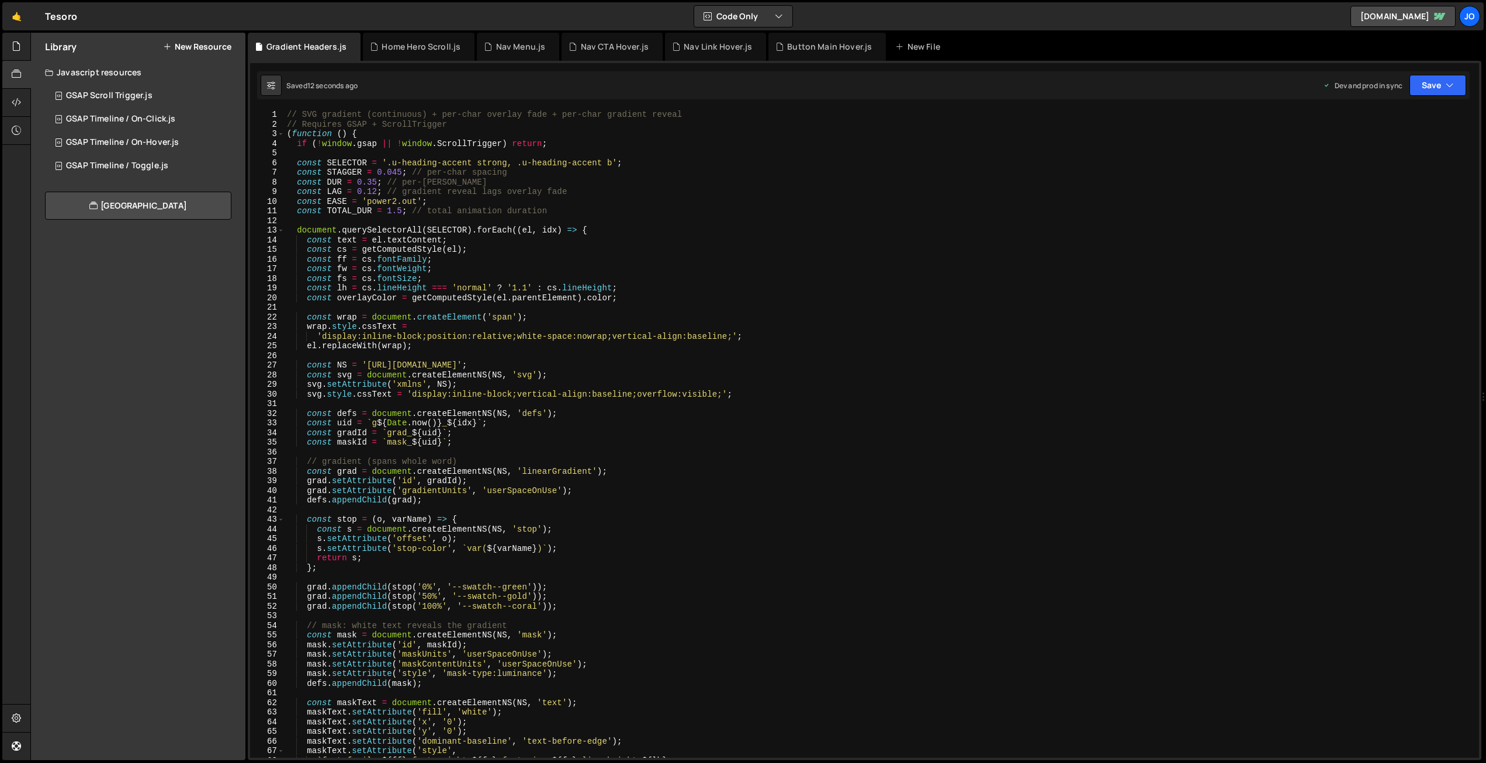
scroll to position [0, 0]
click at [368, 190] on div "// SVG gradient (continuous) + per-char overlay fade + per-char gradient reveal…" at bounding box center [880, 443] width 1190 height 667
drag, startPoint x: 1432, startPoint y: 81, endPoint x: 1422, endPoint y: 98, distance: 19.1
click at [1432, 82] on button "Save" at bounding box center [1437, 85] width 57 height 21
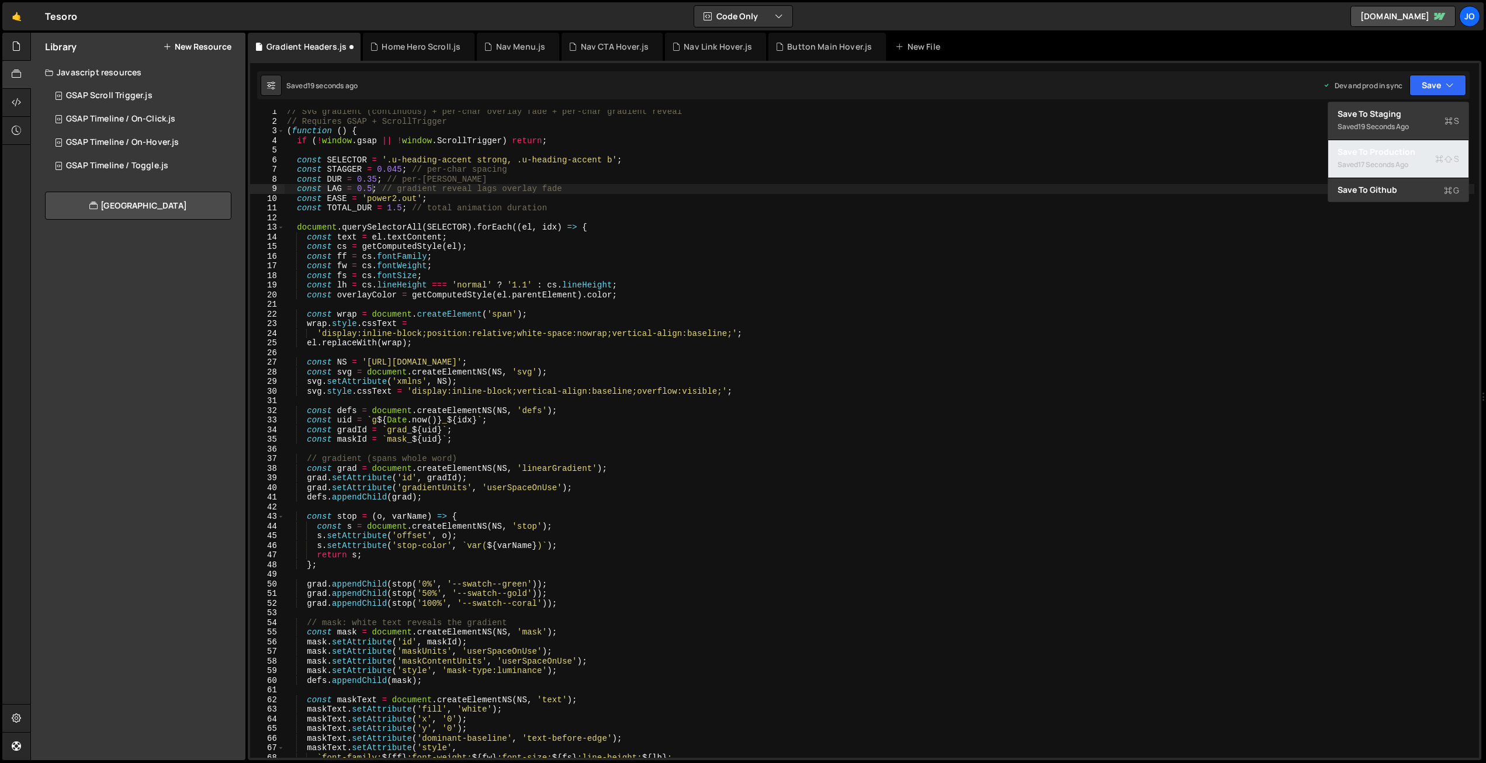
drag, startPoint x: 1383, startPoint y: 153, endPoint x: 1368, endPoint y: 154, distance: 14.6
click at [1383, 153] on div "Save to Production S" at bounding box center [1398, 152] width 122 height 12
click at [400, 205] on div "// SVG gradient (continuous) + per-char overlay fade + per-char gradient reveal…" at bounding box center [880, 440] width 1190 height 667
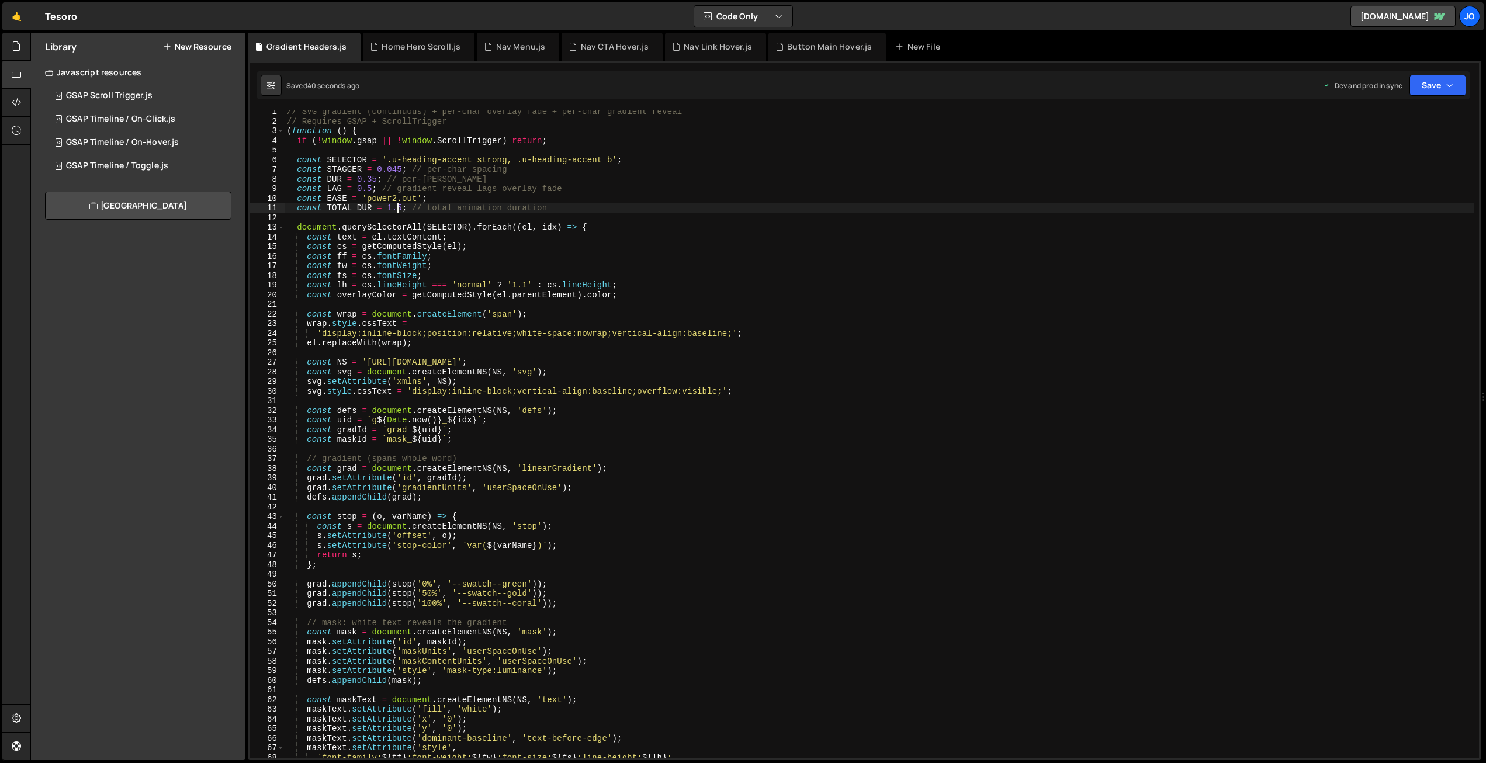
drag, startPoint x: 402, startPoint y: 207, endPoint x: 387, endPoint y: 203, distance: 15.0
click at [402, 207] on div "// SVG gradient (continuous) + per-char overlay fade + per-char gradient reveal…" at bounding box center [880, 440] width 1190 height 667
drag, startPoint x: 371, startPoint y: 185, endPoint x: 382, endPoint y: 212, distance: 28.3
click at [371, 188] on div "// SVG gradient (continuous) + per-char overlay fade + per-char gradient reveal…" at bounding box center [880, 440] width 1190 height 667
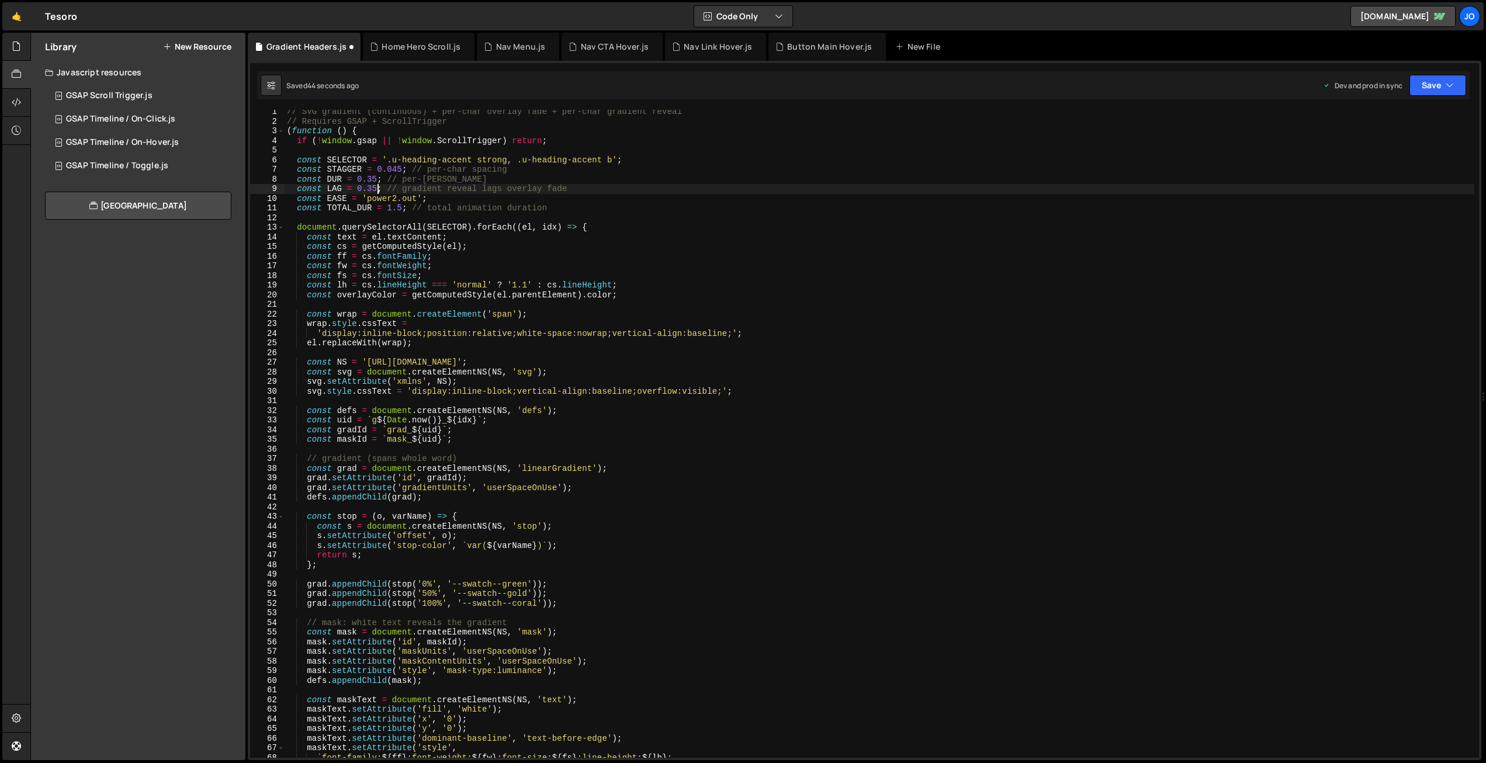
click at [475, 180] on div "// SVG gradient (continuous) + per-char overlay fade + per-char gradient reveal…" at bounding box center [880, 440] width 1190 height 667
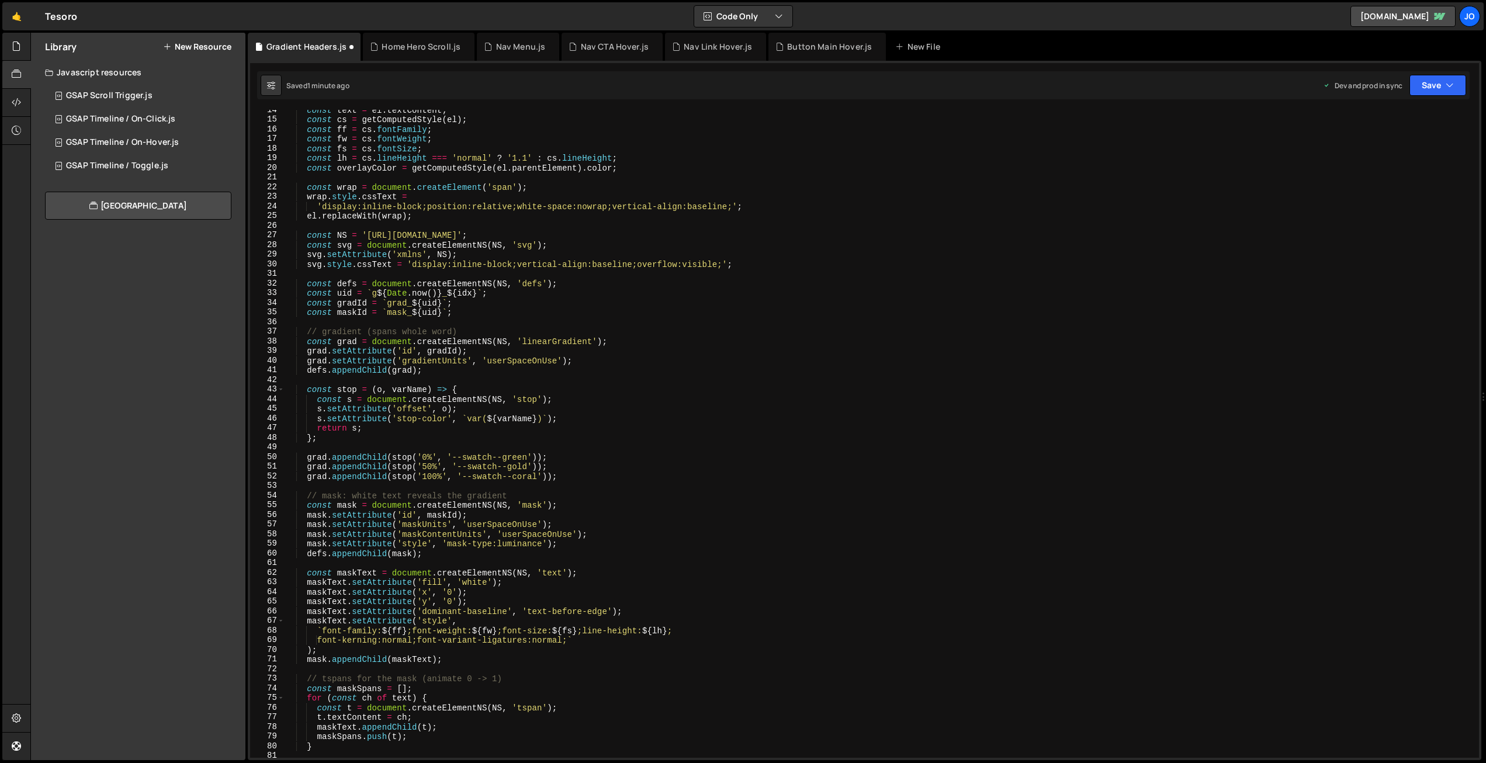
scroll to position [0, 0]
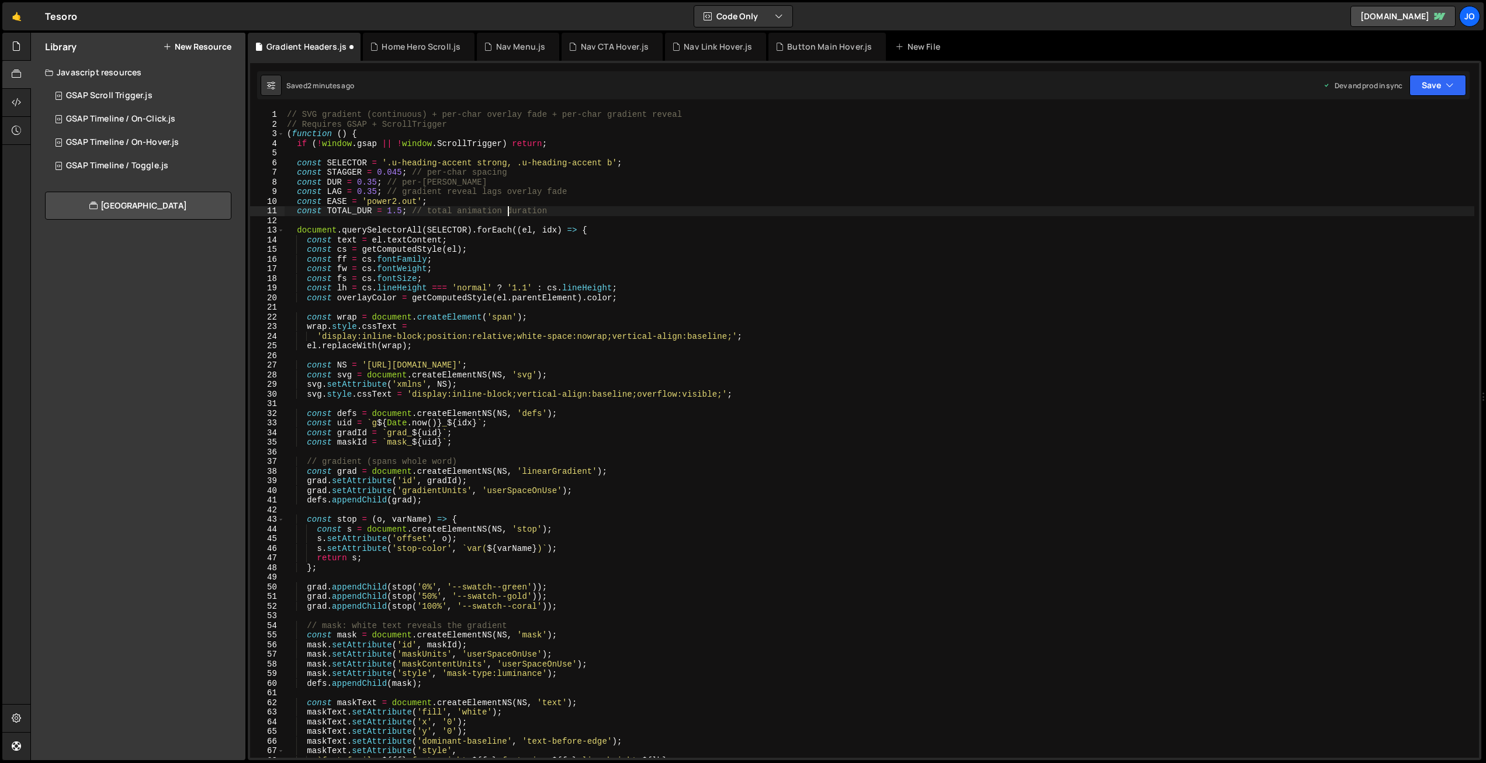
click at [505, 208] on div "// SVG gradient (continuous) + per-char overlay fade + per-char gradient reveal…" at bounding box center [880, 443] width 1190 height 667
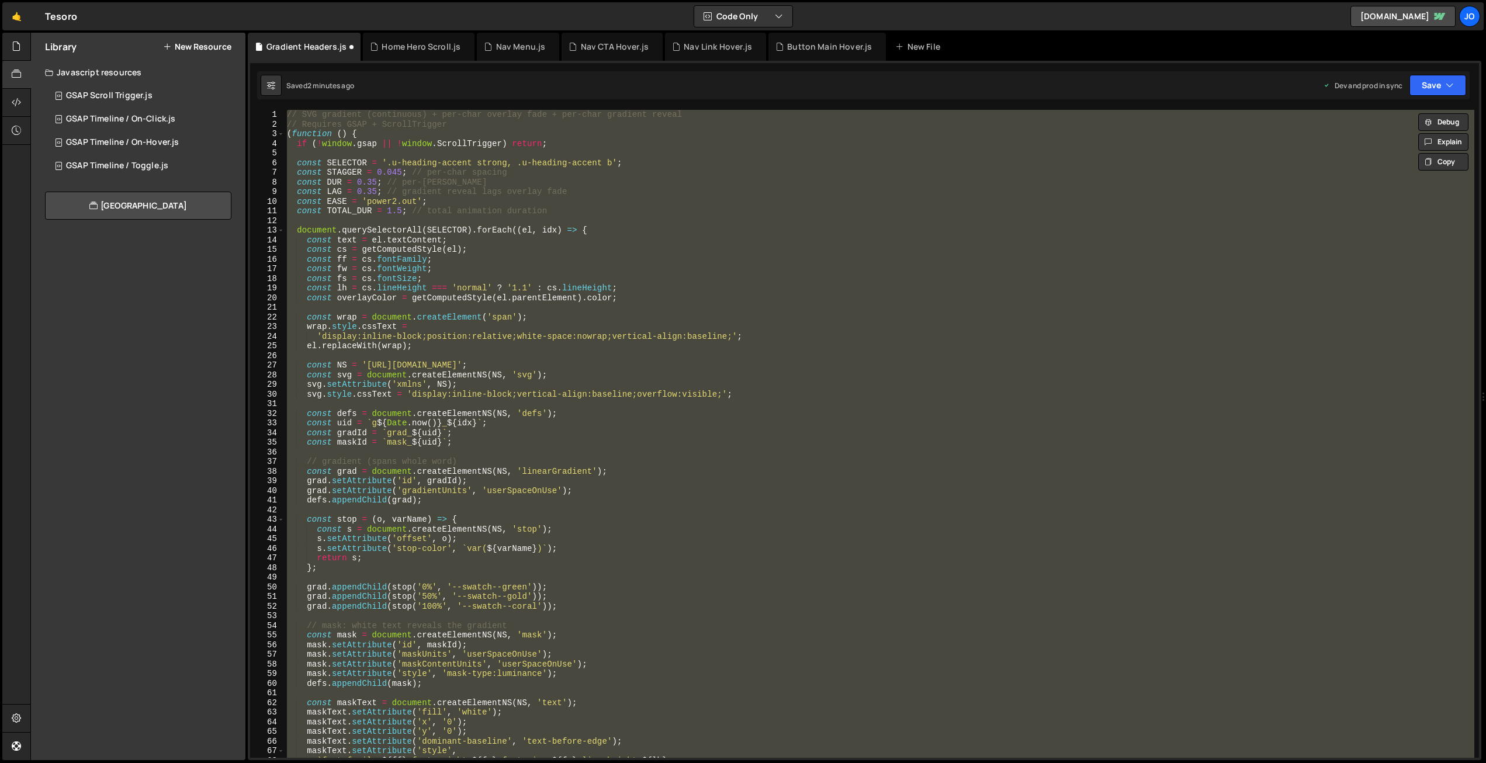
paste textarea
type textarea "})();"
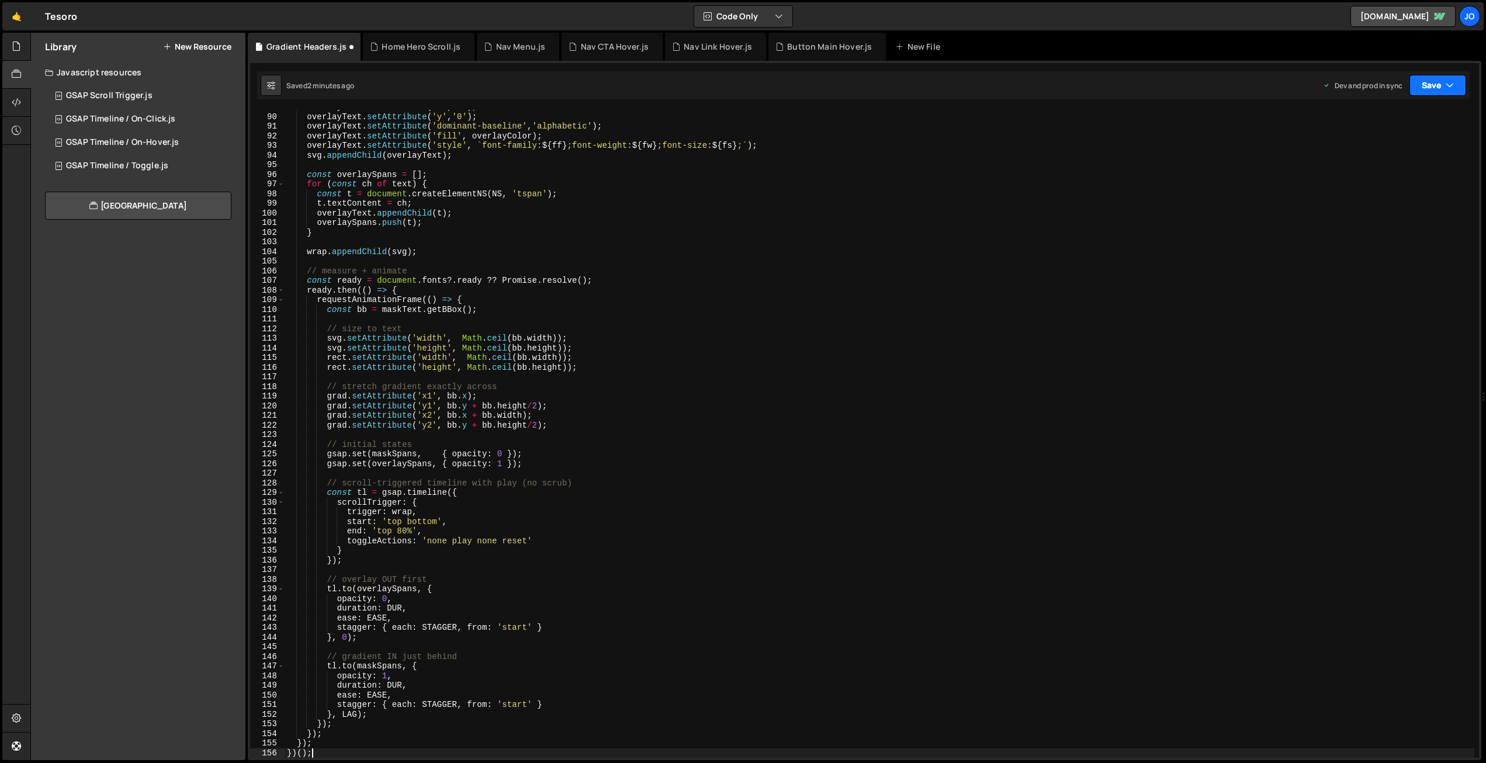
drag, startPoint x: 1431, startPoint y: 81, endPoint x: 1427, endPoint y: 109, distance: 28.3
click at [1431, 81] on button "Save" at bounding box center [1437, 85] width 57 height 21
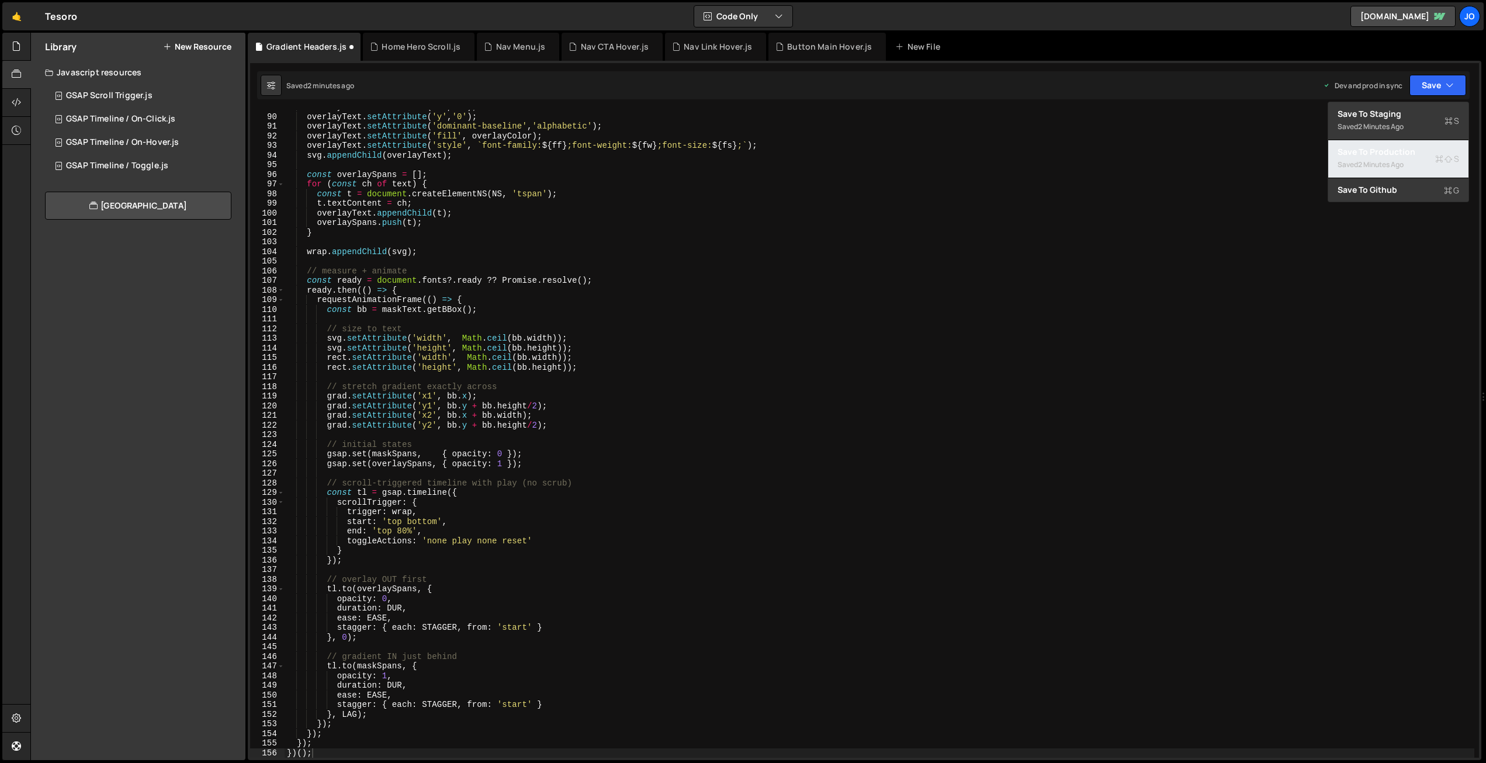
drag, startPoint x: 1412, startPoint y: 152, endPoint x: 1118, endPoint y: 100, distance: 298.5
click at [1412, 152] on div "Save to Production S" at bounding box center [1398, 152] width 122 height 12
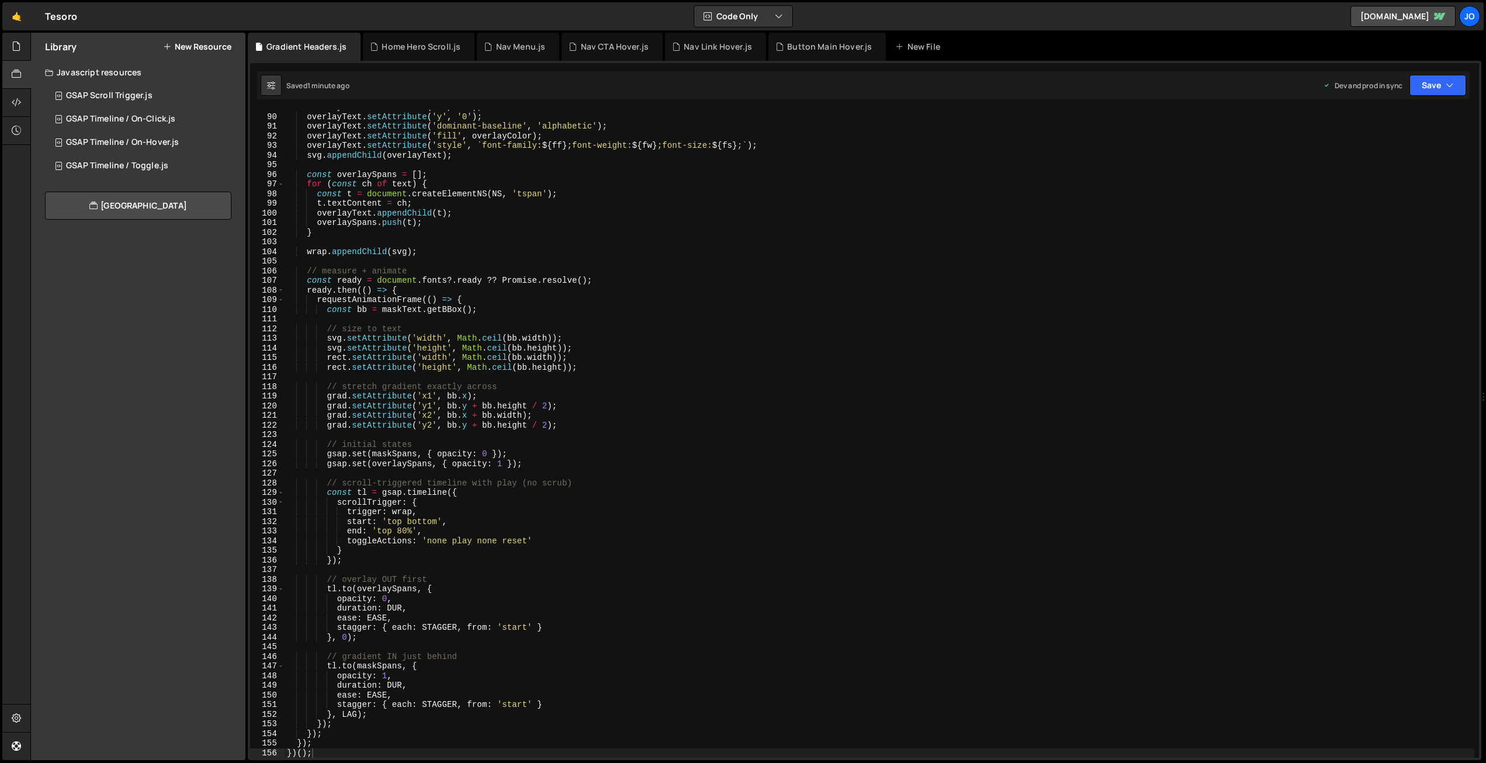
click at [500, 317] on div "overlayText . setAttribute ( 'x' , '0' ) ; overlayText . setAttribute ( 'y' , '…" at bounding box center [880, 435] width 1190 height 667
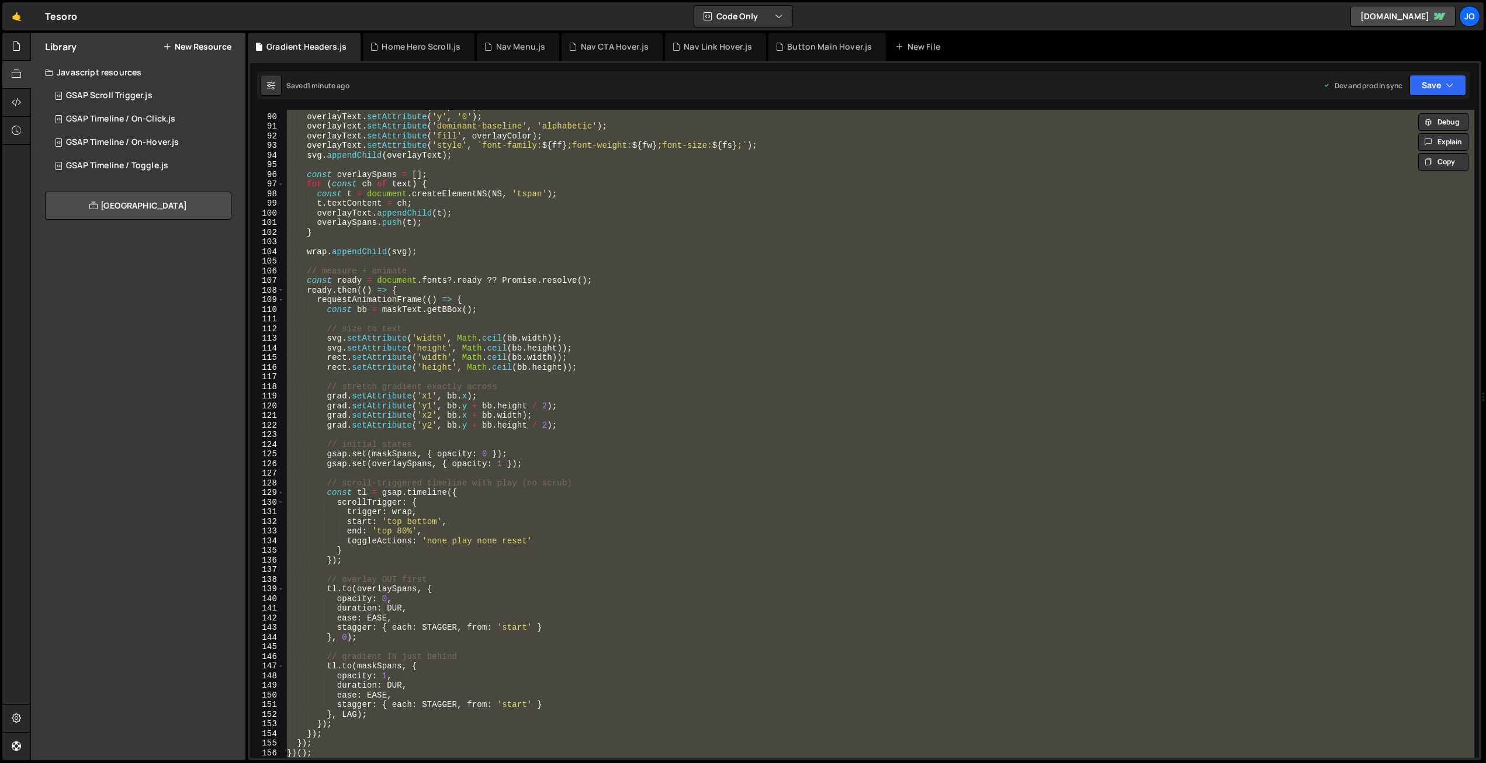
paste textarea
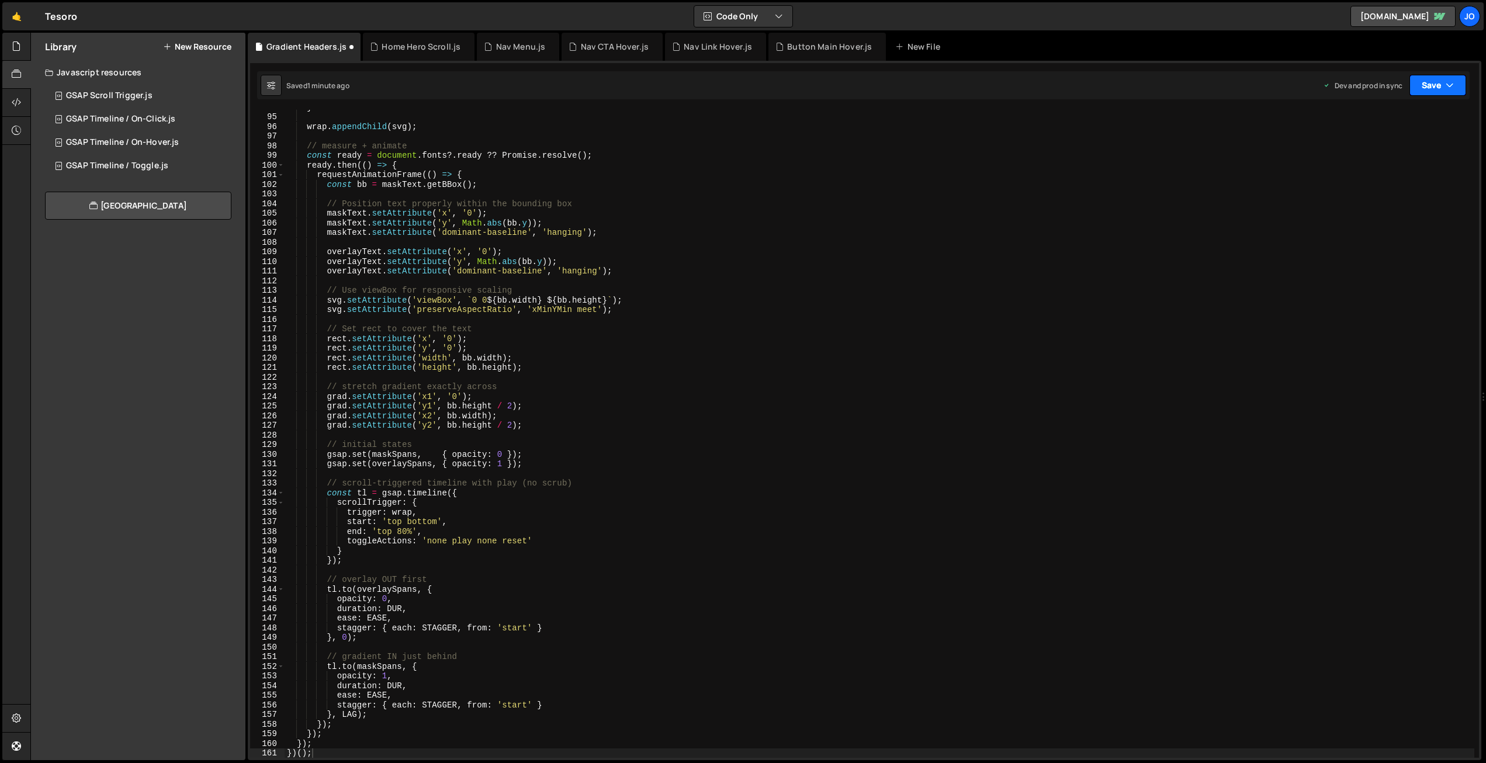
click at [1441, 79] on button "Save" at bounding box center [1437, 85] width 57 height 21
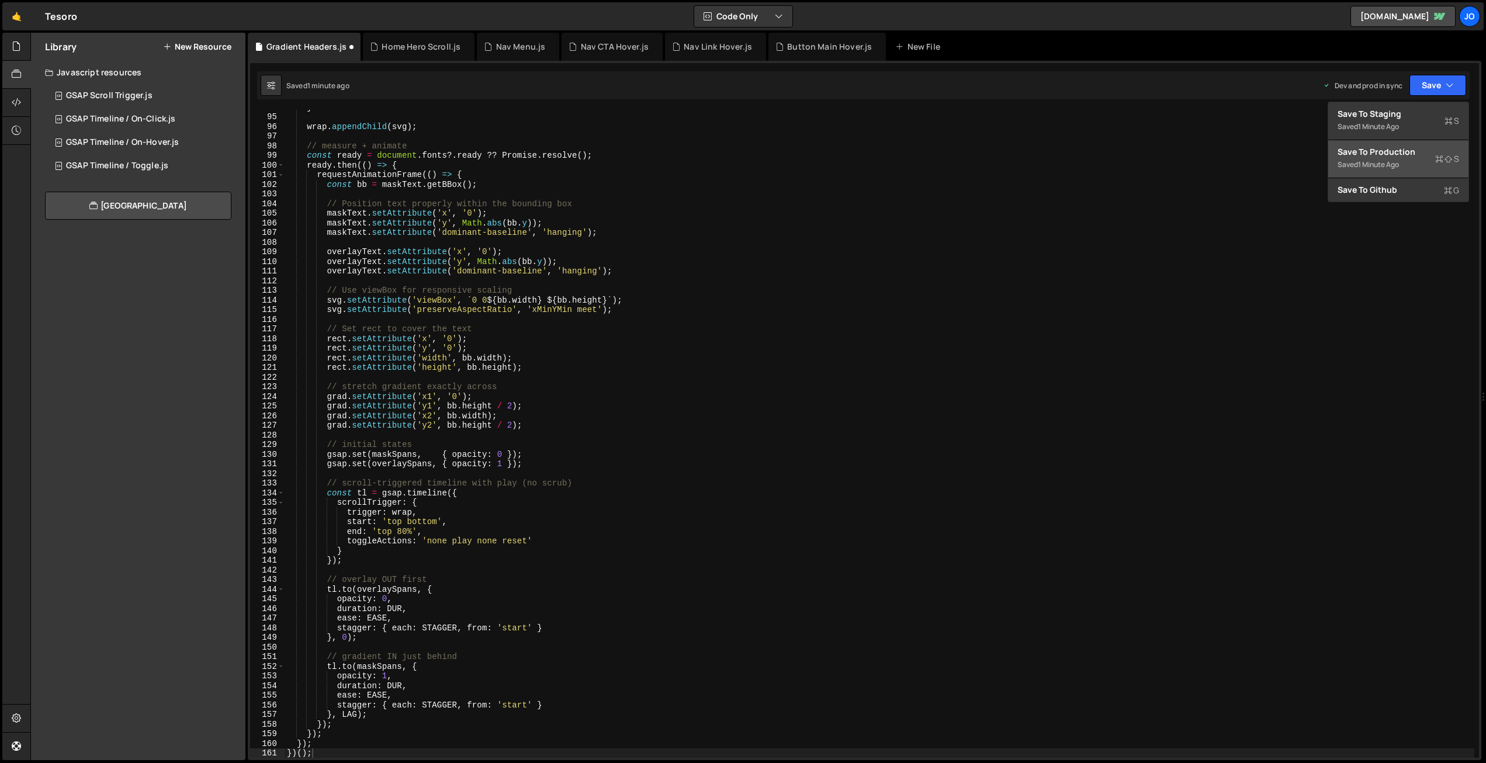
click at [1396, 150] on div "Save to Production S" at bounding box center [1398, 152] width 122 height 12
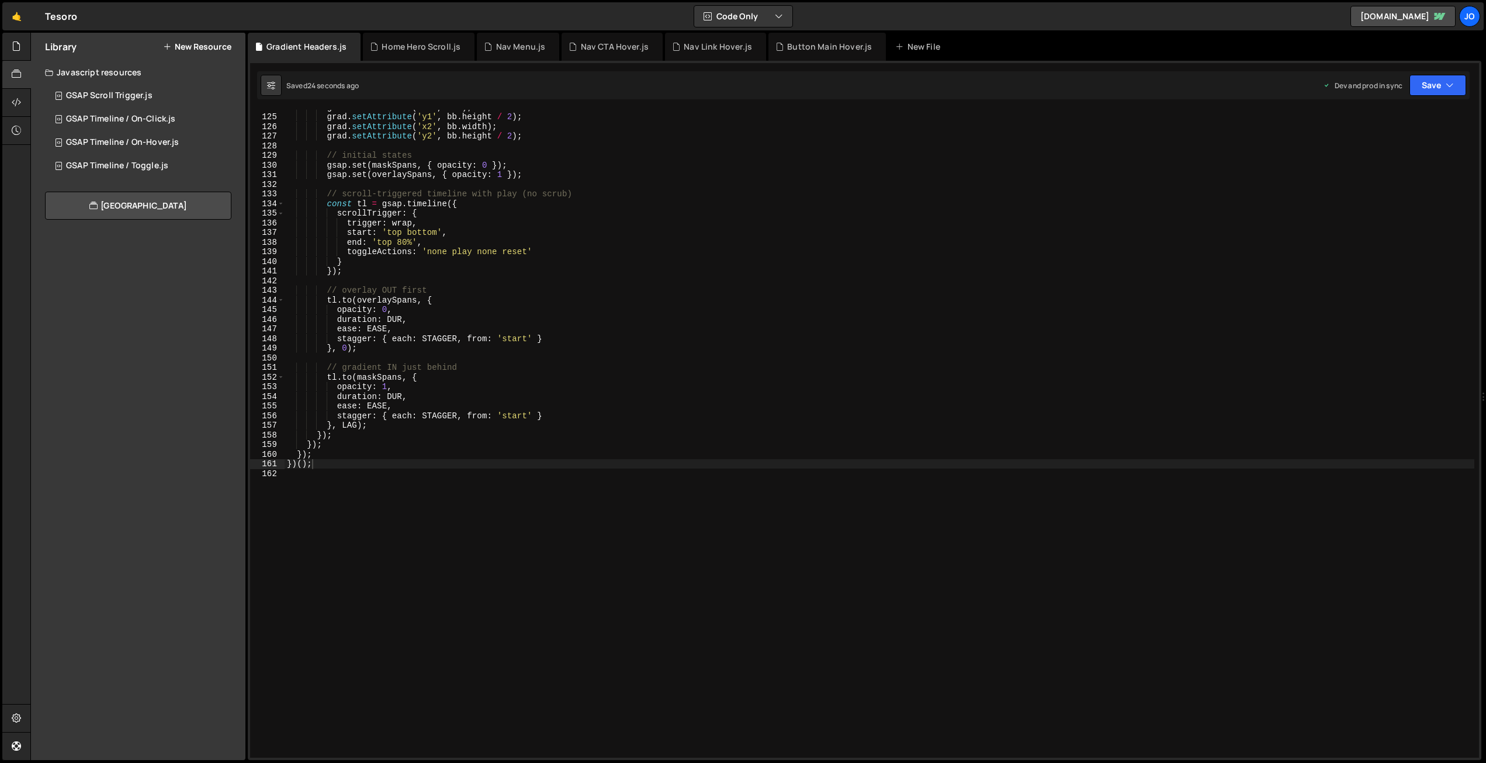
scroll to position [1233, 0]
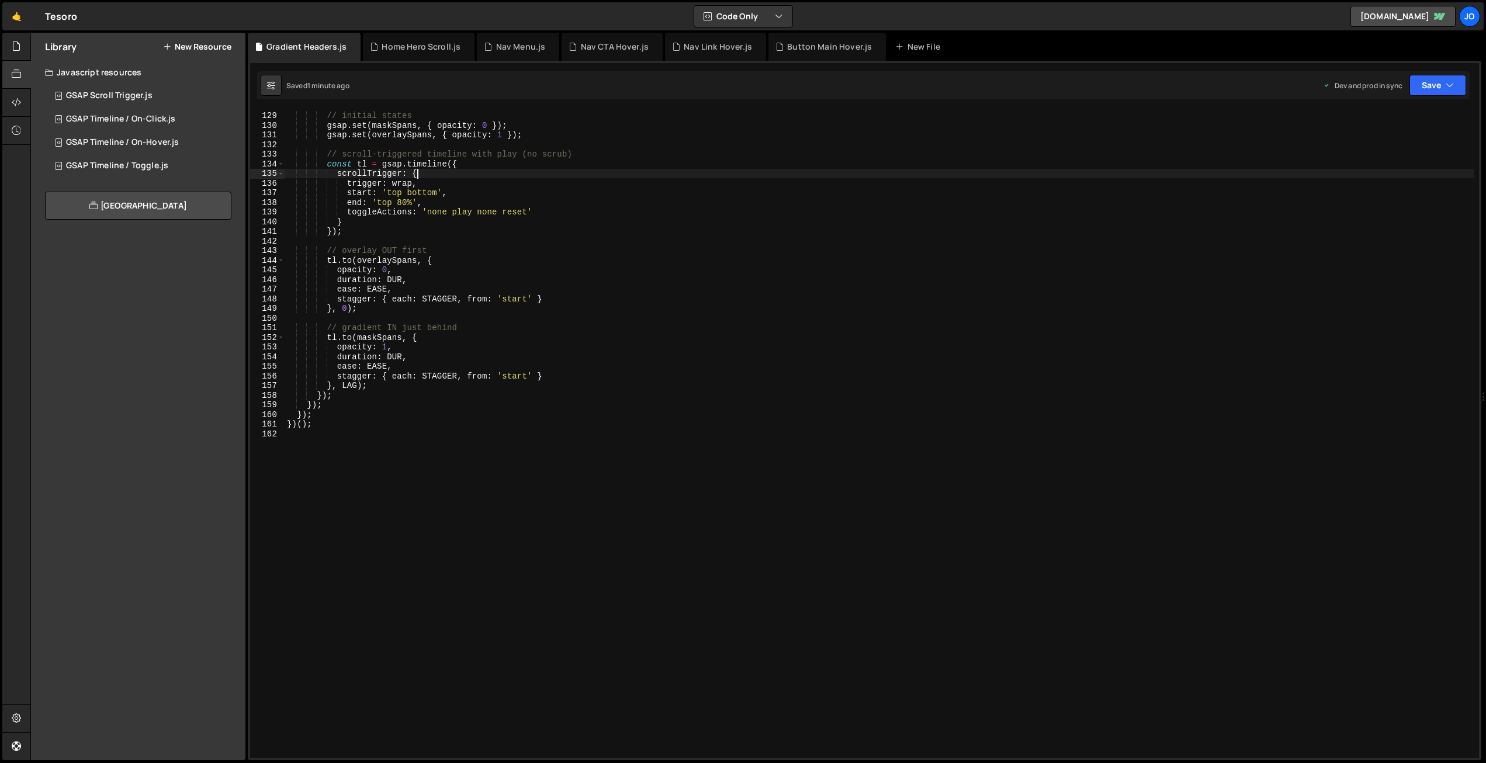
click at [560, 171] on div "// initial states gsap . set ( maskSpans , { opacity : 0 }) ; gsap . set ( over…" at bounding box center [880, 434] width 1190 height 667
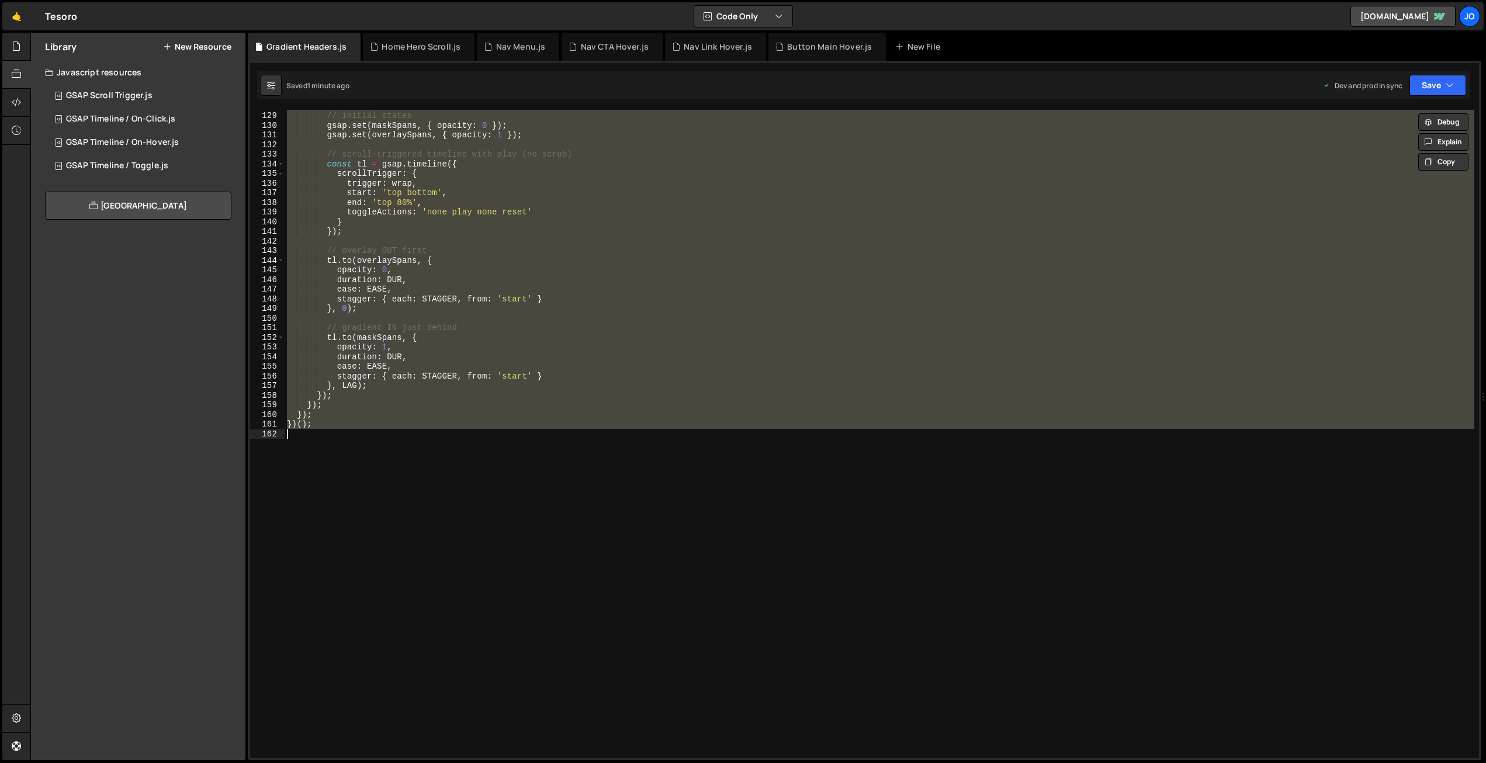
paste textarea
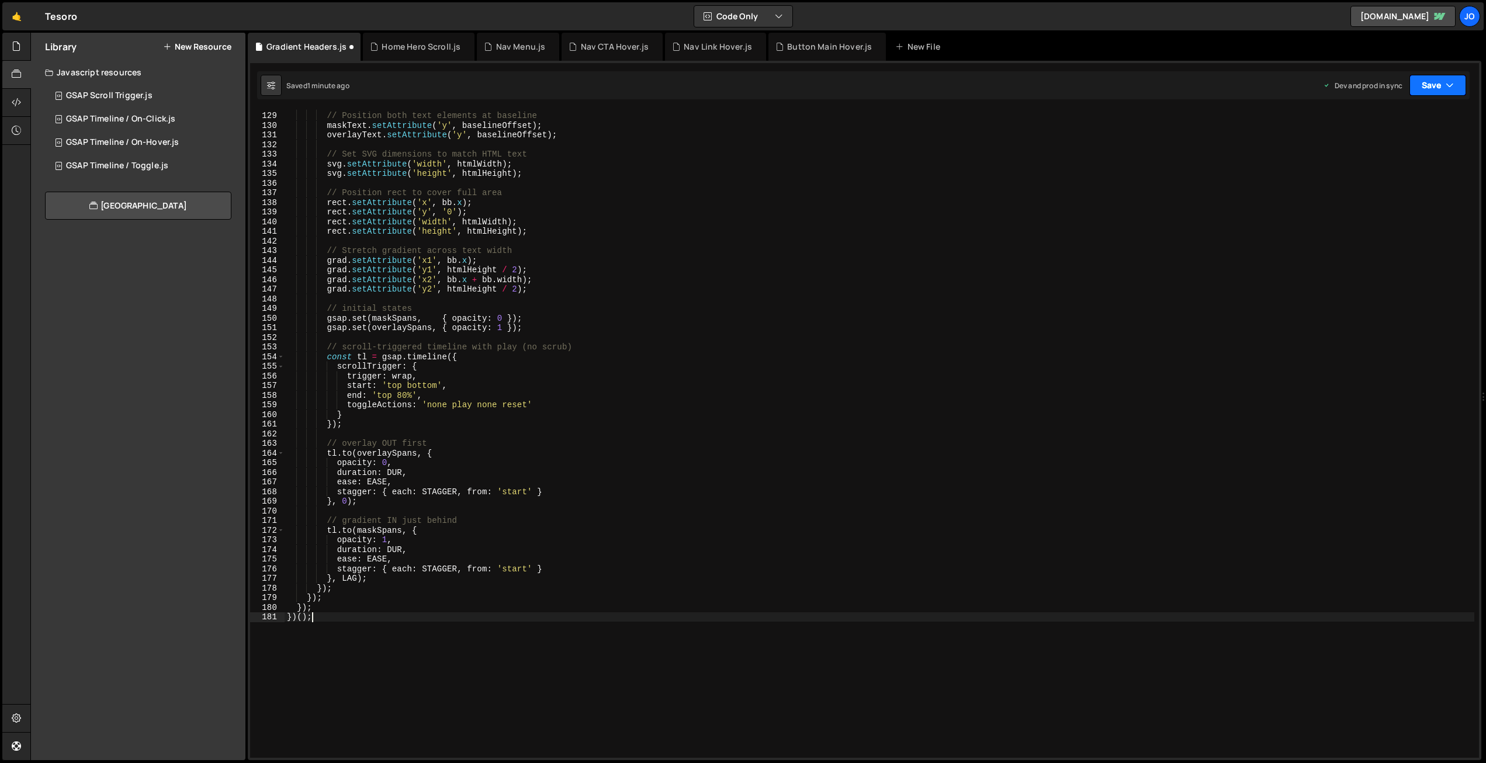
click at [1436, 81] on button "Save" at bounding box center [1437, 85] width 57 height 21
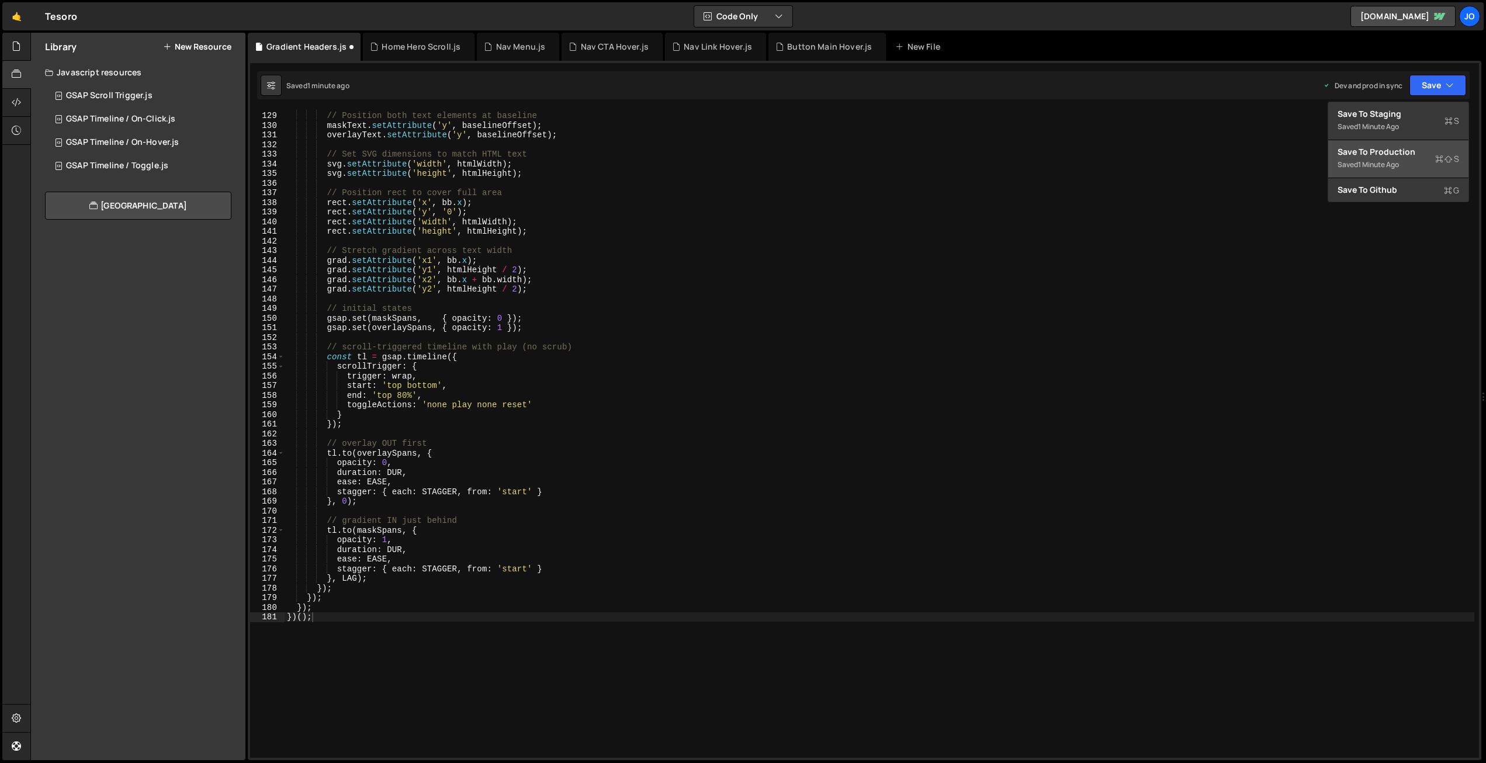
click at [1399, 159] on div "Saved 1 minute ago" at bounding box center [1398, 165] width 122 height 14
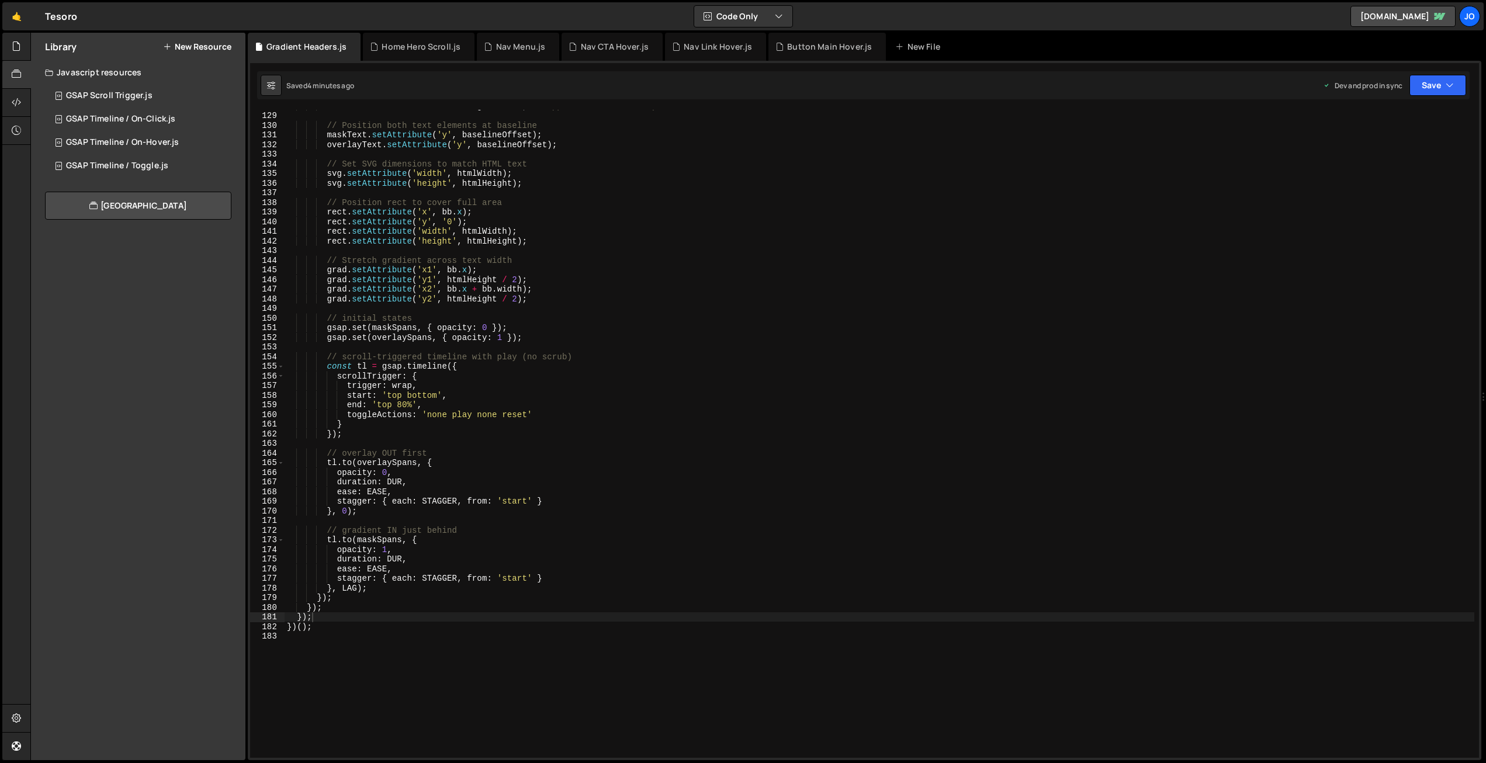
click at [390, 123] on div "const baselineOffset = htmlHeight * 0.8 ; // Approximate baseline position // P…" at bounding box center [880, 434] width 1190 height 667
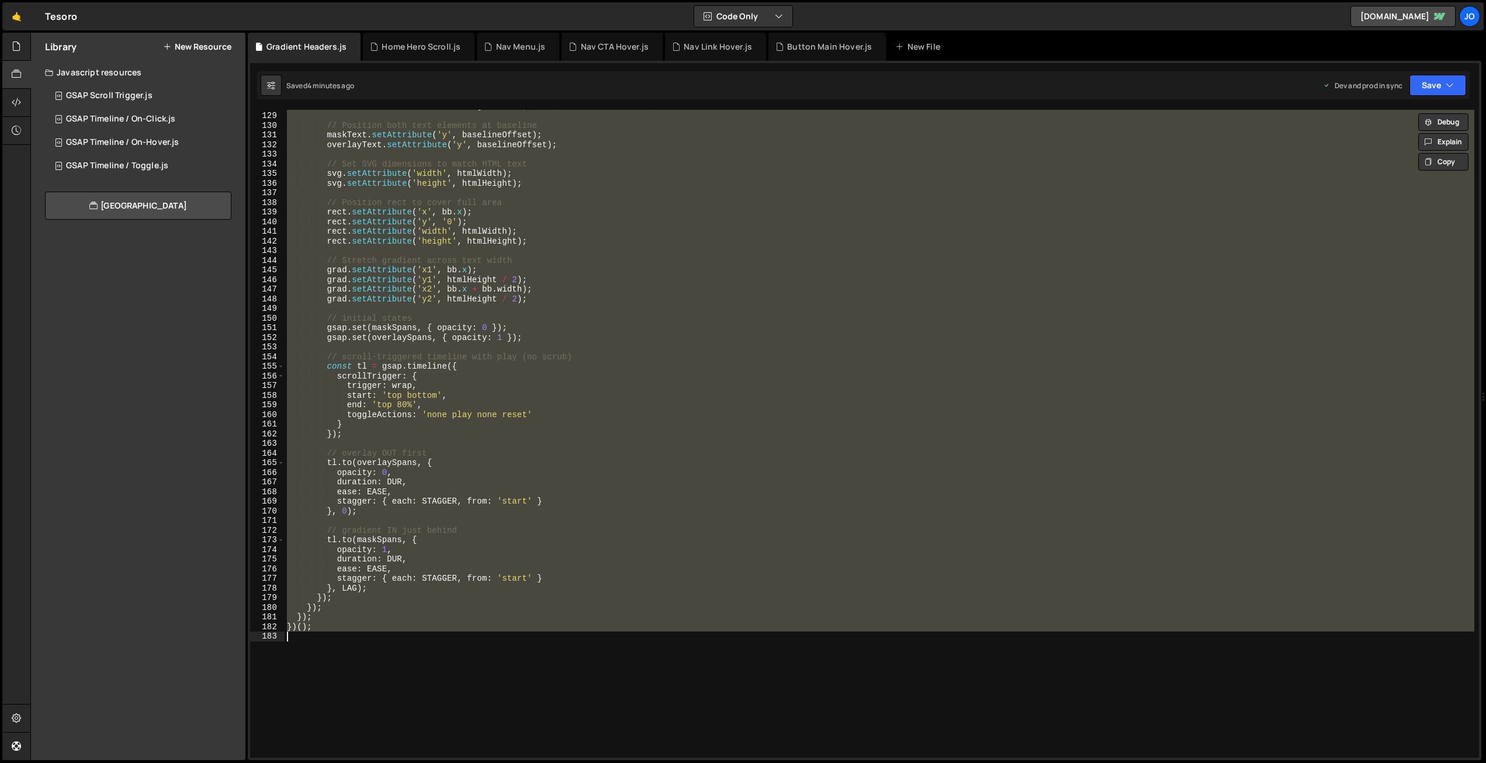
paste textarea
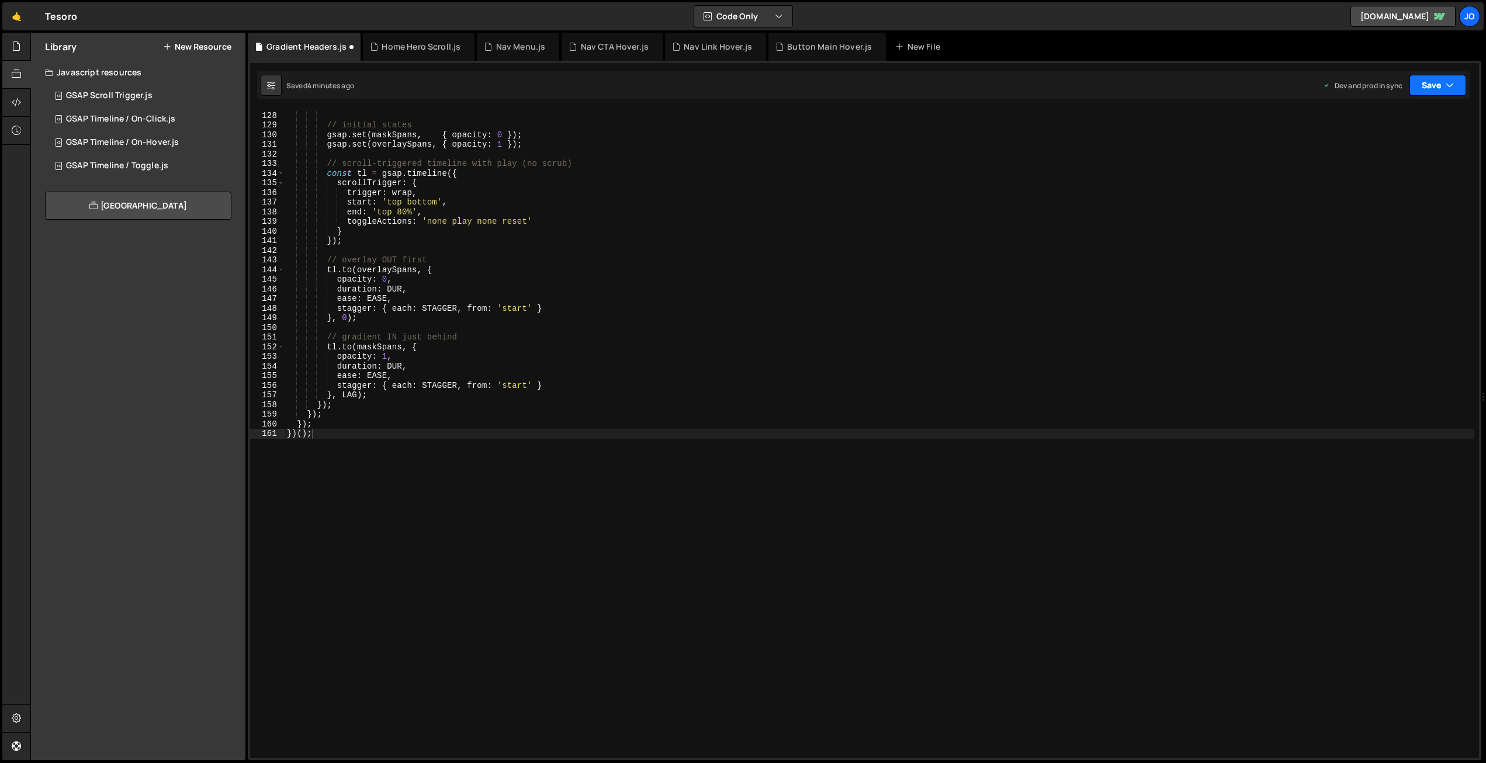
drag, startPoint x: 1427, startPoint y: 86, endPoint x: 1426, endPoint y: 113, distance: 26.9
click at [1427, 86] on button "Save" at bounding box center [1437, 85] width 57 height 21
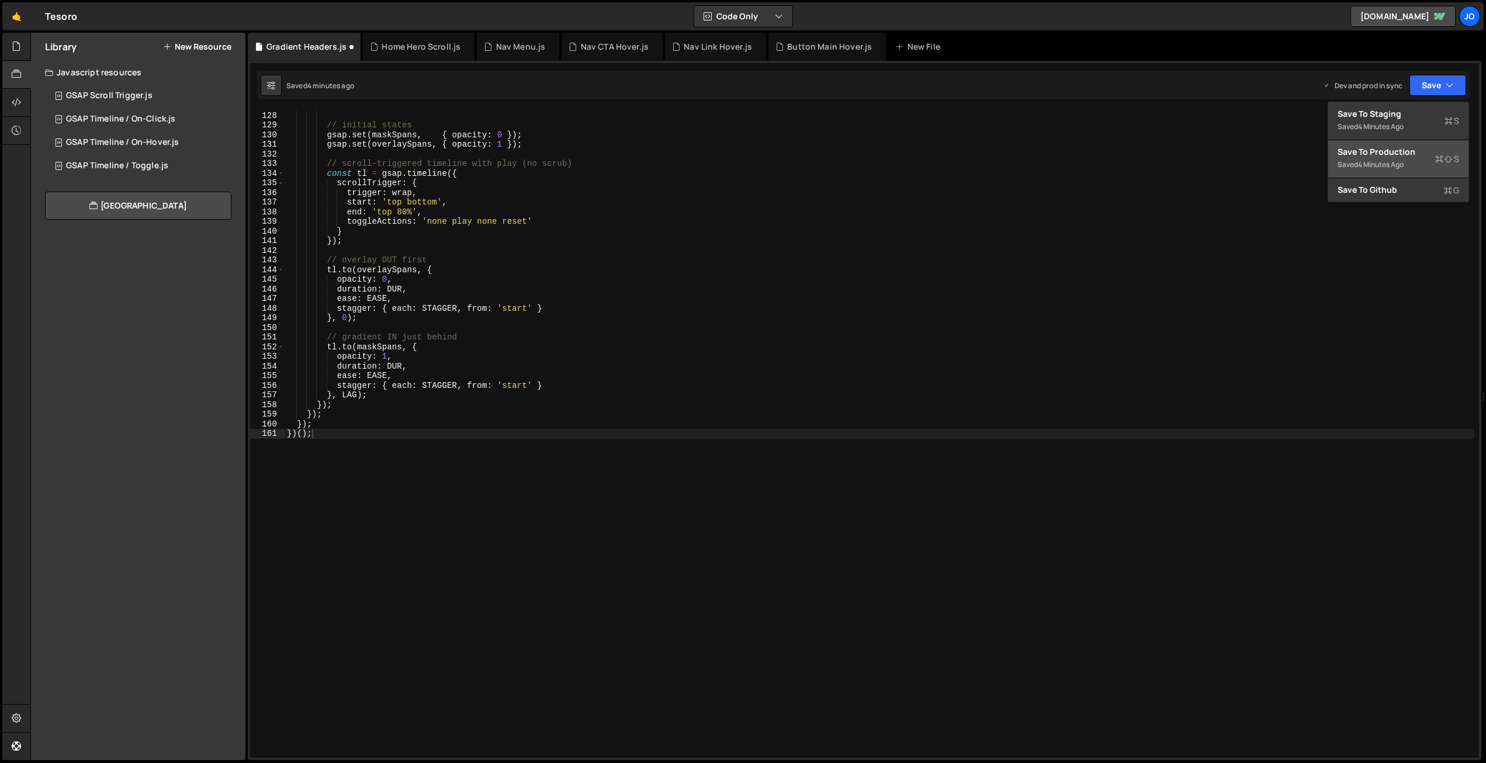
click at [1415, 152] on div "Save to Production S" at bounding box center [1398, 152] width 122 height 12
click at [614, 379] on div "grad . setAttribute ( 'y2' , bb . y + bb . height / 2 ) ; // initial states gsa…" at bounding box center [880, 434] width 1190 height 667
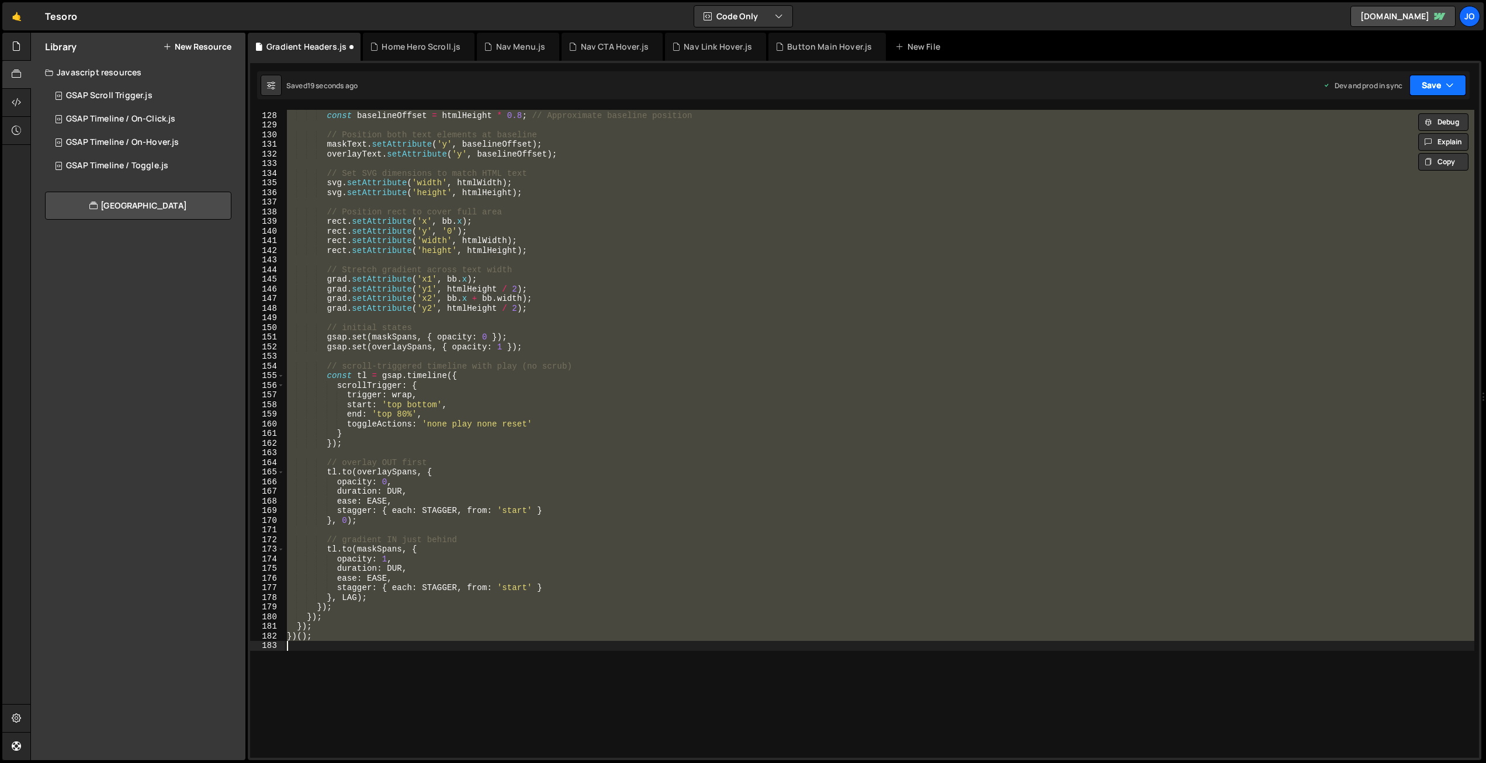
drag, startPoint x: 1413, startPoint y: 79, endPoint x: 1418, endPoint y: 122, distance: 42.4
click at [1413, 79] on button "Save" at bounding box center [1437, 85] width 57 height 21
click at [1406, 157] on div "Save to Production S" at bounding box center [1398, 152] width 122 height 12
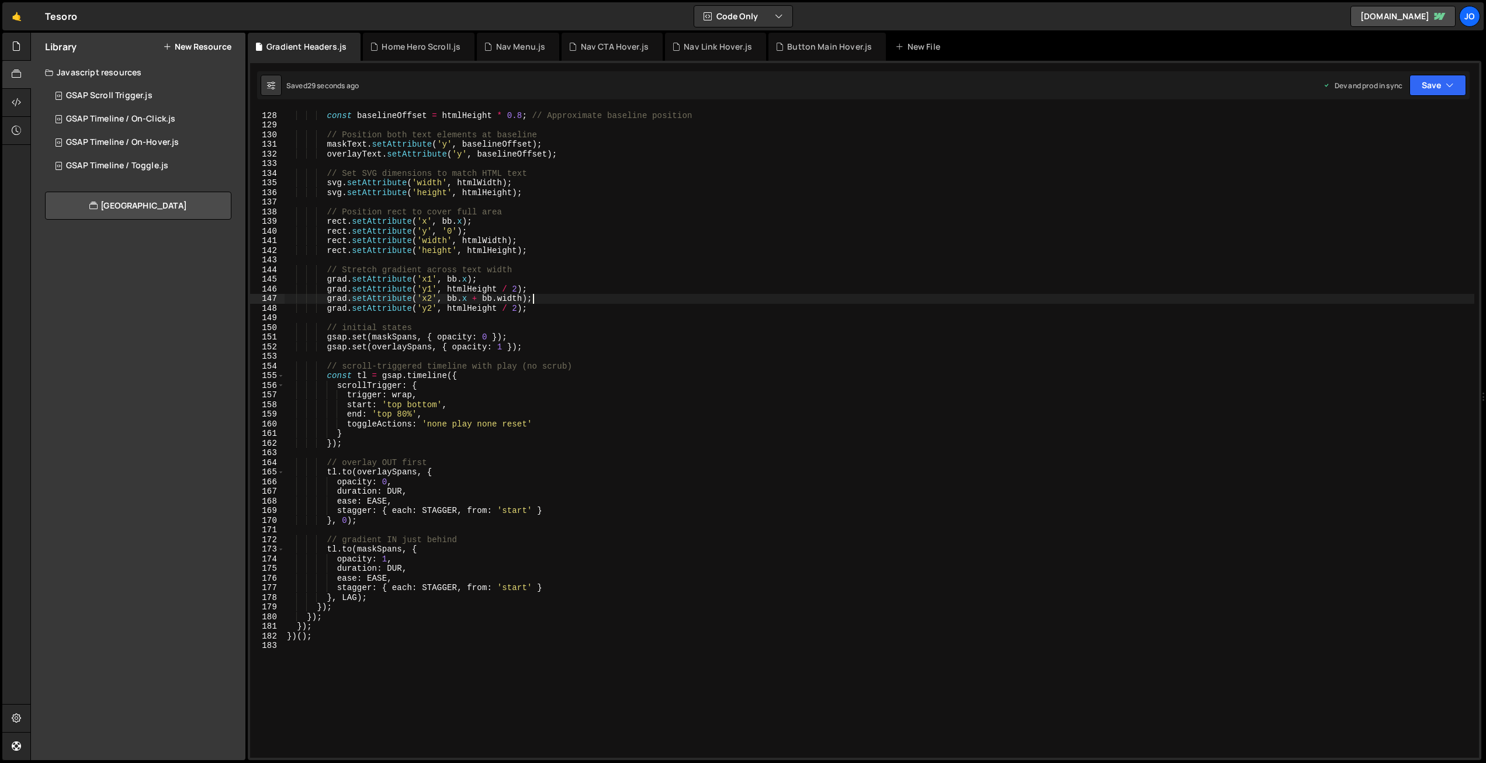
click at [573, 298] on div "// Calculate baseline offset (distance from top to baseline) const baselineOffs…" at bounding box center [880, 434] width 1190 height 667
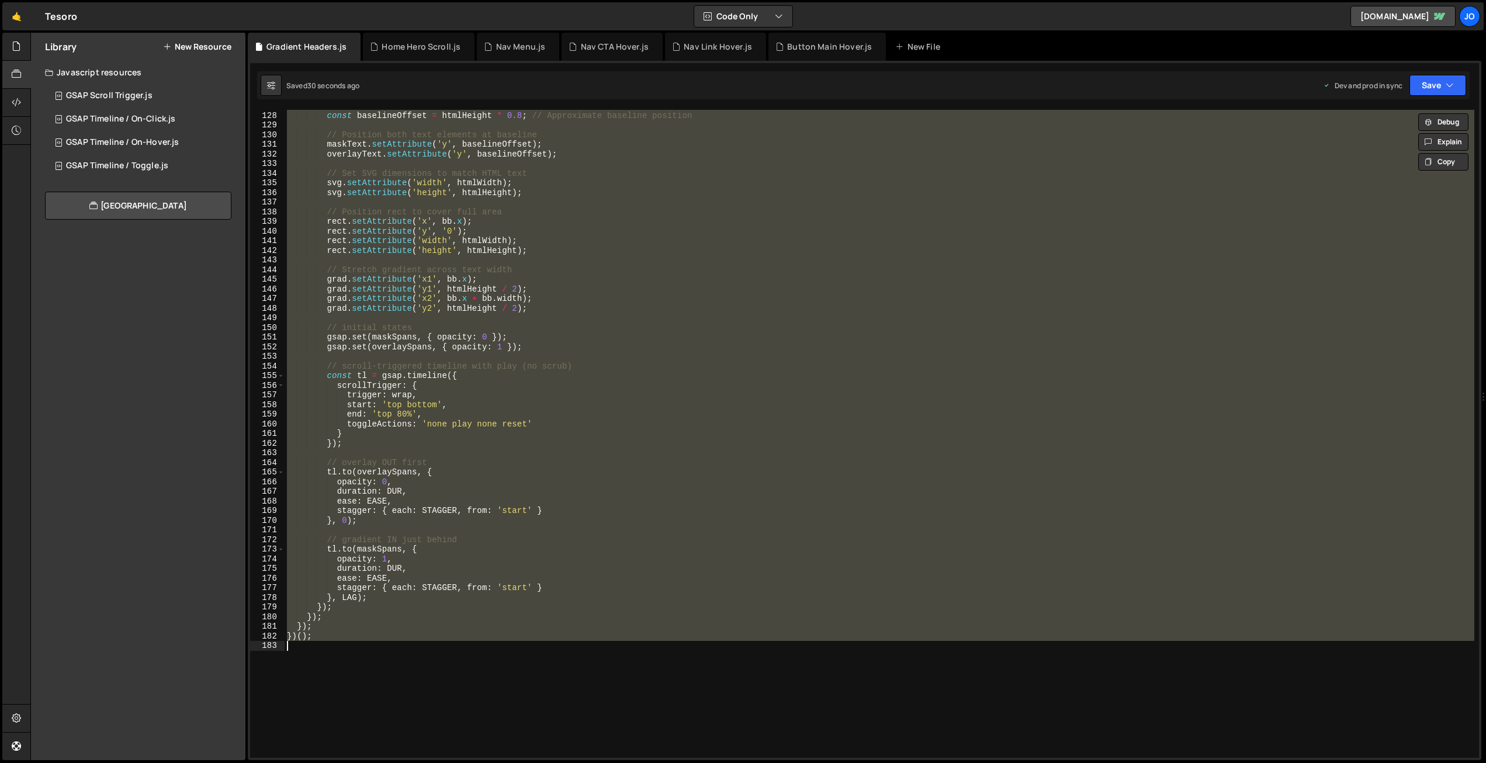
paste textarea
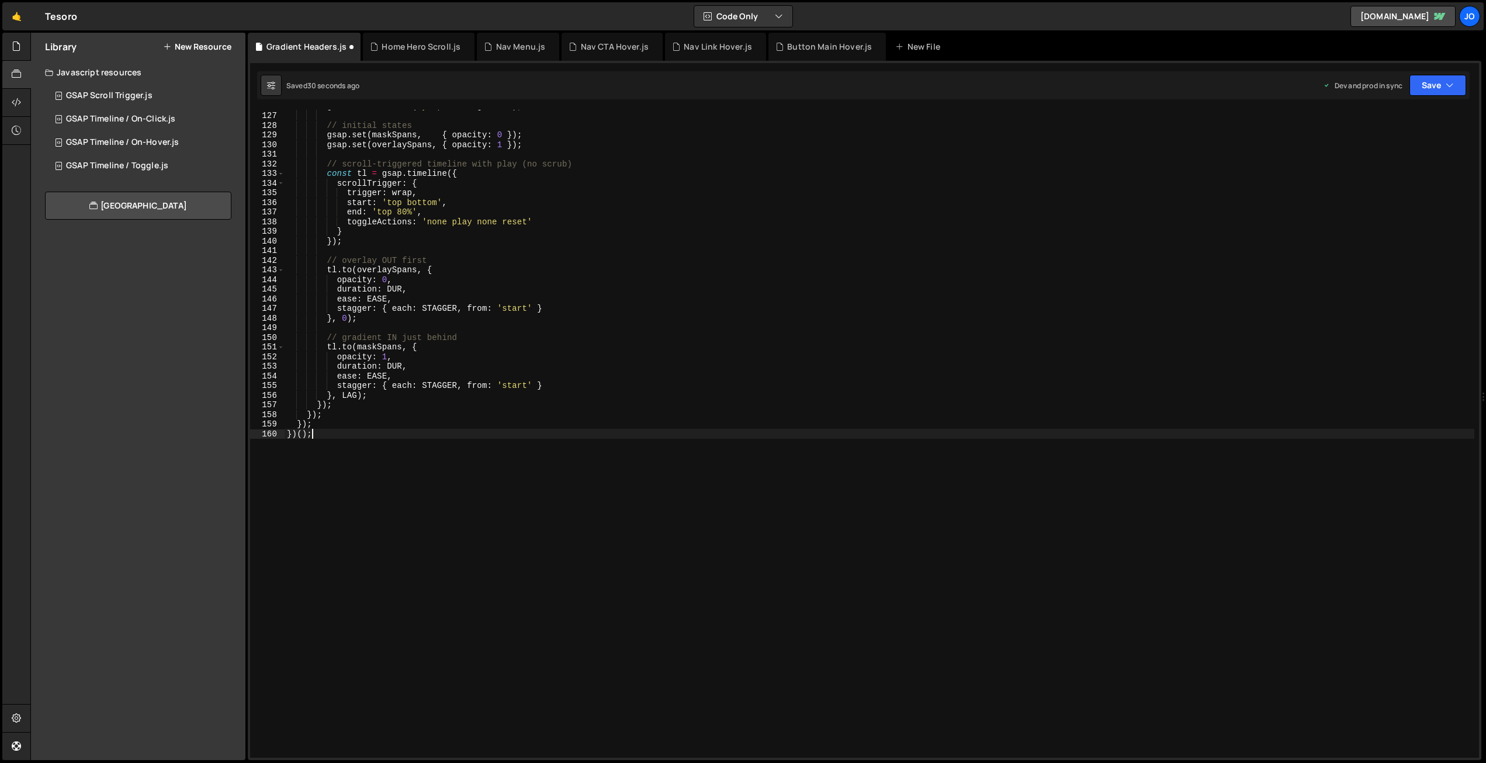
scroll to position [1214, 0]
drag, startPoint x: 1430, startPoint y: 85, endPoint x: 1430, endPoint y: 97, distance: 11.7
click at [1430, 85] on button "Save" at bounding box center [1437, 85] width 57 height 21
click at [1403, 152] on div "Save to Production S" at bounding box center [1398, 152] width 122 height 12
click at [547, 270] on div "grad . setAttribute ( 'y2' , bb . height / 2 ) ; // initial states gsap . set (…" at bounding box center [880, 434] width 1190 height 667
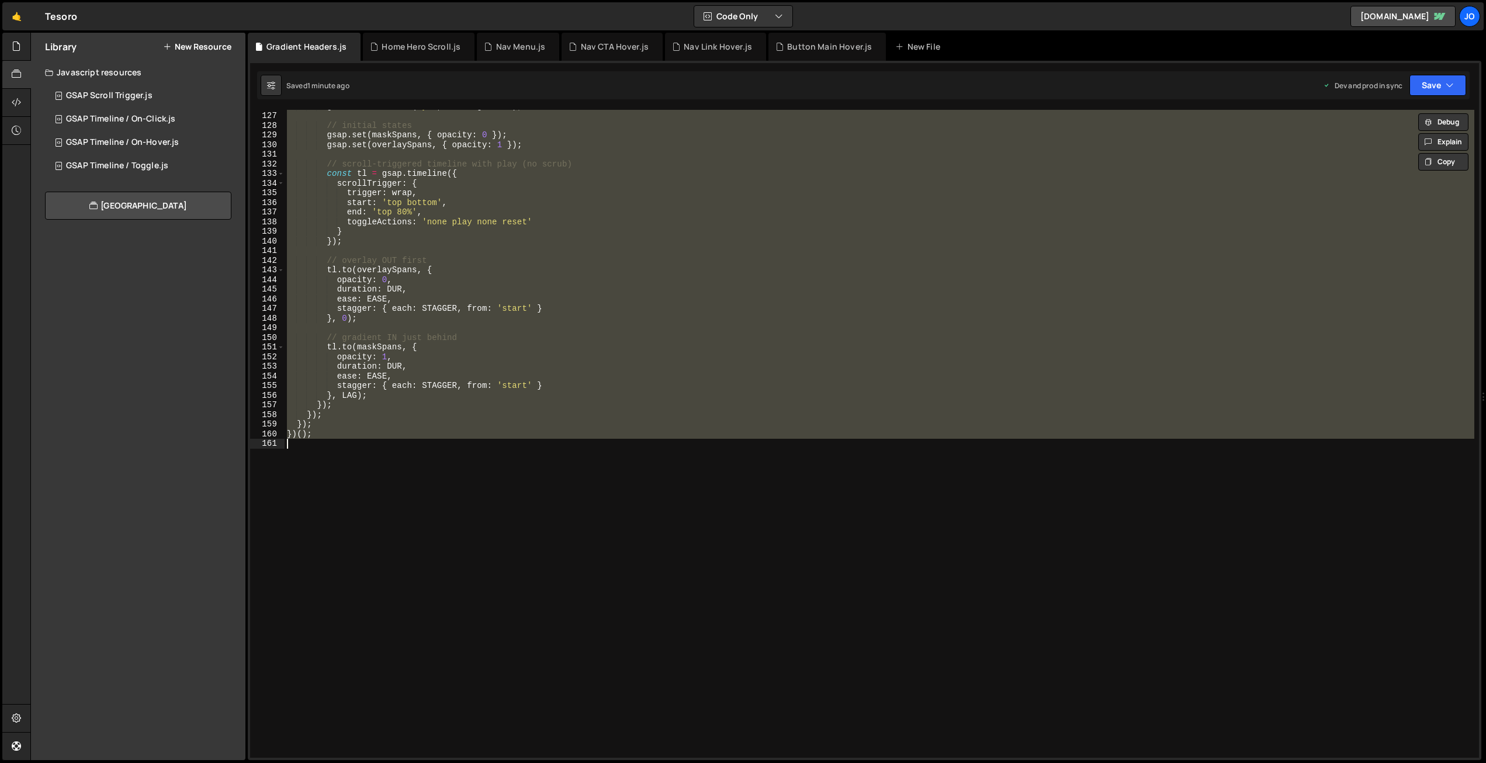
paste textarea
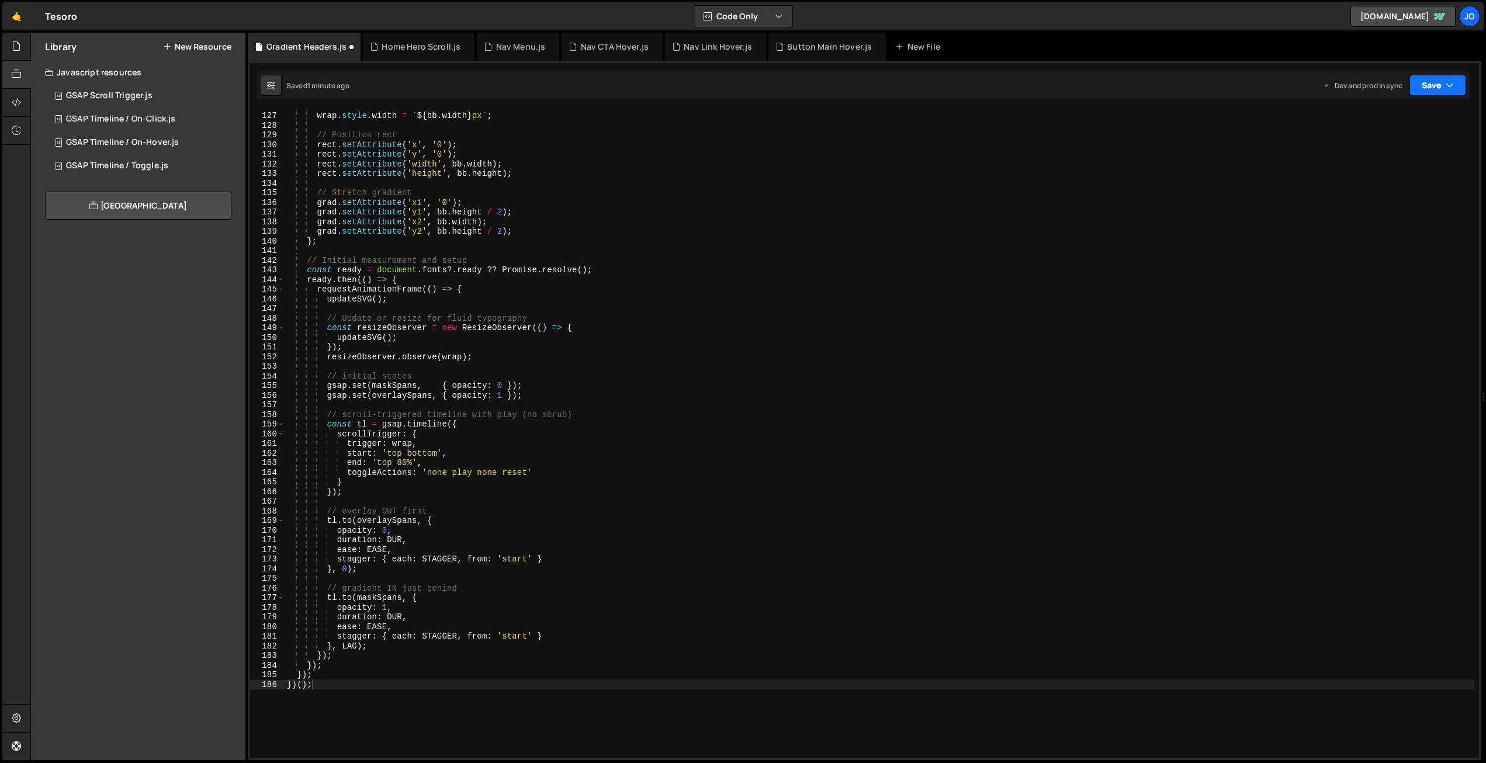
click at [1435, 76] on button "Save" at bounding box center [1437, 85] width 57 height 21
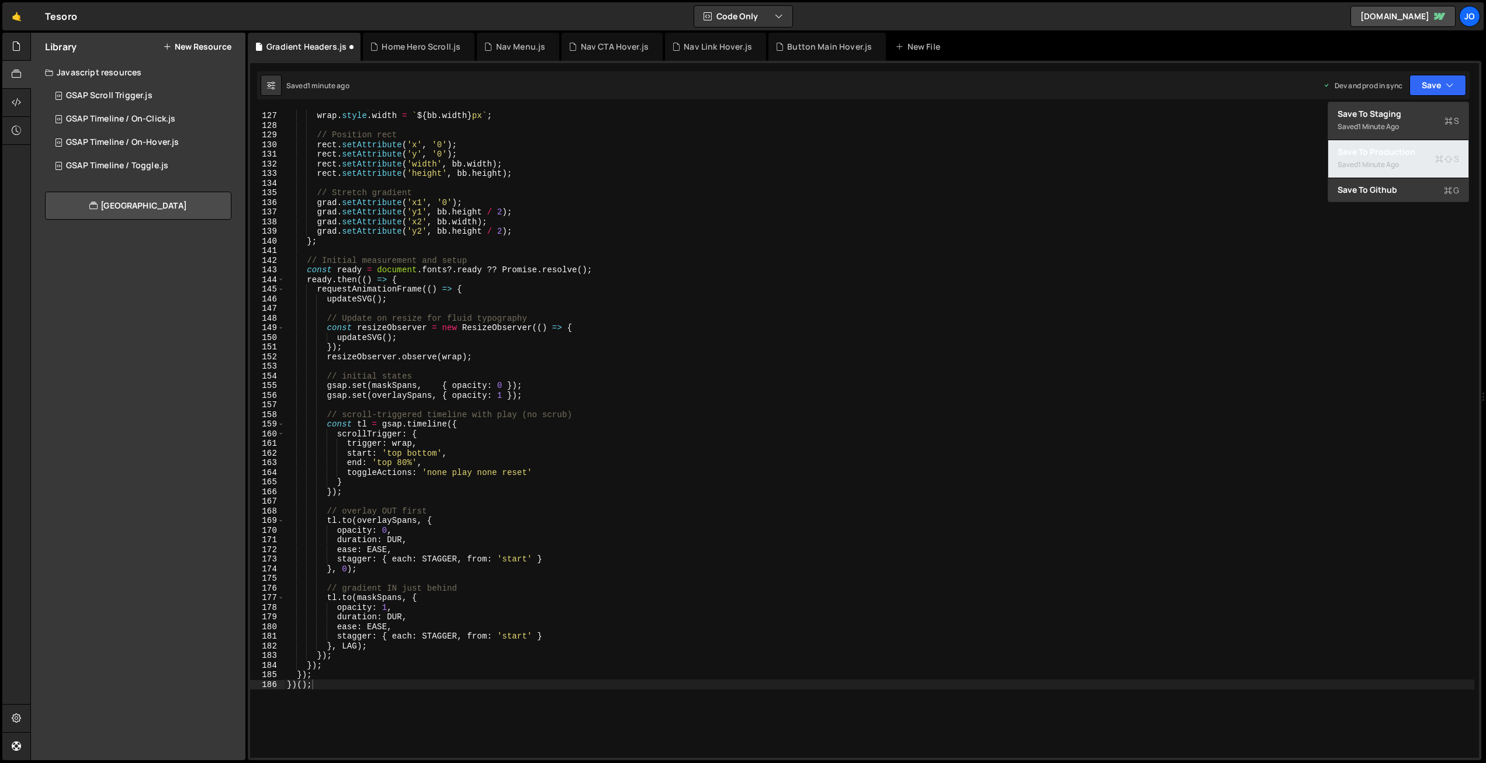
drag, startPoint x: 1402, startPoint y: 148, endPoint x: 1384, endPoint y: 148, distance: 18.7
click at [1402, 148] on div "Save to Production S" at bounding box center [1398, 152] width 122 height 12
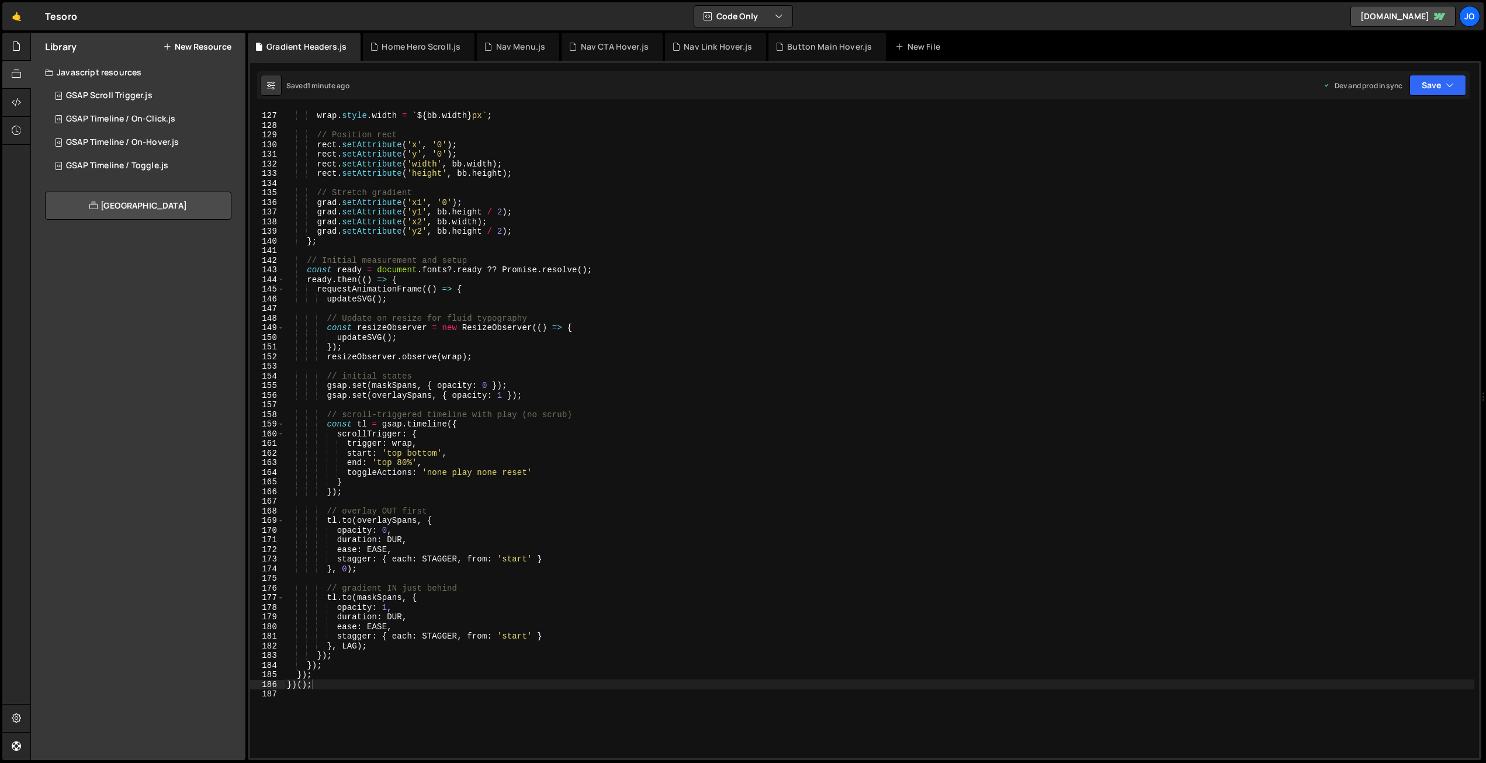
click at [439, 207] on div "// Set wrapper width to match text wrap . style . width = ` ${ bb . width } px …" at bounding box center [880, 434] width 1190 height 667
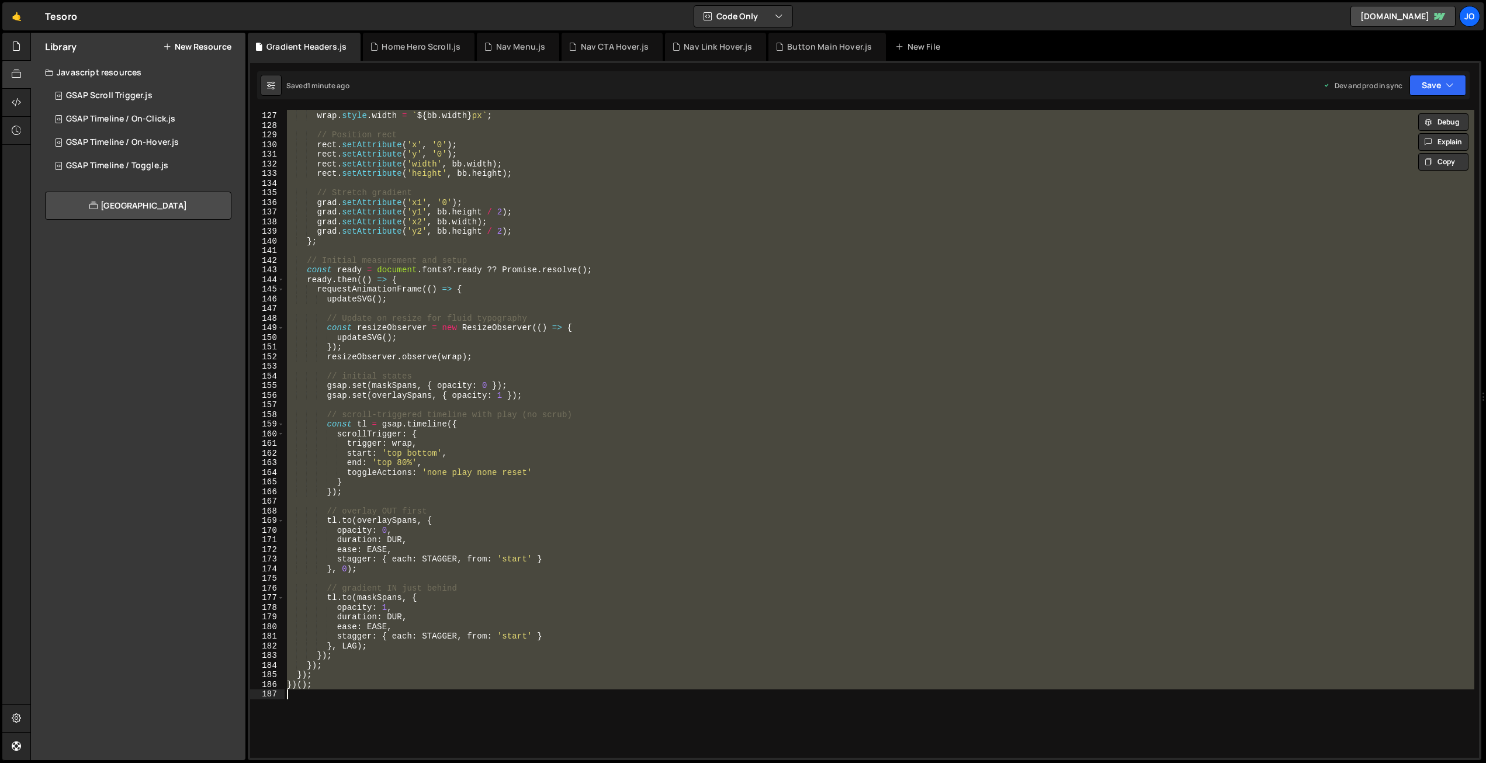
paste textarea
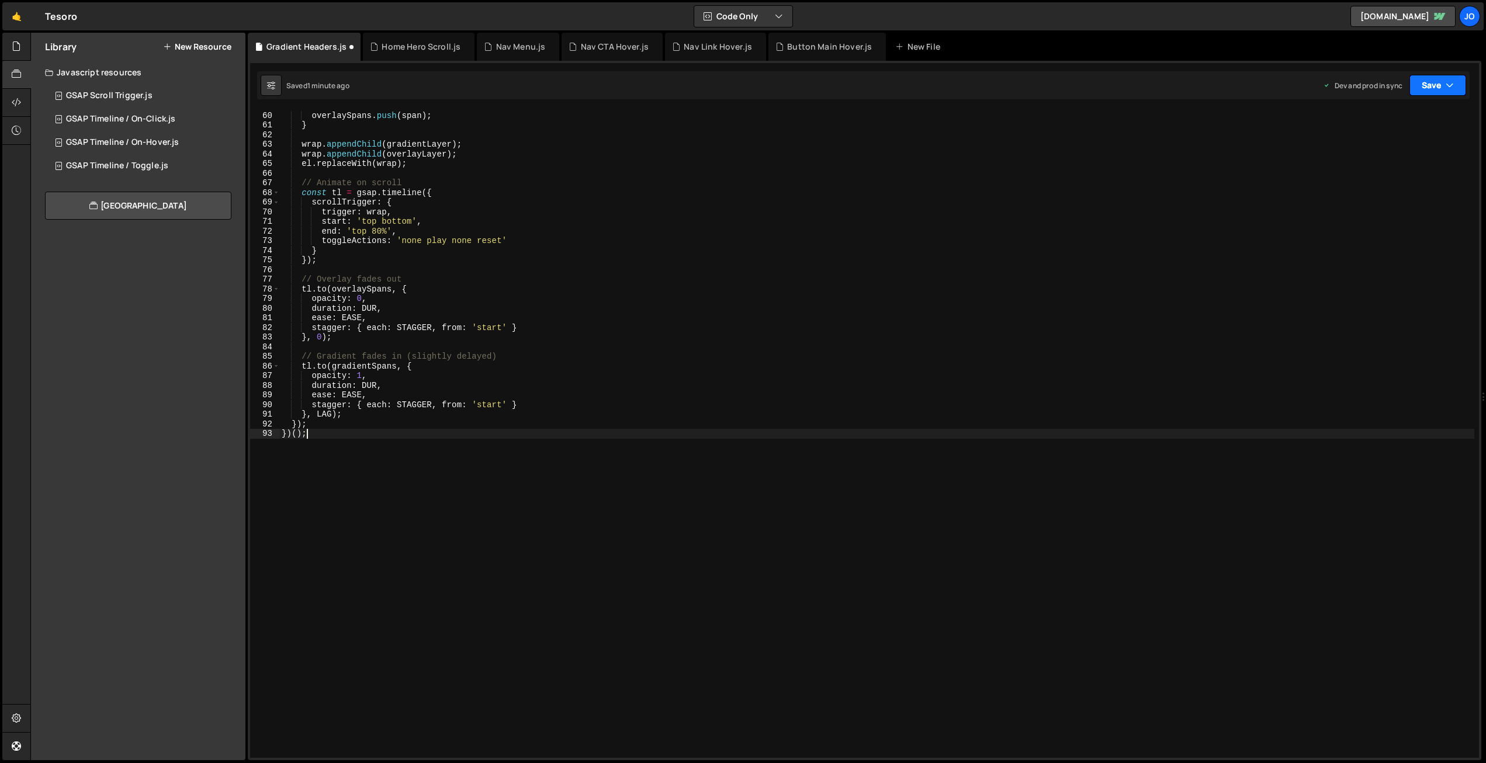
click at [1444, 84] on button "Save" at bounding box center [1437, 85] width 57 height 21
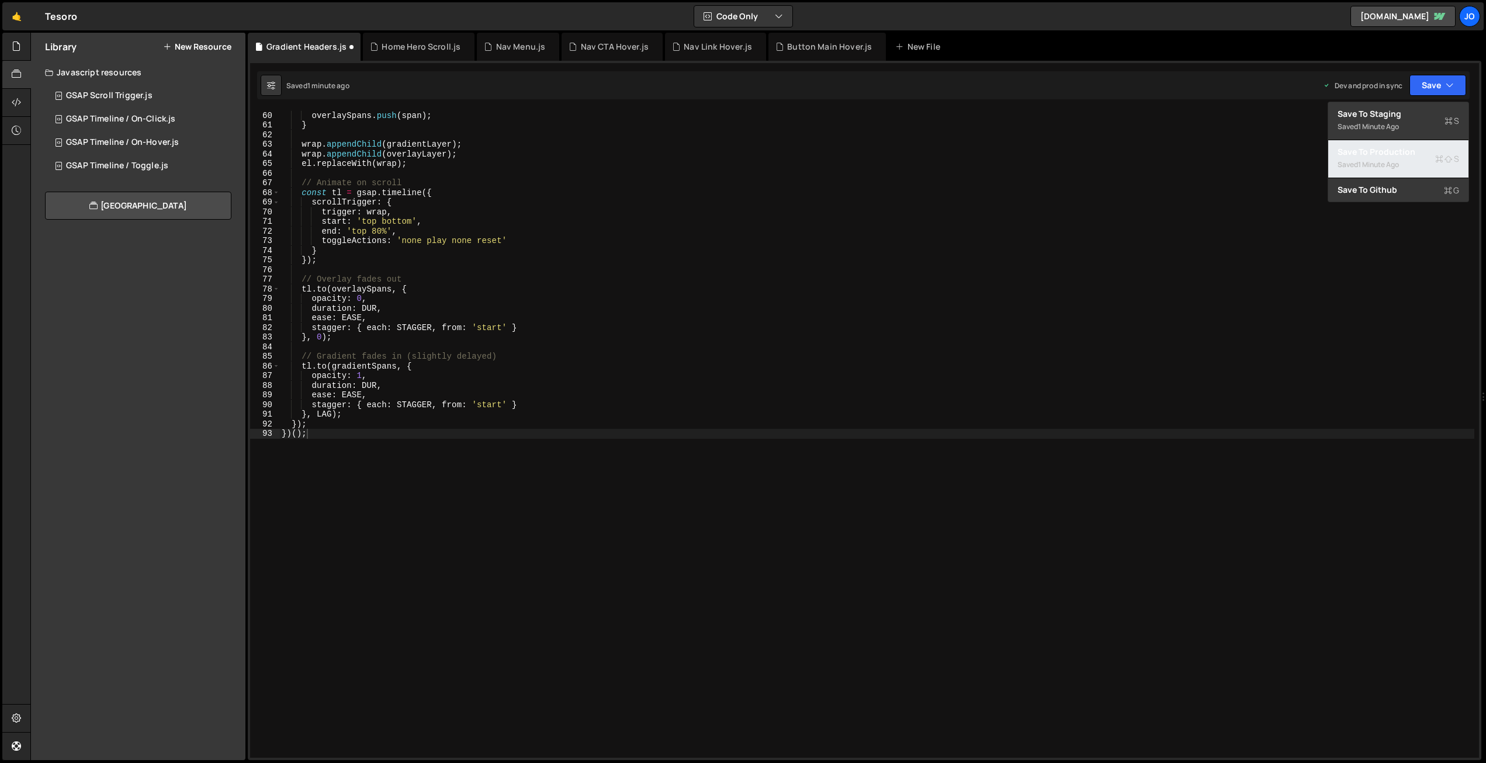
click at [1385, 156] on div "Save to Production S" at bounding box center [1398, 152] width 122 height 12
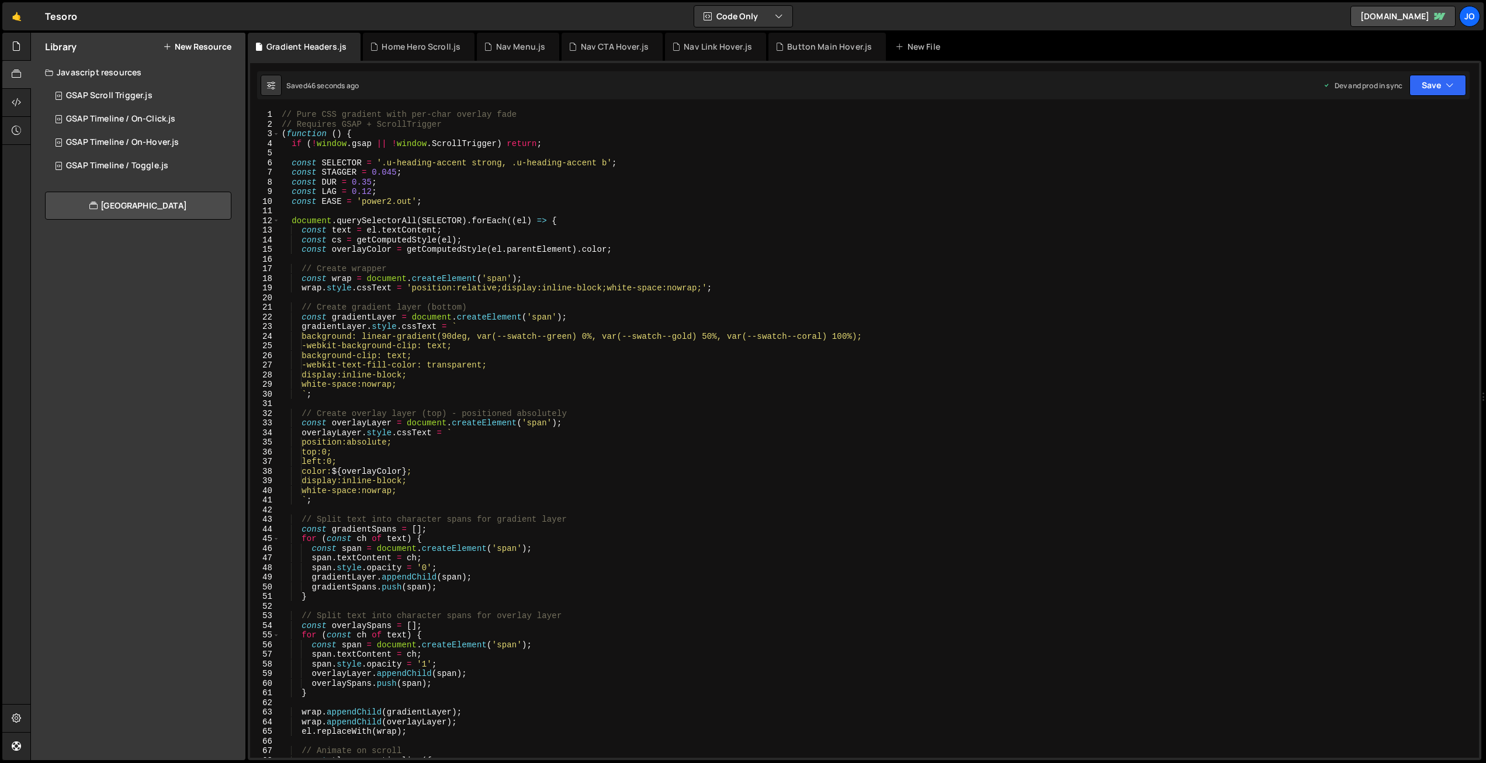
scroll to position [0, 0]
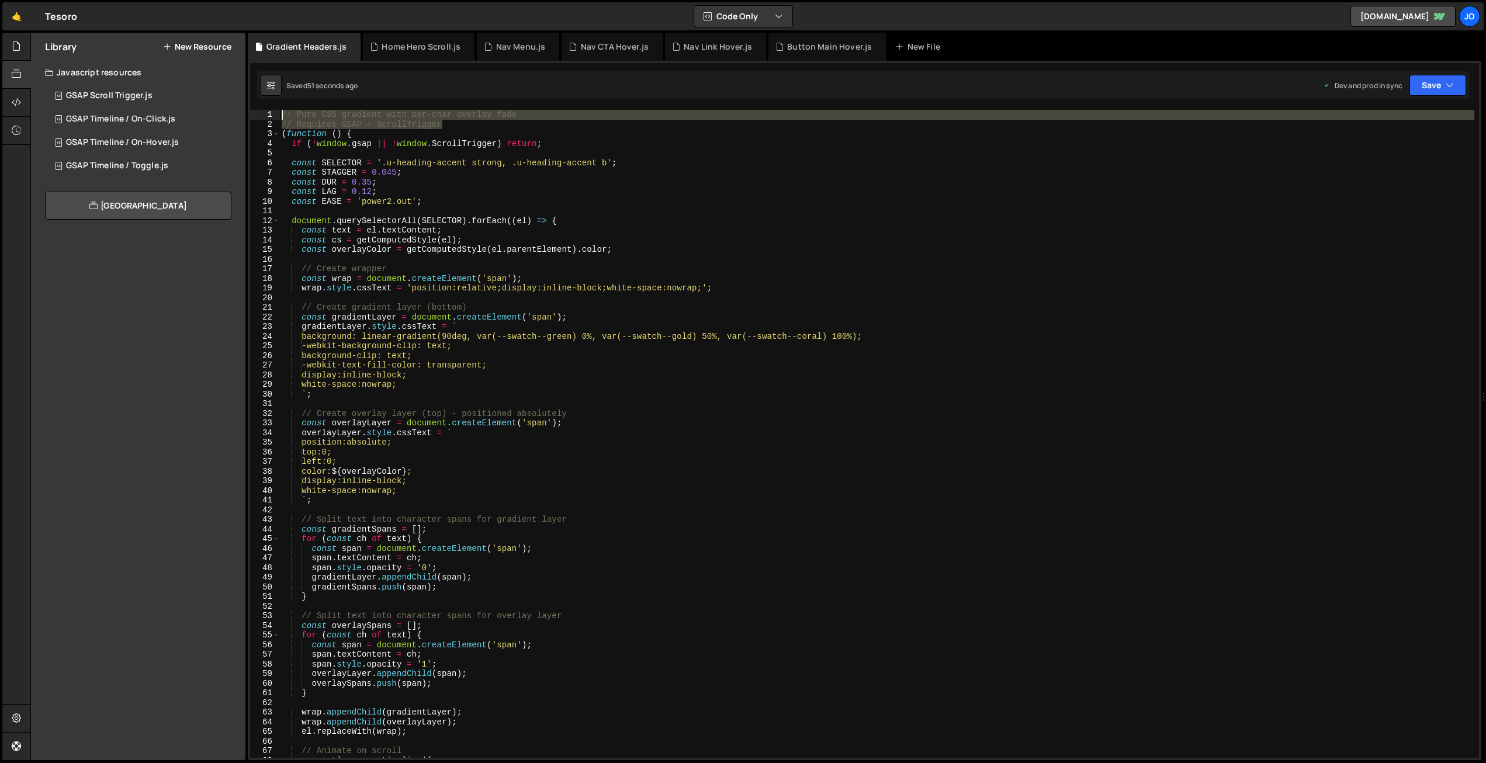
drag, startPoint x: 436, startPoint y: 124, endPoint x: 250, endPoint y: 115, distance: 186.6
click at [250, 115] on div "// Requires GSAP + ScrollTrigger 1 2 3 4 5 6 7 8 9 10 11 12 13 14 15 16 17 18 1…" at bounding box center [864, 434] width 1229 height 648
type textarea "// Pure CSS gradient with per-char overlay fade // Requires GSAP + ScrollTrigger"
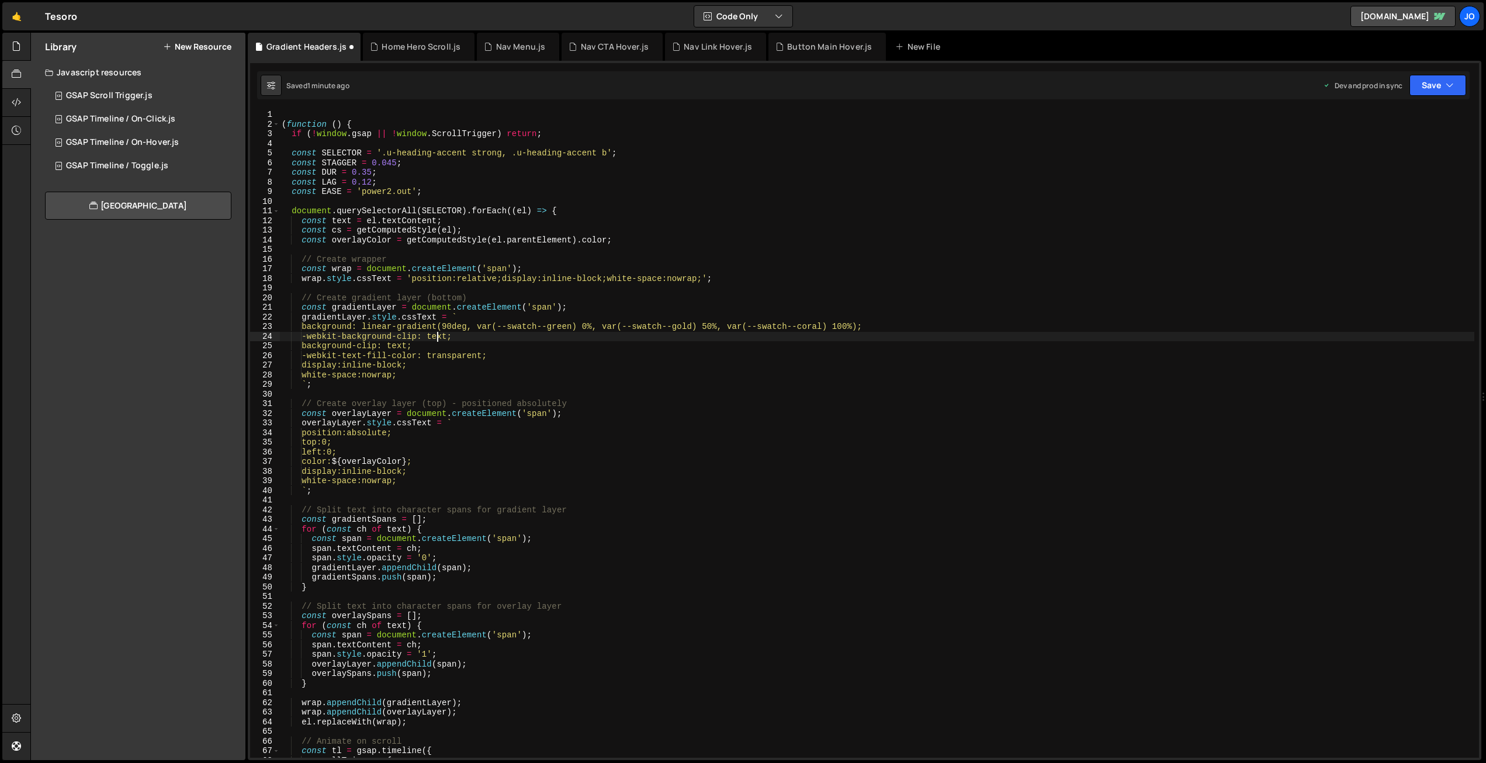
click at [436, 337] on div "( function ( ) { if ( ! window . gsap || ! window . ScrollTrigger ) return ; co…" at bounding box center [876, 443] width 1195 height 667
click at [540, 320] on div "( function ( ) { if ( ! window . gsap || ! window . ScrollTrigger ) return ; co…" at bounding box center [876, 443] width 1195 height 667
drag, startPoint x: 878, startPoint y: 326, endPoint x: 311, endPoint y: 323, distance: 567.3
click at [311, 323] on div "( function ( ) { if ( ! window . gsap || ! window . ScrollTrigger ) return ; co…" at bounding box center [876, 443] width 1195 height 667
type textarea "background: linear-gradient(90deg, var(--swatch--green) 0%, var(--swatch--gold)…"
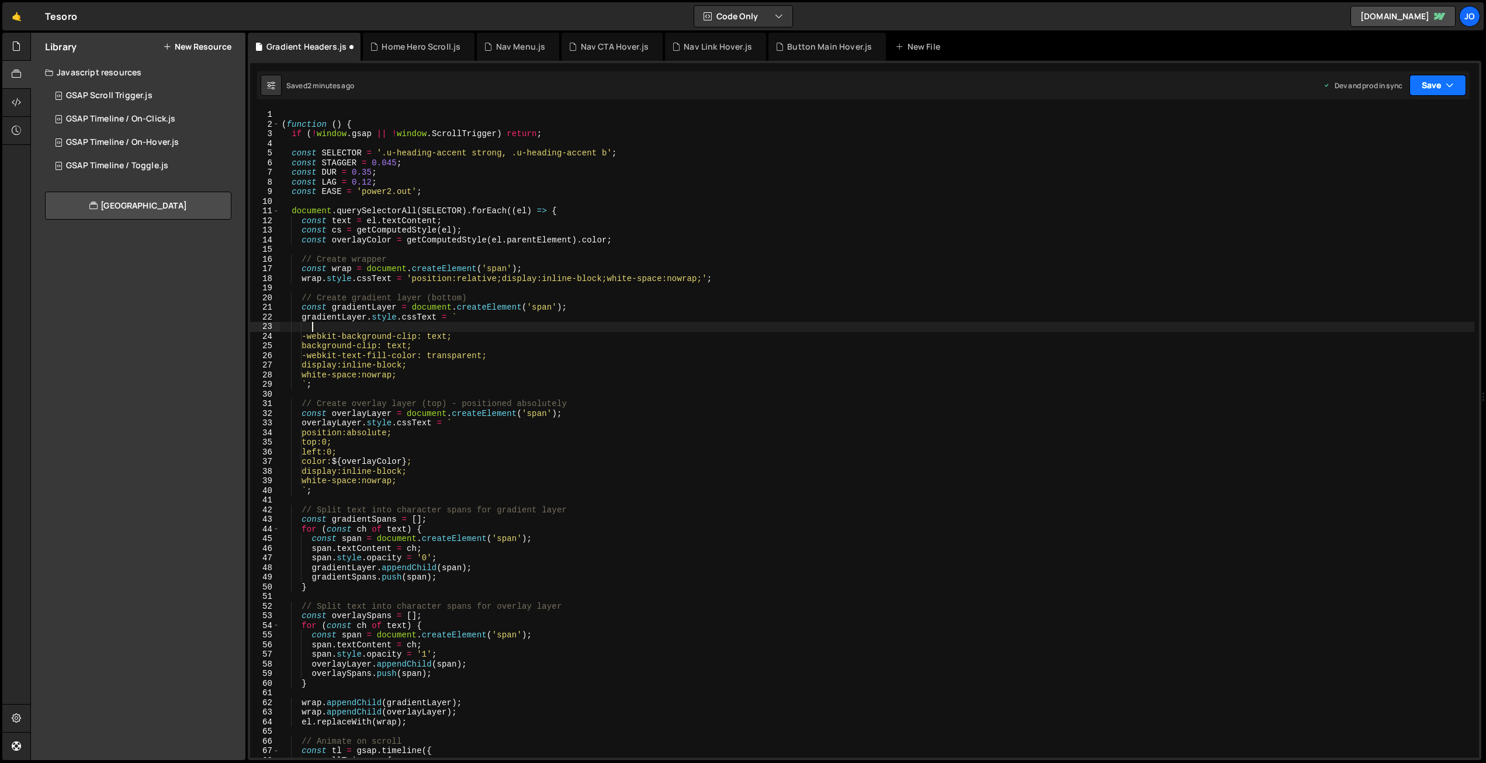
click at [1452, 88] on icon "button" at bounding box center [1449, 85] width 8 height 12
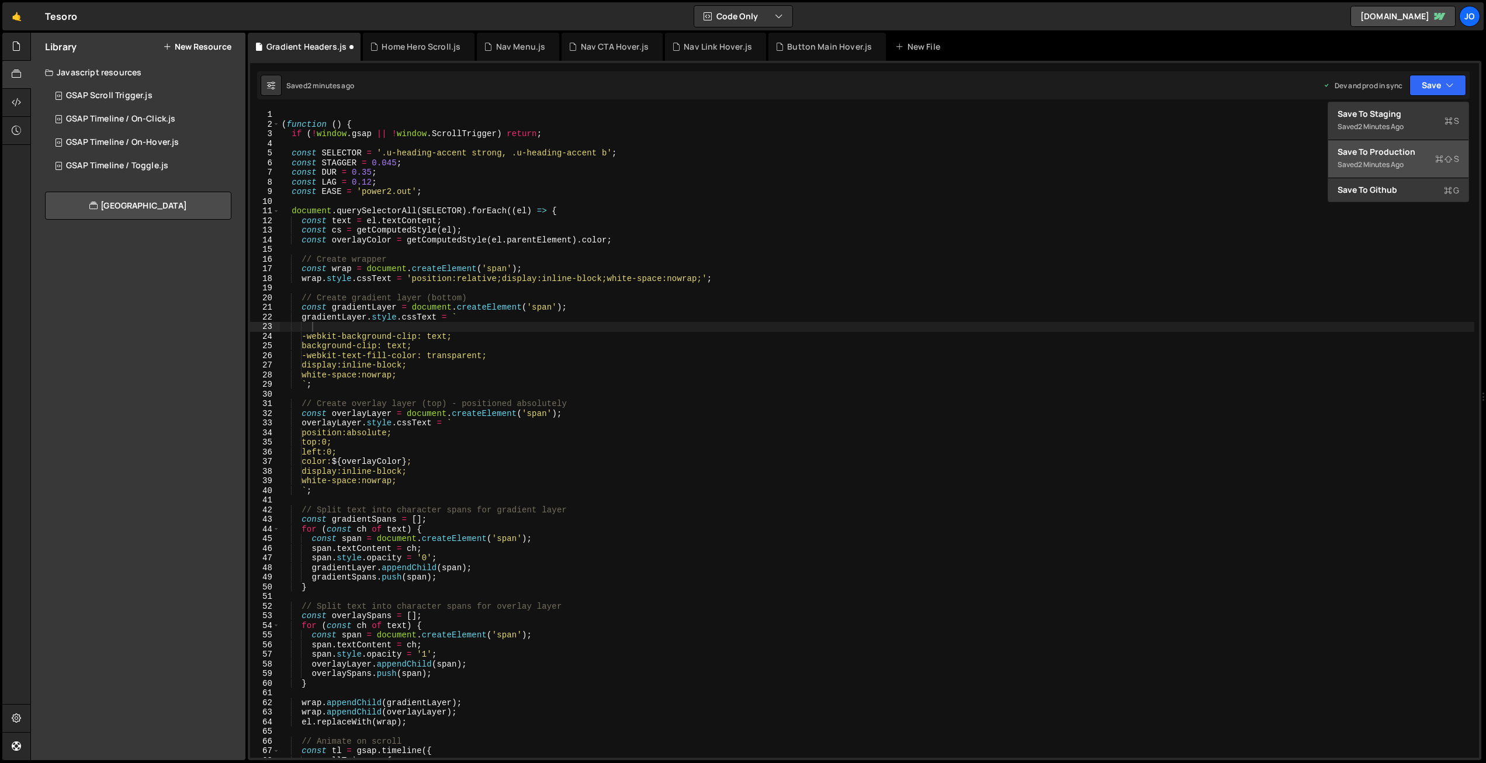
click at [1434, 144] on button "Save to Production S Saved 2 minutes ago" at bounding box center [1398, 159] width 140 height 38
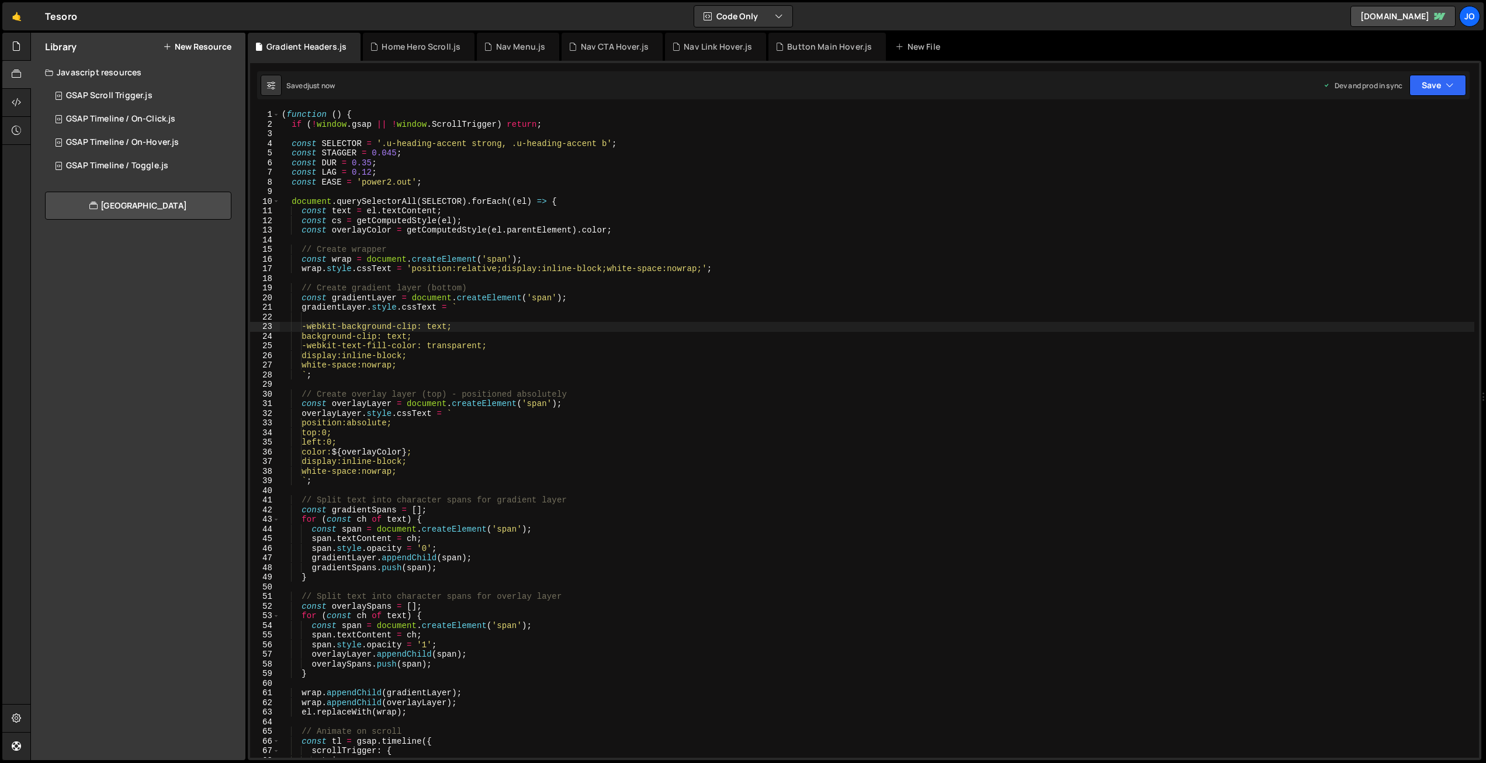
click at [519, 367] on div "( function ( ) { if ( ! window . gsap || ! window . ScrollTrigger ) return ; co…" at bounding box center [876, 443] width 1195 height 667
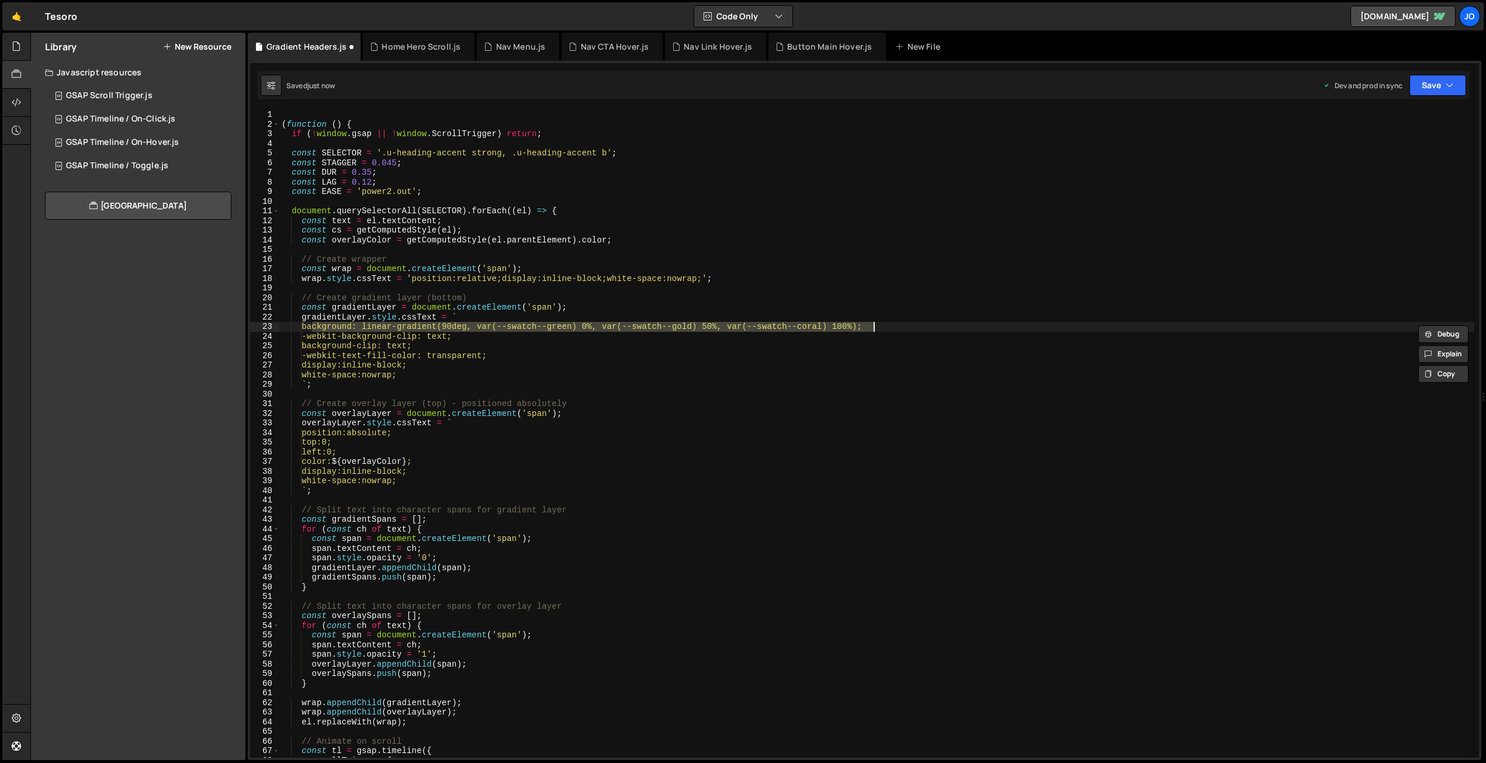
click at [630, 331] on div "( function ( ) { if ( ! window . gsap || ! window . ScrollTrigger ) return ; co…" at bounding box center [876, 434] width 1195 height 648
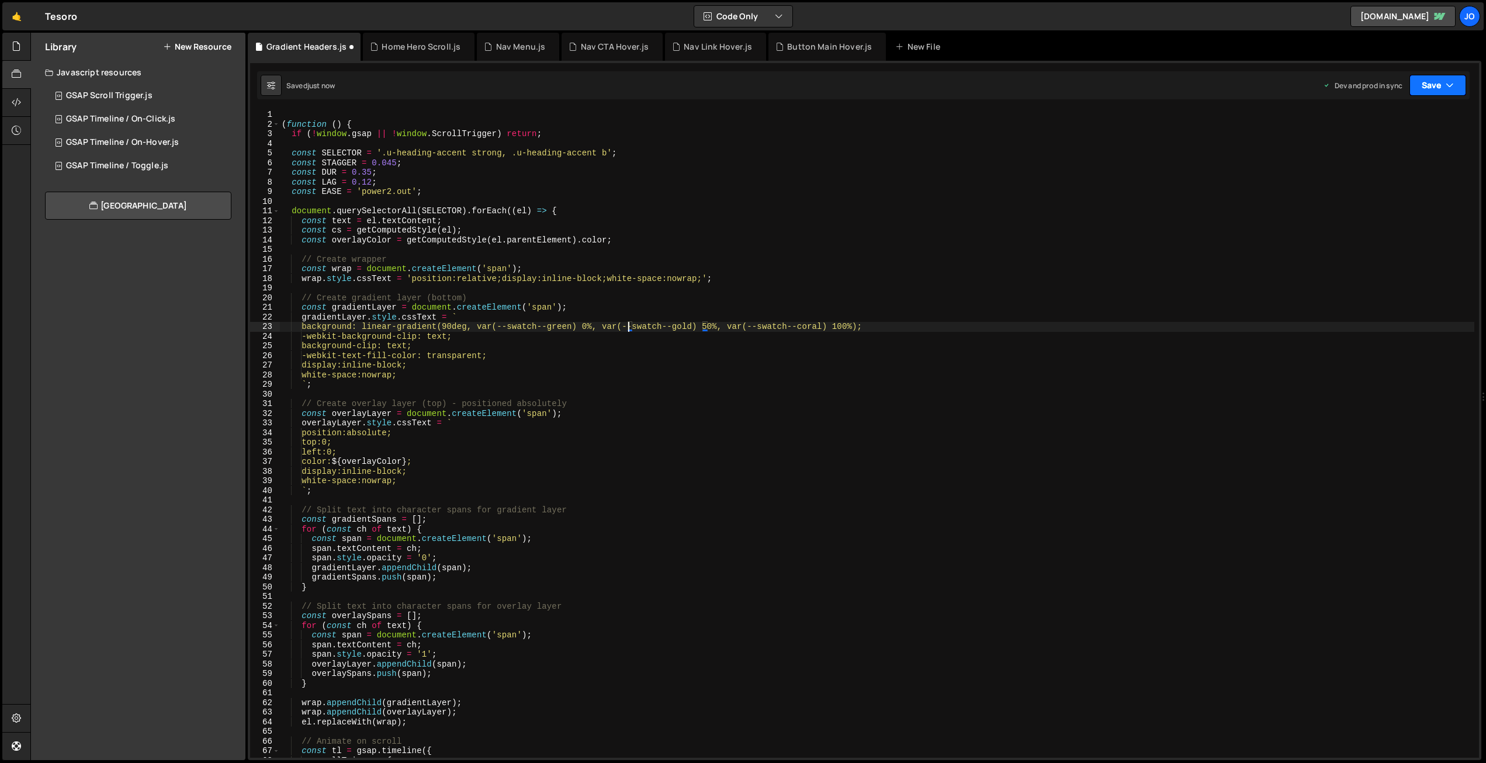
click at [1426, 81] on button "Save" at bounding box center [1437, 85] width 57 height 21
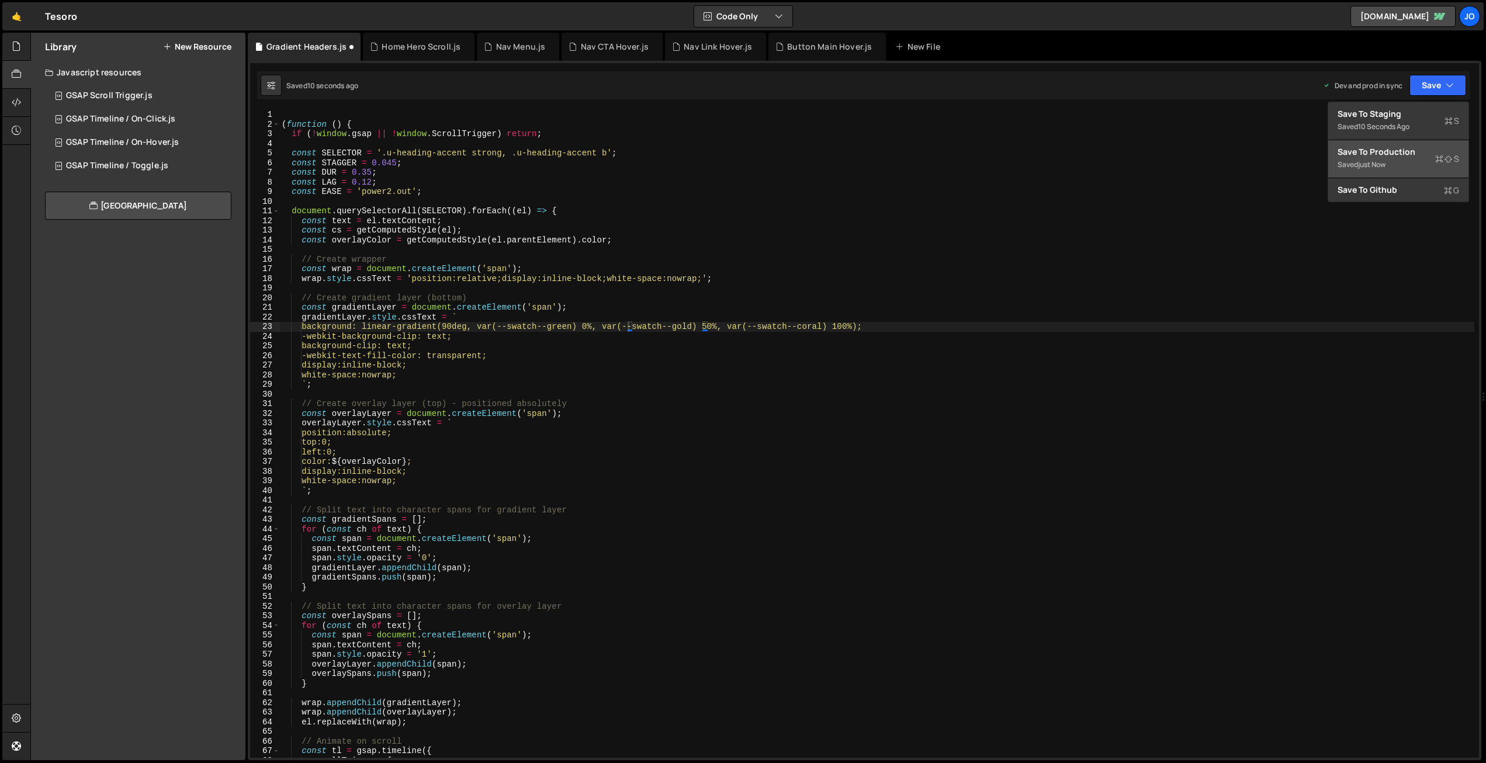
click at [1397, 154] on div "Save to Production S" at bounding box center [1398, 152] width 122 height 12
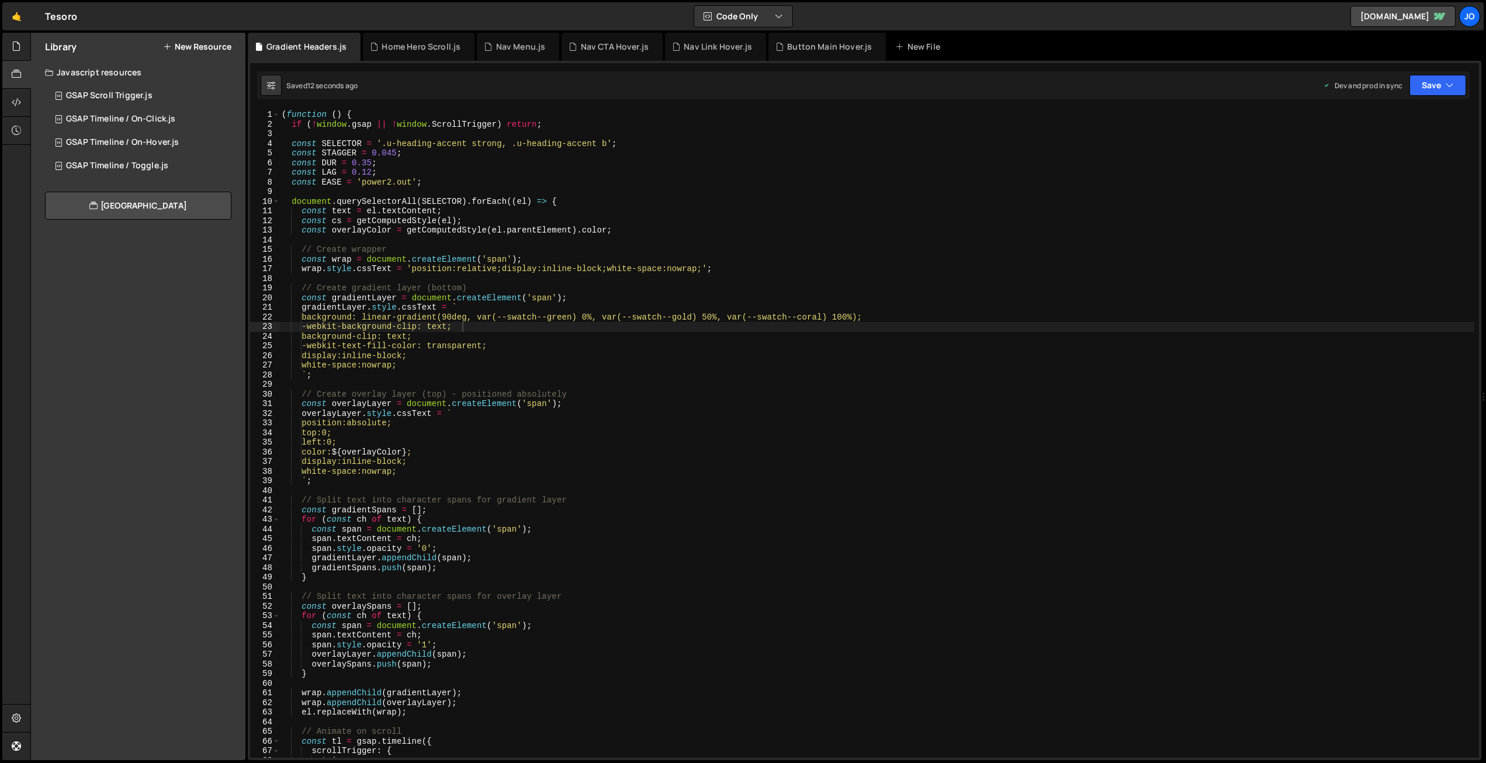
click at [528, 330] on div "( function ( ) { if ( ! window . gsap || ! window . ScrollTrigger ) return ; co…" at bounding box center [876, 443] width 1195 height 667
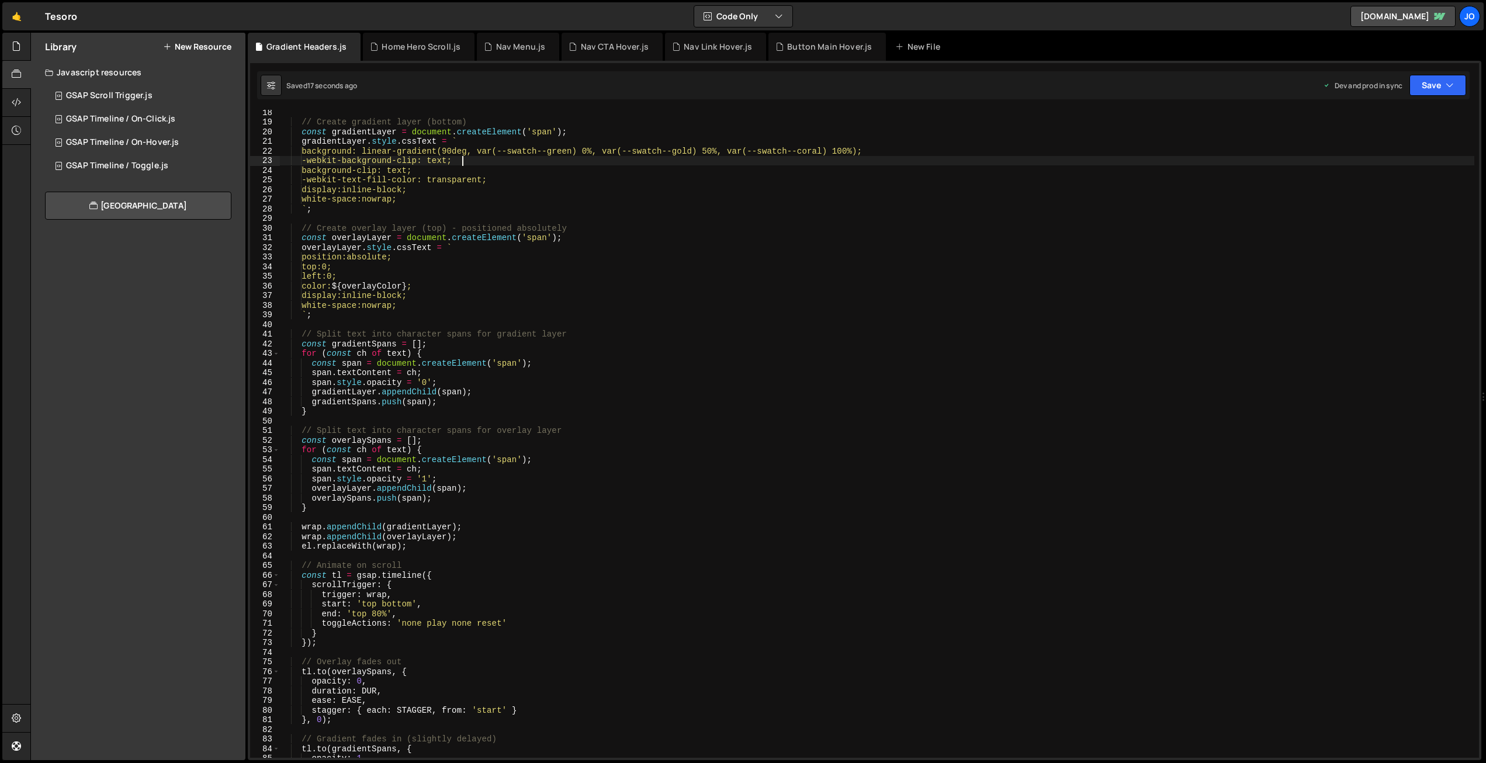
scroll to position [212, 0]
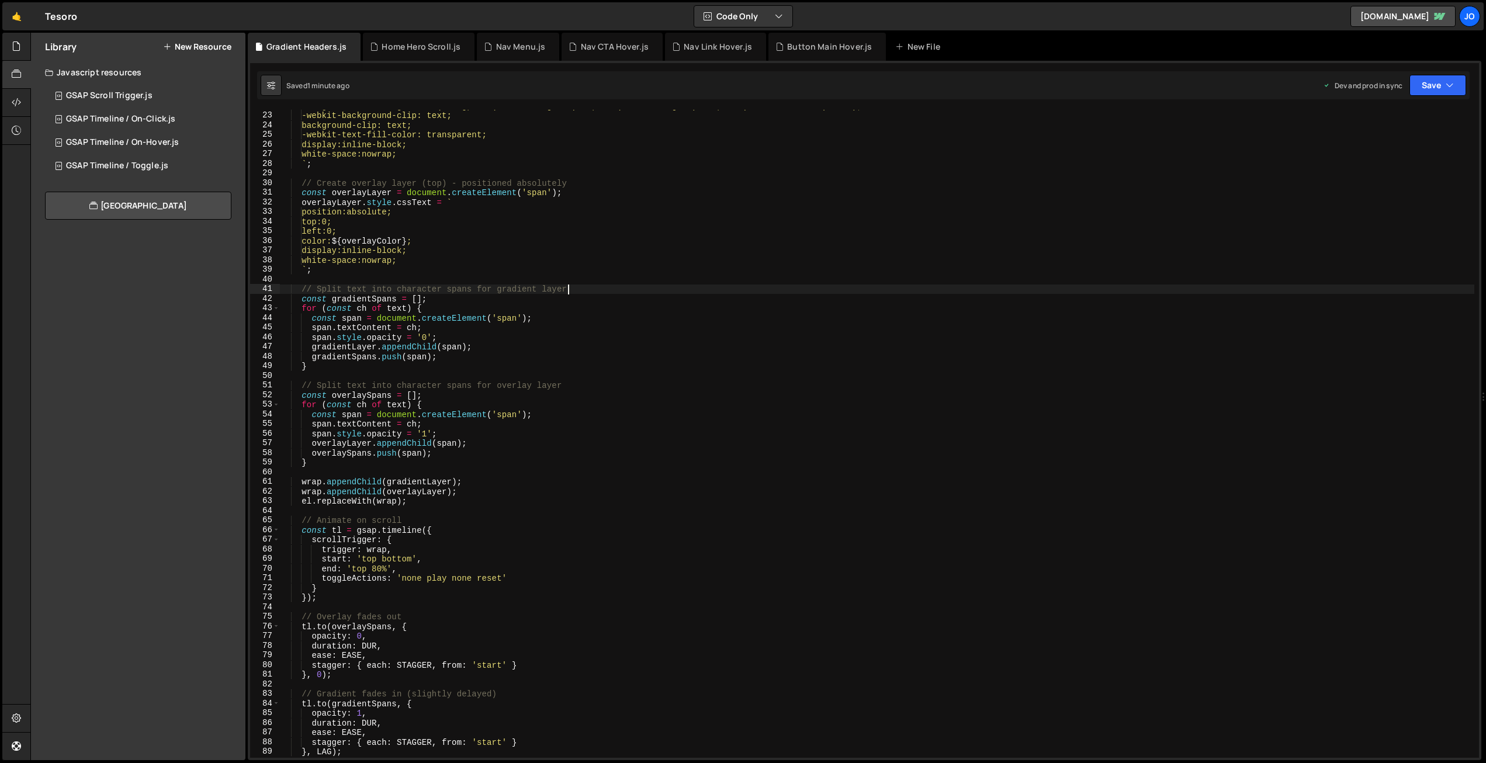
click at [602, 285] on div "background: linear-gradient(90deg, var(--swatch--green) 0%, var(--swatch--gold)…" at bounding box center [876, 434] width 1195 height 667
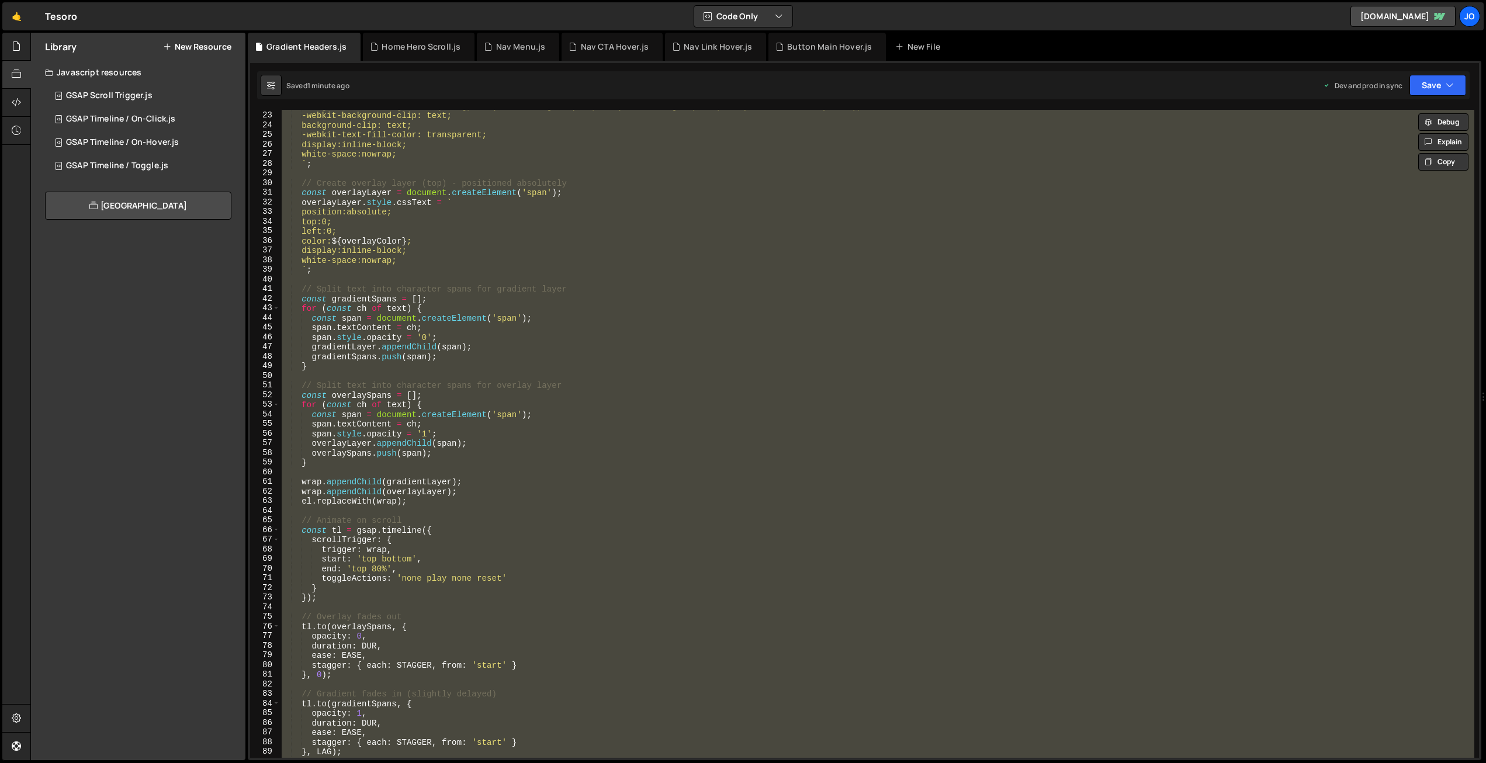
paste textarea
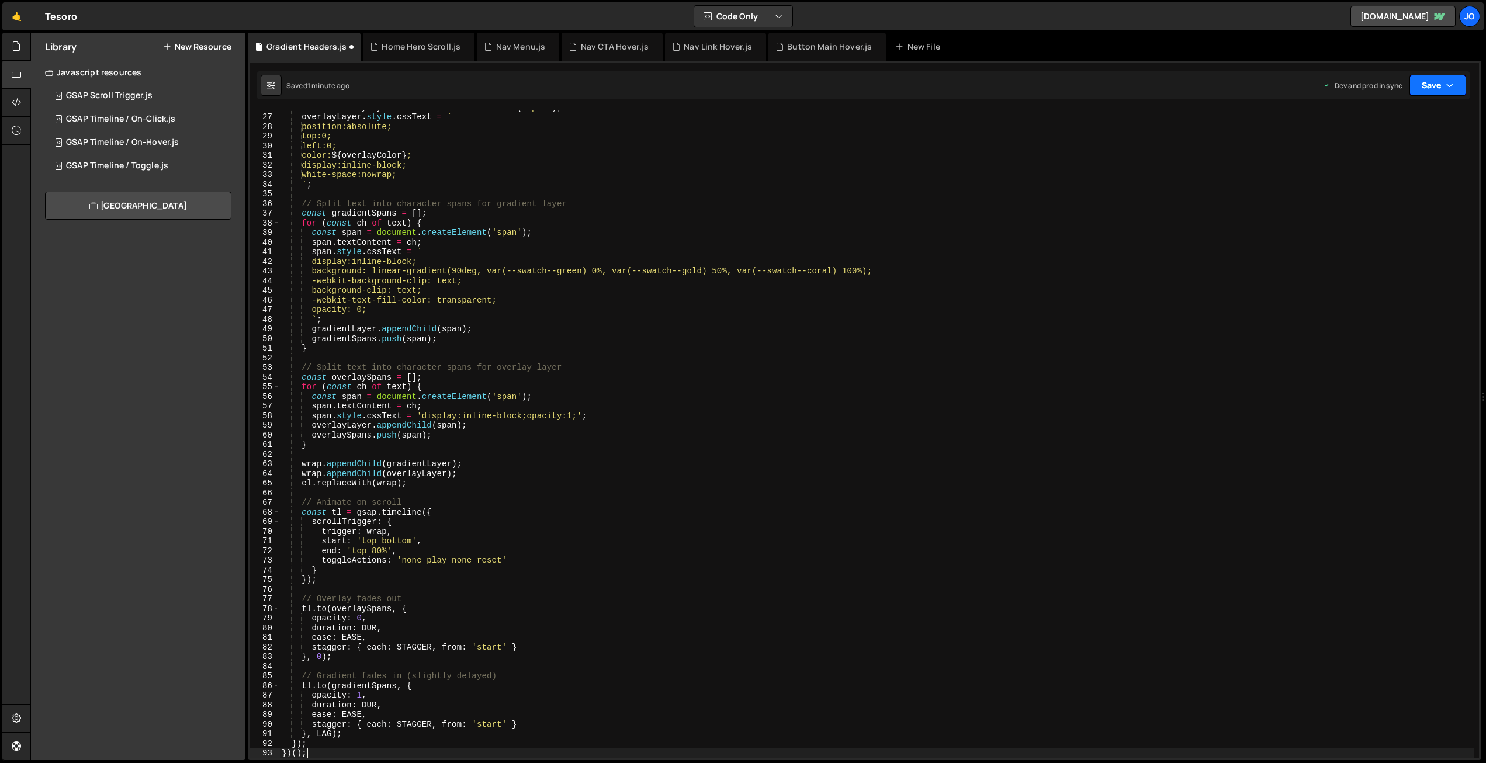
click at [1442, 81] on button "Save" at bounding box center [1437, 85] width 57 height 21
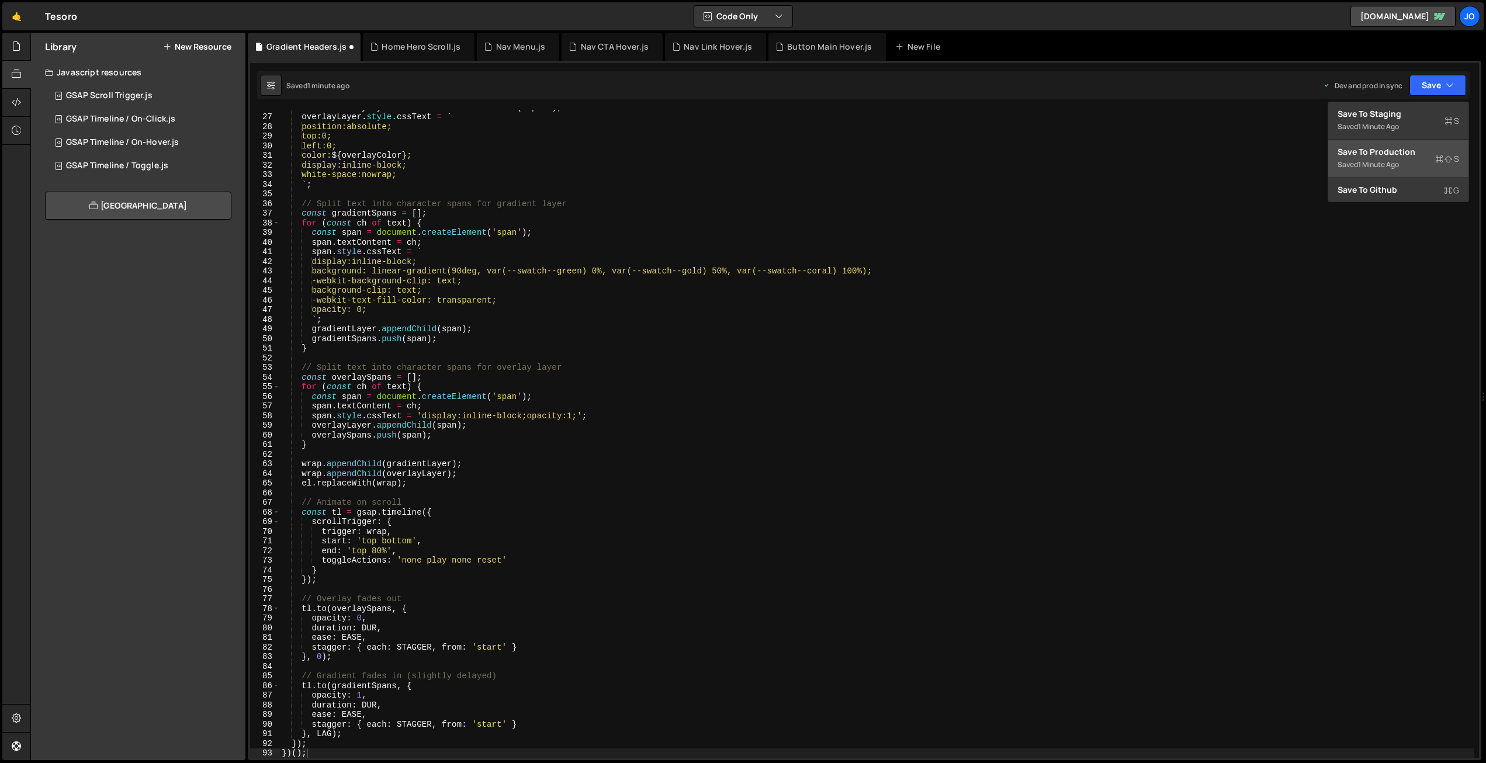
click at [1394, 162] on div "1 minute ago" at bounding box center [1378, 165] width 41 height 10
click at [435, 203] on div "const overlayLayer = document . createElement ( 'span' ) ; overlayLayer . style…" at bounding box center [876, 435] width 1195 height 667
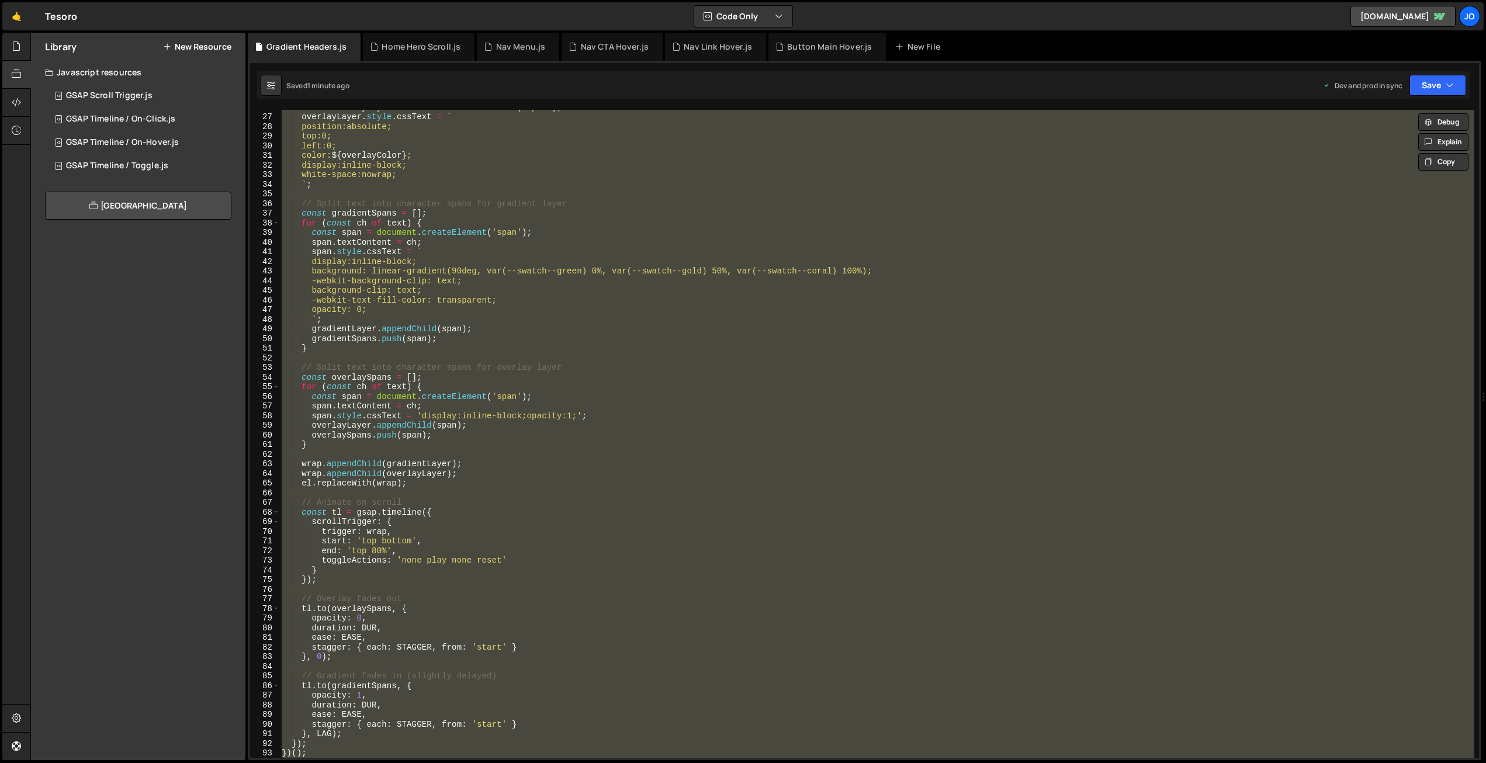
paste textarea
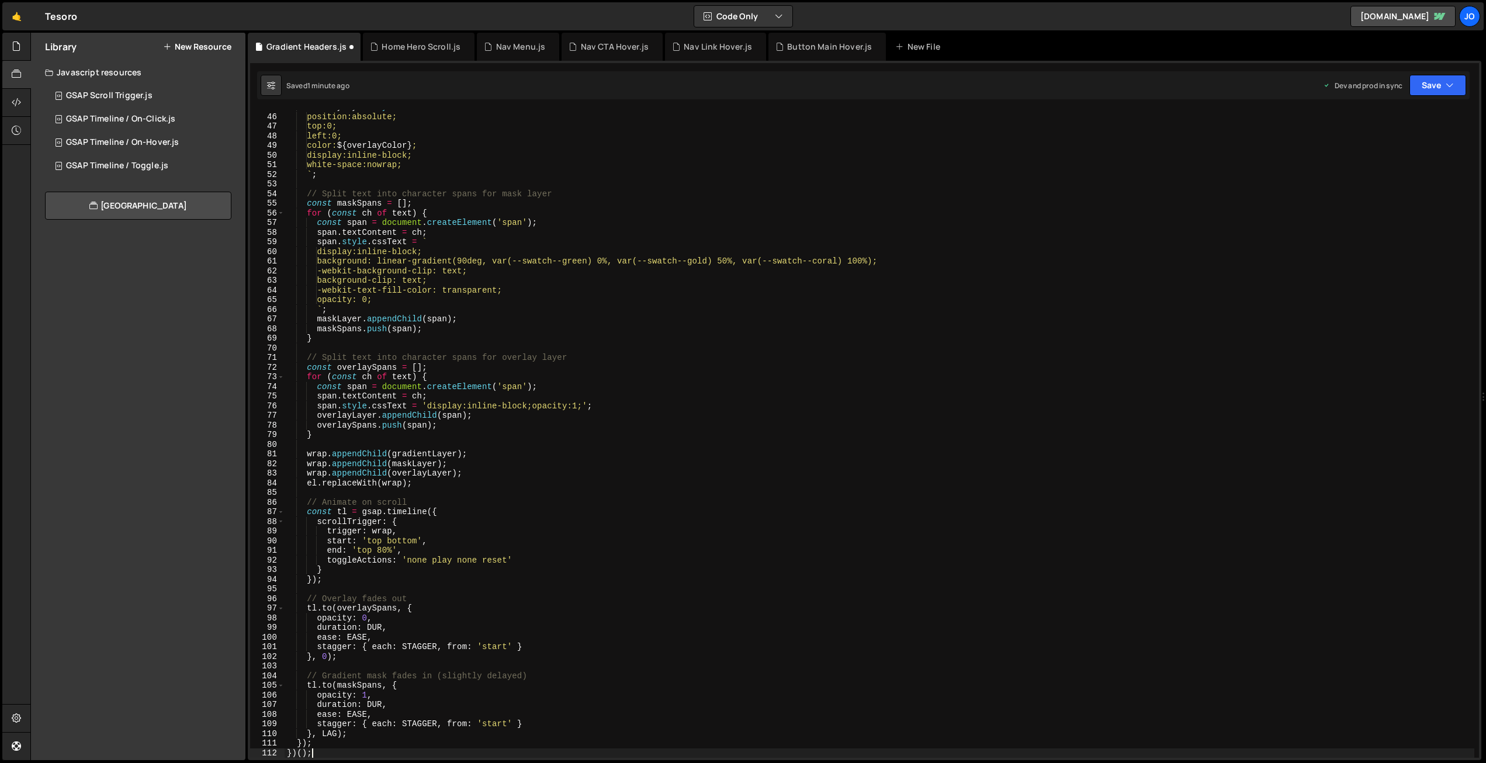
scroll to position [432, 0]
click at [1433, 85] on button "Save" at bounding box center [1437, 85] width 57 height 21
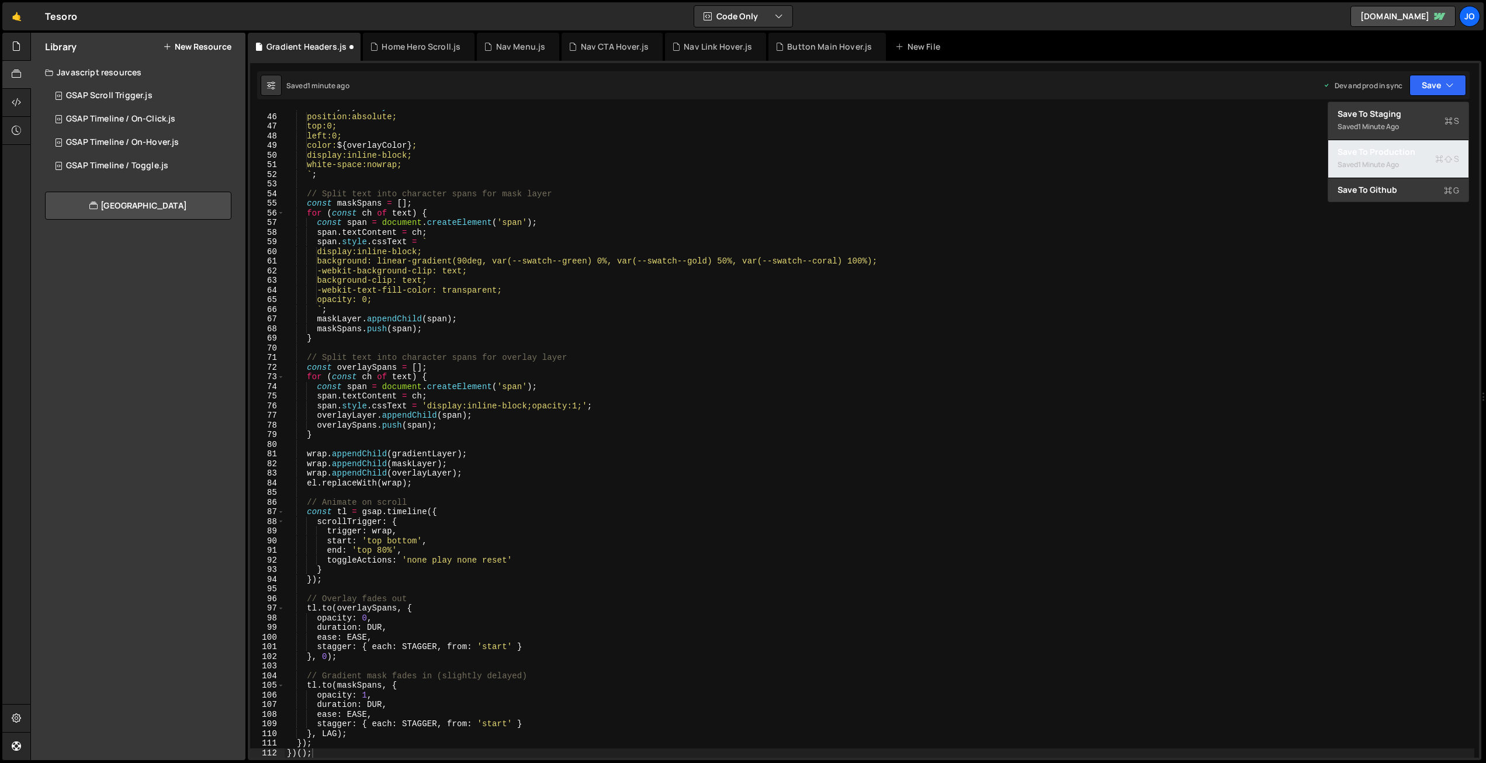
drag, startPoint x: 1400, startPoint y: 144, endPoint x: 1361, endPoint y: 143, distance: 39.2
click at [1400, 144] on button "Save to Production S Saved 1 minute ago" at bounding box center [1398, 159] width 140 height 38
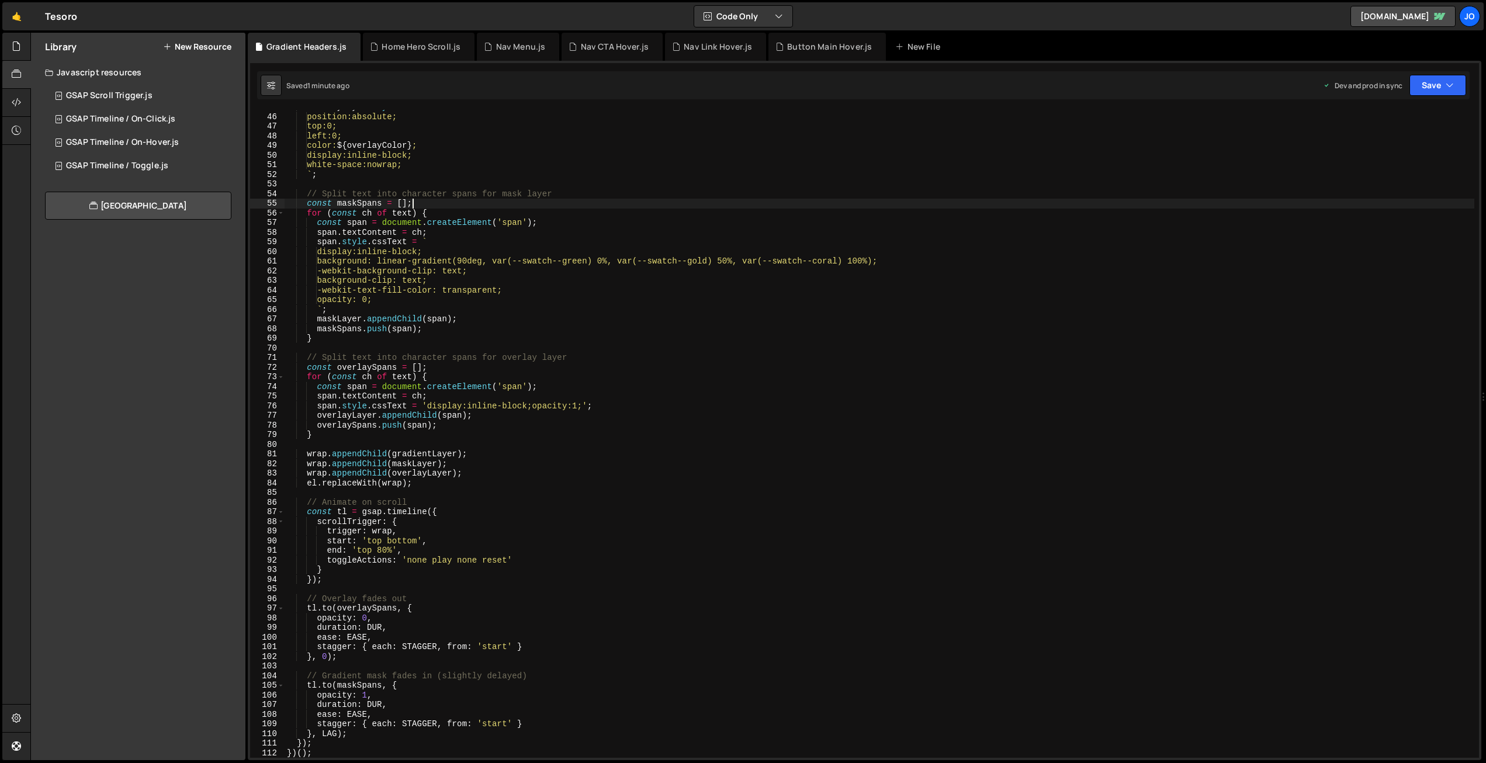
click at [564, 202] on div "overlayLayer . style . cssText = ` position:absolute; top:0; left:0; color: ${ …" at bounding box center [880, 435] width 1190 height 667
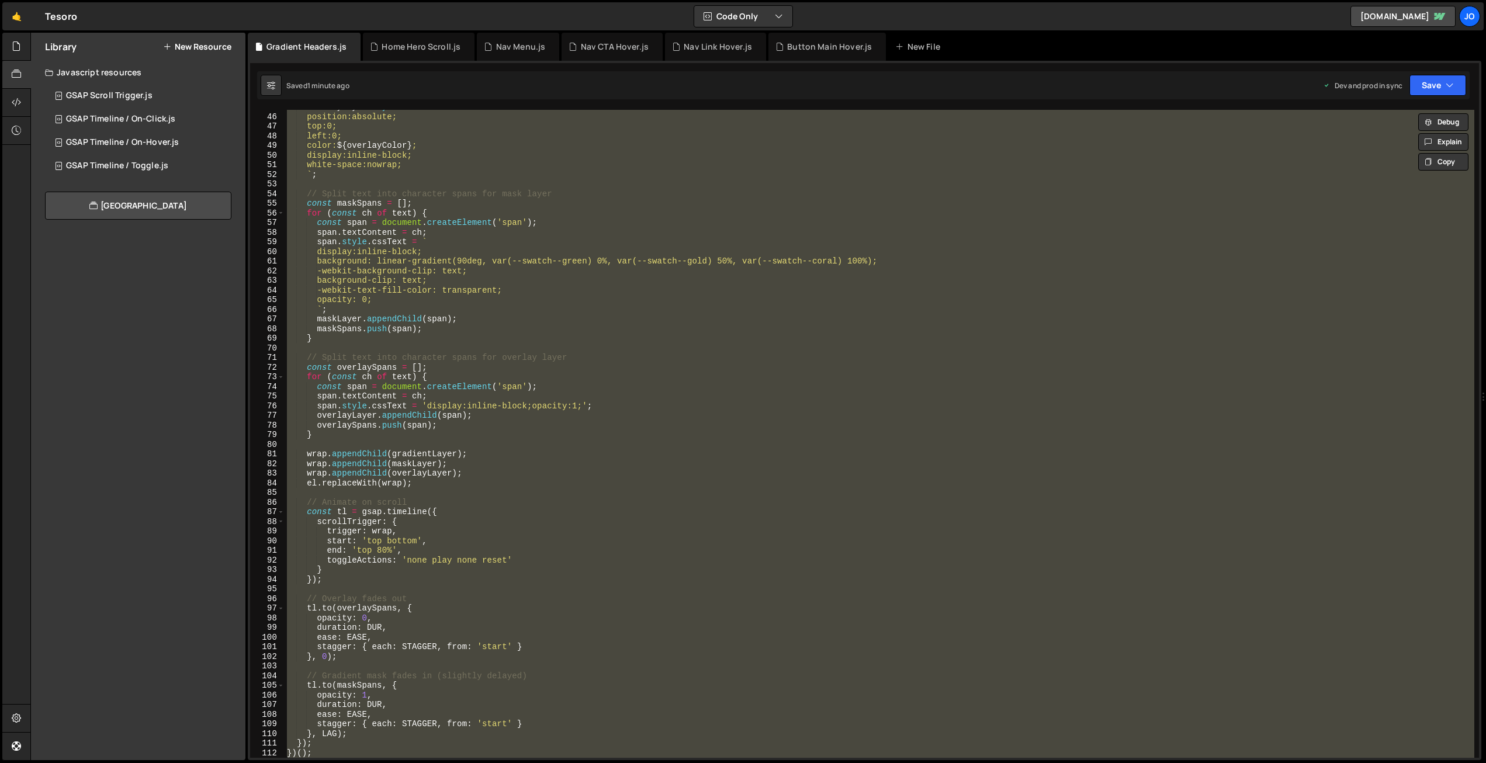
paste textarea
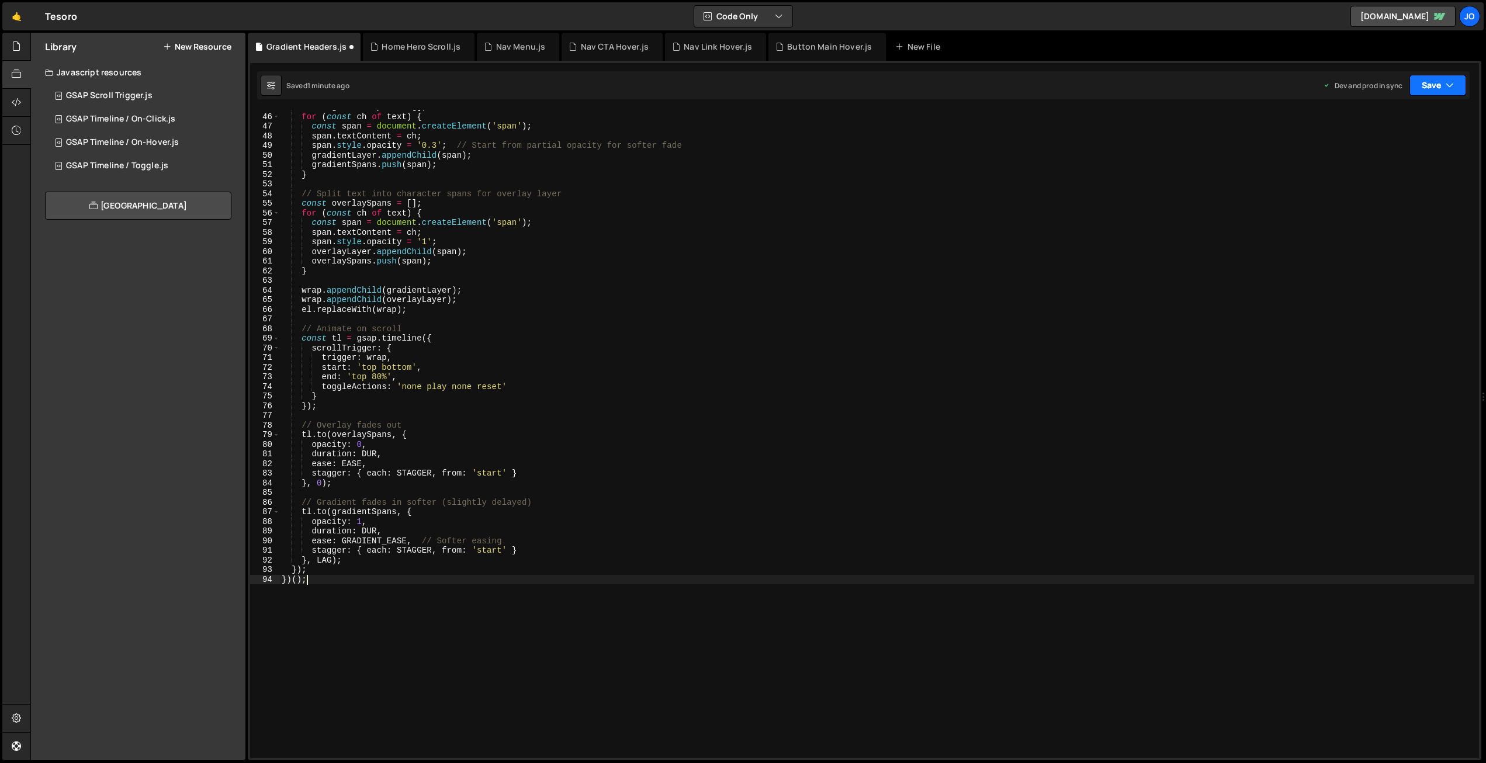
drag, startPoint x: 1431, startPoint y: 79, endPoint x: 1420, endPoint y: 102, distance: 24.8
click at [1431, 80] on button "Save" at bounding box center [1437, 85] width 57 height 21
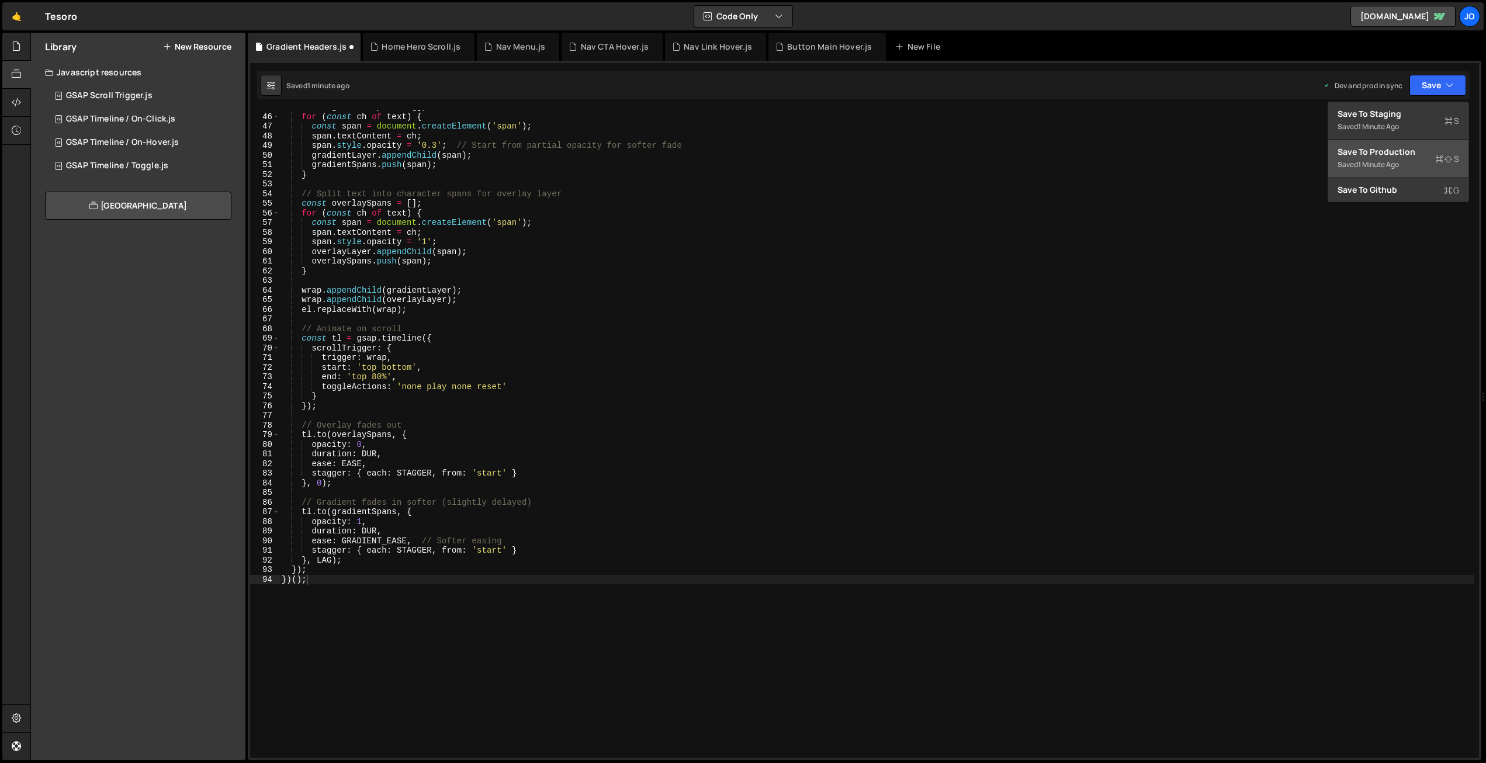
click at [1392, 157] on div "Save to Production S" at bounding box center [1398, 152] width 122 height 12
click at [577, 240] on div "const gradientSpans = [ ] ; for ( const ch of text ) { const span = document . …" at bounding box center [876, 435] width 1195 height 667
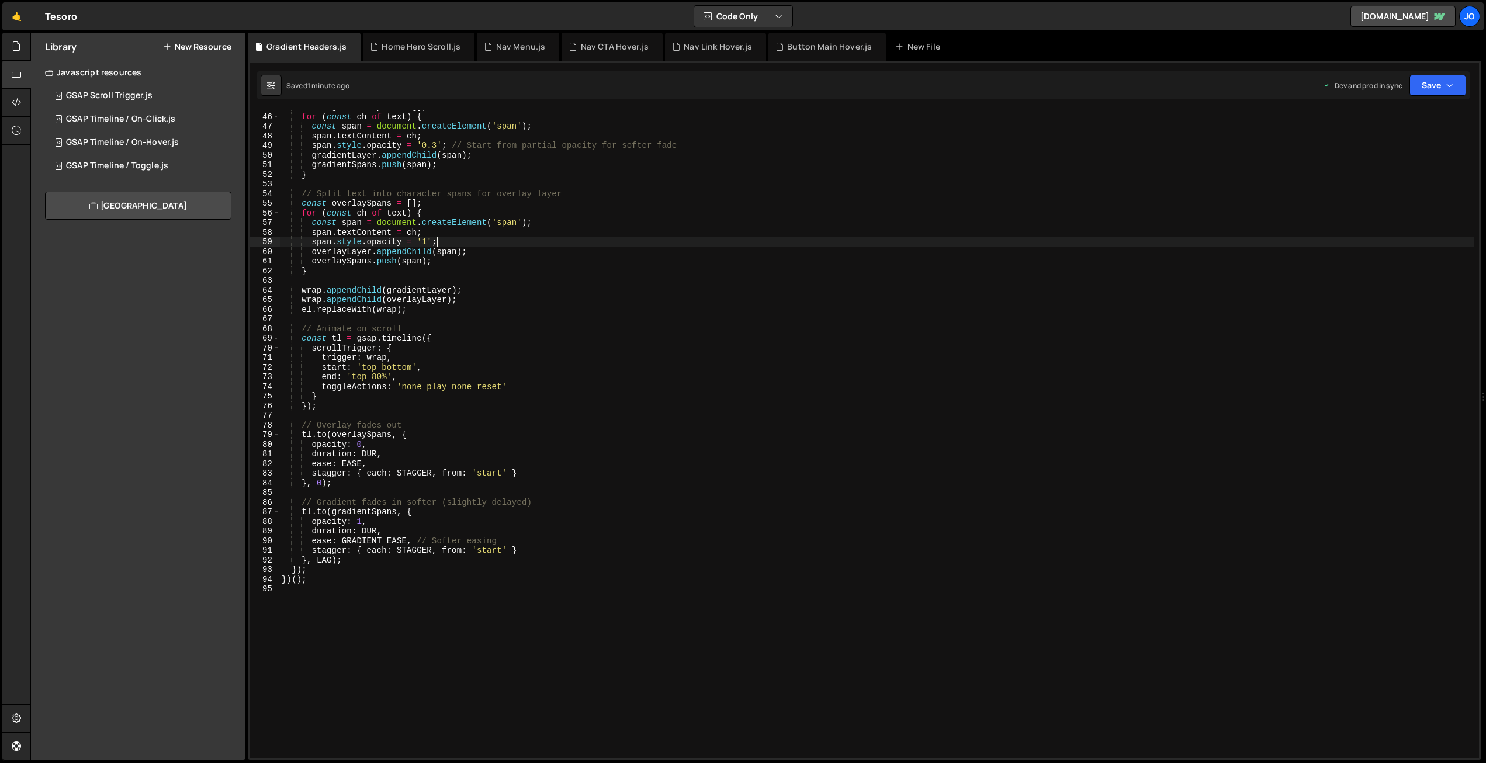
paste textarea
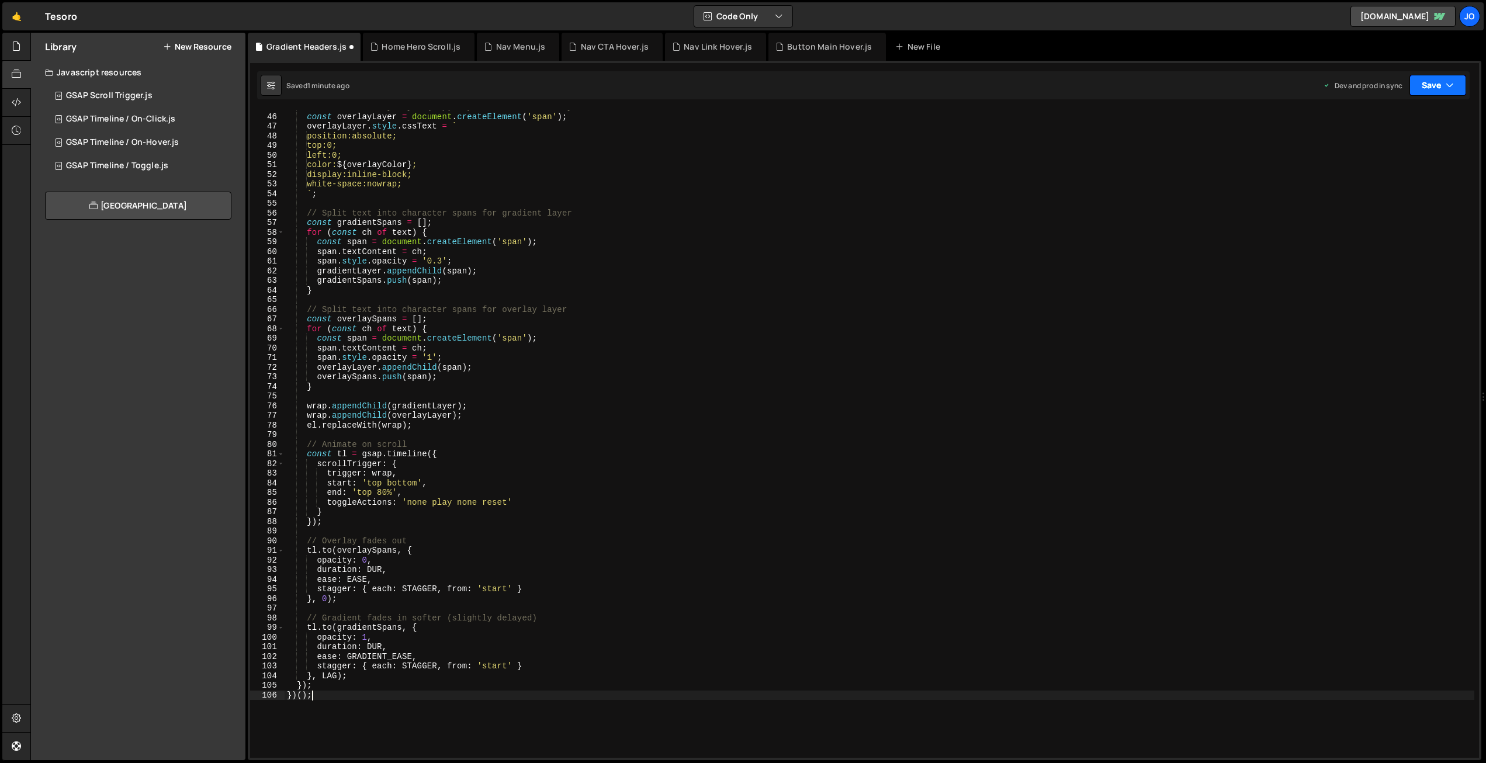
click at [1430, 80] on button "Save" at bounding box center [1437, 85] width 57 height 21
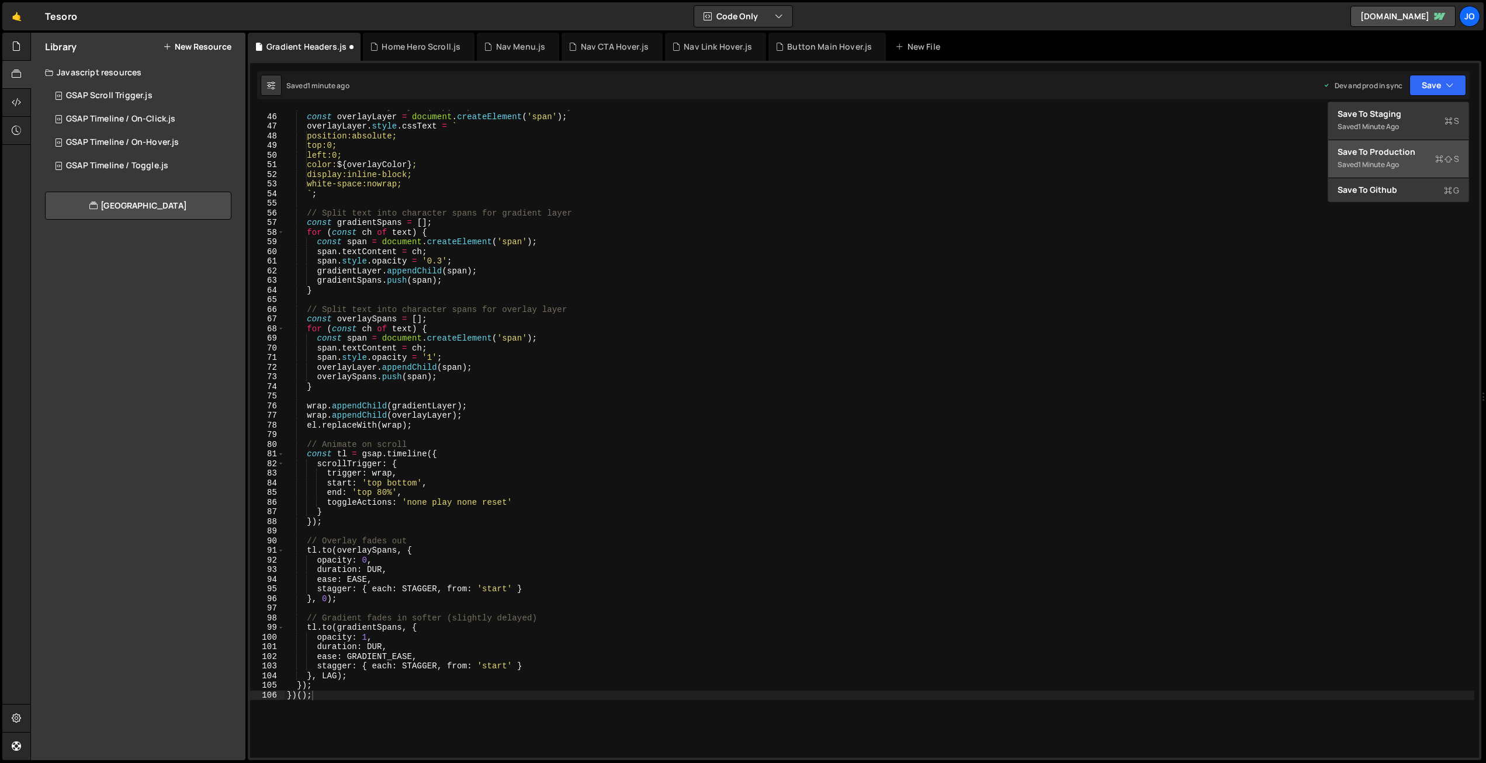
click at [1406, 146] on div "Save to Production S" at bounding box center [1398, 152] width 122 height 12
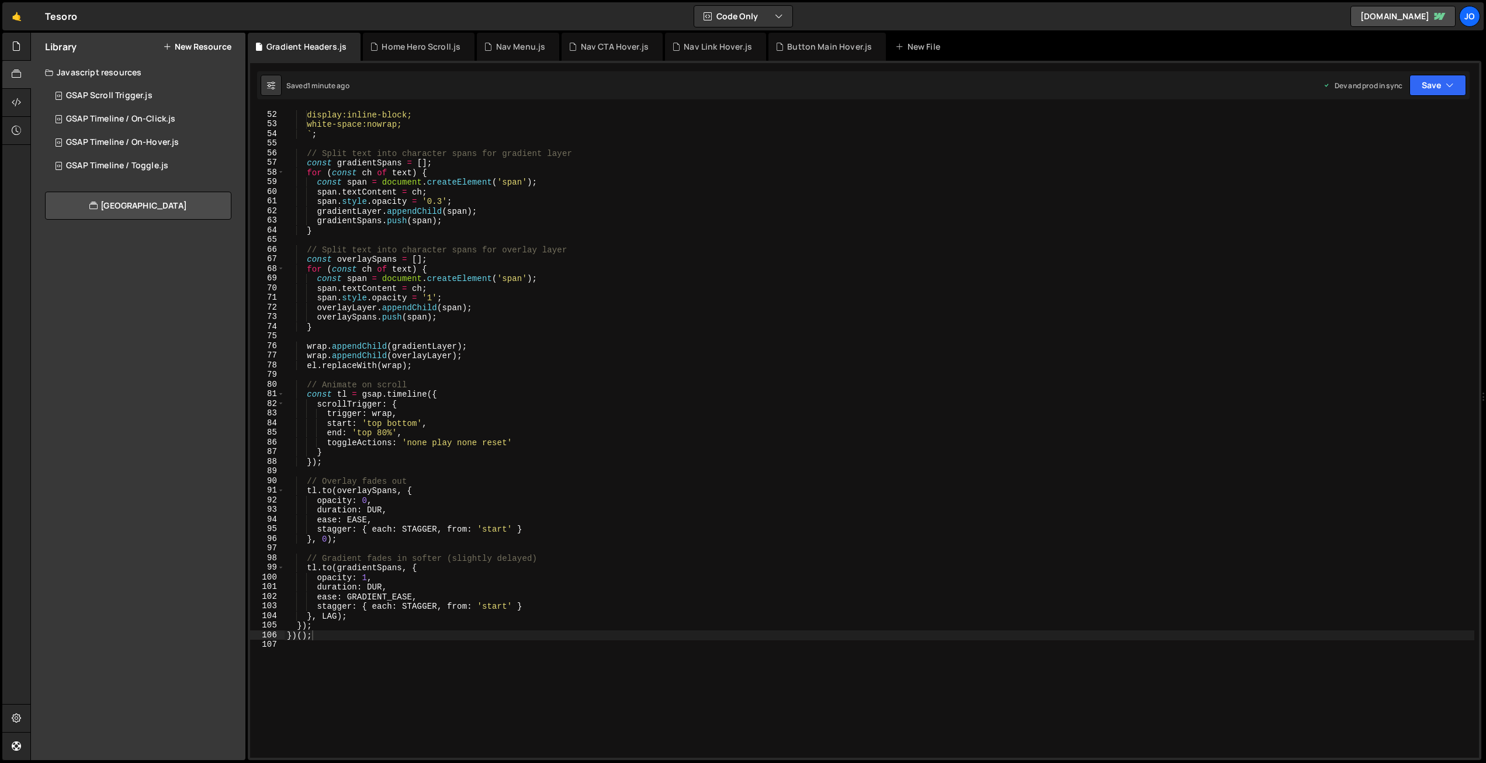
scroll to position [499, 0]
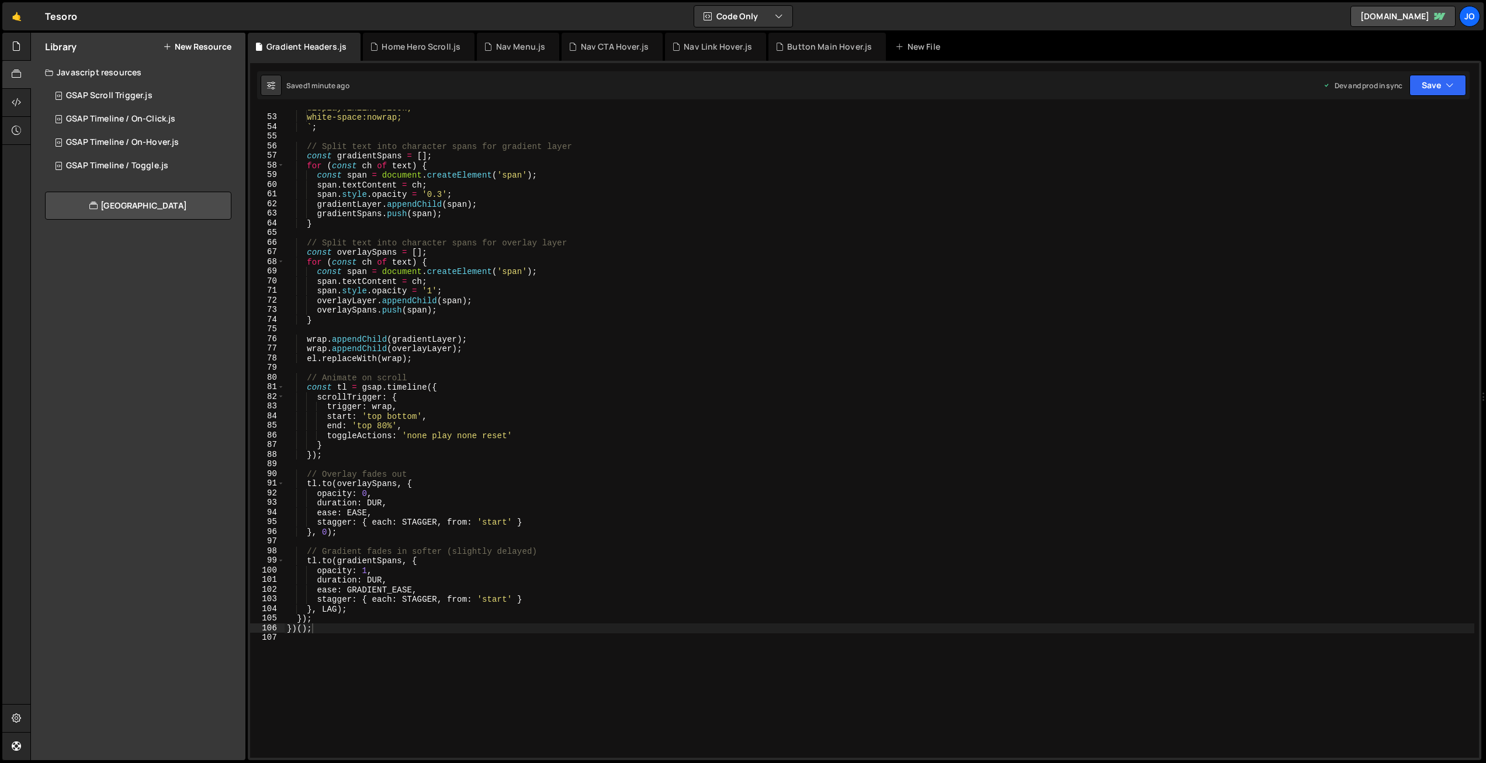
type textarea "opacity: 0,"
click at [380, 492] on div "display:inline-block; white-space:nowrap; ` ; // Split text into character span…" at bounding box center [880, 436] width 1190 height 667
click at [1429, 95] on div "Saved 1 minute ago Dev and prod in sync Upgrade to Edit Save Save to Staging S …" at bounding box center [863, 85] width 1212 height 28
click at [1426, 89] on button "Save" at bounding box center [1437, 85] width 57 height 21
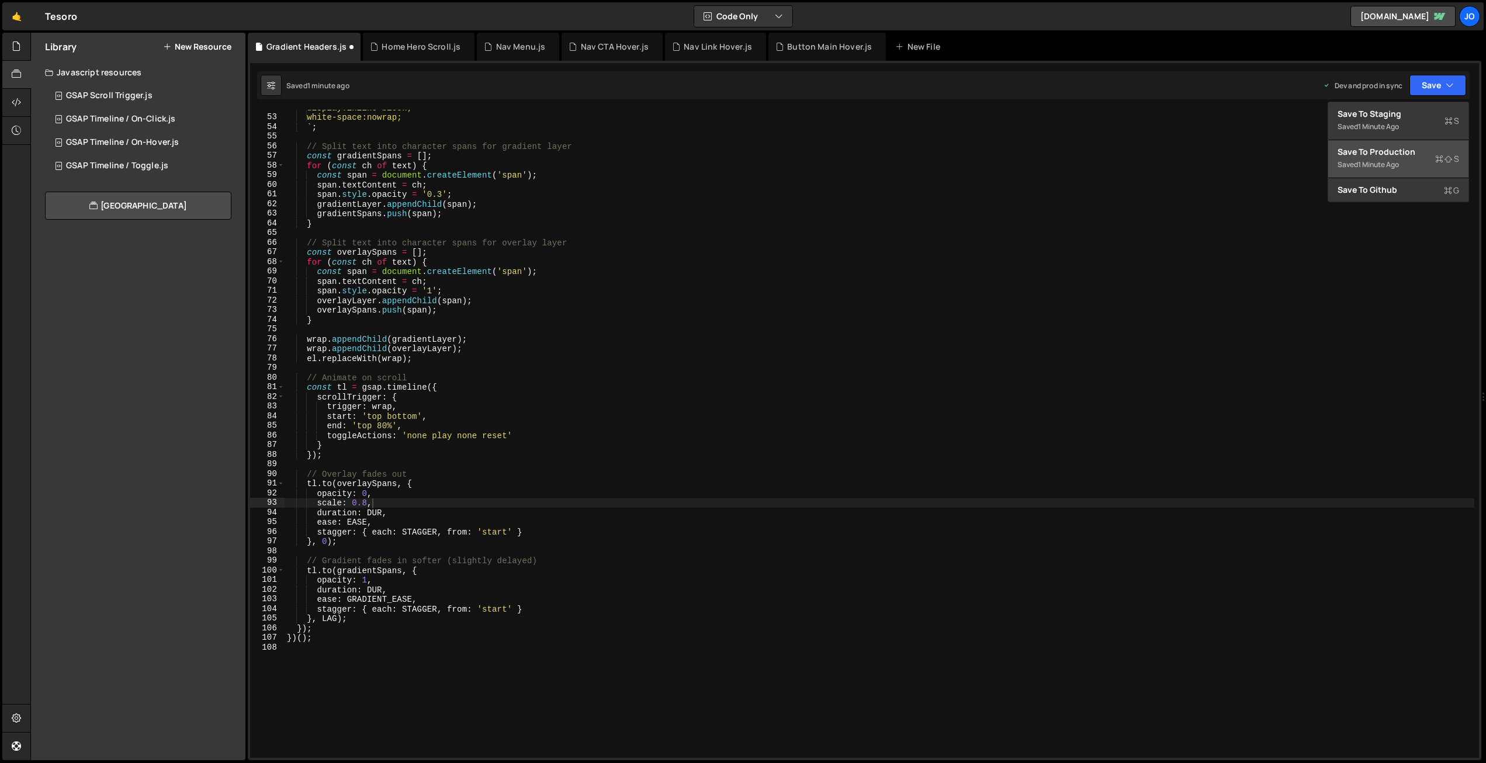
click at [1388, 152] on div "Save to Production S" at bounding box center [1398, 152] width 122 height 12
click at [408, 500] on div "display:inline-block; white-space:nowrap; ` ; // Split text into character span…" at bounding box center [880, 436] width 1190 height 667
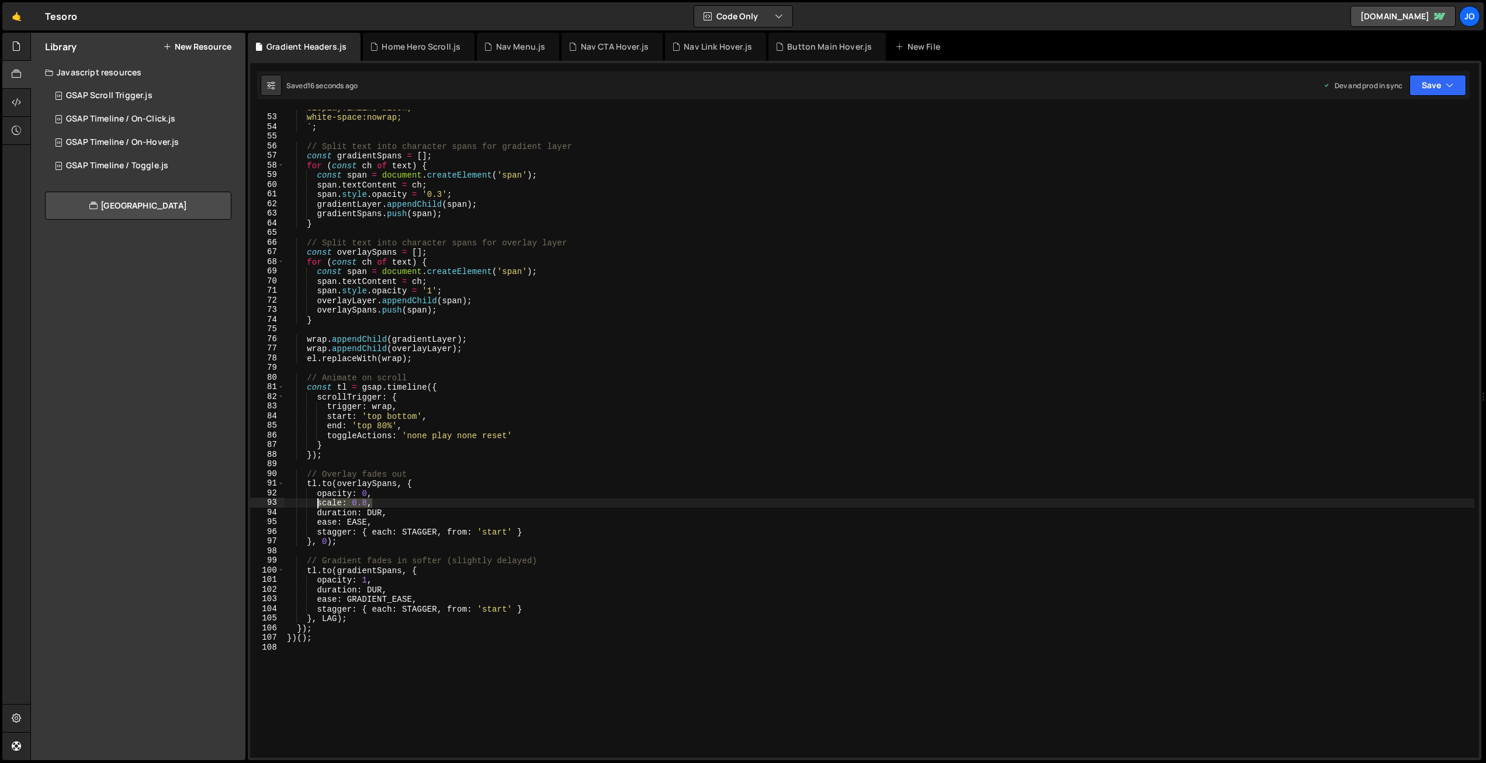
drag, startPoint x: 375, startPoint y: 501, endPoint x: 343, endPoint y: 533, distance: 45.0
click at [318, 500] on div "display:inline-block; white-space:nowrap; ` ; // Split text into character span…" at bounding box center [880, 436] width 1190 height 667
click at [383, 582] on div "display:inline-block; white-space:nowrap; ` ; // Split text into character span…" at bounding box center [880, 436] width 1190 height 667
type textarea "opacity: 1,"
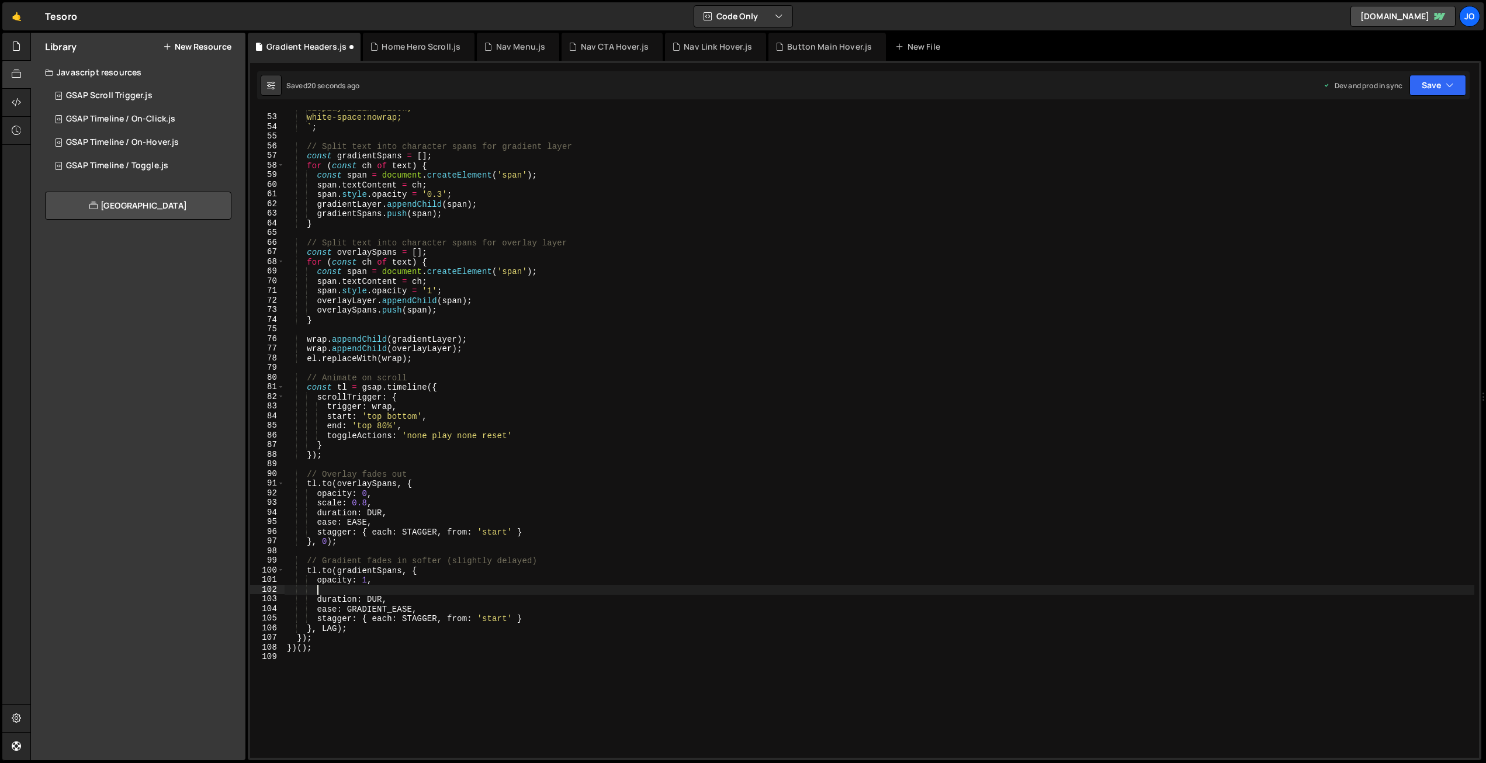
paste textarea "scale: 0.8,"
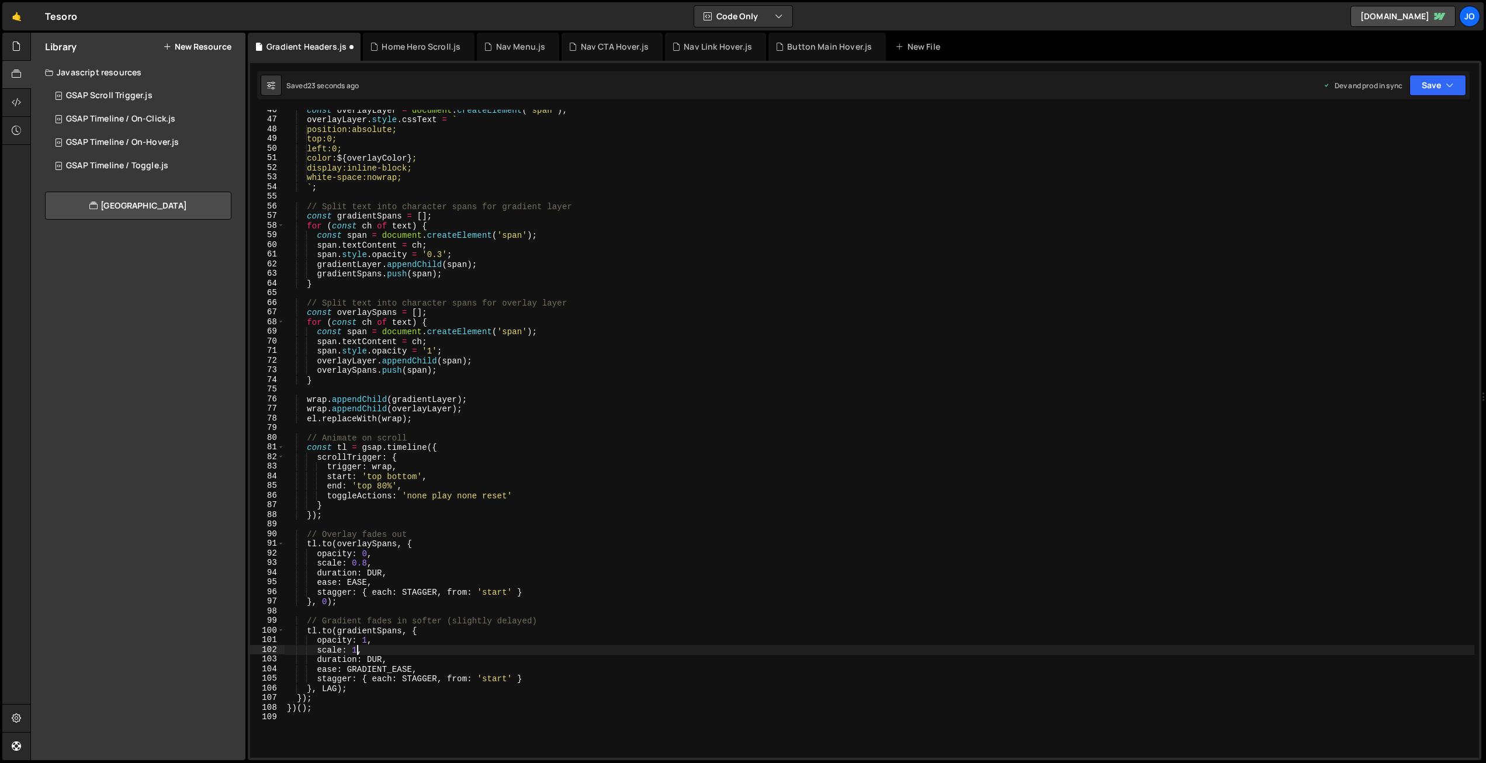
scroll to position [435, 0]
click at [569, 504] on div "const overlayLayer = document . createElement ( 'span' ) ; overlayLayer . style…" at bounding box center [880, 442] width 1190 height 667
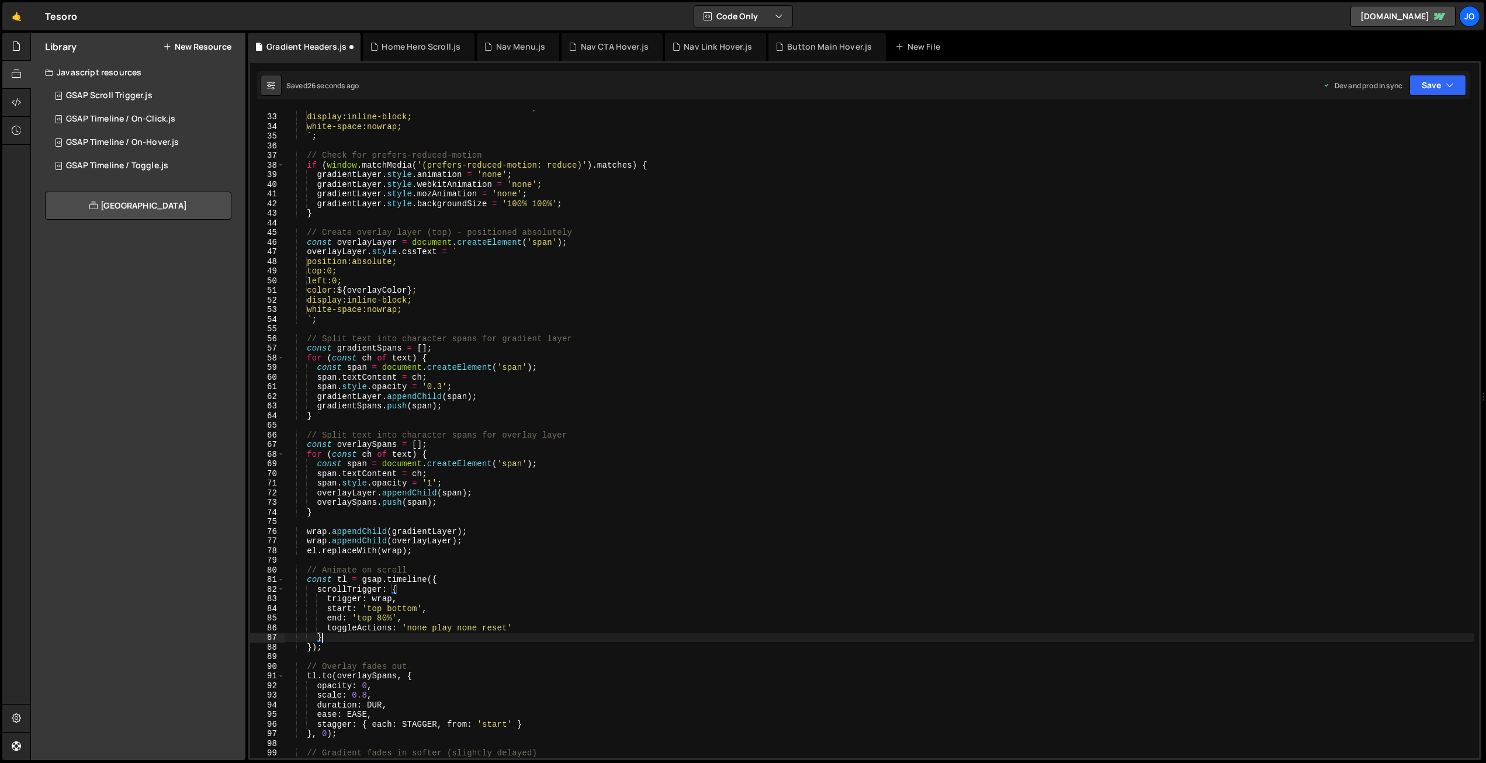
scroll to position [300, 0]
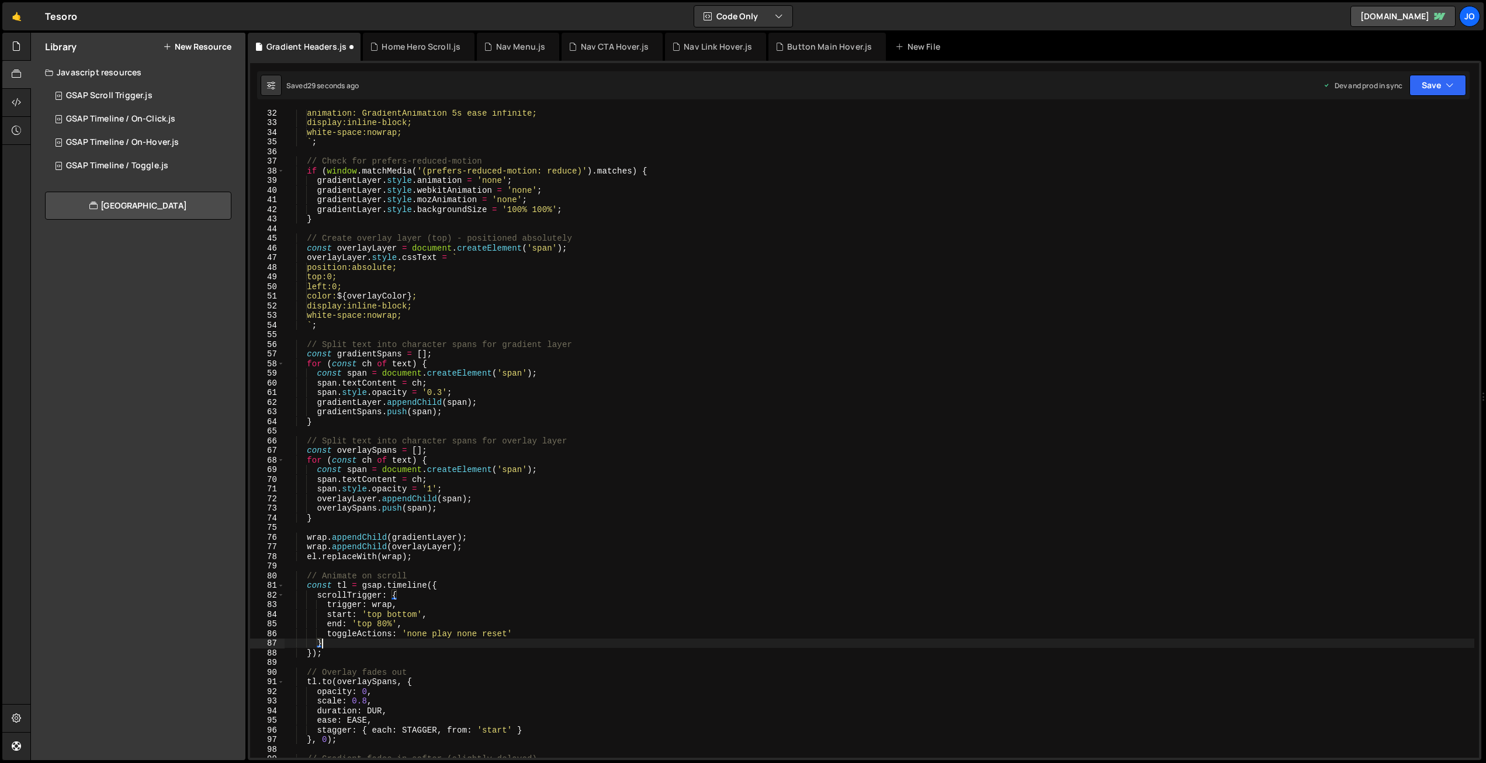
click at [441, 391] on div "animation: GradientAnimation 5s ease infinite; display:inline-block; white-spac…" at bounding box center [880, 441] width 1190 height 667
click at [558, 379] on div "animation: GradientAnimation 5s ease infinite; display:inline-block; white-spac…" at bounding box center [880, 441] width 1190 height 667
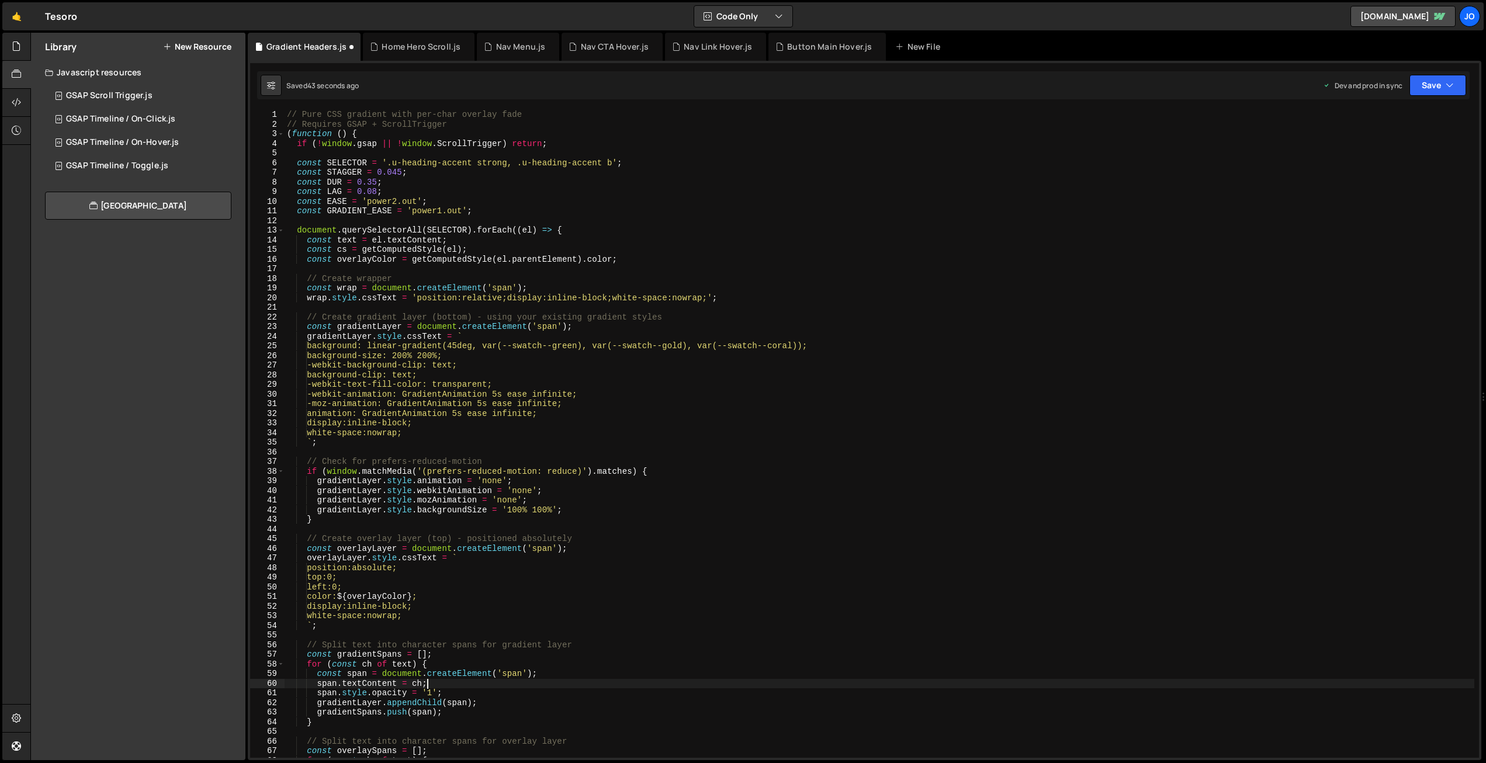
scroll to position [0, 0]
click at [533, 323] on div "// Pure CSS gradient with per-char overlay fade // Requires GSAP + ScrollTrigge…" at bounding box center [880, 443] width 1190 height 667
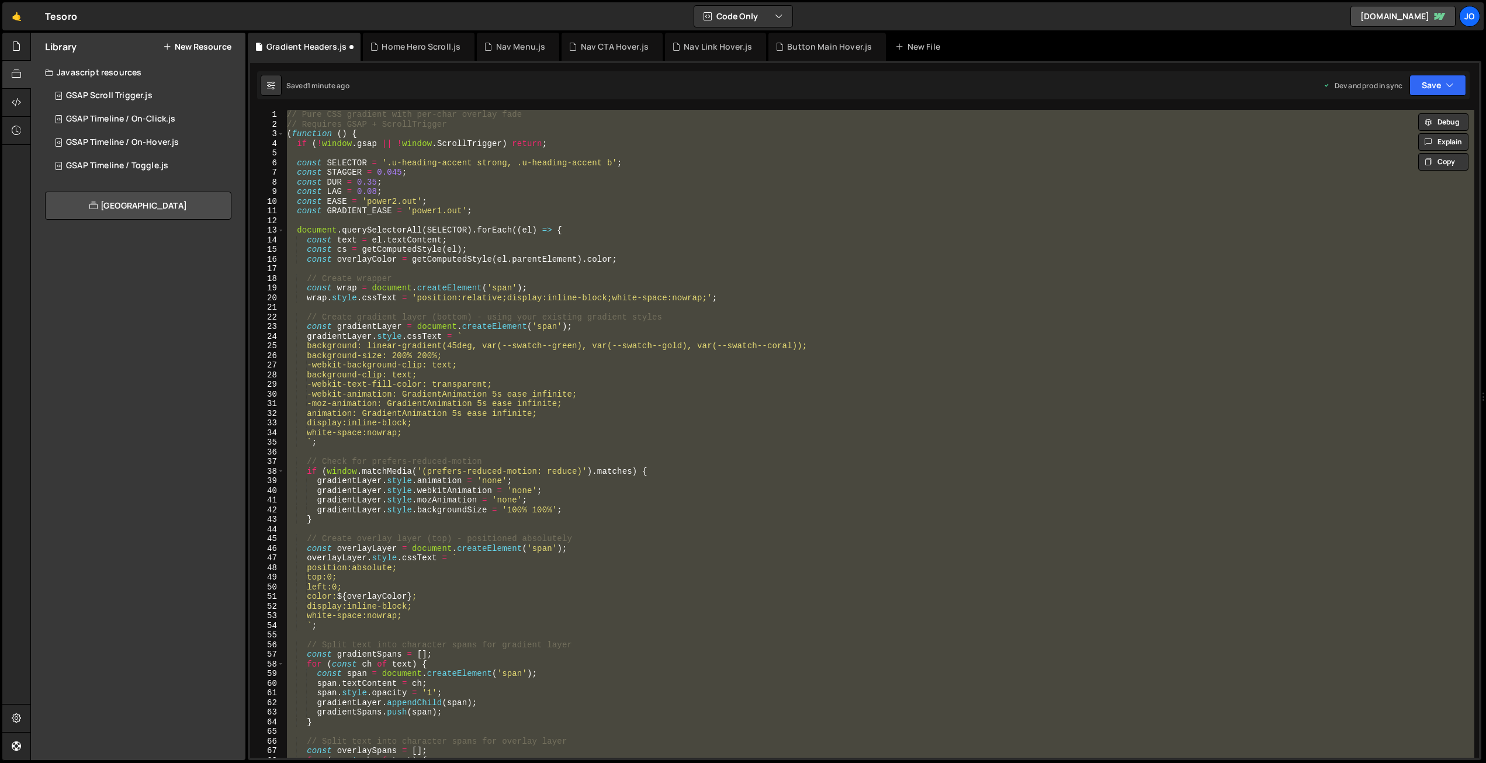
paste textarea
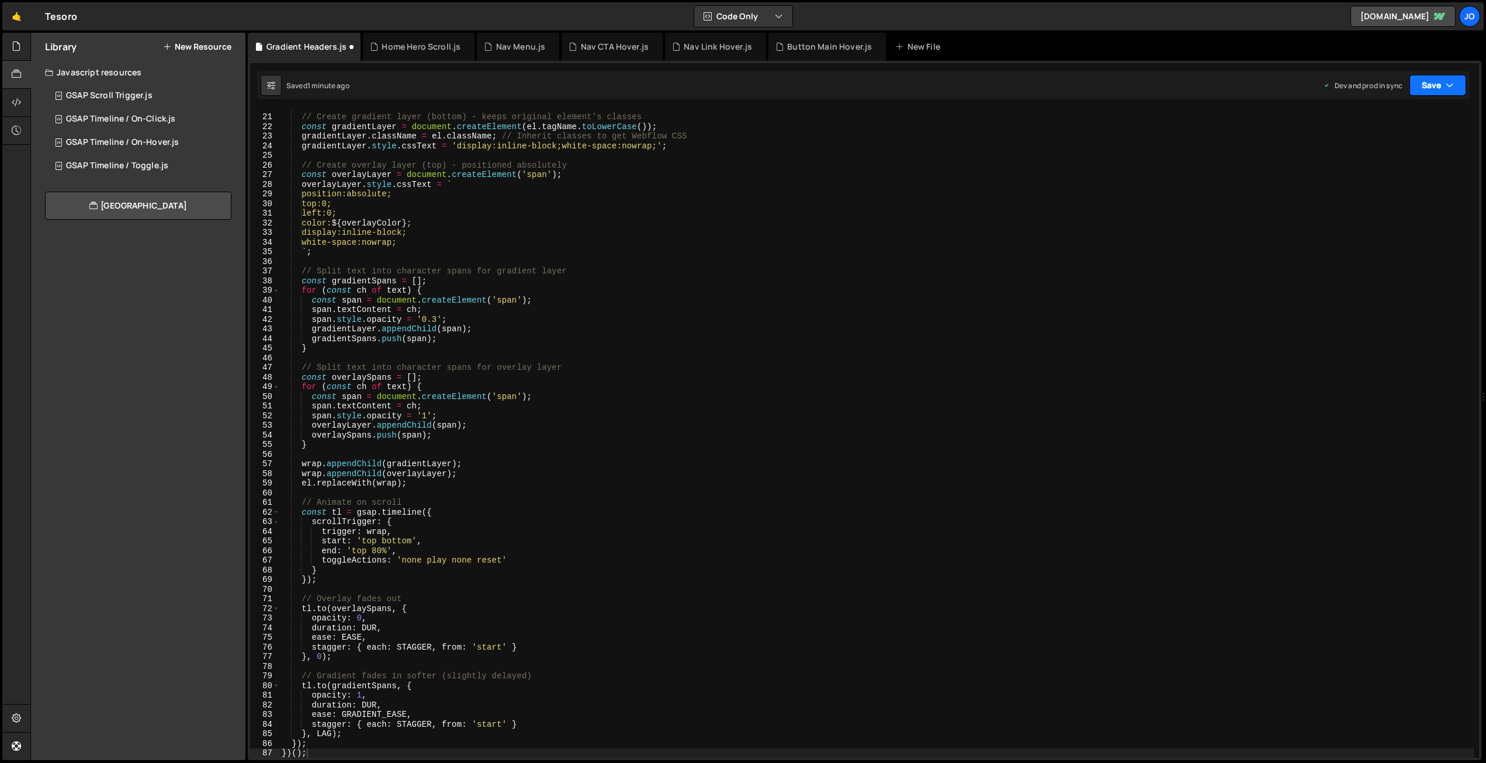
drag, startPoint x: 1439, startPoint y: 84, endPoint x: 1427, endPoint y: 117, distance: 34.9
click at [1439, 84] on button "Save" at bounding box center [1437, 85] width 57 height 21
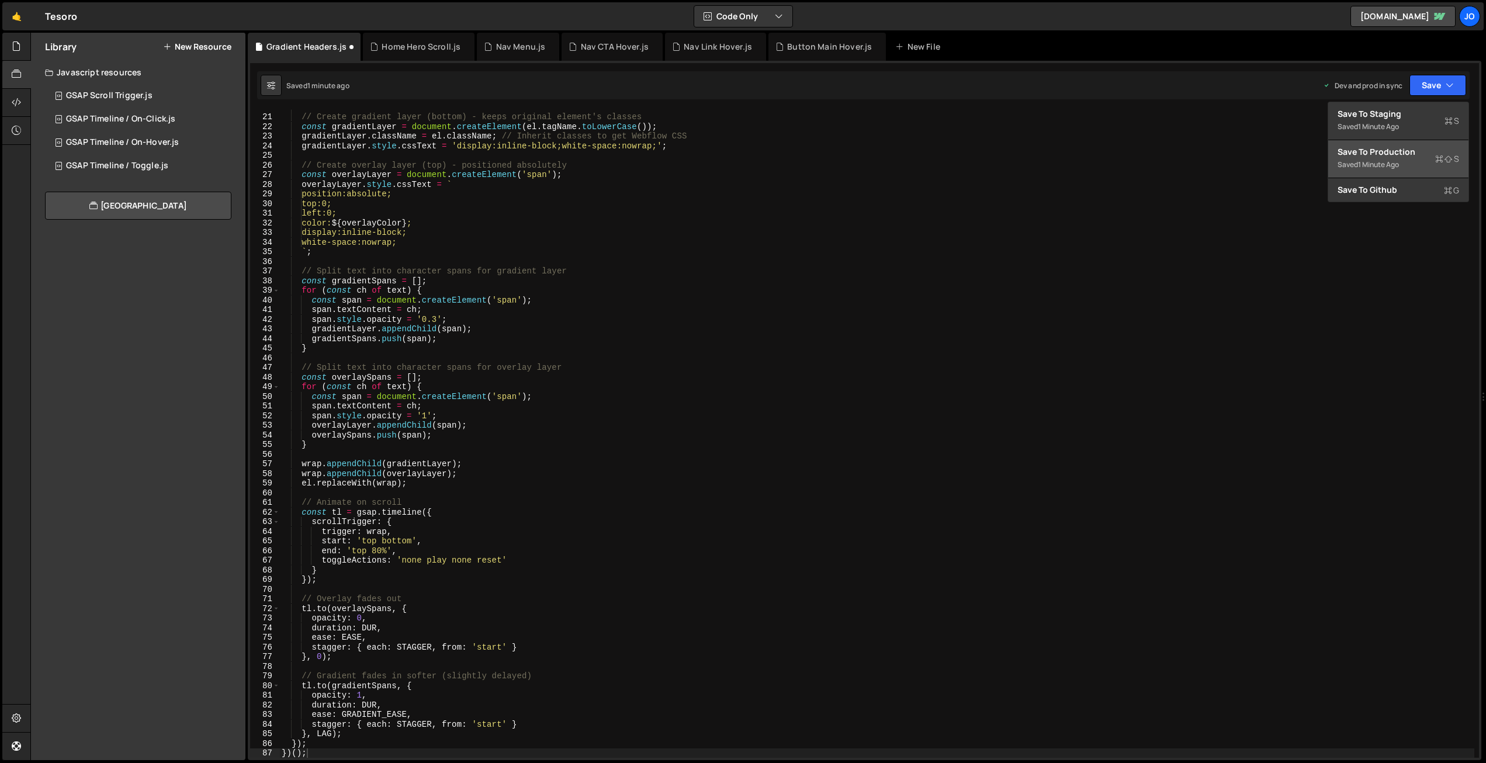
click at [1405, 150] on div "Save to Production S" at bounding box center [1398, 152] width 122 height 12
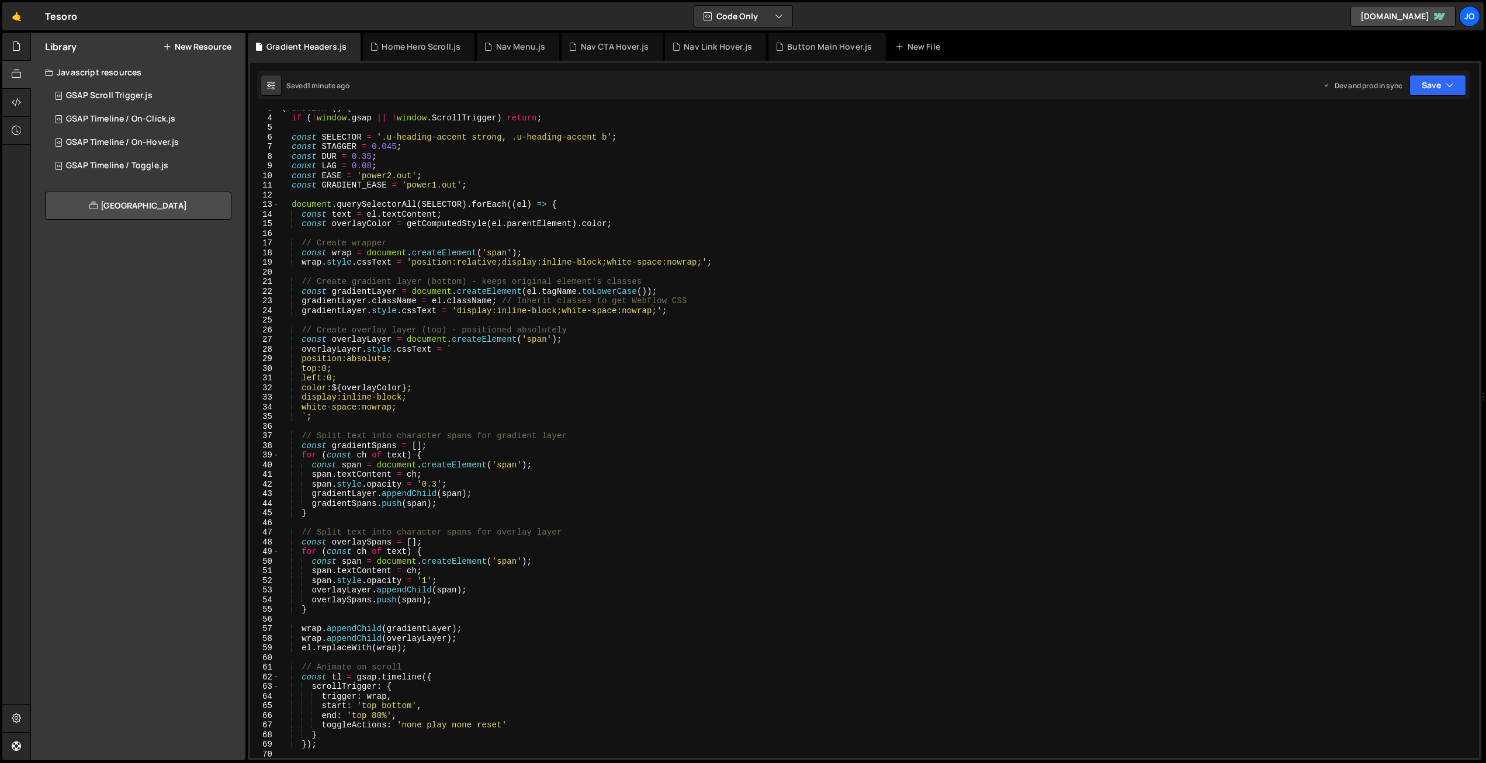
scroll to position [0, 0]
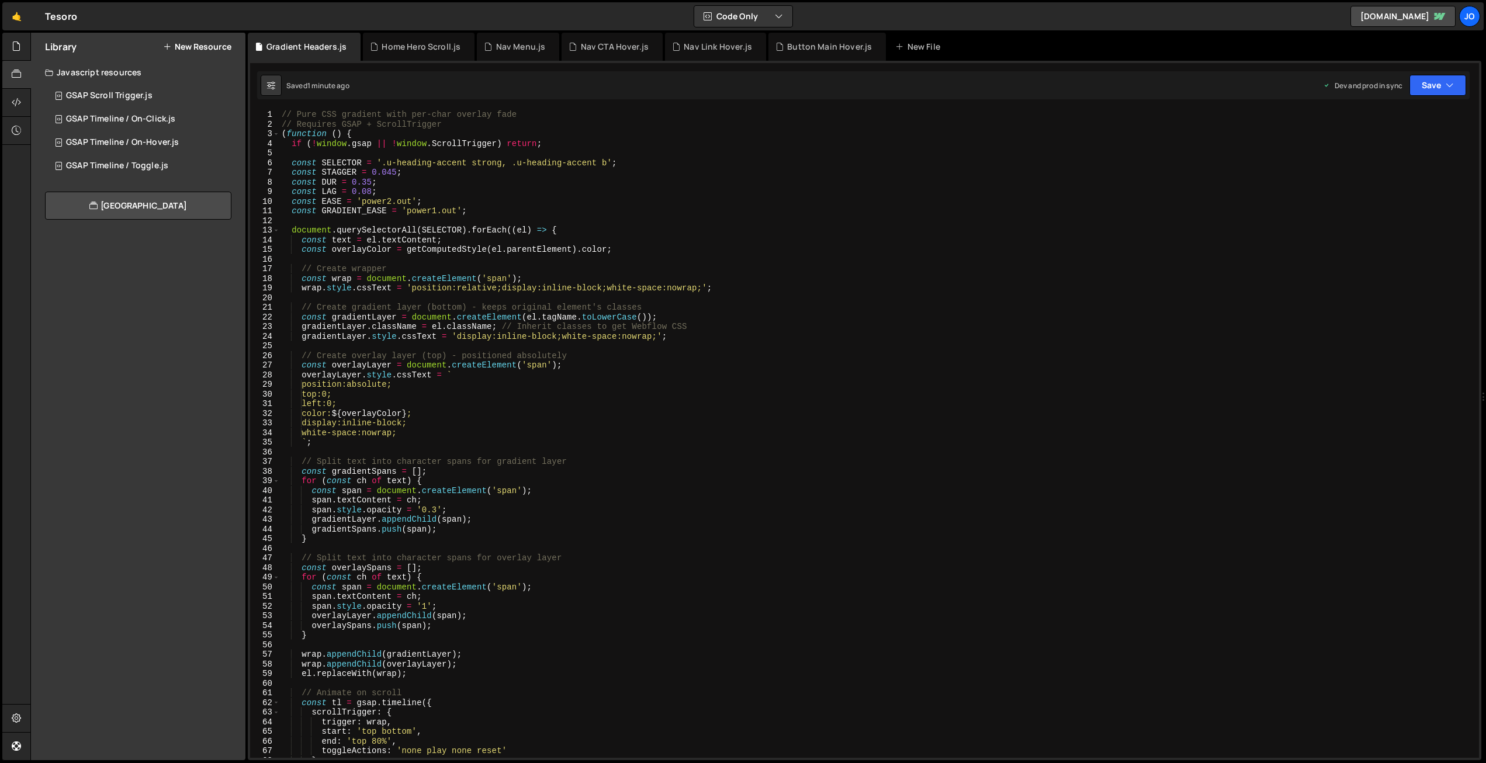
click at [398, 203] on div "// Pure CSS gradient with per-char overlay fade // Requires GSAP + ScrollTrigge…" at bounding box center [876, 443] width 1195 height 667
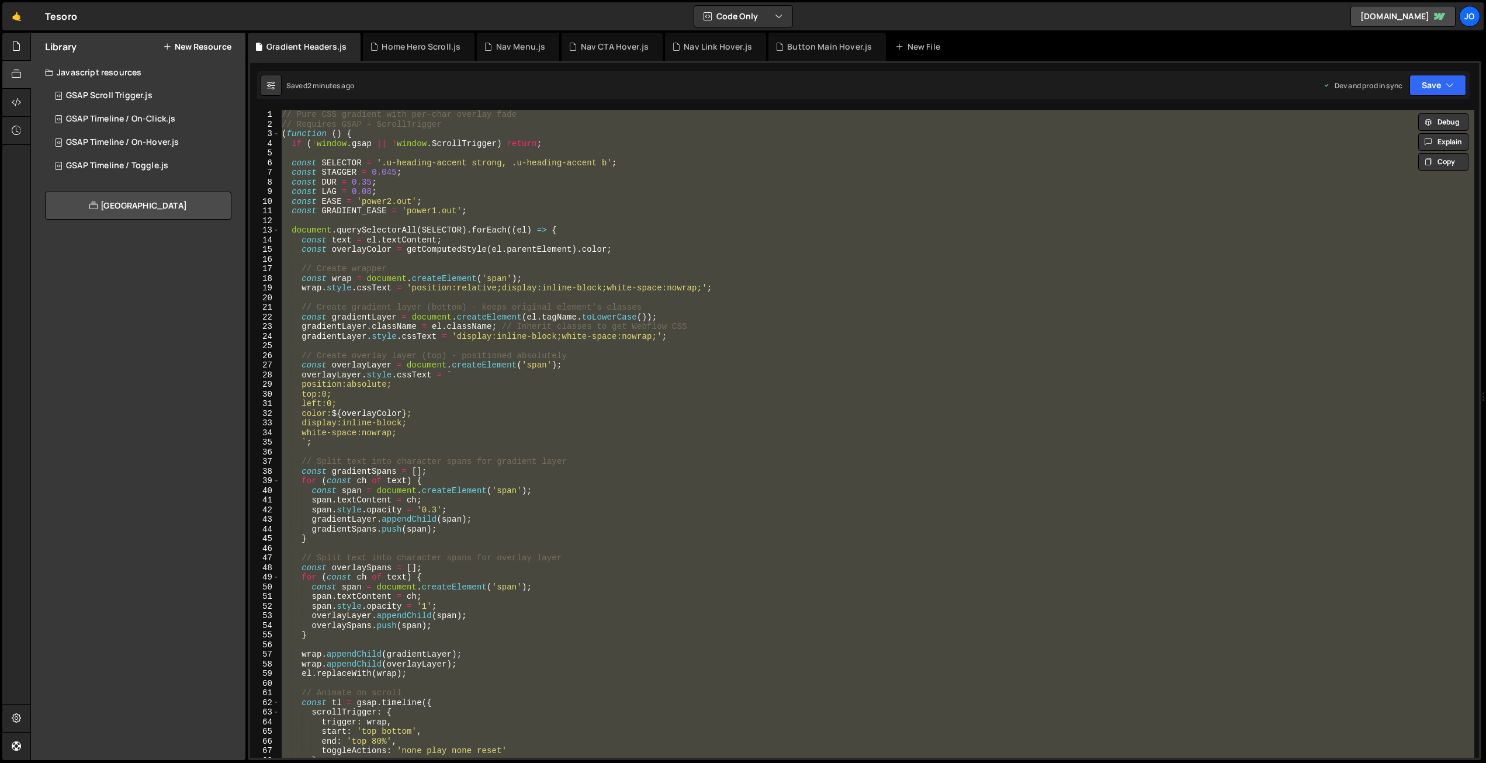
click at [507, 200] on div "// Pure CSS gradient with per-char overlay fade // Requires GSAP + ScrollTrigge…" at bounding box center [876, 434] width 1195 height 648
paste textarea
type textarea "})();"
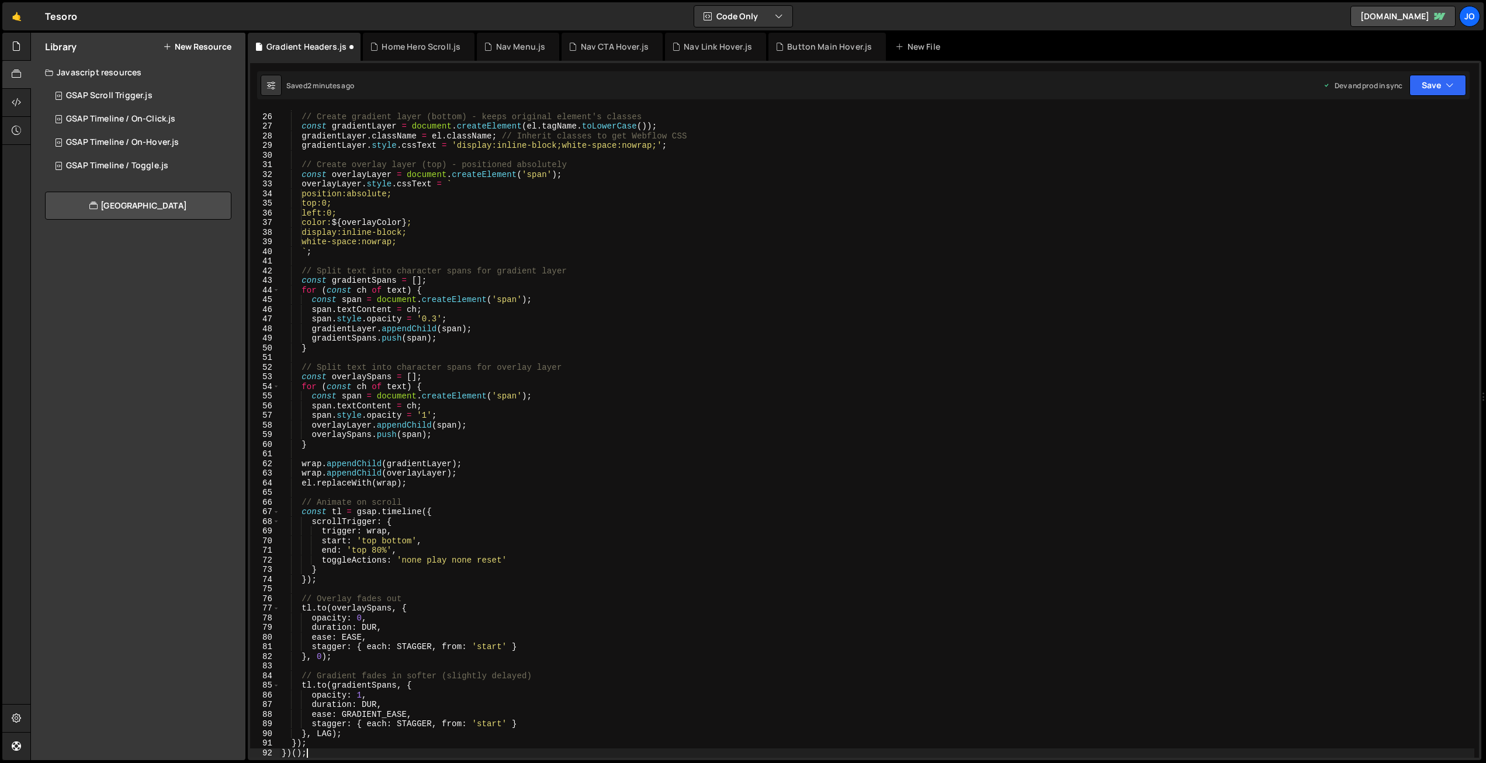
scroll to position [239, 0]
click at [1429, 81] on button "Save" at bounding box center [1437, 85] width 57 height 21
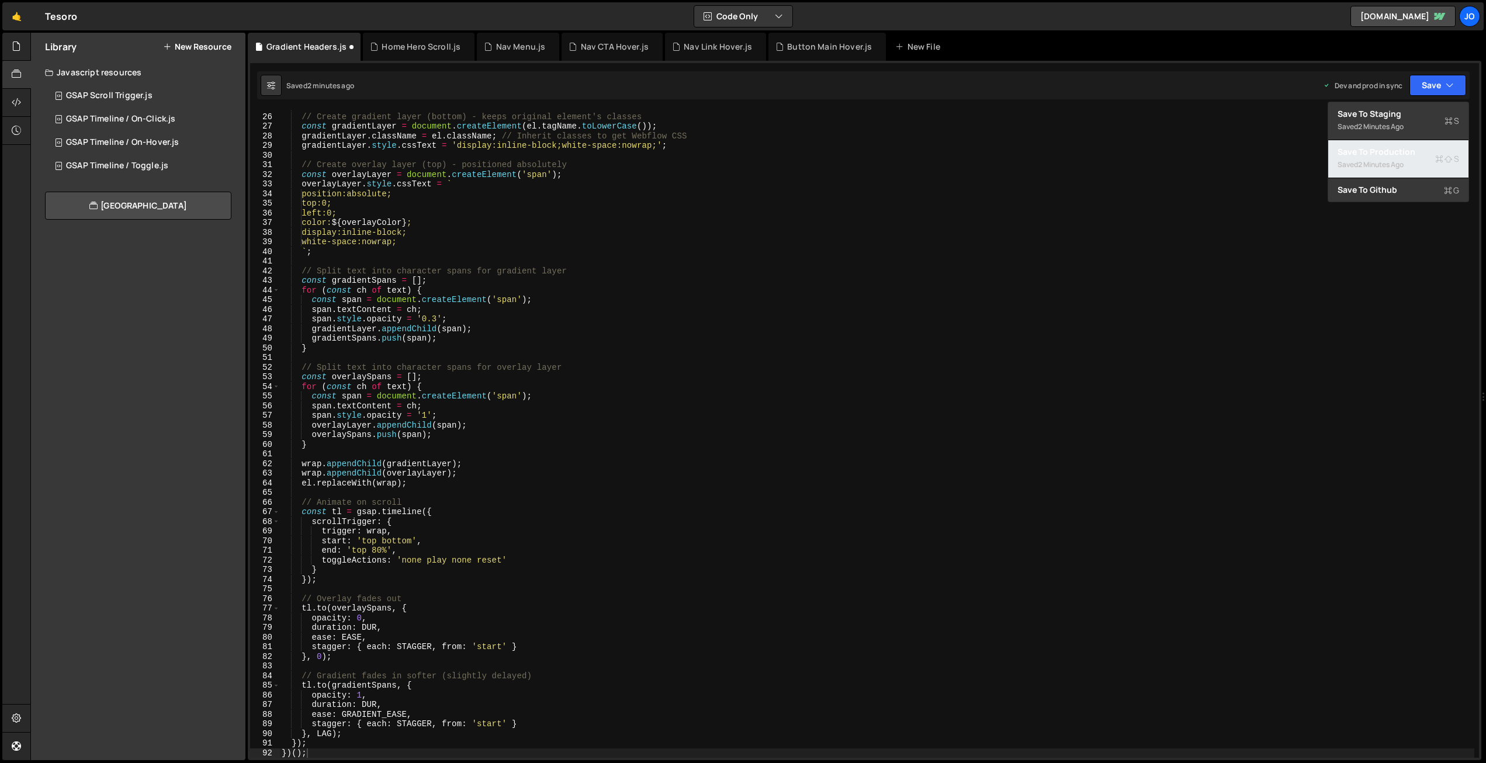
drag, startPoint x: 1371, startPoint y: 167, endPoint x: 1056, endPoint y: 184, distance: 315.4
click at [1371, 167] on div "2 minutes ago" at bounding box center [1381, 165] width 46 height 10
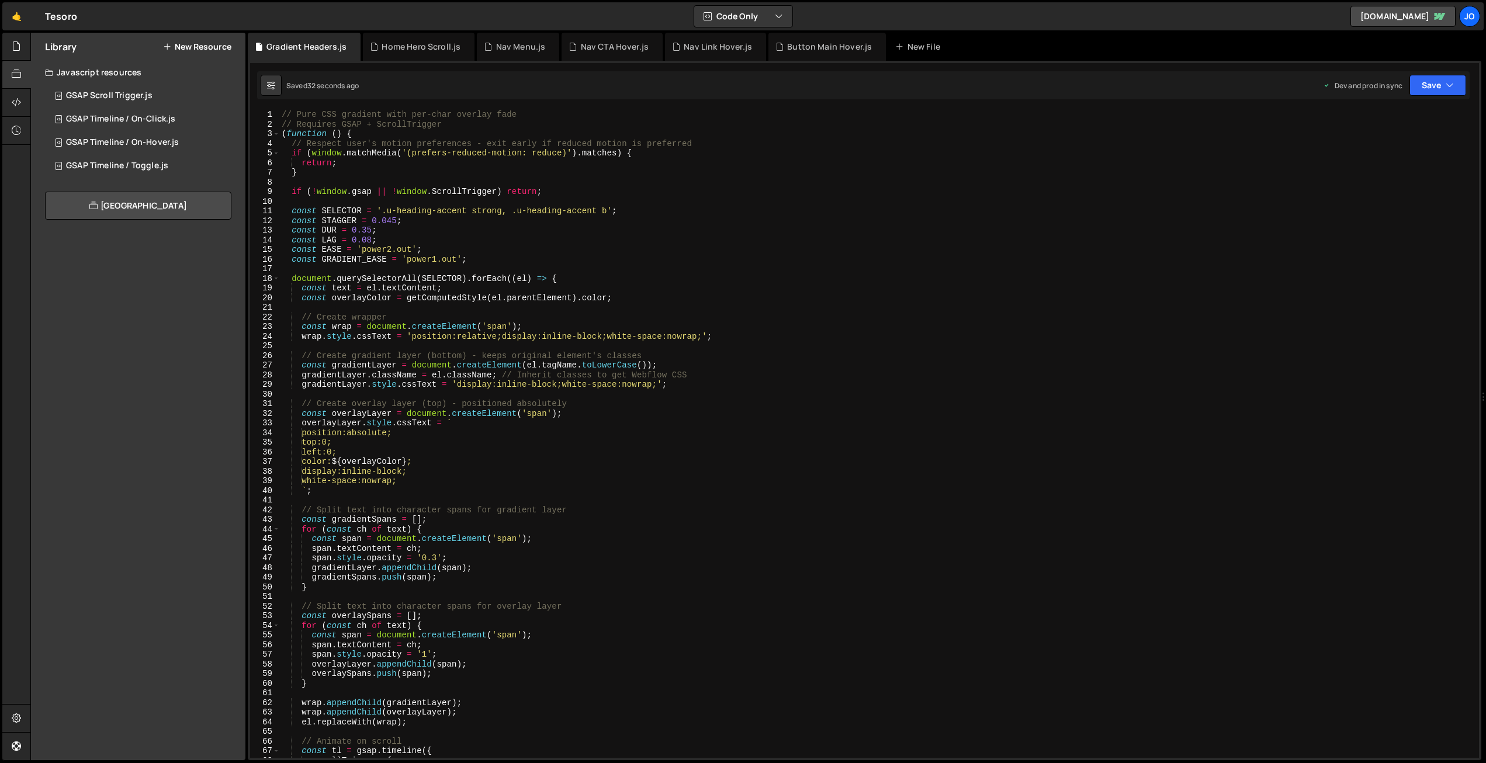
scroll to position [0, 0]
click at [702, 392] on div "// Pure CSS gradient with per-char overlay fade // Requires GSAP + ScrollTrigge…" at bounding box center [876, 443] width 1195 height 667
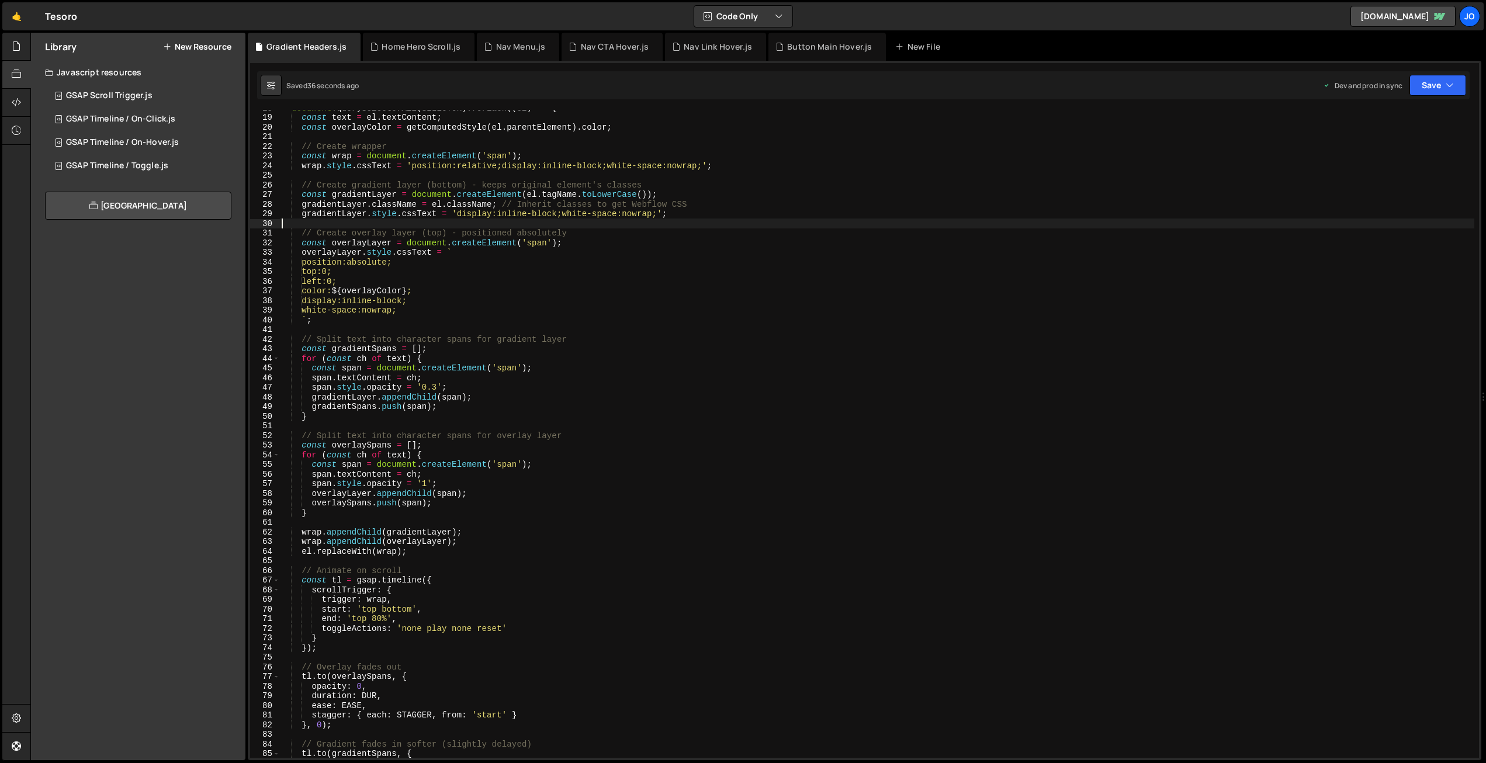
scroll to position [171, 0]
drag, startPoint x: 448, startPoint y: 387, endPoint x: 265, endPoint y: 390, distance: 182.9
click at [265, 390] on div "18 19 20 21 22 23 24 25 26 27 28 29 30 31 32 33 34 35 36 37 38 39 40 41 42 43 4…" at bounding box center [864, 434] width 1229 height 648
type textarea "span.style.opacity = '0.3';"
click at [1443, 82] on button "Save" at bounding box center [1437, 85] width 57 height 21
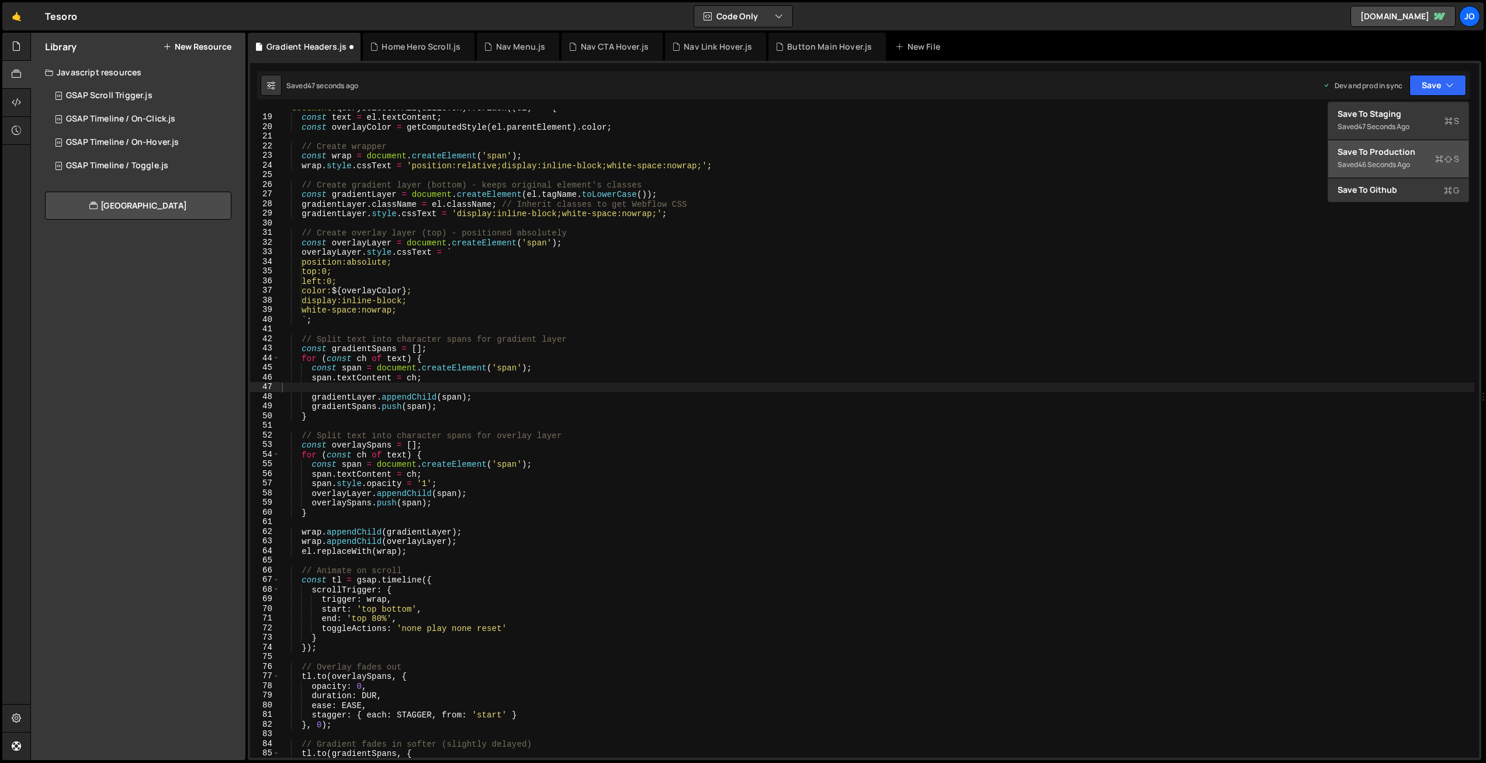
click at [1400, 155] on div "Save to Production S" at bounding box center [1398, 152] width 122 height 12
click at [320, 389] on div "document . querySelectorAll ( SELECTOR ) . forEach (( el ) => { const text = el…" at bounding box center [876, 436] width 1195 height 667
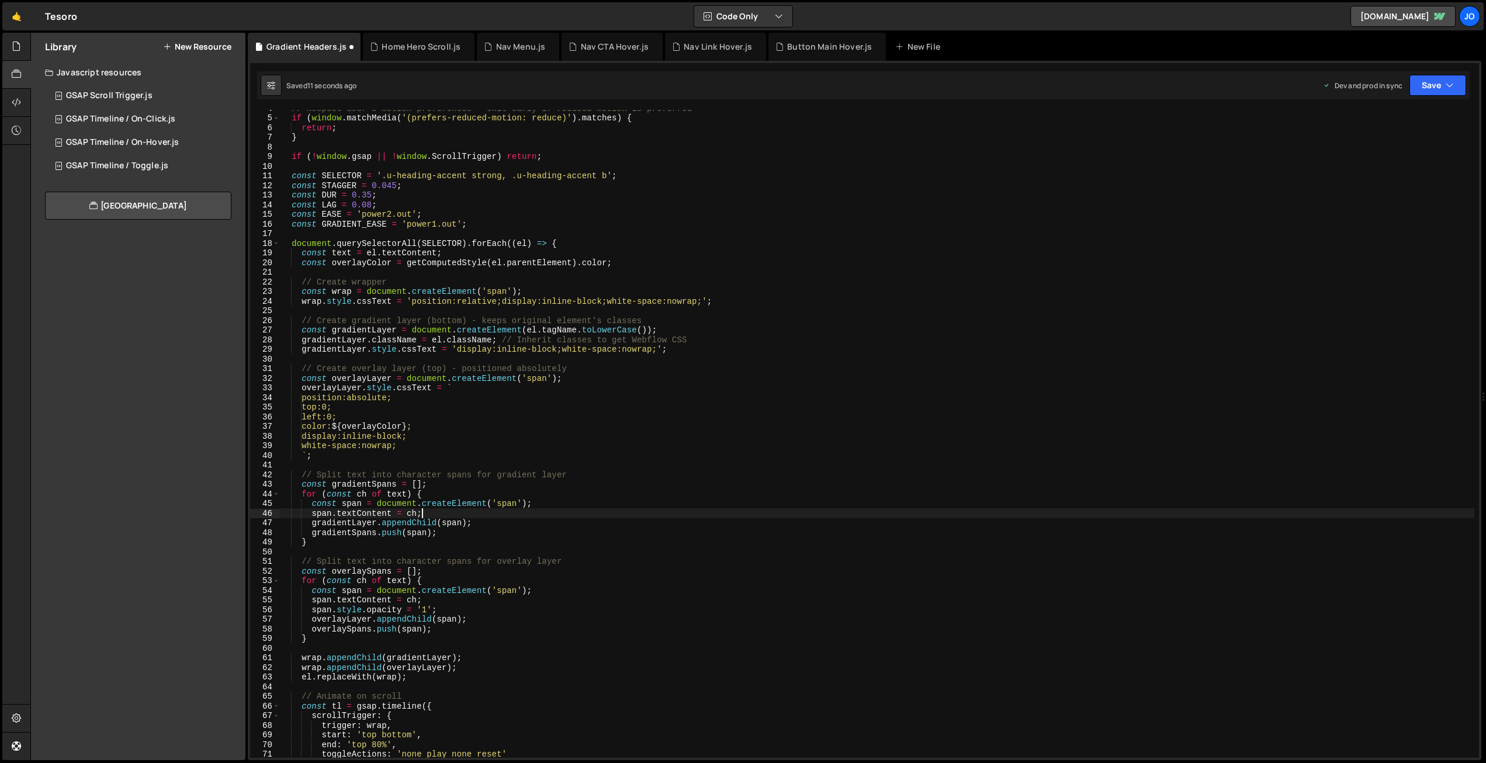
scroll to position [0, 0]
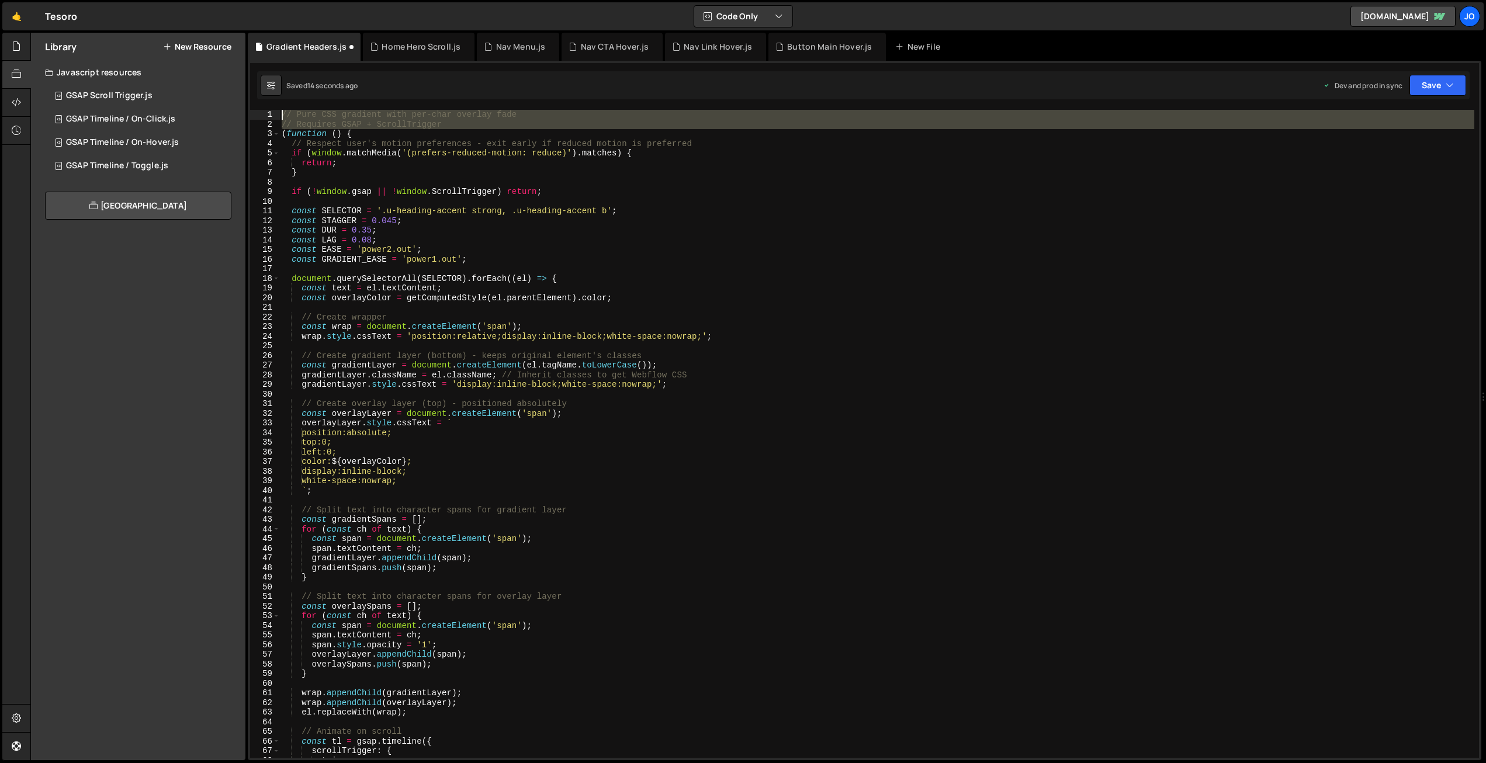
drag, startPoint x: 280, startPoint y: 132, endPoint x: 308, endPoint y: 139, distance: 28.9
click at [275, 110] on div "span.textContent = ch; 1 2 3 4 5 6 7 8 9 10 11 12 13 14 15 16 17 18 19 20 21 22…" at bounding box center [864, 434] width 1229 height 648
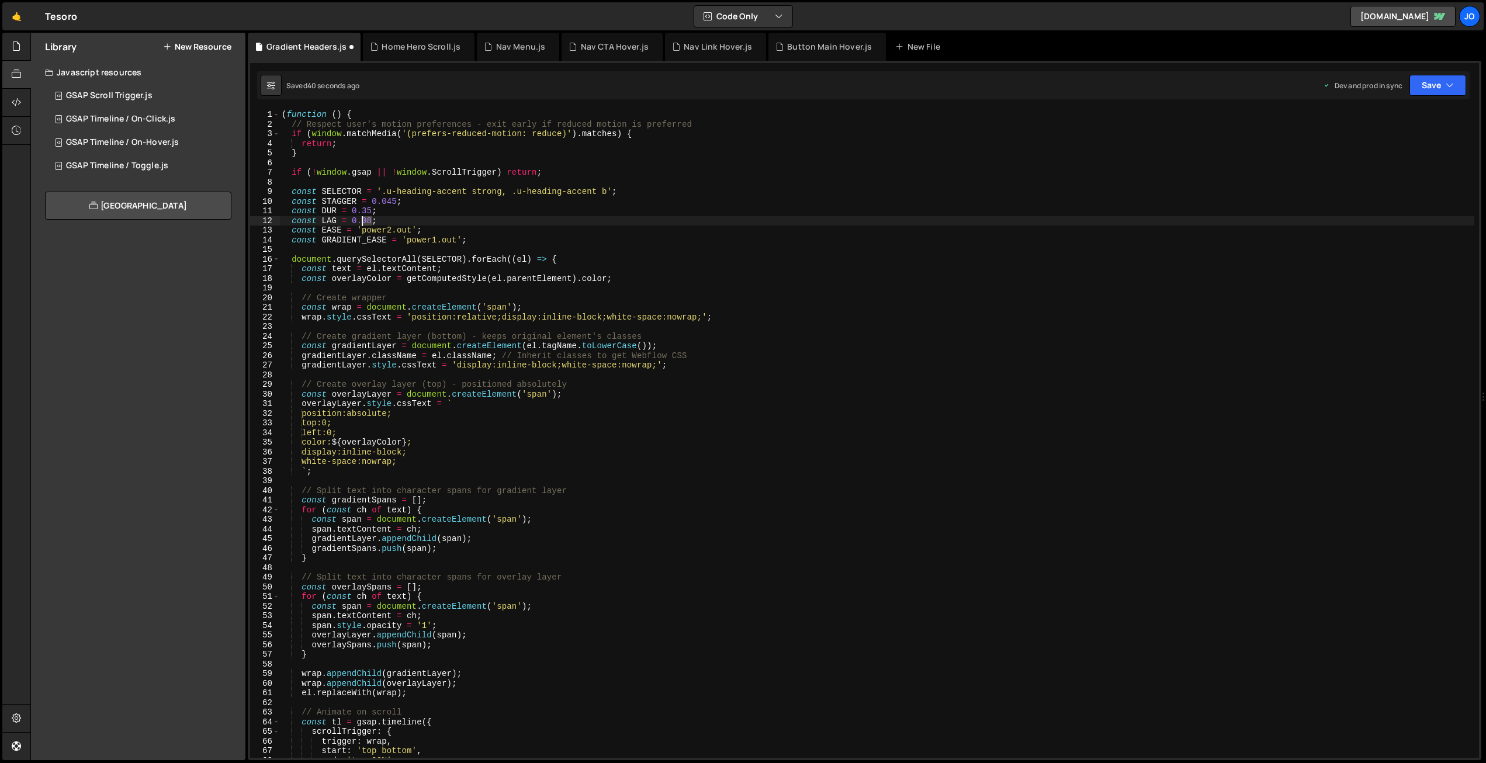
drag, startPoint x: 371, startPoint y: 217, endPoint x: 363, endPoint y: 217, distance: 7.6
click at [363, 217] on div "( function ( ) { // Respect user's motion preferences - exit early if reduced m…" at bounding box center [876, 443] width 1195 height 667
click at [1426, 79] on button "Save" at bounding box center [1437, 85] width 57 height 21
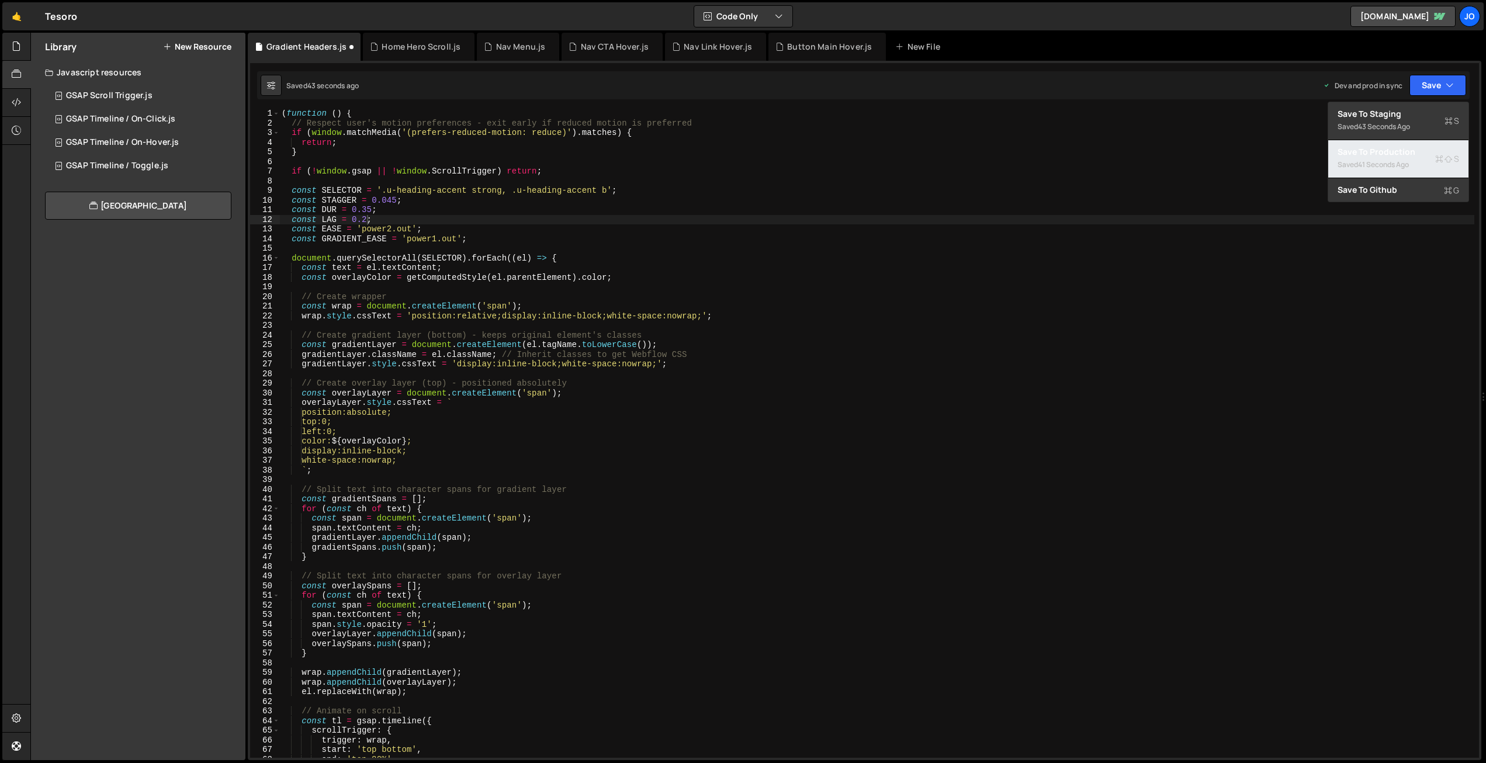
drag, startPoint x: 1394, startPoint y: 153, endPoint x: 1385, endPoint y: 152, distance: 8.8
click at [1394, 153] on div "Save to Production S" at bounding box center [1398, 152] width 122 height 12
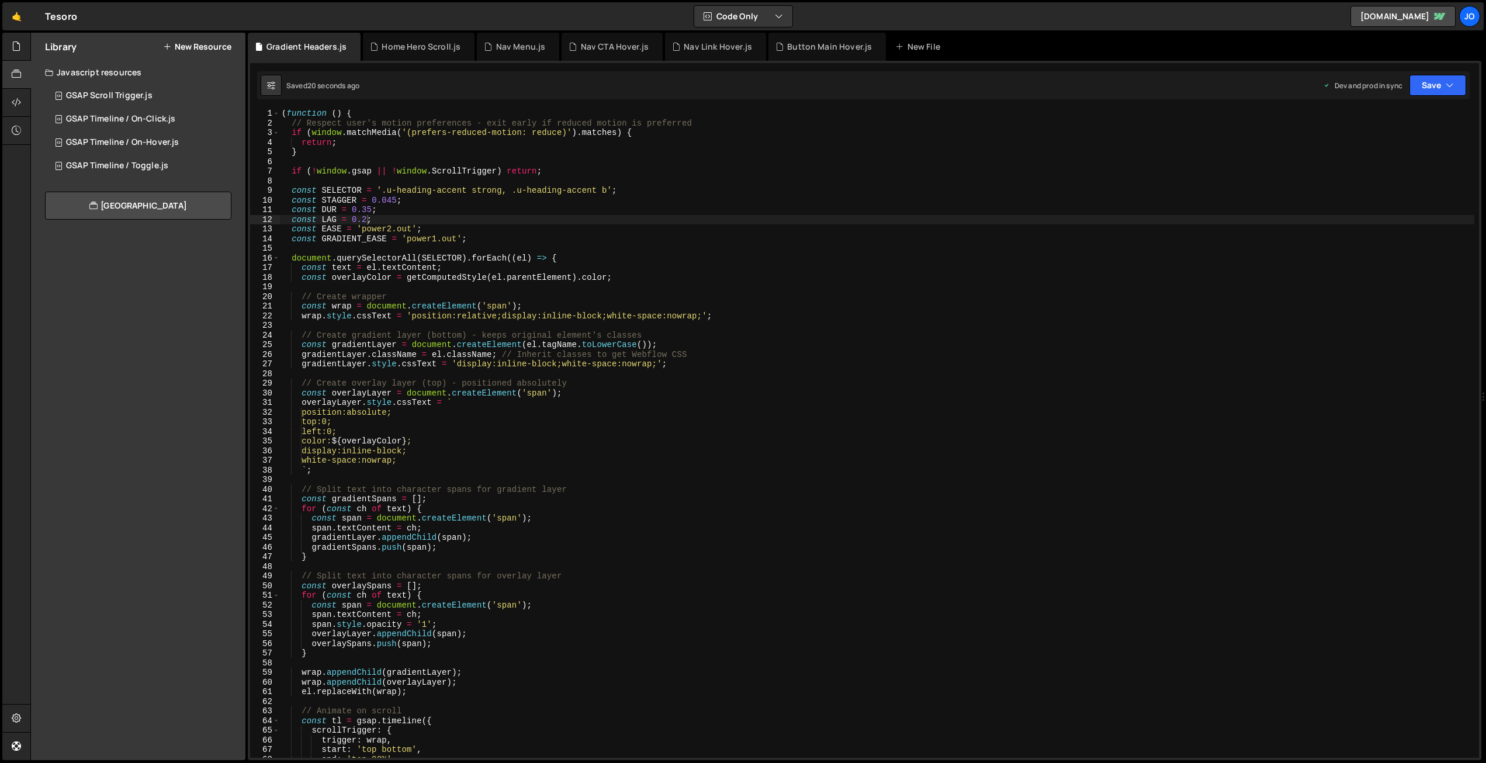
drag, startPoint x: 366, startPoint y: 217, endPoint x: 375, endPoint y: 233, distance: 18.0
click at [366, 218] on div "( function ( ) { // Respect user's motion preferences - exit early if reduced m…" at bounding box center [876, 442] width 1195 height 667
type textarea "const LAG = 0.4;"
drag, startPoint x: 1425, startPoint y: 86, endPoint x: 1391, endPoint y: 142, distance: 65.8
click at [1425, 86] on button "Save" at bounding box center [1437, 85] width 57 height 21
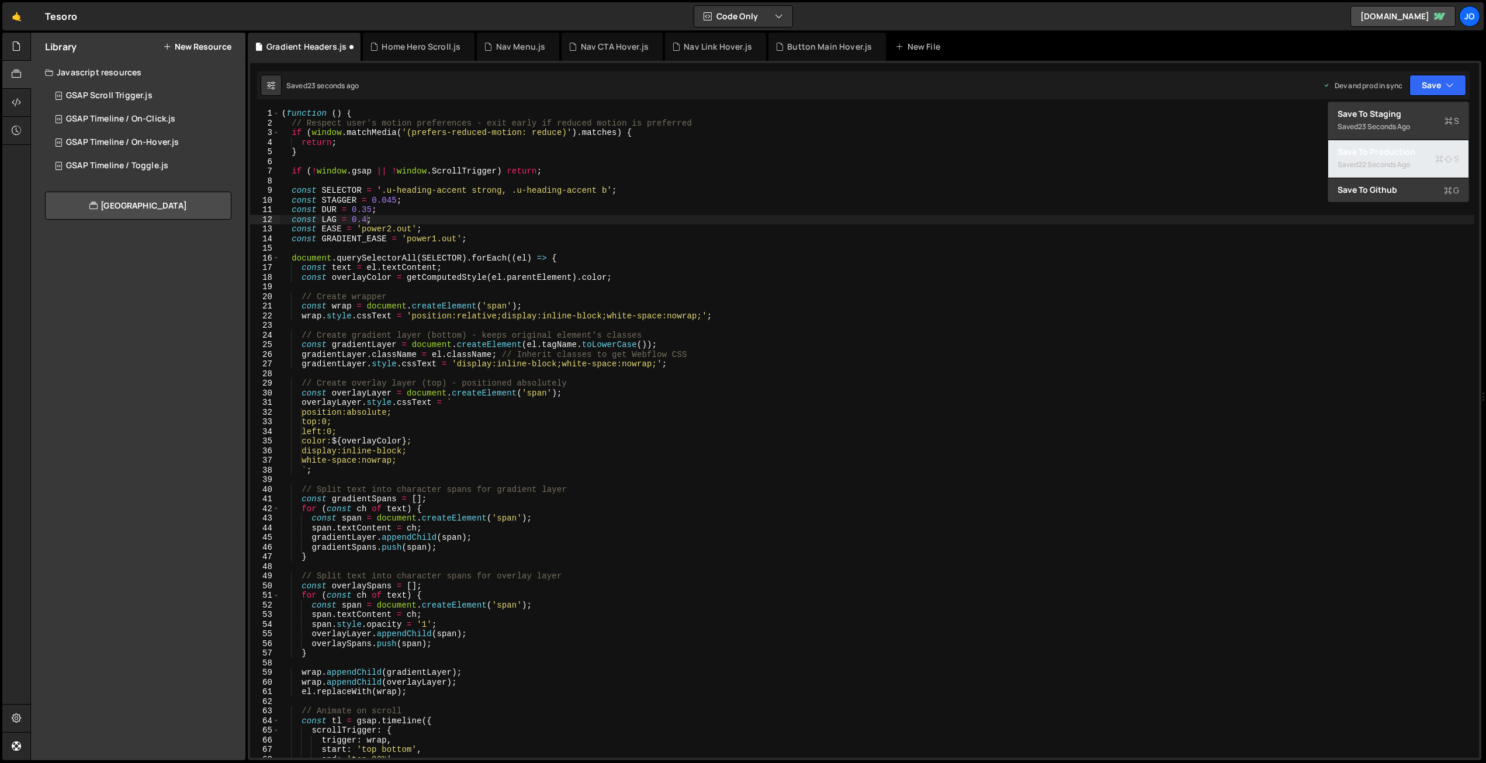
drag, startPoint x: 1371, startPoint y: 158, endPoint x: 1322, endPoint y: 155, distance: 49.7
click at [1371, 158] on div "Saved 22 seconds ago" at bounding box center [1398, 165] width 122 height 14
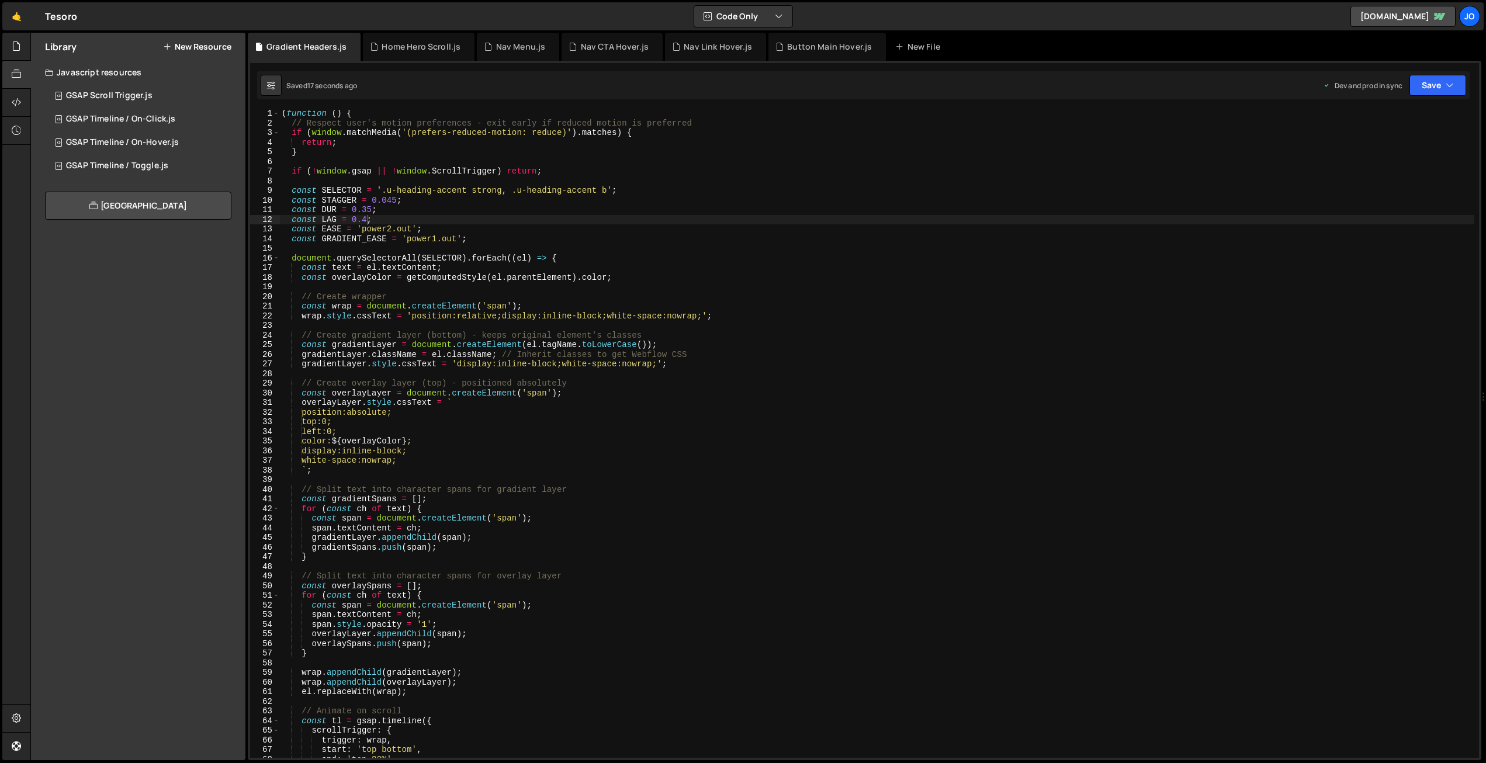
scroll to position [0, 0]
click at [473, 247] on div "( function ( ) { // Respect user's motion preferences - exit early if reduced m…" at bounding box center [876, 442] width 1195 height 667
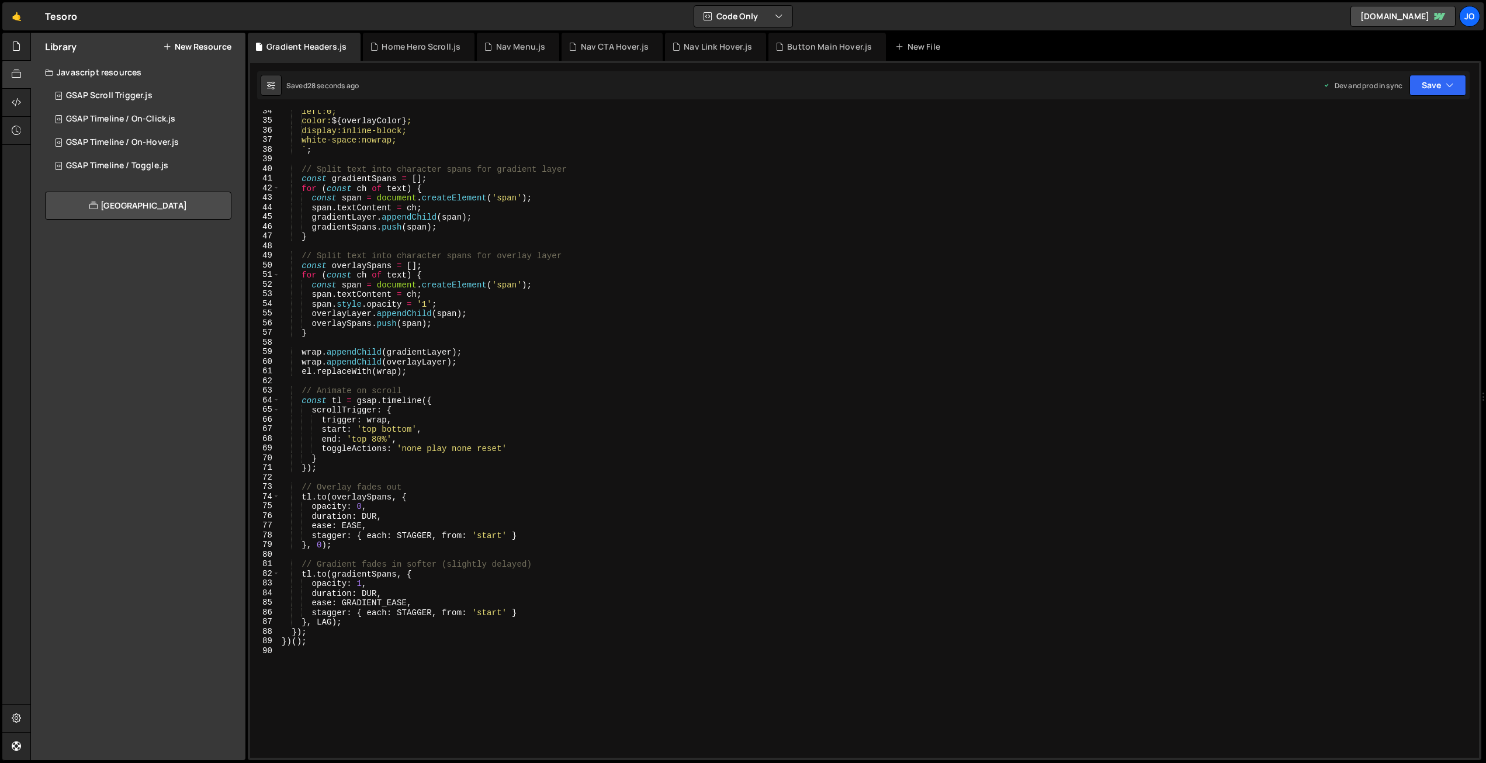
scroll to position [318, 0]
click at [373, 508] on div "left:0; color: ${ overlayColor } ; display:inline-block; white-space:nowrap; ` …" at bounding box center [876, 442] width 1195 height 667
type textarea "opacity: 0,"
click at [1432, 92] on button "Save" at bounding box center [1437, 85] width 57 height 21
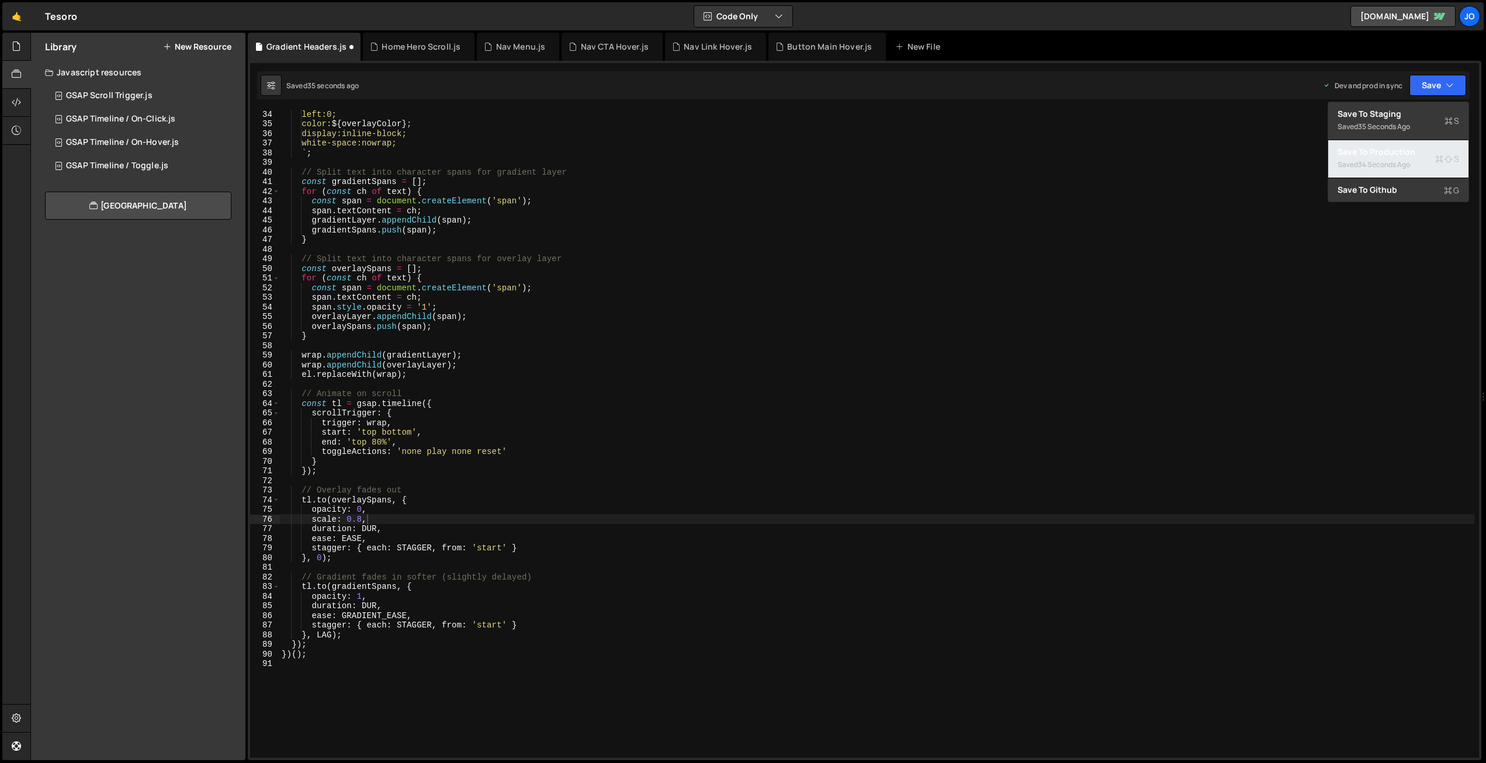
drag, startPoint x: 1401, startPoint y: 144, endPoint x: 1372, endPoint y: 145, distance: 29.2
click at [1401, 145] on button "Save to Production S Saved 34 seconds ago" at bounding box center [1398, 159] width 140 height 38
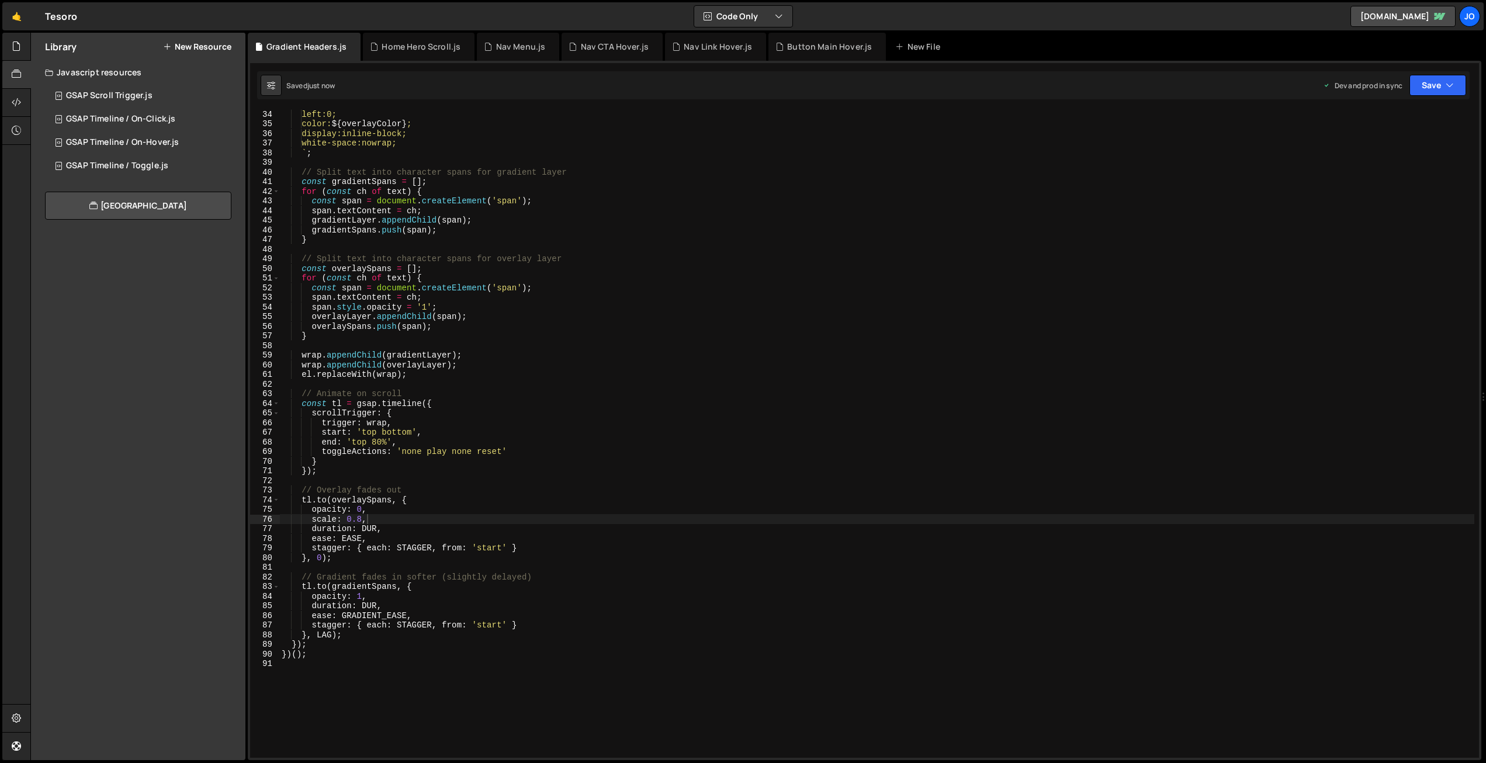
click at [376, 530] on div "left:0; color: ${ overlayColor } ; display:inline-block; white-space:nowrap; ` …" at bounding box center [876, 442] width 1195 height 667
drag, startPoint x: 368, startPoint y: 516, endPoint x: 249, endPoint y: 516, distance: 118.6
click at [250, 515] on div "duration: DUR, 34 35 36 37 38 39 40 41 42 43 44 45 46 47 48 49 50 51 52 53 54 5…" at bounding box center [864, 434] width 1229 height 648
type textarea "scale: 0.8,"
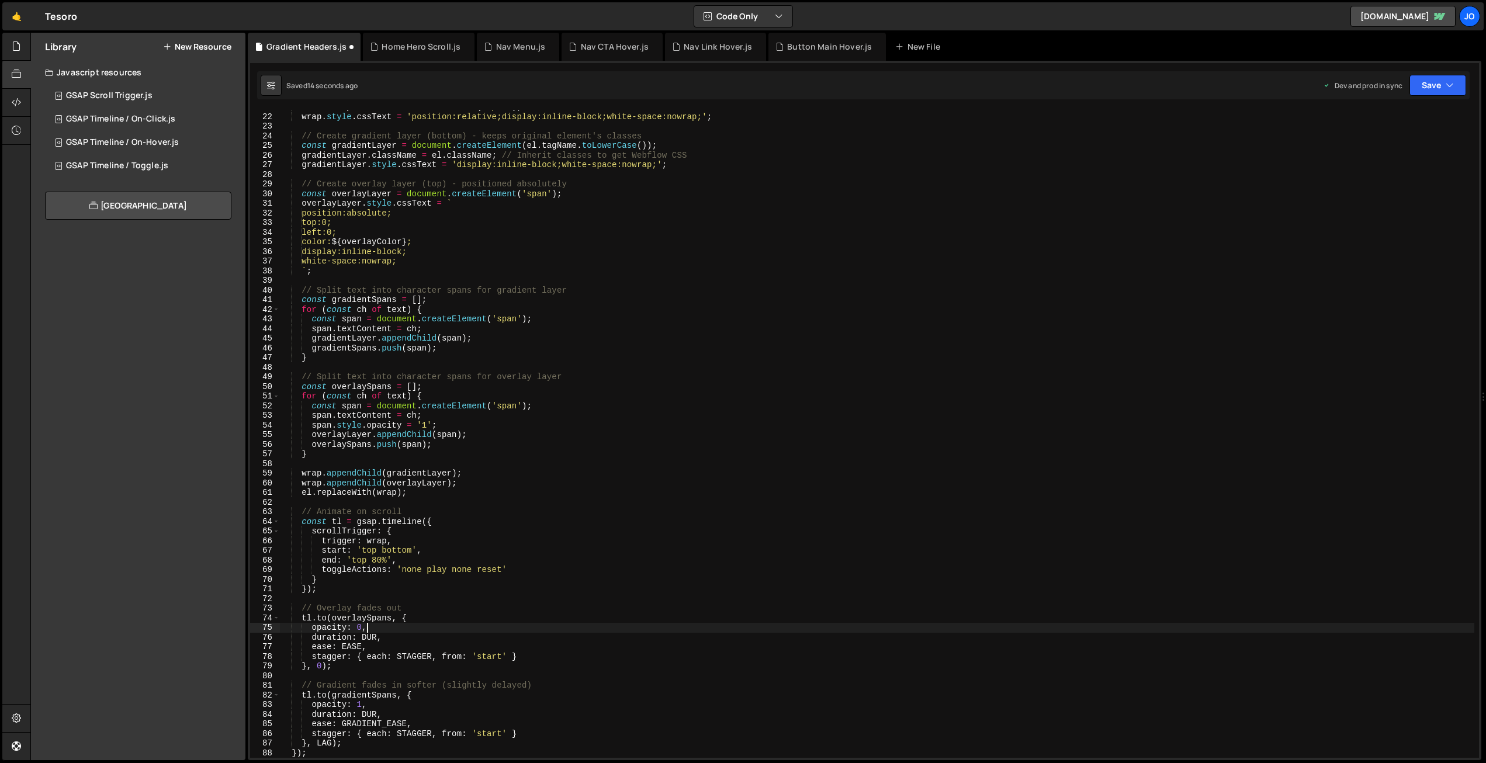
scroll to position [196, 0]
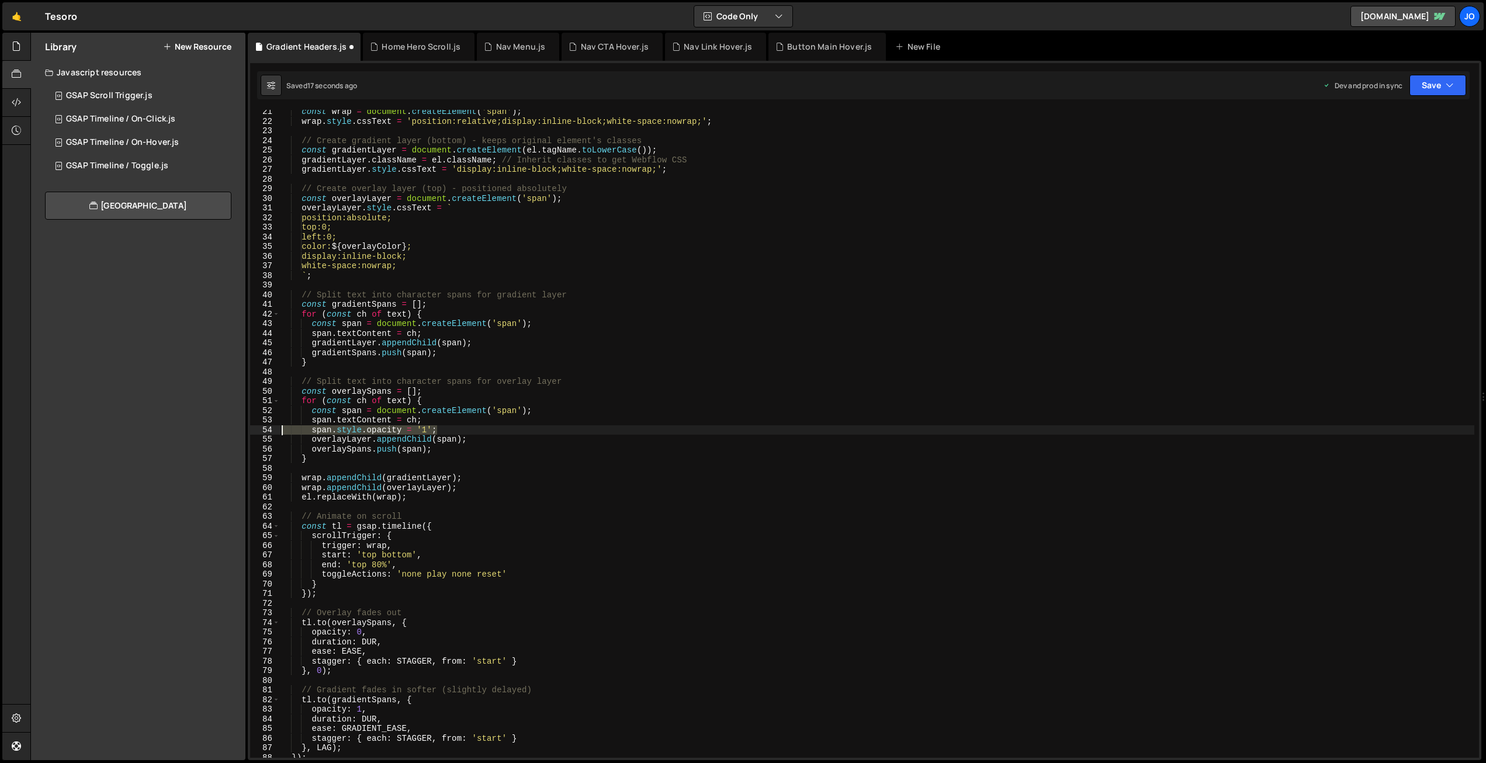
drag, startPoint x: 442, startPoint y: 427, endPoint x: 204, endPoint y: 429, distance: 237.8
click at [204, 429] on div "Files New File Javascript files 1 Button Main Hover.js 0 1 Gradient Headers.js …" at bounding box center [757, 397] width 1455 height 728
type textarea "span.style.opacity = '1';"
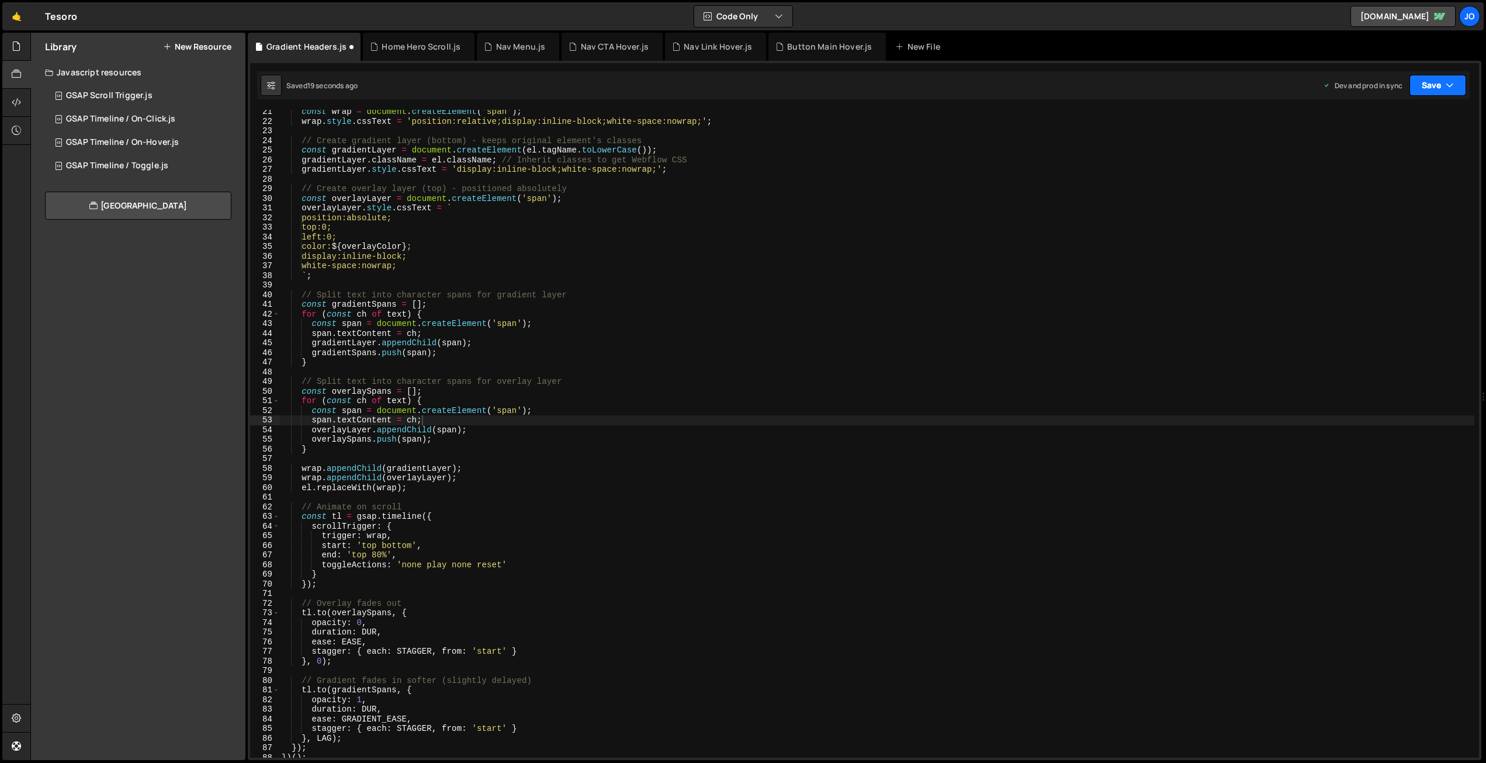
drag, startPoint x: 1423, startPoint y: 81, endPoint x: 1405, endPoint y: 126, distance: 48.8
click at [1423, 82] on button "Save" at bounding box center [1437, 85] width 57 height 21
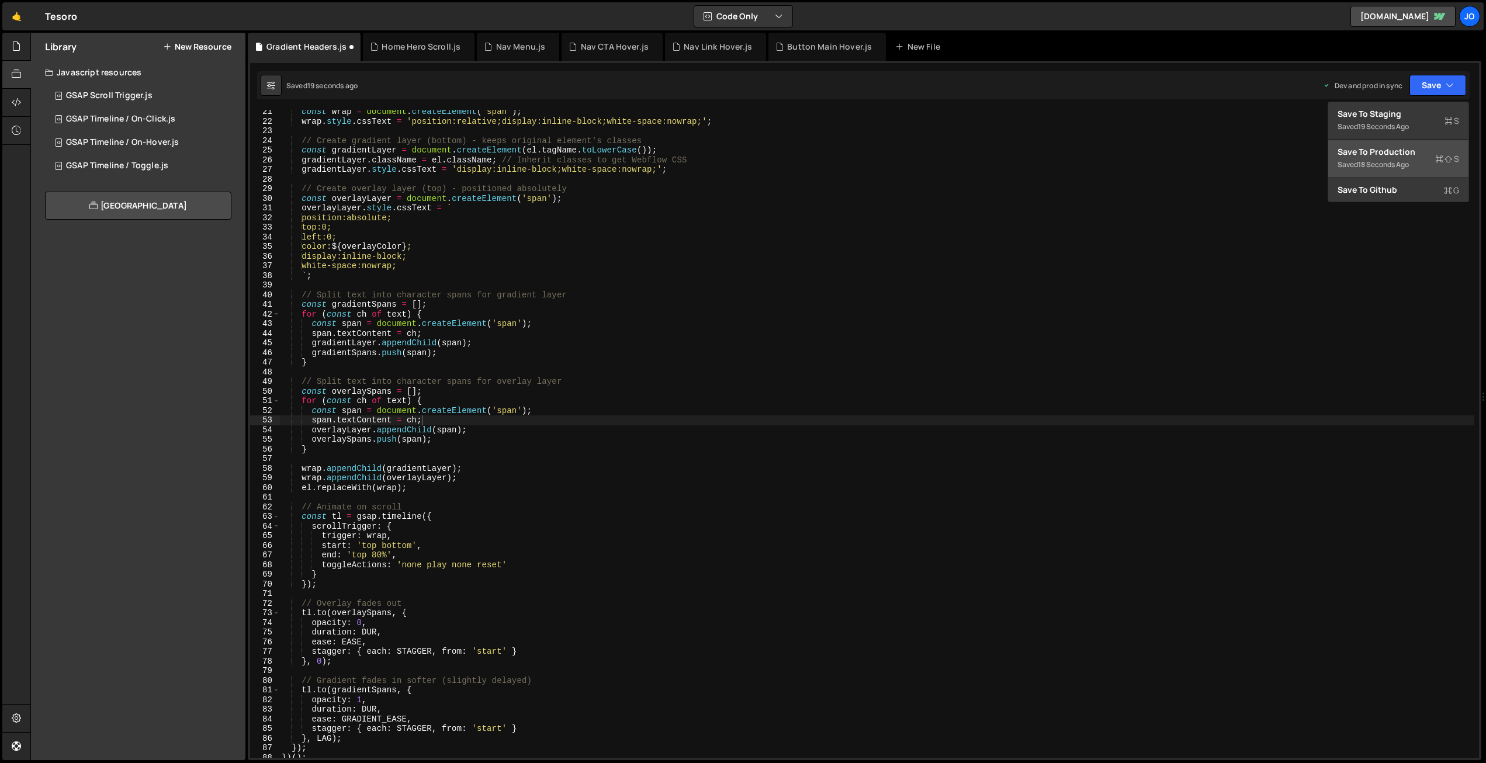
click at [1392, 161] on div "18 seconds ago" at bounding box center [1383, 165] width 51 height 10
click at [525, 266] on div "const wrap = document . createElement ( 'span' ) ; wrap . style . cssText = 'po…" at bounding box center [876, 439] width 1195 height 667
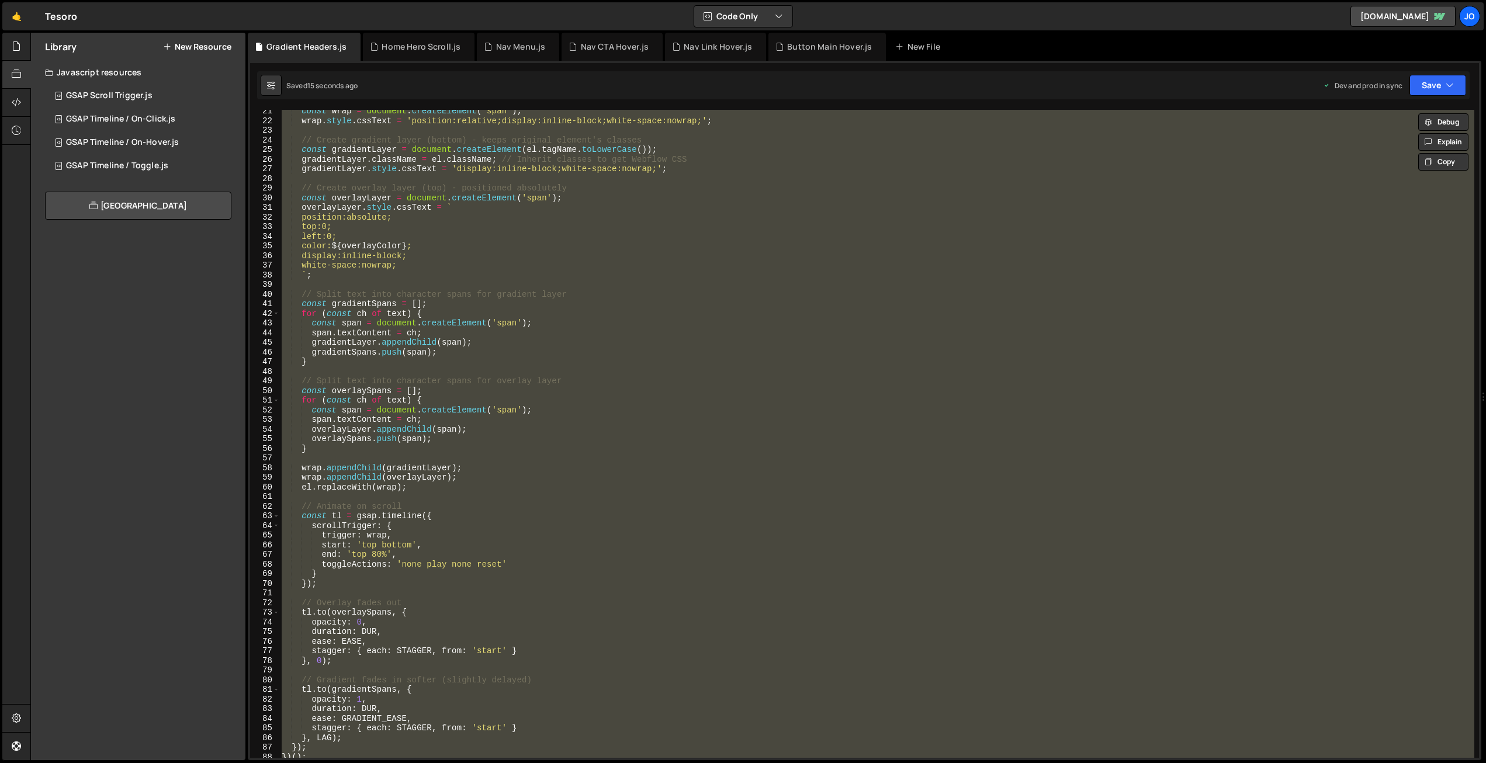
paste textarea
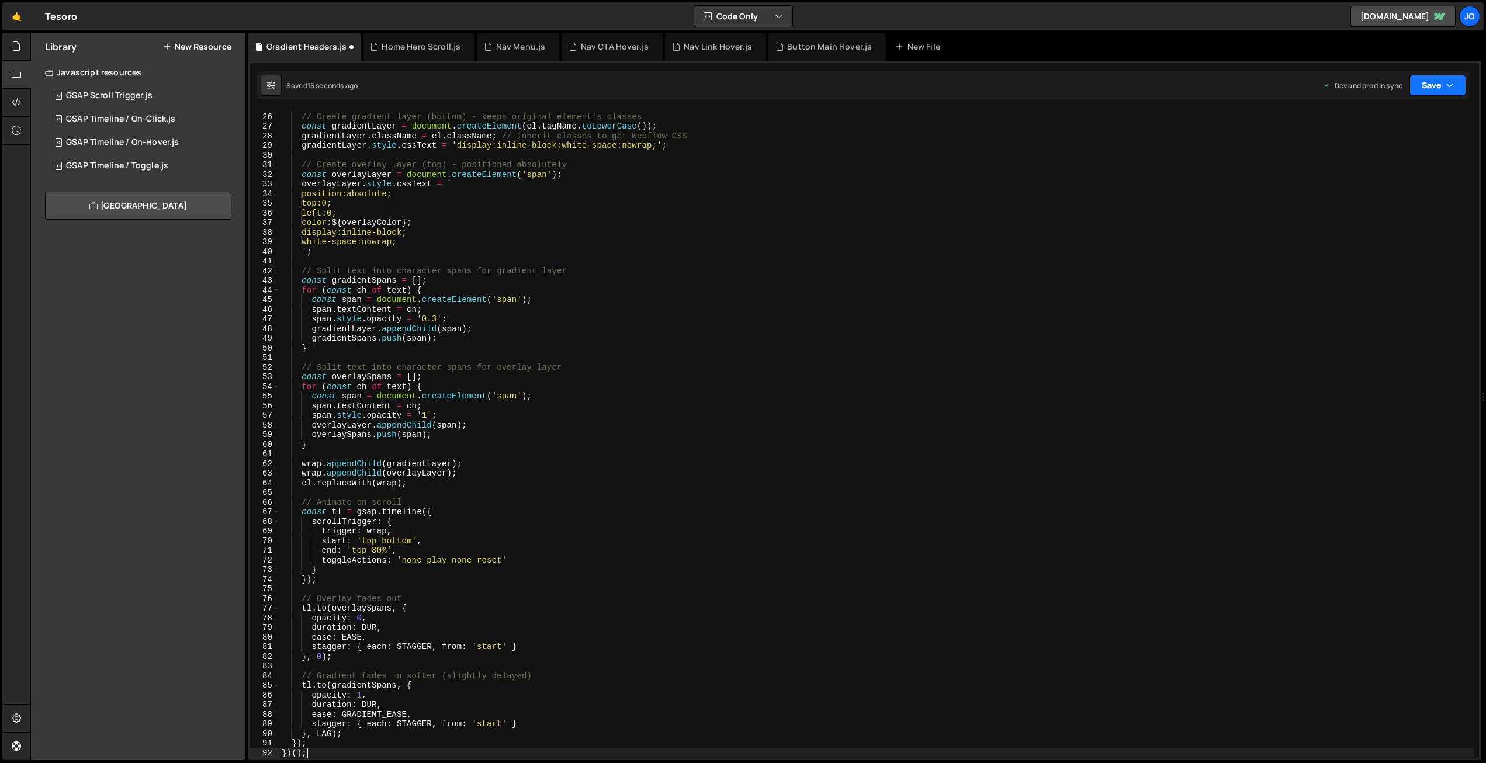
drag, startPoint x: 1429, startPoint y: 78, endPoint x: 1416, endPoint y: 101, distance: 26.7
click at [1429, 78] on button "Save" at bounding box center [1437, 85] width 57 height 21
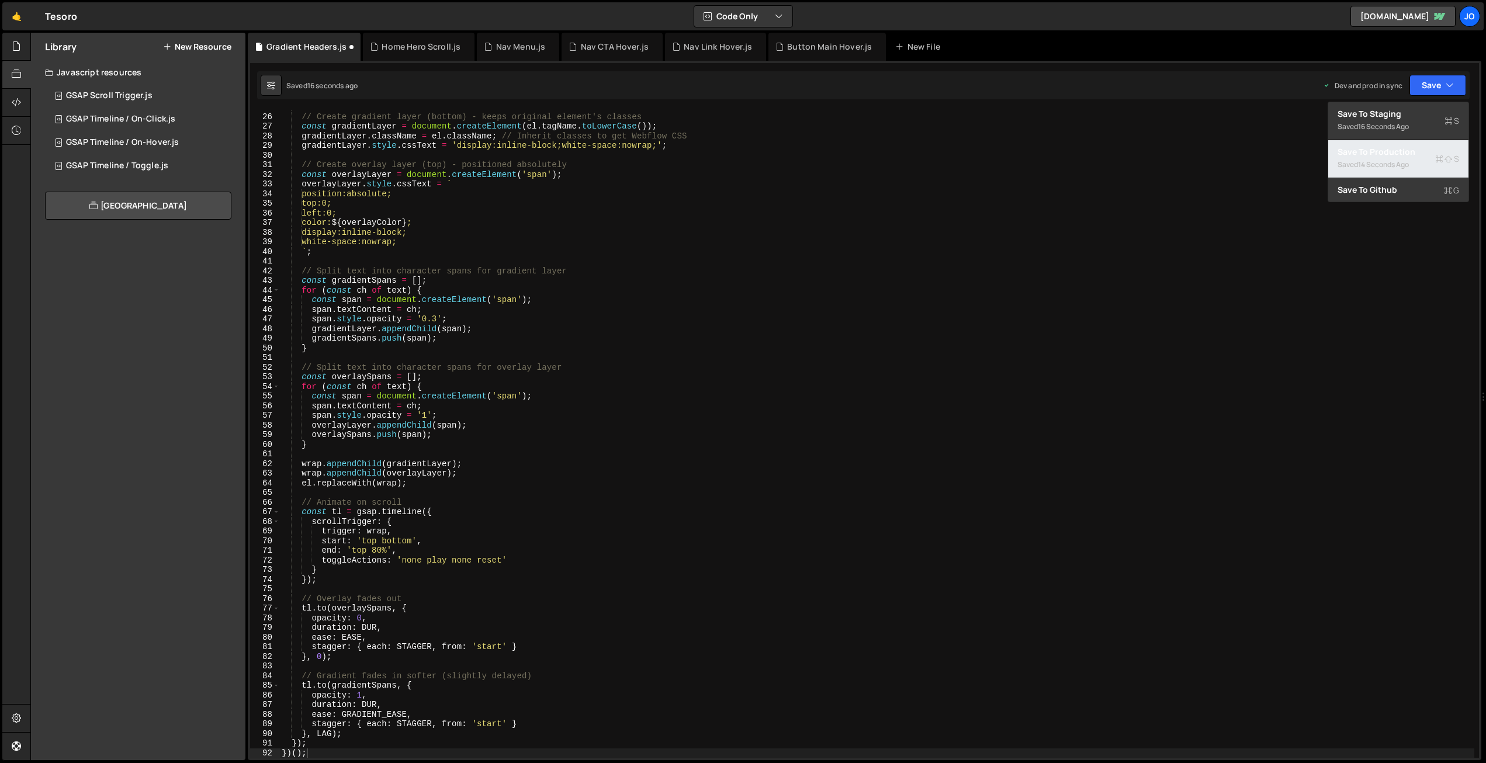
click at [1391, 153] on div "Save to Production S" at bounding box center [1398, 152] width 122 height 12
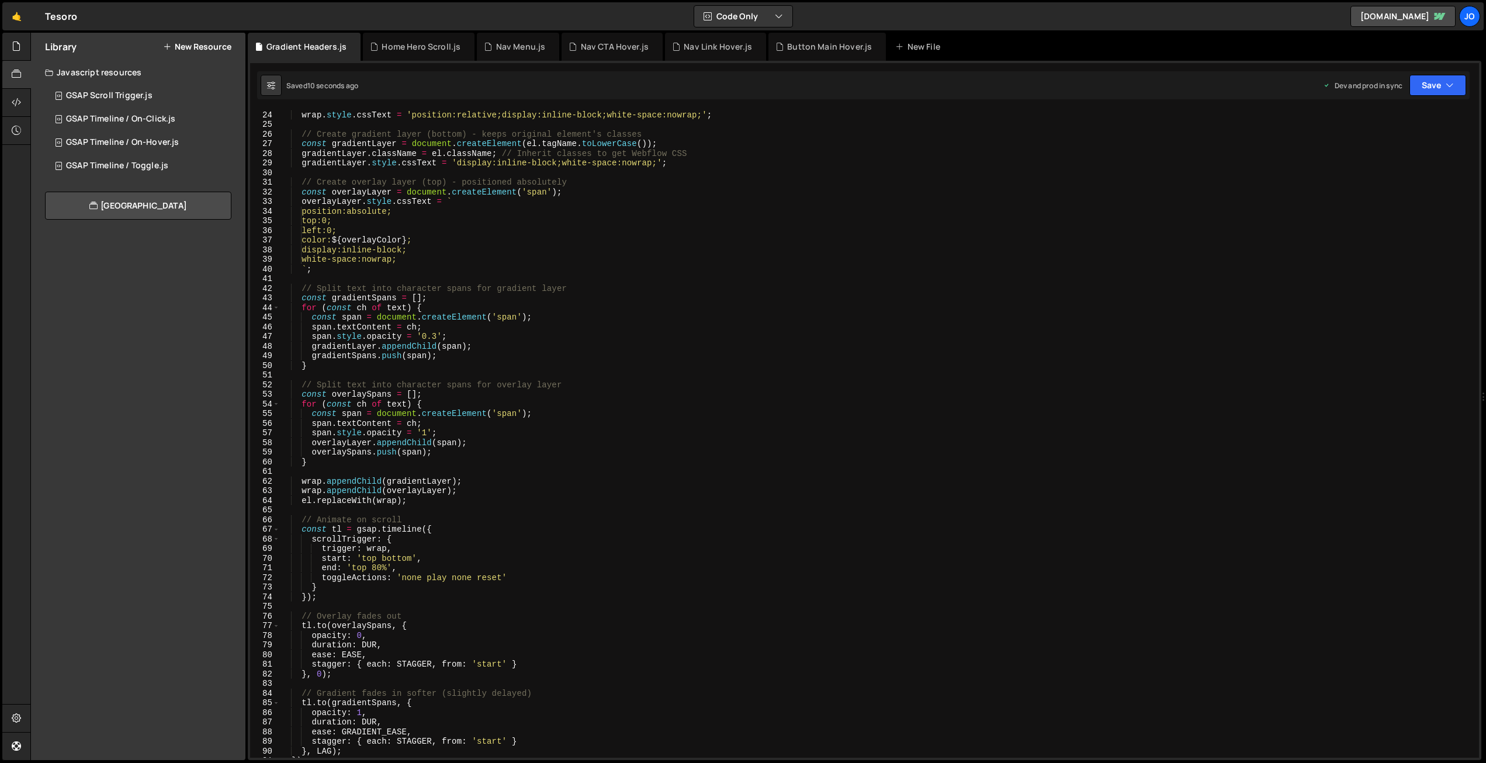
scroll to position [0, 0]
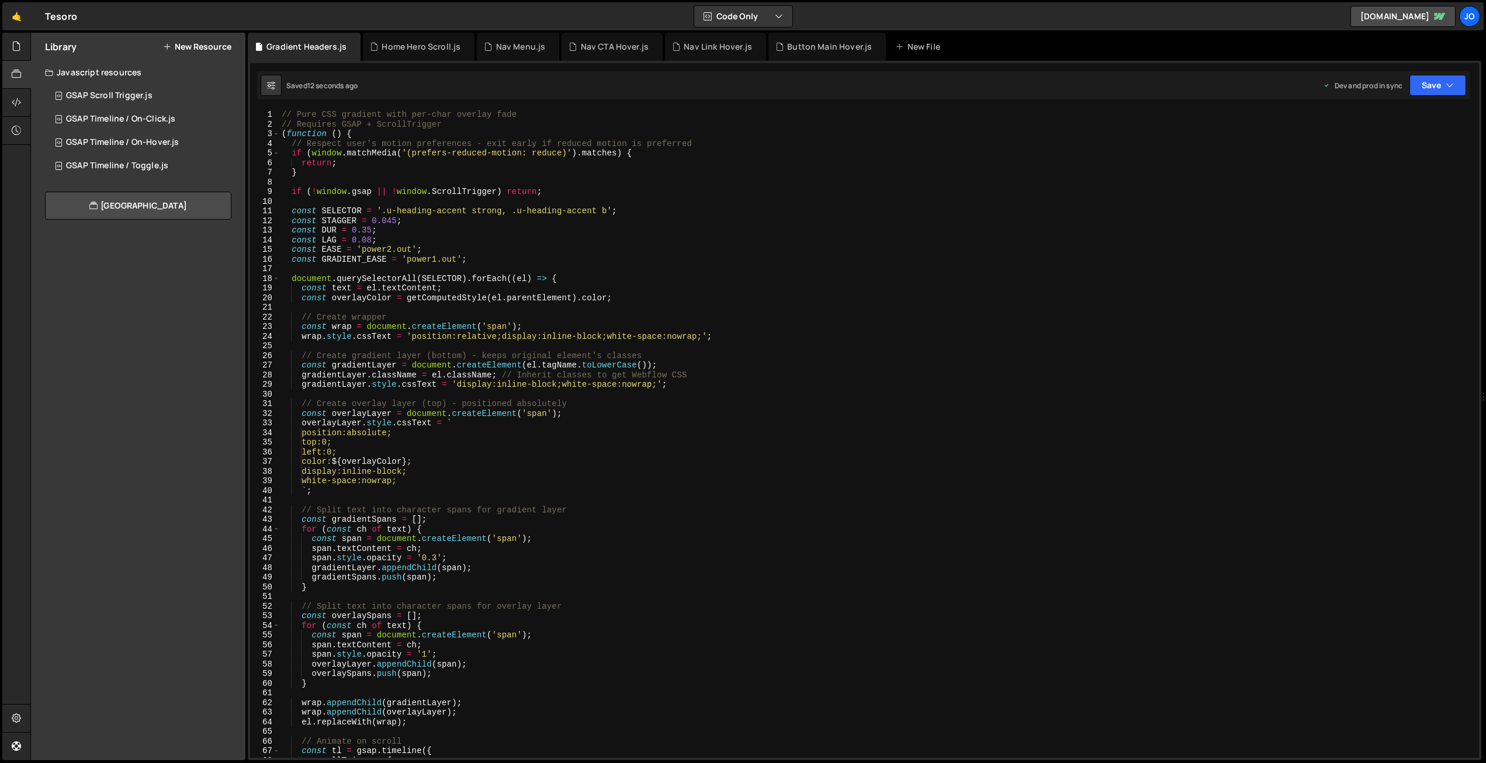
click at [370, 238] on div "// Pure CSS gradient with per-char overlay fade // Requires GSAP + ScrollTrigge…" at bounding box center [876, 443] width 1195 height 667
click at [1438, 86] on button "Save" at bounding box center [1437, 85] width 57 height 21
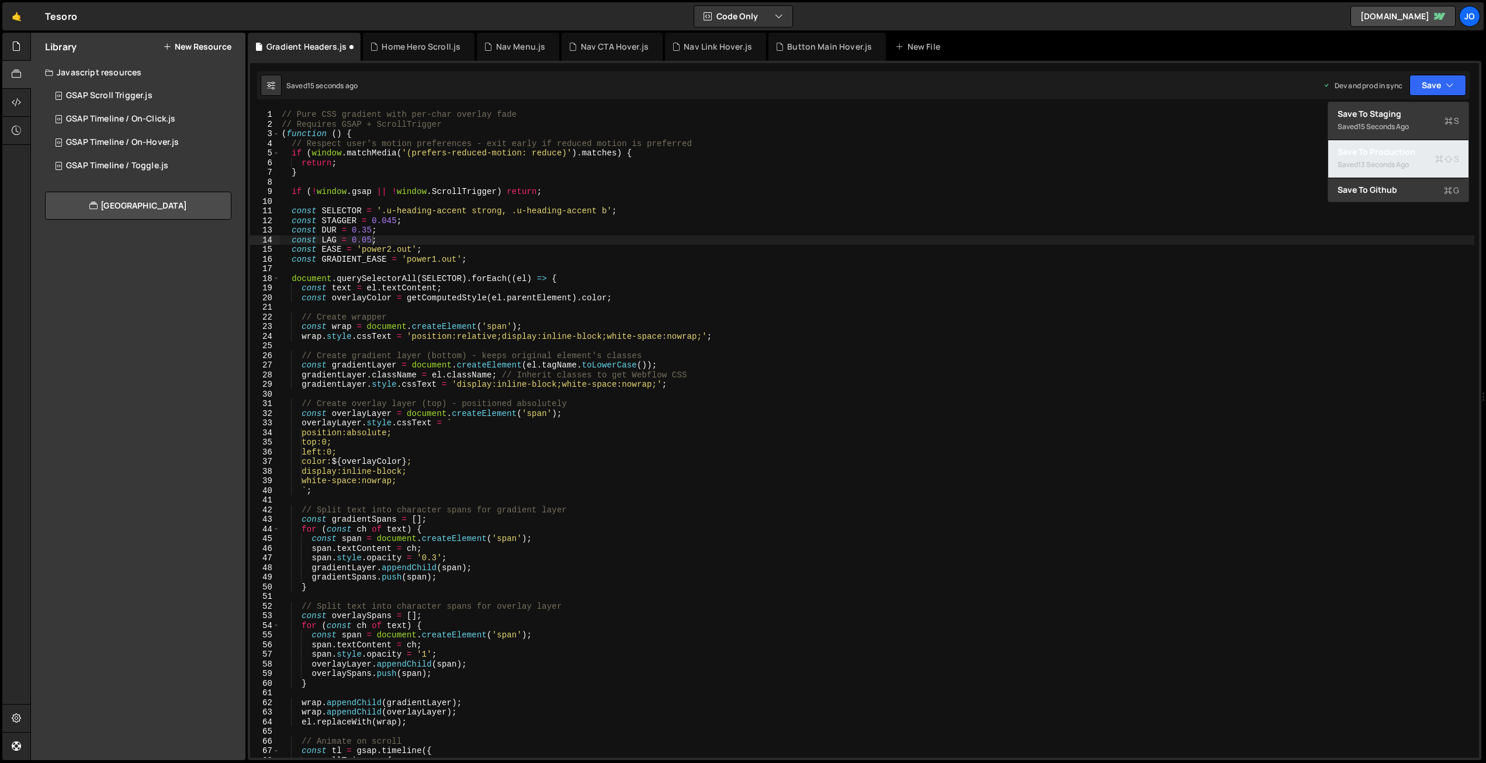
click at [1417, 150] on div "Save to Production S" at bounding box center [1398, 152] width 122 height 12
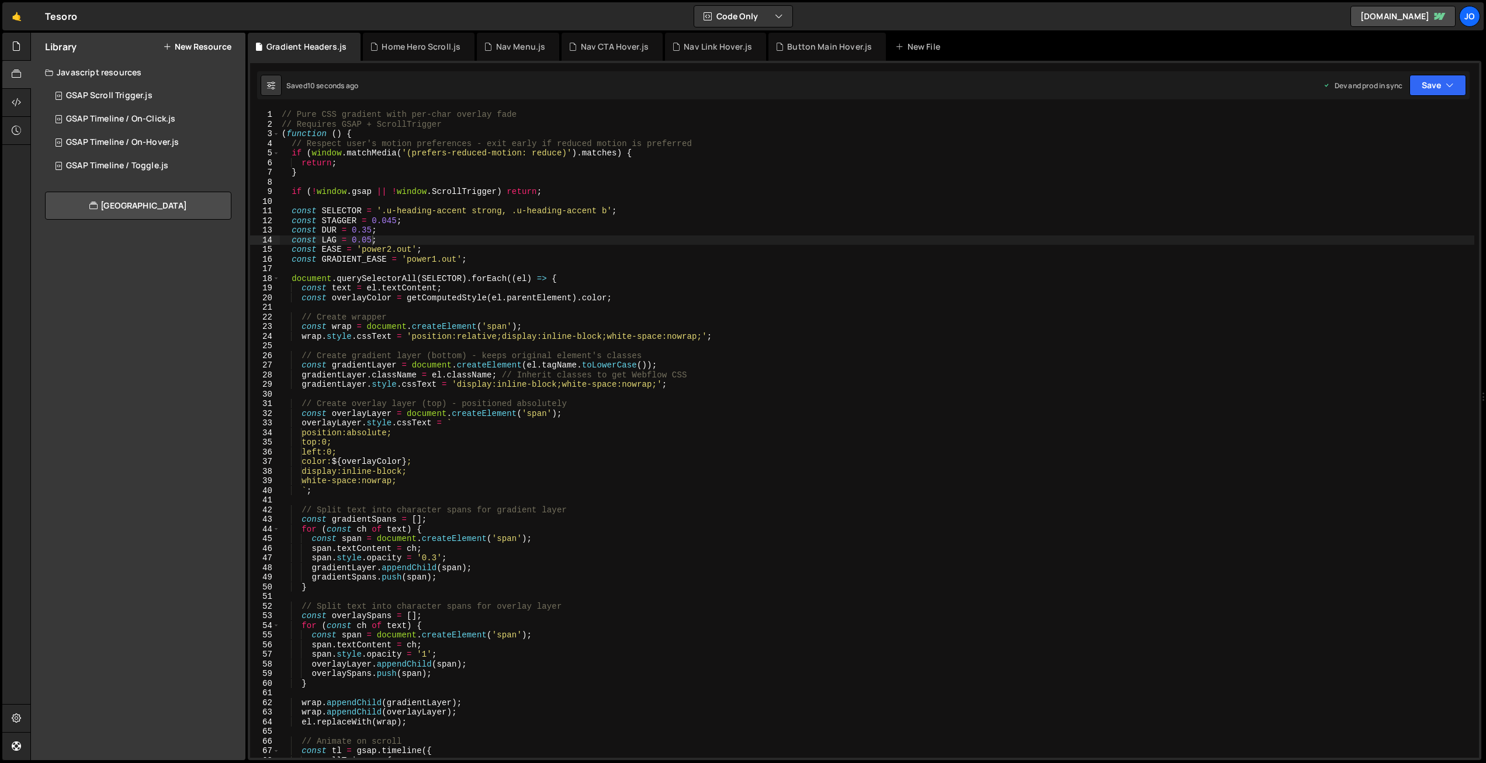
click at [370, 239] on div "// Pure CSS gradient with per-char overlay fade // Requires GSAP + ScrollTrigge…" at bounding box center [876, 443] width 1195 height 667
click at [1437, 86] on button "Save" at bounding box center [1437, 85] width 57 height 21
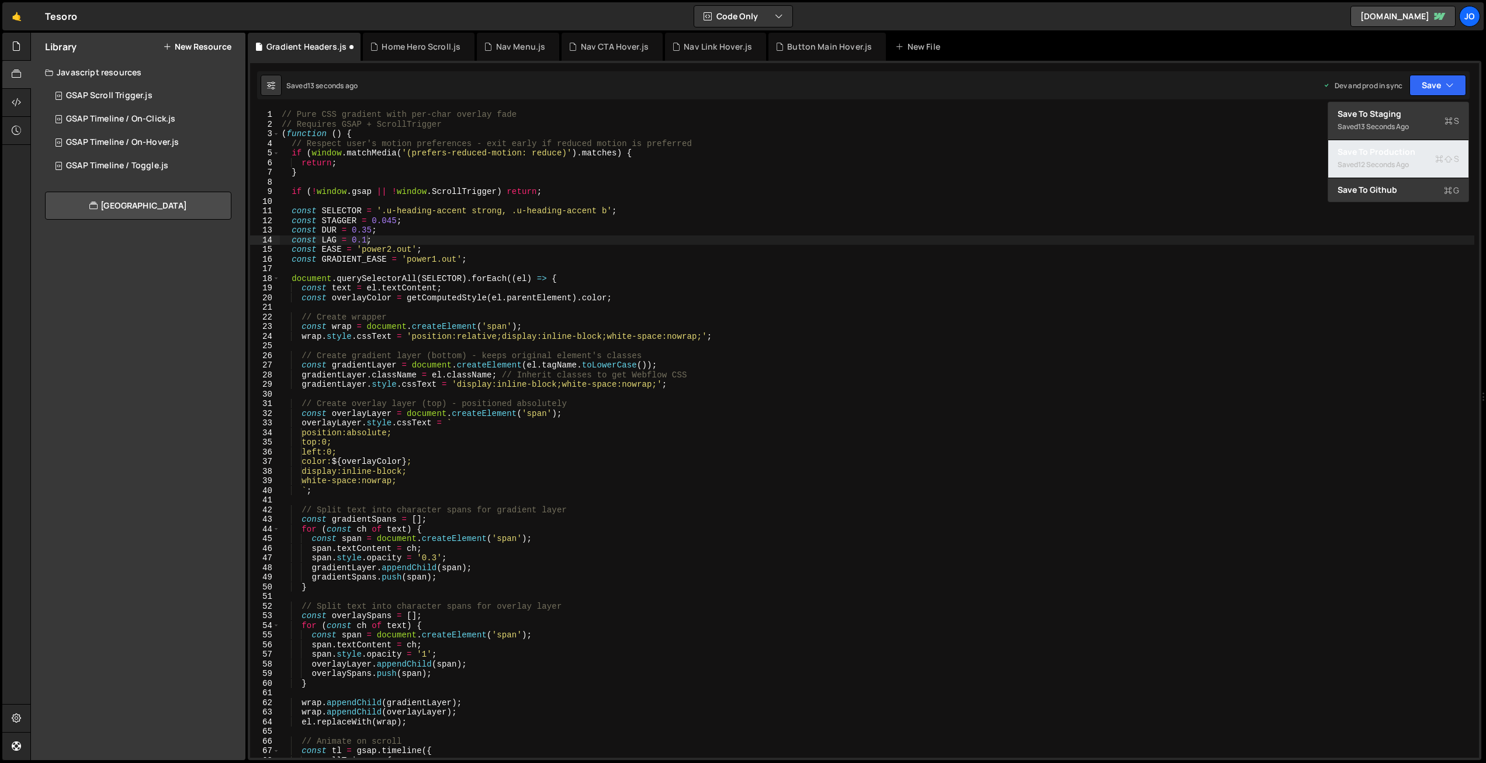
click at [1400, 147] on div "Save to Production S" at bounding box center [1398, 152] width 122 height 12
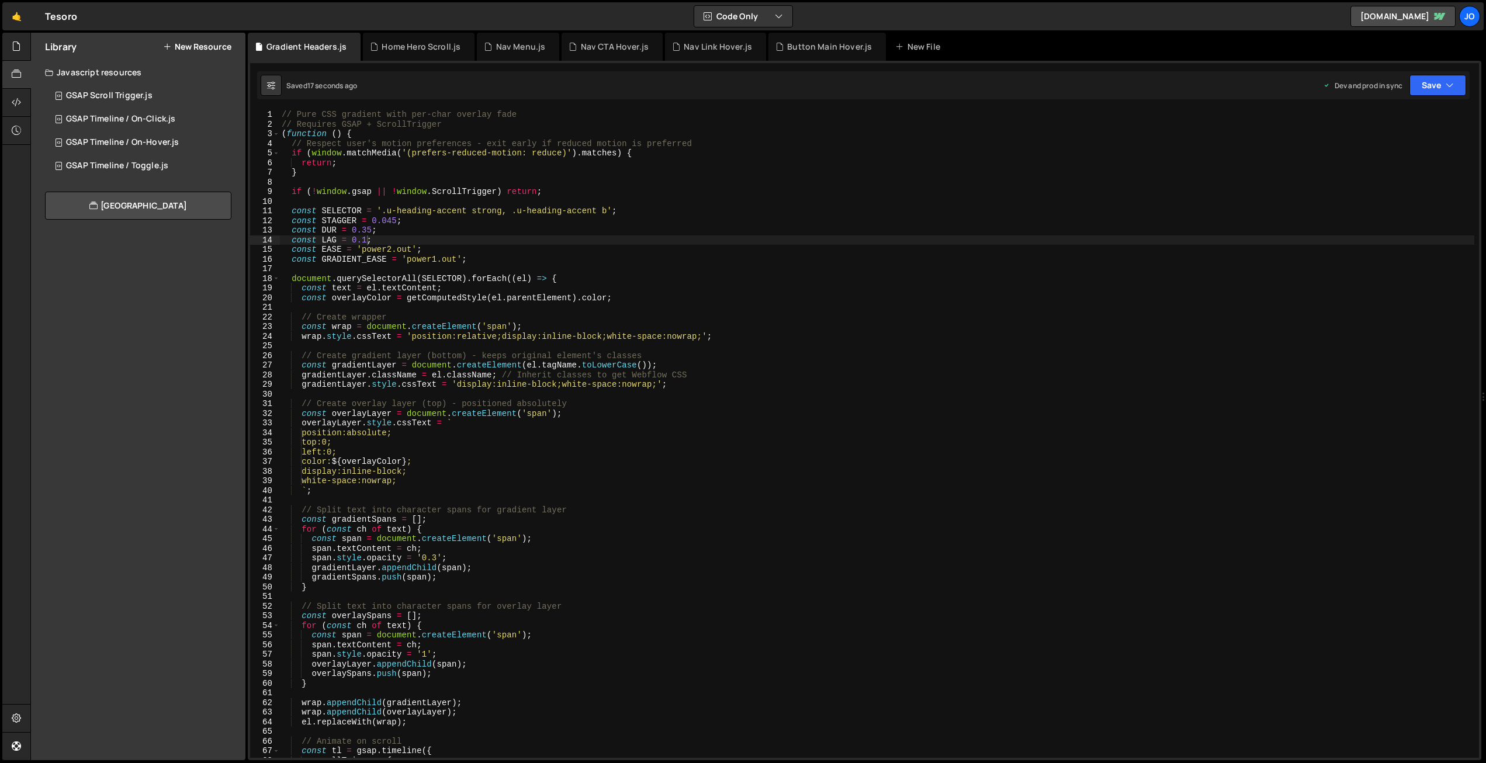
scroll to position [0, 4]
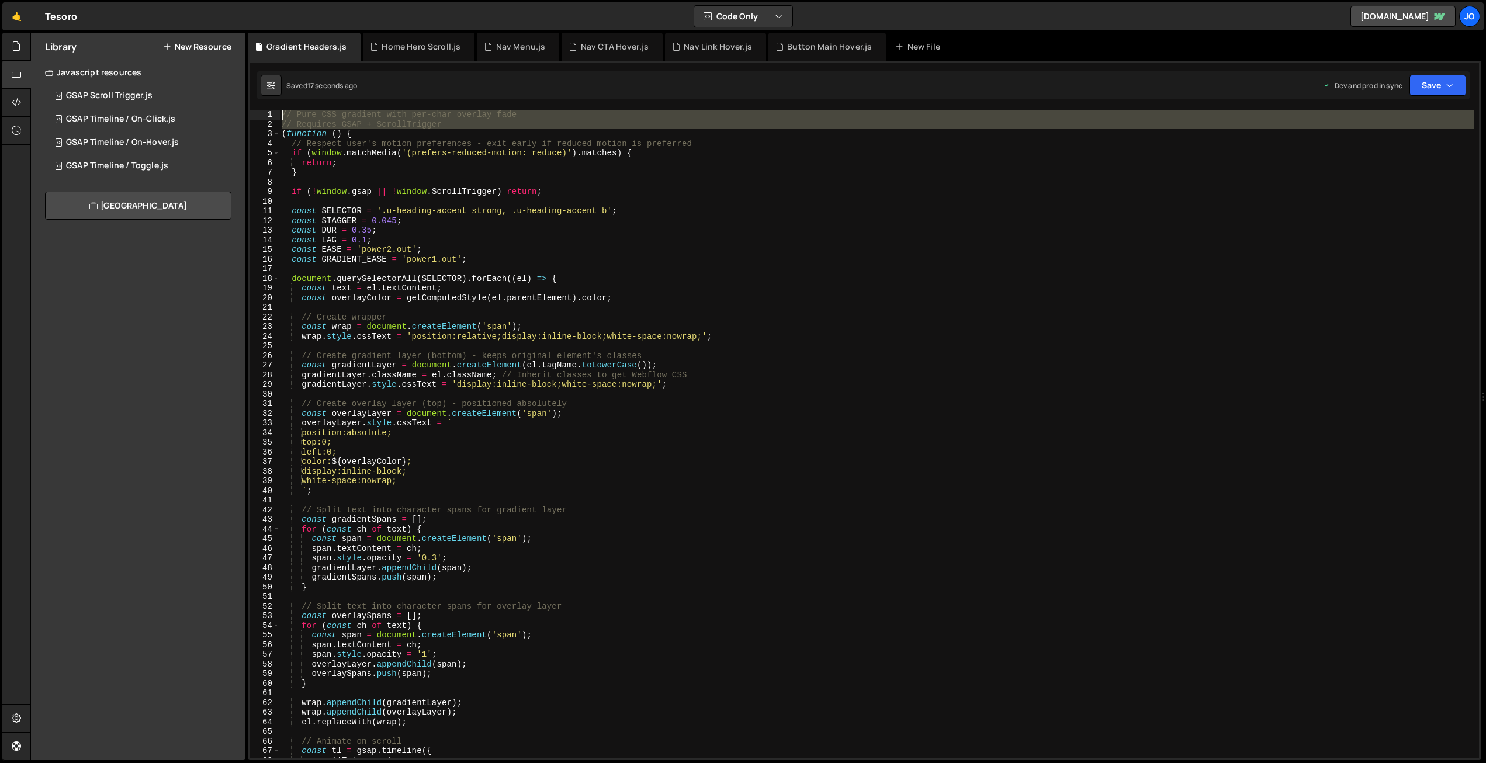
drag, startPoint x: 282, startPoint y: 136, endPoint x: 276, endPoint y: 115, distance: 21.1
click at [276, 115] on div "(function () { 1 2 3 4 5 6 7 8 9 10 11 12 13 14 15 16 17 18 19 20 21 22 23 24 2…" at bounding box center [864, 434] width 1229 height 648
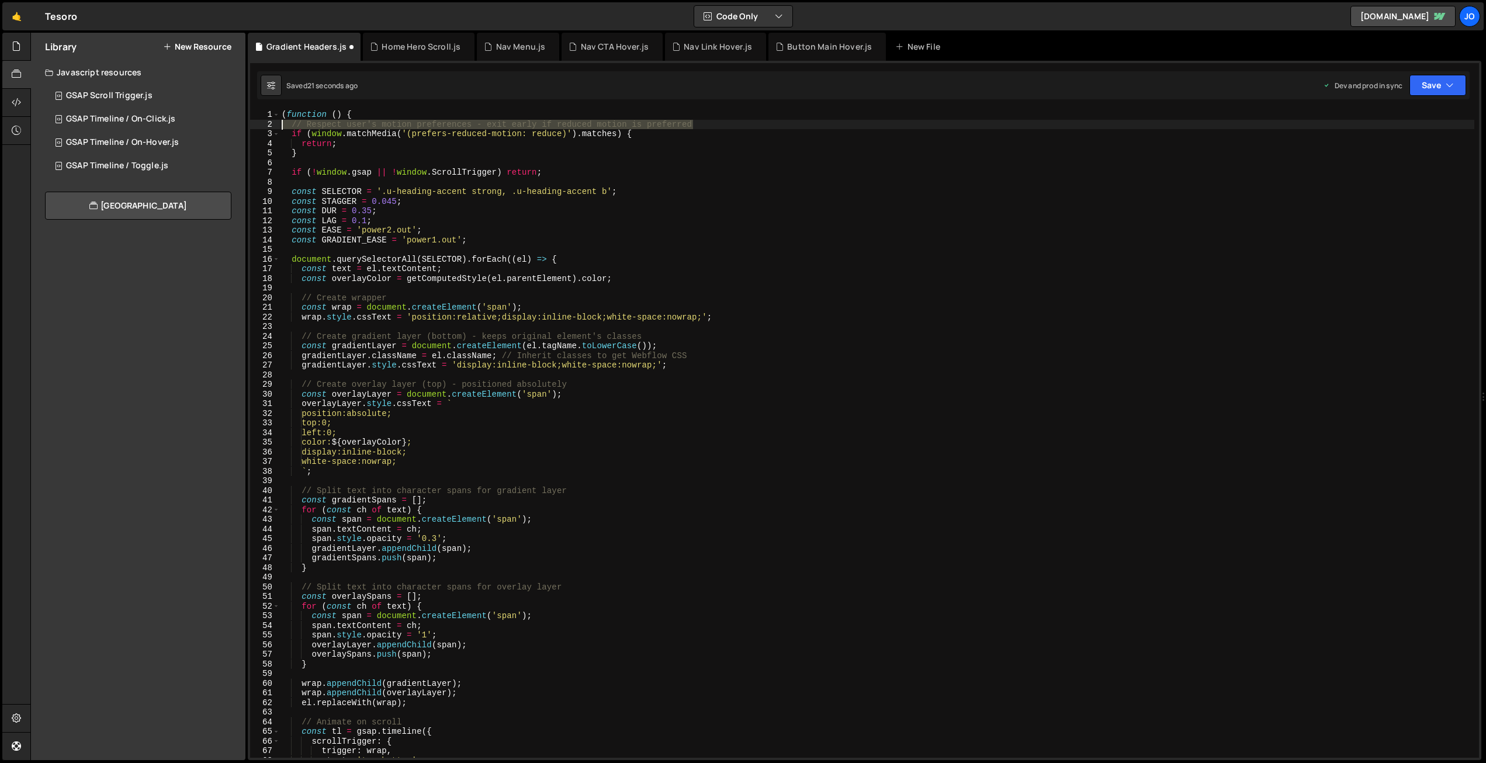
drag, startPoint x: 682, startPoint y: 124, endPoint x: 279, endPoint y: 130, distance: 402.6
click at [267, 126] on div "(function () { 1 2 3 4 5 6 7 8 9 10 11 12 13 14 15 16 17 18 19 20 21 22 23 24 2…" at bounding box center [864, 434] width 1229 height 648
type textarea "// Respect user's motion preferences - exit early if reduced motion is preferred"
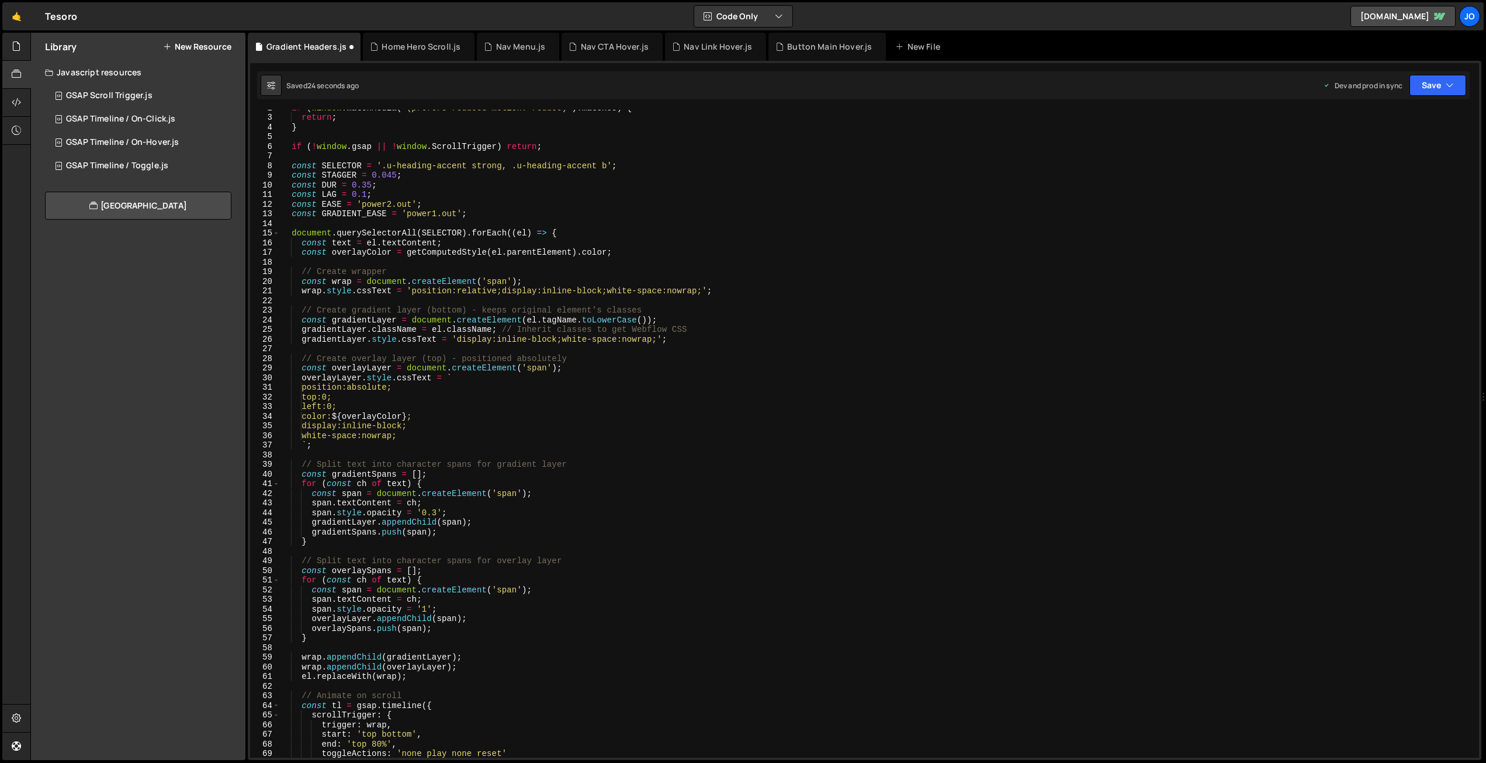
scroll to position [26, 0]
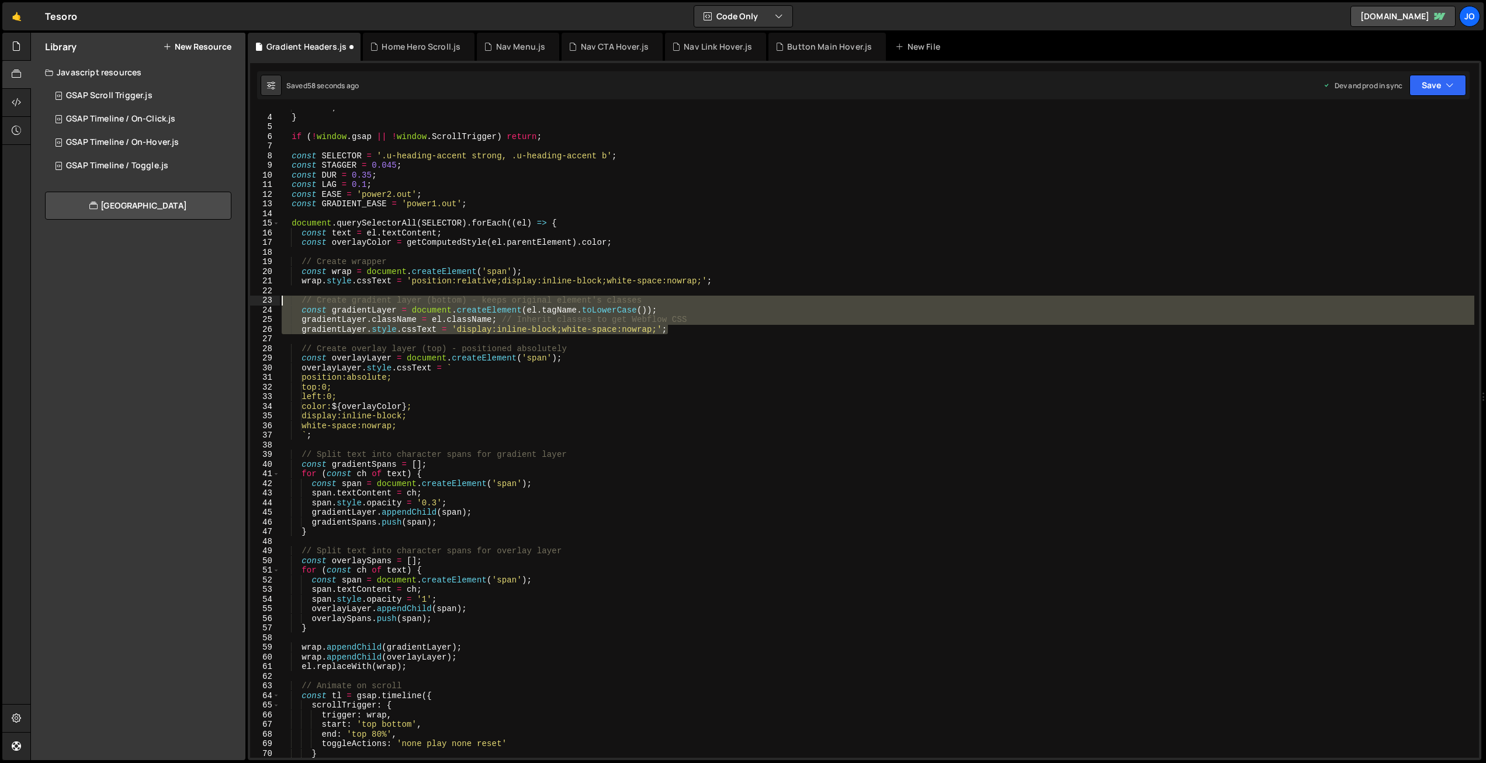
drag, startPoint x: 671, startPoint y: 334, endPoint x: 203, endPoint y: 298, distance: 469.4
click at [203, 298] on div "Files New File Javascript files 1 Button Main Hover.js 0 1 Gradient Headers.js …" at bounding box center [757, 397] width 1455 height 728
type textarea "// Create gradient layer (bottom) - keeps original element's classes const grad…"
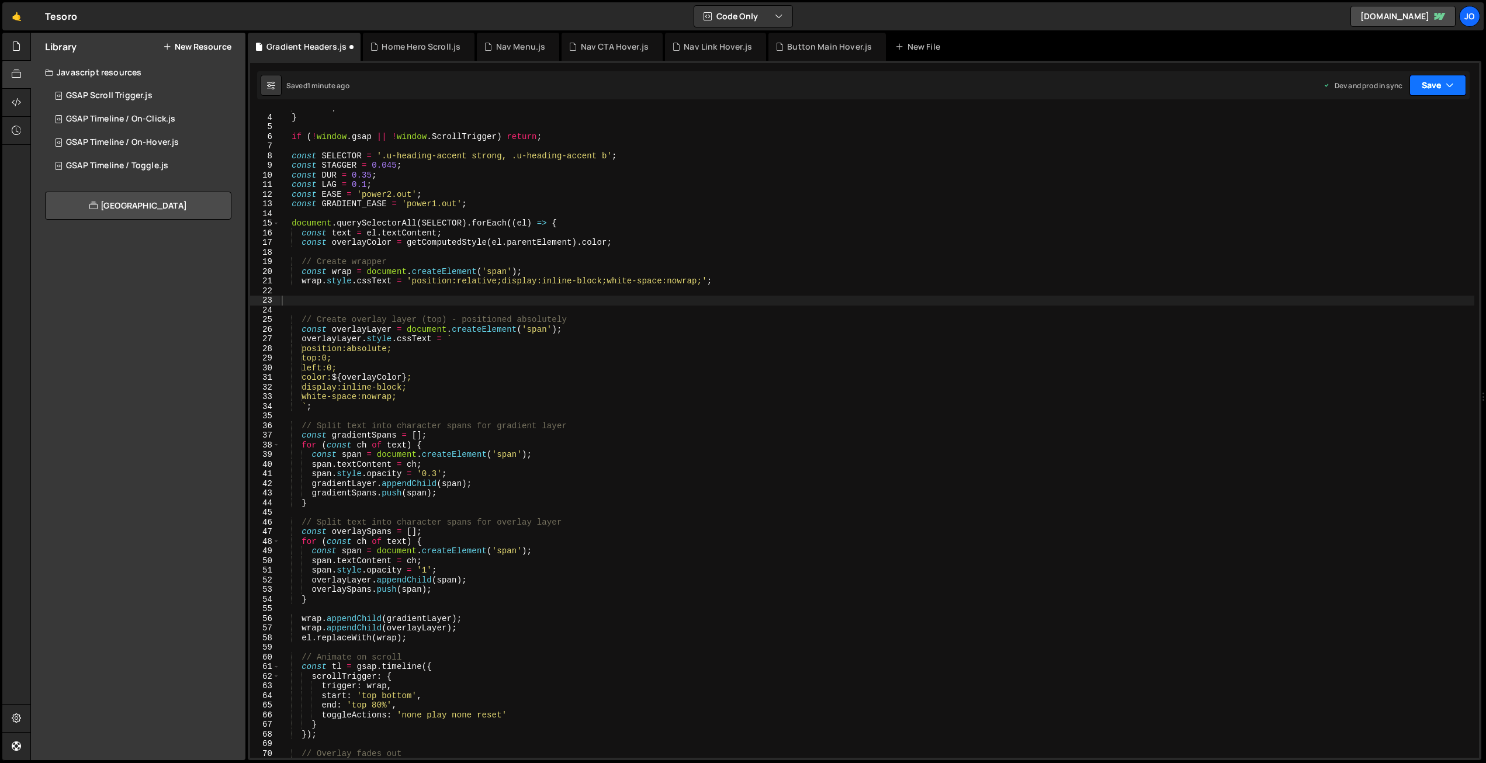
drag, startPoint x: 1423, startPoint y: 88, endPoint x: 1420, endPoint y: 115, distance: 27.6
click at [1423, 88] on button "Save" at bounding box center [1437, 85] width 57 height 21
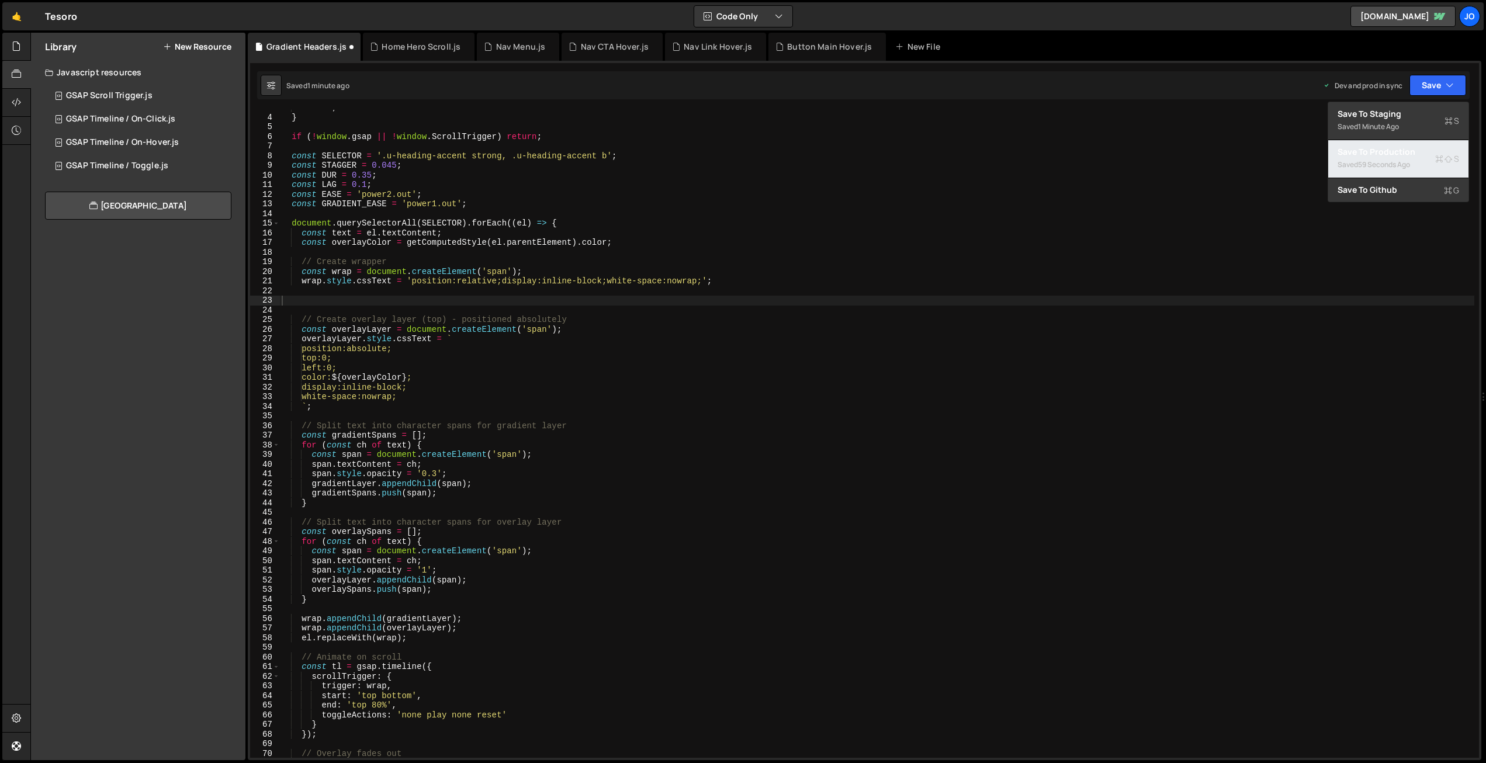
click at [1410, 151] on div "Save to Production S" at bounding box center [1398, 152] width 122 height 12
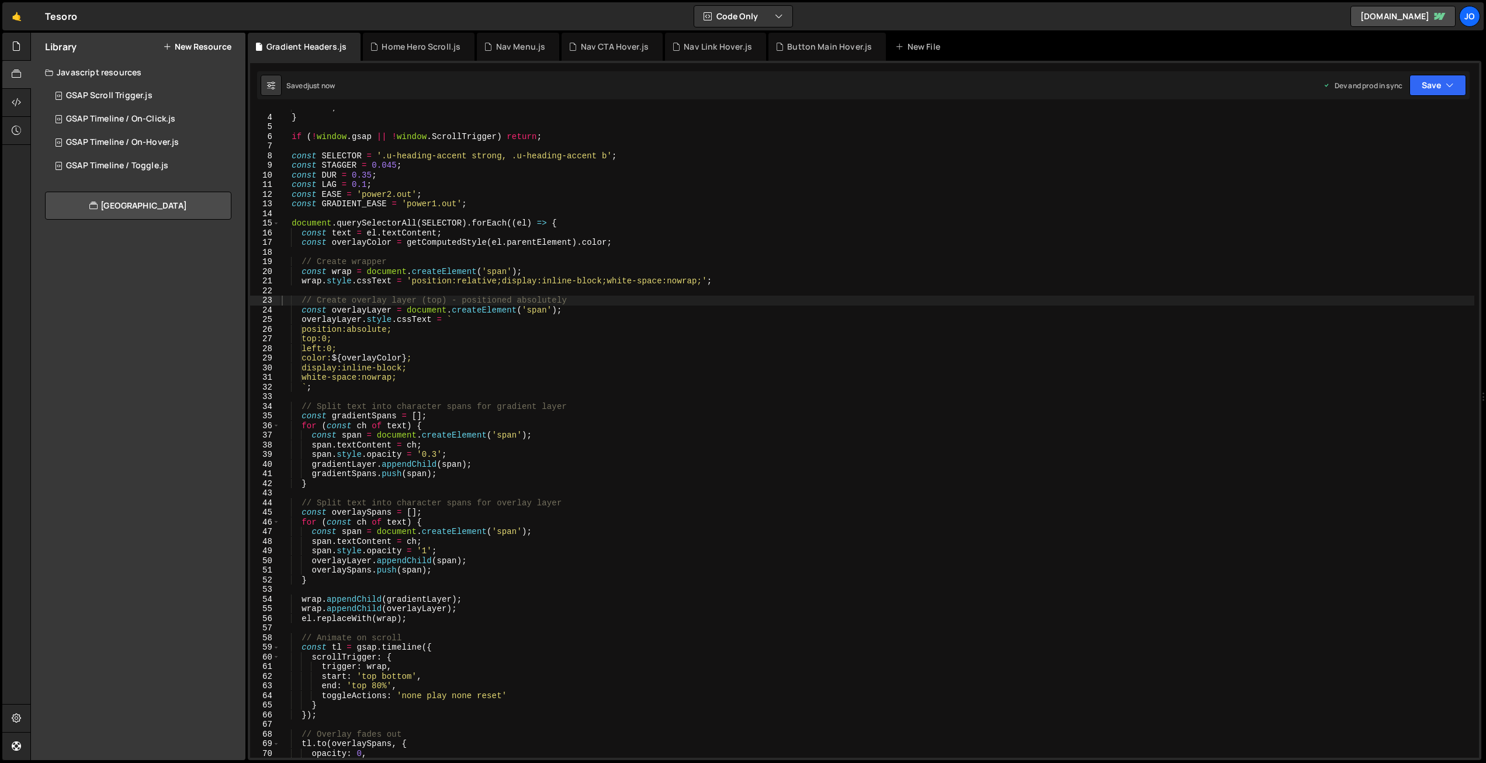
click at [602, 323] on div "return ; } if ( ! window . gsap || ! window . ScrollTrigger ) return ; const SE…" at bounding box center [876, 436] width 1195 height 667
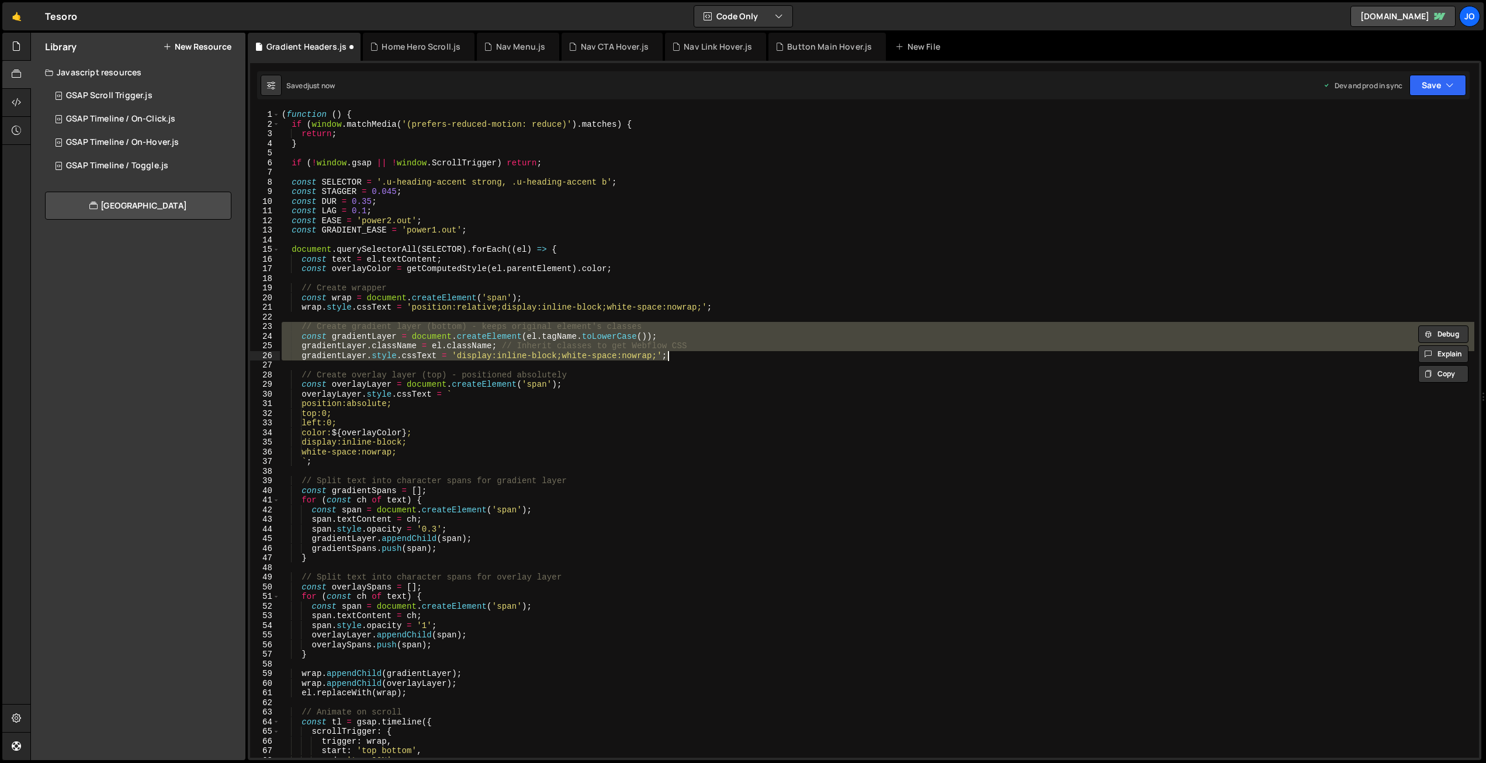
scroll to position [0, 0]
click at [476, 372] on div "( function ( ) { if ( window . matchMedia ( '(prefers-reduced-motion: reduce)' …" at bounding box center [876, 443] width 1195 height 667
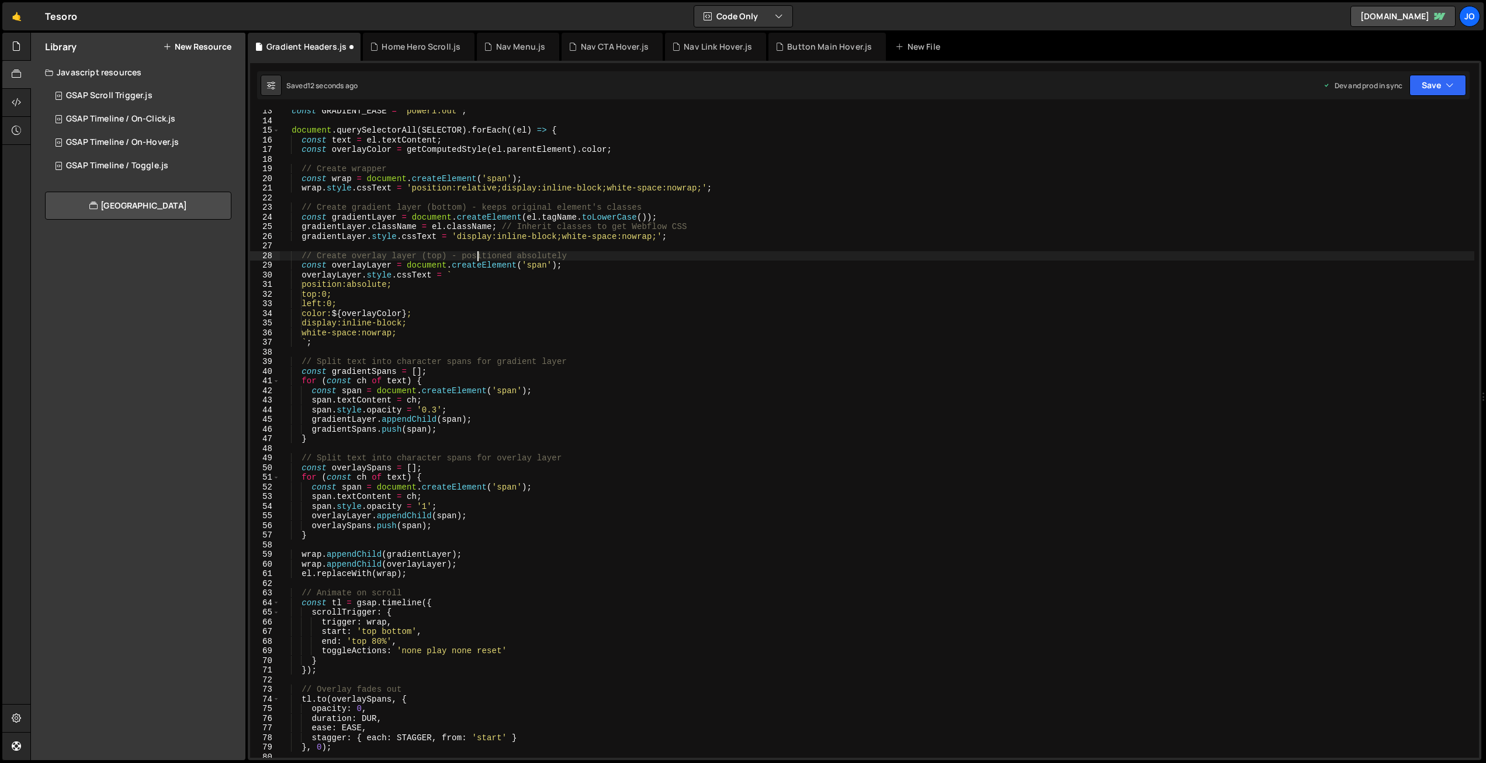
scroll to position [122, 0]
click at [1431, 85] on button "Save" at bounding box center [1437, 85] width 57 height 21
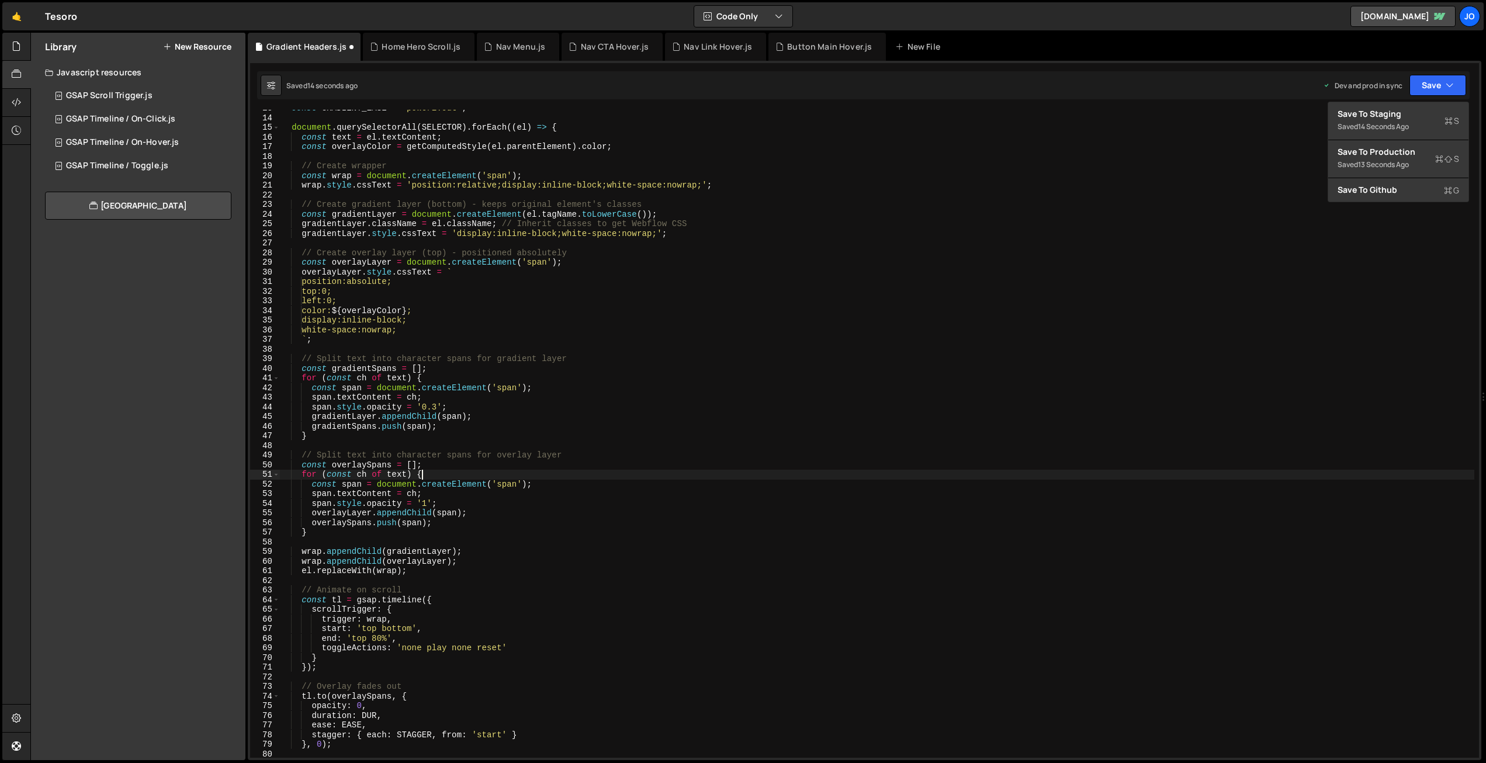
drag, startPoint x: 599, startPoint y: 476, endPoint x: 439, endPoint y: 459, distance: 161.6
click at [599, 476] on div "const GRADIENT_EASE = 'power1.out' ; document . querySelectorAll ( SELECTOR ) .…" at bounding box center [876, 436] width 1195 height 667
drag, startPoint x: 436, startPoint y: 403, endPoint x: 450, endPoint y: 451, distance: 49.9
click at [436, 405] on div "const GRADIENT_EASE = 'power1.out' ; document . querySelectorAll ( SELECTOR ) .…" at bounding box center [876, 436] width 1195 height 667
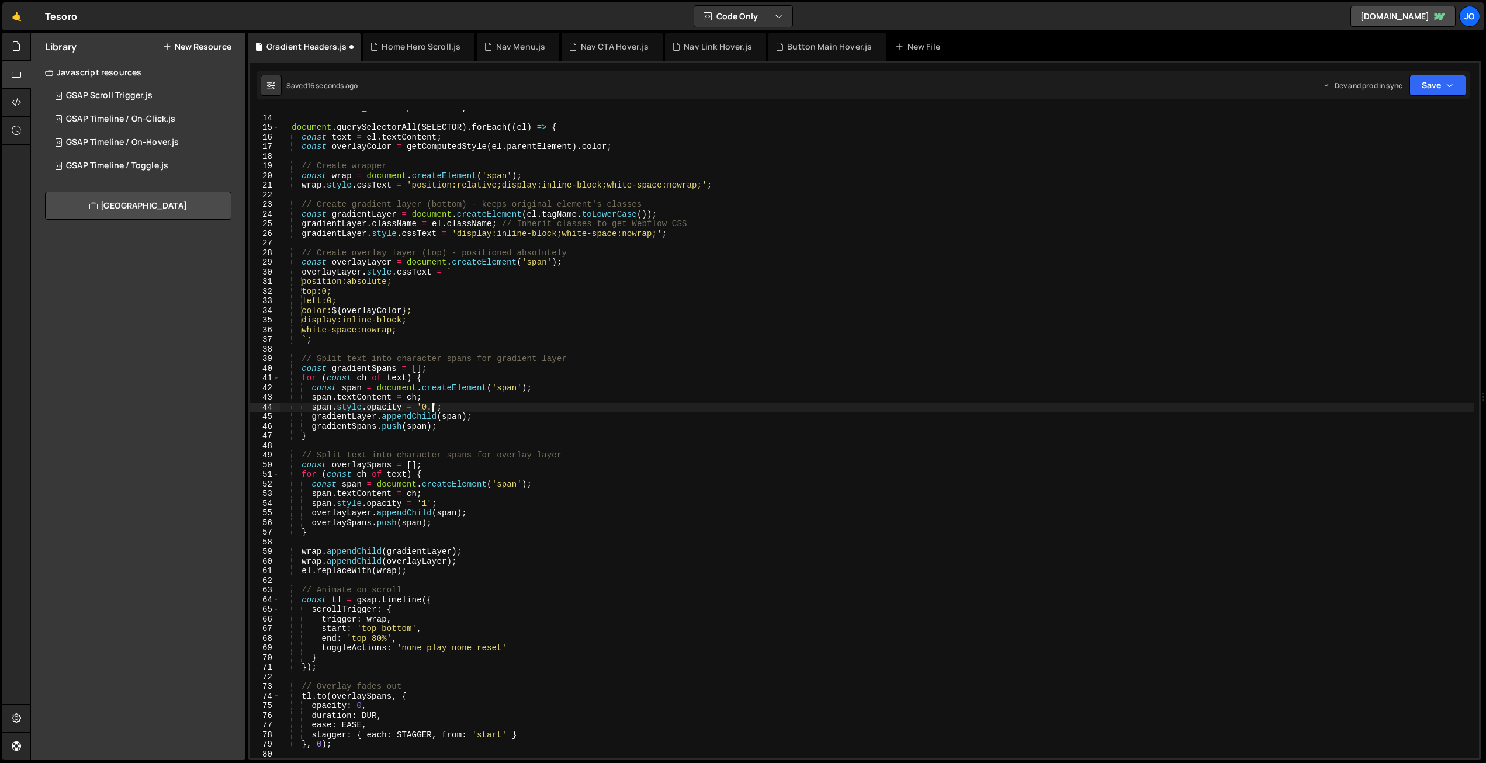
scroll to position [0, 11]
type textarea "span.style.opacity = '0.5';"
drag, startPoint x: 1443, startPoint y: 87, endPoint x: 1434, endPoint y: 102, distance: 17.0
click at [1443, 87] on button "Save" at bounding box center [1437, 85] width 57 height 21
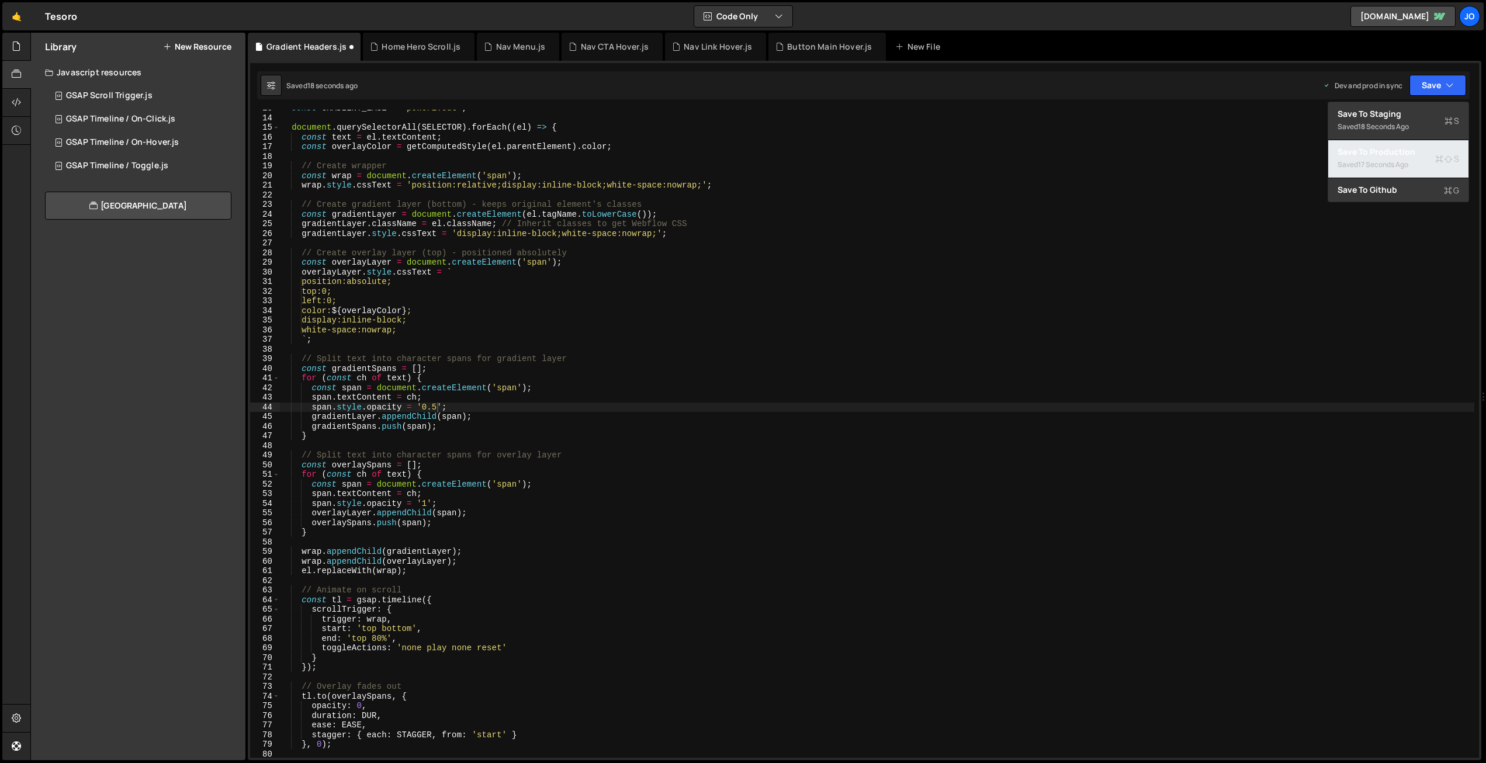
drag, startPoint x: 1404, startPoint y: 161, endPoint x: 1182, endPoint y: 108, distance: 228.3
click at [1404, 161] on div "17 seconds ago" at bounding box center [1383, 165] width 50 height 10
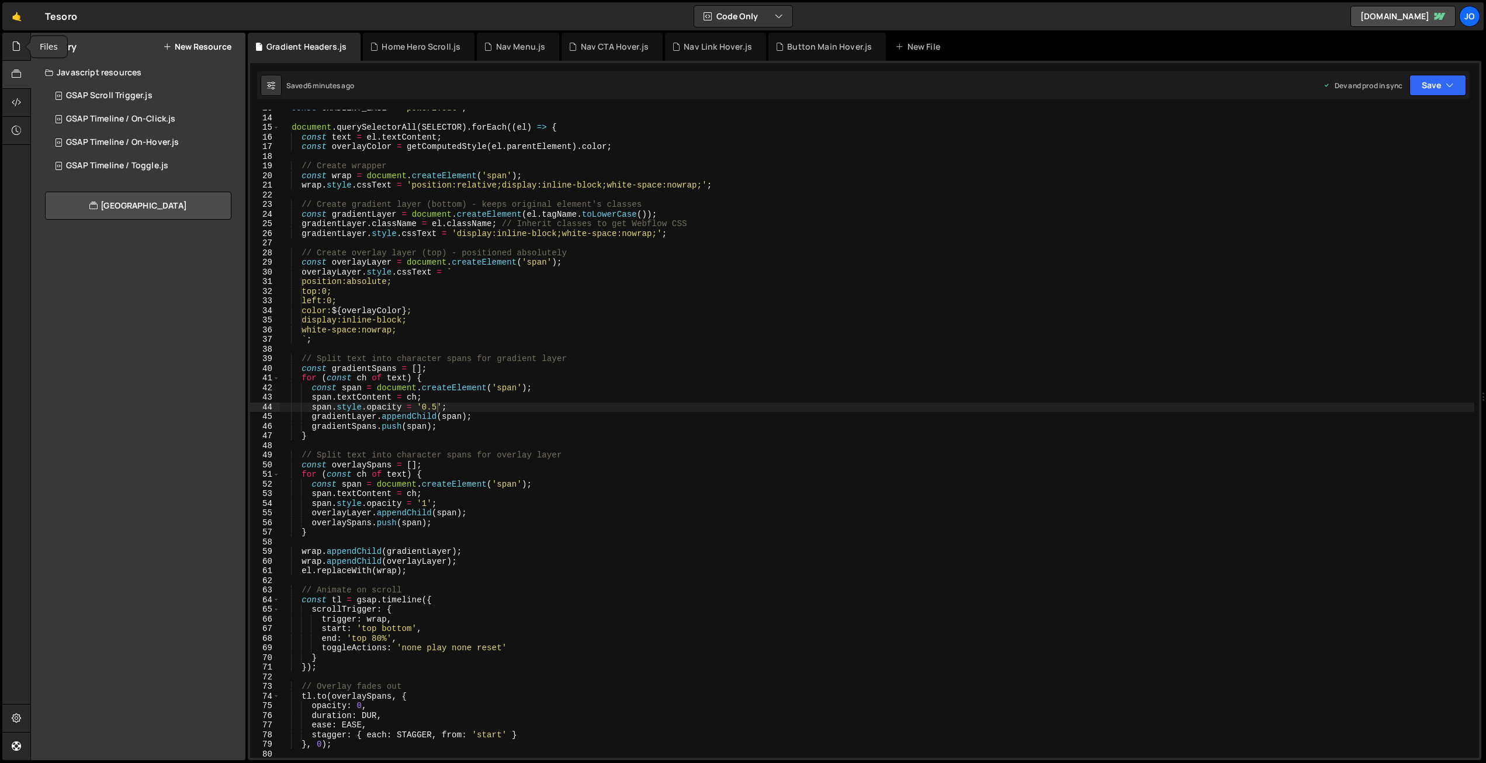
drag, startPoint x: 13, startPoint y: 49, endPoint x: 176, endPoint y: 60, distance: 163.4
click at [17, 50] on icon at bounding box center [16, 46] width 9 height 13
click at [212, 50] on button "New File" at bounding box center [210, 46] width 44 height 9
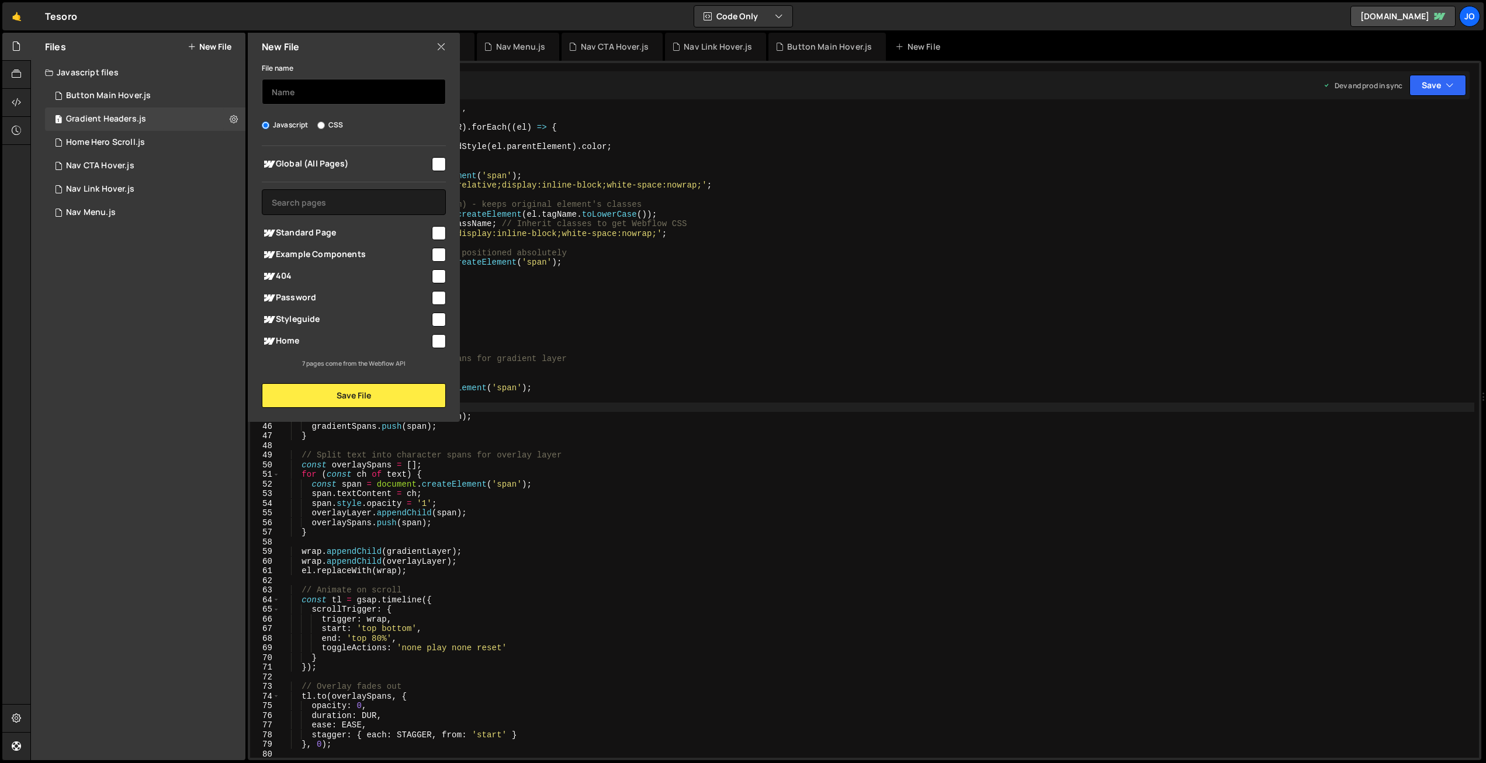
click at [352, 85] on input "text" at bounding box center [354, 92] width 184 height 26
drag, startPoint x: 282, startPoint y: 91, endPoint x: 303, endPoint y: 116, distance: 32.8
click at [282, 92] on input "Glboal Parallax" at bounding box center [354, 92] width 184 height 26
type input "Global Parallax"
click at [436, 165] on input "checkbox" at bounding box center [439, 164] width 14 height 14
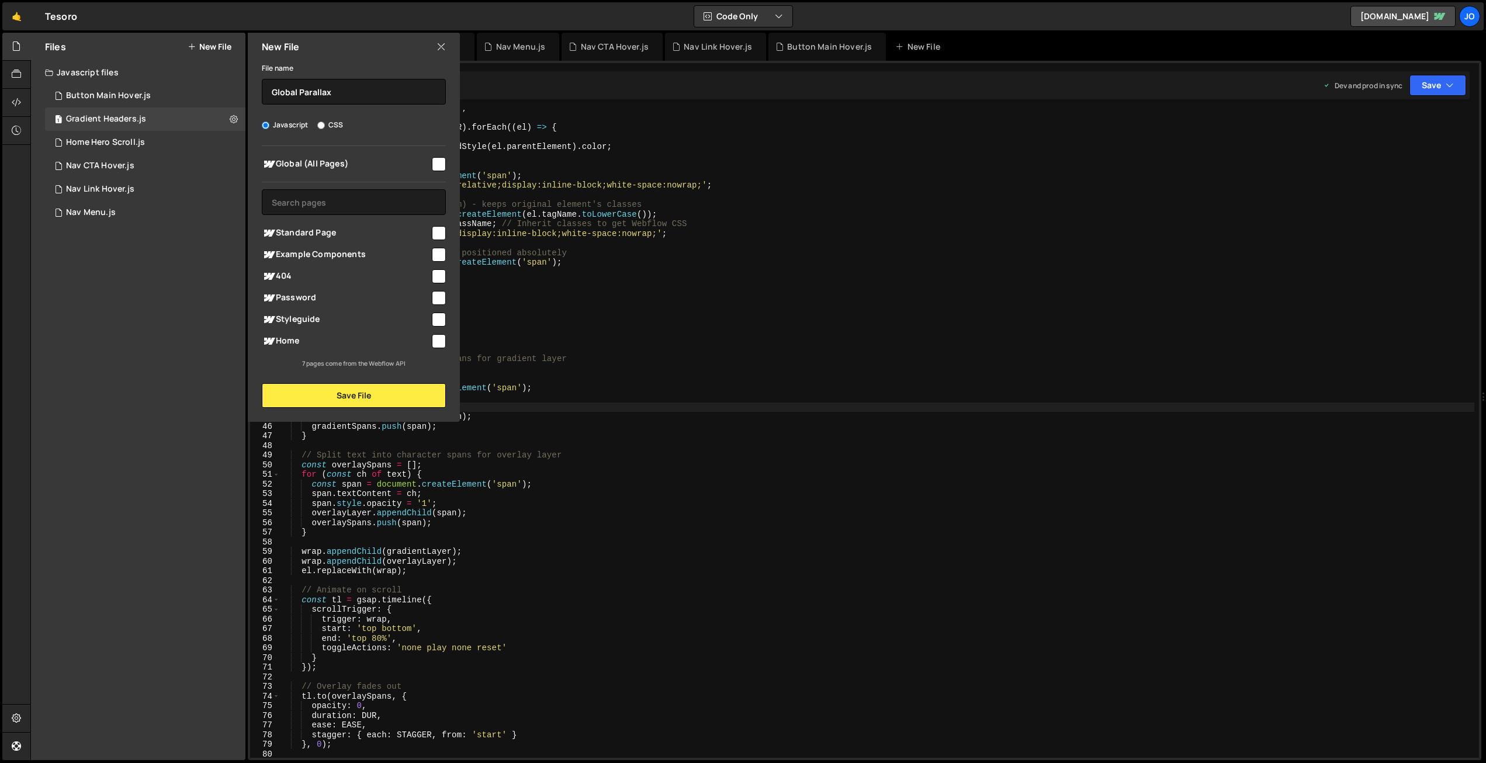
checkbox input "true"
click at [364, 390] on button "Save File" at bounding box center [354, 395] width 184 height 25
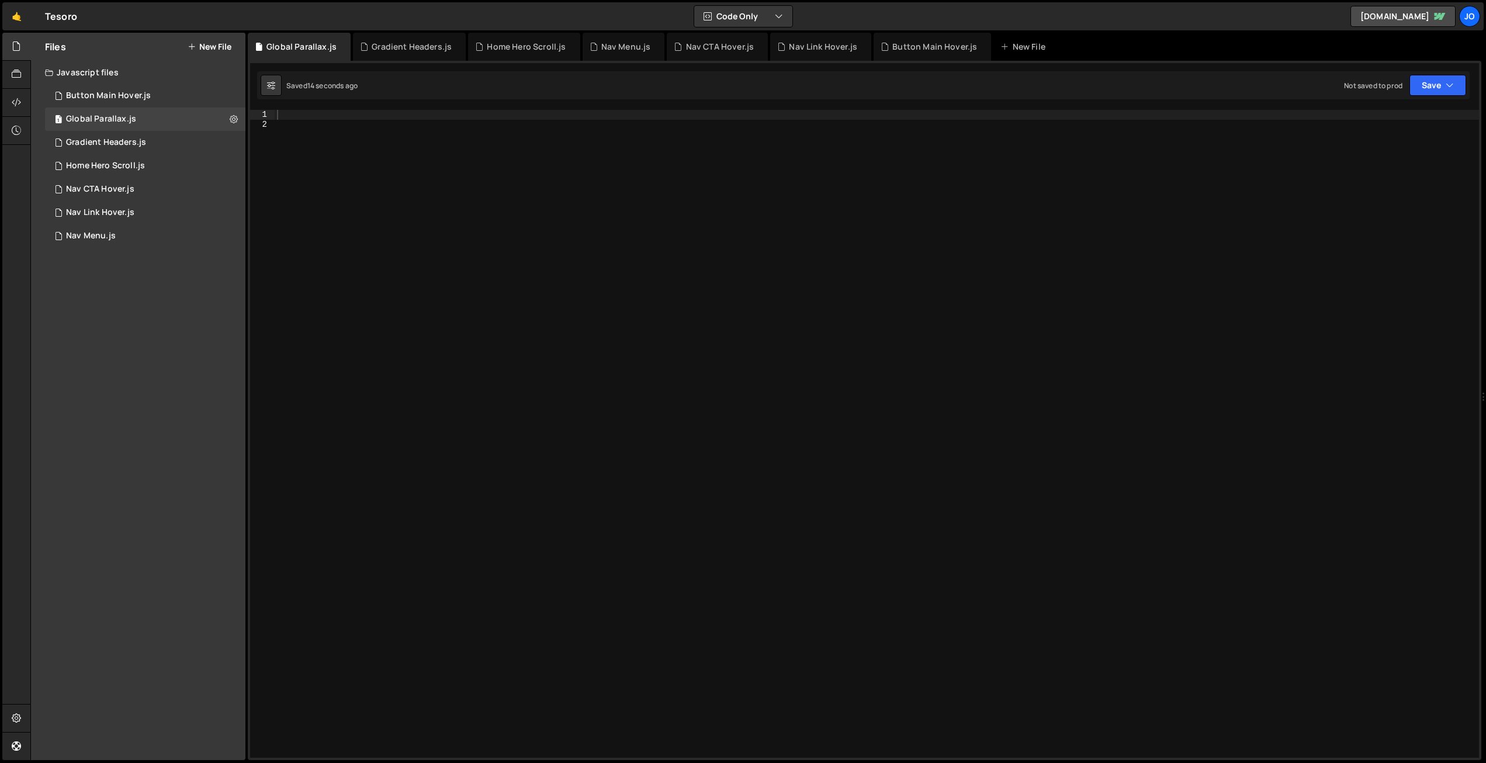
click at [342, 110] on div at bounding box center [877, 443] width 1204 height 667
paste textarea "}"
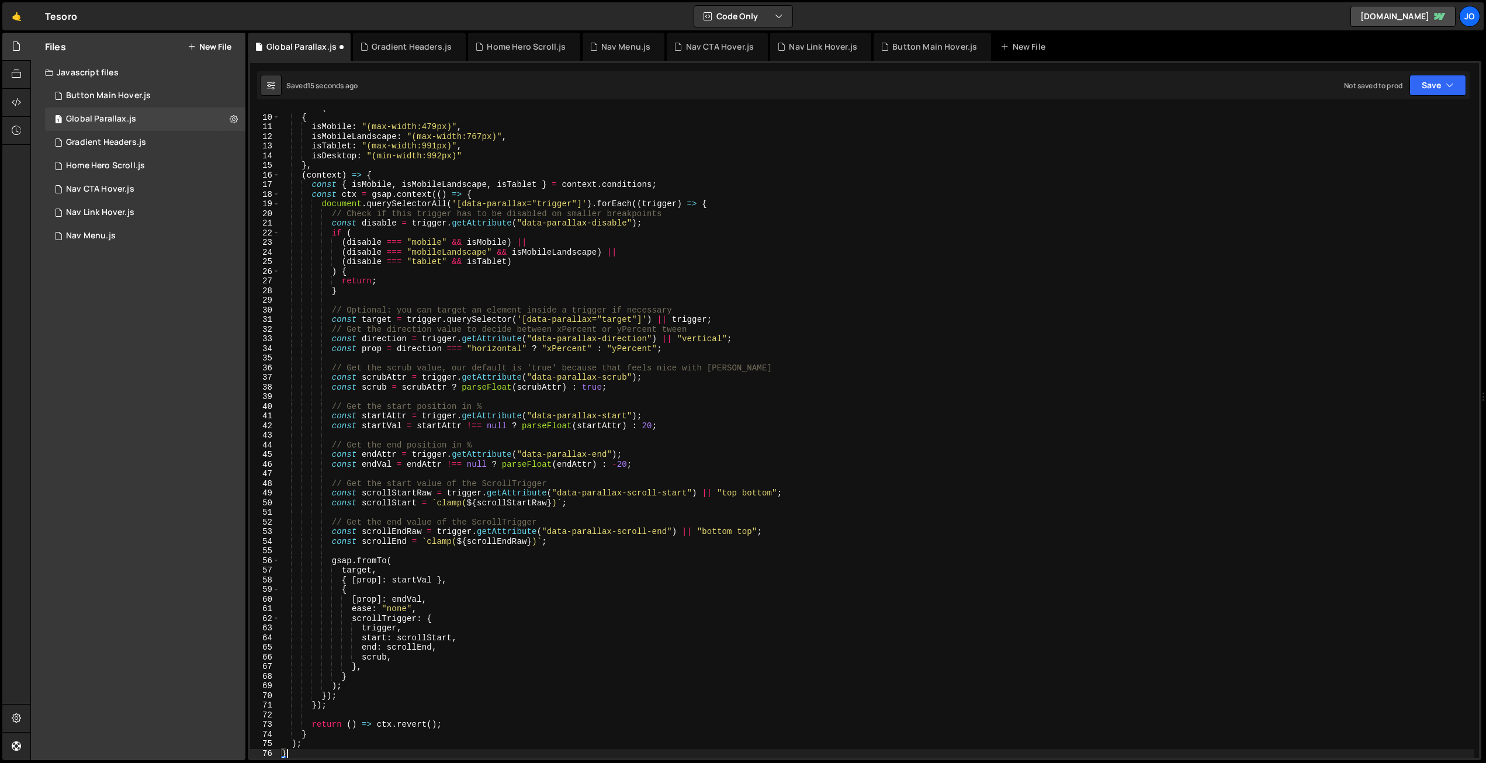
scroll to position [0, 0]
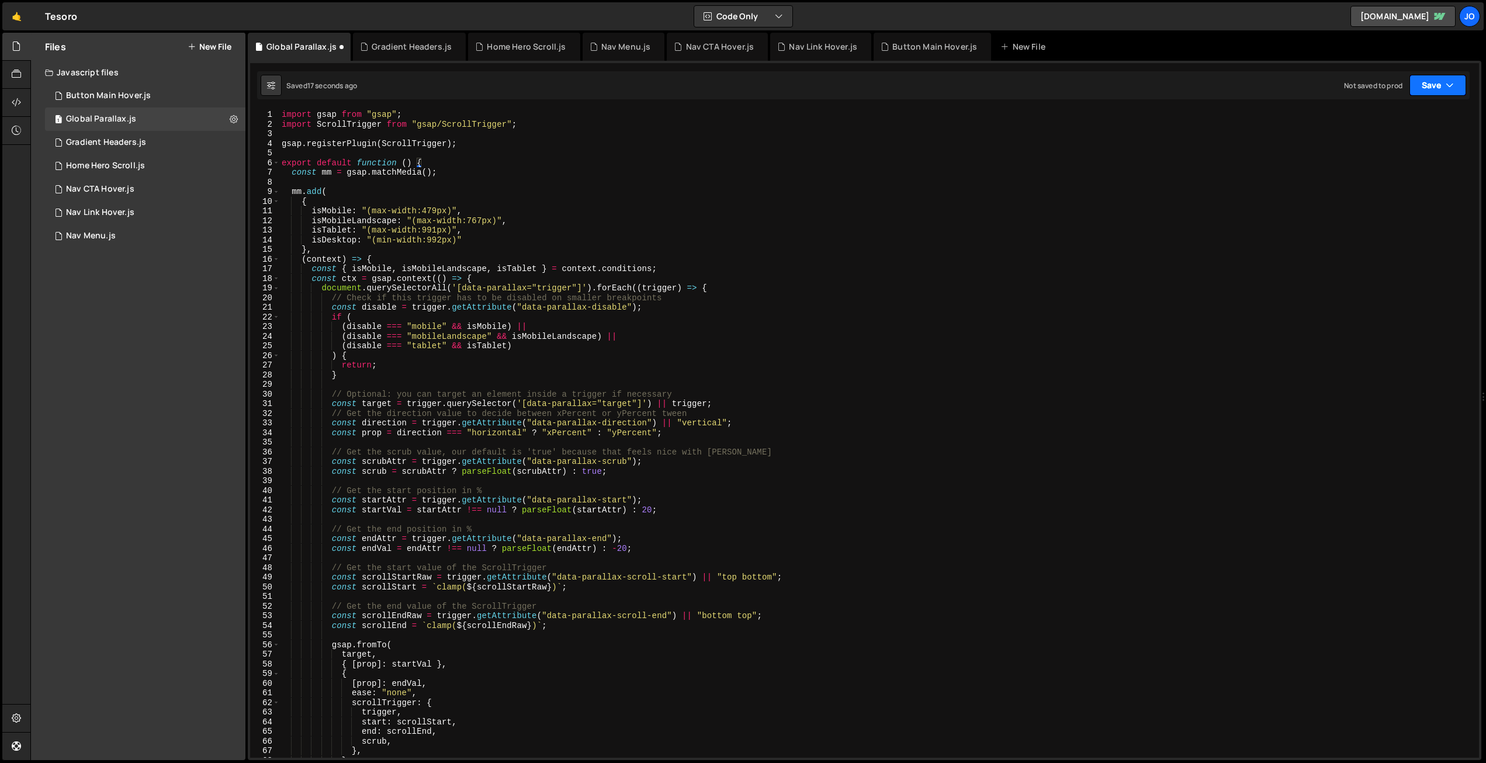
drag, startPoint x: 1447, startPoint y: 85, endPoint x: 1422, endPoint y: 117, distance: 41.2
click at [1447, 85] on icon "button" at bounding box center [1449, 85] width 8 height 12
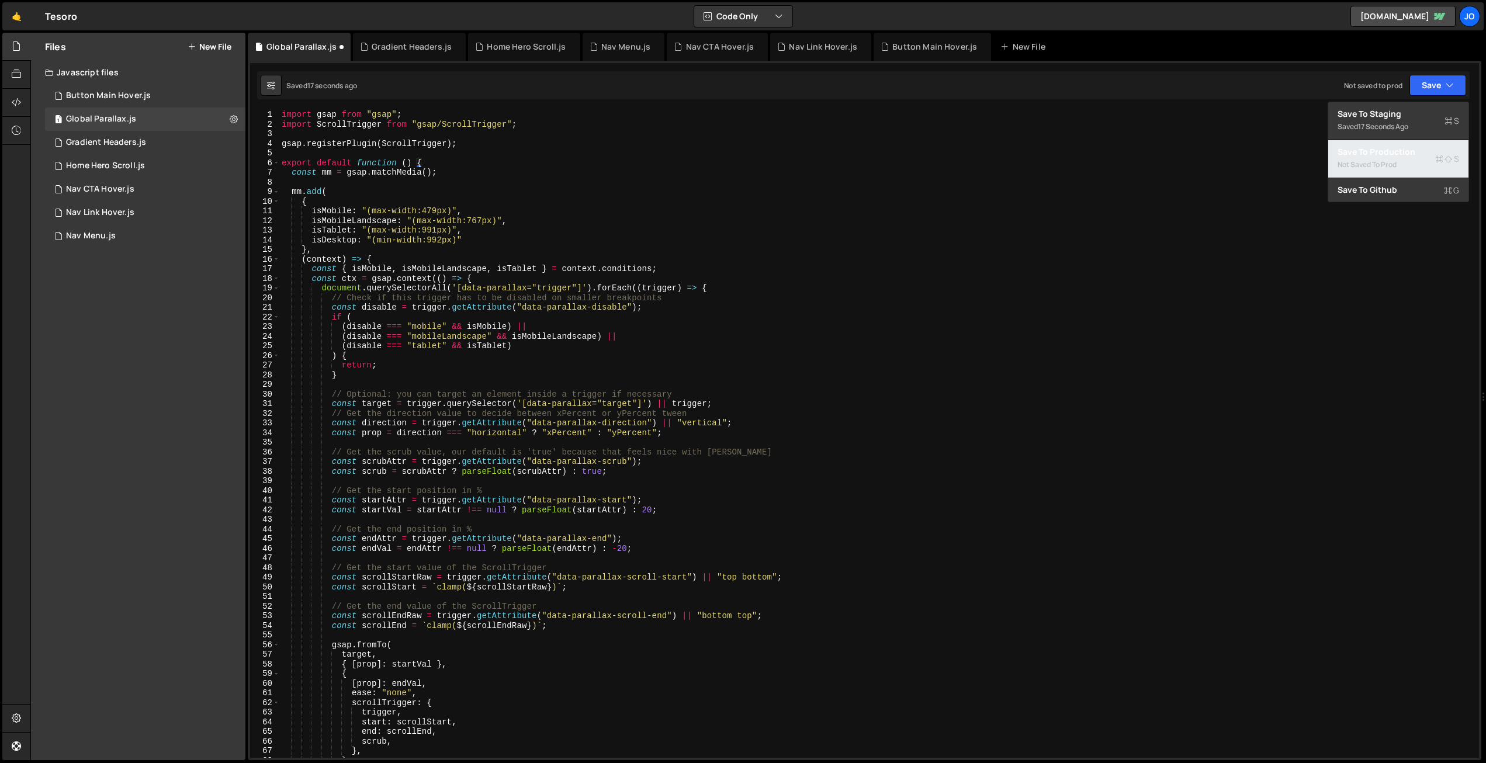
drag, startPoint x: 1386, startPoint y: 150, endPoint x: 1379, endPoint y: 150, distance: 6.5
click at [1385, 150] on div "Save to Production S" at bounding box center [1398, 152] width 122 height 12
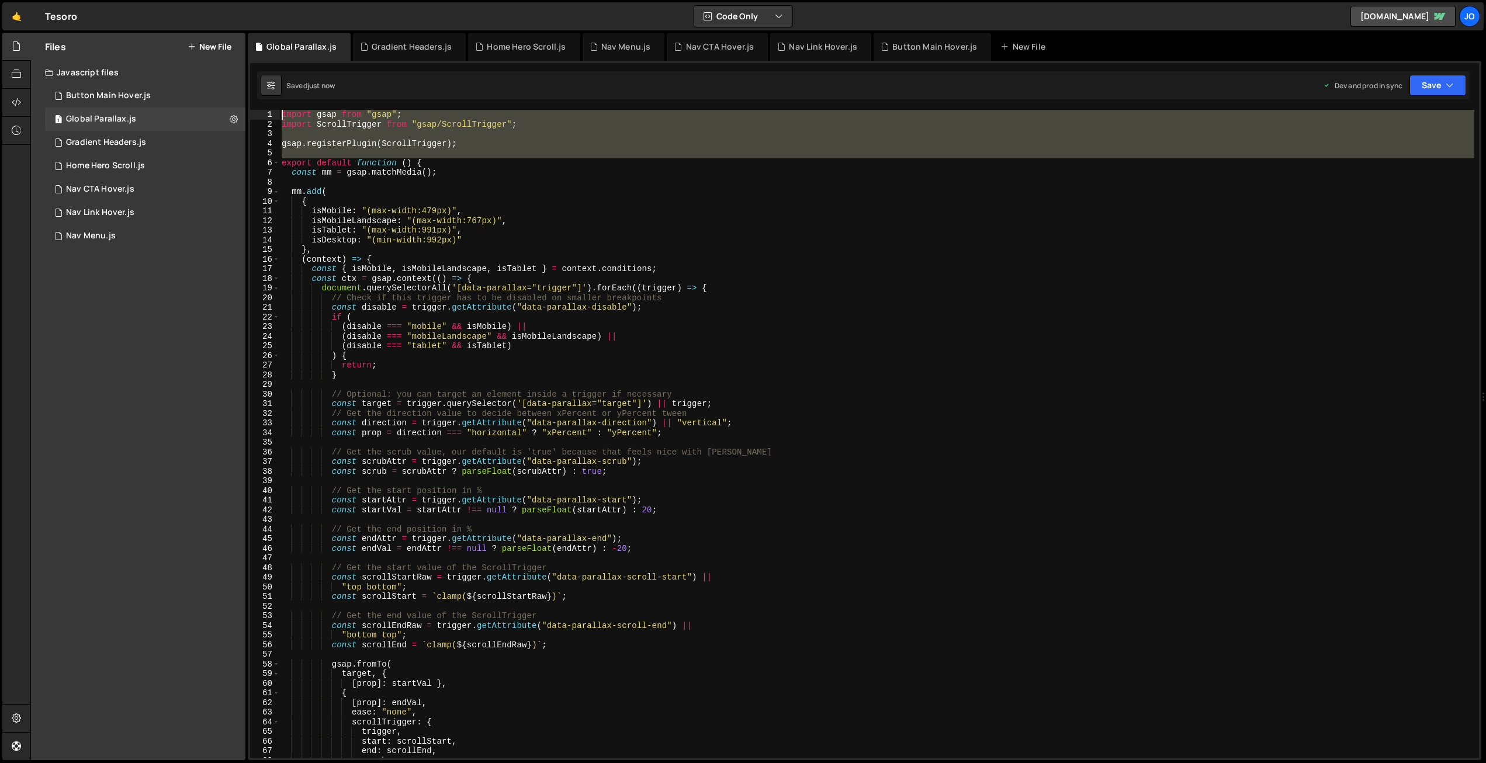
drag, startPoint x: 280, startPoint y: 162, endPoint x: 278, endPoint y: 101, distance: 60.8
click at [279, 99] on div "XXXXXXXXXXXXXXXXXXXXXXXXXXXXXXXXXXXXXXXXXXXXXXXXXXXXXXXXXXXXXXXXXXXXXXXXXXXXXXX…" at bounding box center [864, 410] width 1233 height 699
drag, startPoint x: 314, startPoint y: 159, endPoint x: 264, endPoint y: 104, distance: 74.8
click at [248, 95] on div "XXXXXXXXXXXXXXXXXXXXXXXXXXXXXXXXXXXXXXXXXXXXXXXXXXXXXXXXXXXXXXXXXXXXXXXXXXXXXXX…" at bounding box center [864, 410] width 1233 height 699
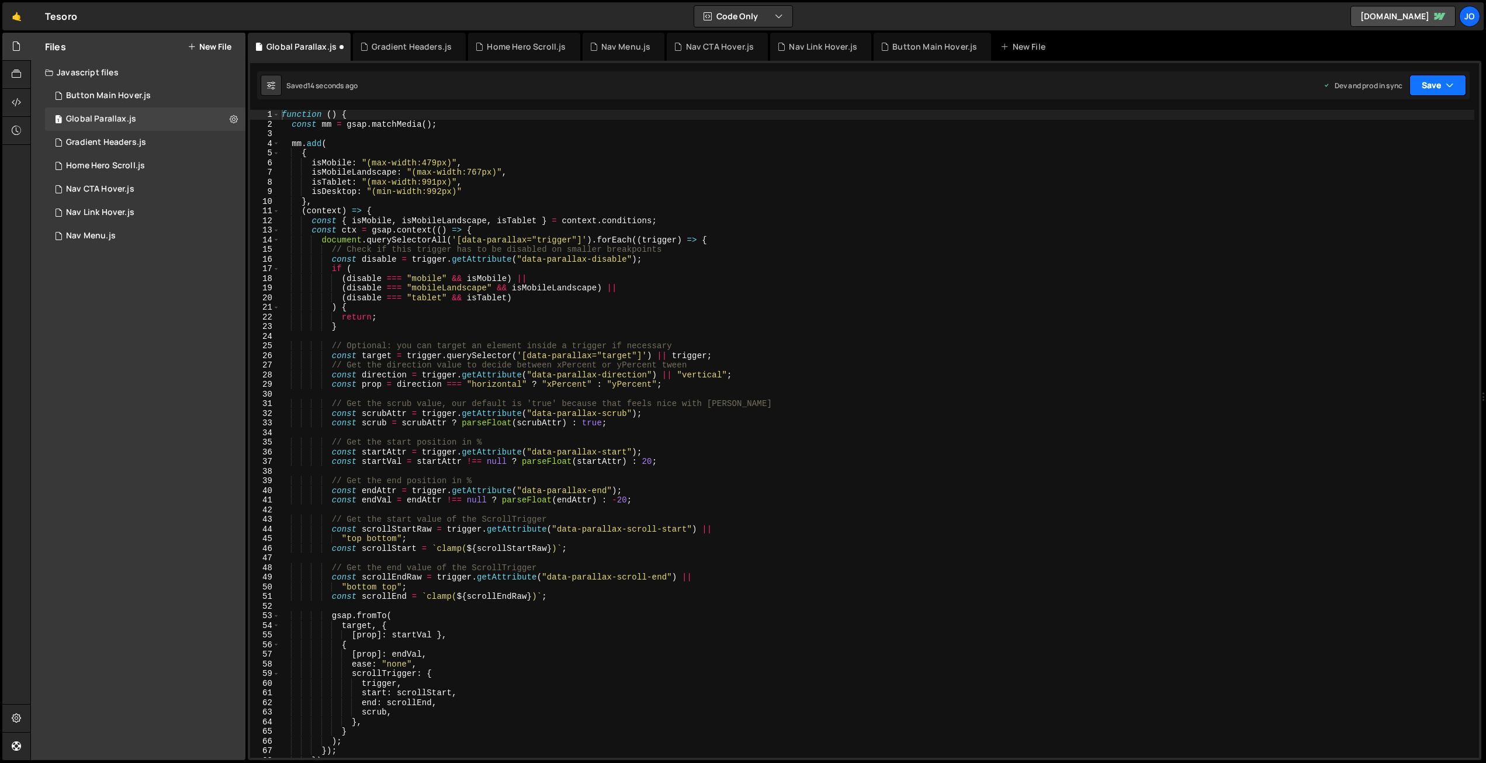
drag, startPoint x: 1455, startPoint y: 79, endPoint x: 1396, endPoint y: 130, distance: 78.3
click at [1455, 79] on button "Save" at bounding box center [1437, 85] width 57 height 21
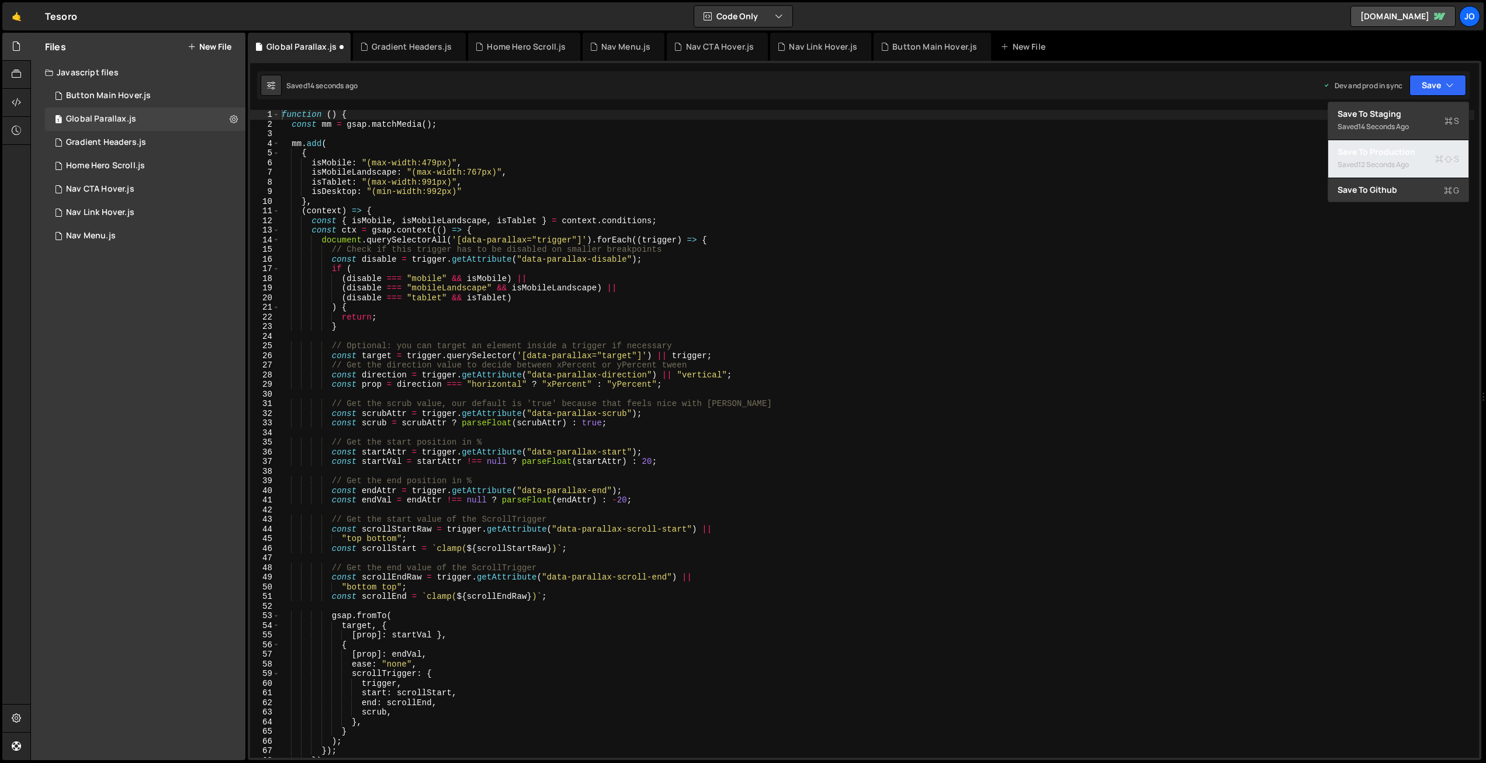
click at [1378, 155] on div "Save to Production S" at bounding box center [1398, 152] width 122 height 12
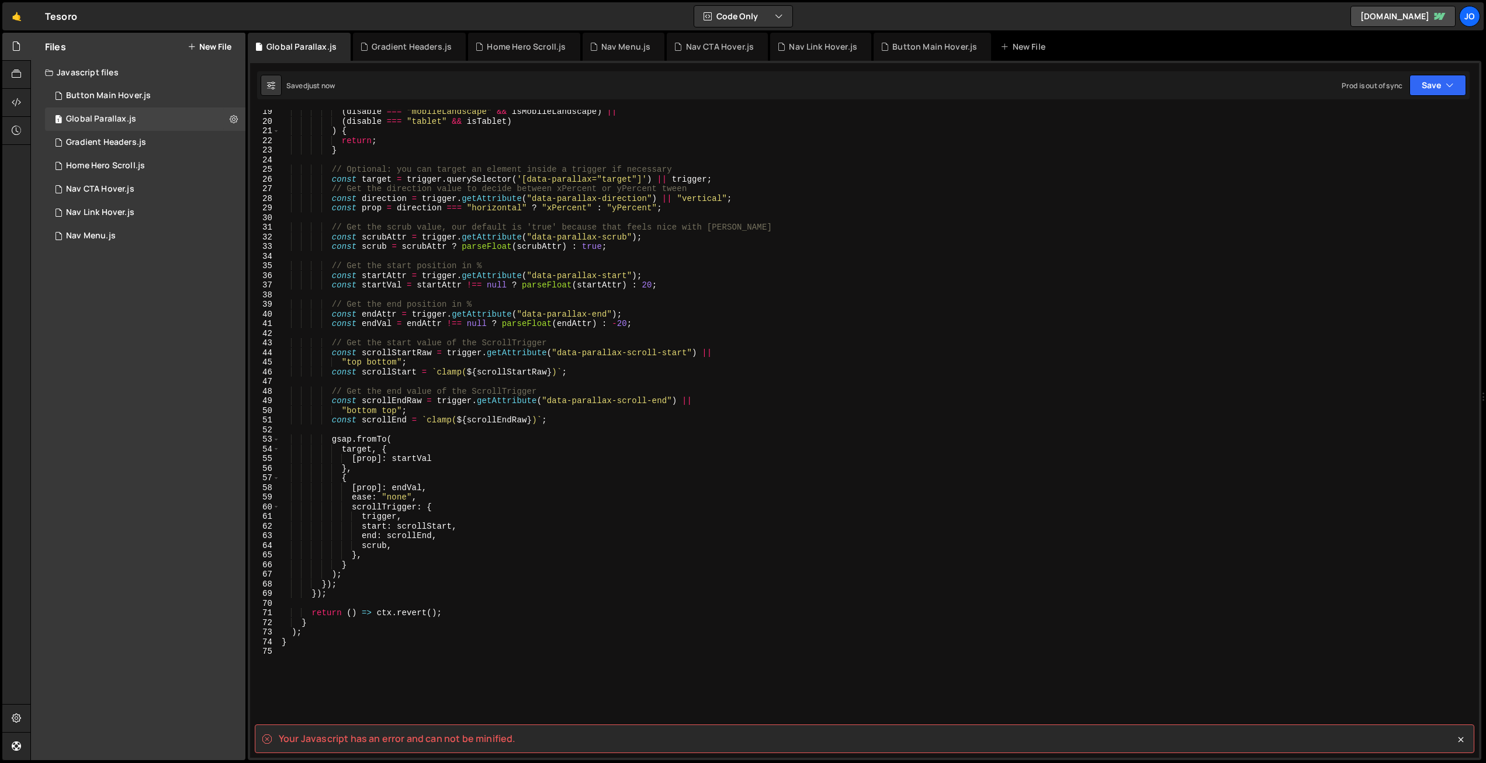
scroll to position [175, 0]
click at [440, 507] on div "( disable === "mobileLandscape" && isMobileLandscape ) || ( disable === "tablet…" at bounding box center [876, 441] width 1195 height 667
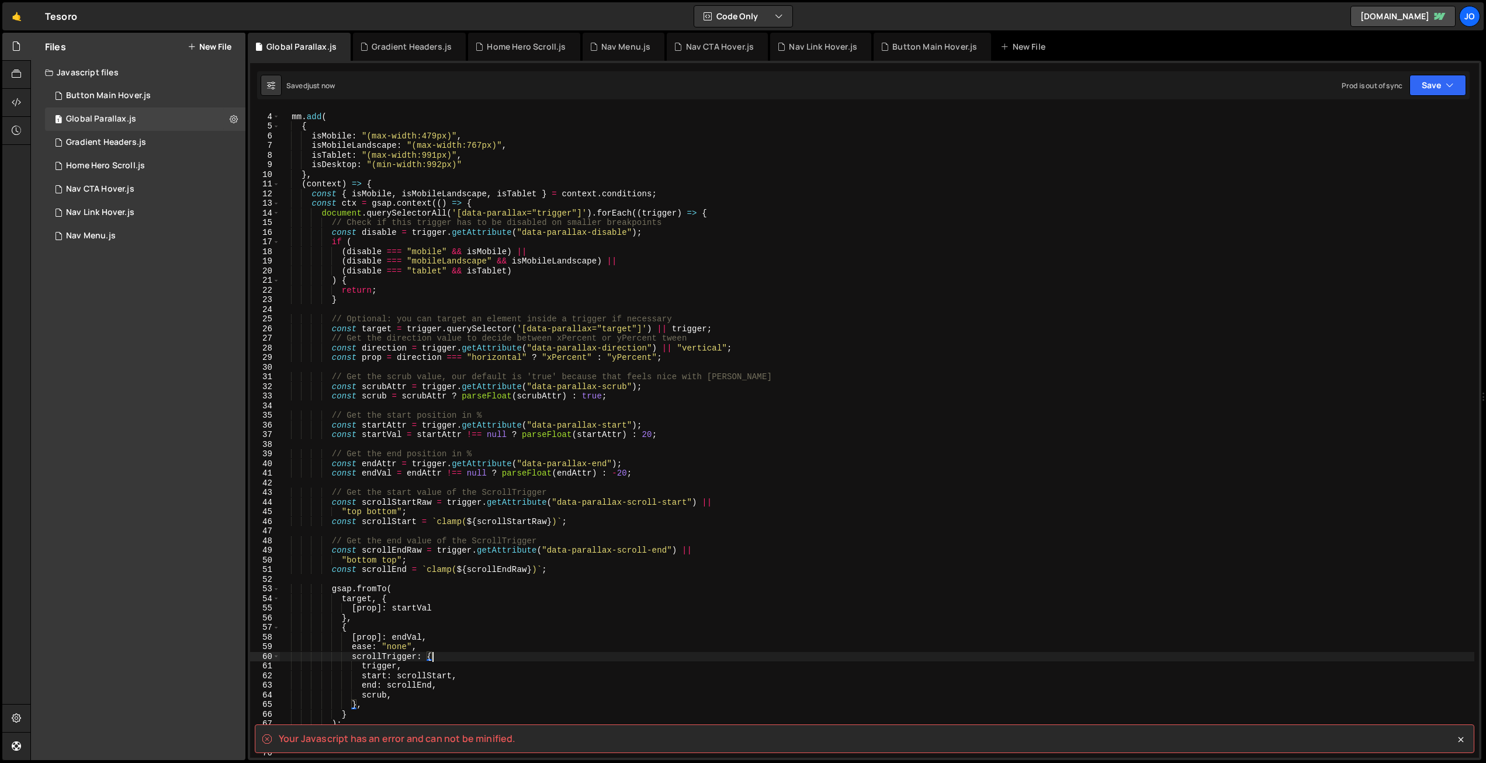
scroll to position [0, 0]
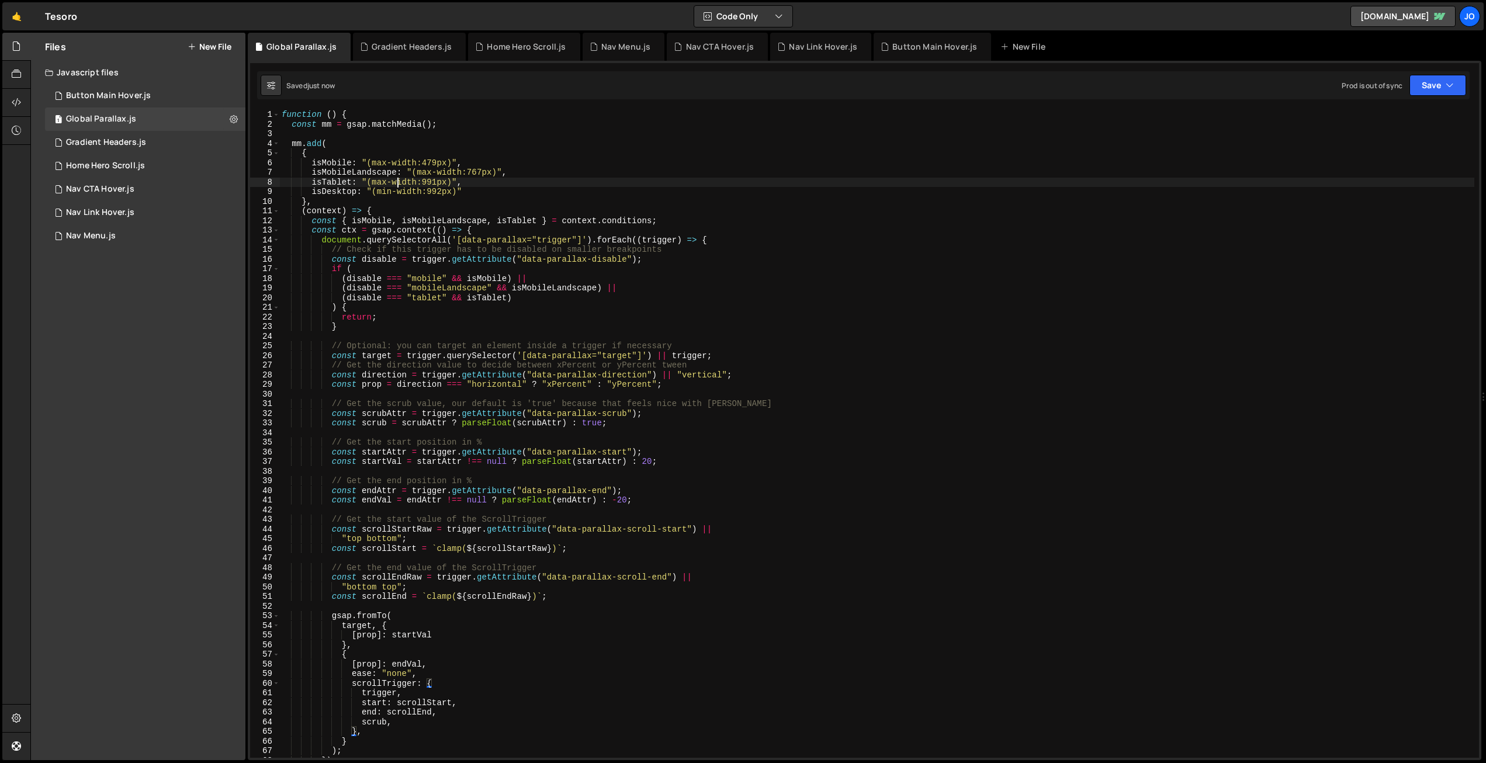
click at [396, 179] on div "function ( ) { const mm = gsap . matchMedia ( ) ; mm . add ( { isMobile : "(max…" at bounding box center [876, 443] width 1195 height 667
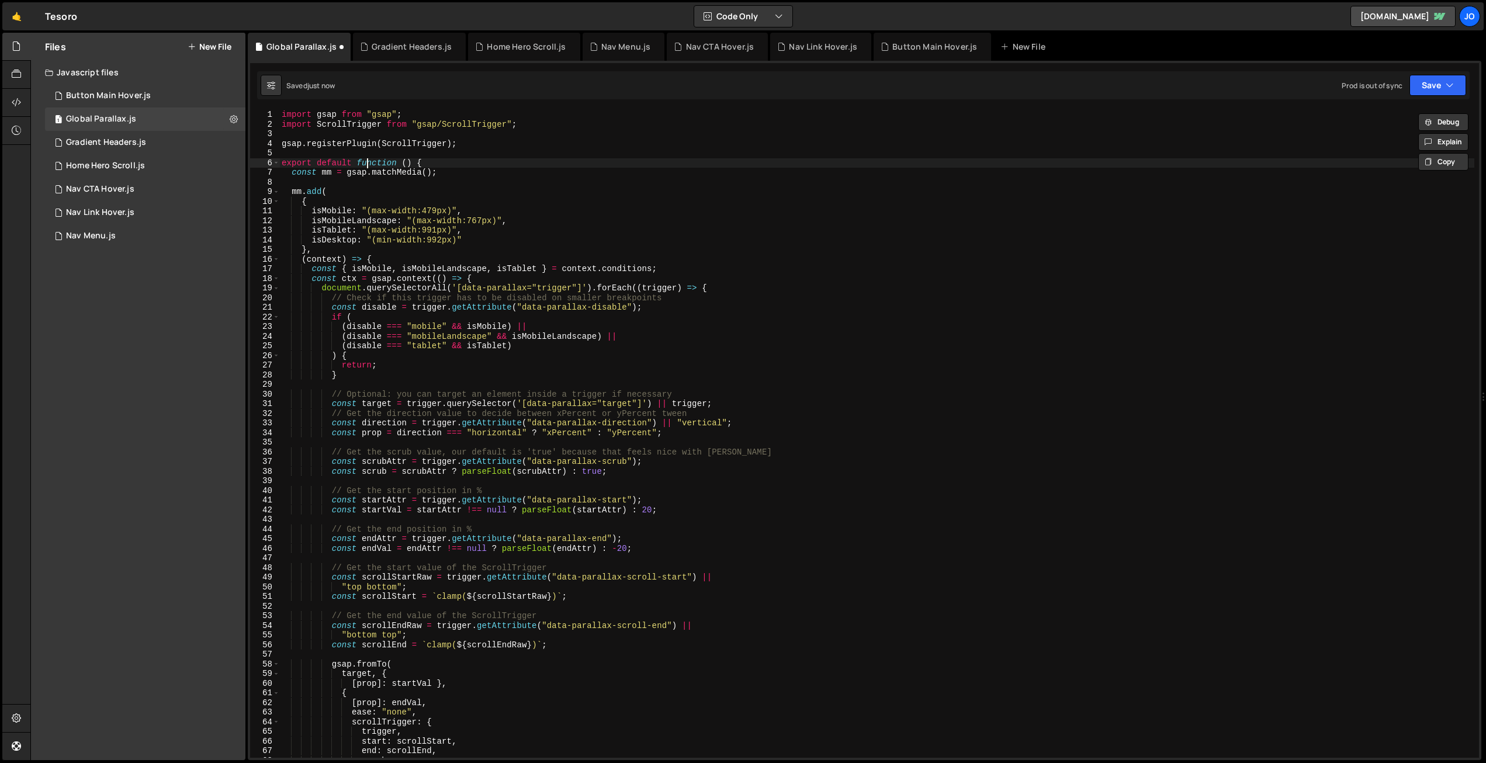
drag, startPoint x: 368, startPoint y: 160, endPoint x: 293, endPoint y: 141, distance: 76.9
click at [368, 160] on div "import gsap from "gsap" ; import ScrollTrigger from "gsap/ScrollTrigger" ; gsap…" at bounding box center [876, 443] width 1195 height 667
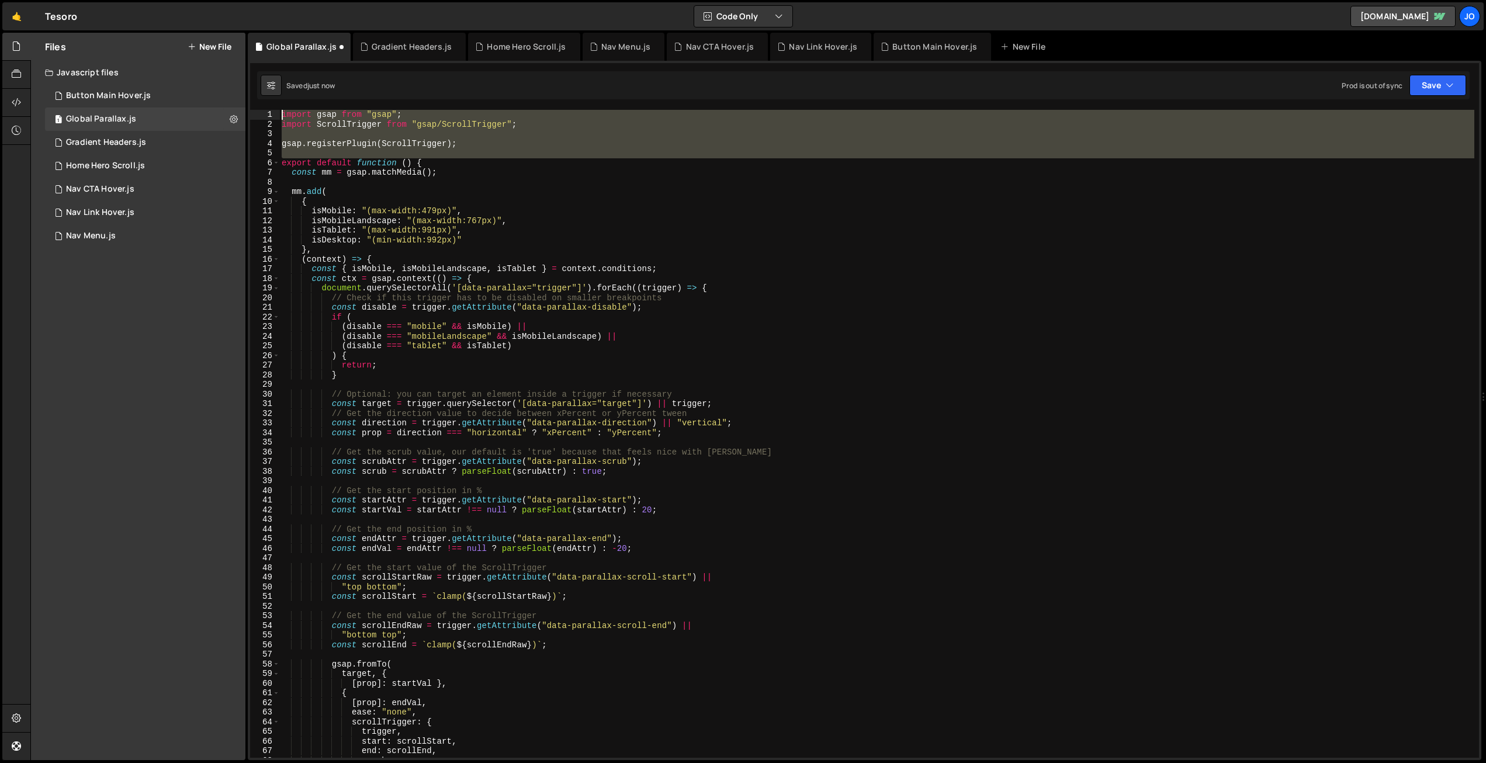
drag, startPoint x: 280, startPoint y: 161, endPoint x: 354, endPoint y: 127, distance: 81.0
click at [275, 95] on div "Debug Explain Copy Global Parallax.js Gradient Headers.js Home Hero Scroll.js N…" at bounding box center [864, 397] width 1233 height 728
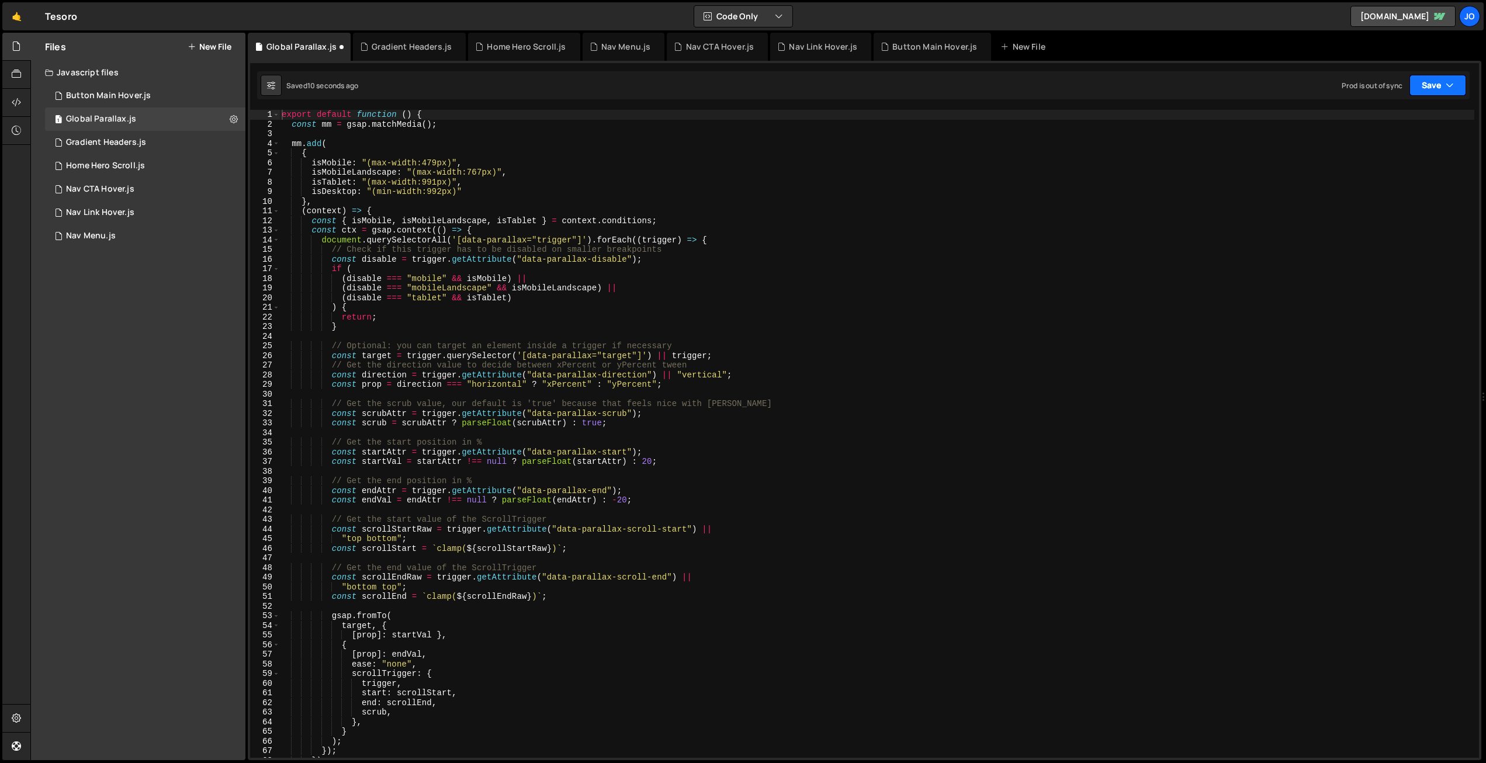
drag, startPoint x: 1448, startPoint y: 79, endPoint x: 1419, endPoint y: 117, distance: 47.5
click at [1448, 80] on icon "button" at bounding box center [1449, 85] width 8 height 12
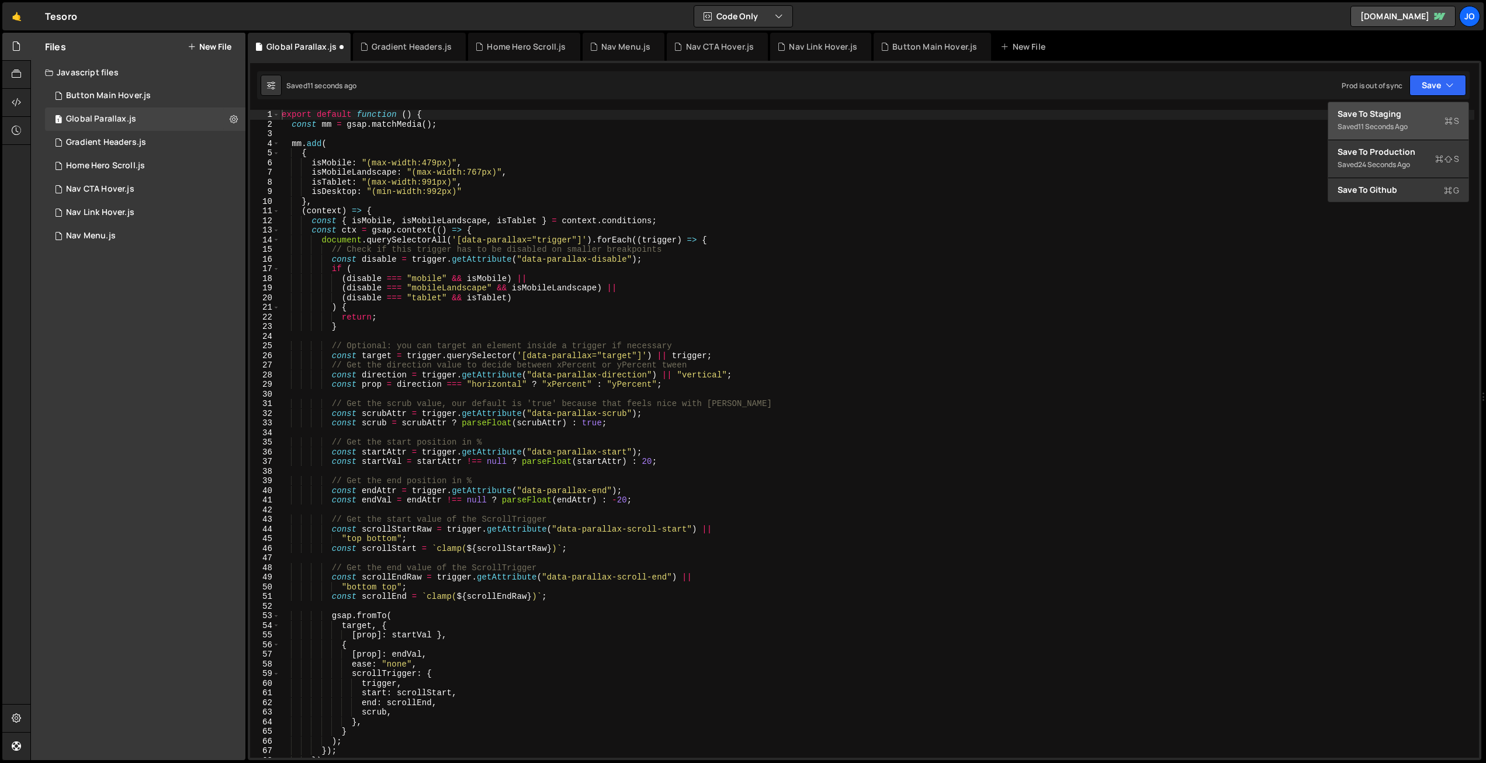
click at [1412, 132] on div "Saved 11 seconds ago" at bounding box center [1398, 127] width 122 height 14
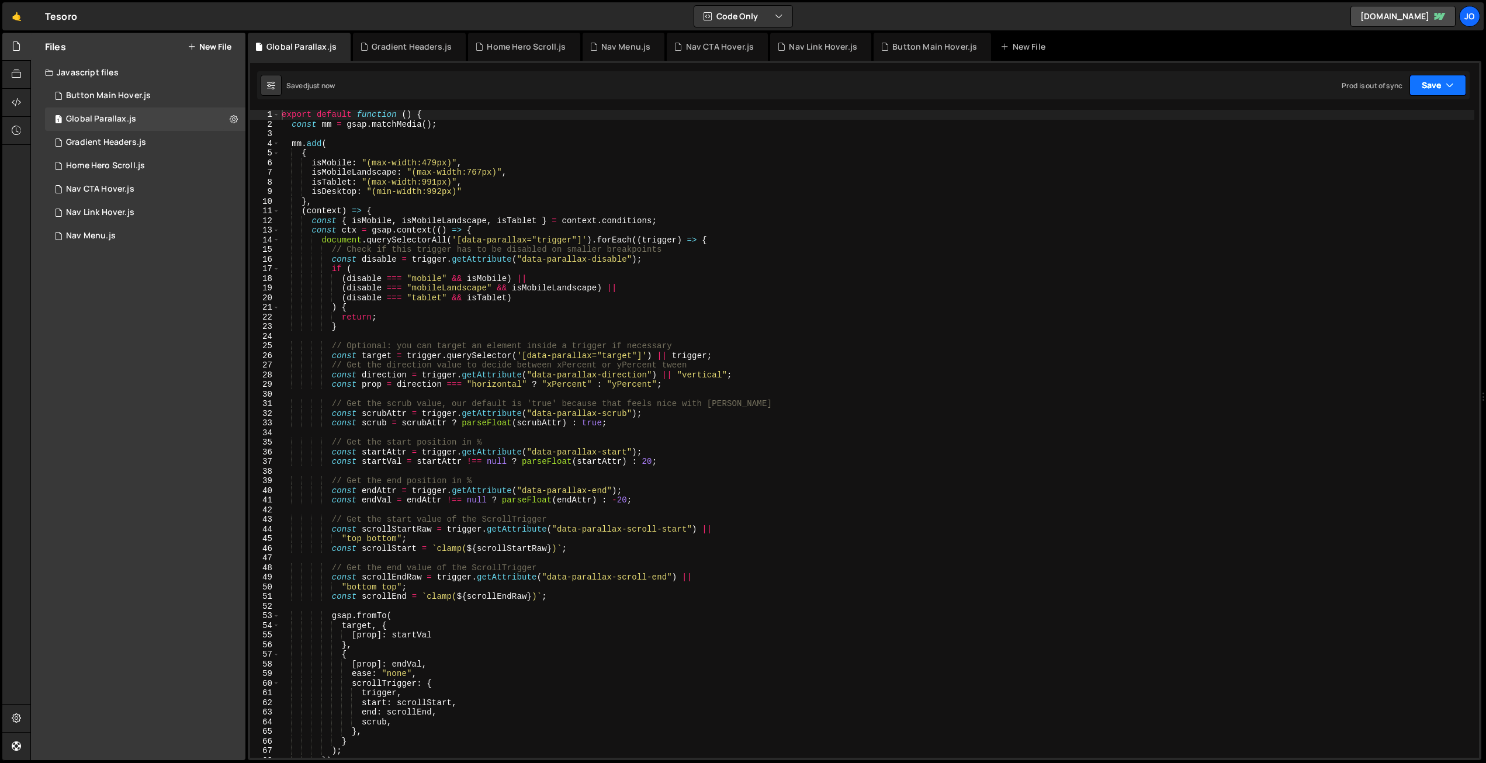
click at [1431, 86] on button "Save" at bounding box center [1437, 85] width 57 height 21
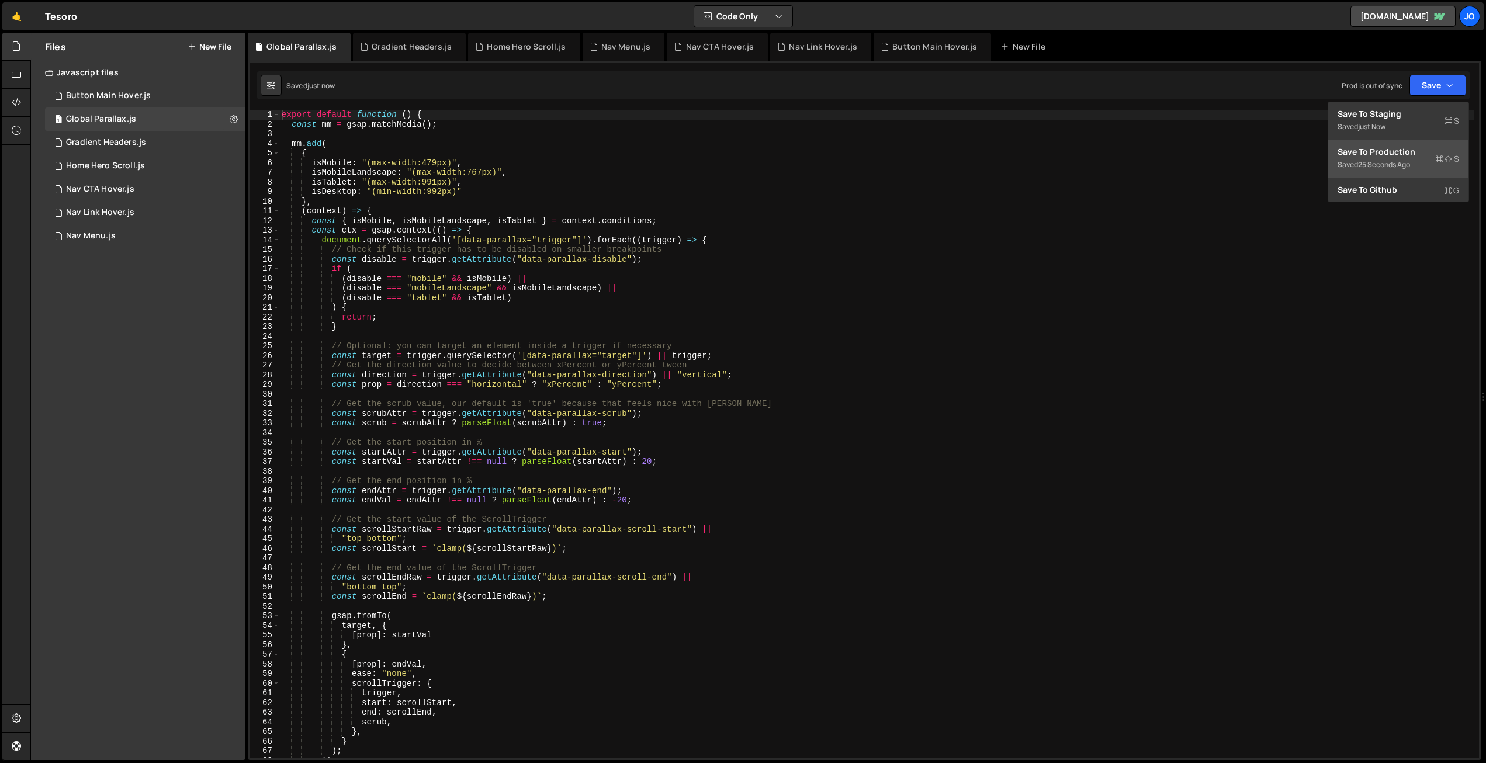
click at [1408, 153] on div "Save to Production S" at bounding box center [1398, 152] width 122 height 12
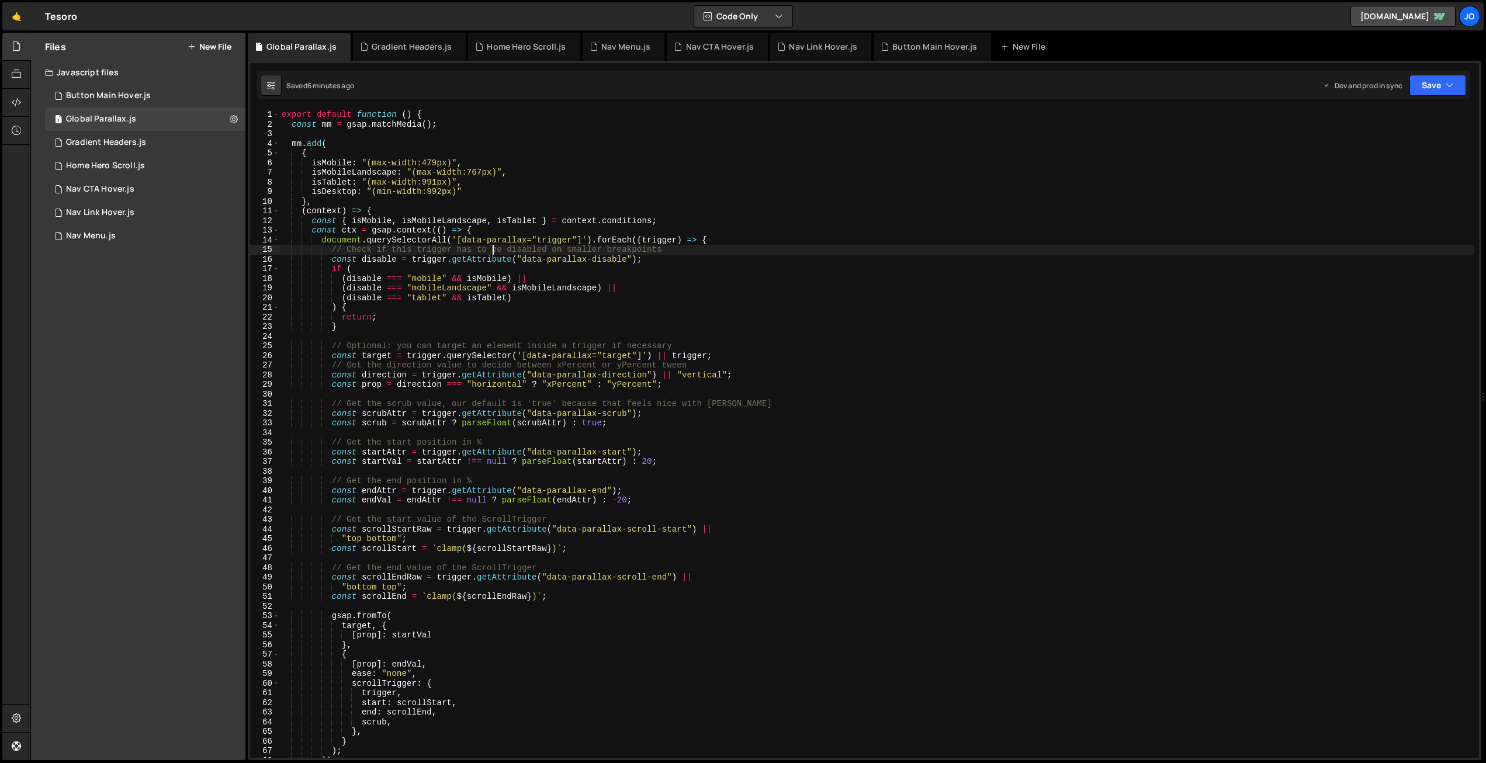
click at [494, 254] on div "export default function ( ) { const mm = gsap . matchMedia ( ) ; mm . add ( { i…" at bounding box center [876, 443] width 1195 height 667
type textarea "}"
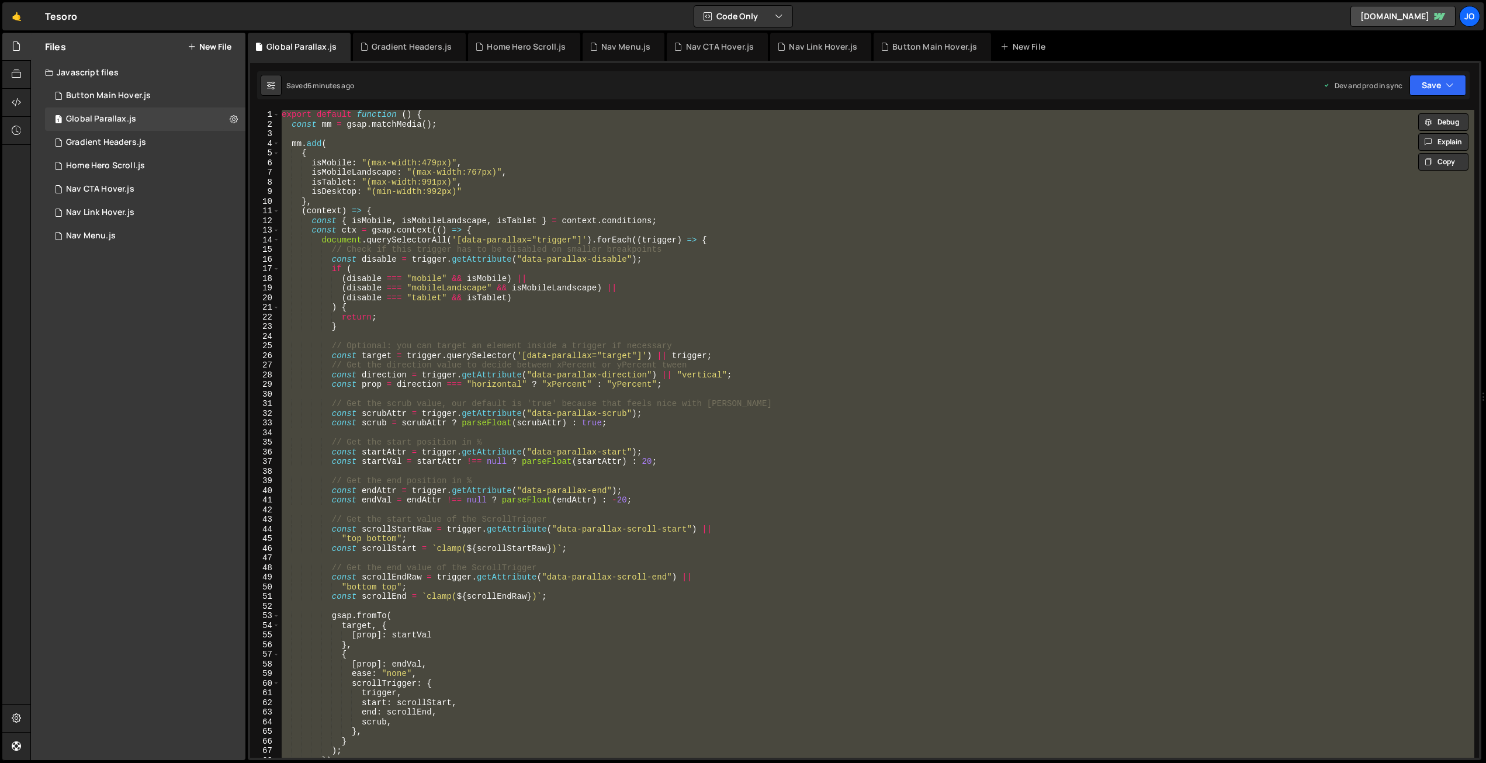
paste textarea
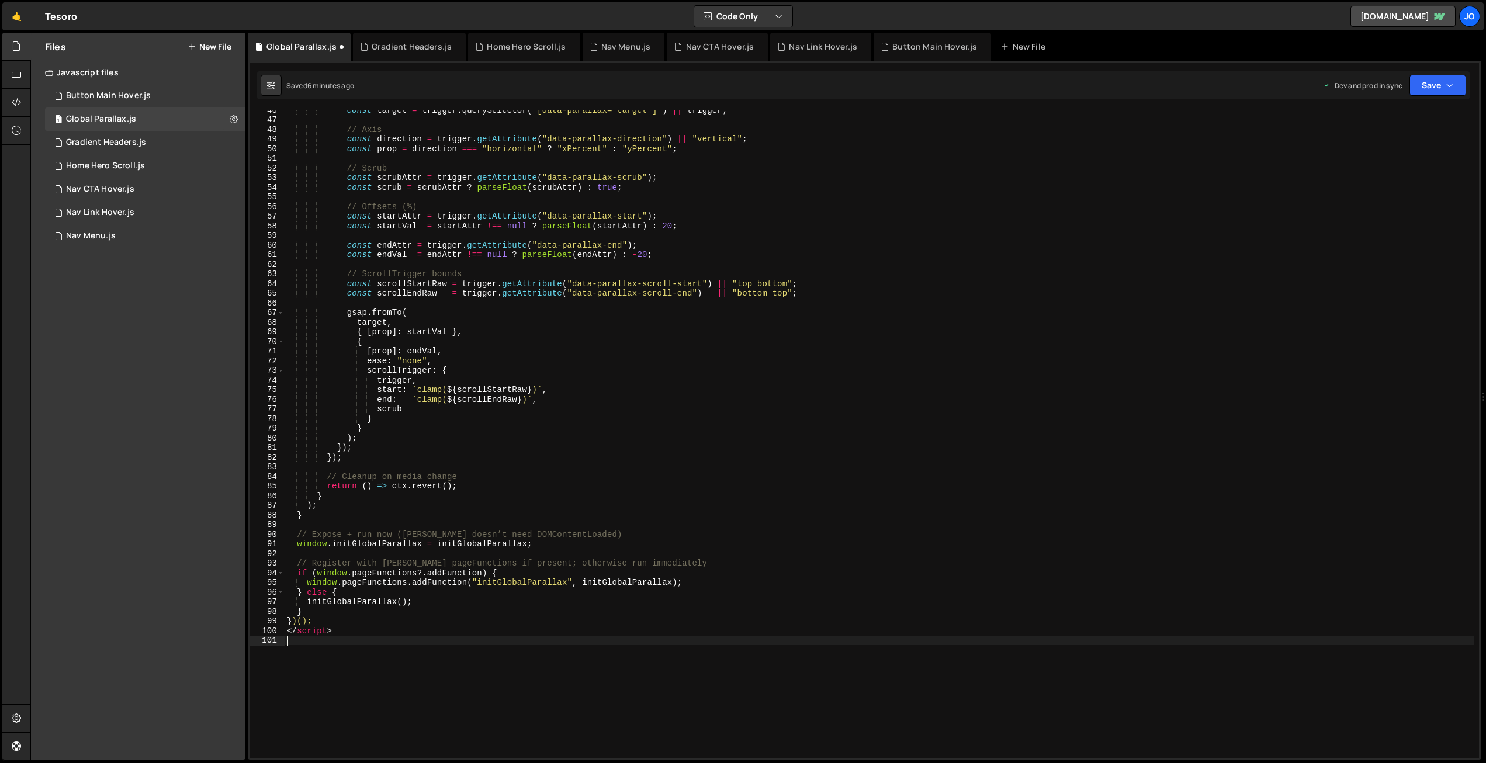
scroll to position [428, 0]
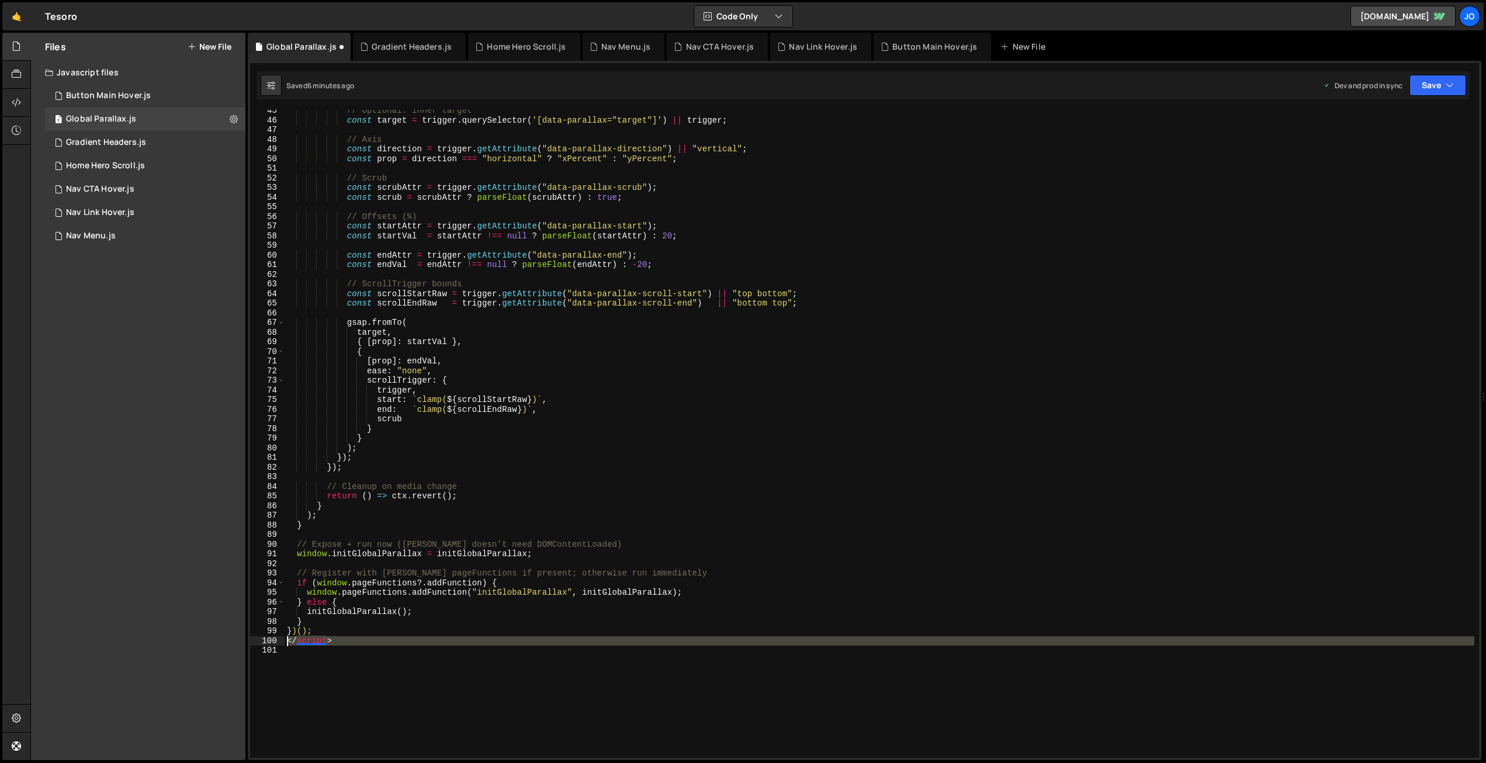
drag, startPoint x: 316, startPoint y: 675, endPoint x: 272, endPoint y: 642, distance: 55.0
click at [272, 642] on div "45 46 47 48 49 50 51 52 53 54 55 56 57 58 59 60 61 62 63 64 65 66 67 68 69 70 7…" at bounding box center [864, 434] width 1229 height 648
type textarea "</script>"
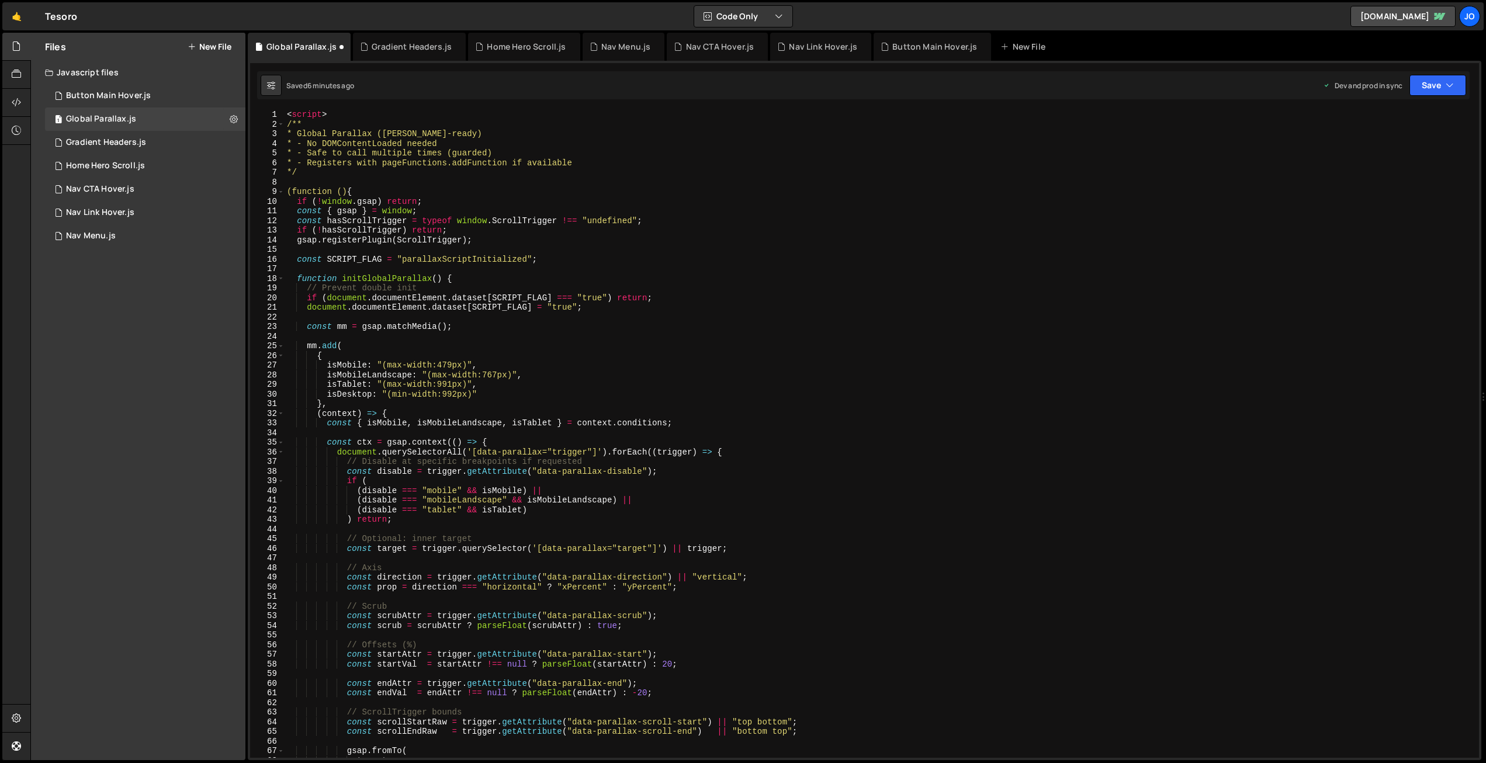
scroll to position [0, 0]
drag, startPoint x: 336, startPoint y: 117, endPoint x: 272, endPoint y: 103, distance: 65.2
click at [272, 103] on div "XXXXXXXXXXXXXXXXXXXXXXXXXXXXXXXXXXXXXXXXXXXXXXXXXXXXXXXXXXXXXXXXXXXXXXXXXXXXXXX…" at bounding box center [864, 410] width 1233 height 699
type textarea "<script>"
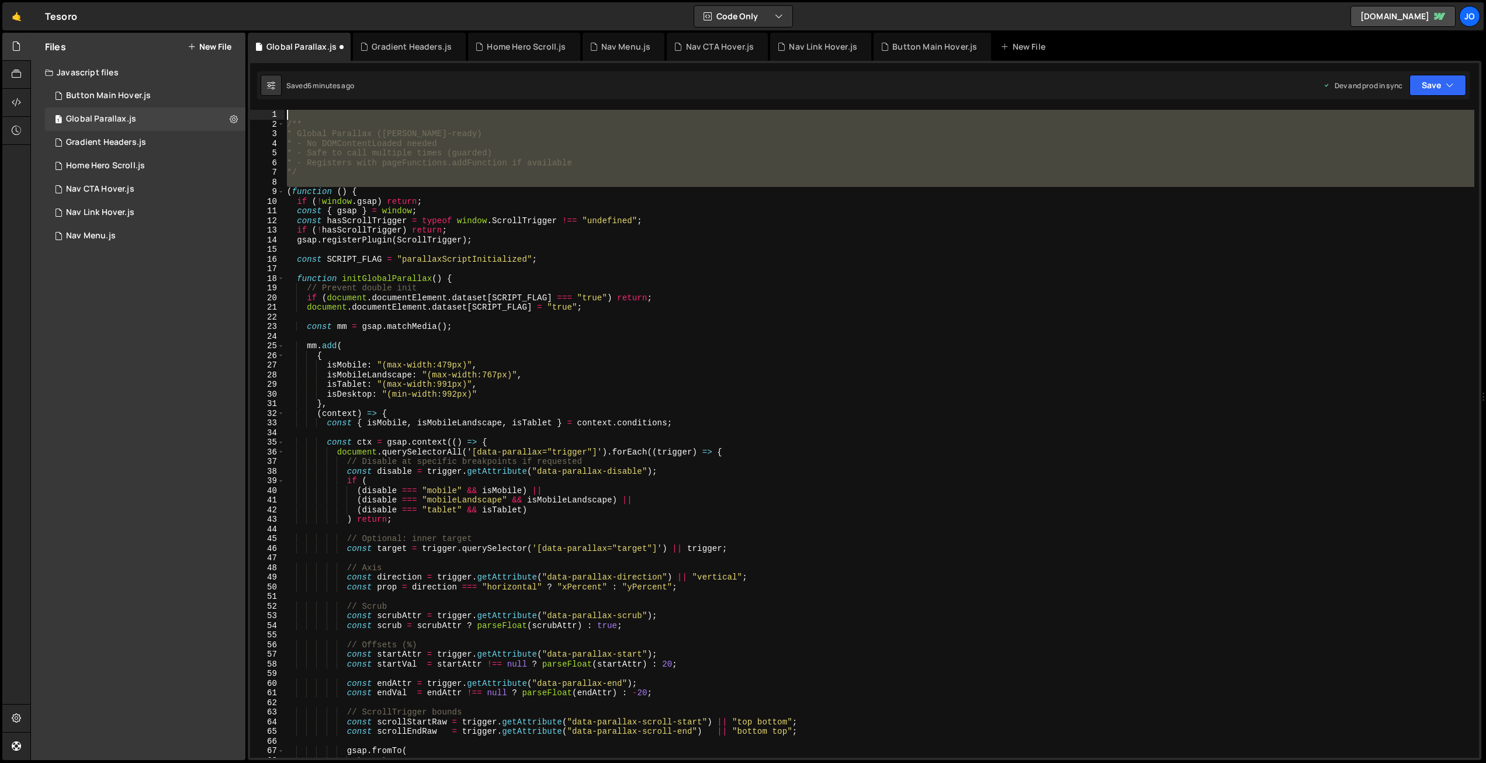
drag, startPoint x: 283, startPoint y: 177, endPoint x: 269, endPoint y: 116, distance: 62.4
click at [269, 116] on div "1 2 3 4 5 6 7 8 9 10 11 12 13 14 15 16 17 18 19 20 21 22 23 24 25 26 27 28 29 3…" at bounding box center [864, 434] width 1229 height 648
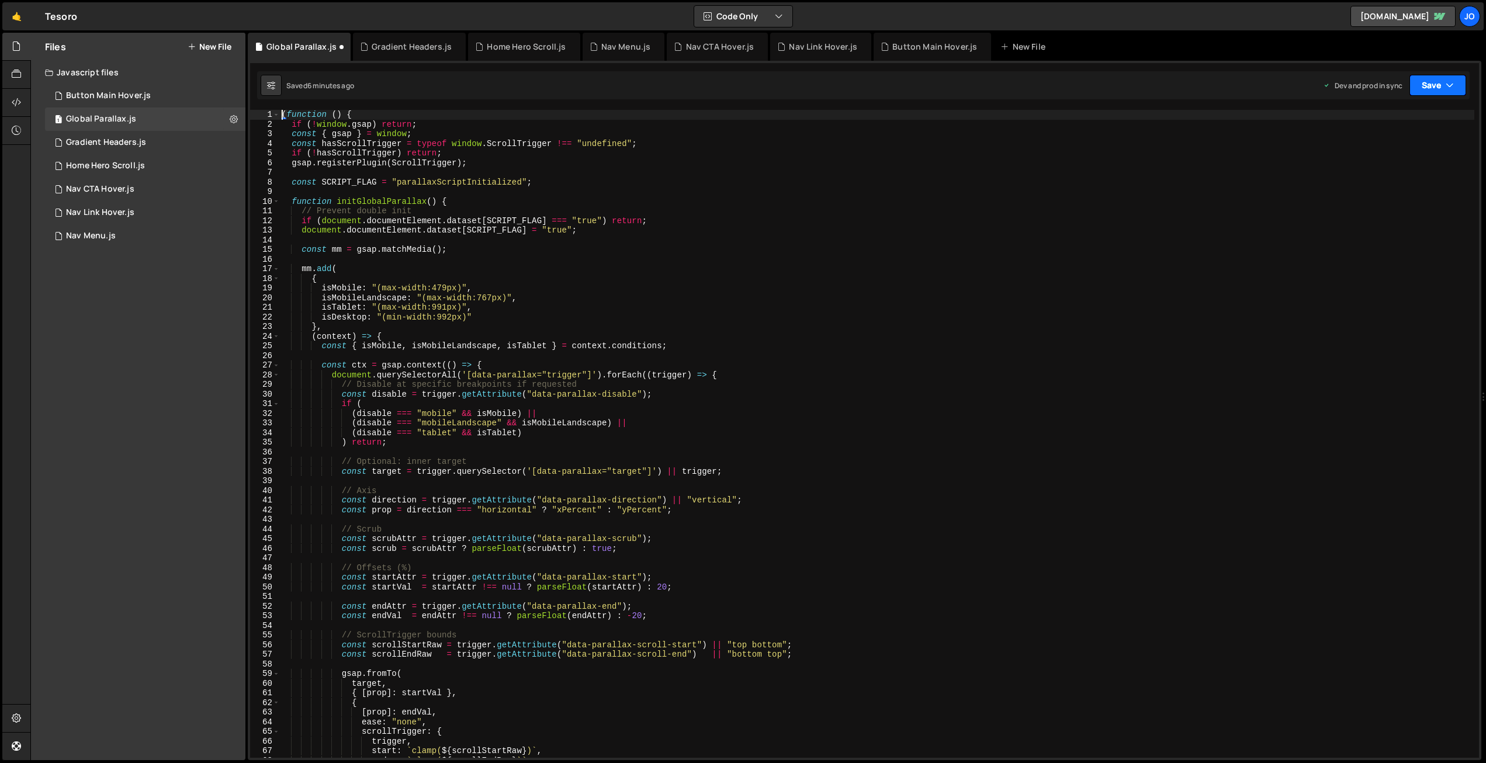
drag, startPoint x: 1430, startPoint y: 86, endPoint x: 1427, endPoint y: 127, distance: 41.0
click at [1430, 87] on button "Save" at bounding box center [1437, 85] width 57 height 21
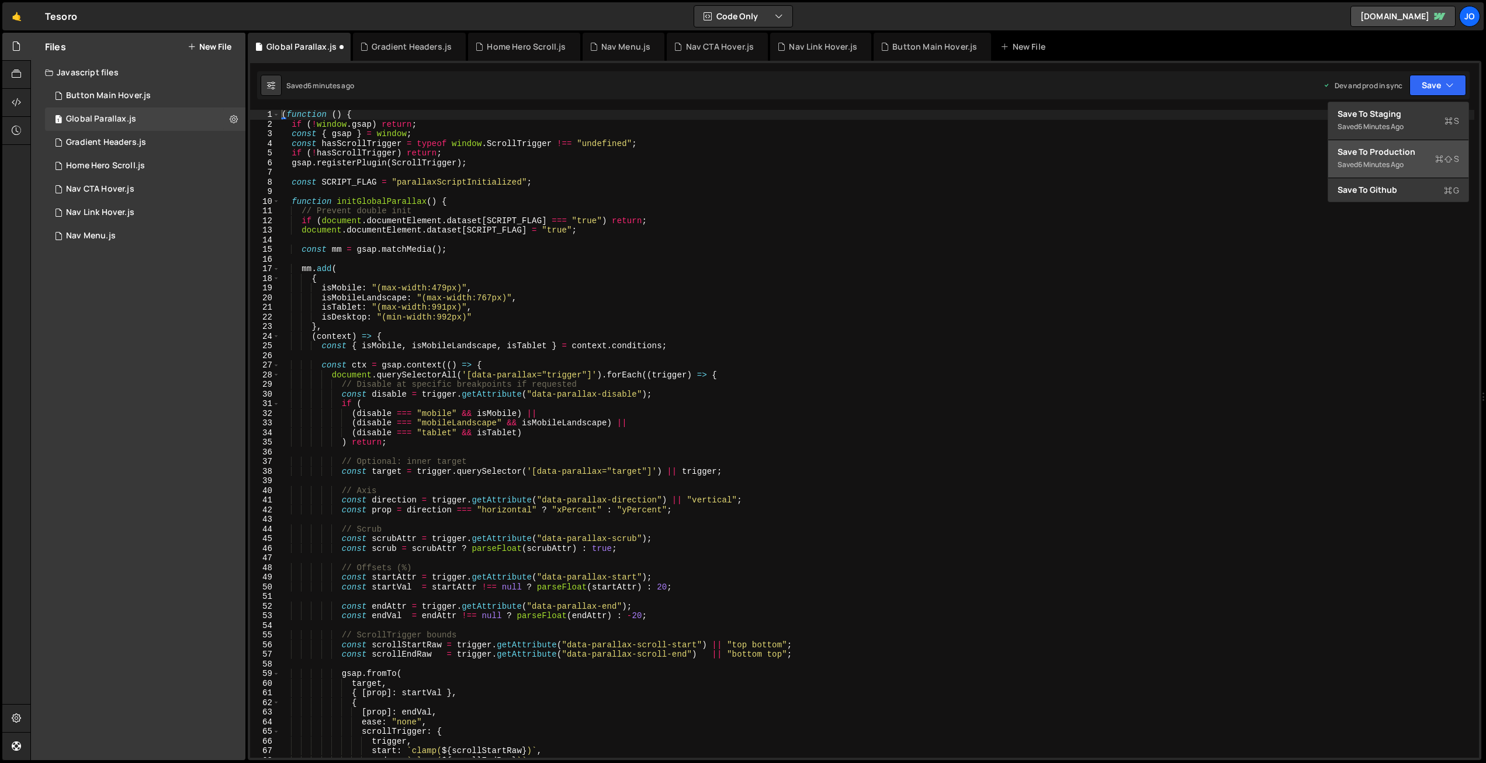
click at [1415, 158] on div "Saved 6 minutes ago" at bounding box center [1398, 165] width 122 height 14
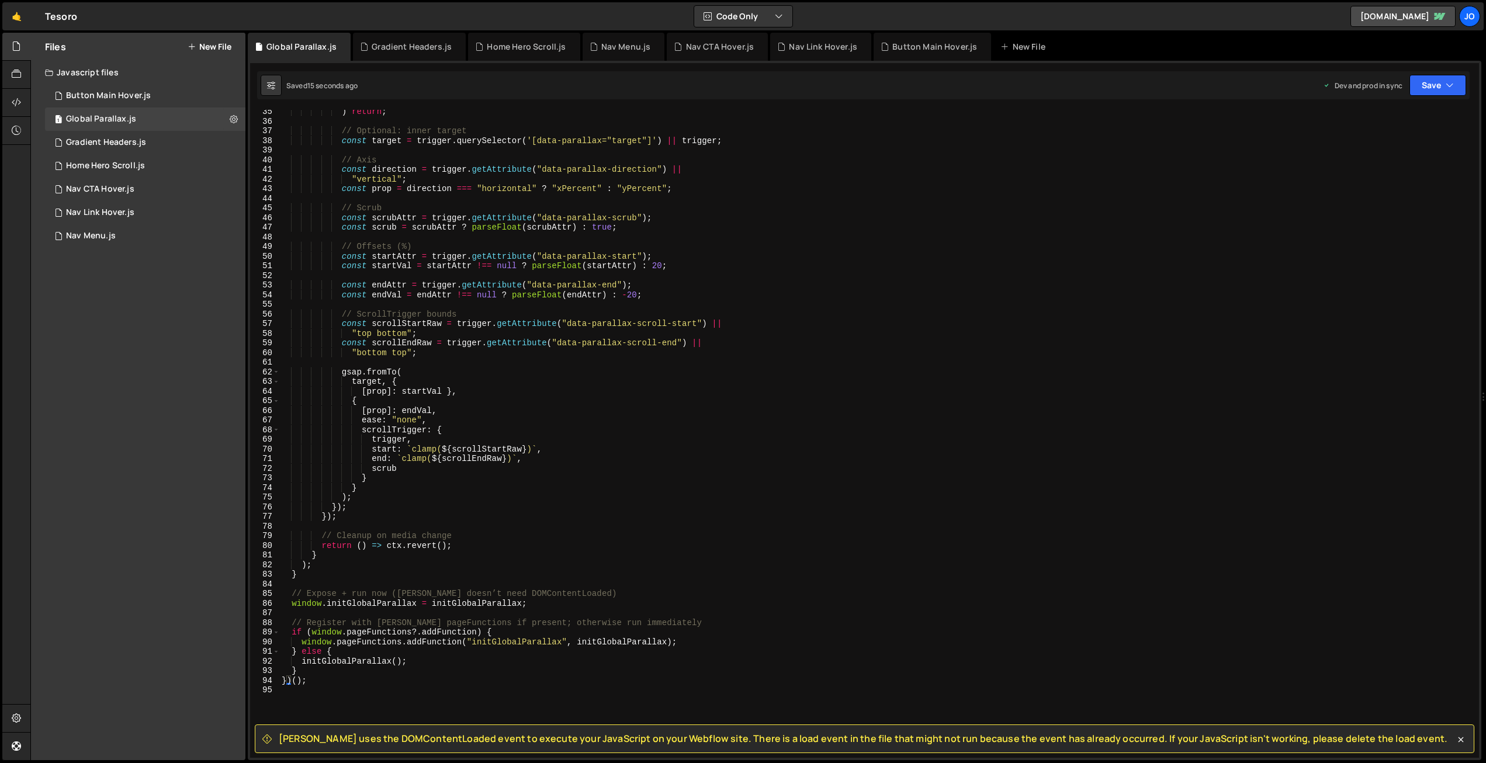
scroll to position [319, 0]
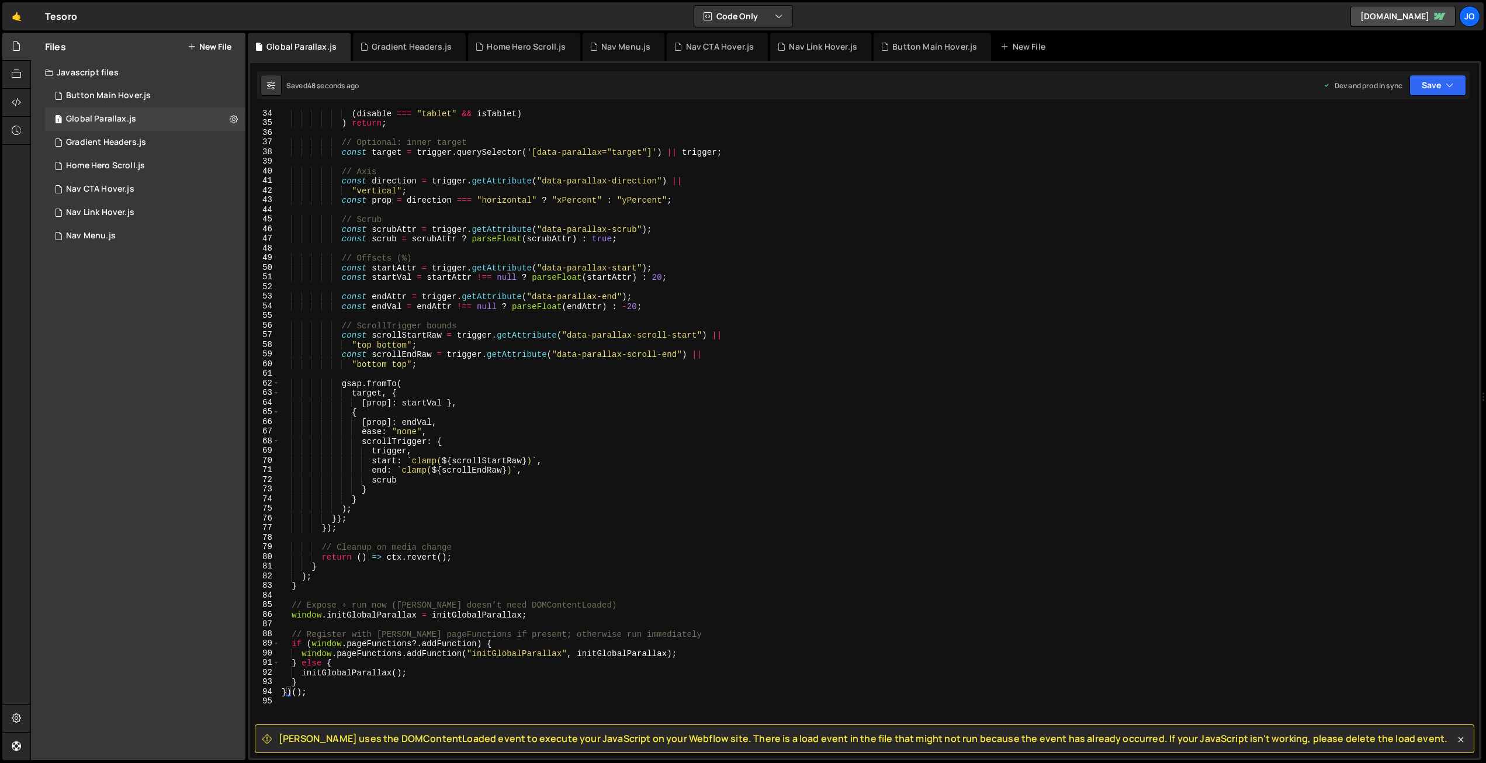
click at [431, 217] on div "( disable === "tablet" && isTablet ) ) return ; // Optional: inner target const…" at bounding box center [876, 442] width 1195 height 667
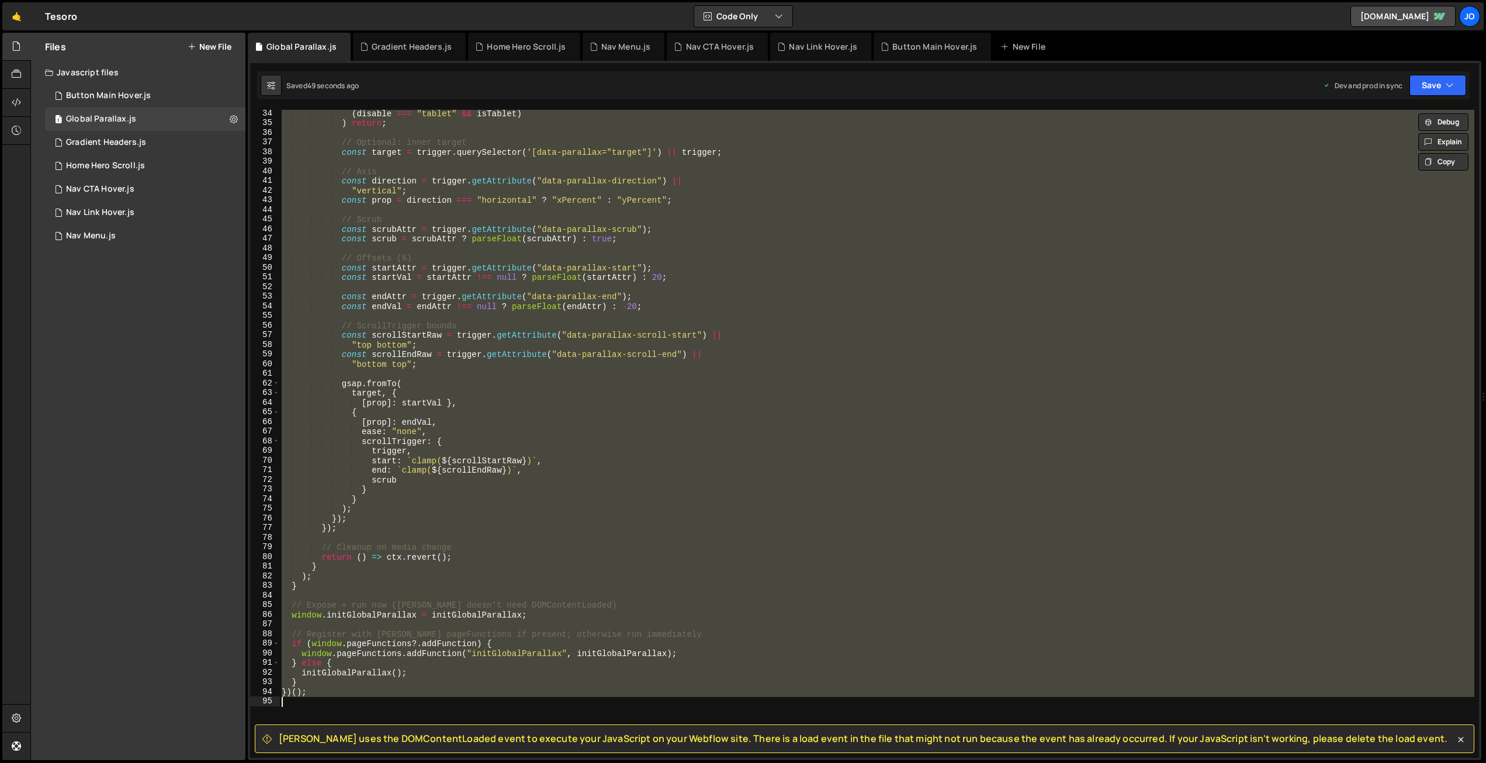
paste textarea "initGlobalParallax()"
type textarea "initGlobalParallax()"
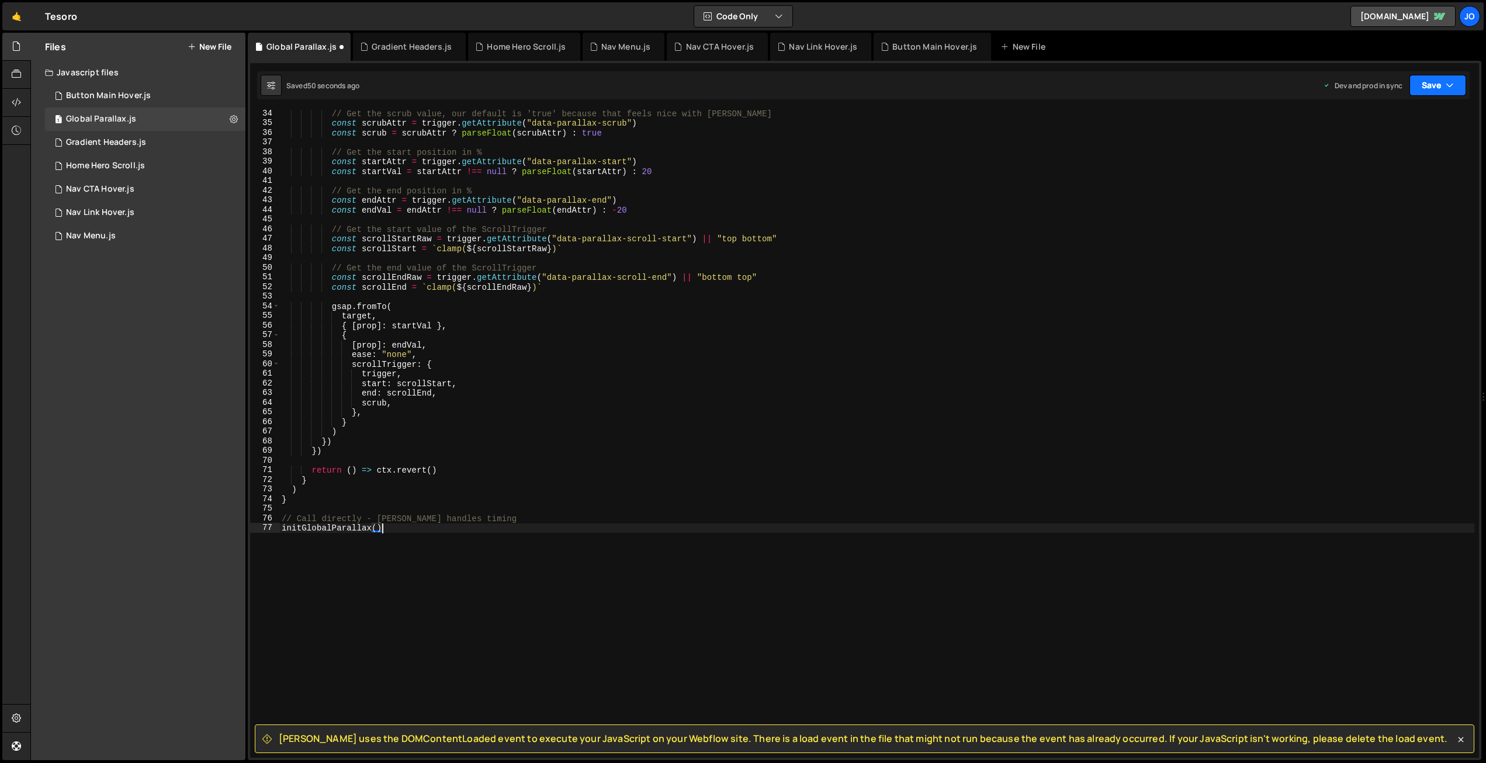
drag, startPoint x: 1444, startPoint y: 84, endPoint x: 1434, endPoint y: 117, distance: 35.3
click at [1444, 84] on button "Save" at bounding box center [1437, 85] width 57 height 21
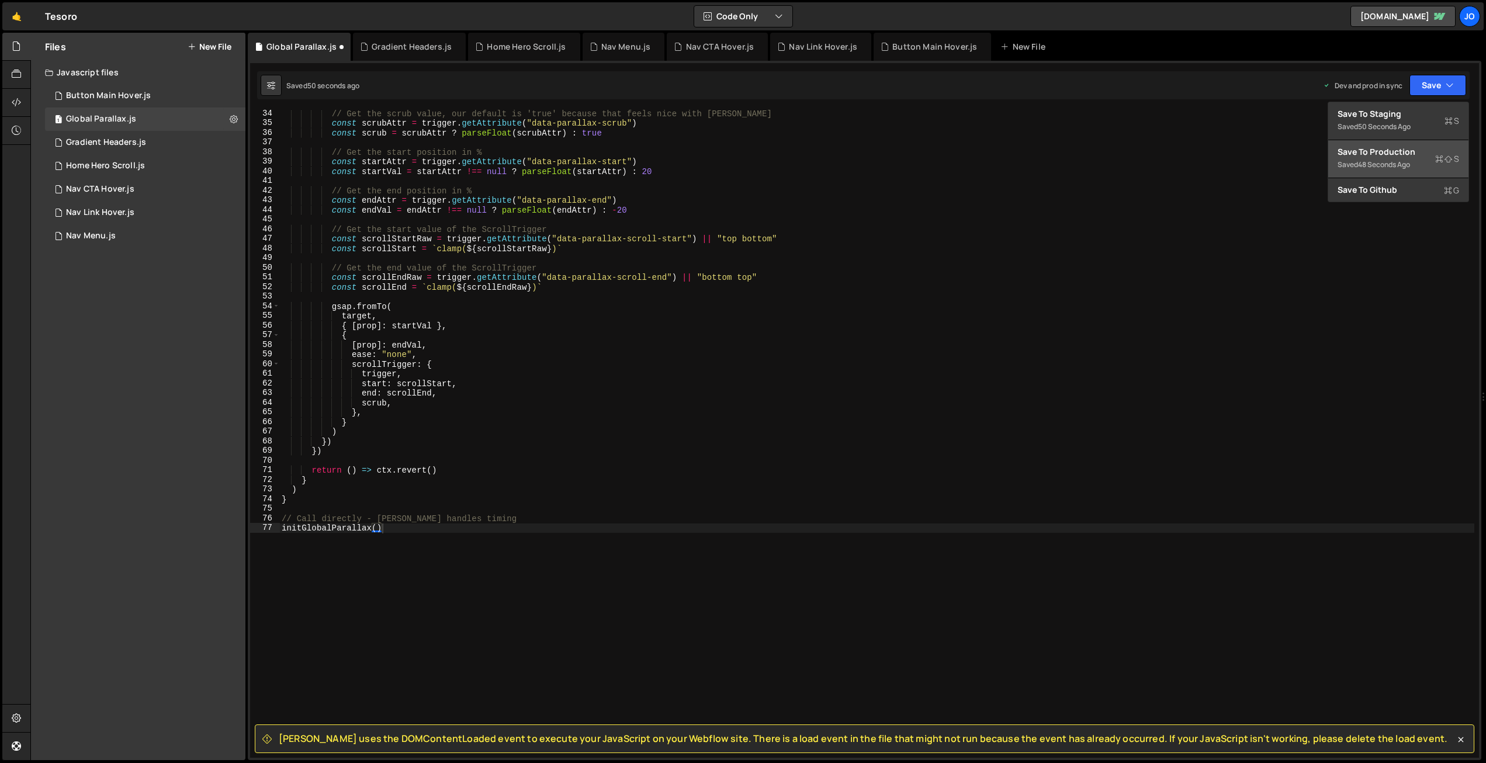
click at [1415, 144] on button "Save to Production S Saved 48 seconds ago" at bounding box center [1398, 159] width 140 height 38
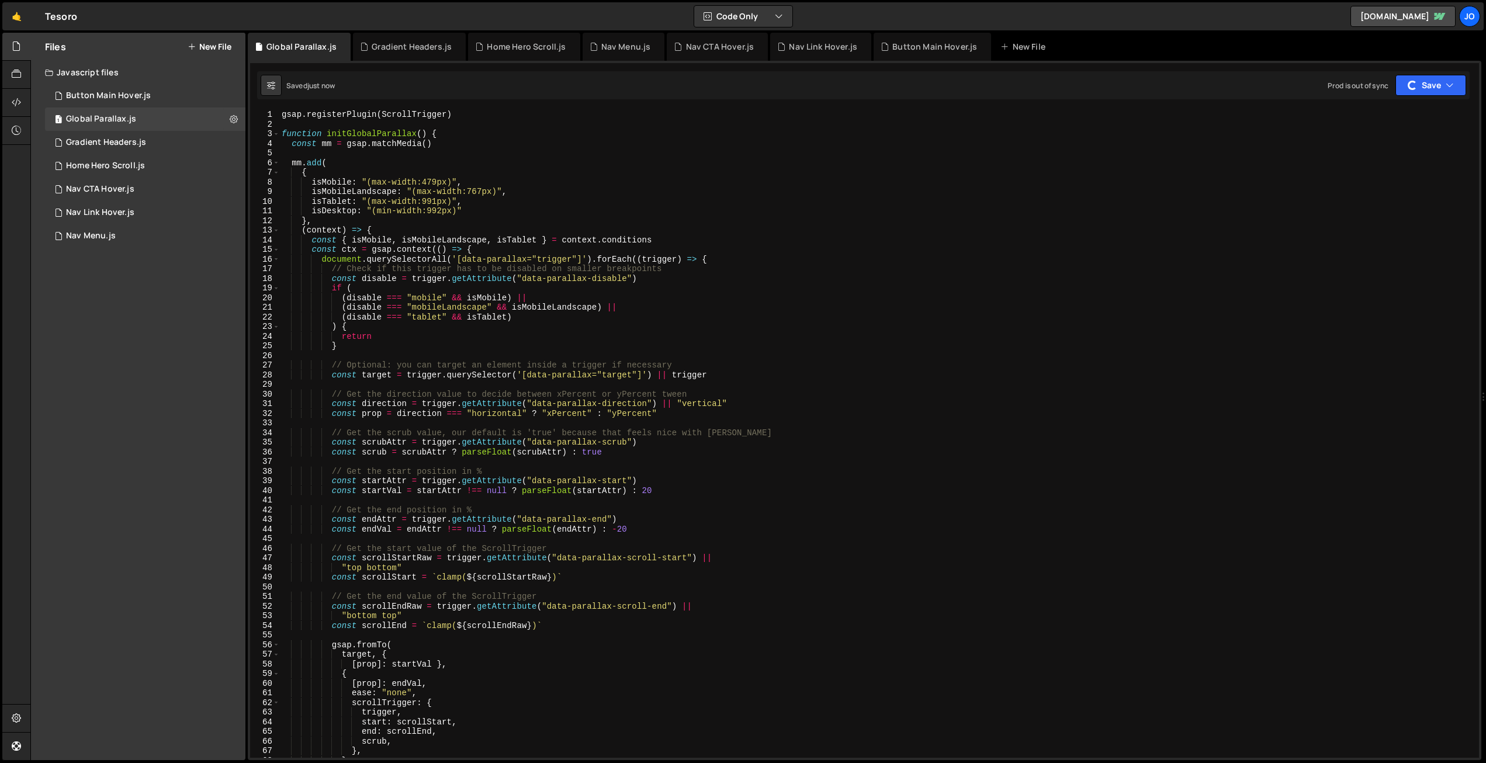
scroll to position [0, 0]
